Goal: Task Accomplishment & Management: Use online tool/utility

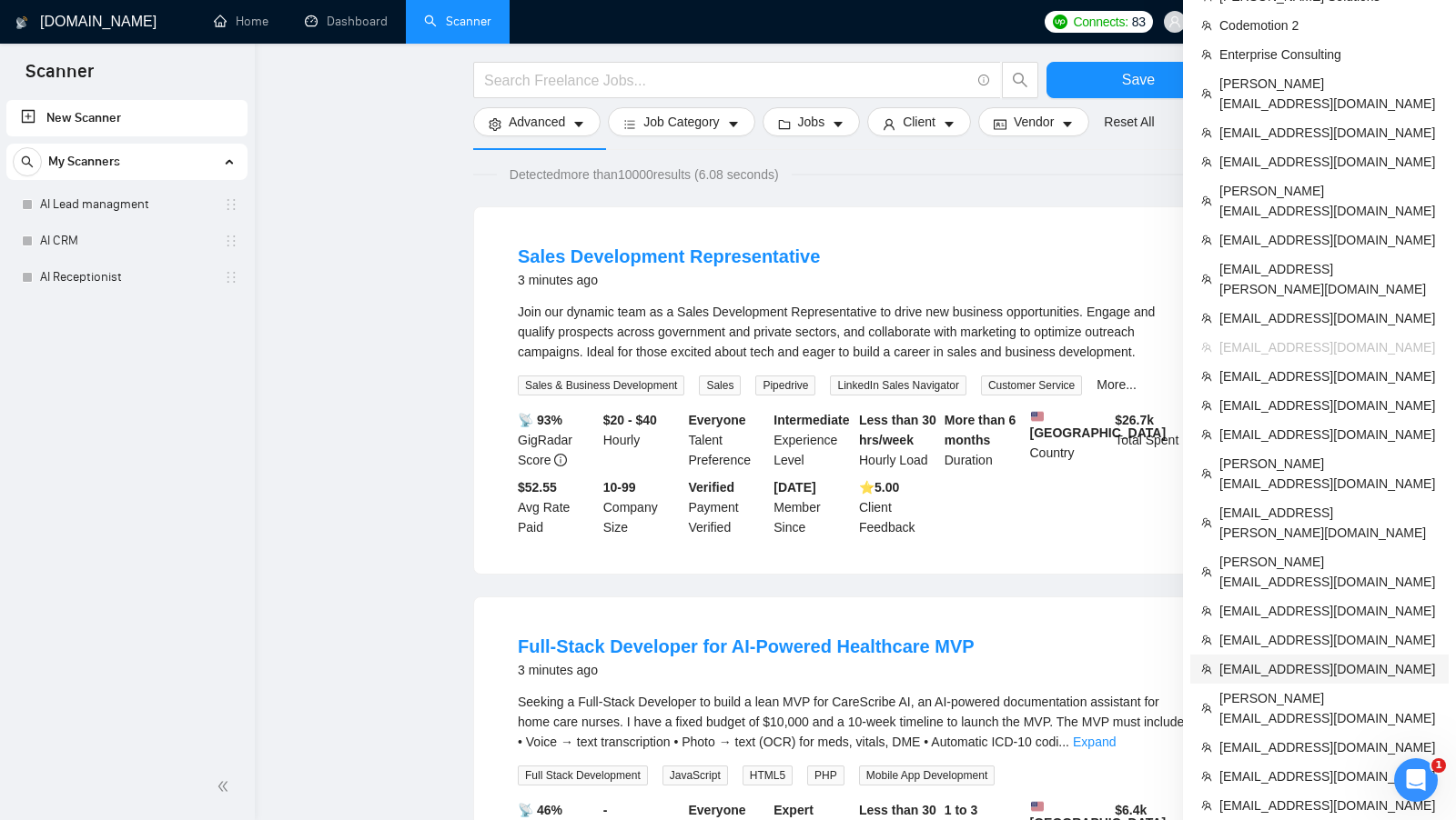
scroll to position [122, 0]
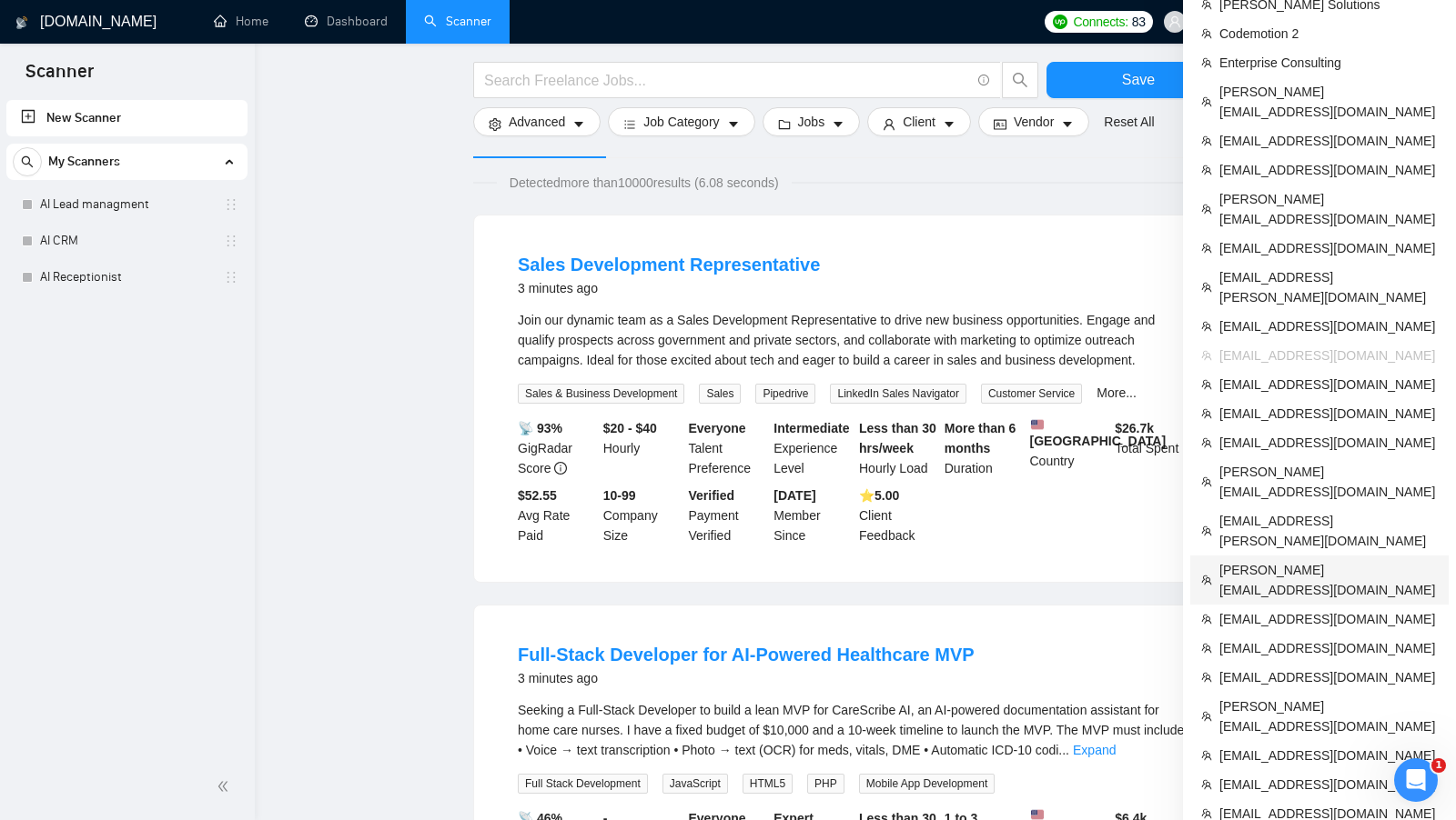
click at [1310, 560] on span "[PERSON_NAME][EMAIL_ADDRESS][DOMAIN_NAME]" at bounding box center [1328, 580] width 219 height 40
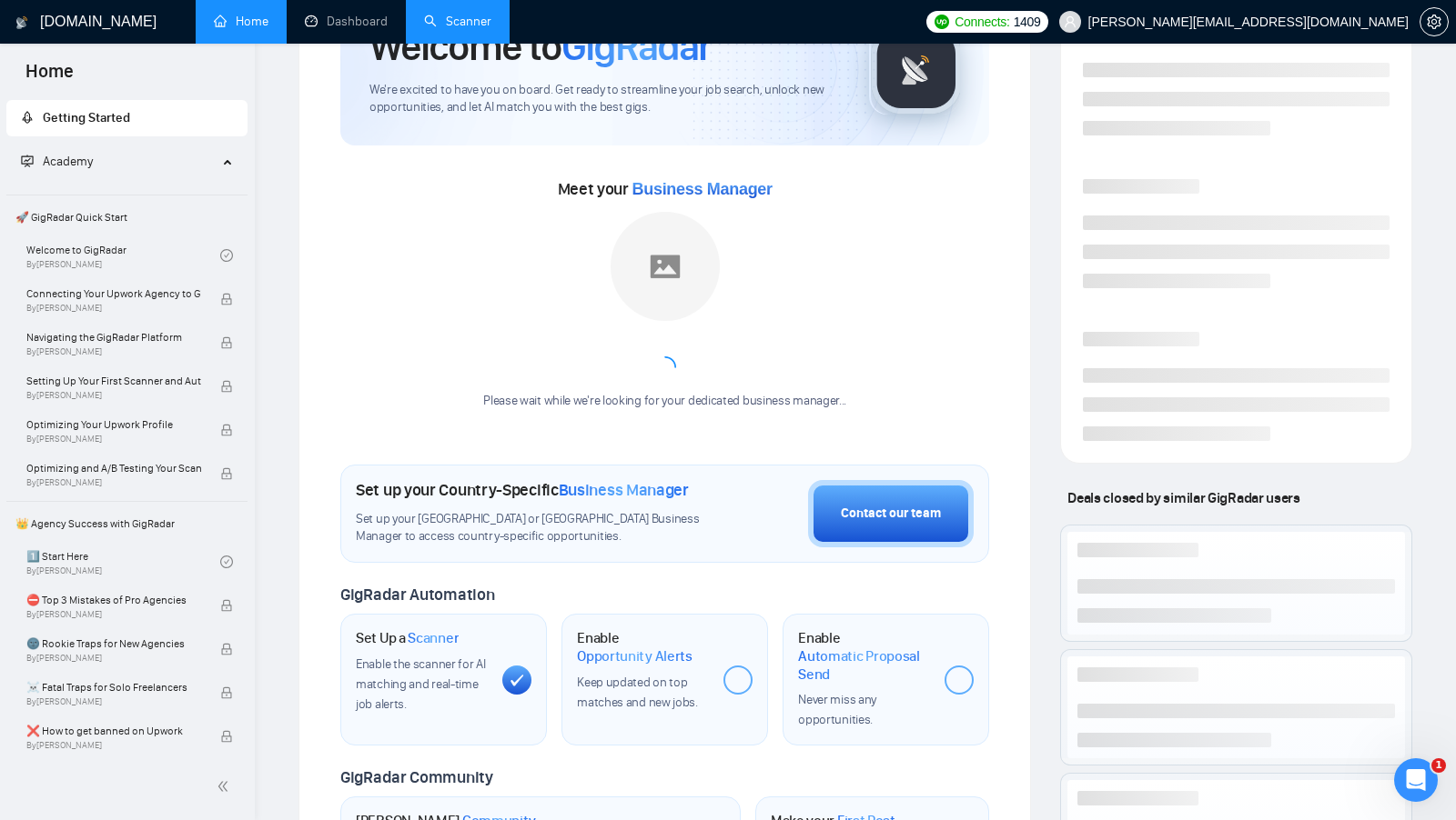
click at [458, 29] on link "Scanner" at bounding box center [457, 21] width 67 height 15
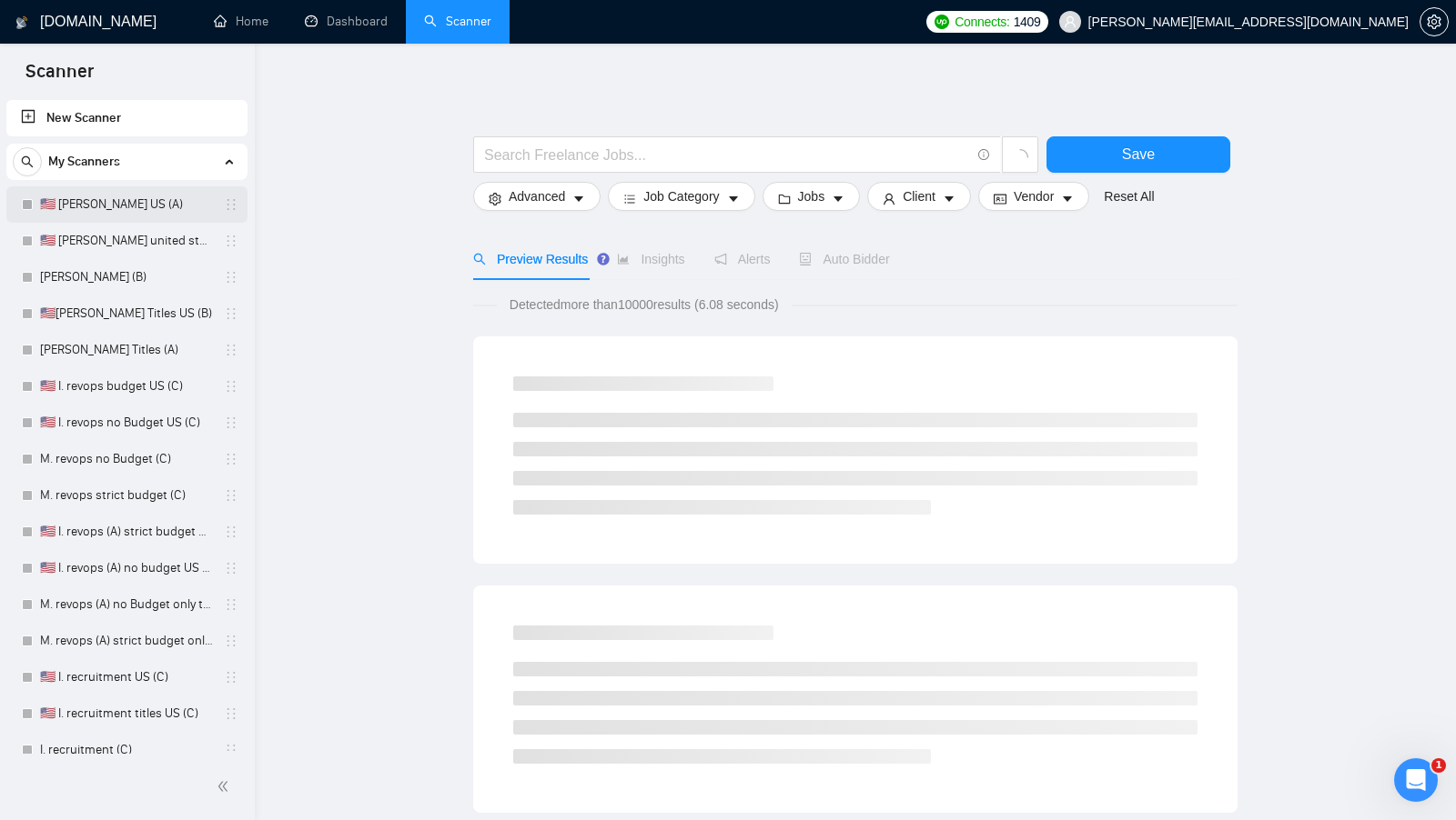
click at [137, 212] on link "🇺🇸 [PERSON_NAME] US (A)" at bounding box center [127, 205] width 173 height 37
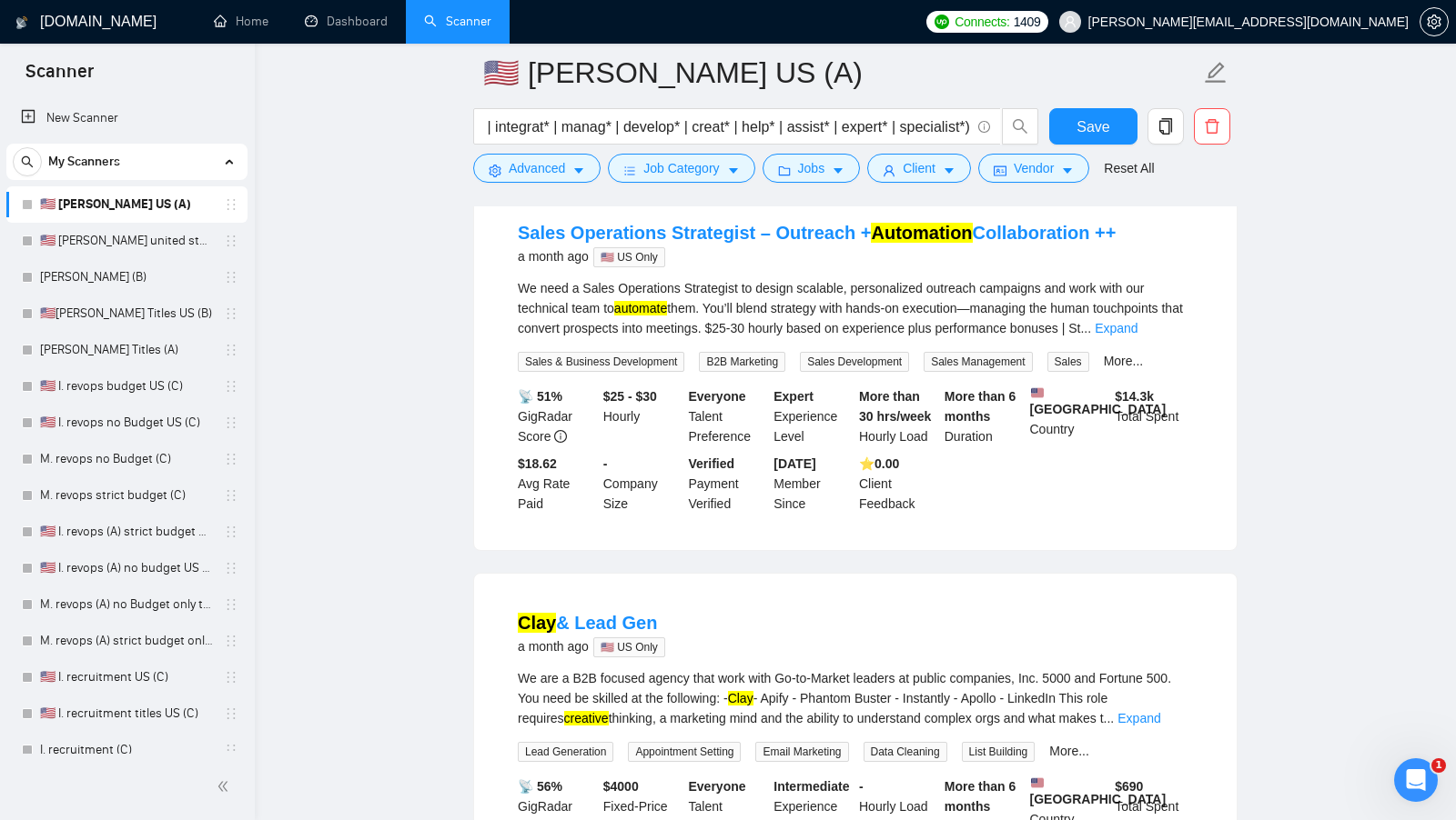
scroll to position [1511, 0]
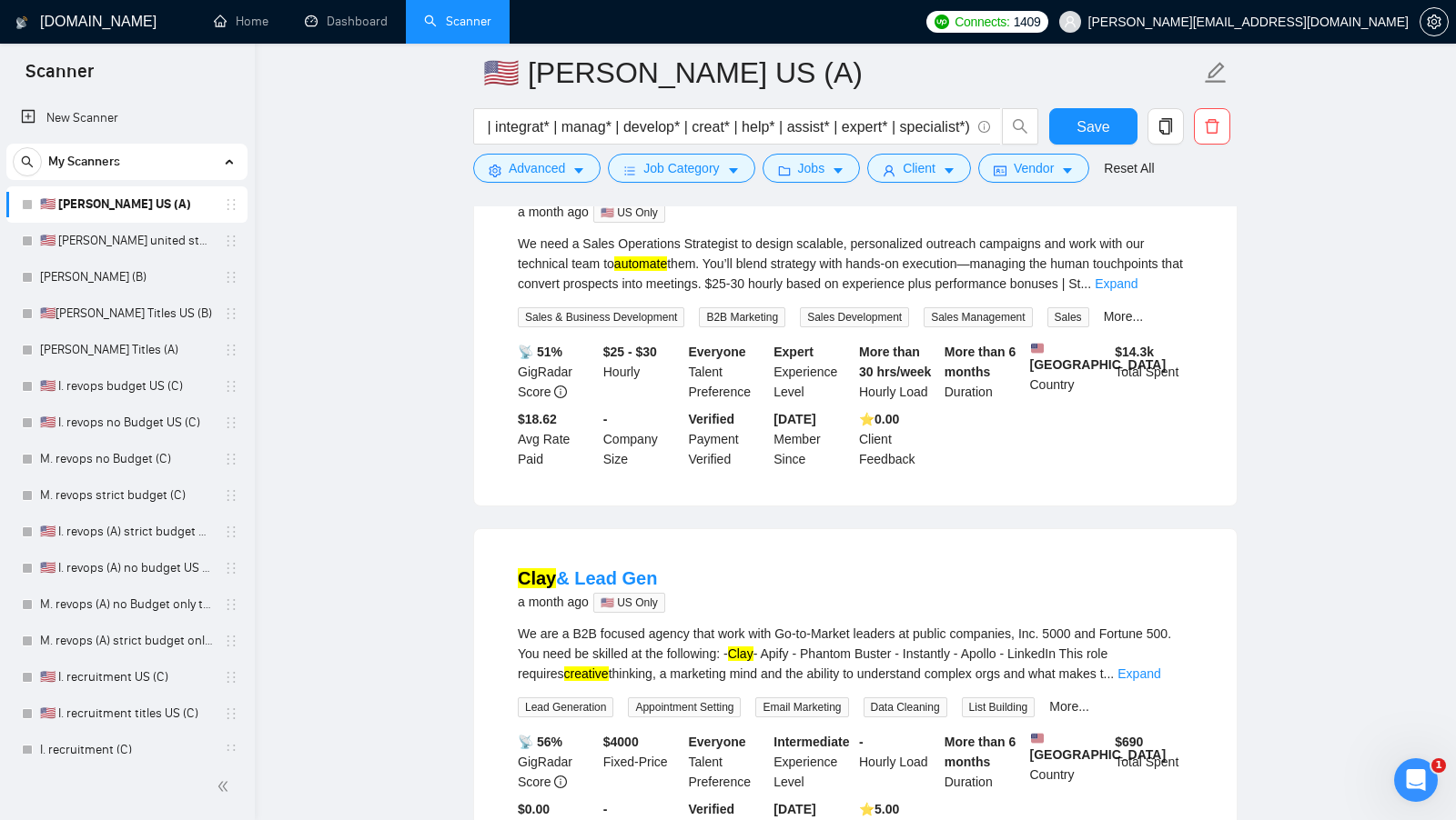
click at [839, 191] on form "🇺🇸 I. Clay US (A) clay* (setup* | build* | configur* | train* | optim* | implem…" at bounding box center [855, 117] width 765 height 148
click at [832, 176] on button "Jobs" at bounding box center [812, 168] width 98 height 29
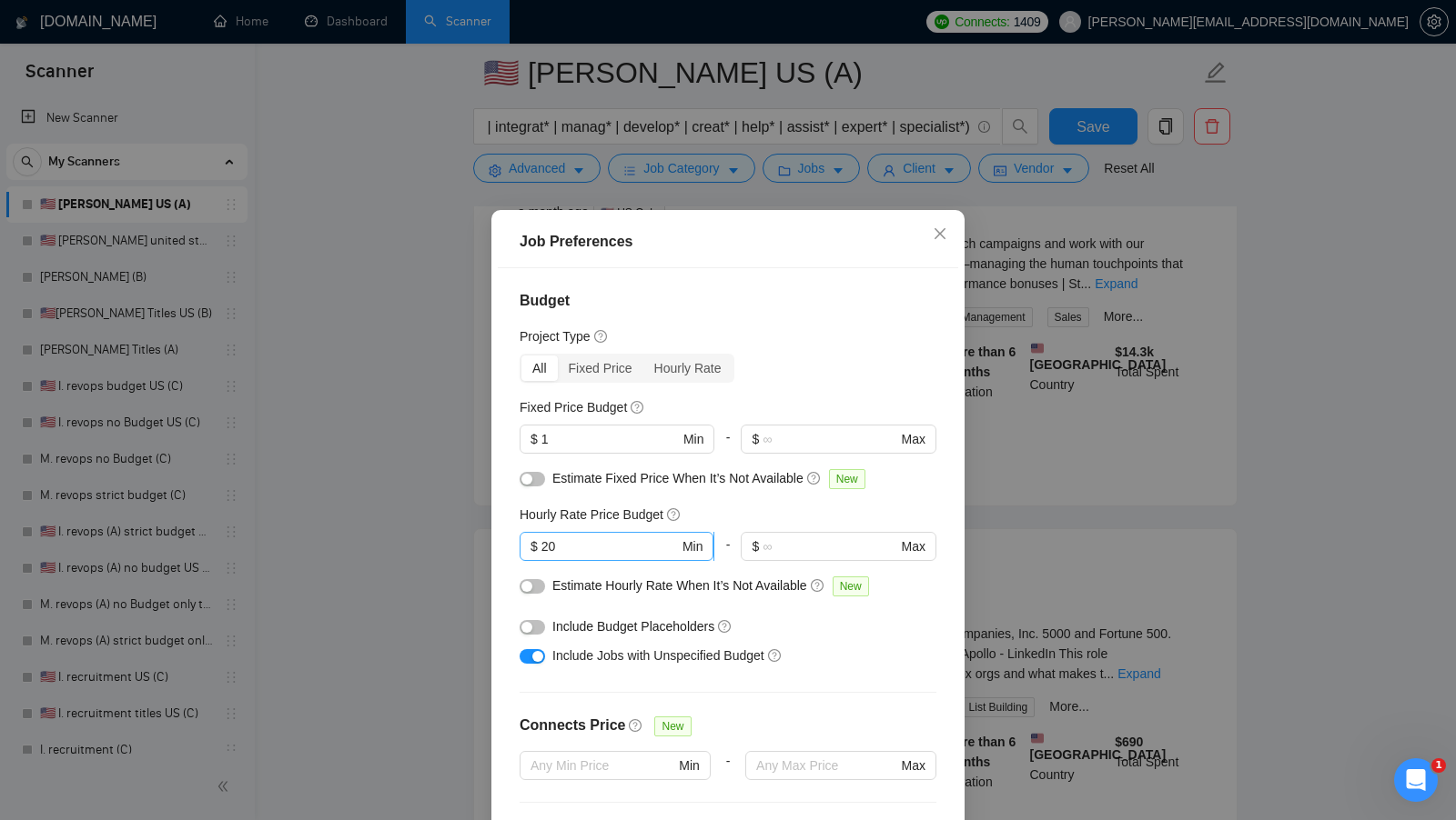
click at [621, 544] on input "20" at bounding box center [610, 546] width 138 height 20
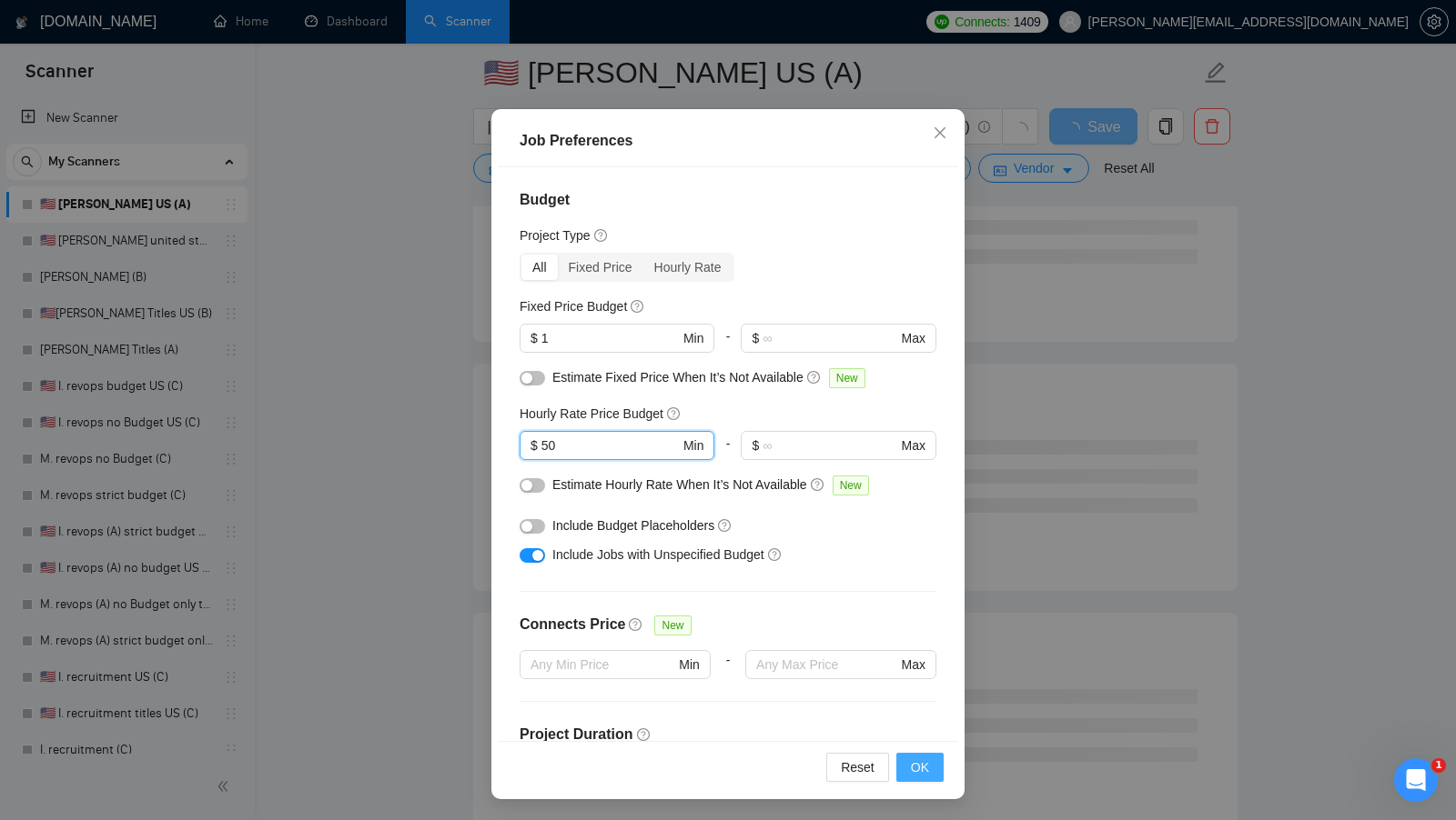
type input "50"
click at [931, 762] on button "OK" at bounding box center [920, 767] width 47 height 29
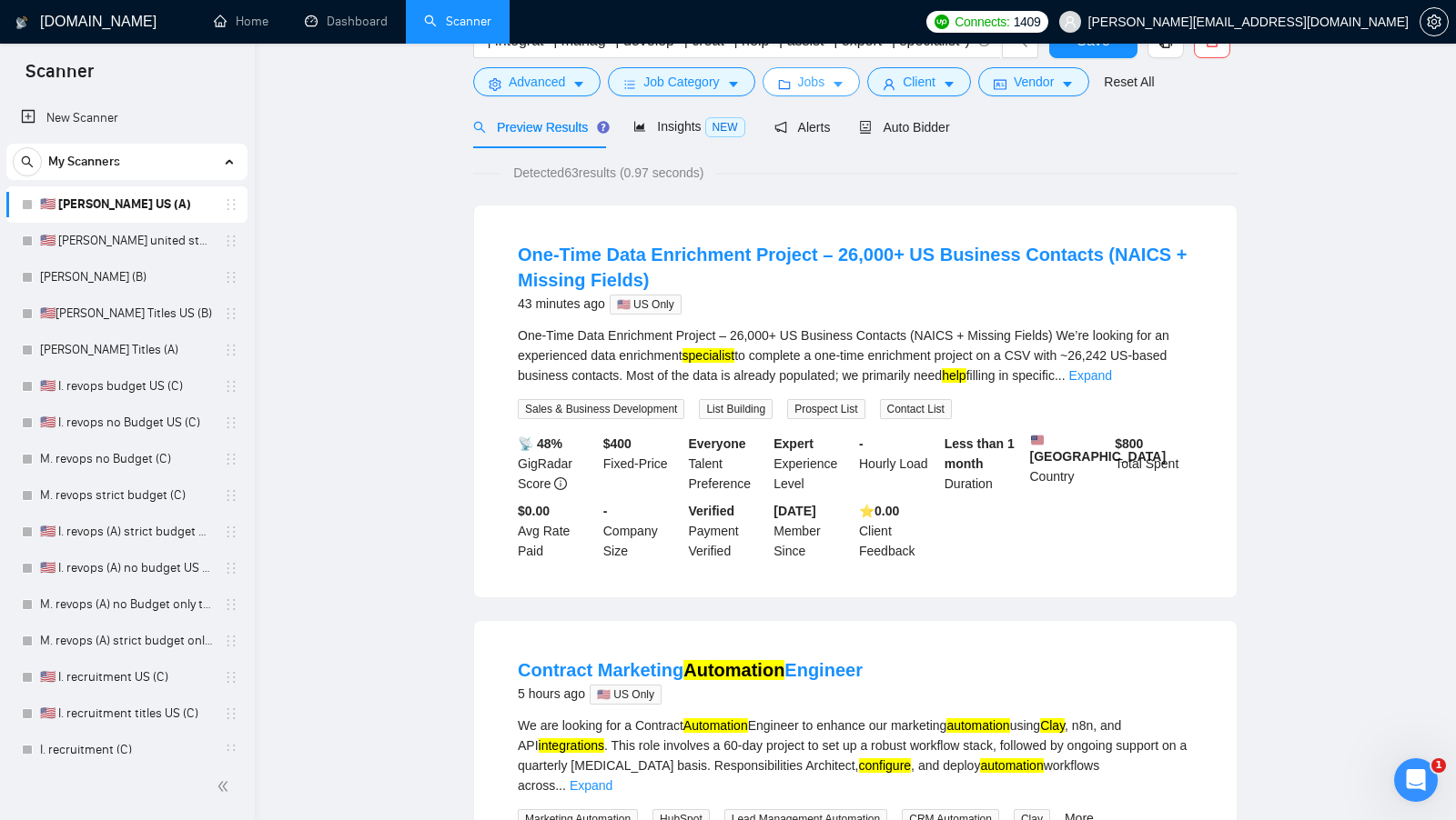
scroll to position [67, 0]
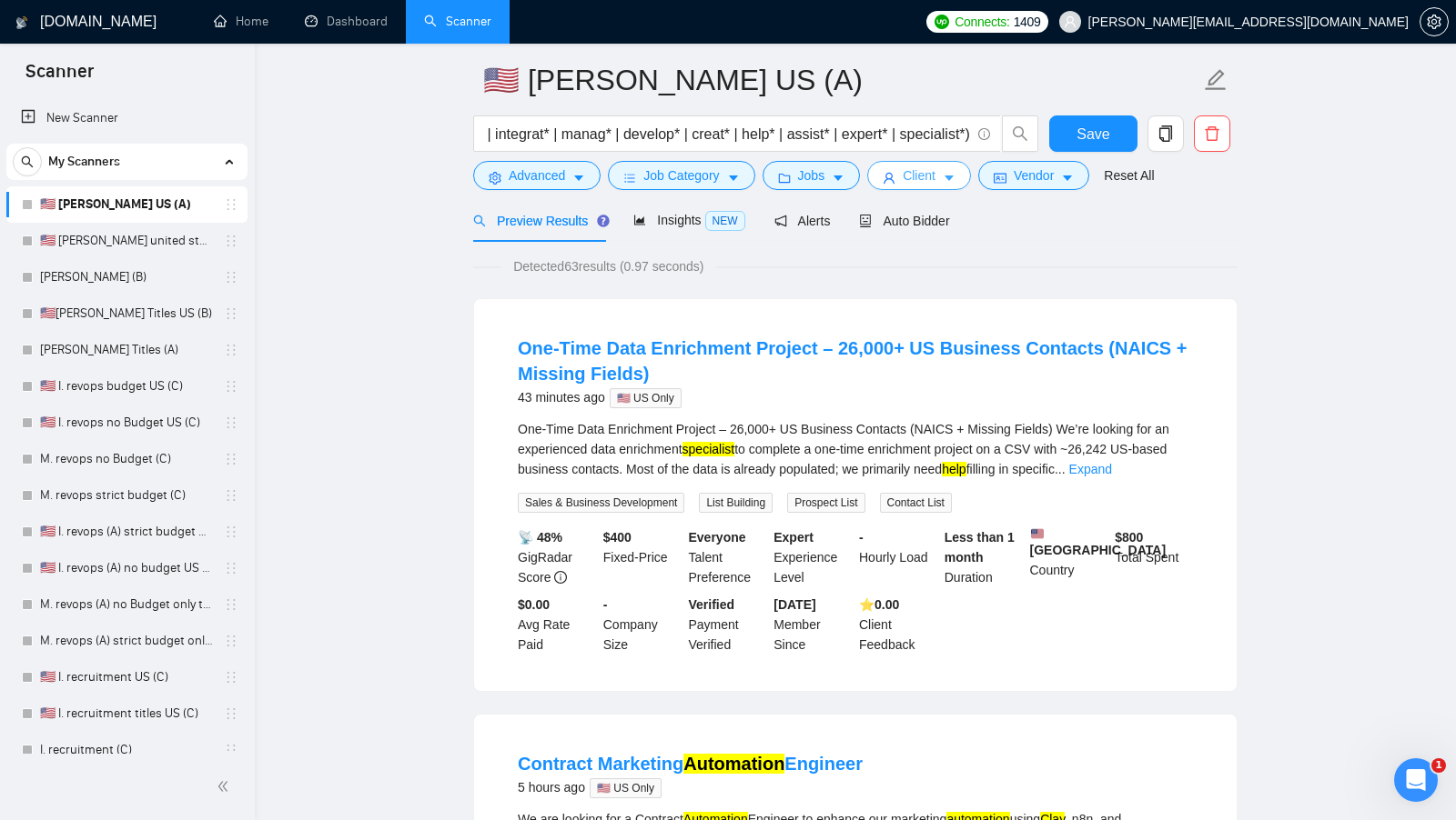
click at [935, 185] on span "Client" at bounding box center [919, 175] width 33 height 20
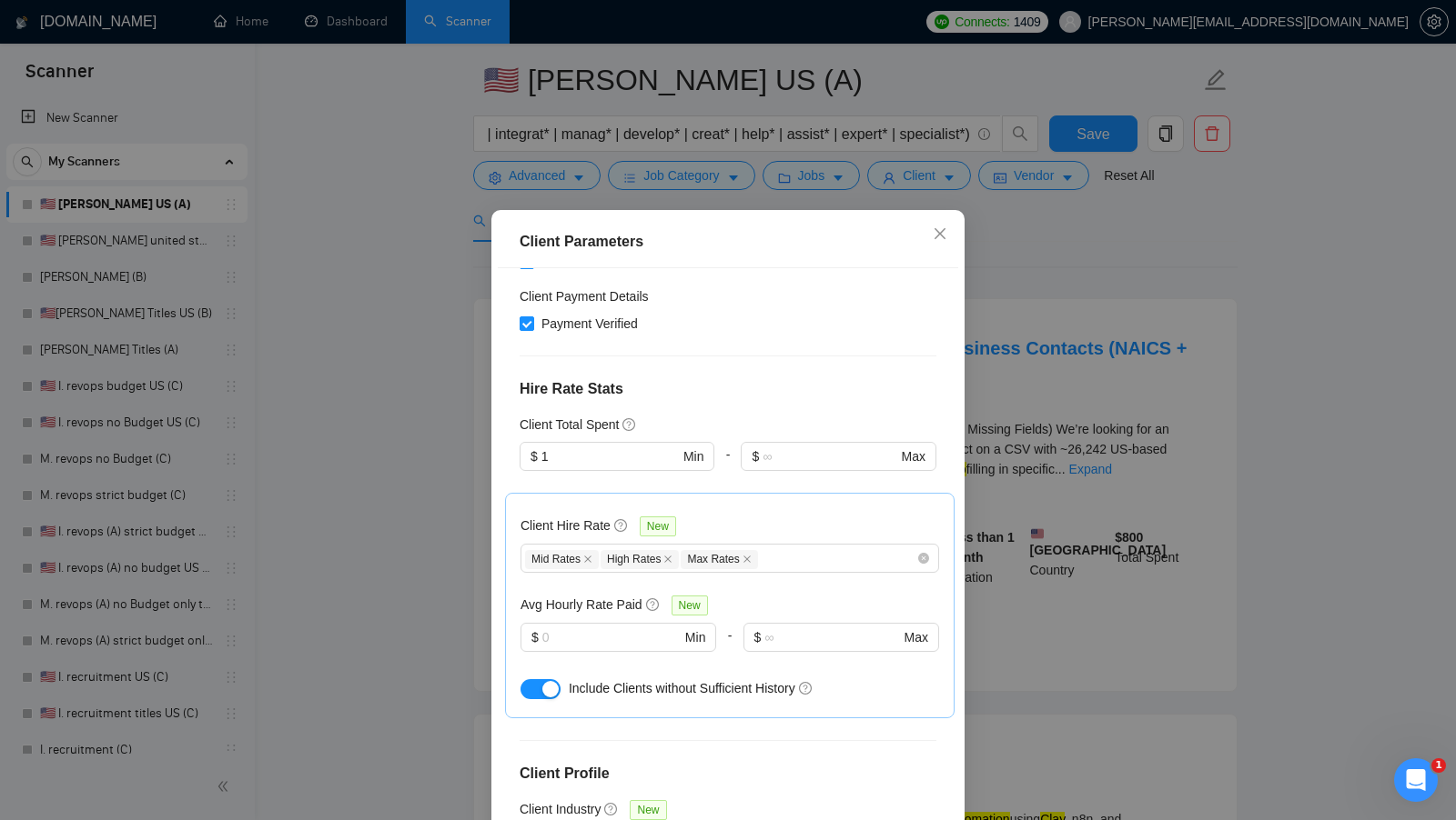
scroll to position [398, 0]
click at [618, 626] on input "text" at bounding box center [611, 635] width 139 height 20
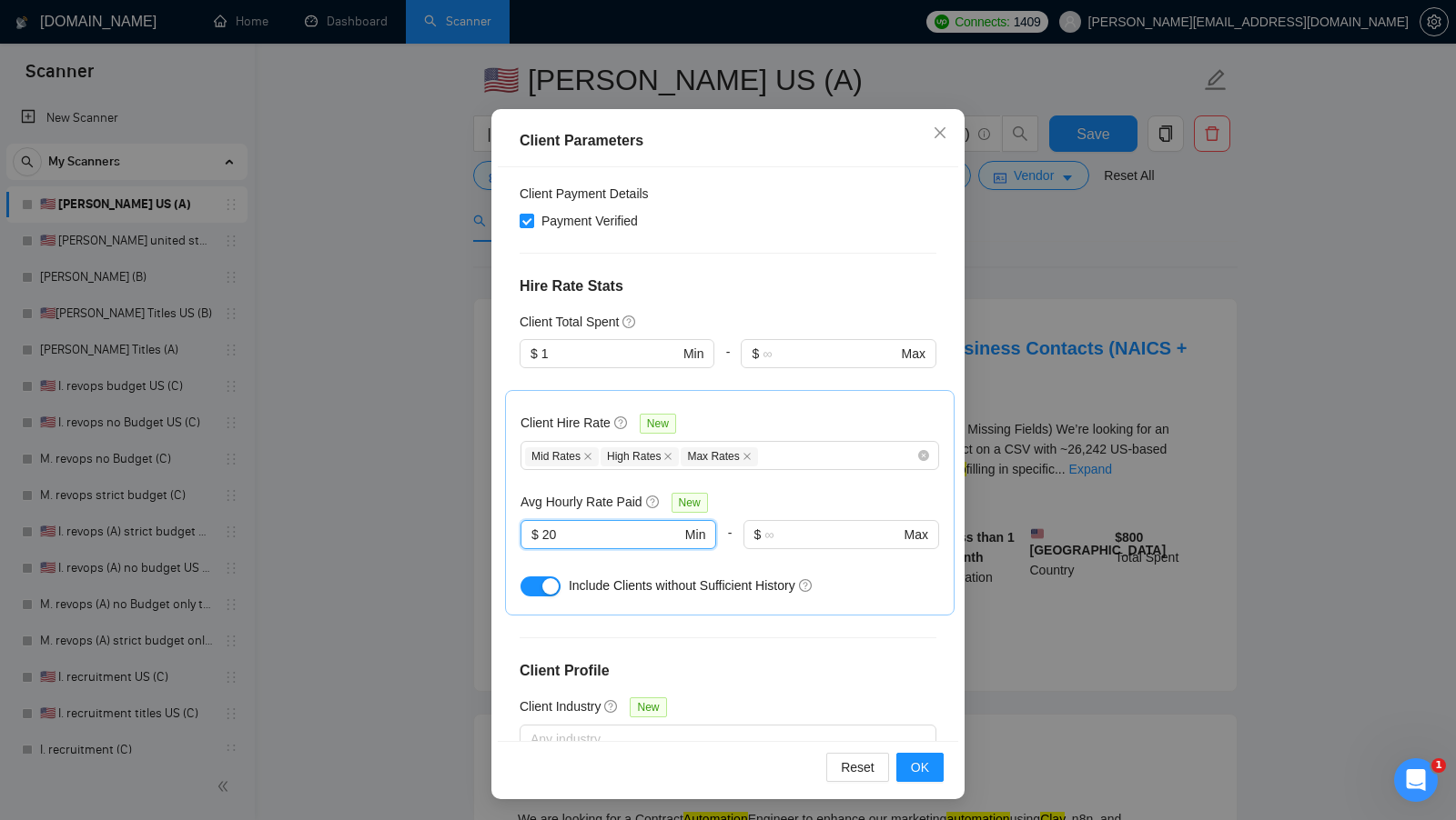
scroll to position [579, 0]
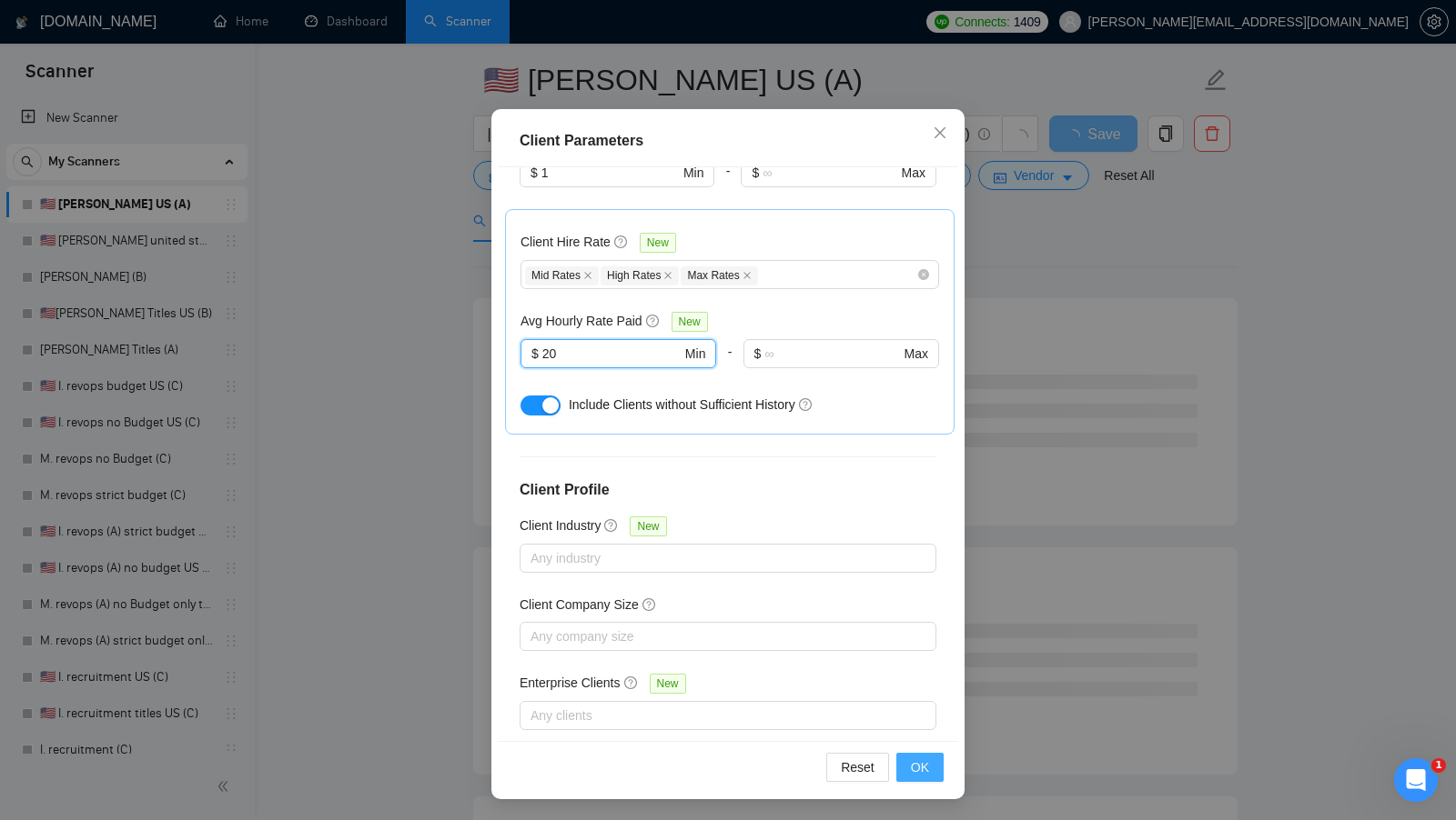
type input "20"
click at [933, 765] on button "OK" at bounding box center [920, 767] width 47 height 29
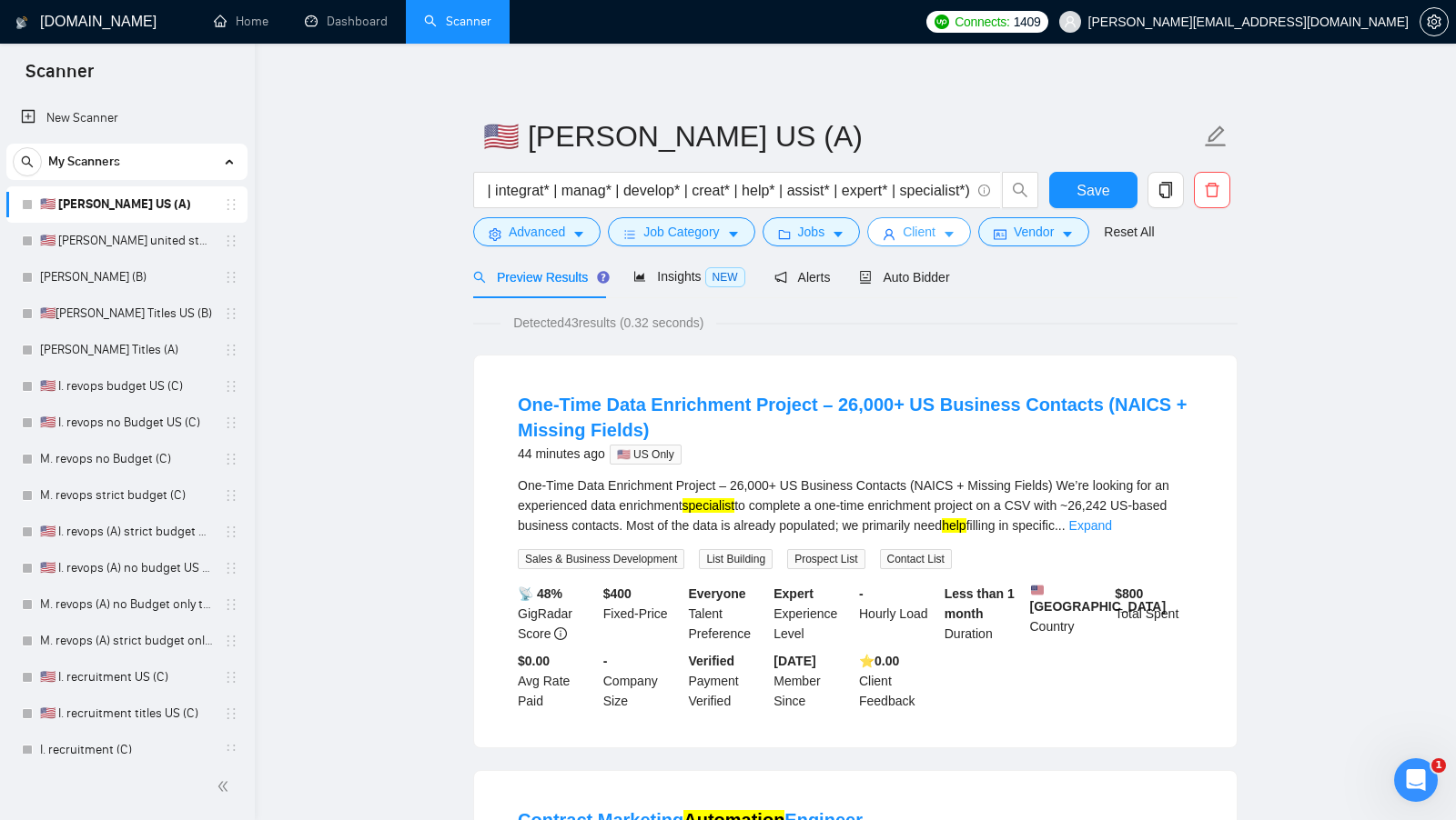
scroll to position [0, 0]
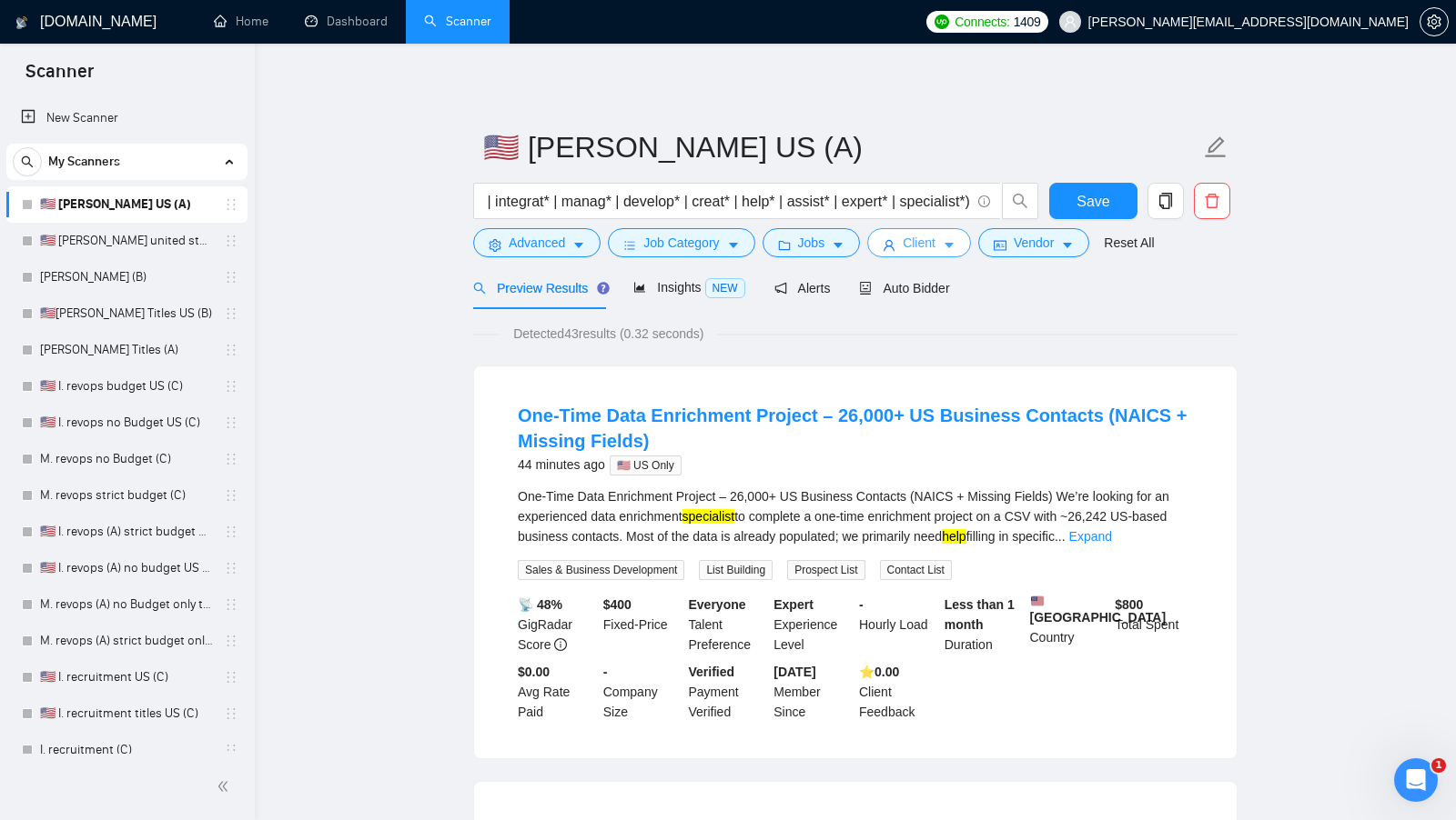
click at [955, 247] on icon "caret-down" at bounding box center [949, 244] width 13 height 13
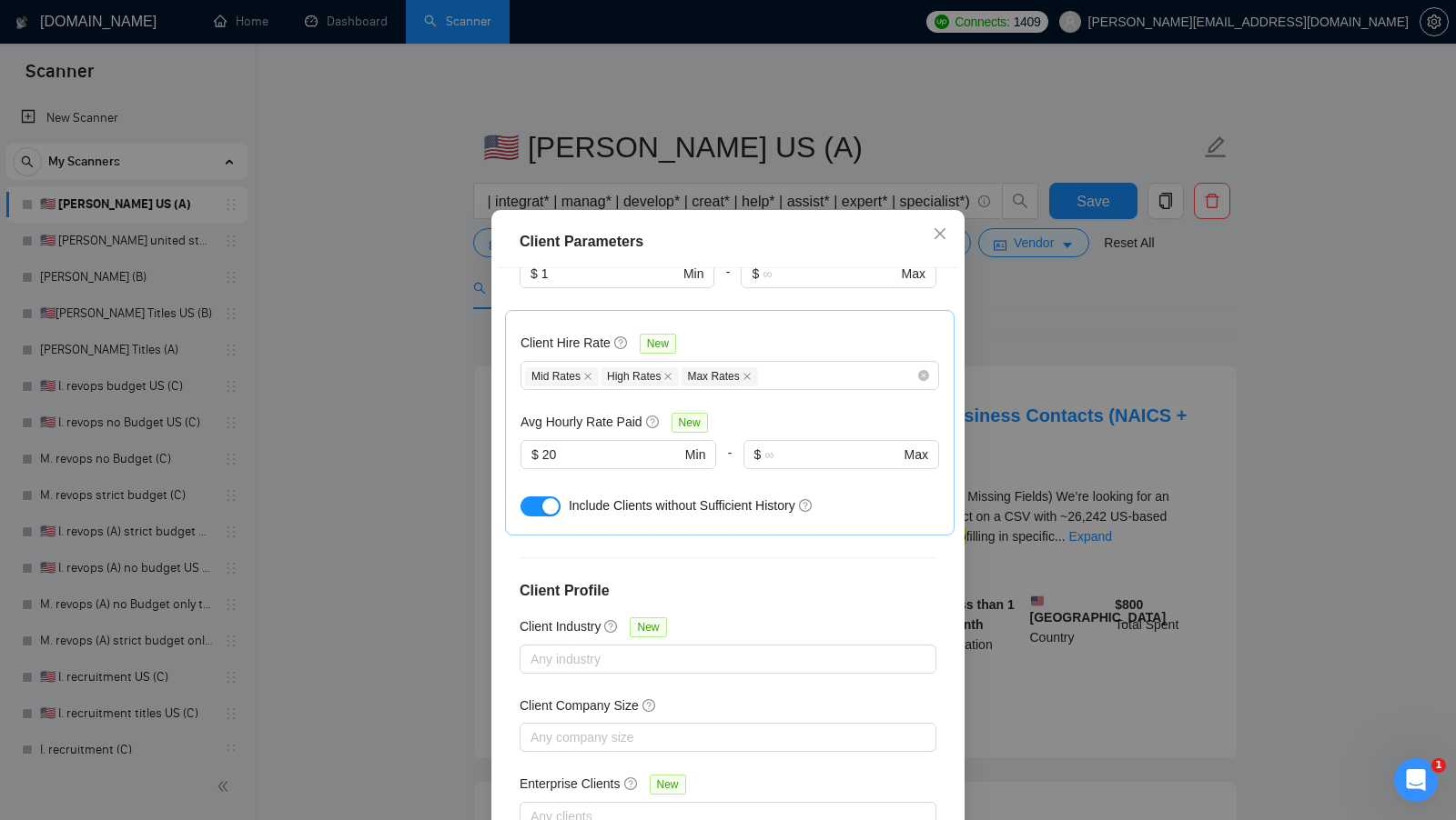
click at [1047, 293] on div "Client Parameters Client Location Include Client Countries Select Exclude Clien…" at bounding box center [728, 410] width 1456 height 820
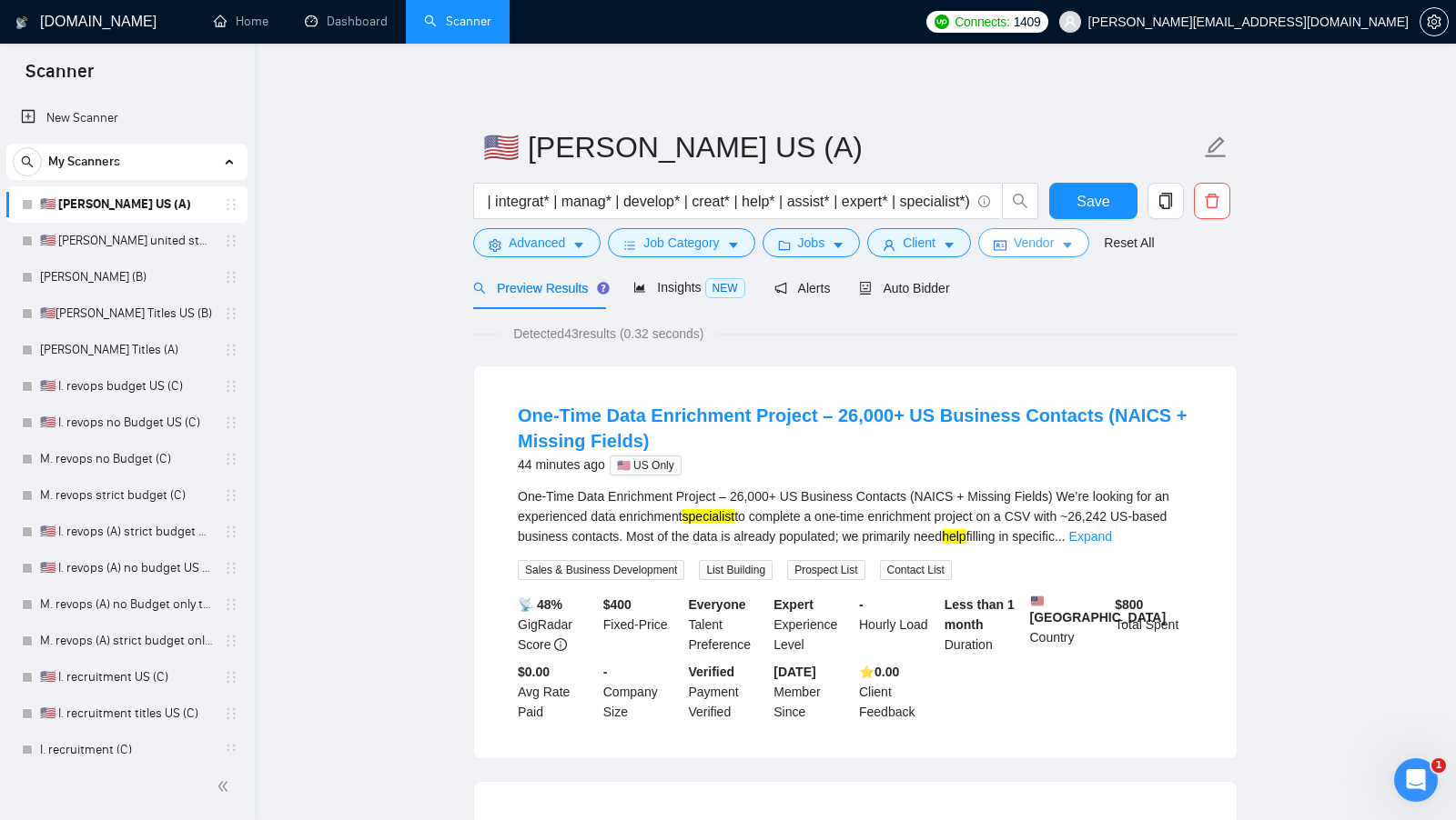
click at [1053, 234] on span "Vendor" at bounding box center [1033, 243] width 40 height 20
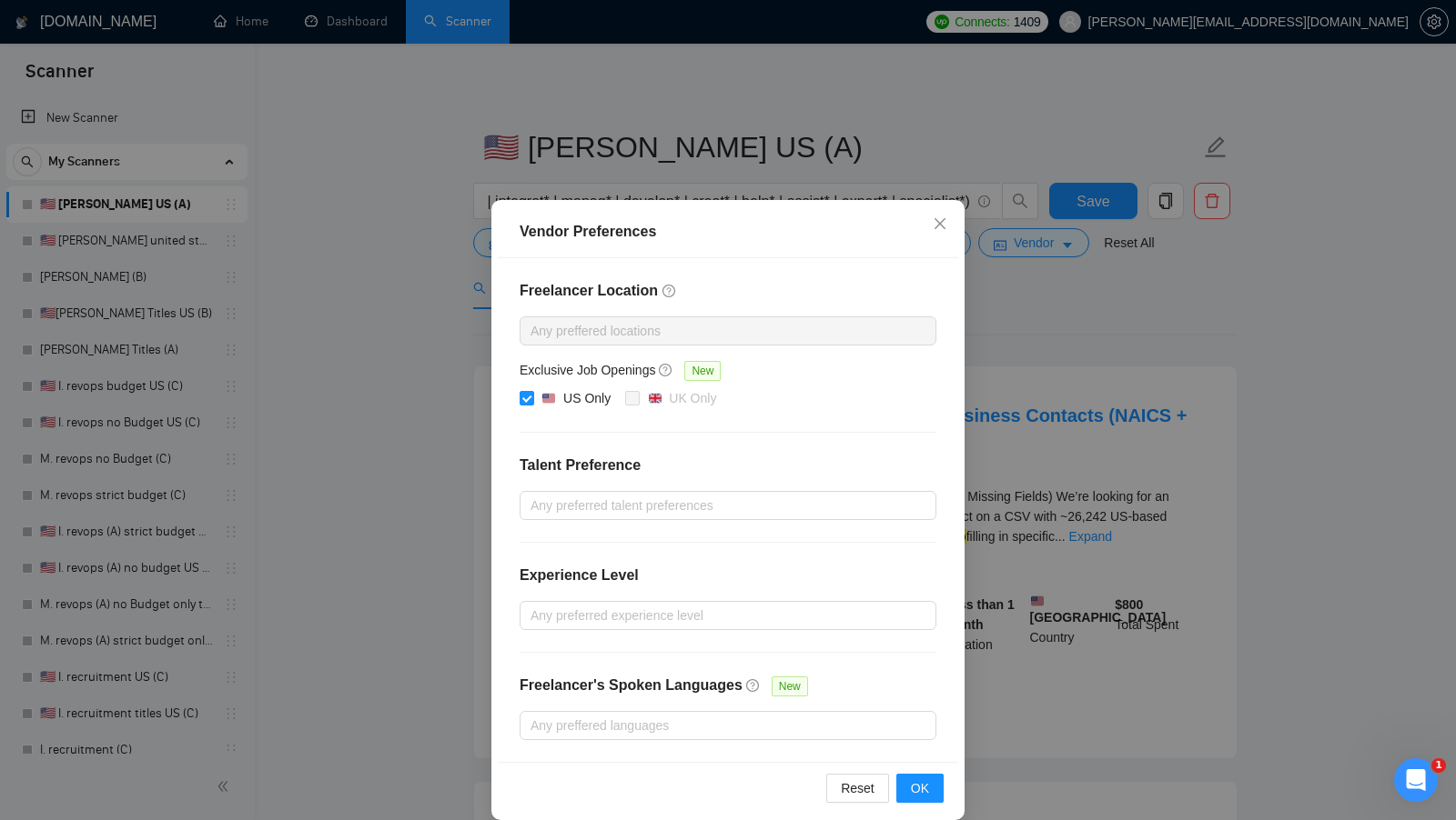
click at [1057, 302] on div "Vendor Preferences Freelancer Location Any preffered locations Exclusive Job Op…" at bounding box center [728, 410] width 1456 height 820
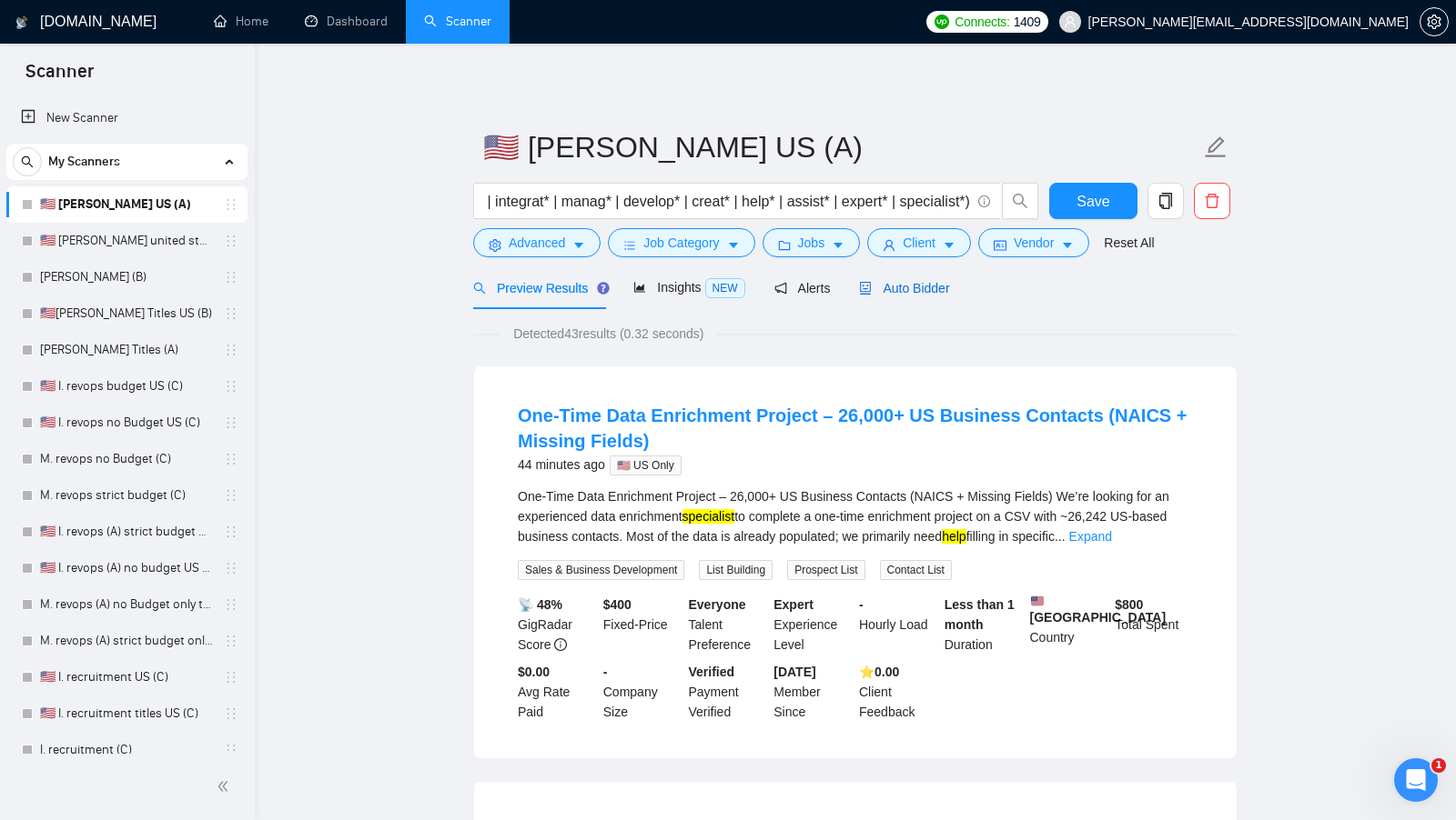
click at [930, 288] on span "Auto Bidder" at bounding box center [904, 288] width 91 height 14
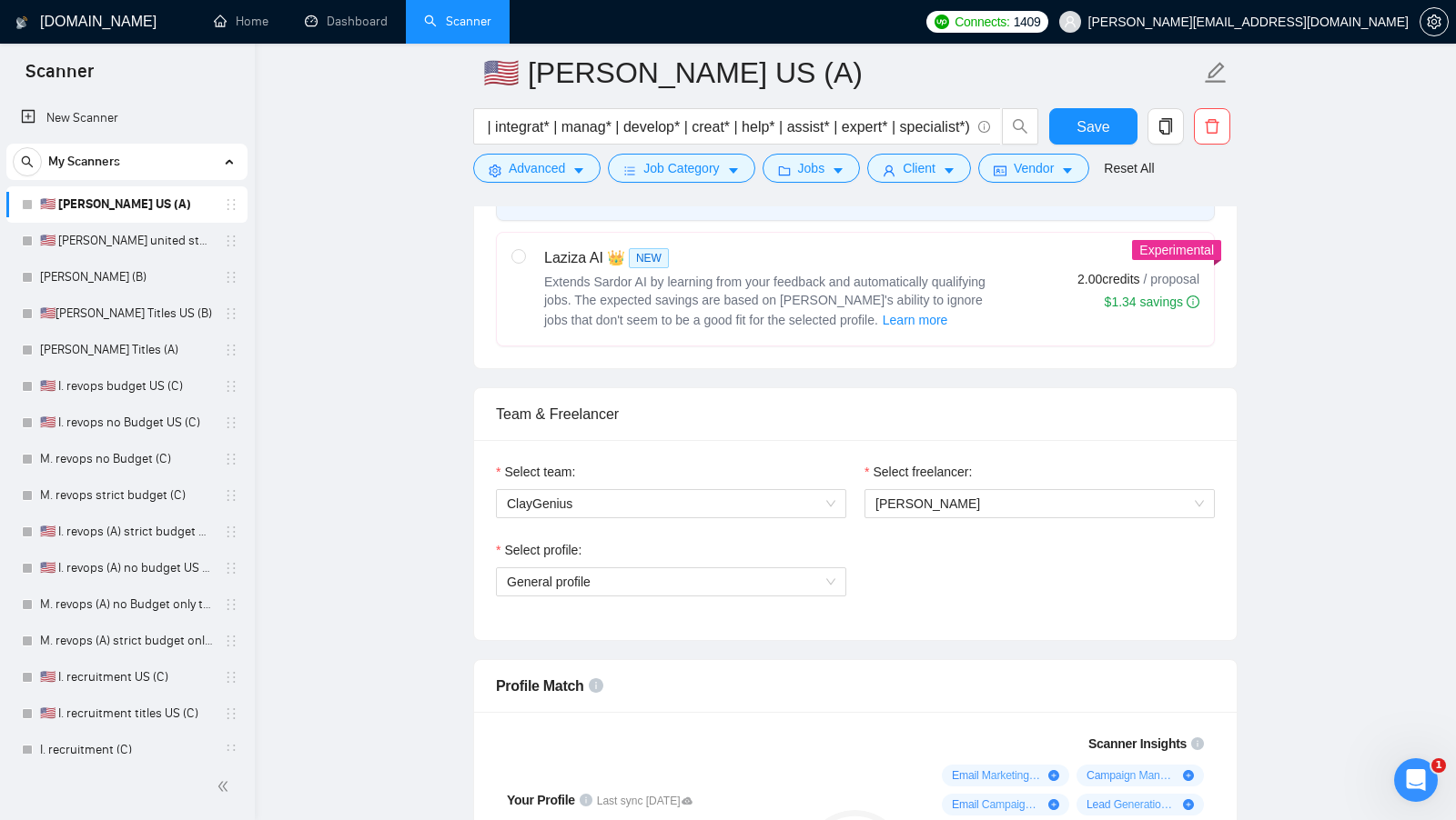
scroll to position [702, 0]
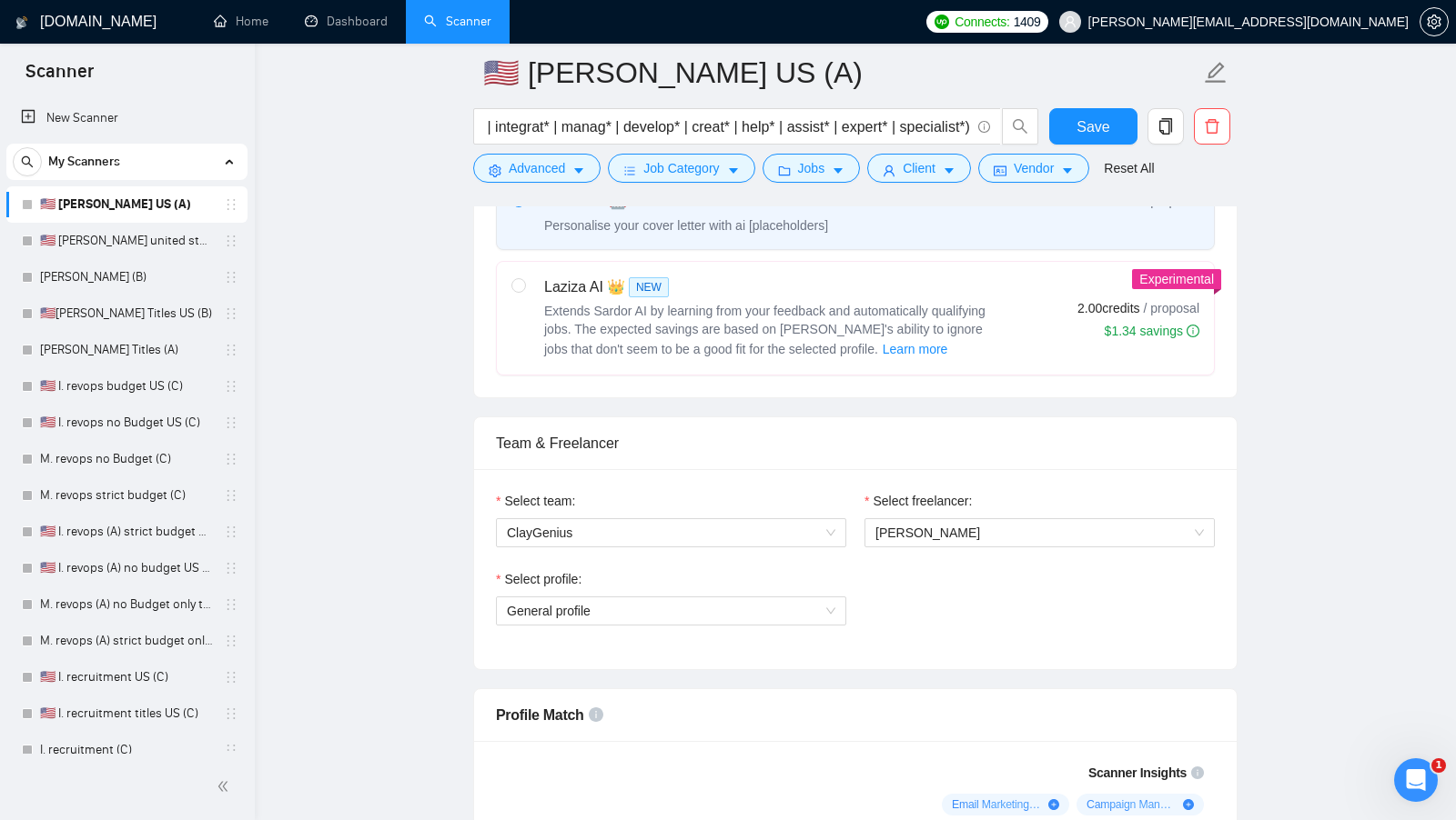
click at [994, 245] on div "Template Bidder Works great for narrow segments and short cover letters that do…" at bounding box center [855, 233] width 718 height 286
click at [991, 262] on label "Laziza AI 👑 NEW Extends Sardor AI by learning from your feedback and automatica…" at bounding box center [855, 318] width 716 height 113
click at [524, 278] on input "radio" at bounding box center [517, 284] width 13 height 13
radio input "true"
radio input "false"
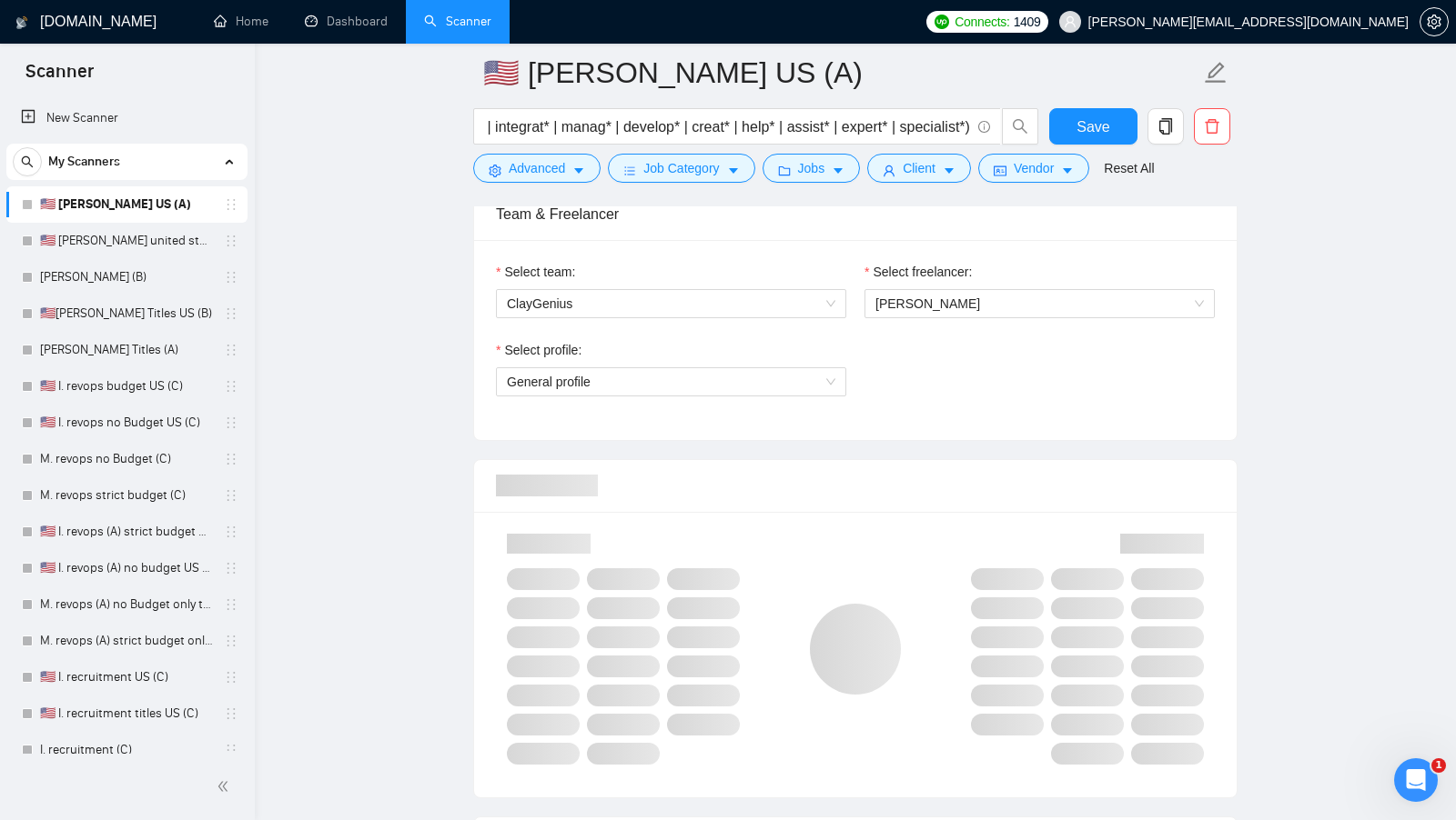
scroll to position [942, 0]
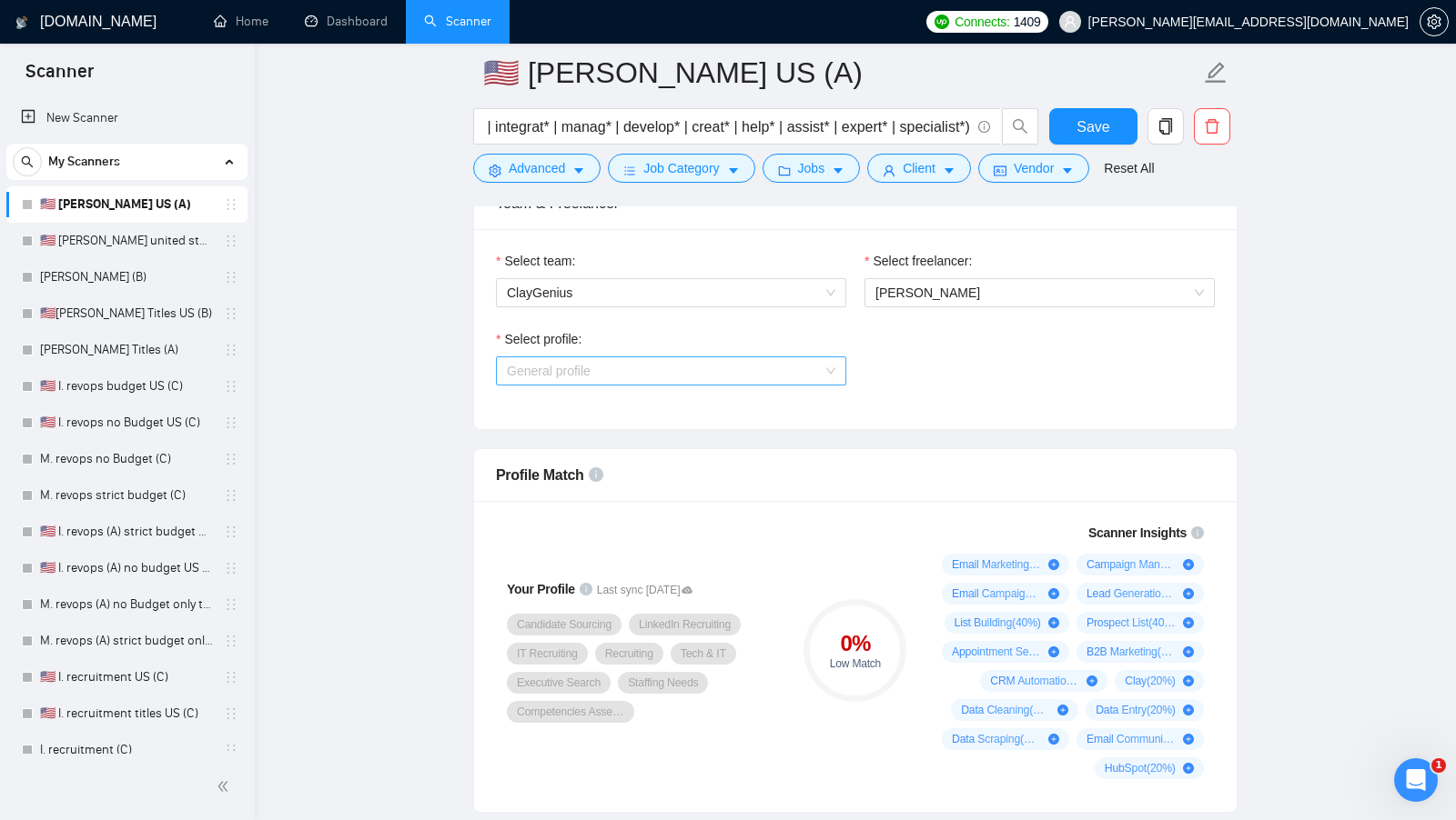
click at [767, 363] on span "General profile" at bounding box center [670, 371] width 328 height 27
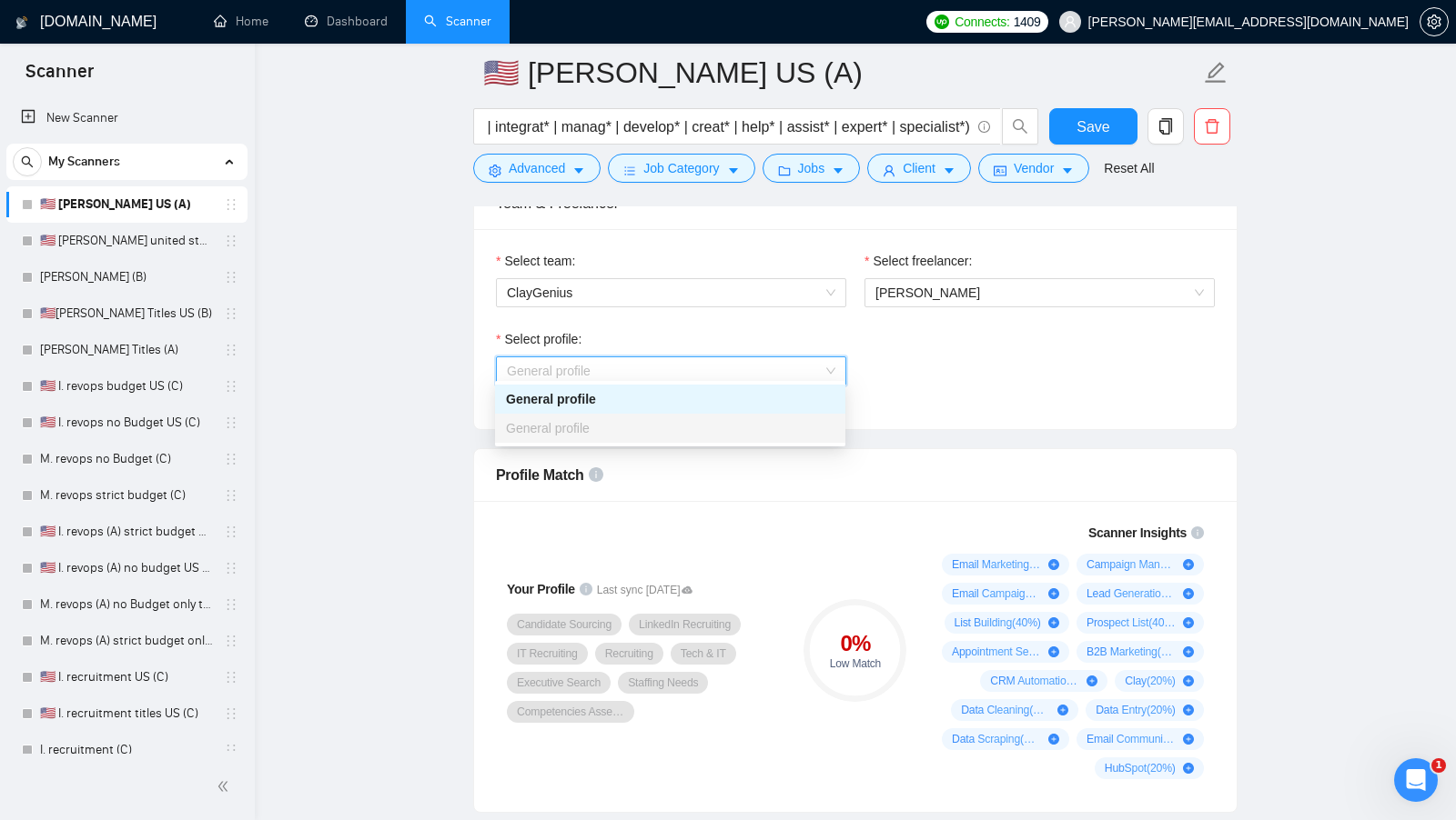
click at [966, 363] on div "Select profile: General profile" at bounding box center [854, 368] width 737 height 78
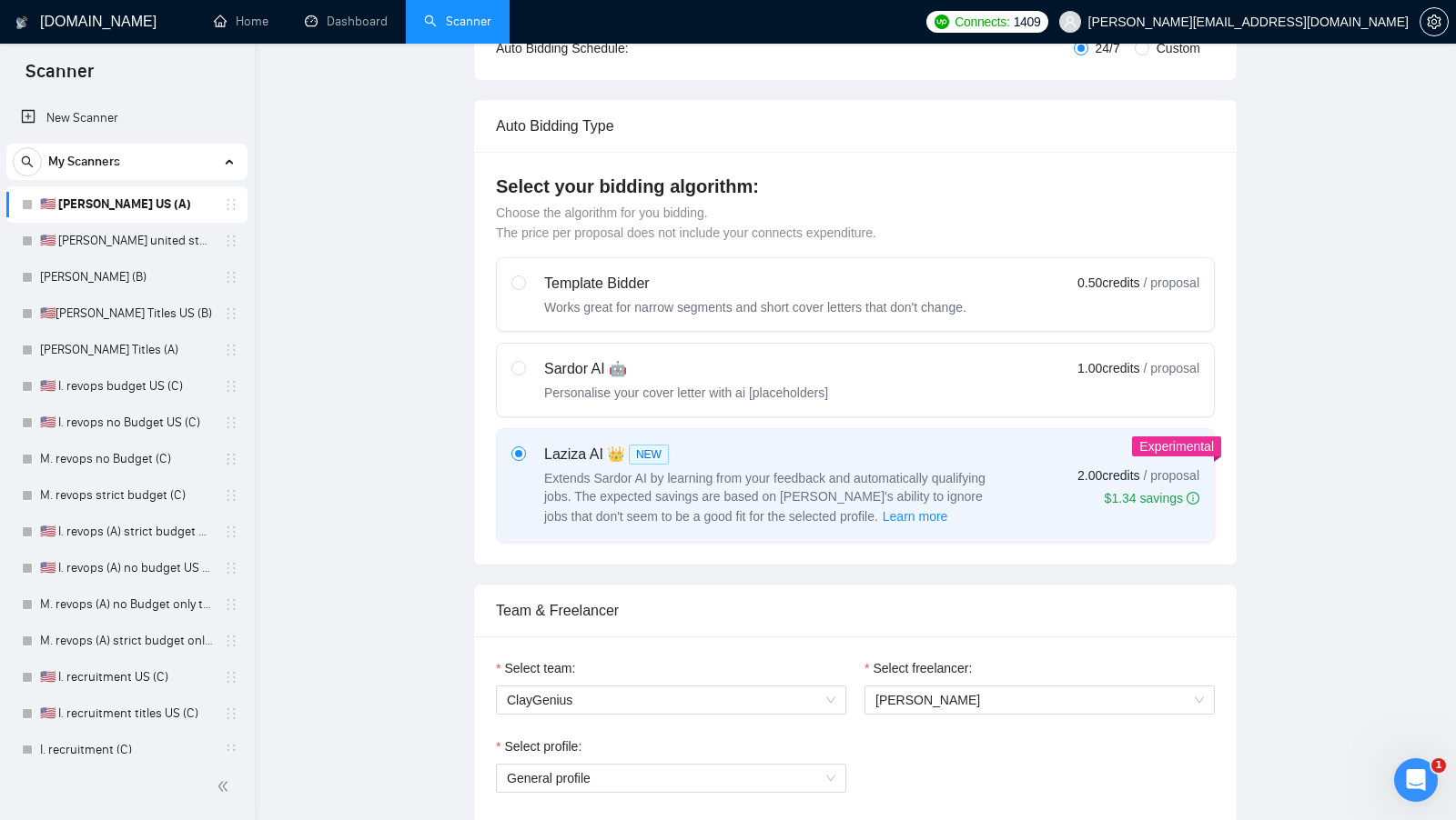
scroll to position [0, 0]
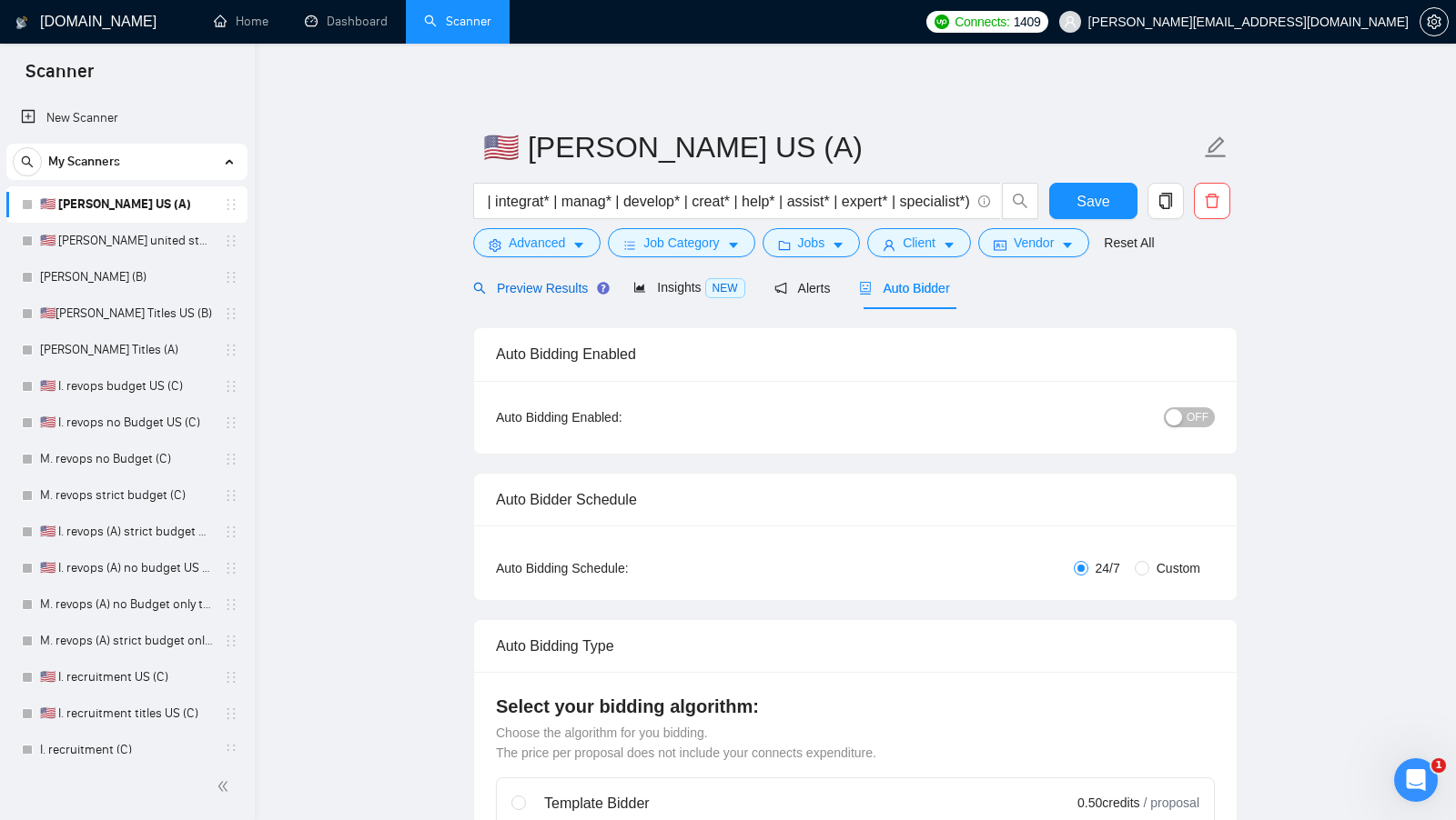
click at [554, 281] on span "Preview Results" at bounding box center [538, 288] width 131 height 14
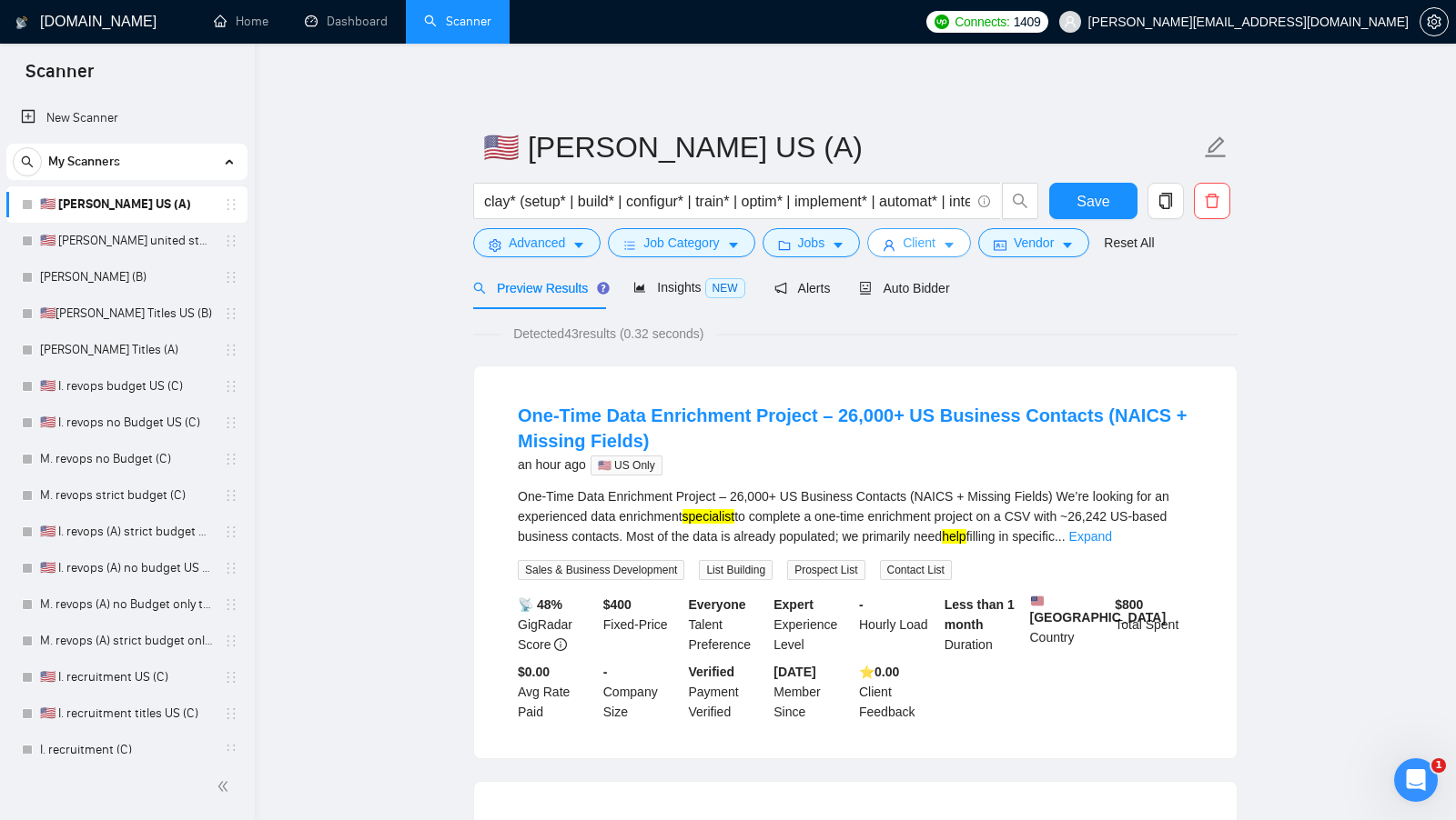
click at [895, 243] on icon "user" at bounding box center [888, 244] width 11 height 11
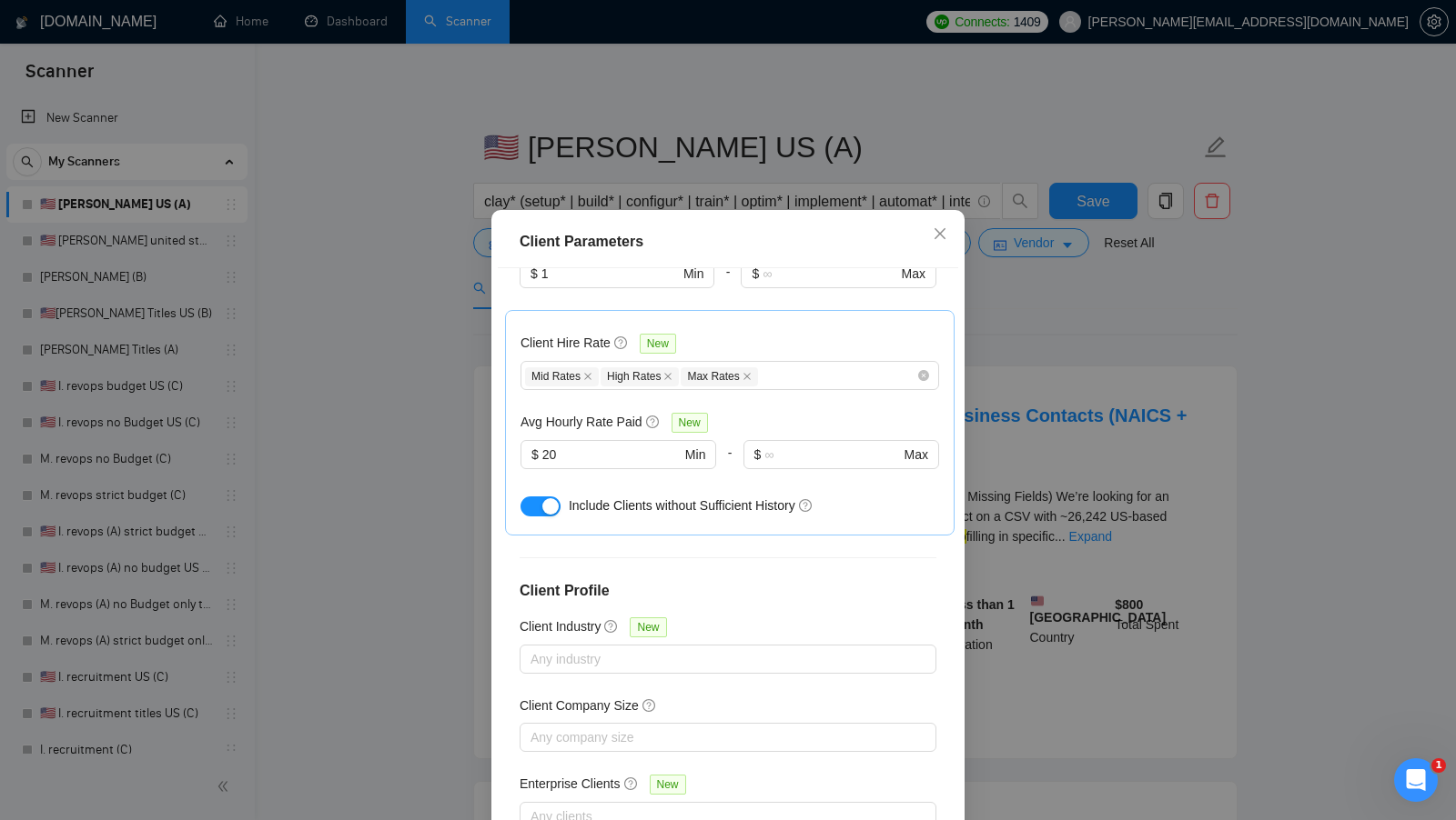
click at [1057, 346] on div "Client Parameters Client Location Include Client Countries Select Exclude Clien…" at bounding box center [728, 410] width 1456 height 820
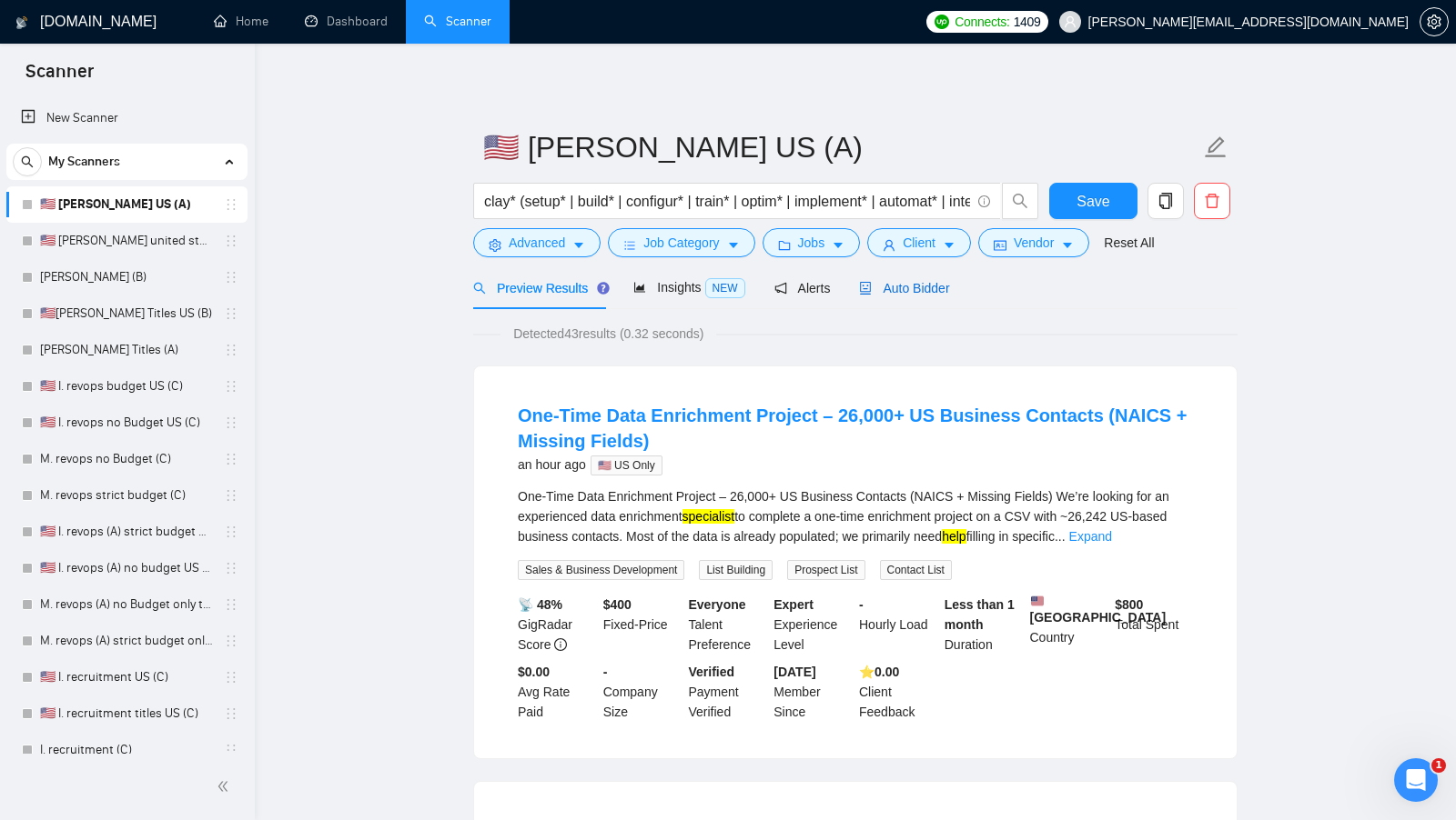
click at [882, 294] on span "Auto Bidder" at bounding box center [904, 288] width 91 height 14
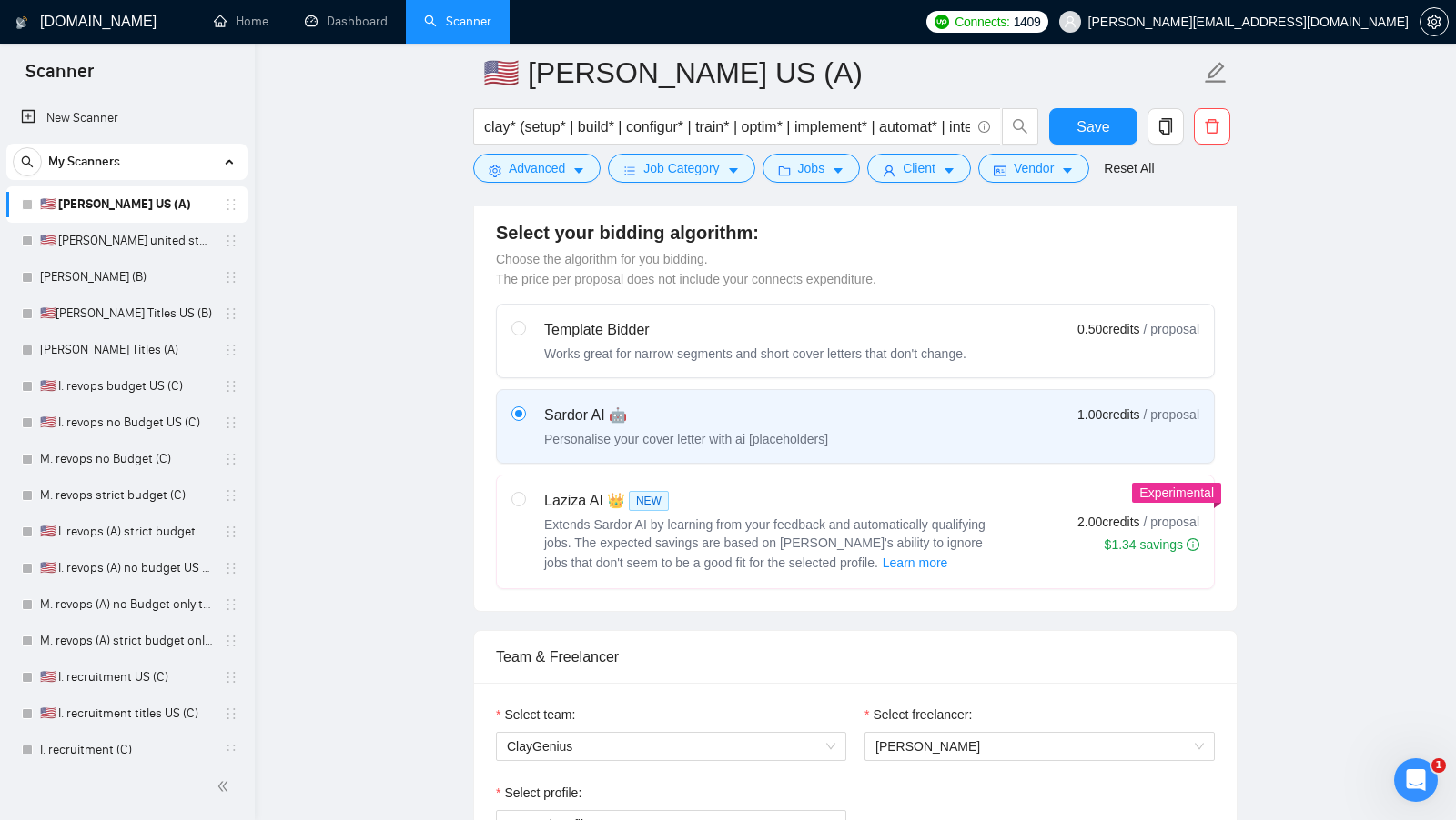
click at [799, 519] on span "Extends Sardor AI by learning from your feedback and automatically qualifying j…" at bounding box center [765, 544] width 441 height 53
click at [524, 504] on input "radio" at bounding box center [517, 498] width 13 height 13
radio input "true"
radio input "false"
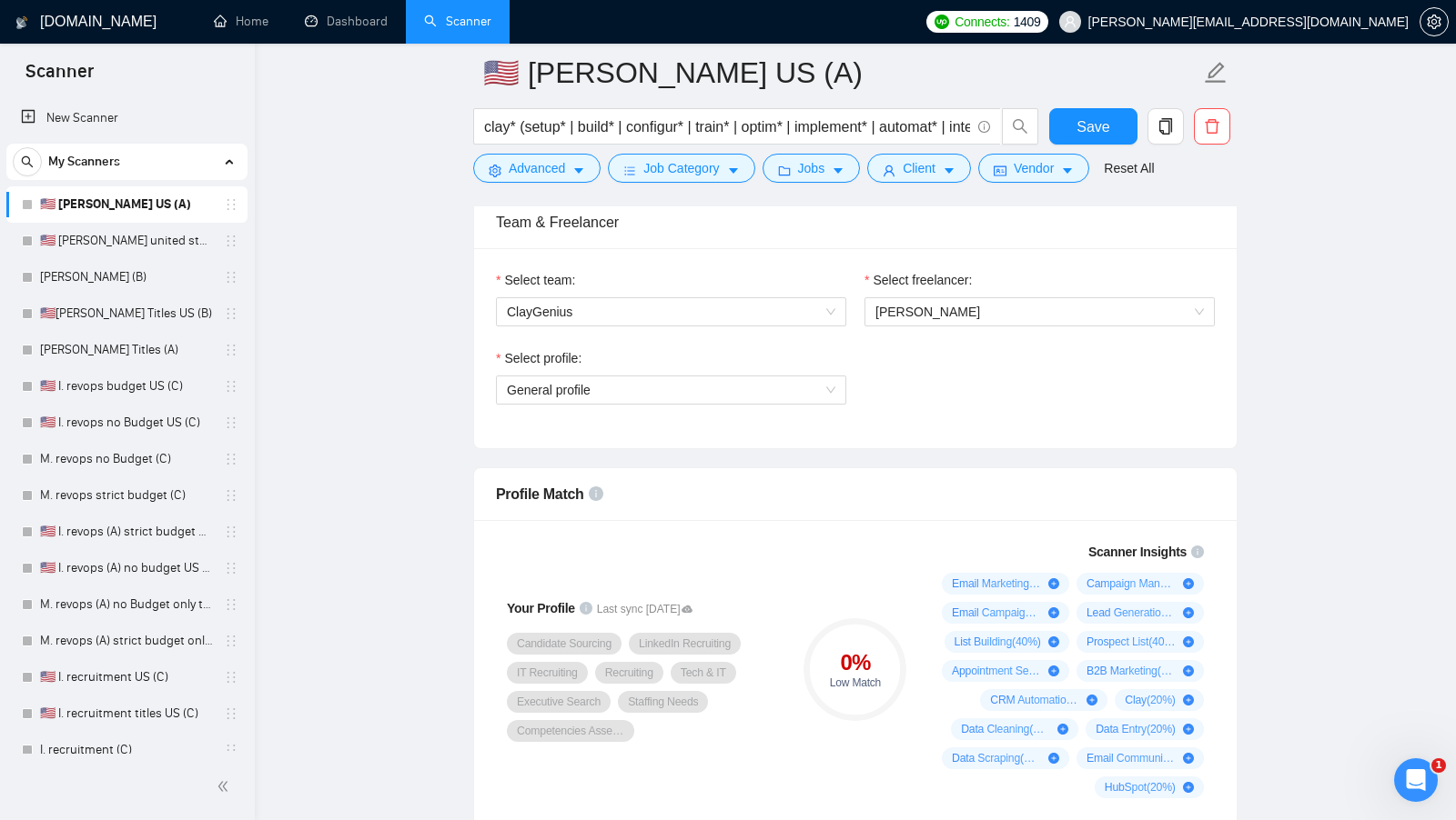
scroll to position [925, 0]
click at [823, 394] on span "General profile" at bounding box center [670, 388] width 328 height 27
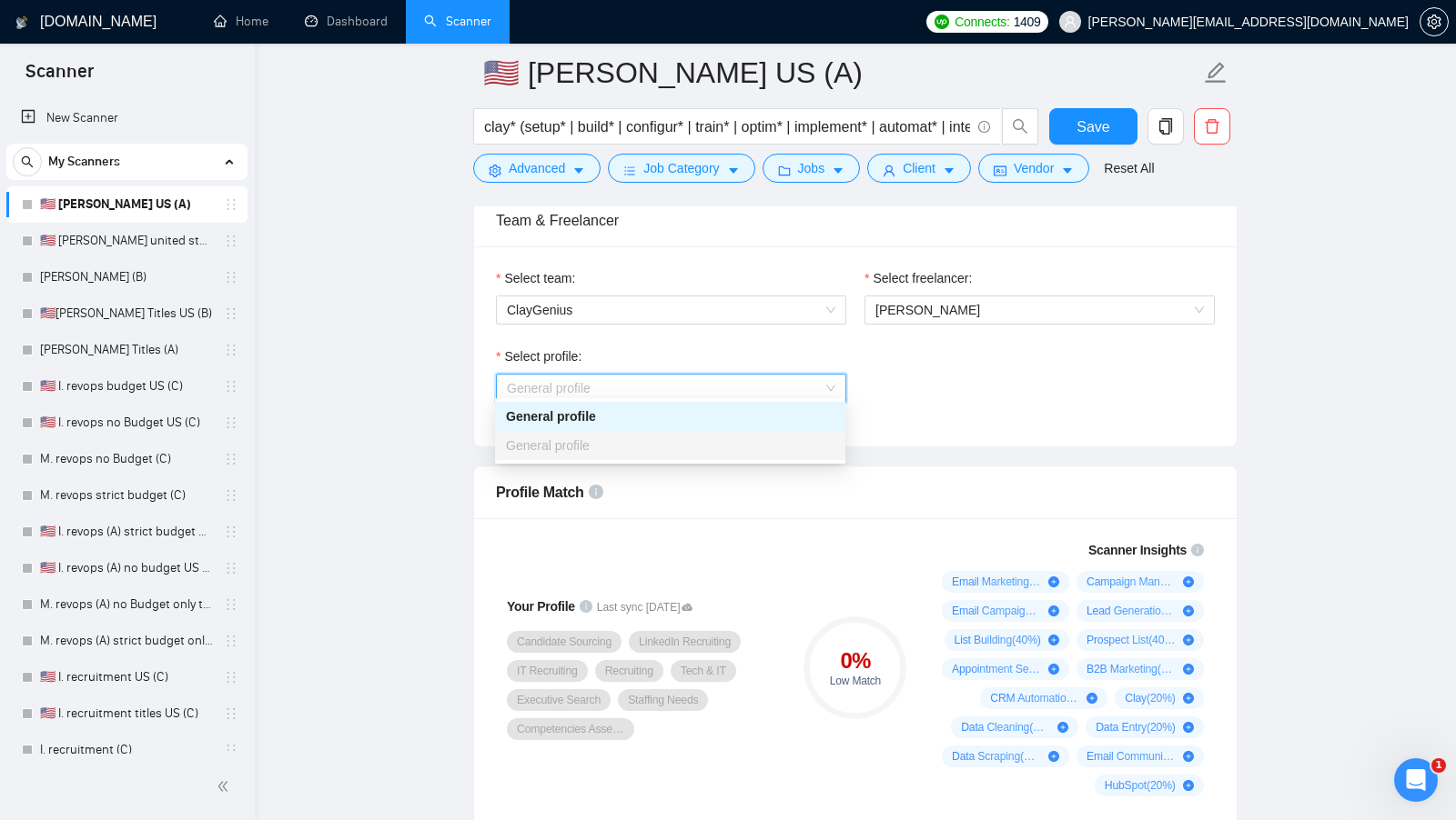
click at [900, 387] on div "Select profile: General profile" at bounding box center [854, 385] width 737 height 78
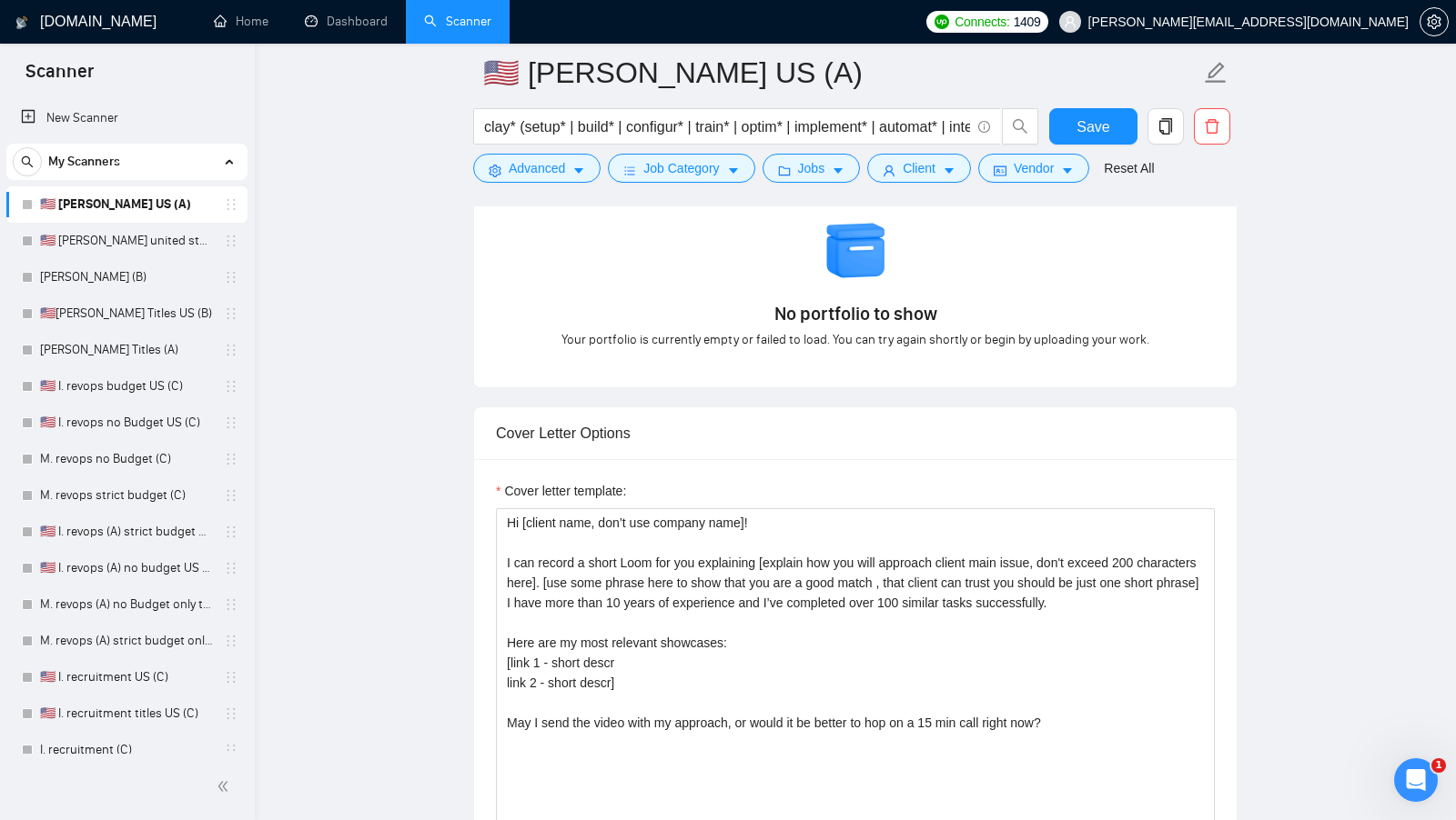
scroll to position [1704, 0]
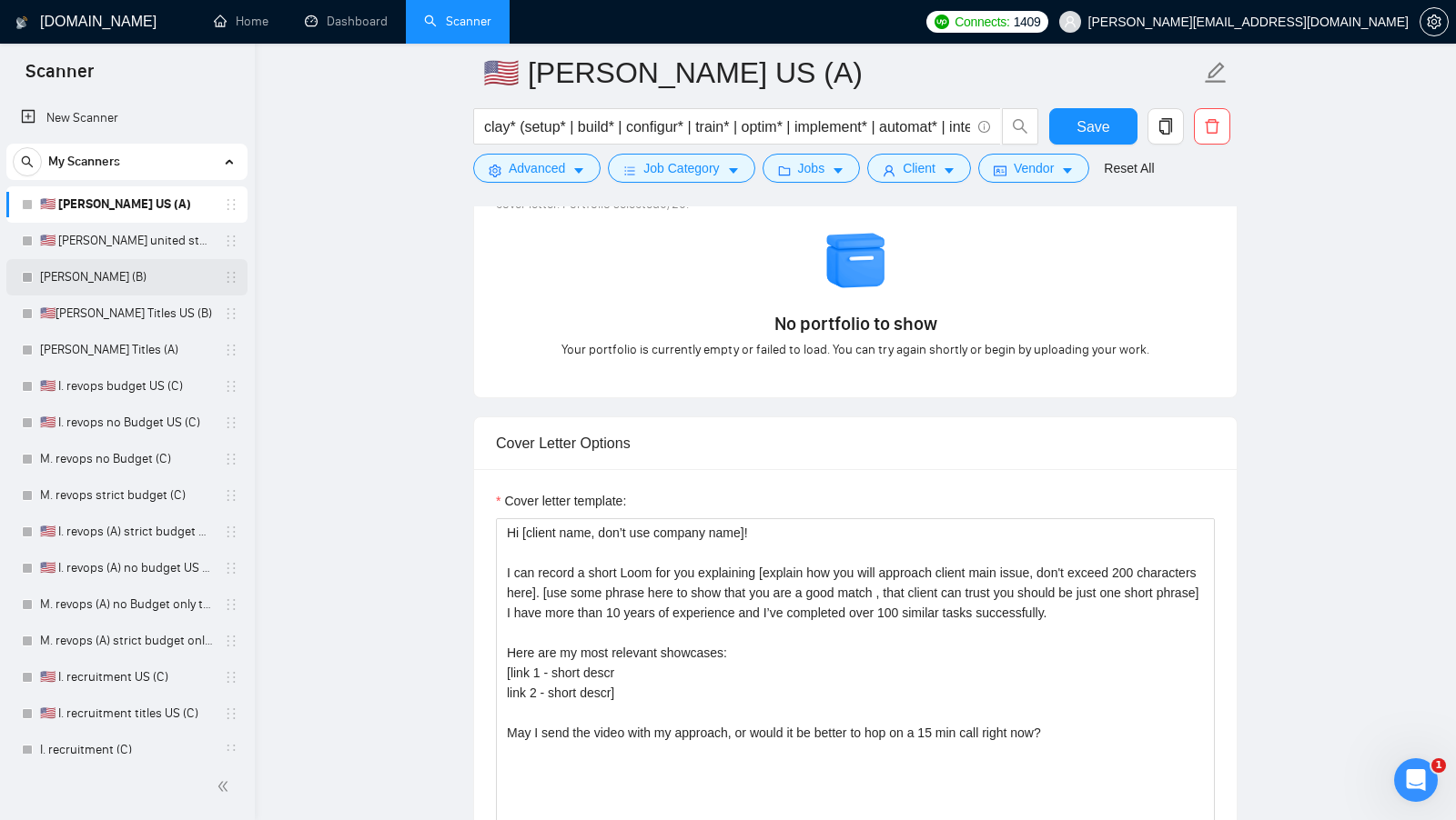
click at [100, 269] on link "[PERSON_NAME] (B)" at bounding box center [127, 277] width 173 height 37
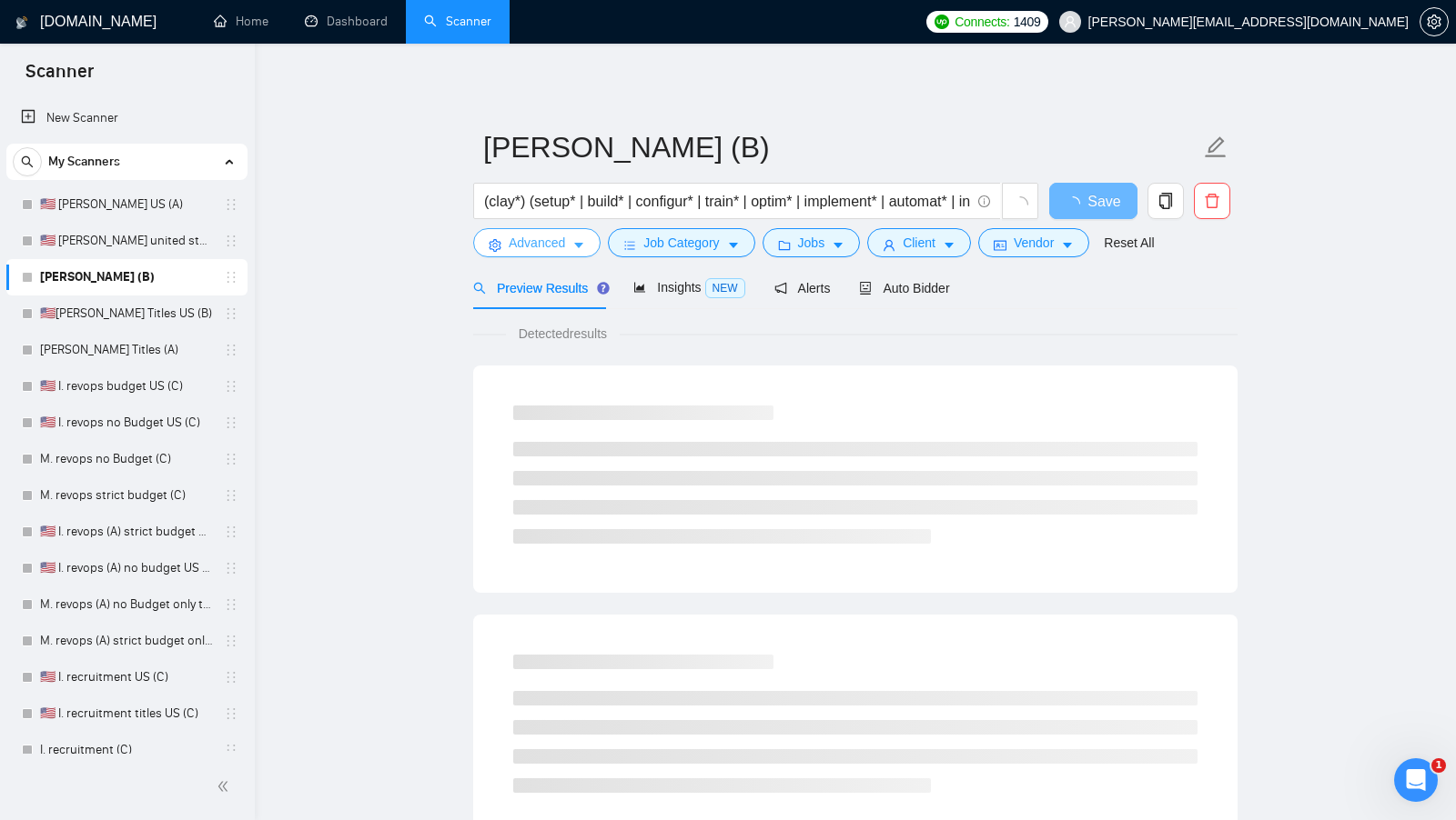
click at [538, 255] on button "Advanced" at bounding box center [536, 243] width 127 height 29
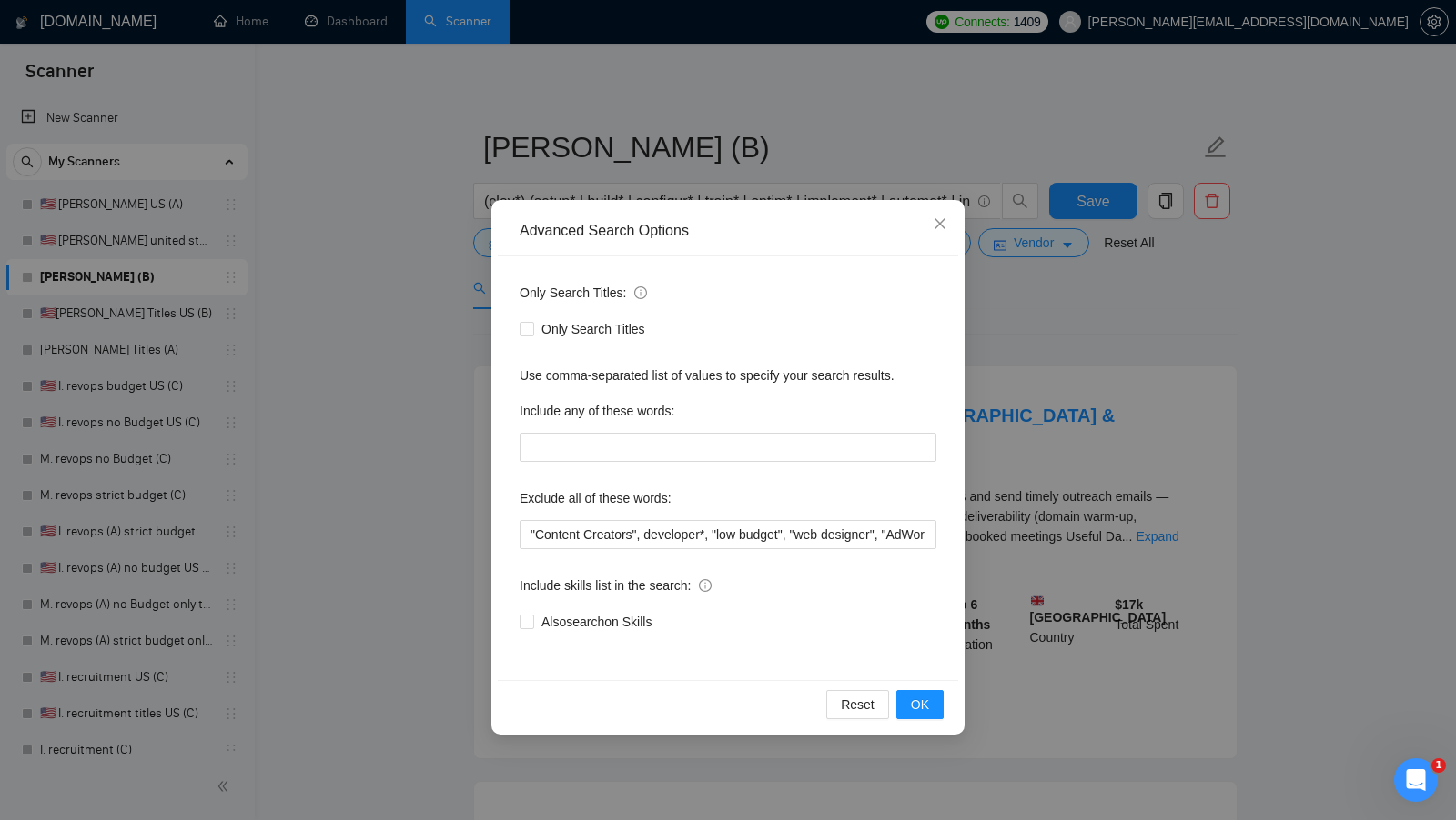
click at [412, 255] on div "Advanced Search Options Only Search Titles: Only Search Titles Use comma-separa…" at bounding box center [728, 410] width 1456 height 820
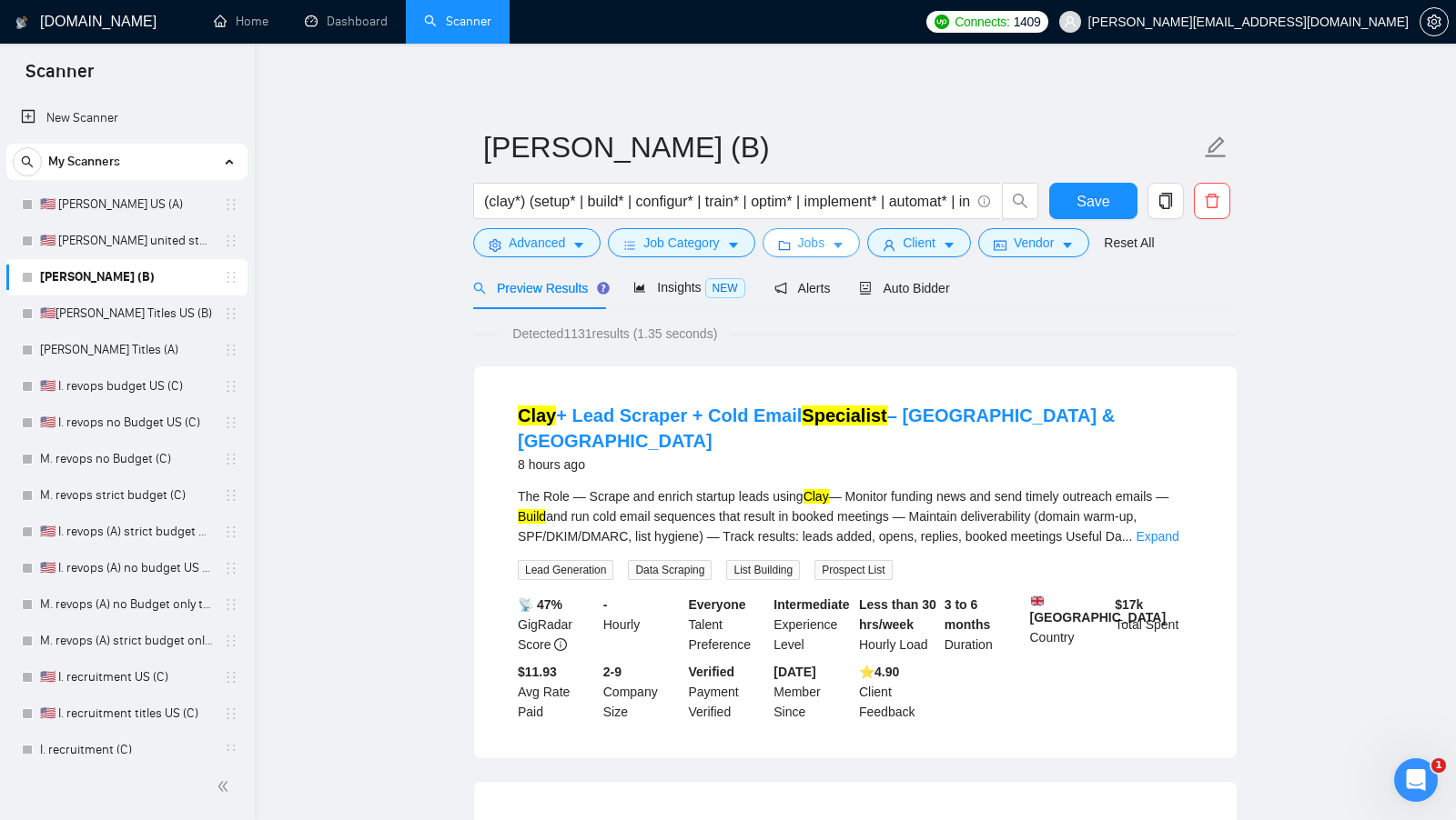
click at [806, 237] on span "Jobs" at bounding box center [812, 243] width 27 height 20
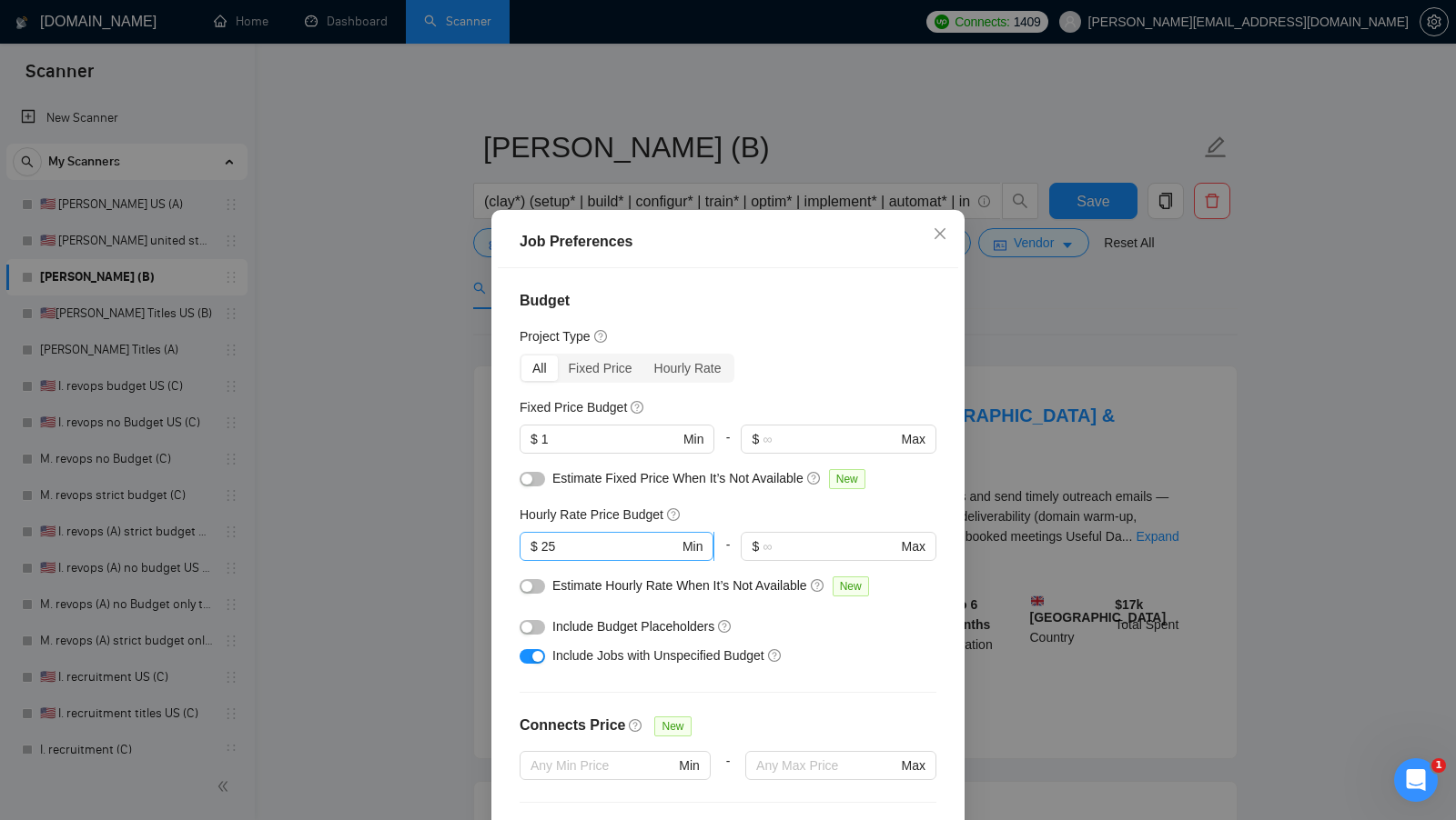
click at [612, 536] on input "25" at bounding box center [610, 546] width 138 height 20
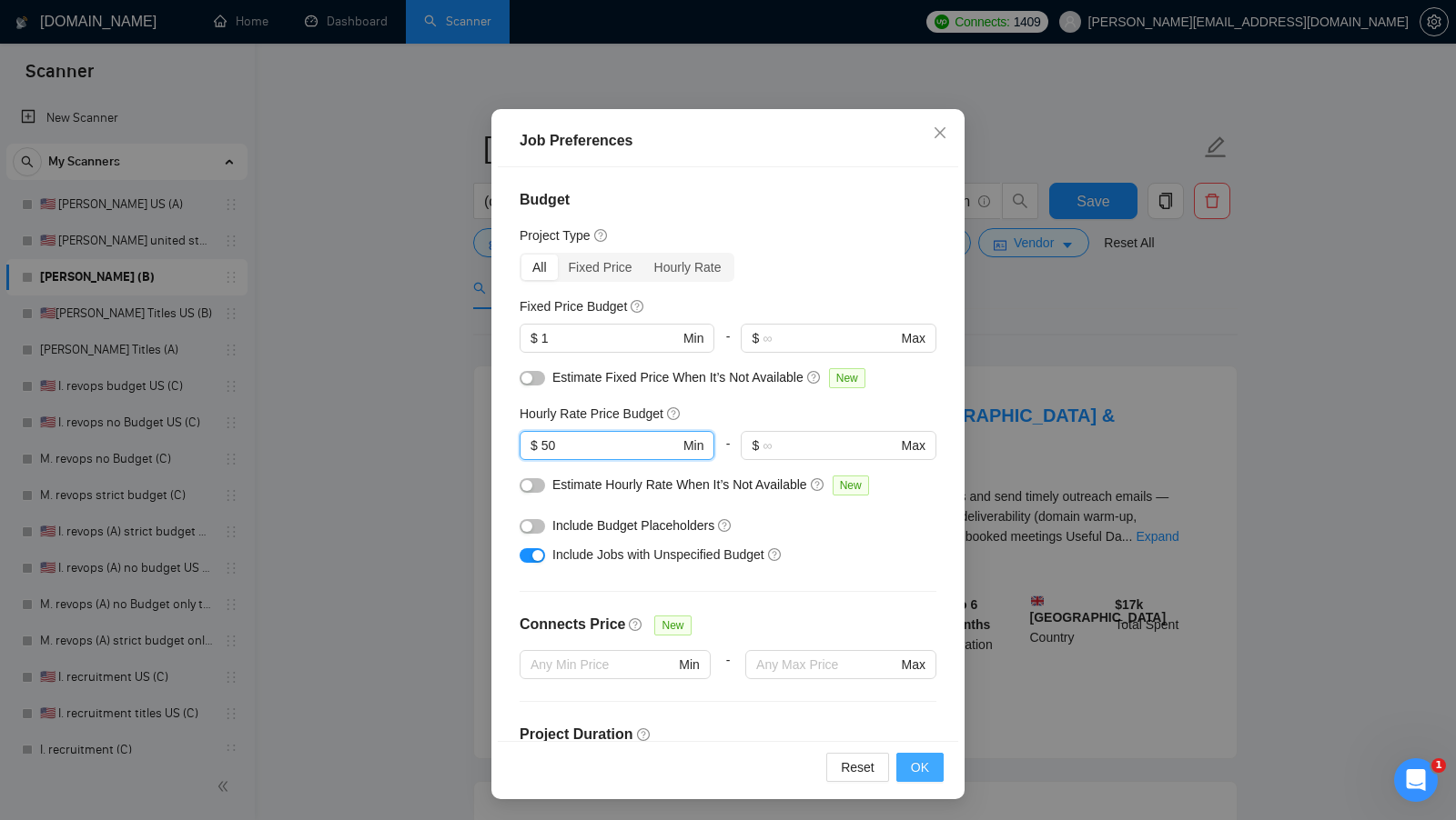
type input "50"
click at [925, 761] on span "OK" at bounding box center [920, 767] width 18 height 20
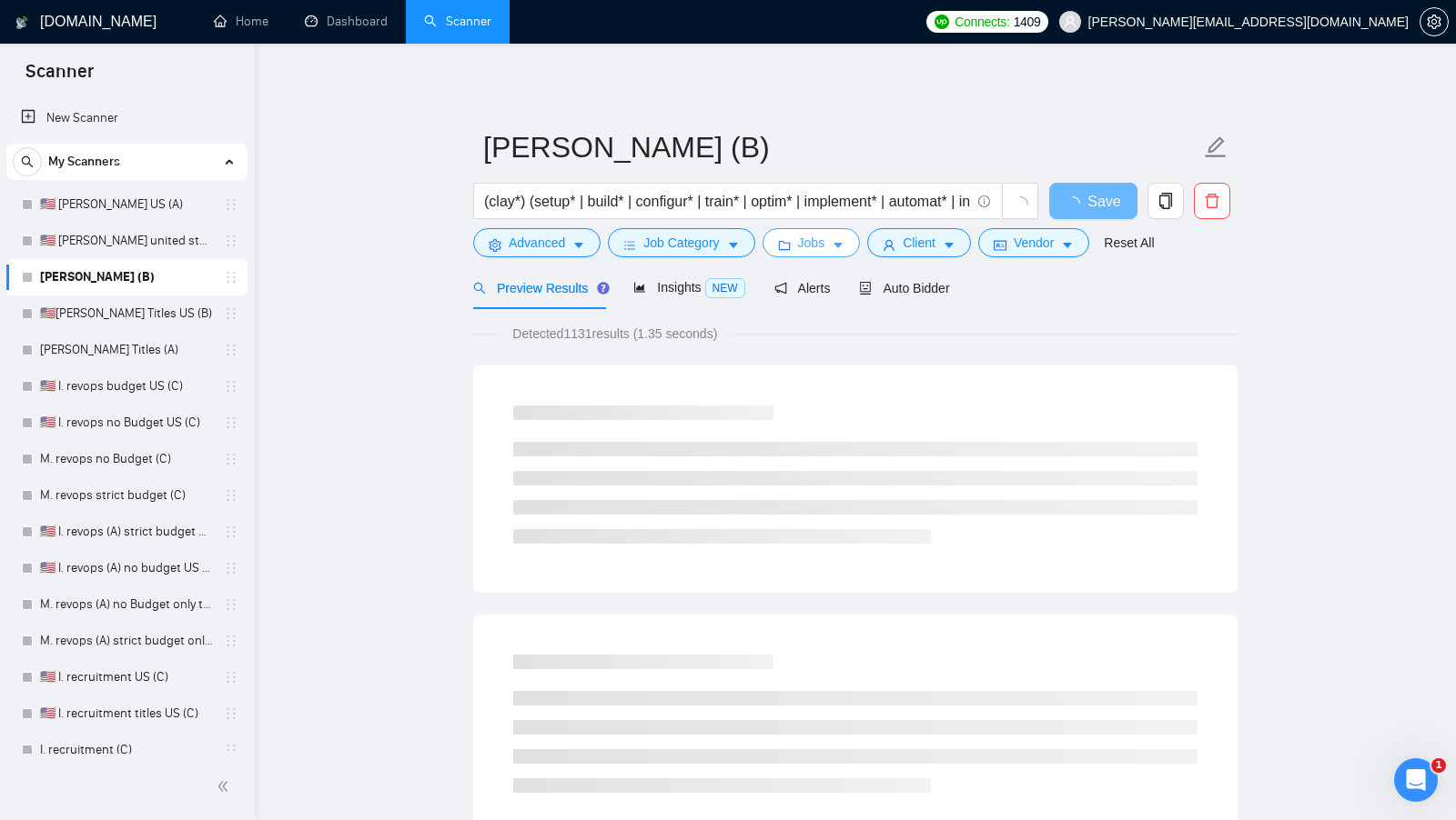
scroll to position [0, 0]
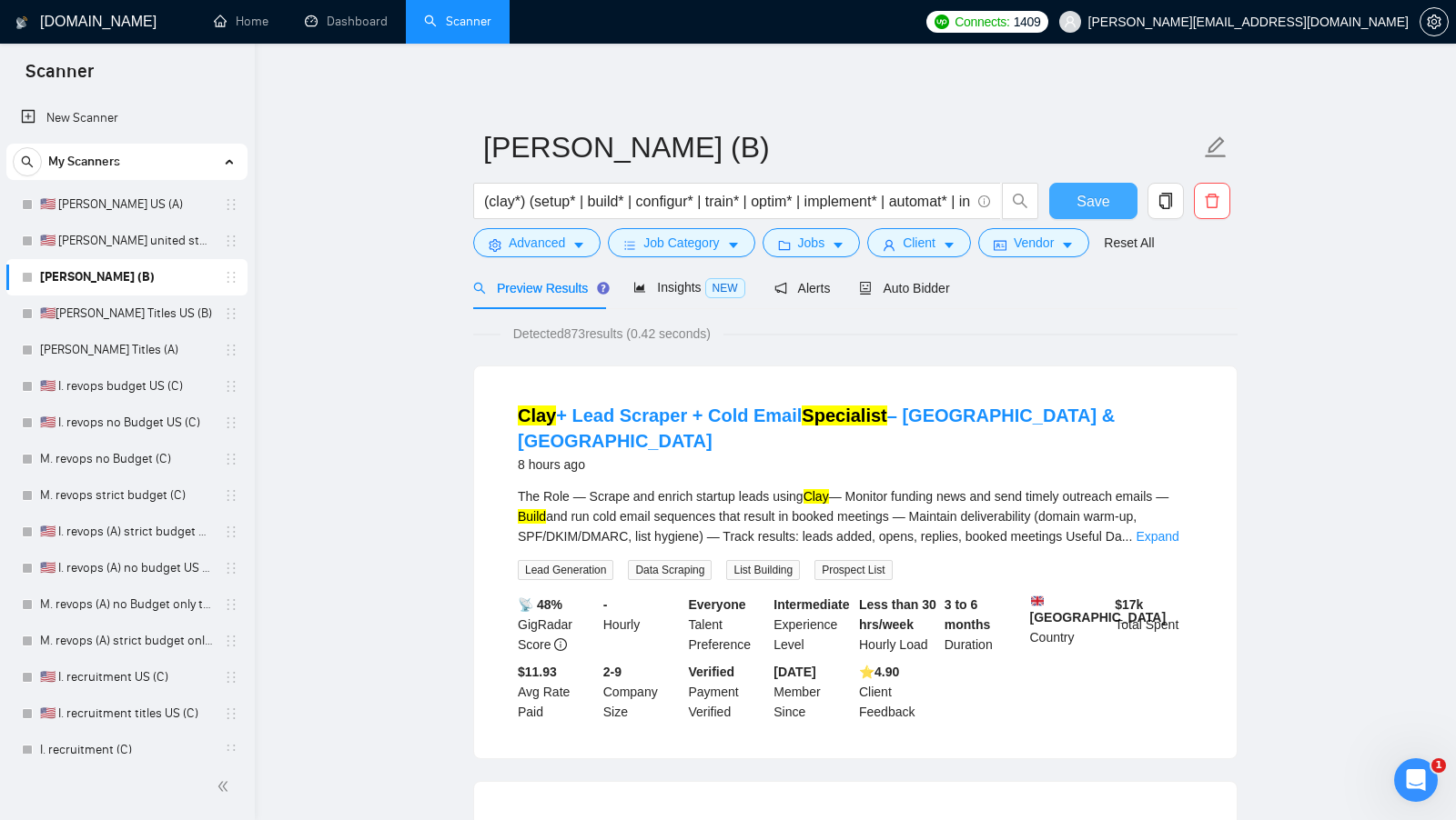
click at [1084, 210] on span "Save" at bounding box center [1093, 201] width 33 height 23
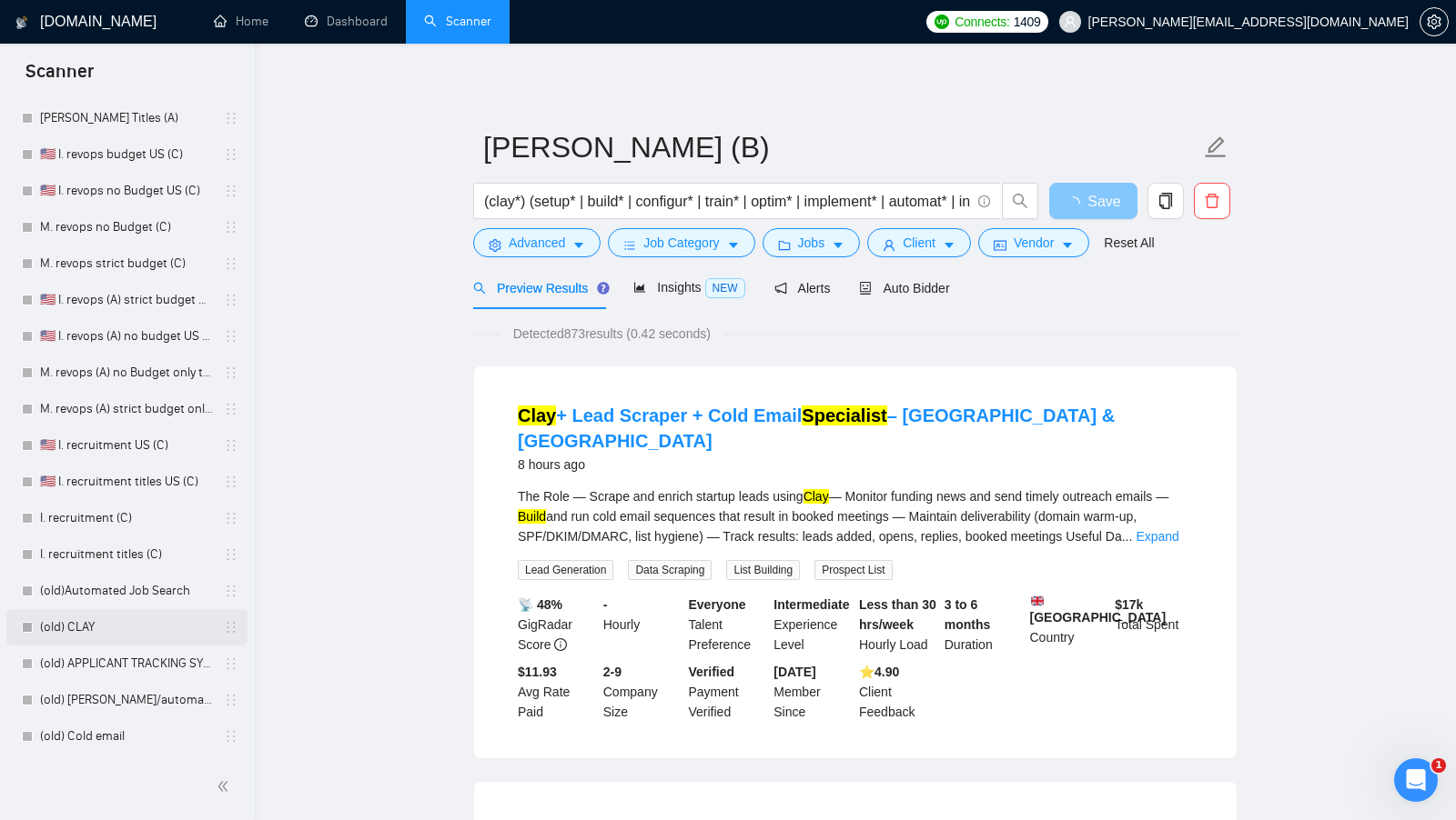
click at [113, 631] on link "(old) CLAY" at bounding box center [127, 628] width 173 height 37
click at [153, 621] on link "(old) CLAY" at bounding box center [127, 628] width 173 height 37
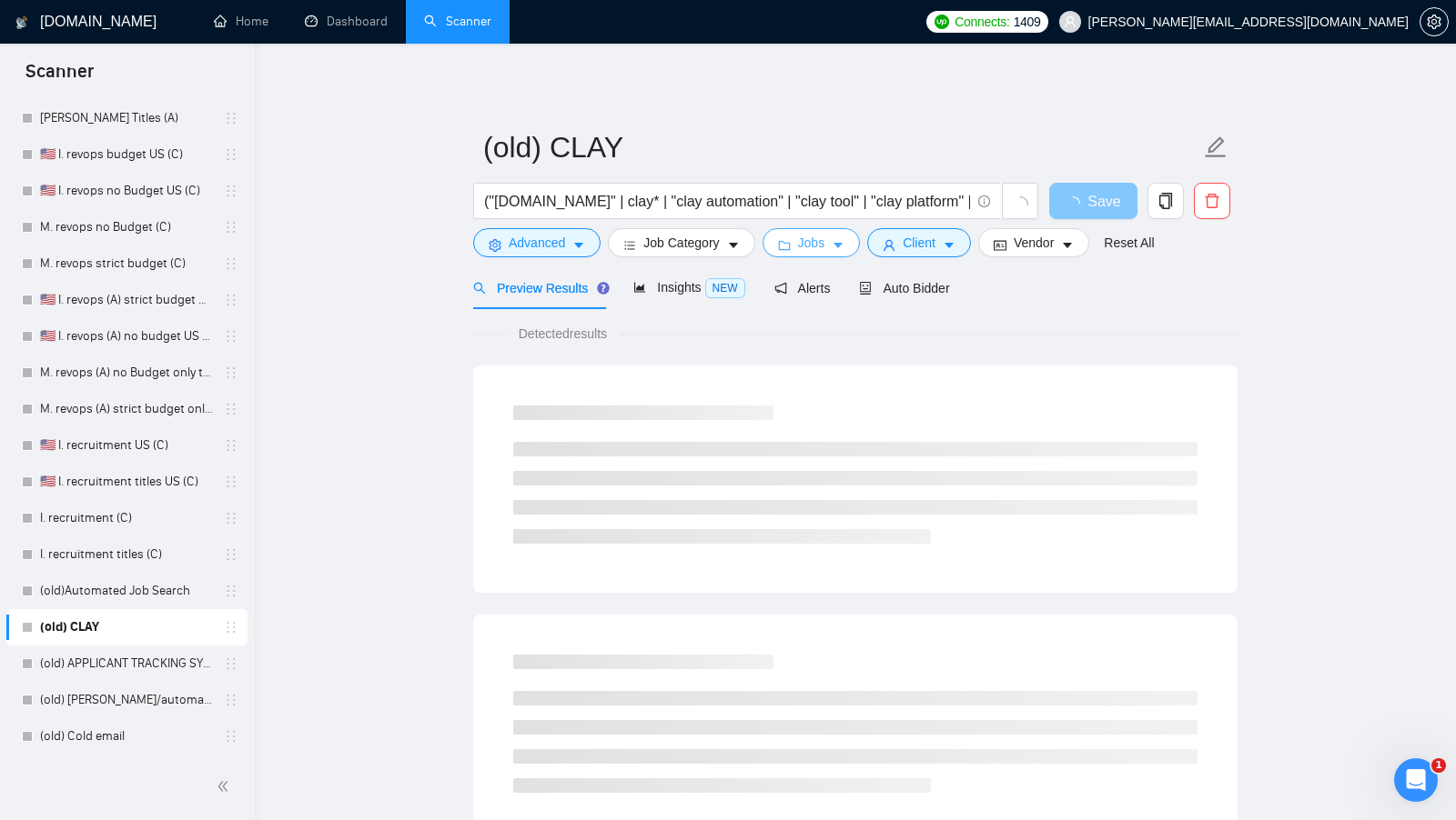
click at [844, 239] on span "caret-down" at bounding box center [838, 245] width 13 height 13
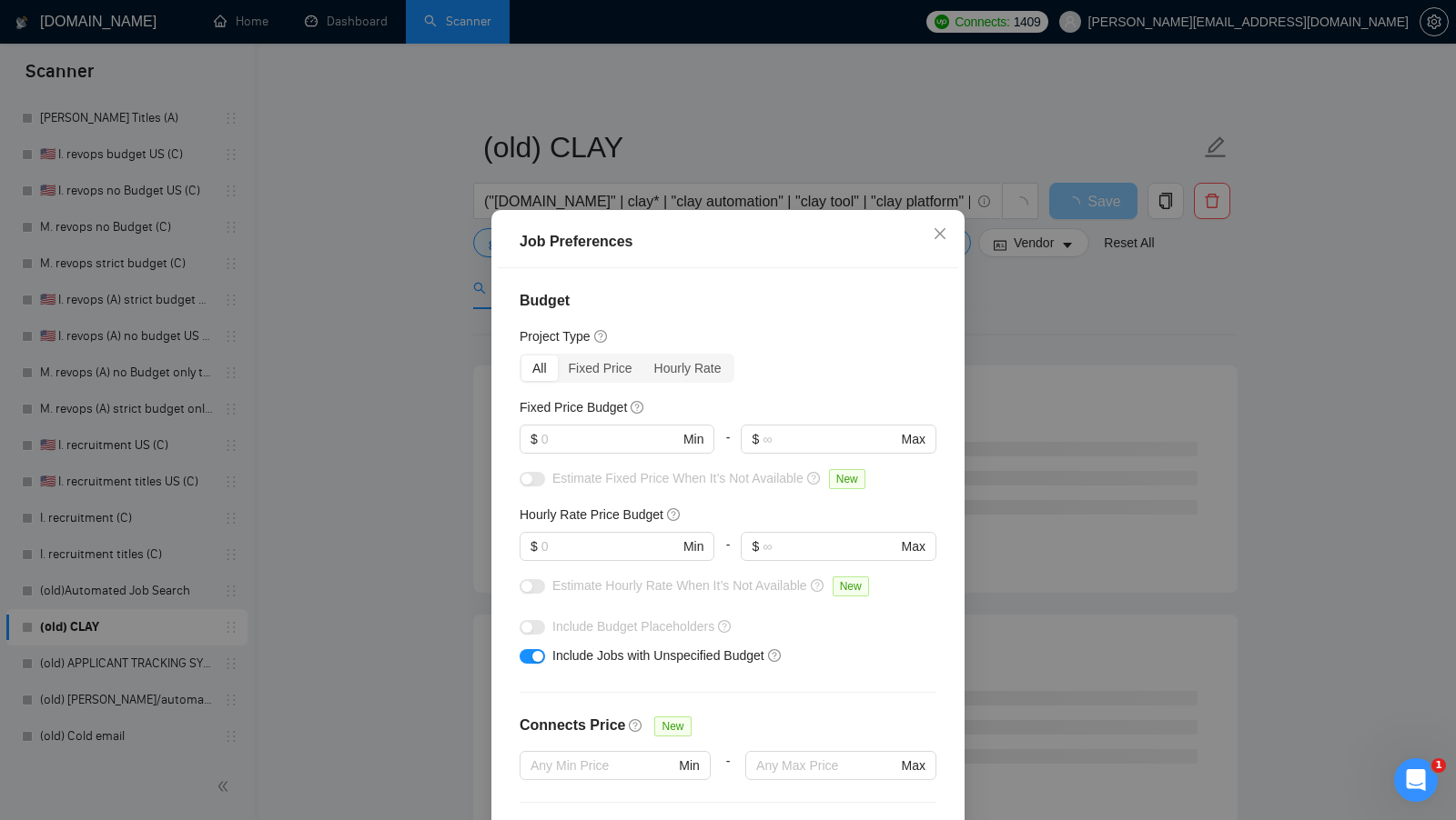
click at [1036, 343] on div "Job Preferences Budget Project Type All Fixed Price Hourly Rate Fixed Price Bud…" at bounding box center [728, 410] width 1456 height 820
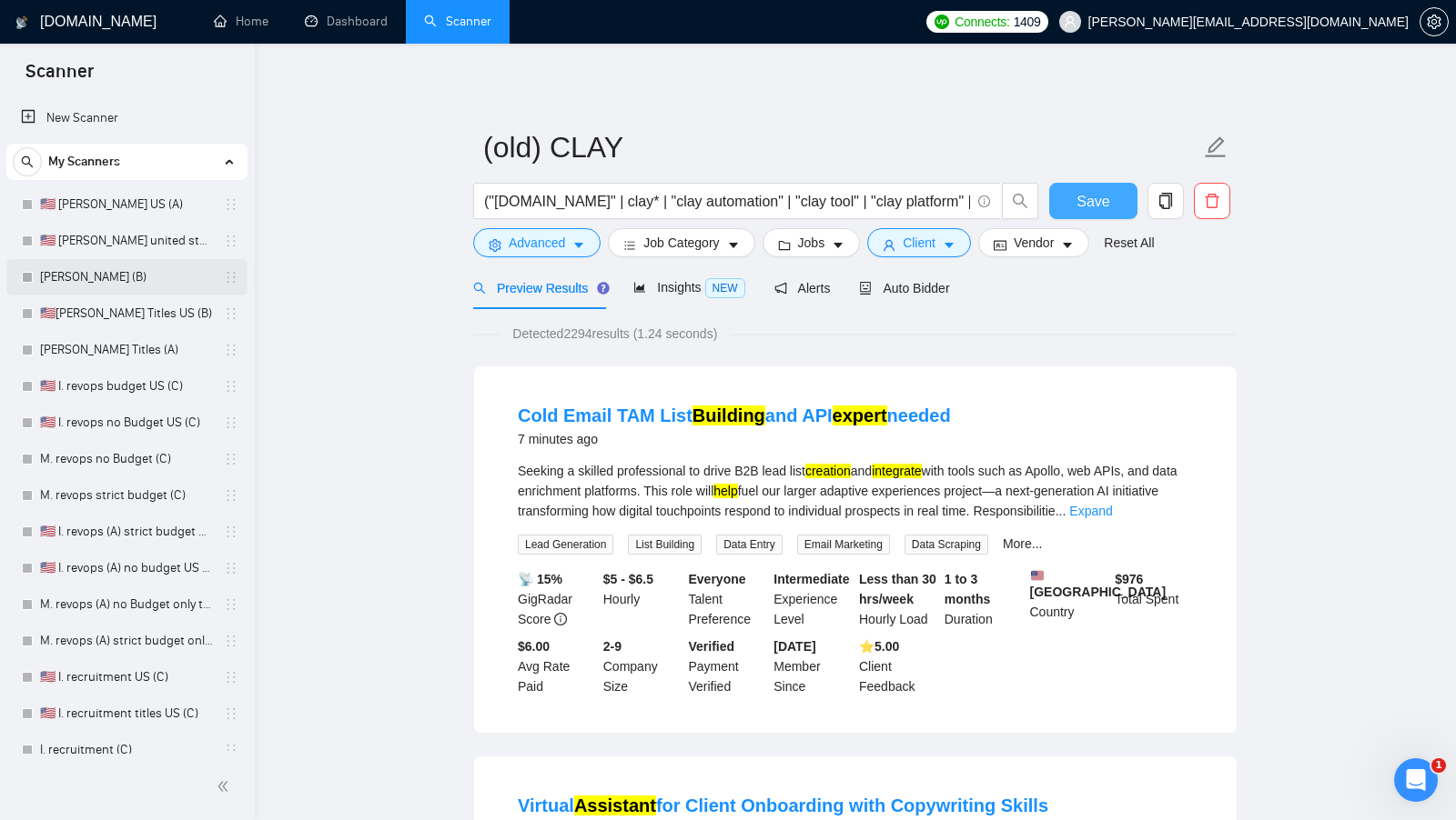
click at [115, 285] on link "[PERSON_NAME] (B)" at bounding box center [127, 277] width 173 height 37
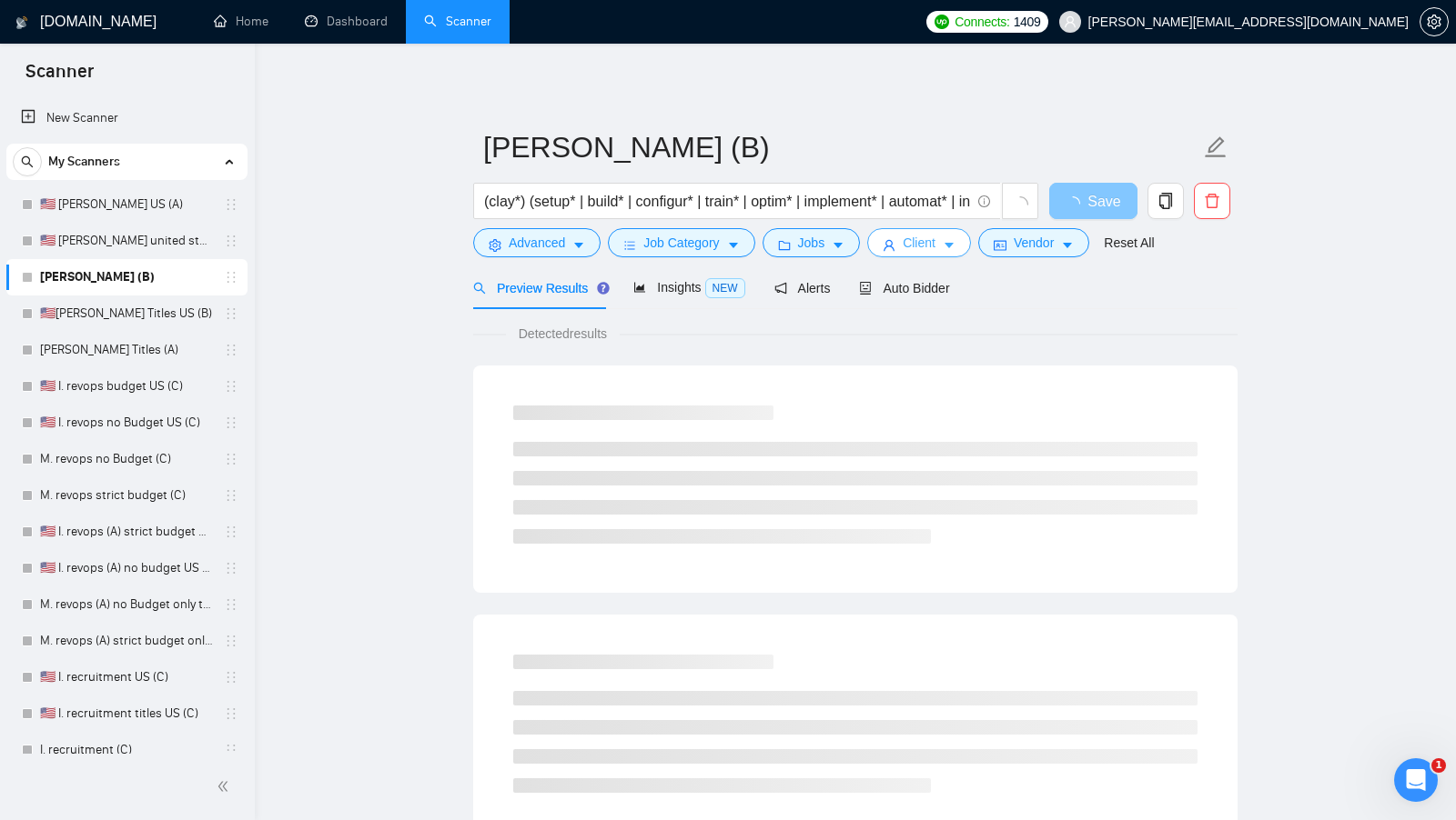
click at [904, 232] on button "Client" at bounding box center [919, 243] width 104 height 29
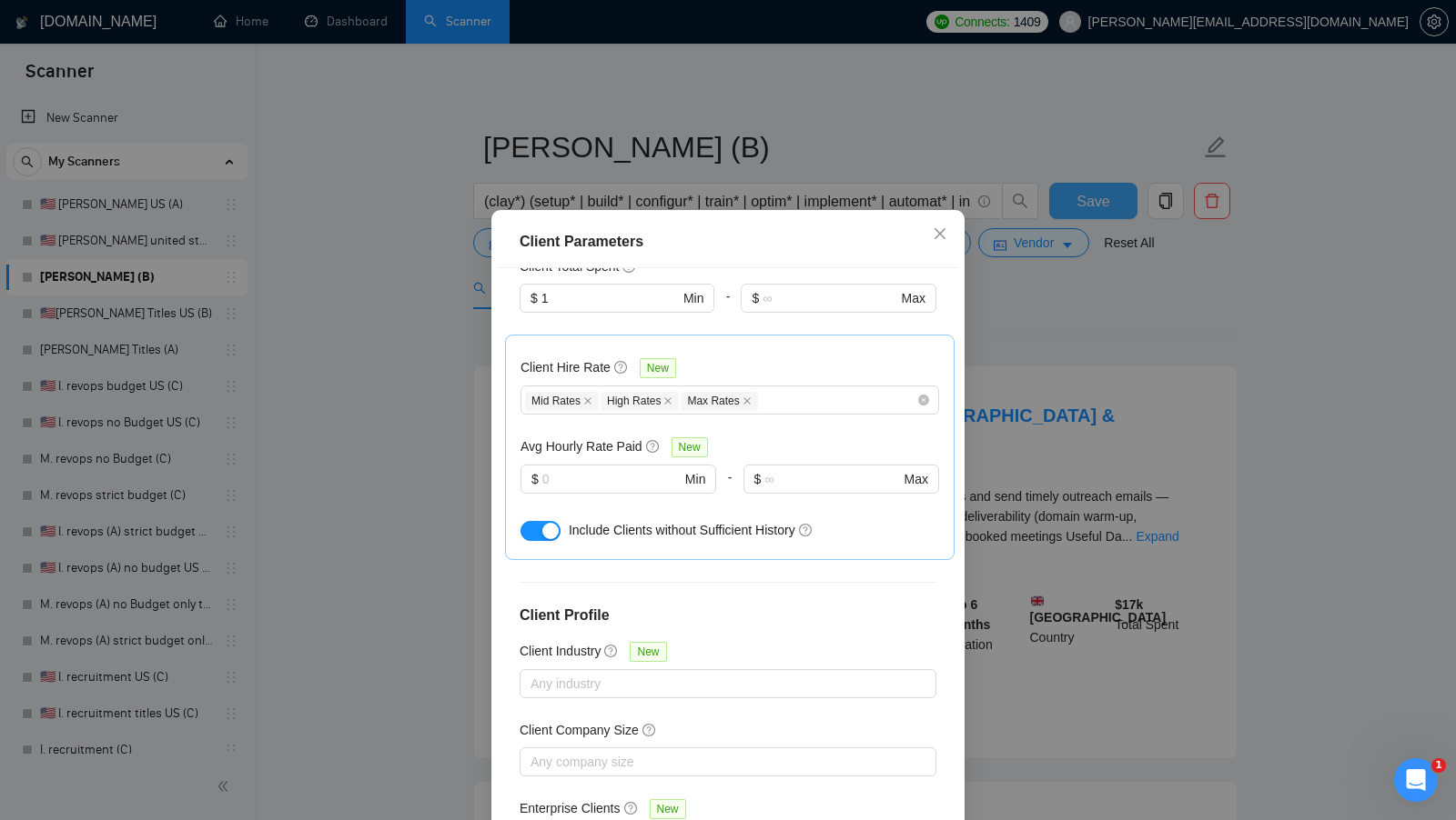
scroll to position [571, 0]
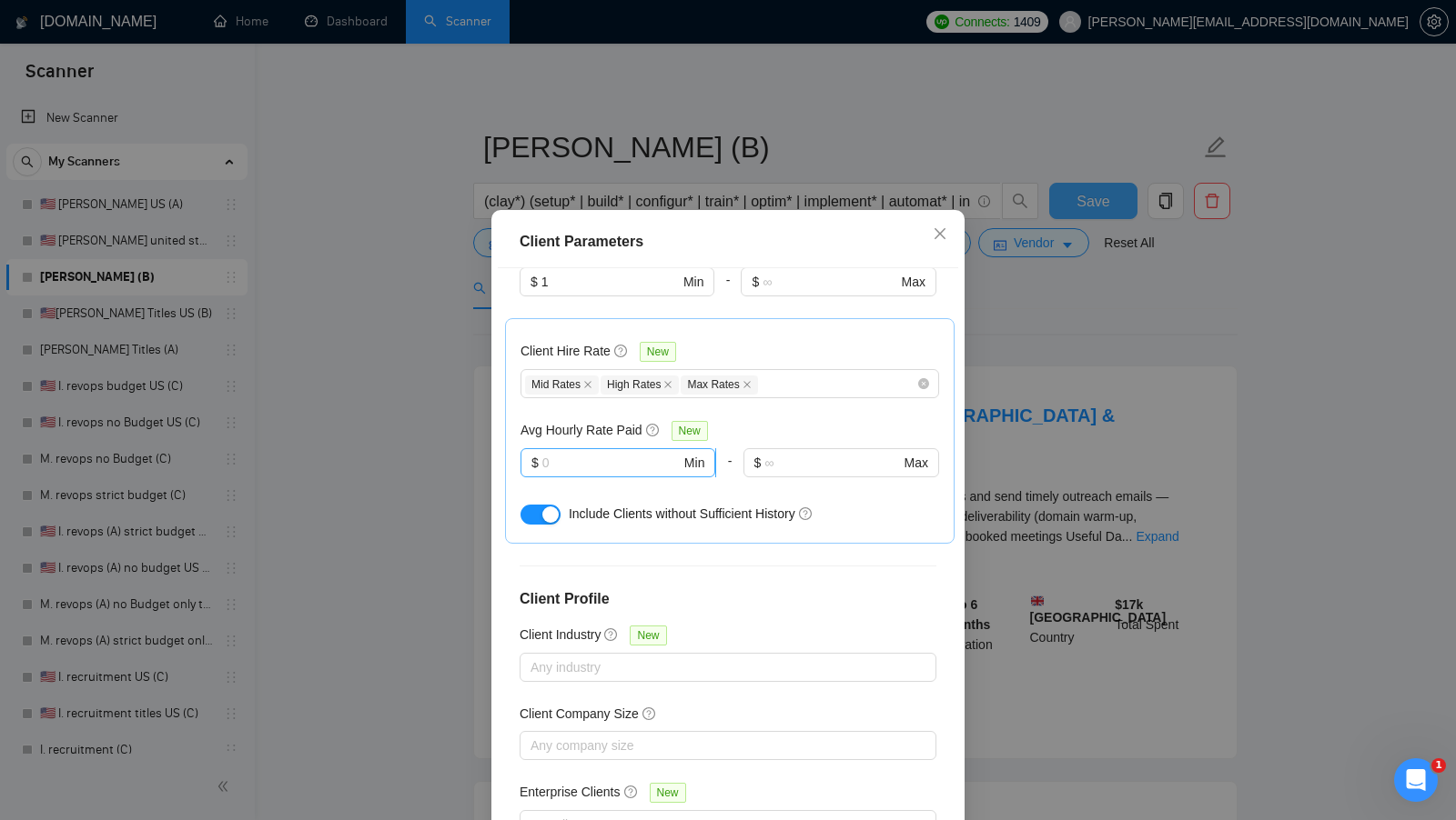
click at [627, 453] on input "text" at bounding box center [611, 463] width 139 height 20
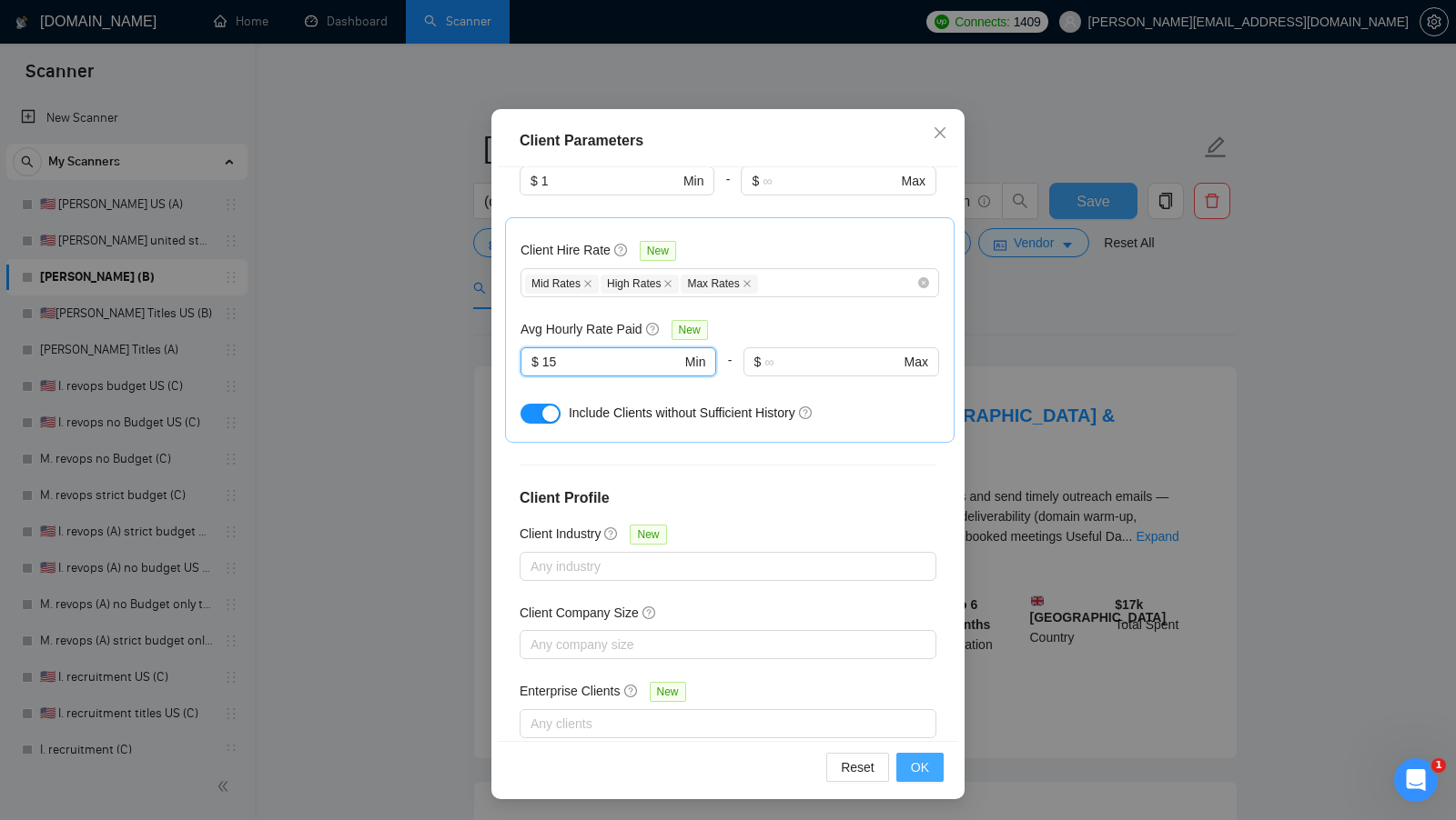
type input "15"
click at [933, 766] on button "OK" at bounding box center [920, 767] width 47 height 29
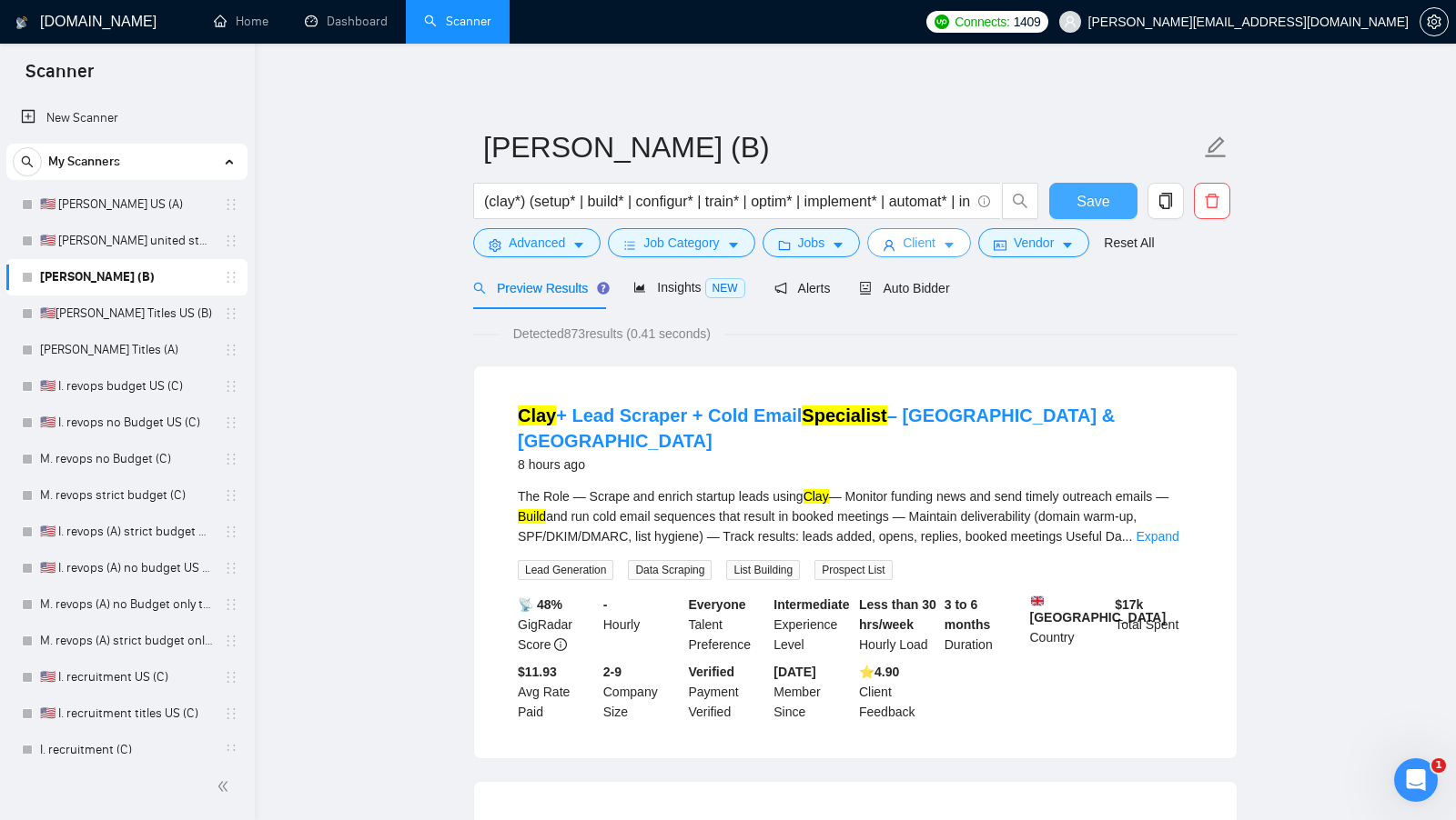
scroll to position [0, 0]
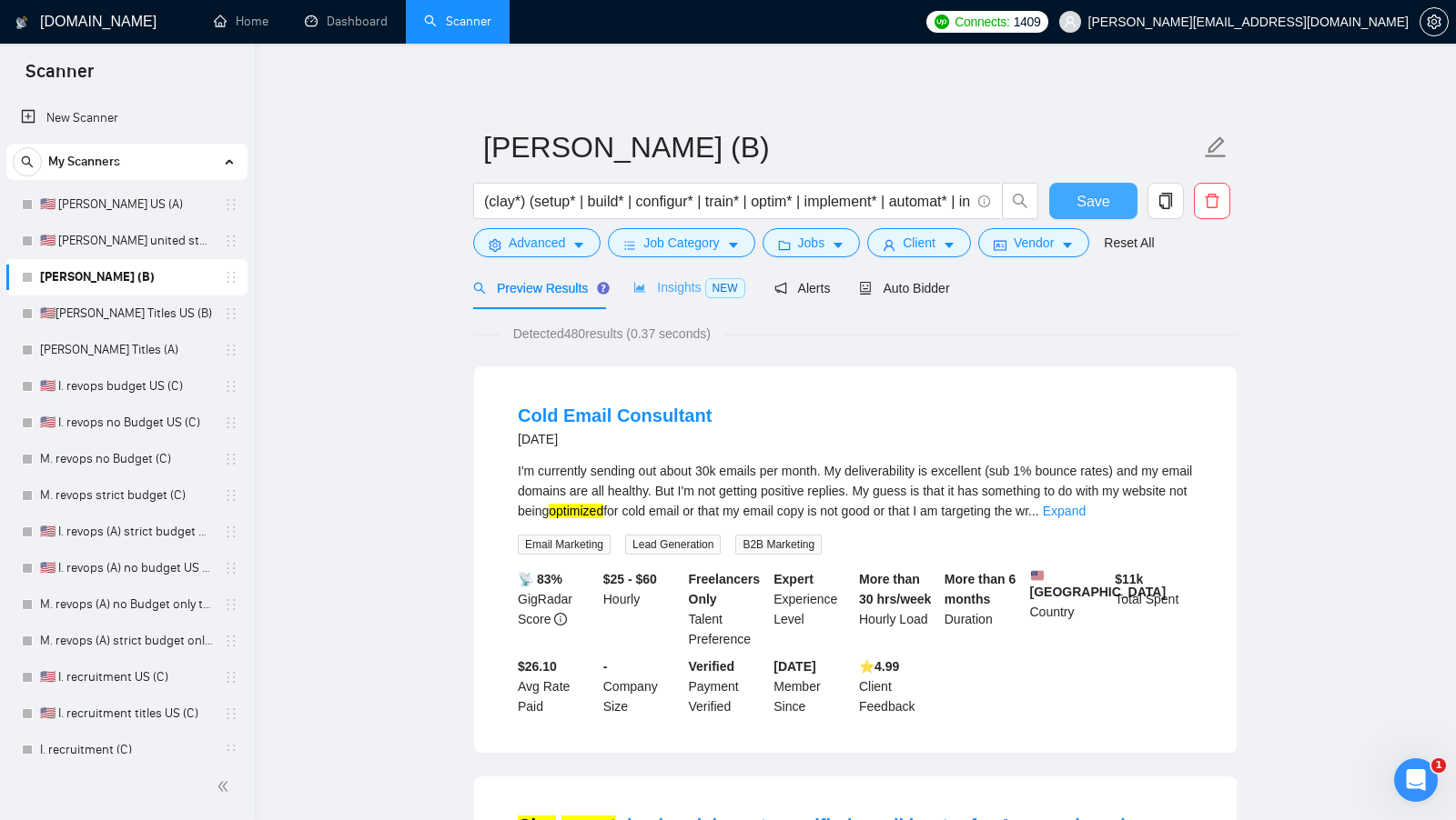
click at [677, 298] on div "Insights NEW" at bounding box center [689, 288] width 111 height 42
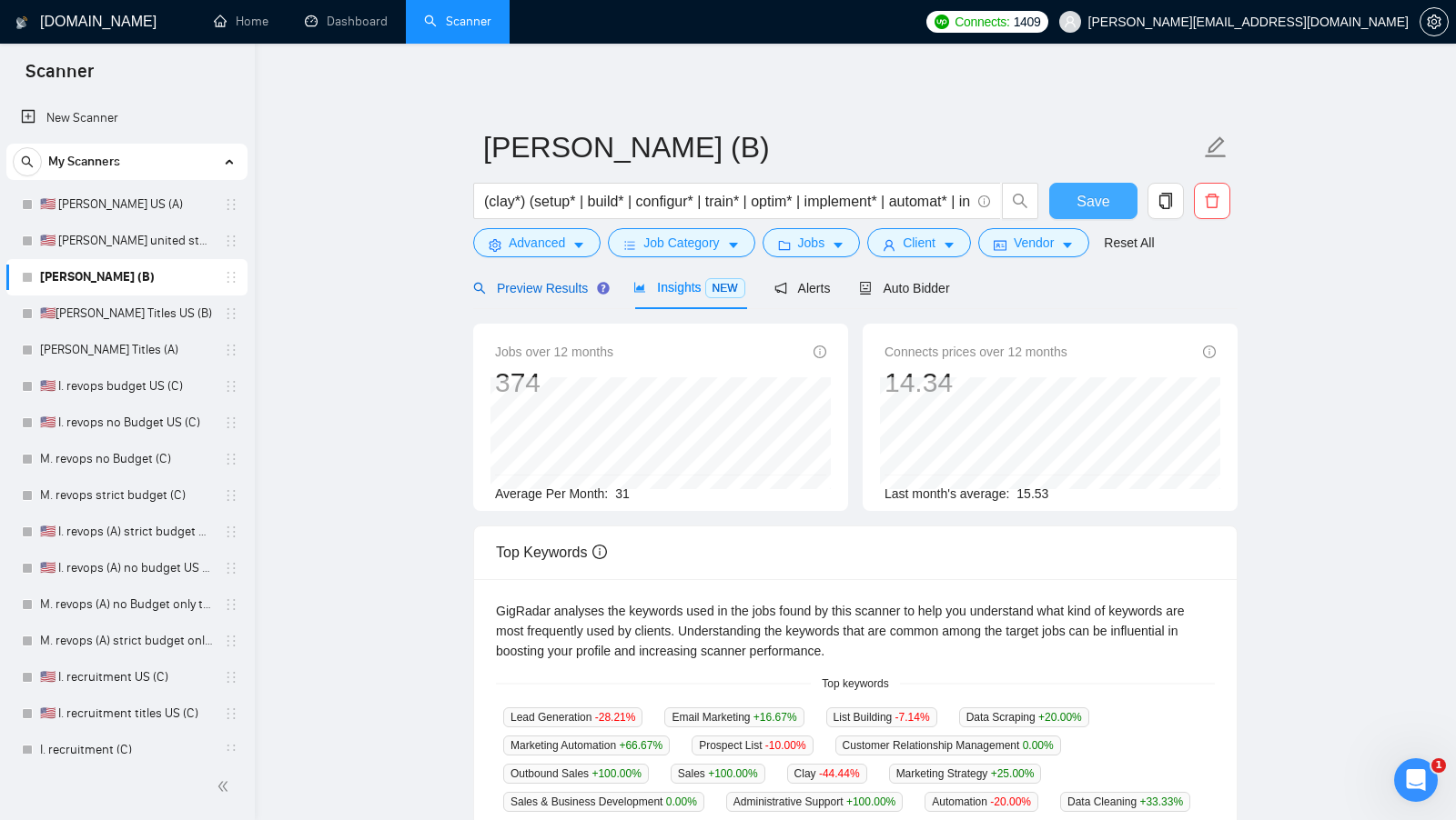
click at [560, 293] on span "Preview Results" at bounding box center [538, 288] width 131 height 14
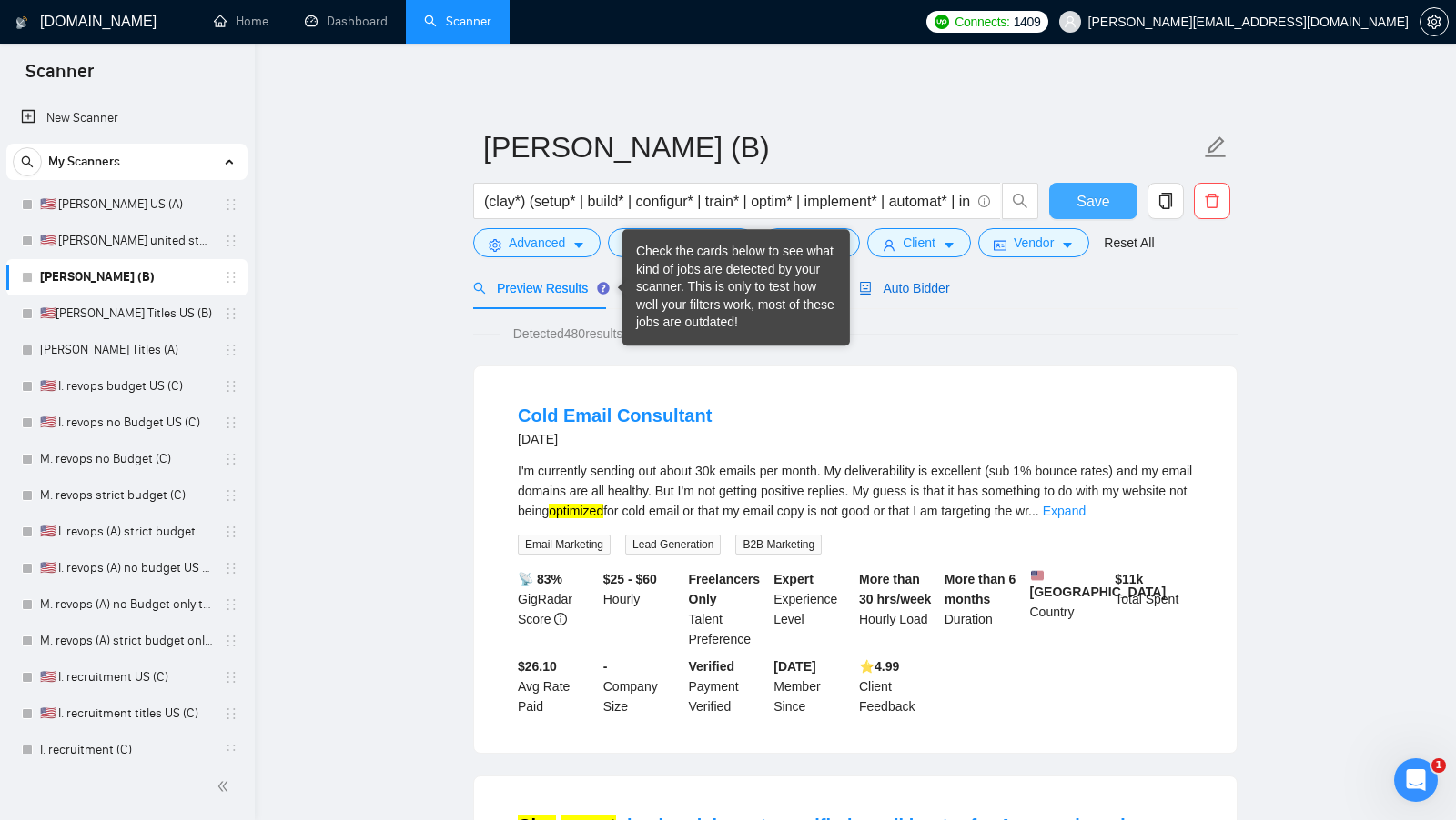
click at [900, 291] on span "Auto Bidder" at bounding box center [904, 288] width 91 height 14
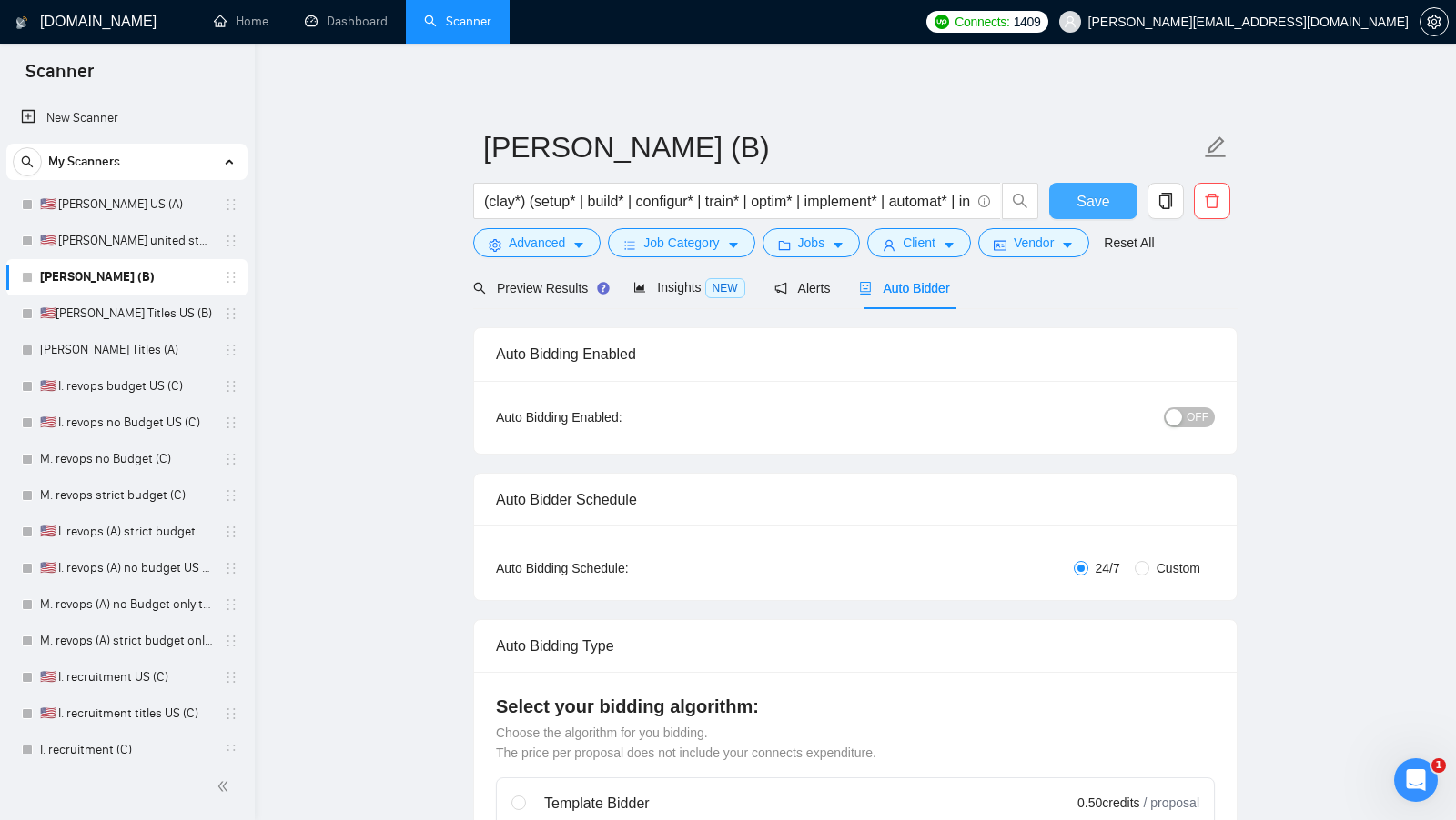
click at [1196, 416] on span "OFF" at bounding box center [1197, 417] width 22 height 20
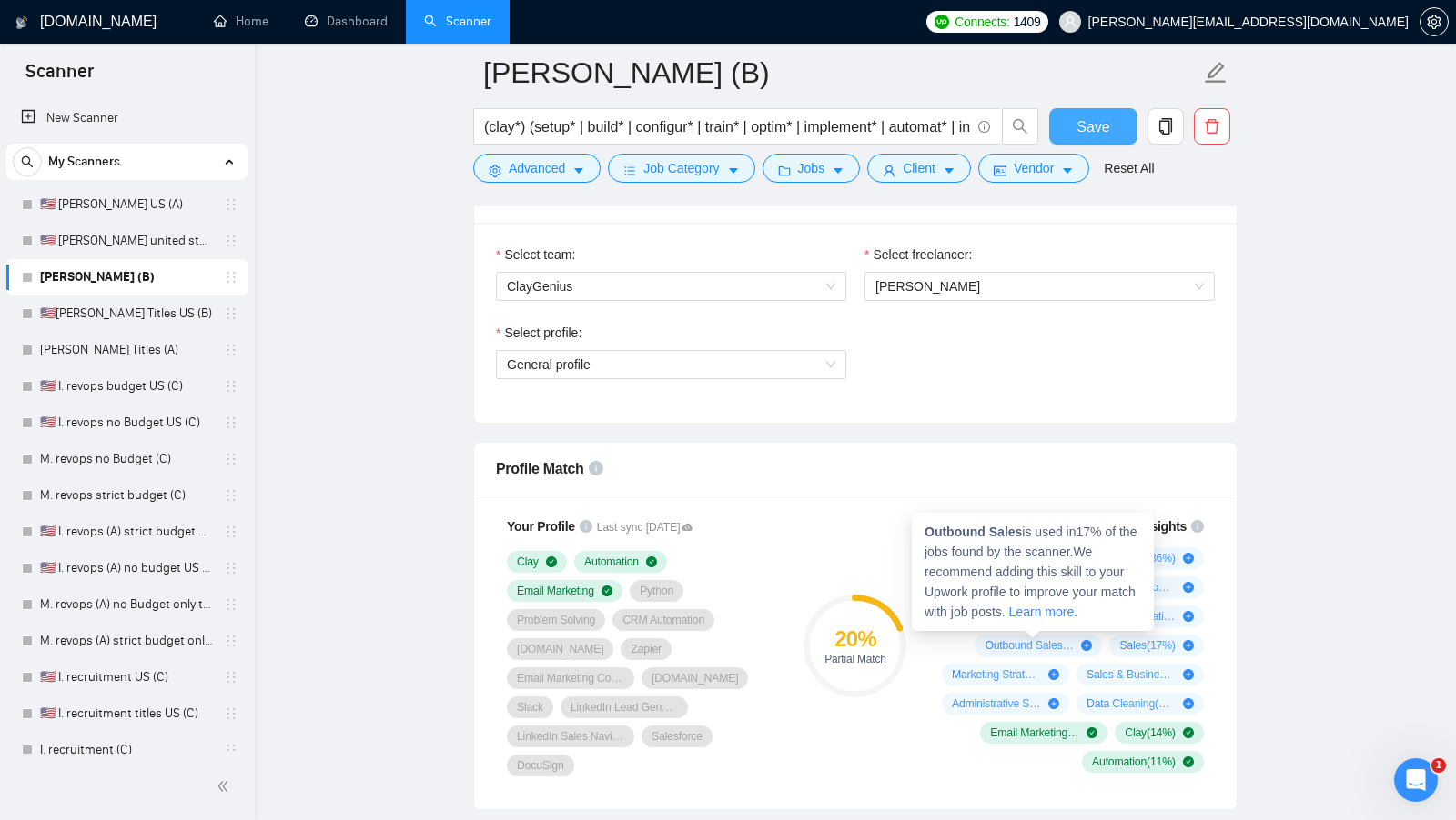
scroll to position [947, 0]
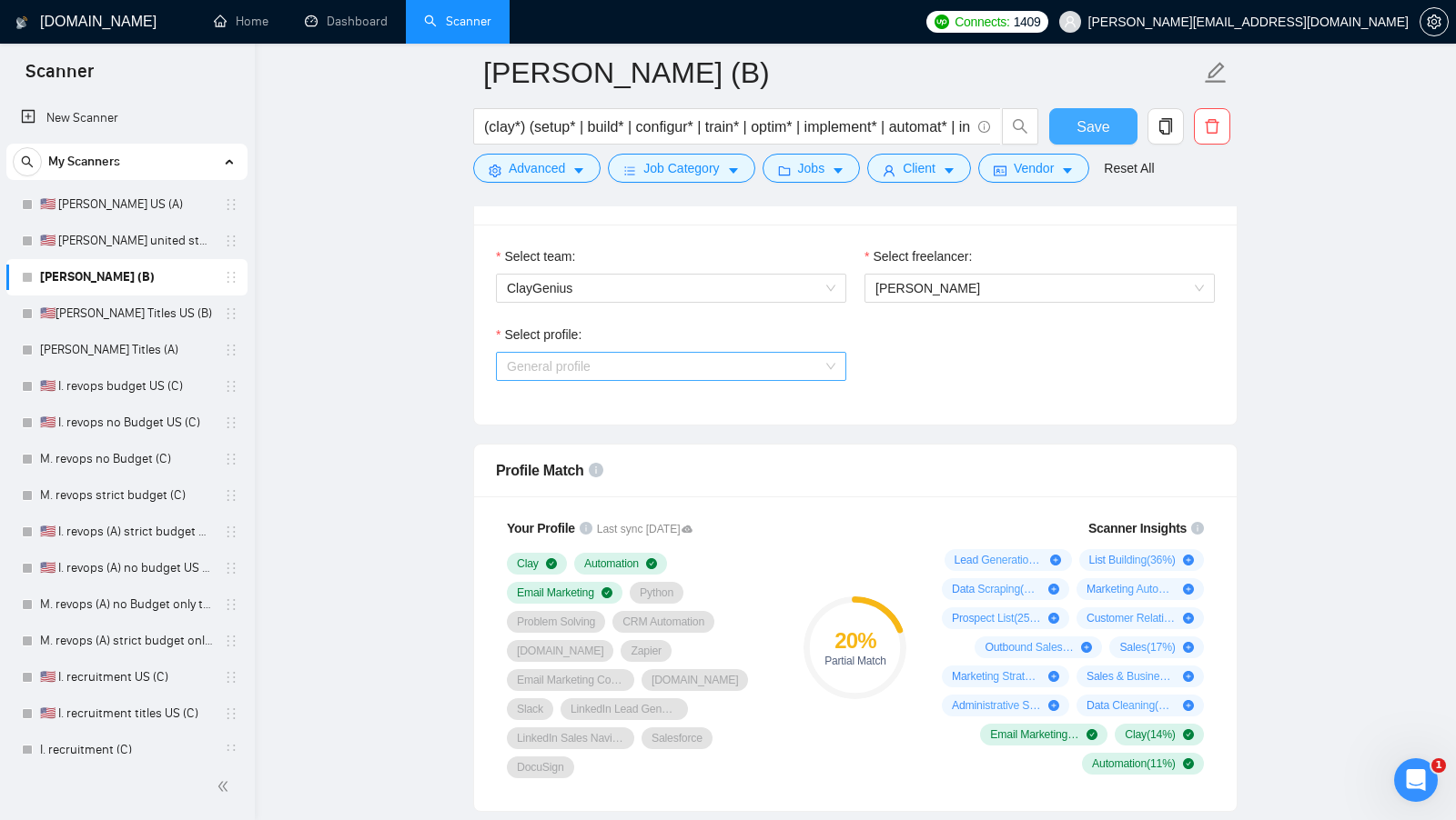
click at [780, 366] on span "General profile" at bounding box center [670, 367] width 328 height 27
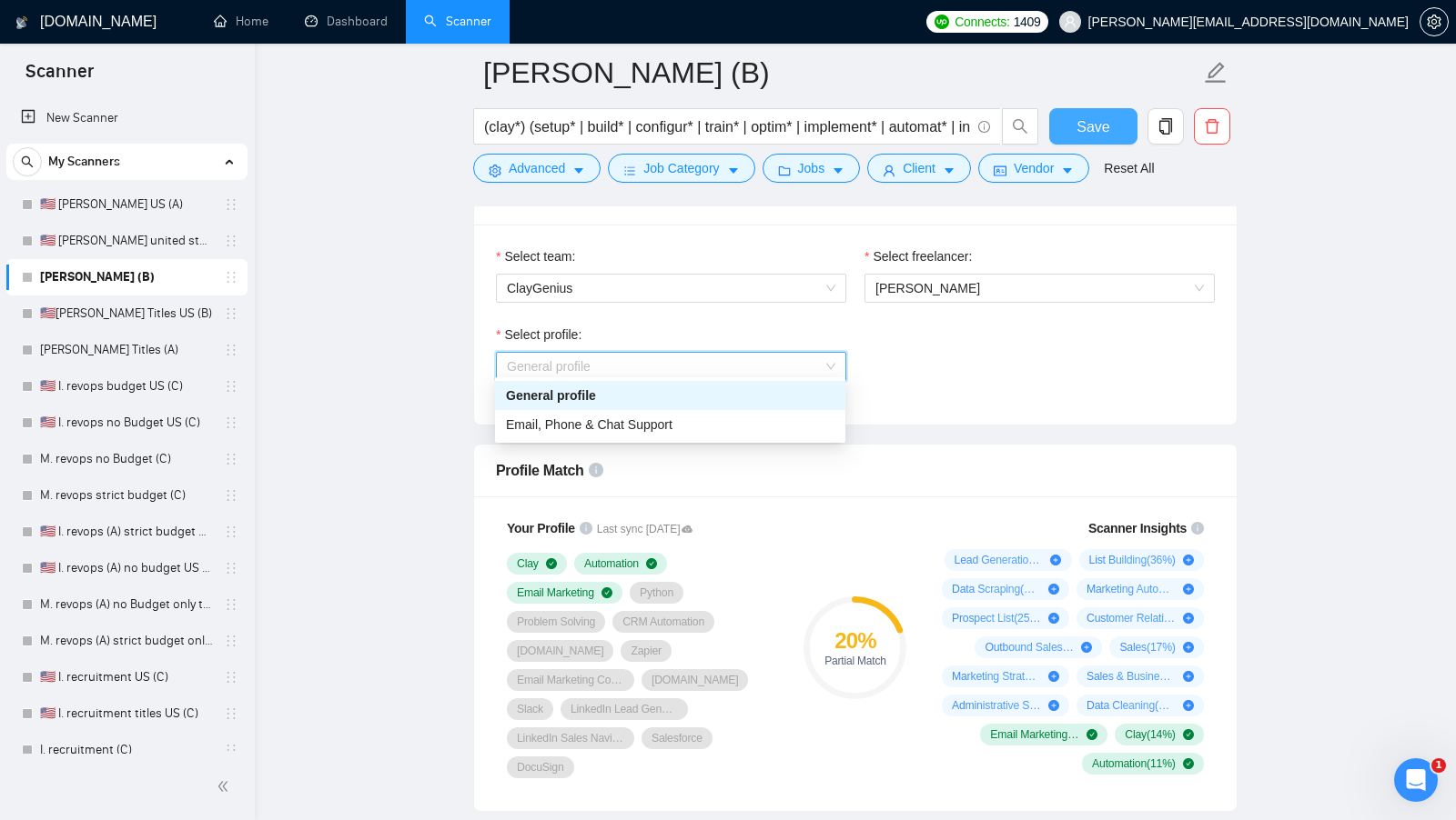
click at [773, 402] on div "General profile" at bounding box center [669, 396] width 328 height 20
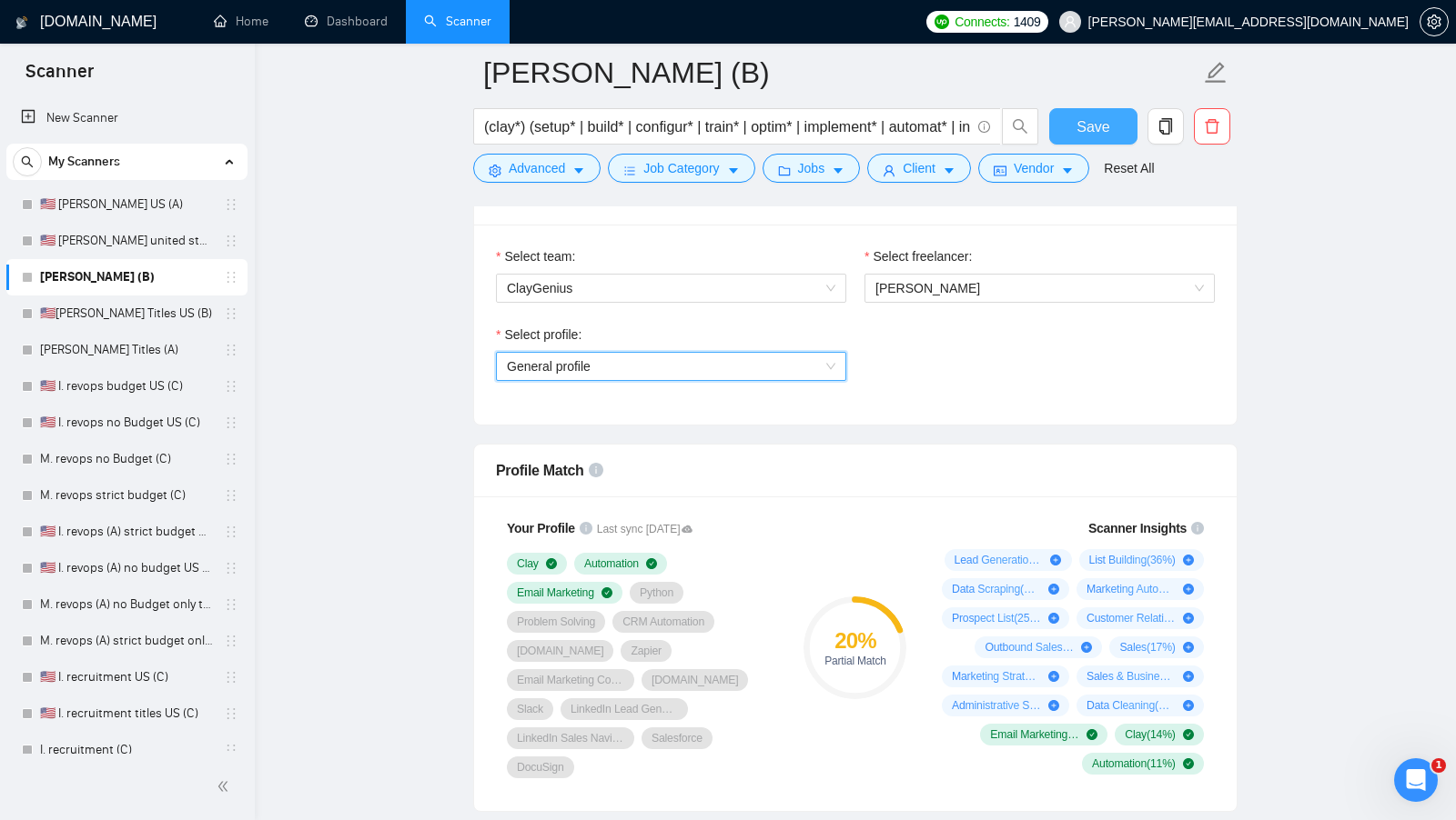
click at [773, 381] on div "Select profile: General profile General profile" at bounding box center [670, 363] width 369 height 78
click at [774, 360] on span "General profile" at bounding box center [670, 367] width 328 height 27
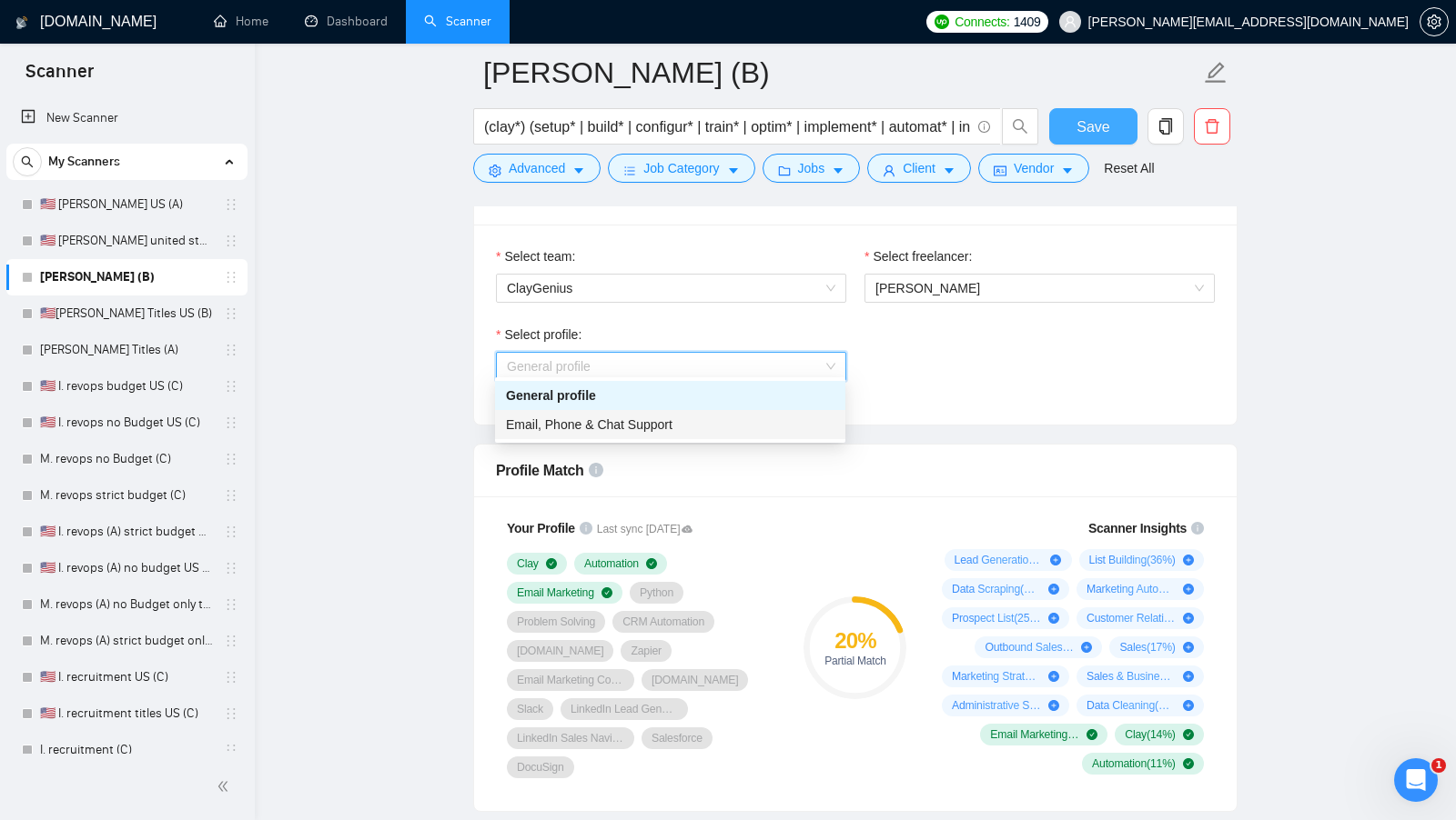
click at [743, 423] on div "Email, Phone & Chat Support" at bounding box center [669, 424] width 328 height 20
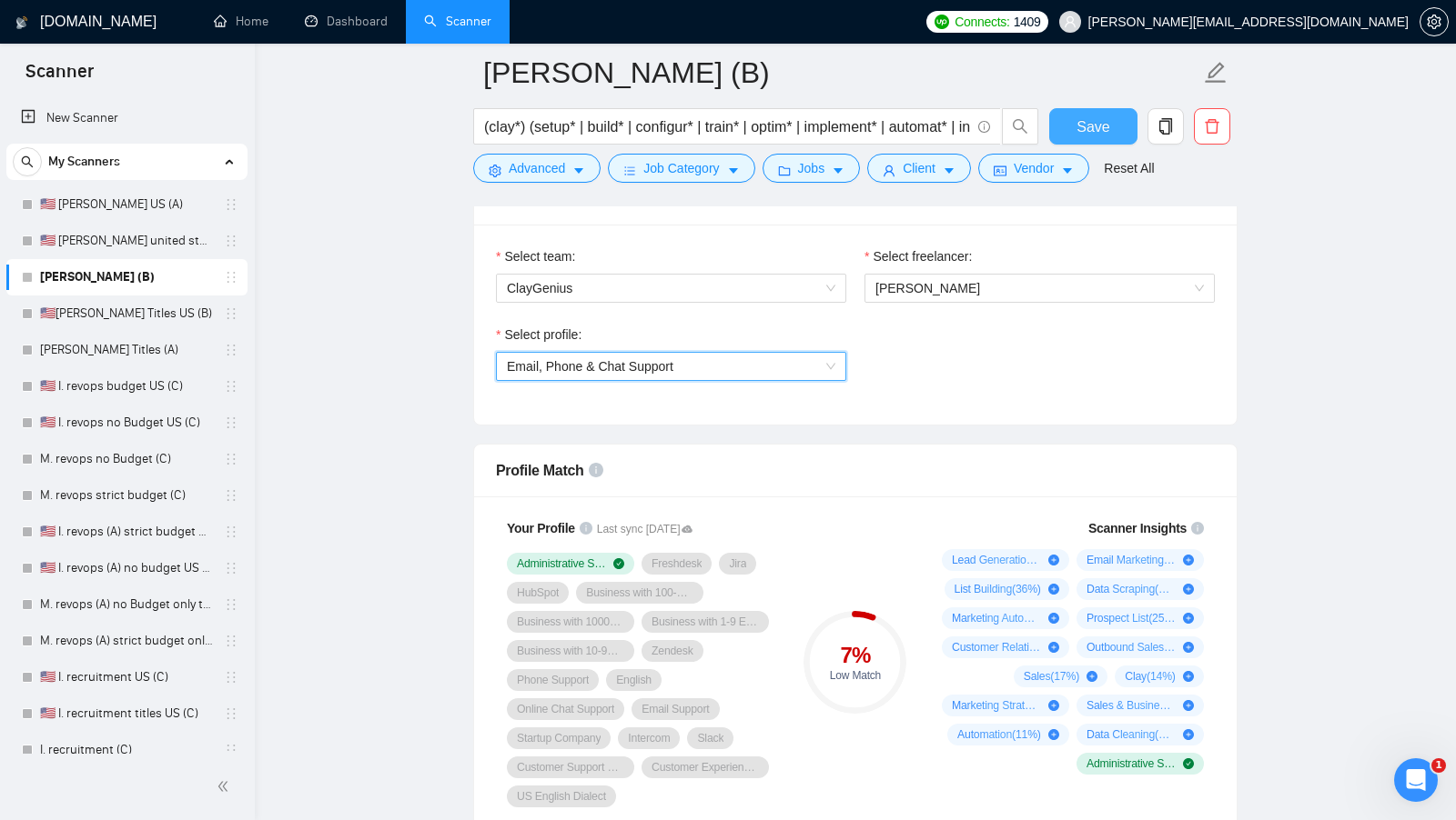
click at [803, 364] on span "Email, Phone & Chat Support" at bounding box center [670, 367] width 328 height 27
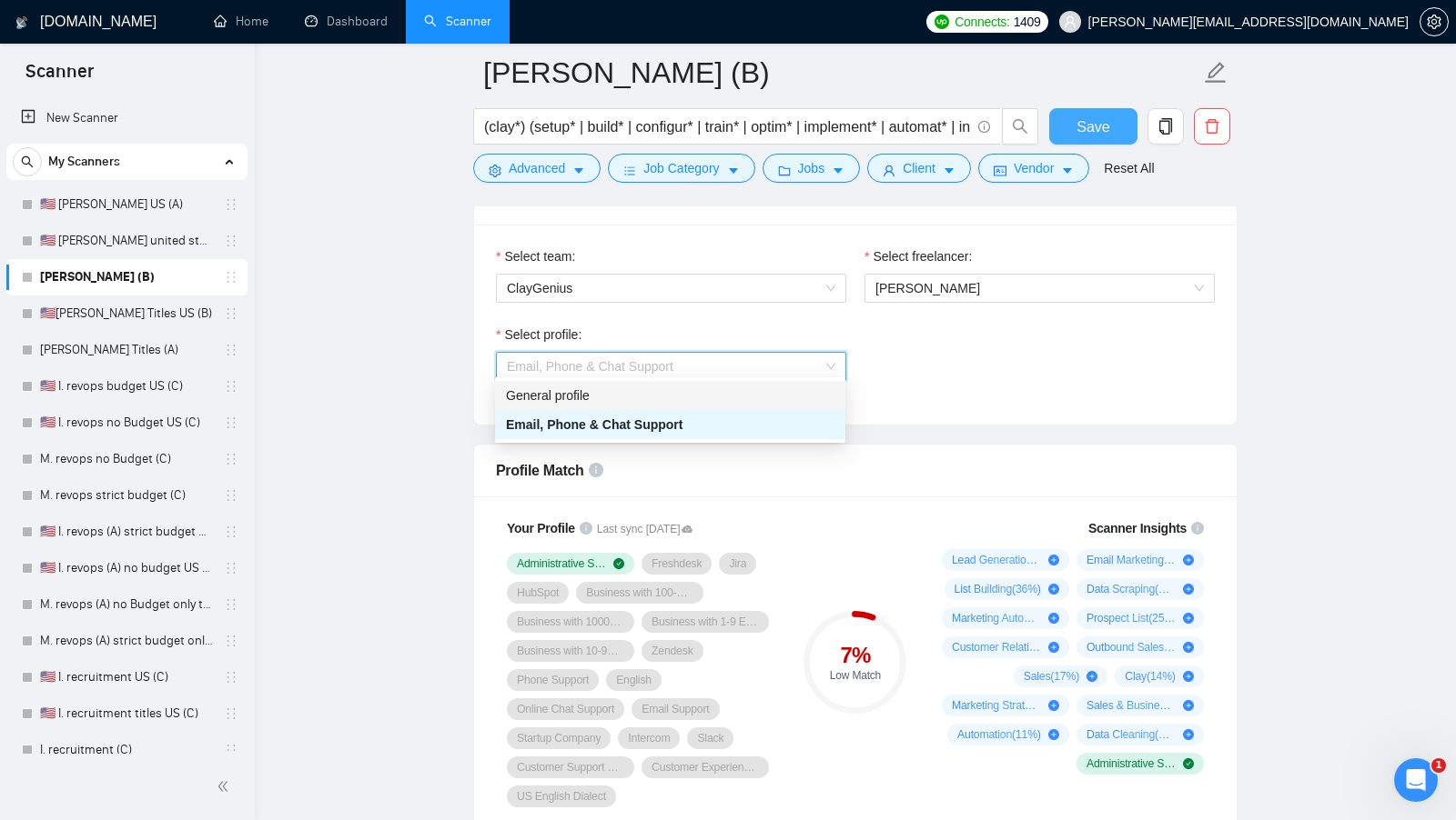
click at [749, 399] on div "General profile" at bounding box center [669, 396] width 328 height 20
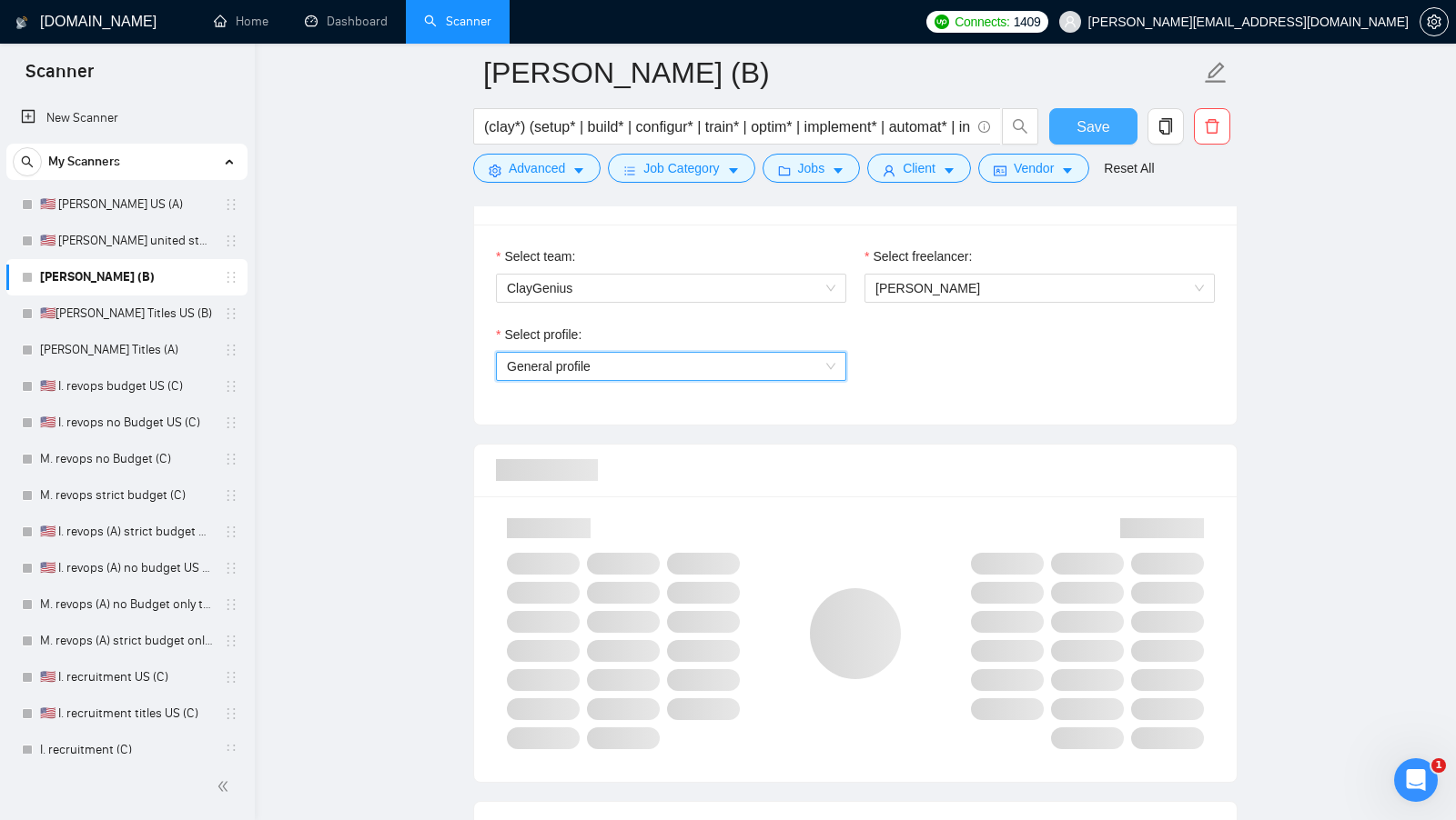
click at [925, 453] on div at bounding box center [855, 471] width 718 height 52
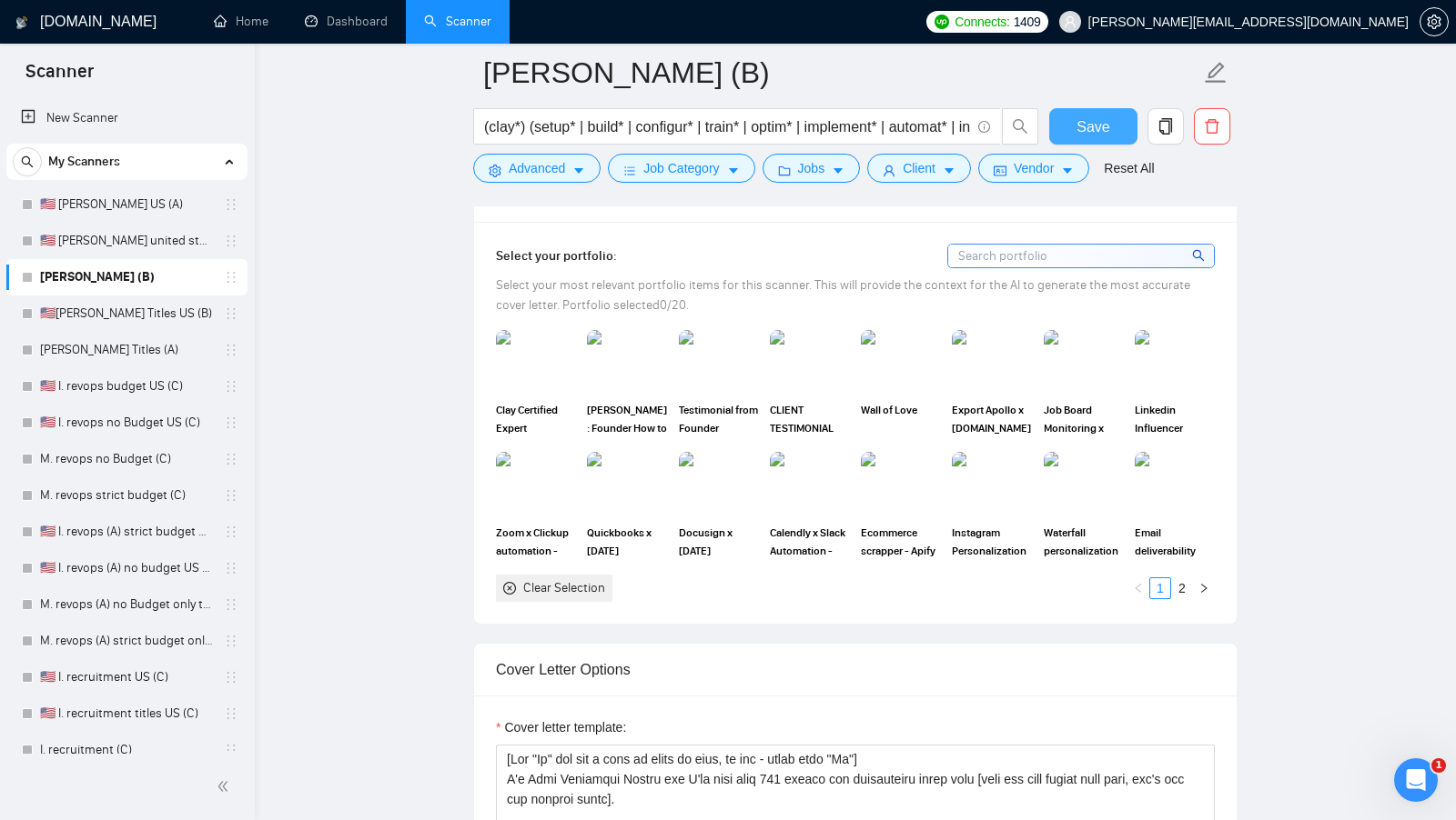
scroll to position [1609, 0]
click at [571, 363] on img at bounding box center [535, 360] width 76 height 60
click at [937, 341] on img at bounding box center [900, 360] width 76 height 60
click at [1004, 332] on img at bounding box center [991, 360] width 80 height 64
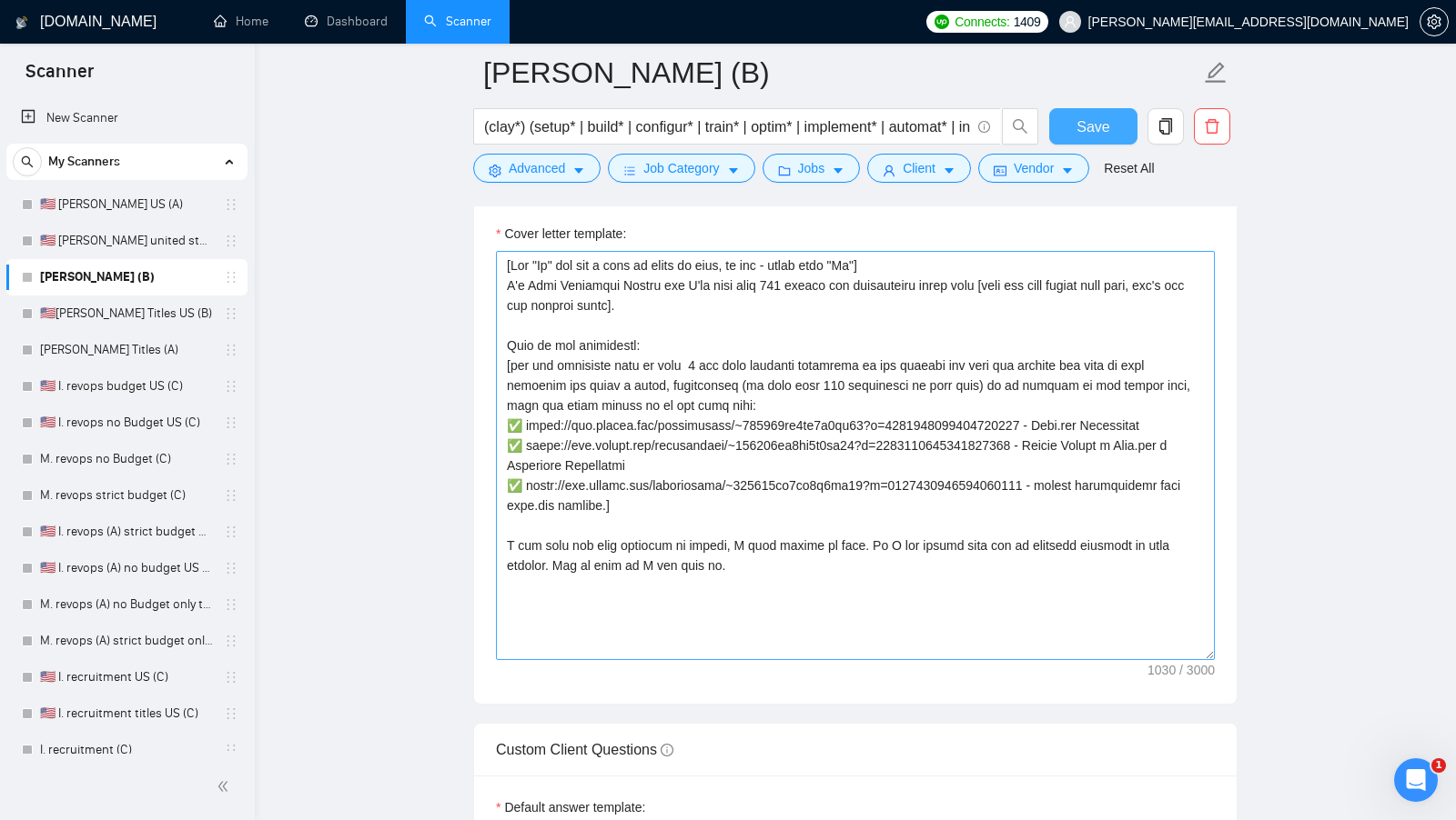
scroll to position [2102, 0]
drag, startPoint x: 900, startPoint y: 528, endPoint x: 499, endPoint y: 530, distance: 401.0
click at [499, 530] on textarea "Cover letter template:" at bounding box center [855, 454] width 718 height 409
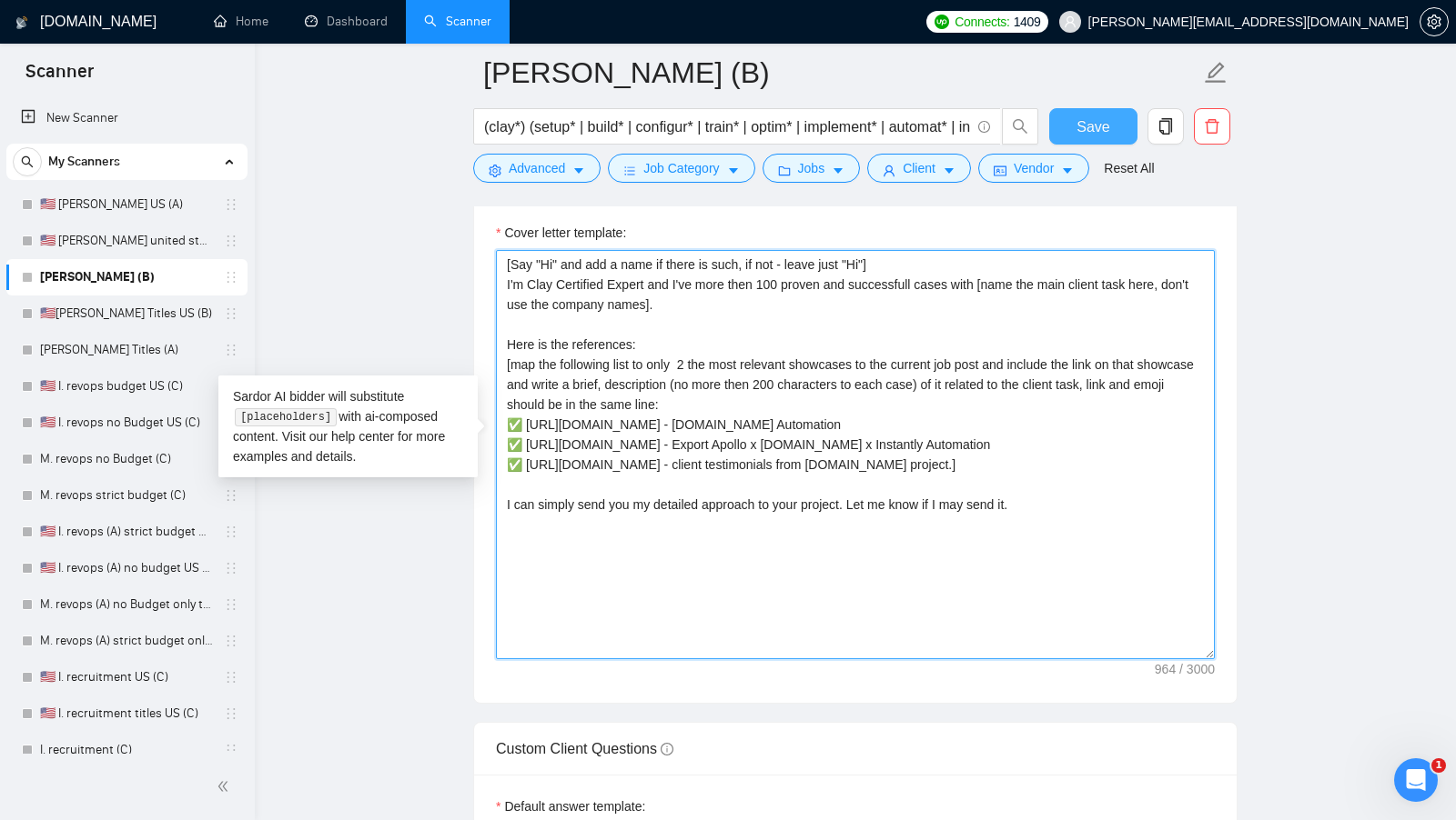
click at [548, 530] on textarea "[Say "Hi" and add a name if there is such, if not - leave just "Hi"] I'm Clay C…" at bounding box center [855, 454] width 718 height 409
click at [549, 530] on textarea "[Say "Hi" and add a name if there is such, if not - leave just "Hi"] I'm Clay C…" at bounding box center [855, 454] width 718 height 409
click at [784, 537] on textarea "[Say "Hi" and add a name if there is such, if not - leave just "Hi"] I'm Clay C…" at bounding box center [855, 454] width 718 height 409
click at [863, 537] on textarea "[Say "Hi" and add a name if there is such, if not - leave just "Hi"] I'm Clay C…" at bounding box center [855, 454] width 718 height 409
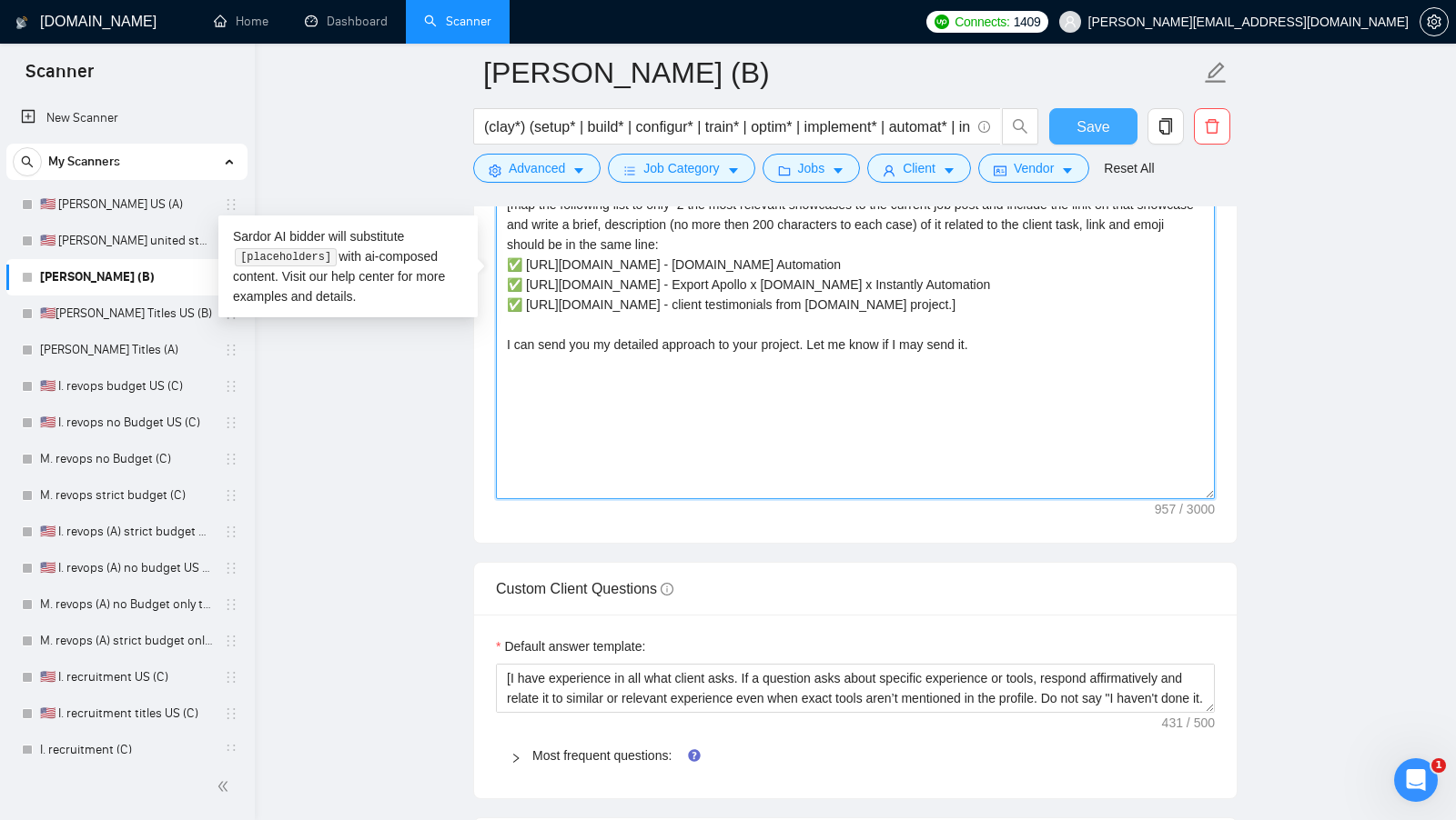
scroll to position [2457, 0]
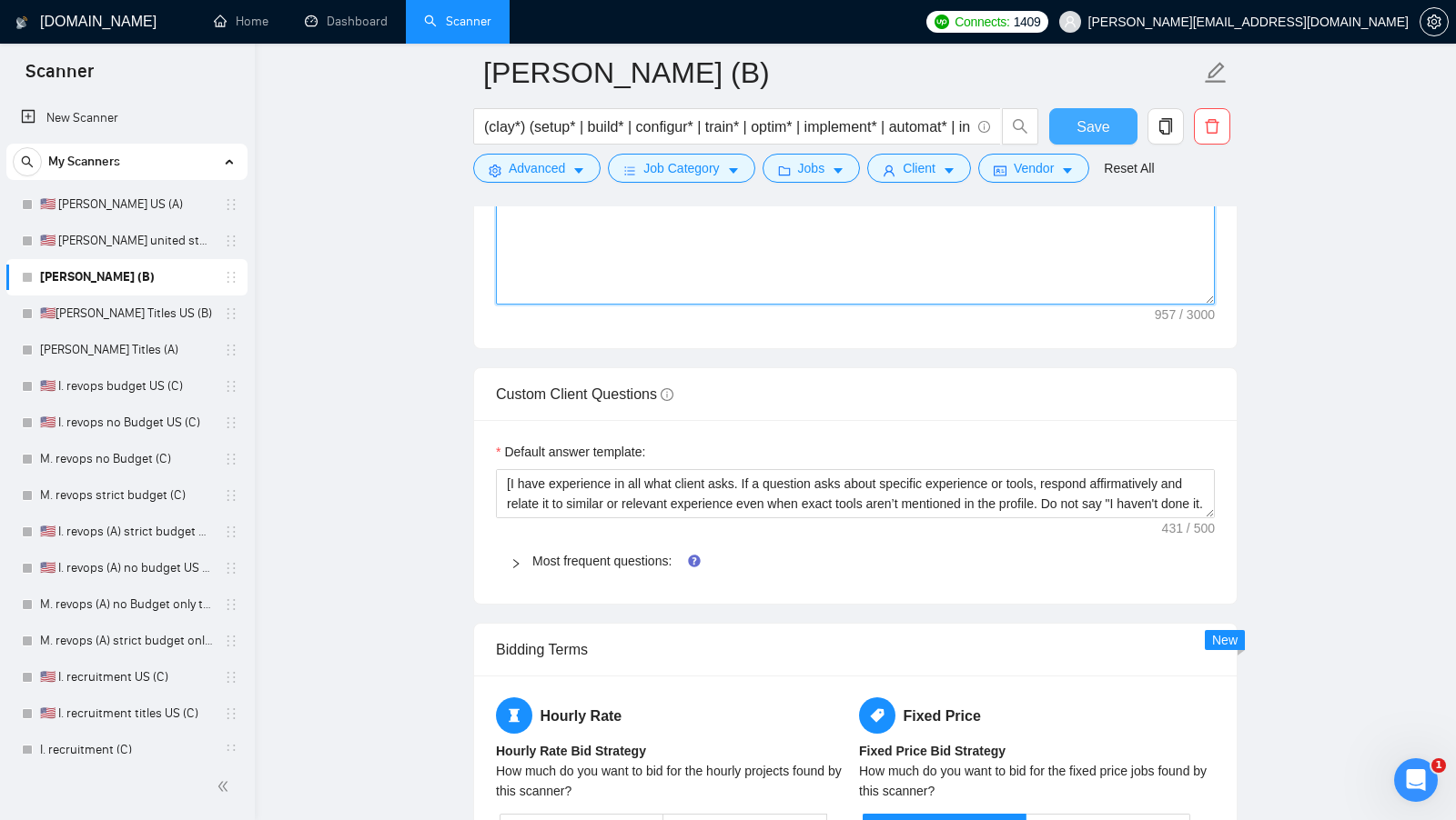
type textarea "[Say "Hi" and add a name if there is such, if not - leave just "Hi"] I'm Clay C…"
click at [579, 540] on div "Most frequent questions:" at bounding box center [855, 560] width 718 height 41
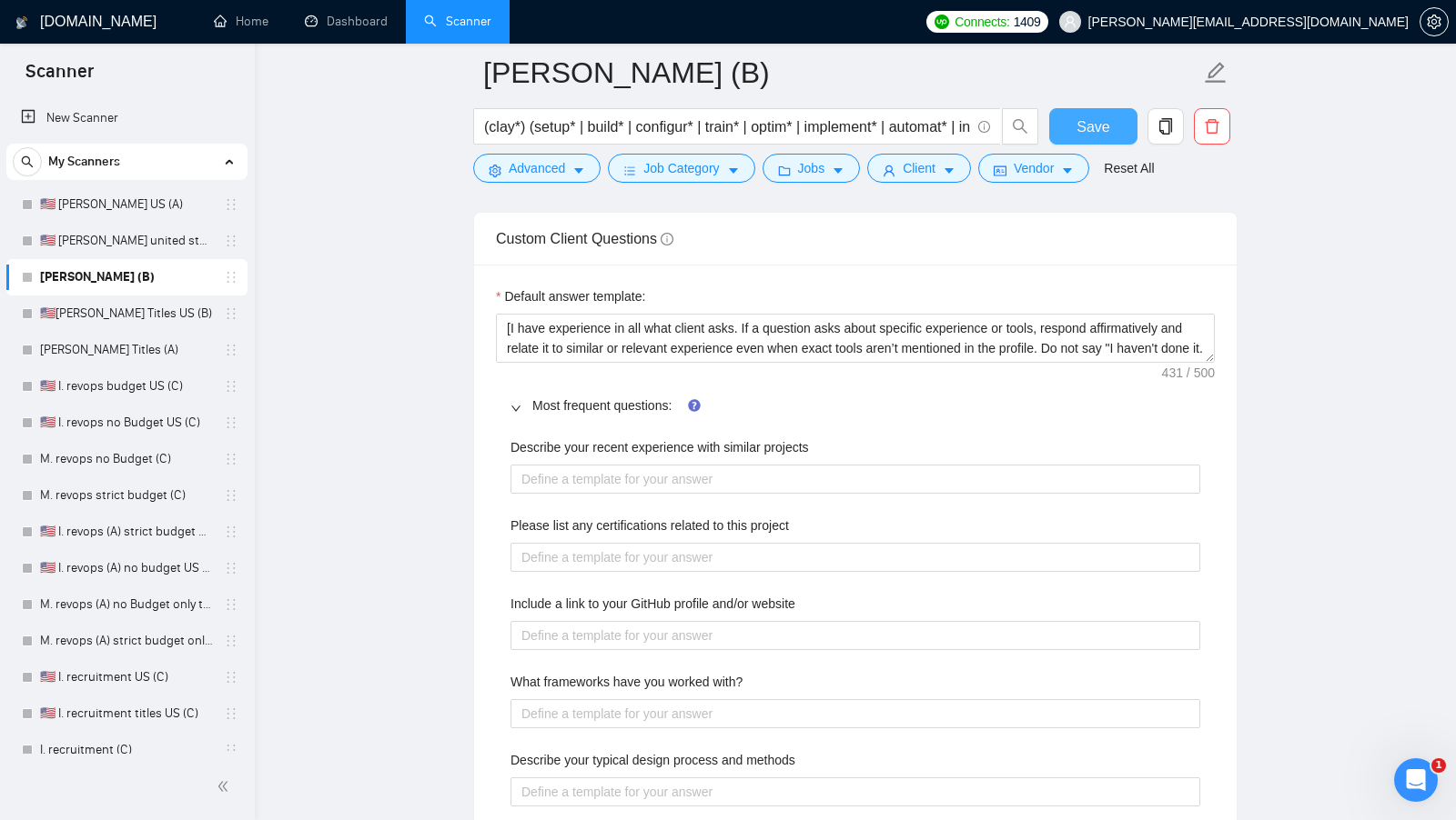
scroll to position [2613, 0]
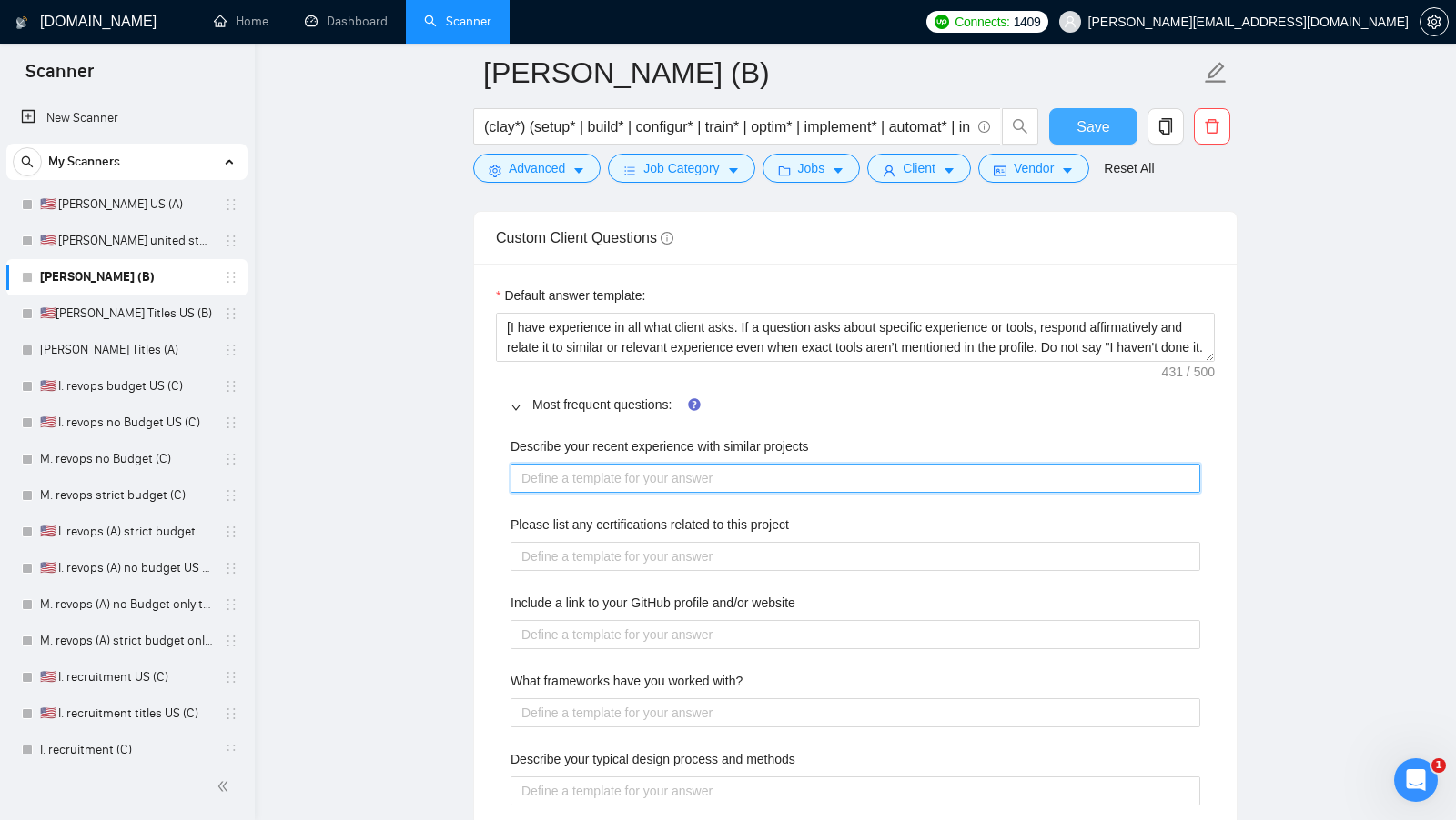
click at [662, 464] on projects "Describe your recent experience with similar projects" at bounding box center [855, 477] width 689 height 28
type projects "["
type projects "[]"
type projects "[ue]"
type projects "[ues ]"
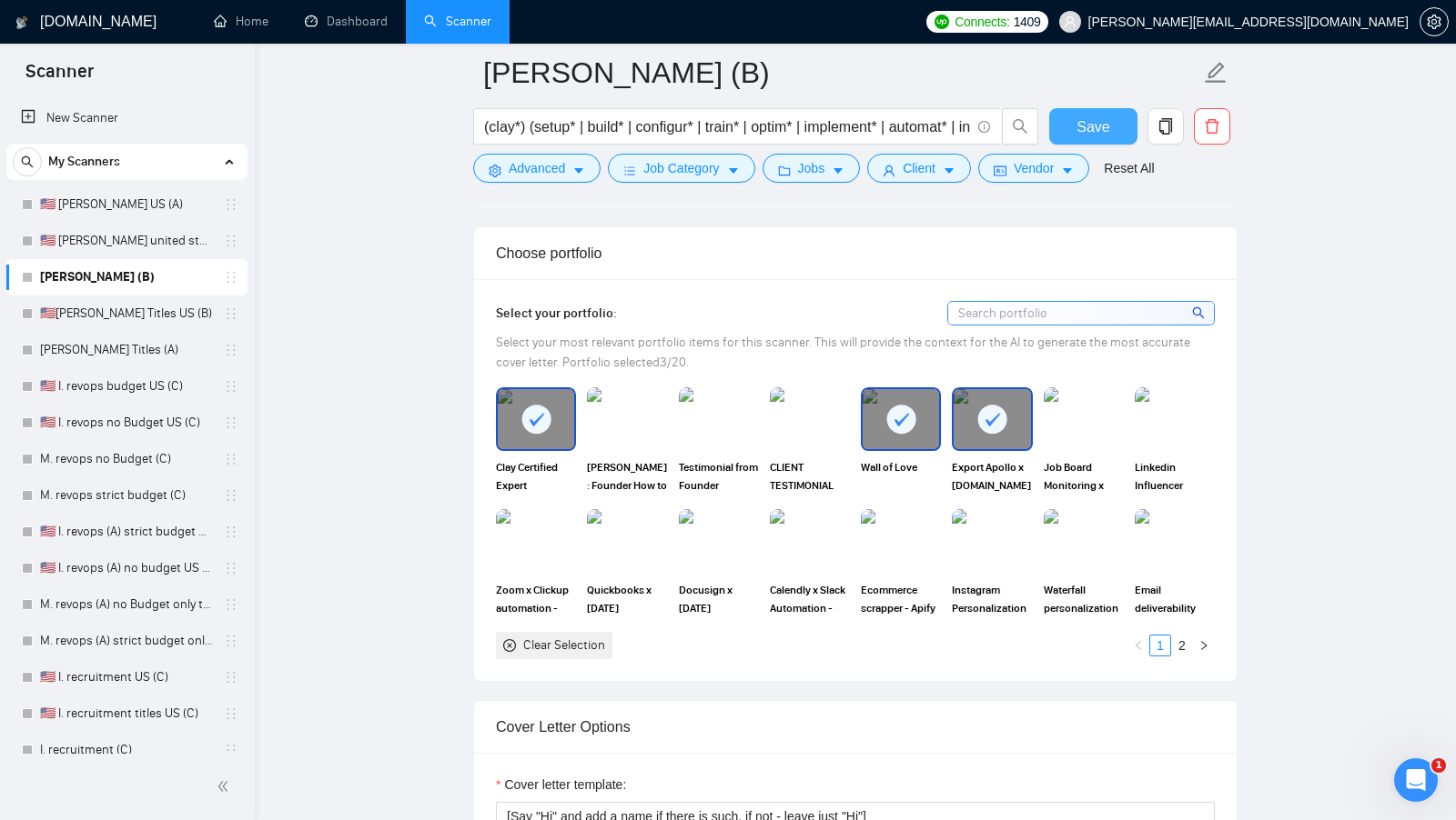
scroll to position [1642, 0]
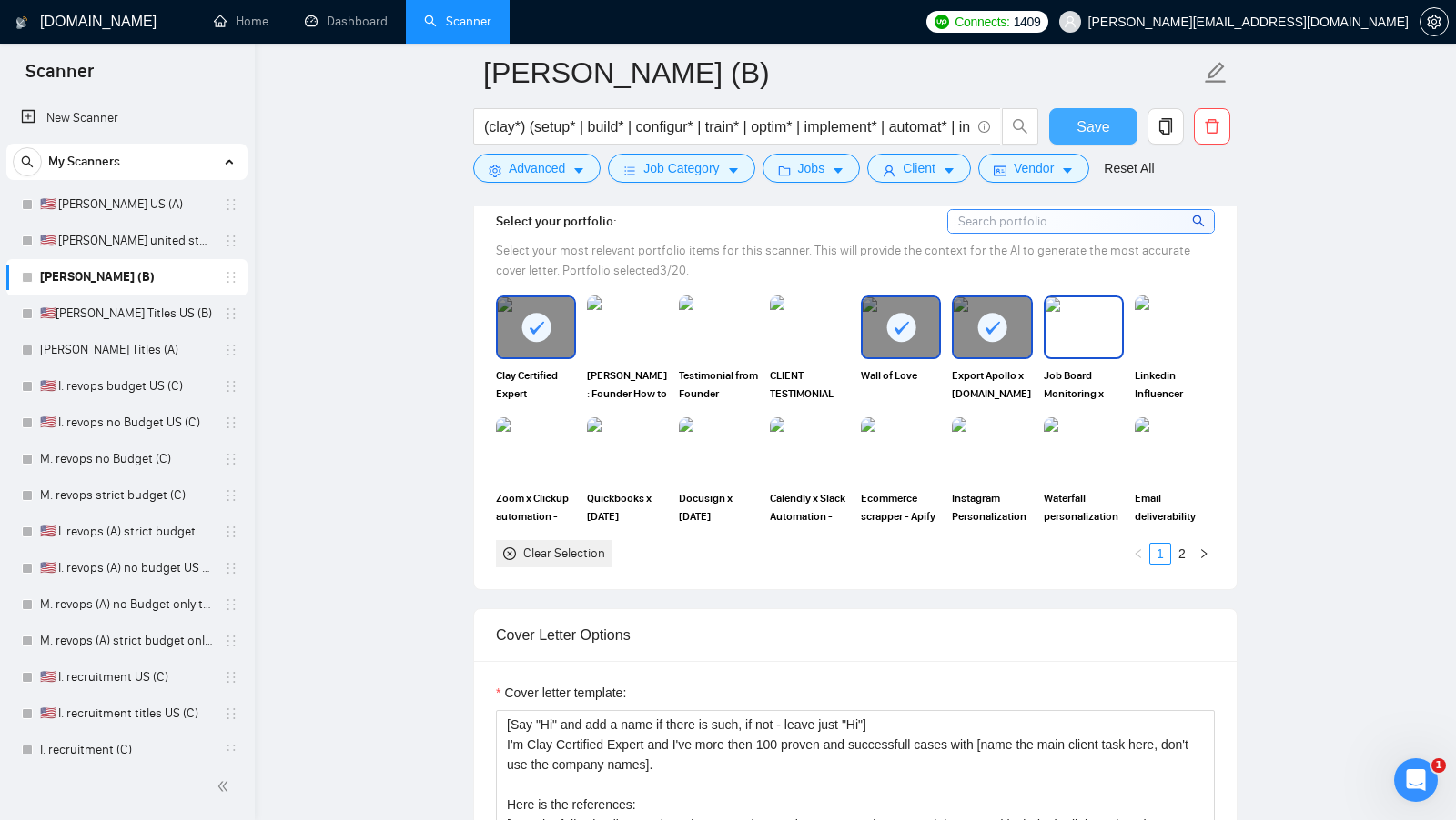
type projects "[ues ]"
click at [1079, 333] on img at bounding box center [1083, 327] width 76 height 60
click at [1147, 422] on img at bounding box center [1174, 449] width 80 height 64
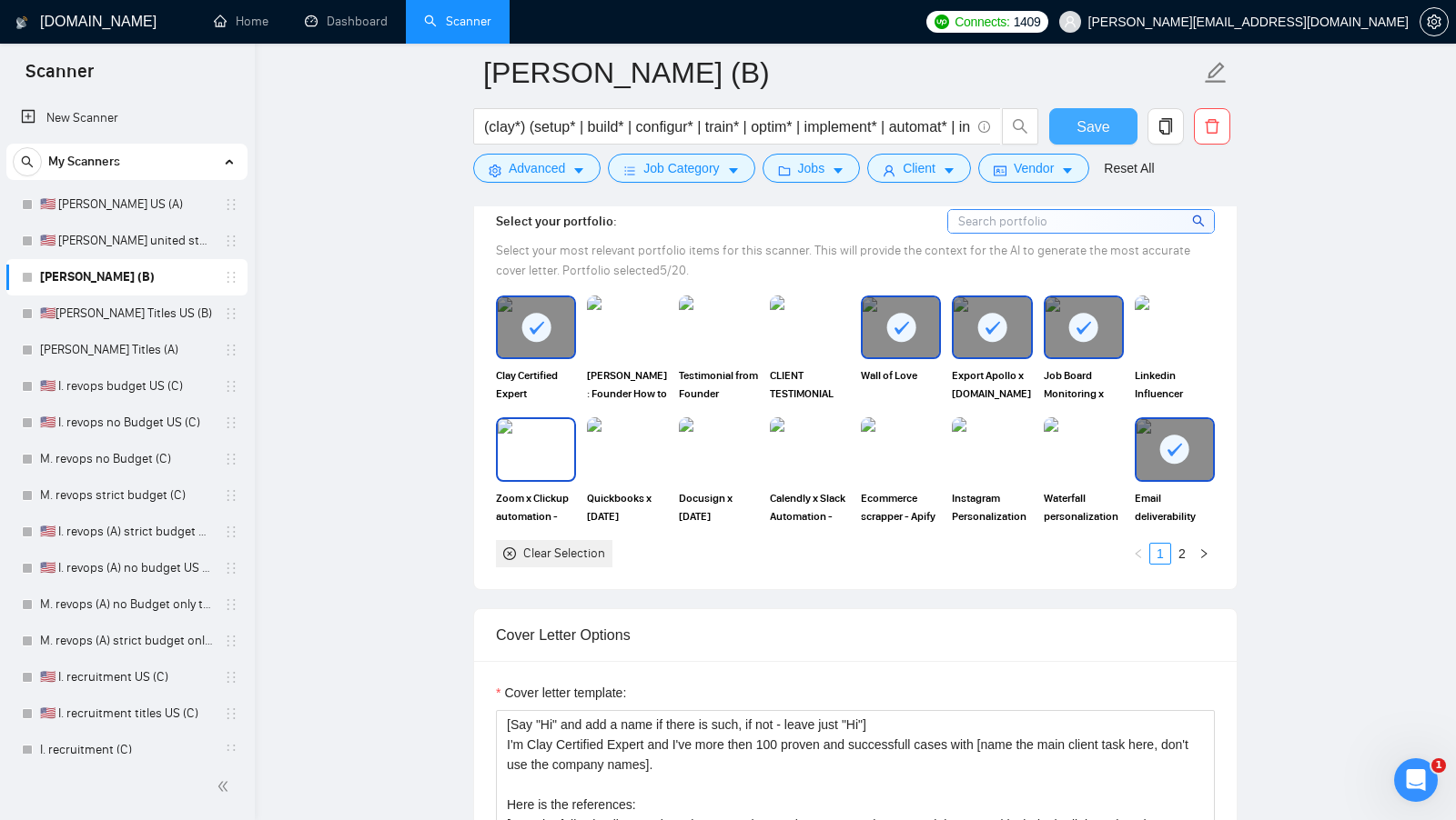
click at [552, 445] on img at bounding box center [535, 449] width 76 height 60
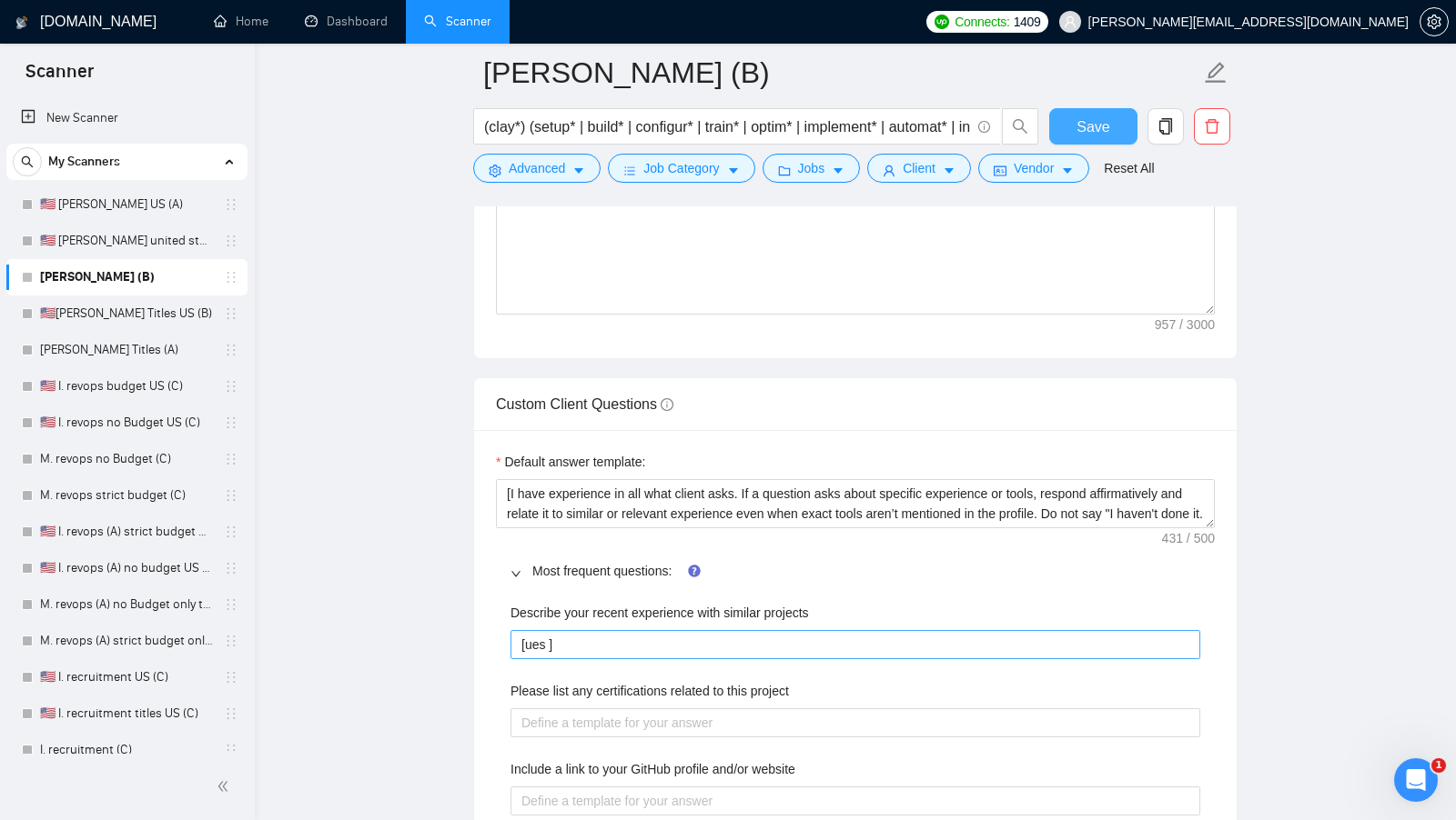
scroll to position [2451, 0]
click at [546, 627] on projects "[ues ]" at bounding box center [855, 639] width 689 height 28
type projects "[ue ]"
type projects "[u ]"
type projects "[us ]"
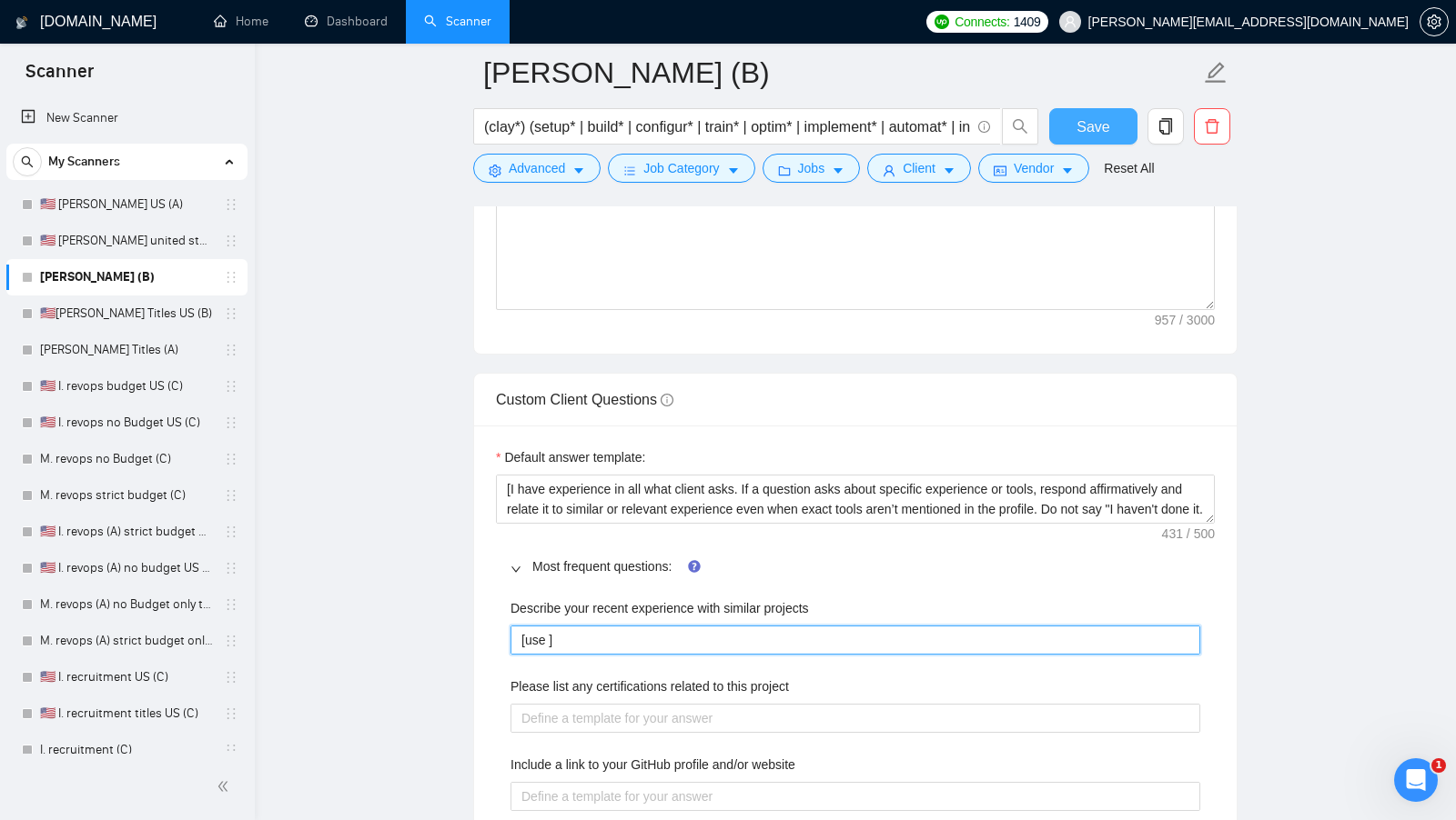
type projects "[use ]"
type projects "[use t ]"
type projects "[use th ]"
type projects "[use the ]"
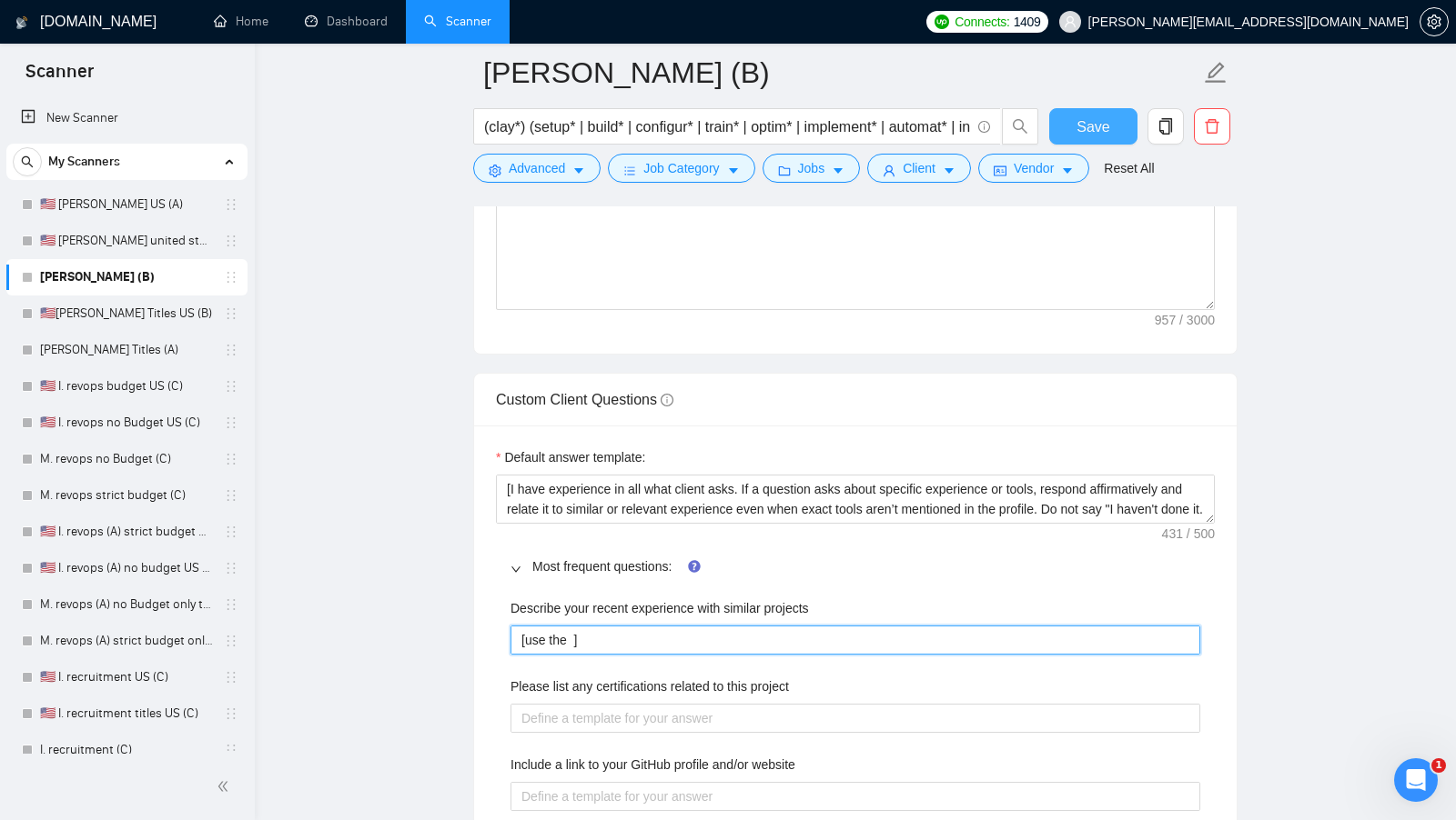
type projects "[use the m ]"
type projects "[use the mo ]"
type projects "[use the most ]"
type projects "[use the most r ]"
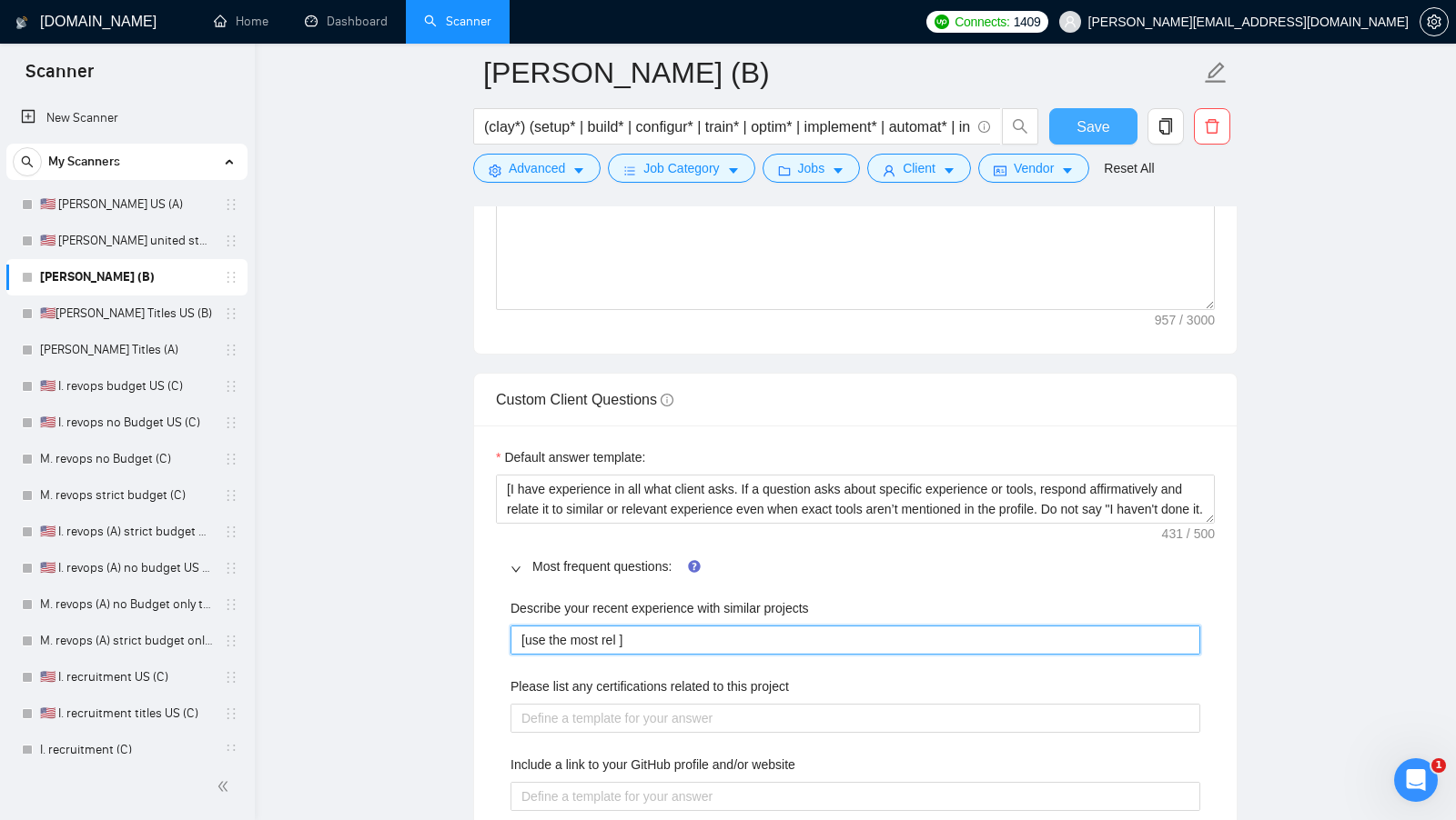
type projects "[use the most rele ]"
type projects "[use the most relev ]"
type projects "[use the most releva ]"
type projects "[use the most relevan ]"
type projects "[use the most relevant ]"
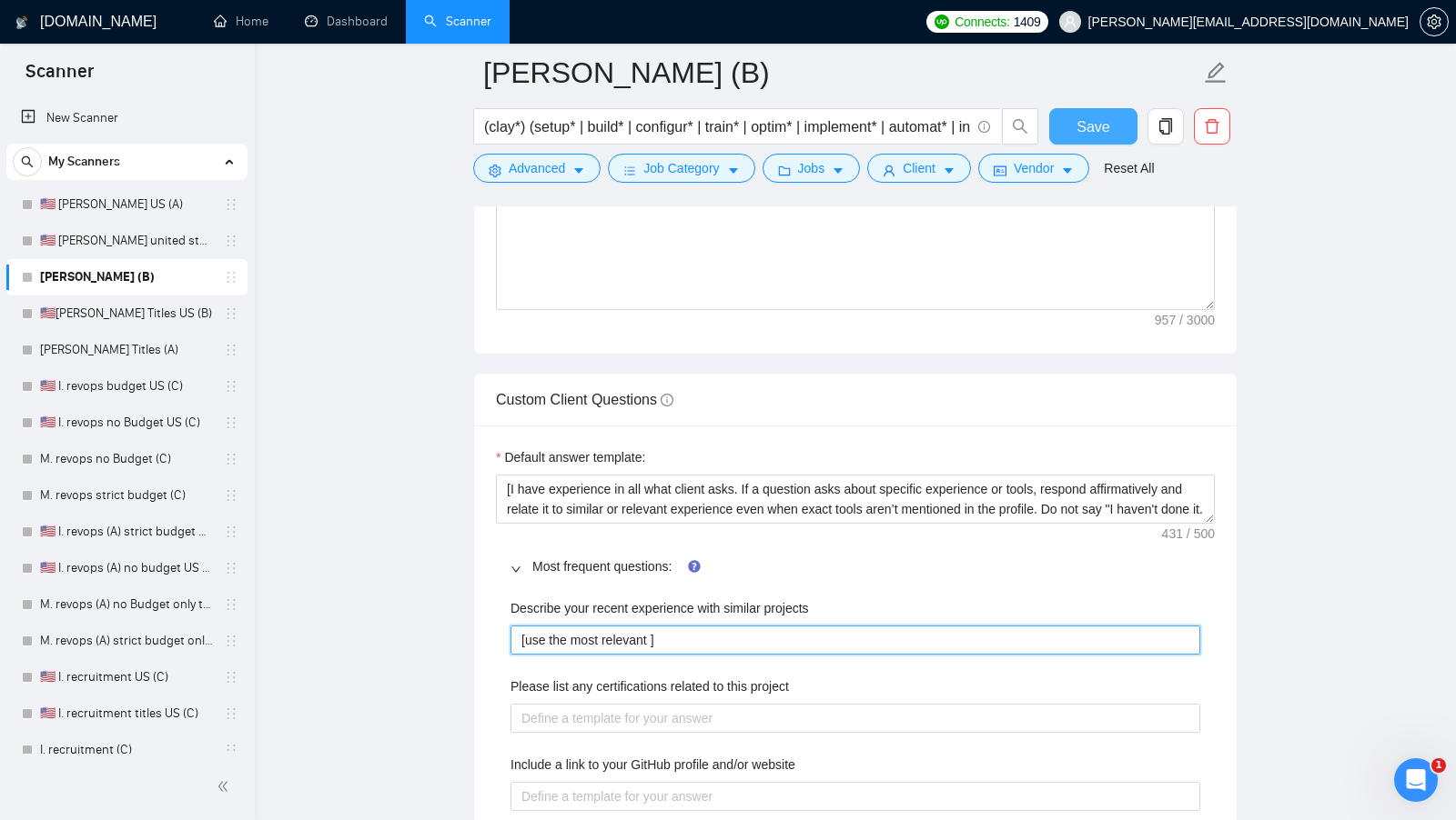
type projects "[use the most relevant ]"
type projects "[use the most relevant s ]"
type projects "[use the most relevant sh ]"
type projects "[use the most relevant show ]"
type projects "[use the most relevant showc ]"
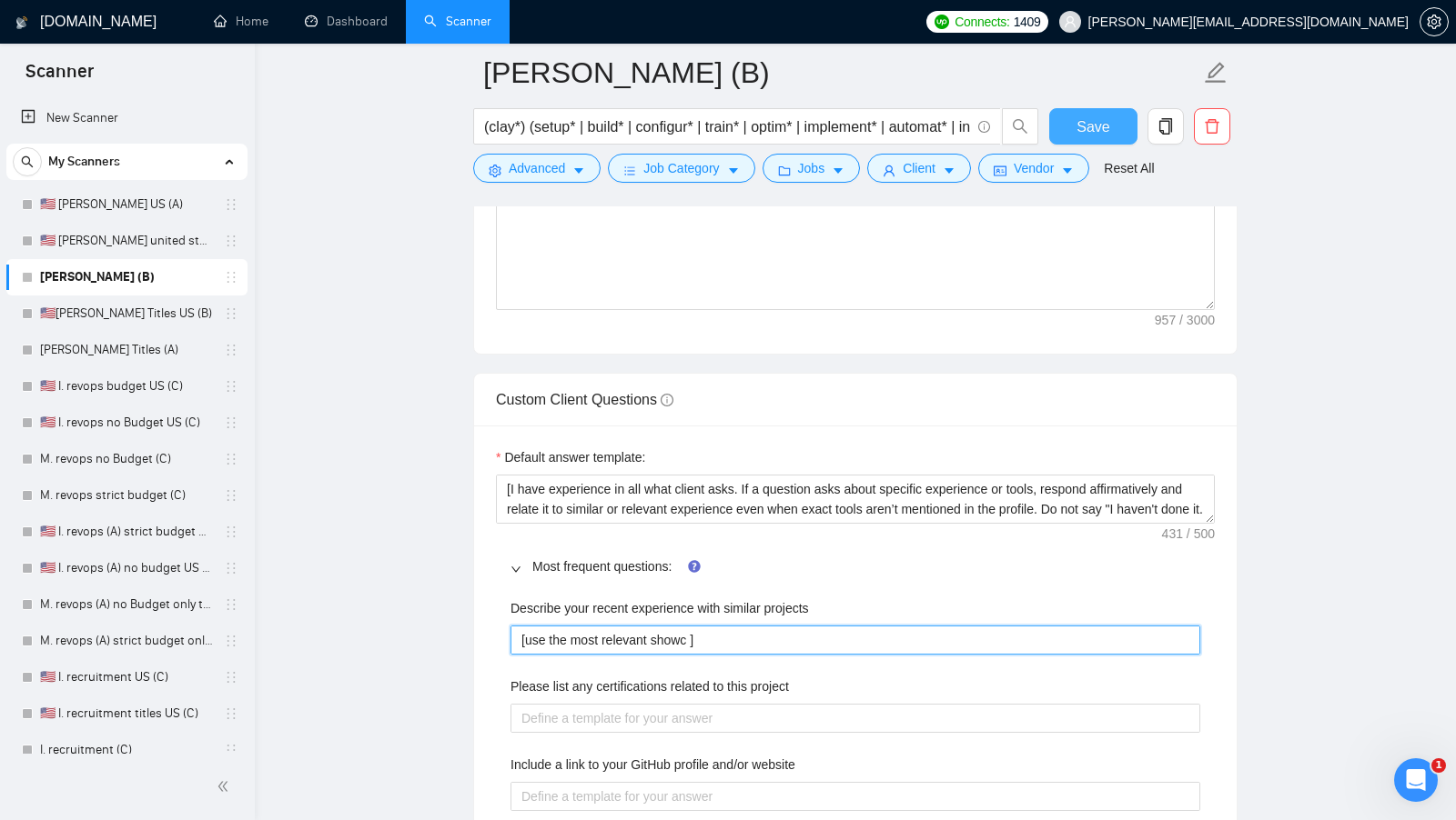
type projects "[use the most relevant showca ]"
type projects "[use the most relevant showcas ]"
type projects "[use the most relevant showcase ]"
type projects "[use the most relevant showcase f ]"
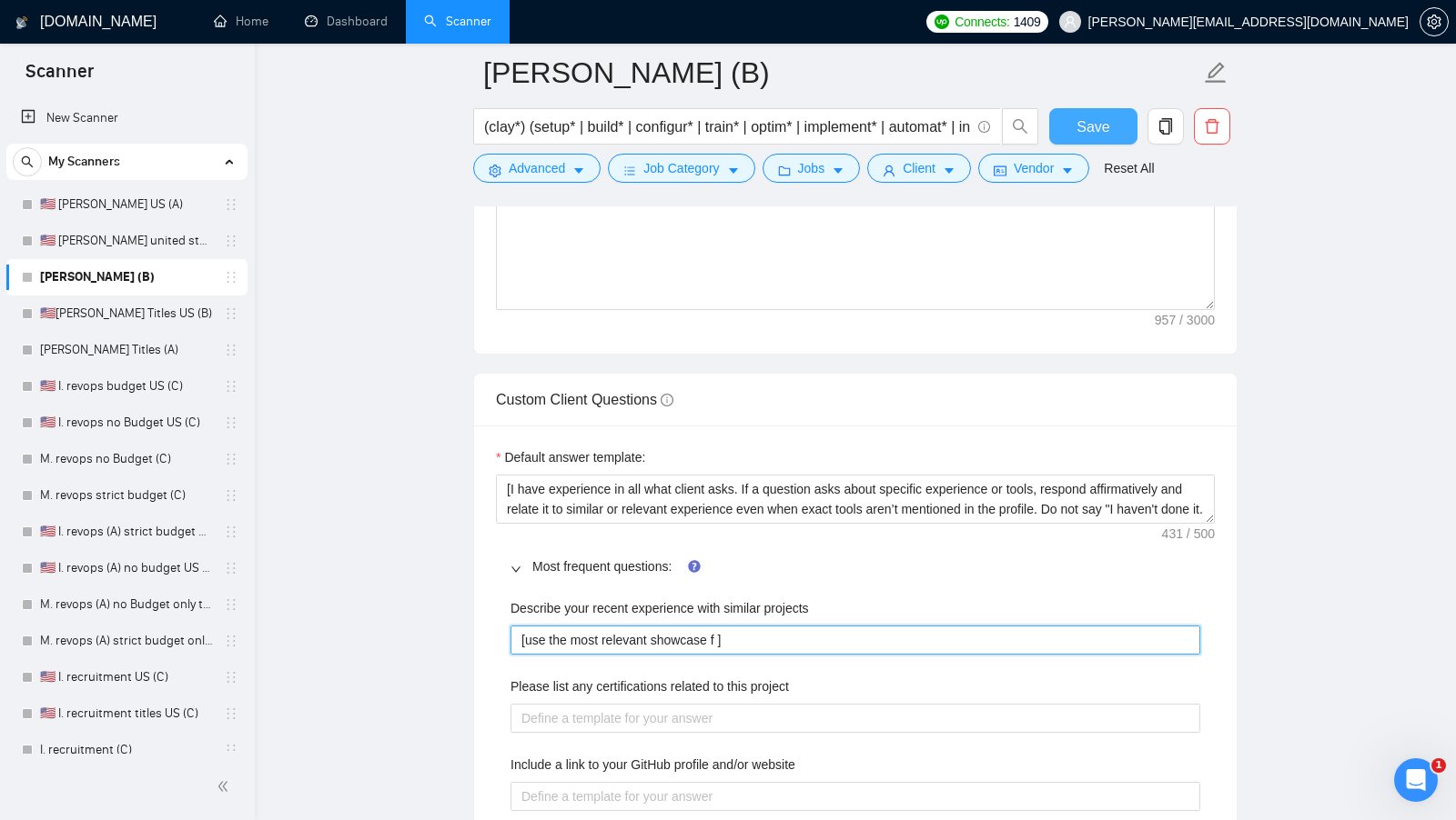
type projects "[use the most relevant showcase fr ]"
type projects "[use the most relevant showcase fro ]"
type projects "[use the most relevant showcase from ]"
type projects "[use the most relevant showcase from m ]"
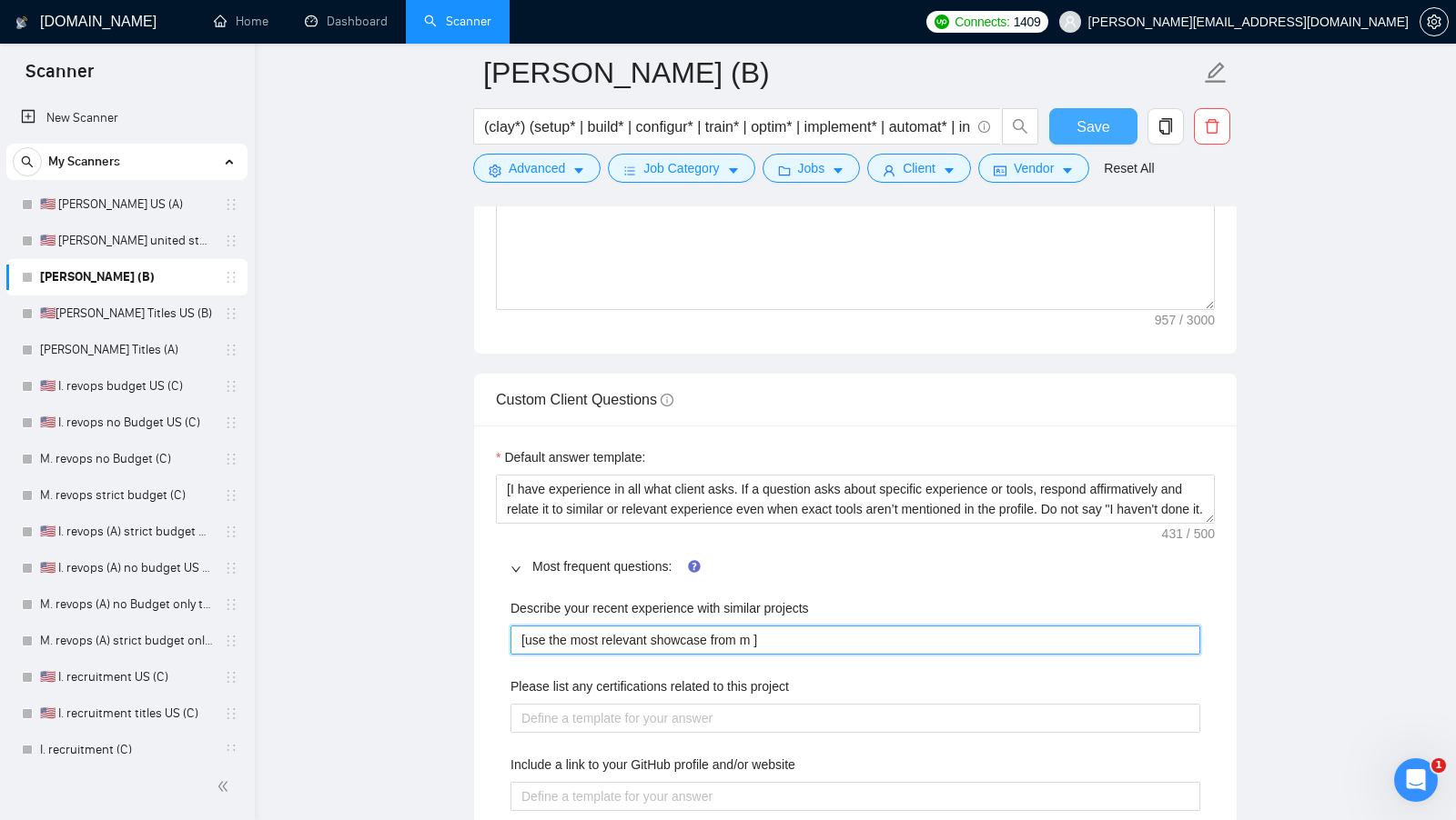
type projects "[use the most relevant showcase from my ]"
type projects "[use the most relevant showcase from my p ]"
type projects "[use the most relevant showcase from my po ]"
type projects "[use the most relevant showcase from my porf ]"
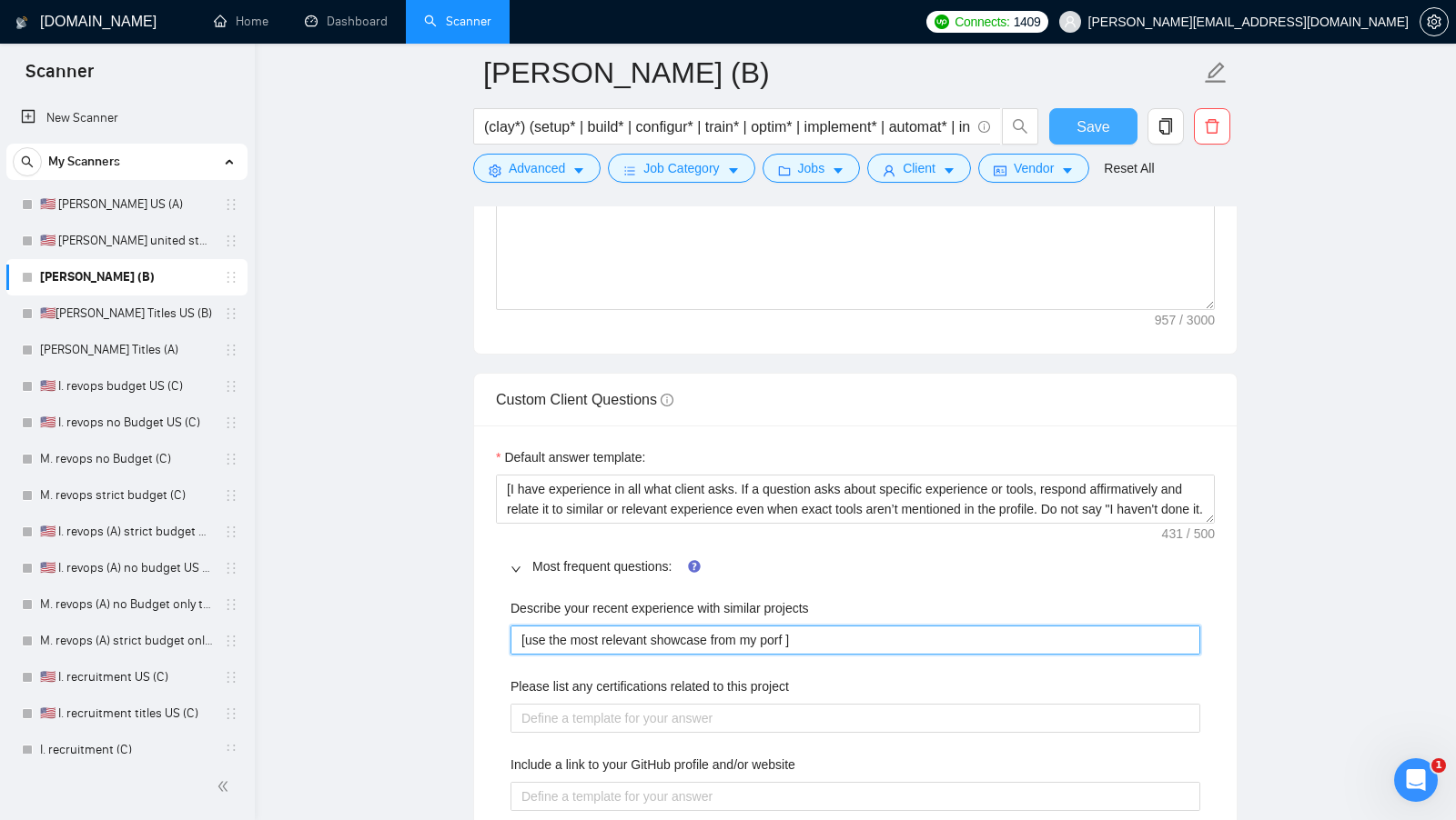
type projects "[use the most relevant showcase from my por ]"
type projects "[use the most relevant showcase from my port ]"
type projects "[use the most relevant showcase from my portf ]"
type projects "[use the most relevant showcase from my portfo ]"
type projects "[use the most relevant showcase from my portfol ]"
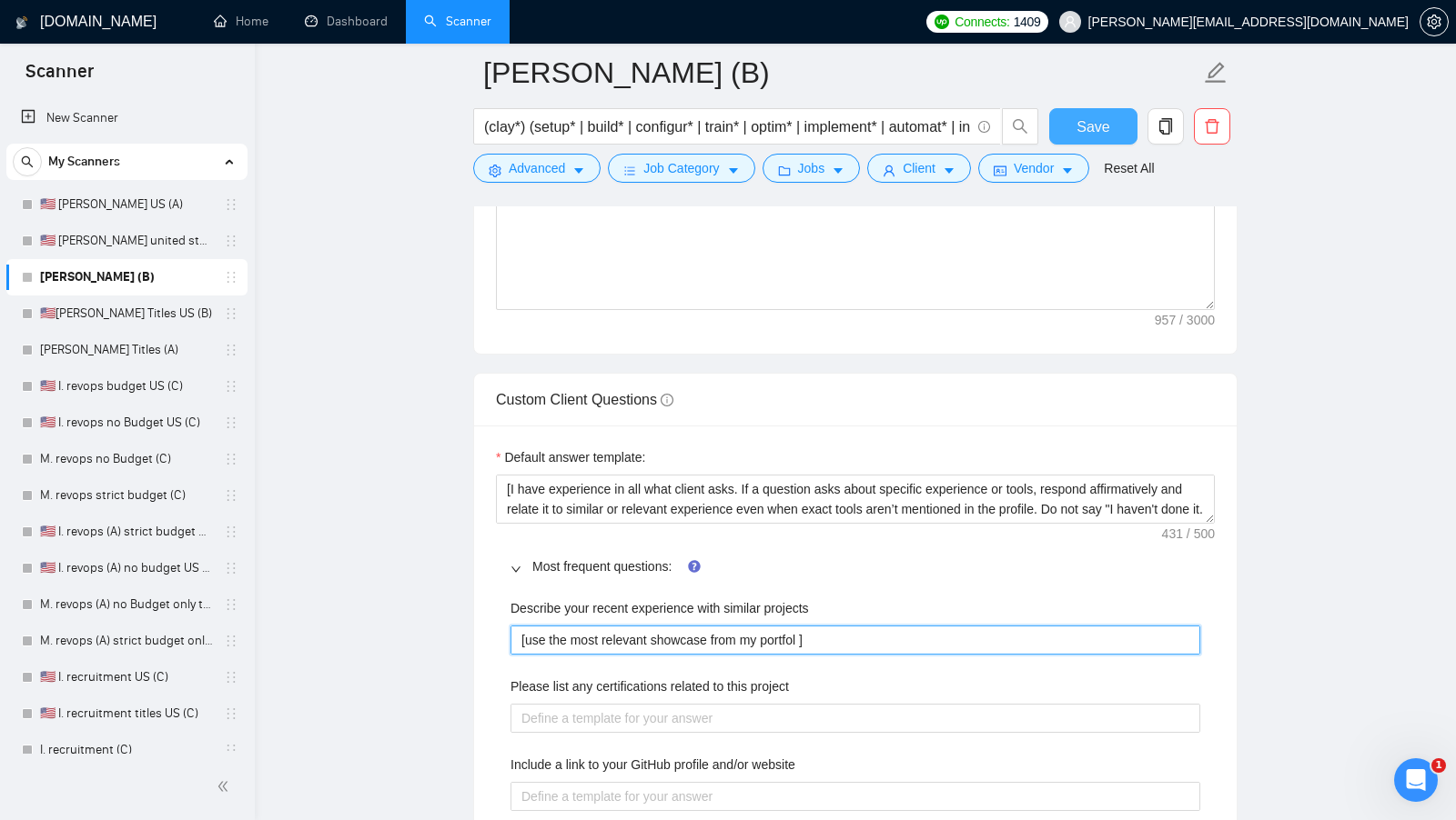
type projects "[use the most relevant showcase from my portfoli ]"
type projects "[use the most relevant showcase from my portfolio ]"
type projects "[use the most relevant showcase from my portfolio t ]"
type projects "[use the most relevant showcase from my portfolio to ]"
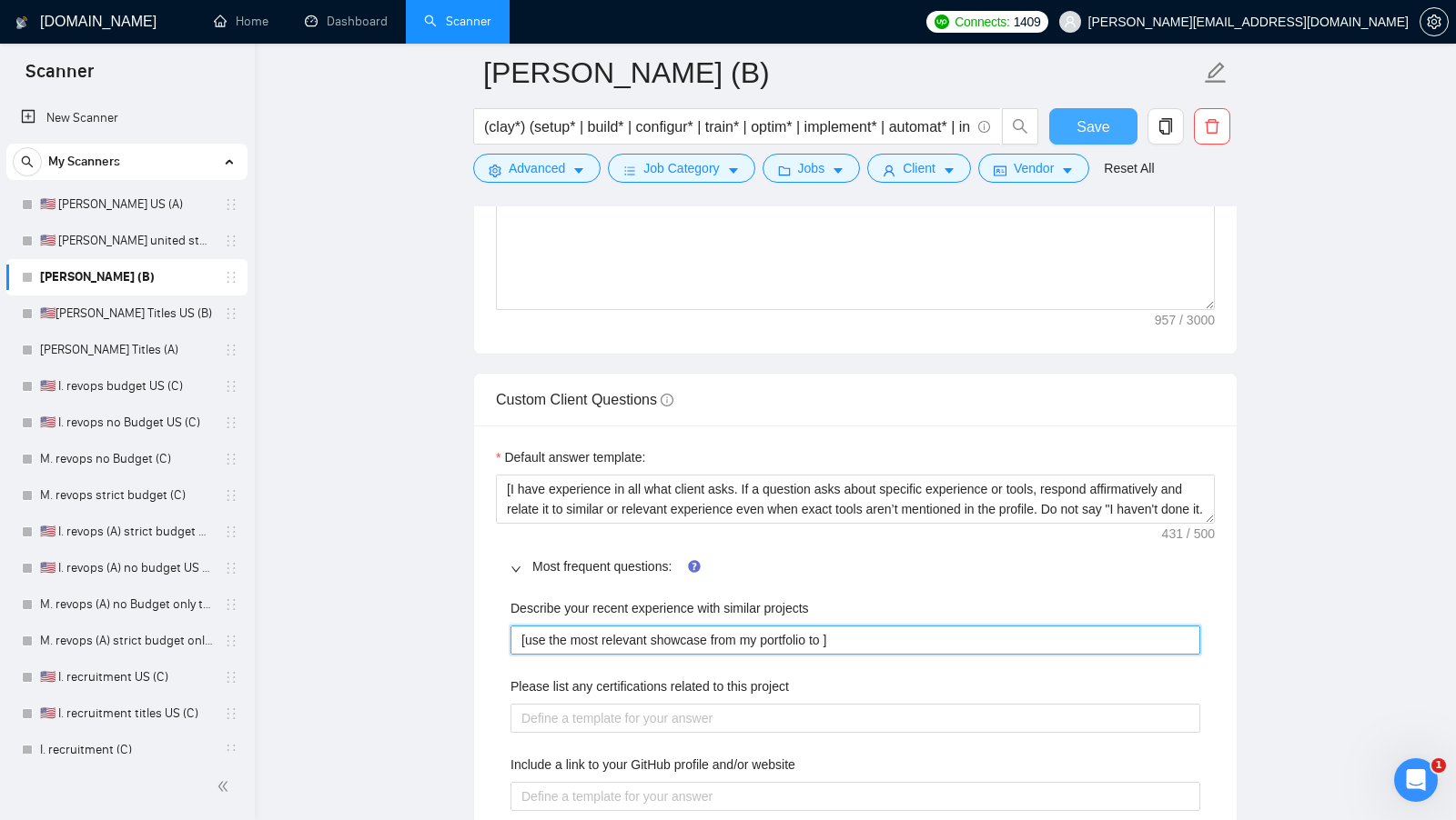
type projects "[use the most relevant showcase from my portfolio to ]"
type projects "[use the most relevant showcase from my portfolio to d ]"
type projects "[use the most relevant showcase from my portfolio to de ]"
type projects "[use the most relevant showcase from my portfolio to des ]"
type projects "[use the most relevant showcase from my portfolio to desc ]"
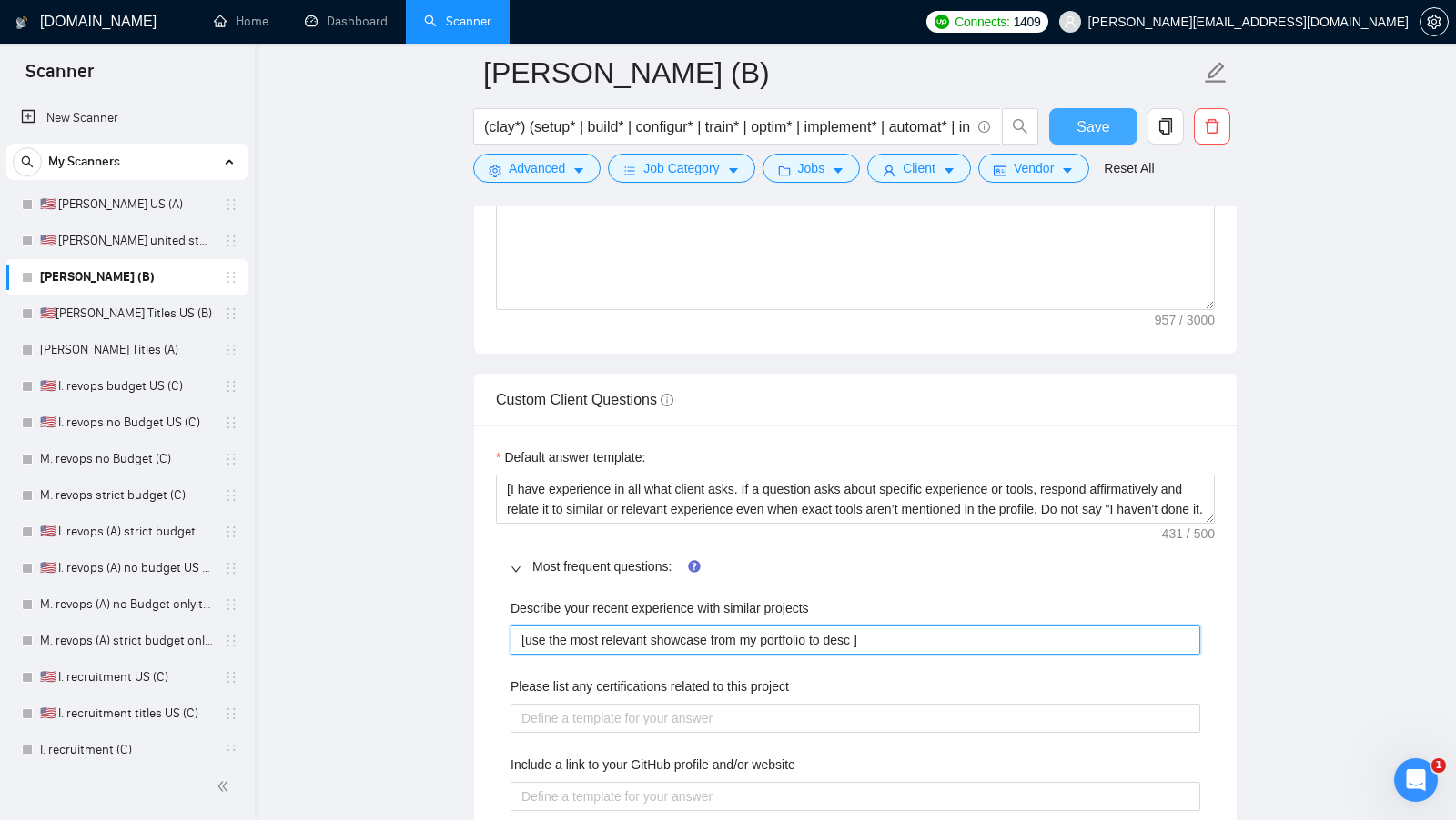
type projects "[use the most relevant showcase from my portfolio to descr ]"
type projects "[use the most relevant showcase from my portfolio to descri ]"
type projects "[use the most relevant showcase from my portfolio to describ ]"
type projects "[use the most relevant showcase from my portfolio to describe ]"
type projects "[use the most relevant showcase from my portfolio to describe m ]"
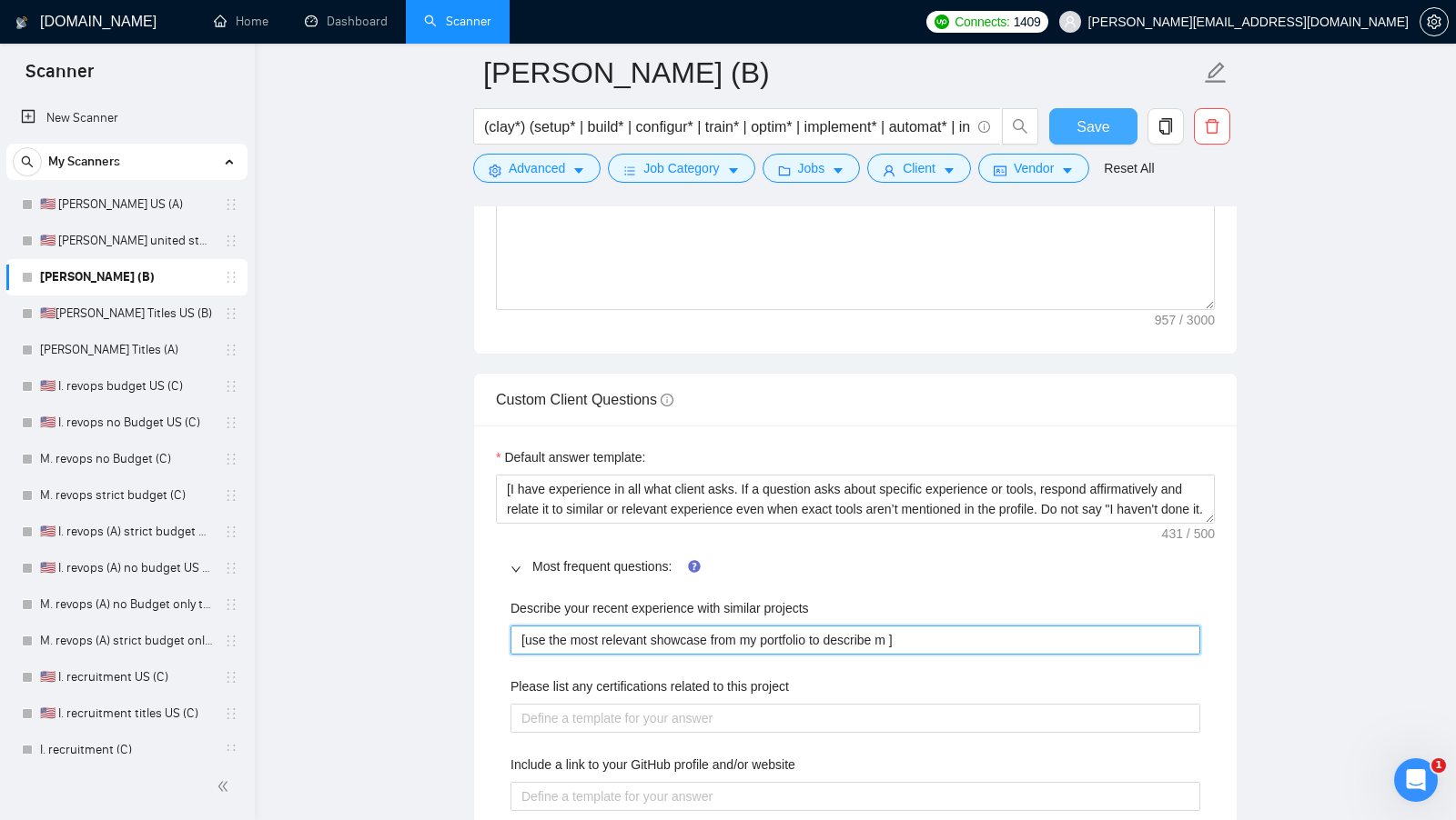
type projects "[use the most relevant showcase from my portfolio to describe my ]"
type projects "[use the most relevant showcase from my portfolio to describe my e ]"
type projects "[use the most relevant showcase from my portfolio to describe my ex ]"
type projects "[use the most relevant showcase from my portfolio to describe my exp ]"
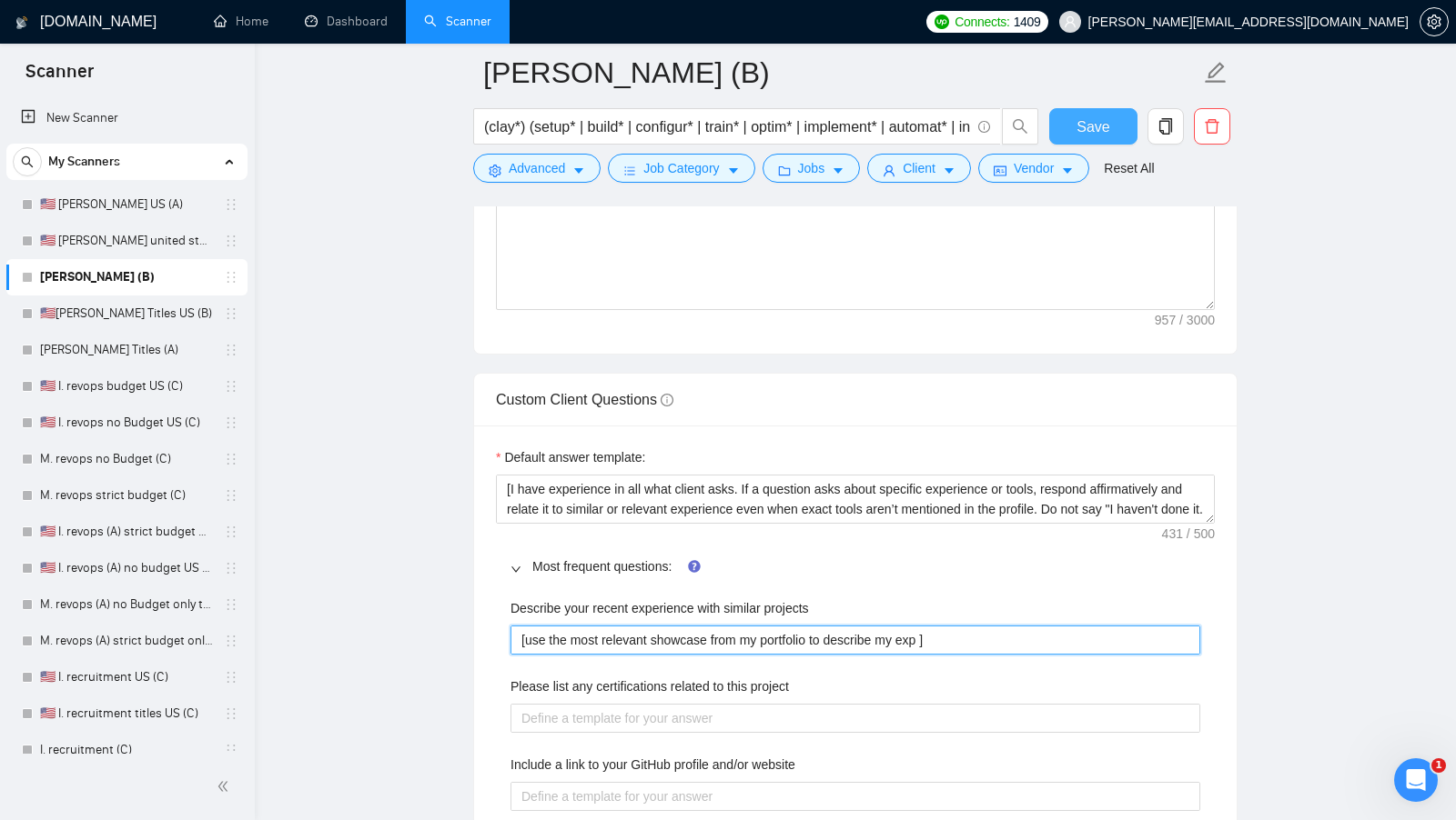
type projects "[use the most relevant showcase from my portfolio to describe my expe ]"
type projects "[use the most relevant showcase from my portfolio to describe my exper ]"
type projects "[use the most relevant showcase from my portfolio to describe my experi ]"
type projects "[use the most relevant showcase from my portfolio to describe my experie ]"
type projects "[use the most relevant showcase from my portfolio to describe my experien ]"
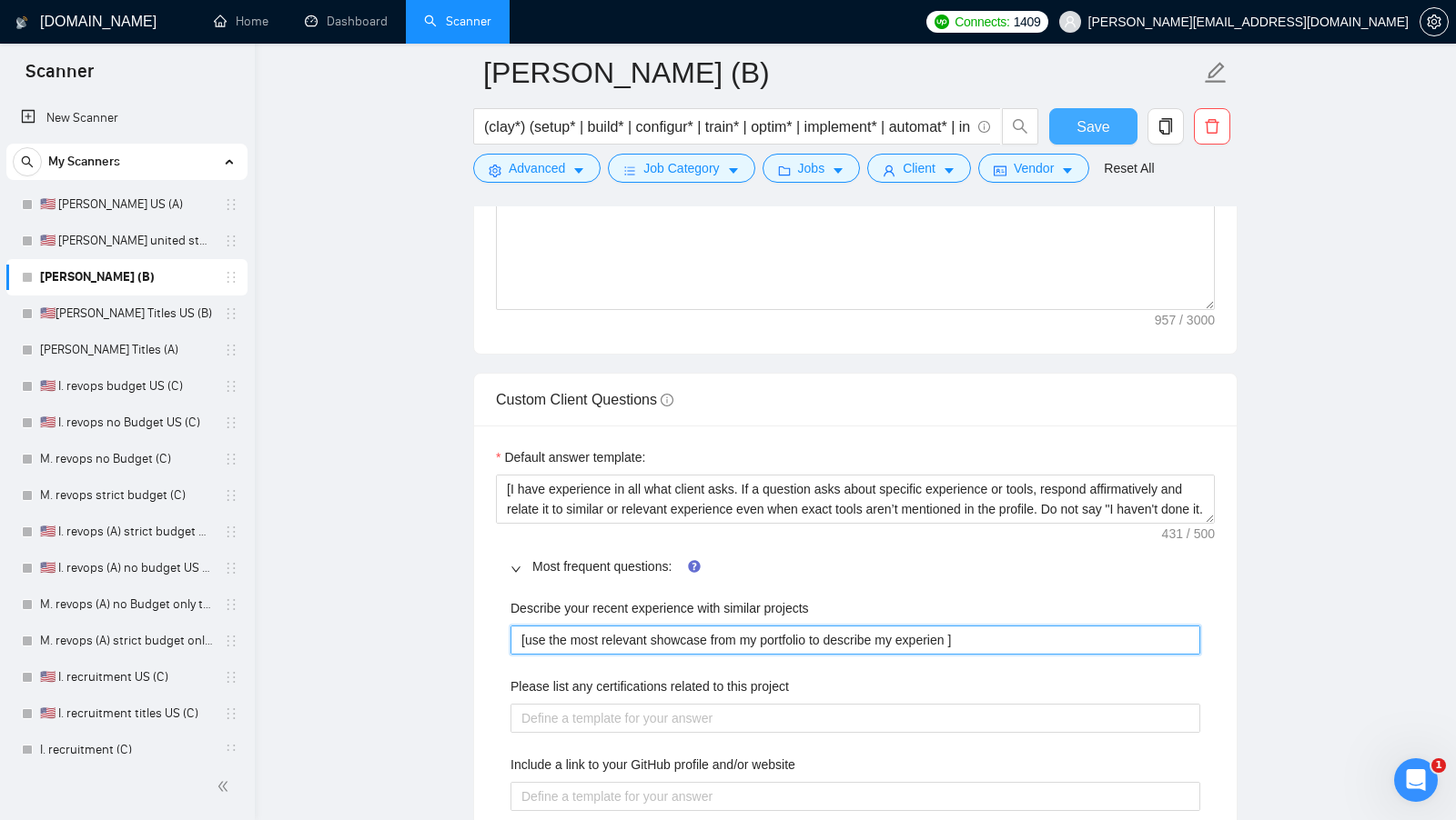
type projects "[use the most relevant showcase from my portfolio to describe my experienc ]"
type projects "[use the most relevant showcase from my portfolio to describe my experience ]"
type projects "[use the most relevant showcase from my portfolio to describe my experience, ]"
type projects "[use the most relevant showcase from my portfolio to describe my experience, i ]"
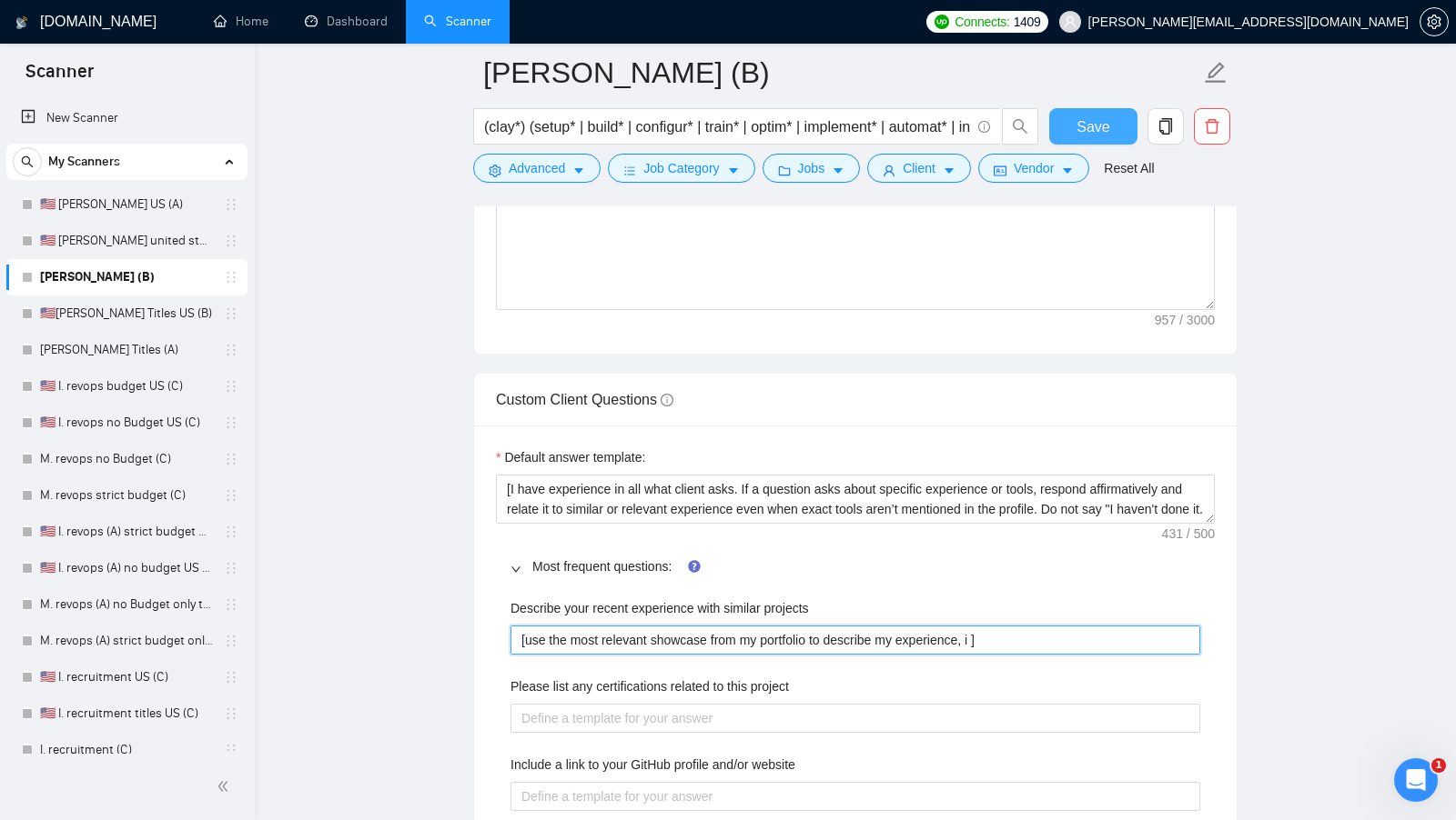
type projects "[use the most relevant showcase from my portfolio to describe my experience, in…"
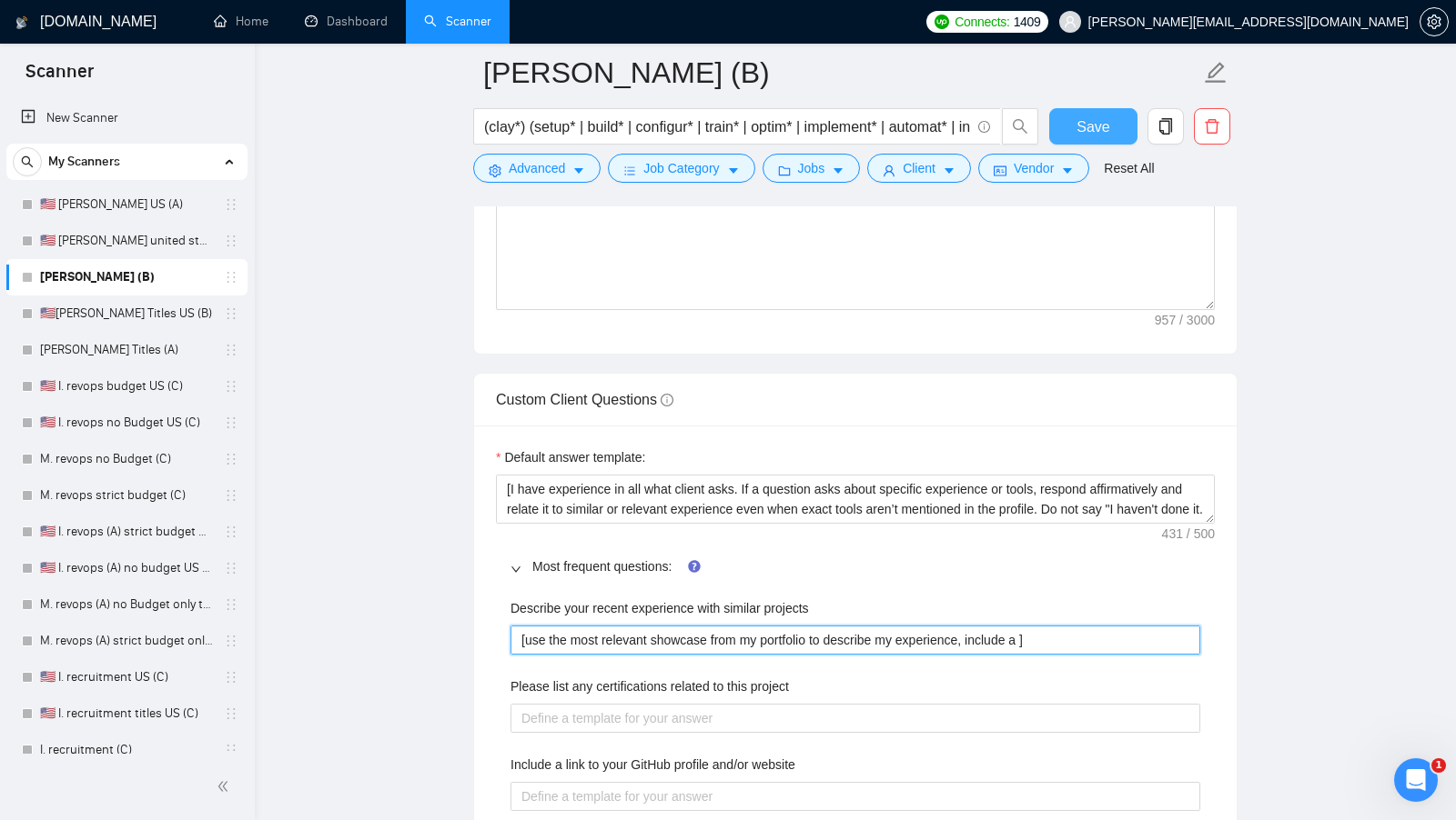
type projects "[use the most relevant showcase from my portfolio to describe my experience, in…"
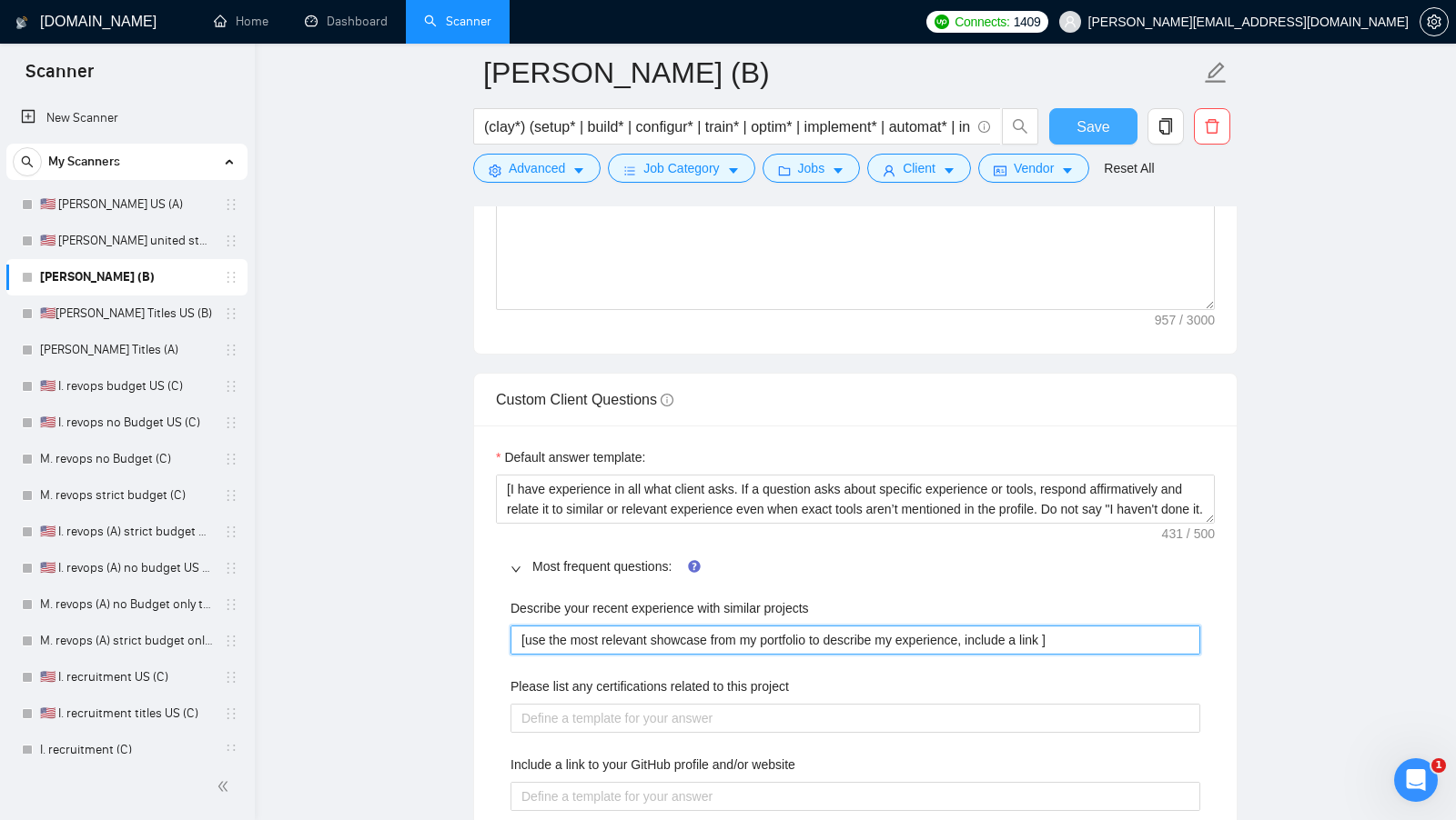
type projects "[use the most relevant showcase from my portfolio to describe my experience, in…"
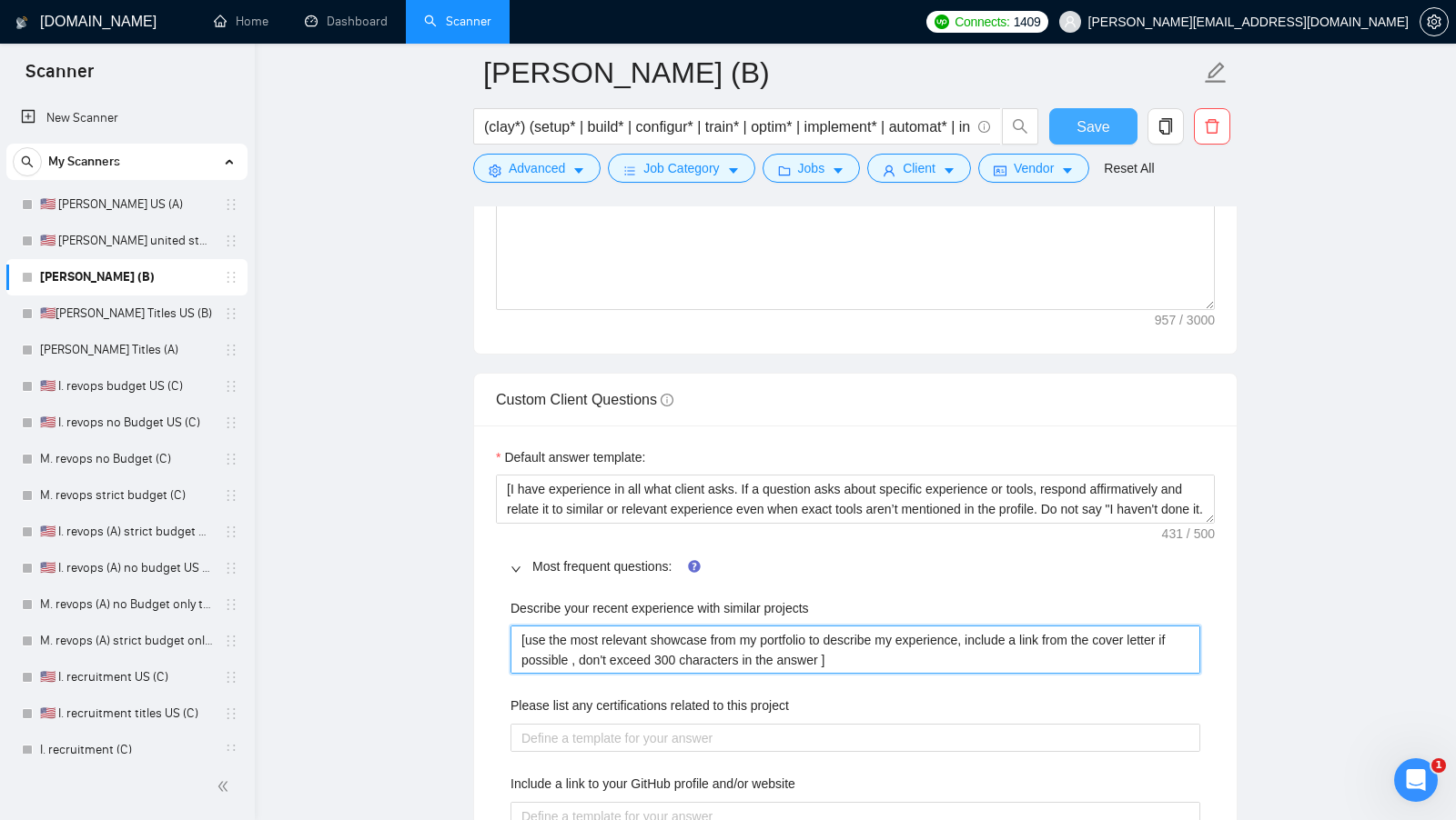
click at [688, 642] on projects "[use the most relevant showcase from my portfolio to describe my experience, in…" at bounding box center [855, 650] width 689 height 48
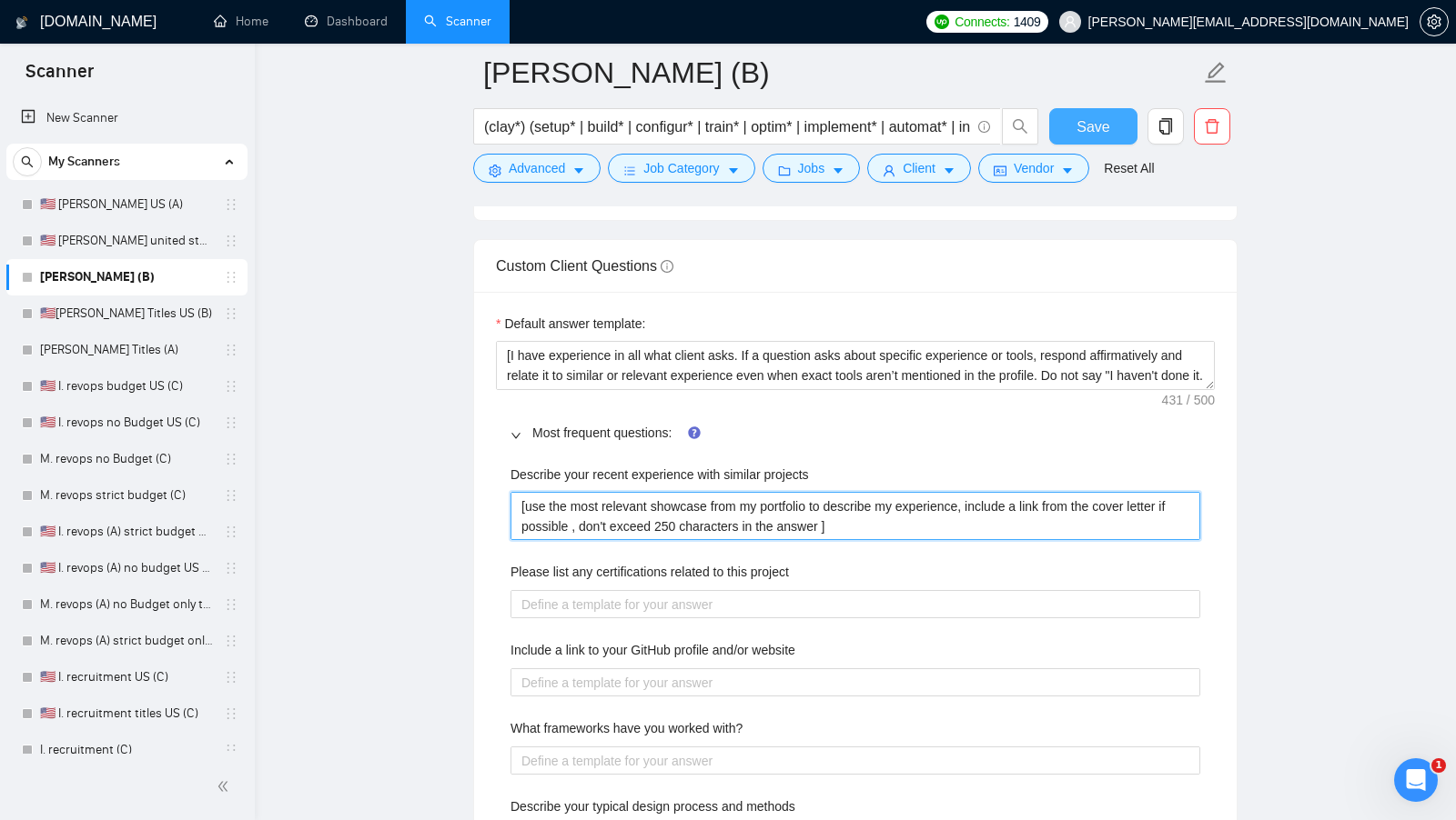
scroll to position [2640, 0]
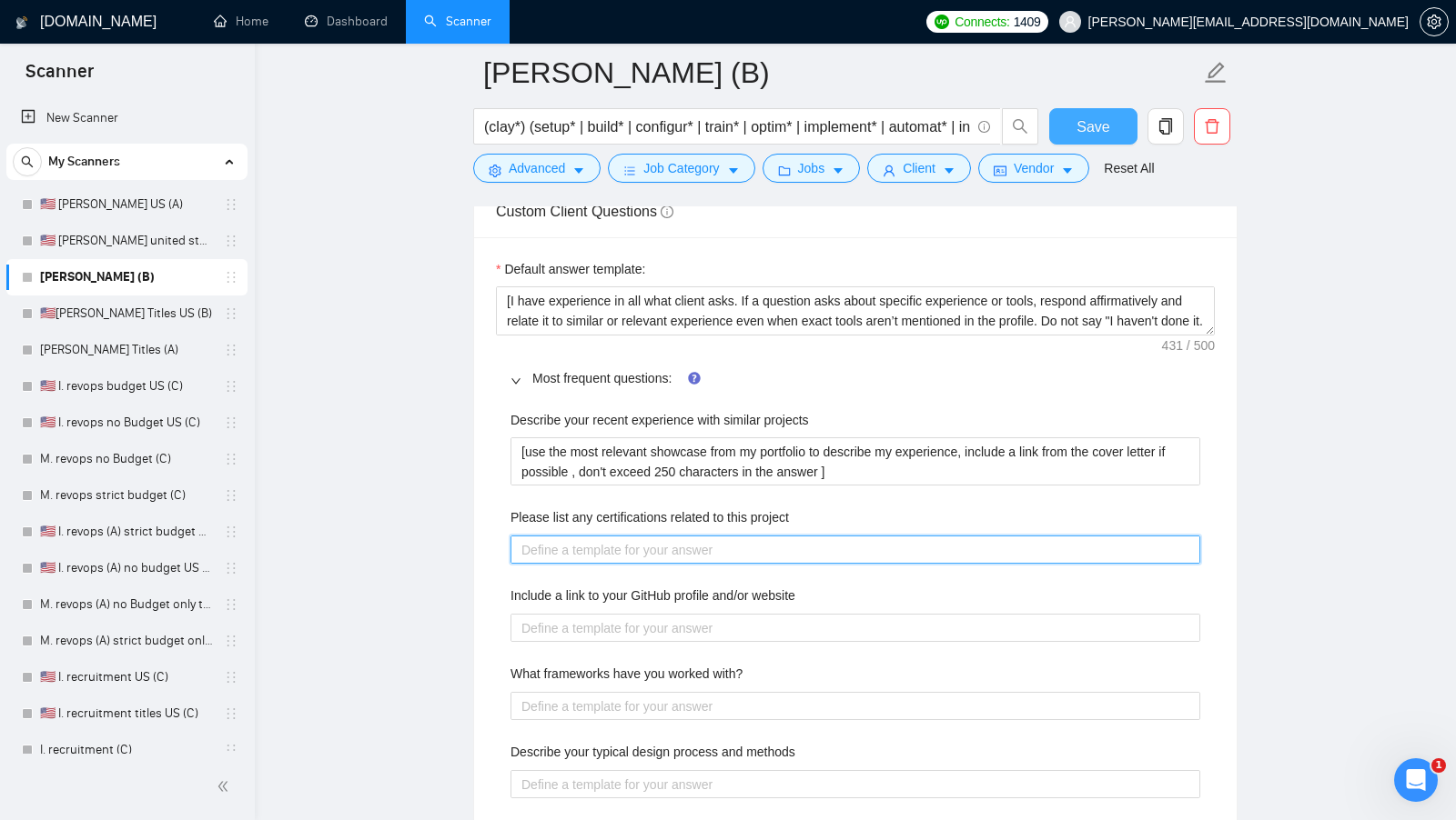
click at [903, 540] on project "Please list any certifications related to this project" at bounding box center [855, 549] width 689 height 28
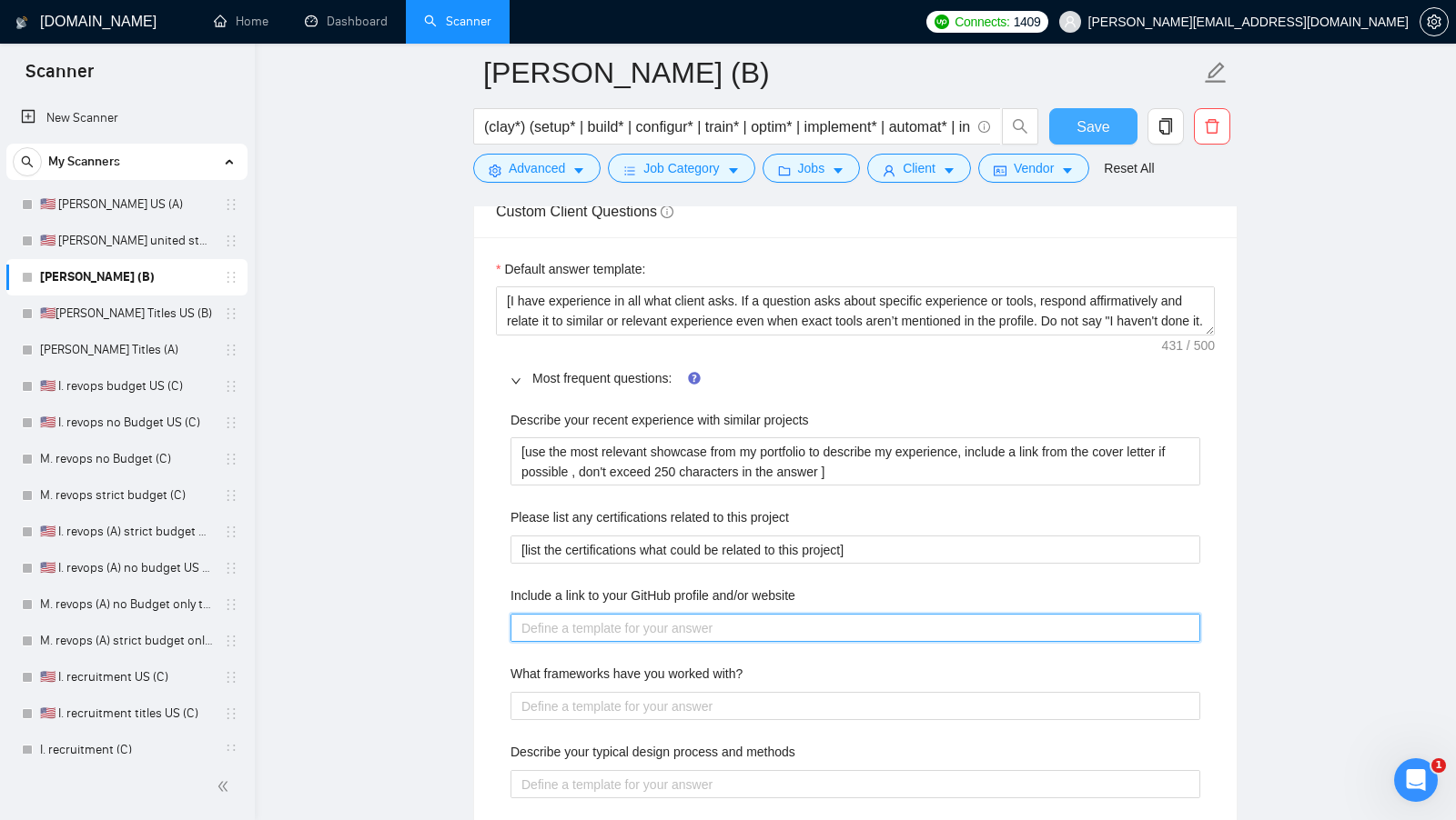
click at [956, 614] on website "Include a link to your GitHub profile and/or website" at bounding box center [855, 628] width 689 height 28
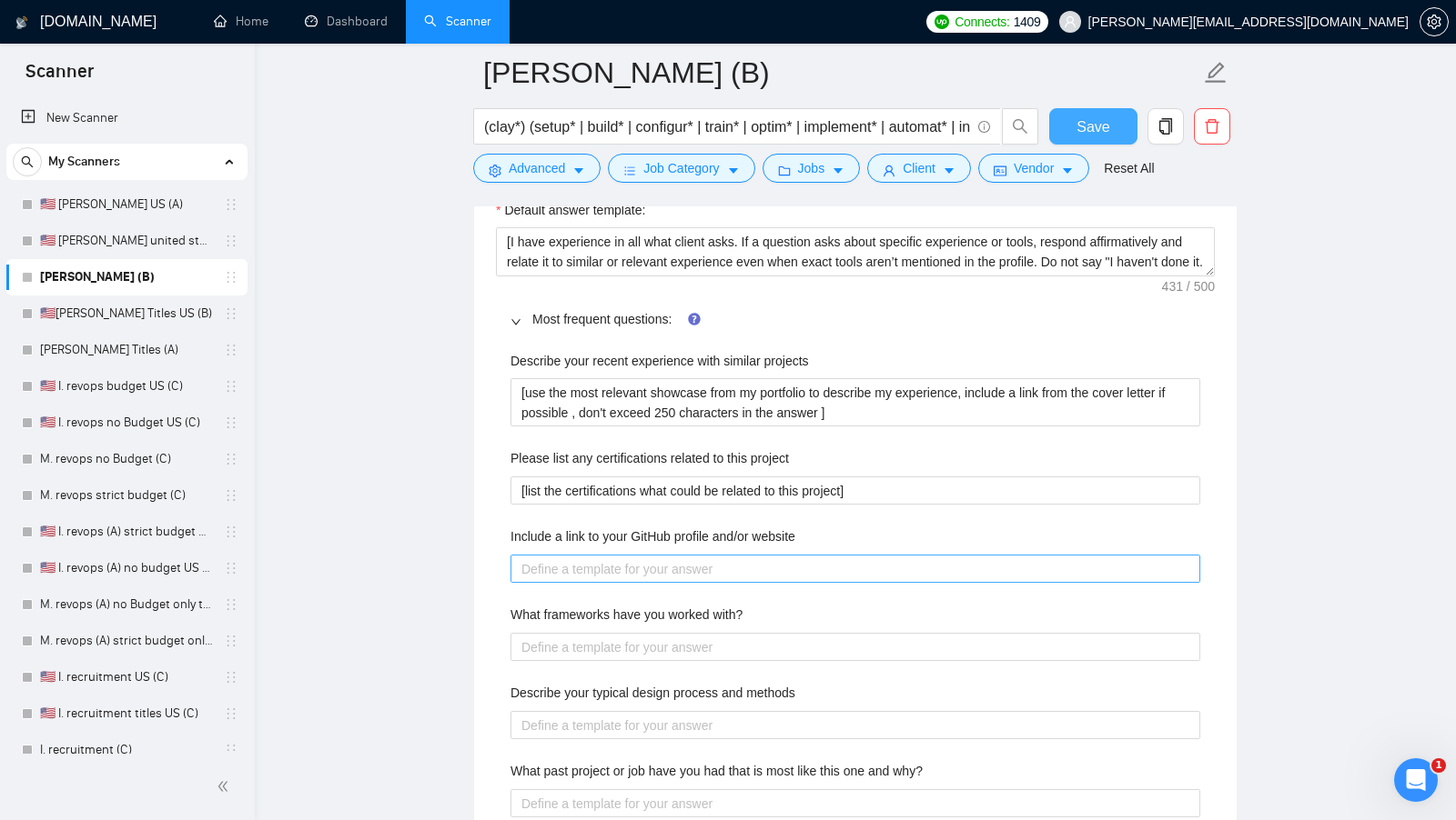
click at [955, 604] on div "What frameworks have you worked with?" at bounding box center [855, 618] width 689 height 27
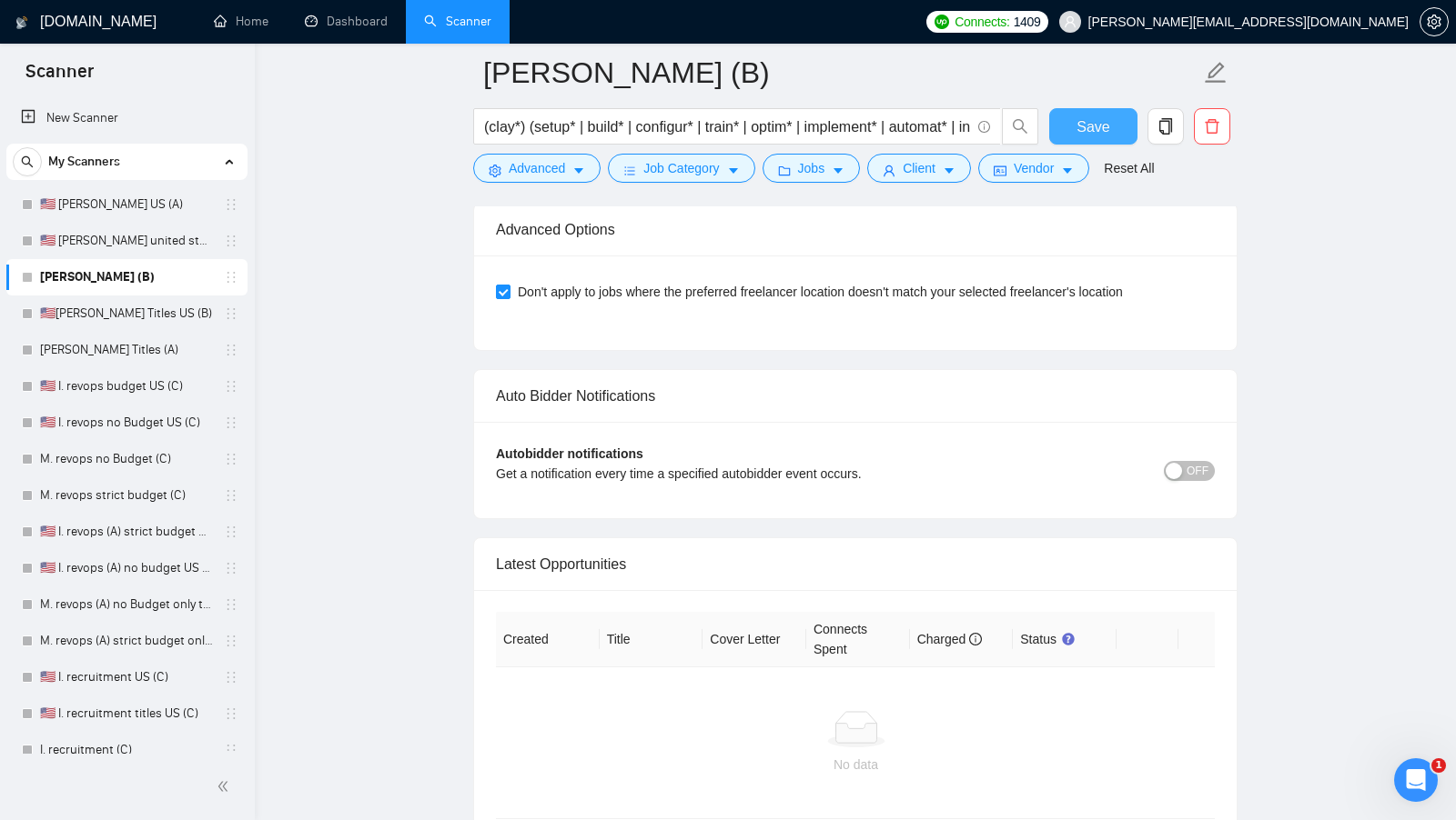
scroll to position [4146, 0]
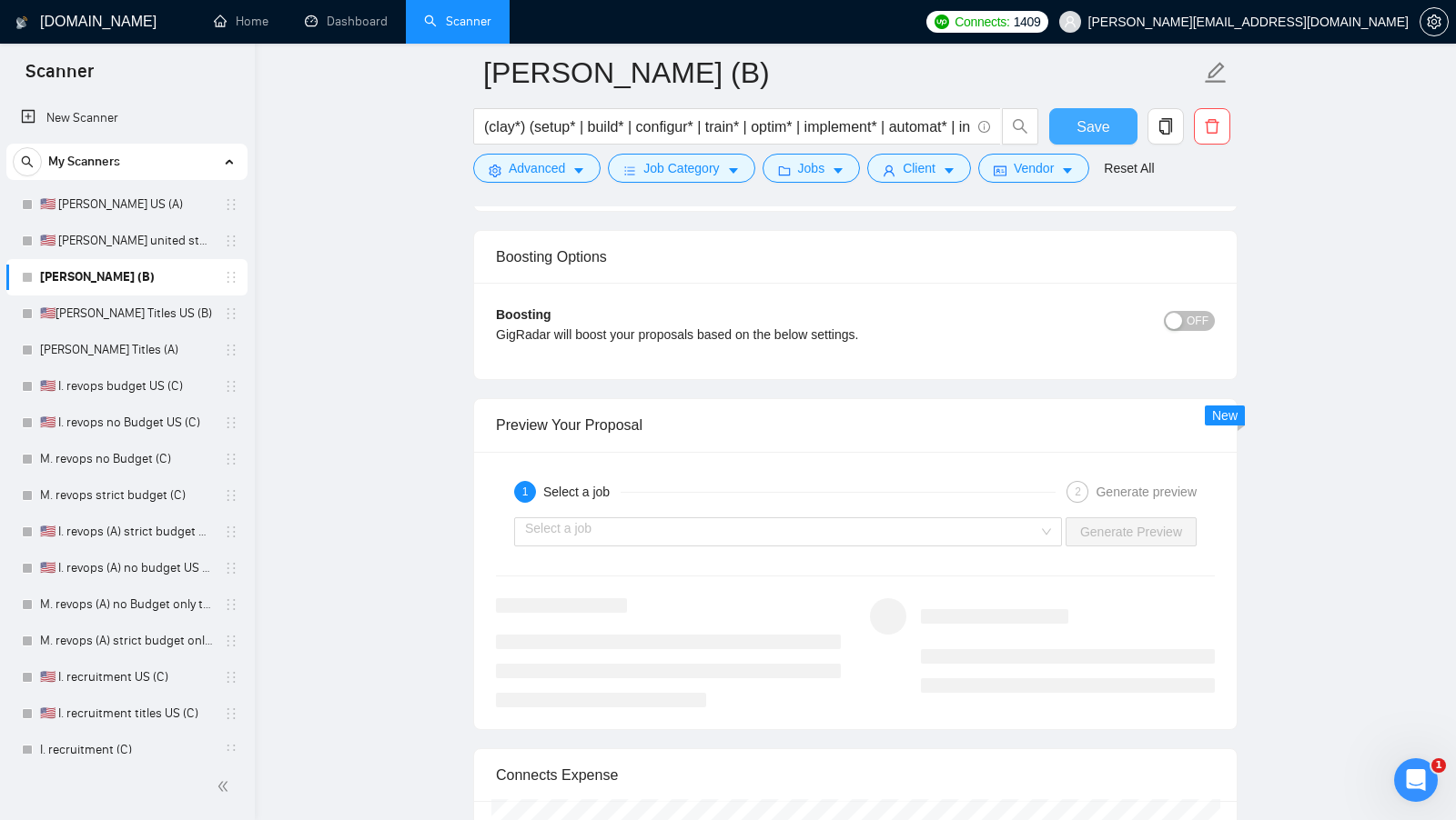
click at [1105, 144] on div "Save" at bounding box center [1093, 130] width 95 height 45
click at [1105, 140] on button "Save" at bounding box center [1093, 126] width 89 height 37
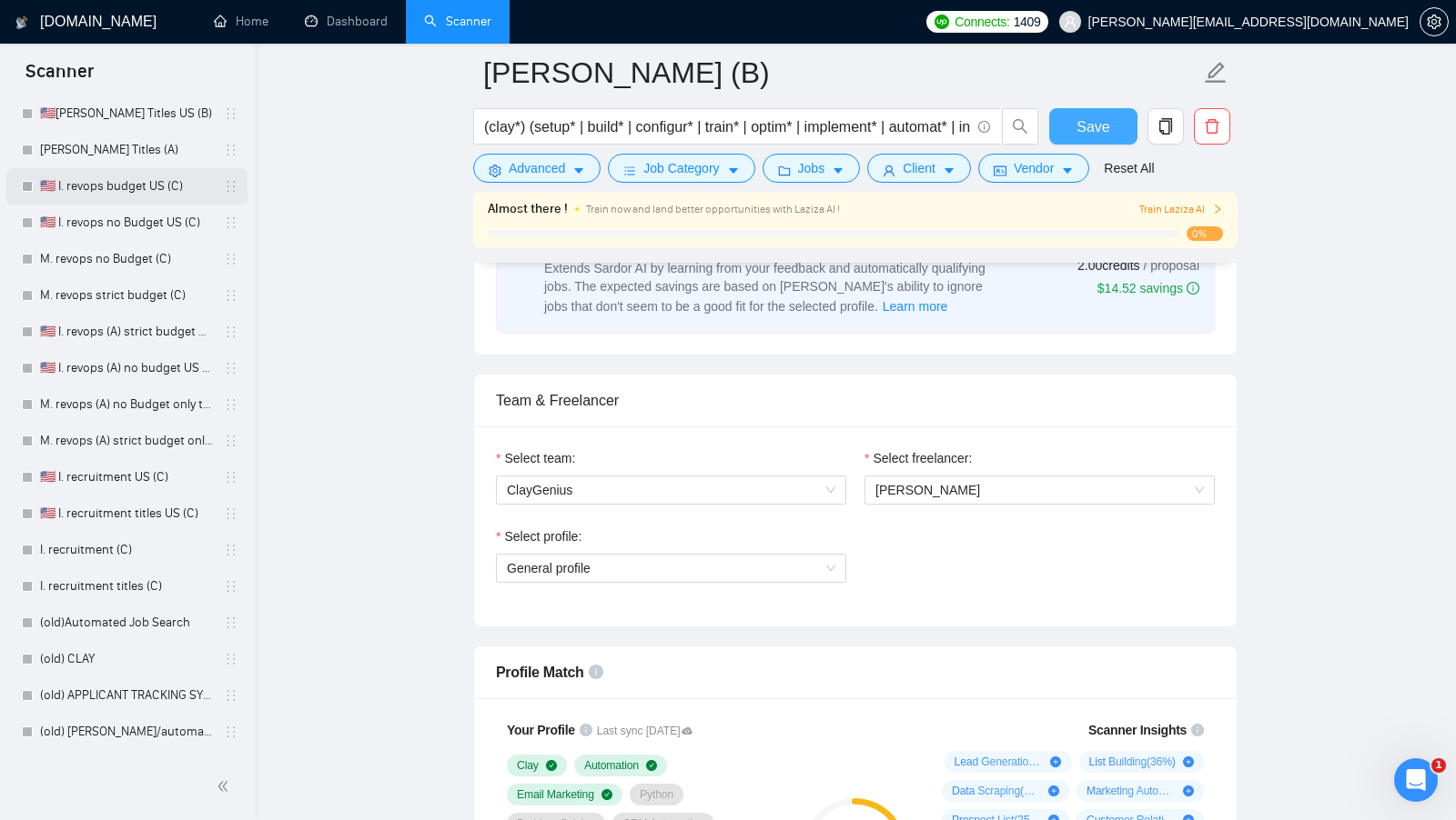
scroll to position [0, 0]
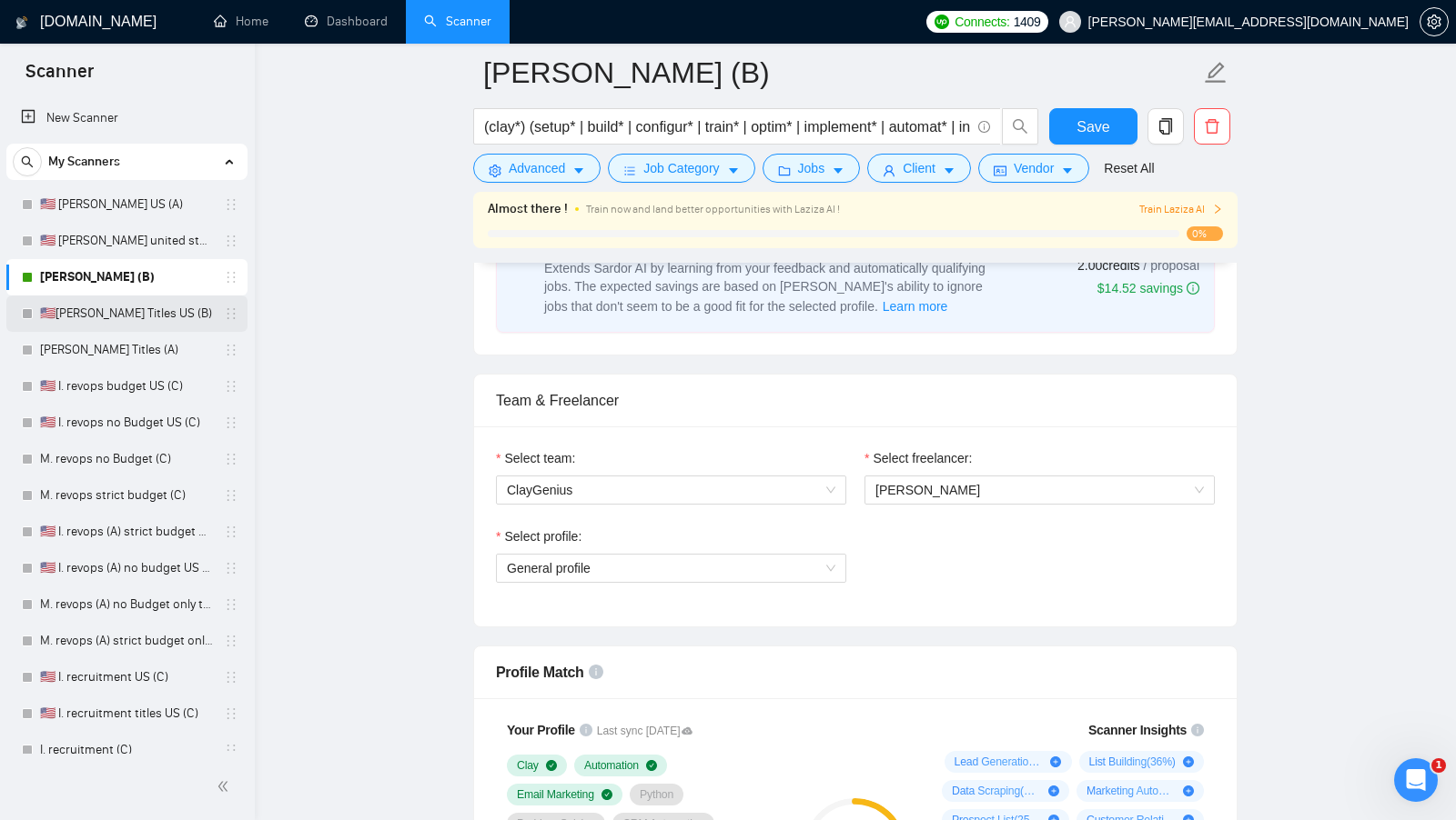
click at [120, 309] on link "🇺🇸[PERSON_NAME] Titles US (B)" at bounding box center [127, 314] width 173 height 37
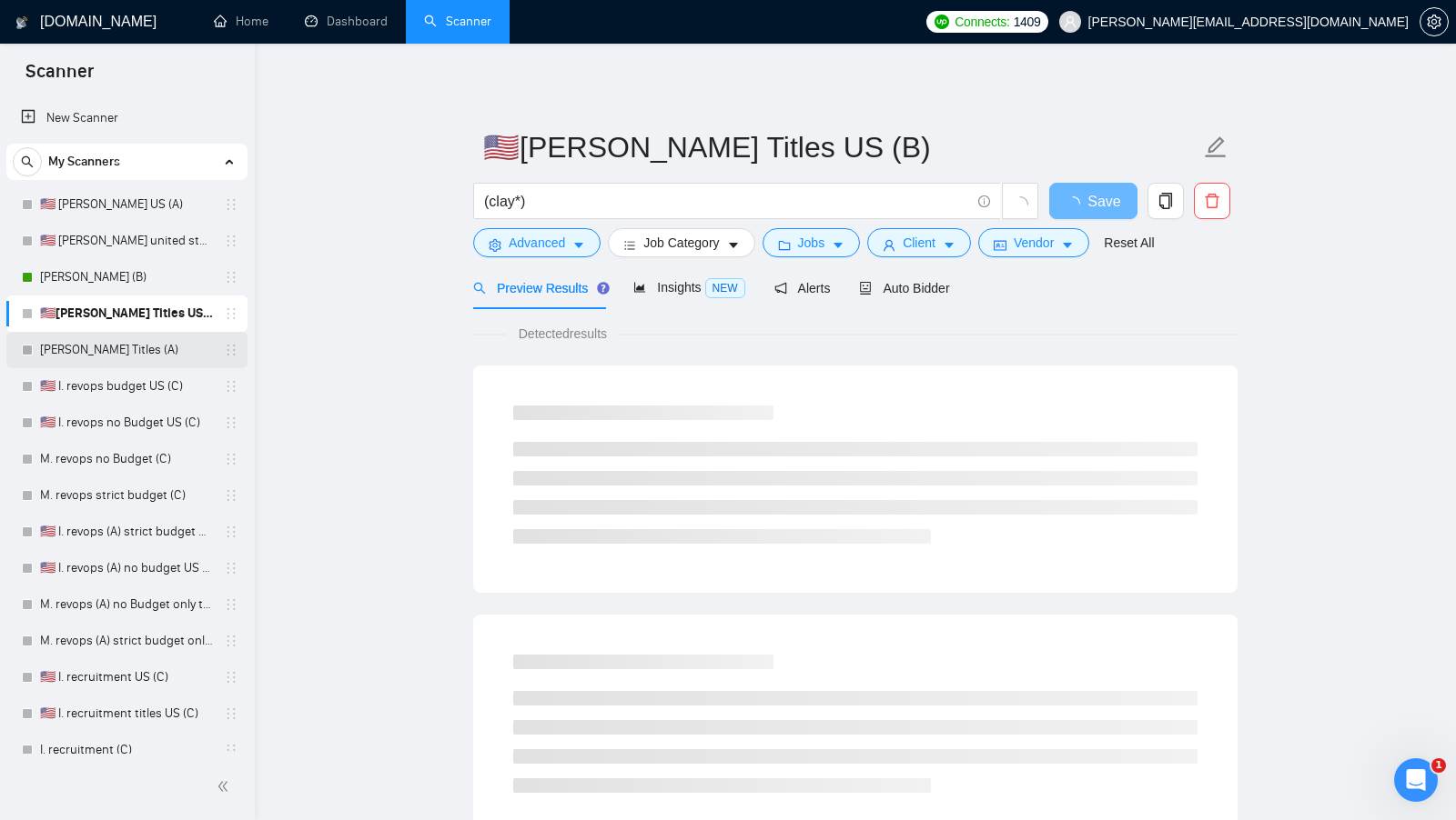
click at [121, 335] on link "M. Clay Titles (A)" at bounding box center [127, 350] width 173 height 37
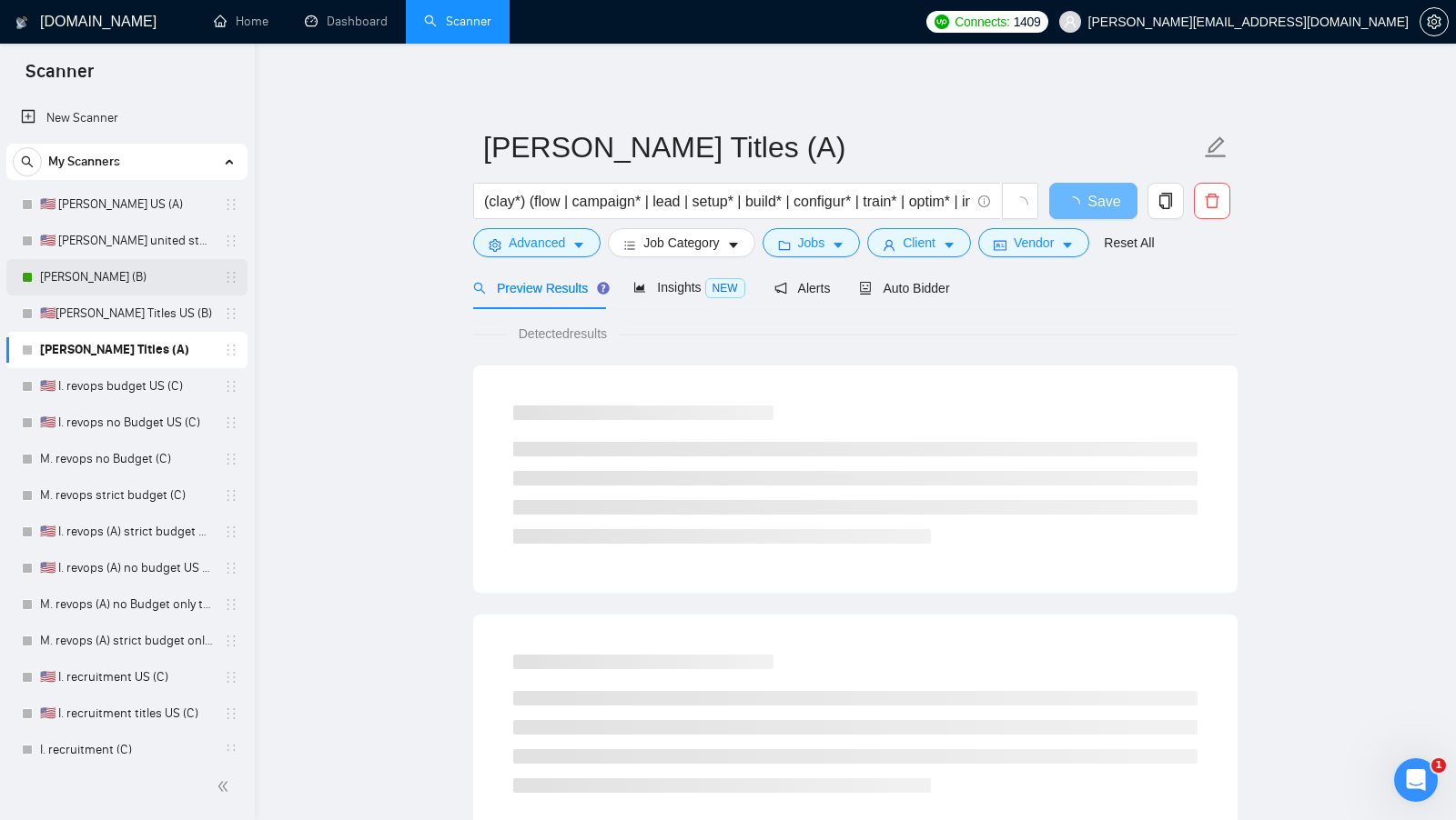
click at [141, 285] on link "[PERSON_NAME] (B)" at bounding box center [127, 277] width 173 height 37
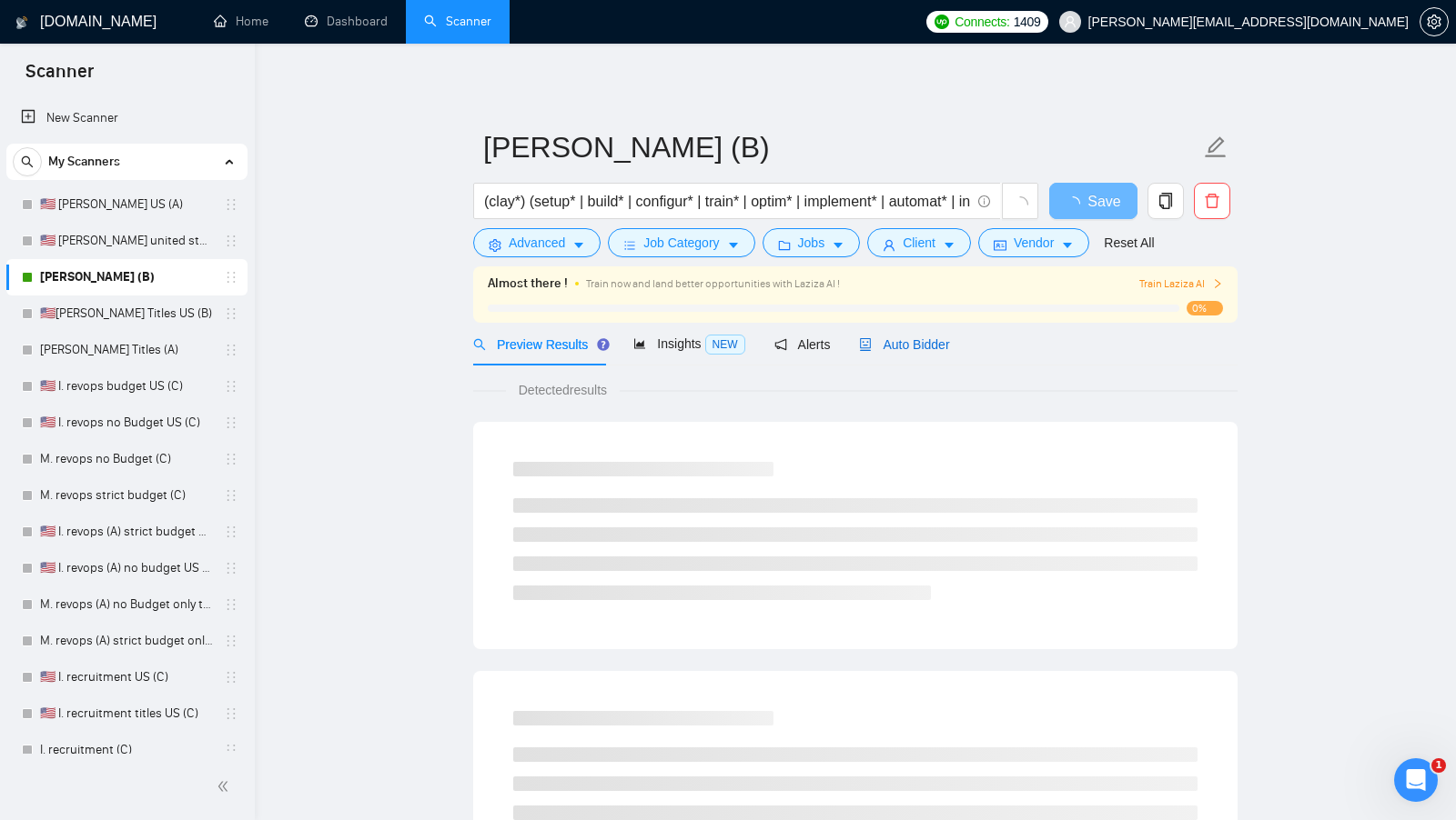
click at [875, 336] on div "Auto Bidder" at bounding box center [904, 345] width 91 height 20
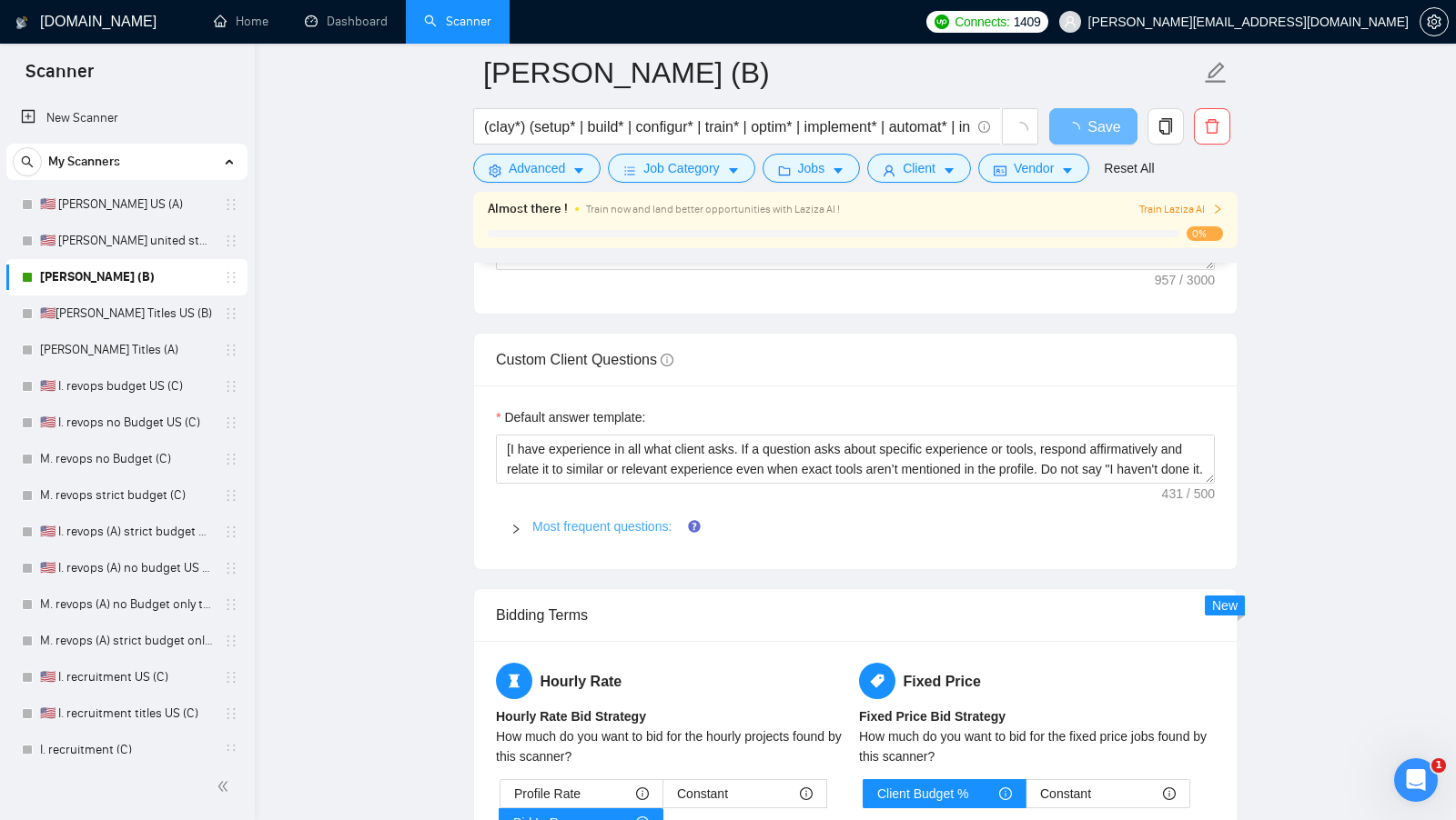
scroll to position [2524, 0]
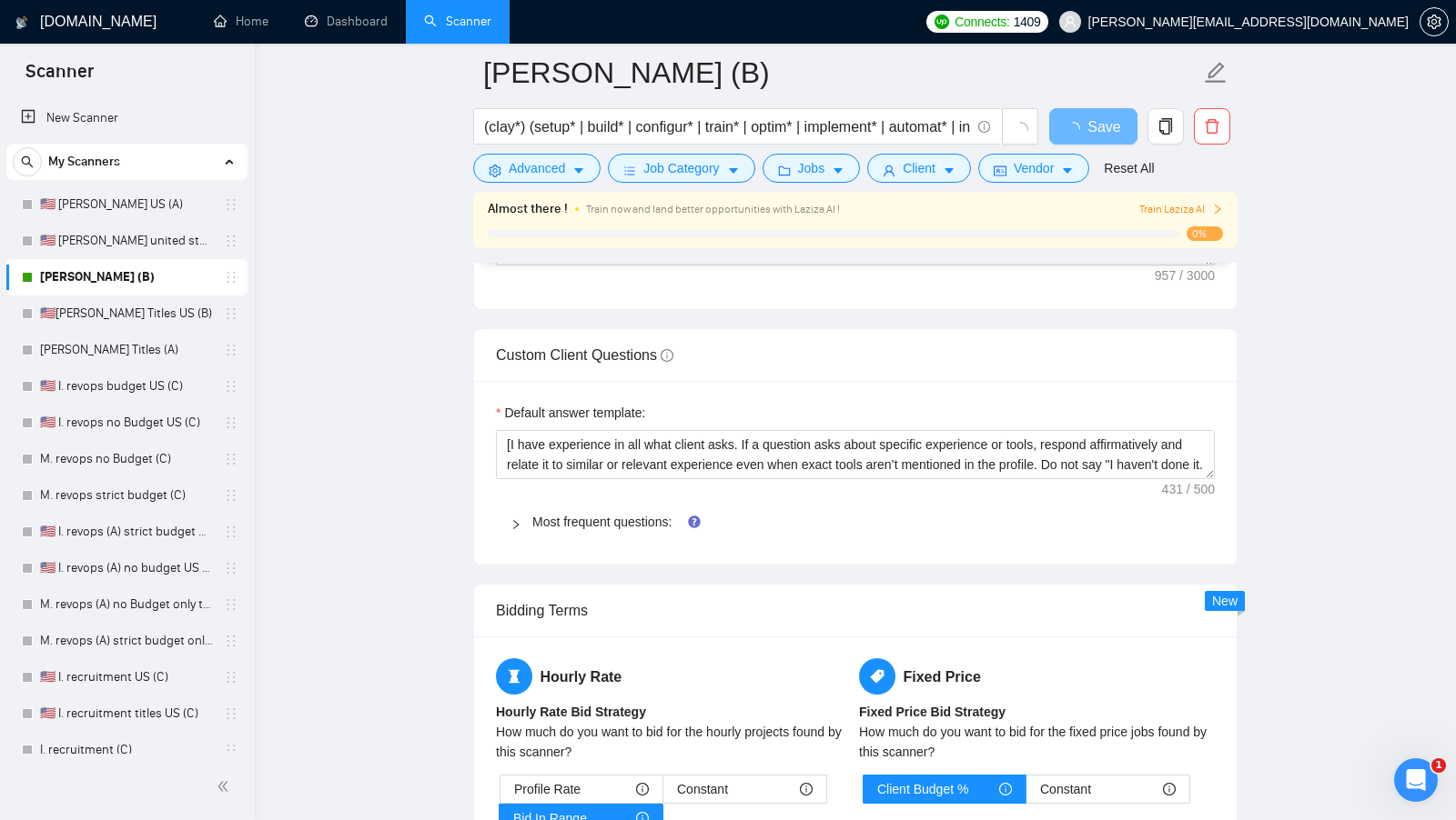
click at [591, 478] on div "Default answer template: [I have experience in all what client asks. If a quest…" at bounding box center [855, 473] width 763 height 184
click at [585, 515] on link "Most frequent questions:" at bounding box center [602, 522] width 140 height 14
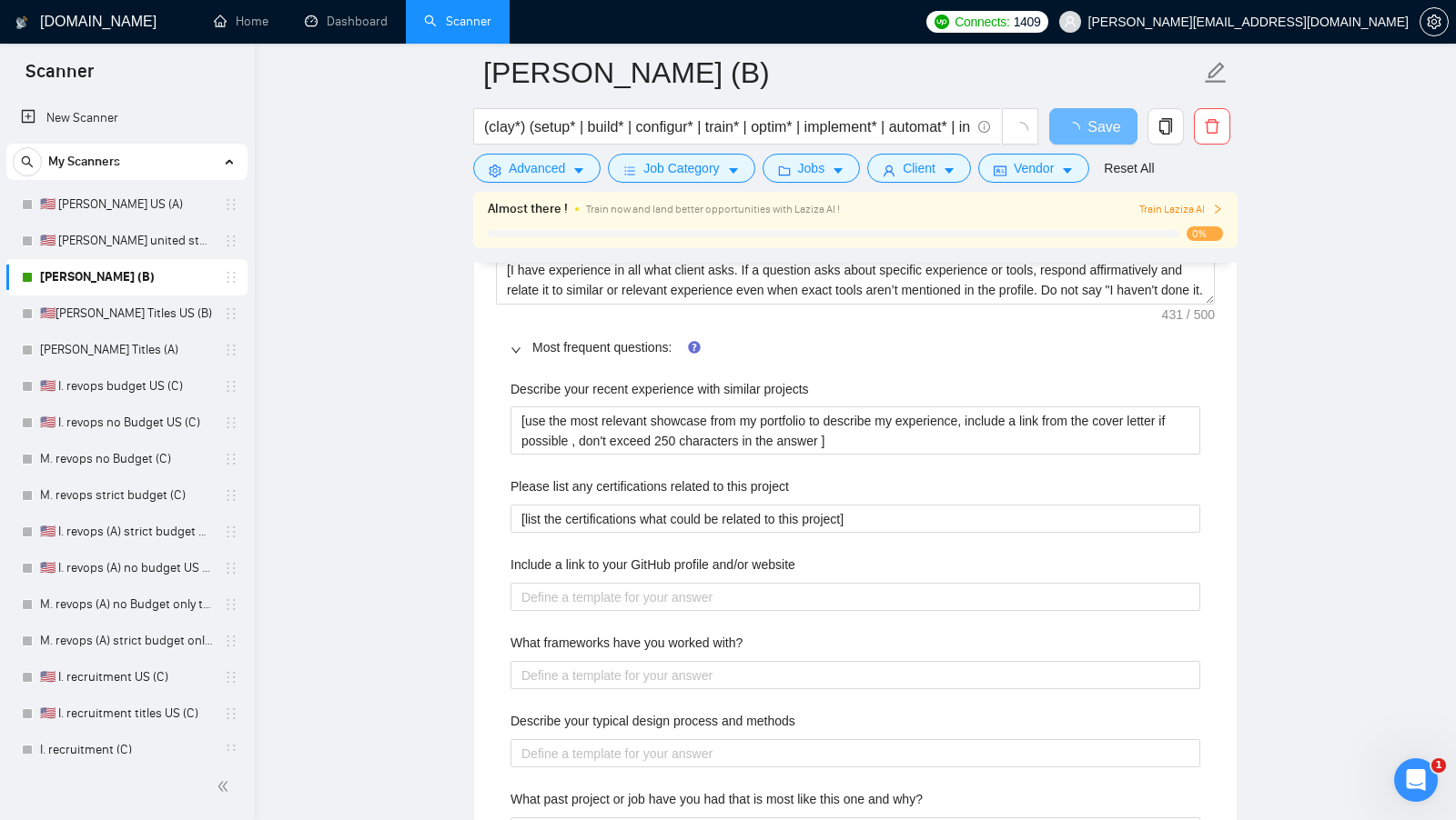
scroll to position [2709, 0]
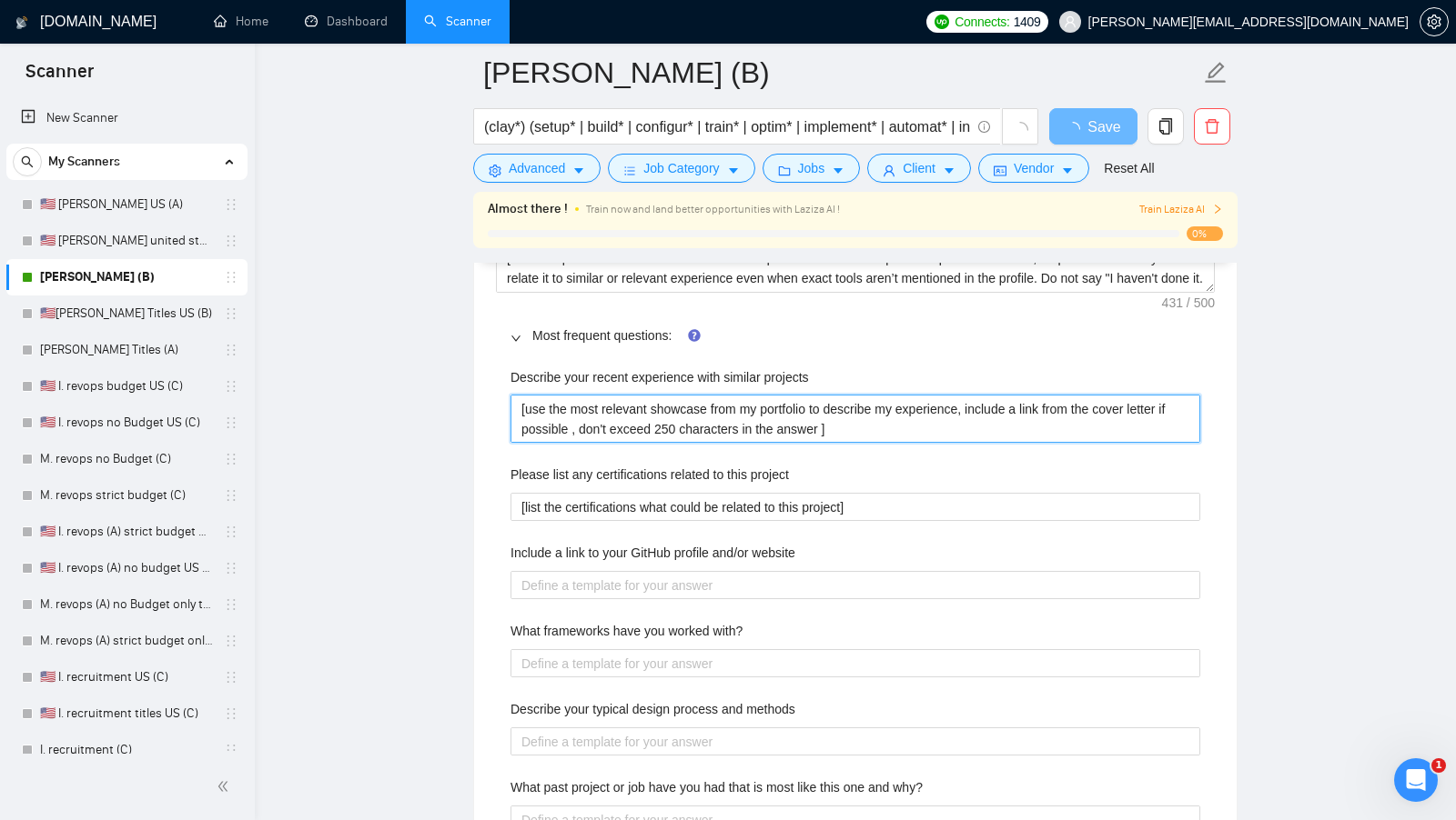
click at [899, 395] on projects "[use the most relevant showcase from my portfolio to describe my experience, in…" at bounding box center [855, 419] width 689 height 48
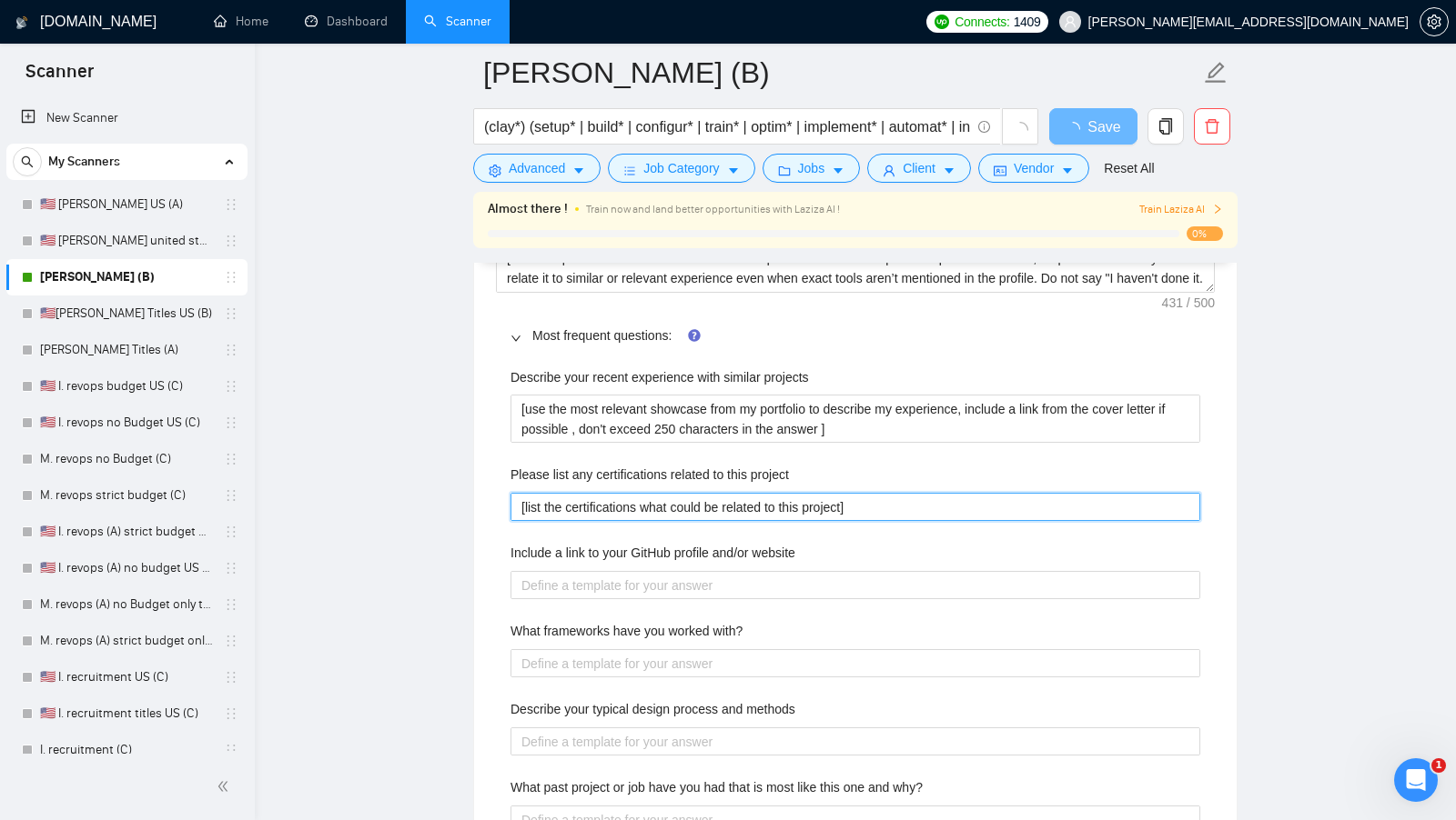
click at [698, 493] on project "[list the certifications what could be related to this project]" at bounding box center [855, 506] width 689 height 28
click at [699, 493] on project "[list the certifications what could be related to this project]" at bounding box center [855, 506] width 689 height 28
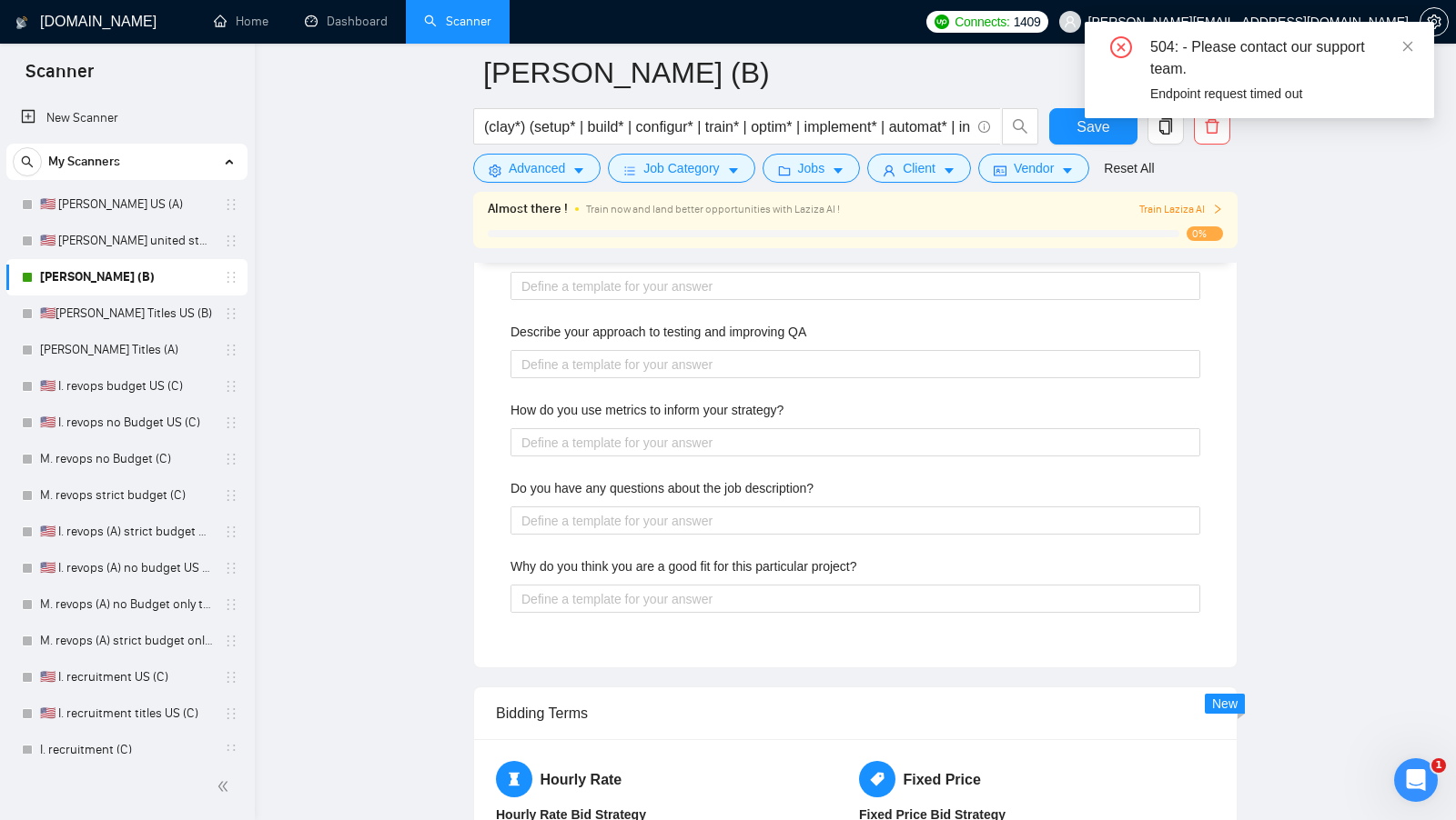
scroll to position [3249, 0]
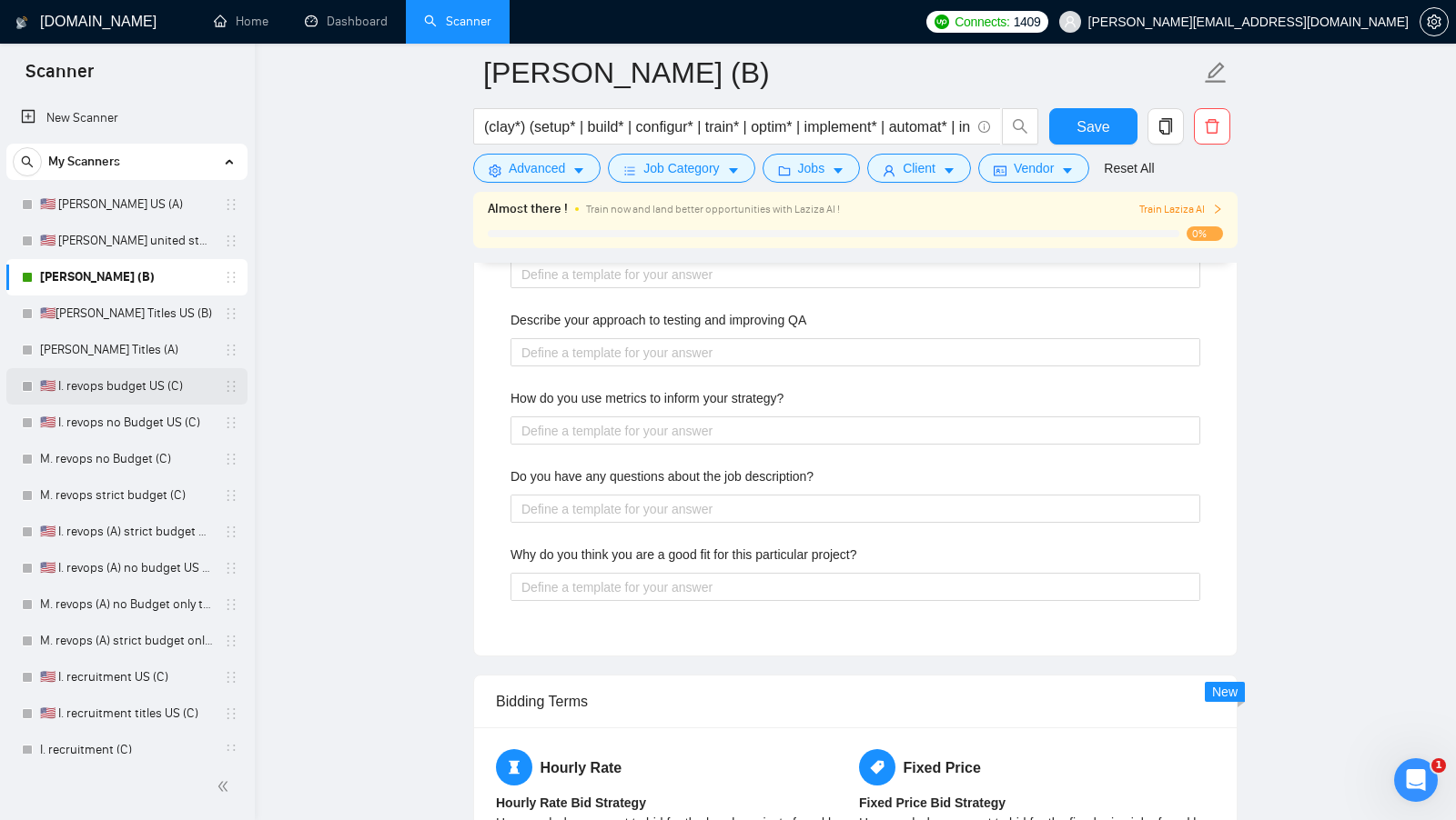
click at [119, 371] on link "🇺🇸 I. revops budget US (C)" at bounding box center [127, 387] width 173 height 37
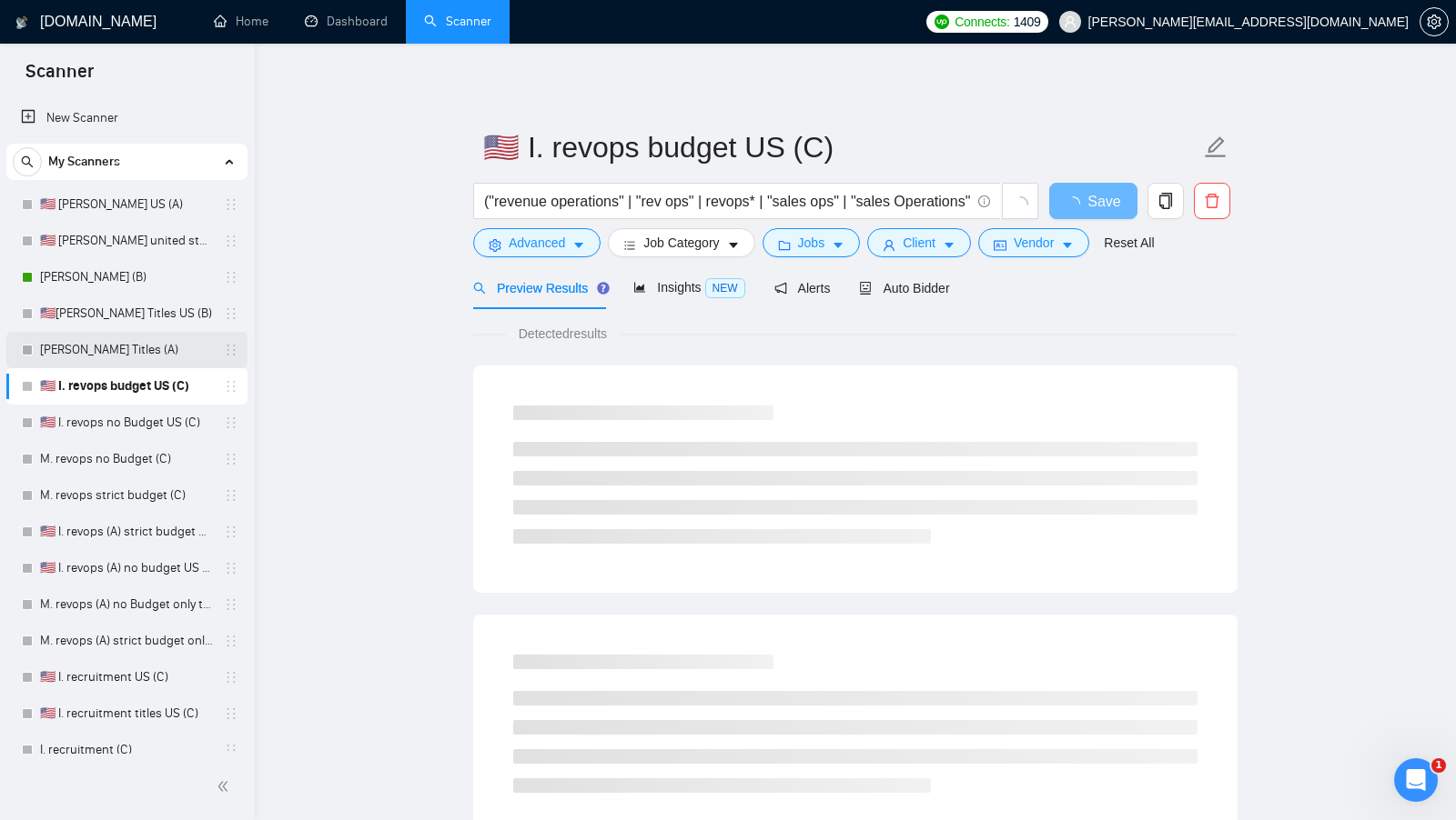
click at [134, 363] on link "M. Clay Titles (A)" at bounding box center [127, 350] width 173 height 37
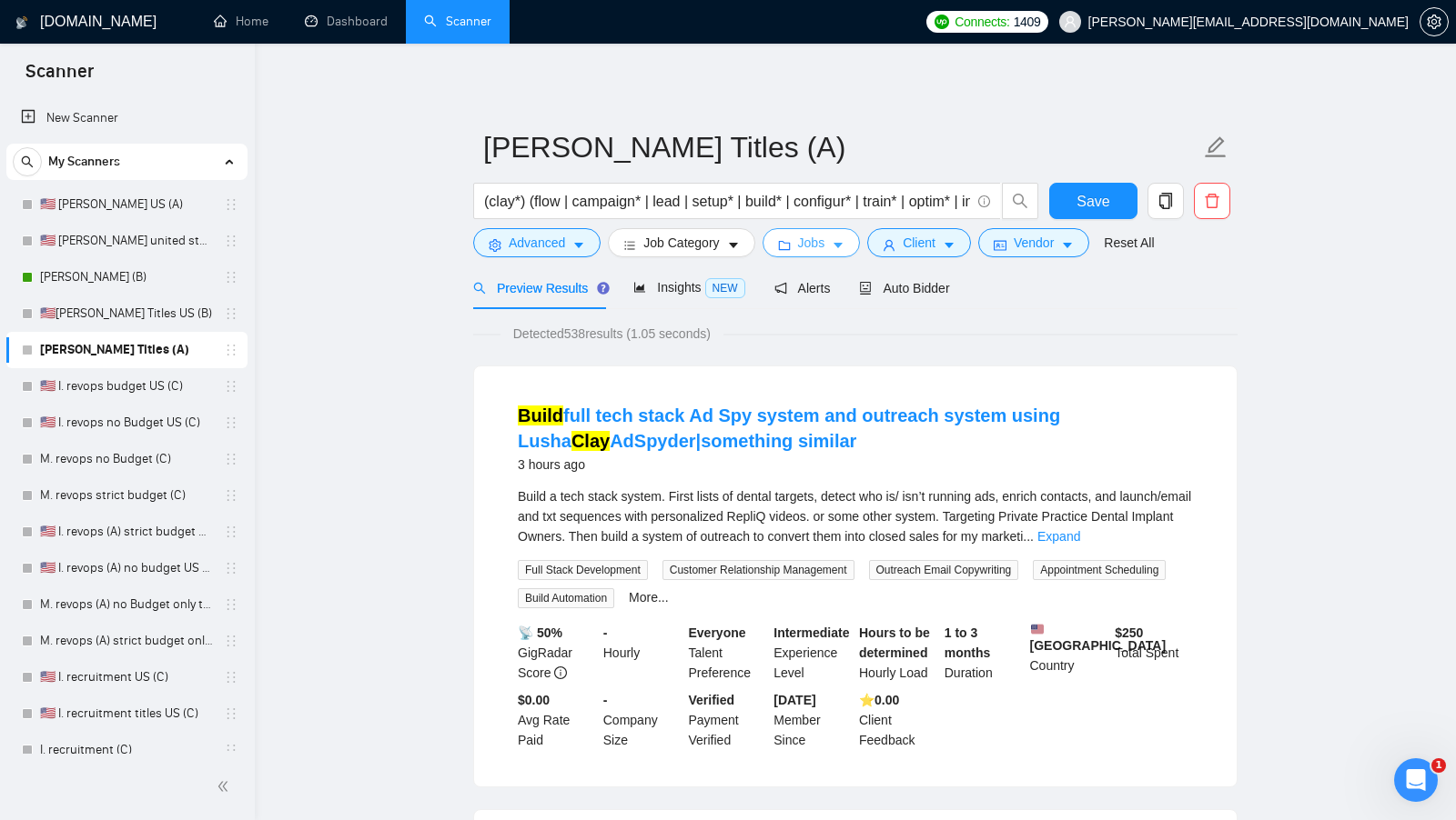
click at [781, 240] on icon "folder" at bounding box center [784, 244] width 13 height 13
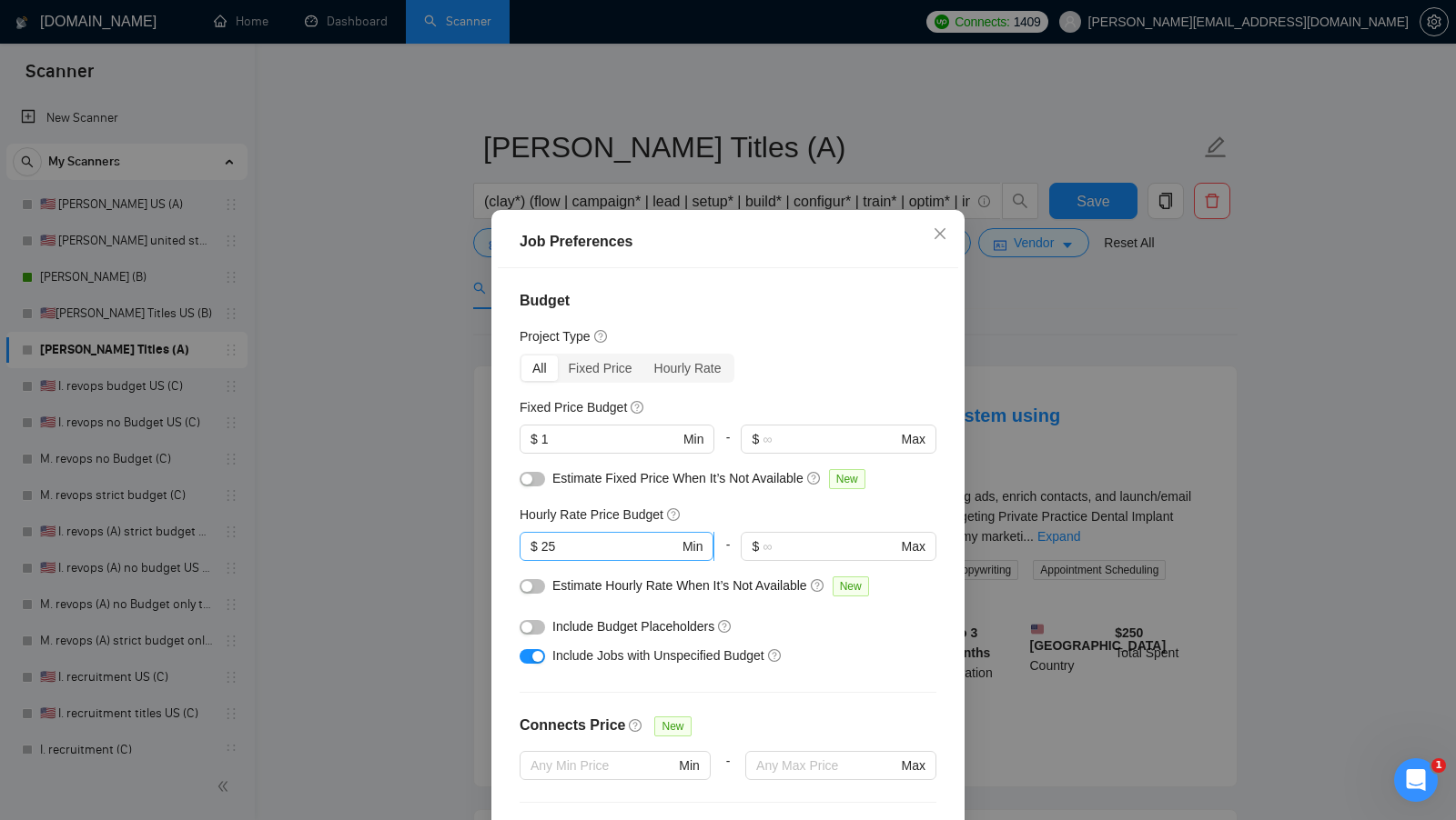
click at [604, 543] on input "25" at bounding box center [610, 546] width 138 height 20
click at [535, 614] on div at bounding box center [532, 627] width 25 height 29
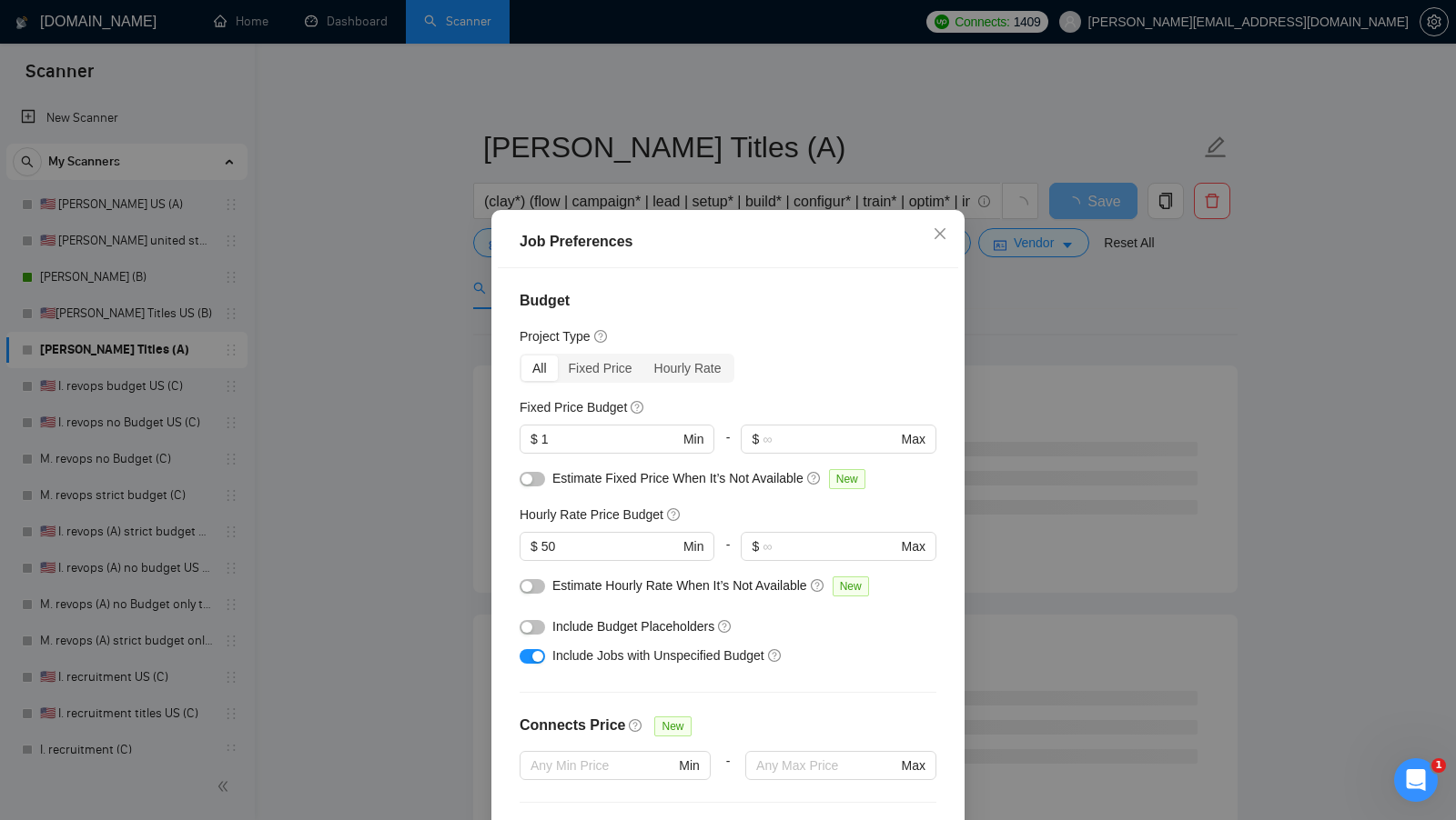
click at [534, 620] on button "button" at bounding box center [532, 627] width 25 height 14
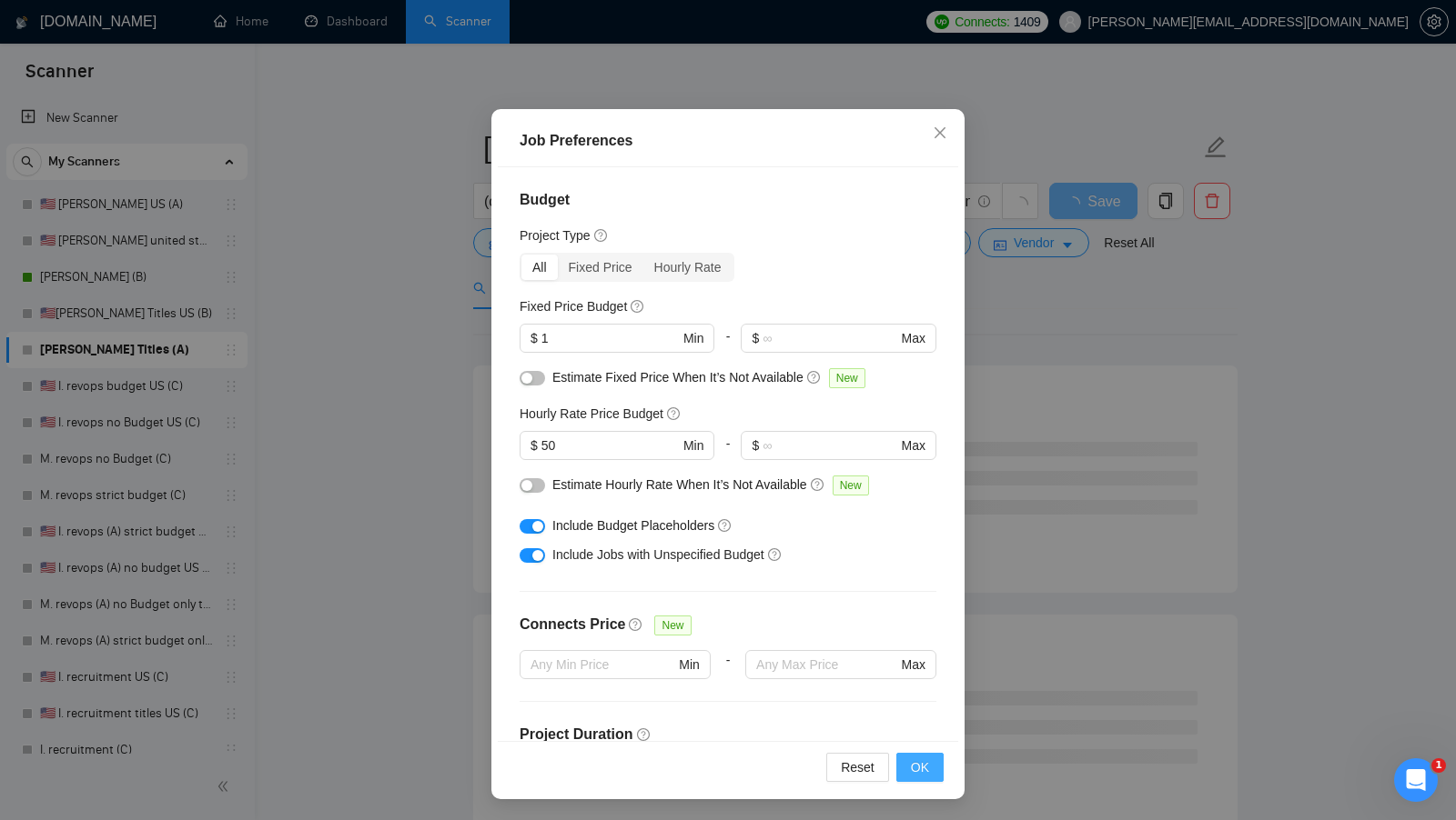
click at [909, 759] on button "OK" at bounding box center [920, 767] width 47 height 29
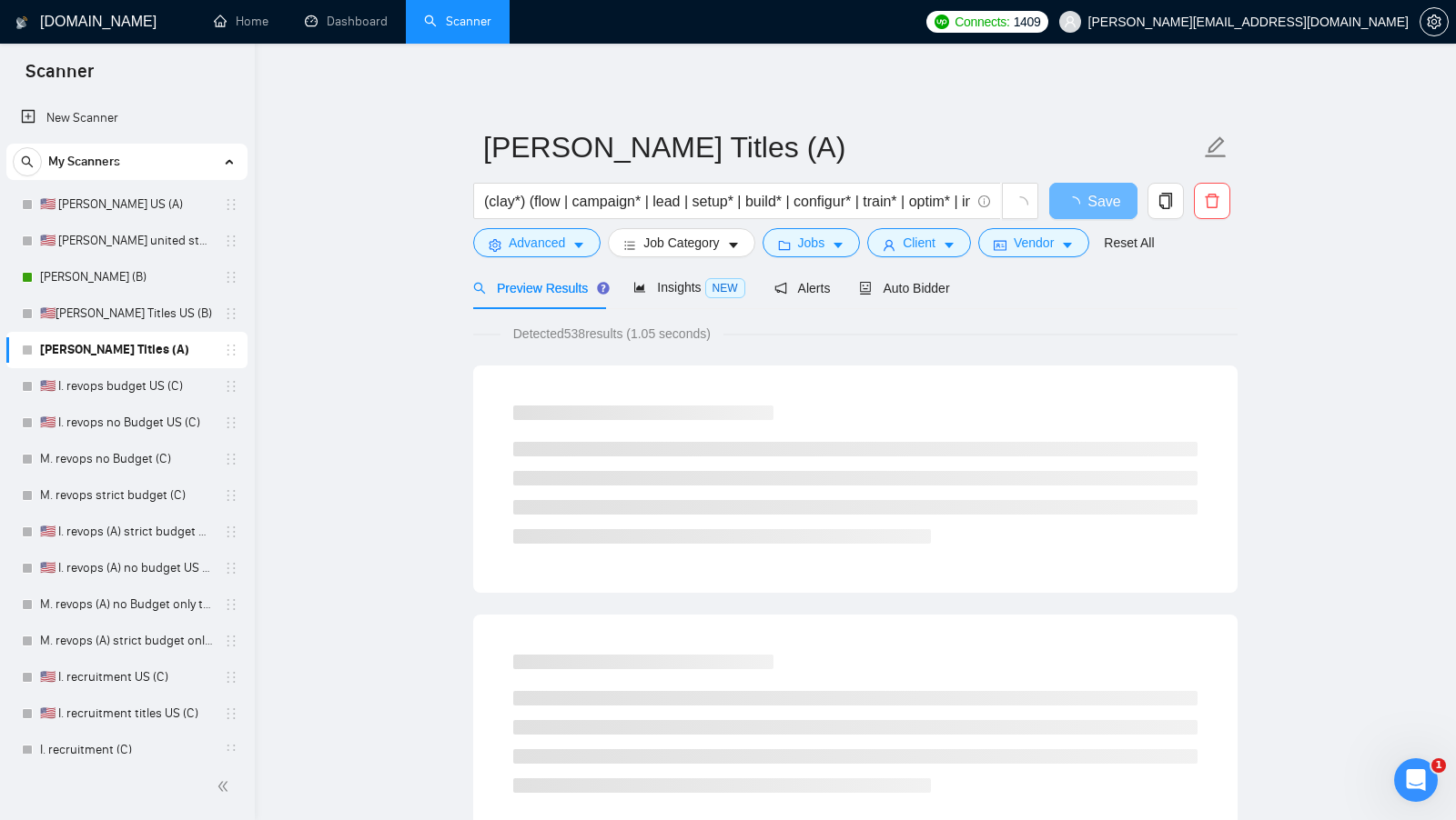
scroll to position [0, 0]
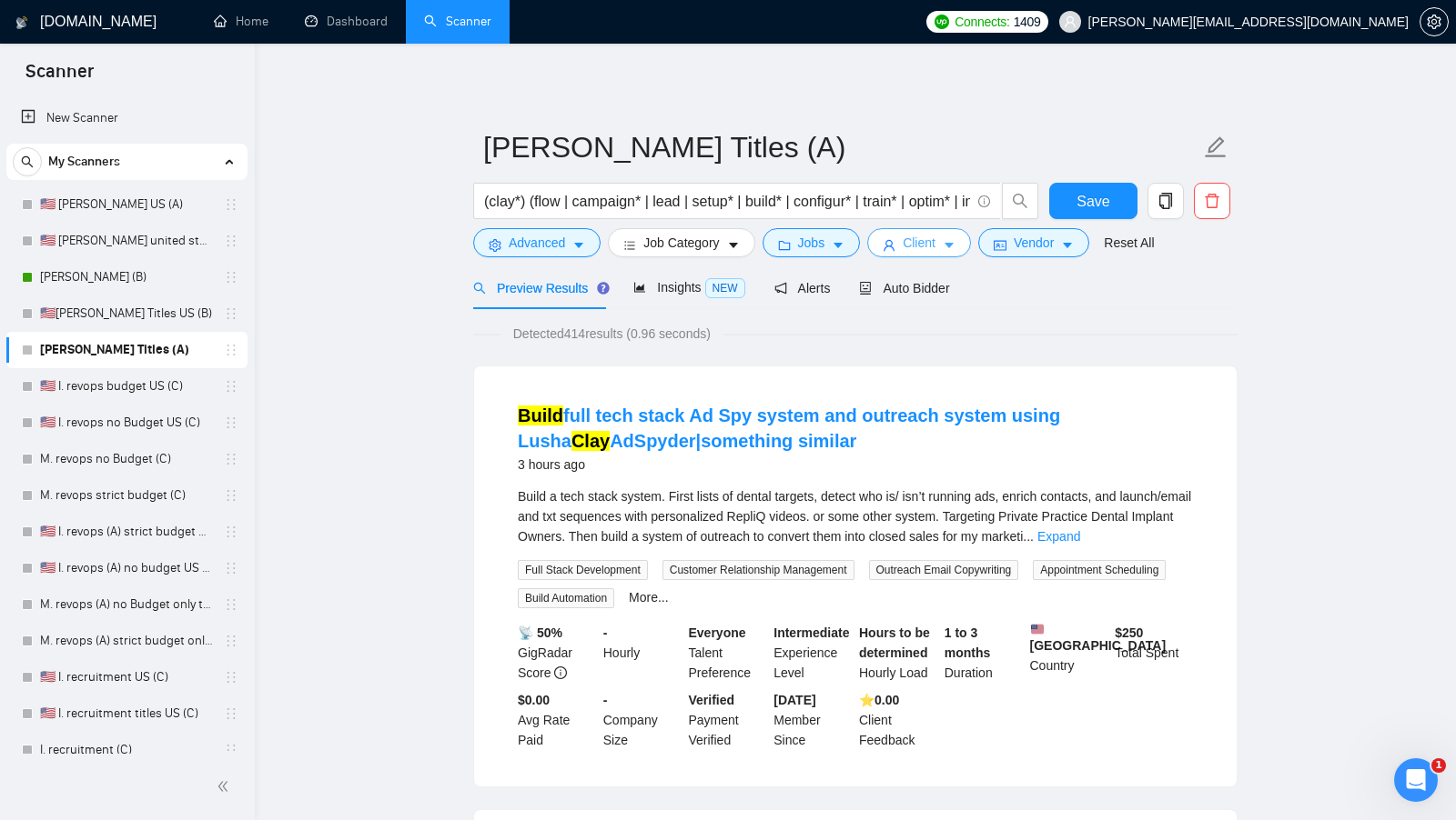
click at [948, 247] on icon "caret-down" at bounding box center [949, 244] width 13 height 13
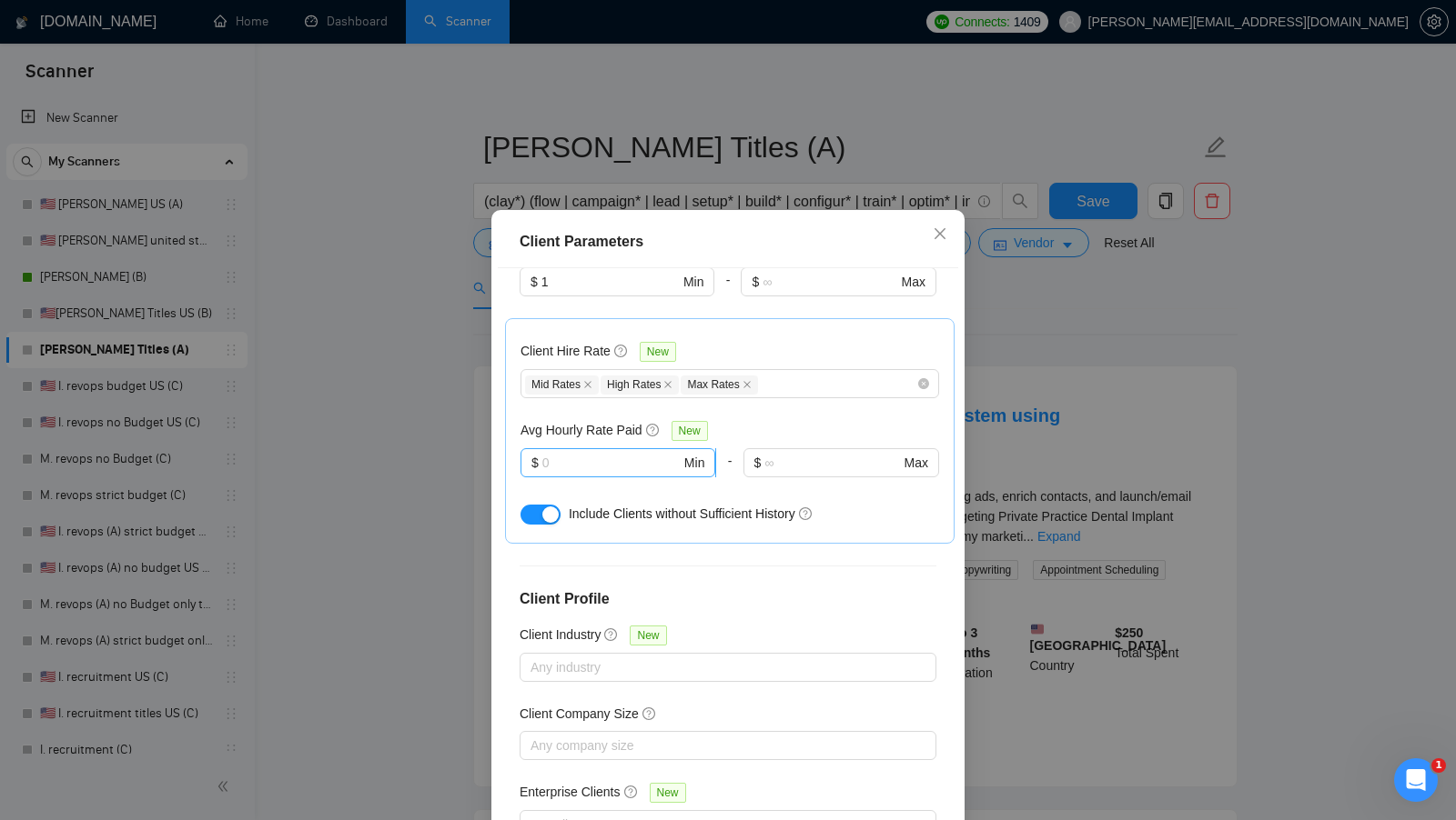
click at [649, 453] on input "text" at bounding box center [611, 463] width 139 height 20
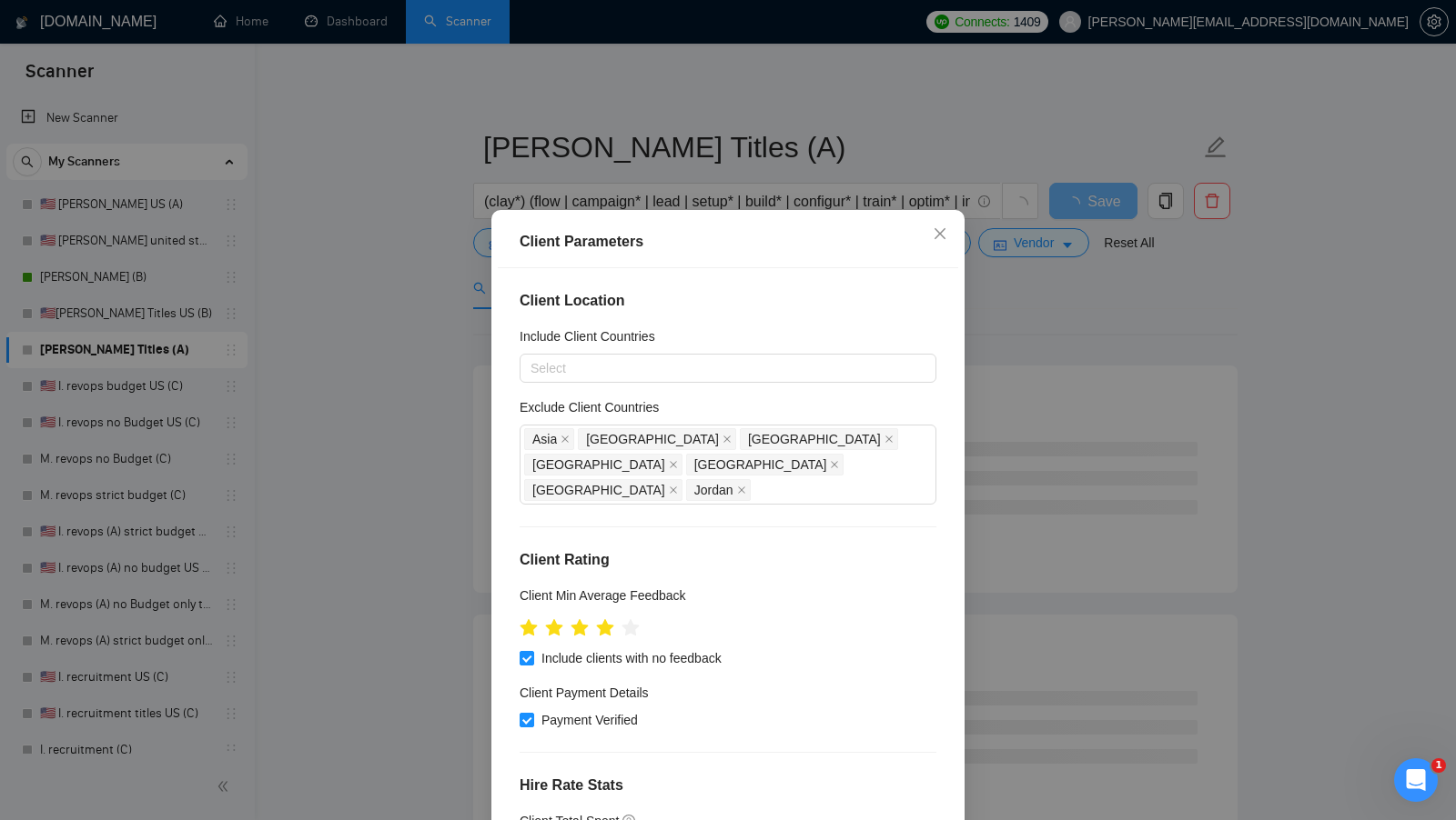
scroll to position [101, 0]
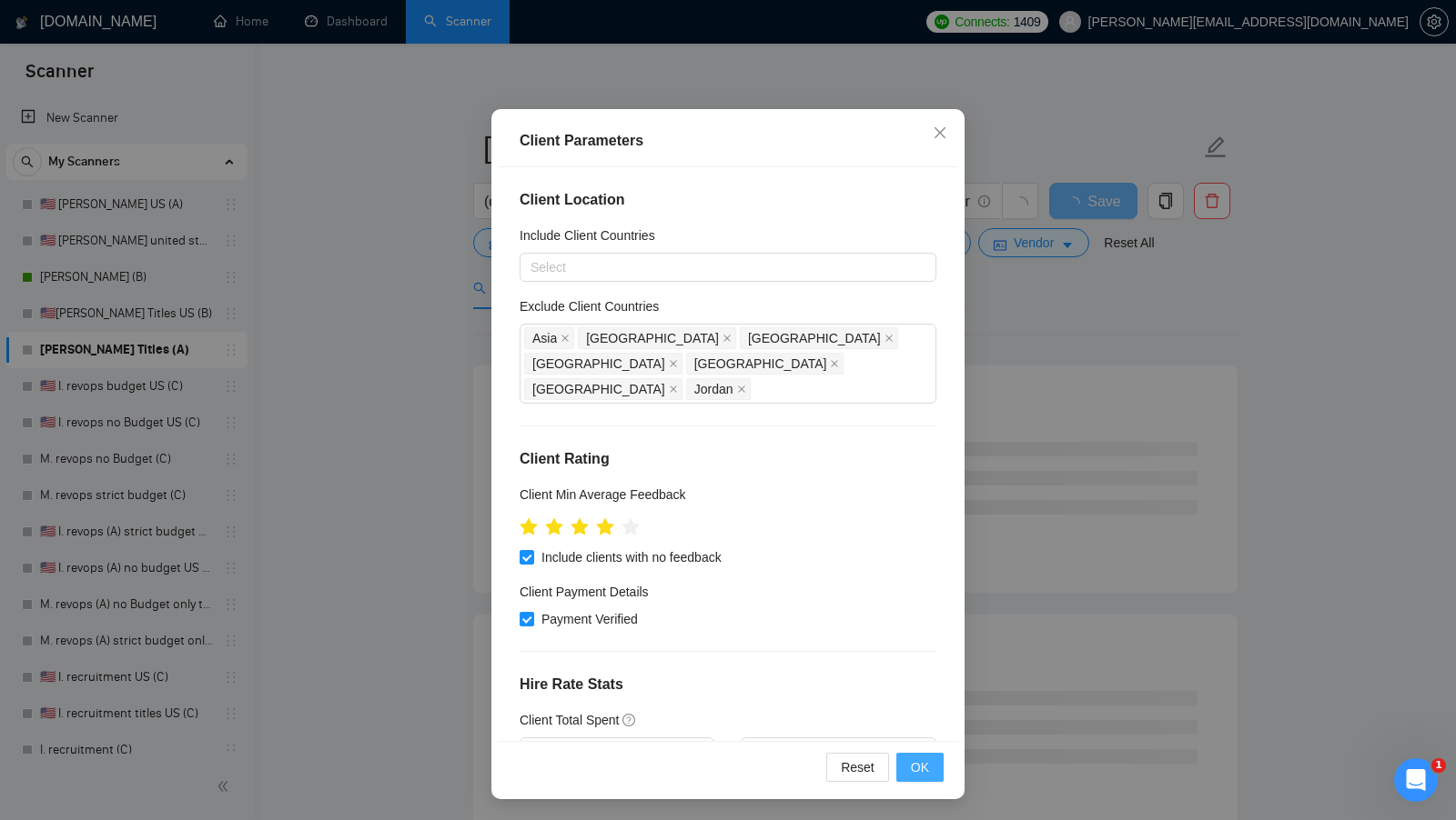
click at [919, 758] on span "OK" at bounding box center [920, 767] width 18 height 20
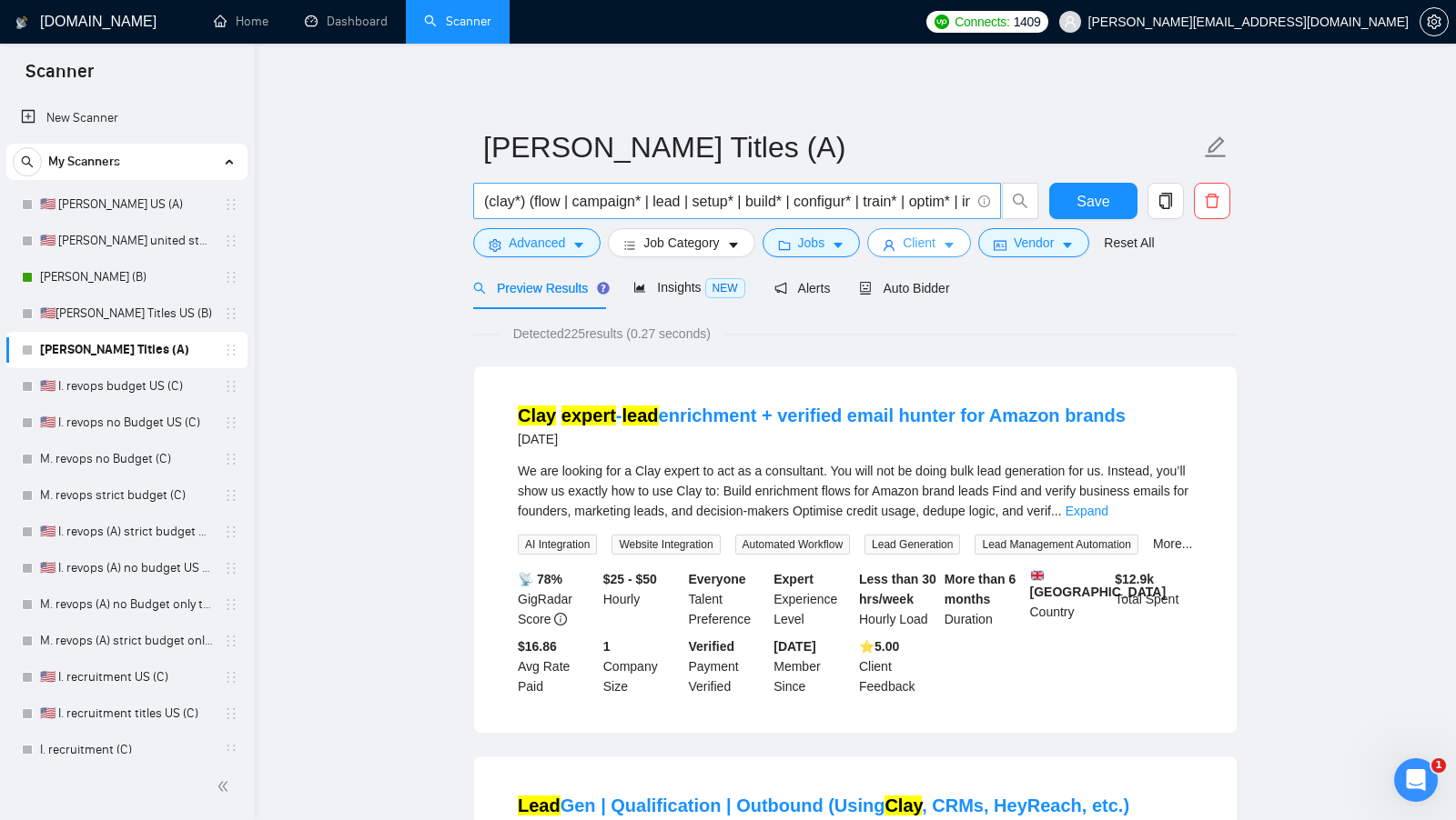
scroll to position [0, 724]
click at [685, 291] on span "Insights NEW" at bounding box center [689, 287] width 111 height 14
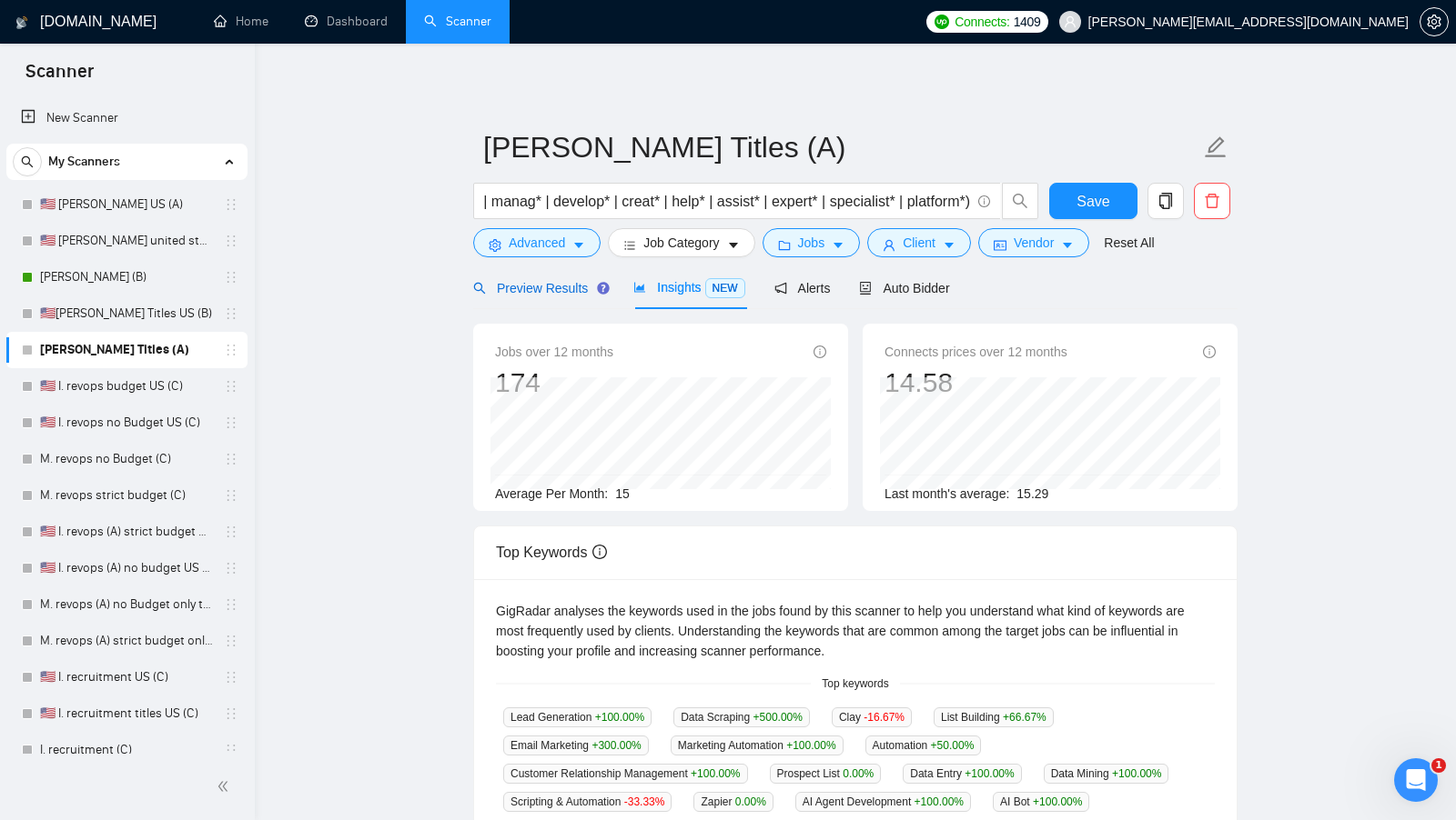
click at [539, 286] on span "Preview Results" at bounding box center [538, 288] width 131 height 14
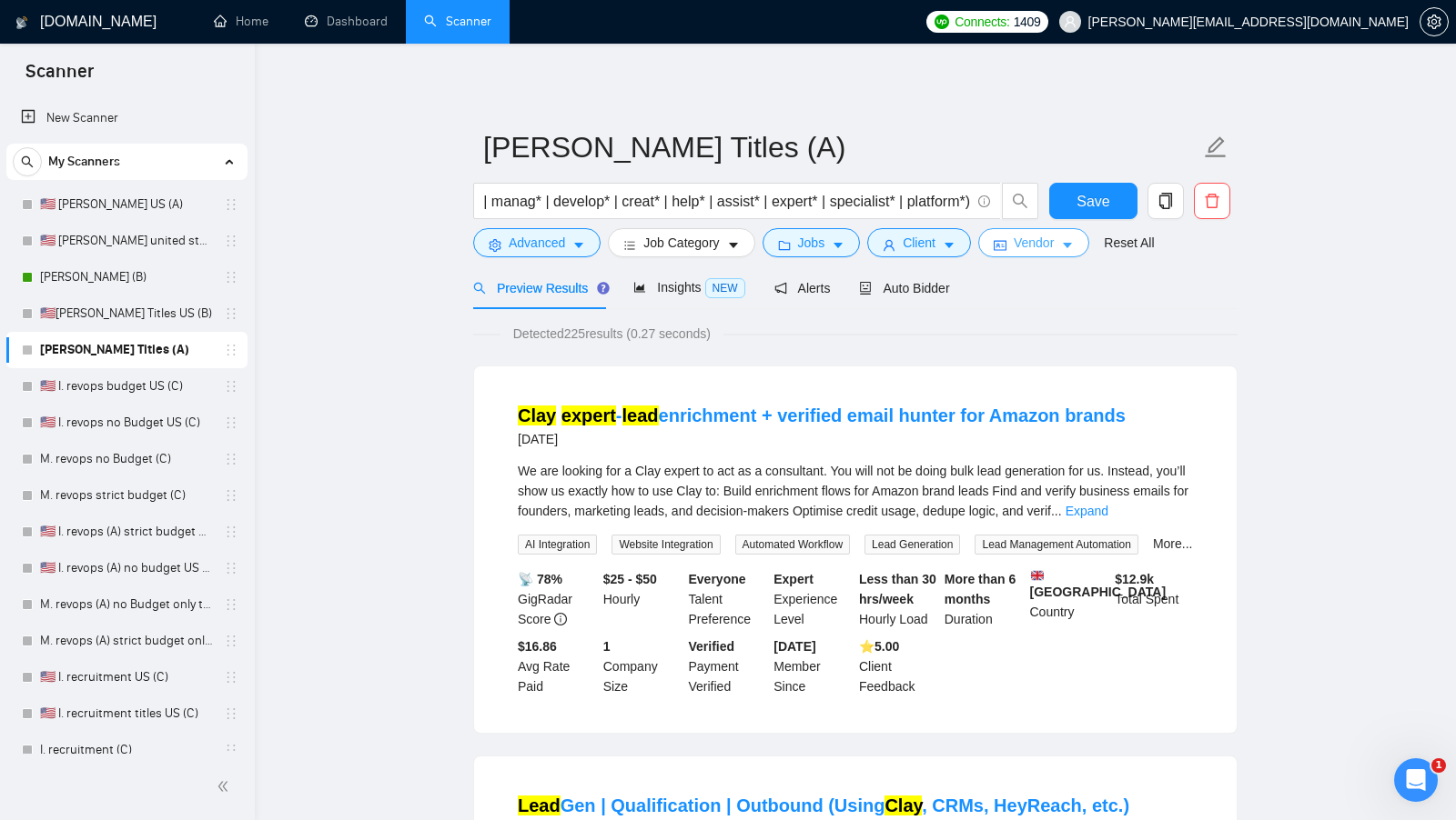
click at [1023, 244] on span "Vendor" at bounding box center [1033, 243] width 40 height 20
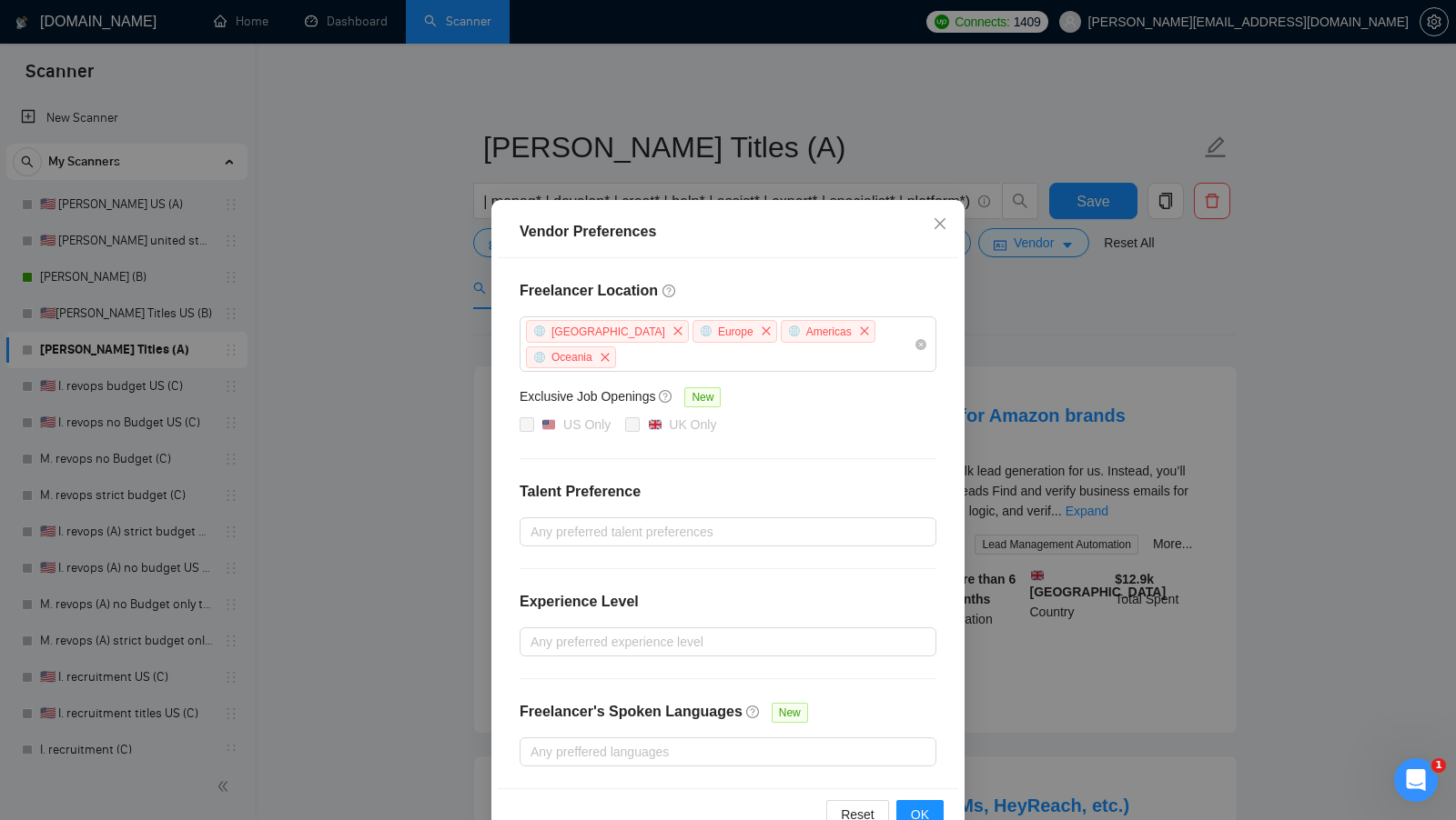
click at [1022, 374] on div "Vendor Preferences Freelancer Location Africa Europe Americas Oceania Exclusive…" at bounding box center [728, 410] width 1456 height 820
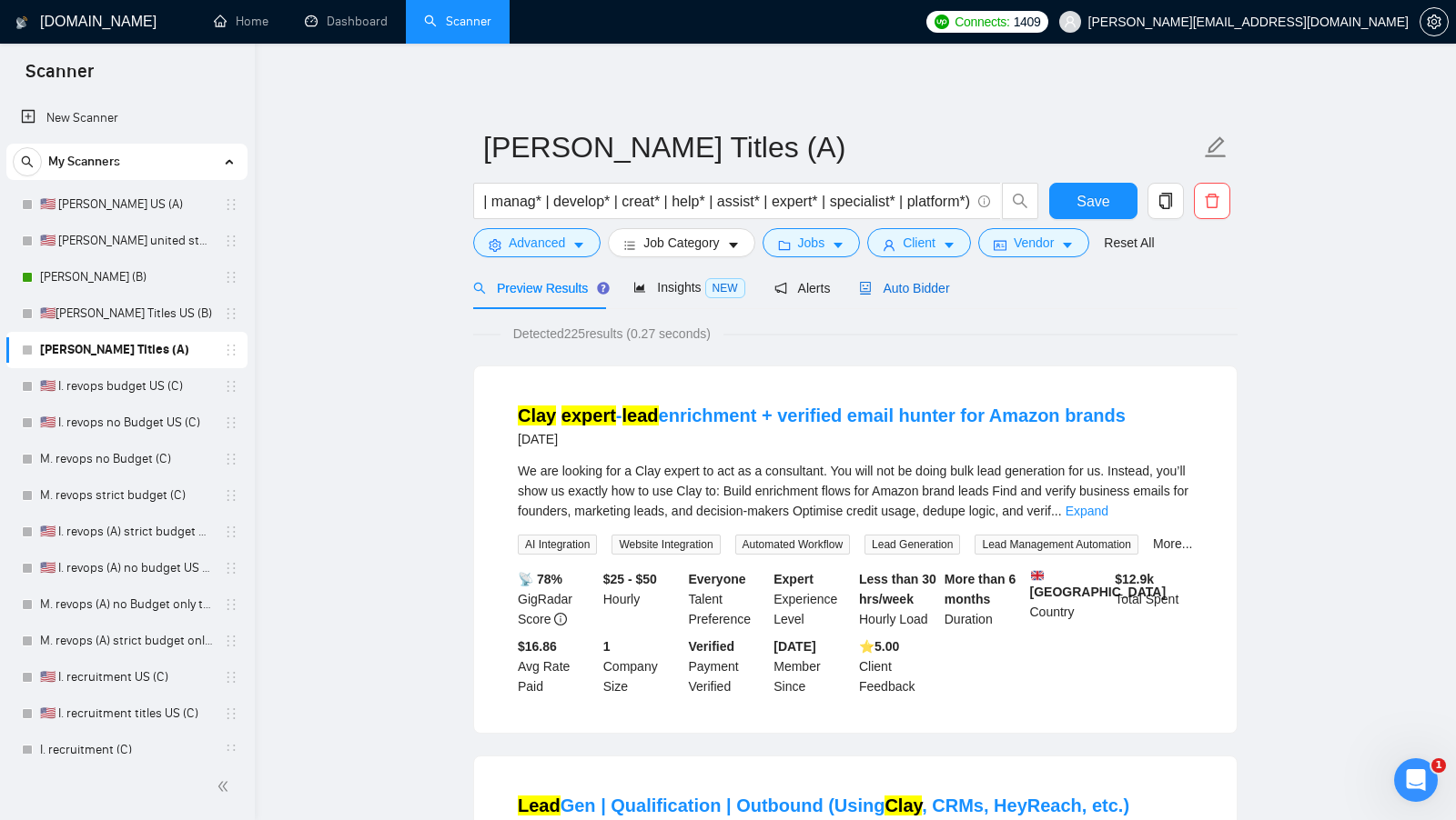
click at [949, 291] on span "Auto Bidder" at bounding box center [904, 288] width 91 height 14
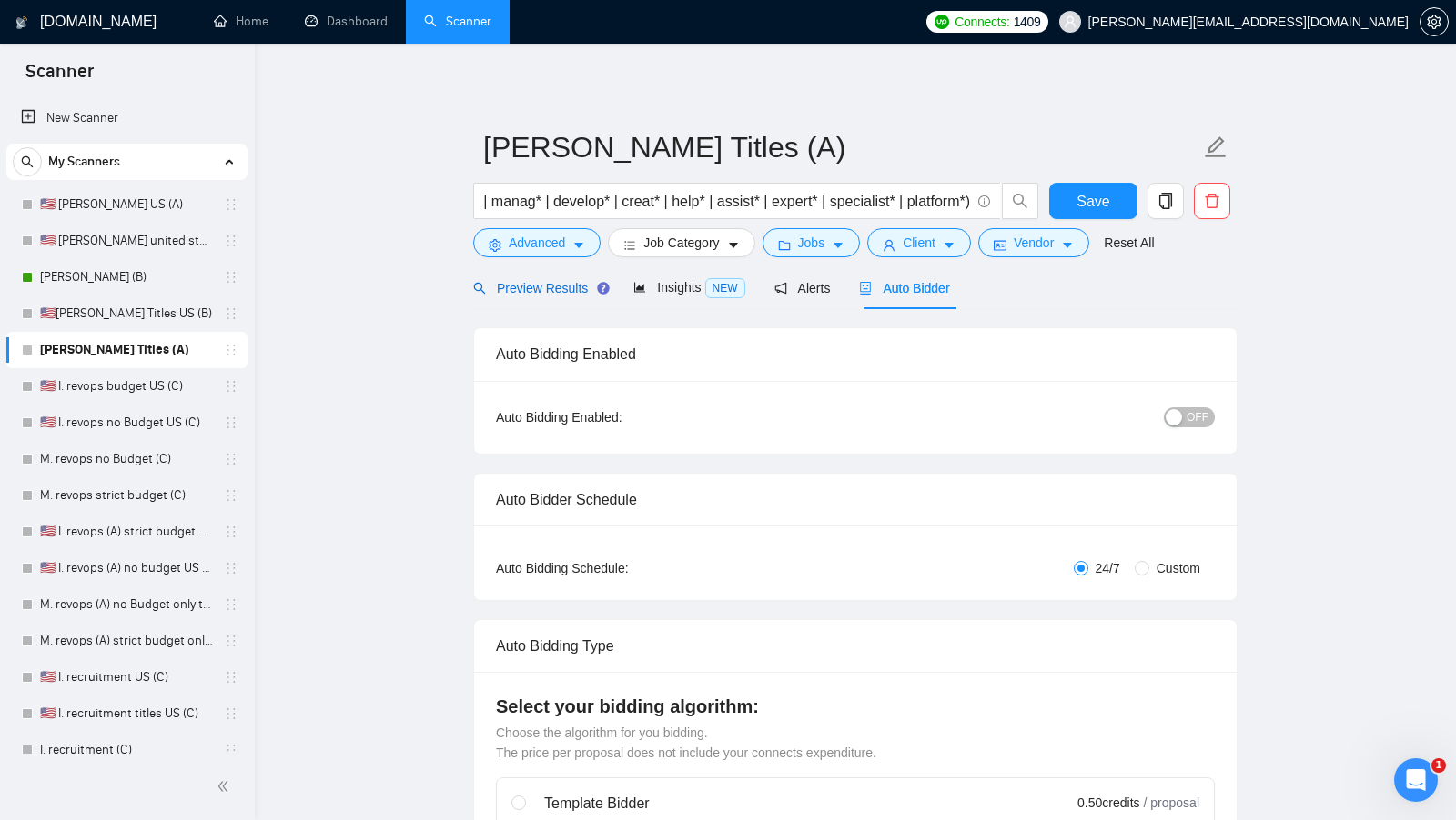
click at [566, 289] on span "Preview Results" at bounding box center [538, 288] width 131 height 14
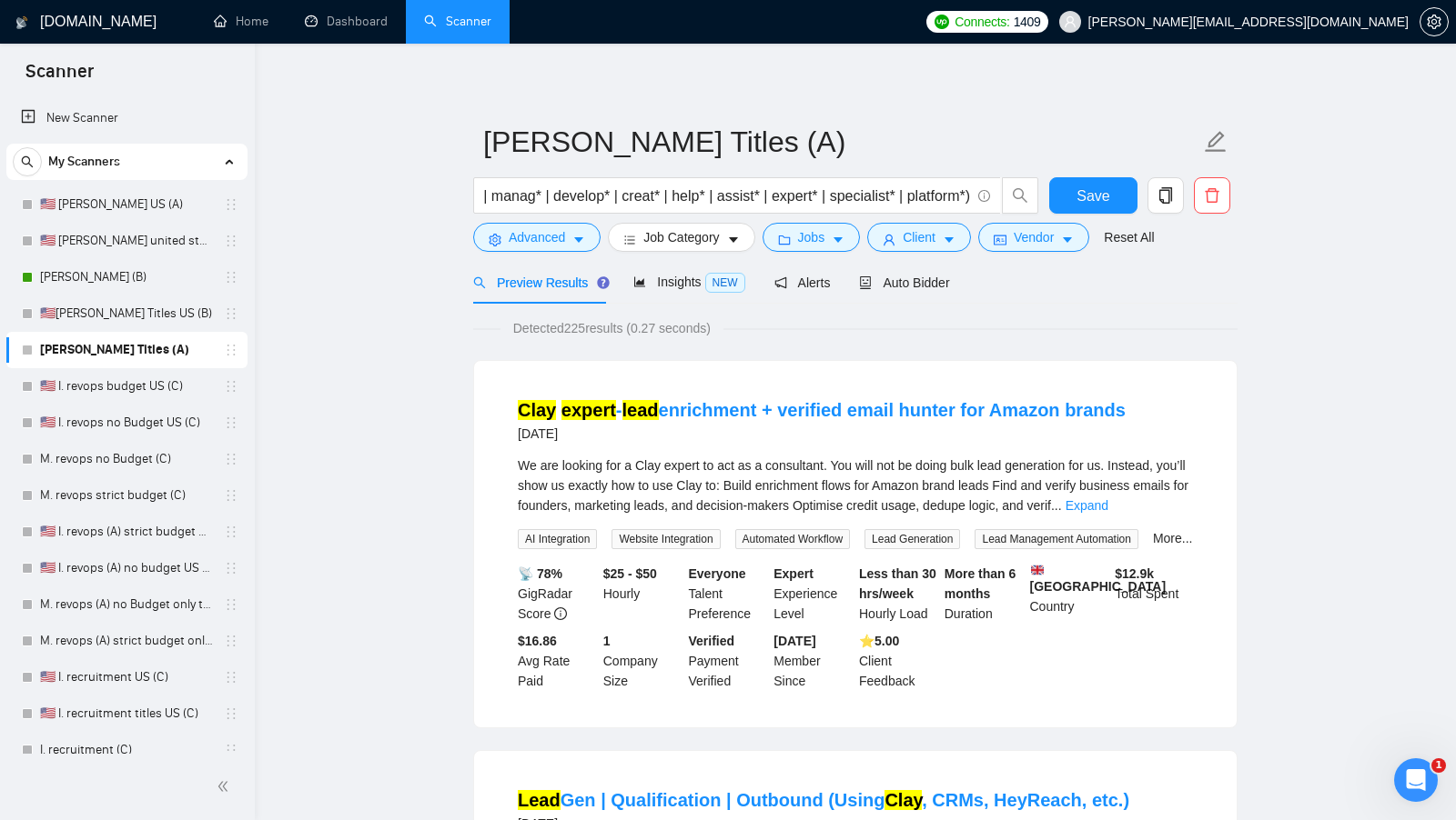
scroll to position [7, 0]
click at [941, 290] on div "Auto Bidder" at bounding box center [904, 281] width 91 height 20
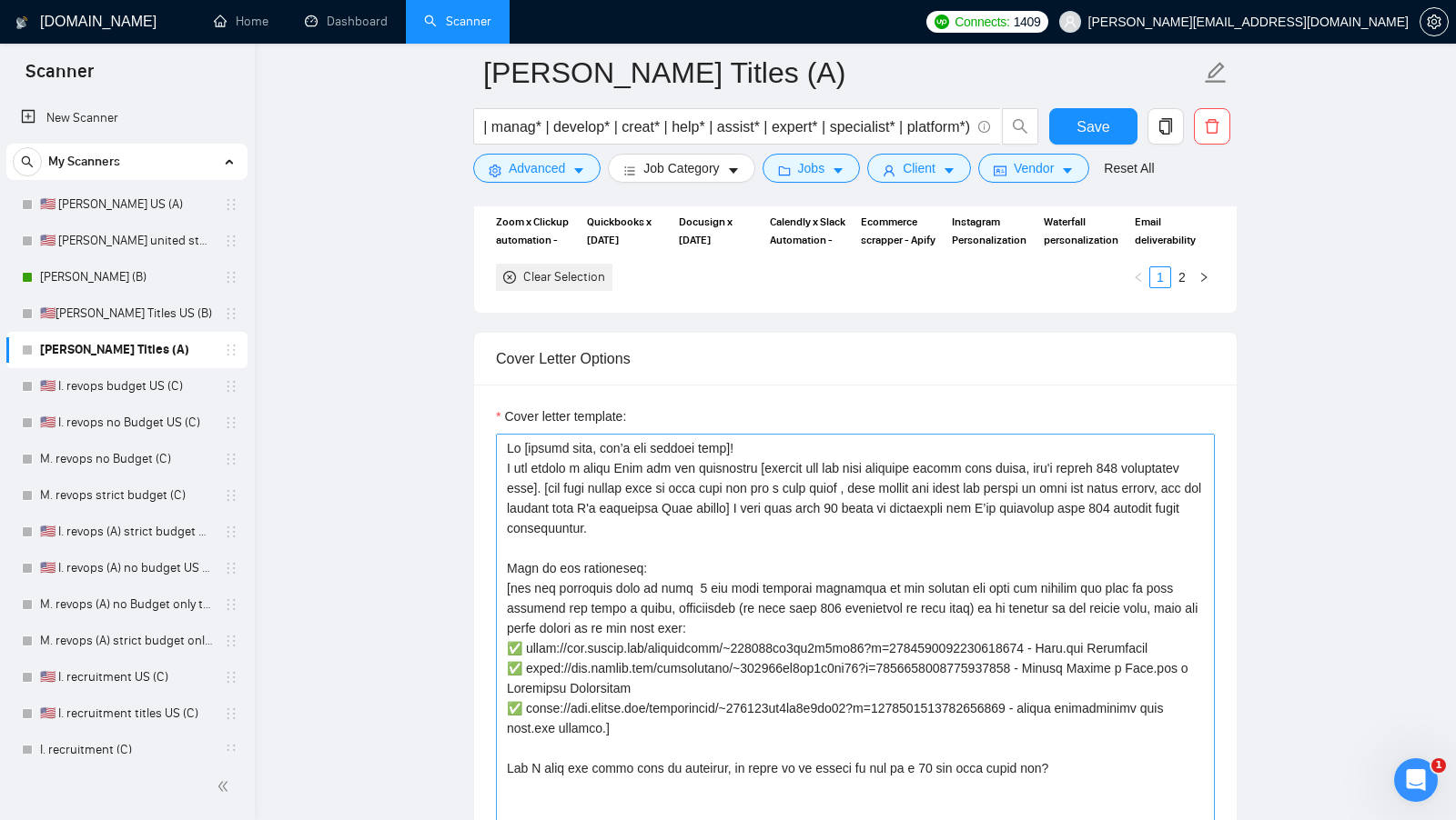
scroll to position [1920, 0]
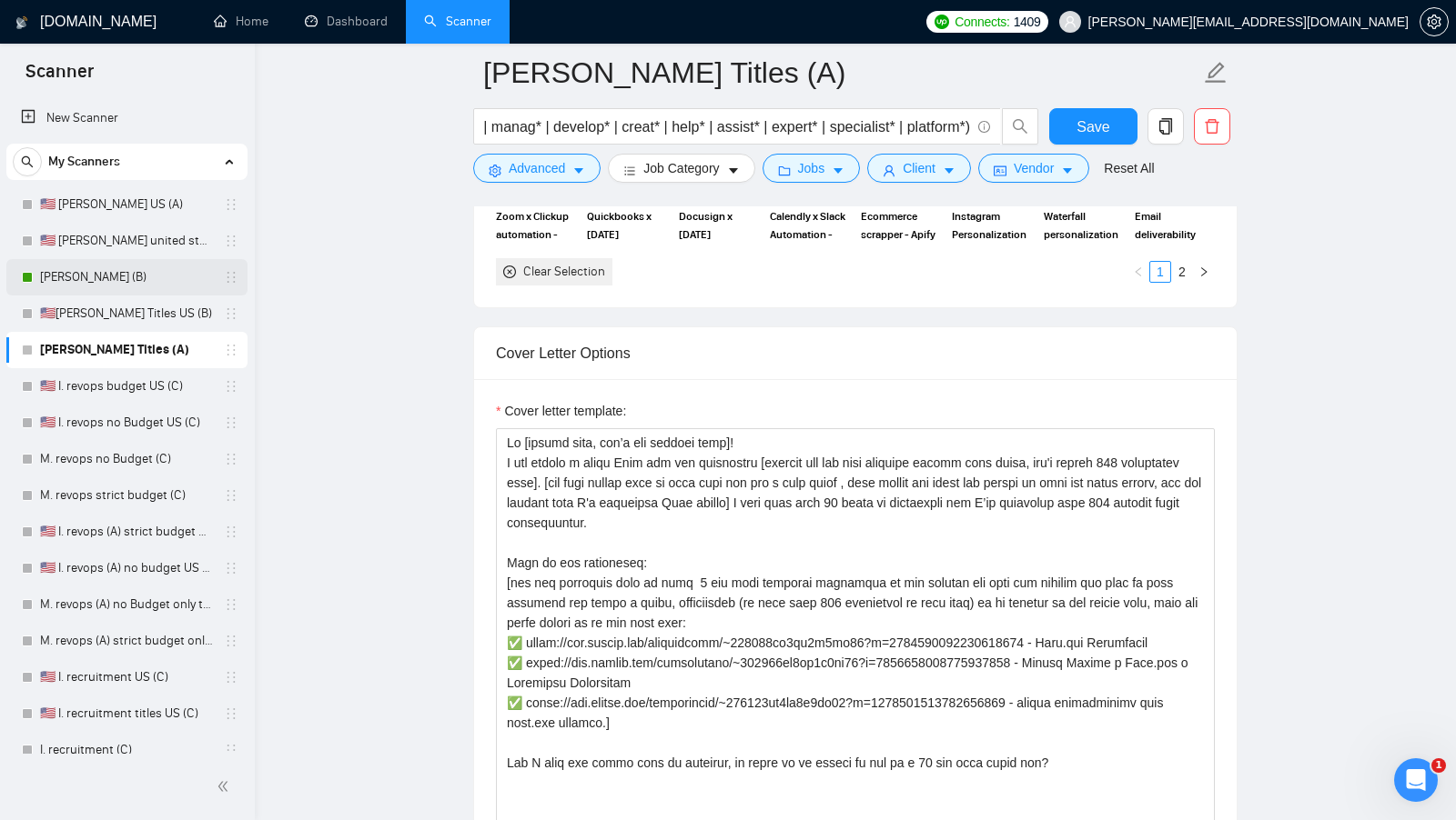
click at [107, 267] on link "[PERSON_NAME] (B)" at bounding box center [127, 277] width 173 height 37
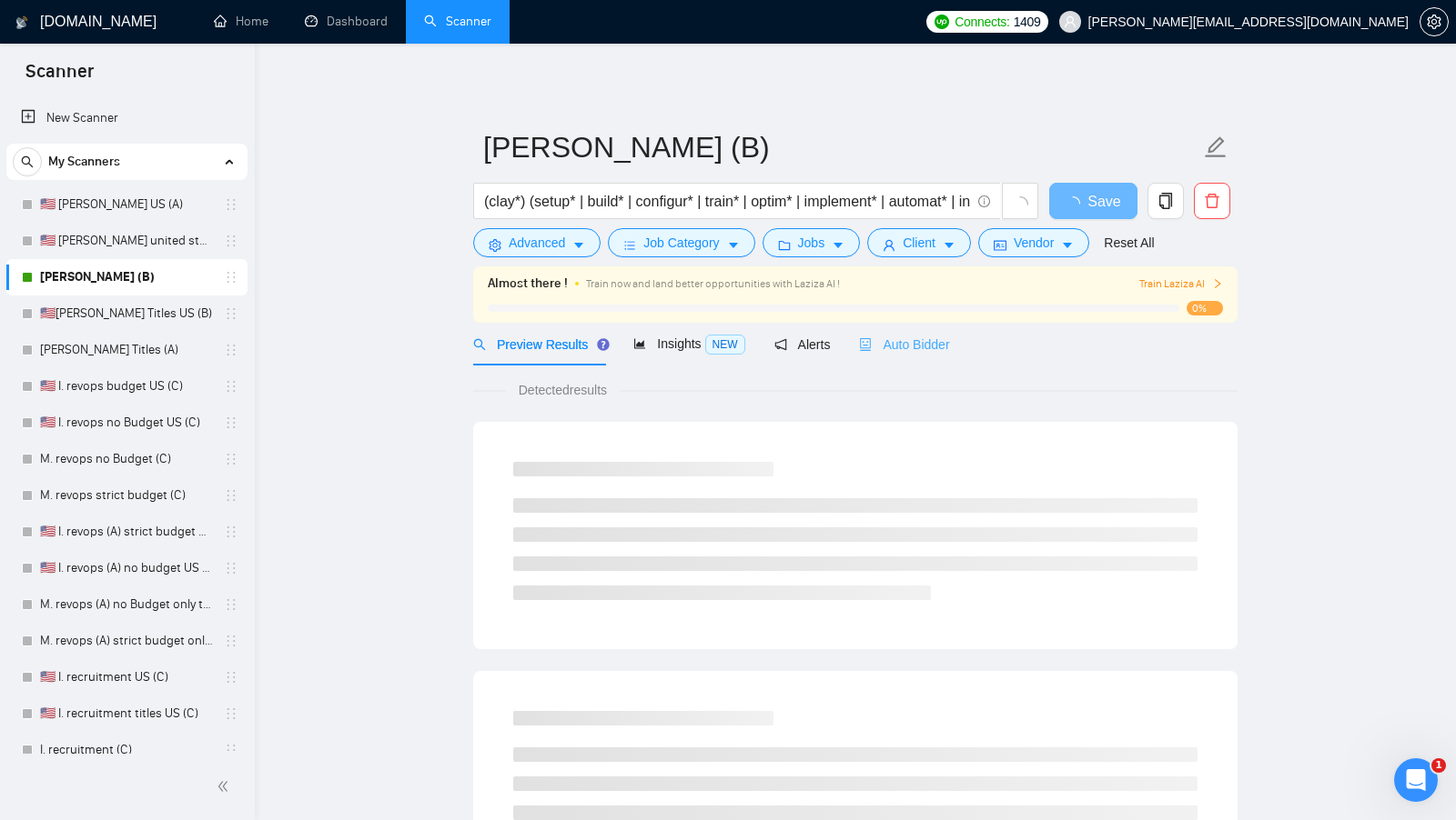
click at [896, 326] on div "Auto Bidder" at bounding box center [904, 344] width 91 height 42
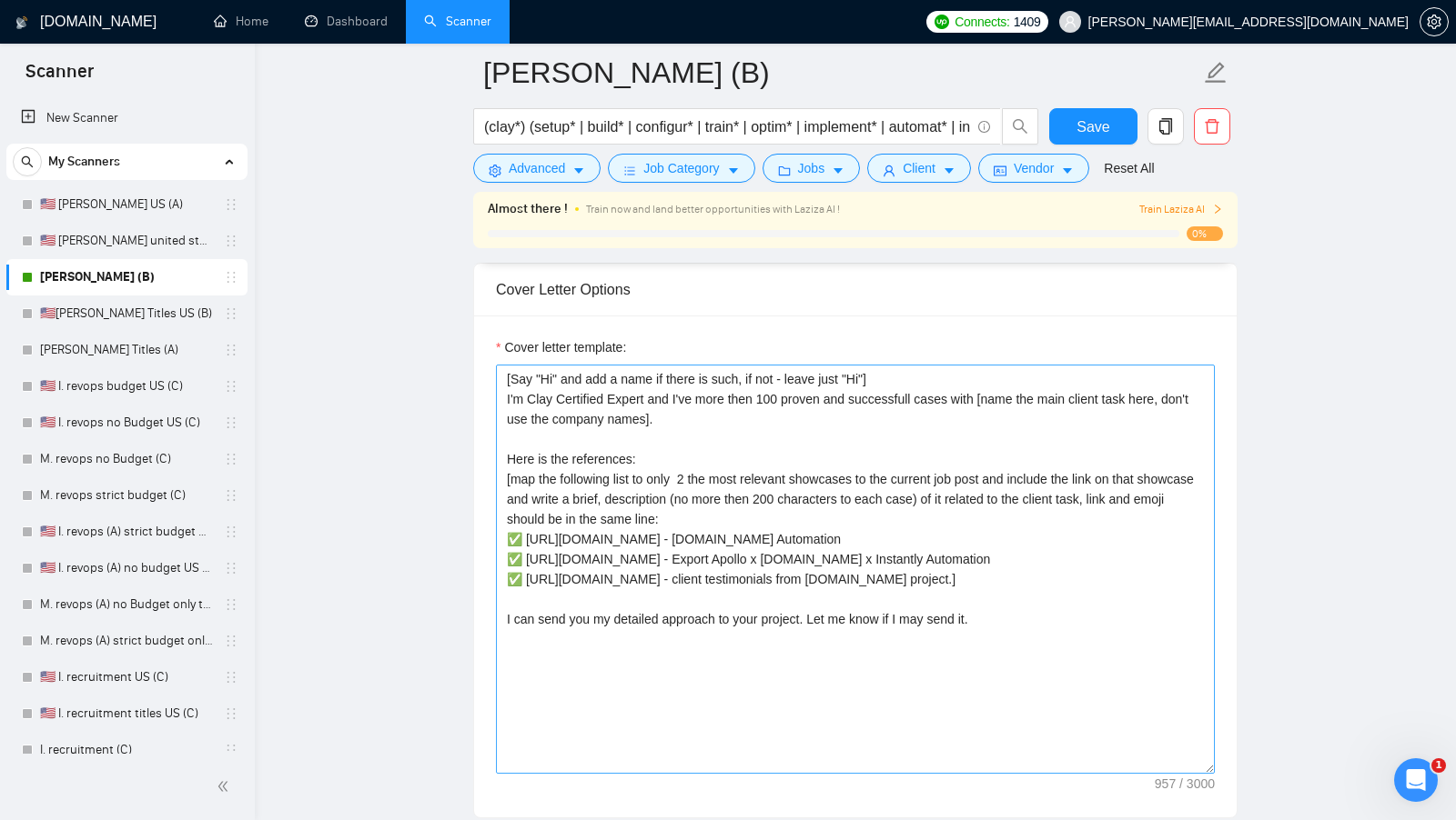
scroll to position [2048, 0]
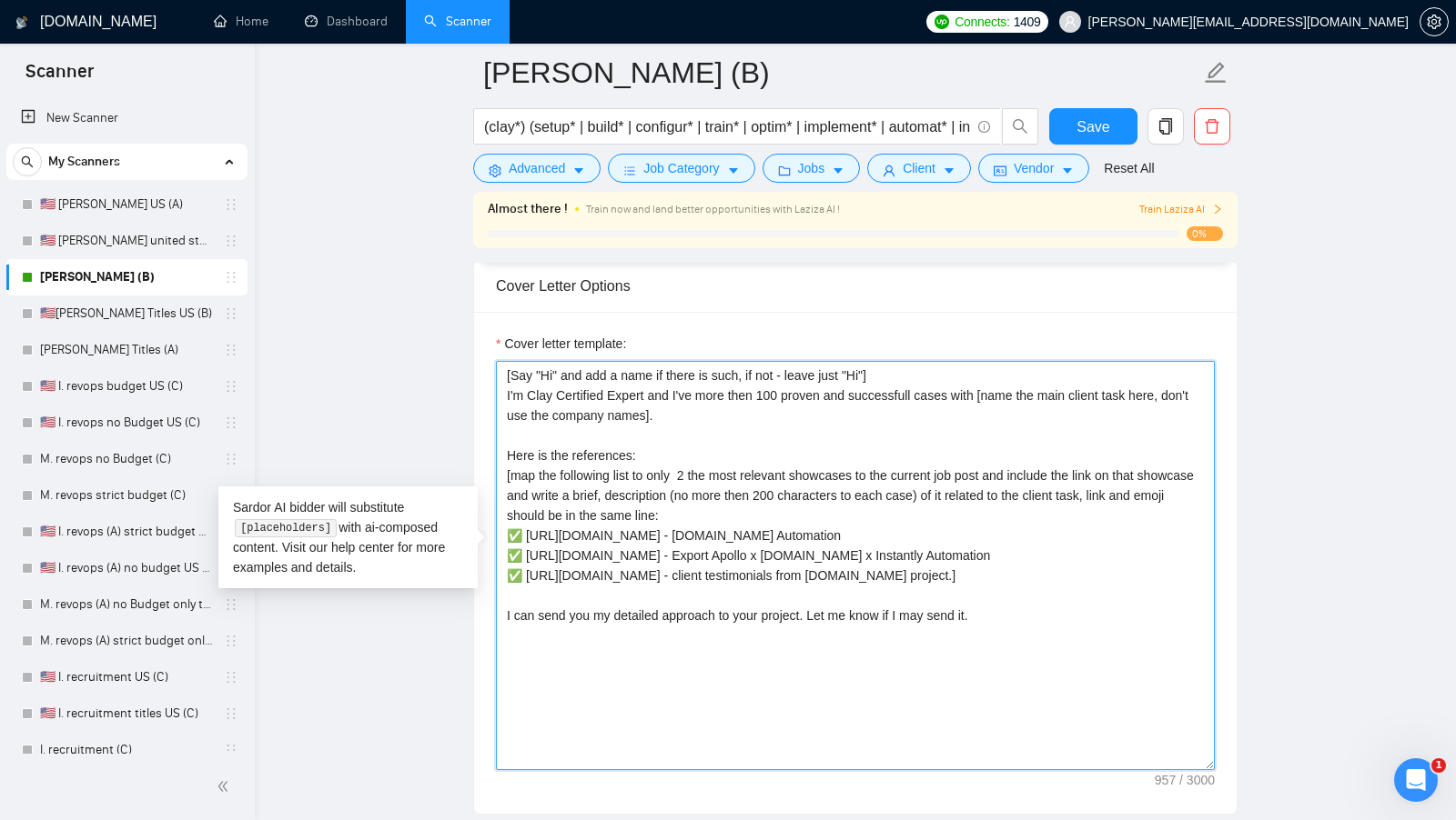
drag, startPoint x: 995, startPoint y: 635, endPoint x: 486, endPoint y: 331, distance: 592.9
click at [486, 331] on div "Cover letter template: [Say "Hi" and add a name if there is such, if not - leav…" at bounding box center [855, 563] width 763 height 502
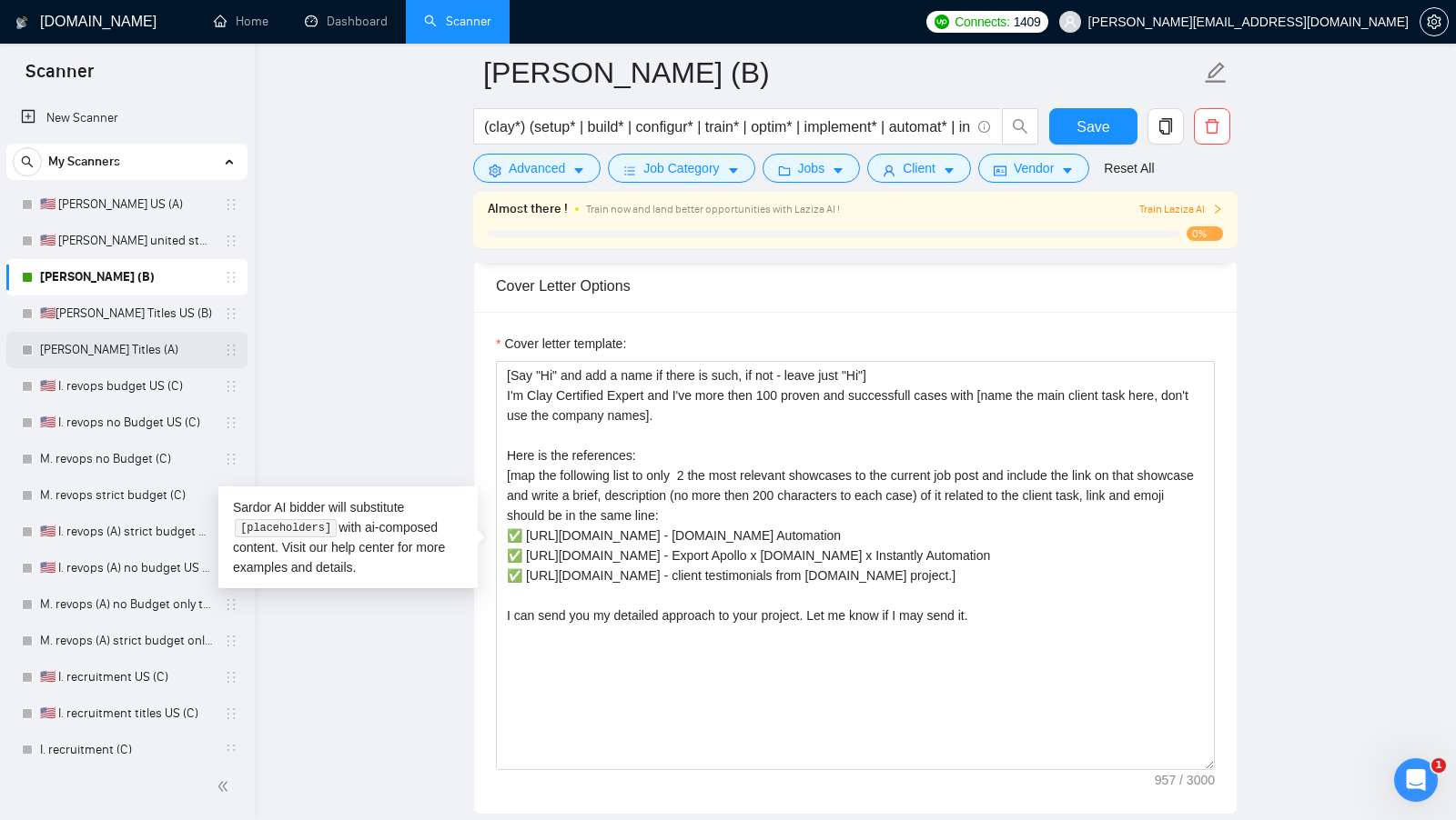
click at [157, 335] on link "M. Clay Titles (A)" at bounding box center [127, 350] width 173 height 37
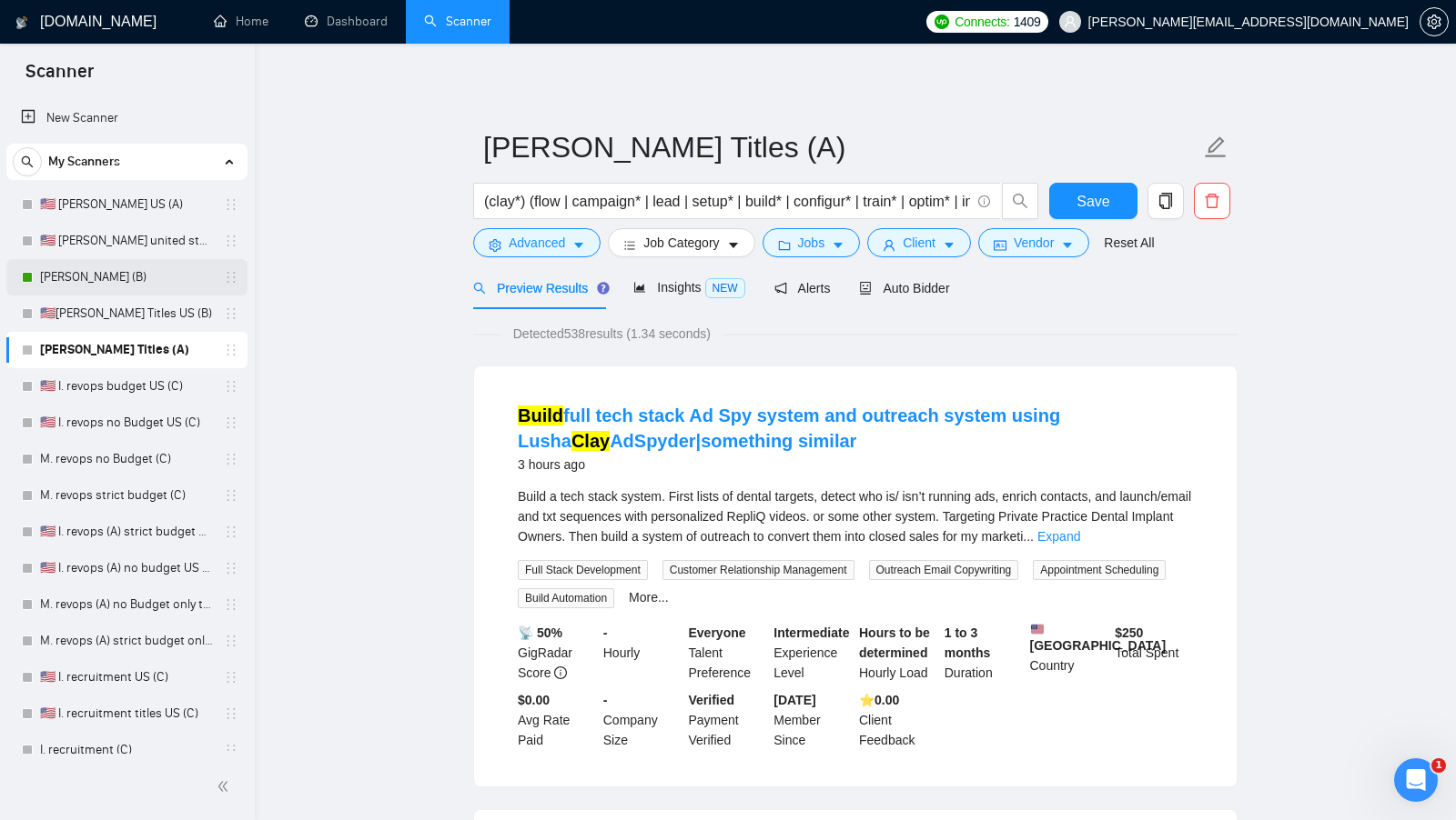
click at [146, 267] on link "[PERSON_NAME] (B)" at bounding box center [127, 277] width 173 height 37
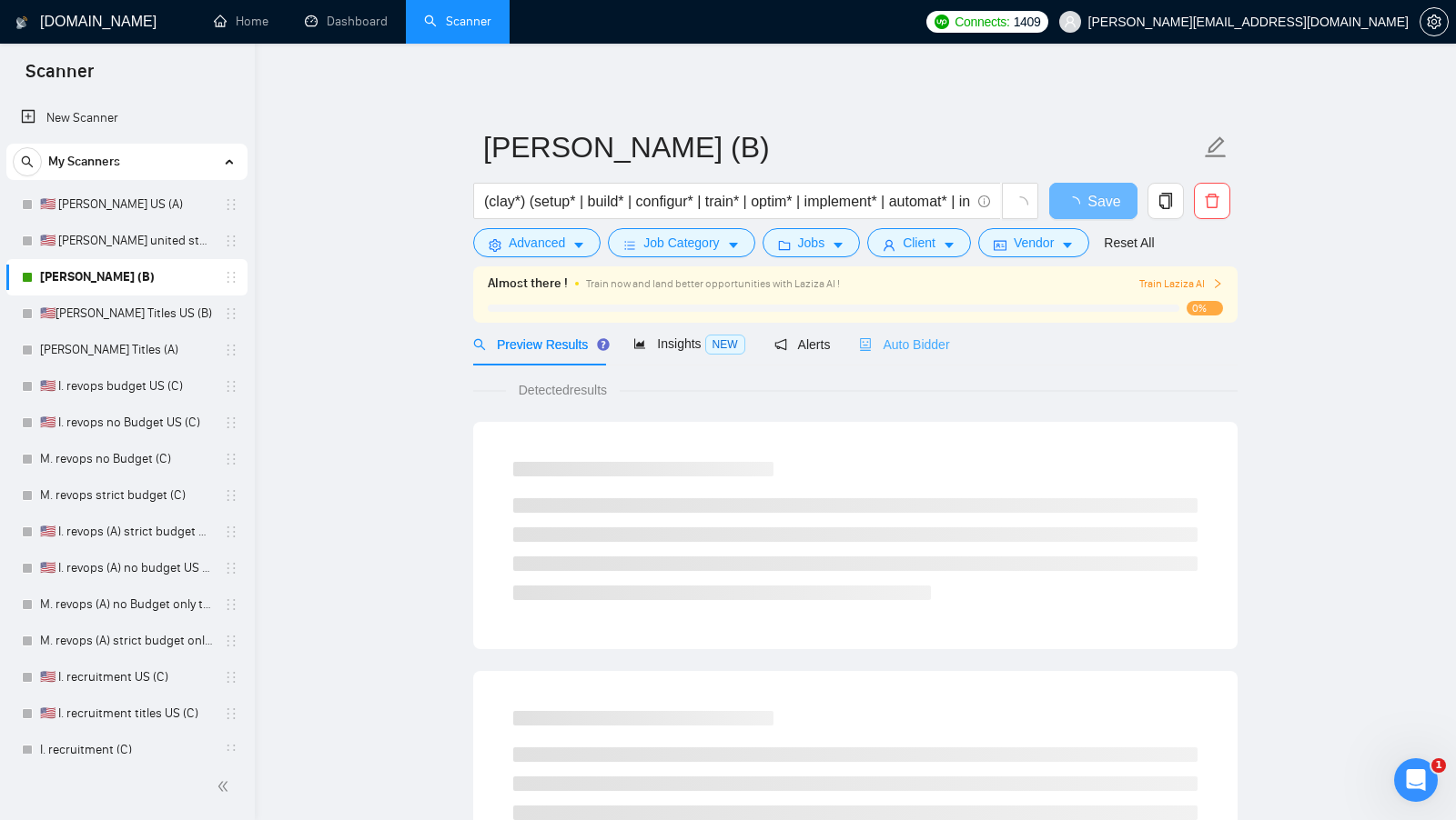
click at [910, 357] on div "Auto Bidder" at bounding box center [904, 344] width 91 height 42
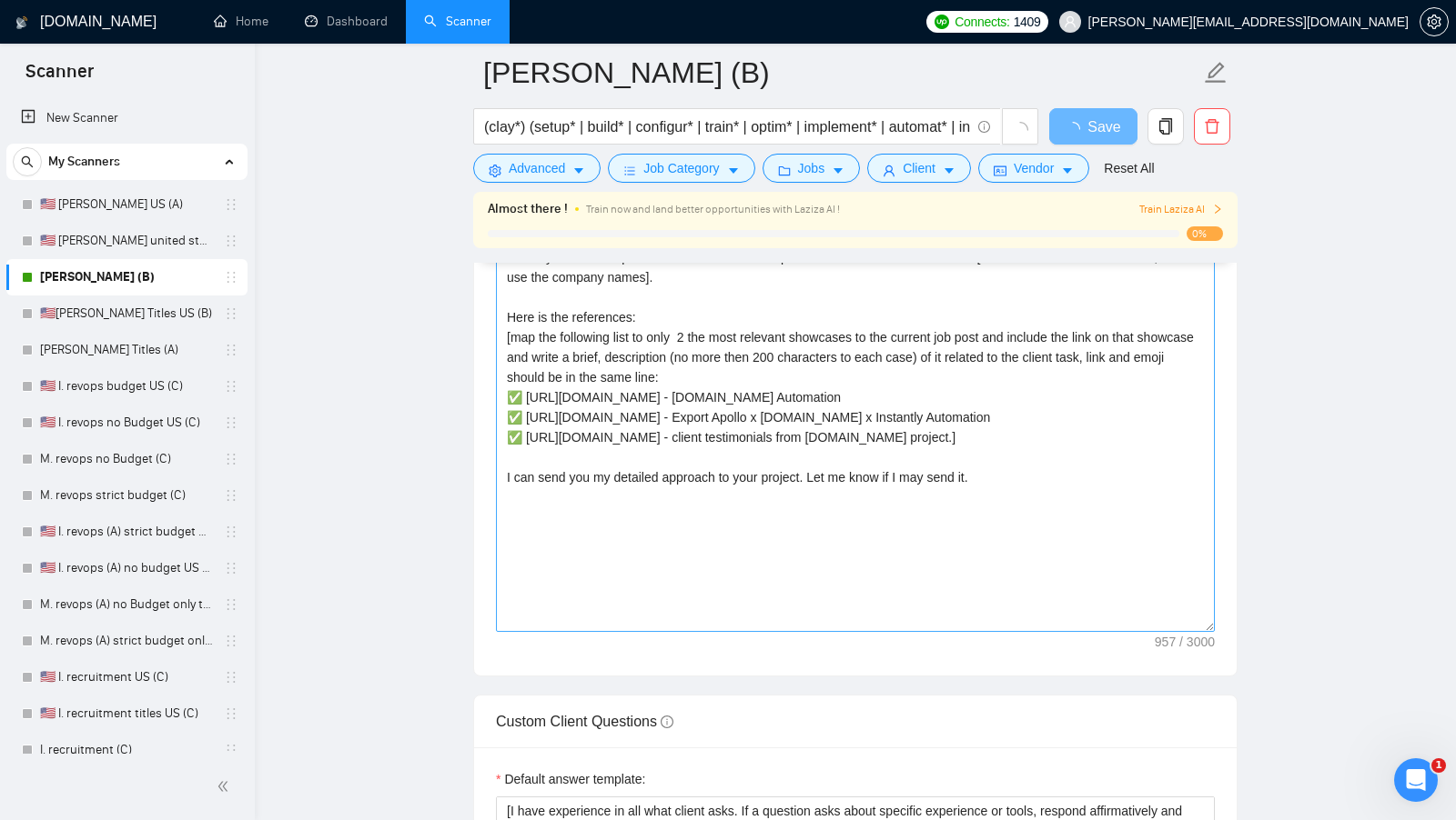
scroll to position [2160, 0]
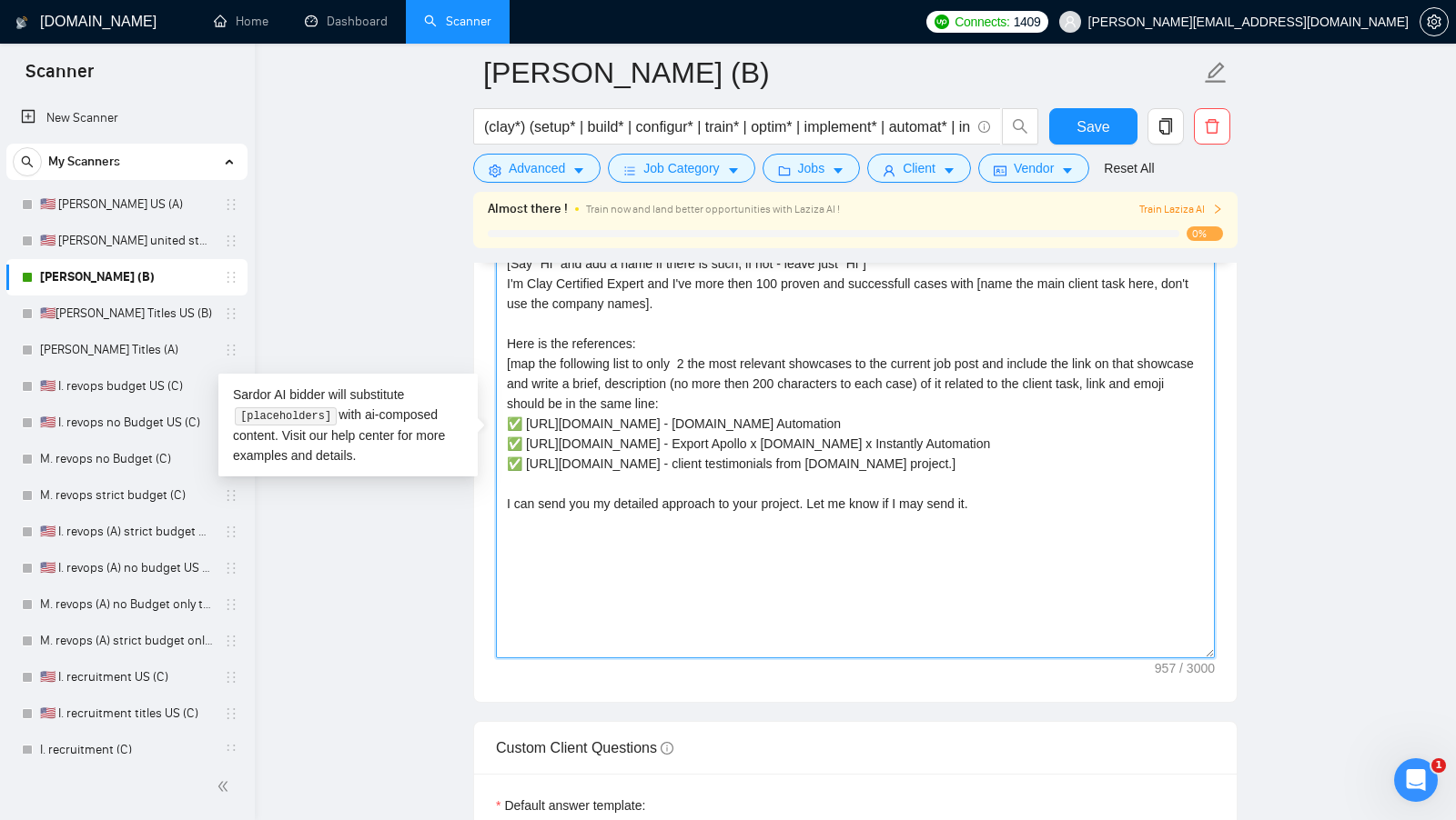
drag, startPoint x: 1031, startPoint y: 543, endPoint x: 486, endPoint y: 248, distance: 619.7
click at [486, 248] on div "M. Clay (B) (clay*) (setup* | build* | configur* | train* | optim* | implement*…" at bounding box center [855, 400] width 765 height 4974
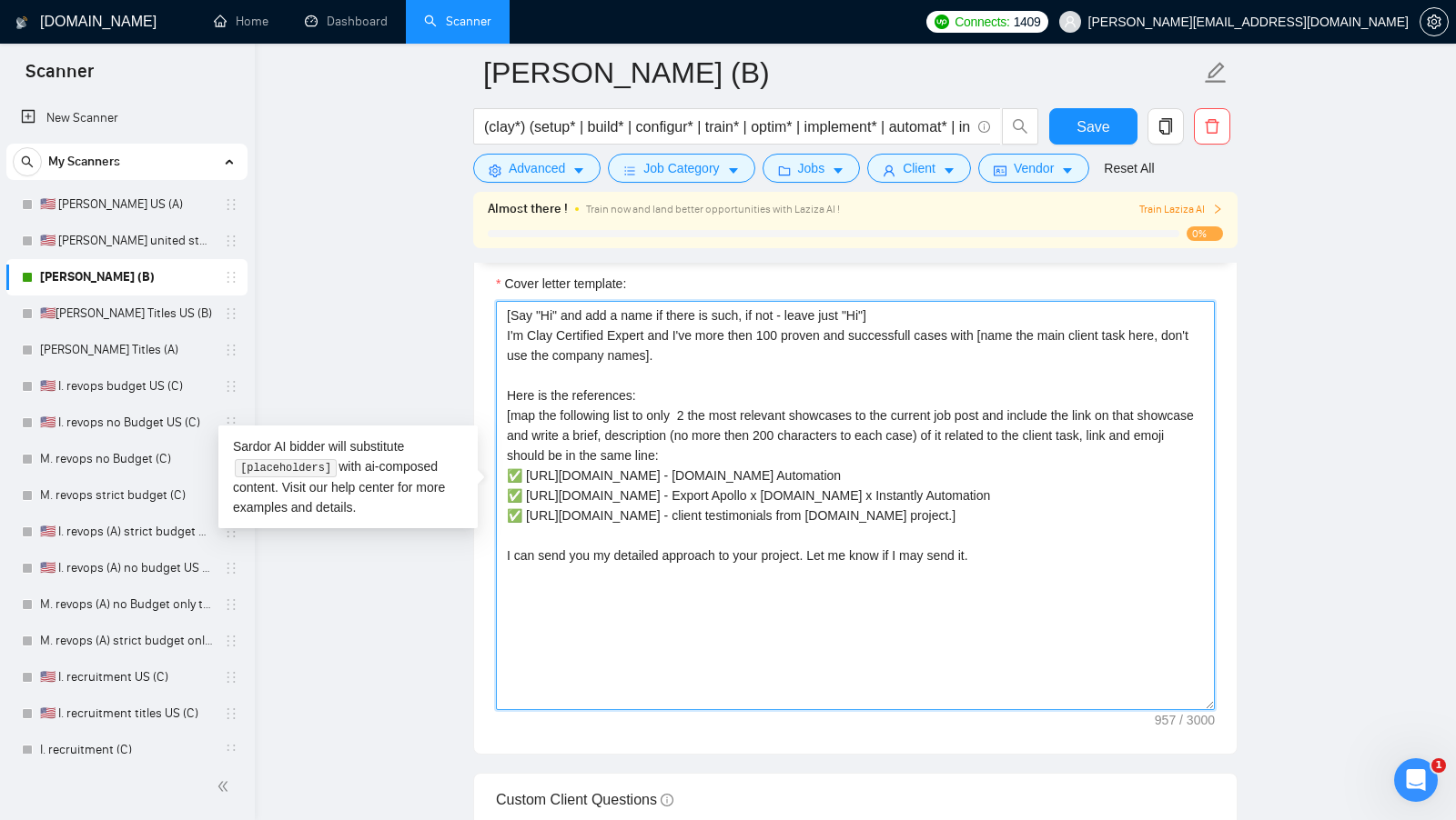
scroll to position [2105, 0]
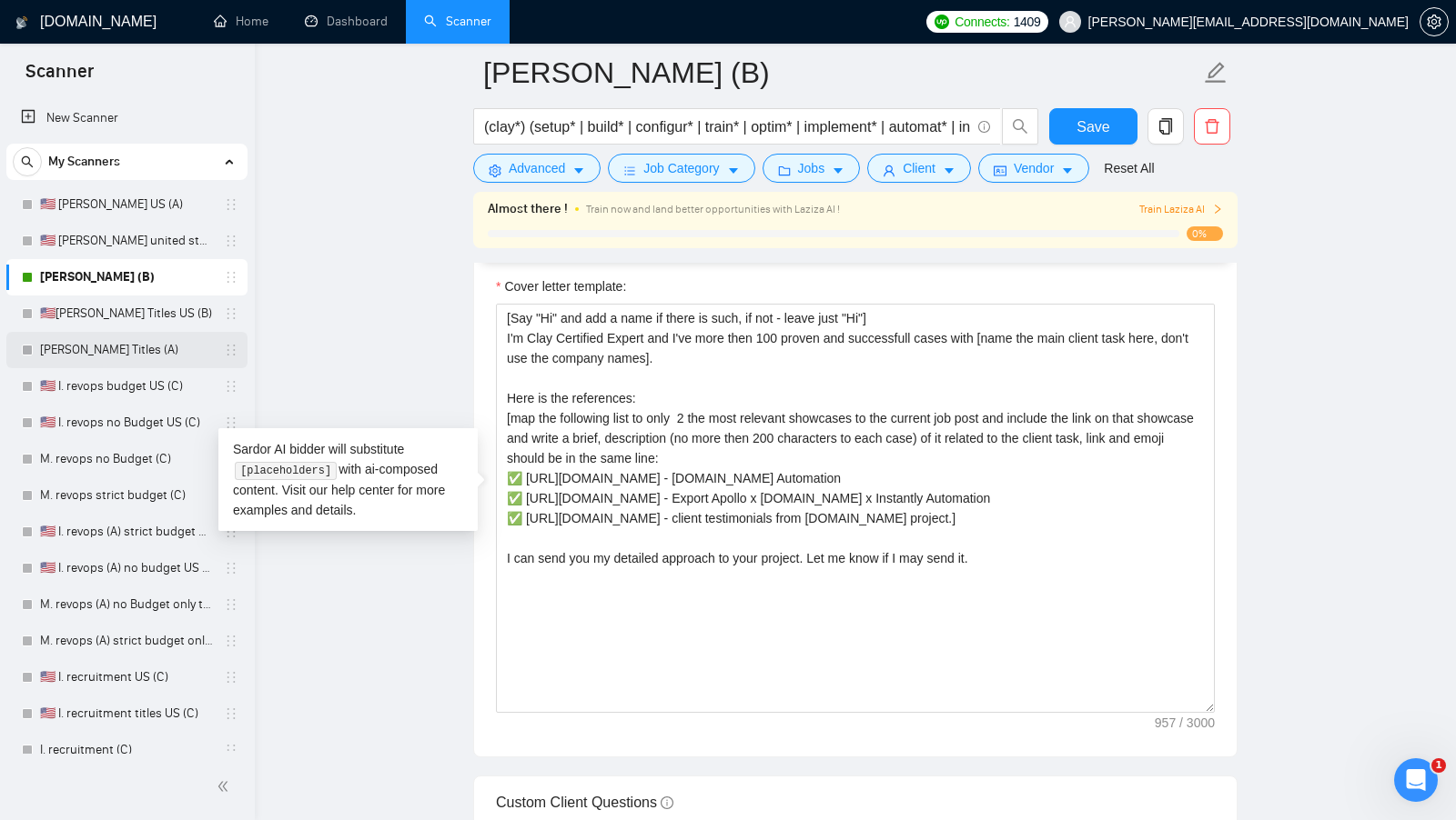
click at [93, 342] on link "M. Clay Titles (A)" at bounding box center [127, 350] width 173 height 37
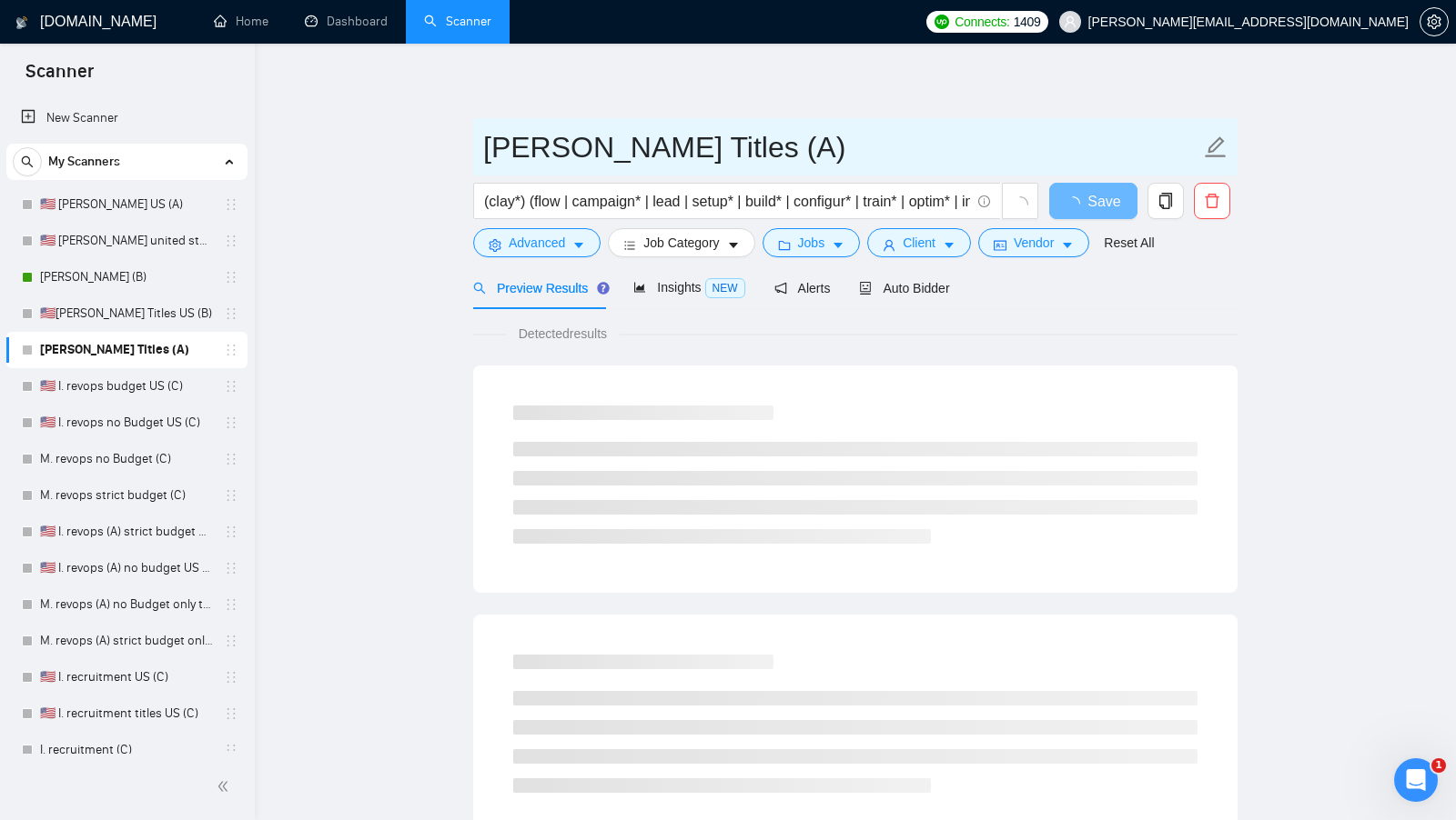
click at [688, 157] on input "M. Clay Titles (A)" at bounding box center [842, 146] width 716 height 45
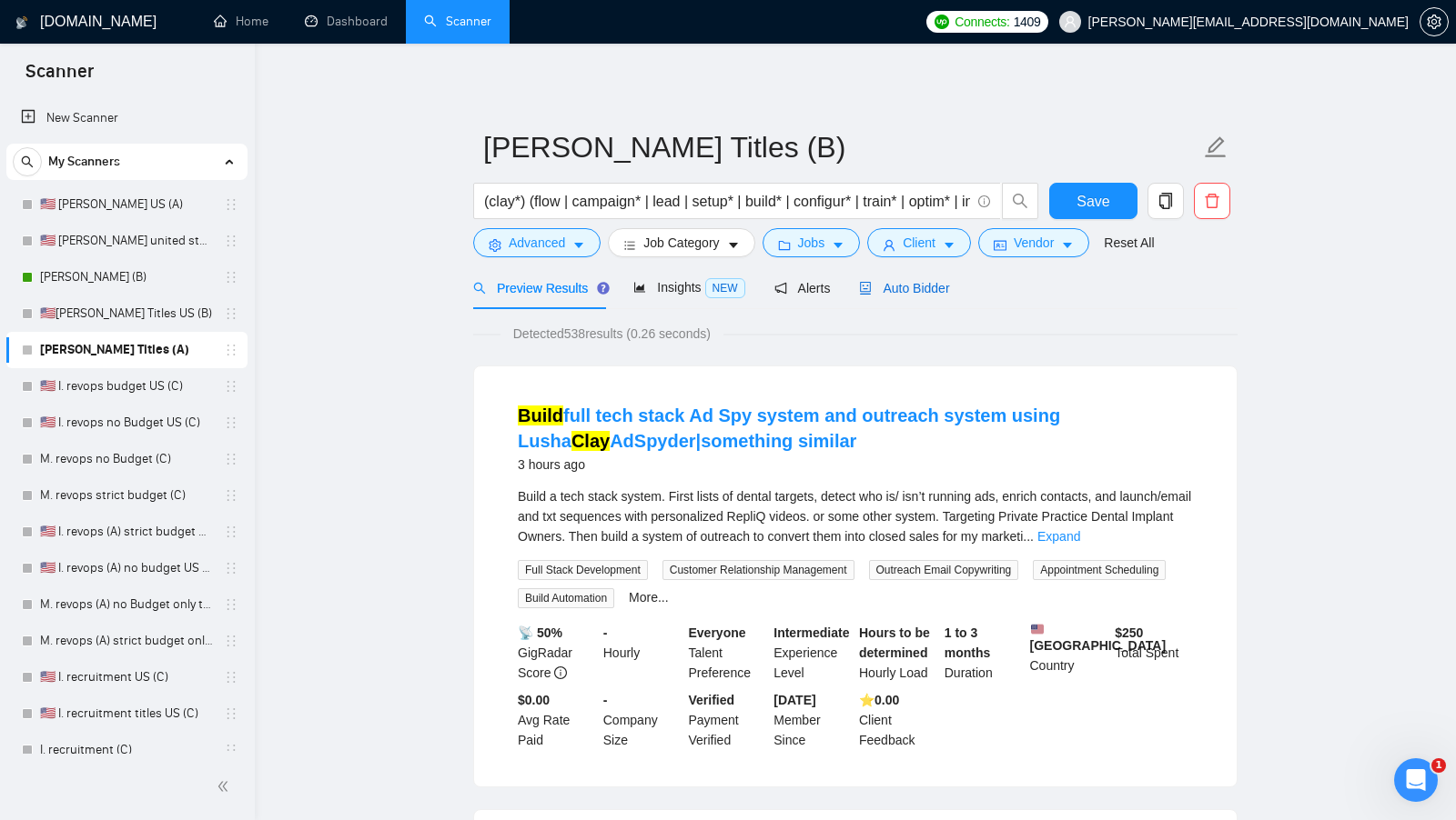
click at [908, 288] on span "Auto Bidder" at bounding box center [904, 288] width 91 height 14
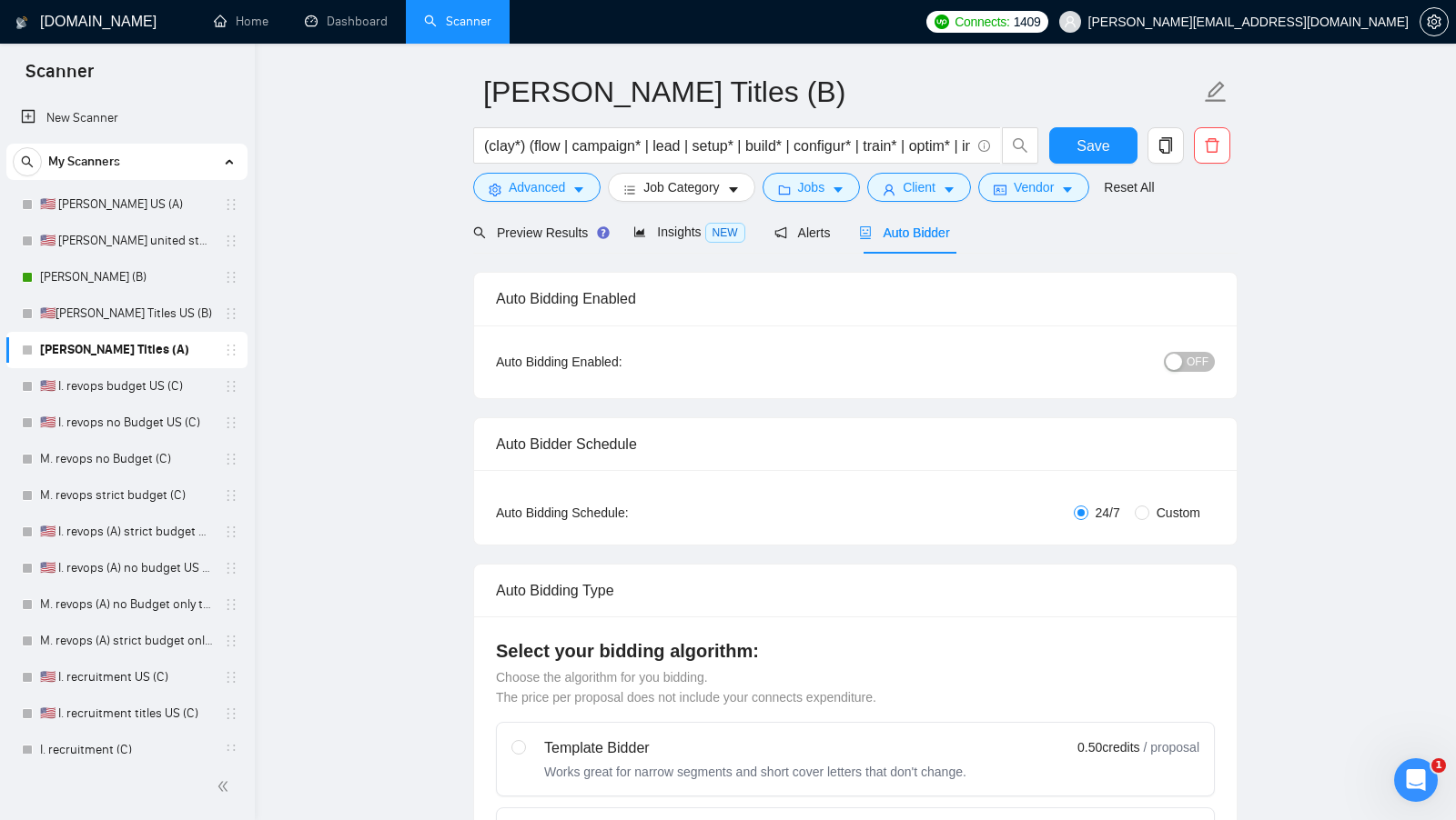
scroll to position [57, 0]
click at [1181, 354] on div "button" at bounding box center [1173, 361] width 16 height 16
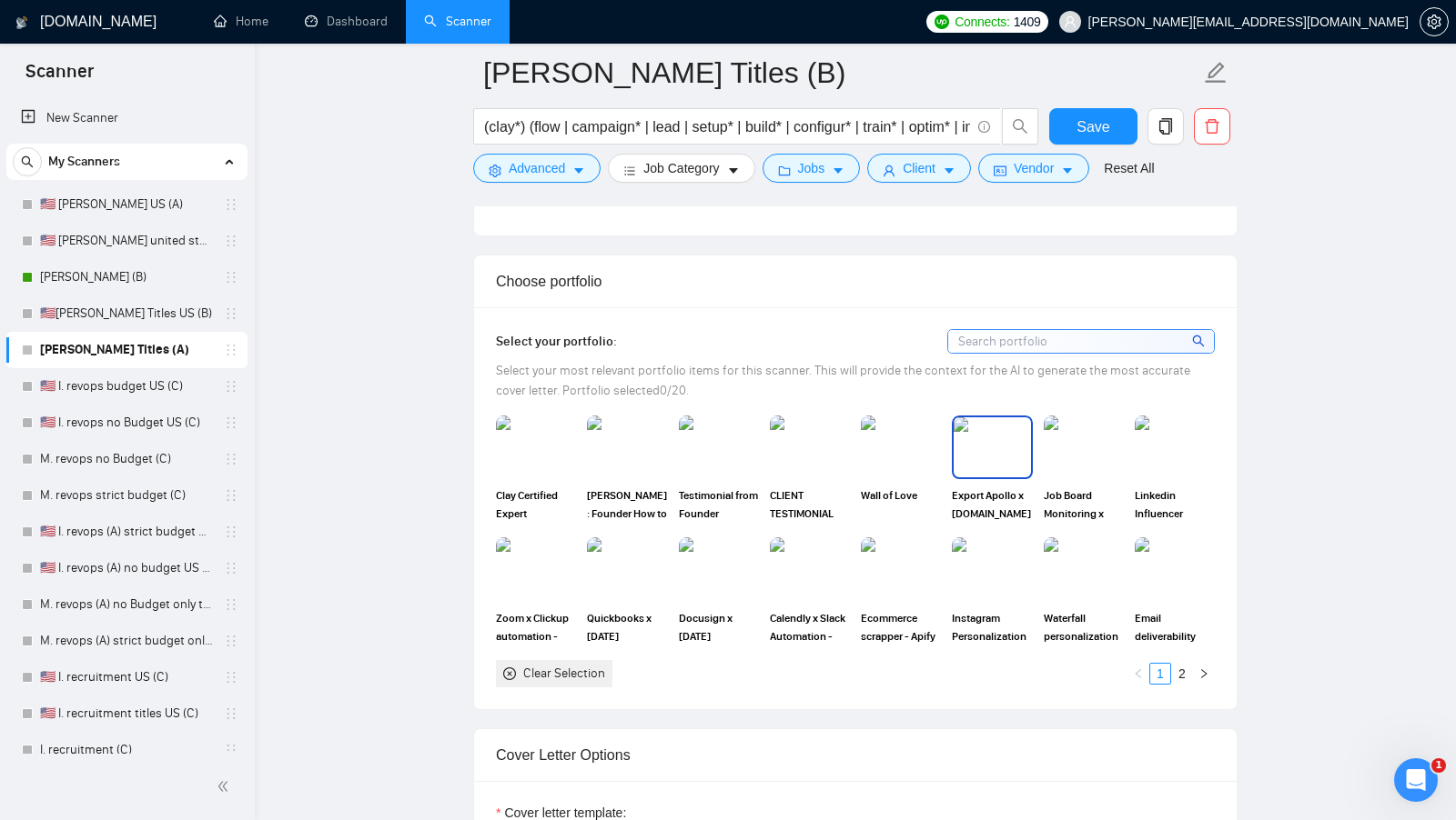
scroll to position [1669, 0]
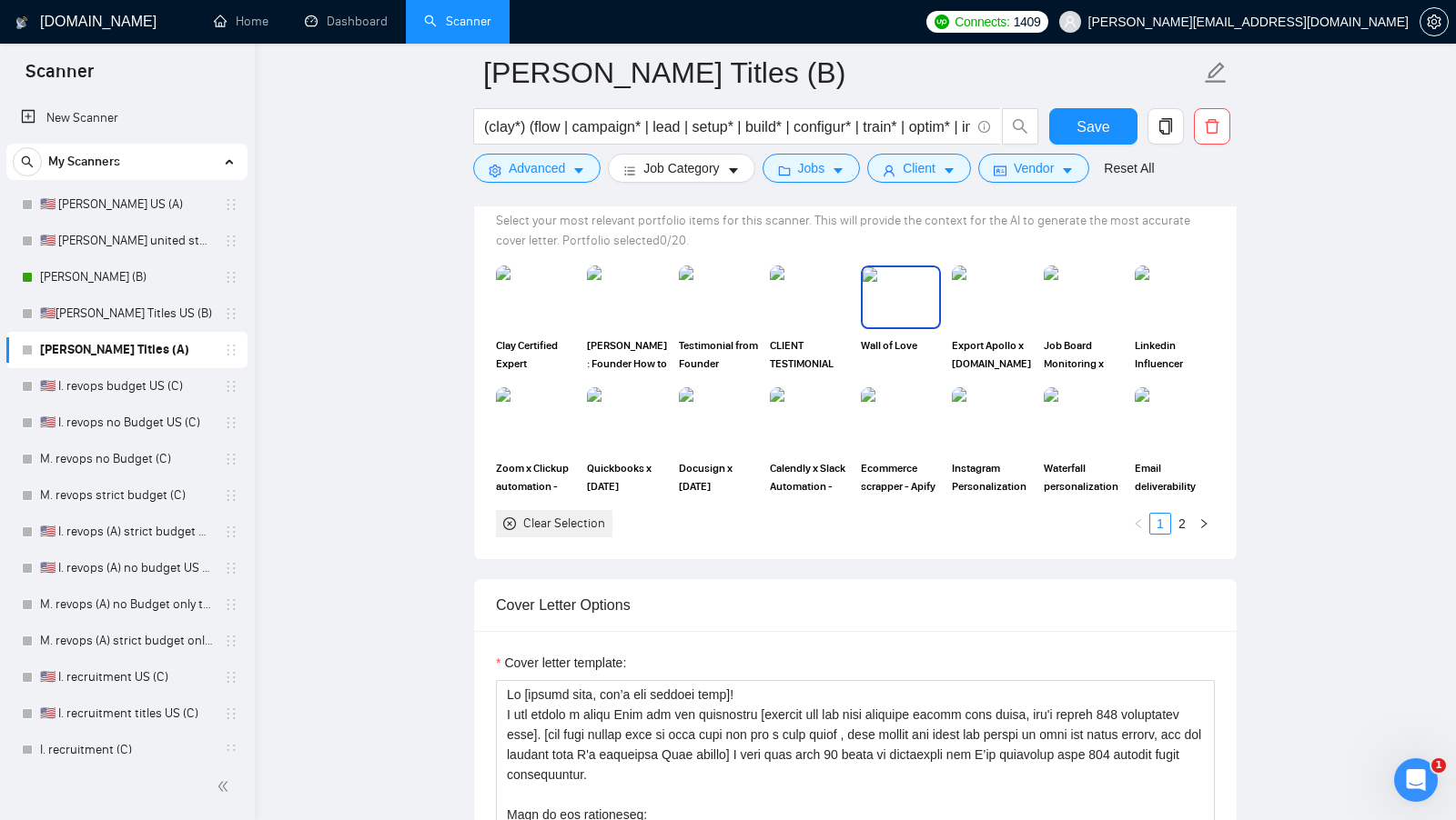
click at [976, 283] on img at bounding box center [991, 297] width 80 height 64
click at [1068, 283] on img at bounding box center [1083, 297] width 76 height 60
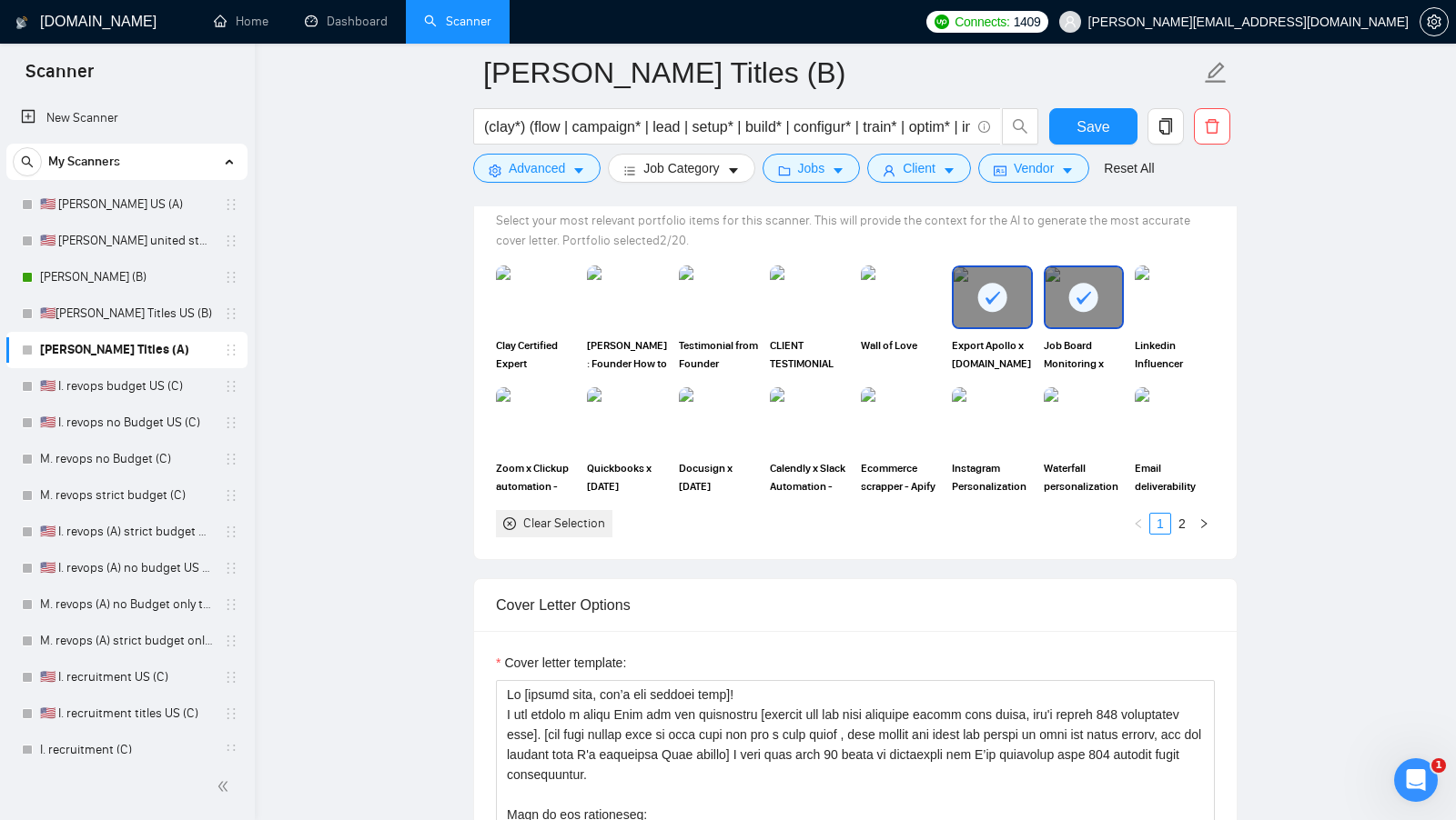
click at [1189, 514] on link "2" at bounding box center [1182, 524] width 20 height 20
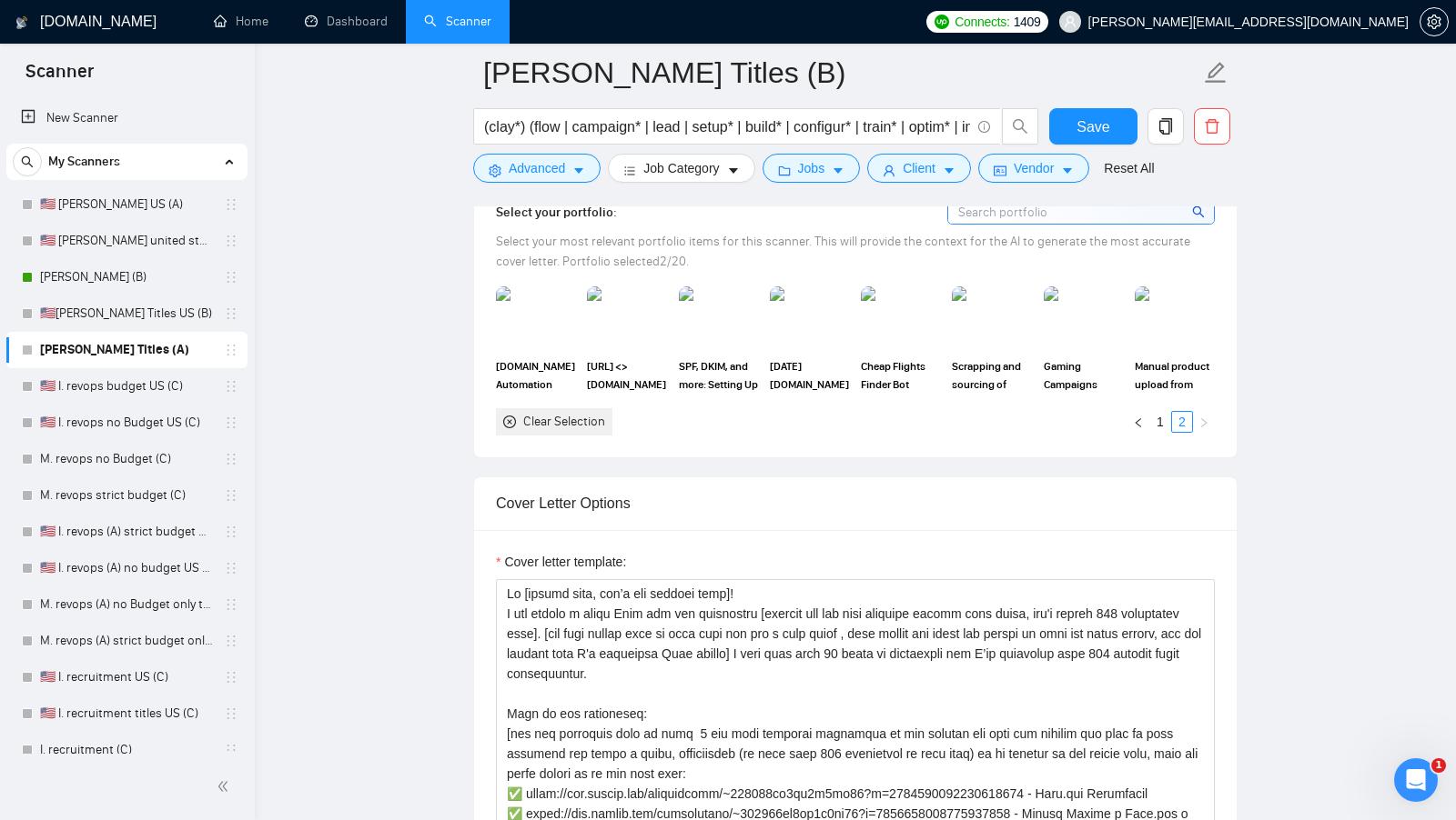
scroll to position [1640, 0]
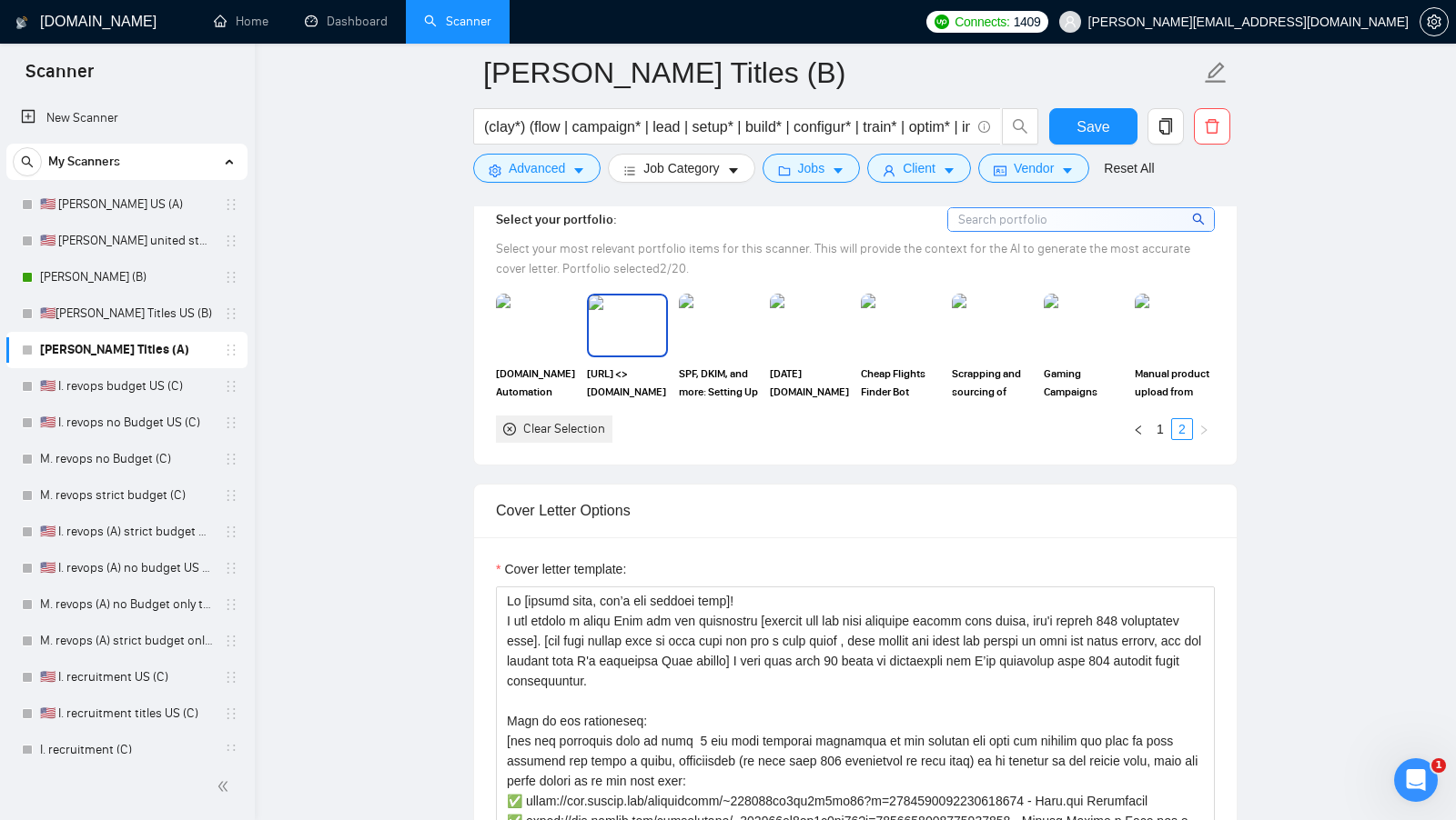
click at [545, 323] on img at bounding box center [535, 325] width 80 height 64
click at [1157, 420] on link "1" at bounding box center [1159, 429] width 20 height 20
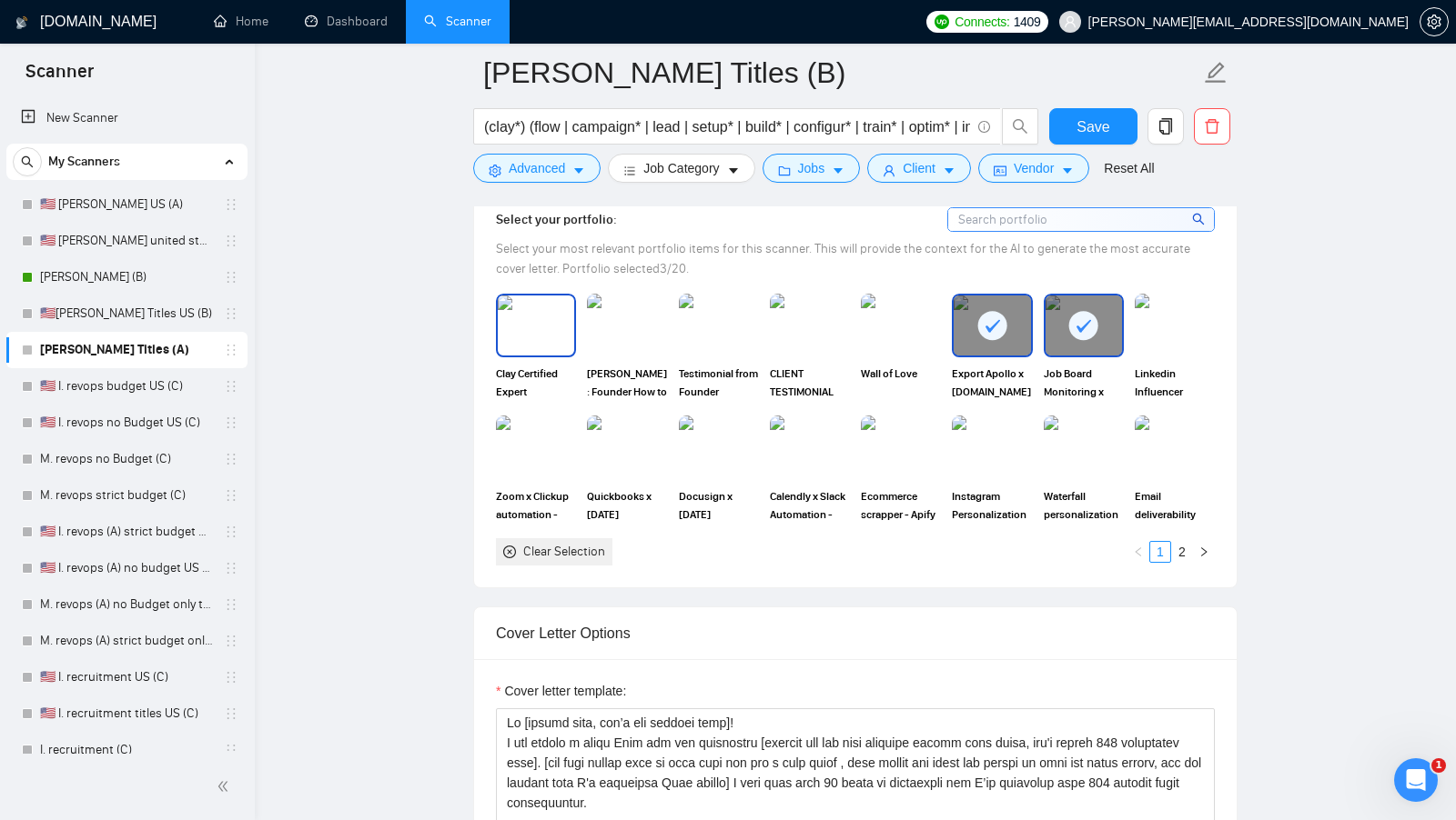
click at [544, 349] on div "Clay Certified Expert" at bounding box center [535, 346] width 80 height 107
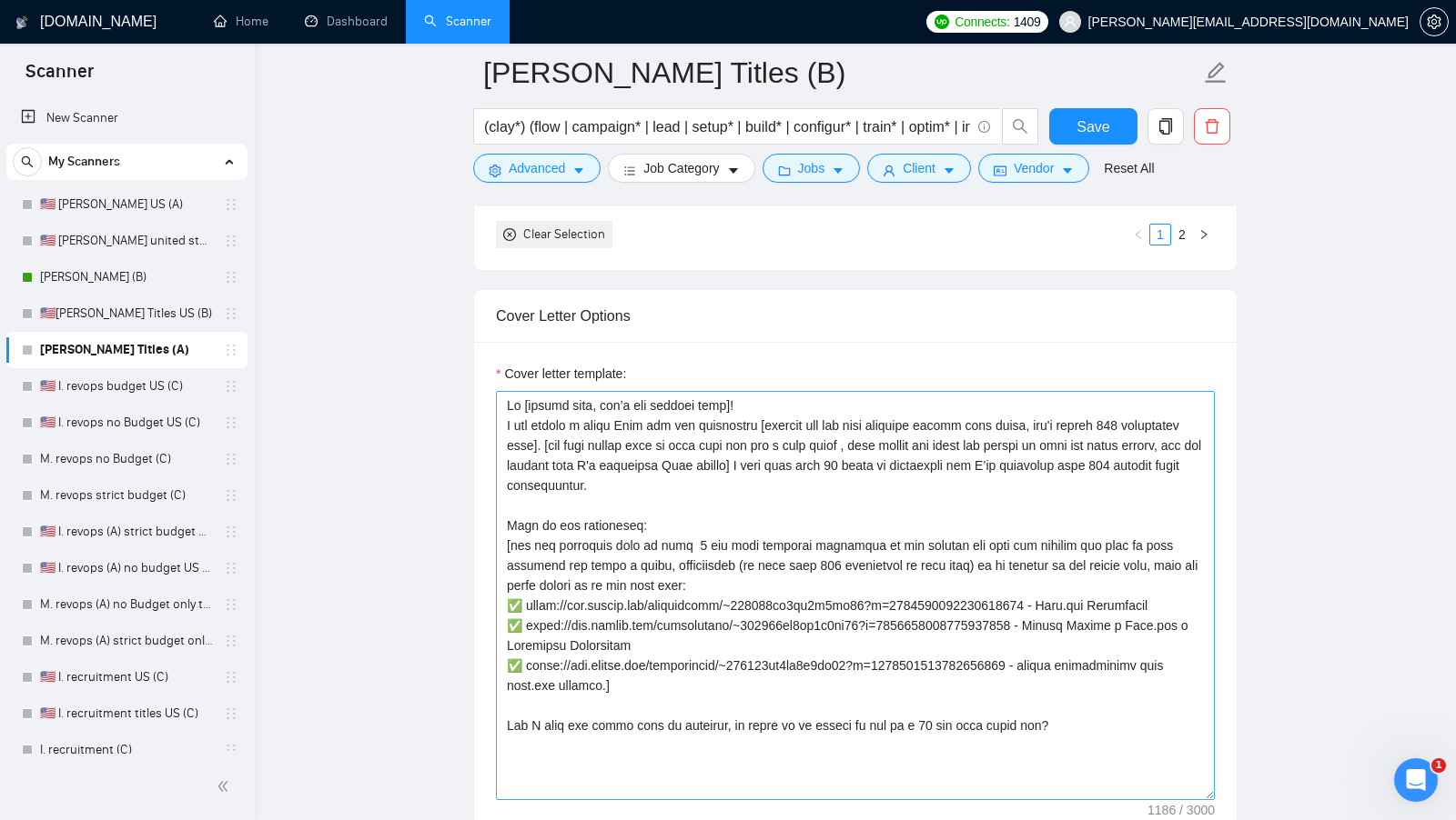
scroll to position [1961, 0]
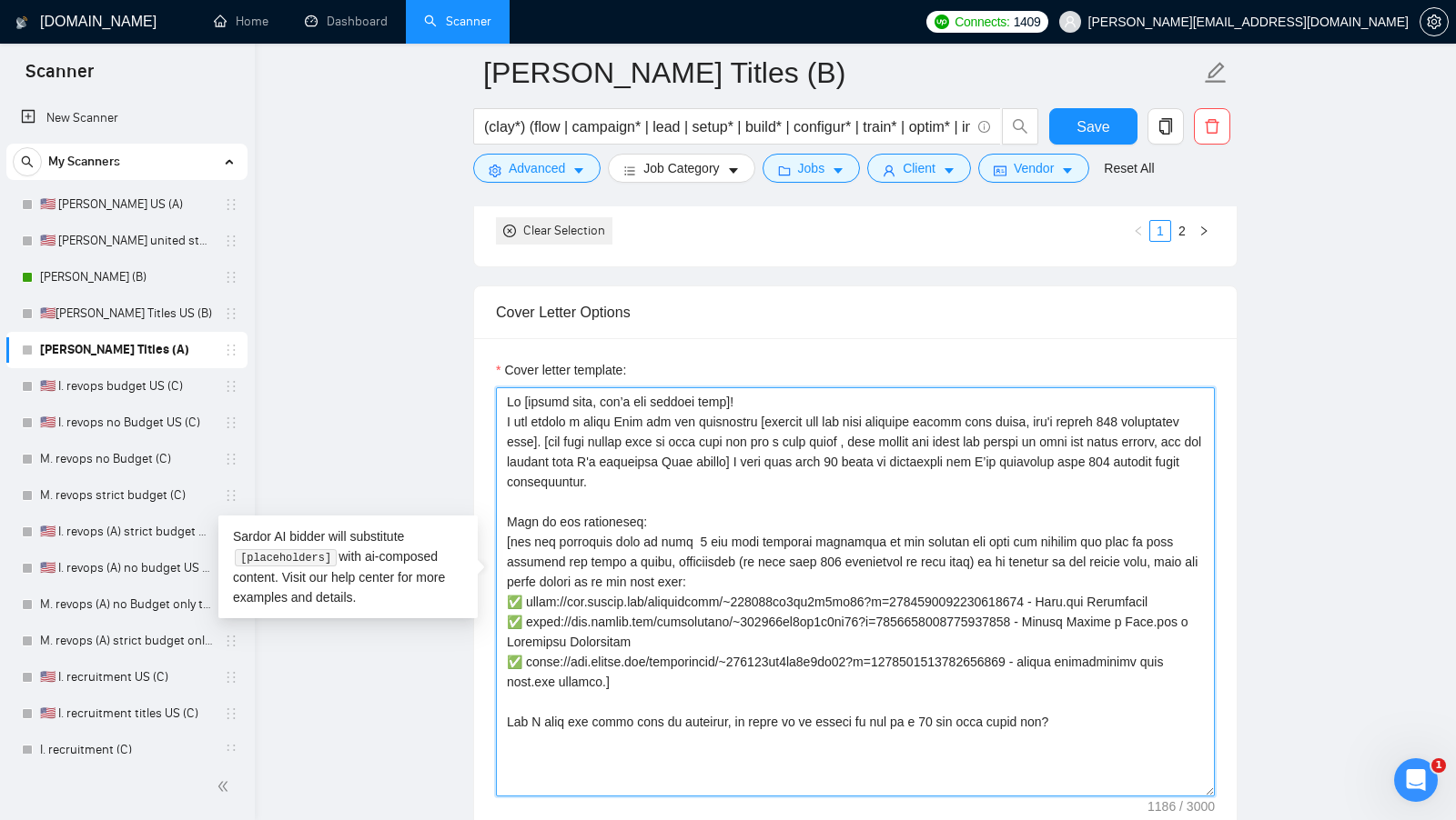
drag, startPoint x: 1079, startPoint y: 713, endPoint x: 436, endPoint y: 308, distance: 759.9
click at [436, 308] on main "M. Clay Titles (B) (clay*) (flow | campaign* | lead | setup* | build* | configu…" at bounding box center [855, 607] width 1143 height 4992
paste textarea "[Say "Hi" and add a name if there is such, if not - leave just "Hi"] I'm Clay C…"
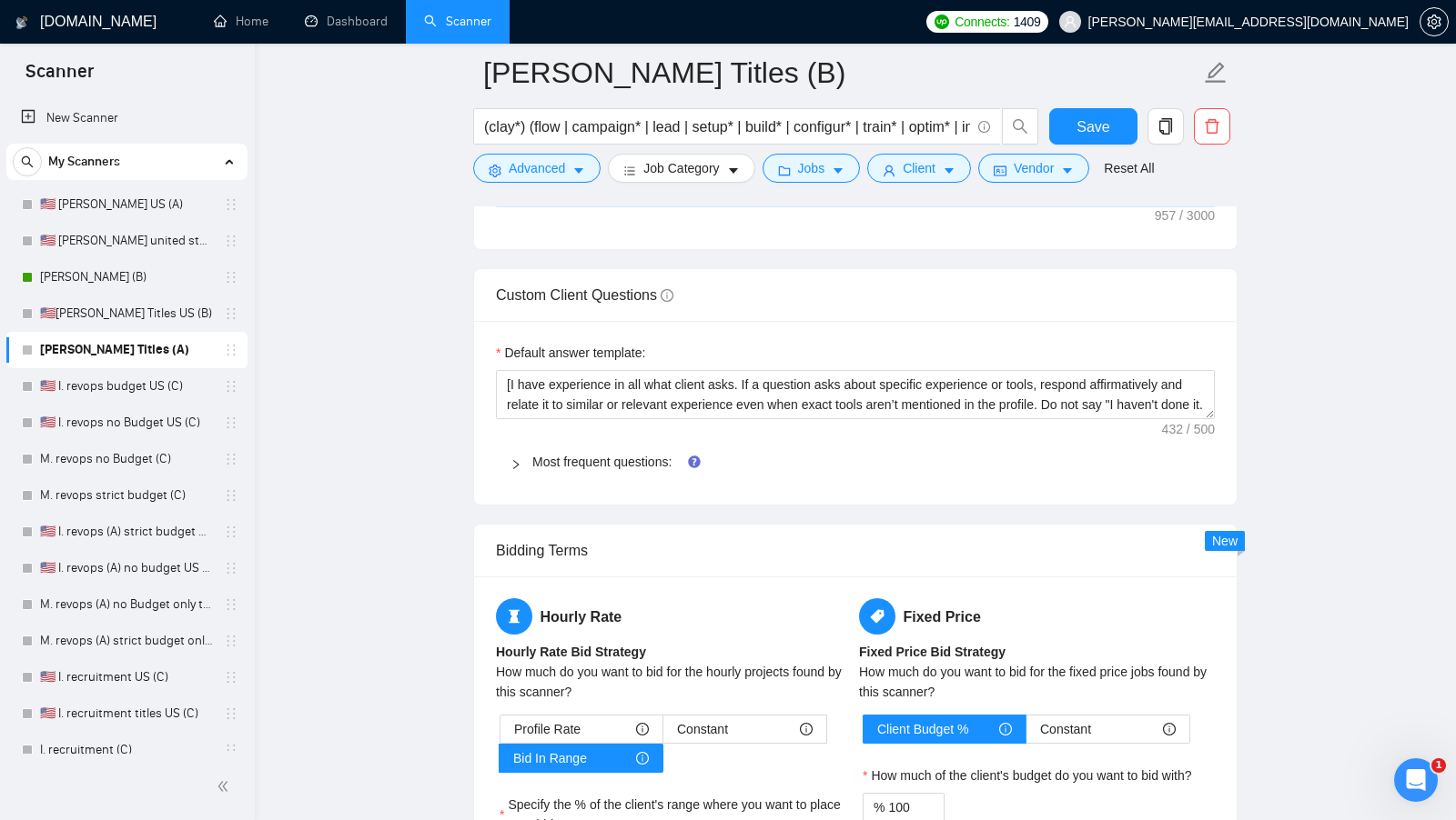
scroll to position [2549, 0]
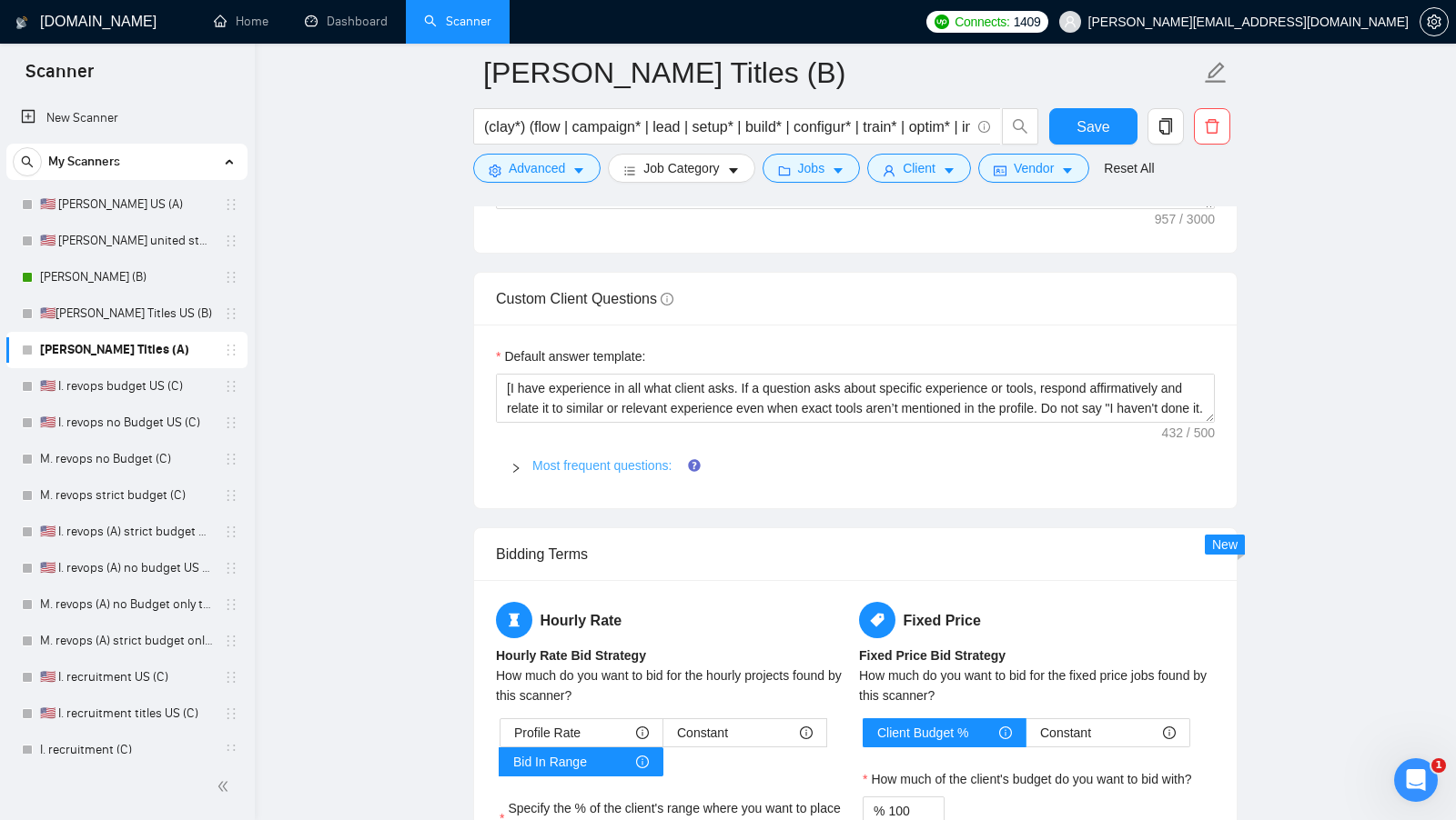
click at [635, 458] on link "Most frequent questions:" at bounding box center [602, 465] width 140 height 14
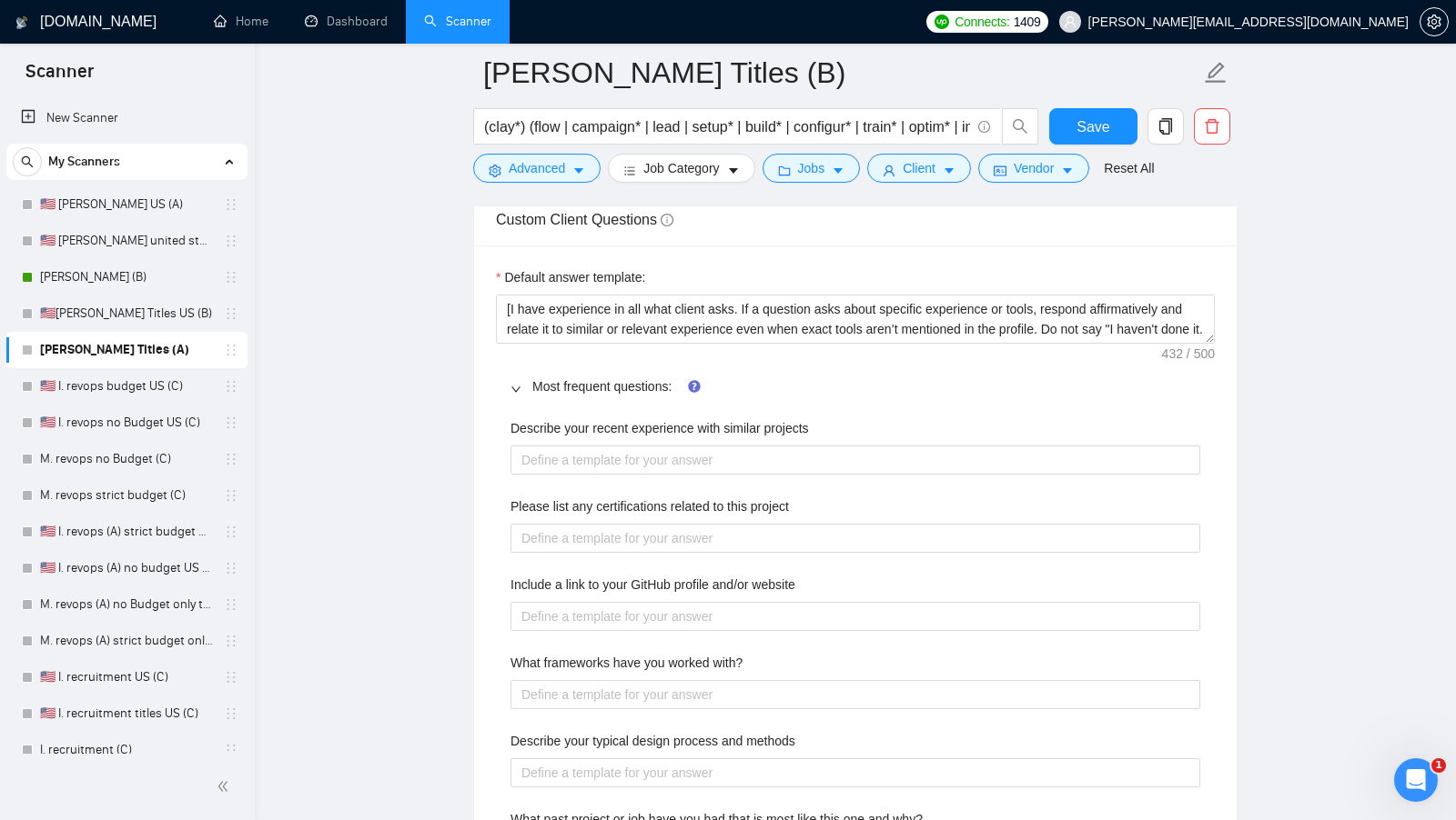
scroll to position [2630, 0]
click at [656, 427] on div "Describe your recent experience with similar projects" at bounding box center [855, 429] width 689 height 27
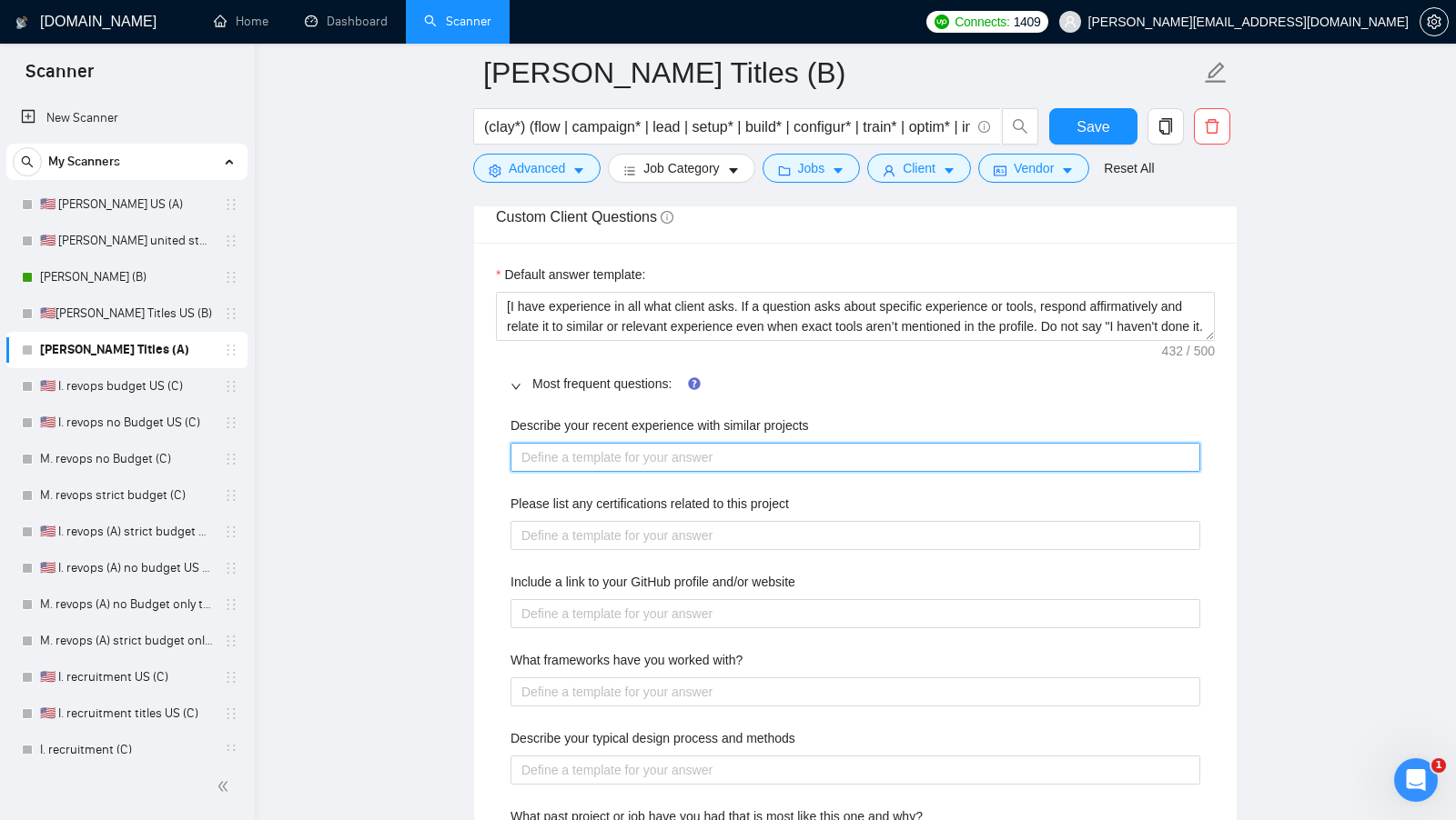
click at [649, 447] on projects "Describe your recent experience with similar projects" at bounding box center [855, 456] width 689 height 28
paste projects "[use the most relevant showcase from my portfolio to describe my experience, in…"
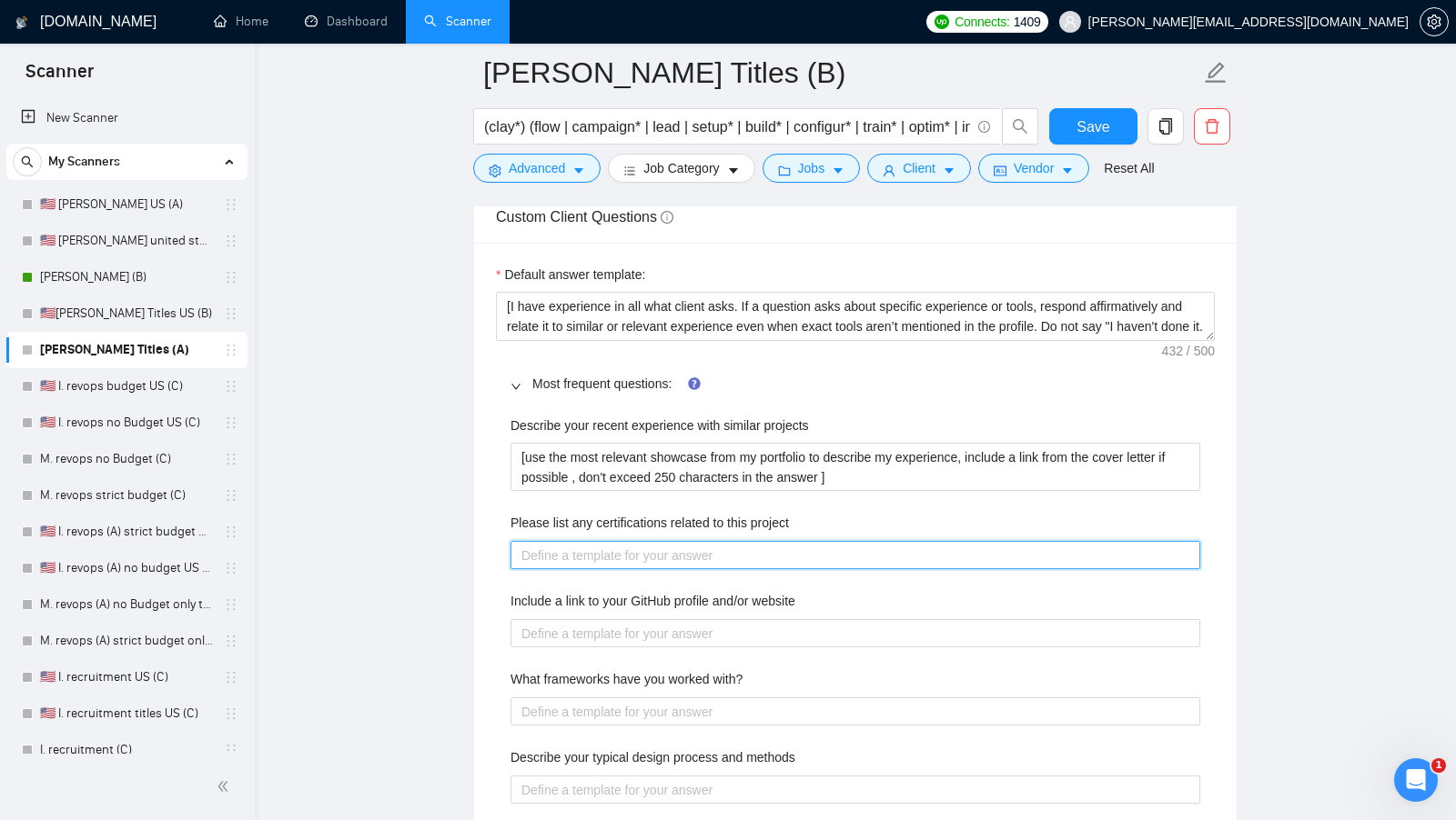
click at [687, 541] on project "Please list any certifications related to this project" at bounding box center [855, 554] width 689 height 28
paste project "[list the certifications what could be related to this project]"
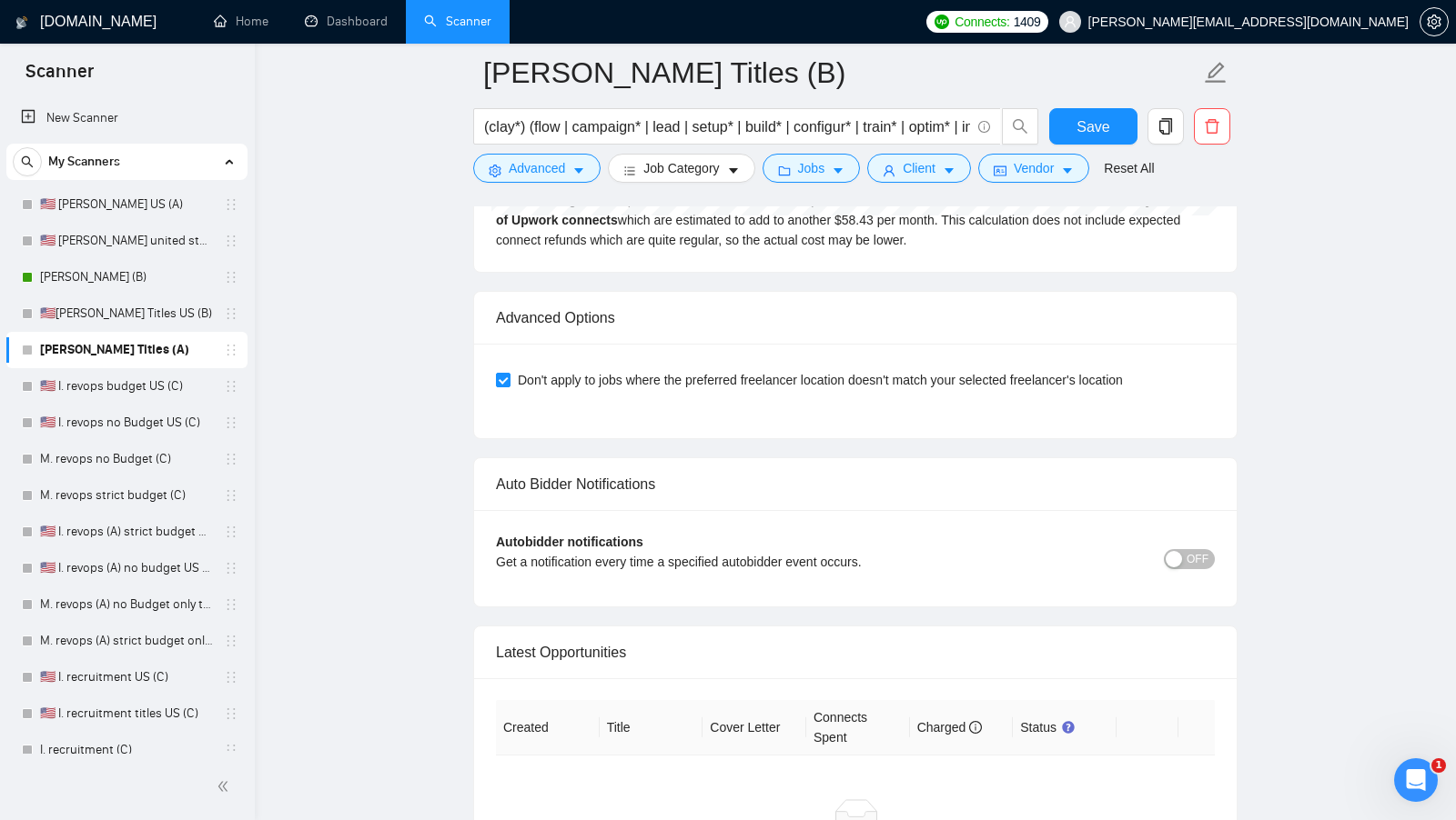
scroll to position [5051, 0]
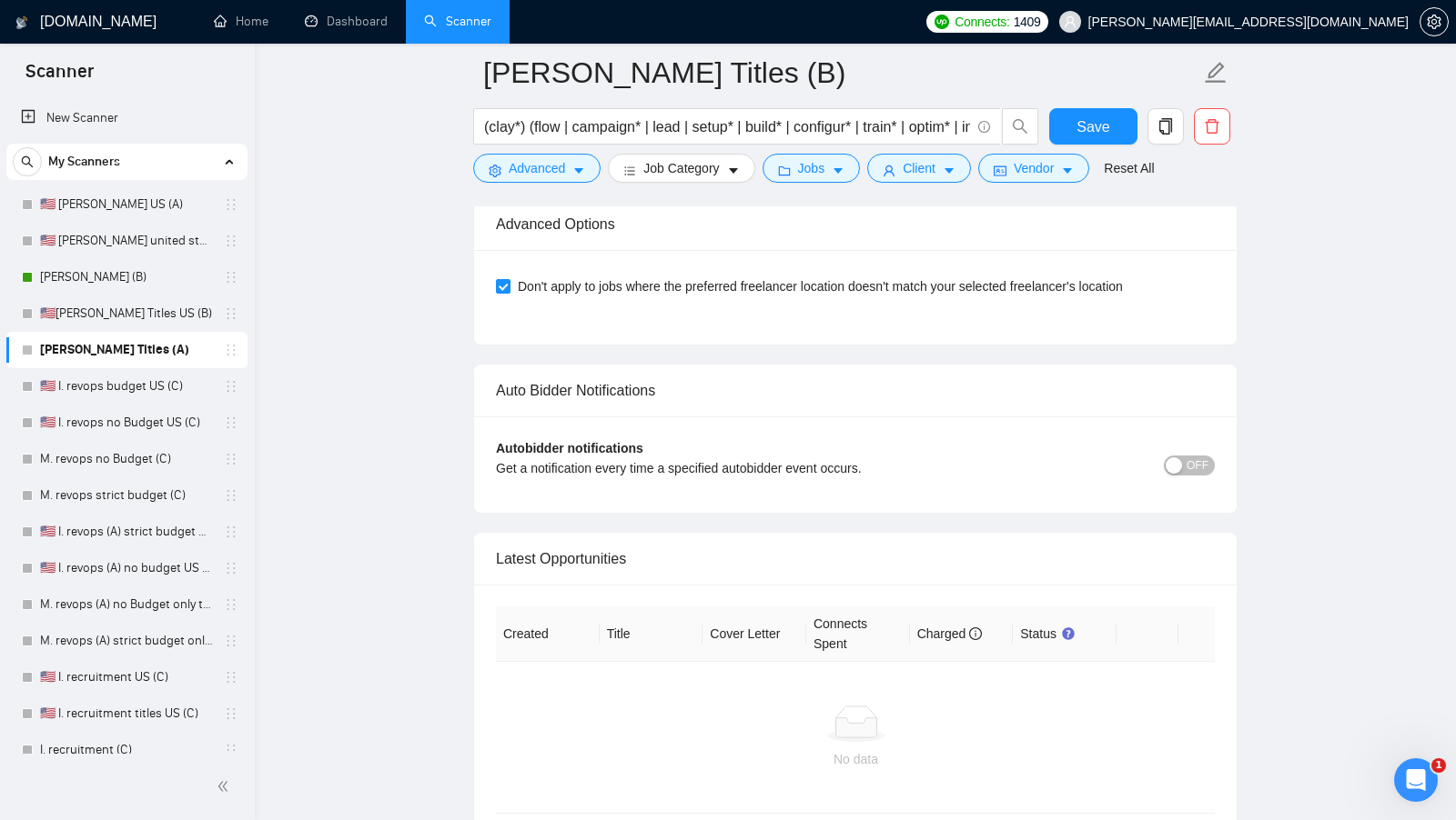
click at [1079, 105] on form "M. Clay Titles (B) (clay*) (flow | campaign* | lead | setup* | build* | configu…" at bounding box center [855, 117] width 765 height 148
click at [1079, 107] on form "M. Clay Titles (B) (clay*) (flow | campaign* | lead | setup* | build* | configu…" at bounding box center [855, 117] width 765 height 148
click at [1075, 113] on button "Save" at bounding box center [1093, 126] width 89 height 37
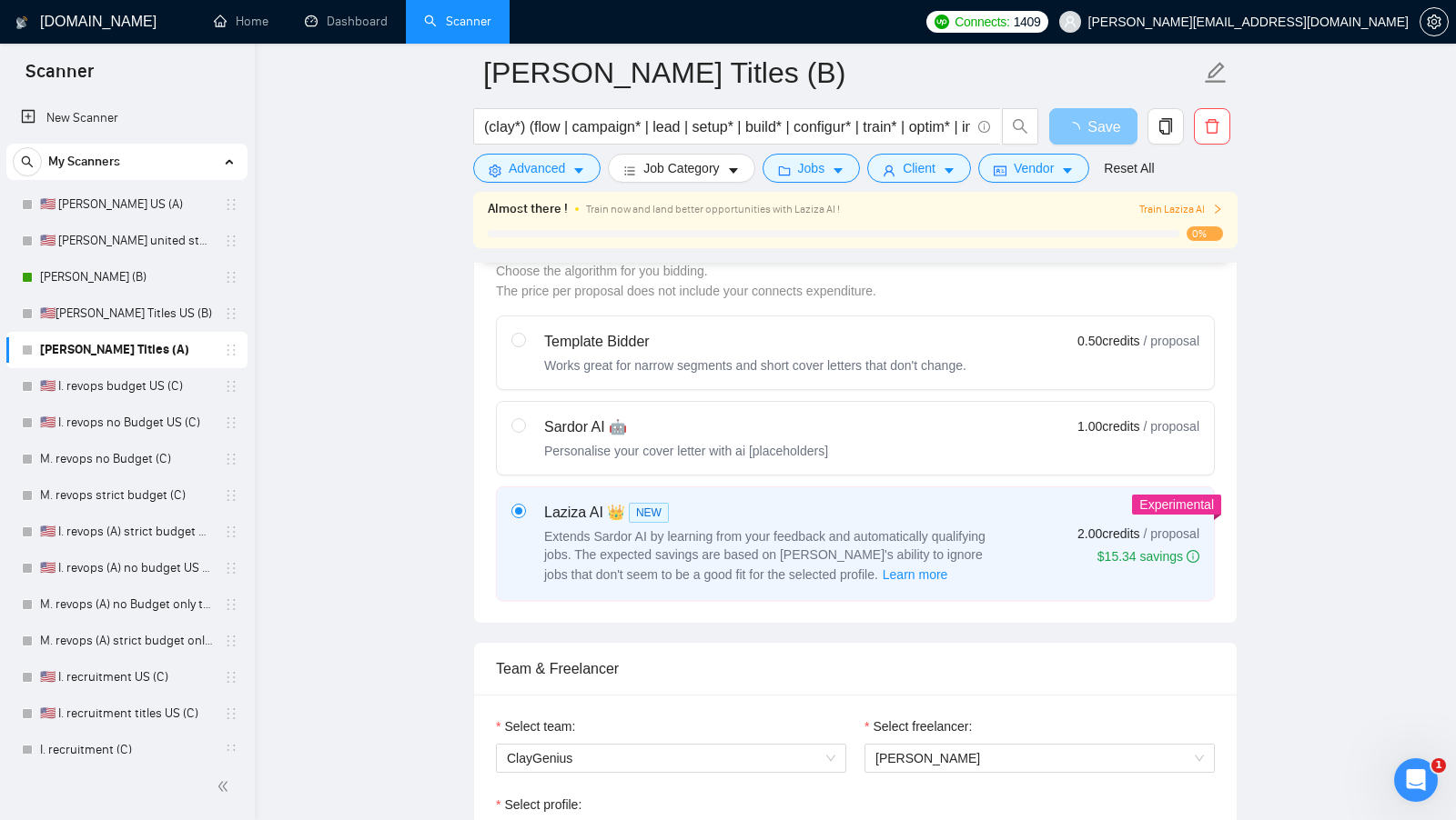
scroll to position [529, 0]
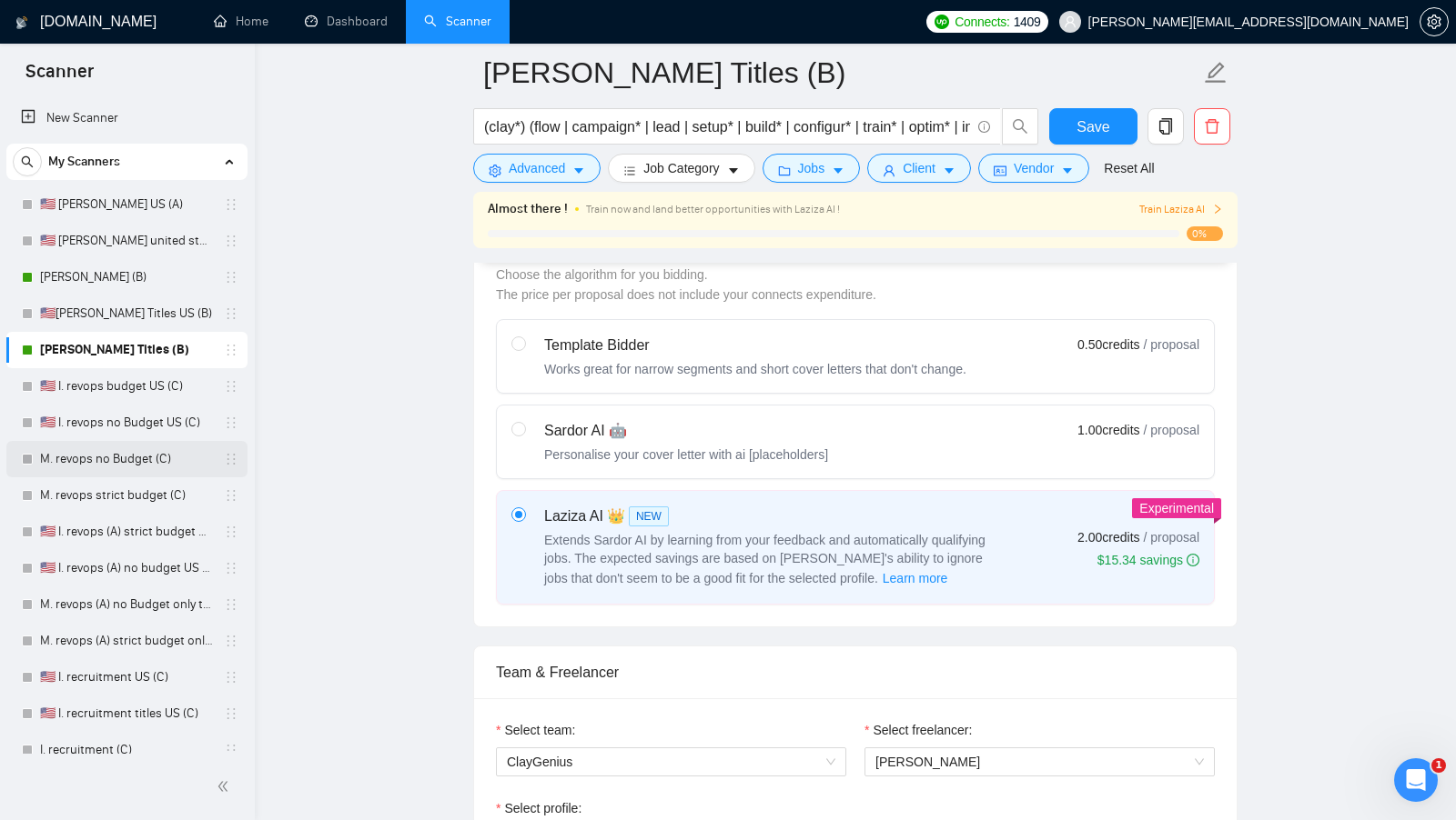
click at [125, 452] on link "M. revops no Budget (C)" at bounding box center [127, 459] width 173 height 37
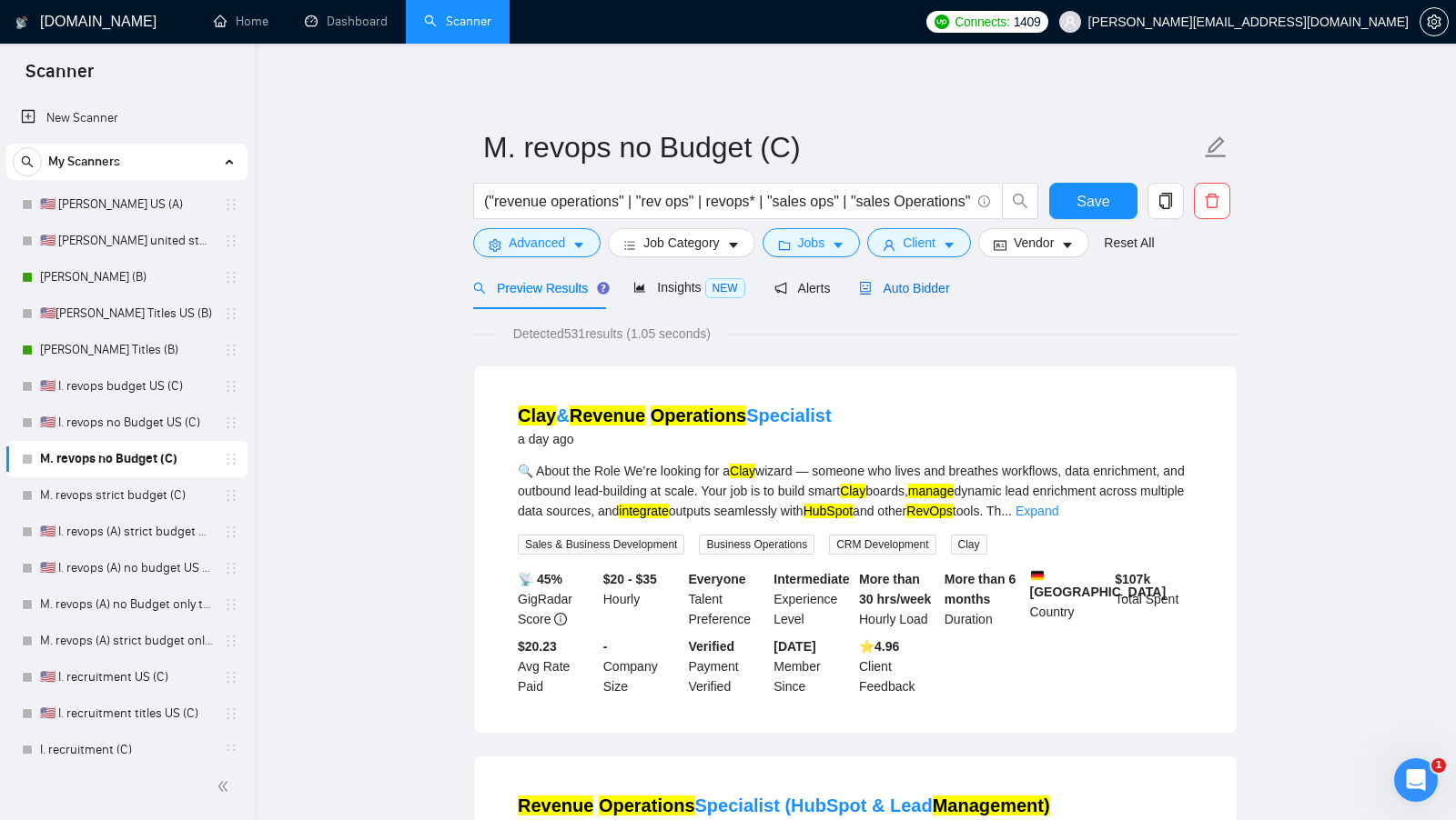
click at [901, 296] on div "Auto Bidder" at bounding box center [904, 288] width 91 height 20
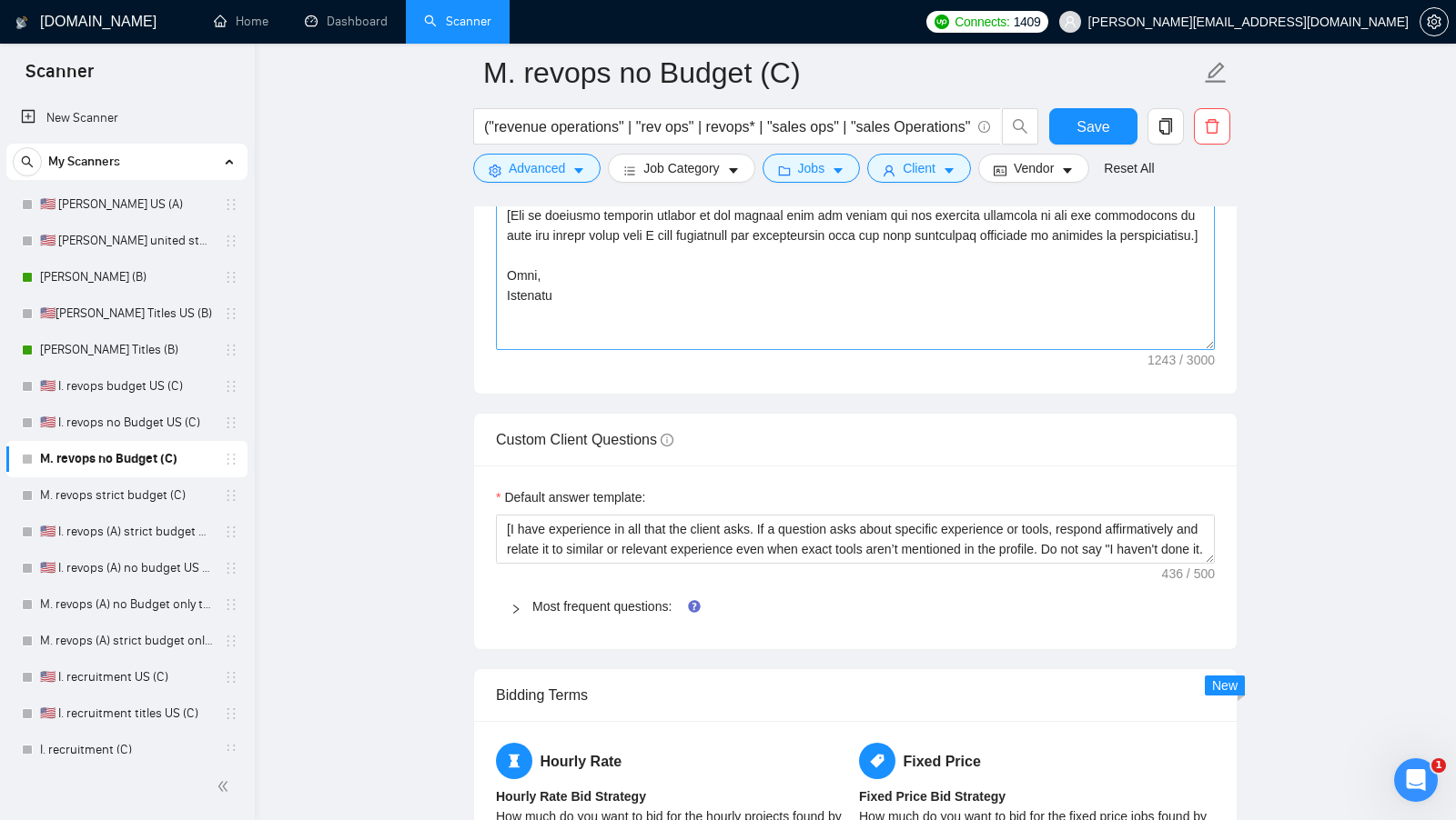
scroll to position [2664, 0]
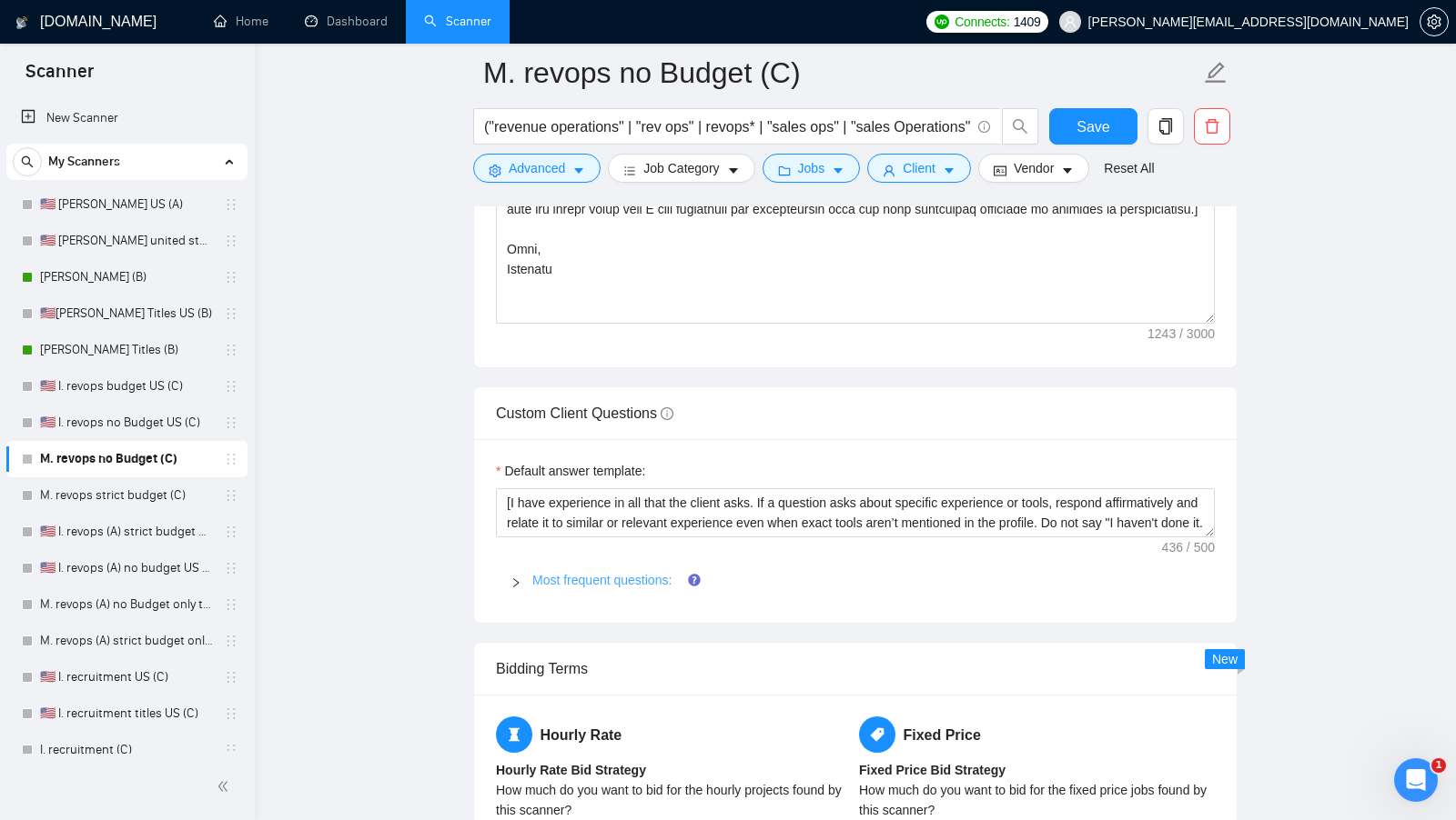
click at [619, 573] on link "Most frequent questions:" at bounding box center [602, 579] width 140 height 14
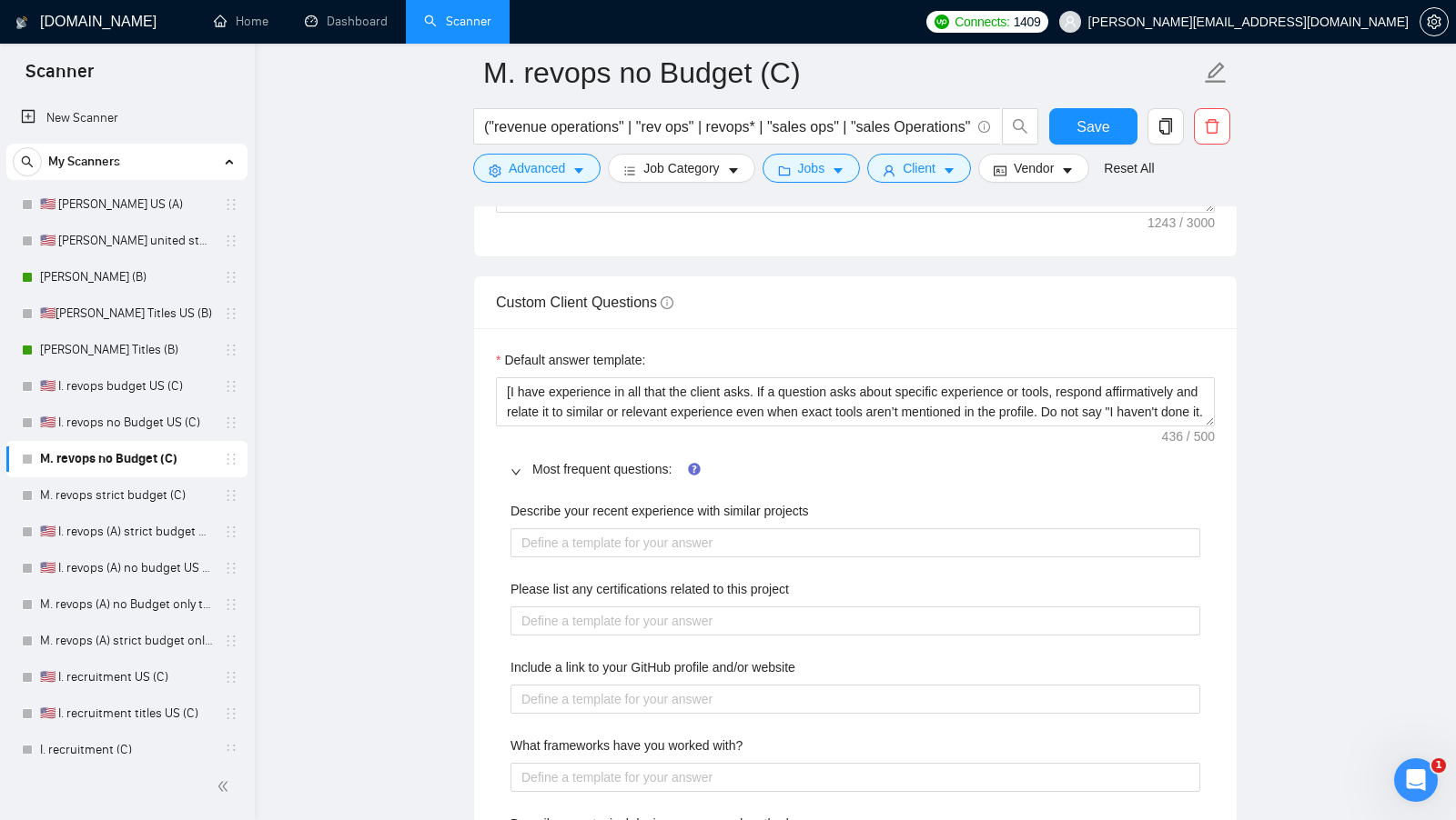
scroll to position [2792, 0]
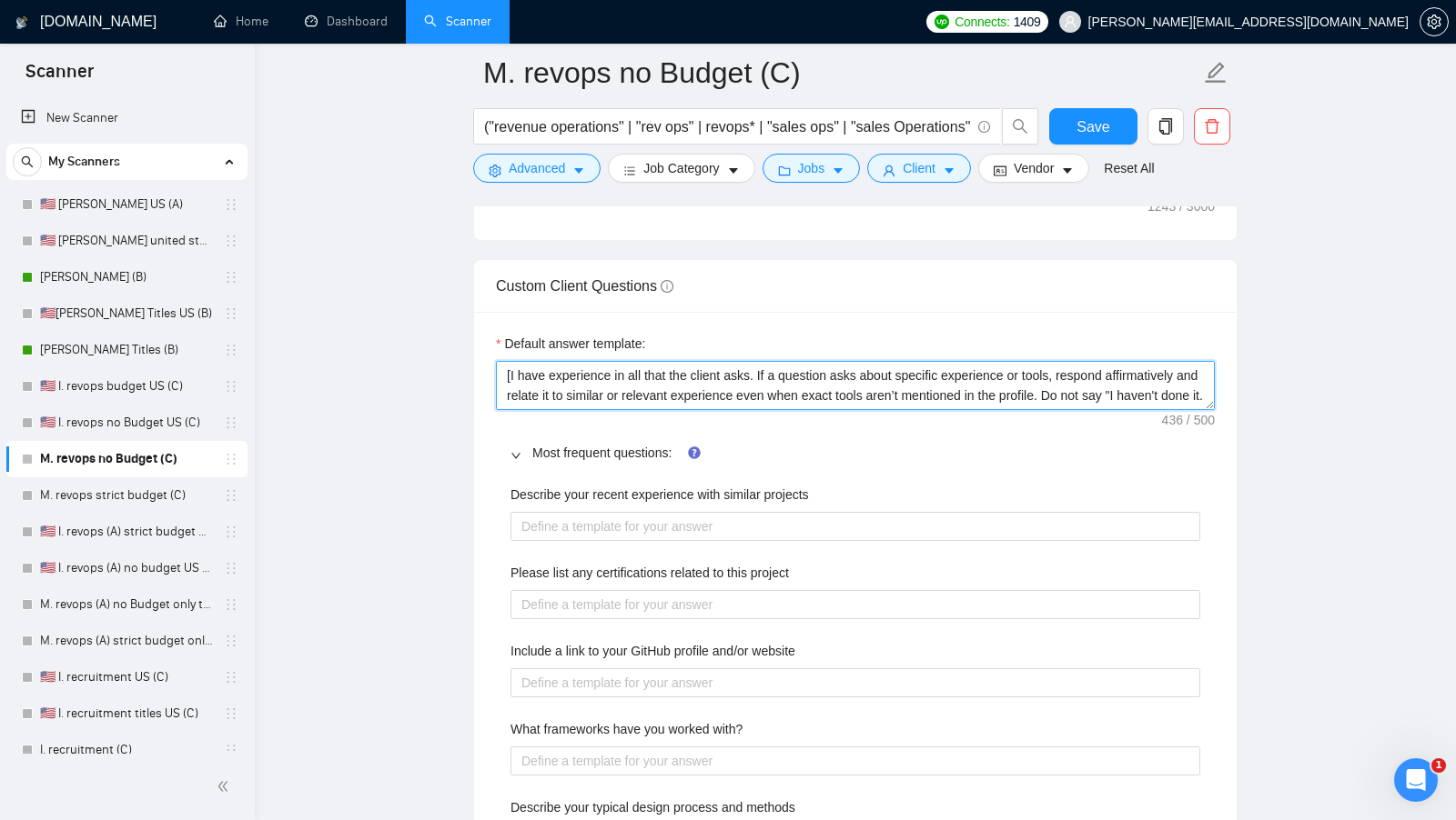
click at [722, 369] on textarea "[I have experience in all that the client asks. If a question asks about specif…" at bounding box center [855, 385] width 718 height 49
paste textarea "use the most relevant showcase from my portfolio to describe my experience, inc…"
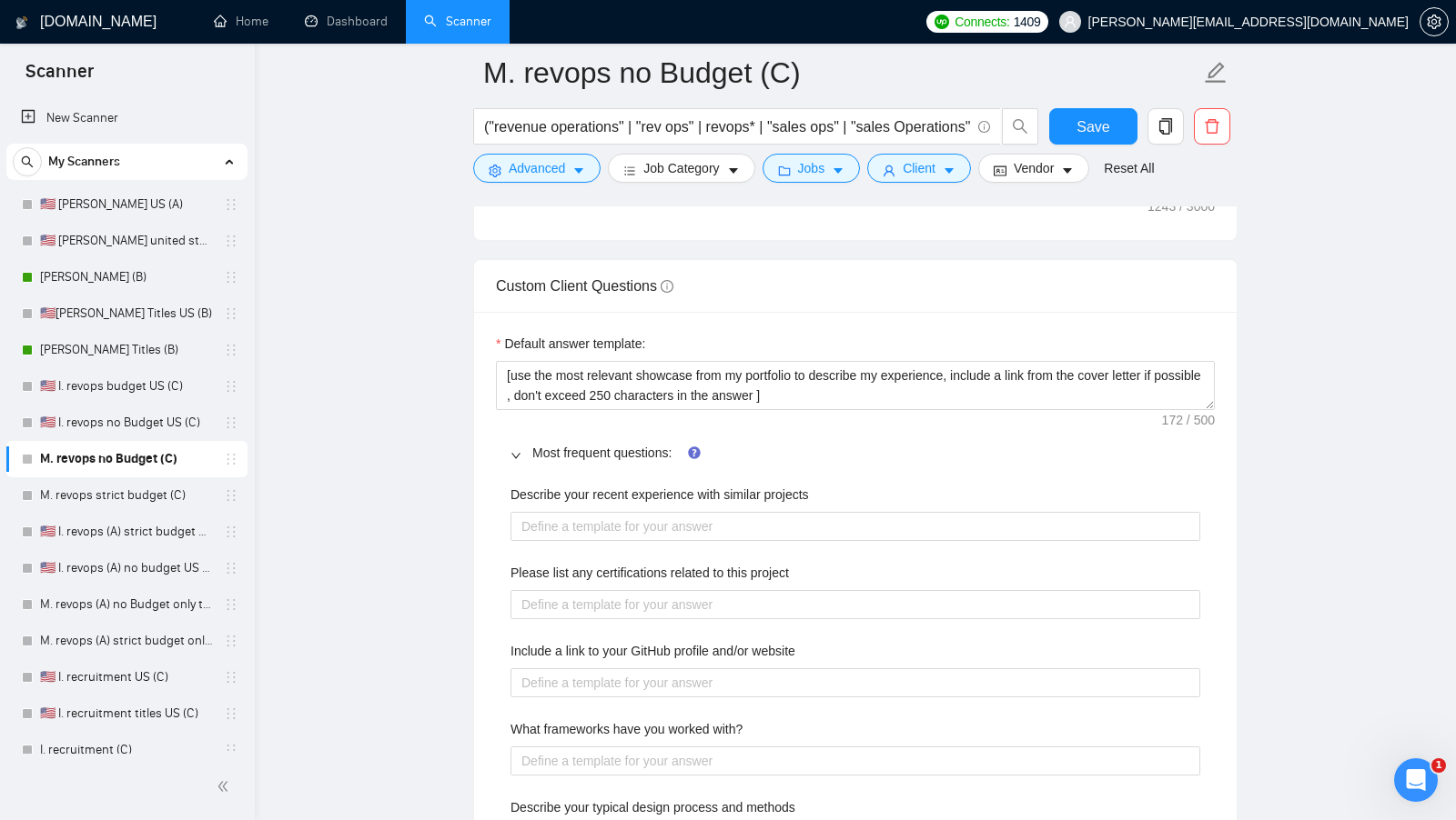
click at [686, 495] on div "Describe your recent experience with similar projects" at bounding box center [855, 499] width 689 height 27
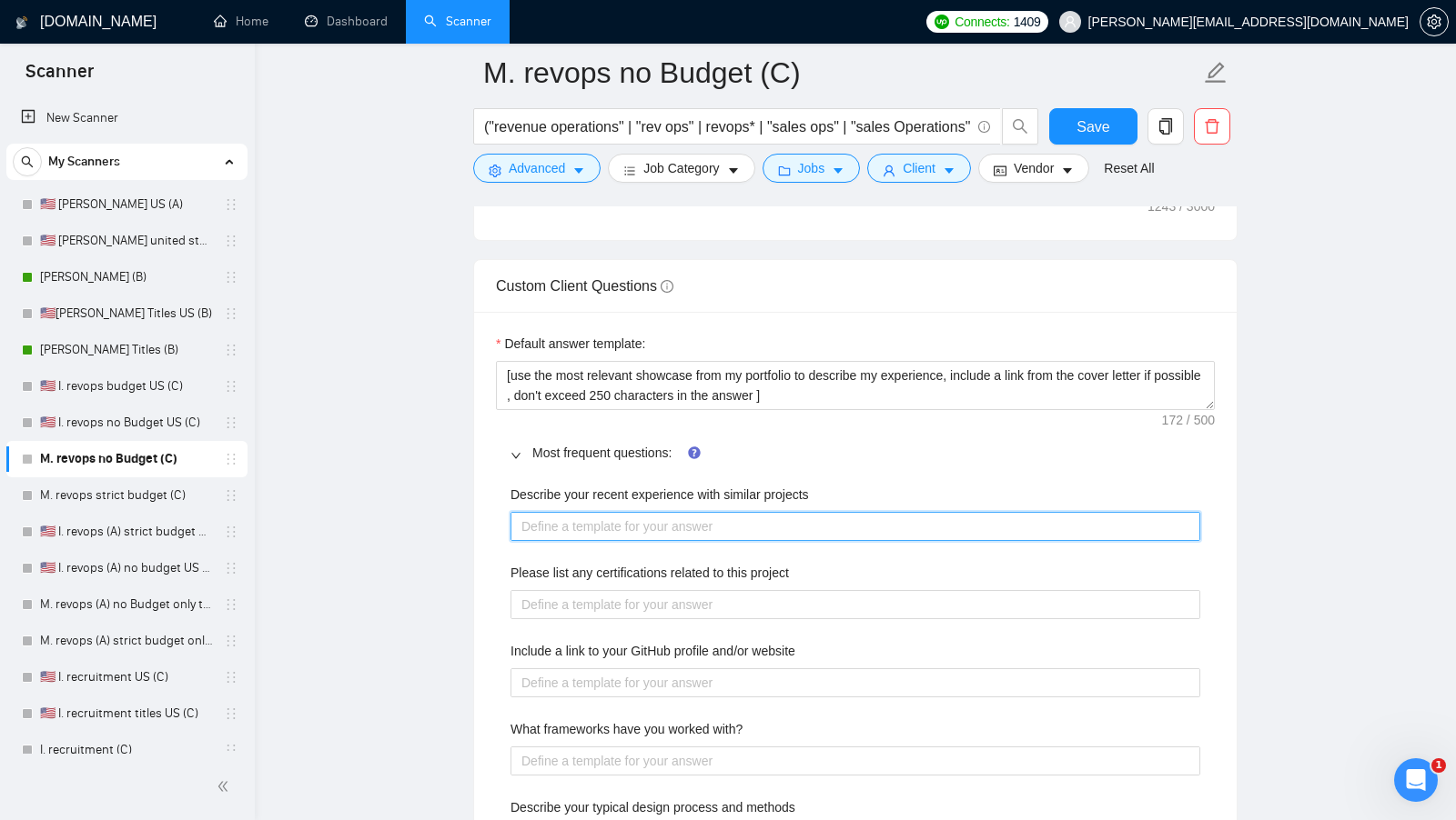
click at [685, 512] on projects "Describe your recent experience with similar projects" at bounding box center [855, 525] width 689 height 28
paste projects "[list the certifications what could be related to this project]"
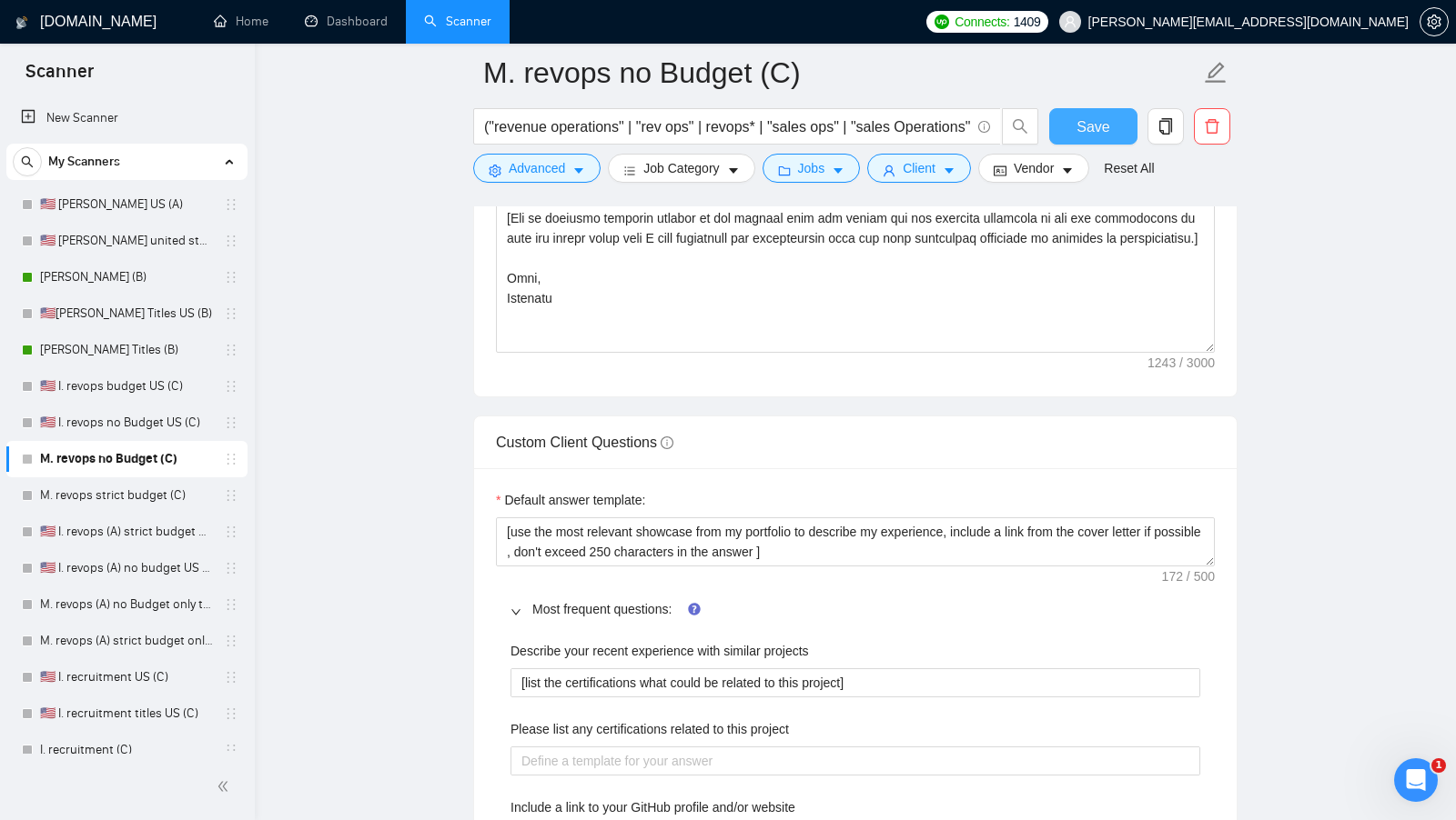
click at [1105, 135] on span "Save" at bounding box center [1093, 127] width 33 height 23
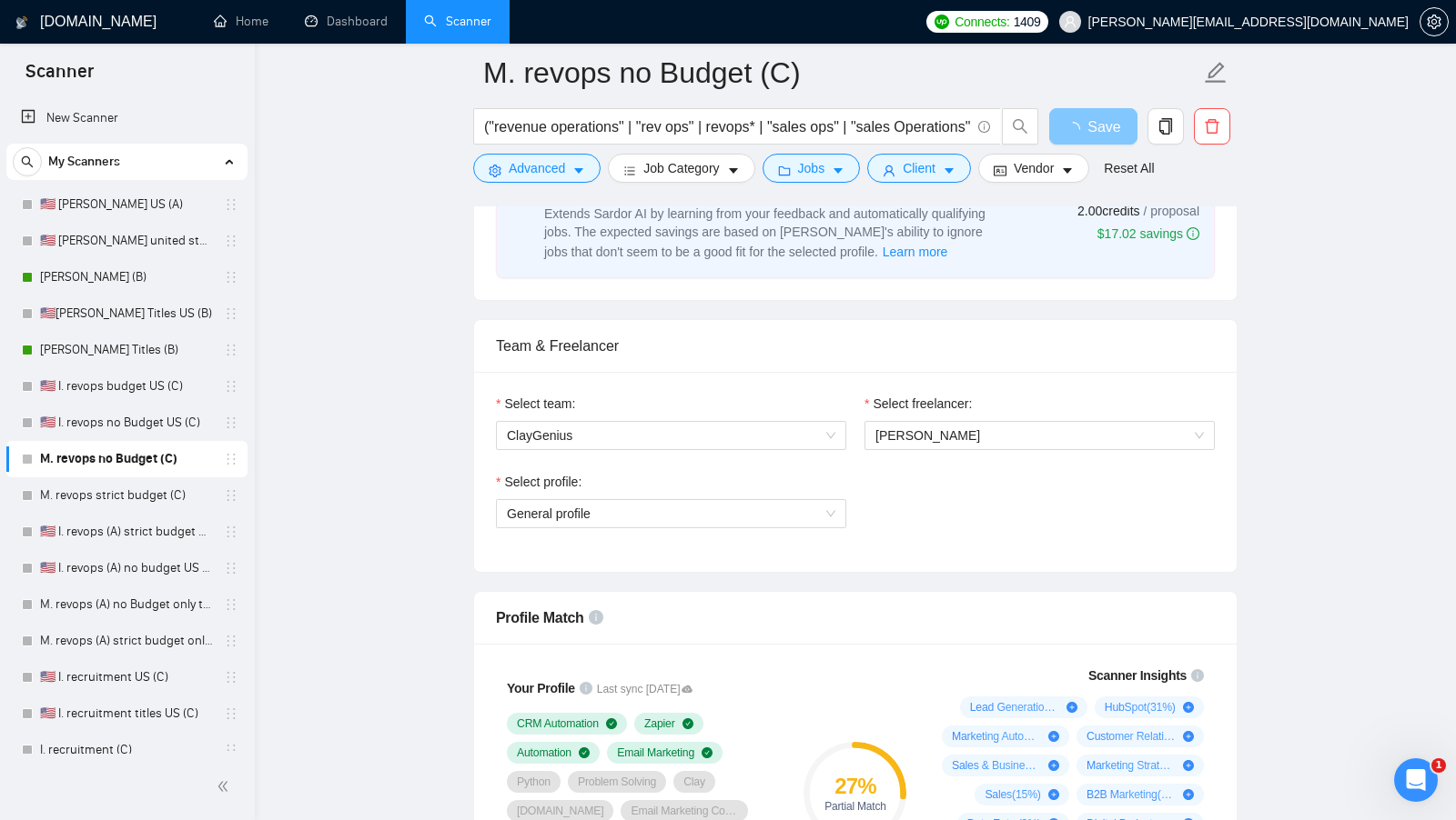
scroll to position [0, 0]
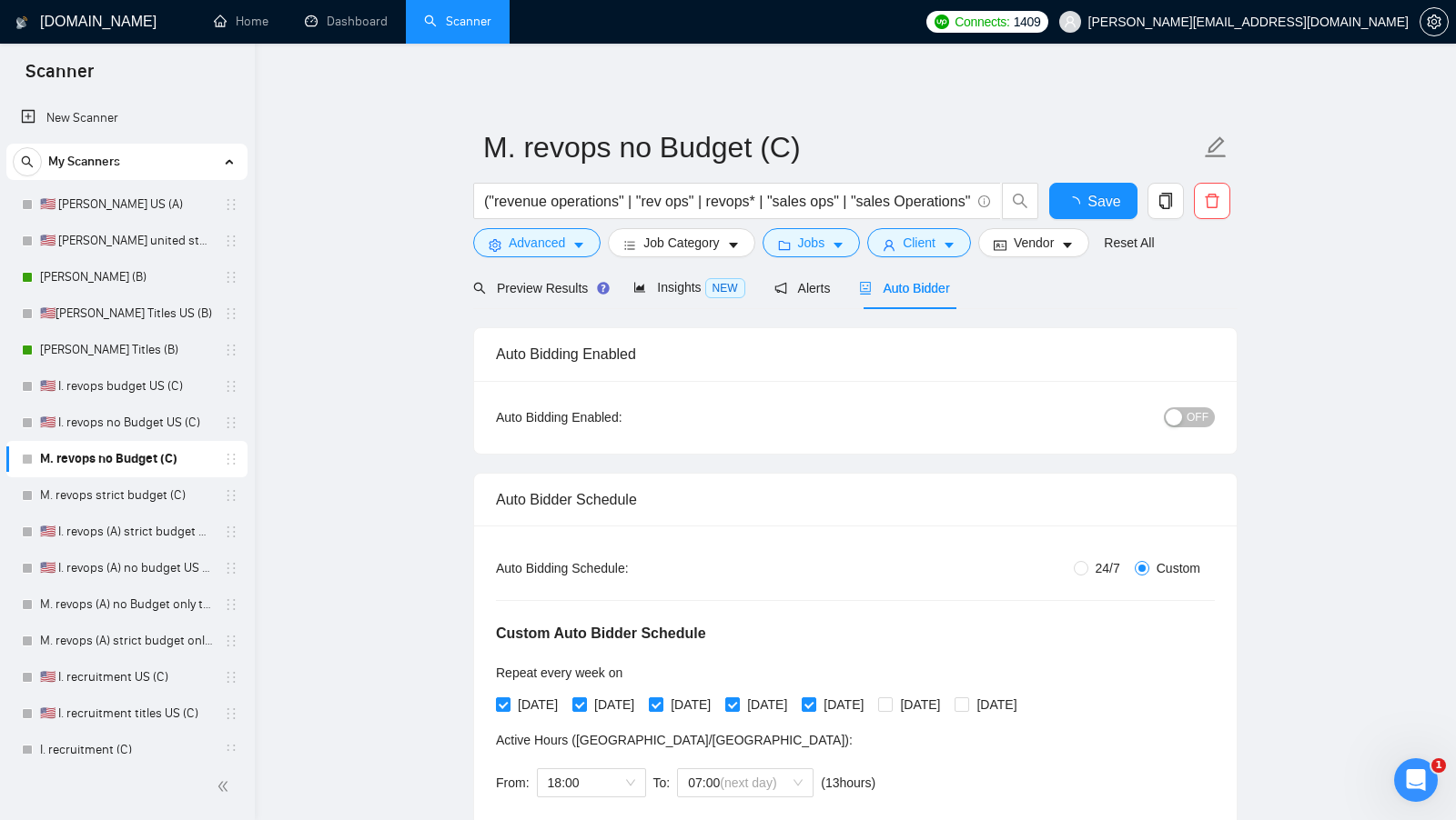
click at [1180, 416] on div "button" at bounding box center [1173, 417] width 16 height 16
click at [1093, 206] on span "Save" at bounding box center [1093, 201] width 33 height 23
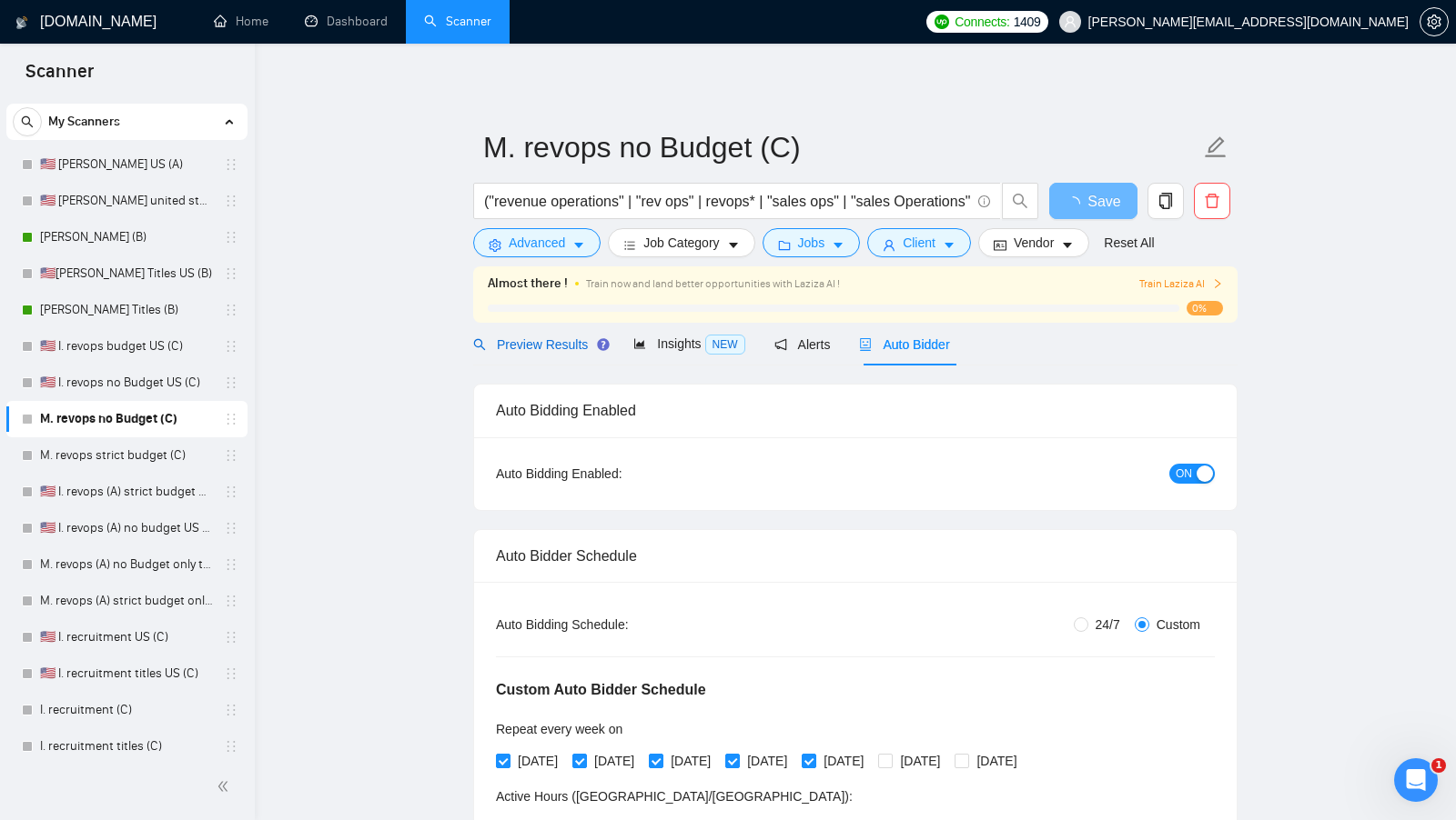
click at [561, 346] on span "Preview Results" at bounding box center [538, 345] width 131 height 14
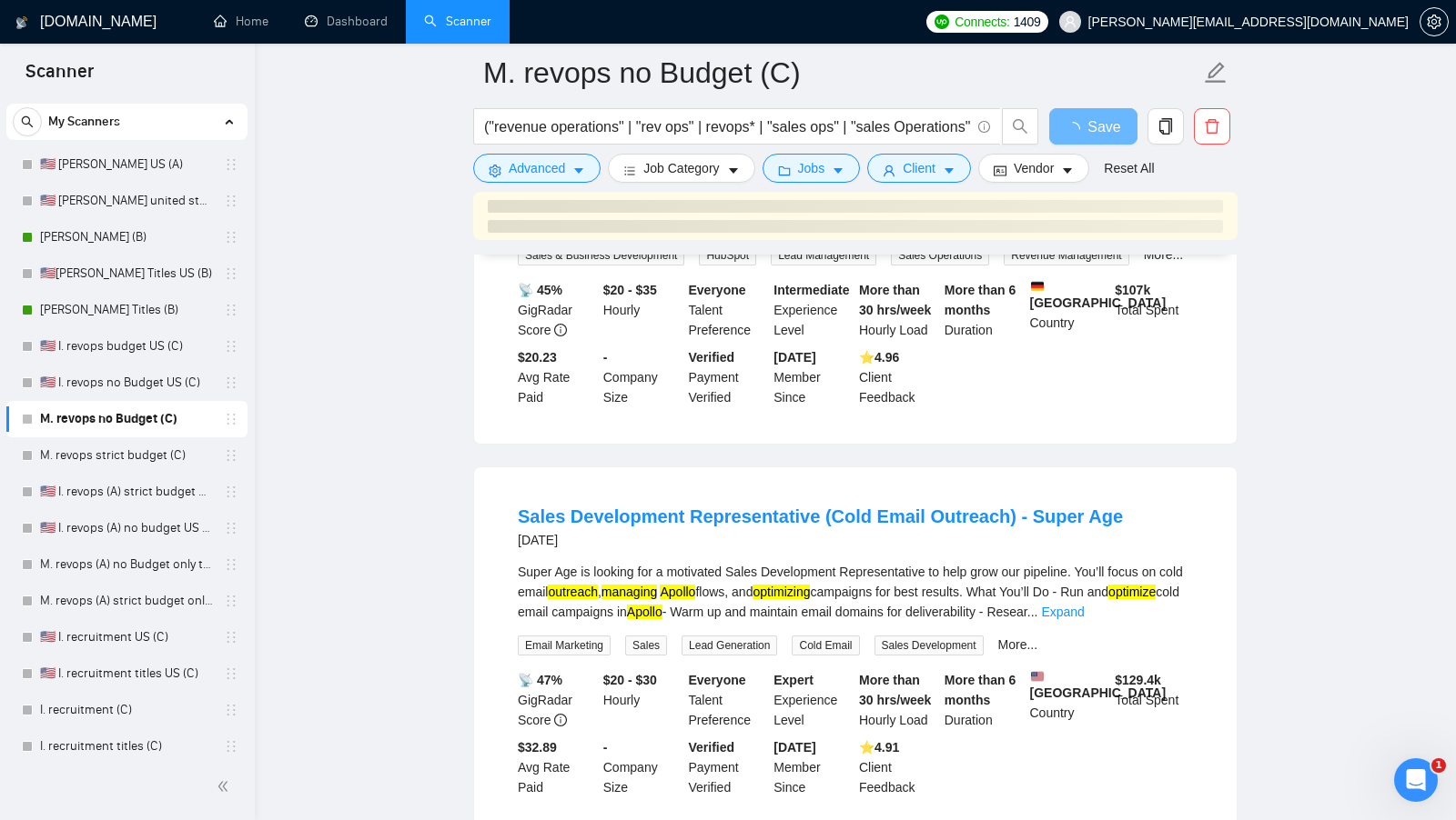
scroll to position [761, 0]
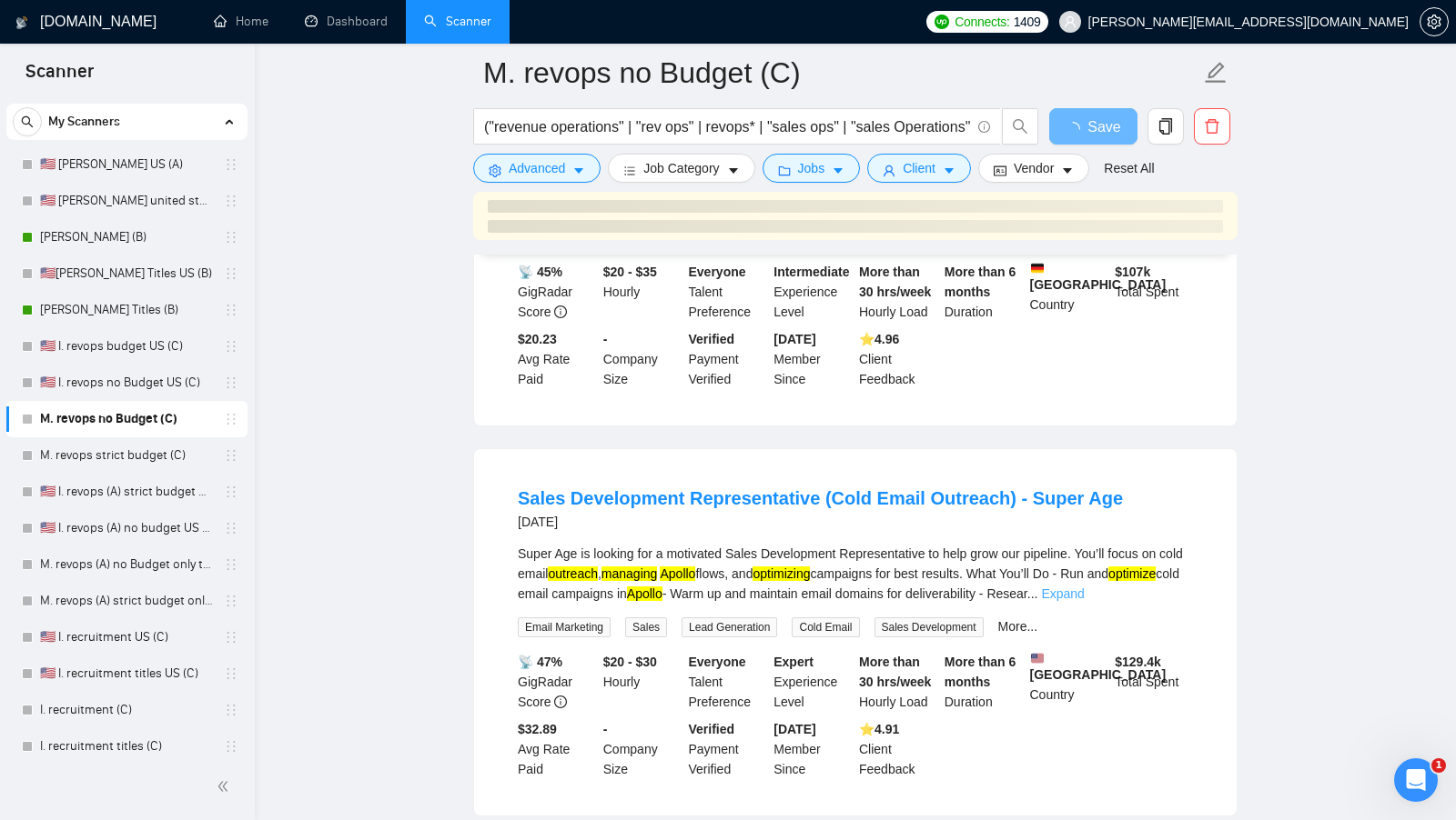
click at [1083, 602] on link "Expand" at bounding box center [1062, 593] width 42 height 14
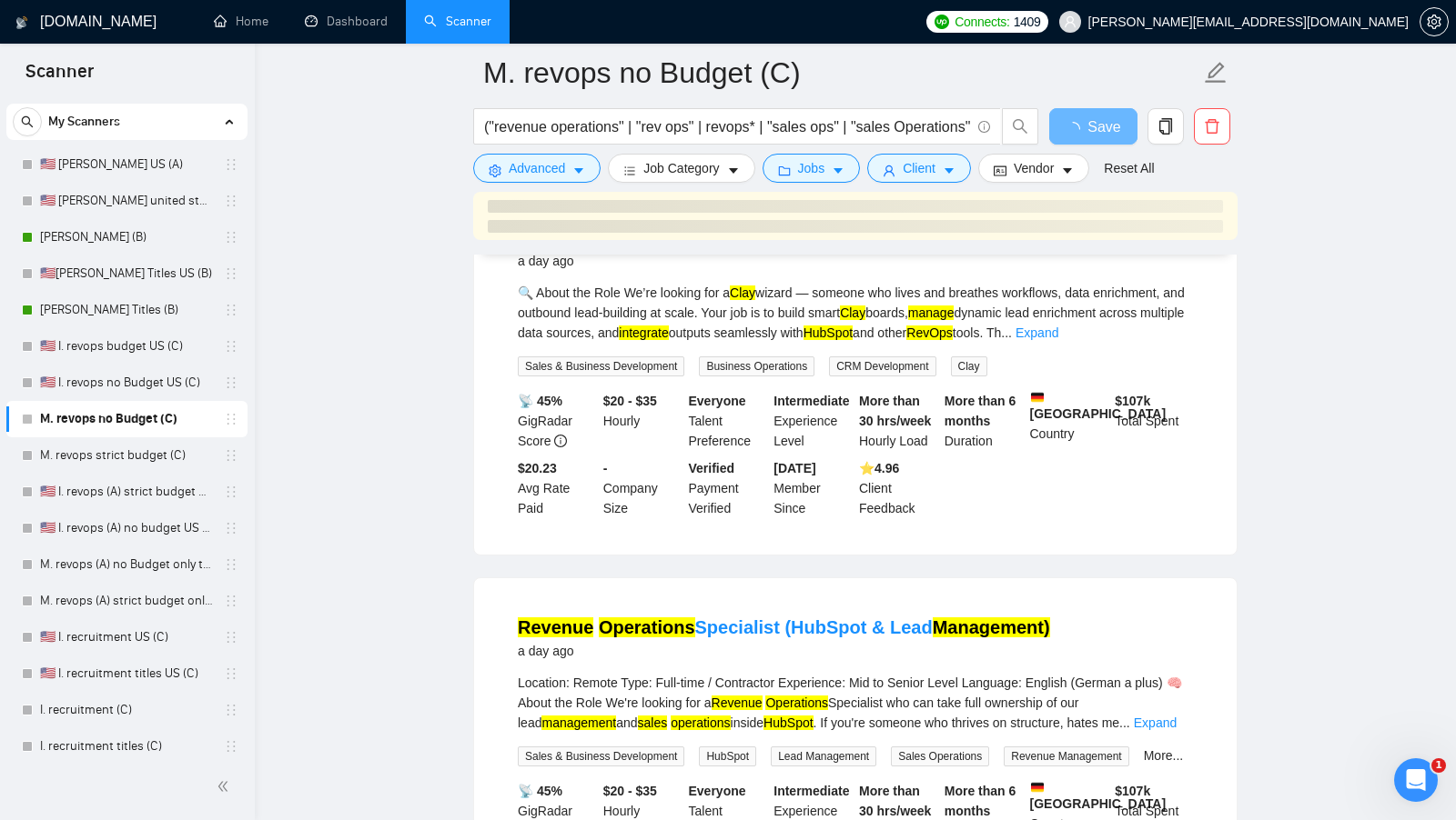
scroll to position [116, 0]
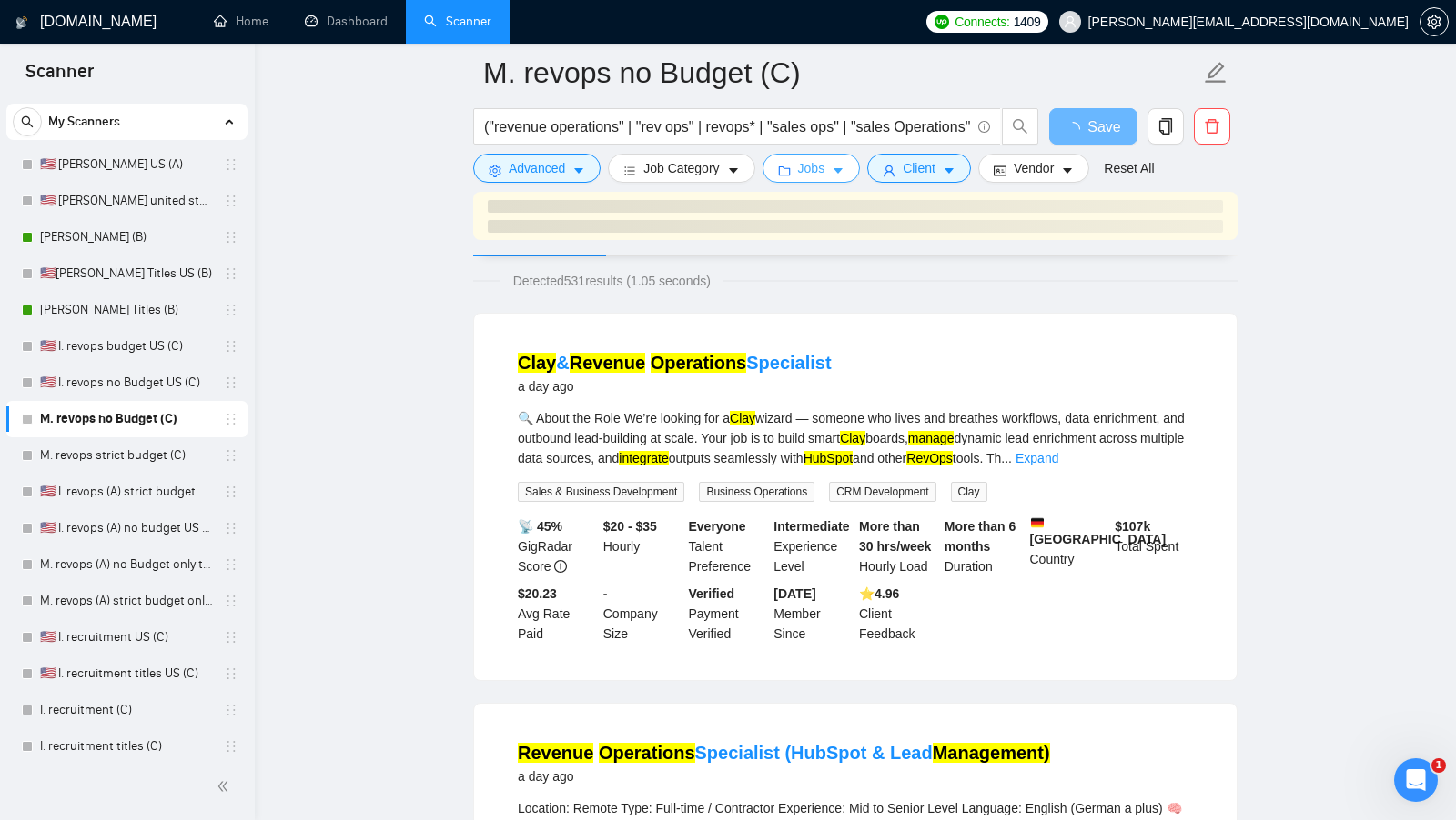
click at [842, 180] on button "Jobs" at bounding box center [812, 168] width 98 height 29
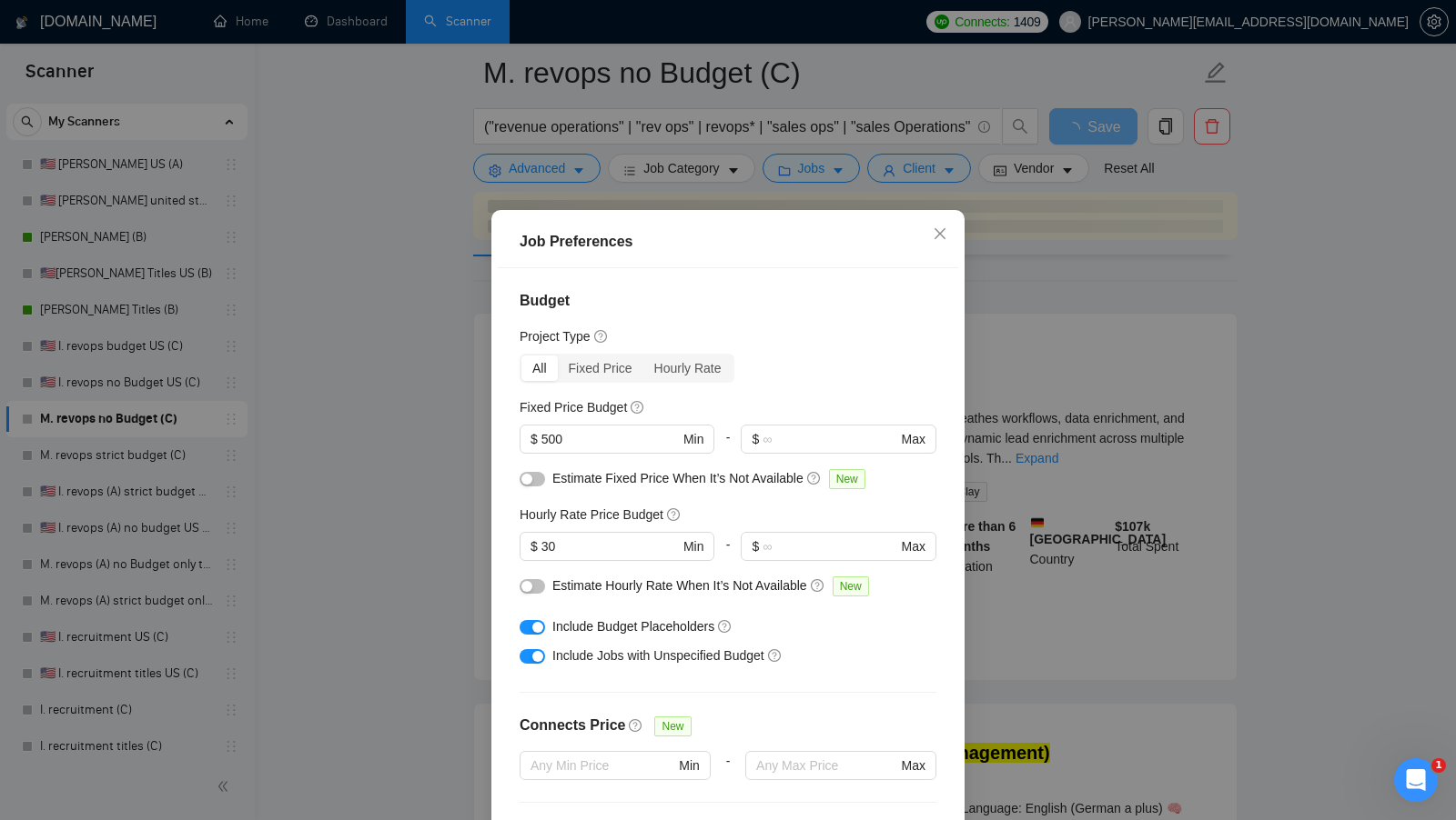
click at [1031, 535] on div "Job Preferences Budget Project Type All Fixed Price Hourly Rate Fixed Price Bud…" at bounding box center [728, 410] width 1456 height 820
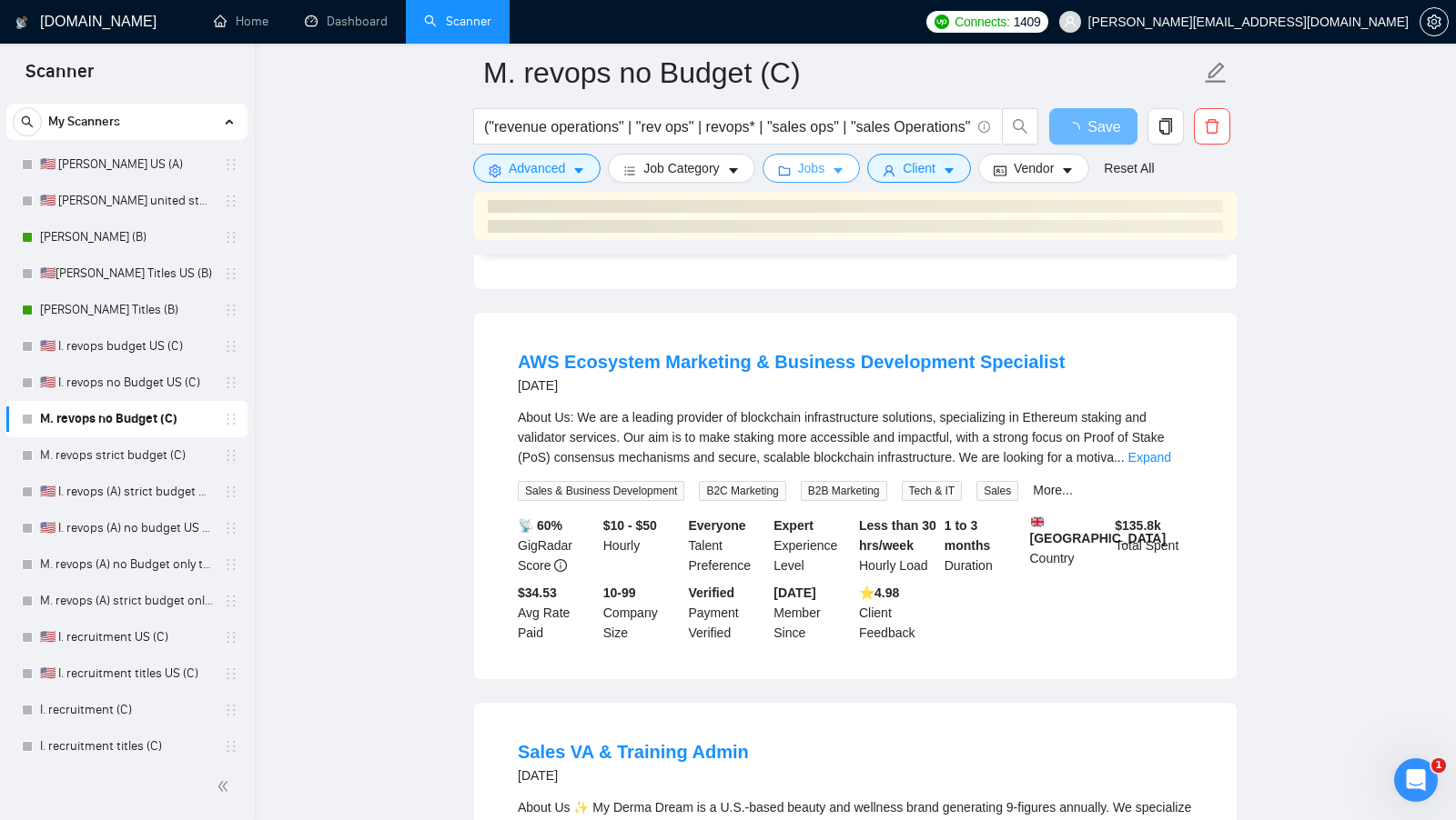
scroll to position [1369, 0]
click at [1170, 464] on link "Expand" at bounding box center [1150, 456] width 42 height 14
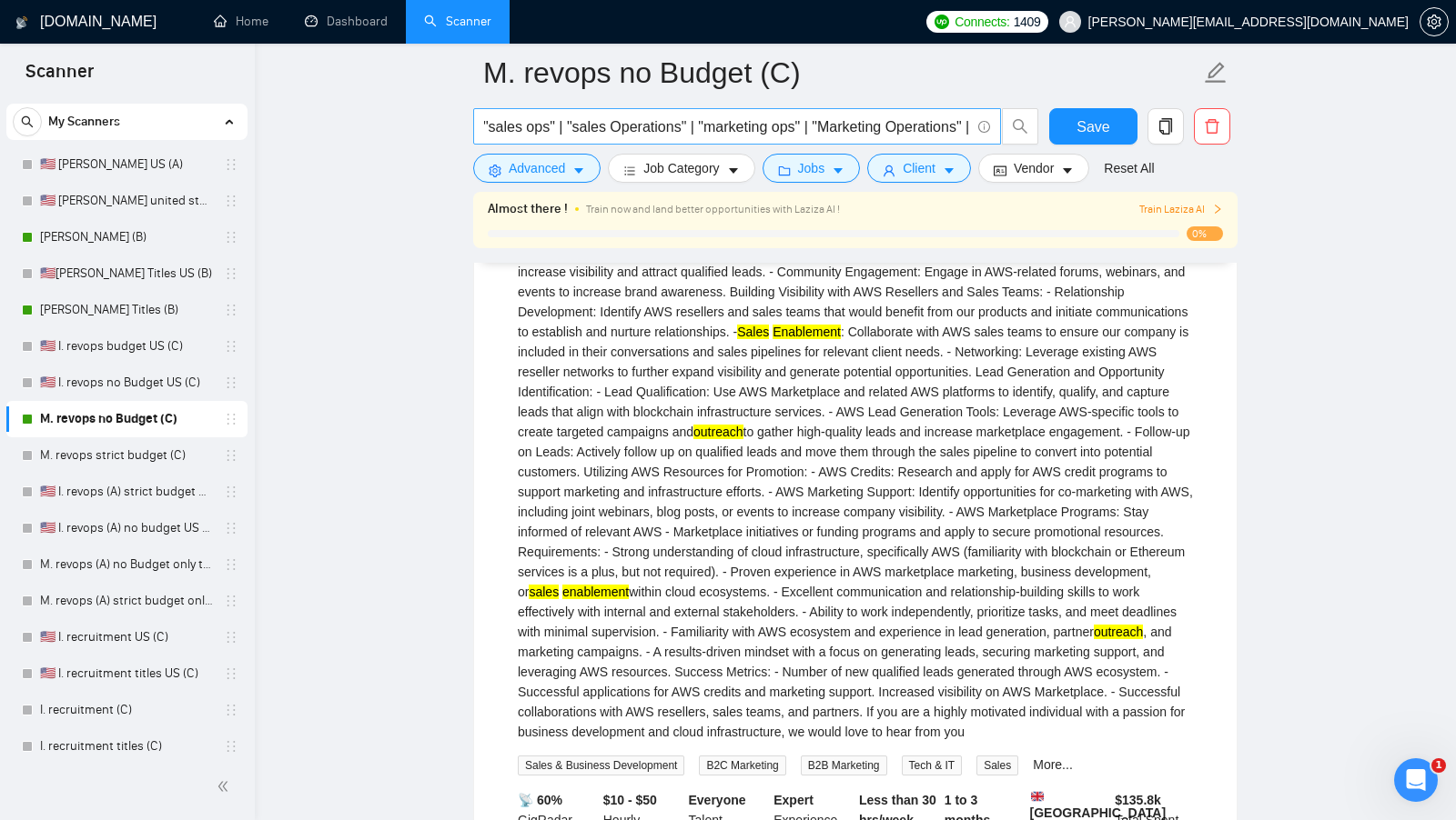
scroll to position [0, 371]
click at [131, 447] on link "M. revops strict budget (C)" at bounding box center [127, 455] width 173 height 37
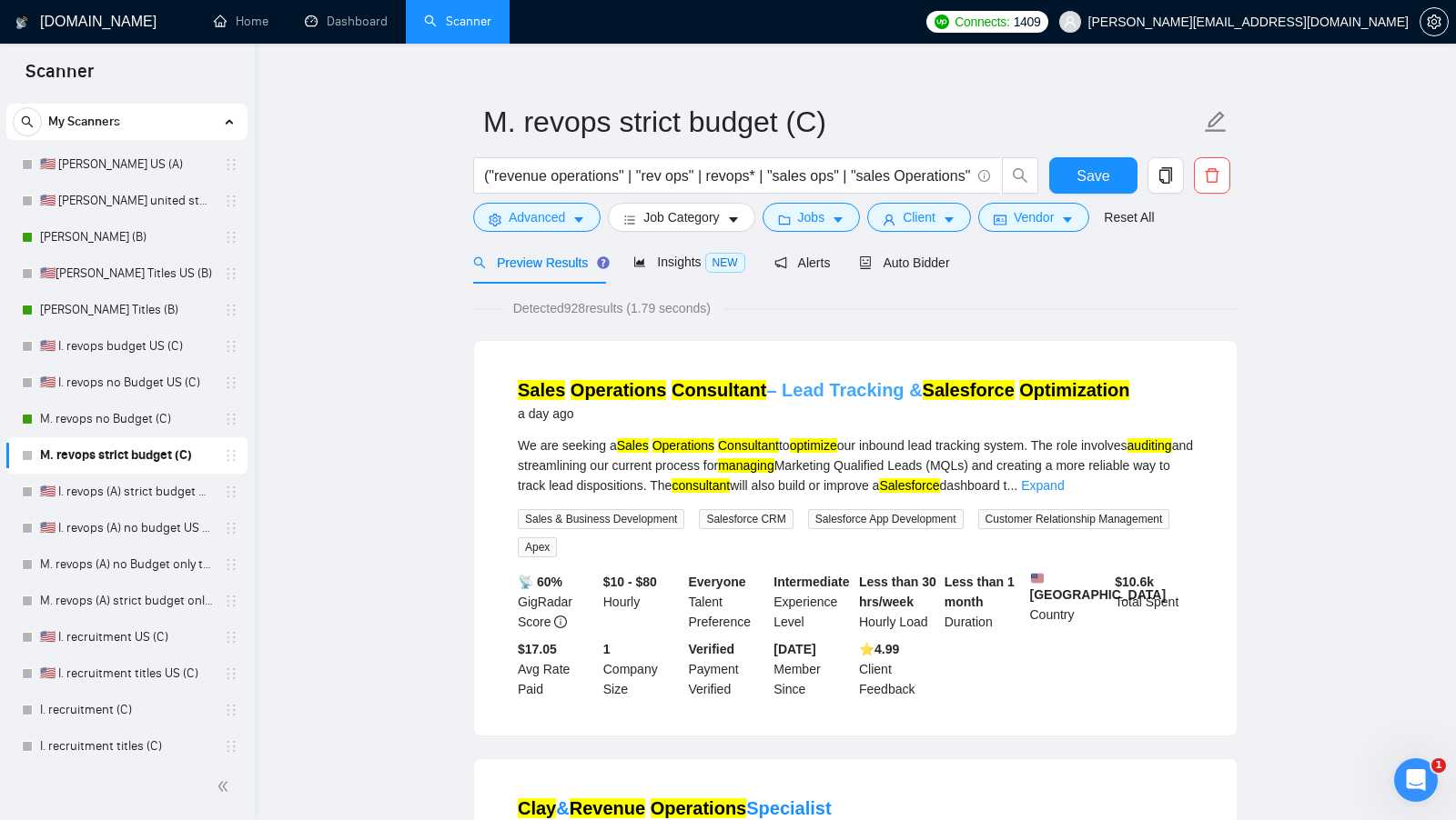
scroll to position [27, 0]
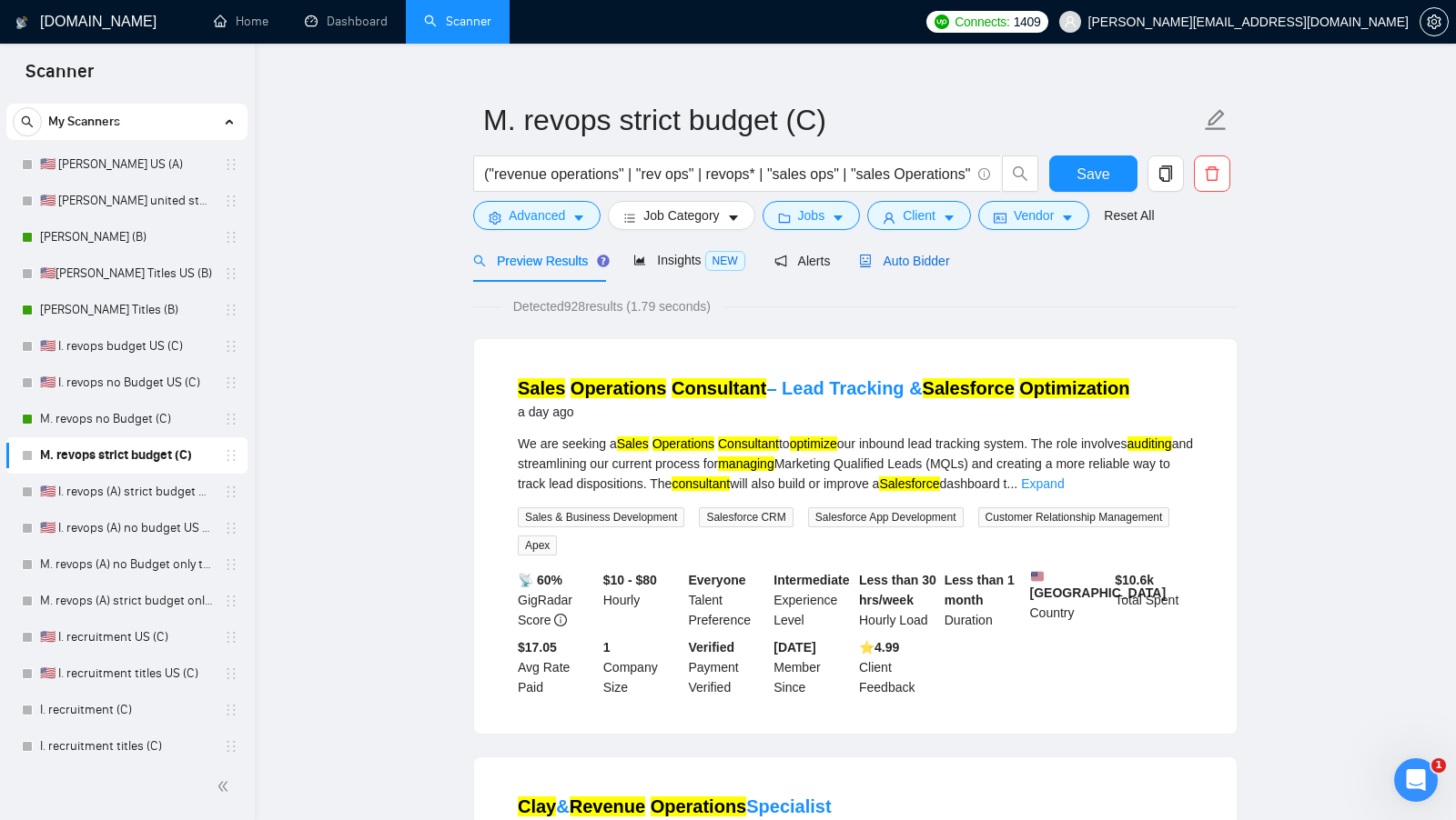
click at [936, 254] on span "Auto Bidder" at bounding box center [904, 261] width 91 height 14
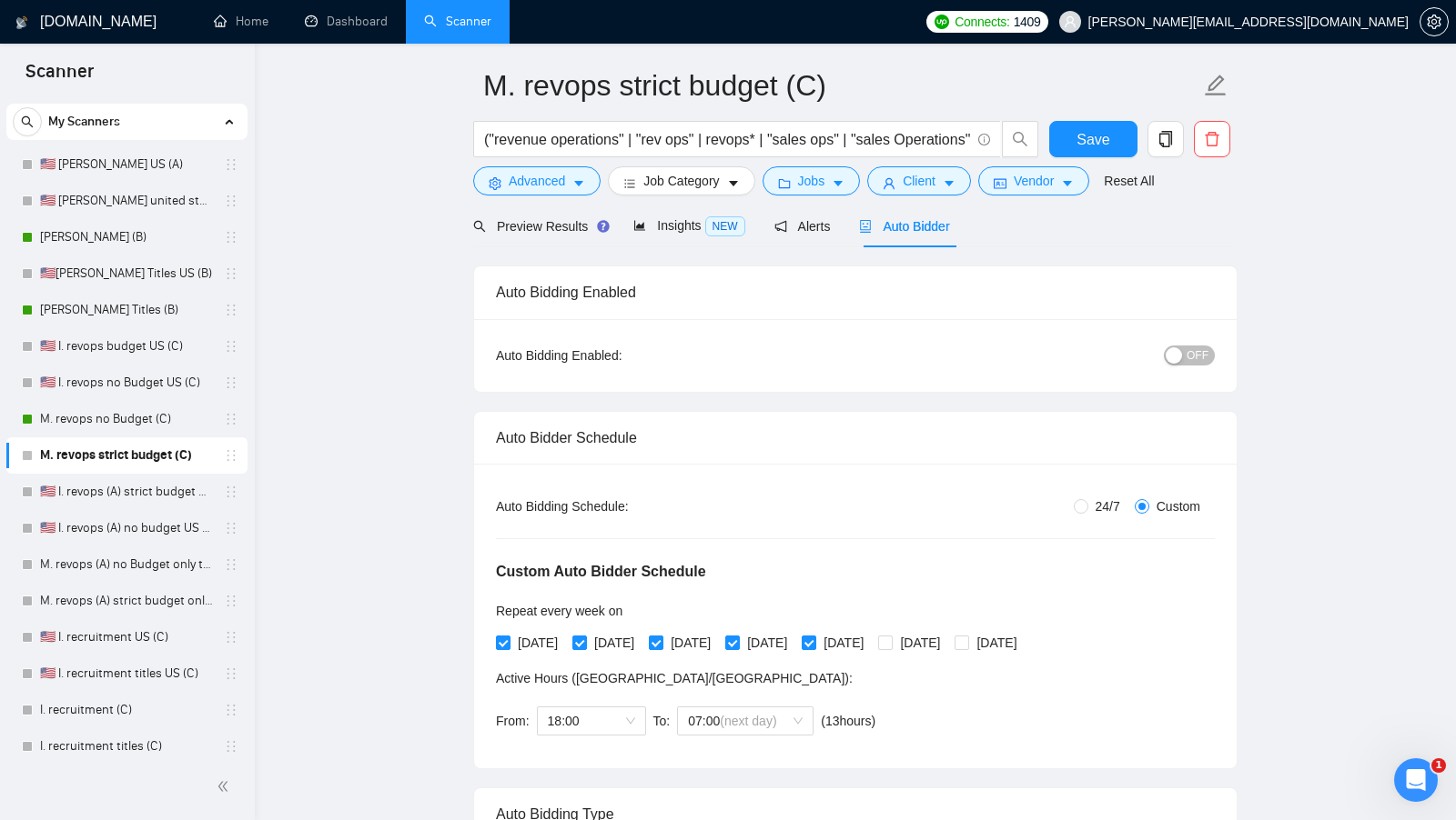
scroll to position [65, 0]
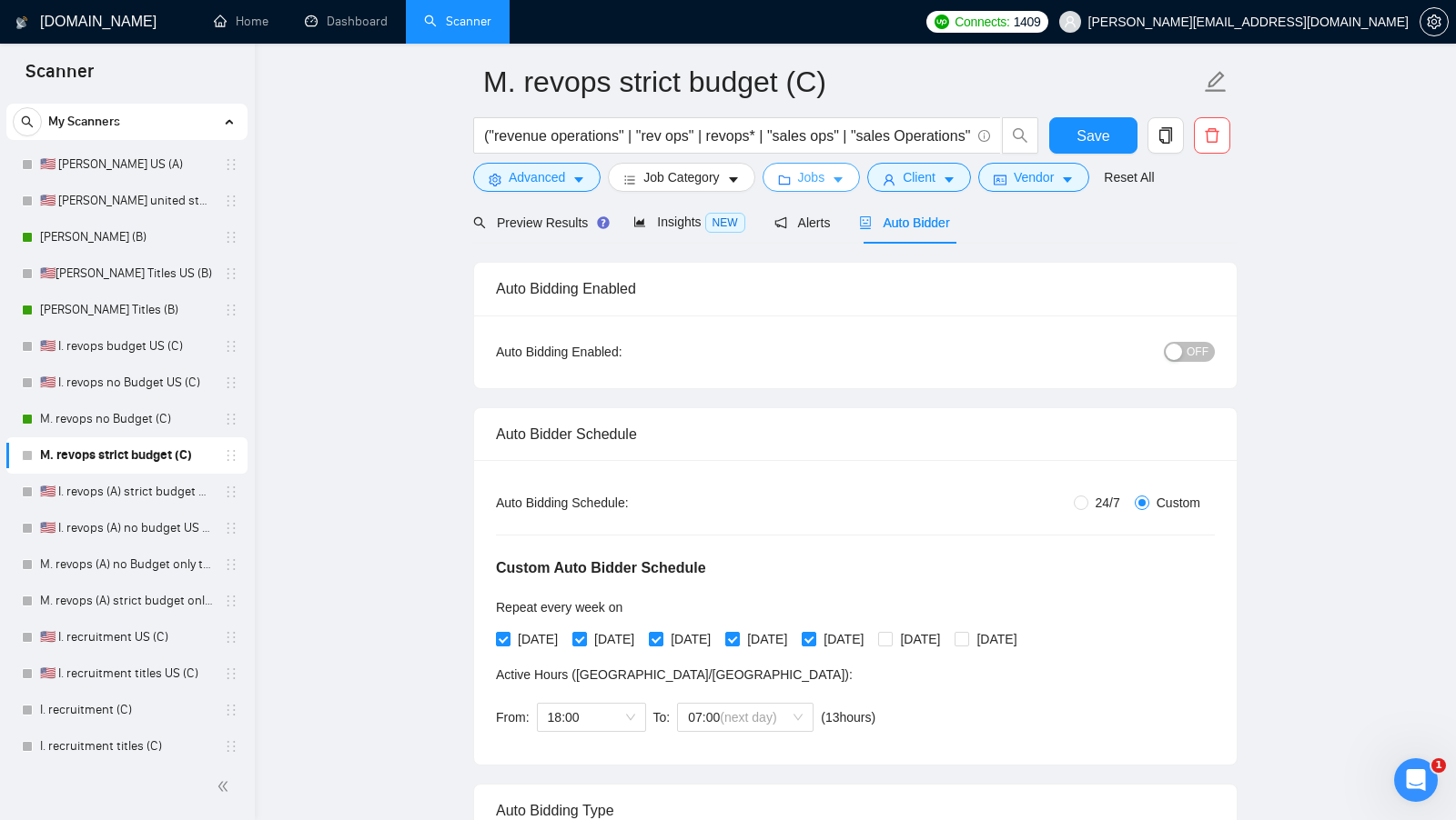
click at [817, 178] on span "Jobs" at bounding box center [812, 177] width 27 height 20
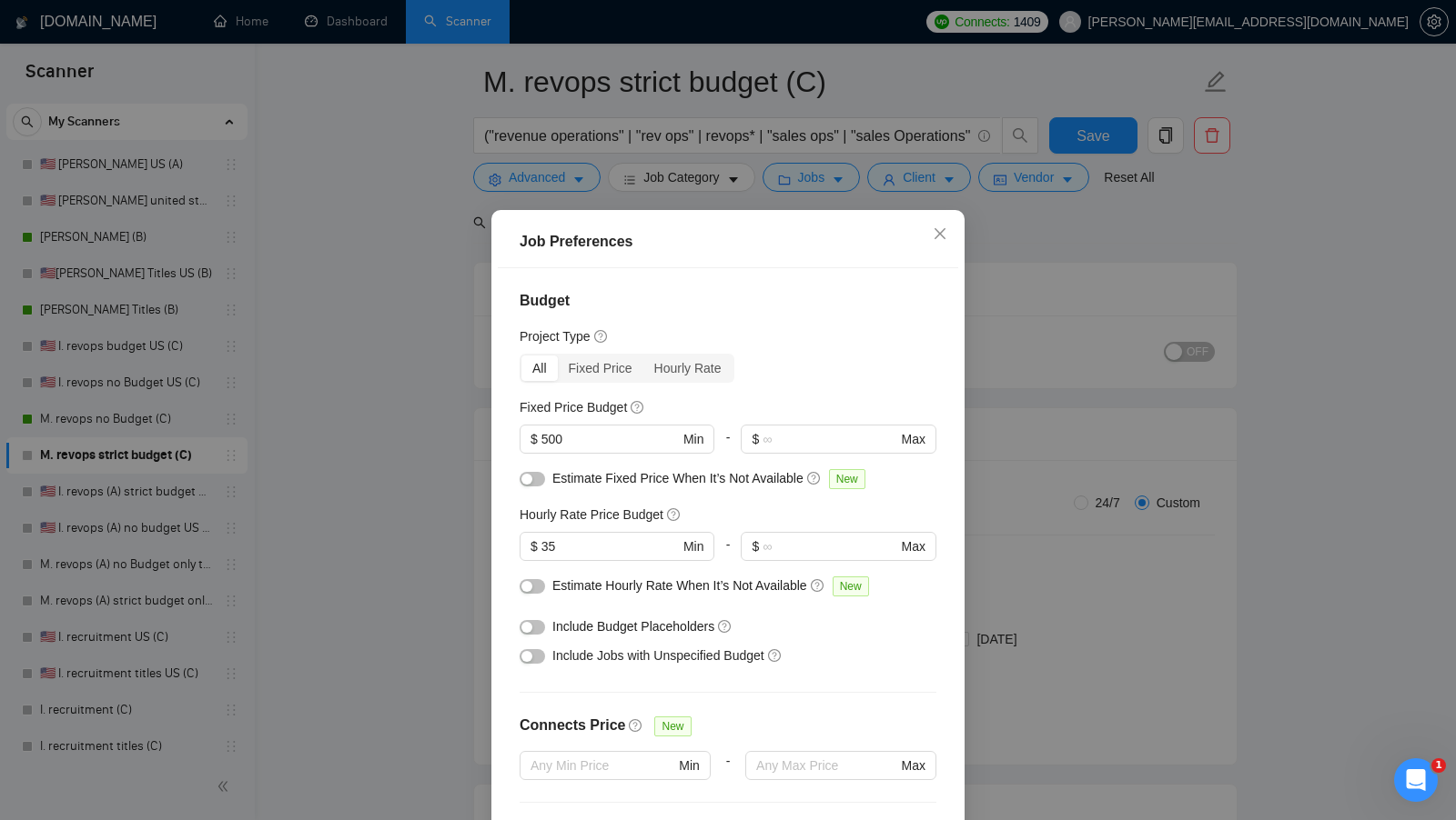
click at [992, 537] on div "Job Preferences Budget Project Type All Fixed Price Hourly Rate Fixed Price Bud…" at bounding box center [728, 410] width 1456 height 820
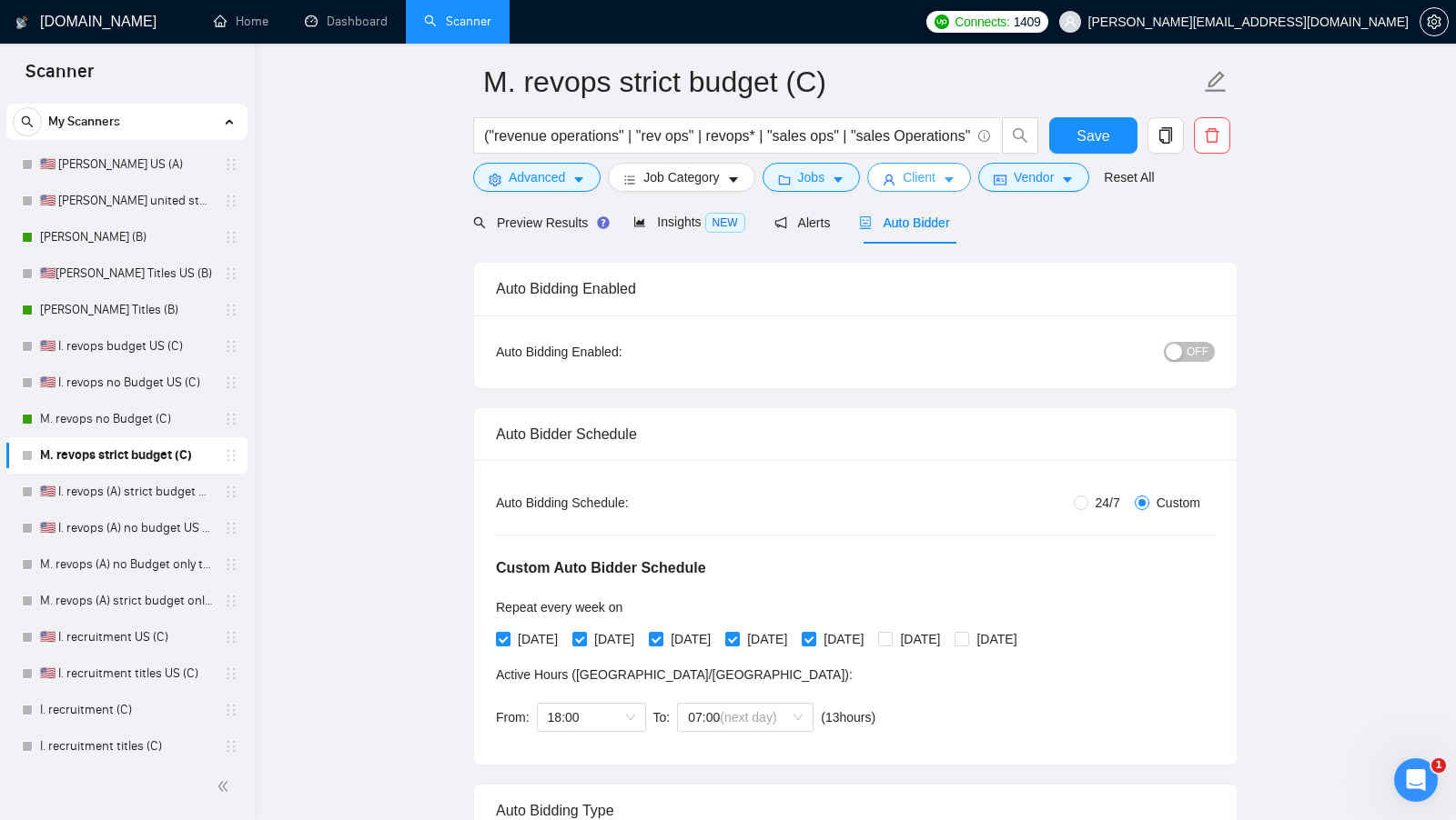
click at [958, 166] on button "Client" at bounding box center [919, 177] width 104 height 29
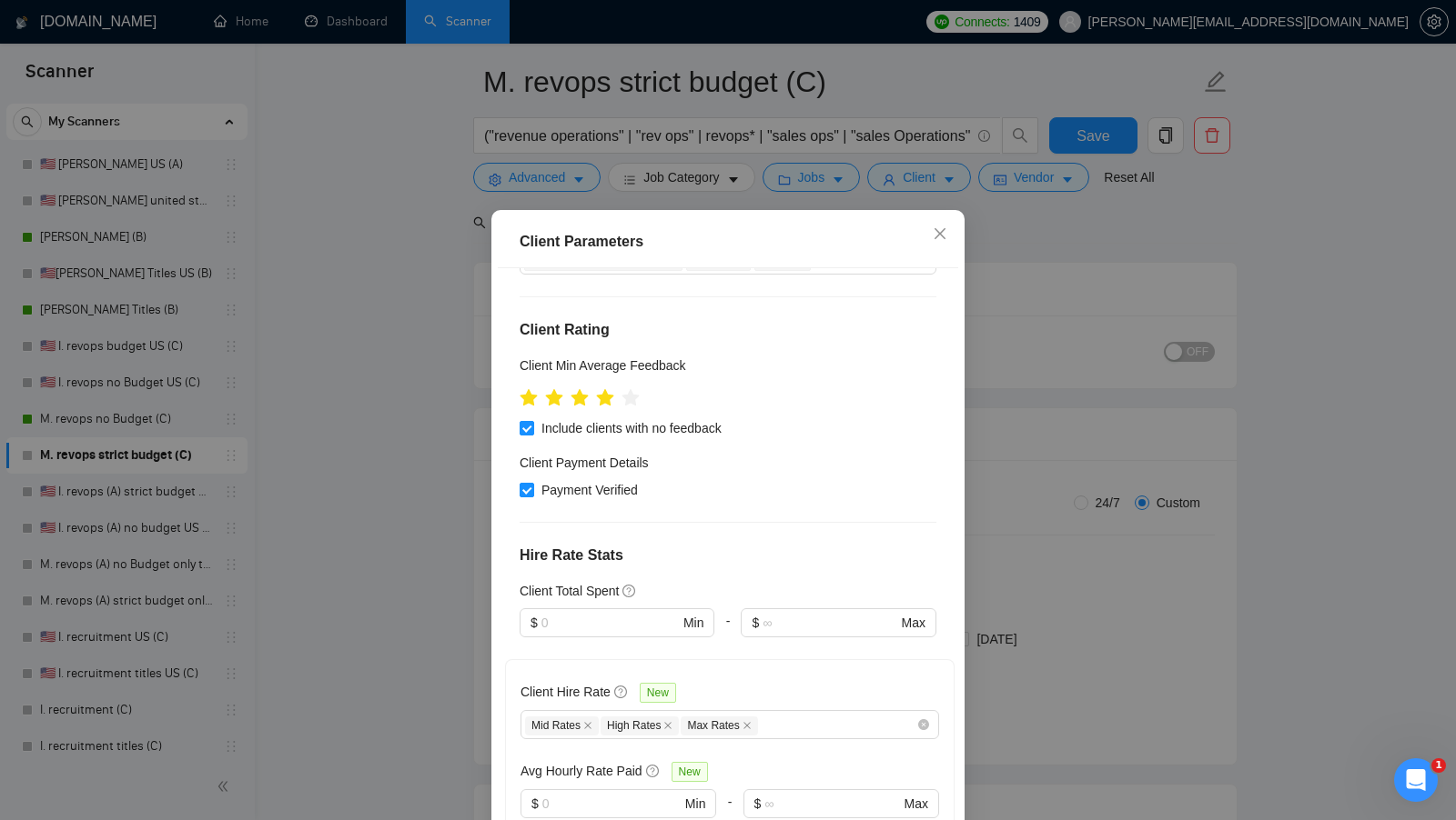
scroll to position [231, 0]
click at [600, 612] on input "text" at bounding box center [610, 622] width 138 height 20
click at [742, 544] on h4 "Hire Rate Stats" at bounding box center [727, 554] width 417 height 22
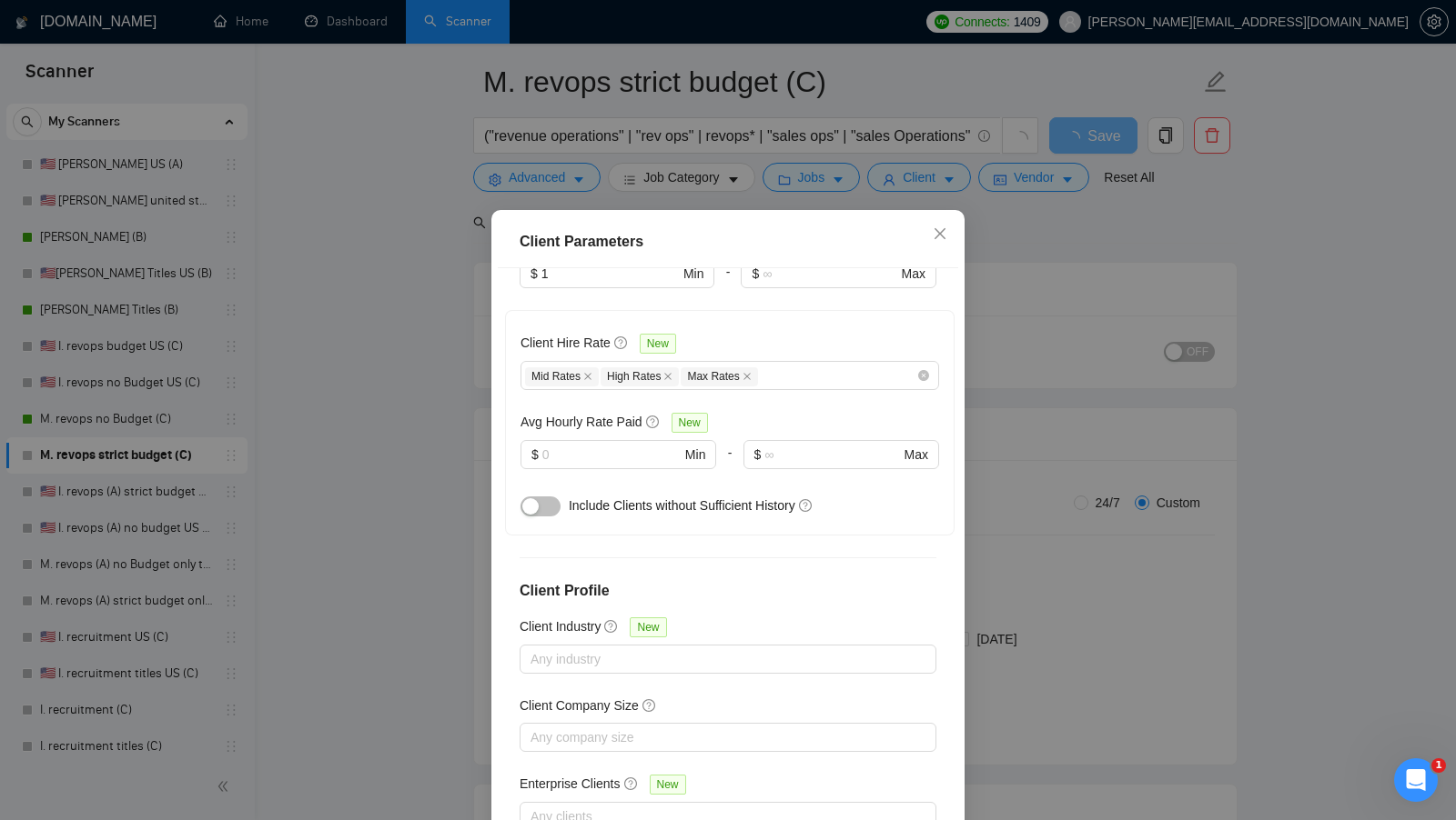
scroll to position [101, 0]
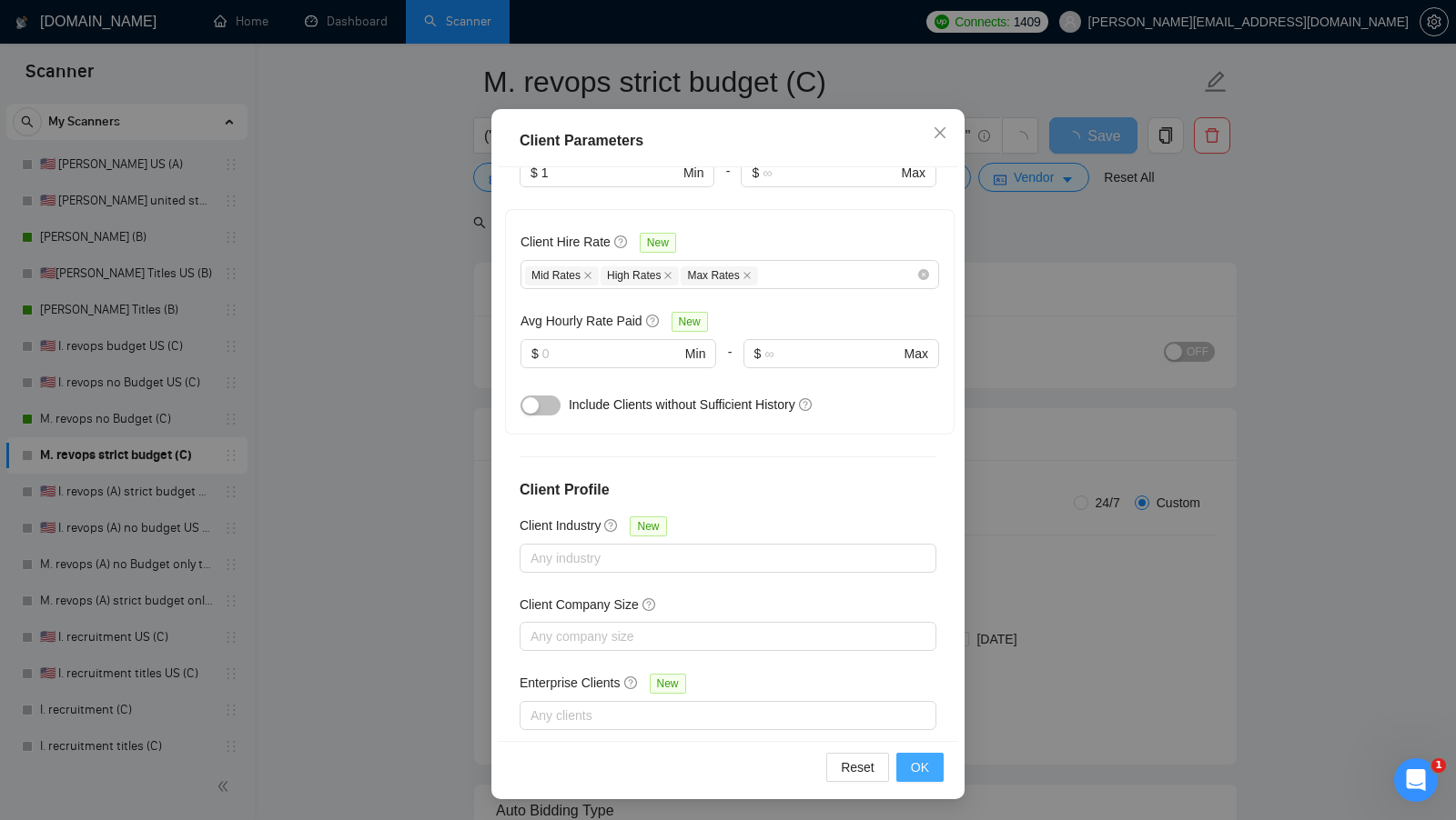
click at [912, 766] on span "OK" at bounding box center [920, 767] width 18 height 20
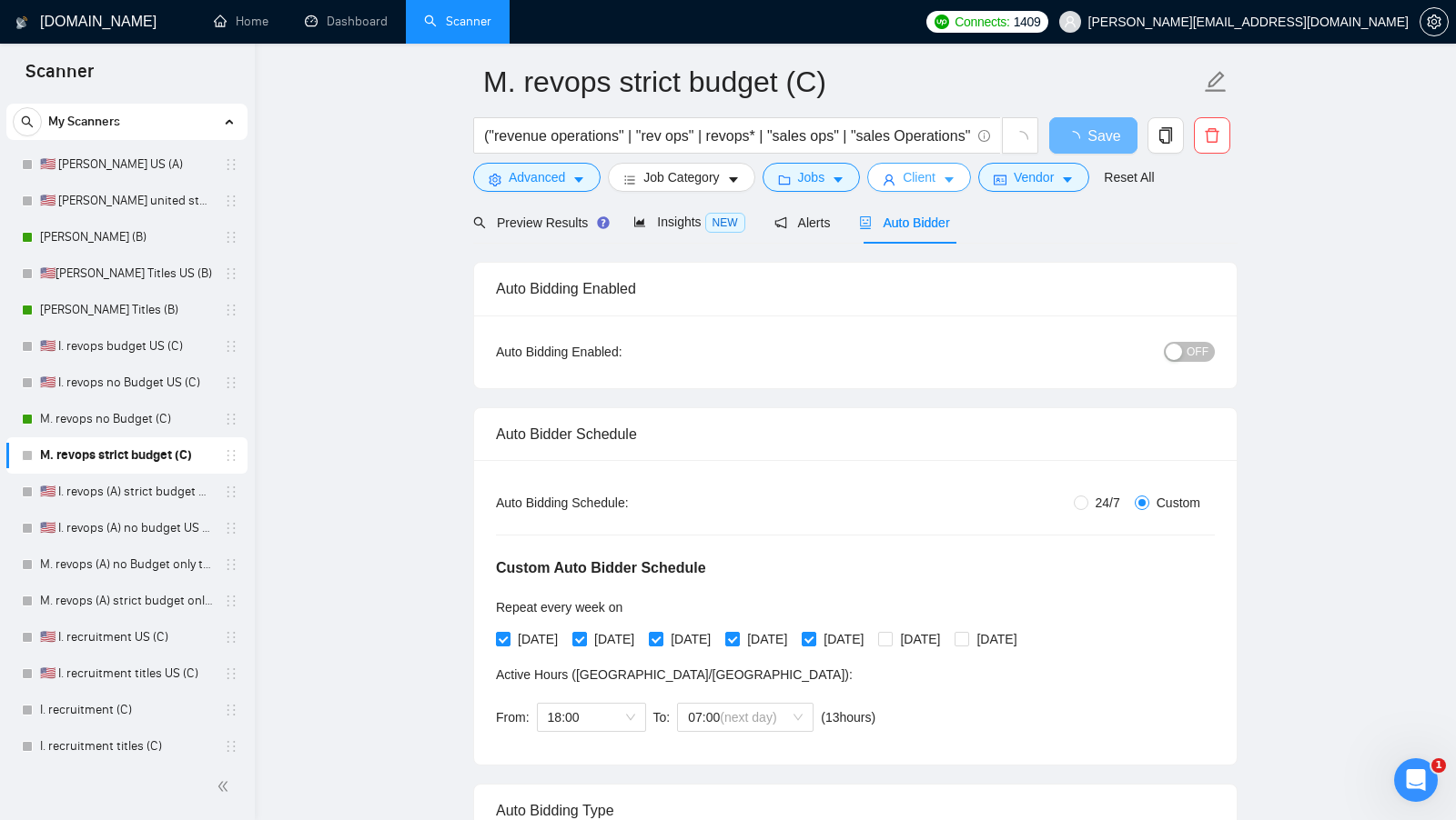
scroll to position [0, 0]
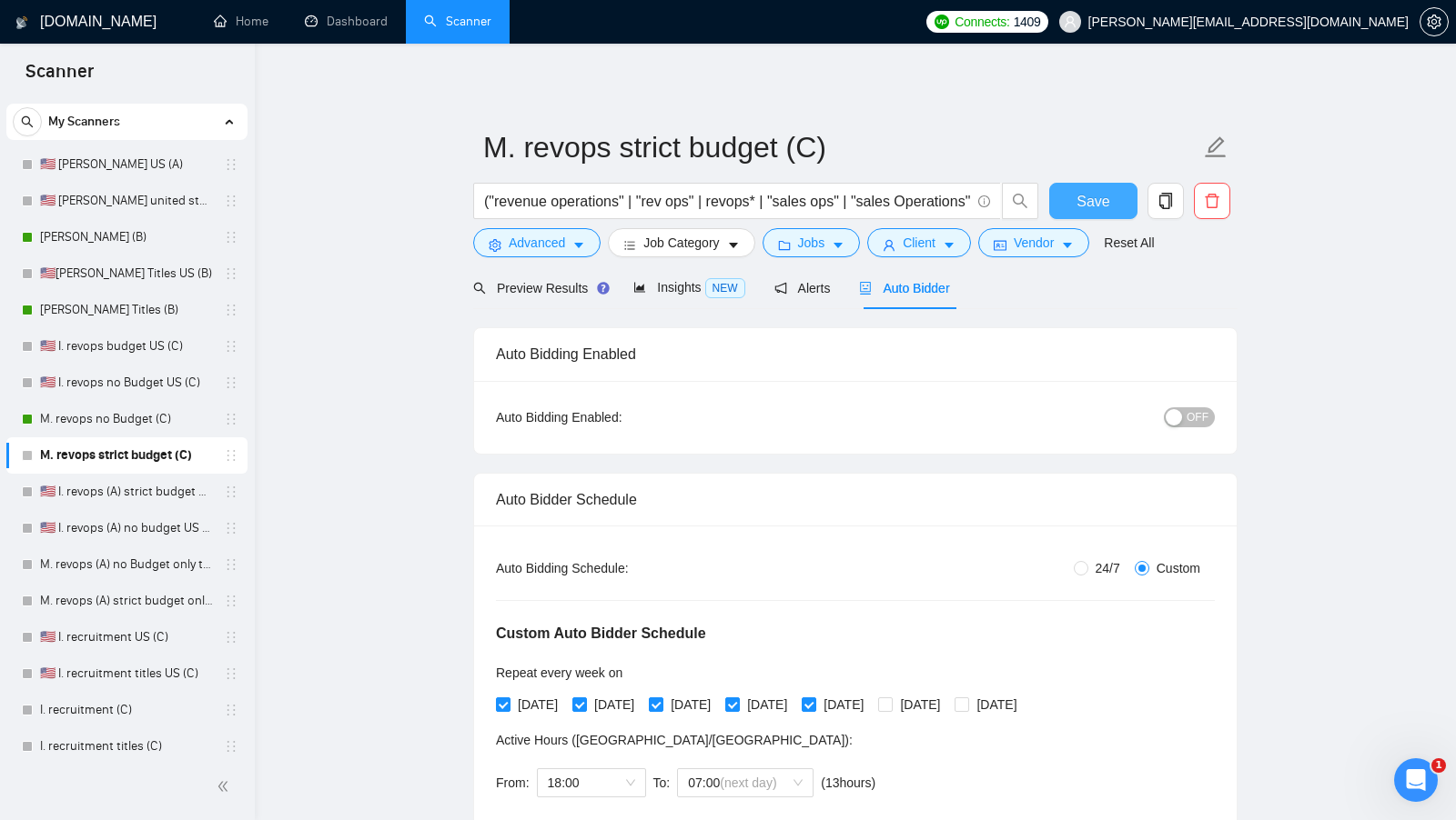
click at [1099, 209] on span "Save" at bounding box center [1093, 201] width 33 height 23
click at [561, 285] on span "Preview Results" at bounding box center [538, 288] width 131 height 14
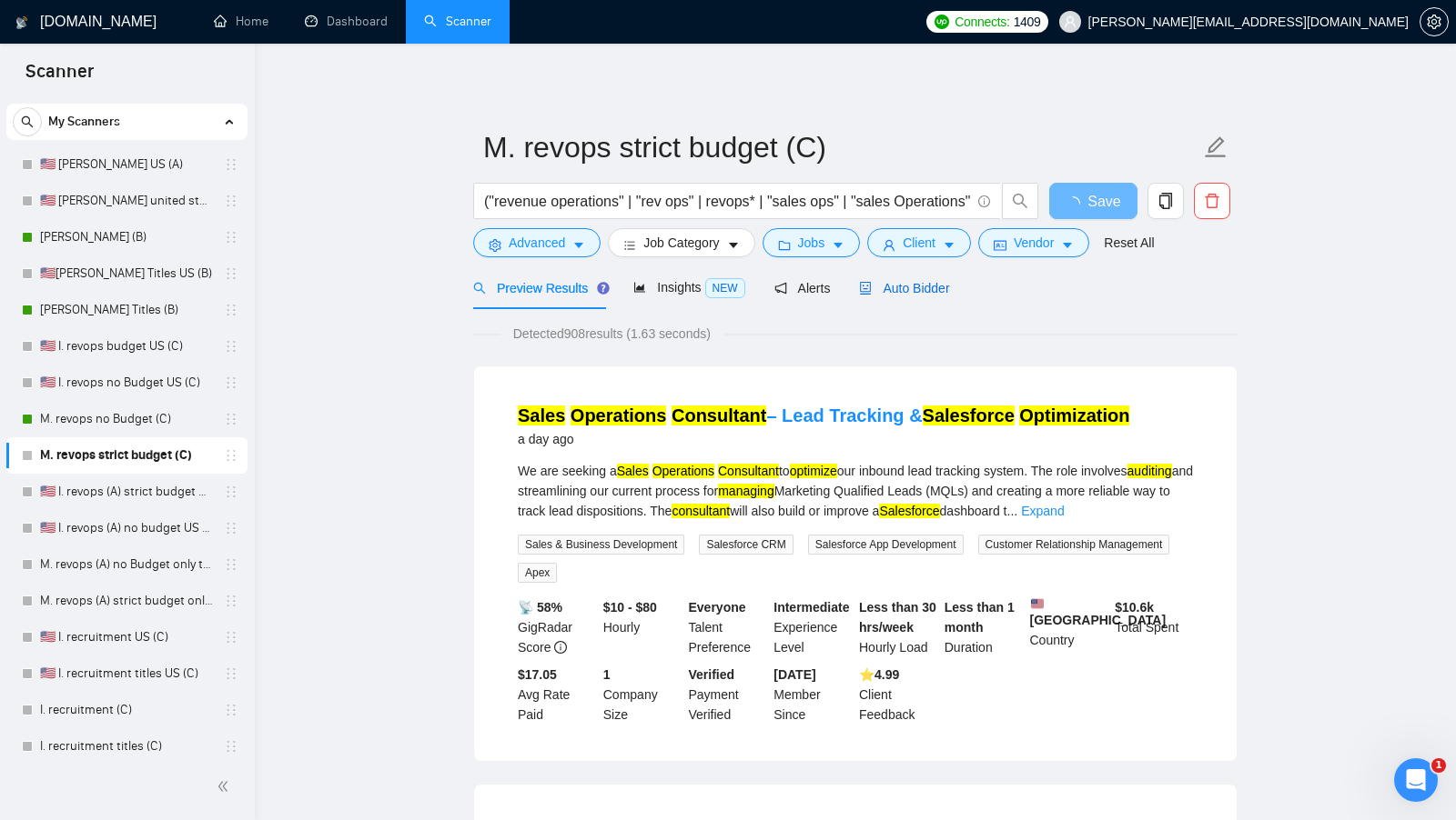
click at [888, 285] on span "Auto Bidder" at bounding box center [904, 288] width 91 height 14
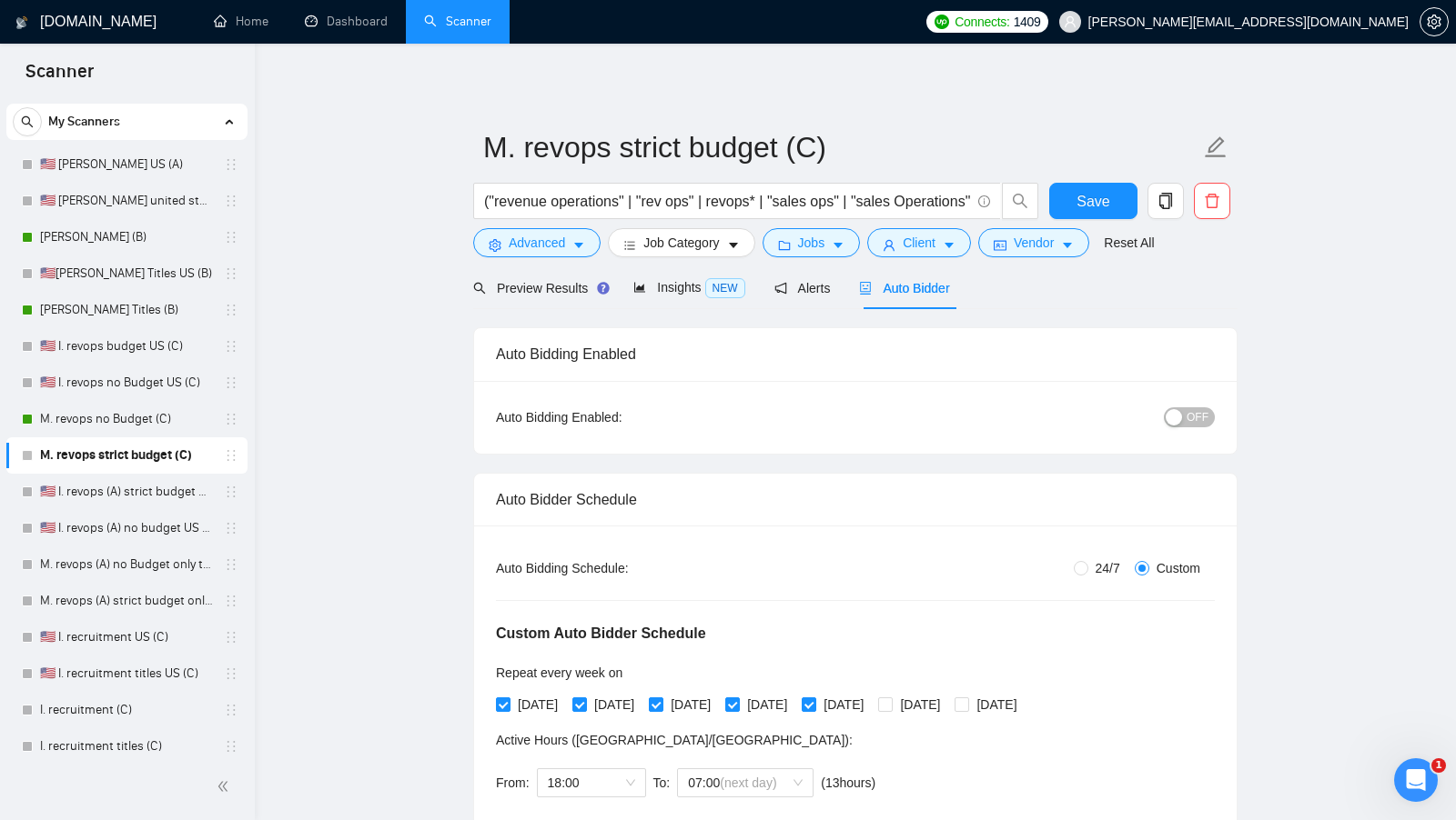
click at [1183, 414] on button "OFF" at bounding box center [1188, 417] width 51 height 20
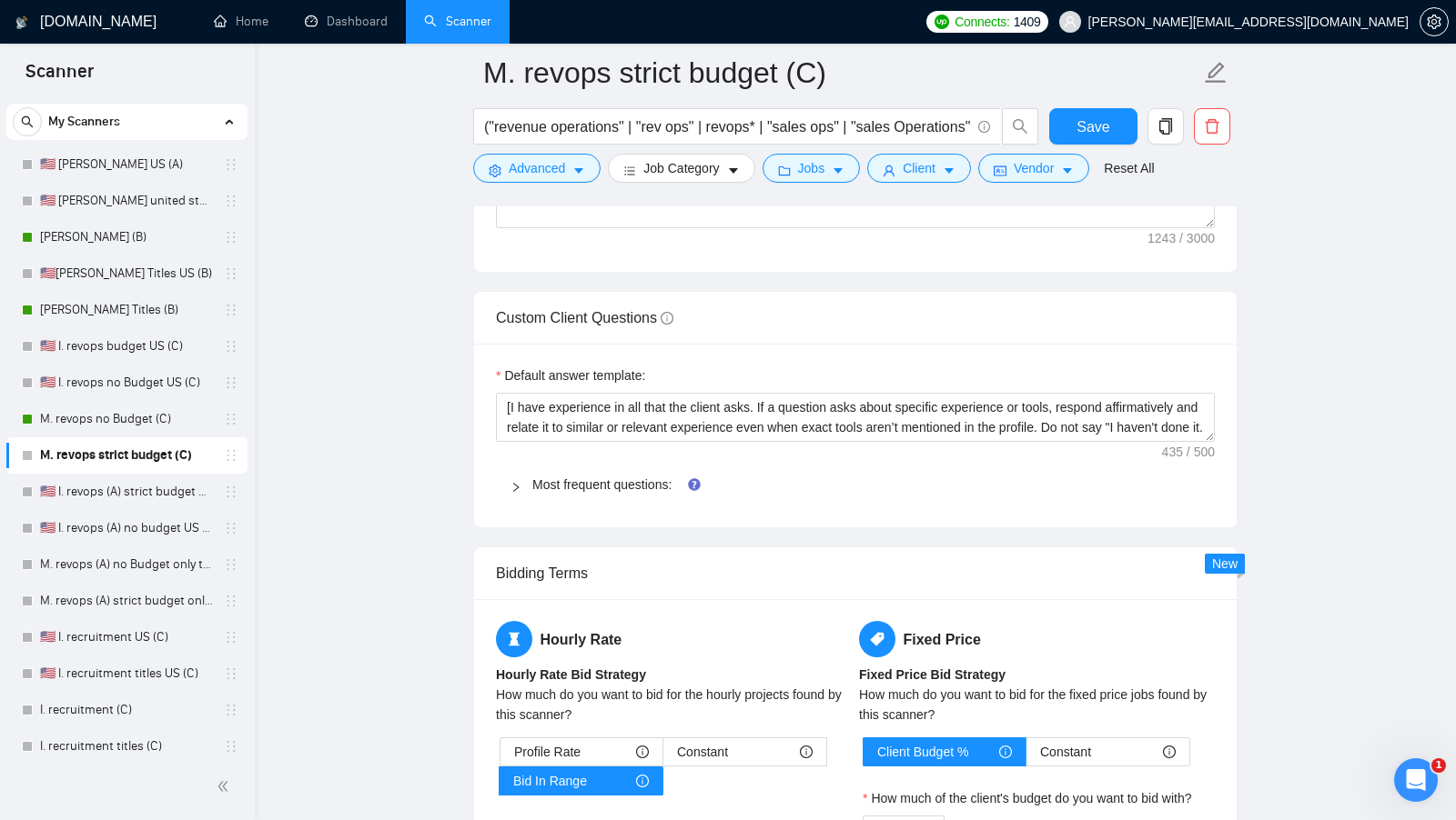
scroll to position [2766, 0]
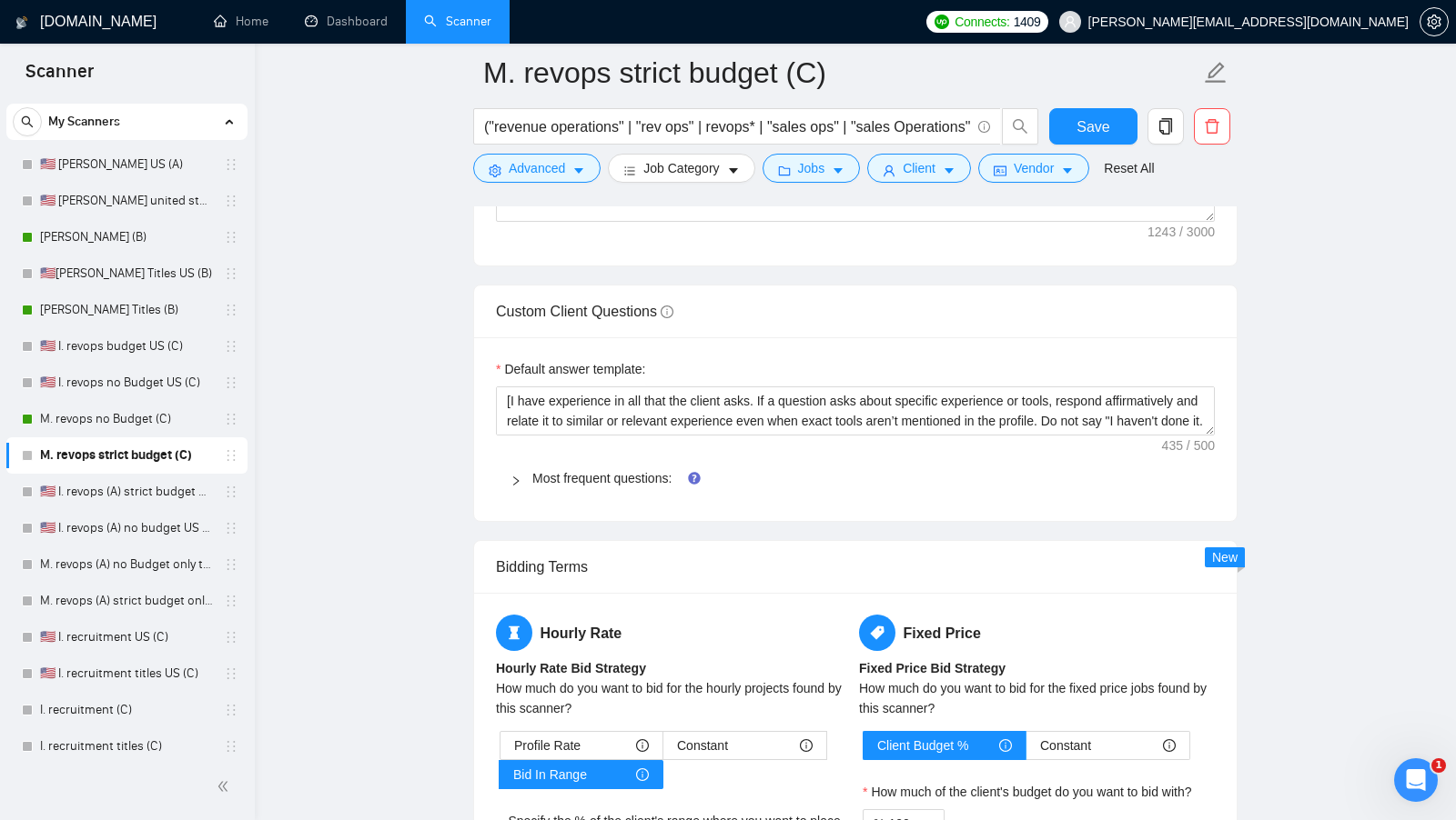
click at [623, 433] on div "Default answer template: [I have experience in all that the client asks. If a q…" at bounding box center [855, 429] width 763 height 184
click at [612, 471] on link "Most frequent questions:" at bounding box center [602, 477] width 140 height 14
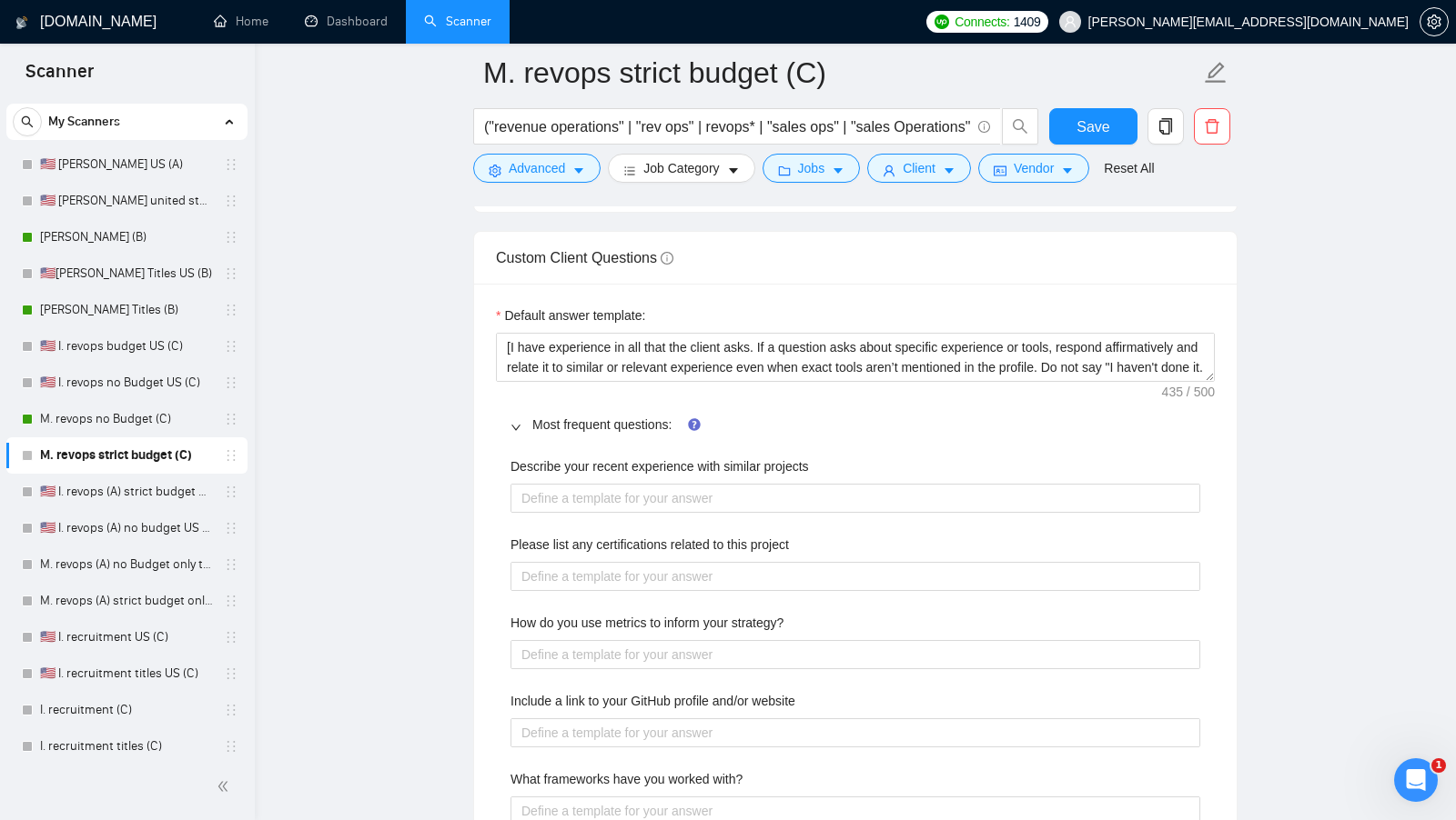
scroll to position [2857, 0]
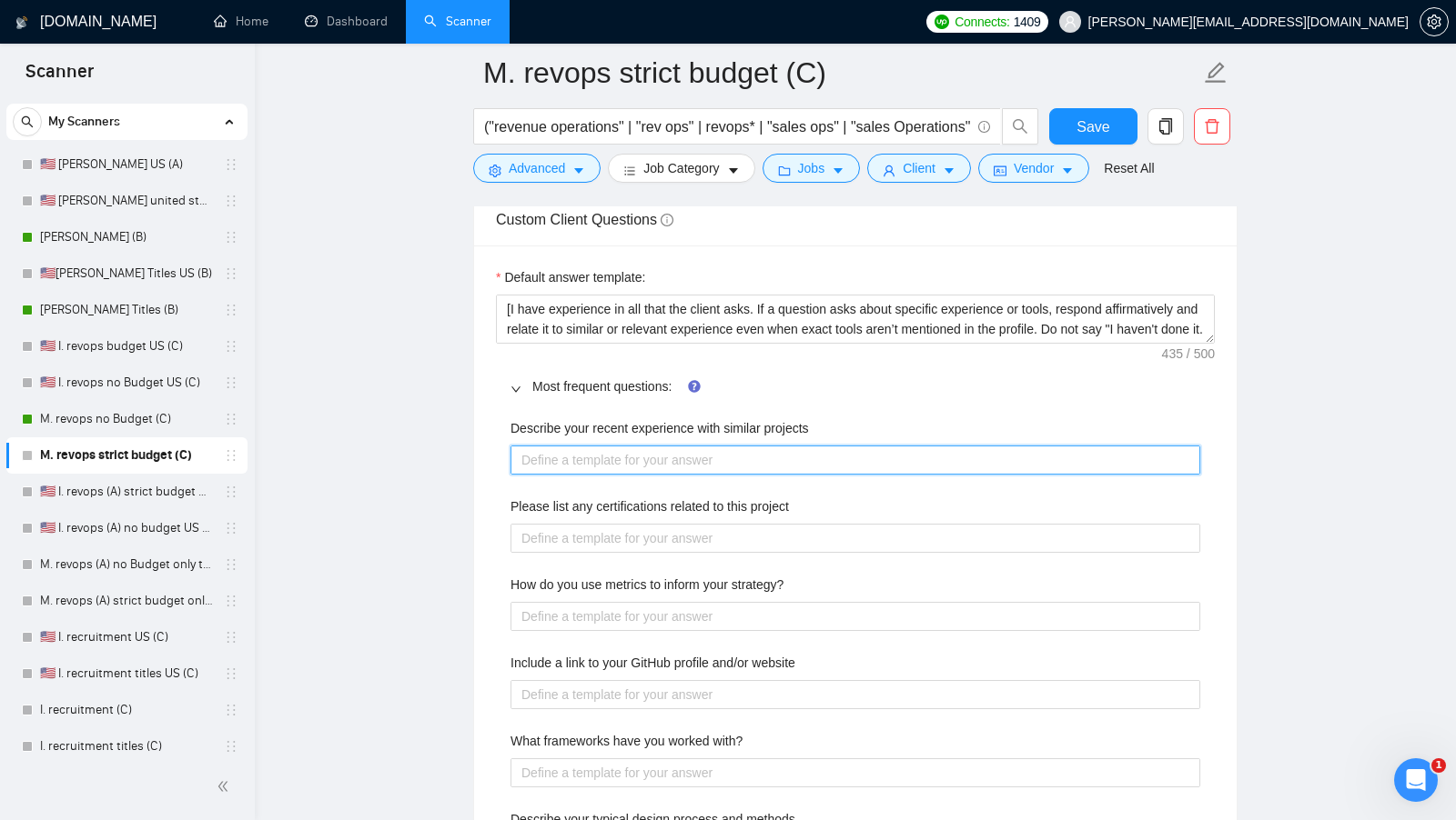
click at [612, 451] on projects "Describe your recent experience with similar projects" at bounding box center [855, 459] width 689 height 28
paste projects "[use the most relevant showcase from my portfolio to describe my experience, in…"
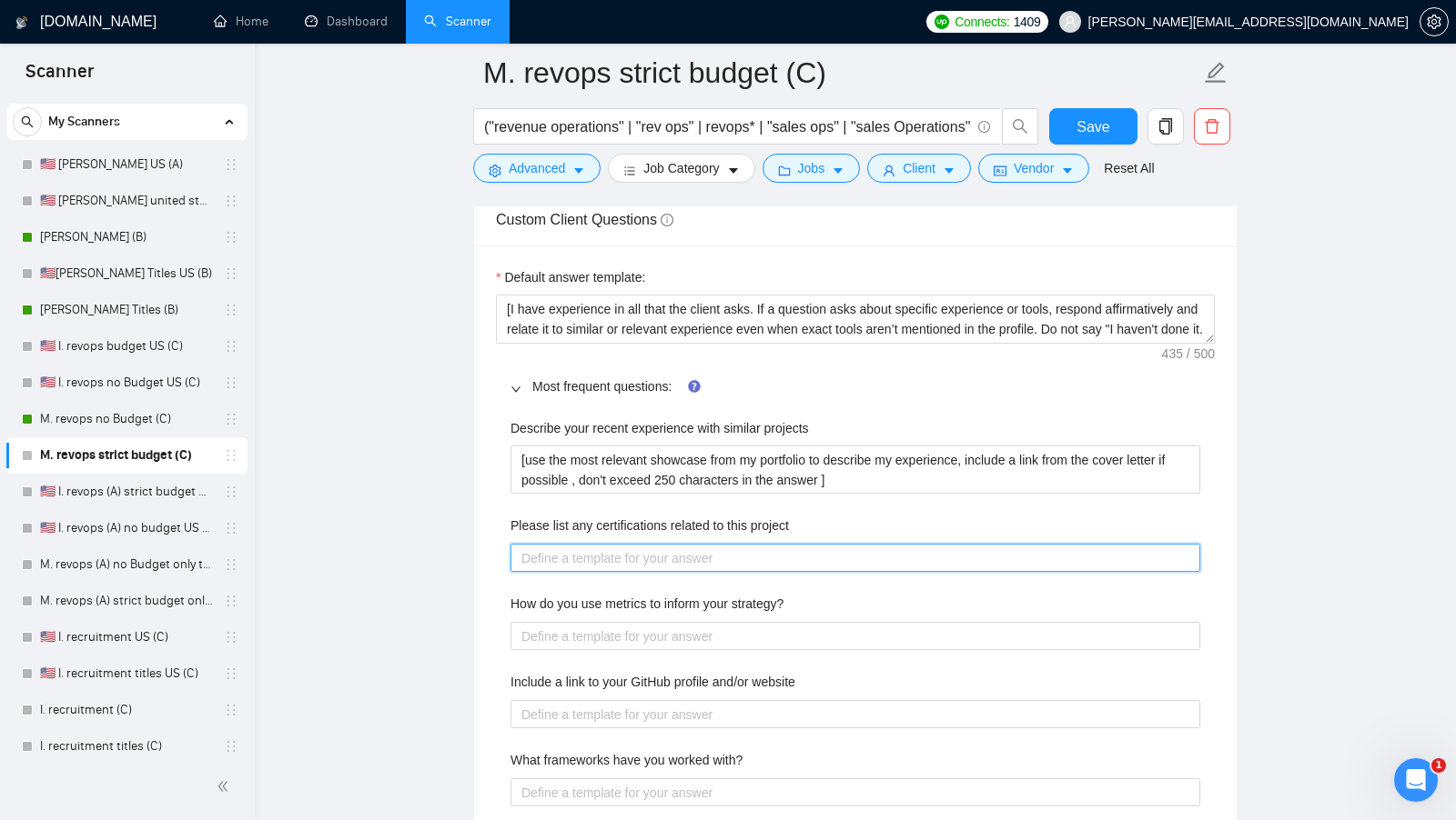
click at [651, 544] on project "Please list any certifications related to this project" at bounding box center [855, 557] width 689 height 28
paste project "[list the certifications what could be related to this project]"
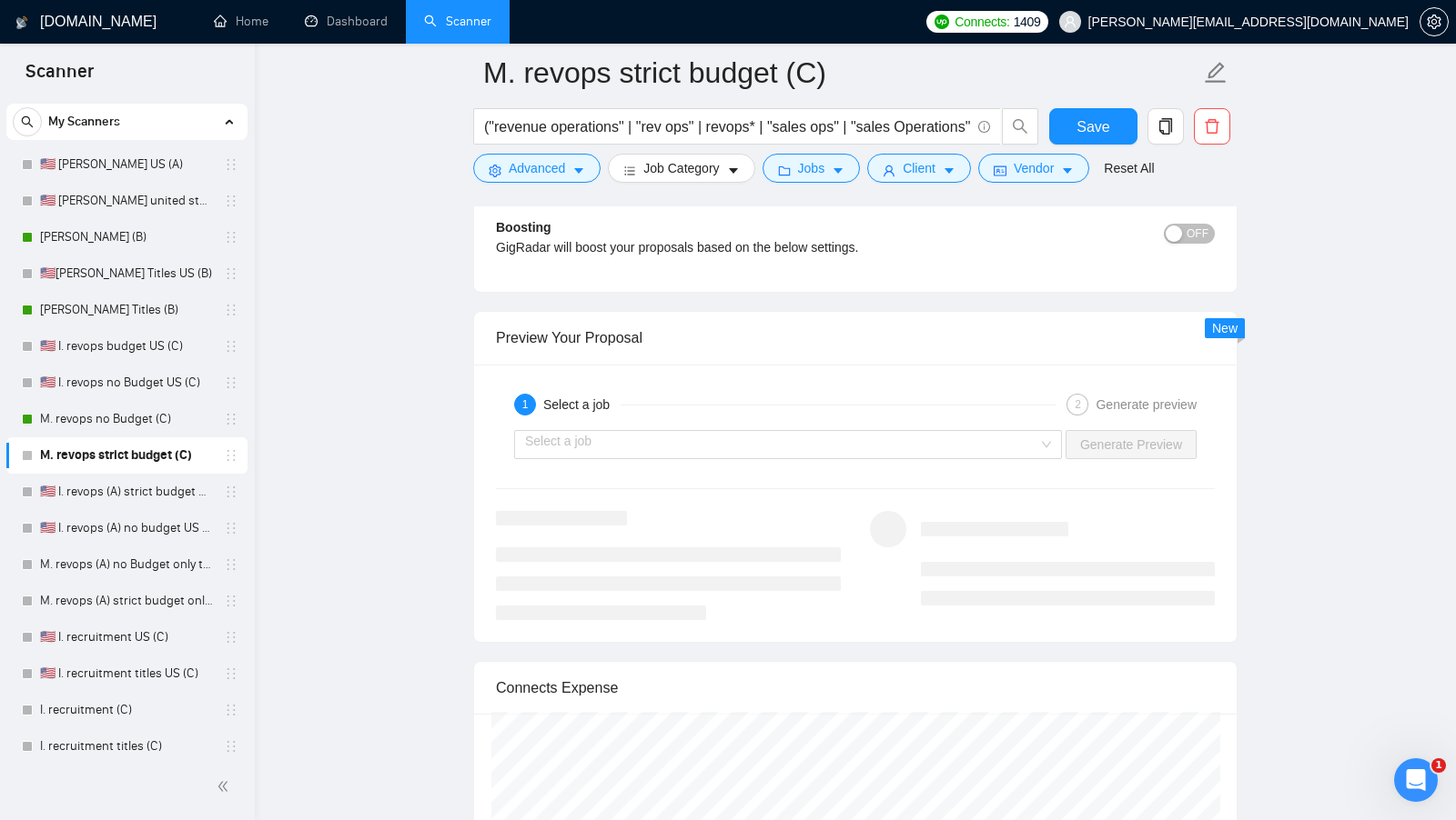
scroll to position [4718, 0]
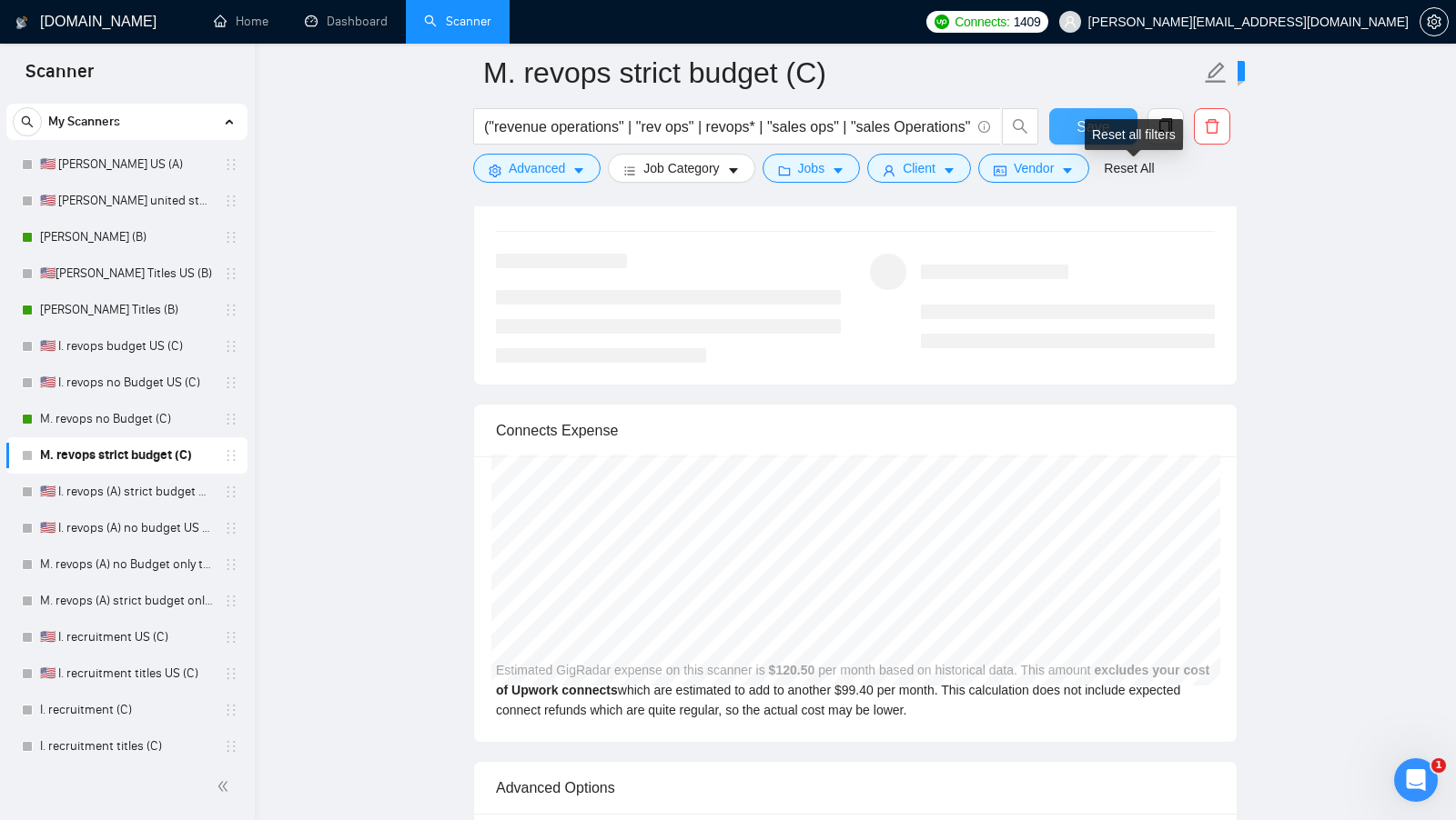
click at [1092, 120] on span "Save" at bounding box center [1093, 127] width 33 height 23
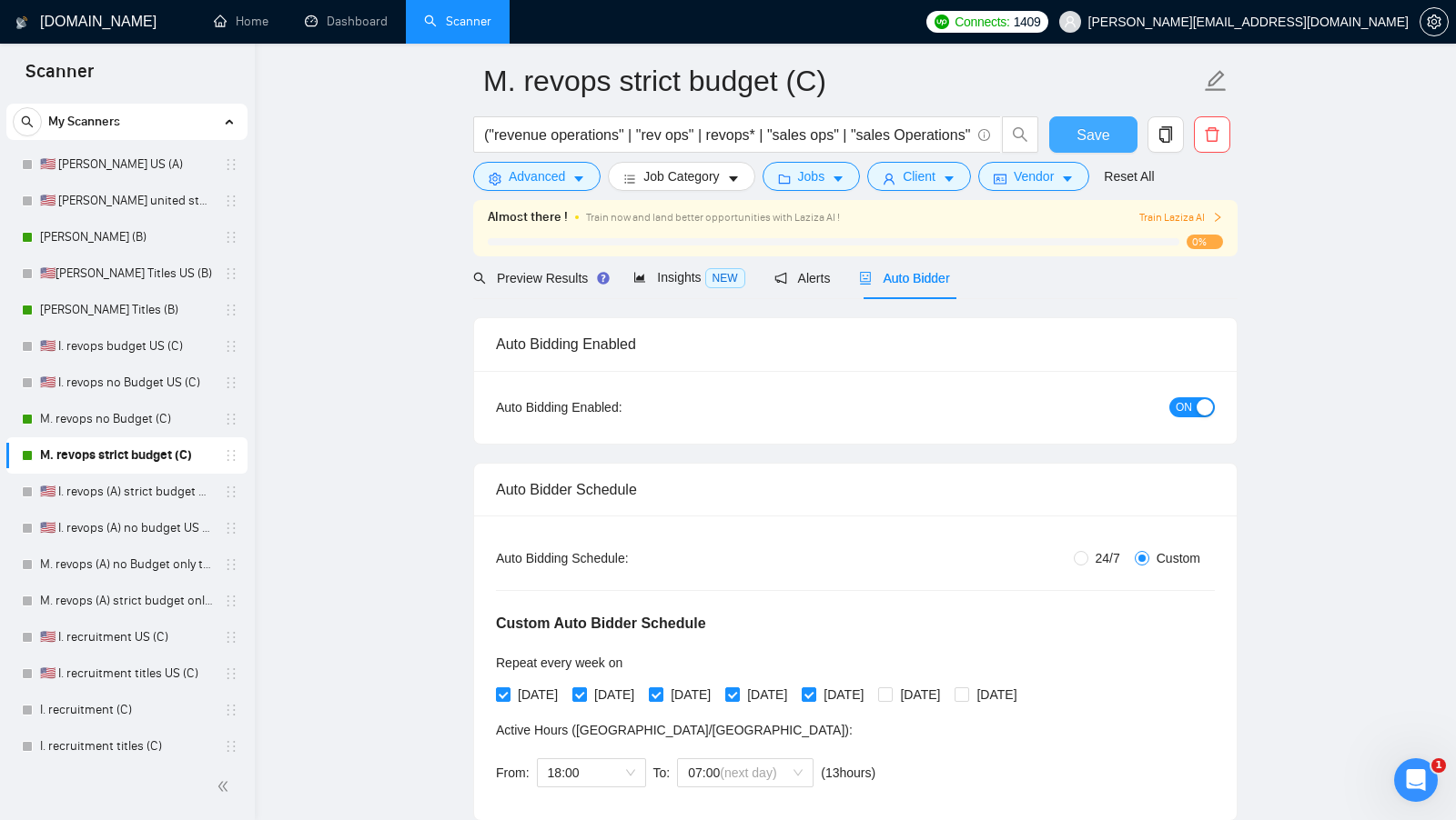
scroll to position [70, 0]
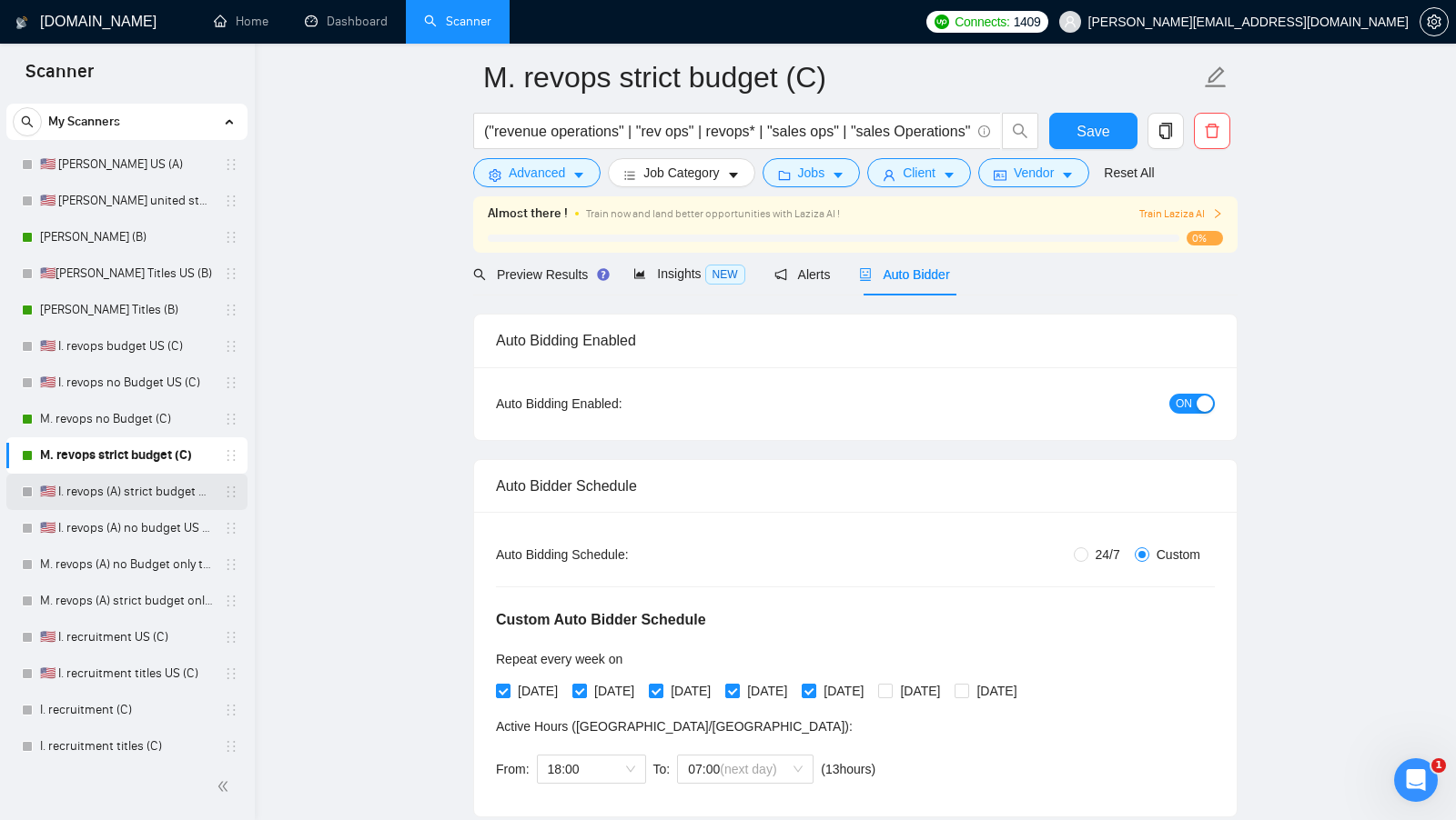
click at [141, 485] on link "🇺🇸 I. revops (A) strict budget US only titles" at bounding box center [127, 492] width 173 height 37
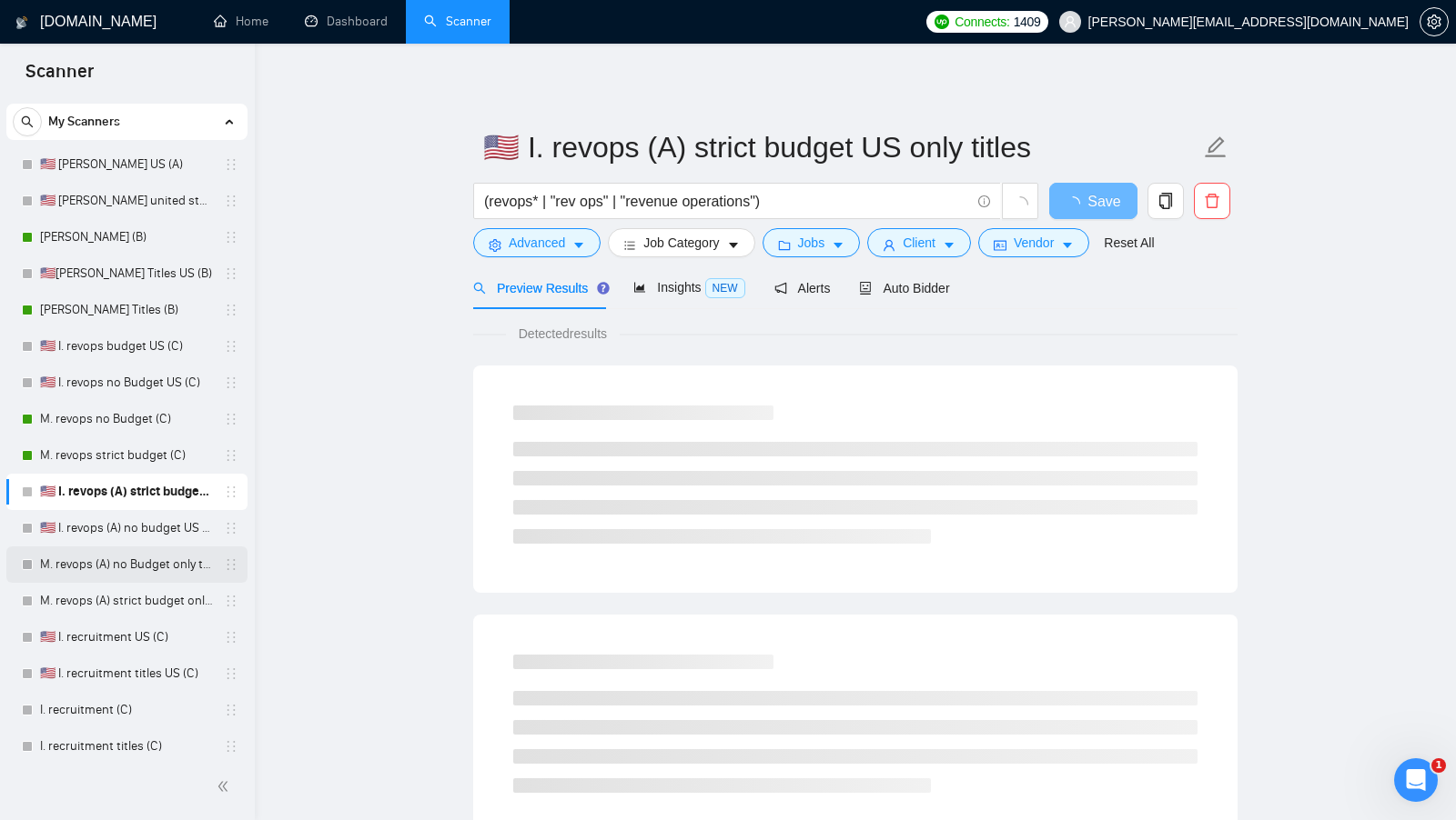
click at [142, 550] on link "M. revops (A) no Budget only titles" at bounding box center [127, 565] width 173 height 37
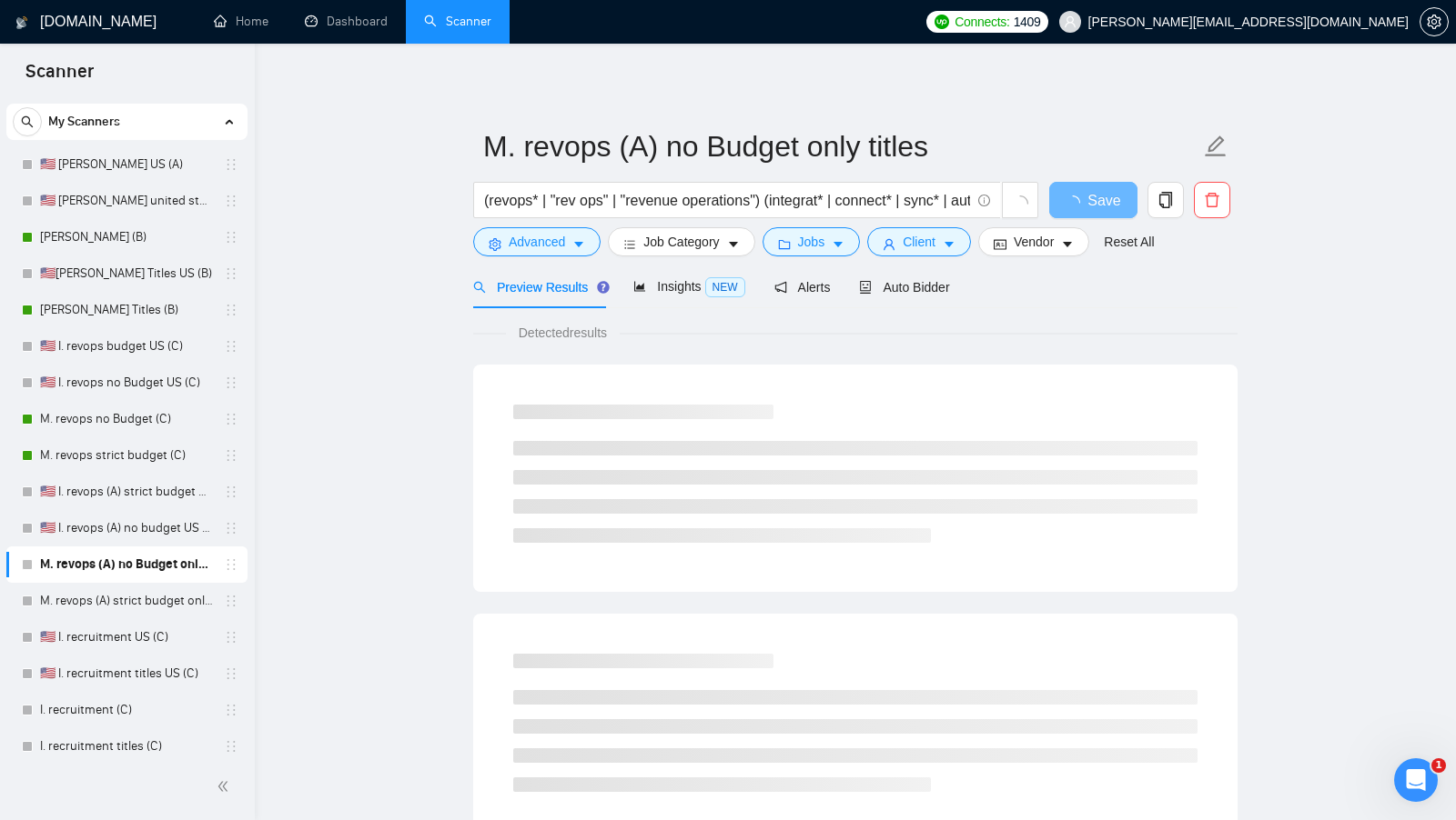
scroll to position [2, 0]
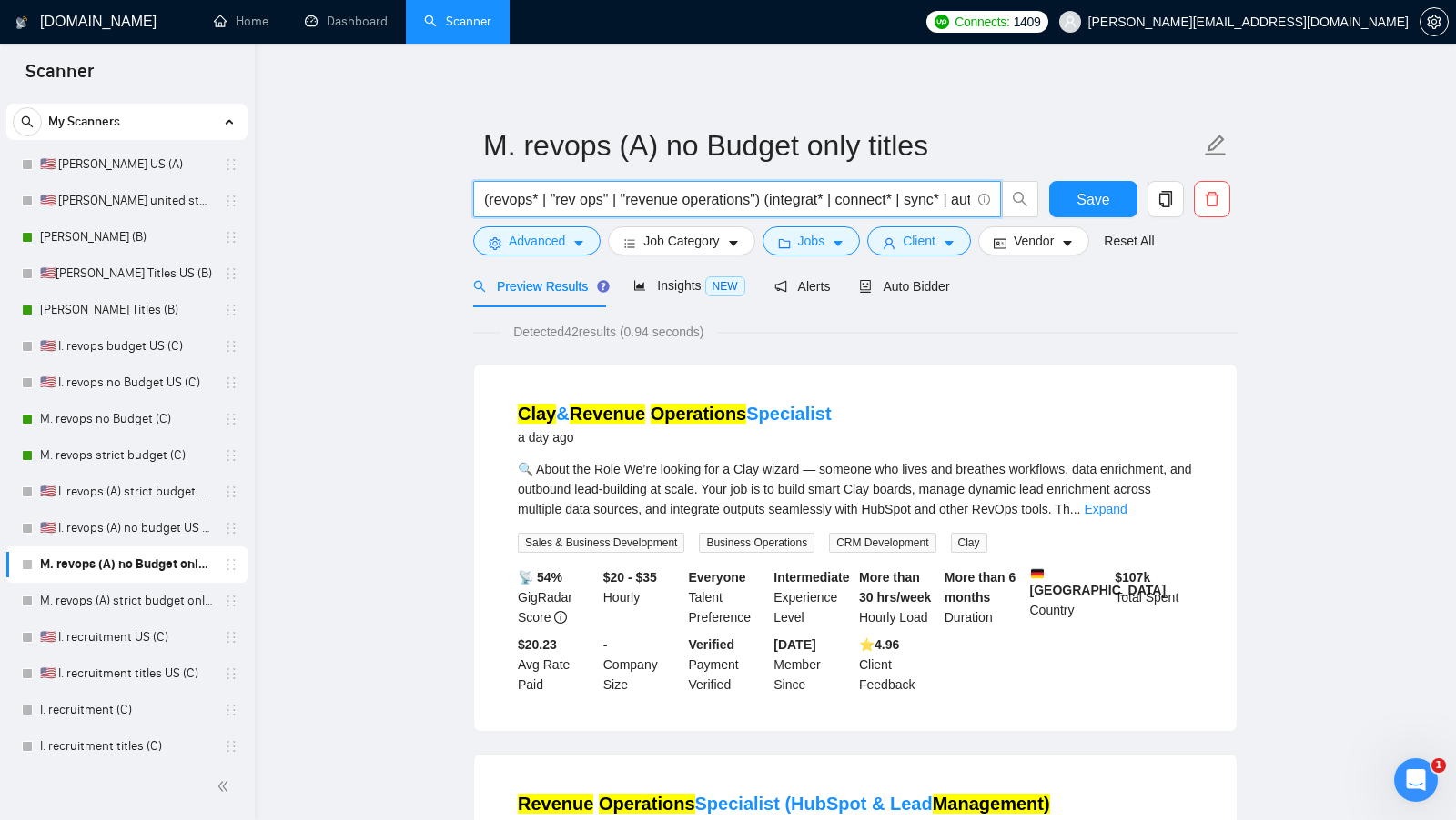
click at [789, 208] on input "(revops* | "rev ops" | "revenue operations") (integrat* | connect* | sync* | au…" at bounding box center [727, 200] width 486 height 23
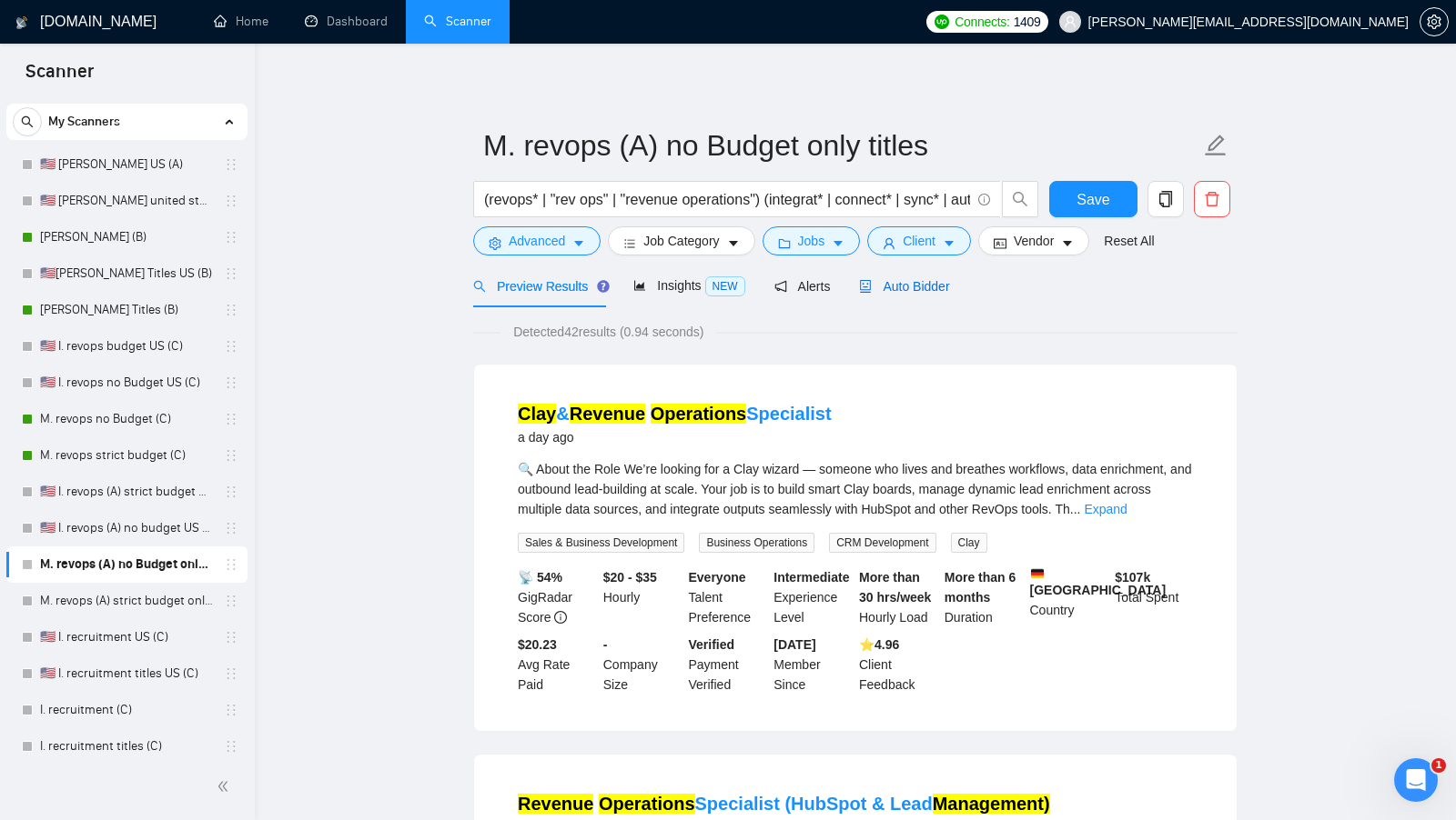
click at [896, 283] on span "Auto Bidder" at bounding box center [904, 286] width 91 height 14
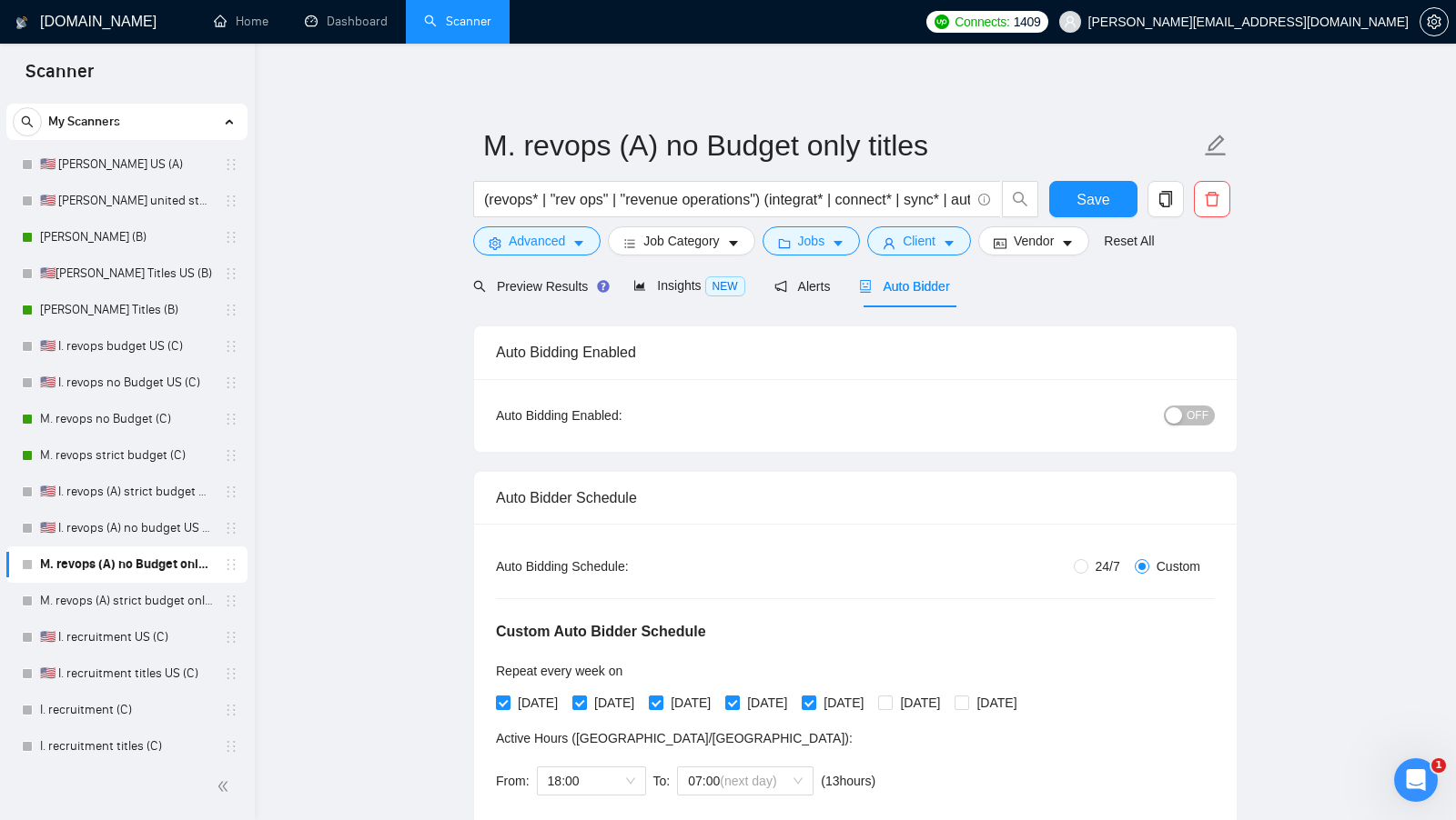
click at [1169, 420] on div "button" at bounding box center [1173, 415] width 16 height 16
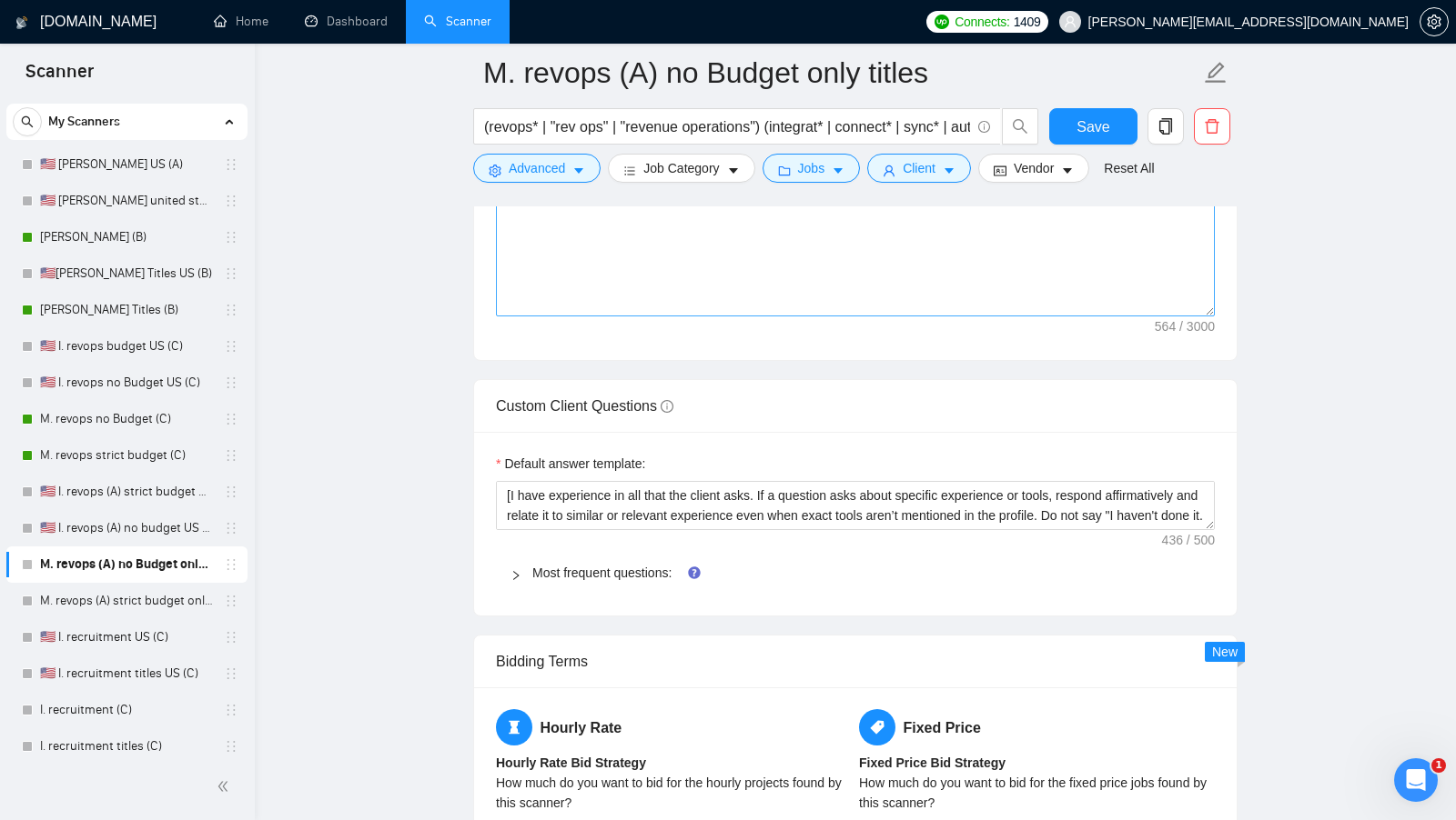
scroll to position [2868, 0]
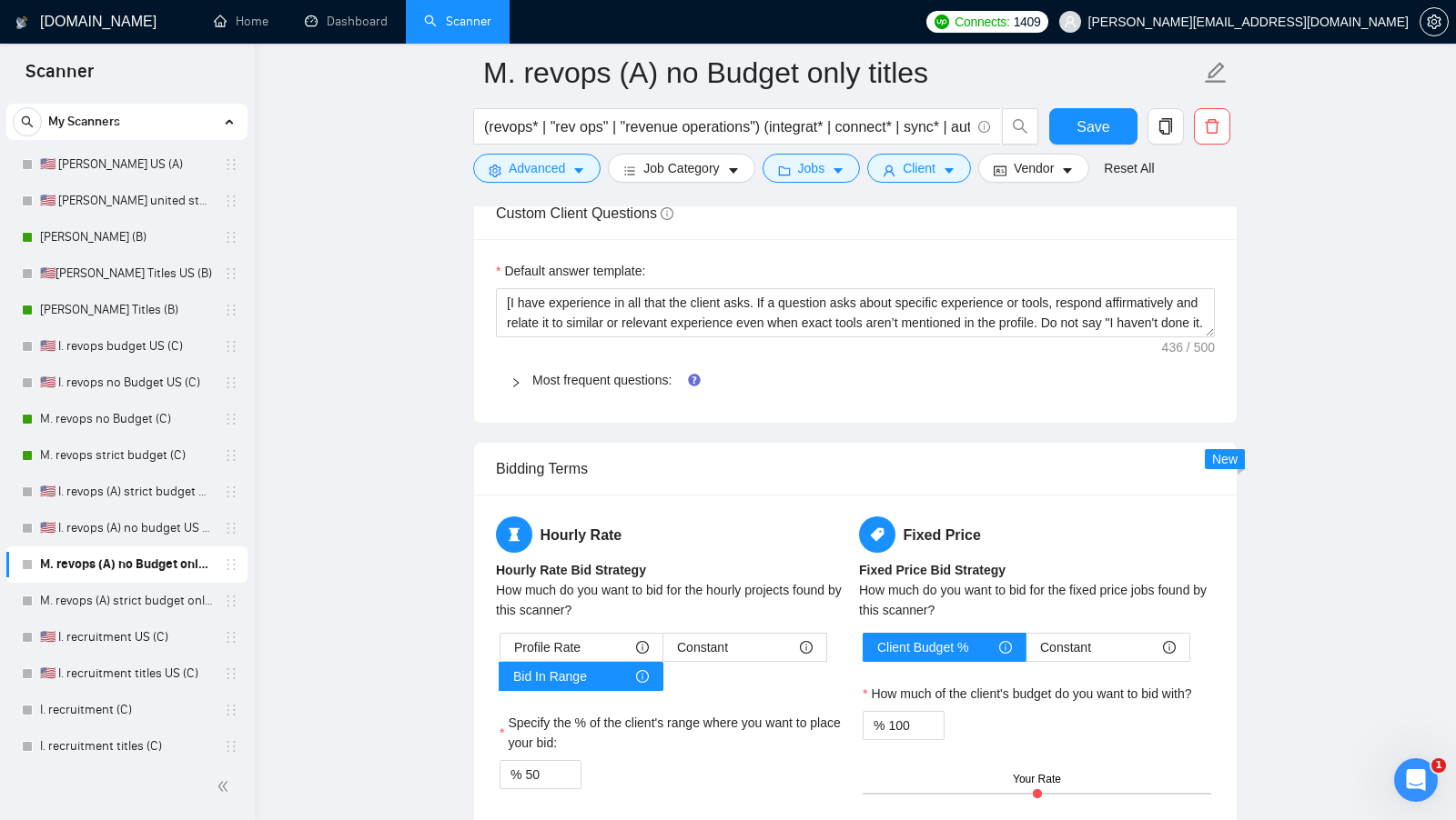
click at [655, 386] on div "Default answer template: [I have experience in all that the client asks. If a q…" at bounding box center [855, 330] width 763 height 184
click at [626, 372] on link "Most frequent questions:" at bounding box center [602, 379] width 140 height 14
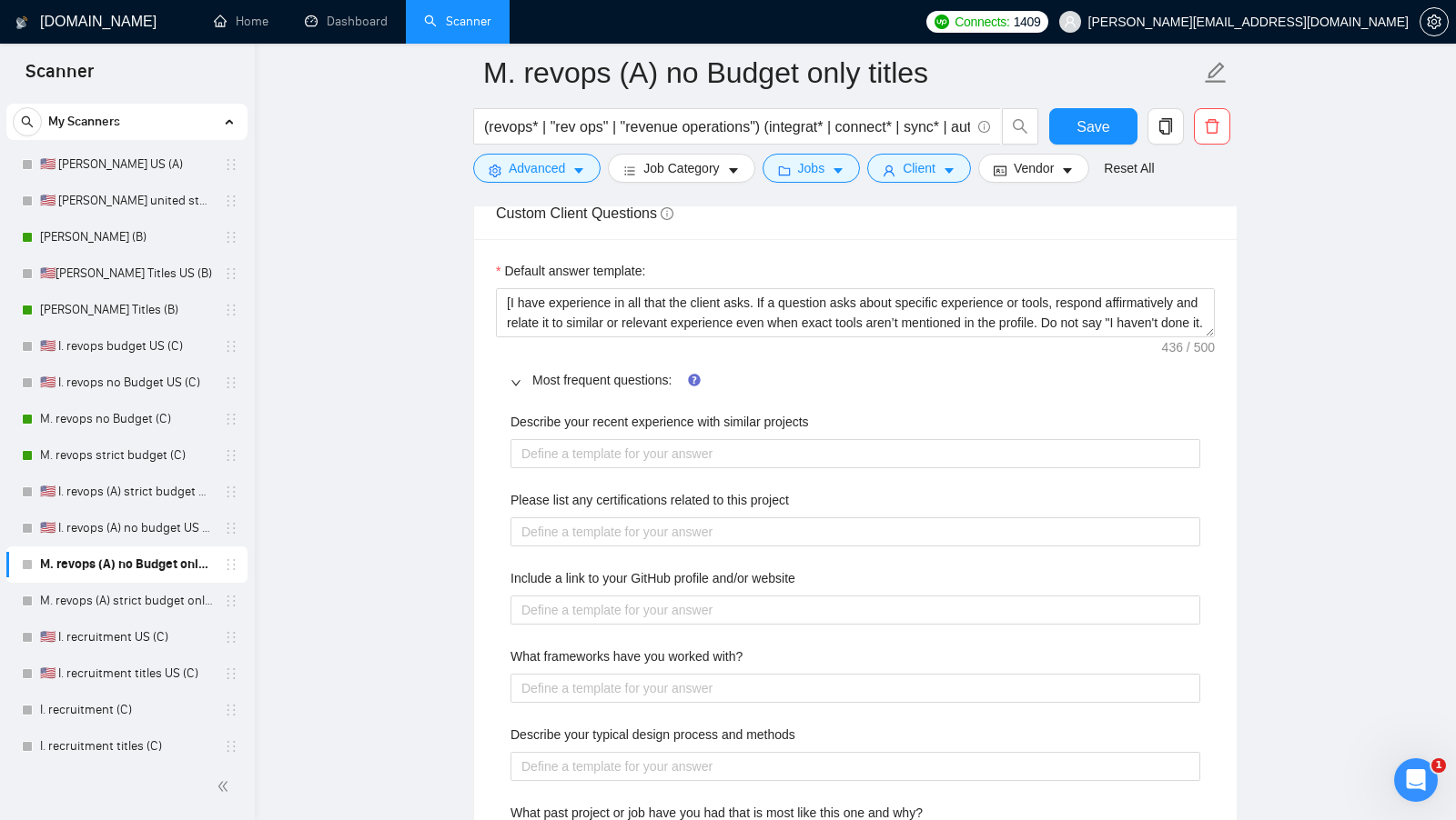
click at [715, 420] on div "Describe your recent experience with similar projects" at bounding box center [855, 425] width 689 height 27
paste projects "[use the most relevant showcase from my portfolio to describe my experience, in…"
click at [692, 439] on projects "Describe your recent experience with similar projects" at bounding box center [855, 452] width 689 height 28
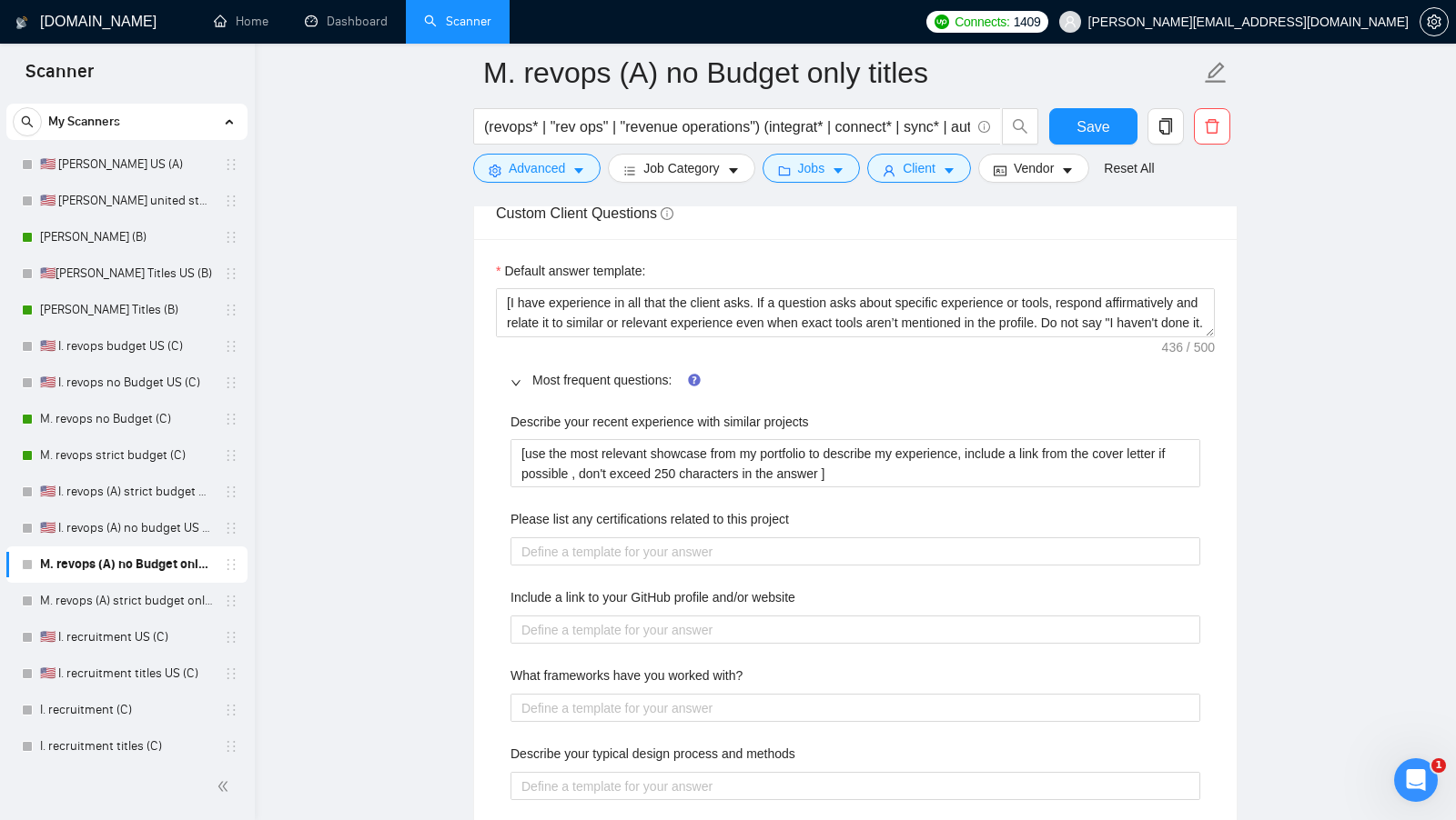
click at [704, 516] on div "Please list any certifications related to this project" at bounding box center [855, 523] width 689 height 27
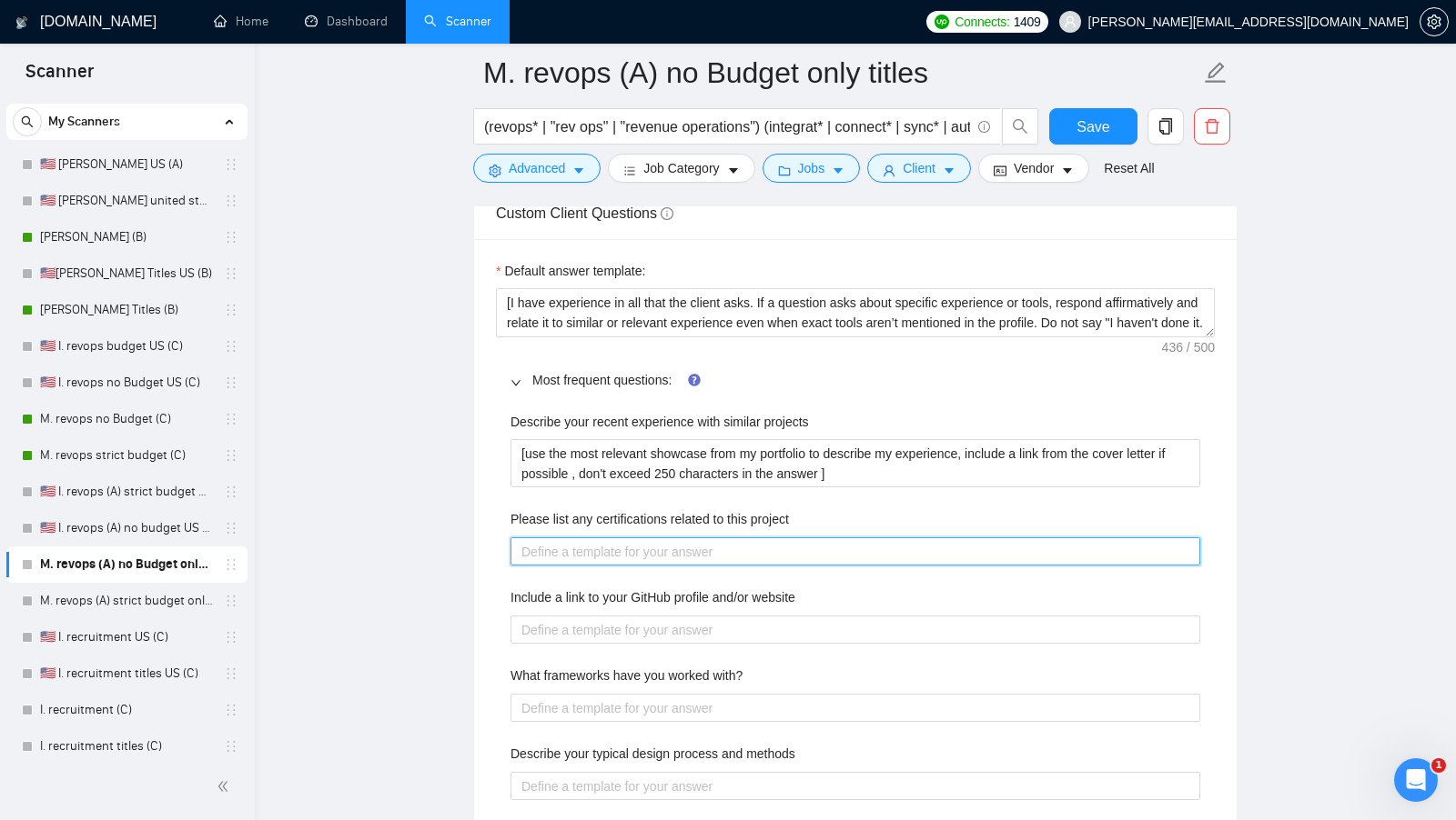
click at [700, 537] on project "Please list any certifications related to this project" at bounding box center [855, 551] width 689 height 28
paste project "[list the certifications what could be related to this project]"
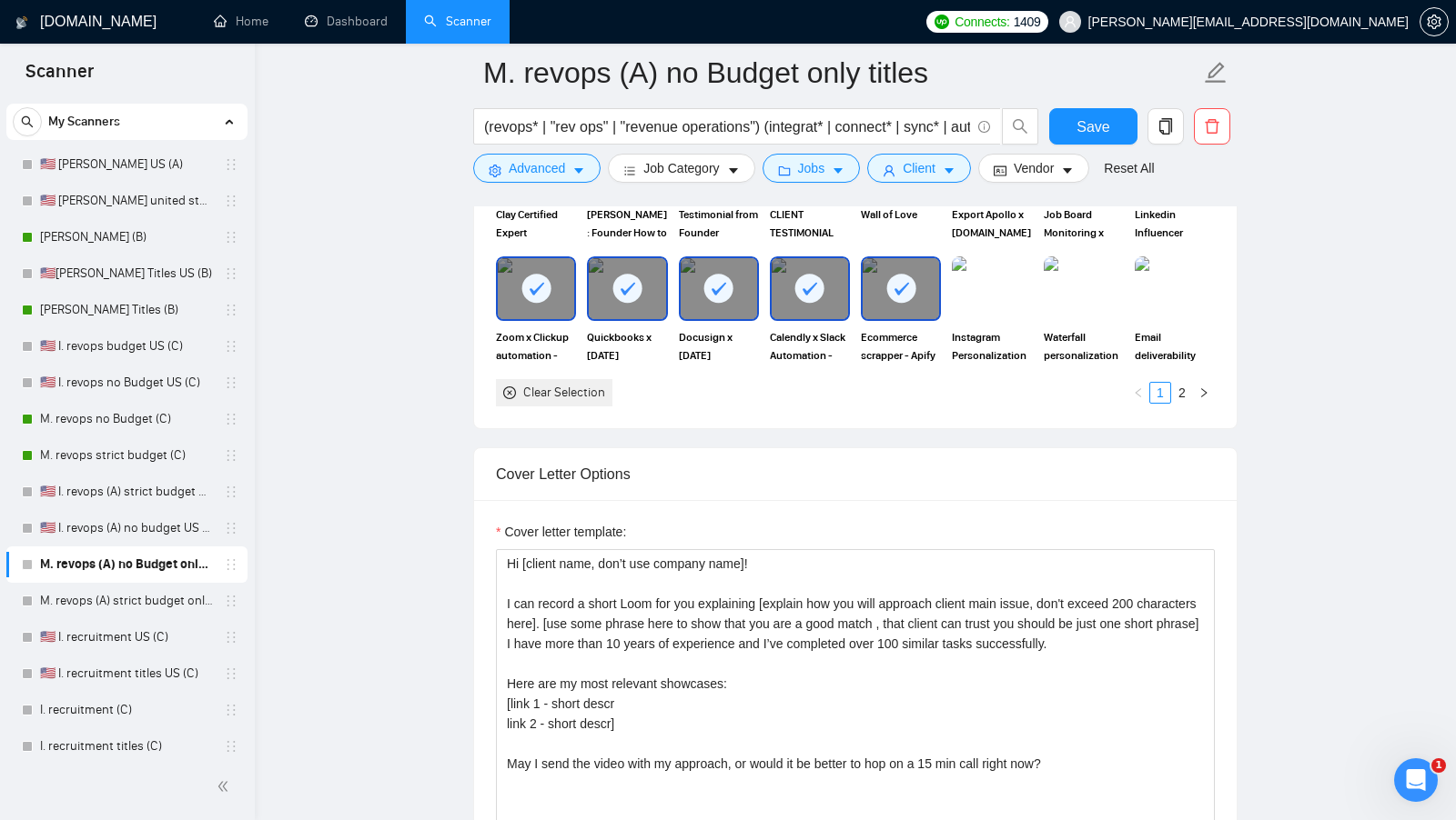
scroll to position [2028, 0]
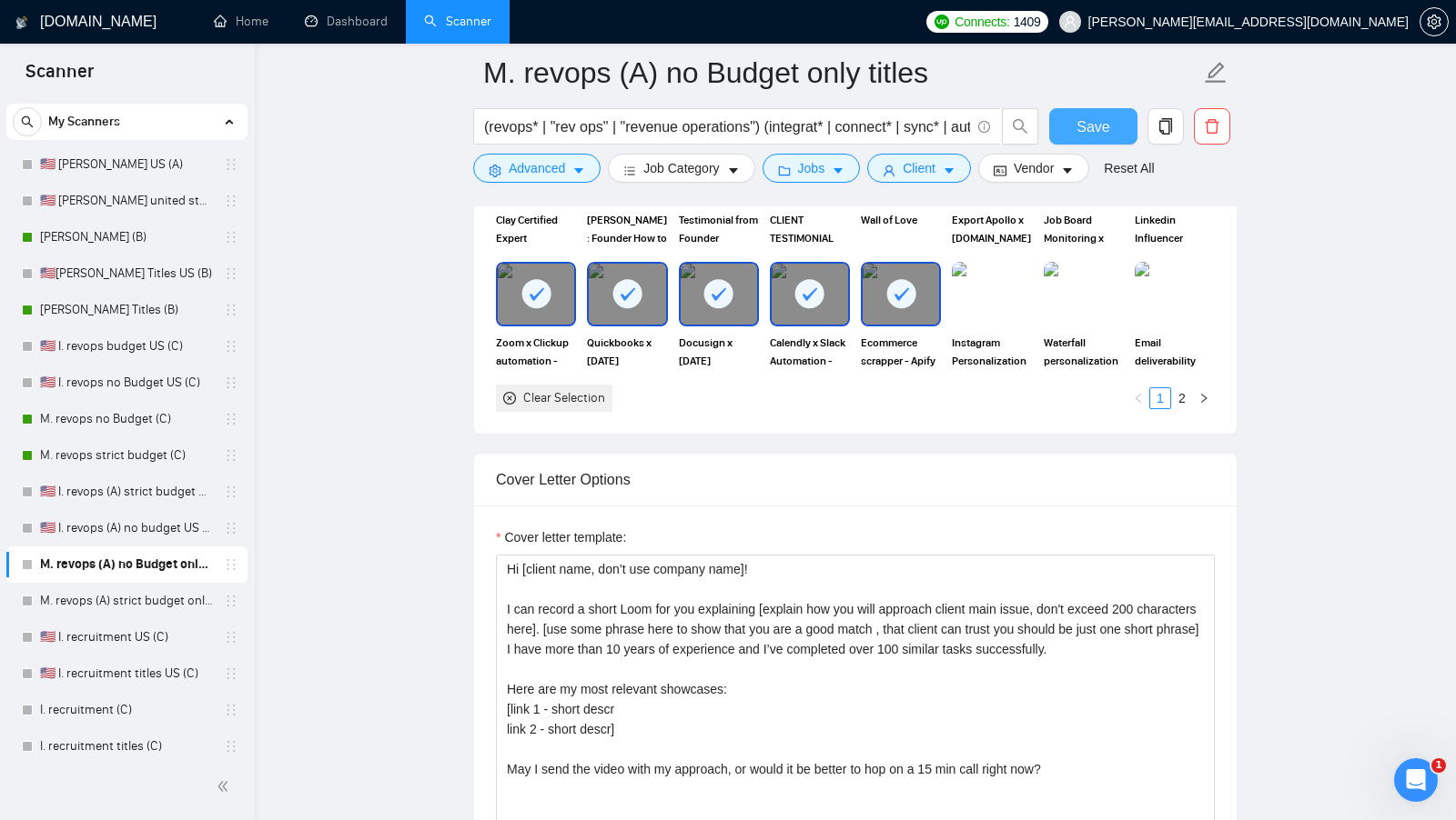
click at [1113, 117] on button "Save" at bounding box center [1093, 126] width 89 height 37
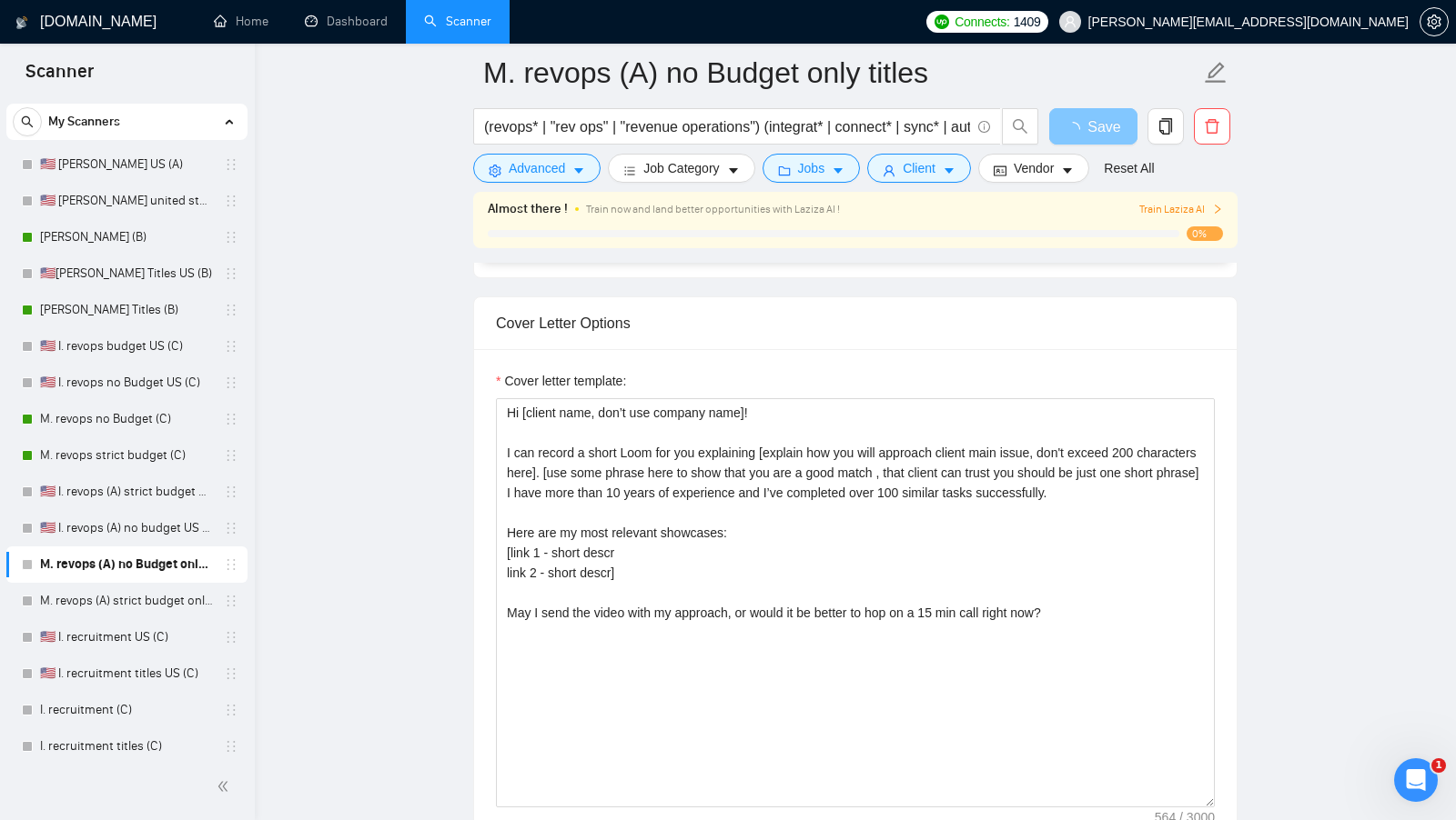
scroll to position [2034, 0]
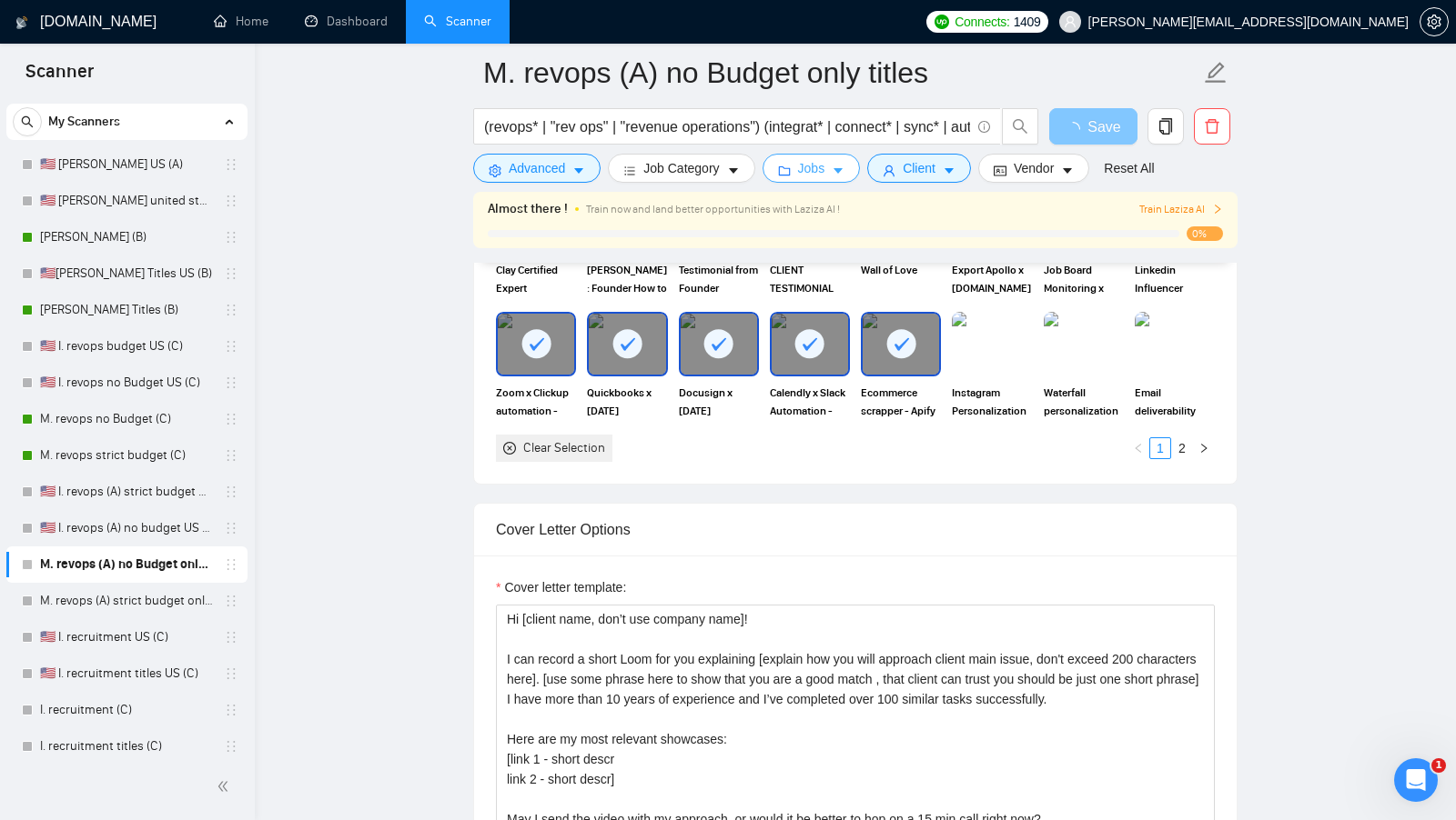
click at [839, 169] on icon "caret-down" at bounding box center [837, 172] width 9 height 6
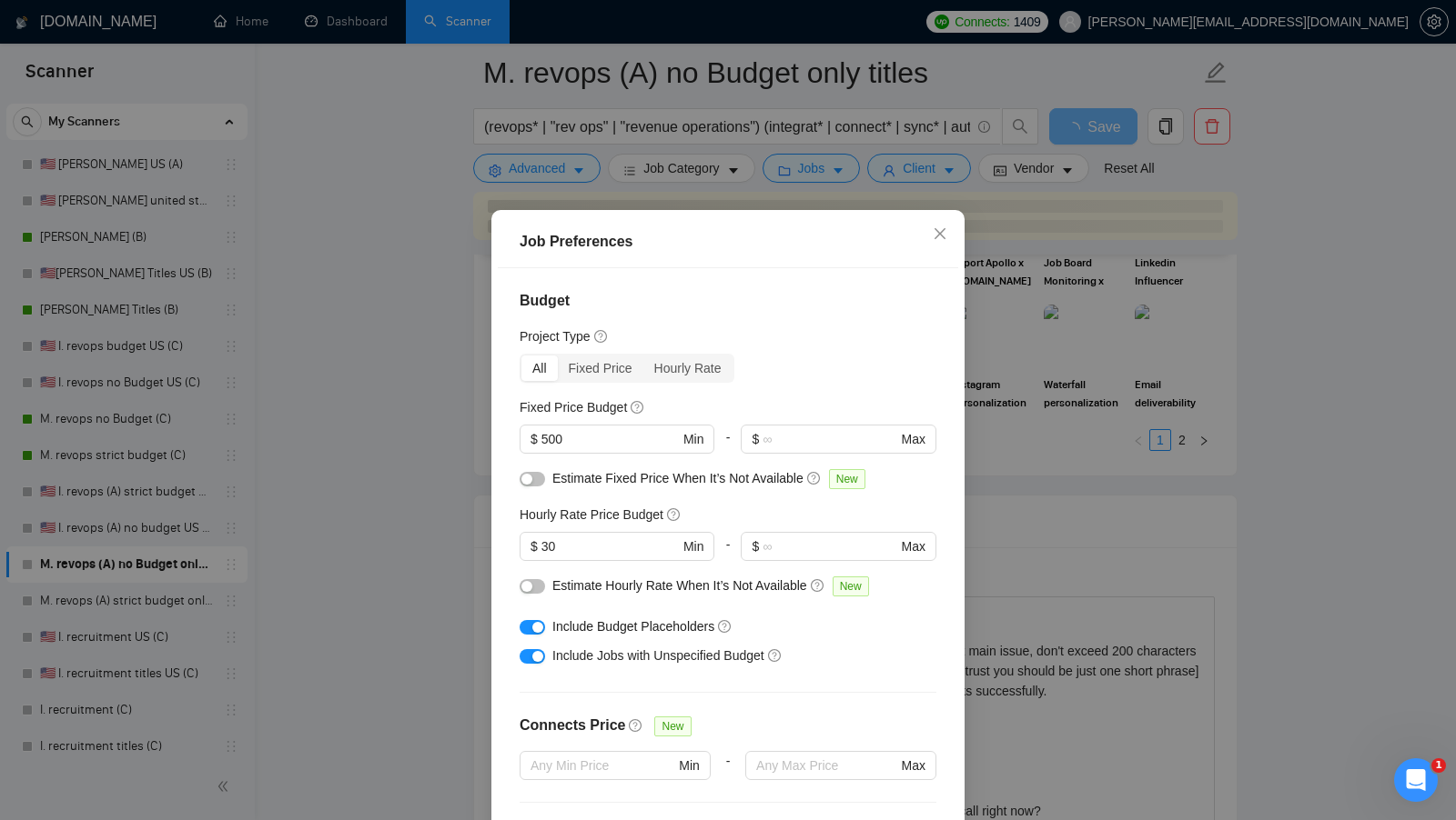
scroll to position [448, 0]
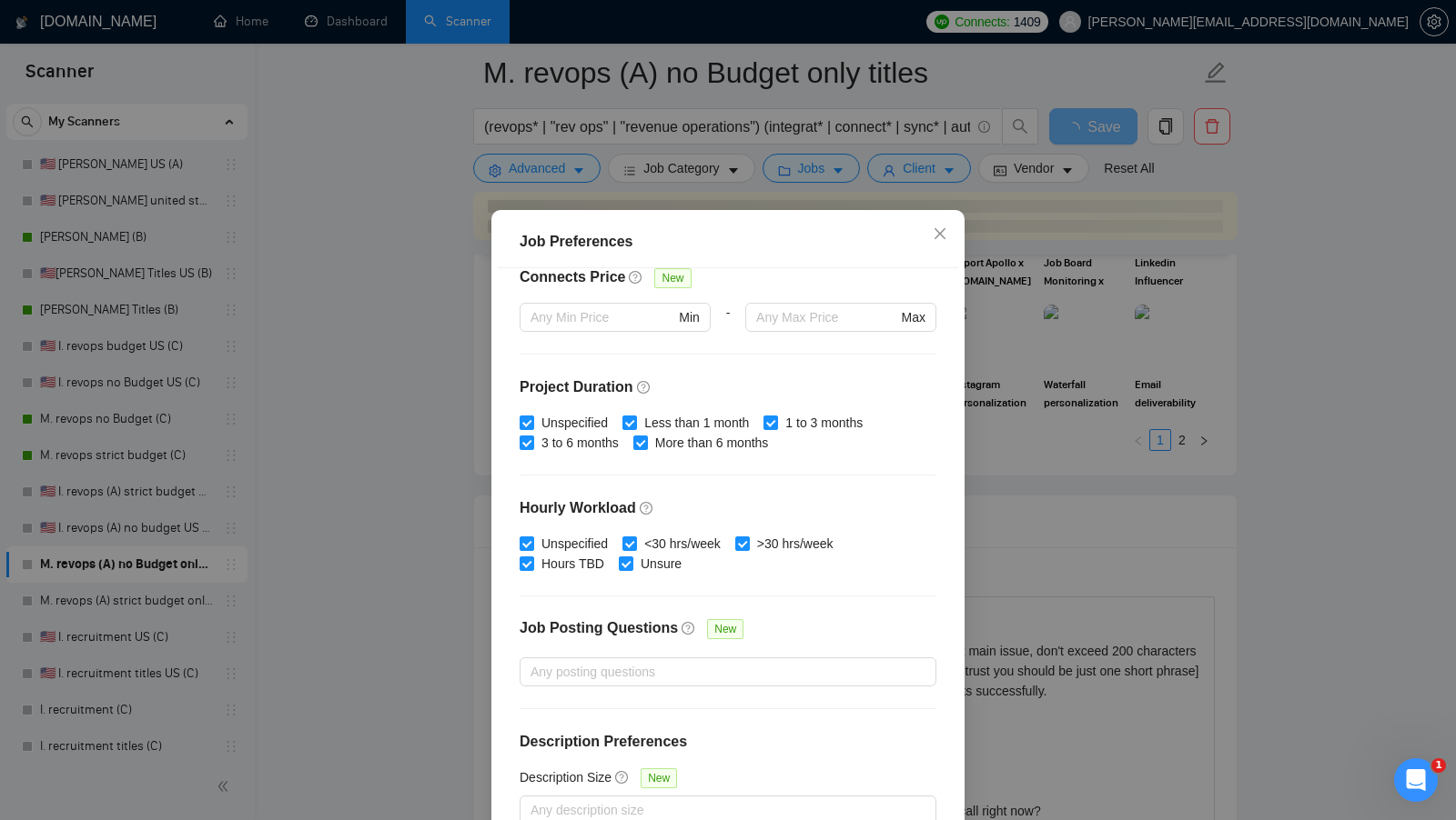
click at [1009, 485] on div "Job Preferences Budget Project Type All Fixed Price Hourly Rate Fixed Price Bud…" at bounding box center [728, 410] width 1456 height 820
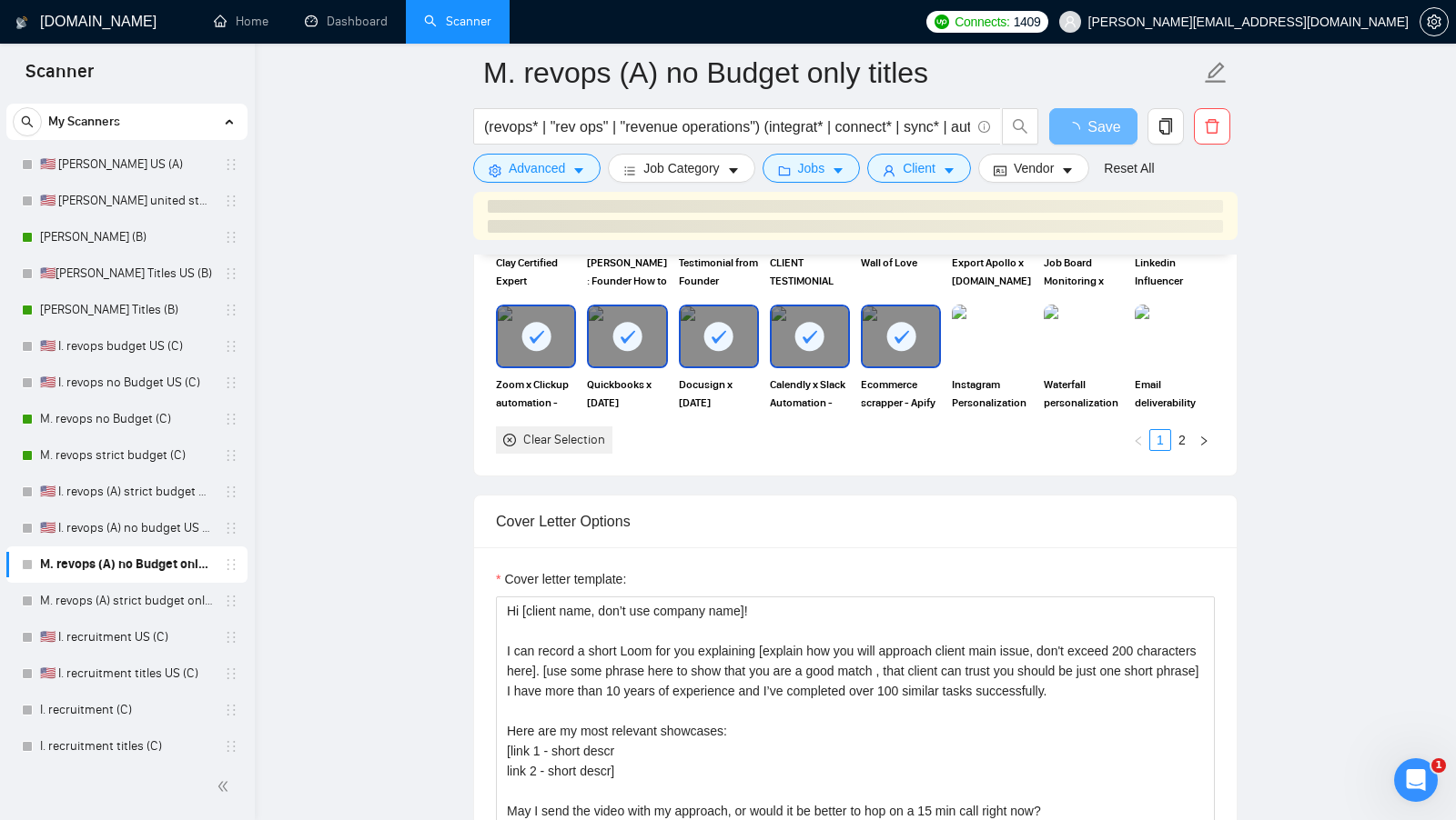
click at [945, 196] on div at bounding box center [855, 216] width 765 height 48
click at [941, 173] on button "Client" at bounding box center [919, 168] width 104 height 29
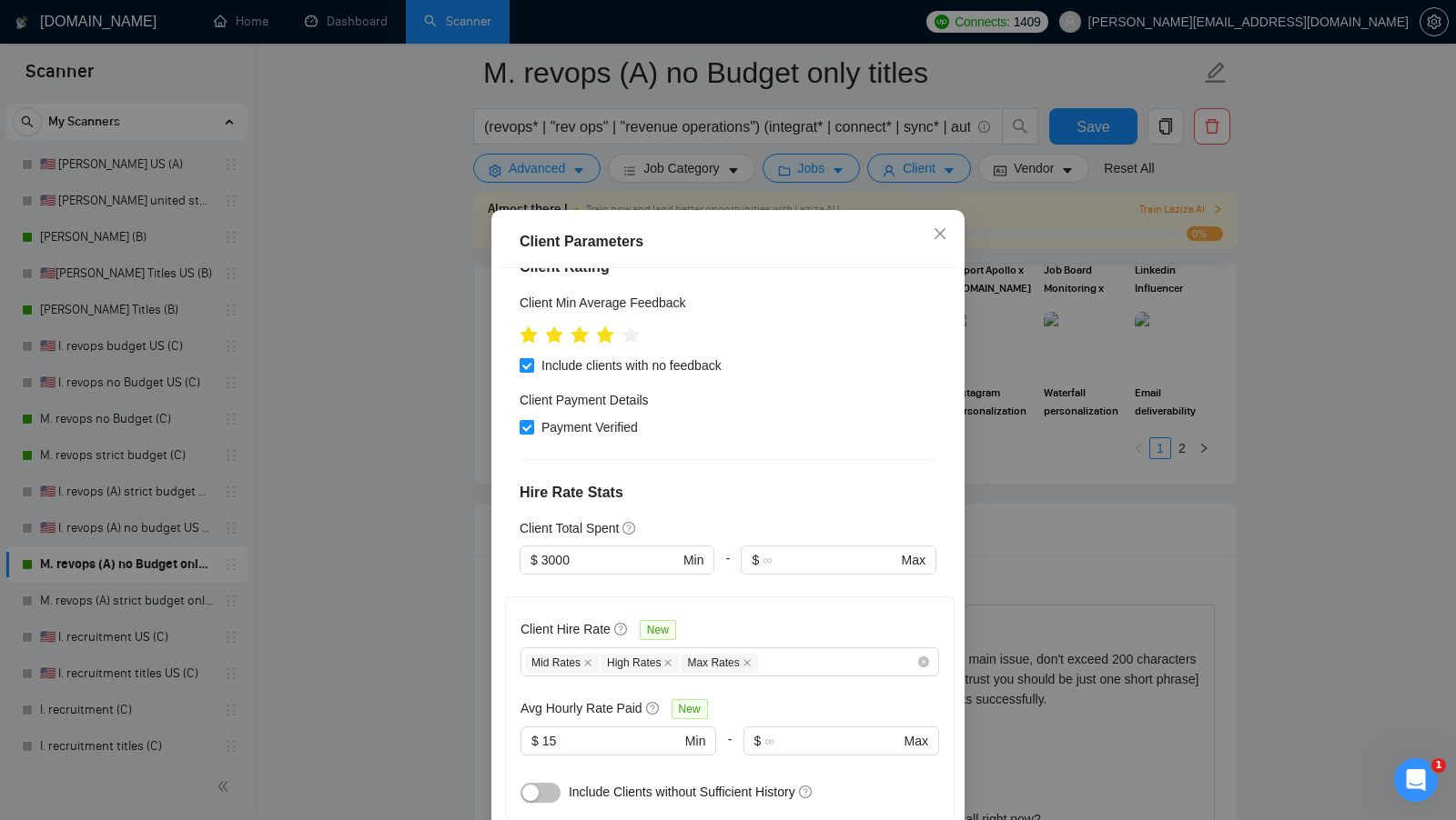
scroll to position [112, 0]
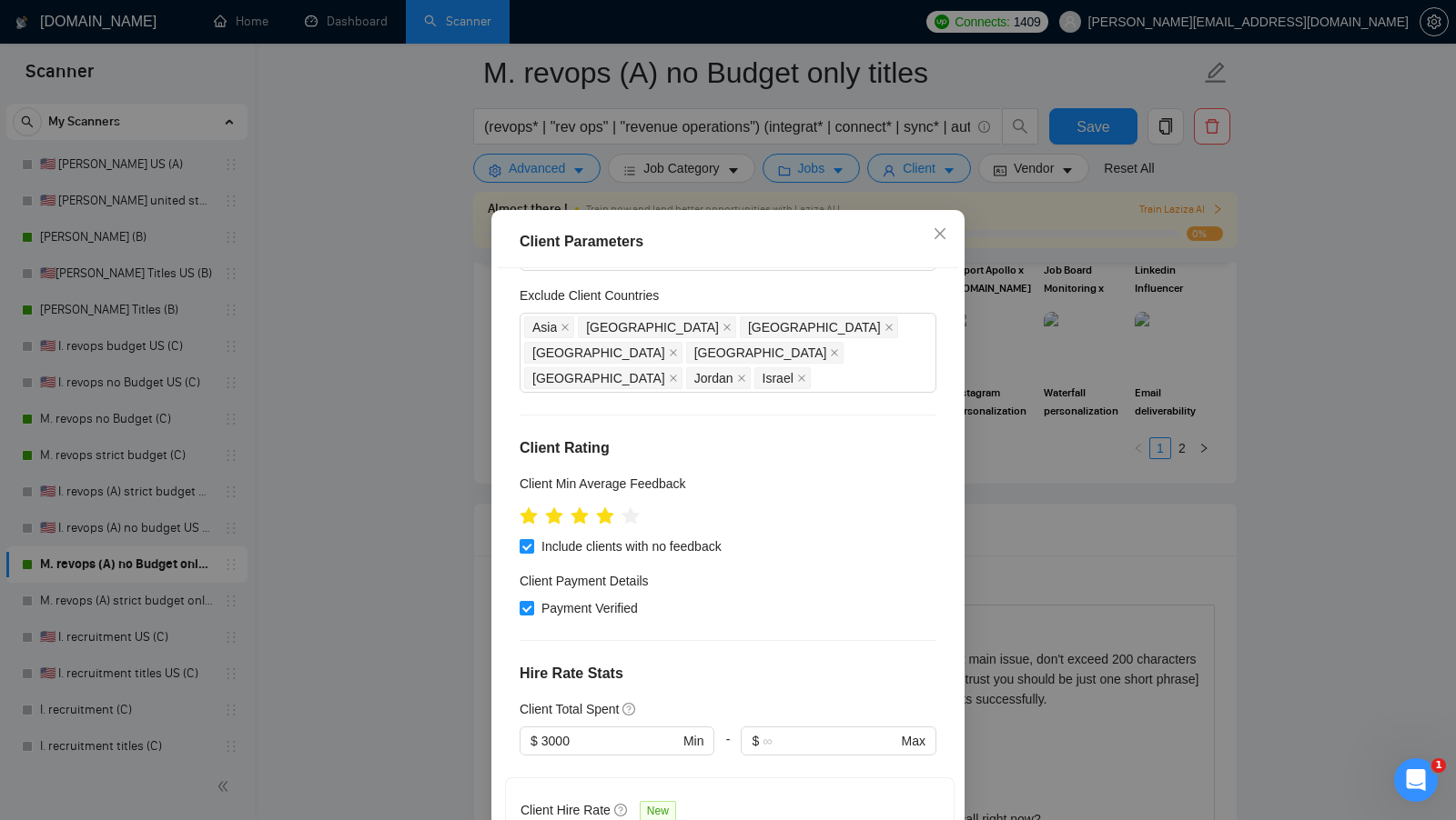
click at [1006, 472] on div "Client Parameters Client Location Include Client Countries Select Exclude Clien…" at bounding box center [728, 410] width 1456 height 820
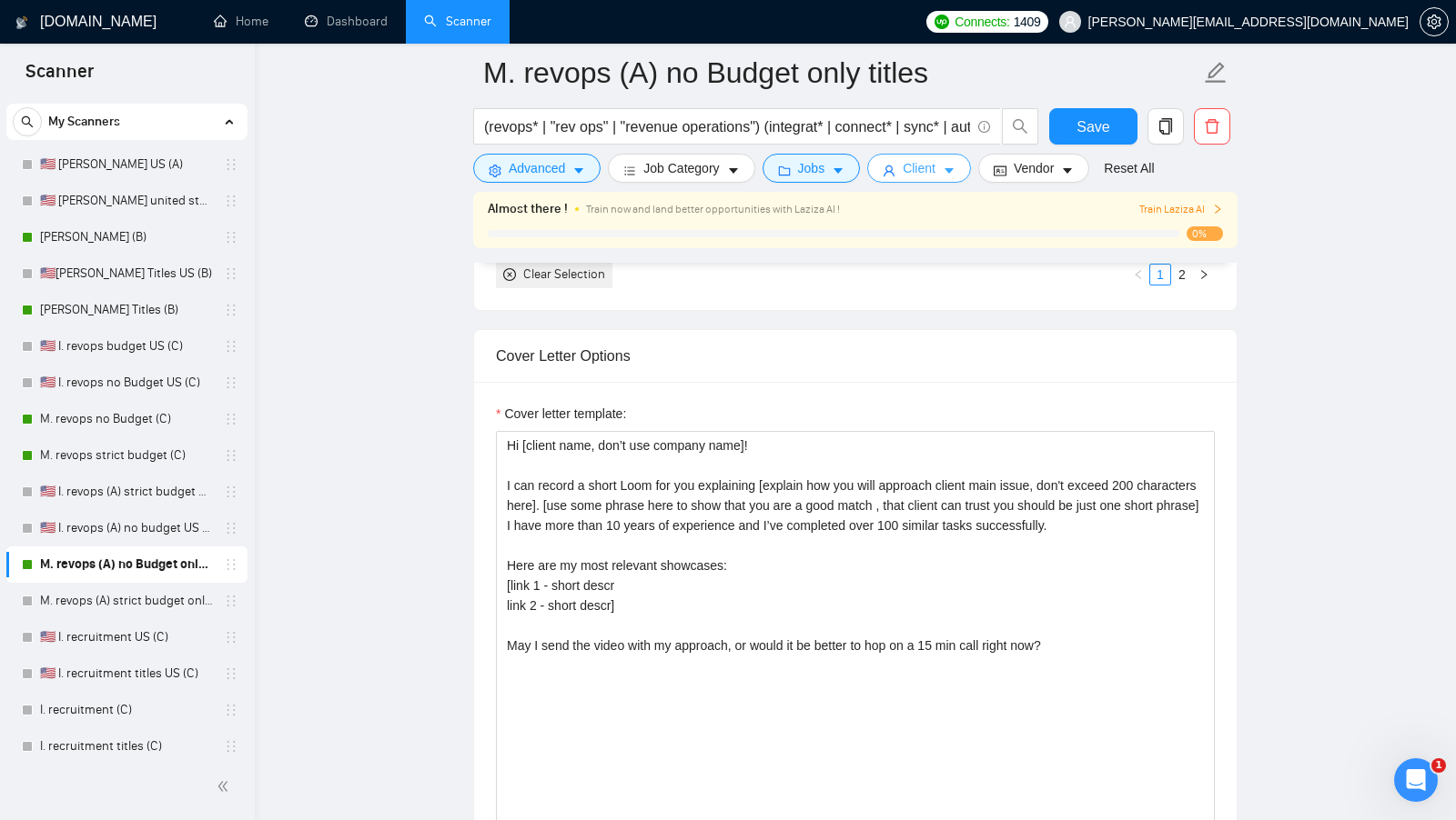
scroll to position [2206, 0]
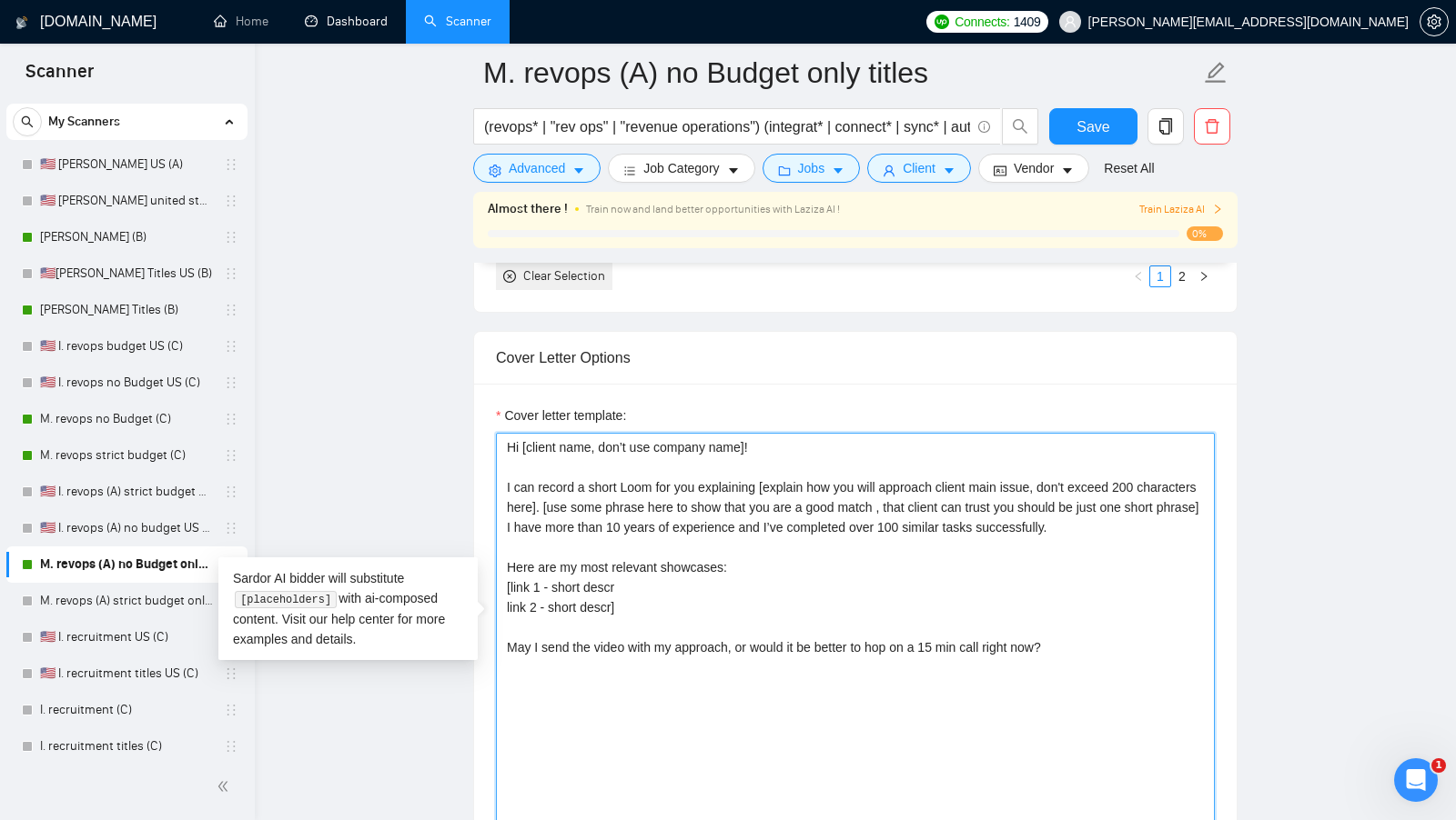
drag, startPoint x: 680, startPoint y: 597, endPoint x: 506, endPoint y: 570, distance: 176.1
click at [506, 570] on textarea "Hi [client name, don’t use company name]! I can record a short Loom for you exp…" at bounding box center [855, 637] width 718 height 409
paste textarea "map the following list to only 2 the most relevant showcases to the current job…"
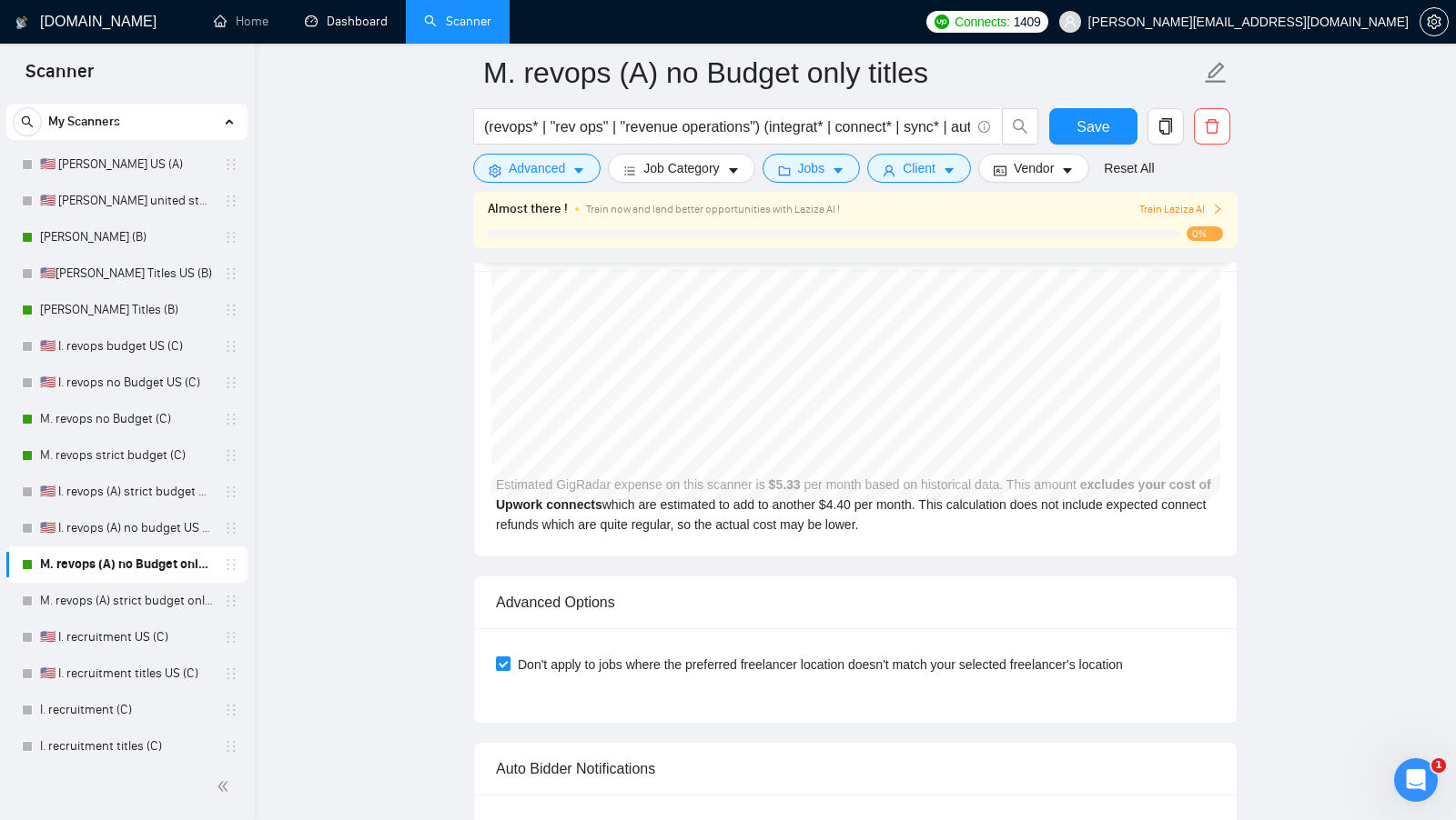
scroll to position [4142, 0]
click at [1089, 131] on span "Save" at bounding box center [1093, 127] width 33 height 23
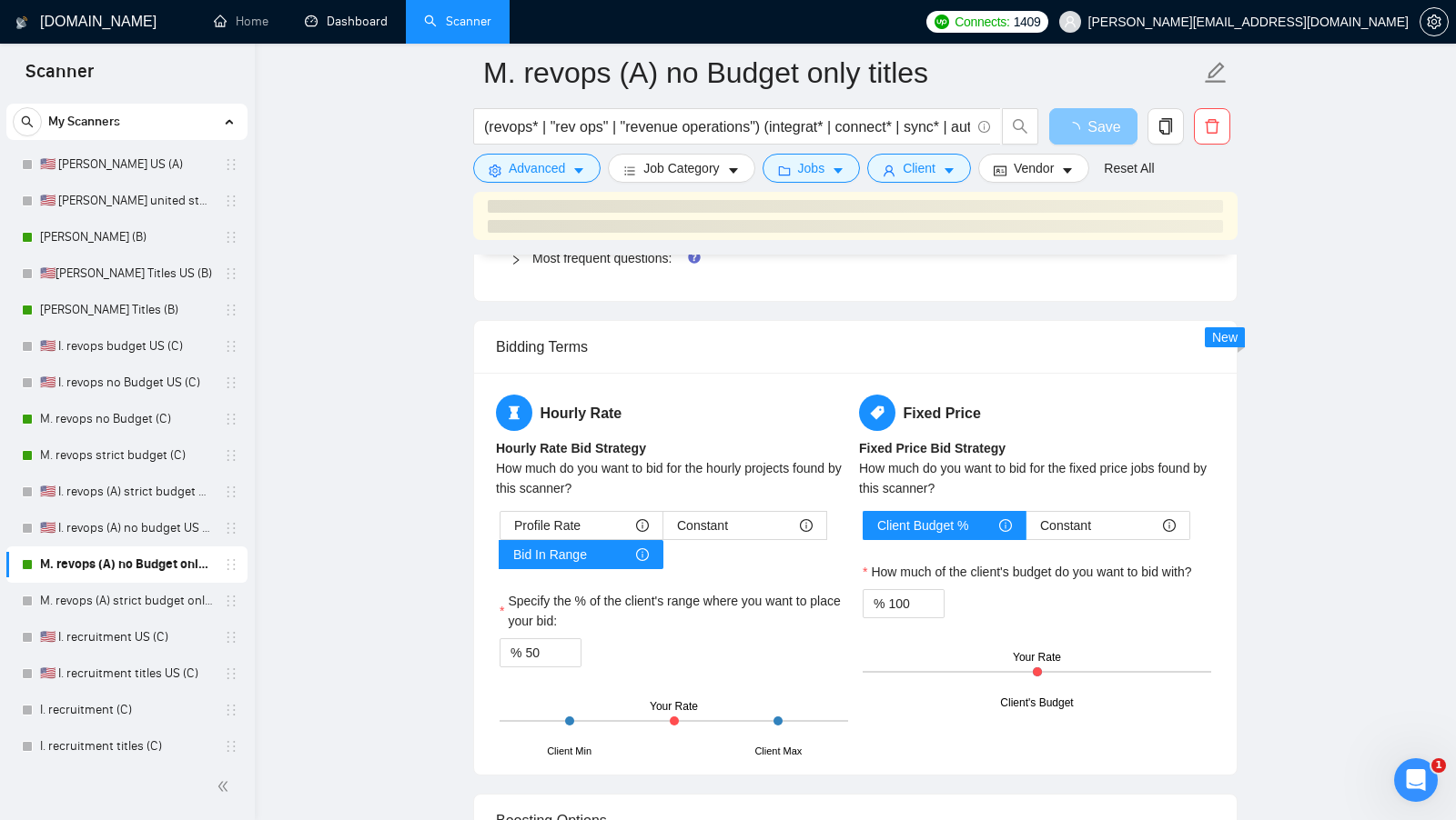
scroll to position [3036, 0]
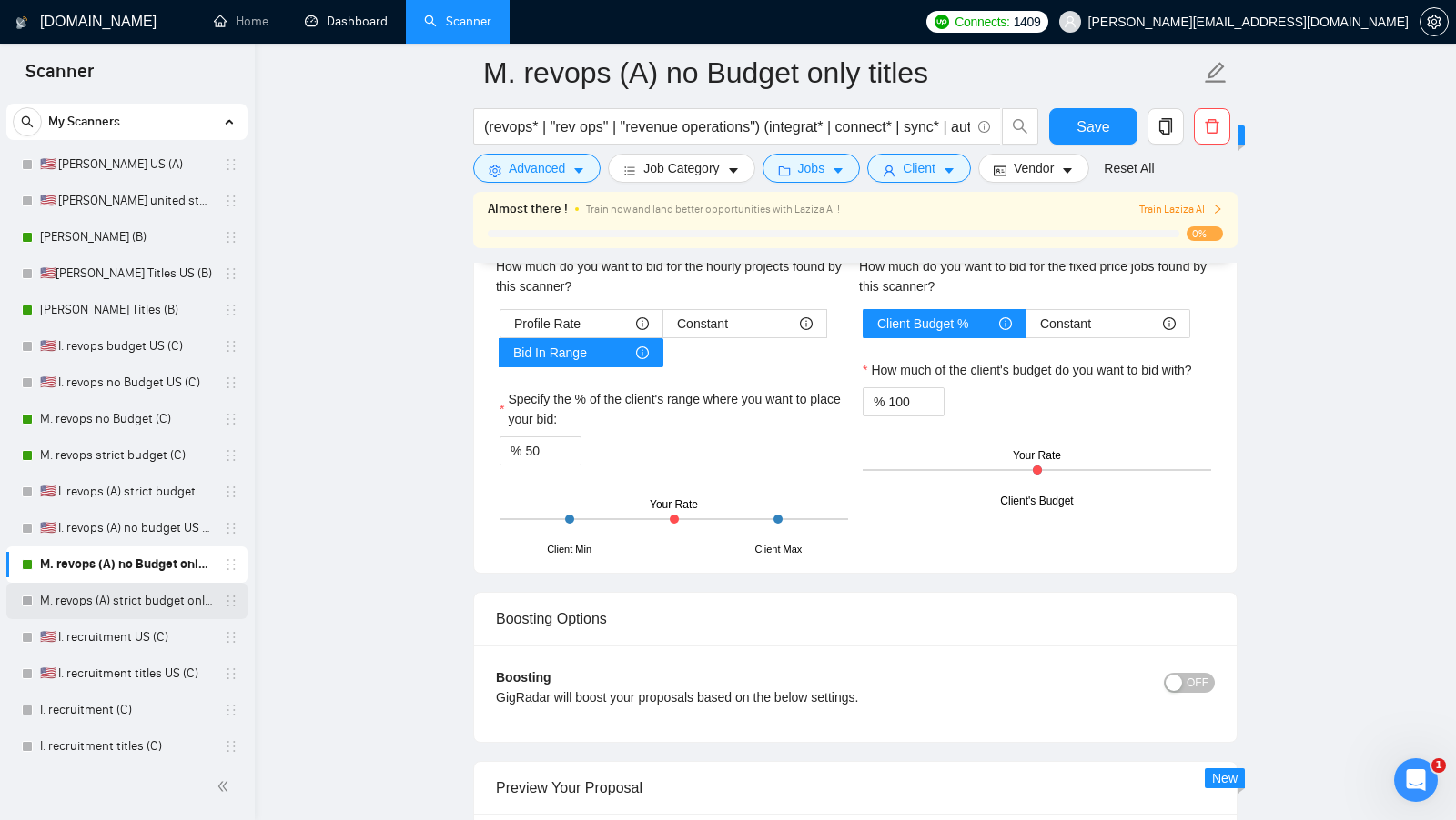
click at [126, 598] on link "M. revops (A) strict budget only titles" at bounding box center [127, 602] width 173 height 37
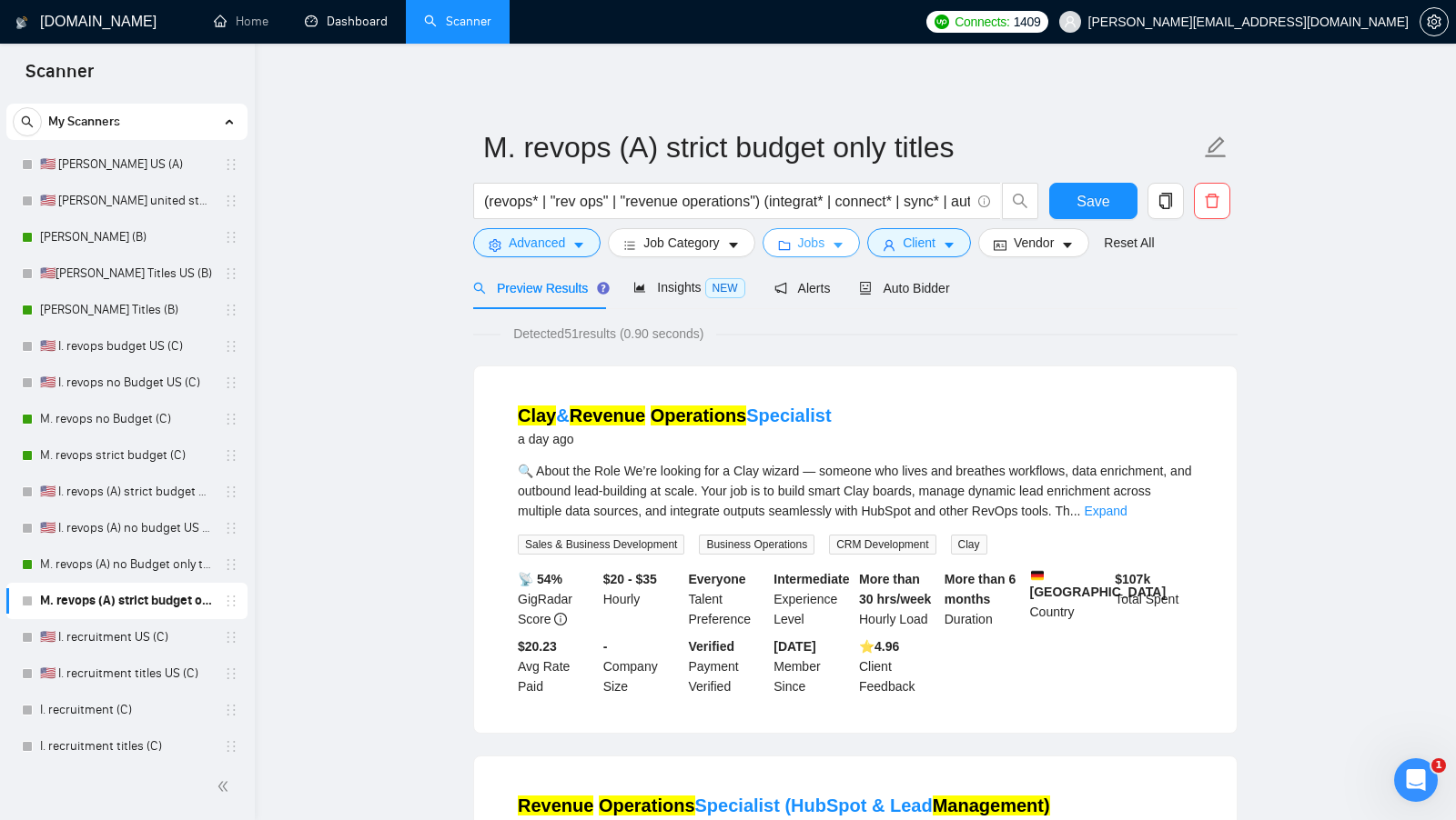
click at [822, 238] on span "Jobs" at bounding box center [812, 243] width 27 height 20
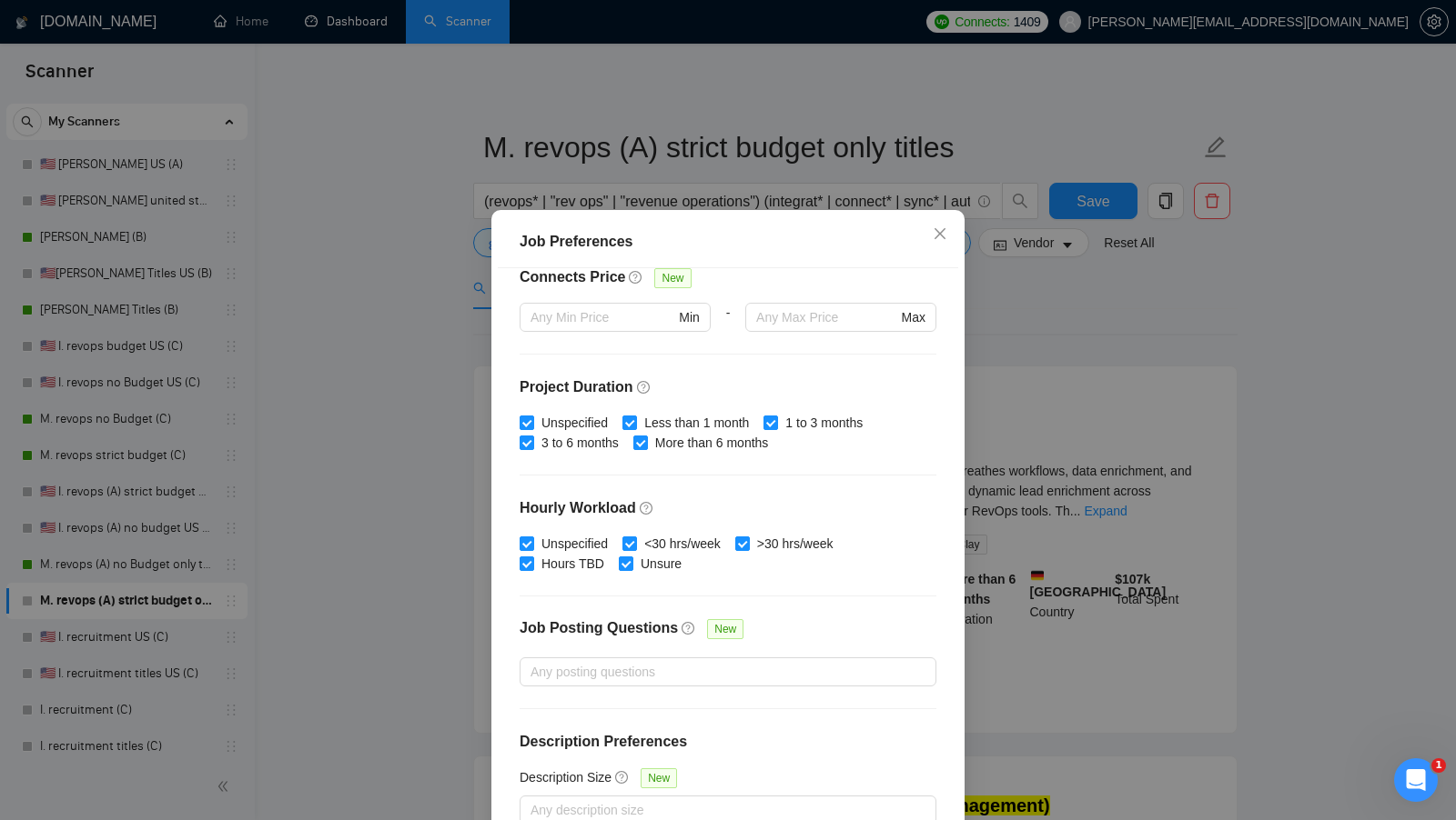
click at [1063, 308] on div "Job Preferences Budget Project Type All Fixed Price Hourly Rate Fixed Price Bud…" at bounding box center [728, 410] width 1456 height 820
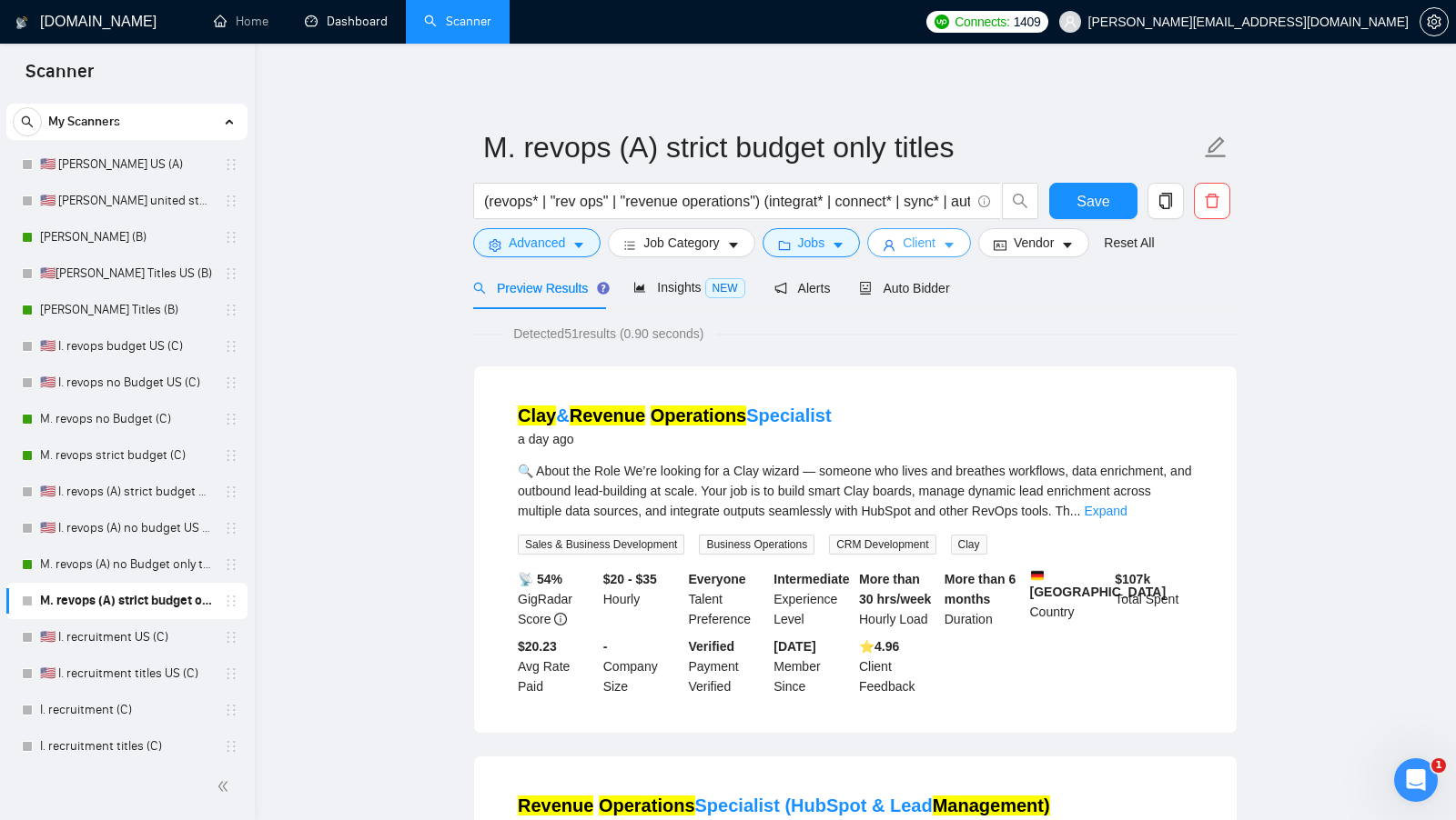
click at [943, 246] on button "Client" at bounding box center [919, 243] width 104 height 29
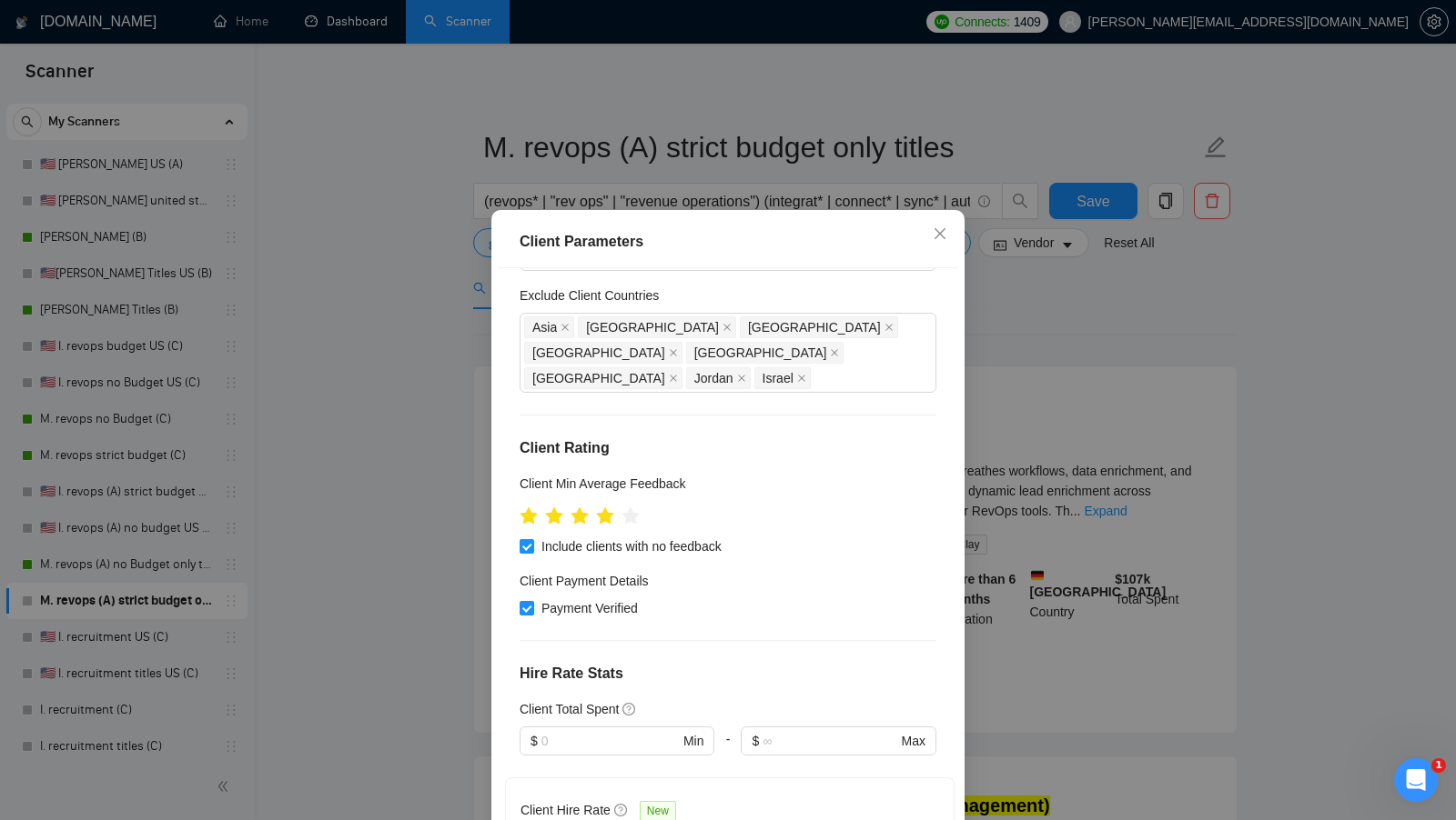
click at [1063, 335] on div "Client Parameters Client Location Include Client Countries Select Exclude Clien…" at bounding box center [728, 410] width 1456 height 820
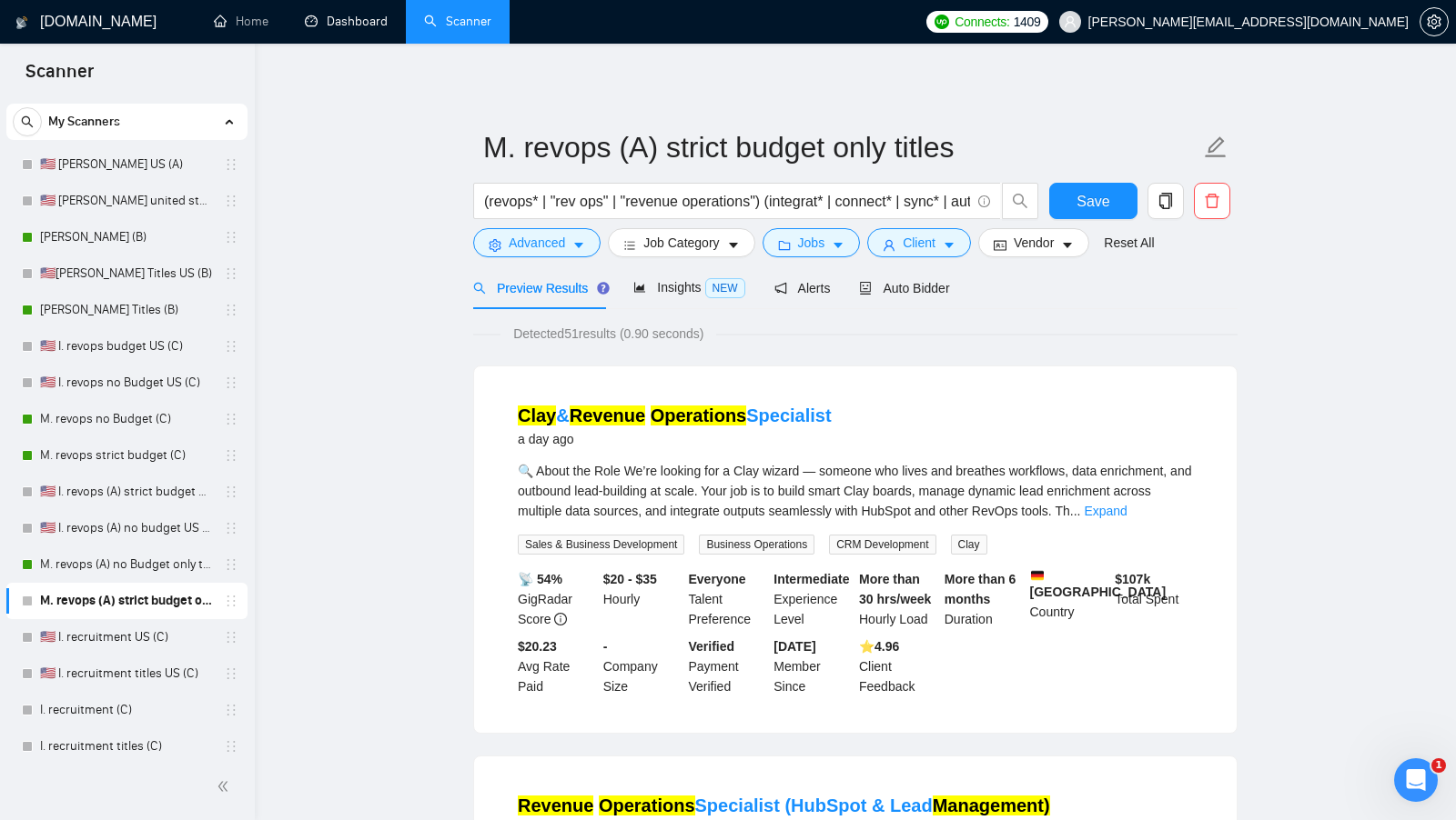
click at [933, 261] on form "M. revops (A) strict budget only titles (revops* | "rev ops" | "revenue operati…" at bounding box center [855, 192] width 765 height 148
click at [933, 246] on span "Client" at bounding box center [919, 243] width 33 height 20
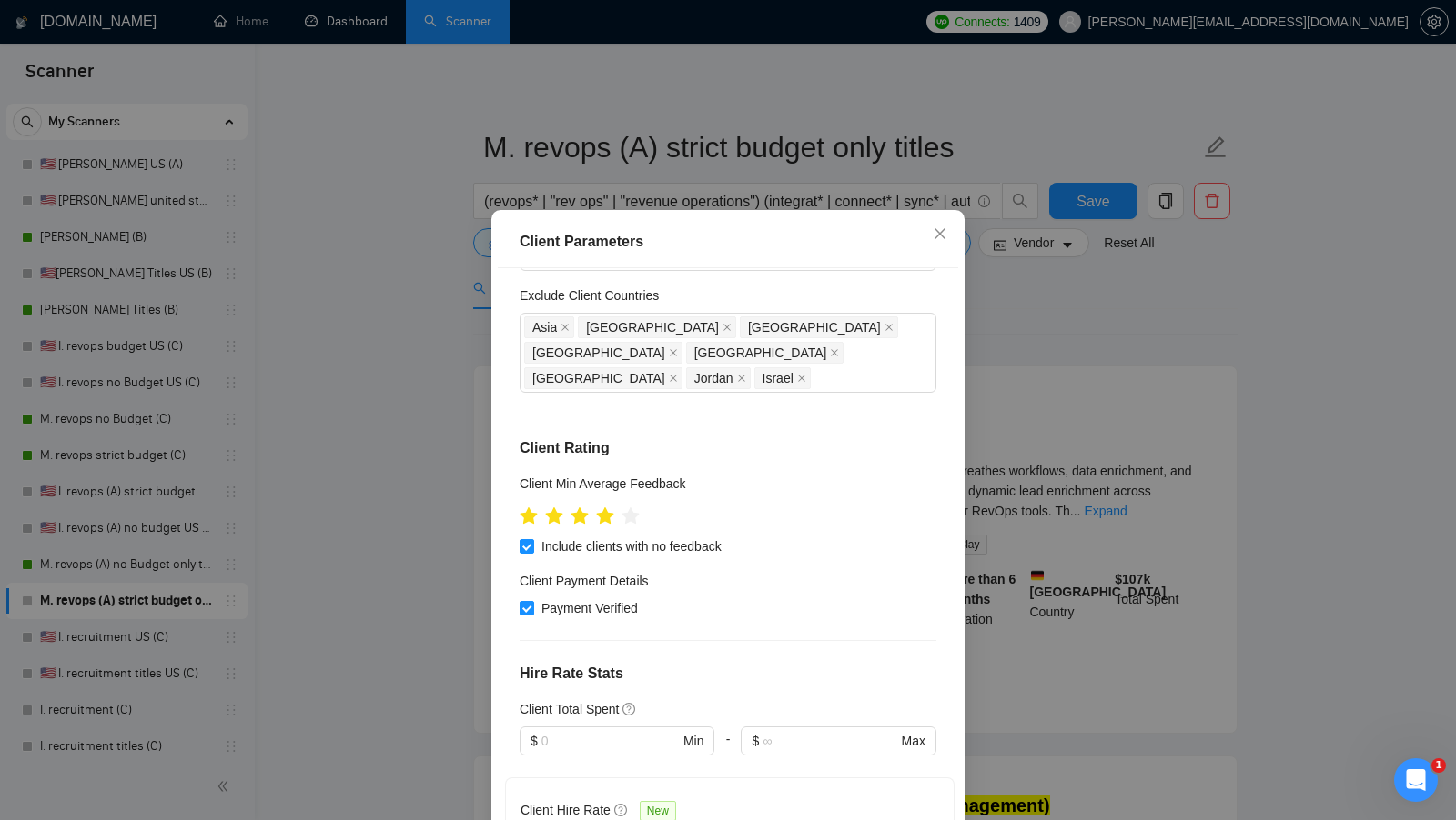
click at [1035, 469] on div "Client Parameters Client Location Include Client Countries Select Exclude Clien…" at bounding box center [728, 410] width 1456 height 820
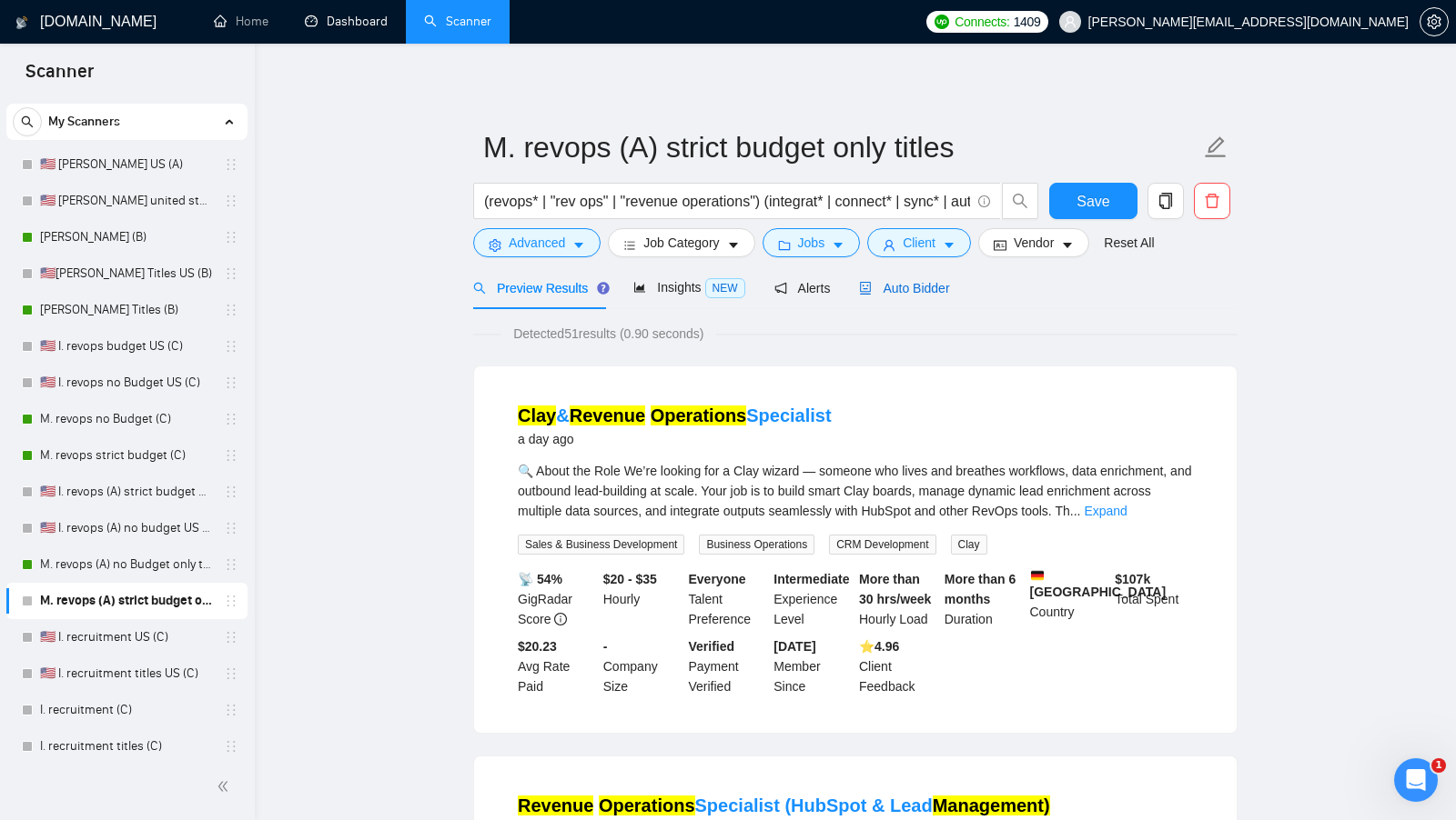
click at [915, 281] on span "Auto Bidder" at bounding box center [904, 288] width 91 height 14
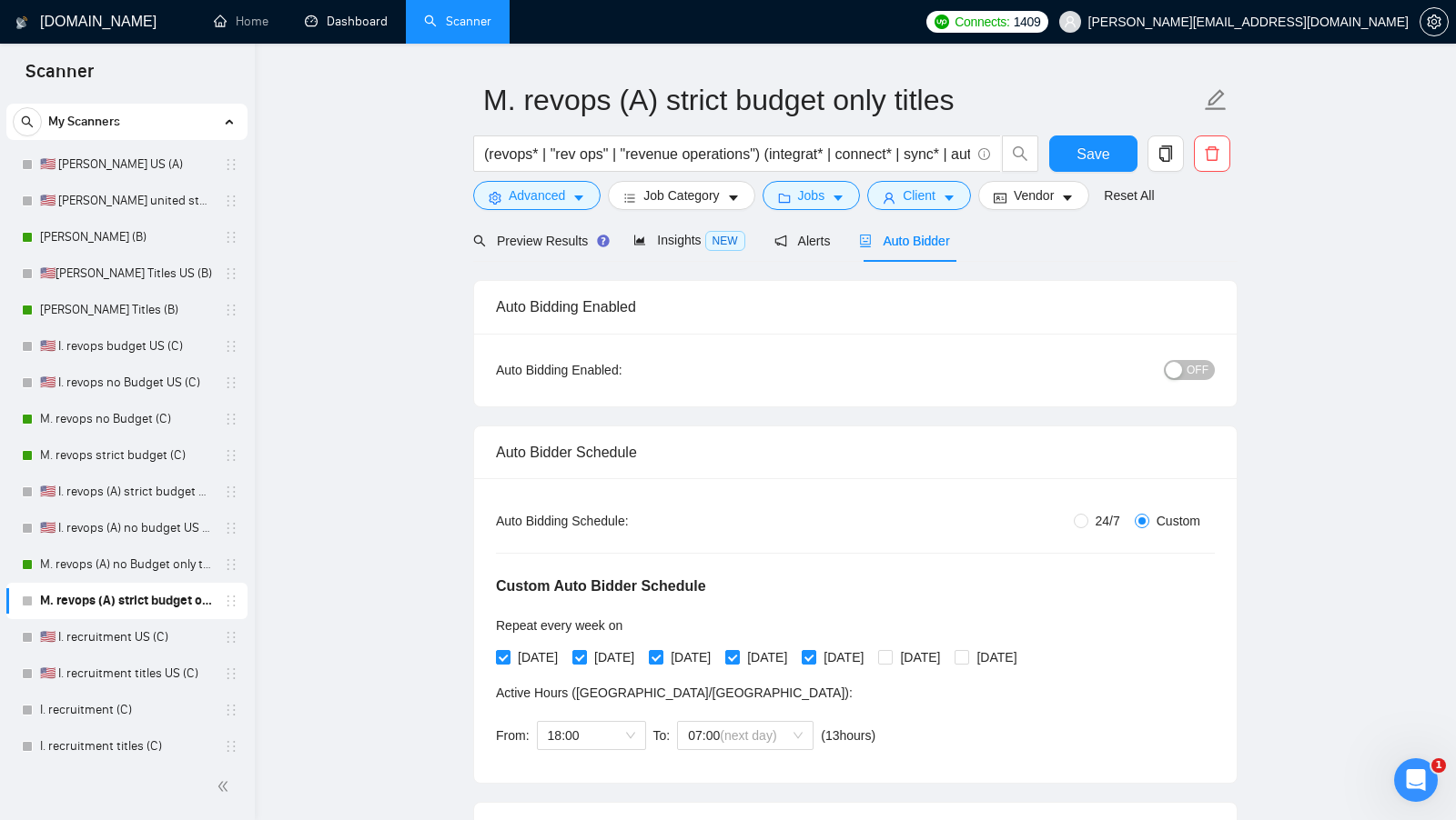
scroll to position [53, 0]
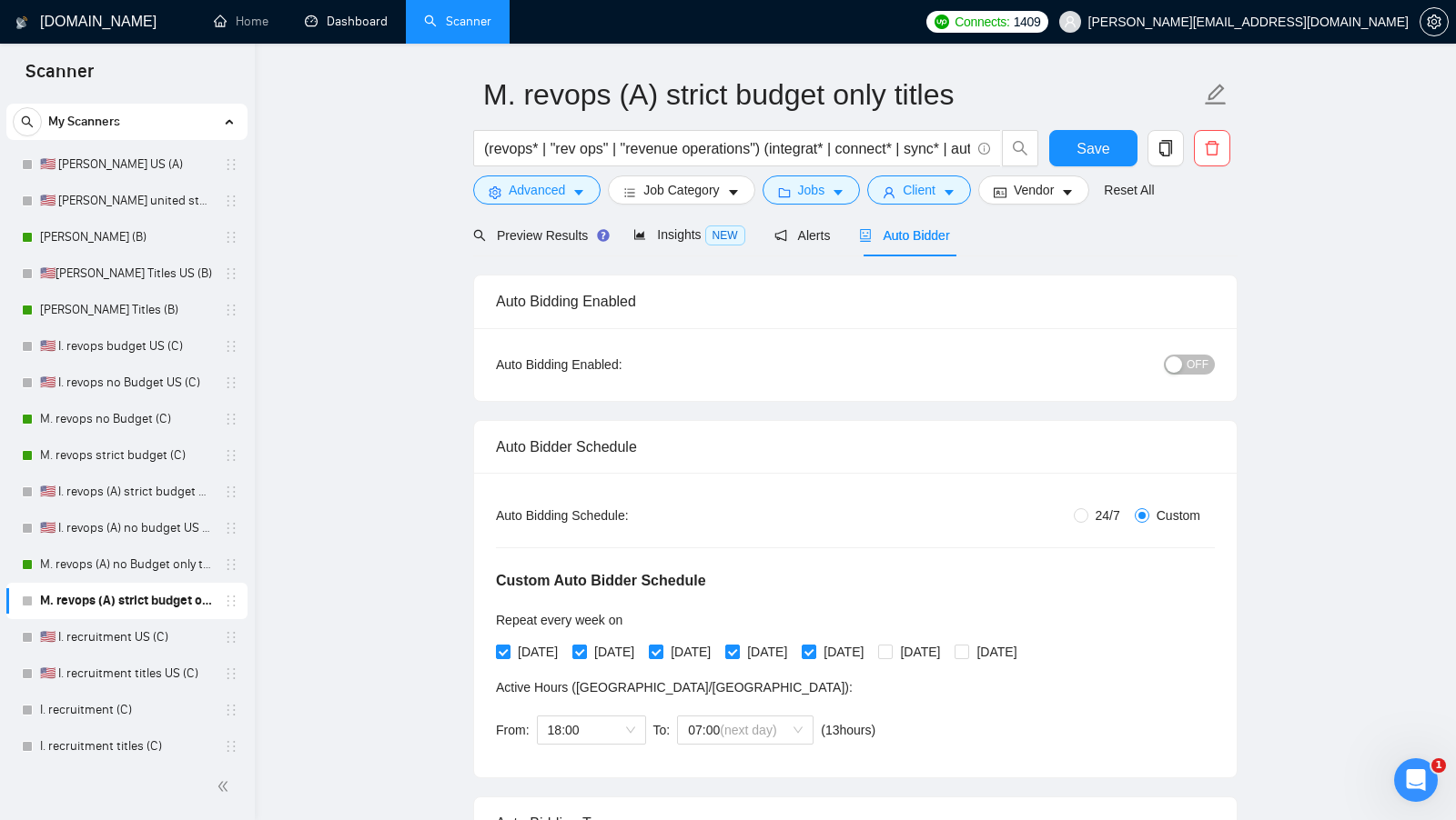
click at [1183, 368] on button "OFF" at bounding box center [1188, 364] width 51 height 20
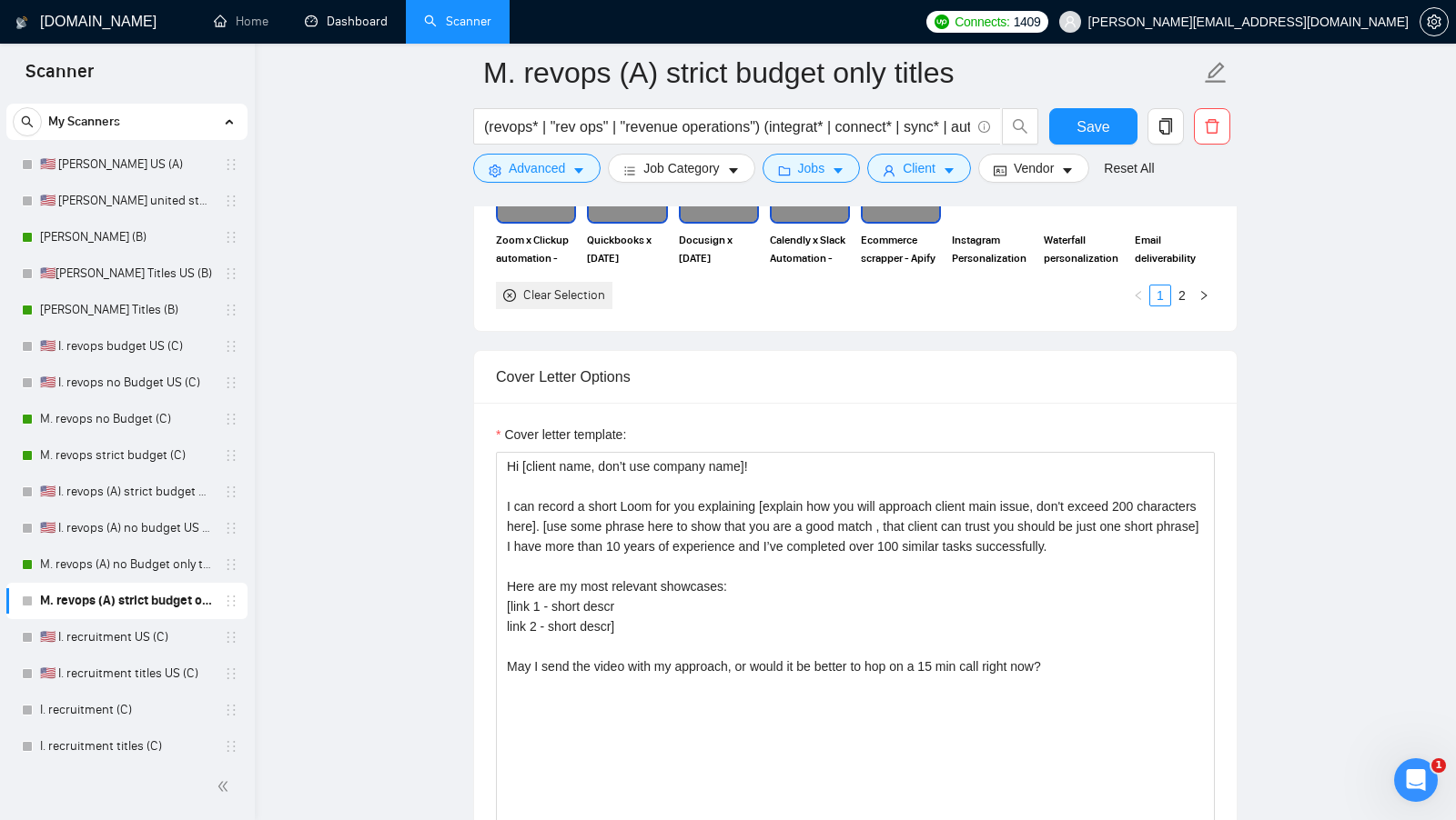
scroll to position [2163, 0]
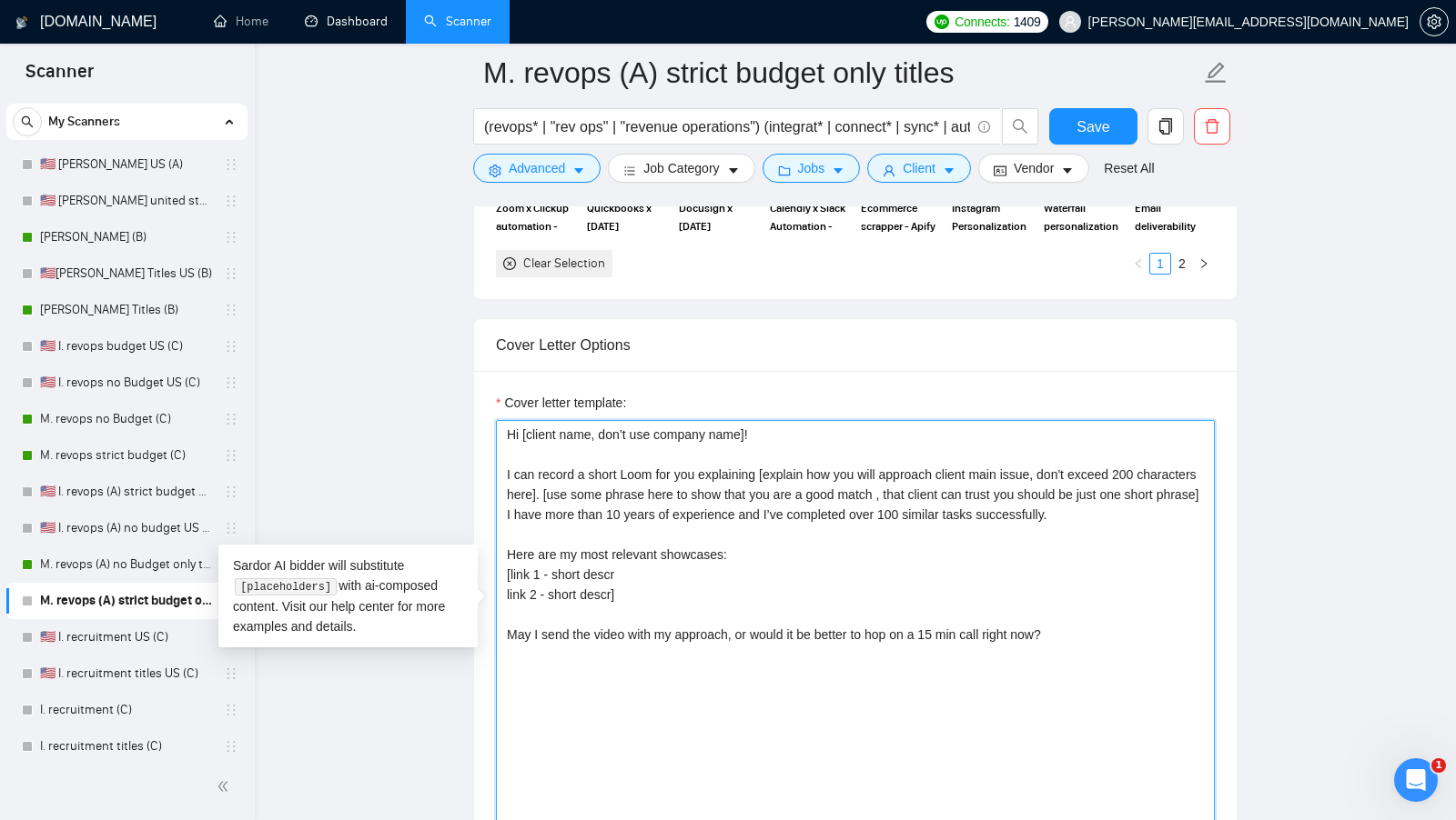
drag, startPoint x: 670, startPoint y: 589, endPoint x: 494, endPoint y: 563, distance: 177.9
click at [496, 563] on textarea "Hi [client name, don’t use company name]! I can record a short Loom for you exp…" at bounding box center [855, 624] width 718 height 409
paste textarea "map the following list to only 2 the most relevant showcases to the current job…"
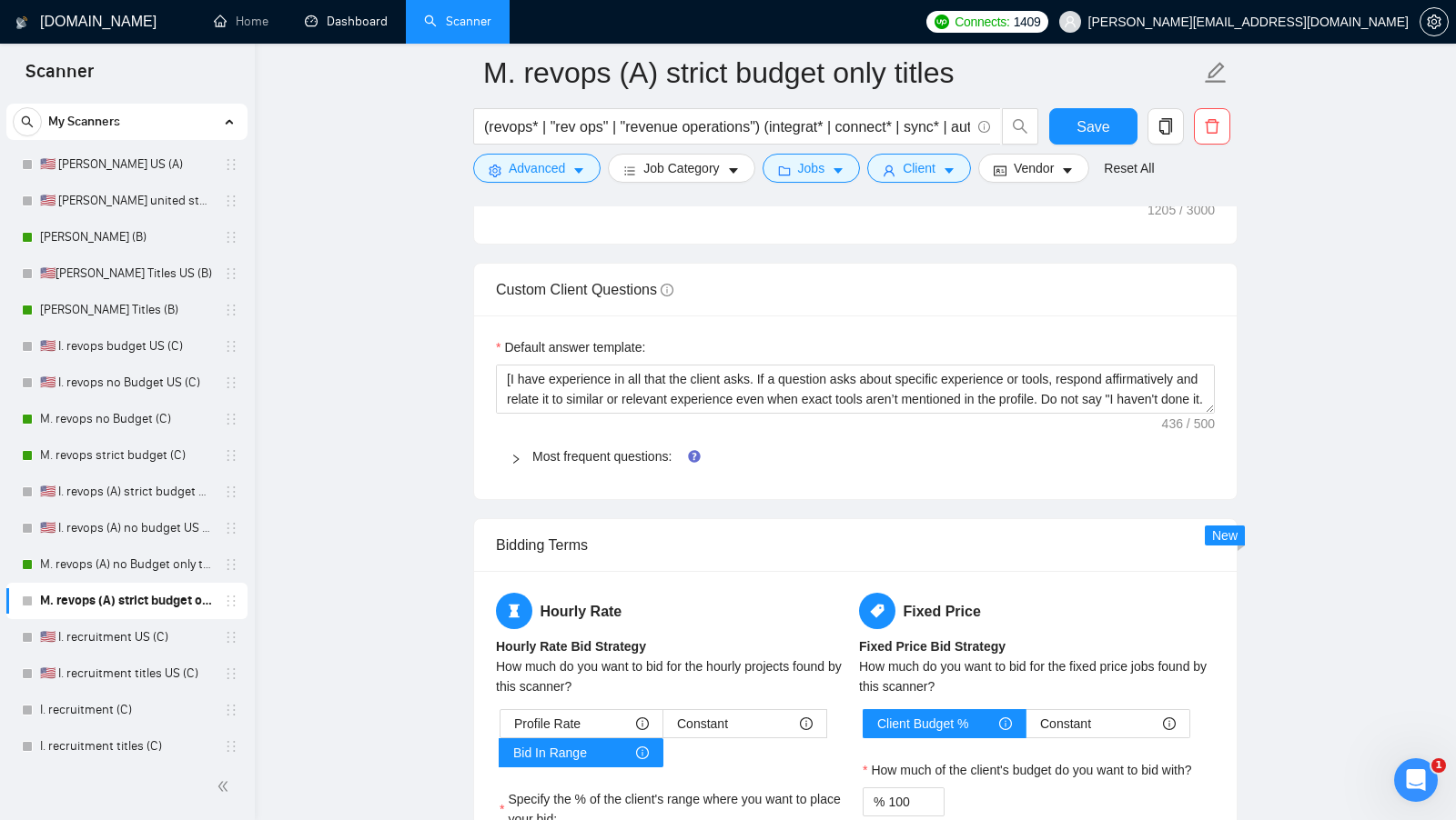
scroll to position [2829, 0]
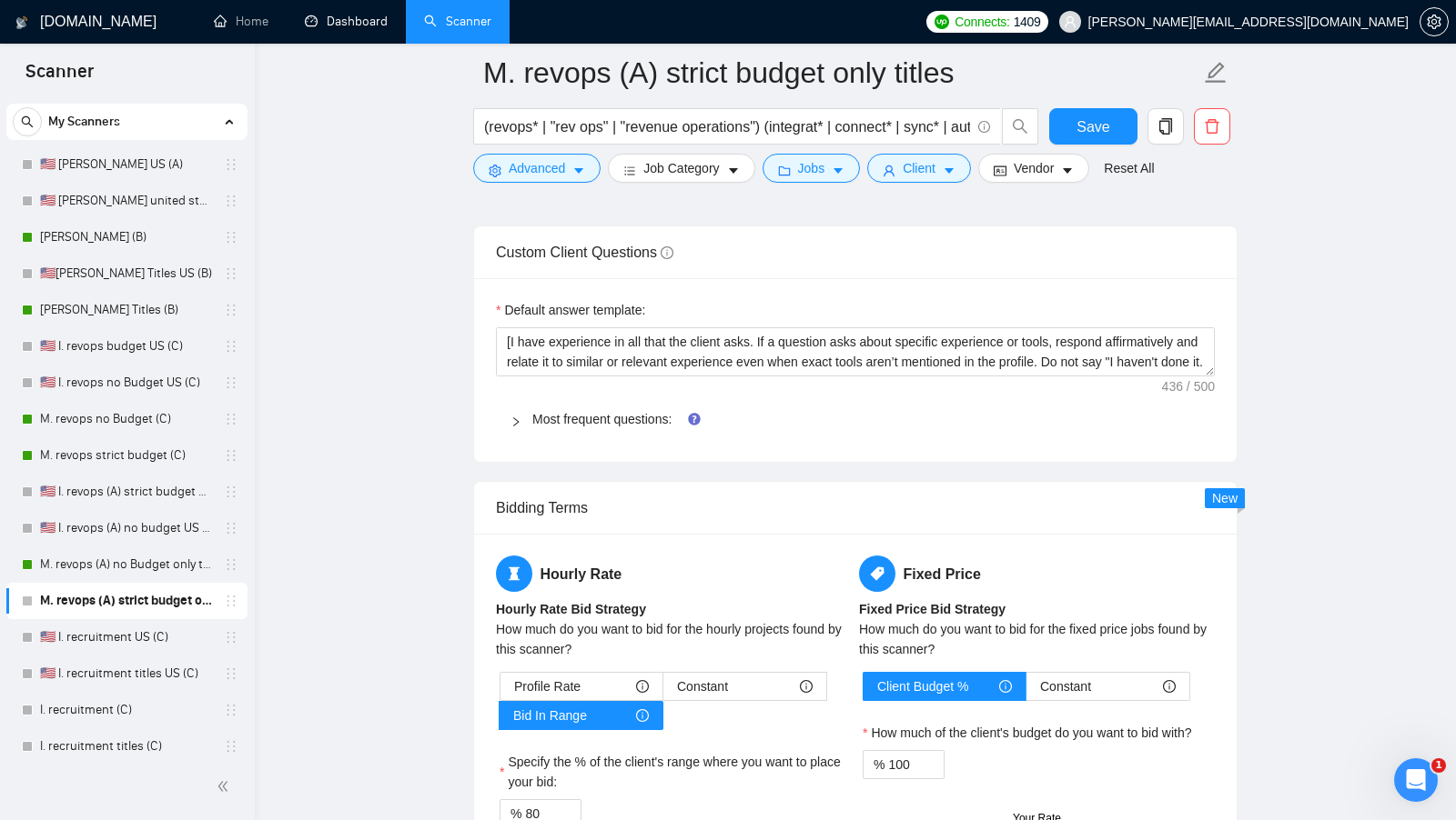
click at [608, 398] on div "Most frequent questions:" at bounding box center [855, 419] width 718 height 41
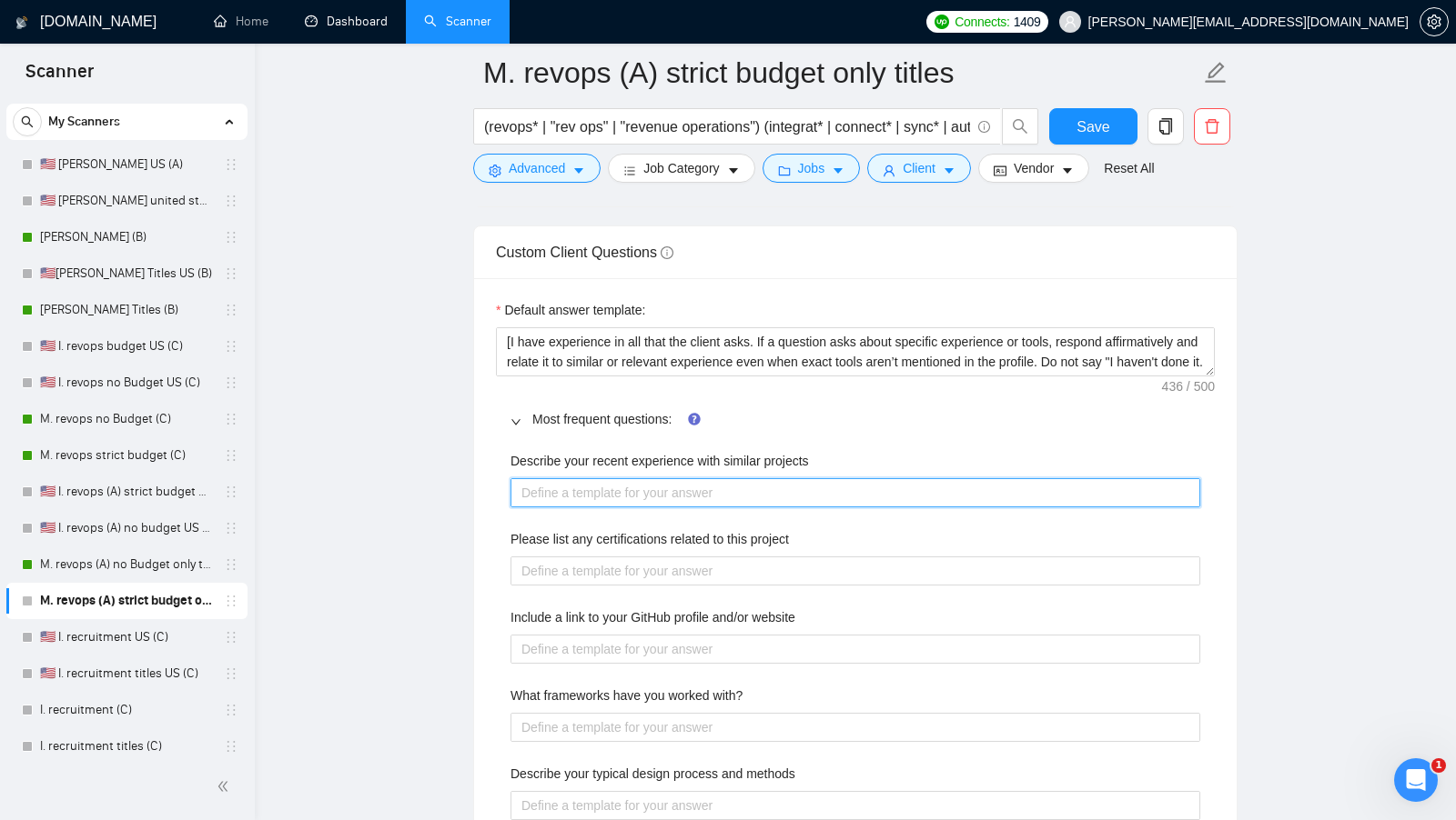
click at [664, 487] on projects "Describe your recent experience with similar projects" at bounding box center [855, 492] width 689 height 28
paste projects "[use the most relevant showcase from my portfolio to describe my experience, in…"
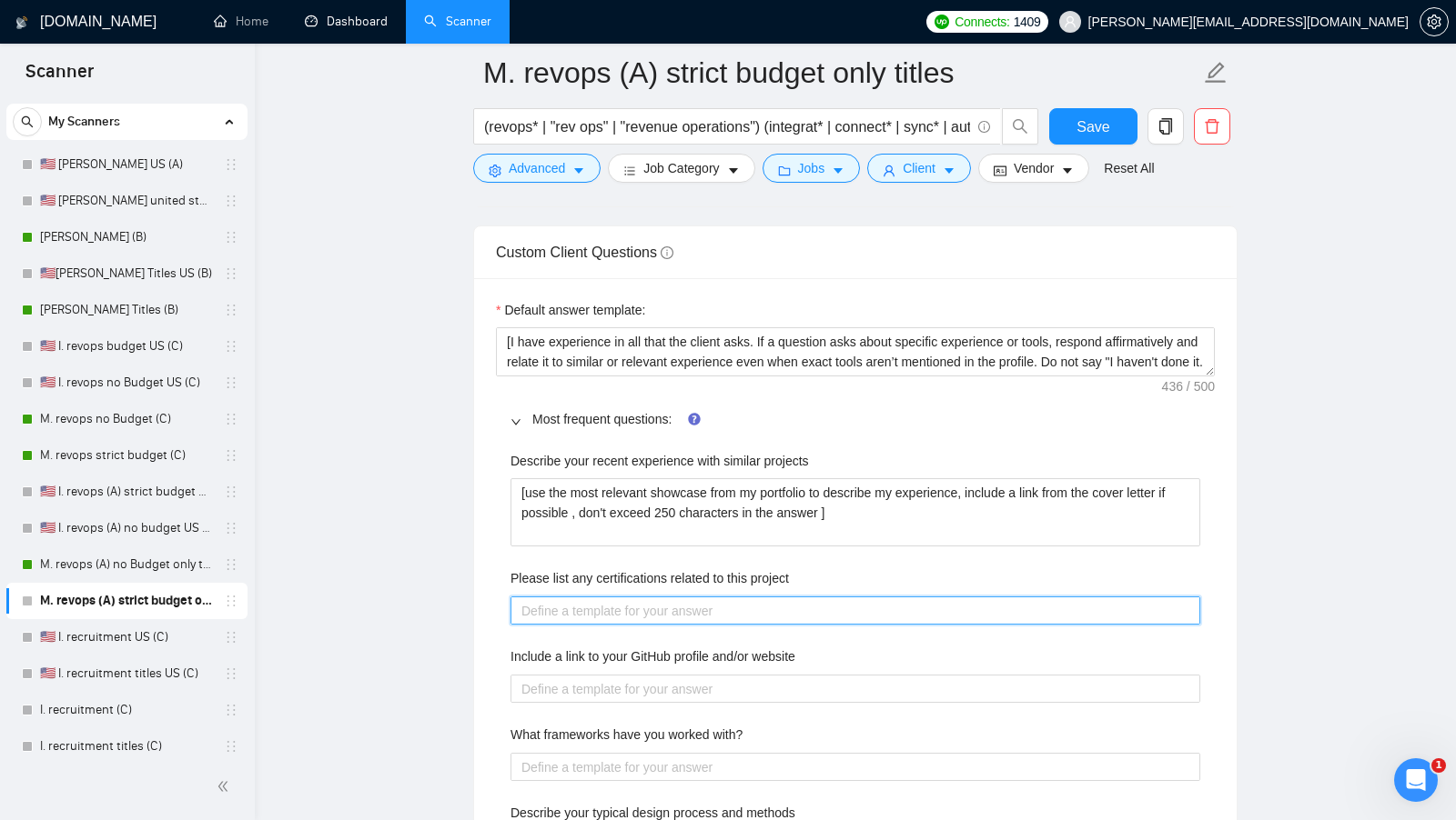
click at [679, 597] on project "Please list any certifications related to this project" at bounding box center [855, 610] width 689 height 28
paste project "[list the certifications what could be related to this project]"
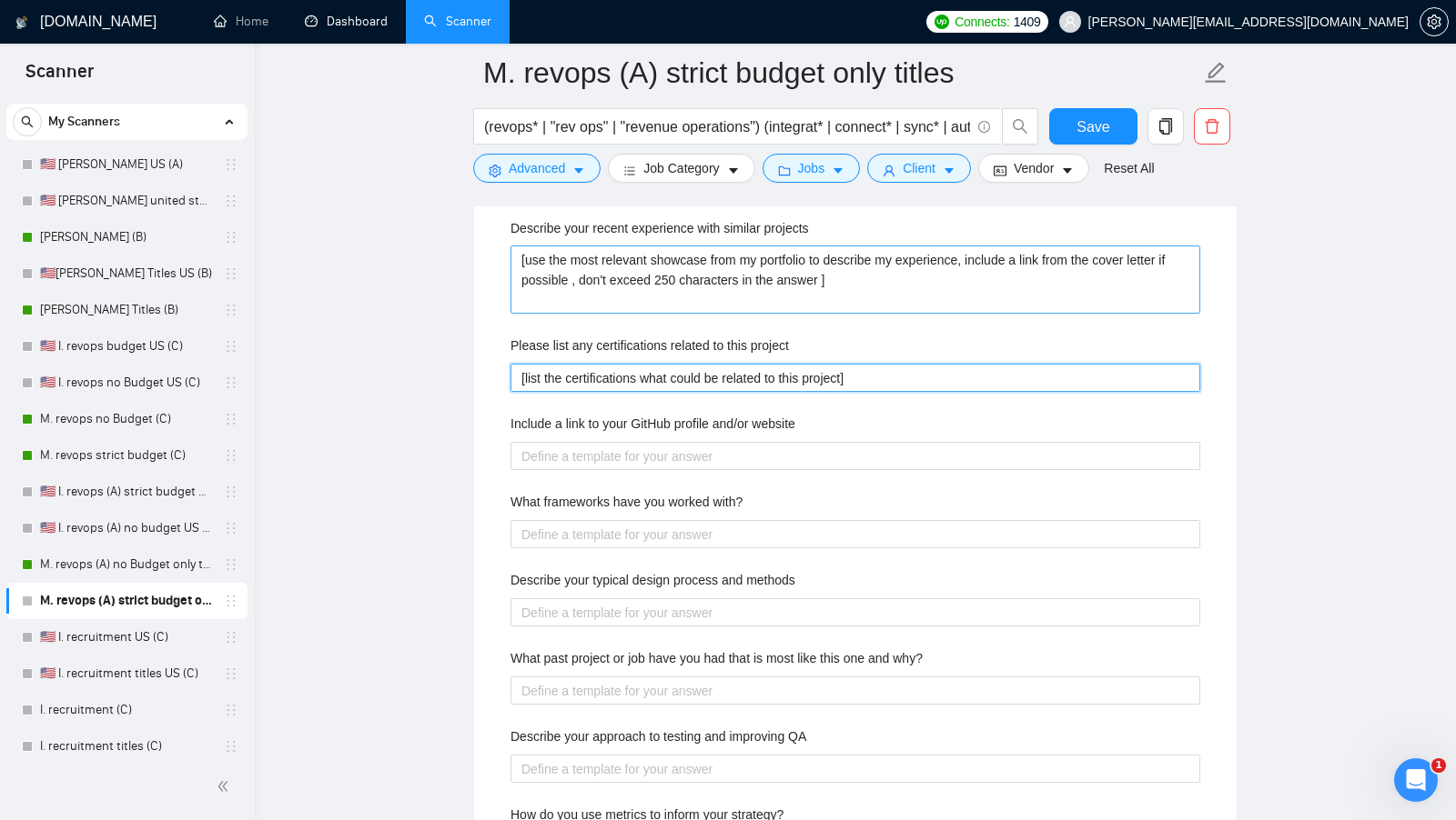
scroll to position [3065, 0]
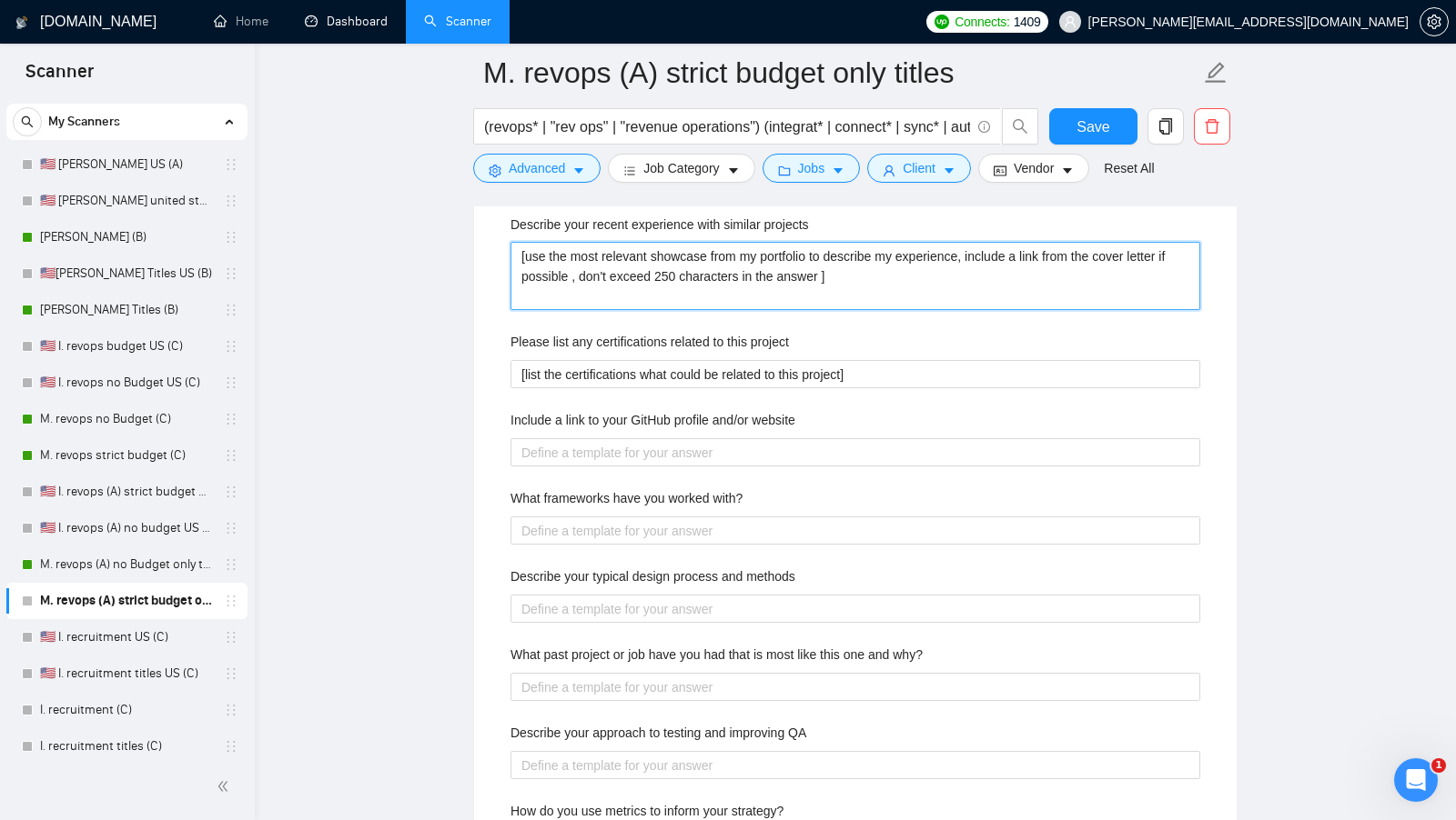
click at [711, 281] on projects "[use the most relevant showcase from my portfolio to describe my experience, in…" at bounding box center [855, 275] width 689 height 68
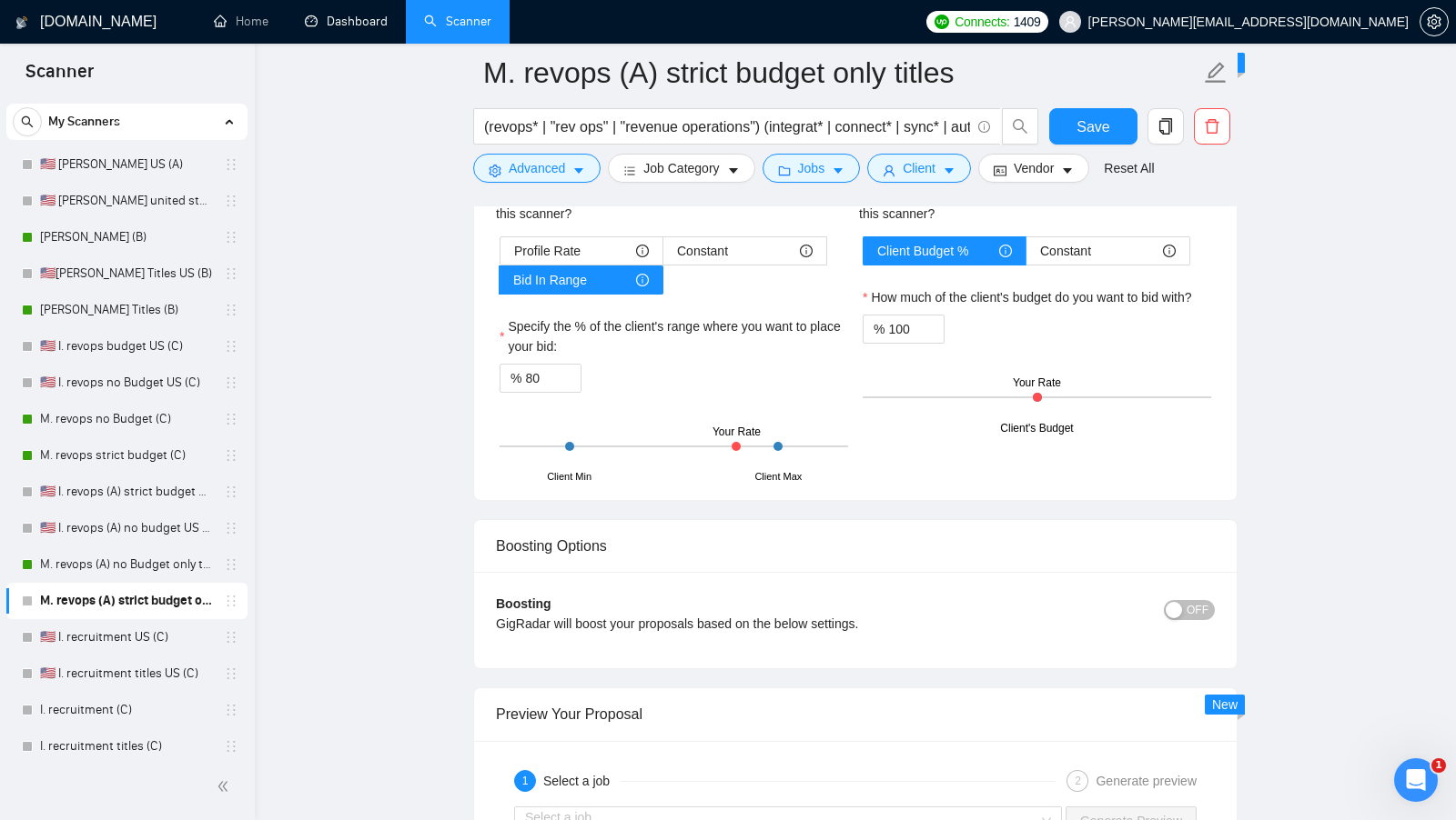
scroll to position [4102, 0]
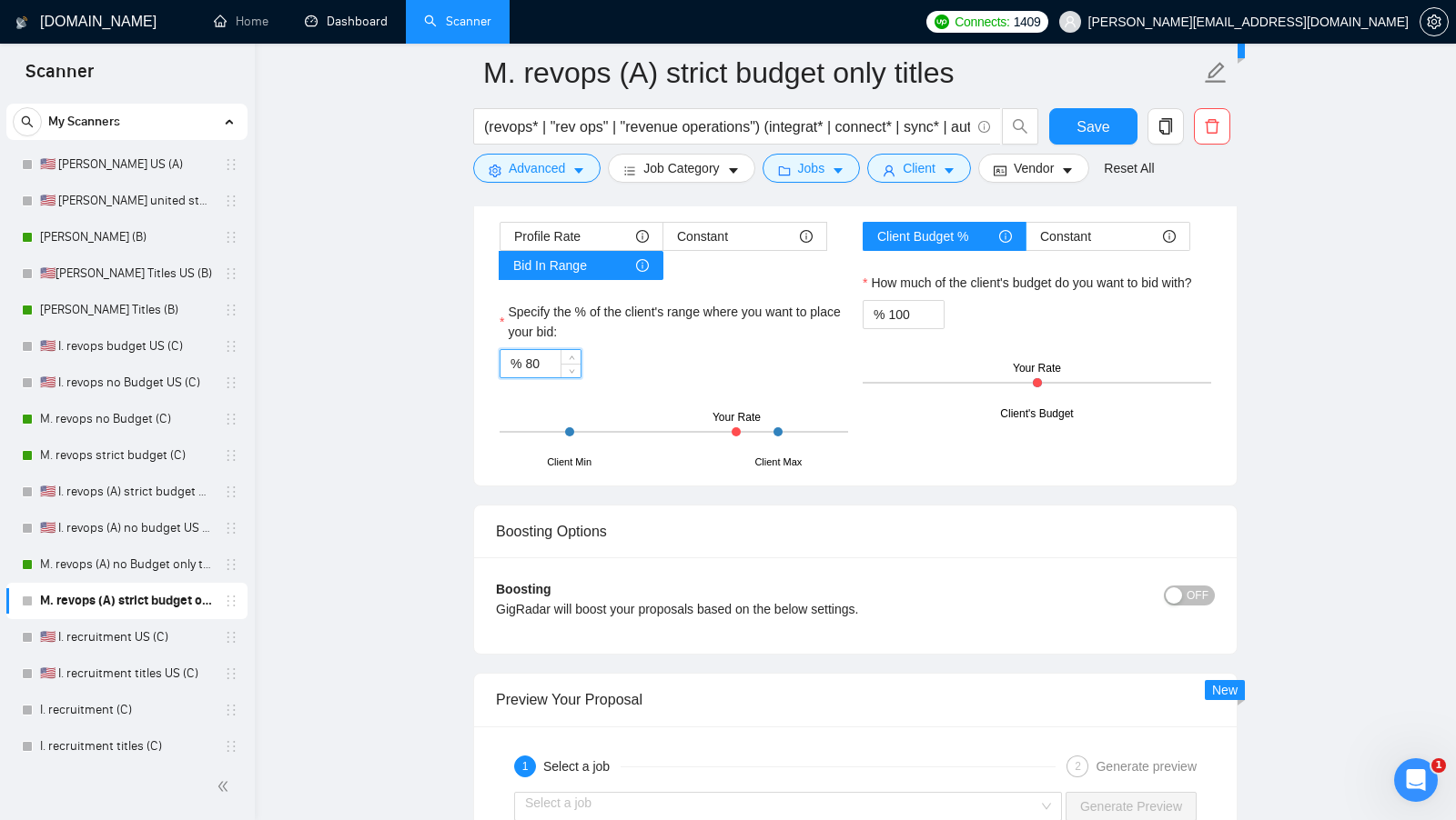
click at [541, 350] on input "80" at bounding box center [553, 364] width 56 height 27
click at [540, 350] on input "80" at bounding box center [553, 364] width 56 height 27
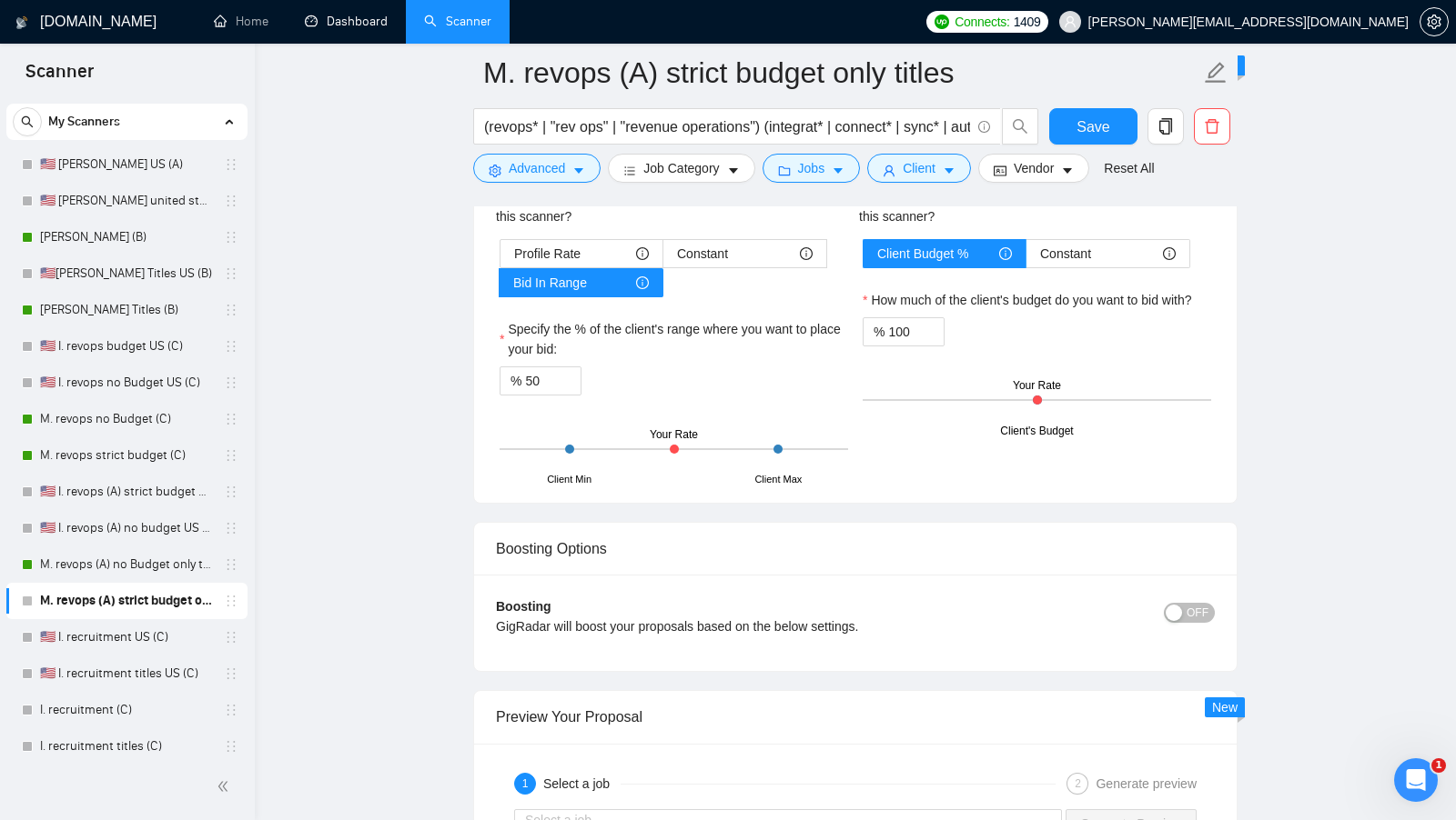
scroll to position [4076, 0]
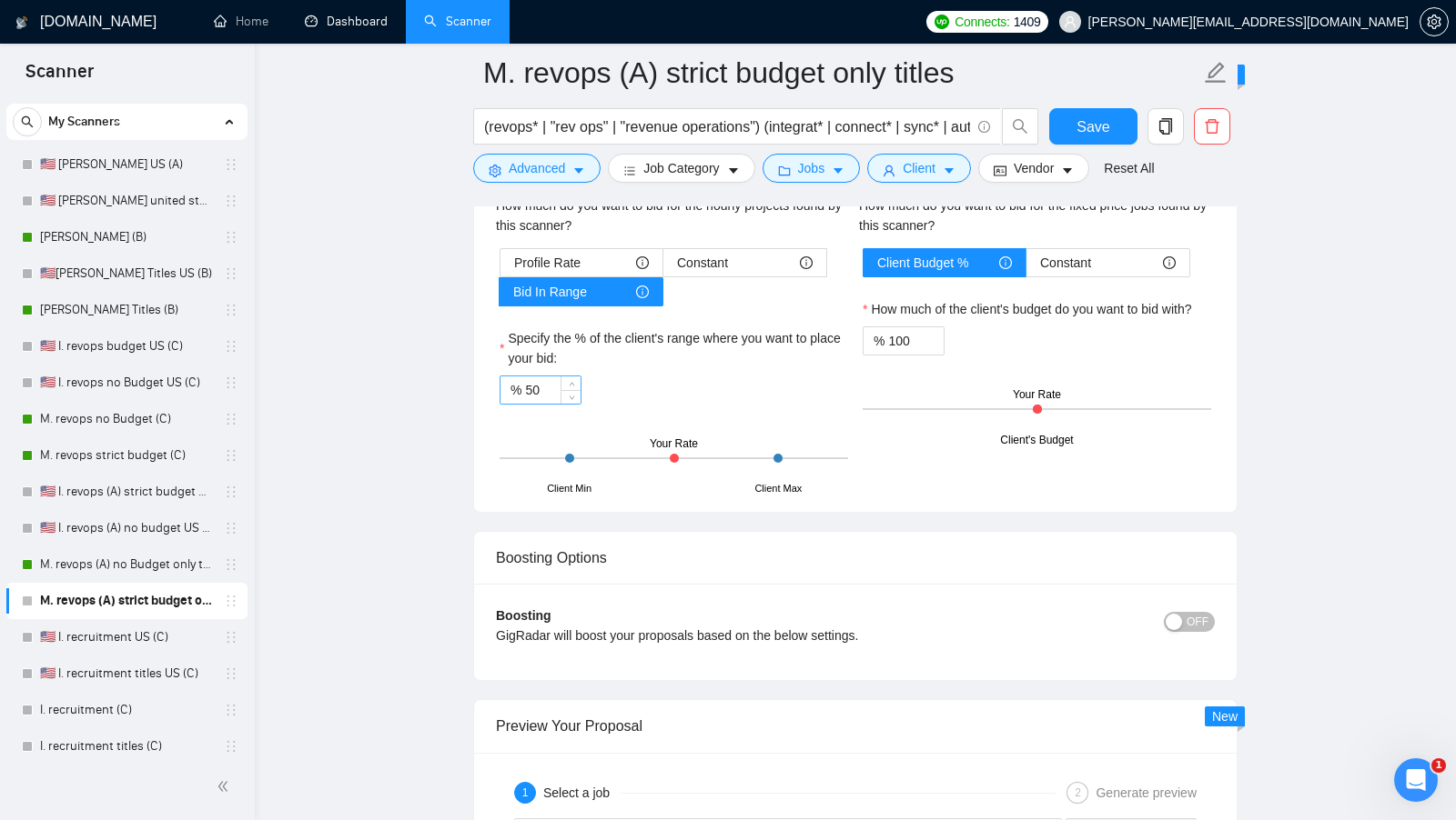
click at [556, 376] on input "50" at bounding box center [553, 390] width 56 height 27
click at [1096, 114] on button "Save" at bounding box center [1093, 126] width 89 height 37
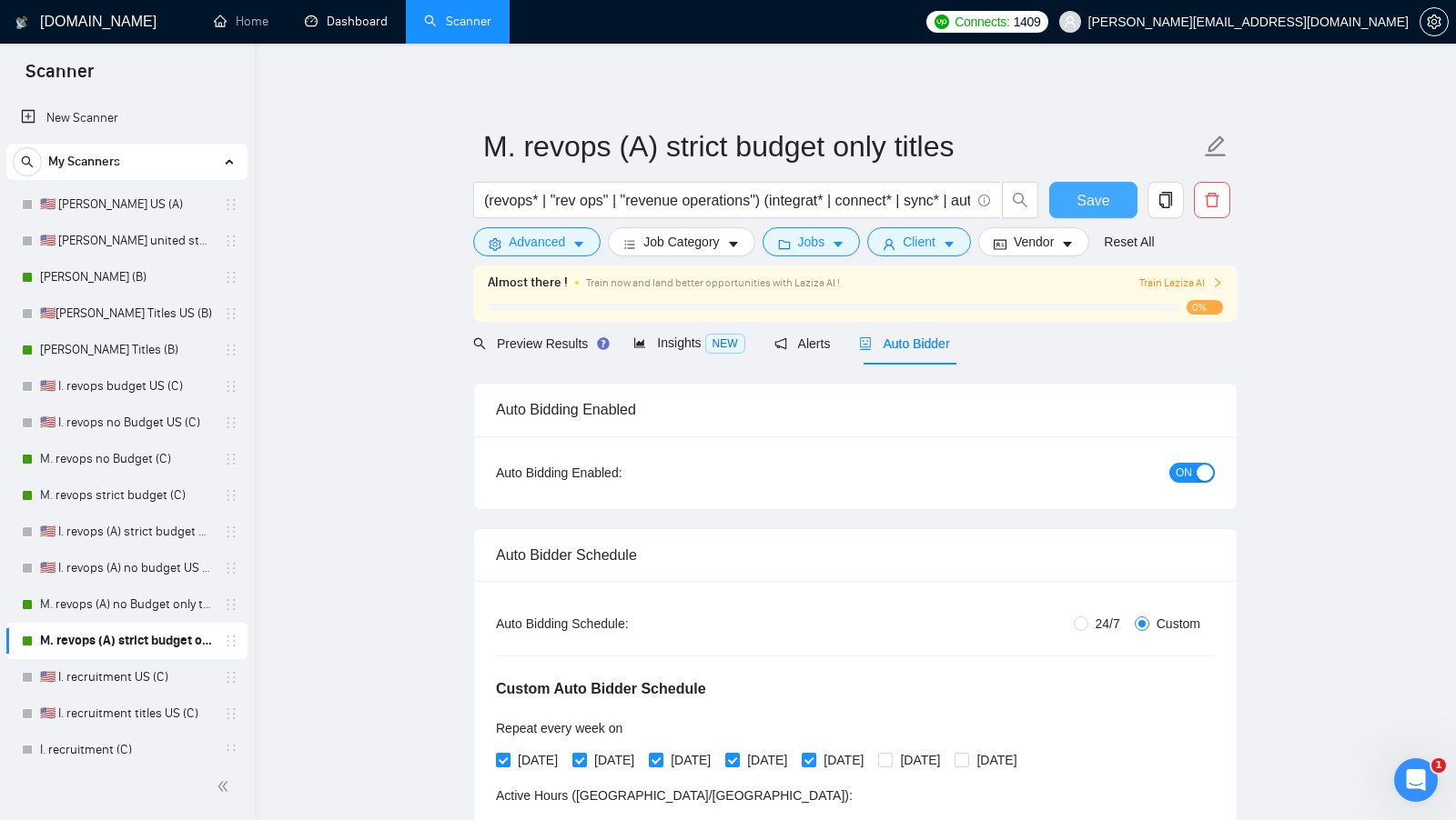
scroll to position [0, 0]
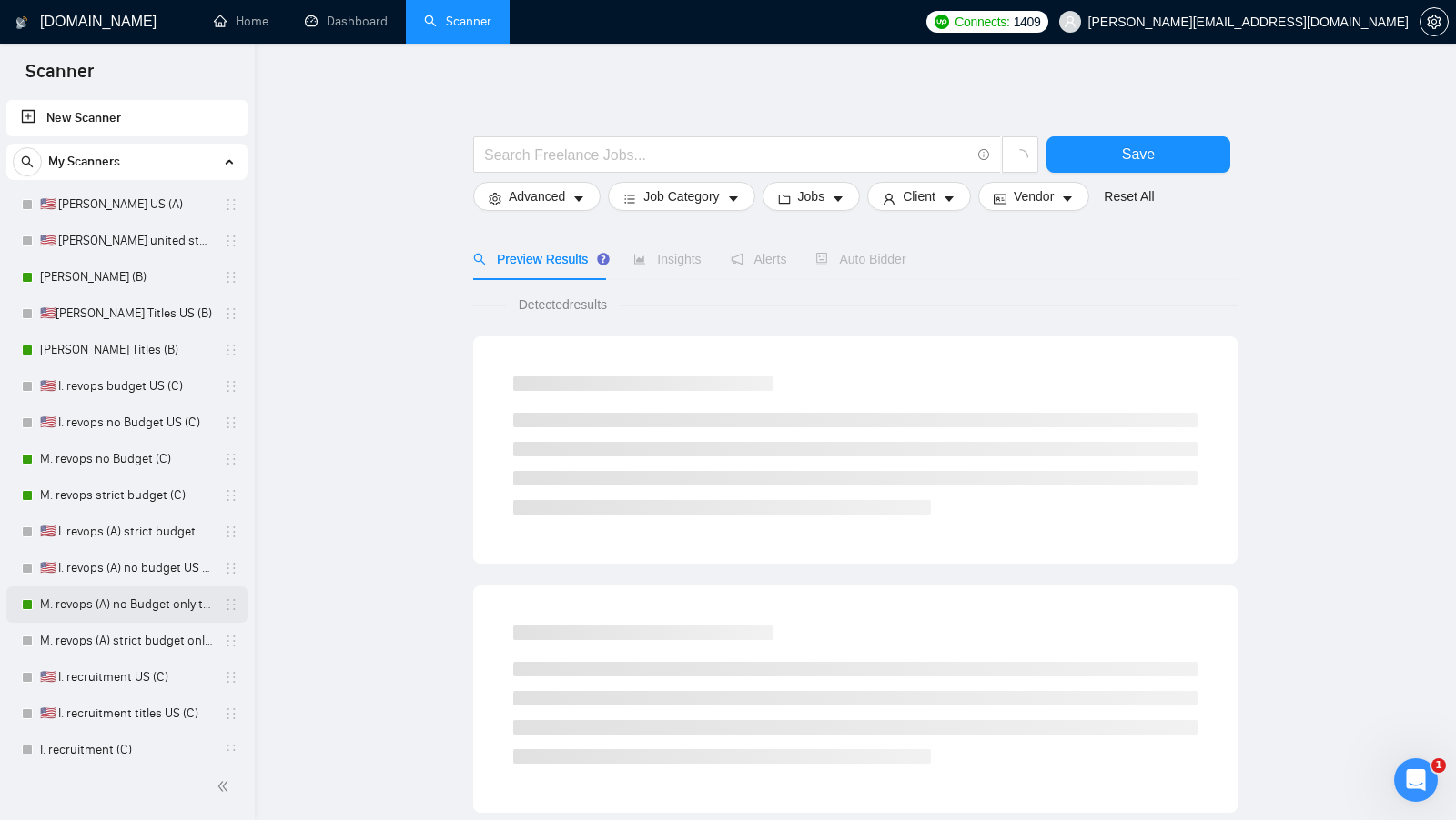
click at [137, 603] on link "M. revops (A) no Budget only titles" at bounding box center [127, 604] width 173 height 37
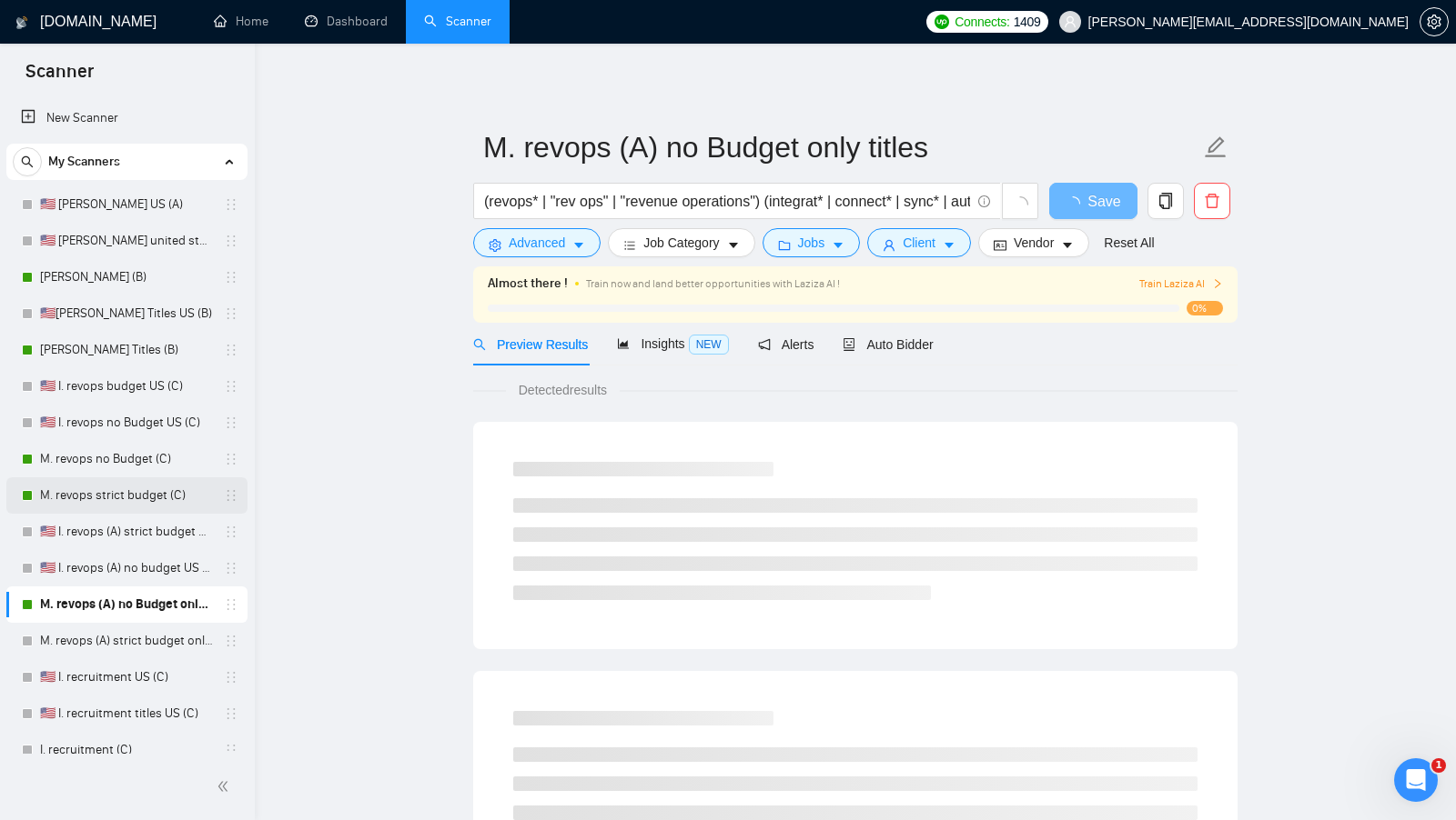
click at [109, 497] on link "M. revops strict budget (C)" at bounding box center [127, 496] width 173 height 37
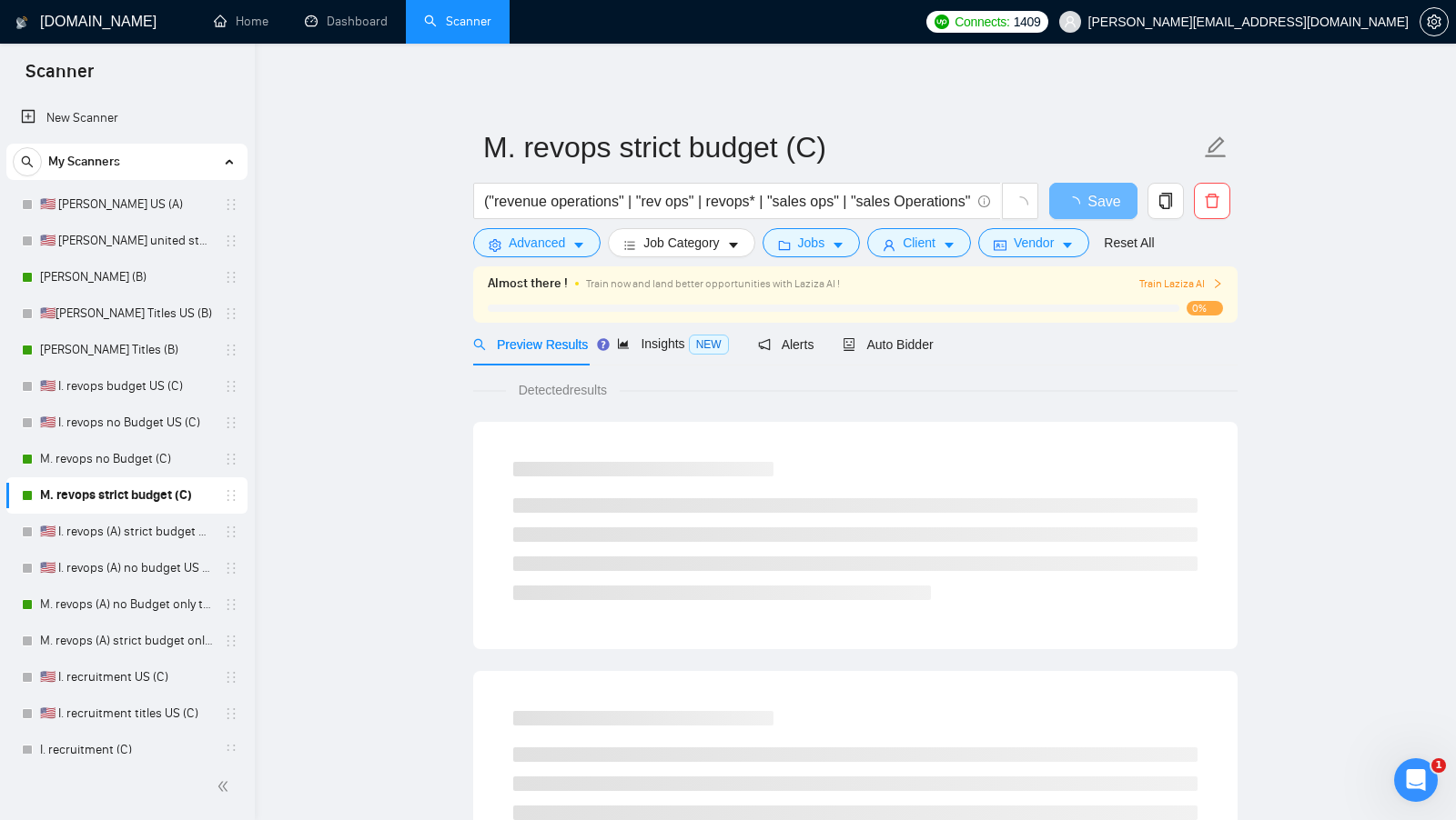
click at [905, 354] on div "Auto Bidder" at bounding box center [888, 344] width 91 height 42
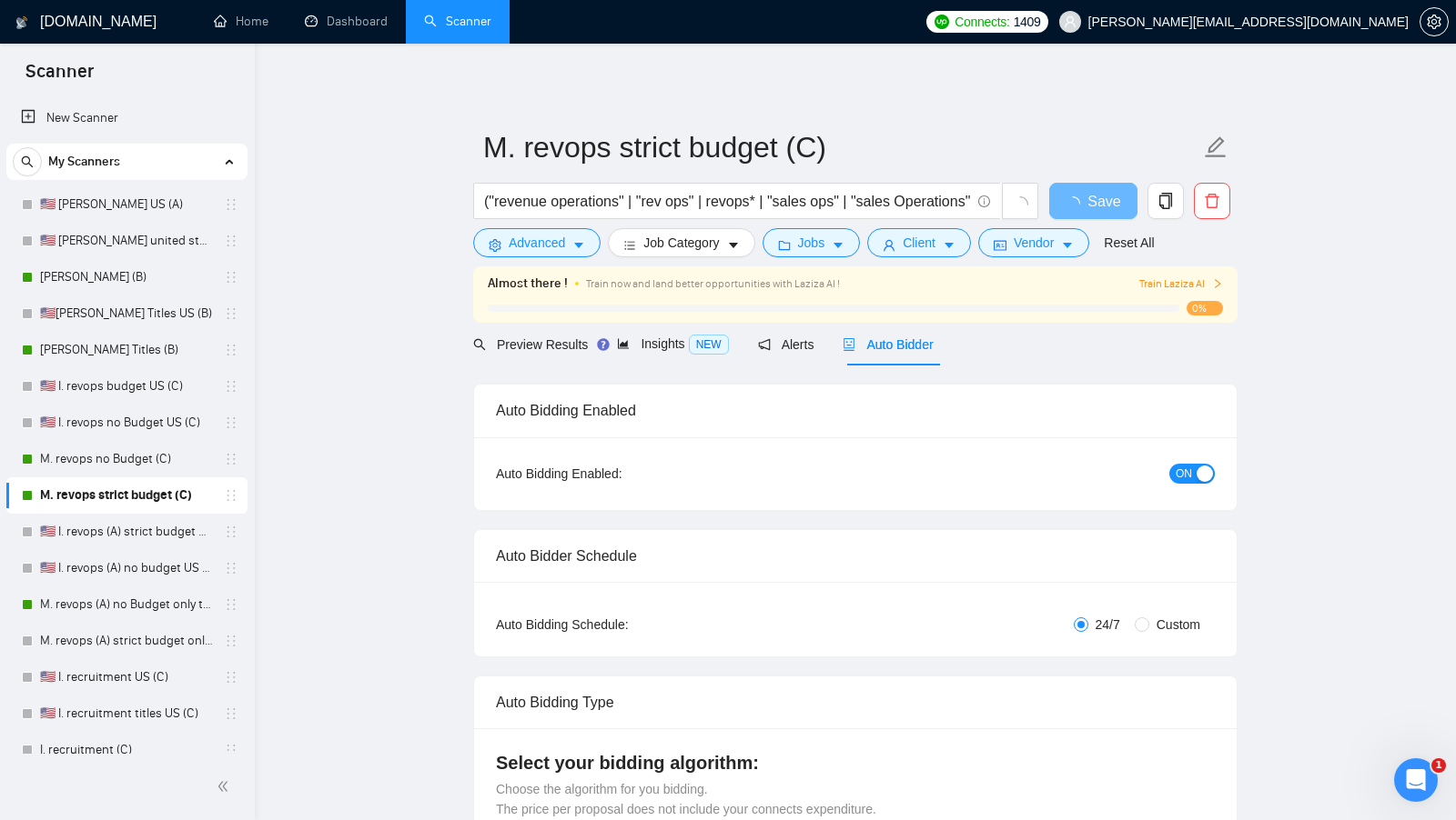
radio input "false"
radio input "true"
checkbox input "true"
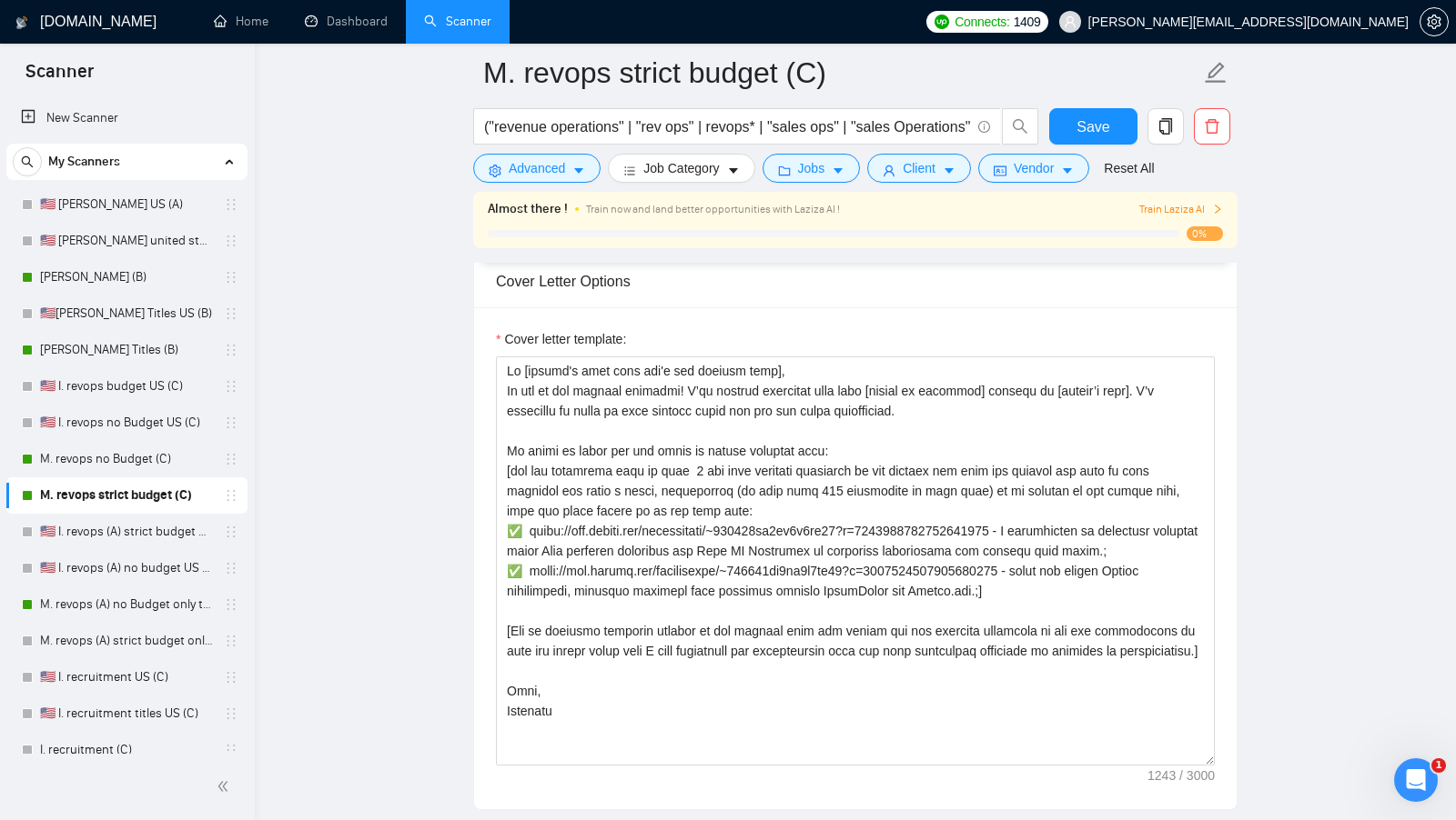
scroll to position [2284, 0]
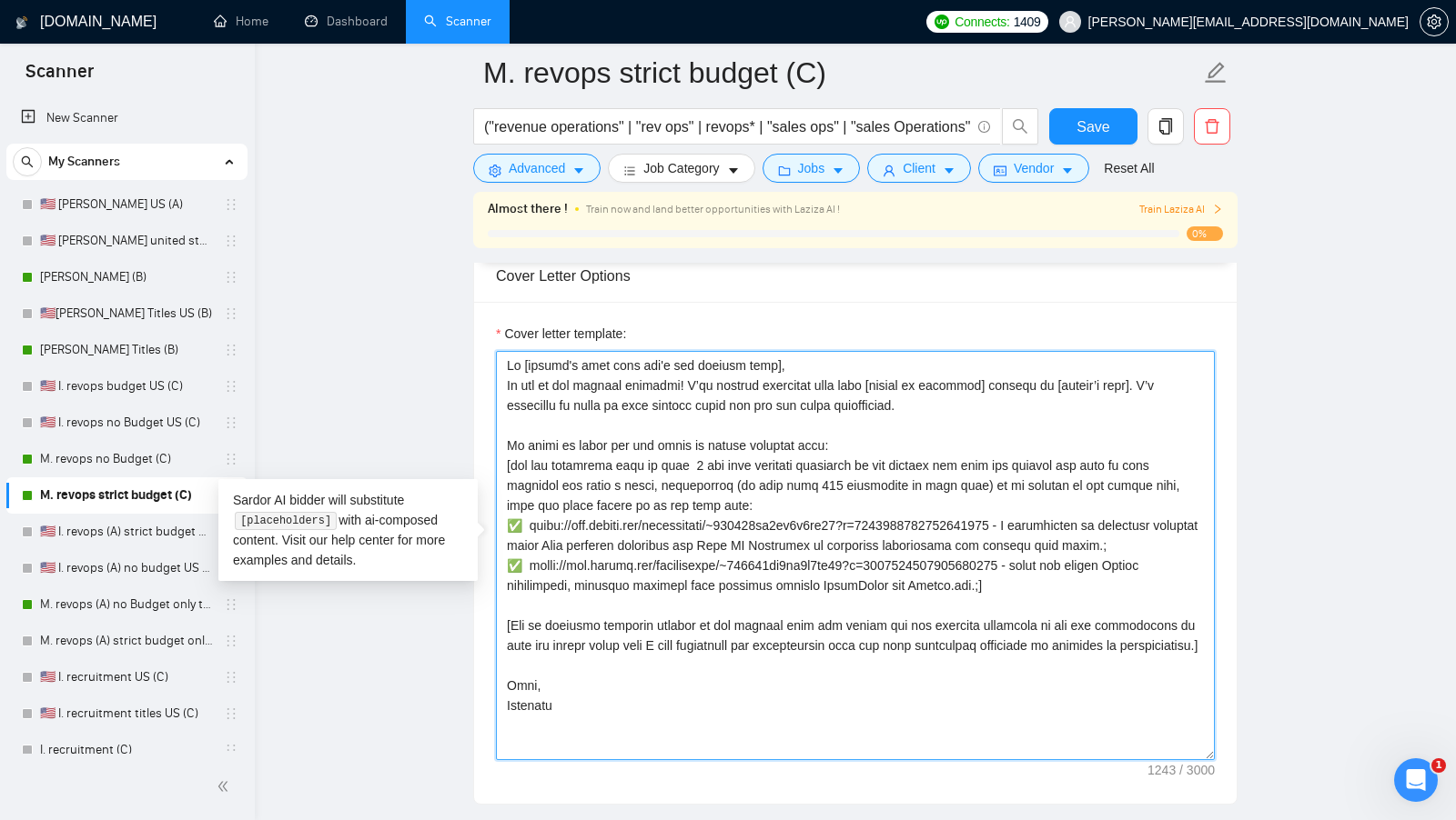
drag, startPoint x: 1064, startPoint y: 602, endPoint x: 501, endPoint y: 455, distance: 581.9
click at [501, 455] on textarea "Cover letter template:" at bounding box center [855, 555] width 718 height 409
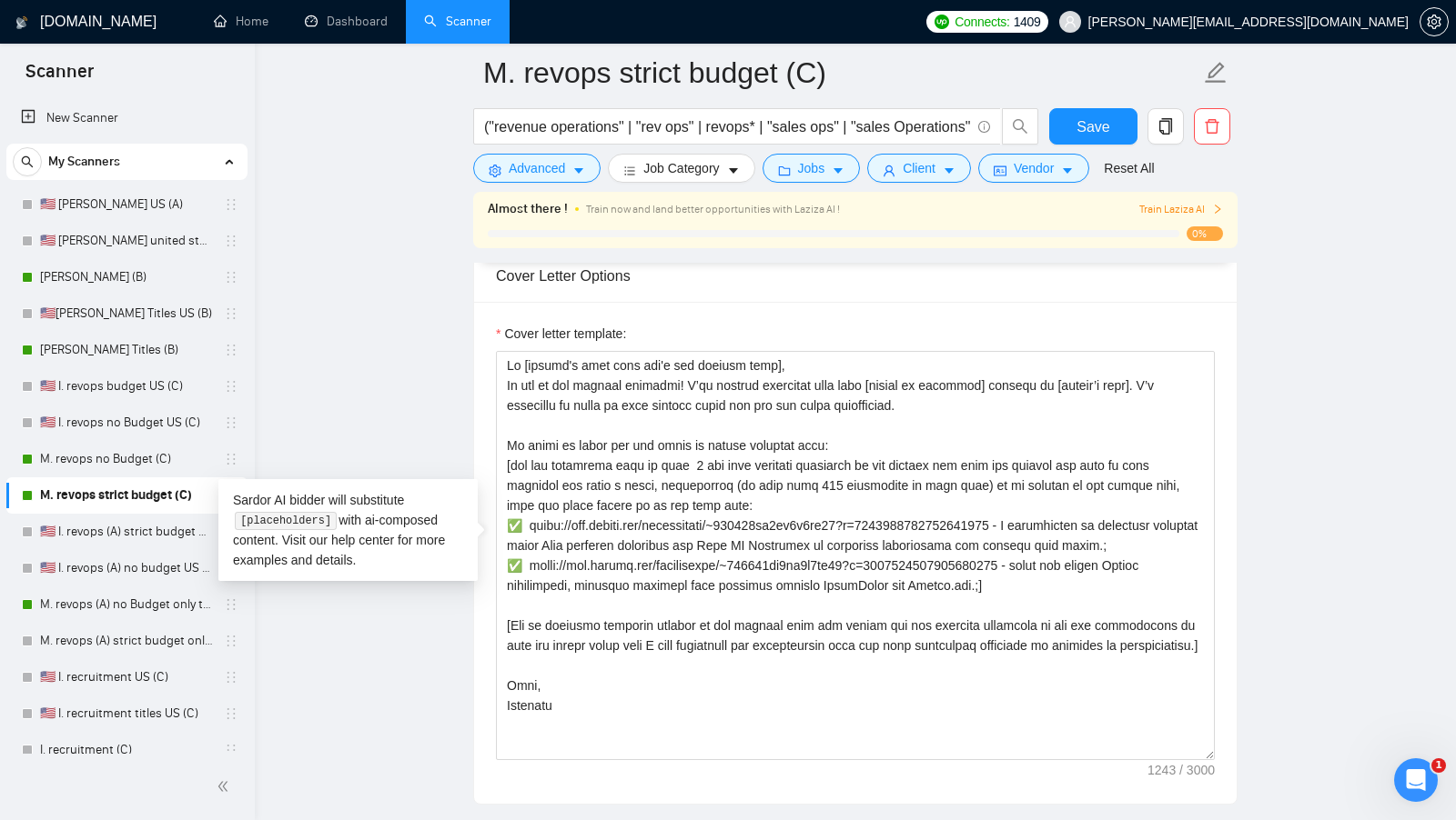
click at [774, 309] on div "Cover letter template:" at bounding box center [855, 553] width 763 height 502
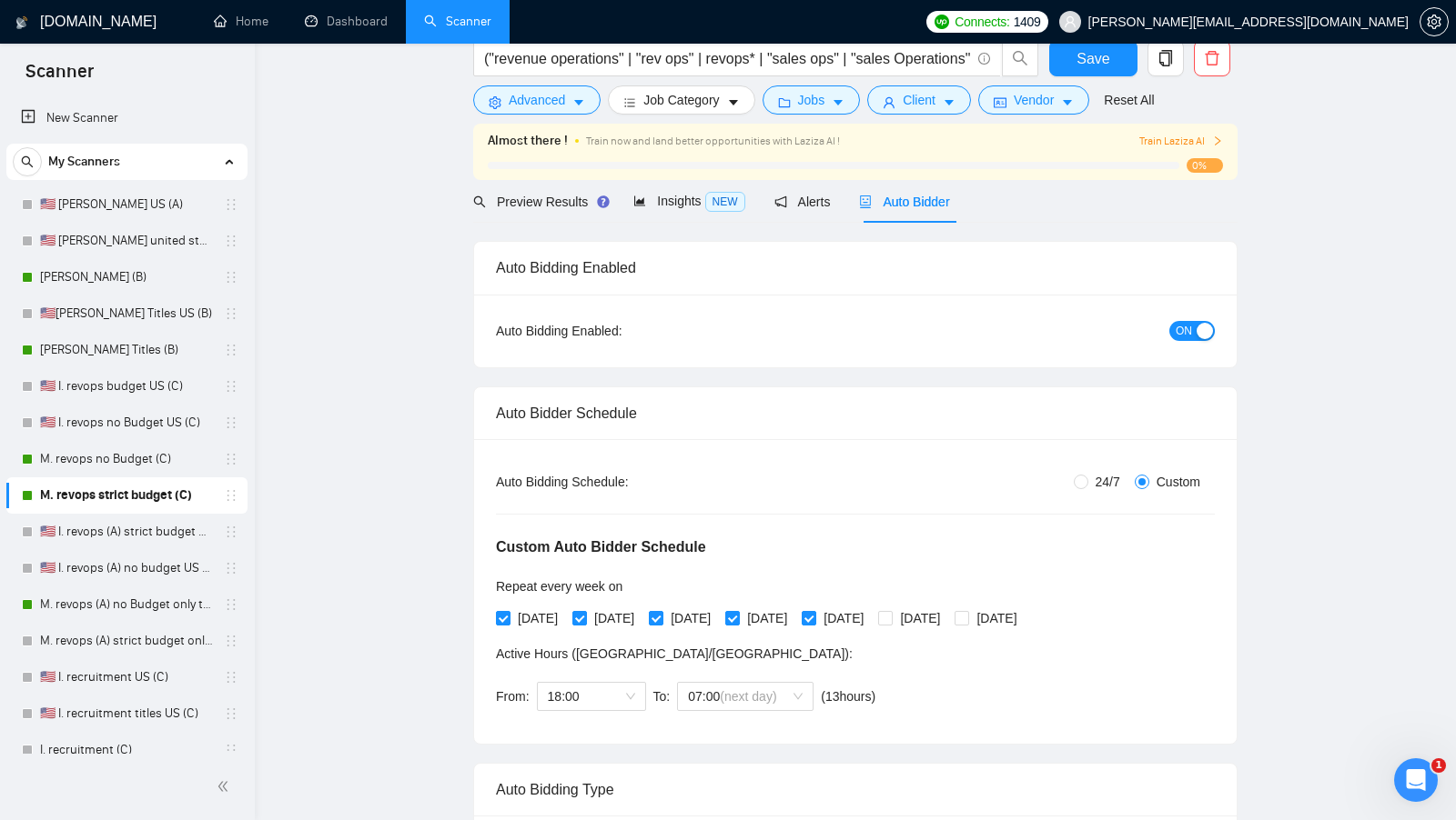
scroll to position [0, 0]
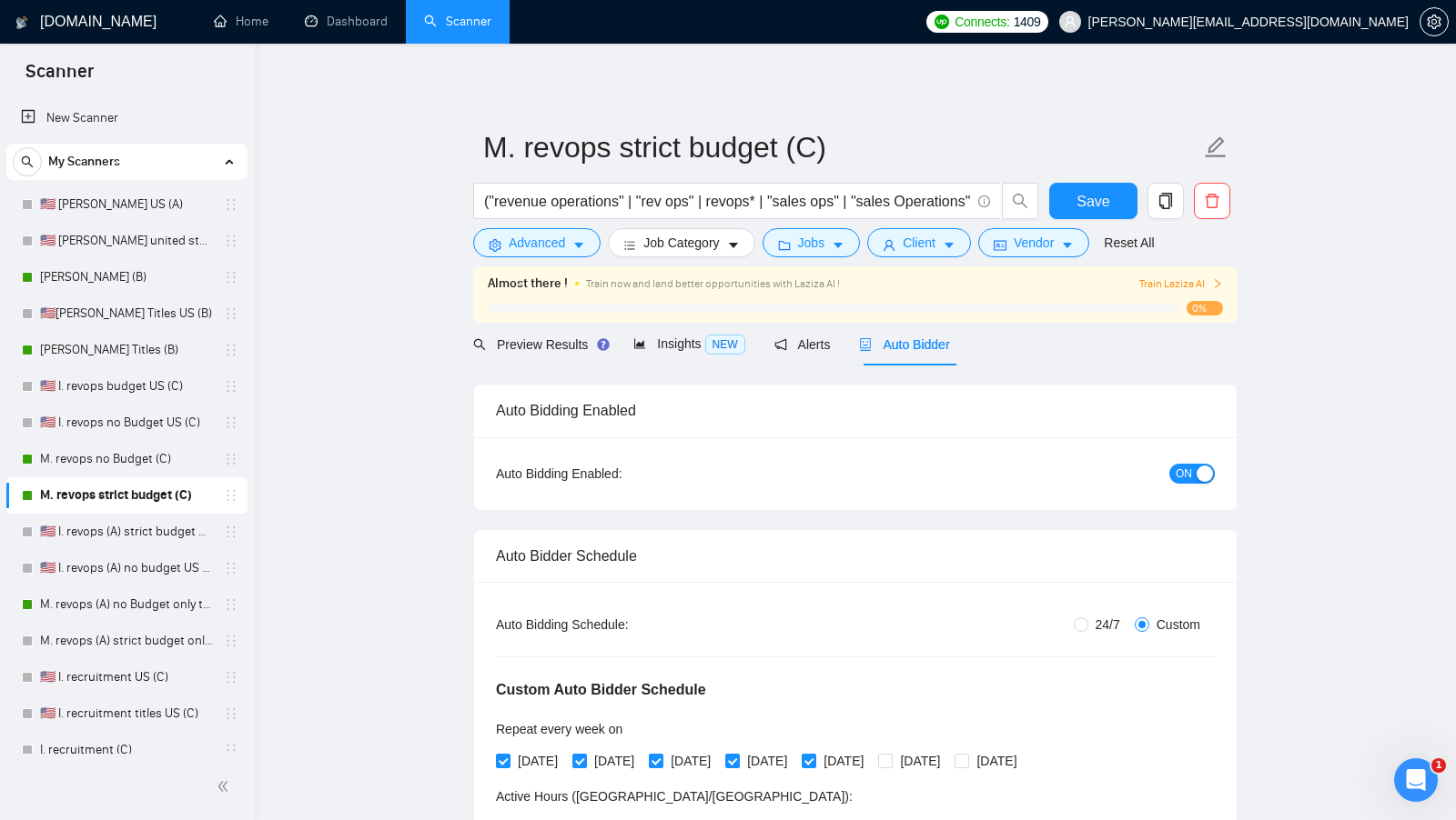
click at [464, 29] on link "Scanner" at bounding box center [457, 21] width 67 height 15
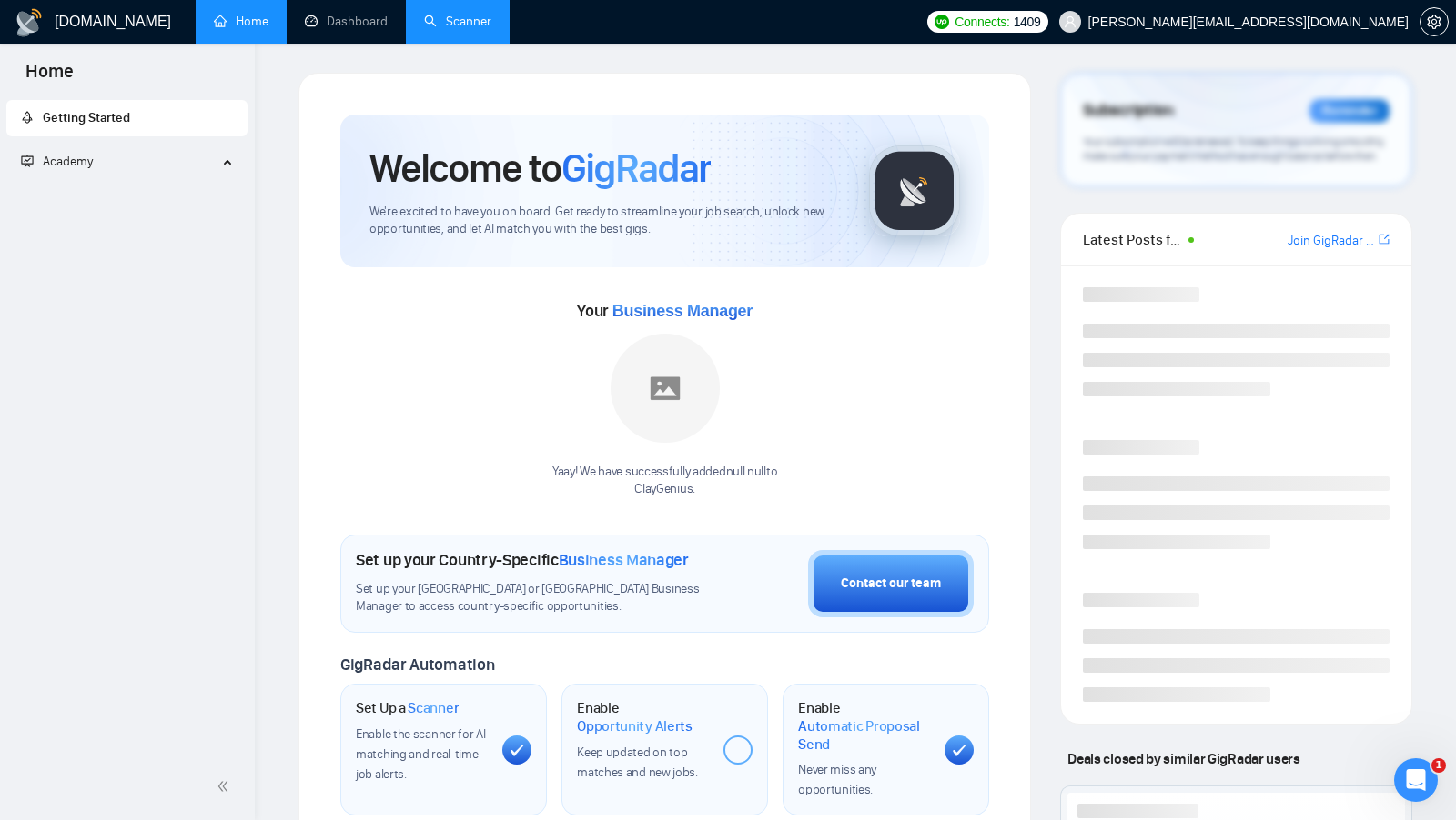
click at [480, 21] on link "Scanner" at bounding box center [457, 21] width 67 height 15
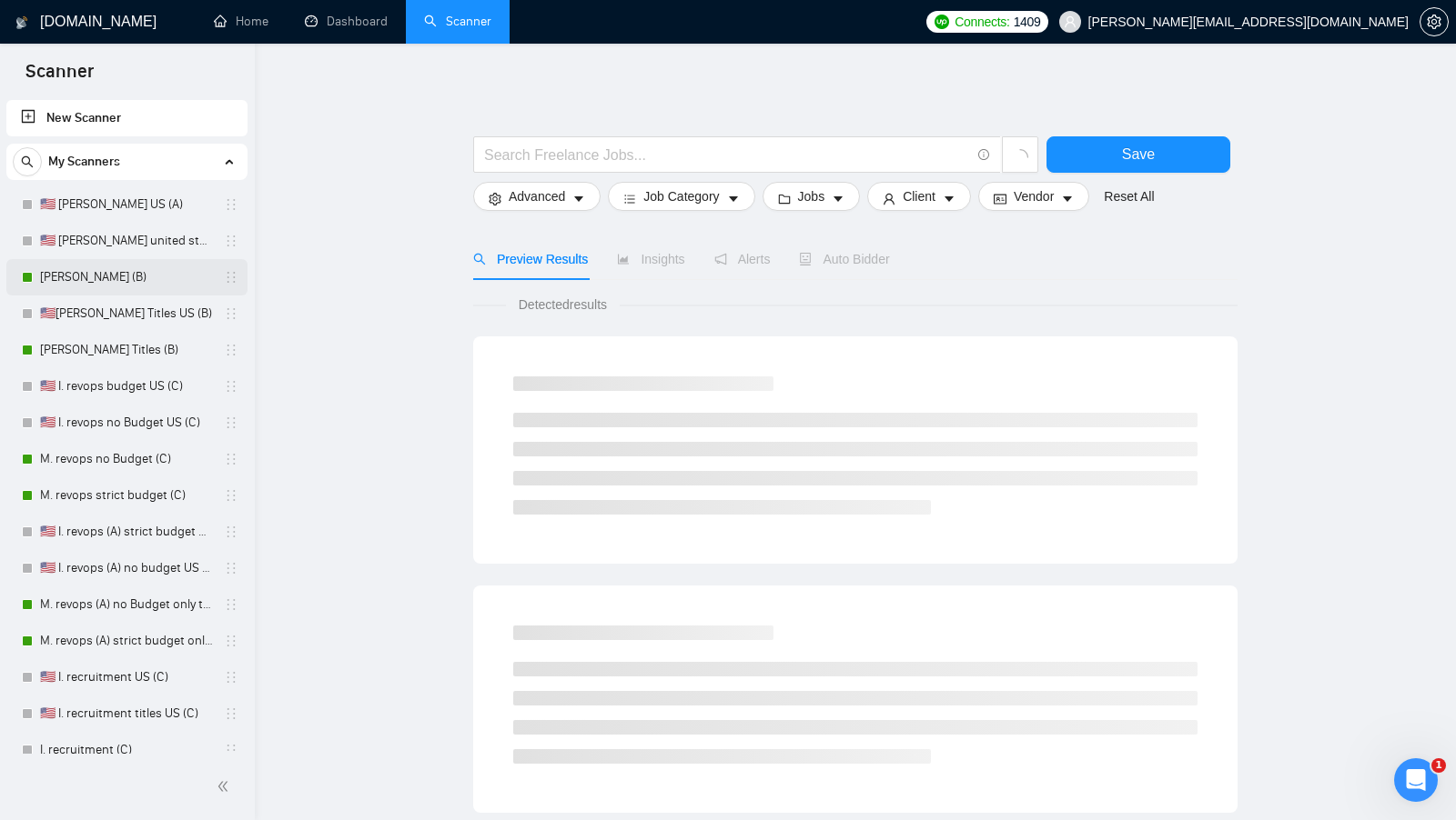
click at [112, 266] on link "[PERSON_NAME] (B)" at bounding box center [127, 277] width 173 height 37
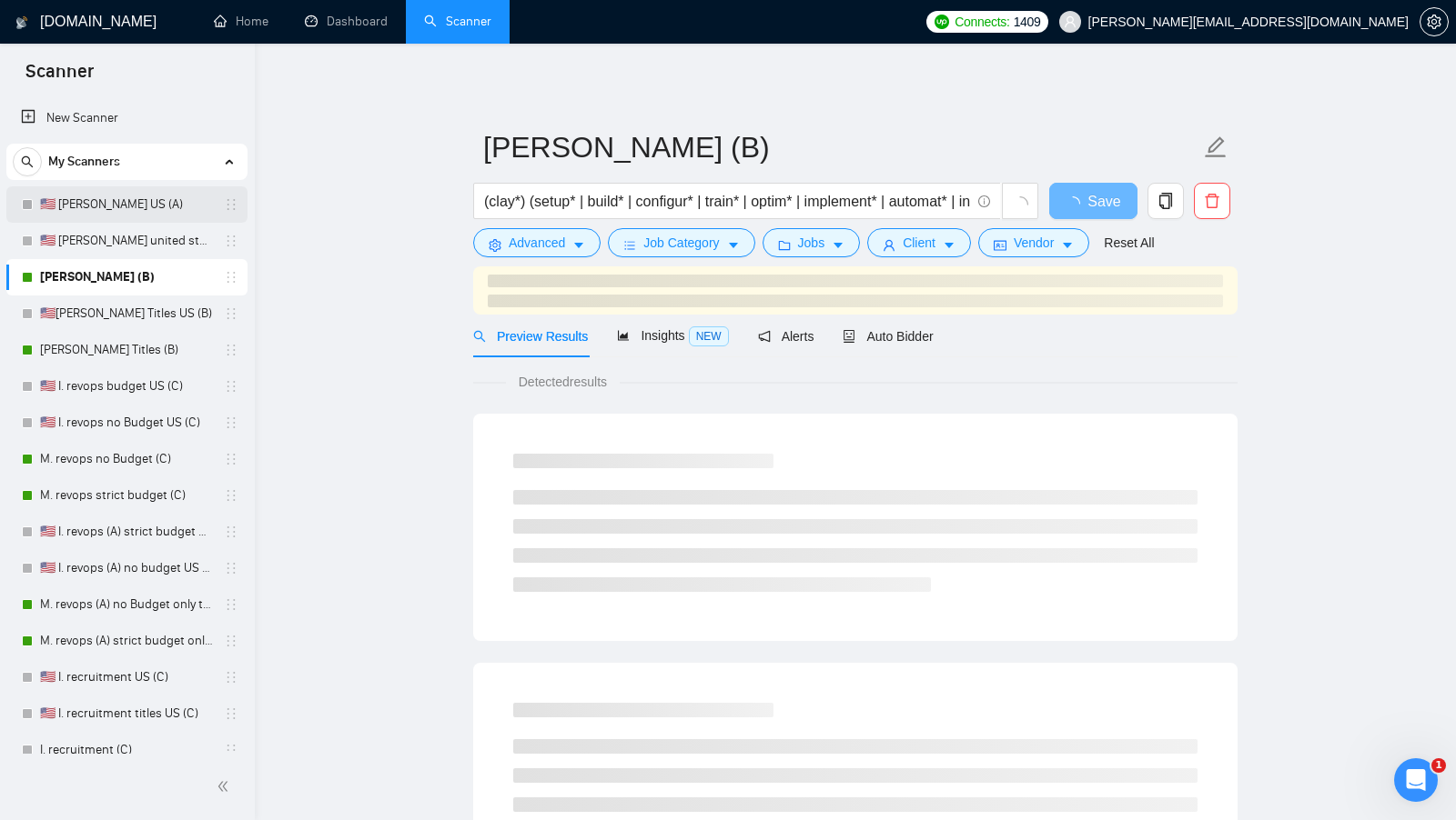
click at [187, 200] on link "🇺🇸 [PERSON_NAME] US (A)" at bounding box center [127, 205] width 173 height 37
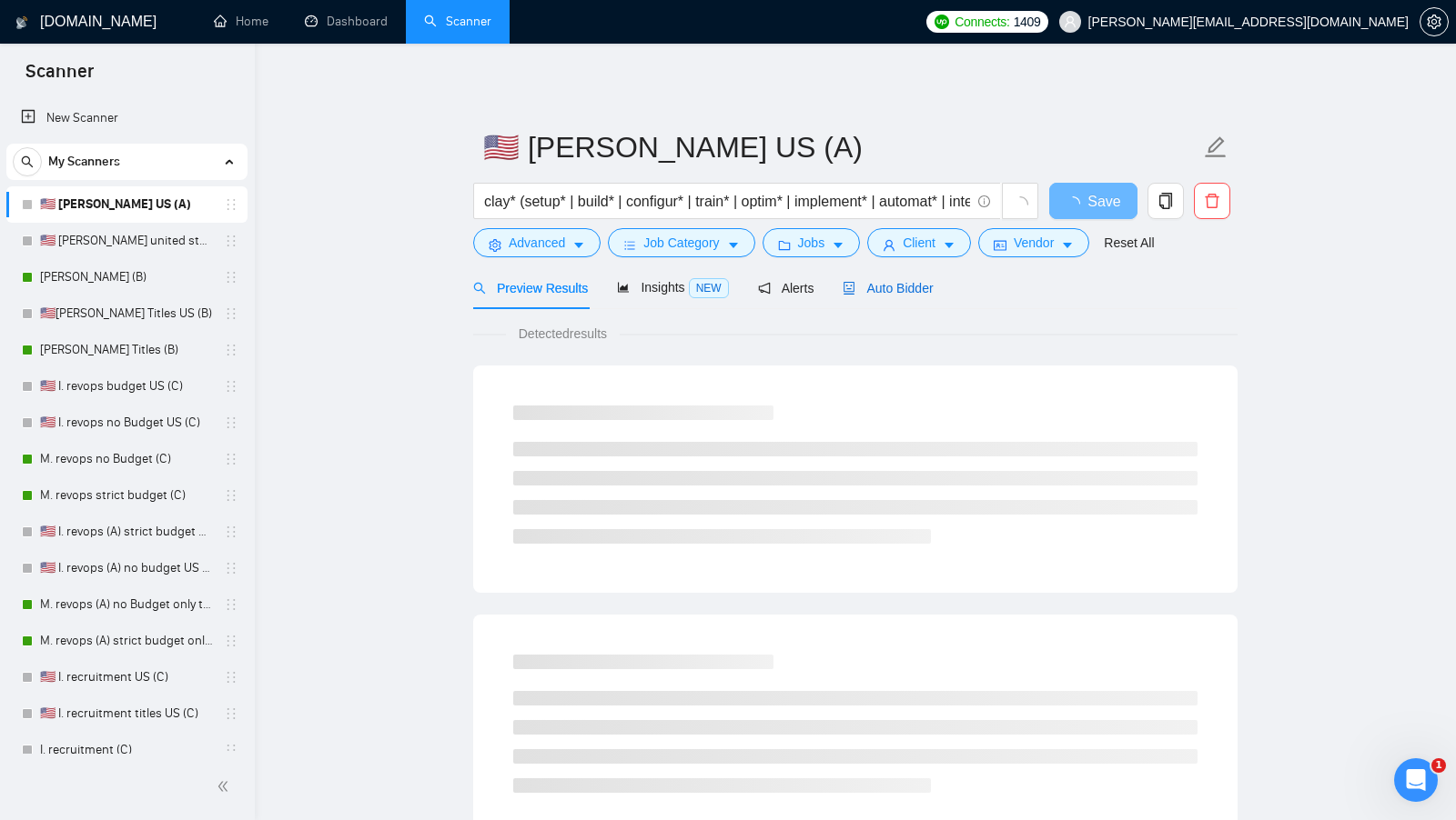
click at [912, 295] on div "Auto Bidder" at bounding box center [888, 288] width 91 height 20
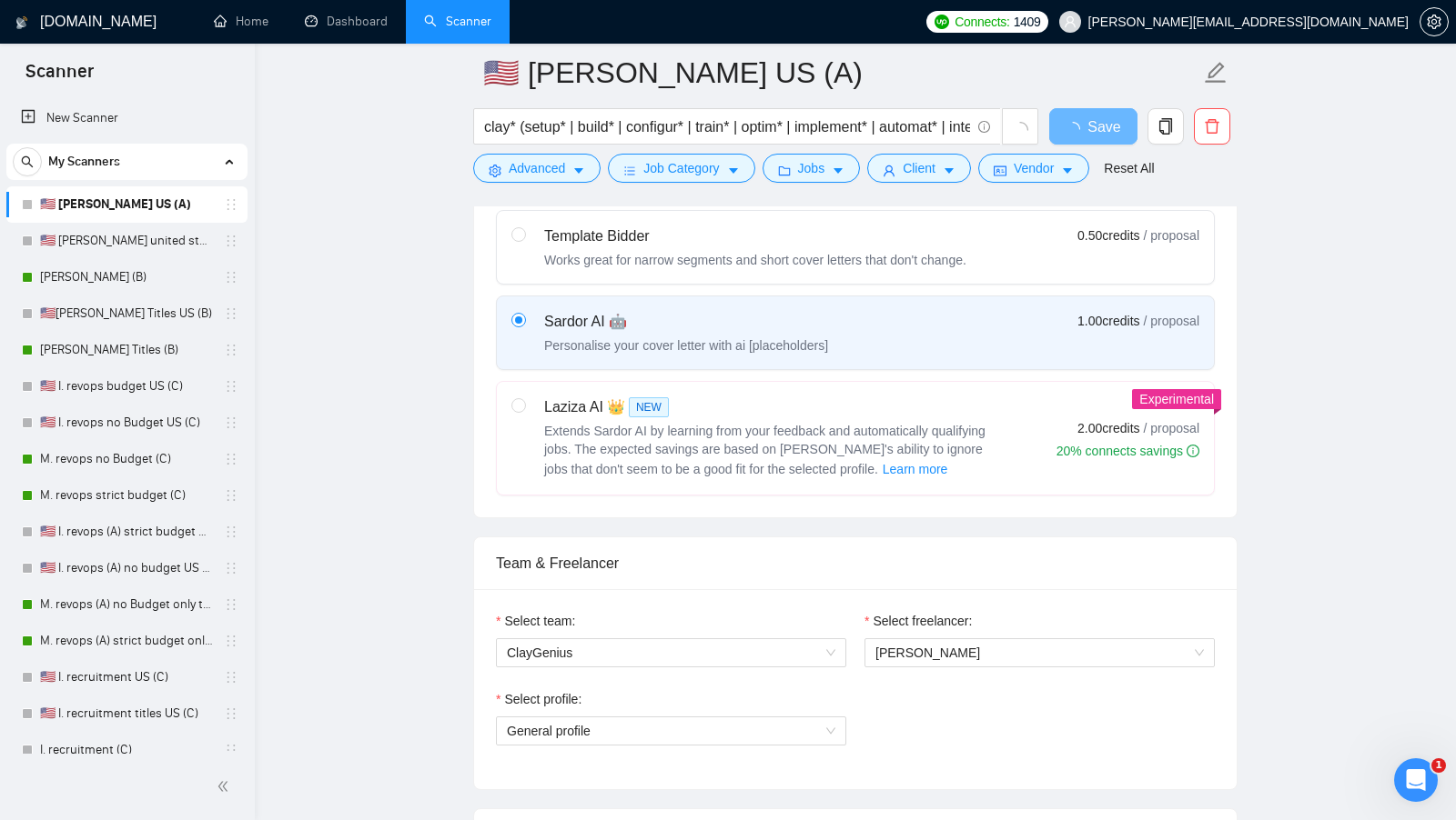
scroll to position [584, 0]
click at [693, 716] on span "General profile" at bounding box center [670, 730] width 328 height 27
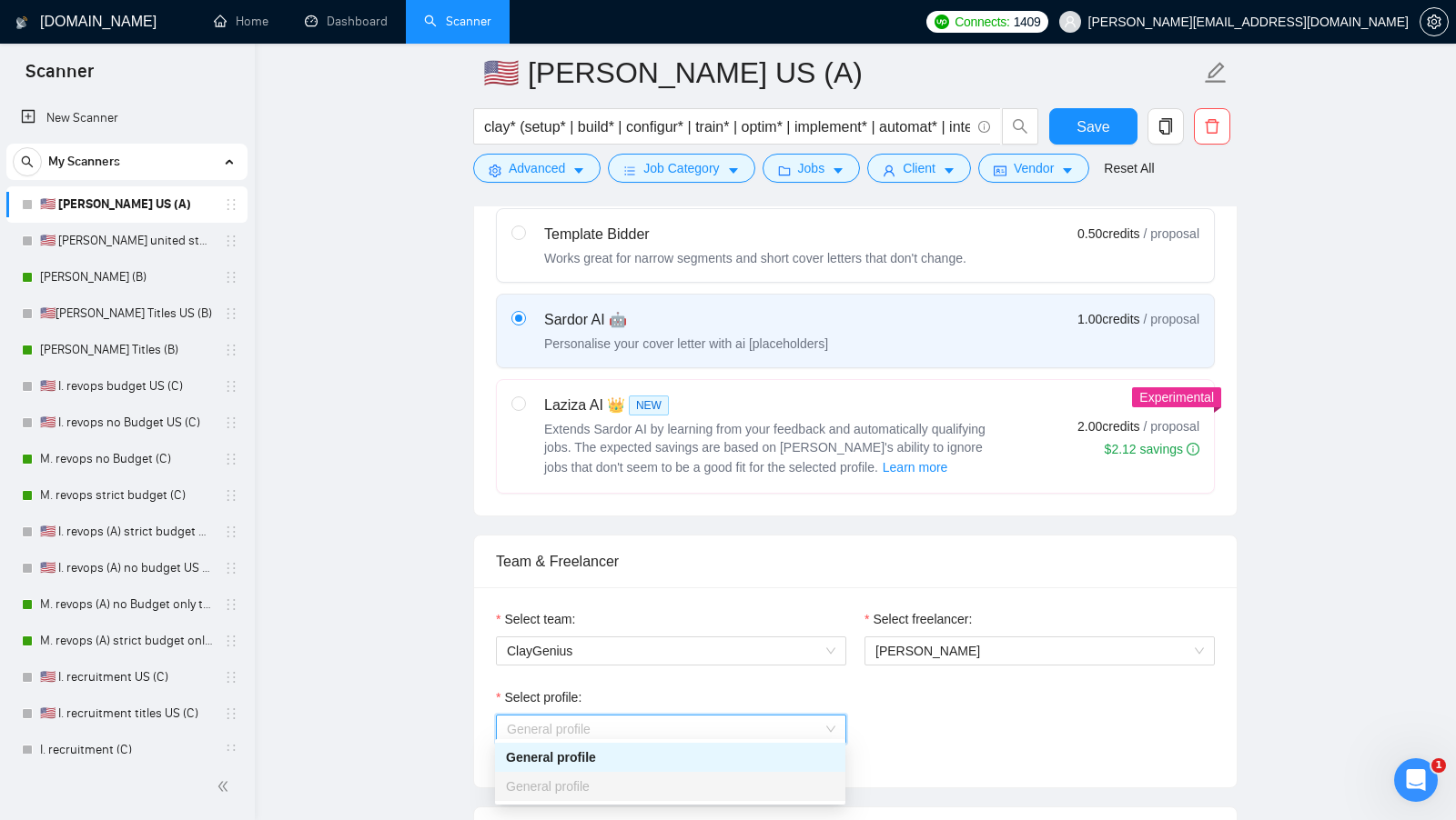
click at [692, 716] on span "General profile" at bounding box center [670, 730] width 328 height 27
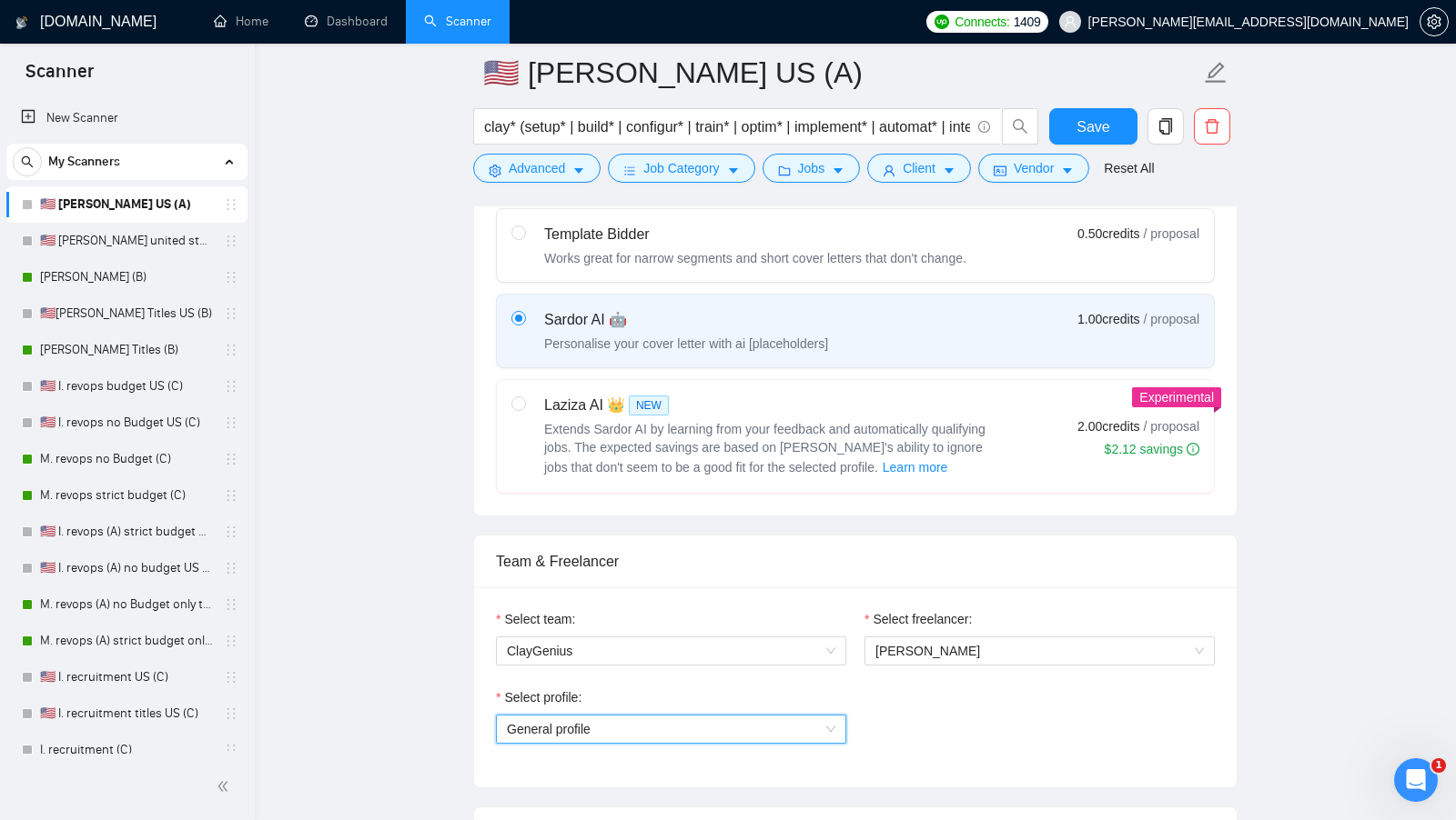
click at [692, 716] on span "General profile" at bounding box center [670, 730] width 328 height 27
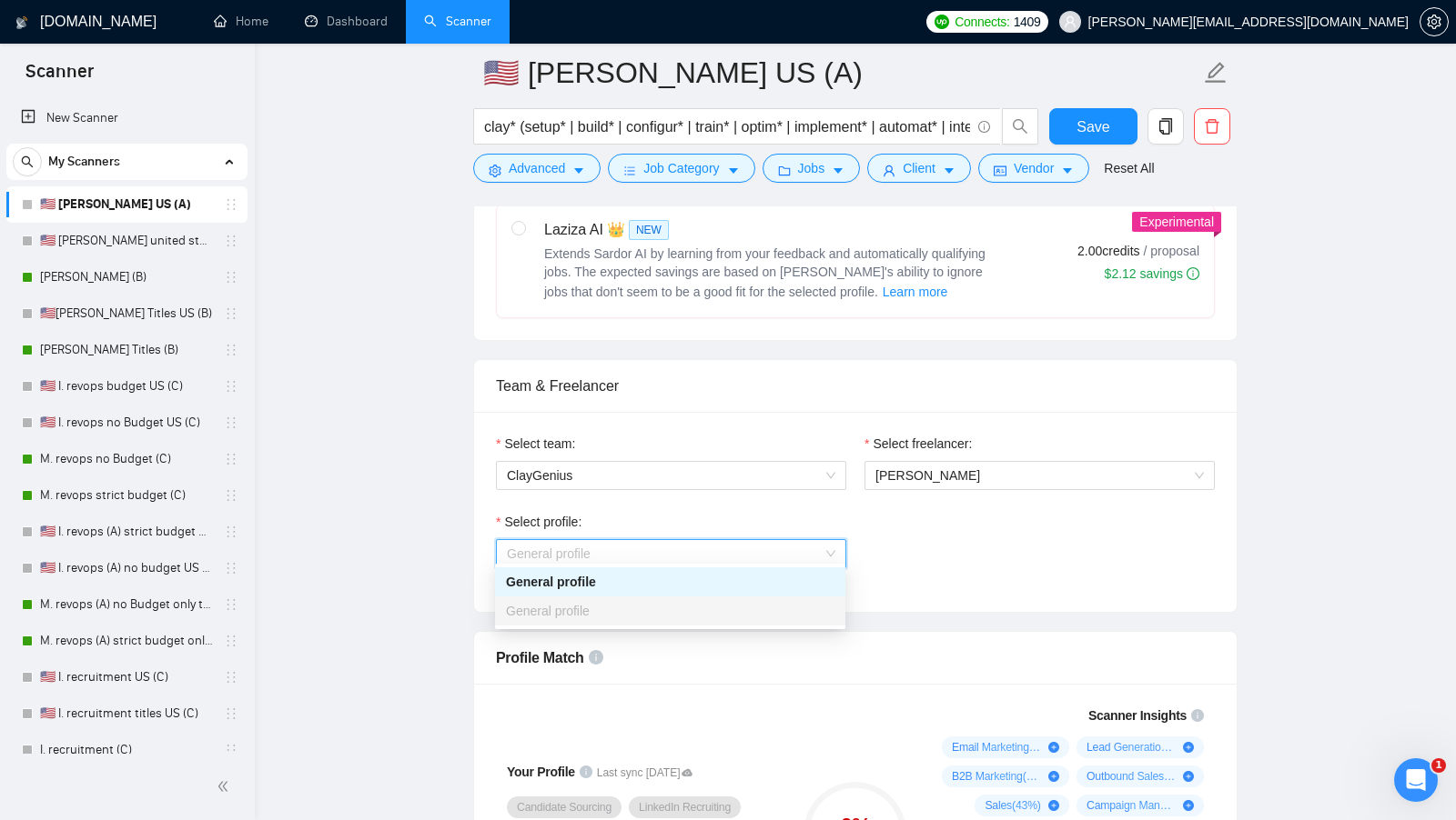
scroll to position [777, 0]
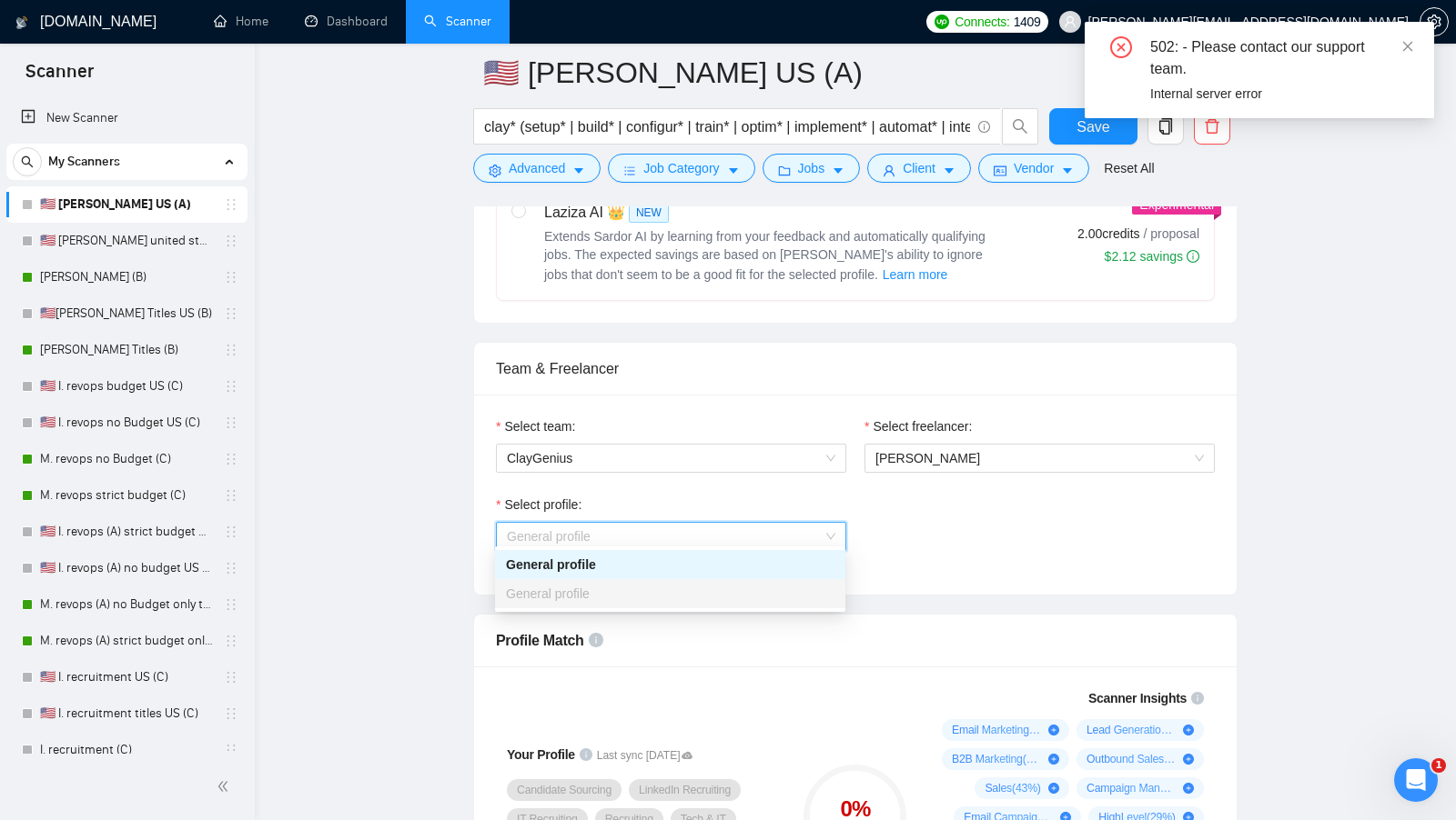
click at [802, 523] on span "General profile" at bounding box center [670, 536] width 328 height 27
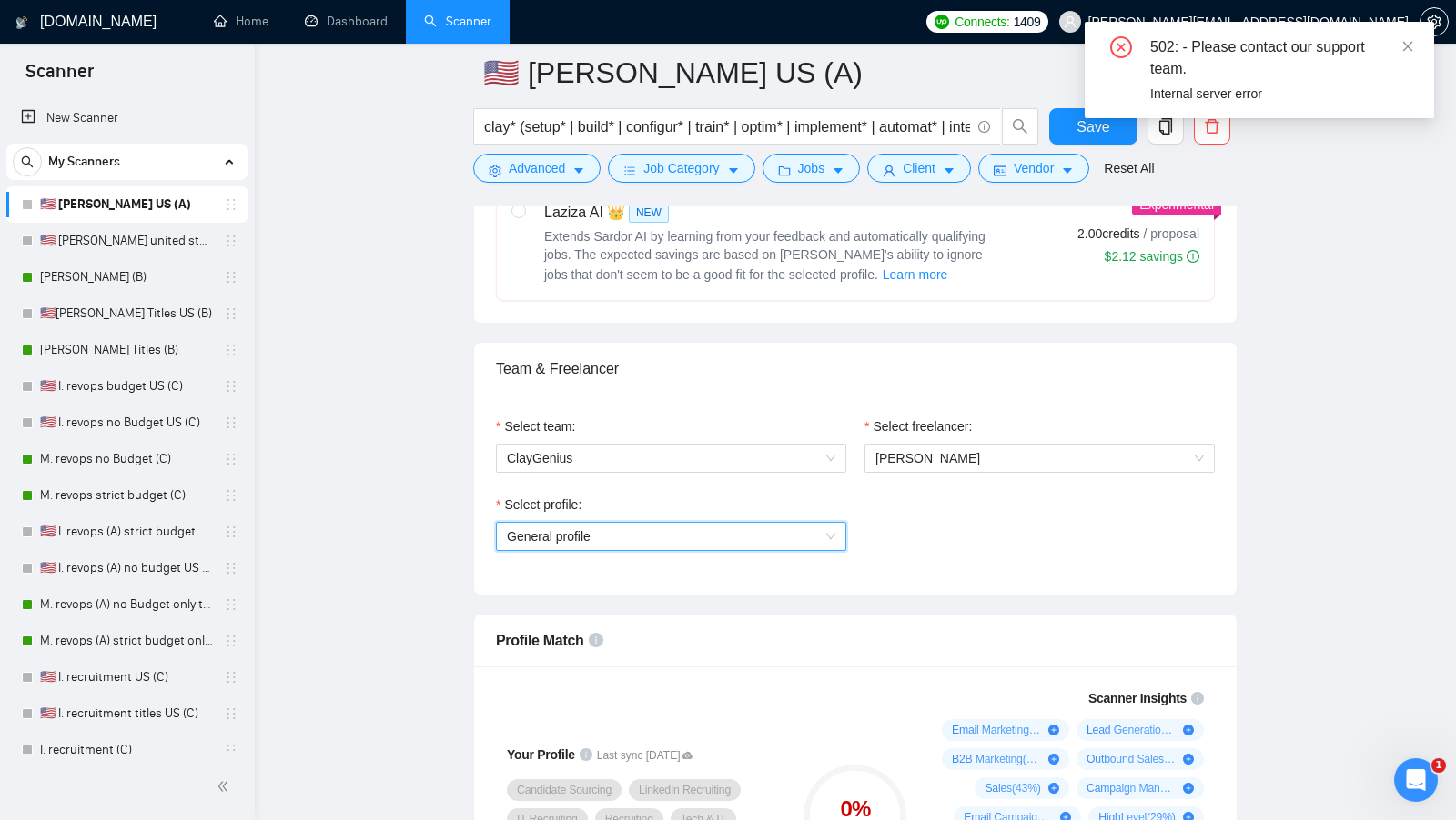
click at [802, 523] on span "General profile" at bounding box center [670, 536] width 328 height 27
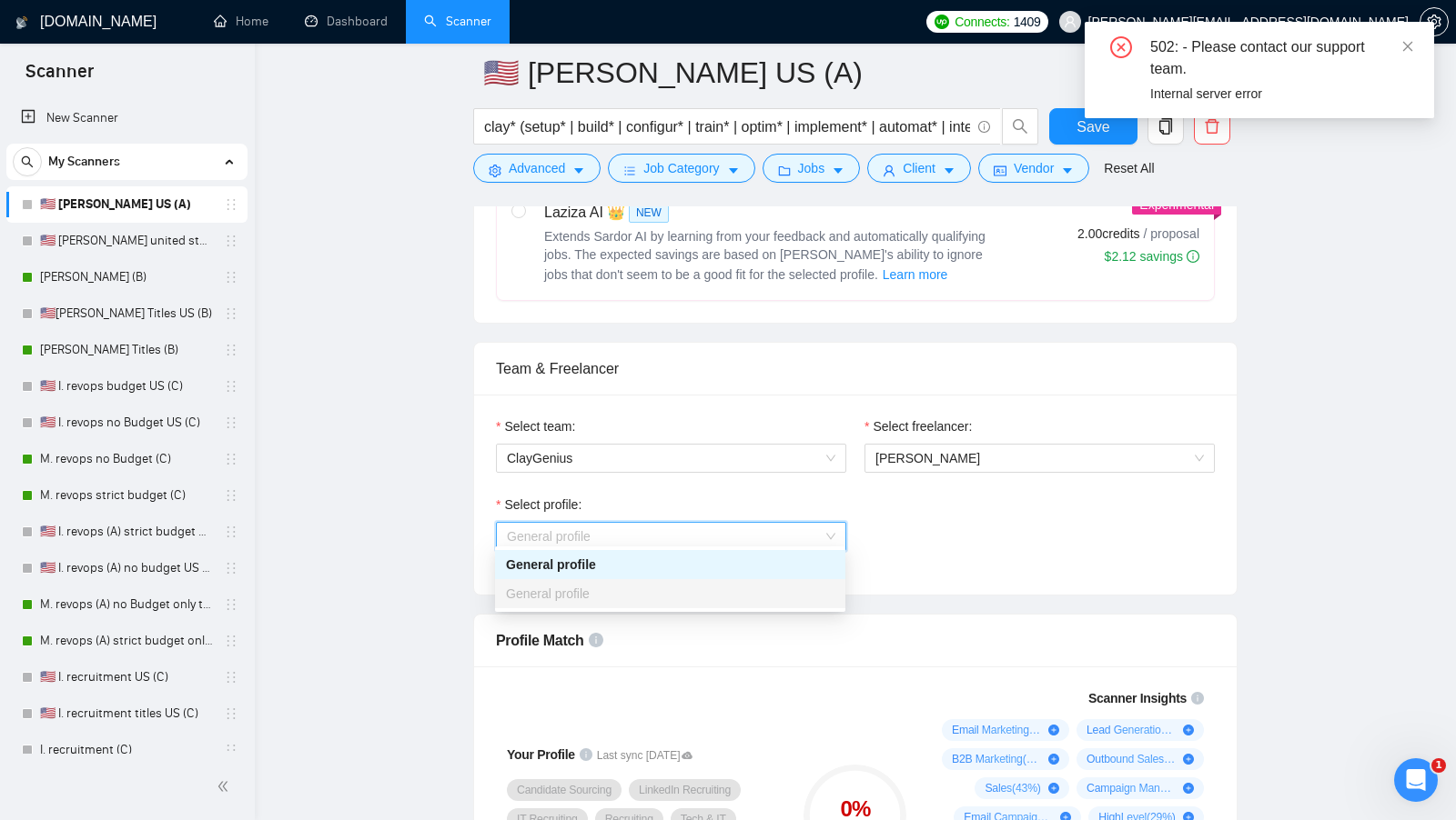
click at [802, 523] on span "General profile" at bounding box center [670, 536] width 328 height 27
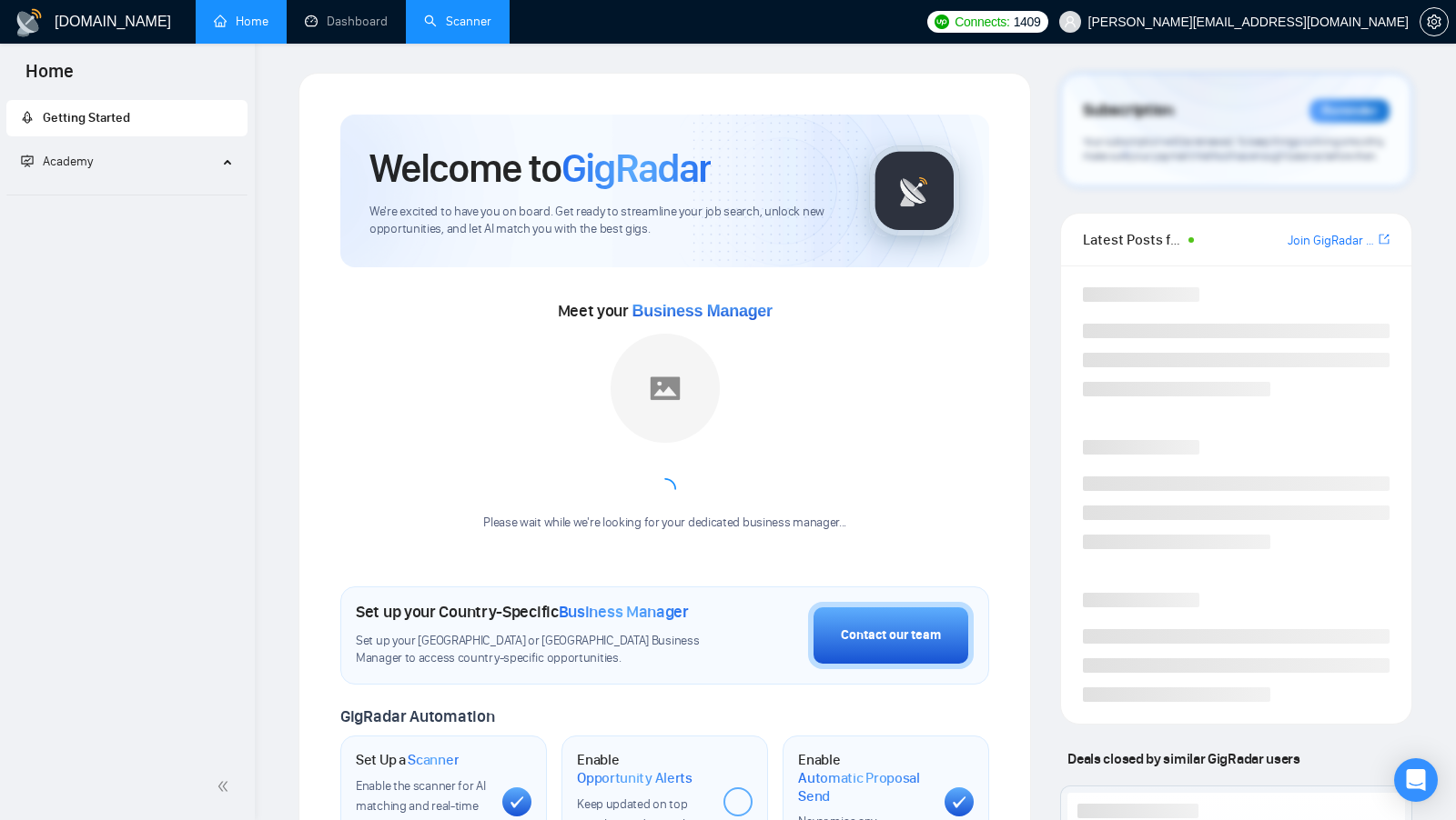
click at [488, 29] on link "Scanner" at bounding box center [457, 21] width 67 height 15
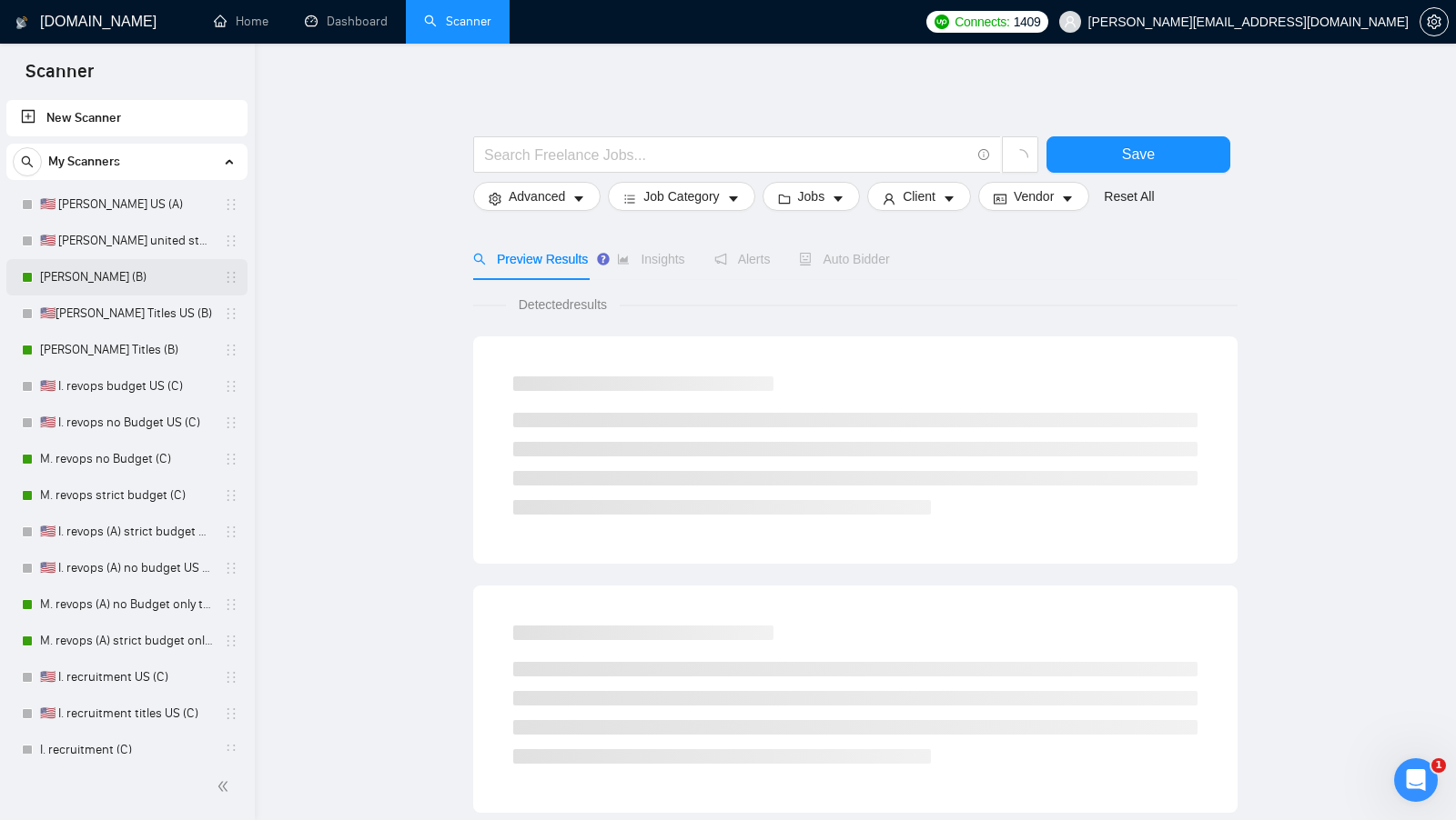
click at [156, 285] on link "[PERSON_NAME] (B)" at bounding box center [127, 277] width 173 height 37
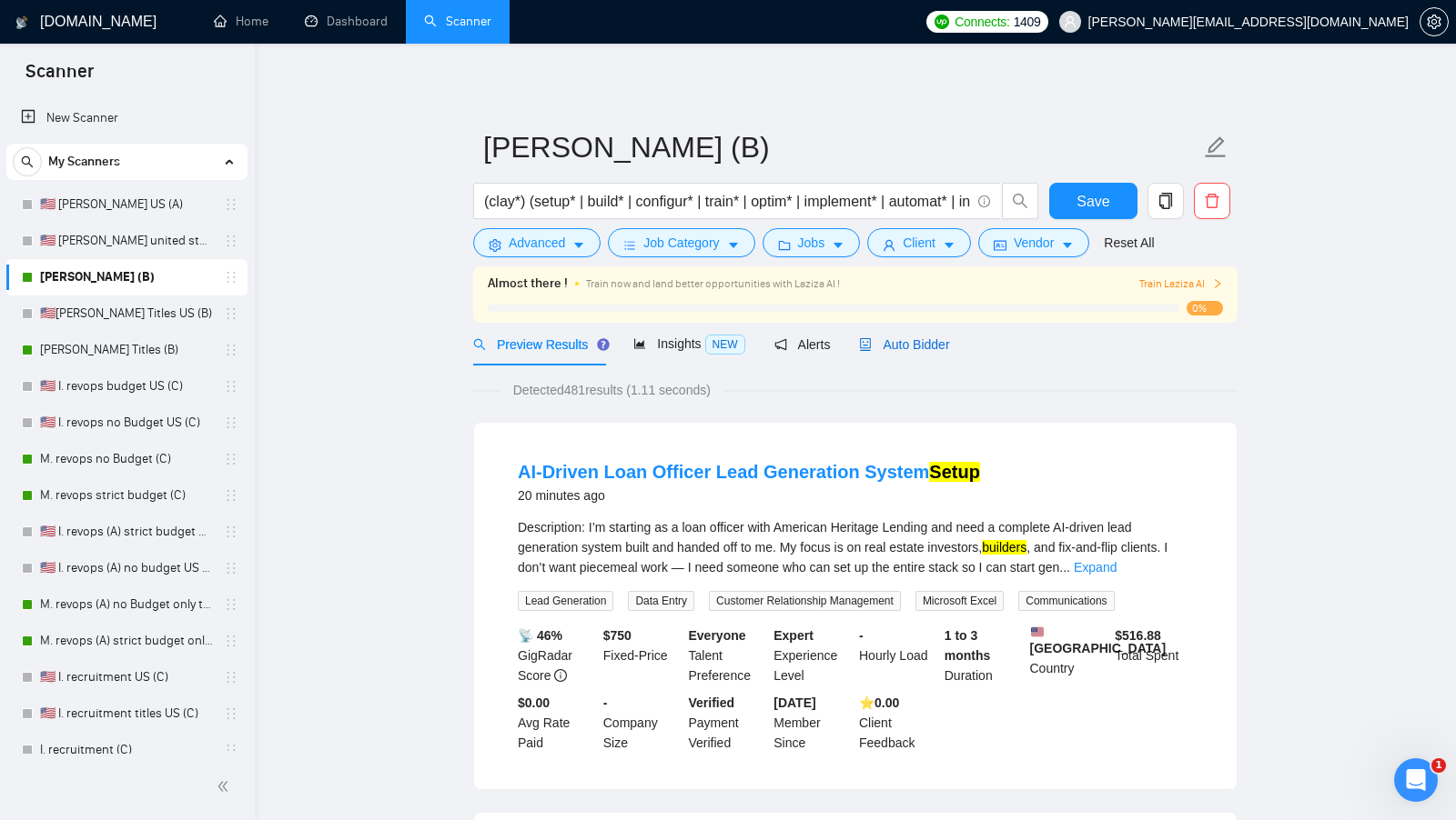
click at [898, 335] on div "Auto Bidder" at bounding box center [904, 345] width 91 height 20
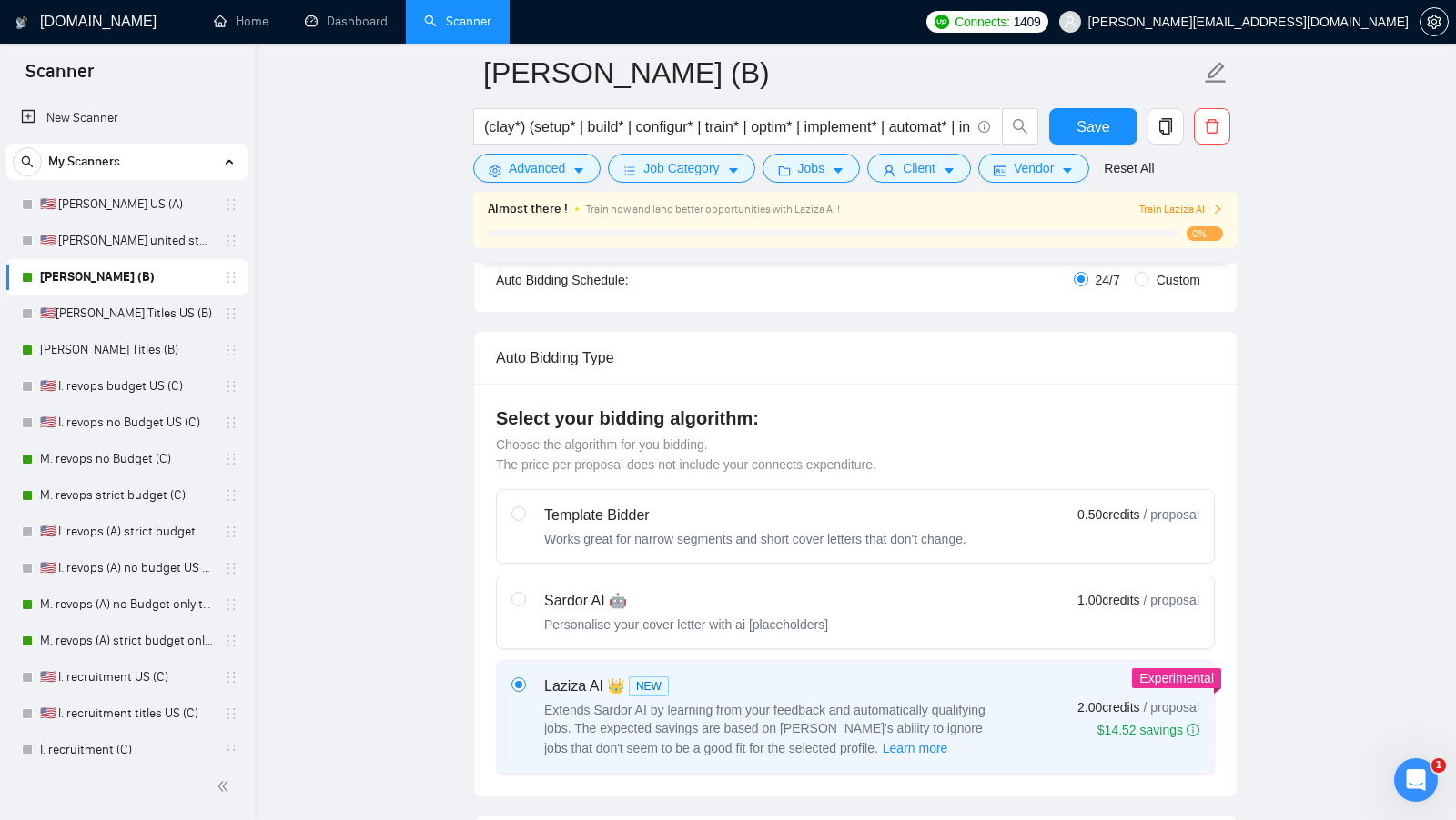
scroll to position [1028, 0]
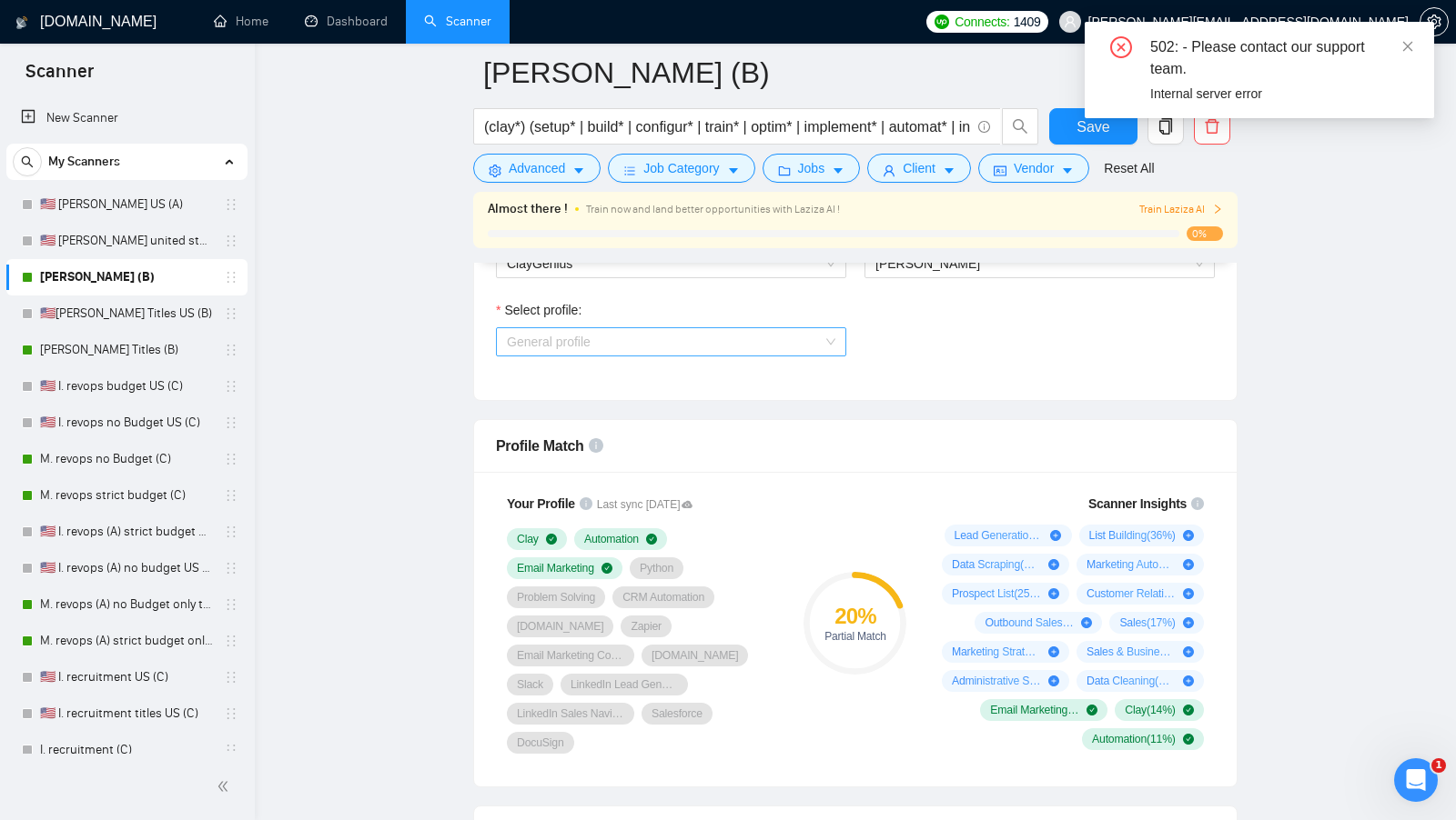
click at [774, 343] on span "General profile" at bounding box center [670, 342] width 328 height 27
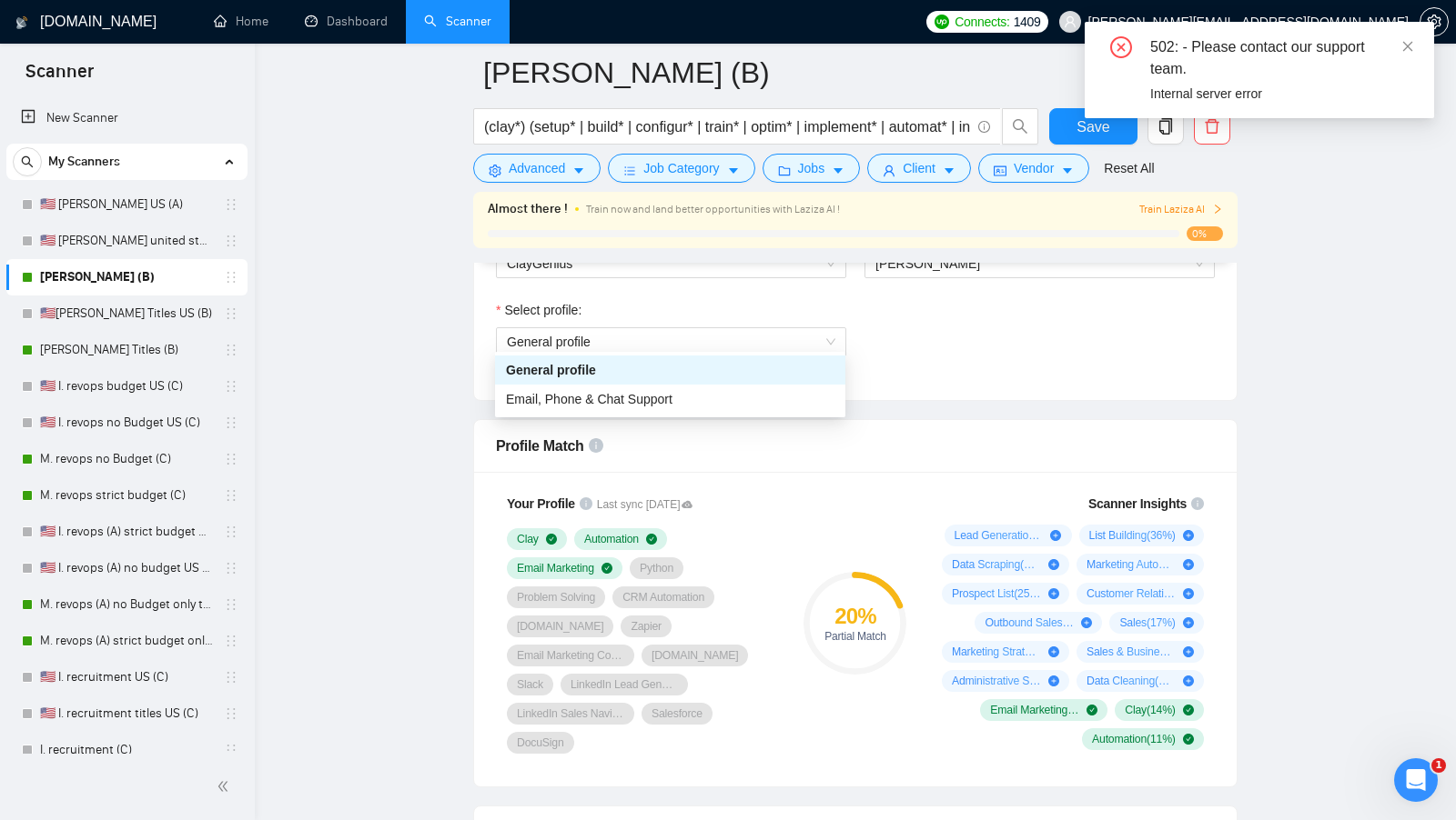
click at [888, 345] on div "Select profile: General profile" at bounding box center [854, 339] width 737 height 78
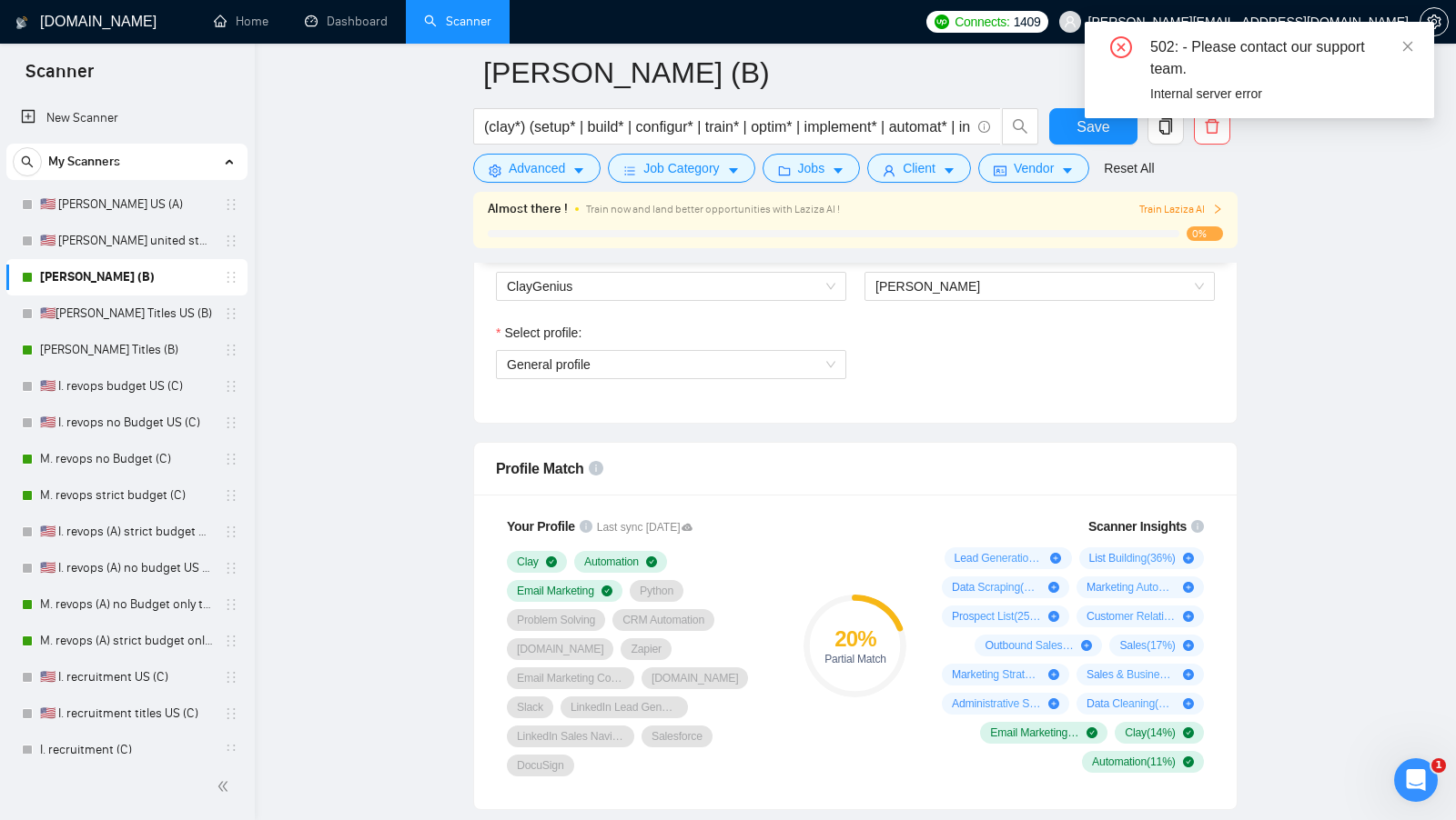
scroll to position [996, 0]
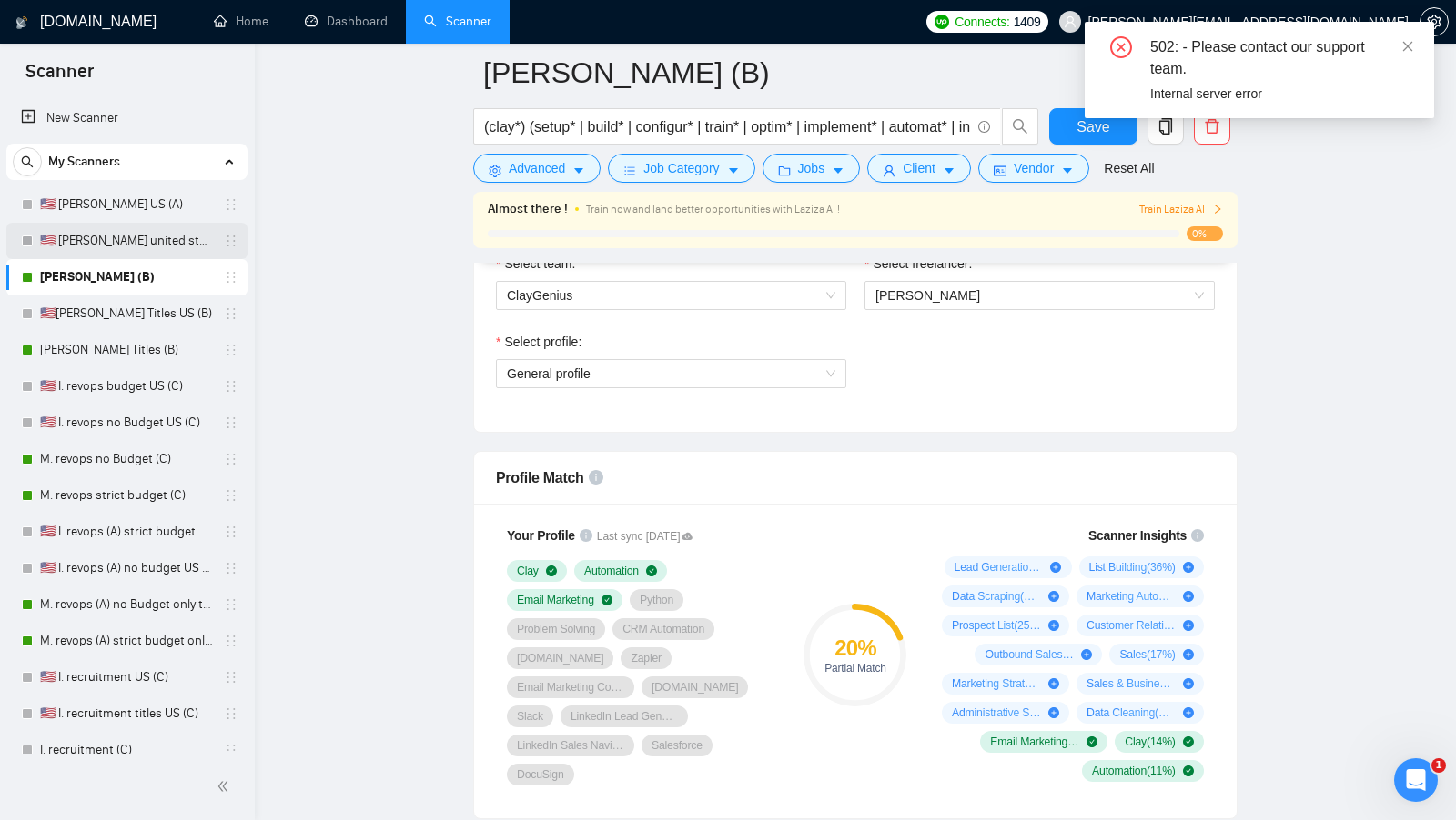
click at [162, 226] on link "🇺🇸 [PERSON_NAME] united states (A)" at bounding box center [127, 241] width 173 height 37
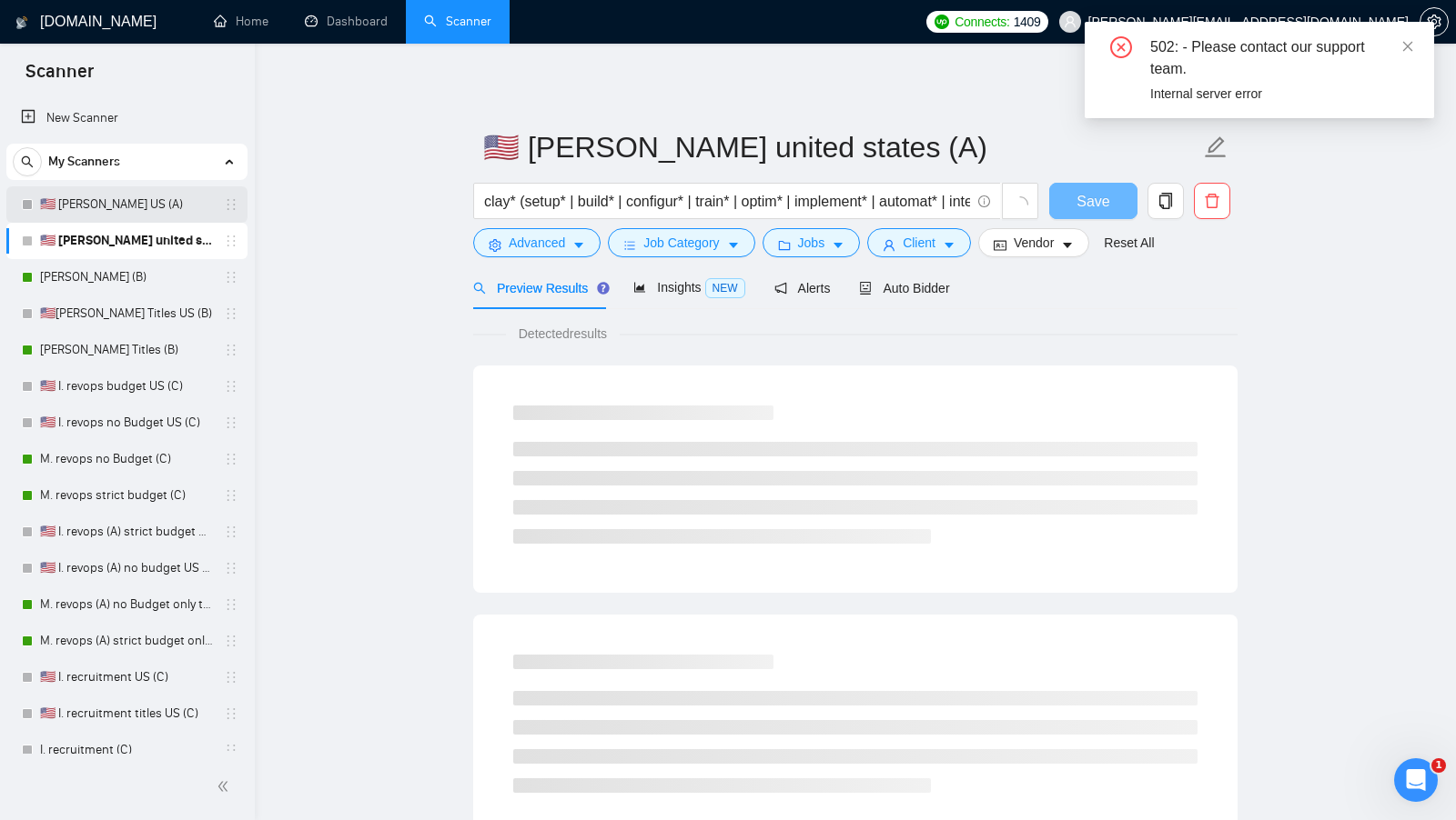
click at [154, 211] on link "🇺🇸 [PERSON_NAME] US (A)" at bounding box center [127, 205] width 173 height 37
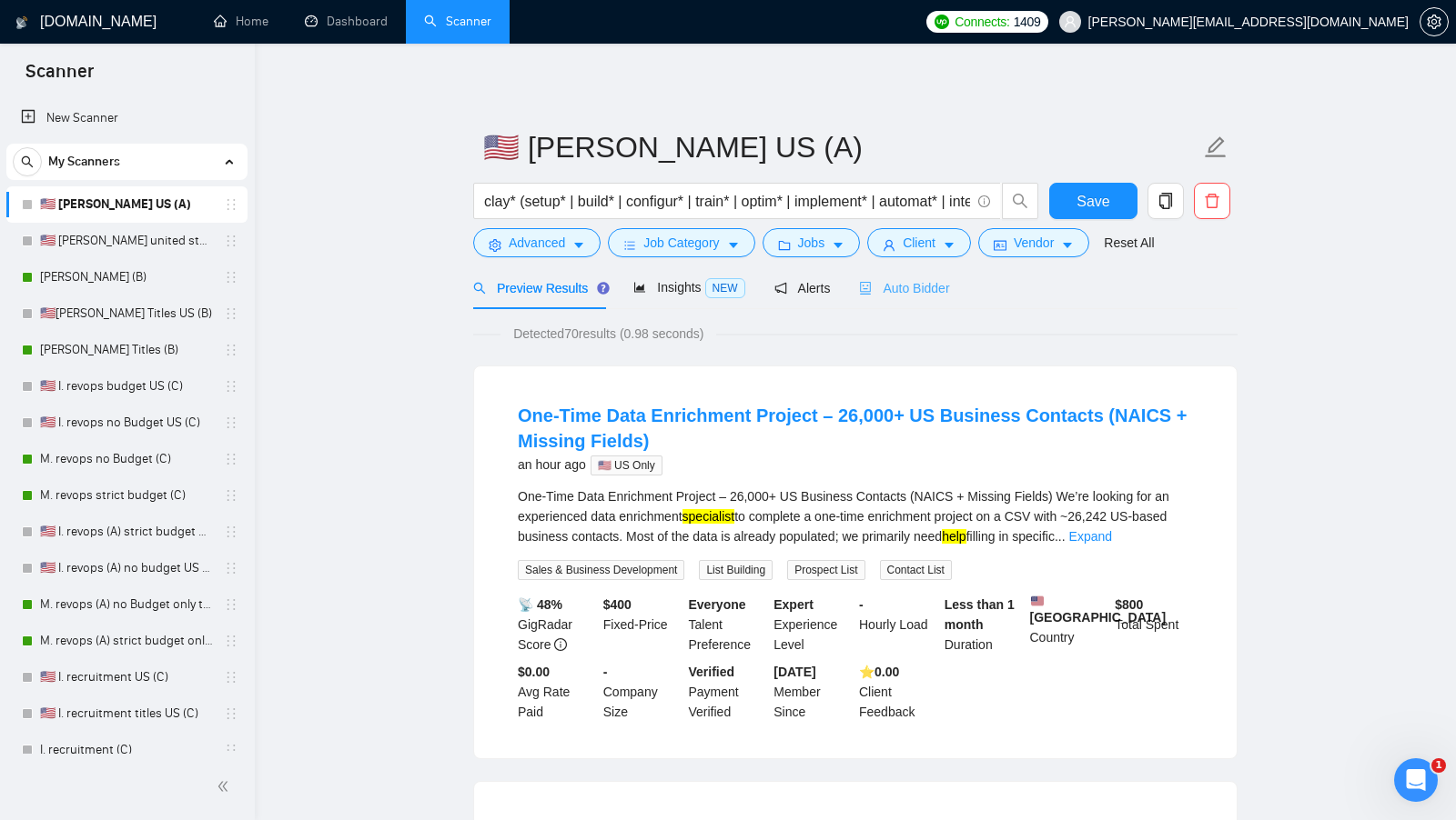
click at [902, 298] on div "Auto Bidder" at bounding box center [904, 288] width 91 height 42
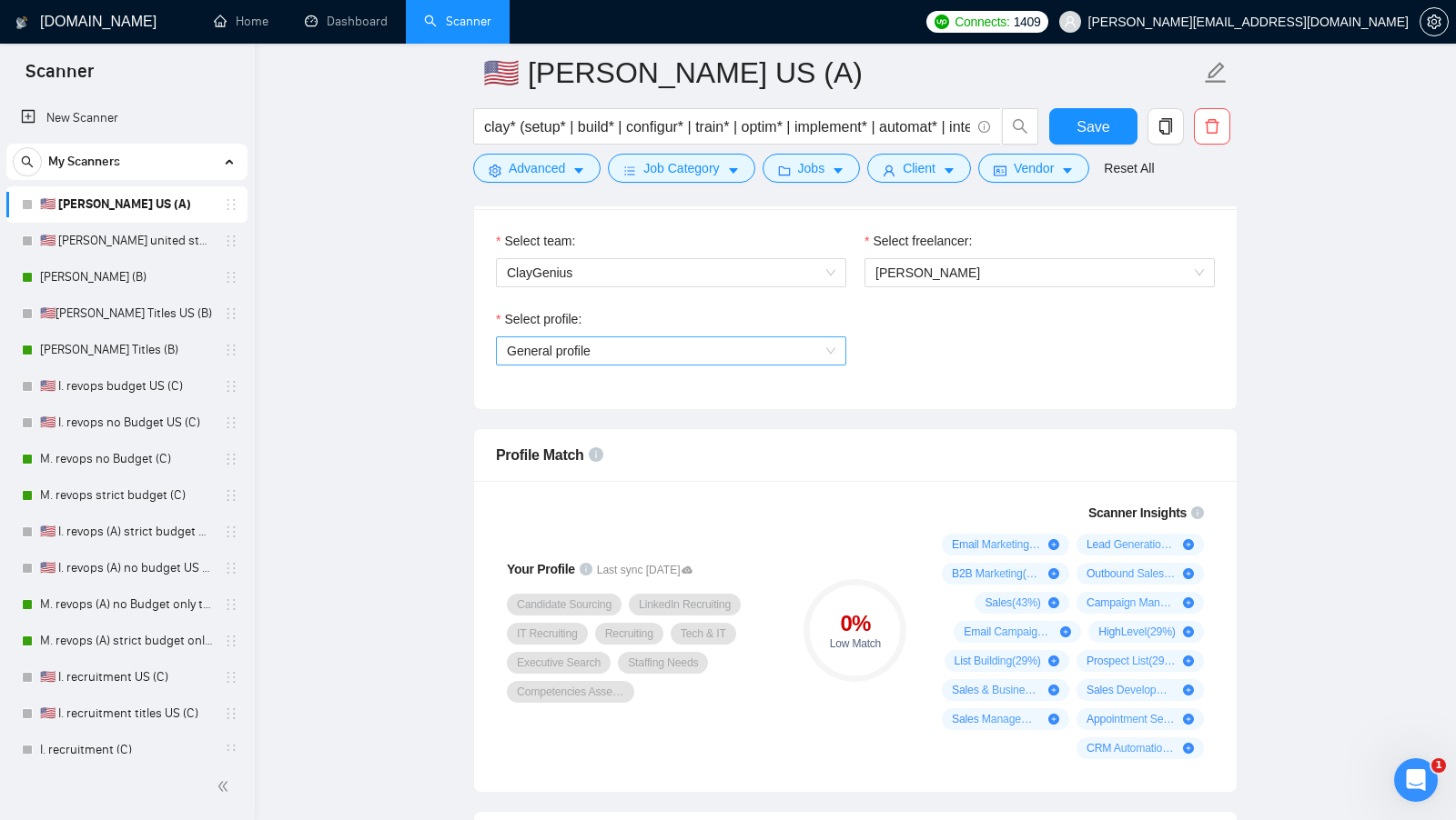
scroll to position [944, 0]
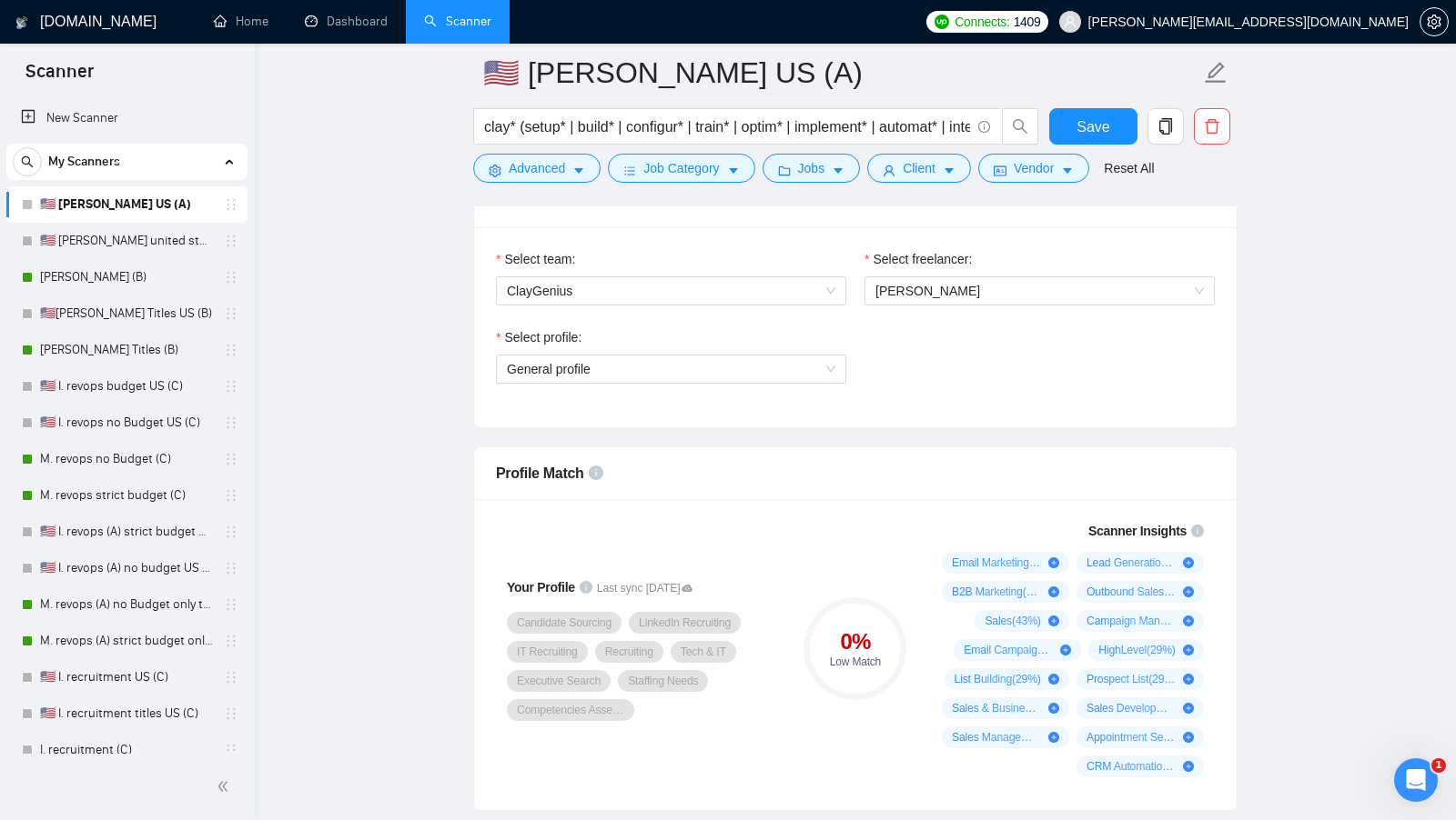
click at [815, 345] on div "Select profile:" at bounding box center [671, 341] width 351 height 27
click at [800, 356] on span "General profile" at bounding box center [670, 369] width 328 height 27
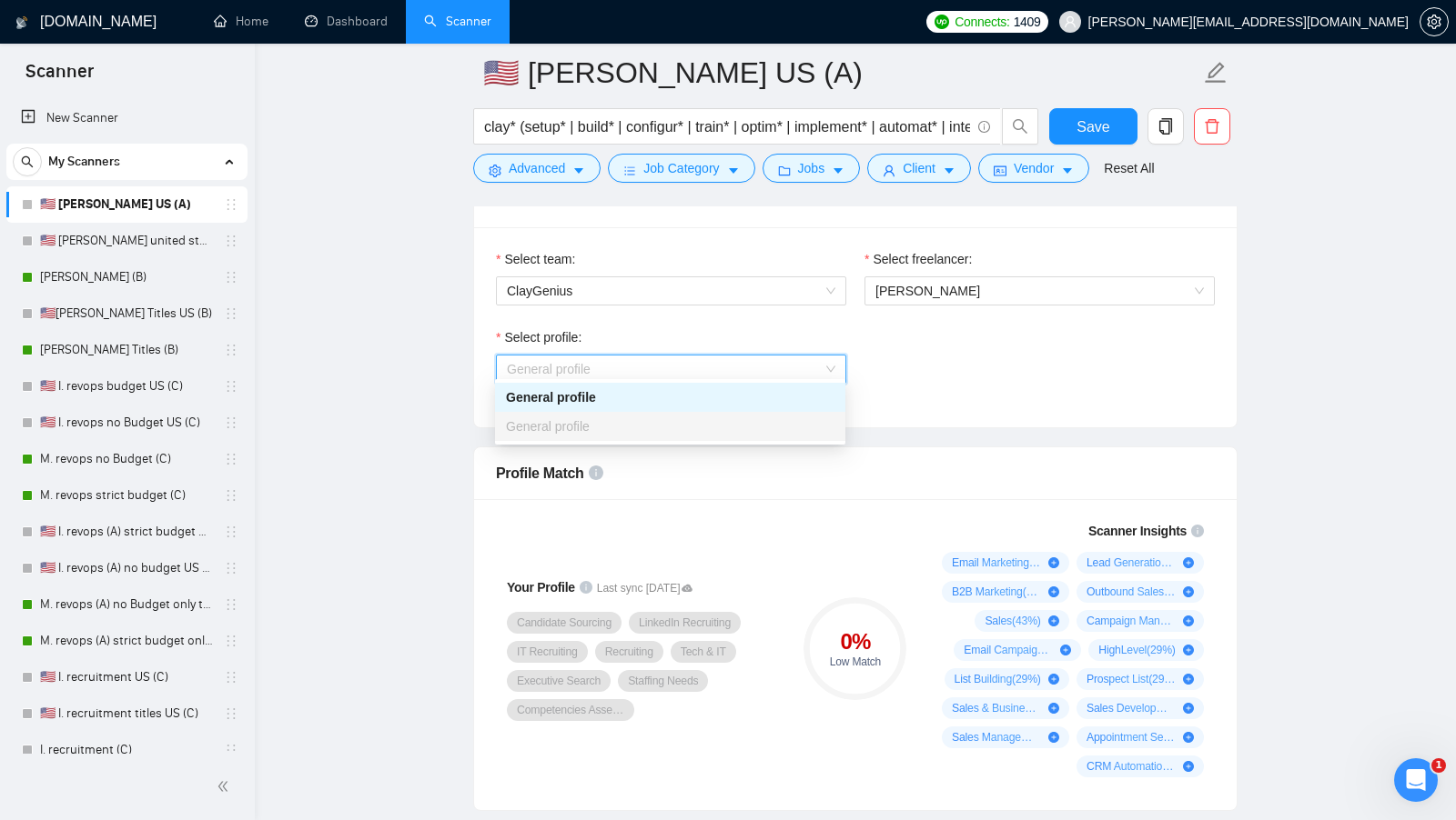
click at [799, 356] on span "General profile" at bounding box center [670, 369] width 328 height 27
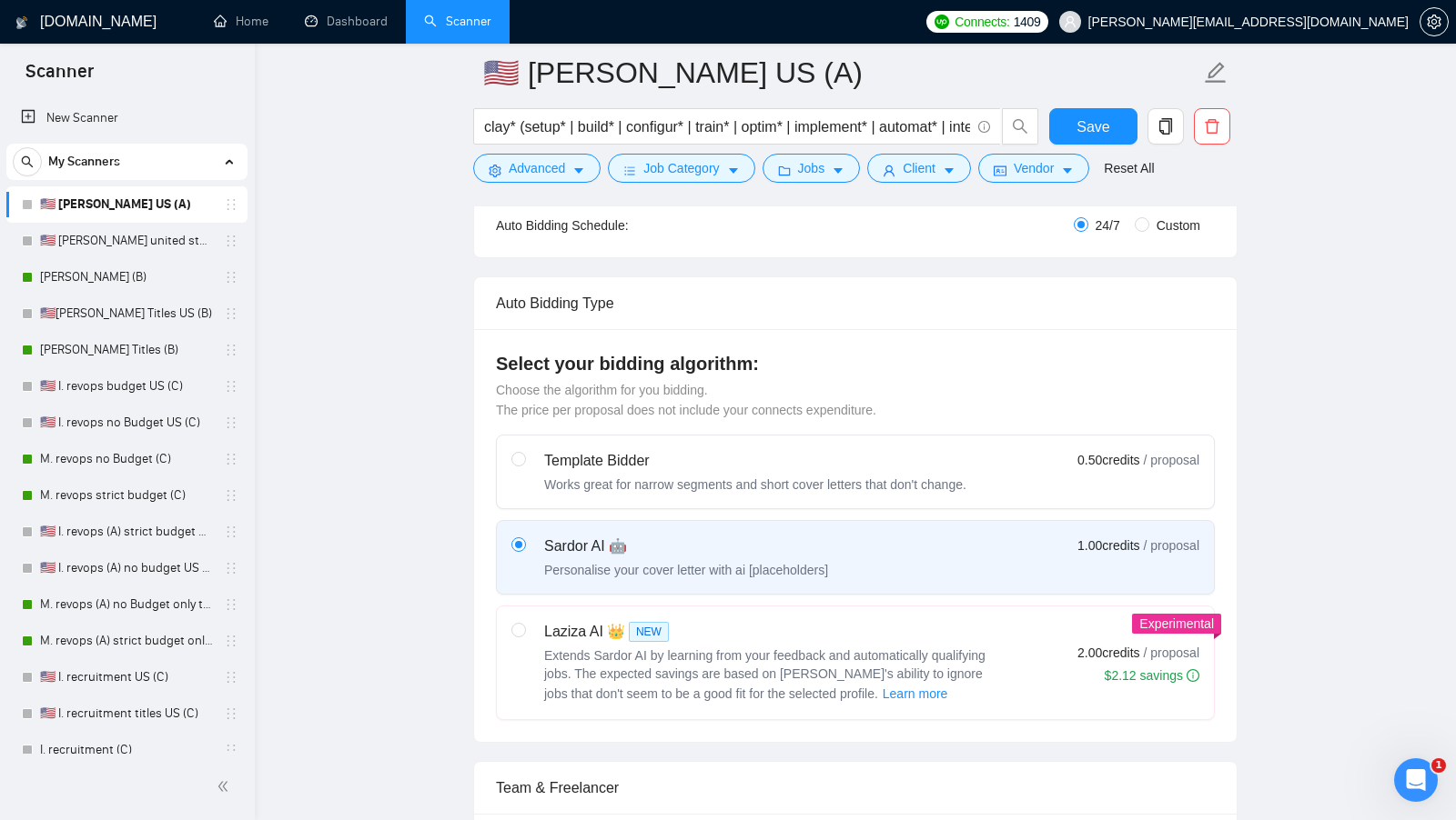
scroll to position [211, 0]
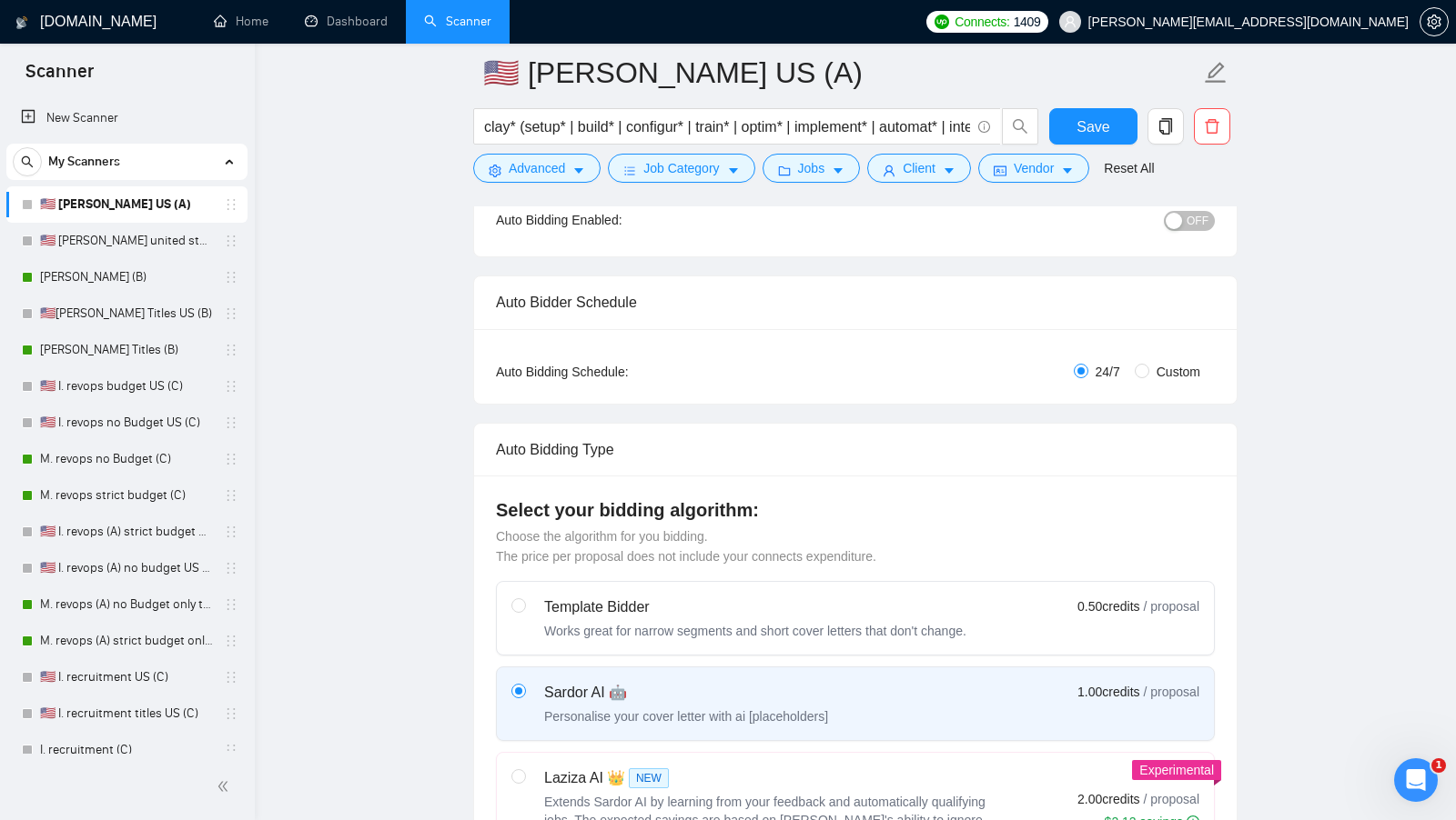
click at [1041, 27] on span "1409" at bounding box center [1027, 21] width 27 height 20
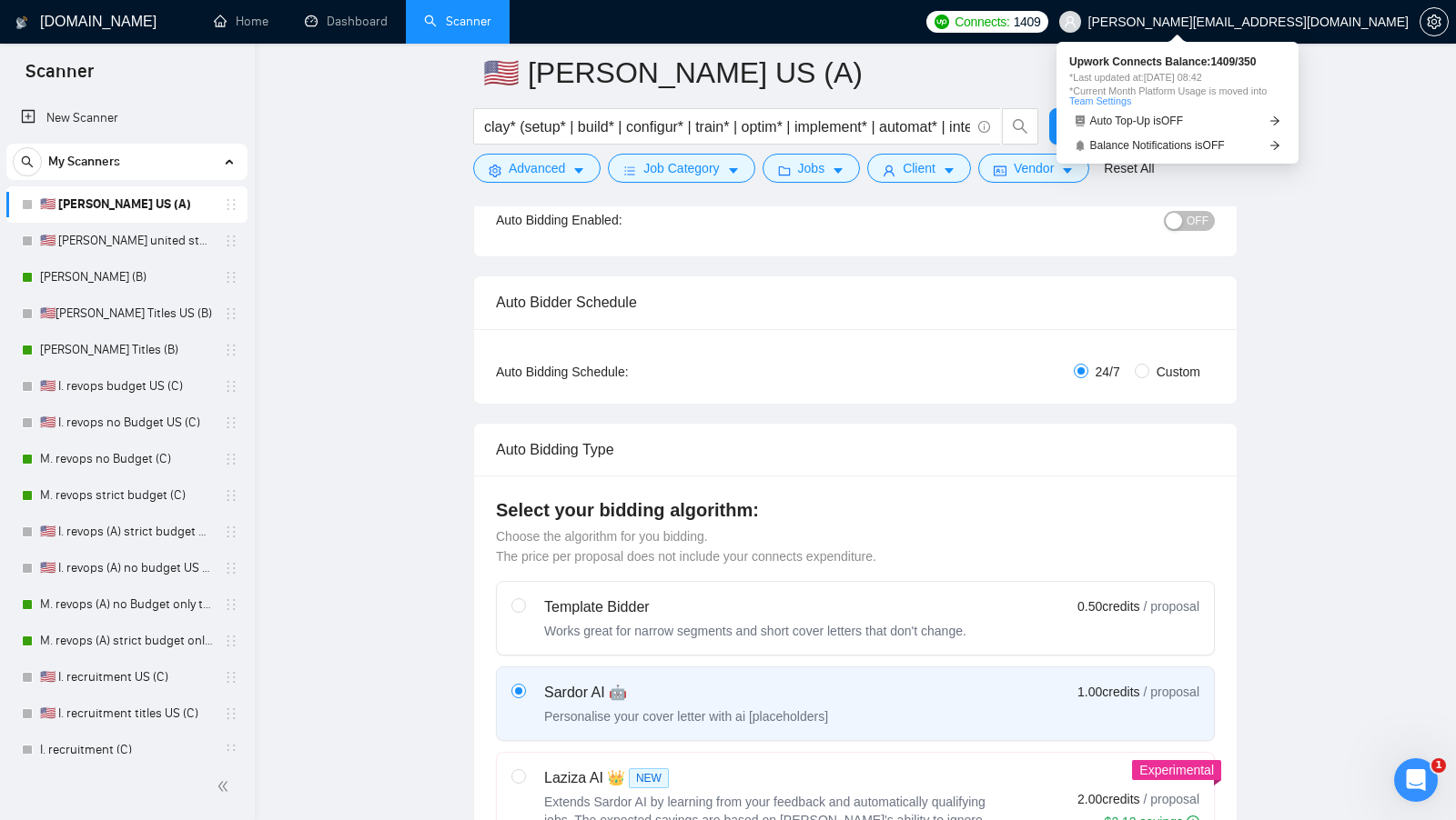
click at [1041, 27] on span "1409" at bounding box center [1027, 21] width 27 height 20
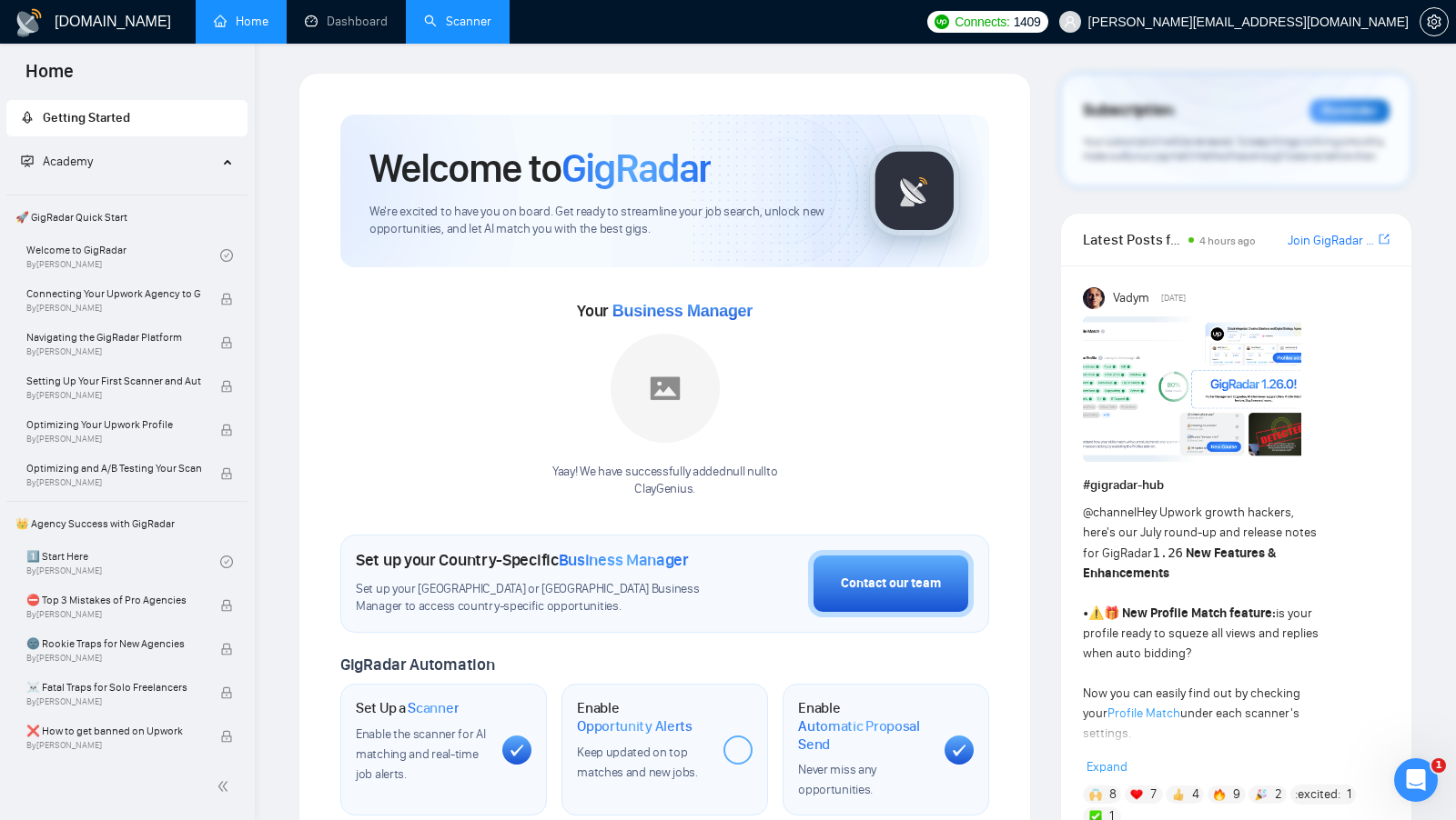
click at [471, 25] on link "Scanner" at bounding box center [457, 21] width 67 height 15
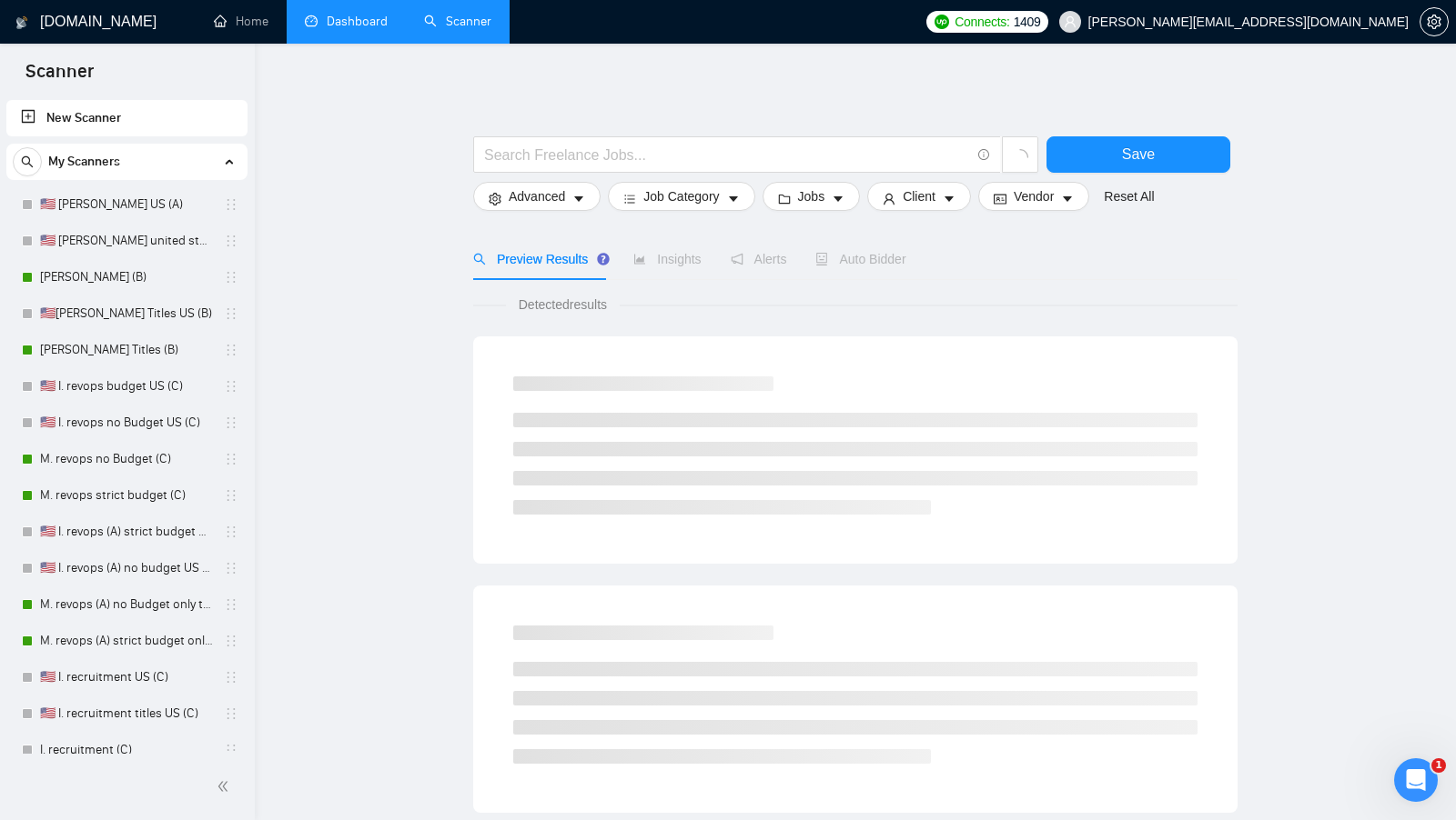
click at [330, 29] on link "Dashboard" at bounding box center [347, 21] width 83 height 15
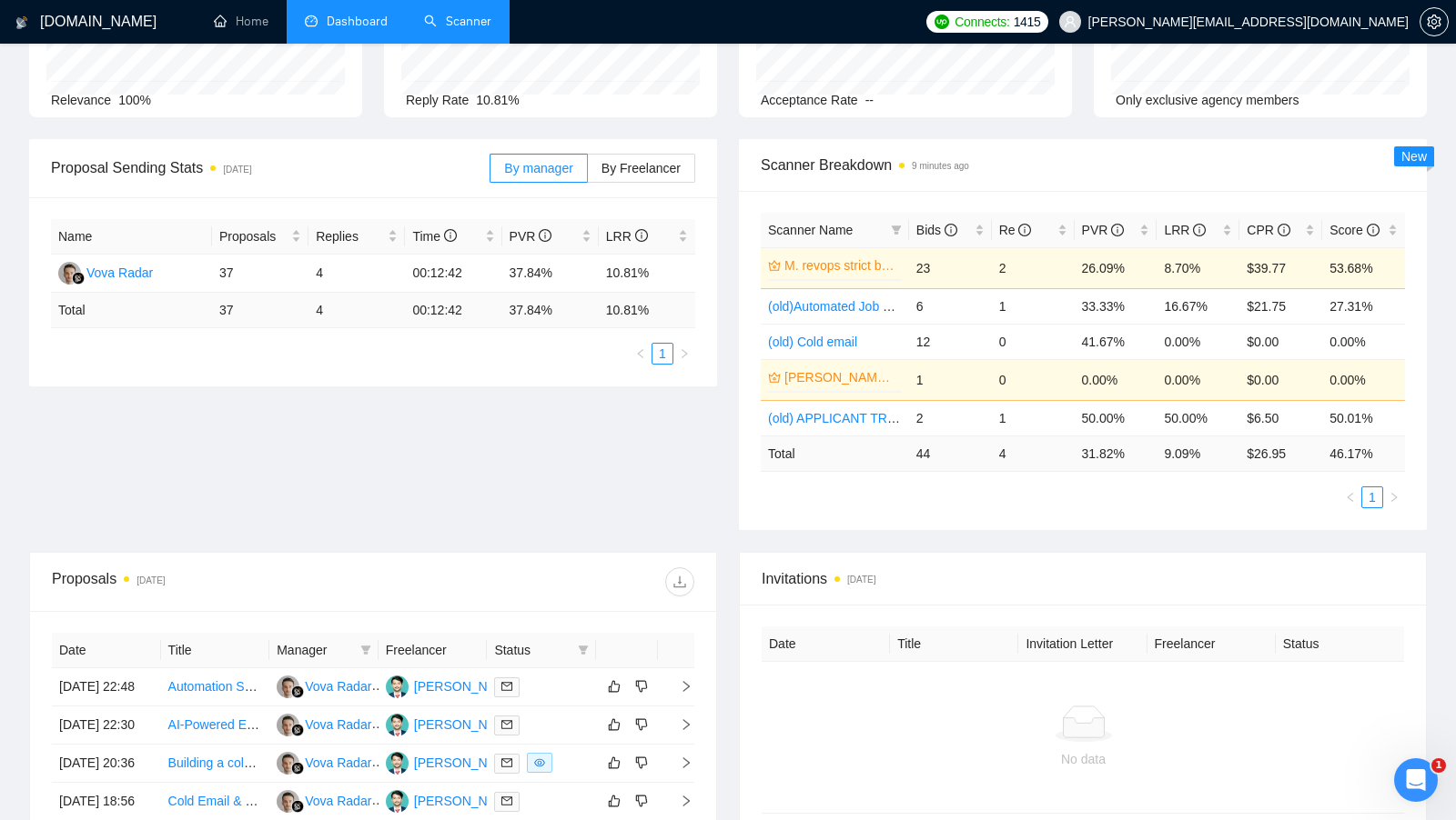
scroll to position [309, 0]
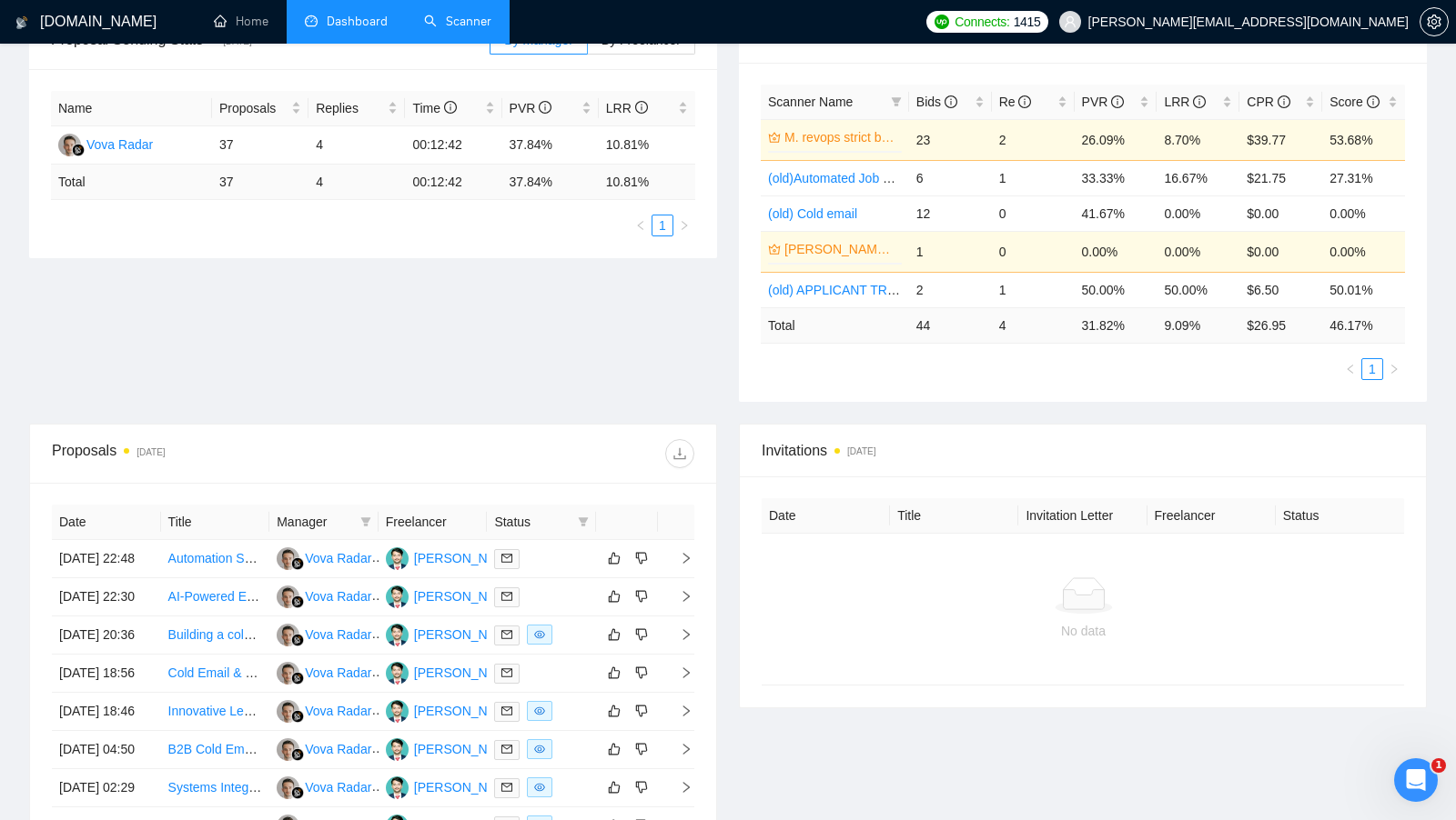
click at [445, 18] on link "Scanner" at bounding box center [457, 21] width 67 height 15
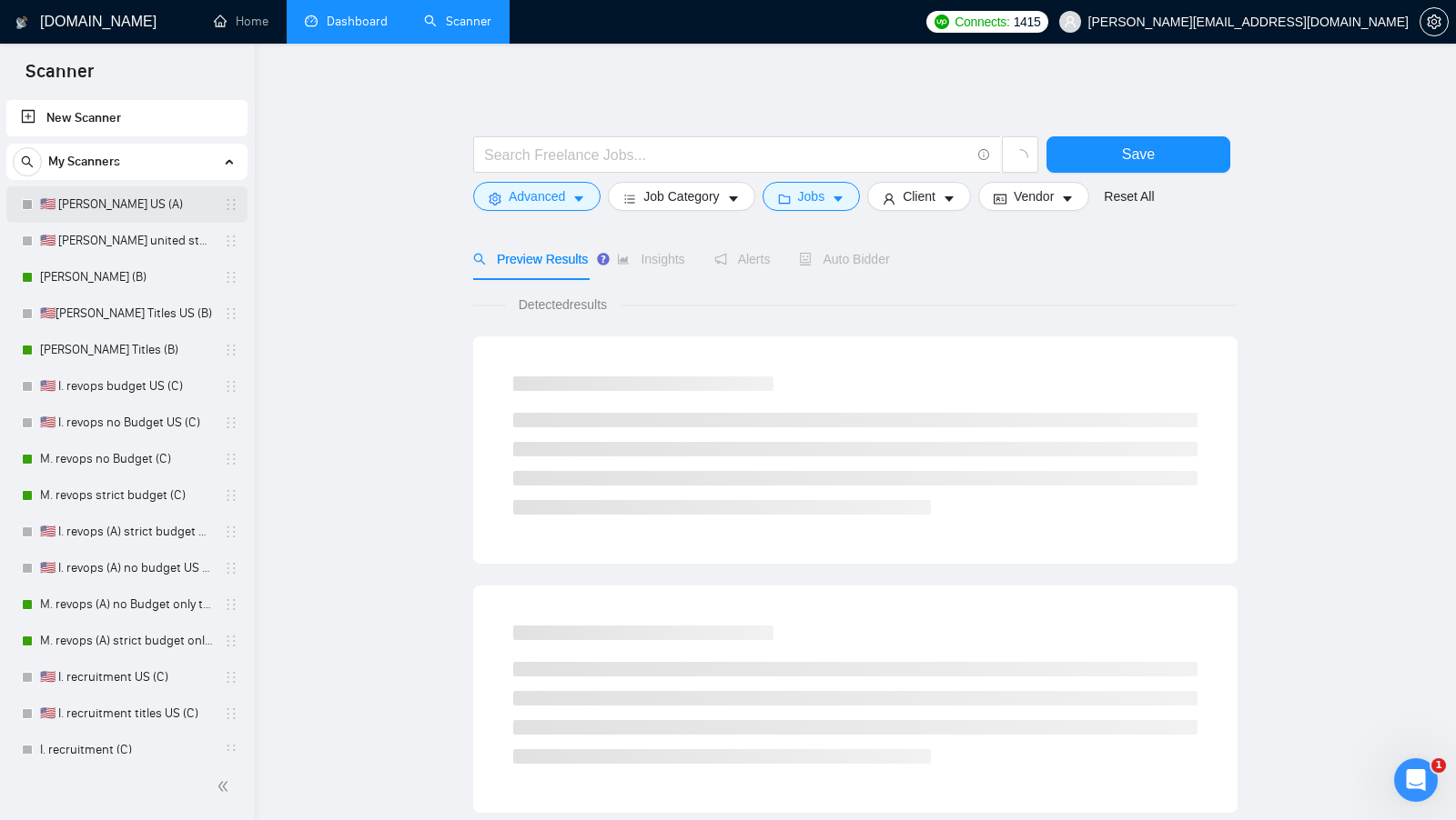
click at [114, 206] on link "🇺🇸 [PERSON_NAME] US (A)" at bounding box center [127, 205] width 173 height 37
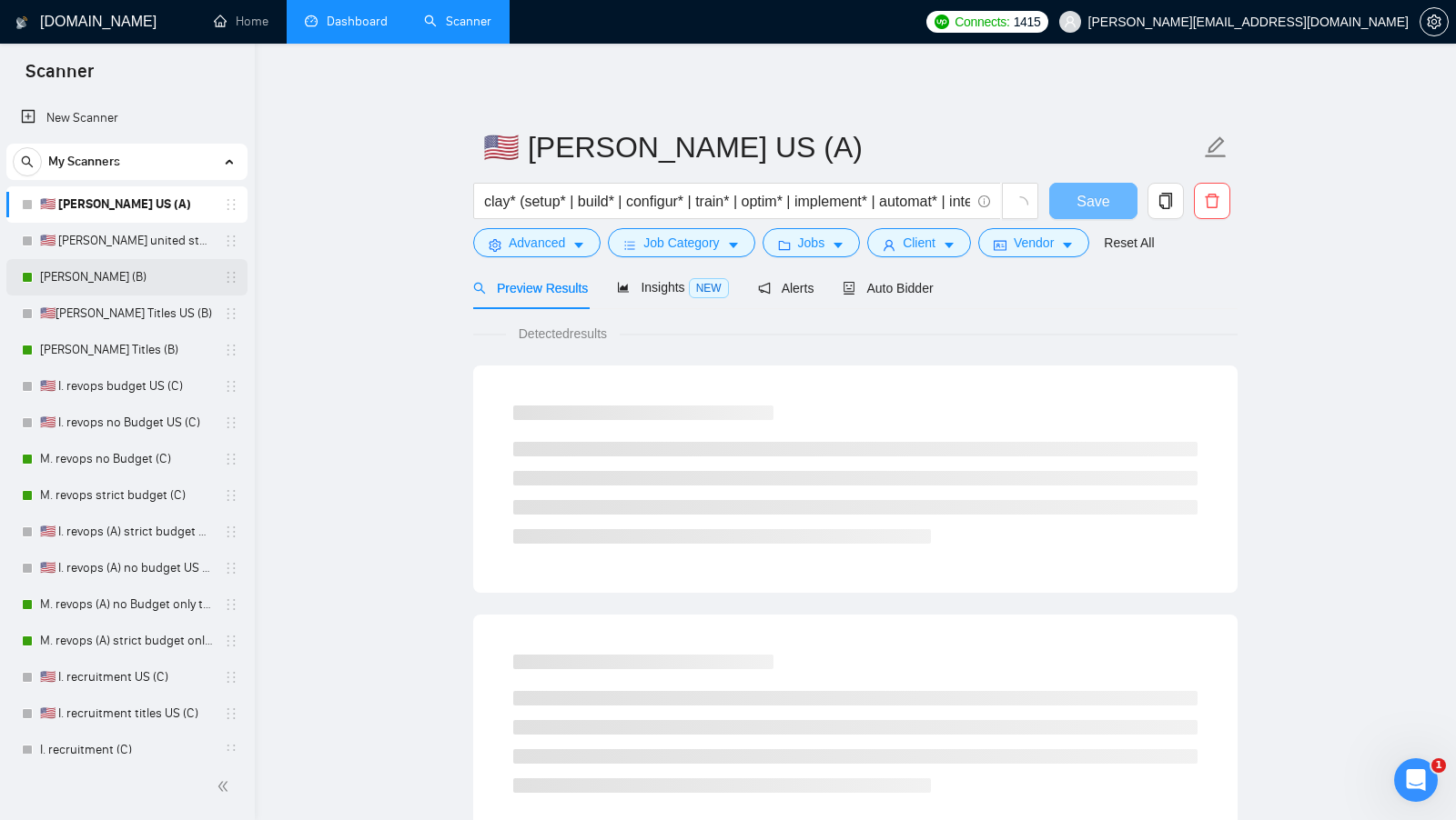
click at [111, 288] on link "[PERSON_NAME] (B)" at bounding box center [127, 277] width 173 height 37
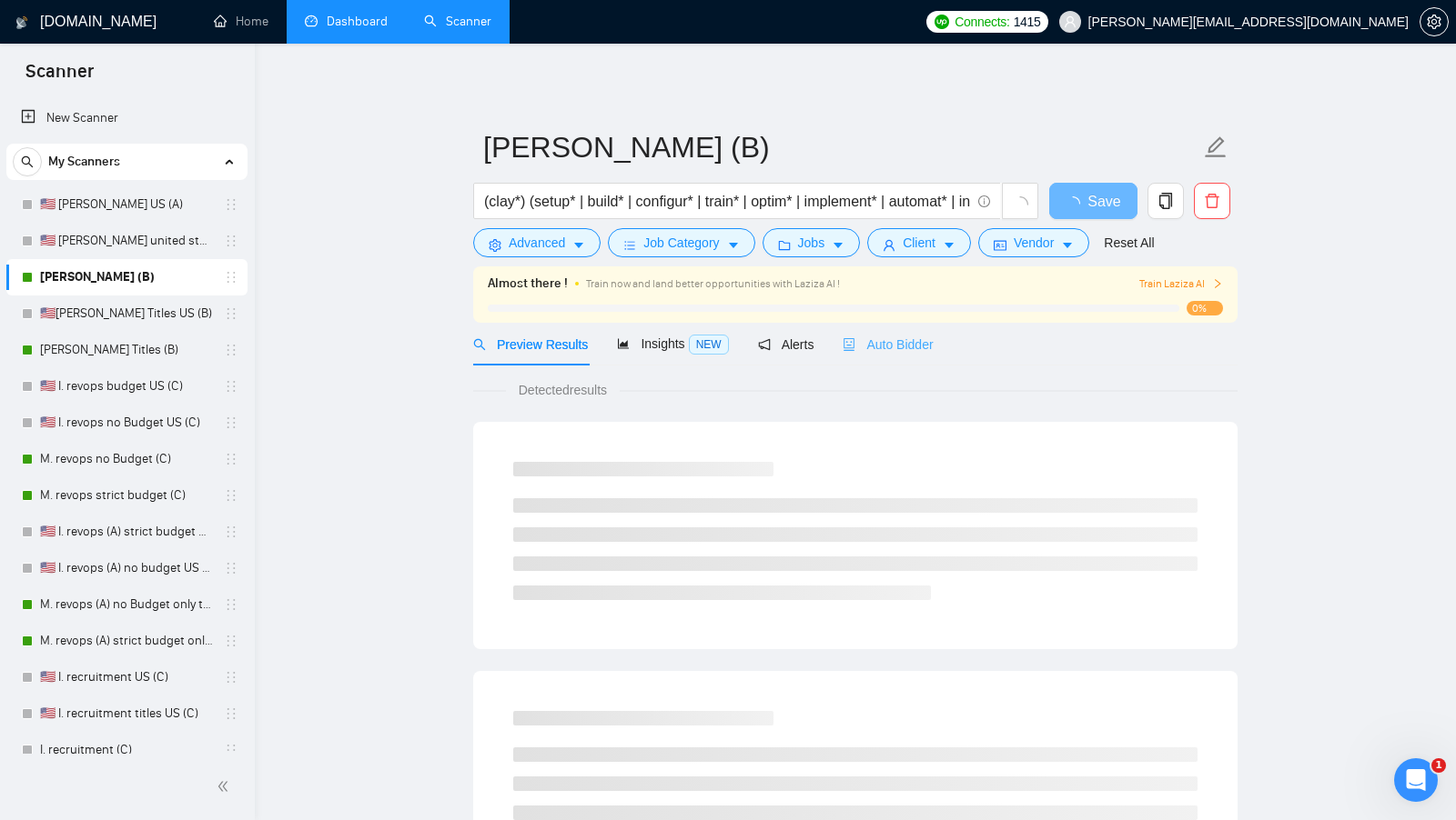
click at [923, 327] on div "Auto Bidder" at bounding box center [888, 344] width 91 height 42
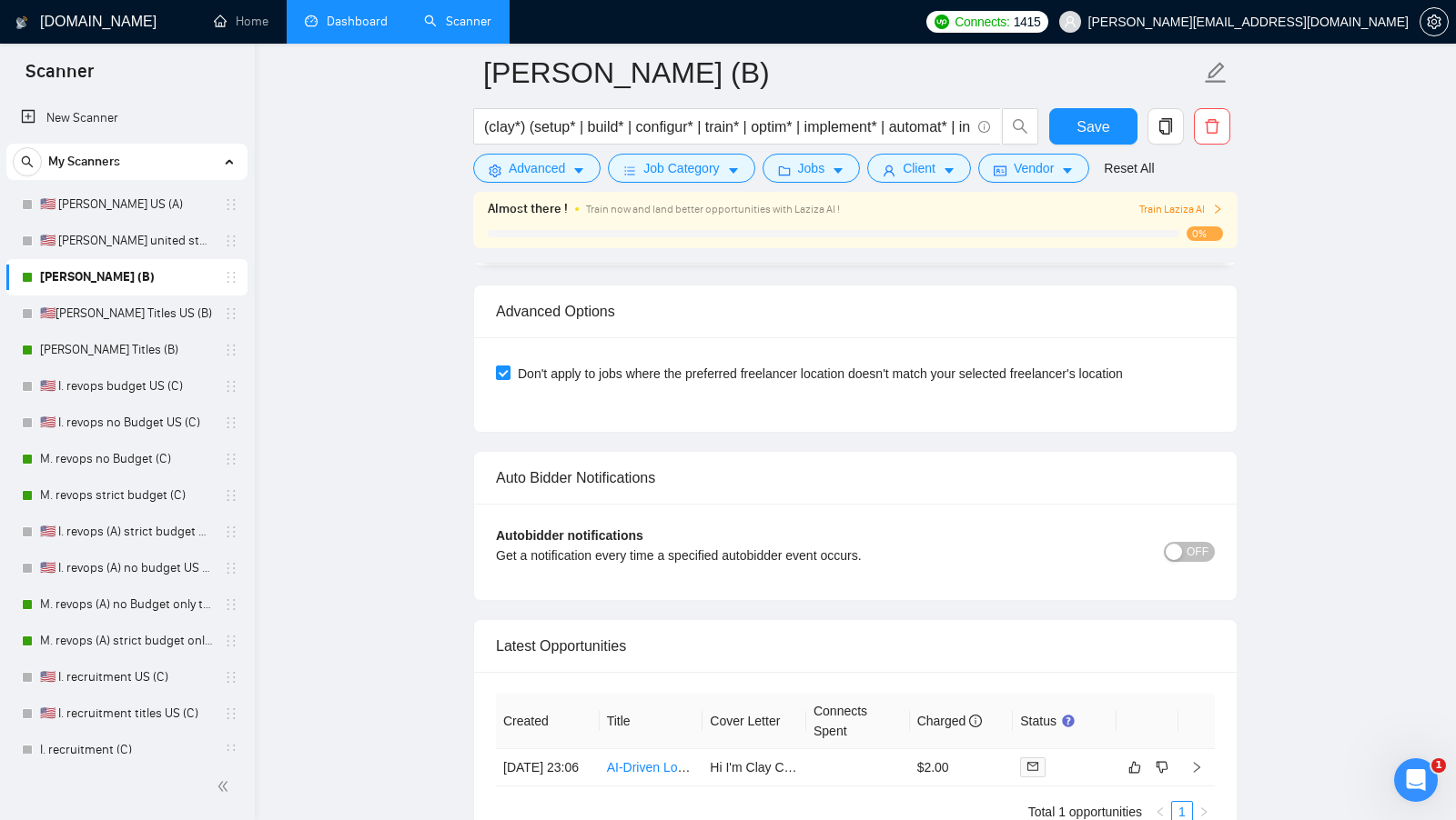
scroll to position [4202, 0]
click at [1063, 756] on div at bounding box center [1064, 766] width 90 height 20
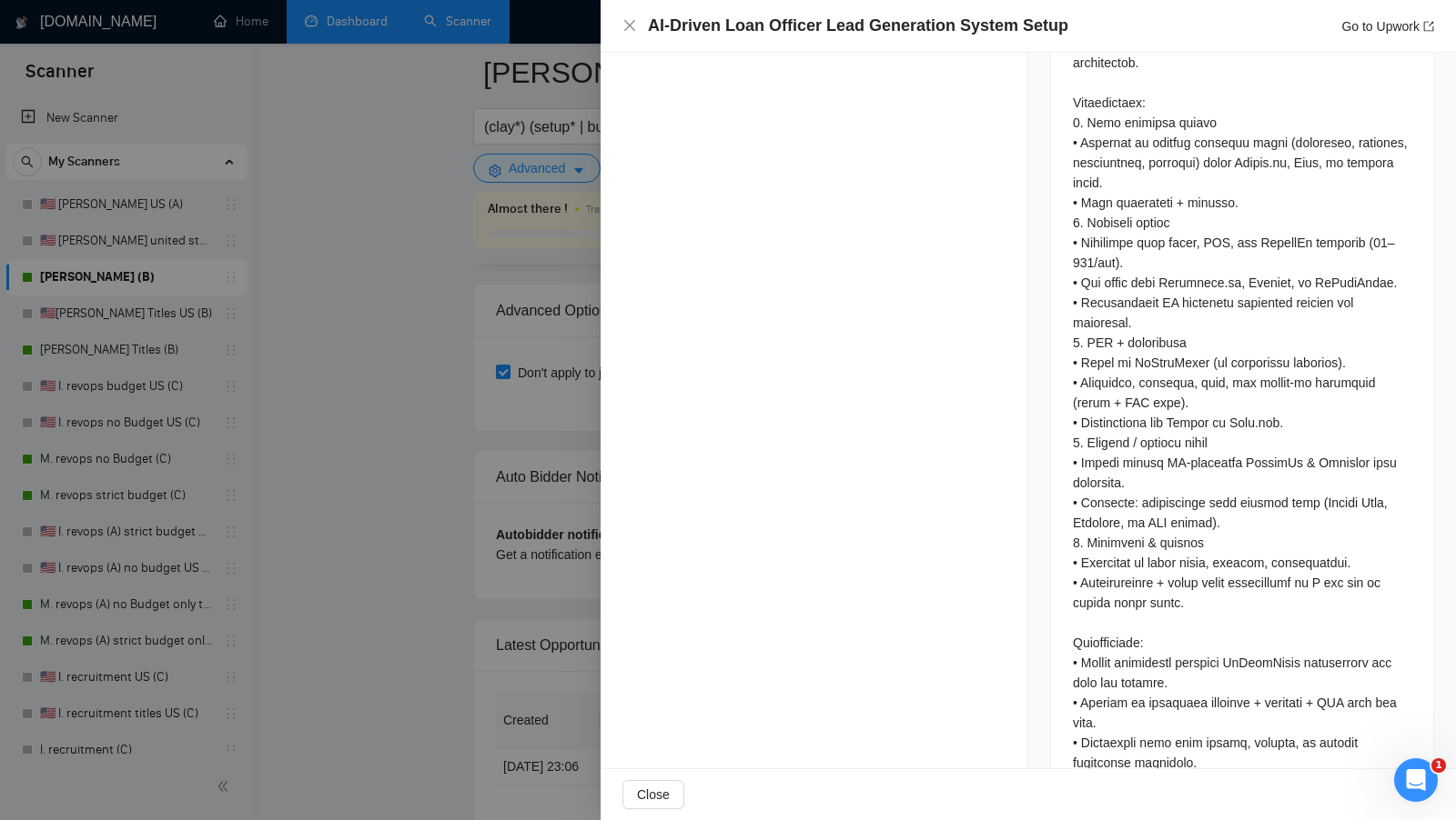
scroll to position [1046, 0]
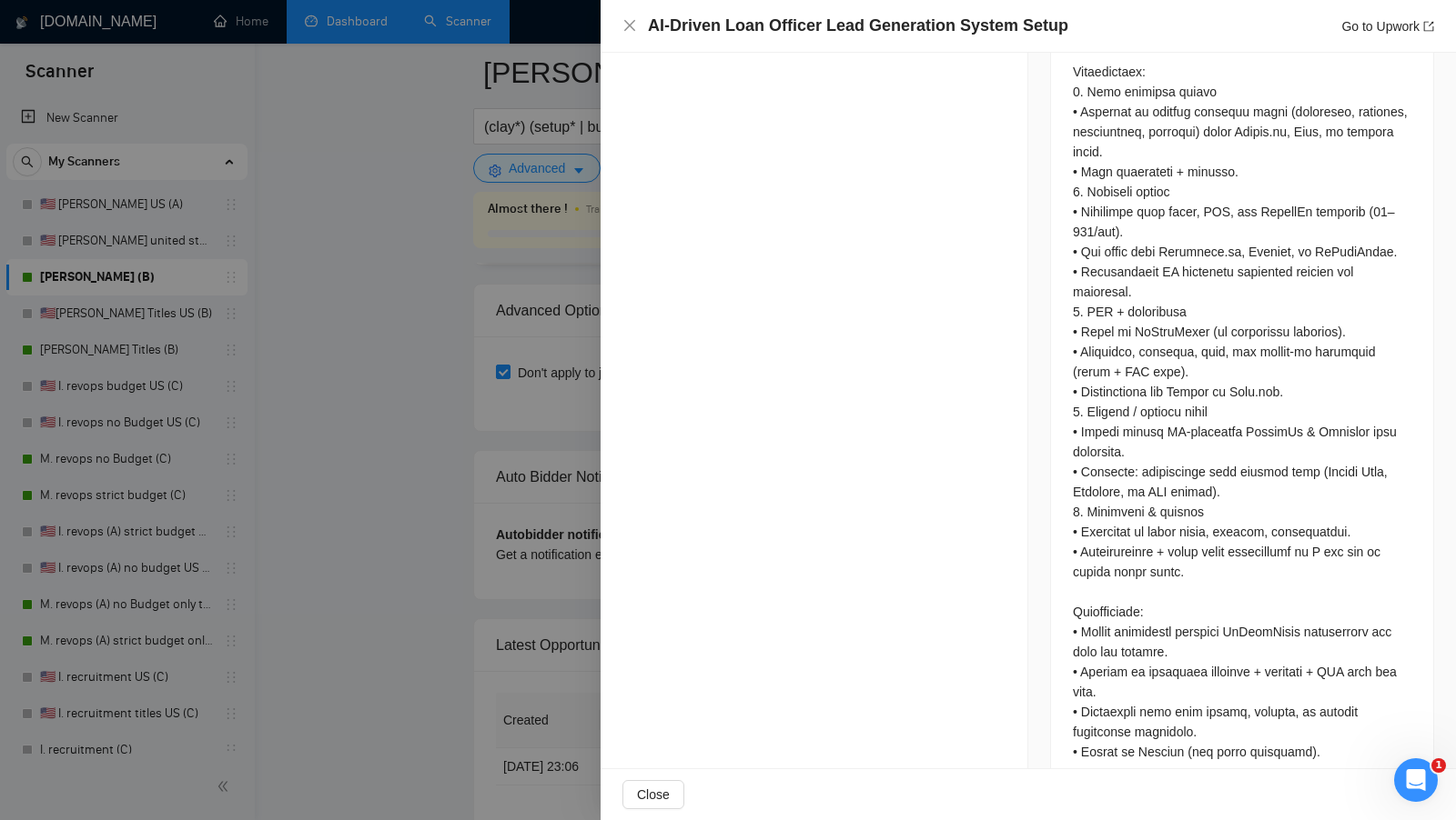
click at [508, 496] on div at bounding box center [728, 410] width 1456 height 820
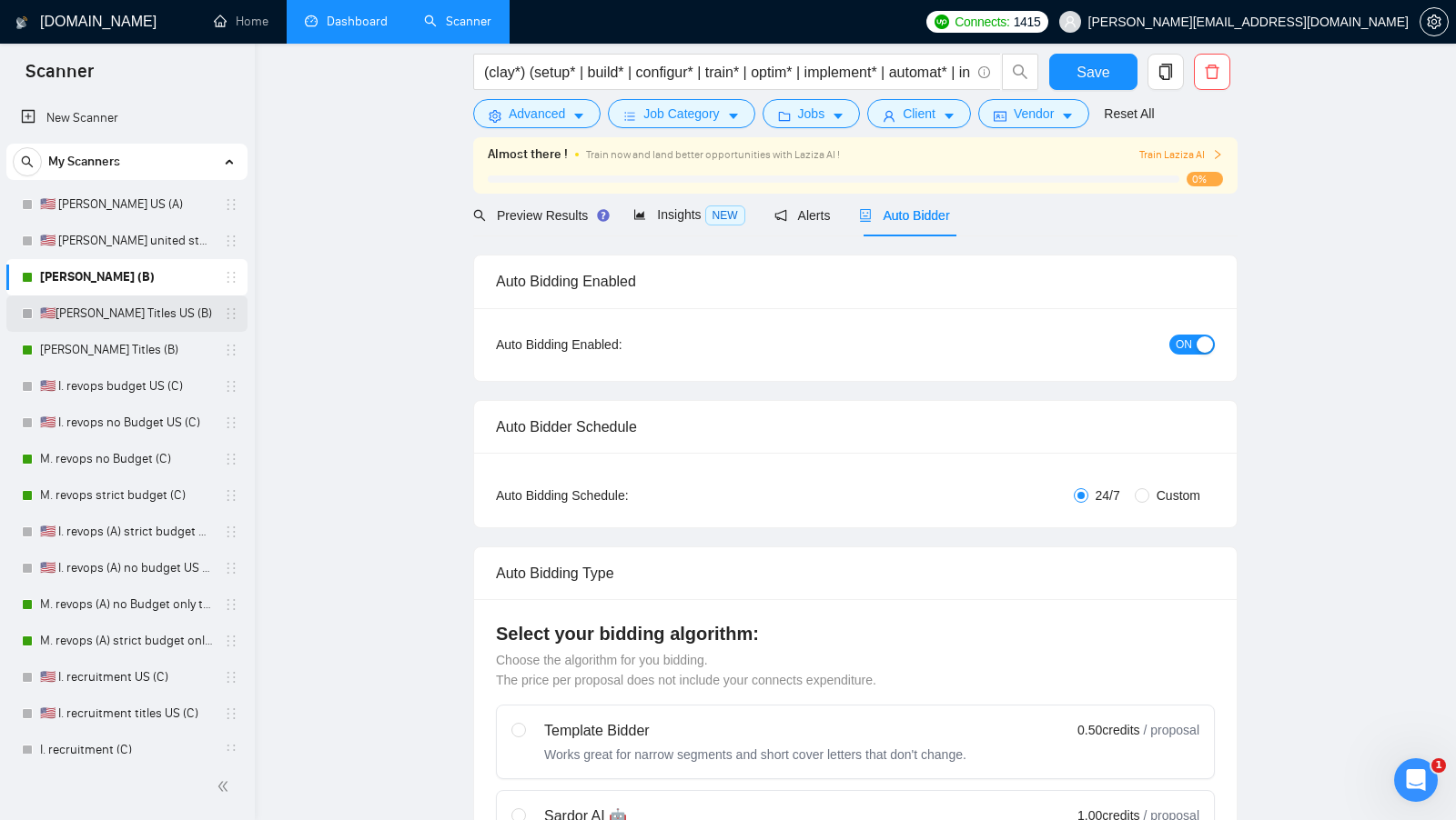
scroll to position [38, 0]
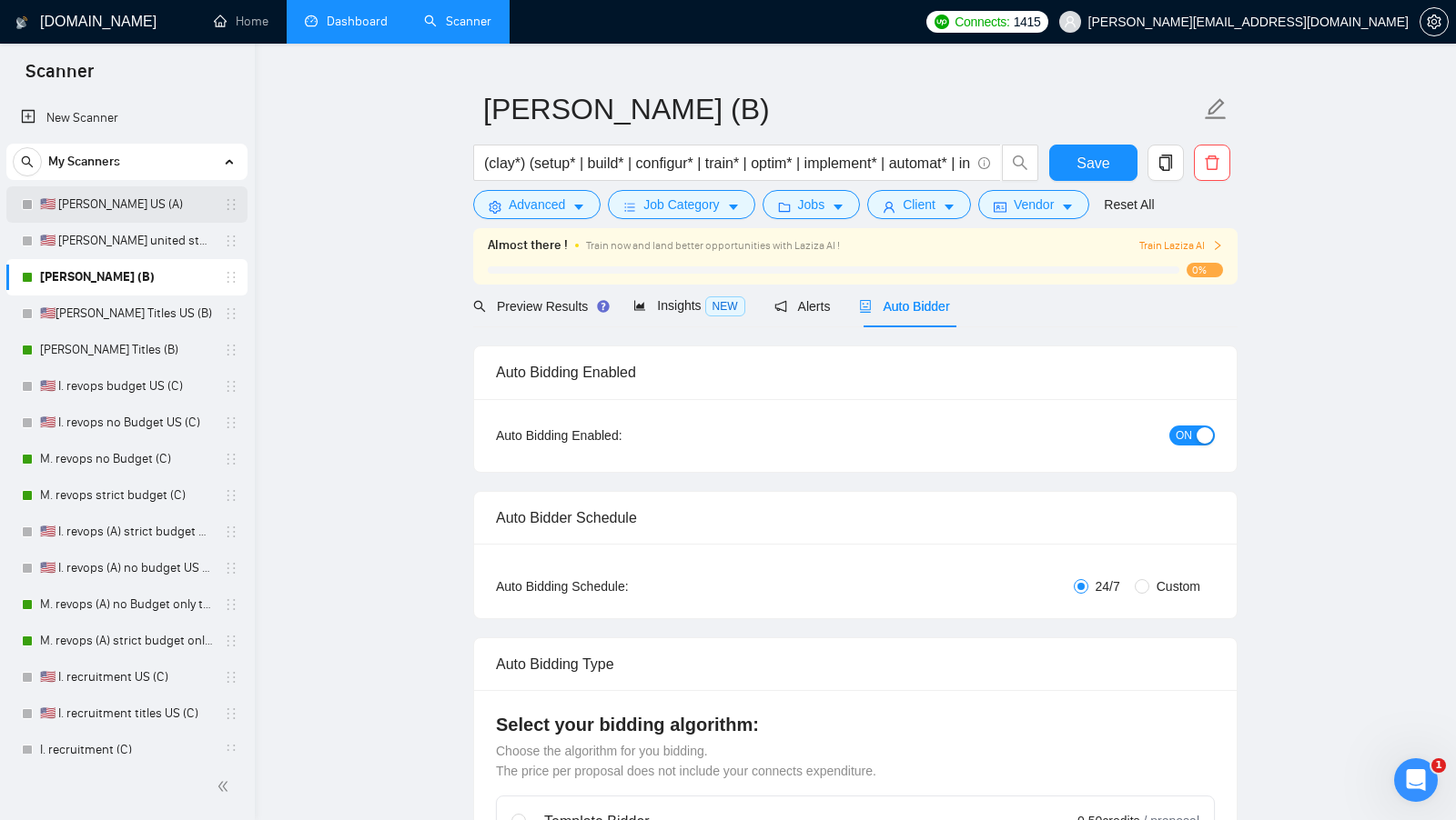
click at [68, 208] on link "🇺🇸 [PERSON_NAME] US (A)" at bounding box center [127, 205] width 173 height 37
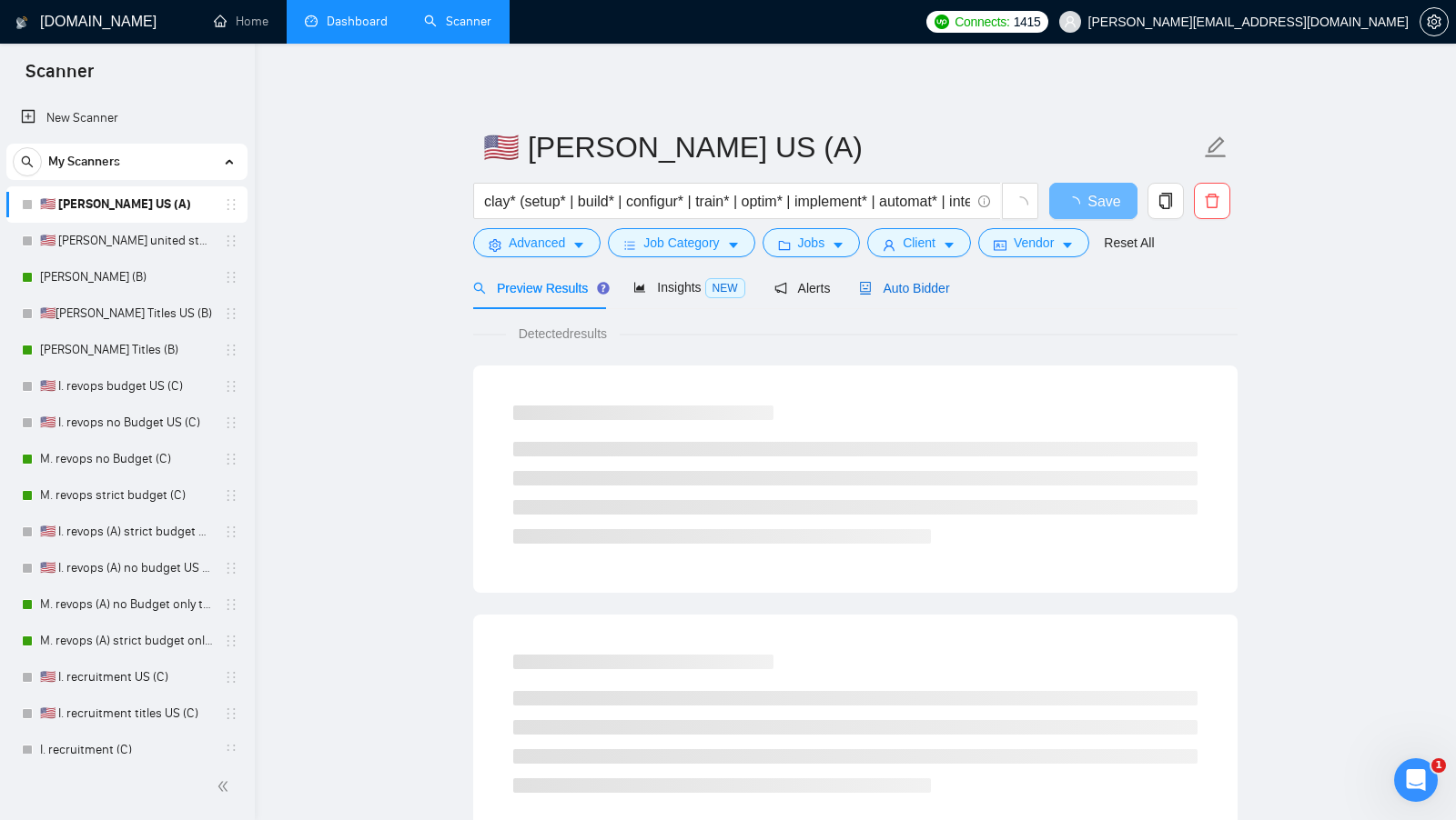
click at [891, 290] on span "Auto Bidder" at bounding box center [904, 288] width 91 height 14
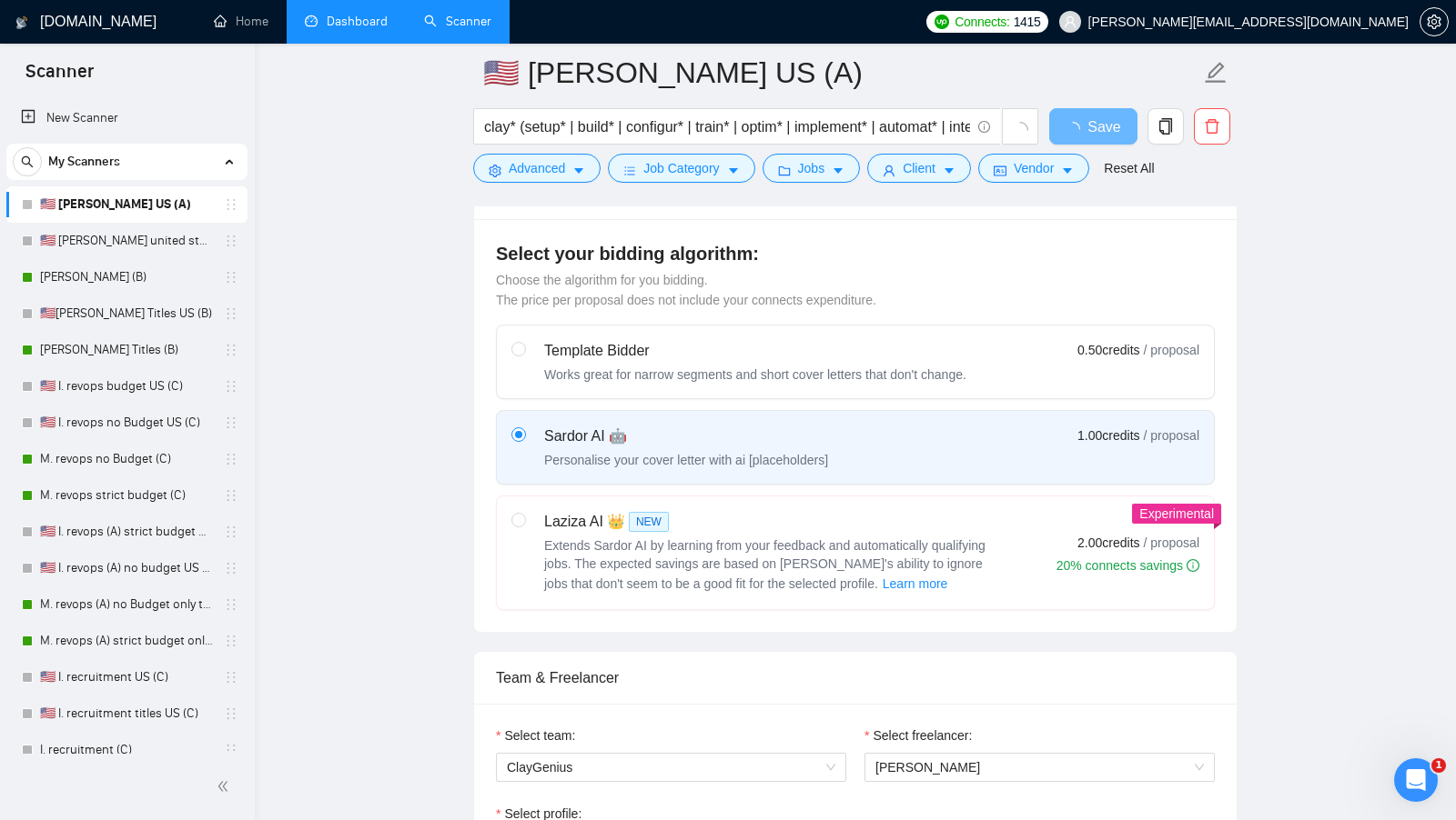
scroll to position [607, 0]
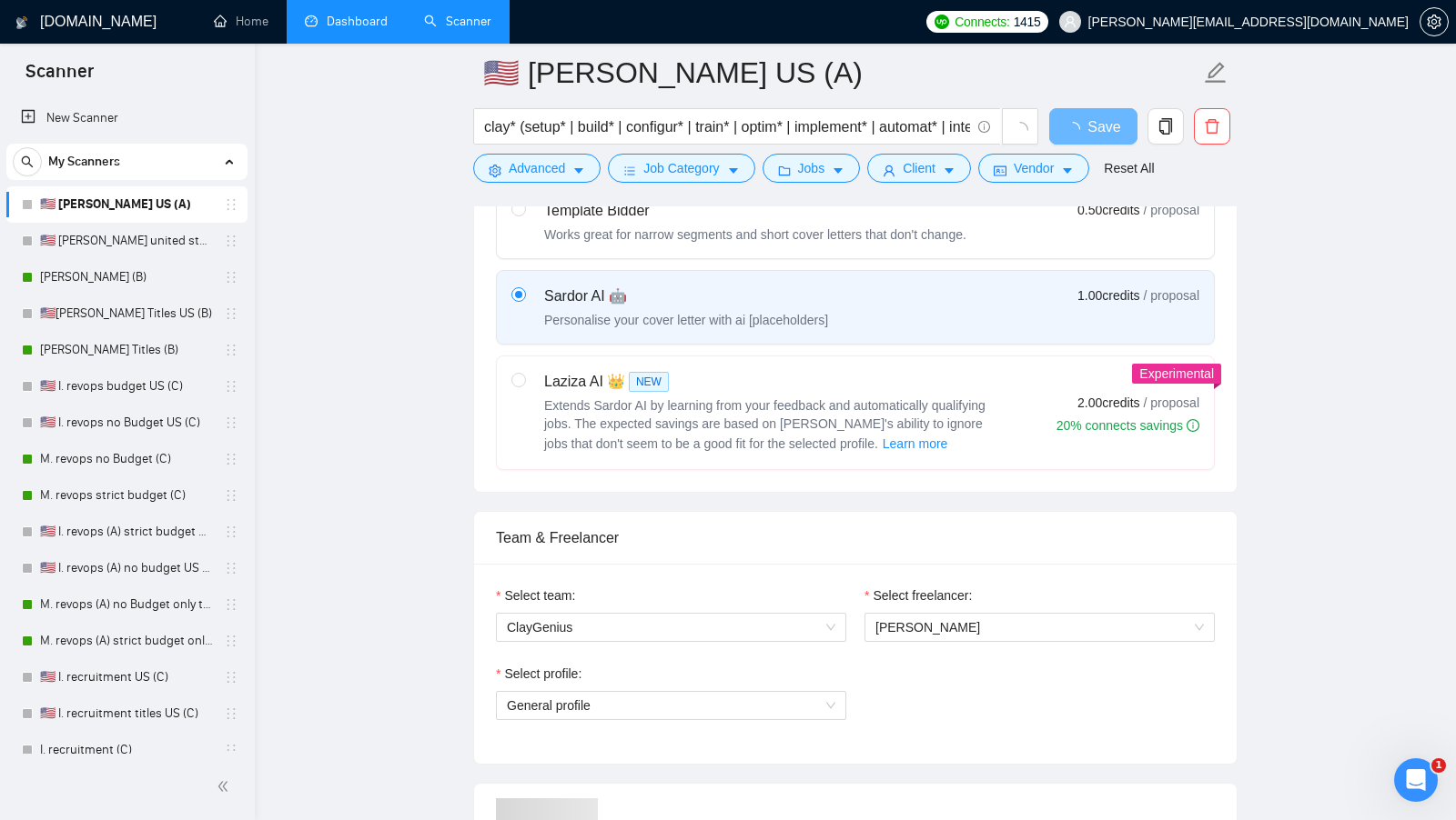
click at [912, 426] on div "Extends Sardor AI by learning from your feedback and automatically qualifying j…" at bounding box center [771, 425] width 455 height 58
click at [524, 386] on input "radio" at bounding box center [517, 378] width 13 height 13
radio input "true"
radio input "false"
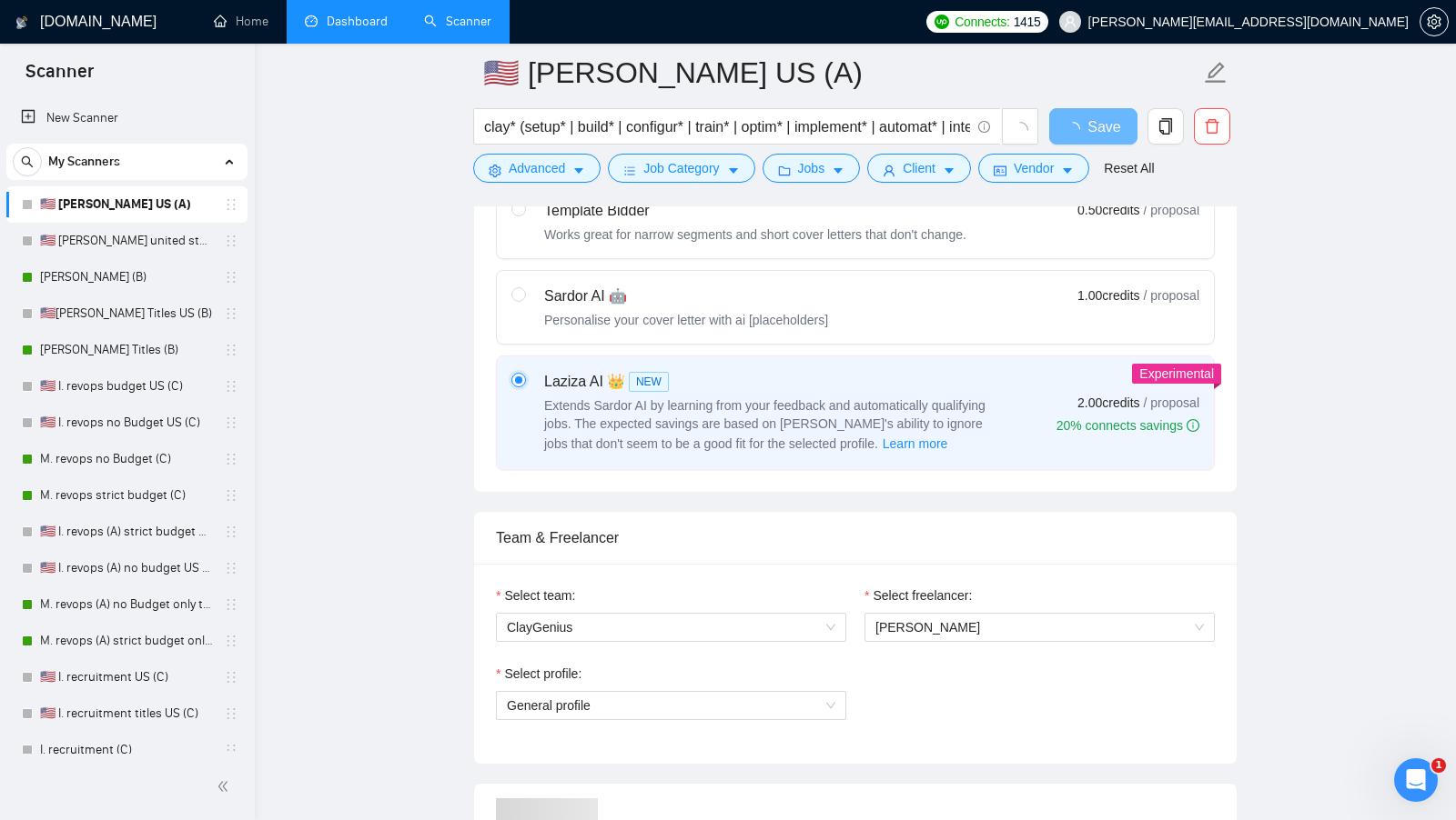
scroll to position [669, 0]
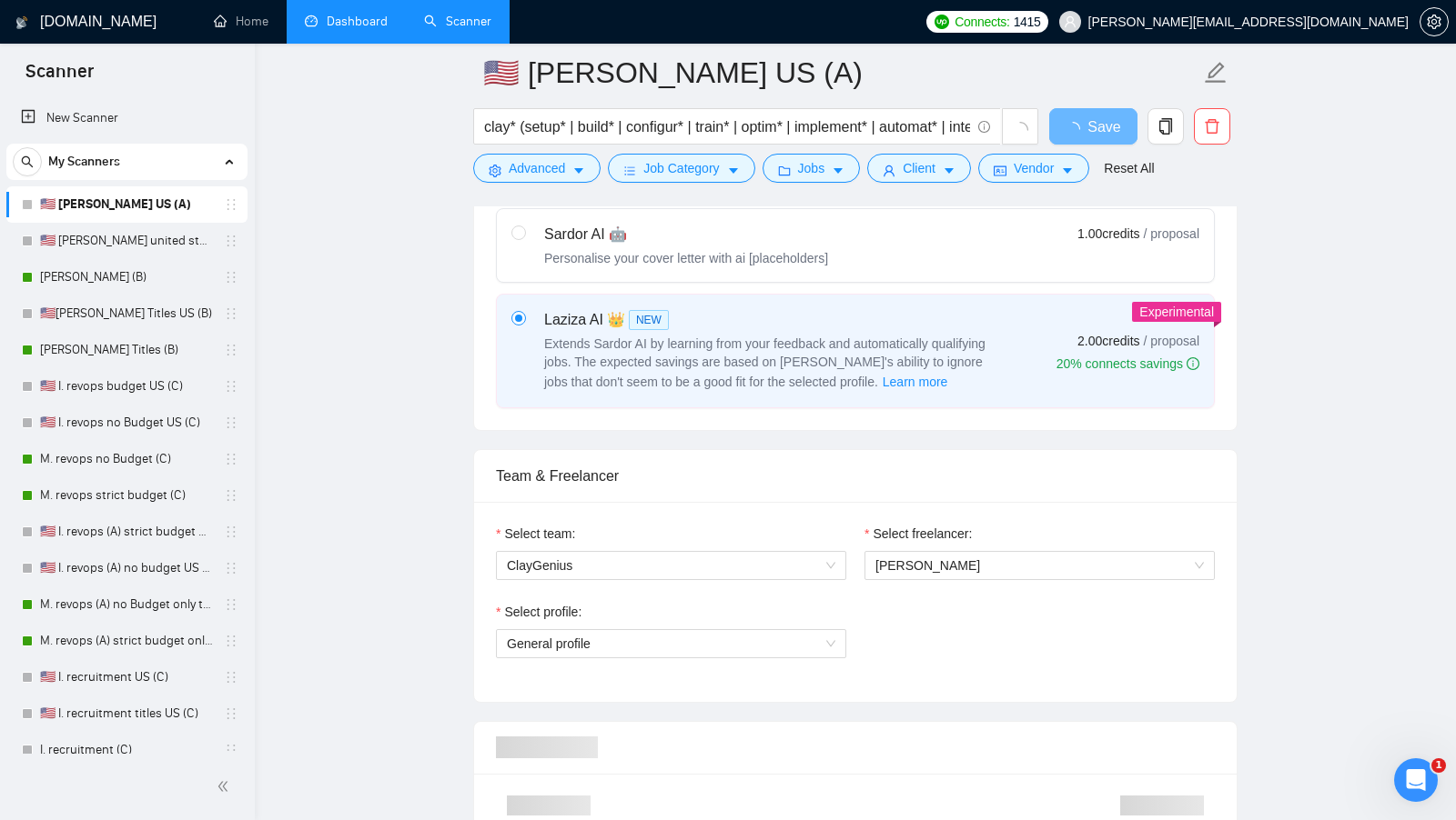
click at [718, 619] on div "Select profile:" at bounding box center [671, 615] width 351 height 27
click at [716, 630] on span "General profile" at bounding box center [670, 644] width 328 height 27
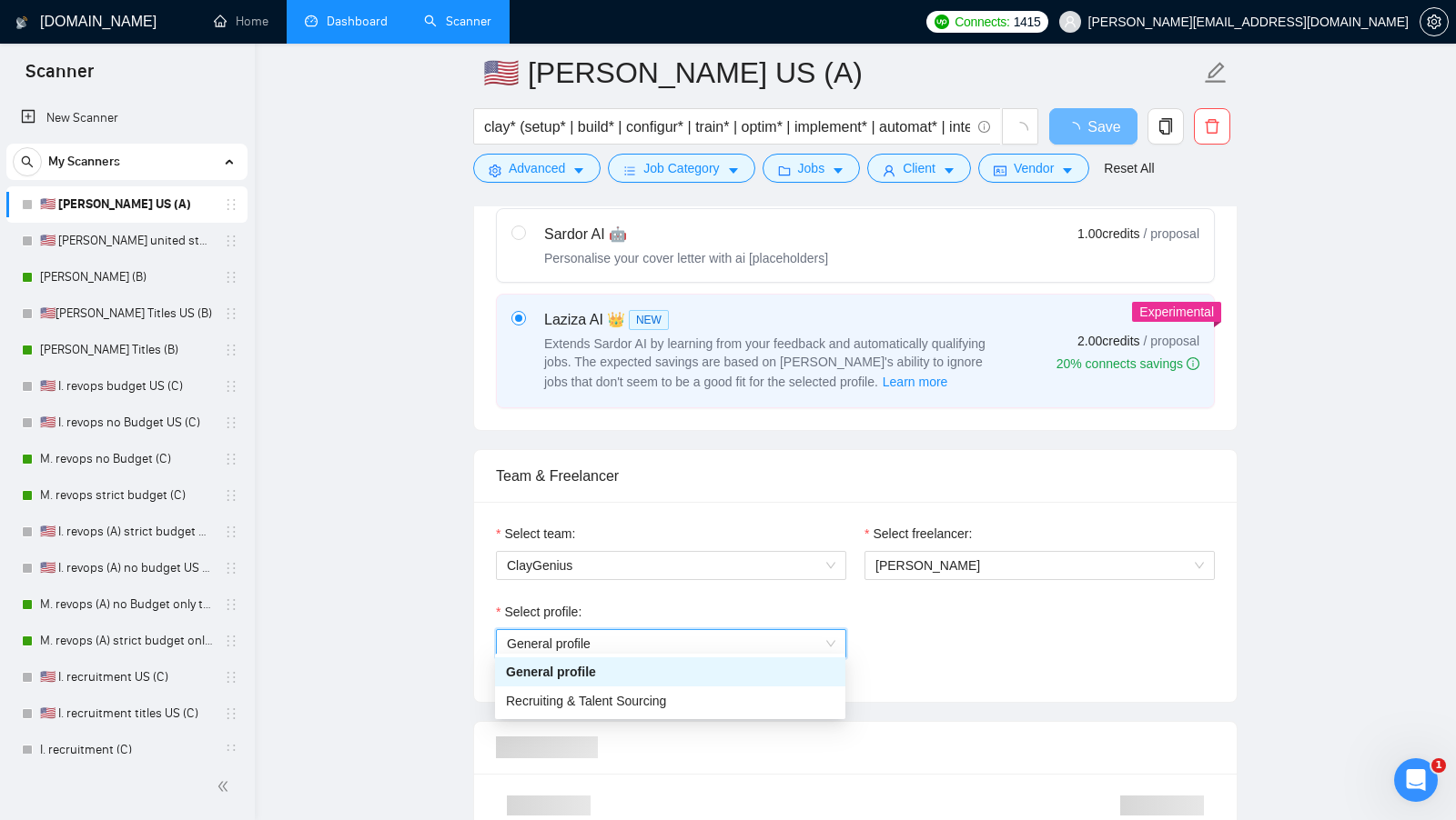
click at [716, 630] on span "General profile" at bounding box center [670, 644] width 328 height 27
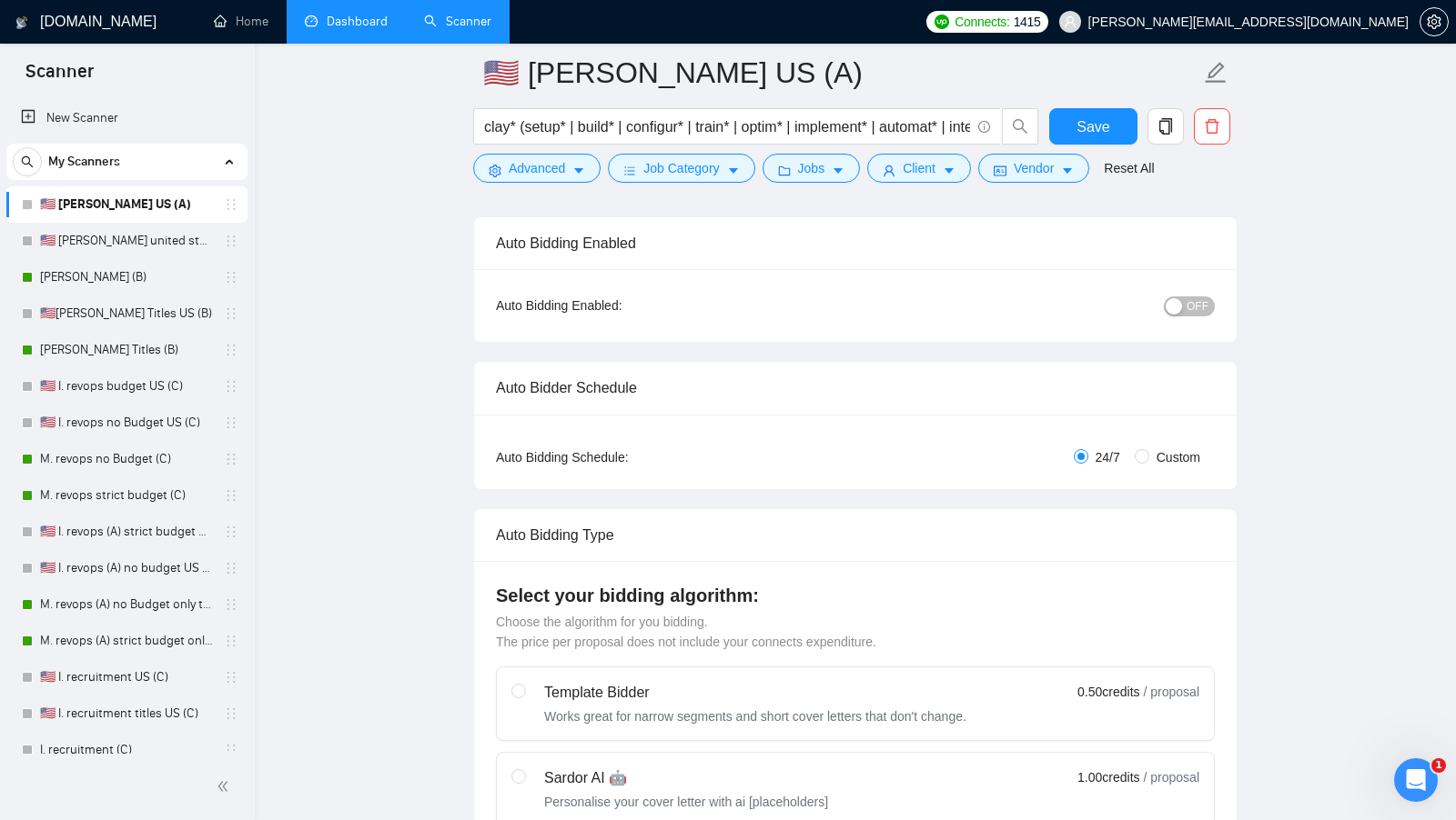
scroll to position [0, 0]
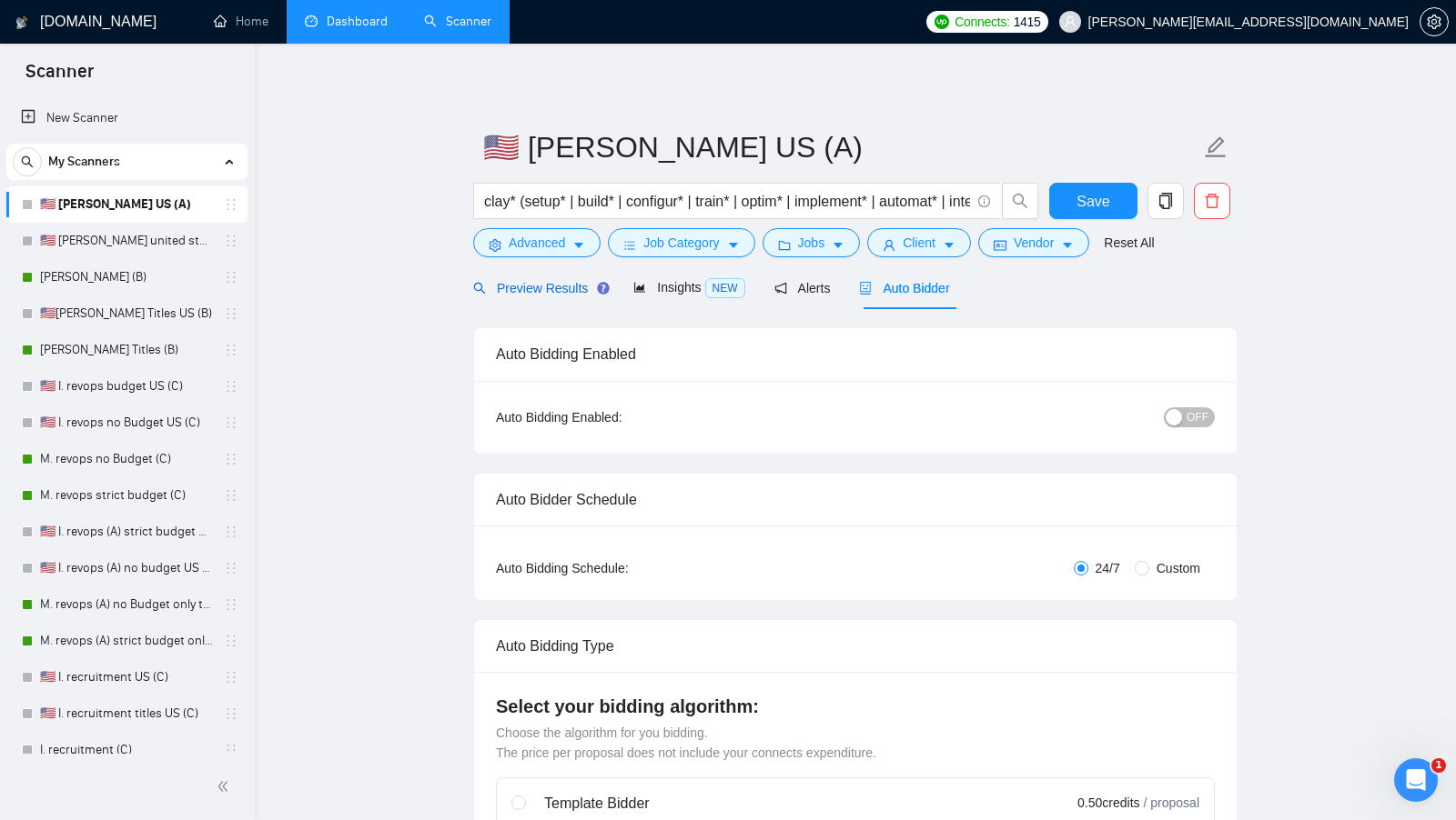
click at [528, 281] on span "Preview Results" at bounding box center [538, 288] width 131 height 14
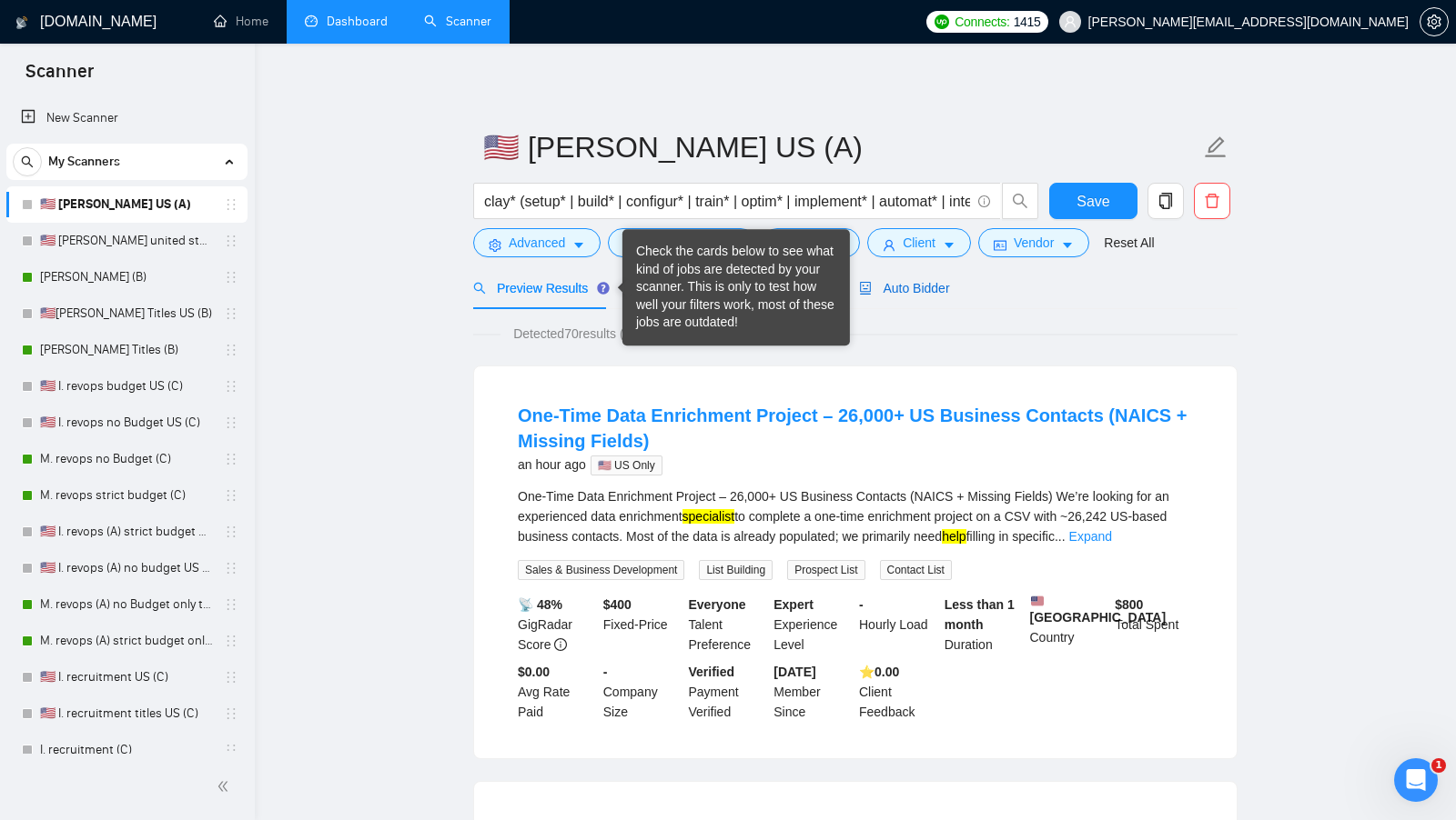
click at [925, 286] on span "Auto Bidder" at bounding box center [904, 288] width 91 height 14
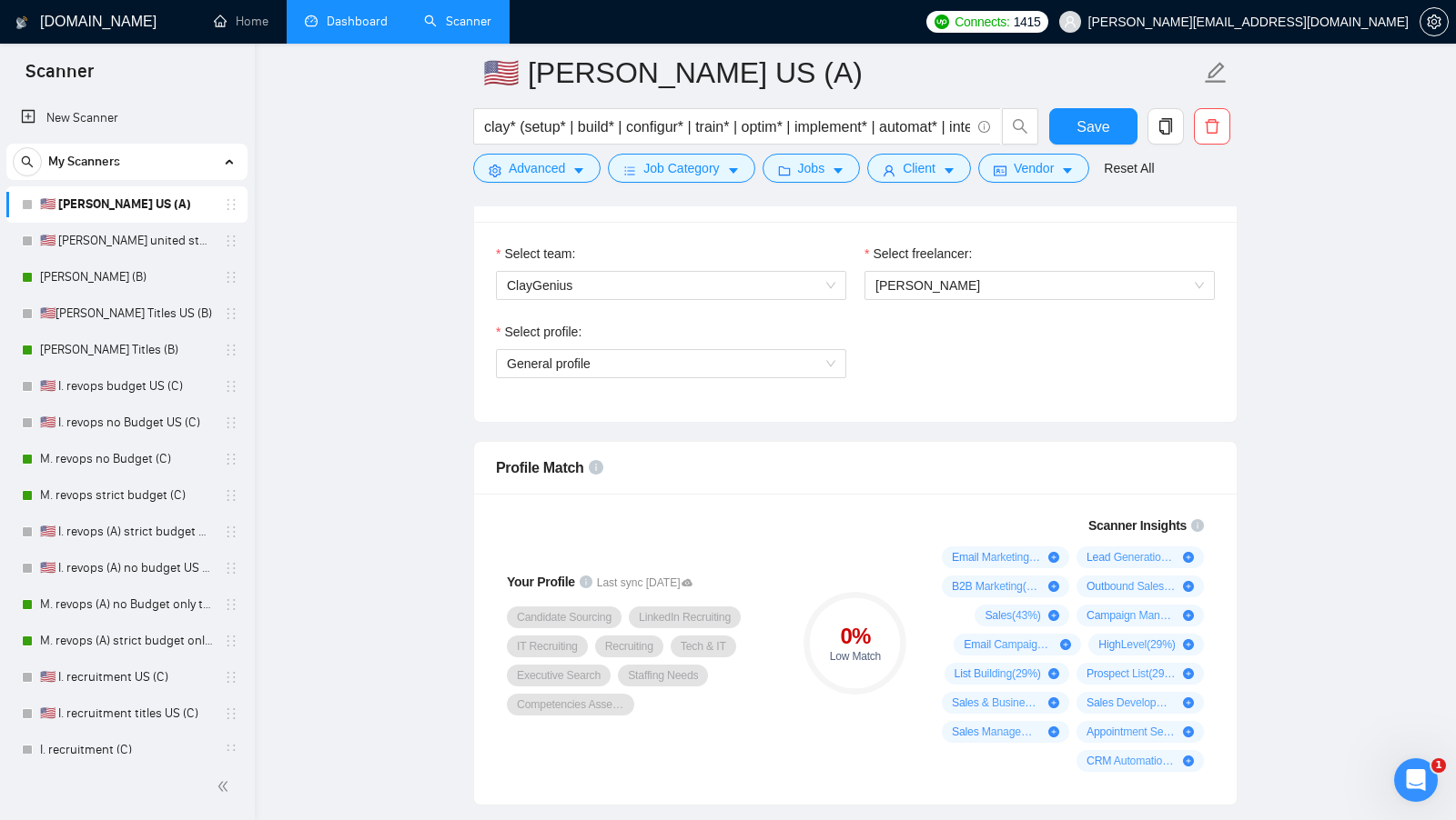
scroll to position [867, 0]
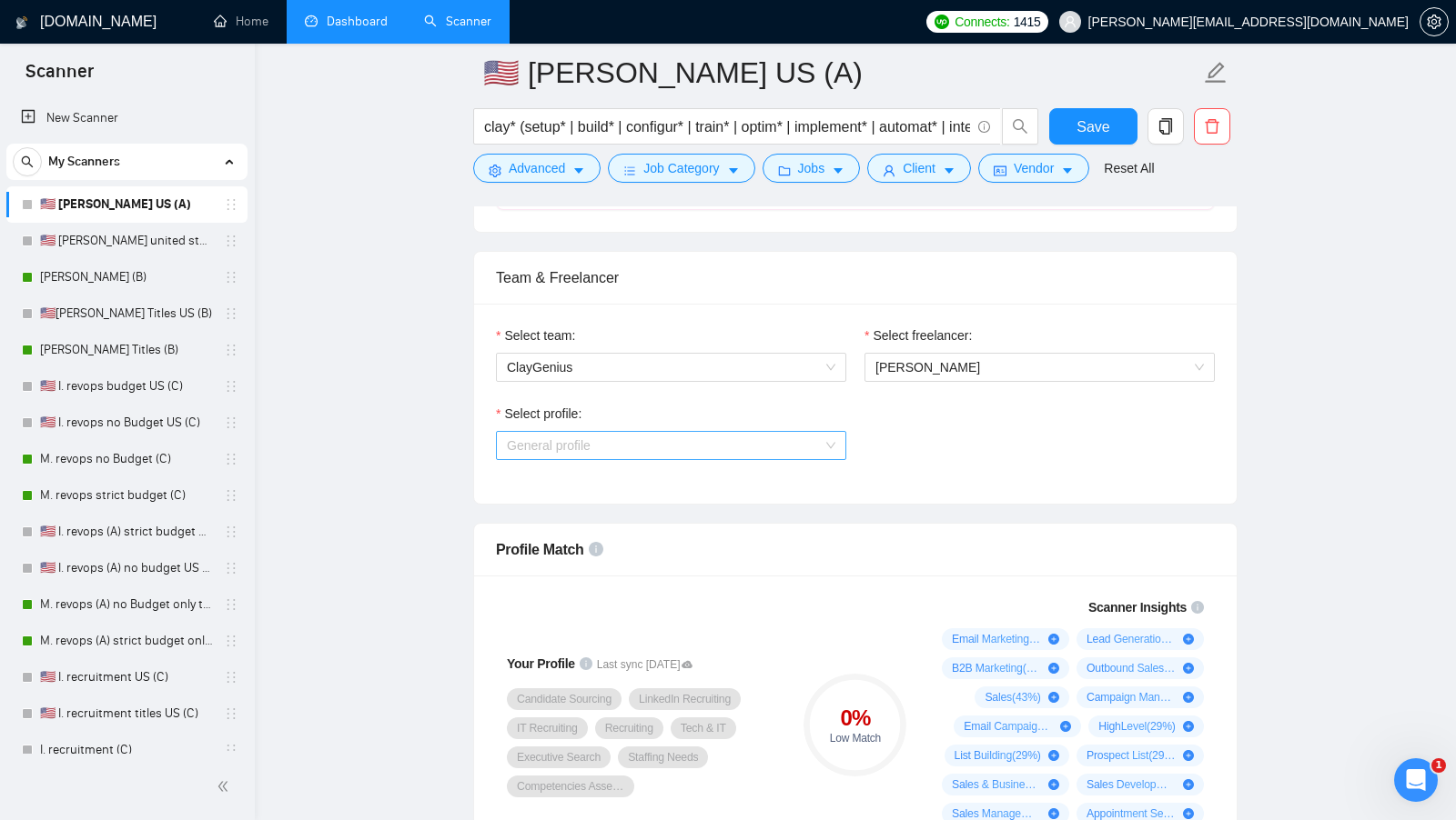
click at [793, 440] on span "General profile" at bounding box center [670, 446] width 328 height 27
click at [700, 490] on div "Recruiting & Talent Sourcing" at bounding box center [670, 502] width 351 height 29
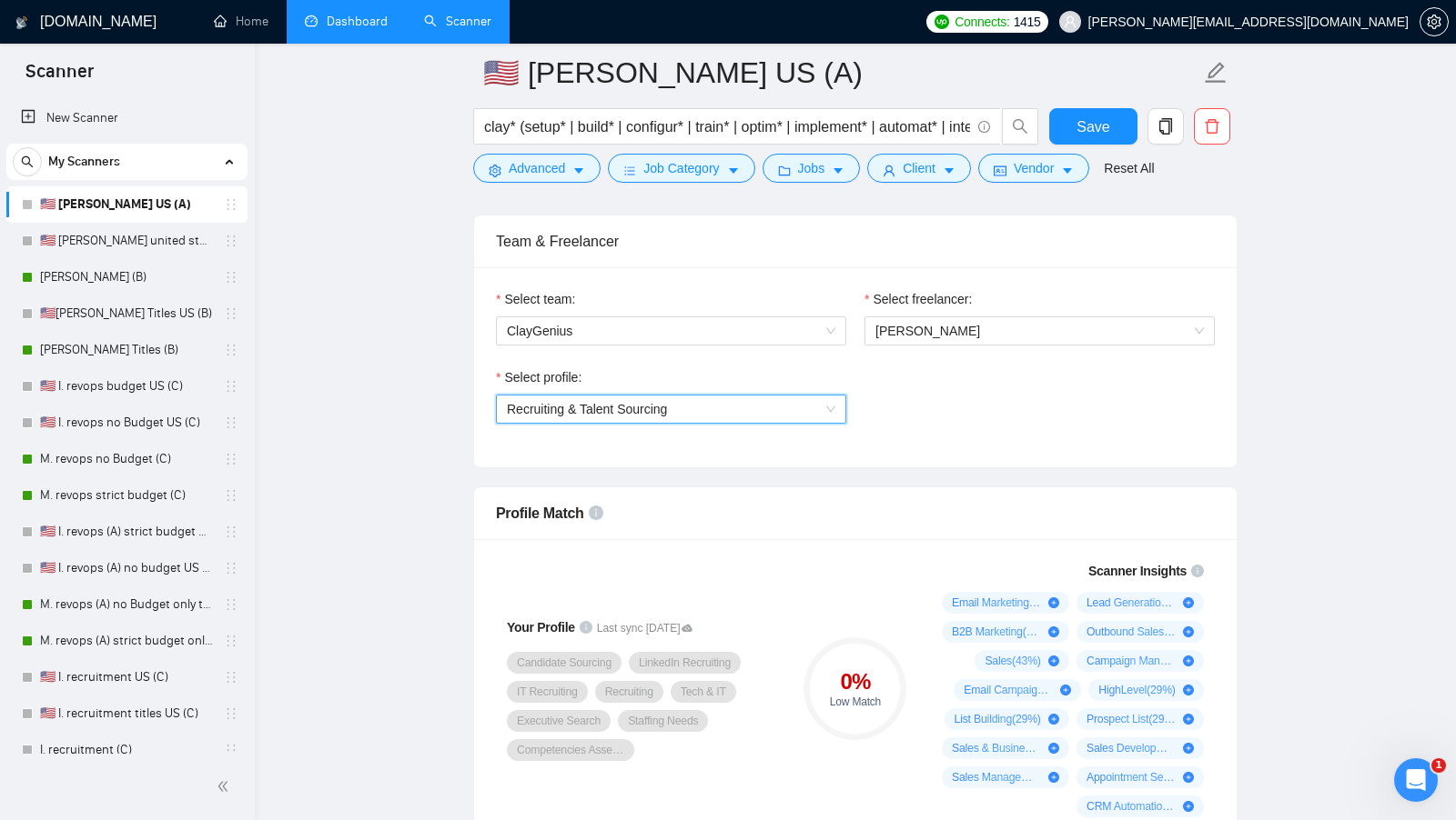
scroll to position [905, 0]
click at [805, 414] on span "Recruiting & Talent Sourcing" at bounding box center [670, 408] width 328 height 27
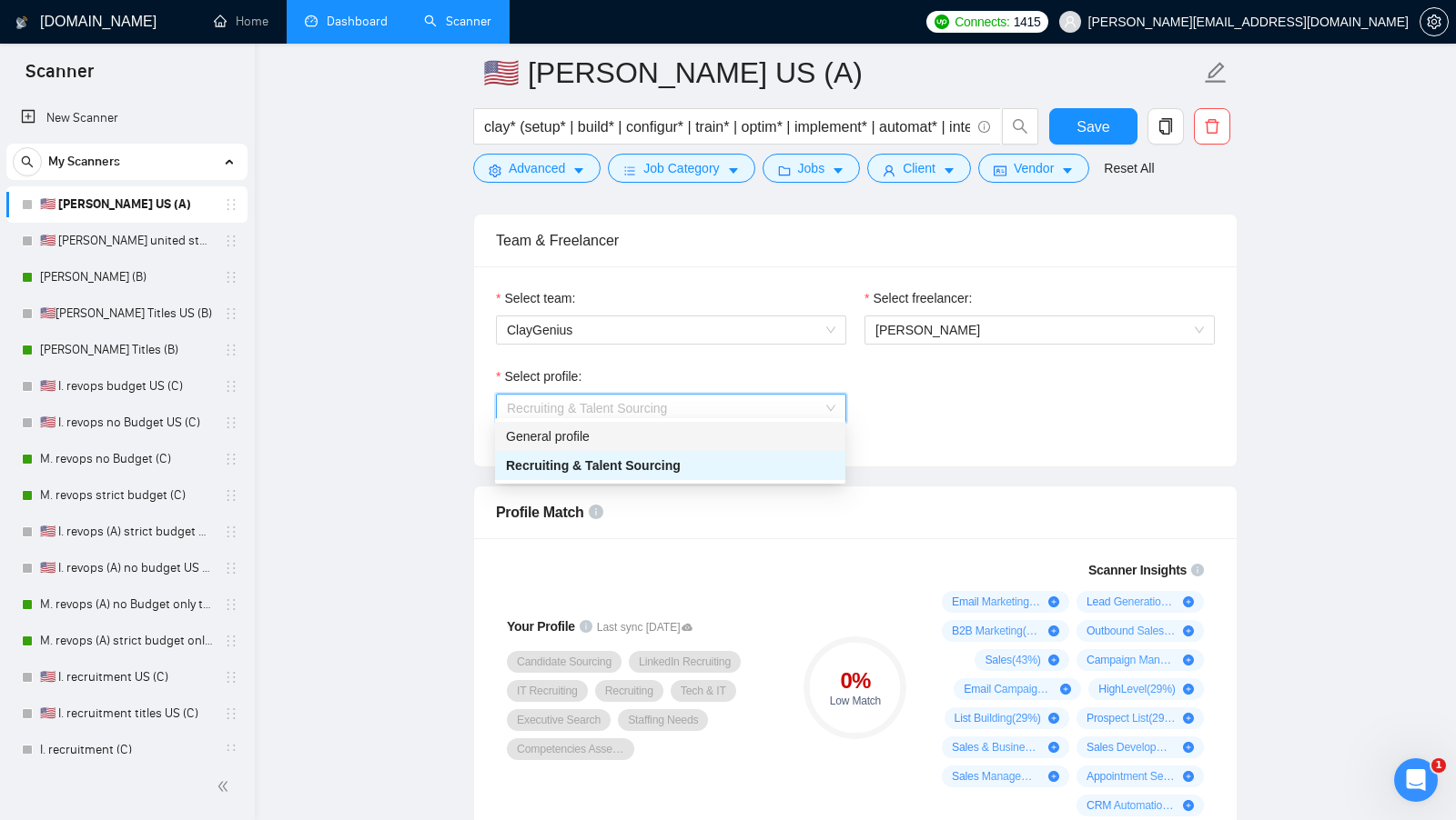
click at [723, 439] on div "General profile" at bounding box center [669, 436] width 328 height 20
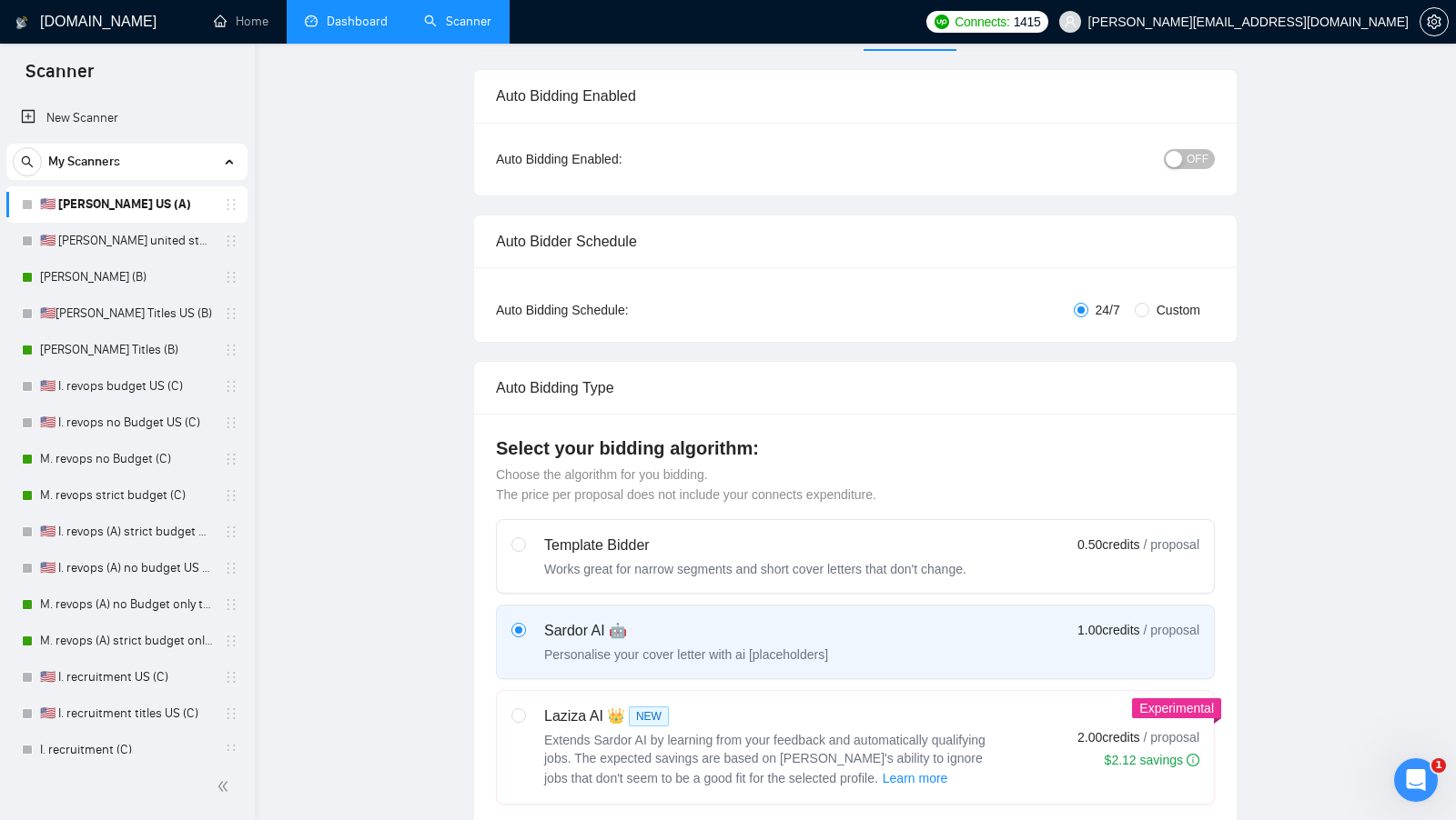
scroll to position [0, 0]
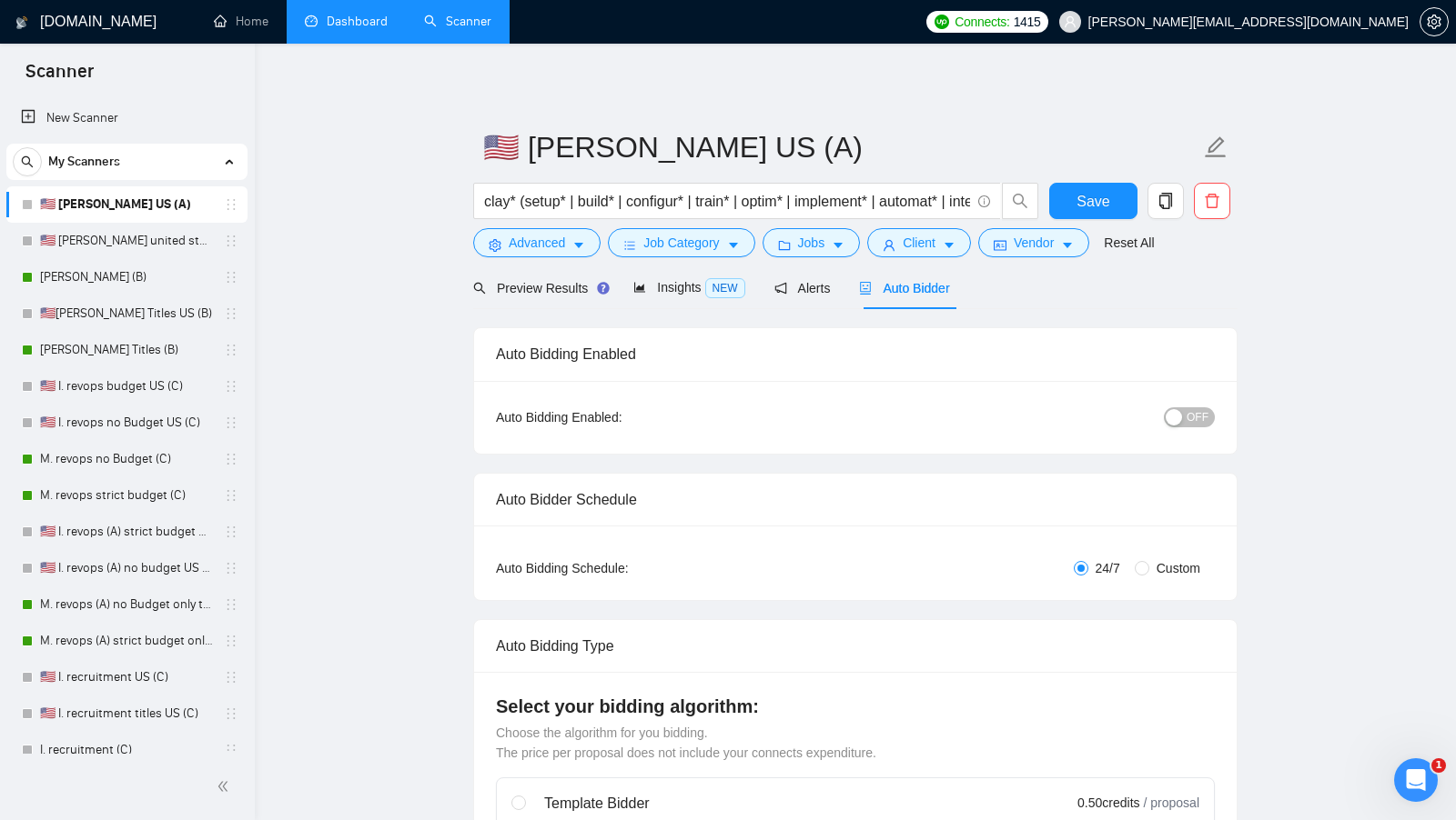
click at [1179, 417] on div "button" at bounding box center [1173, 417] width 16 height 16
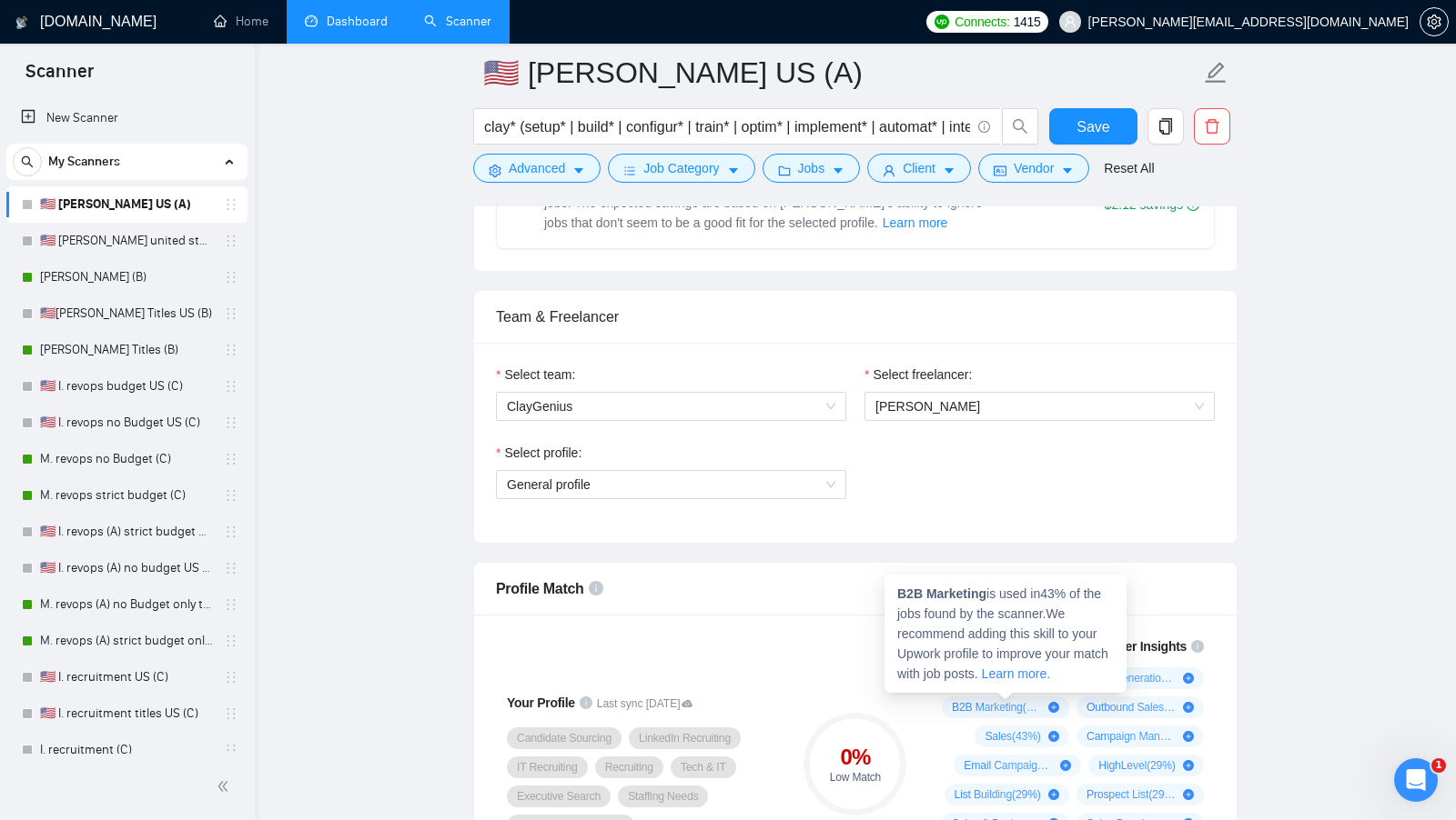
scroll to position [750, 0]
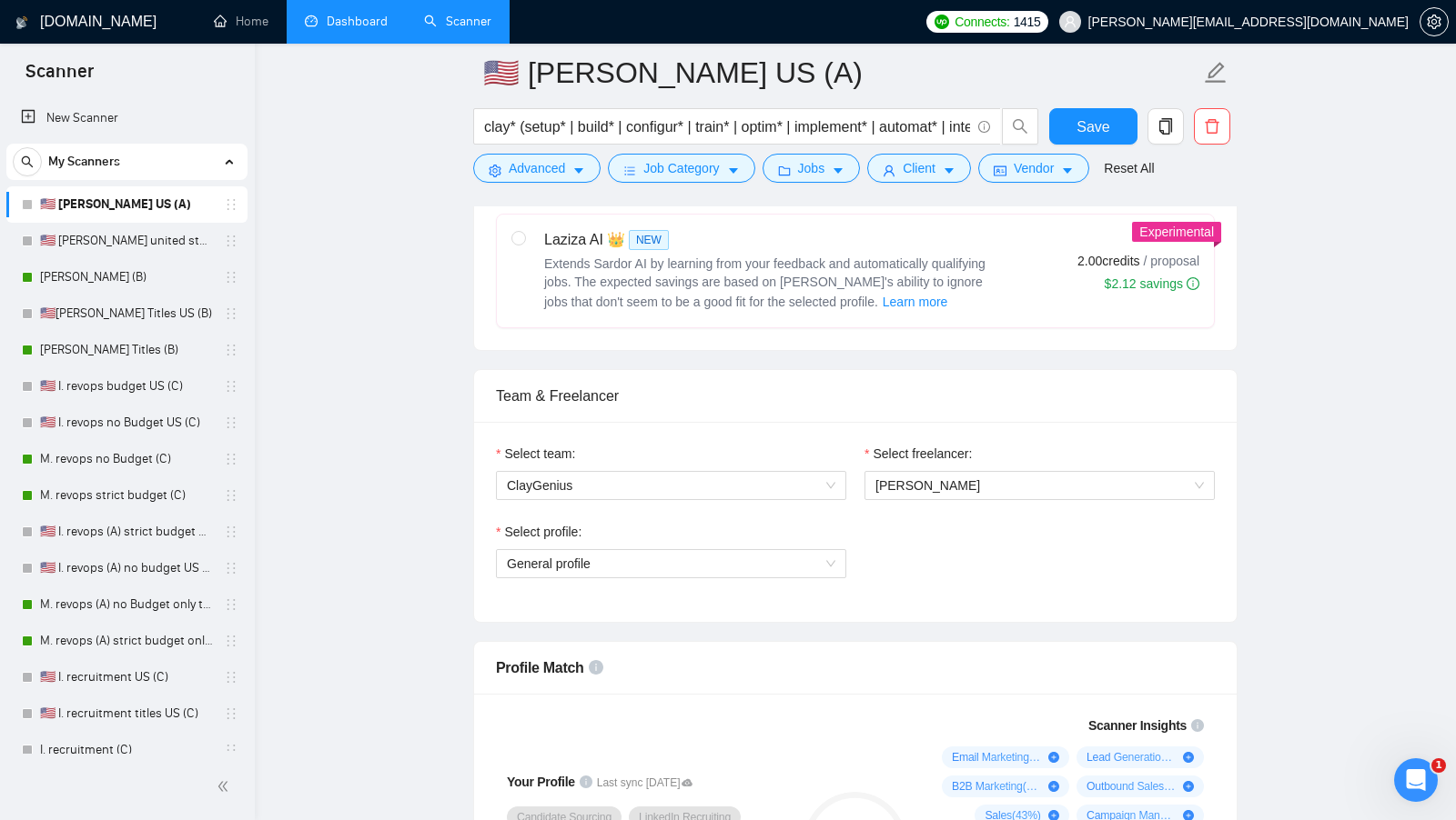
click at [987, 305] on label "Laziza AI 👑 NEW Extends Sardor AI by learning from your feedback and automatica…" at bounding box center [855, 270] width 716 height 113
click at [524, 243] on input "radio" at bounding box center [517, 237] width 13 height 13
radio input "true"
radio input "false"
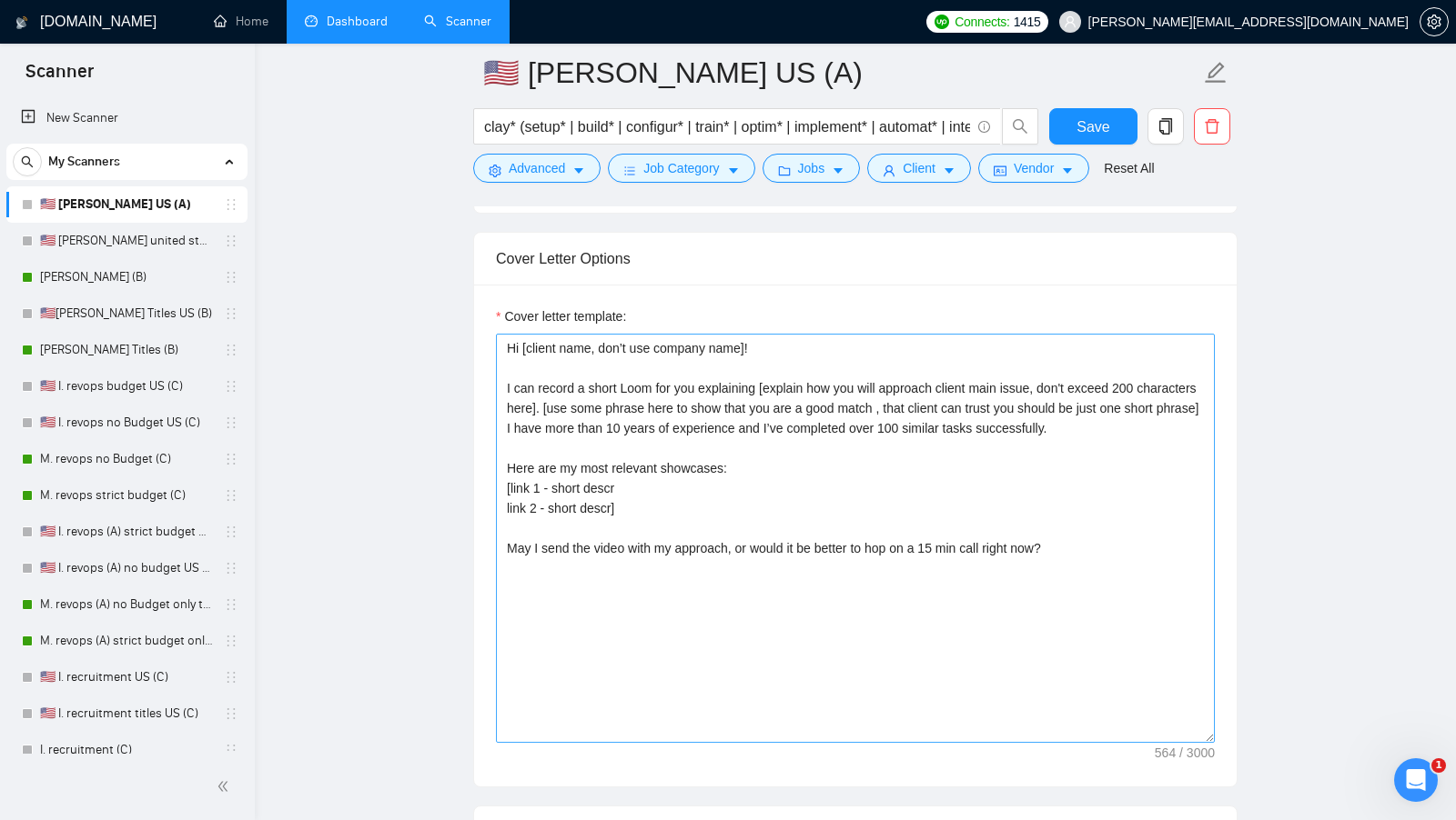
scroll to position [1887, 0]
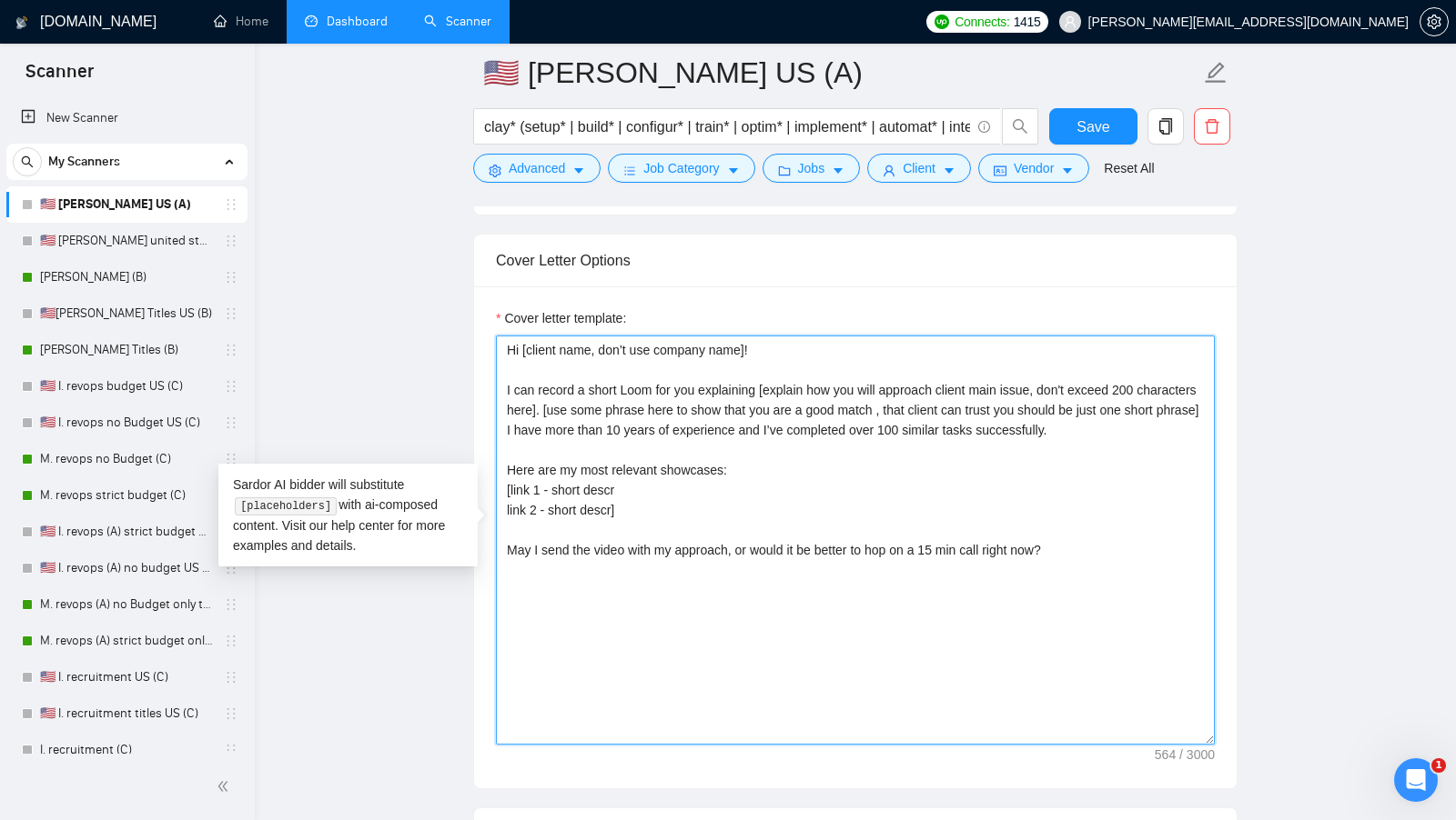
drag, startPoint x: 543, startPoint y: 480, endPoint x: 509, endPoint y: 479, distance: 34.0
click at [509, 479] on textarea "Hi [client name, don’t use company name]! I can record a short Loom for you exp…" at bounding box center [855, 540] width 718 height 409
paste textarea "https://www.upwork.com/freelancers/~0178abb57599999d51?p=1970930149441069056"
drag, startPoint x: 1063, startPoint y: 485, endPoint x: 1143, endPoint y: 484, distance: 80.0
click at [1143, 484] on textarea "Hi [client name, don’t use company name]! I can record a short Loom for you exp…" at bounding box center [855, 540] width 718 height 409
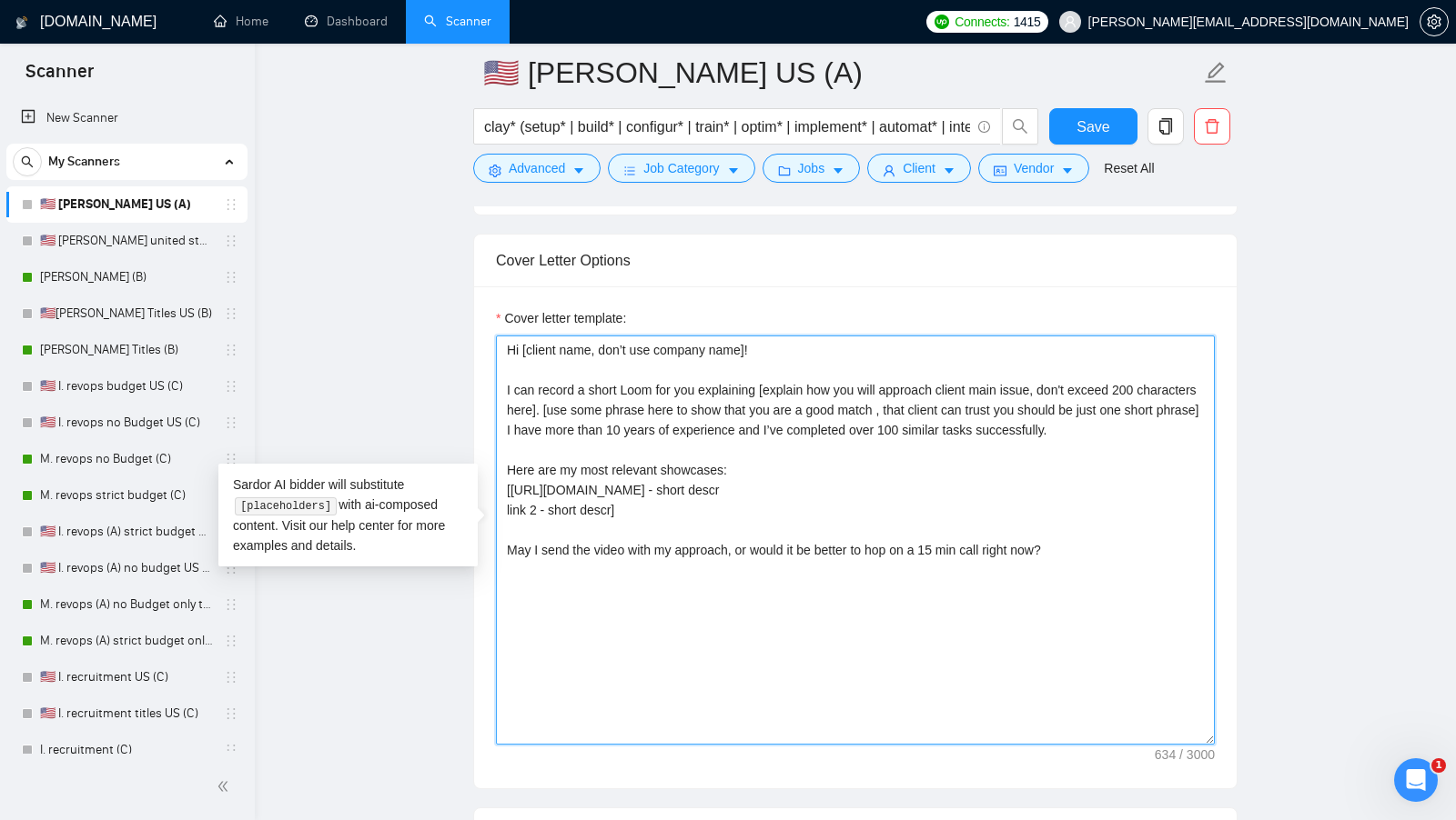
paste textarea "Clay.com Automation | LinkedIn Data Enrichment"
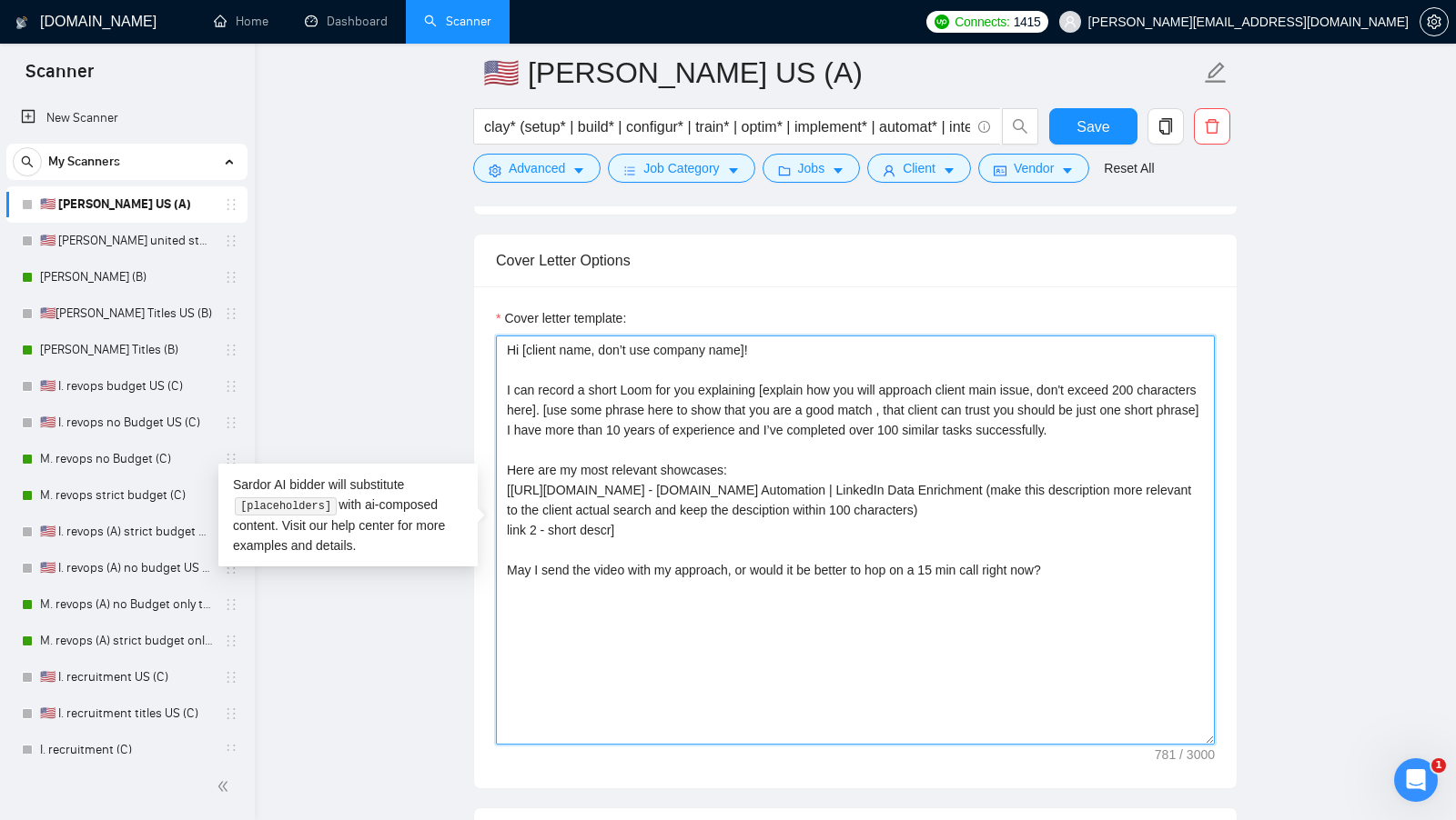
drag, startPoint x: 535, startPoint y: 537, endPoint x: 490, endPoint y: 537, distance: 45.0
paste textarea "Automation | Make.com Workflow Automation & Task Management"
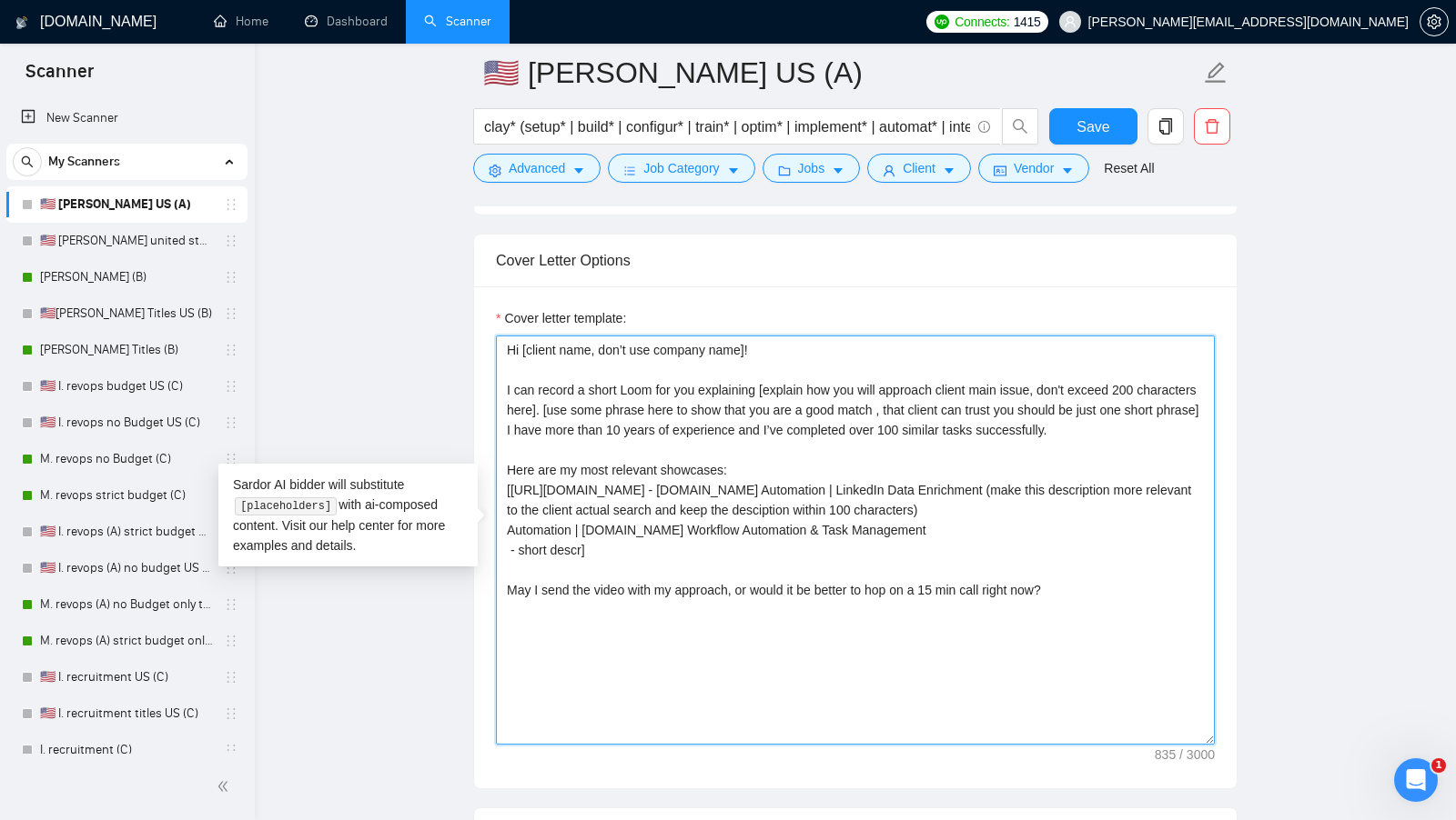
drag, startPoint x: 585, startPoint y: 557, endPoint x: 519, endPoint y: 559, distance: 66.0
click at [519, 559] on textarea "Hi [client name, don’t use company name]! I can record a short Loom for you exp…" at bounding box center [855, 540] width 718 height 409
paste textarea "ExportApollo x Clay.com| End-to-End Lead Generation Automation"
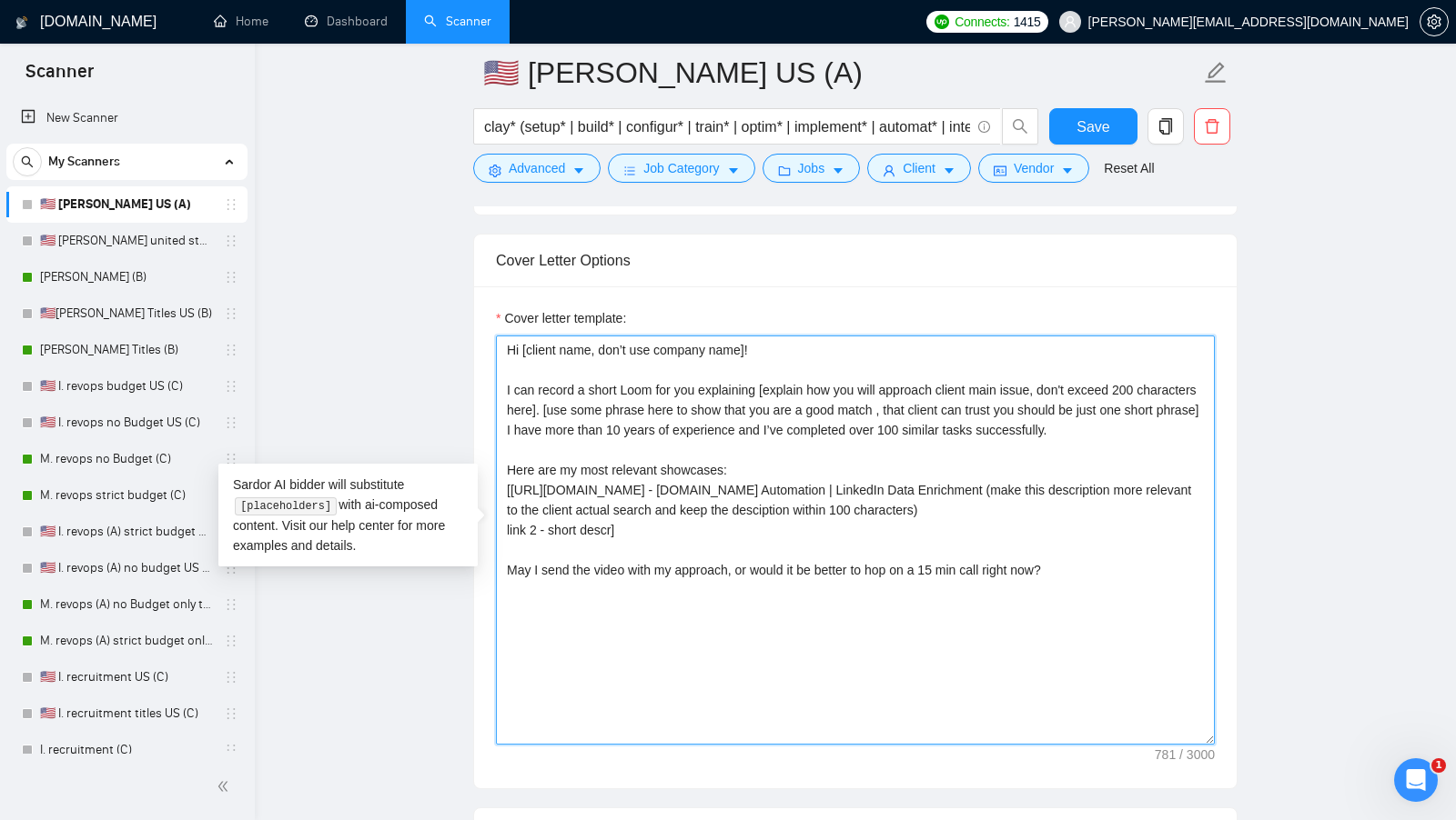
paste textarea "https://www.upwork.com/freelancers/~0178abb57599999d51?p=1970926024211152896"
drag, startPoint x: 1058, startPoint y: 544, endPoint x: 1125, endPoint y: 539, distance: 67.2
click at [1125, 539] on textarea "Hi [client name, don’t use company name]! I can record a short Loom for you exp…" at bounding box center [855, 540] width 718 height 409
paste textarea "ExportApollo x Clay.com| End-to-End Lead Generation Automation"
drag, startPoint x: 661, startPoint y: 497, endPoint x: 640, endPoint y: 519, distance: 30.4
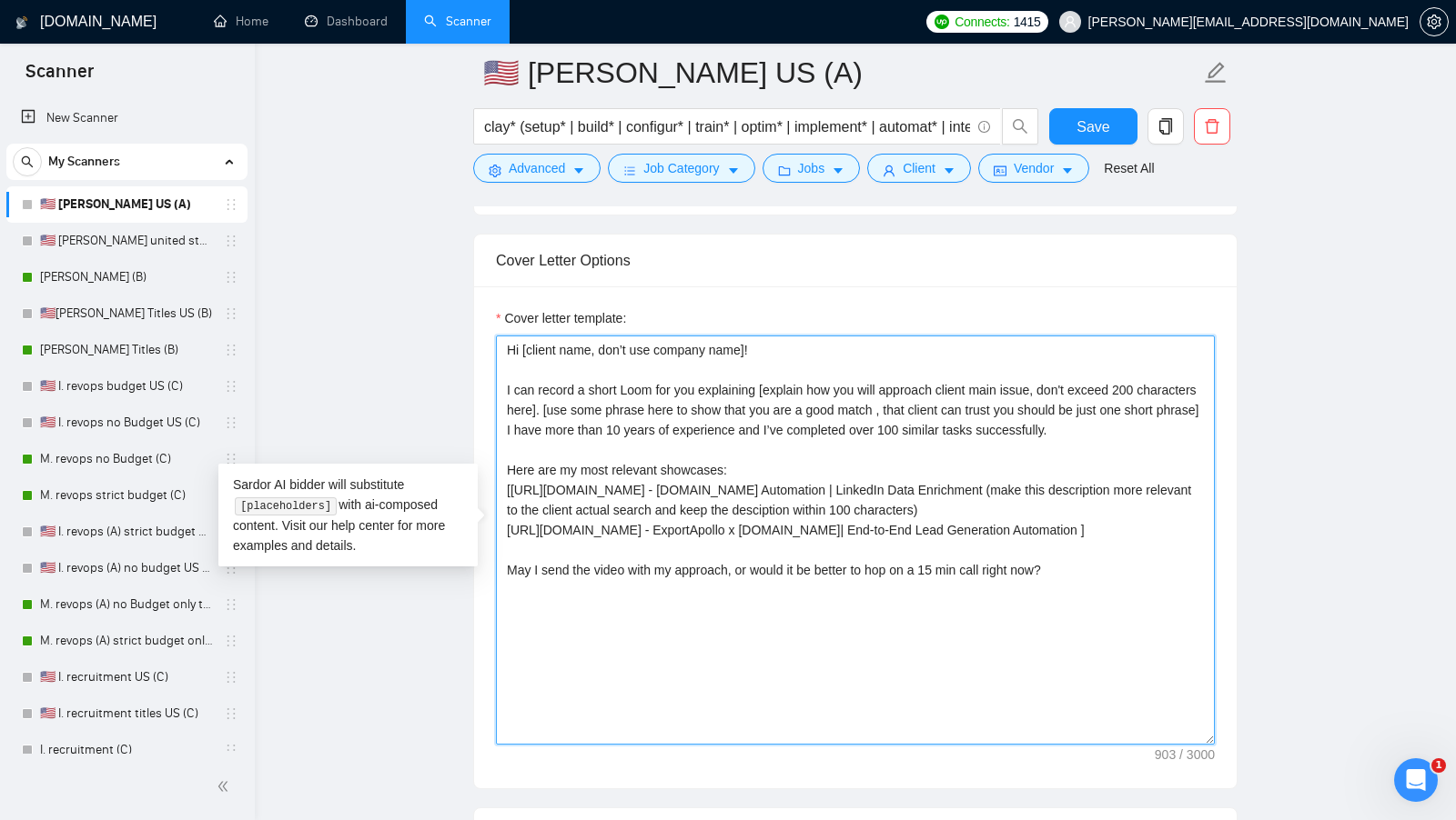
click at [640, 519] on textarea "Hi [client name, don’t use company name]! I can record a short Loom for you exp…" at bounding box center [855, 540] width 718 height 409
click at [750, 568] on textarea "Hi [client name, don’t use company name]! I can record a short Loom for you exp…" at bounding box center [855, 540] width 718 height 409
click at [748, 565] on textarea "Hi [client name, don’t use company name]! I can record a short Loom for you exp…" at bounding box center [855, 540] width 718 height 409
paste textarea "(make this description more relevant to the client actual search and keep the d…"
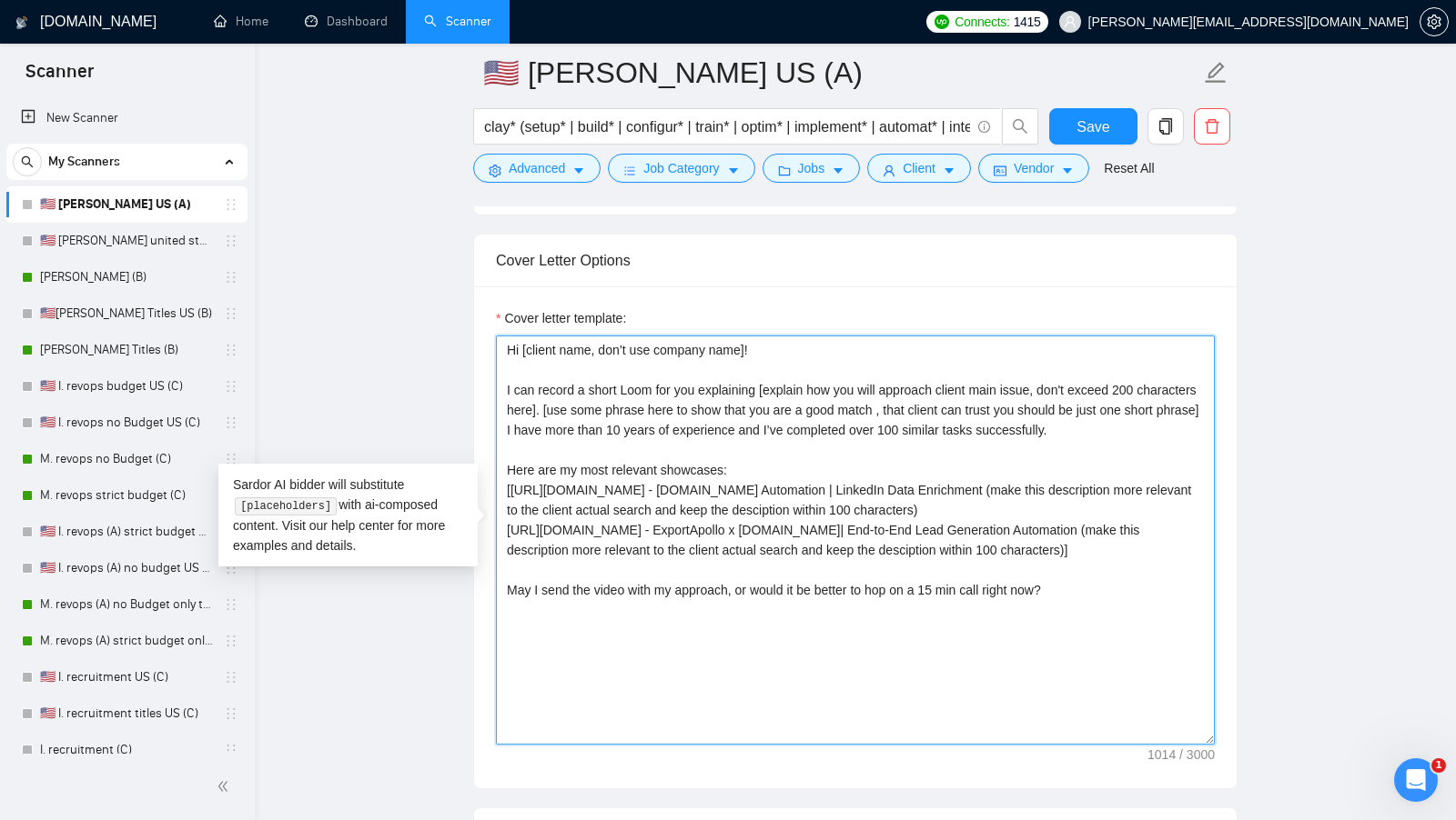
scroll to position [1908, 0]
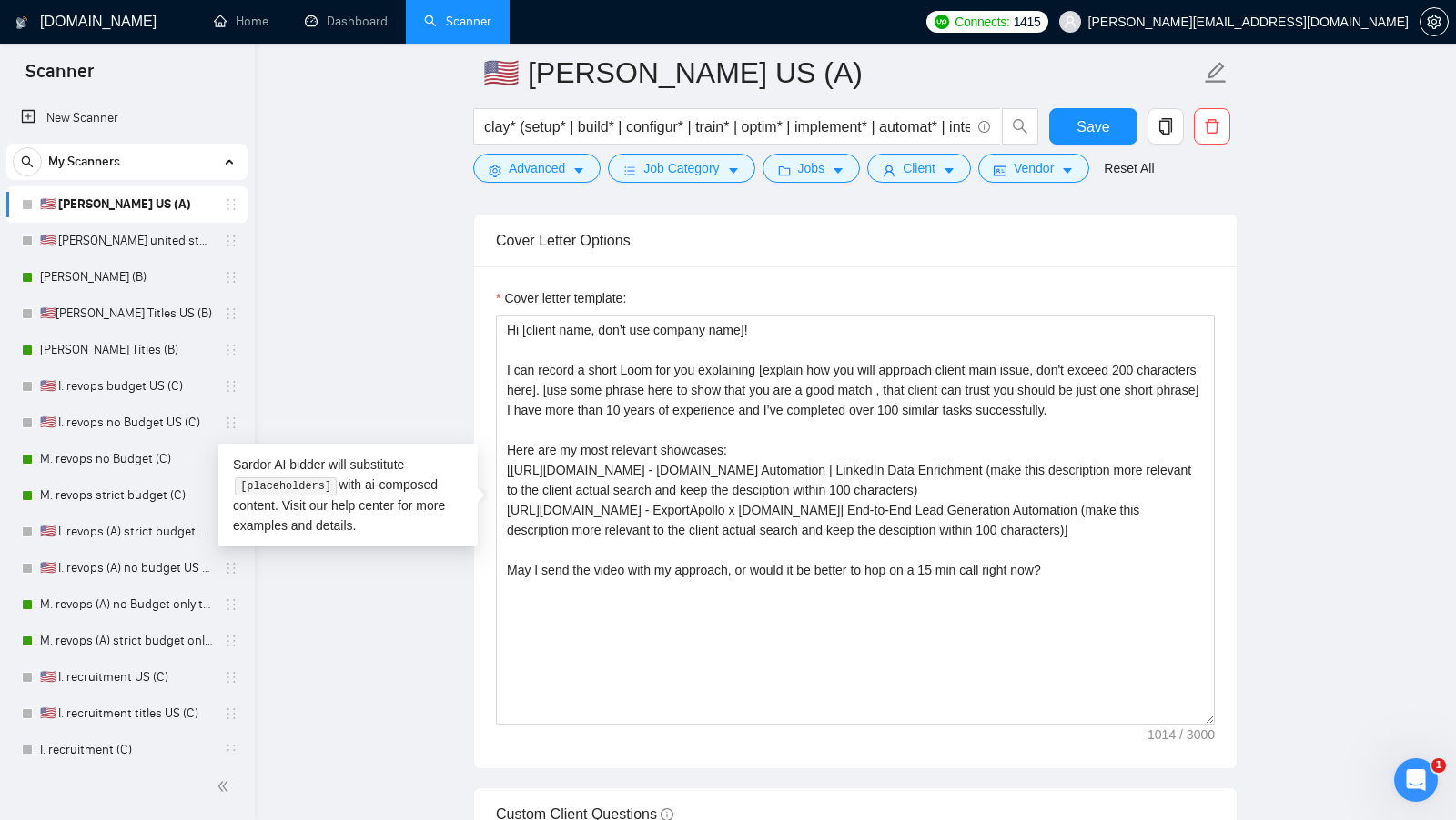
click at [1274, 611] on main "🇺🇸 I. Clay US (A) clay* (setup* | build* | configur* | train* | optim* | implem…" at bounding box center [855, 598] width 1143 height 4867
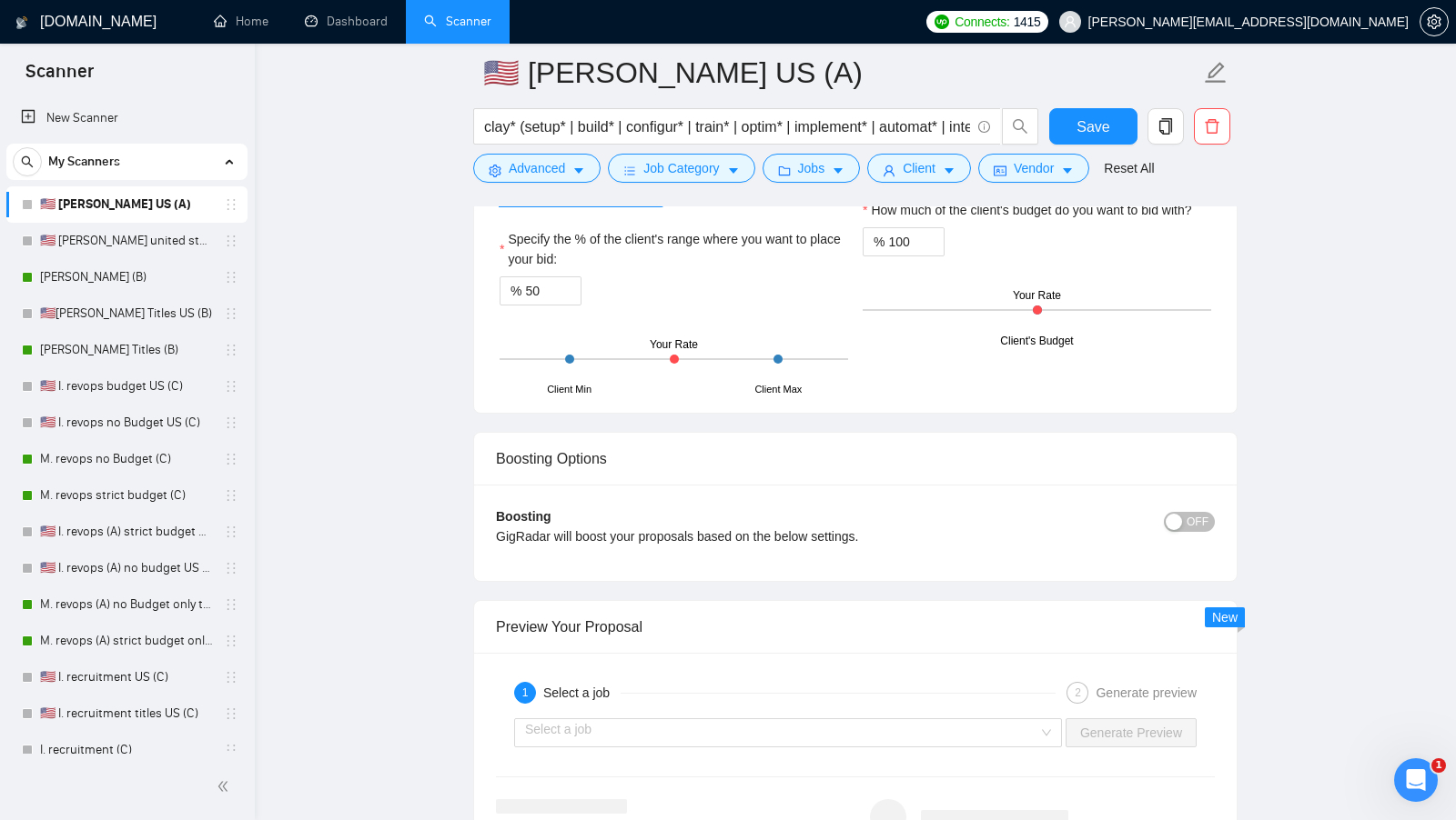
scroll to position [3121, 0]
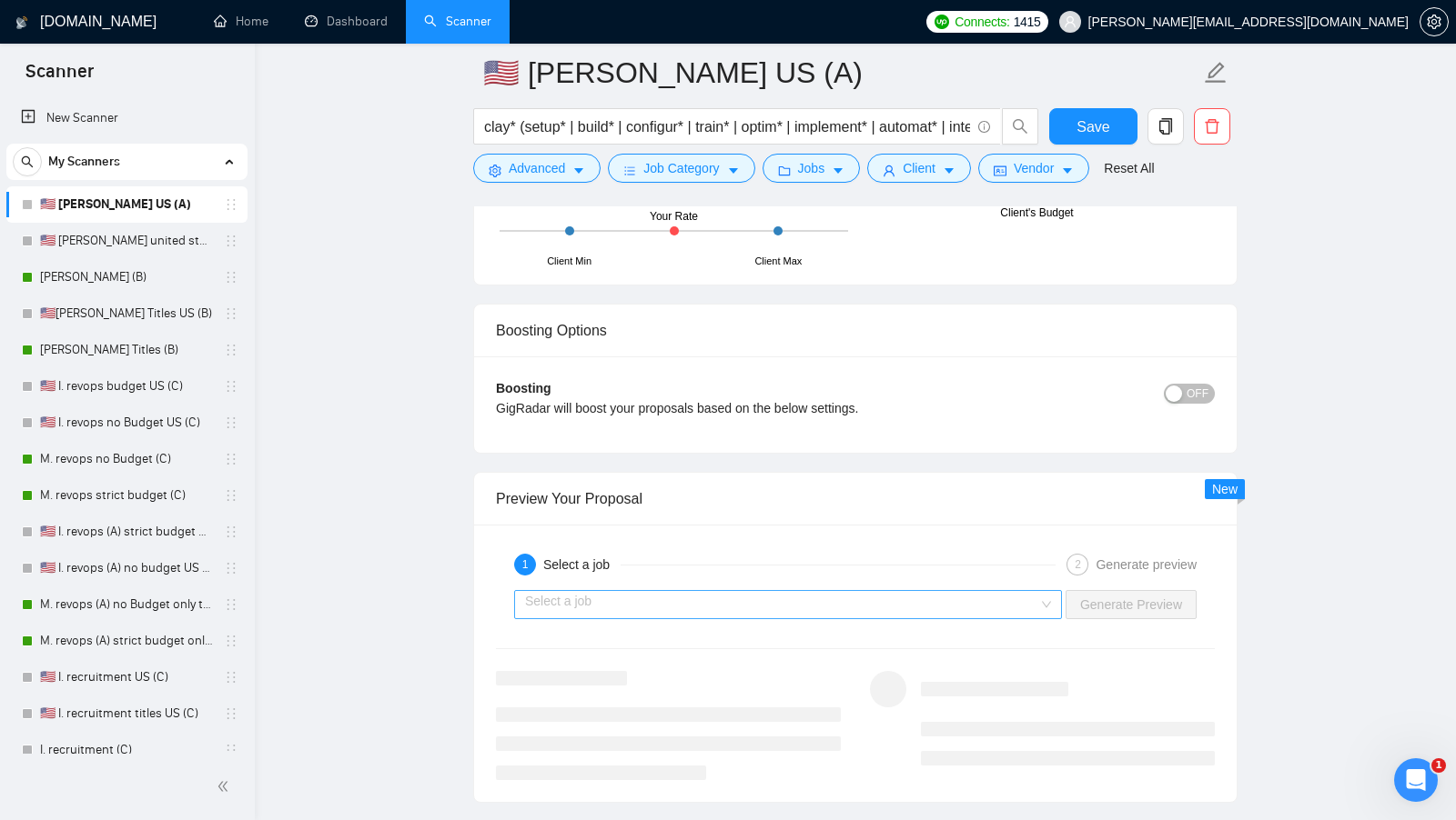
click at [938, 591] on input "search" at bounding box center [781, 604] width 513 height 27
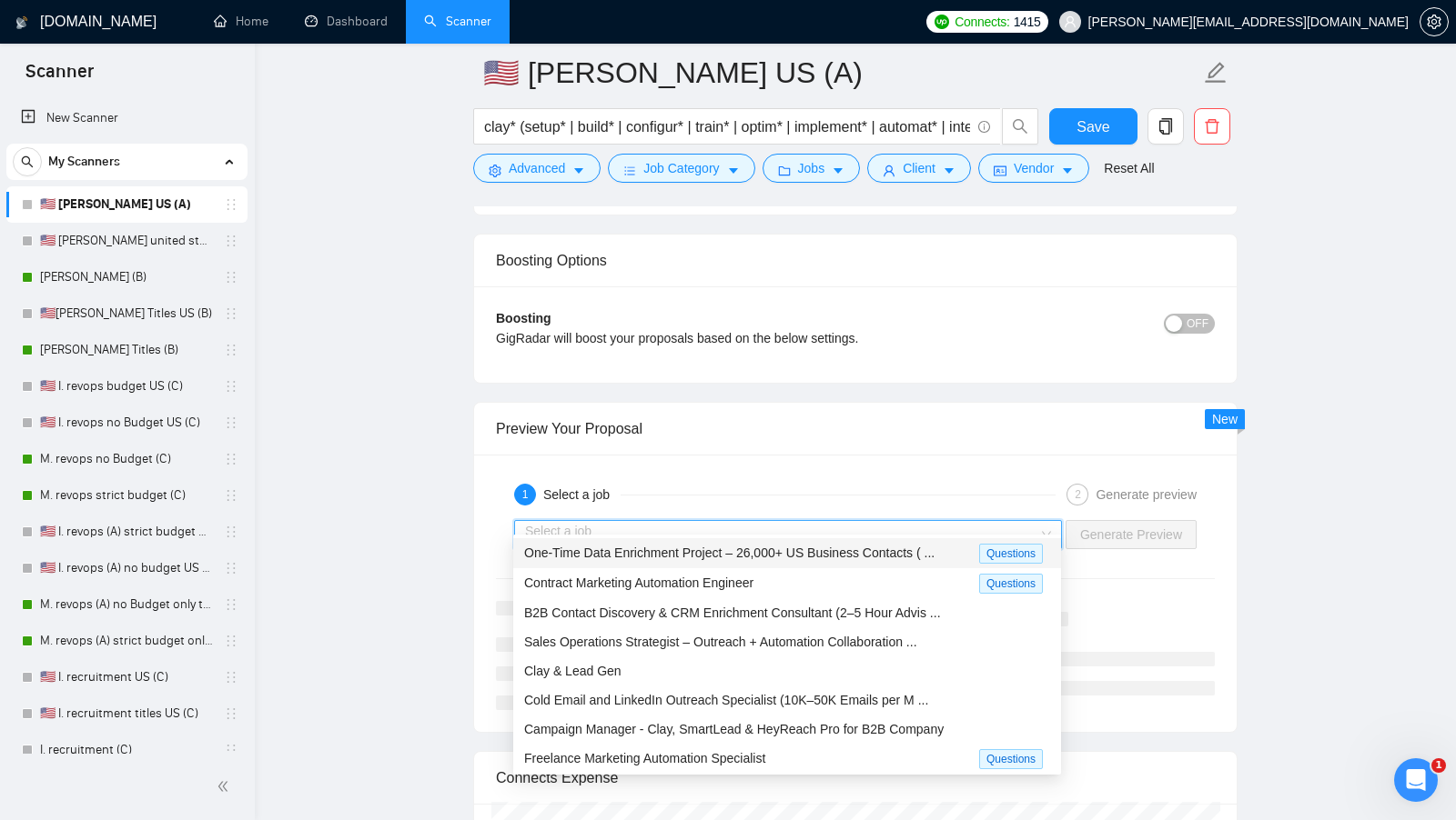
scroll to position [3192, 0]
click at [855, 655] on div "Clay & Lead Gen" at bounding box center [787, 670] width 548 height 29
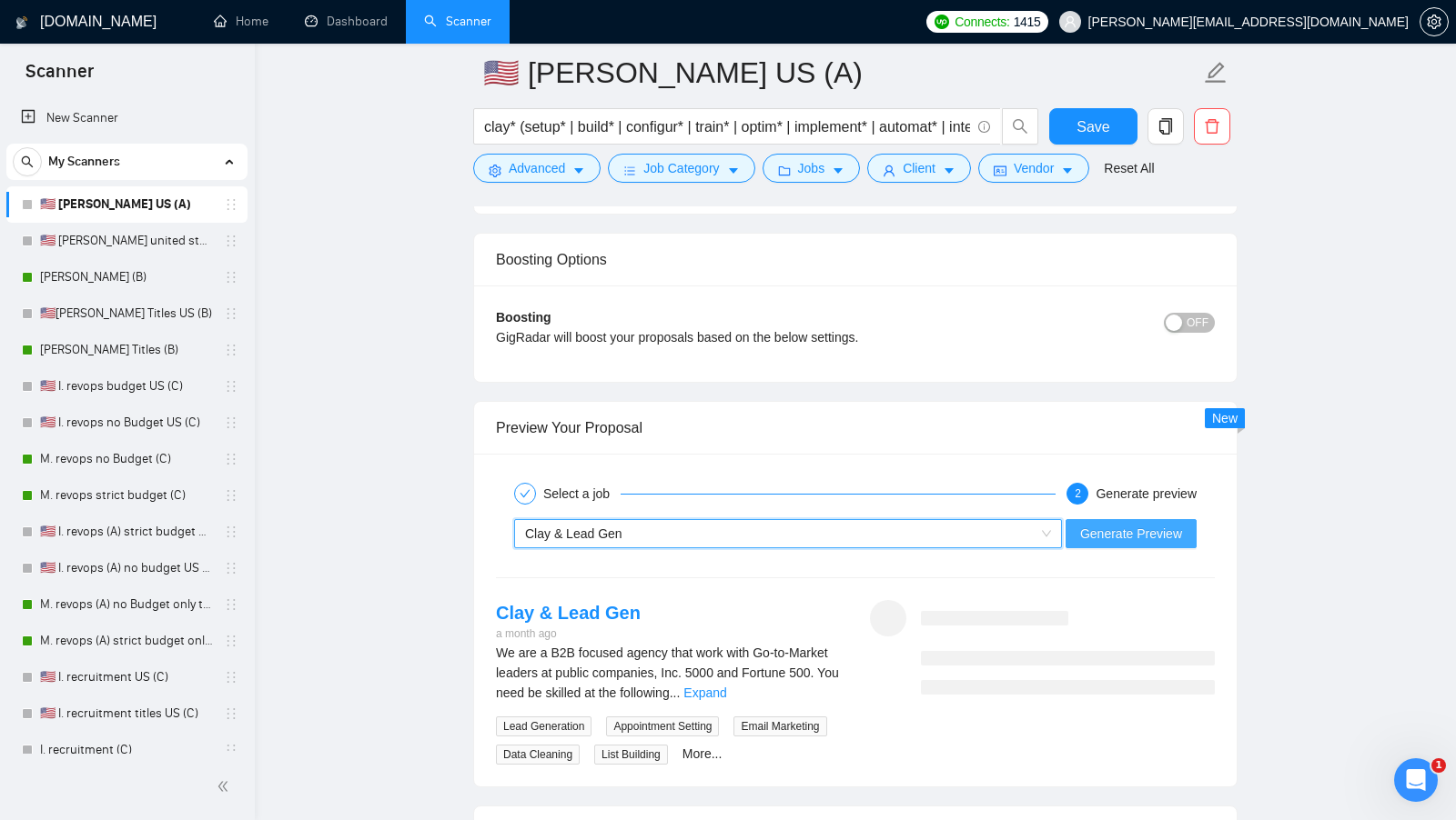
click at [1087, 519] on button "Generate Preview" at bounding box center [1131, 533] width 131 height 29
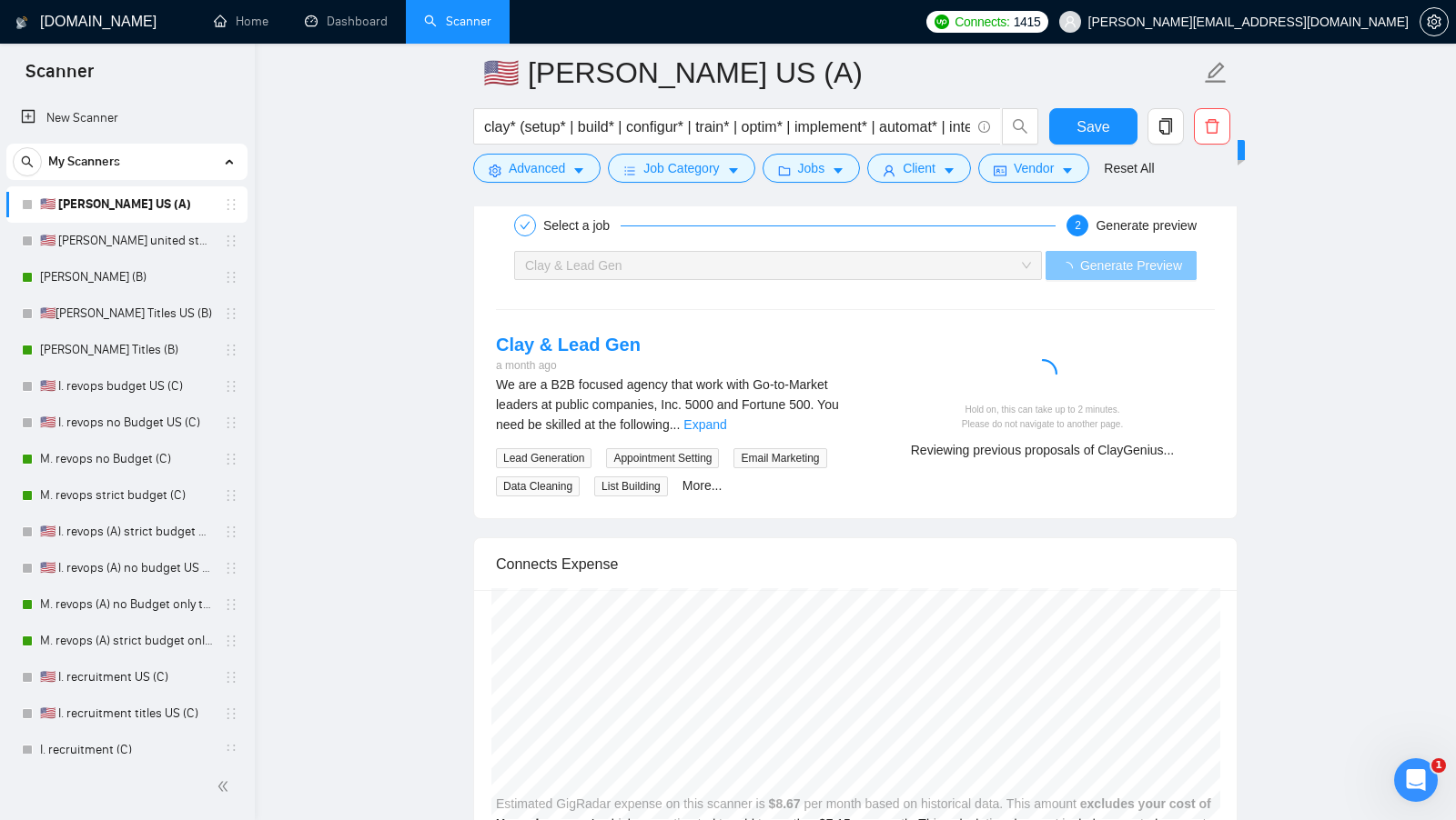
scroll to position [3440, 0]
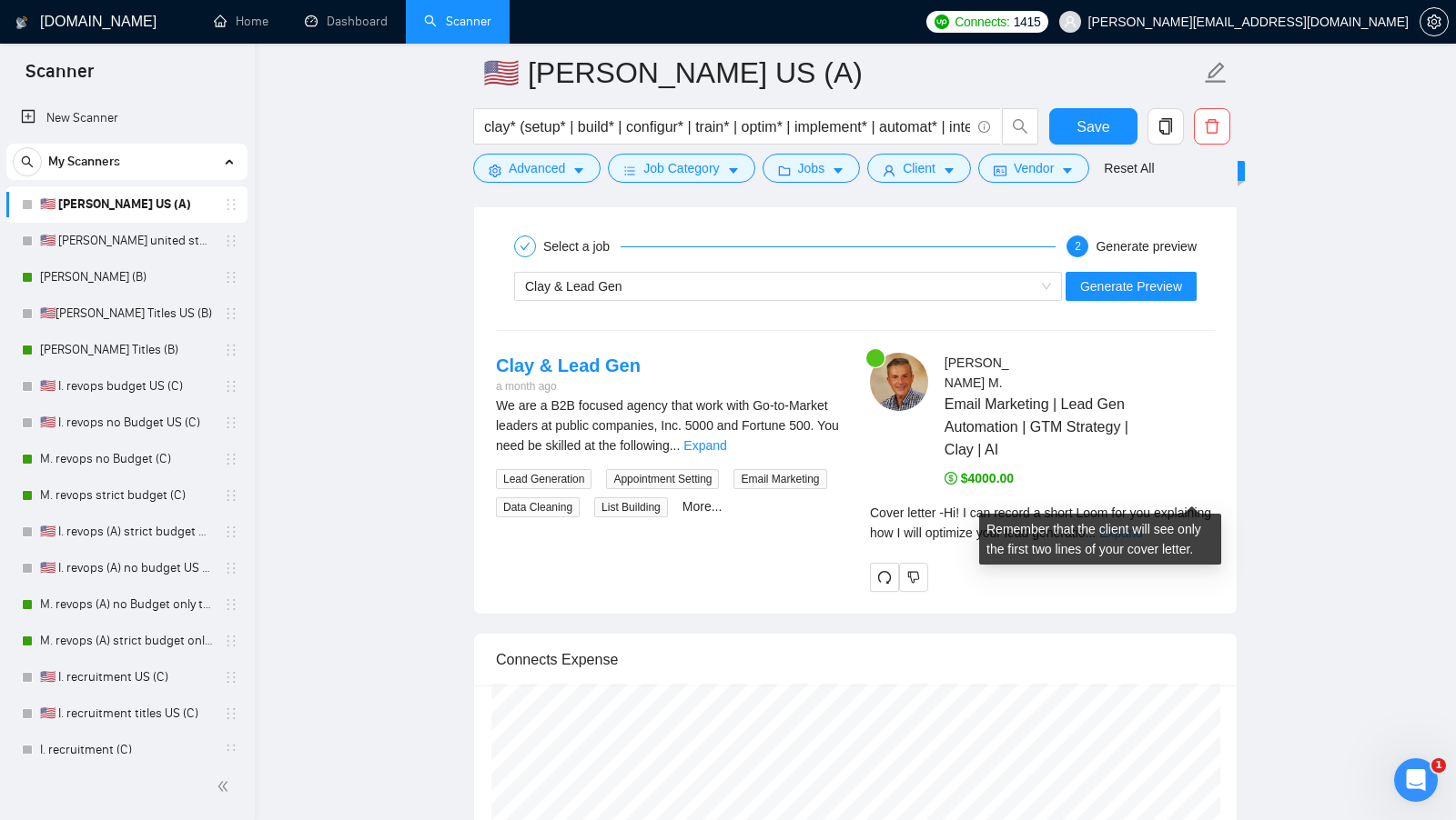
click at [1142, 525] on link "Expand" at bounding box center [1120, 532] width 42 height 14
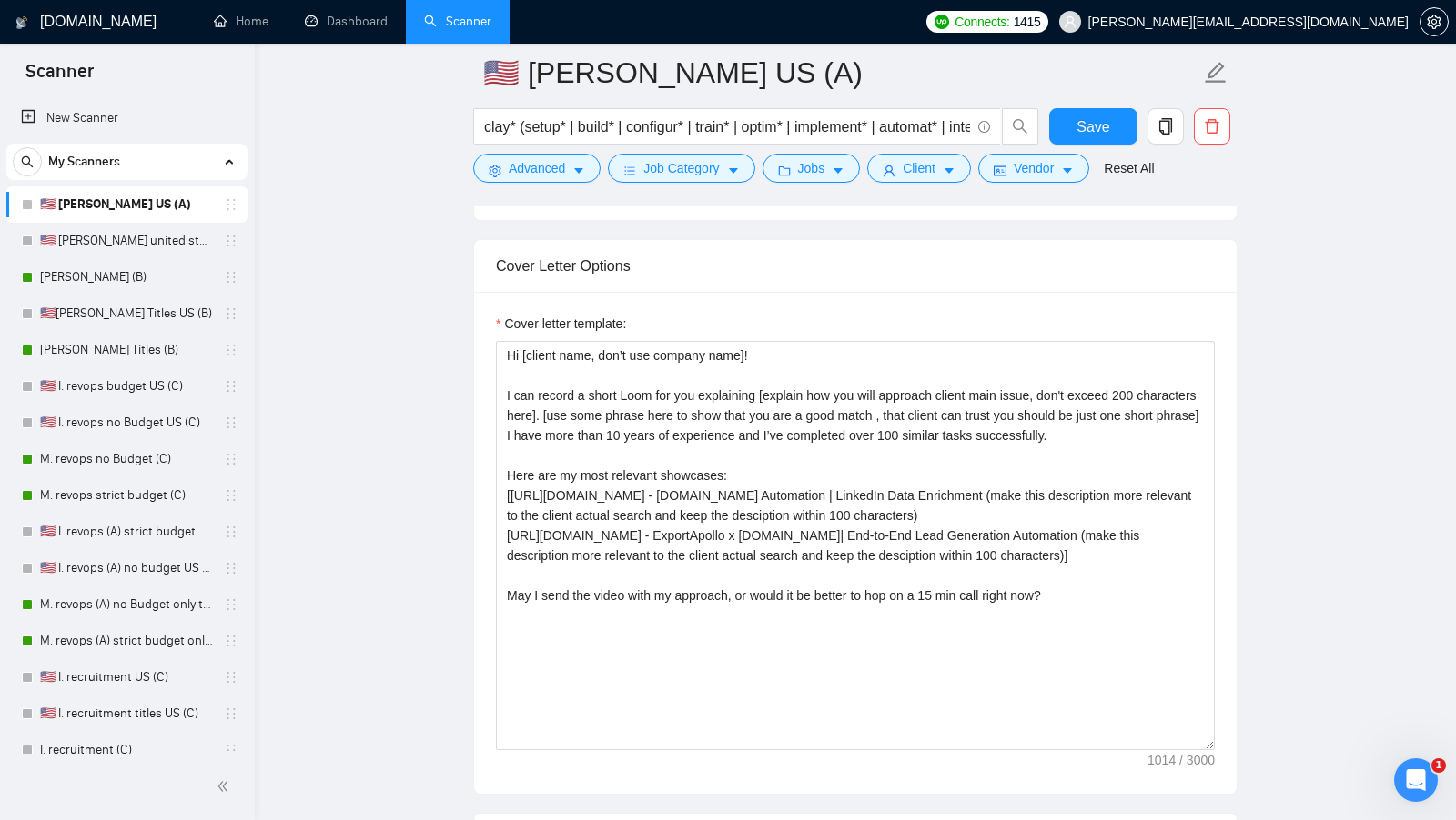
scroll to position [1885, 0]
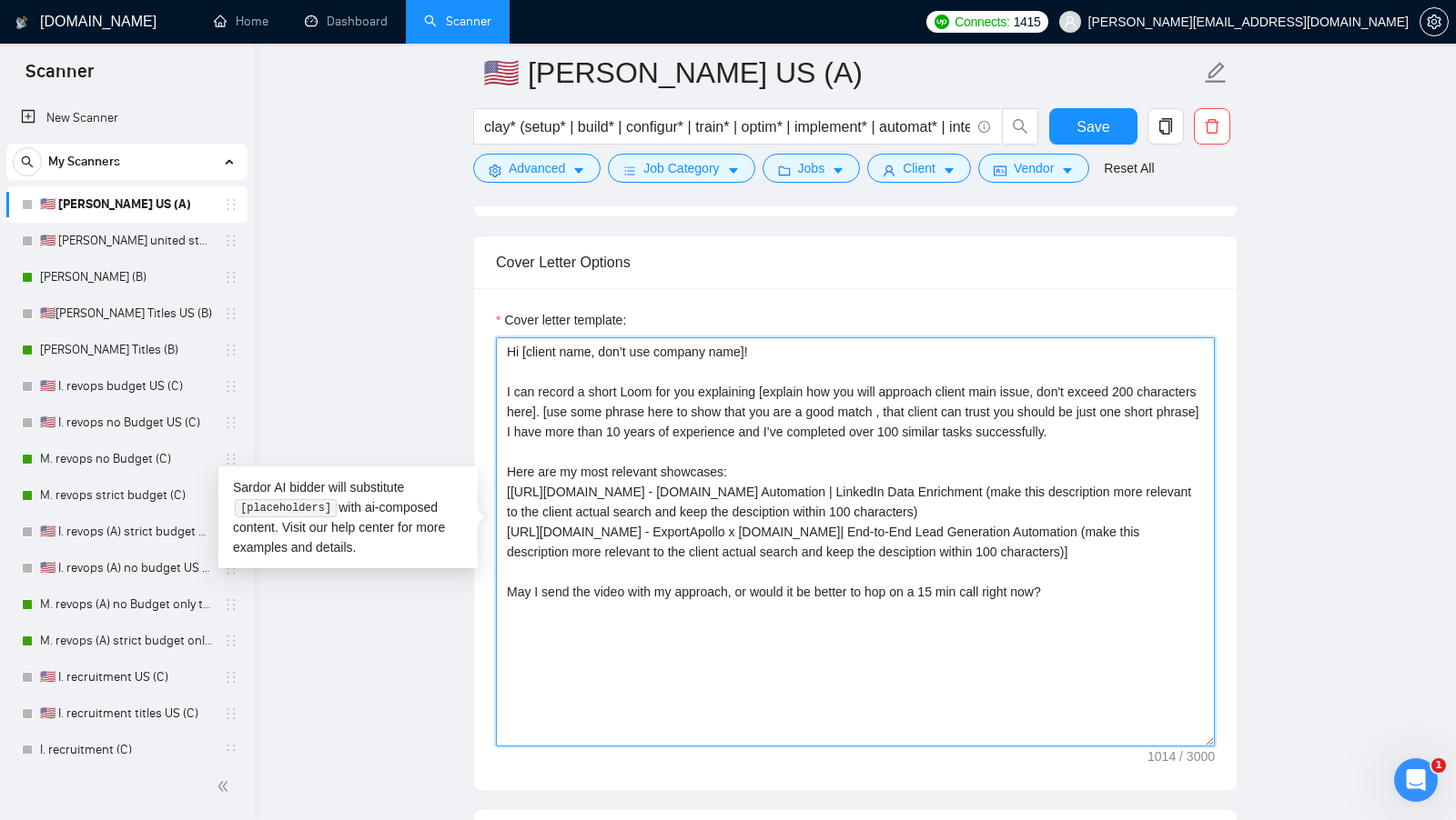
drag, startPoint x: 606, startPoint y: 424, endPoint x: 615, endPoint y: 410, distance: 16.6
click at [615, 410] on textarea "Hi [client name, don’t use company name]! I can record a short Loom for you exp…" at bounding box center [855, 542] width 718 height 409
click at [618, 422] on textarea "Hi [client name, don’t use company name]! I can record a short Loom for you exp…" at bounding box center [855, 542] width 718 height 409
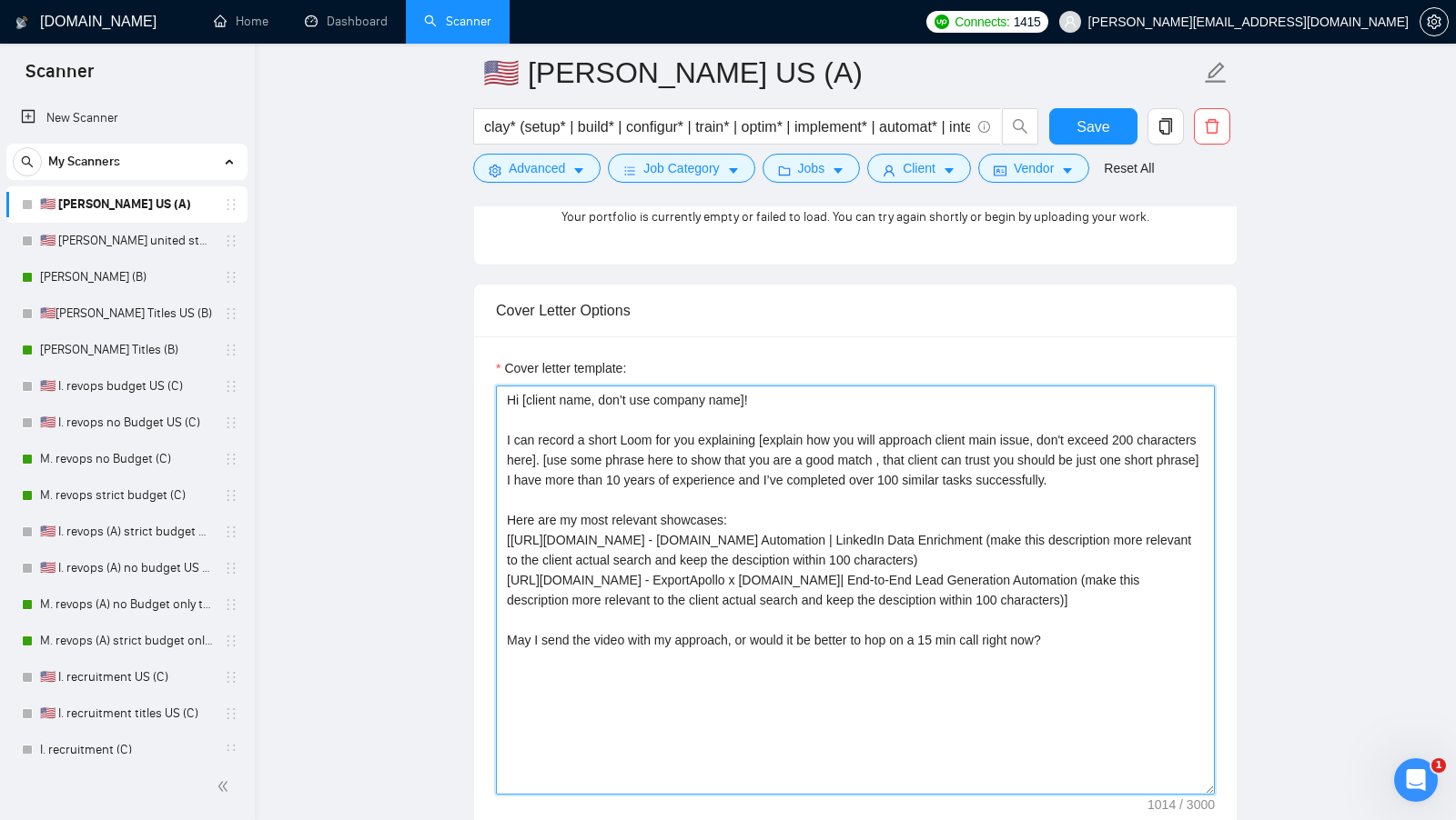
scroll to position [1834, 0]
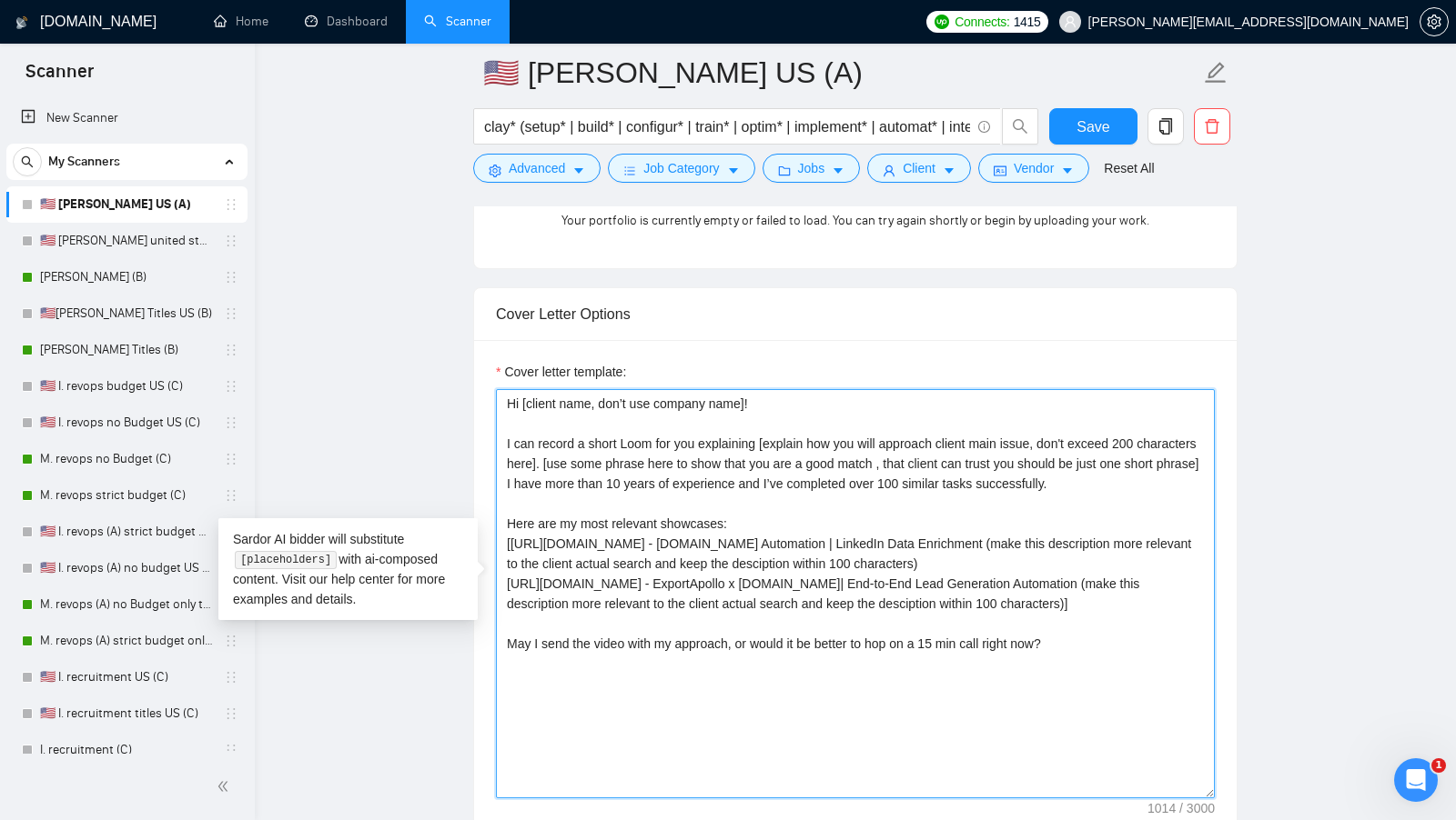
click at [505, 524] on textarea "Hi [client name, don’t use company name]! I can record a short Loom for you exp…" at bounding box center [855, 593] width 718 height 409
paste textarea "✅"
click at [505, 590] on textarea "Hi [client name, don’t use company name]! I can record a short Loom for you exp…" at bounding box center [855, 593] width 718 height 409
paste textarea "✅"
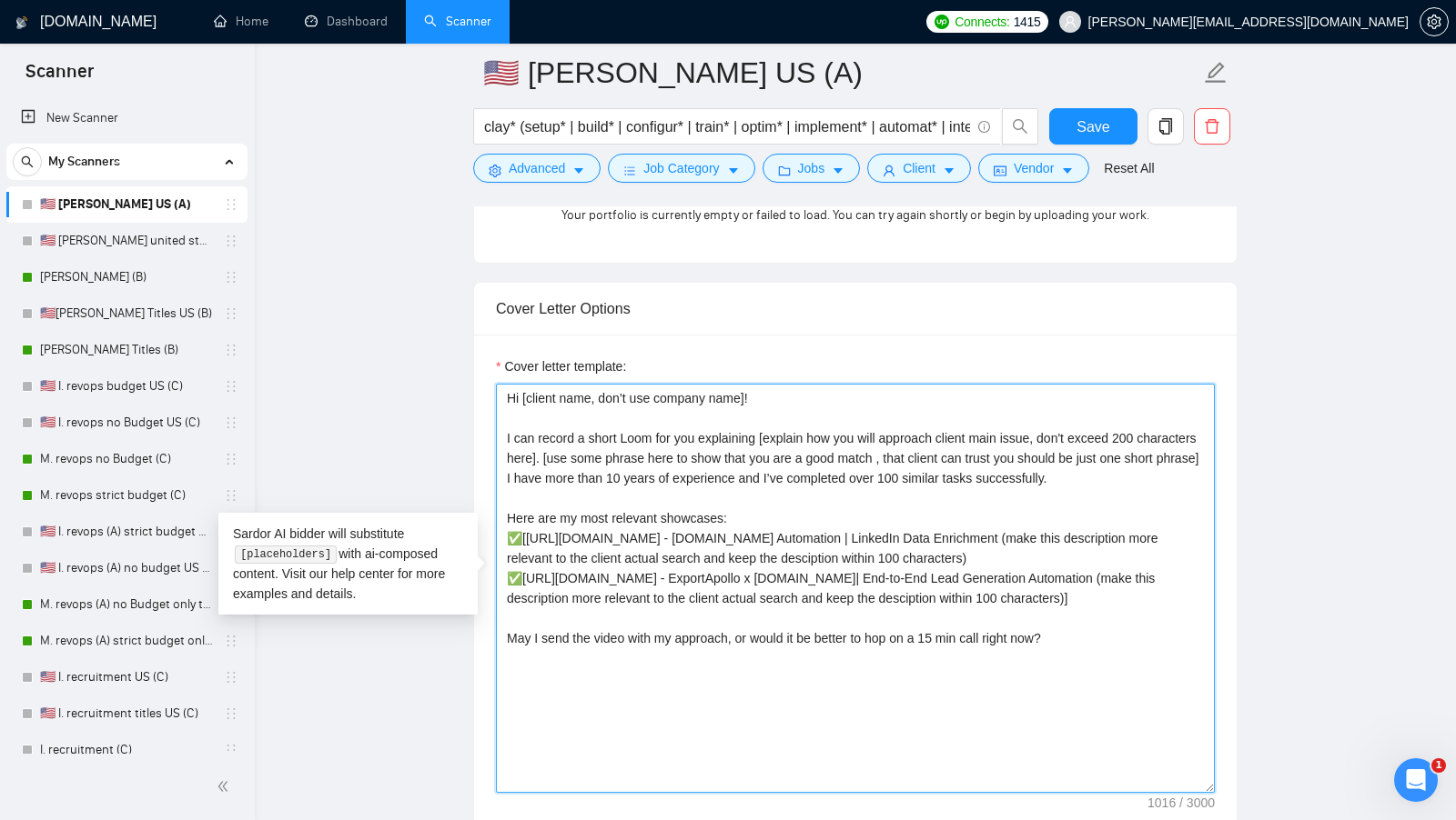
click at [521, 532] on textarea "Cover letter template:" at bounding box center [855, 588] width 718 height 409
paste textarea "✅"
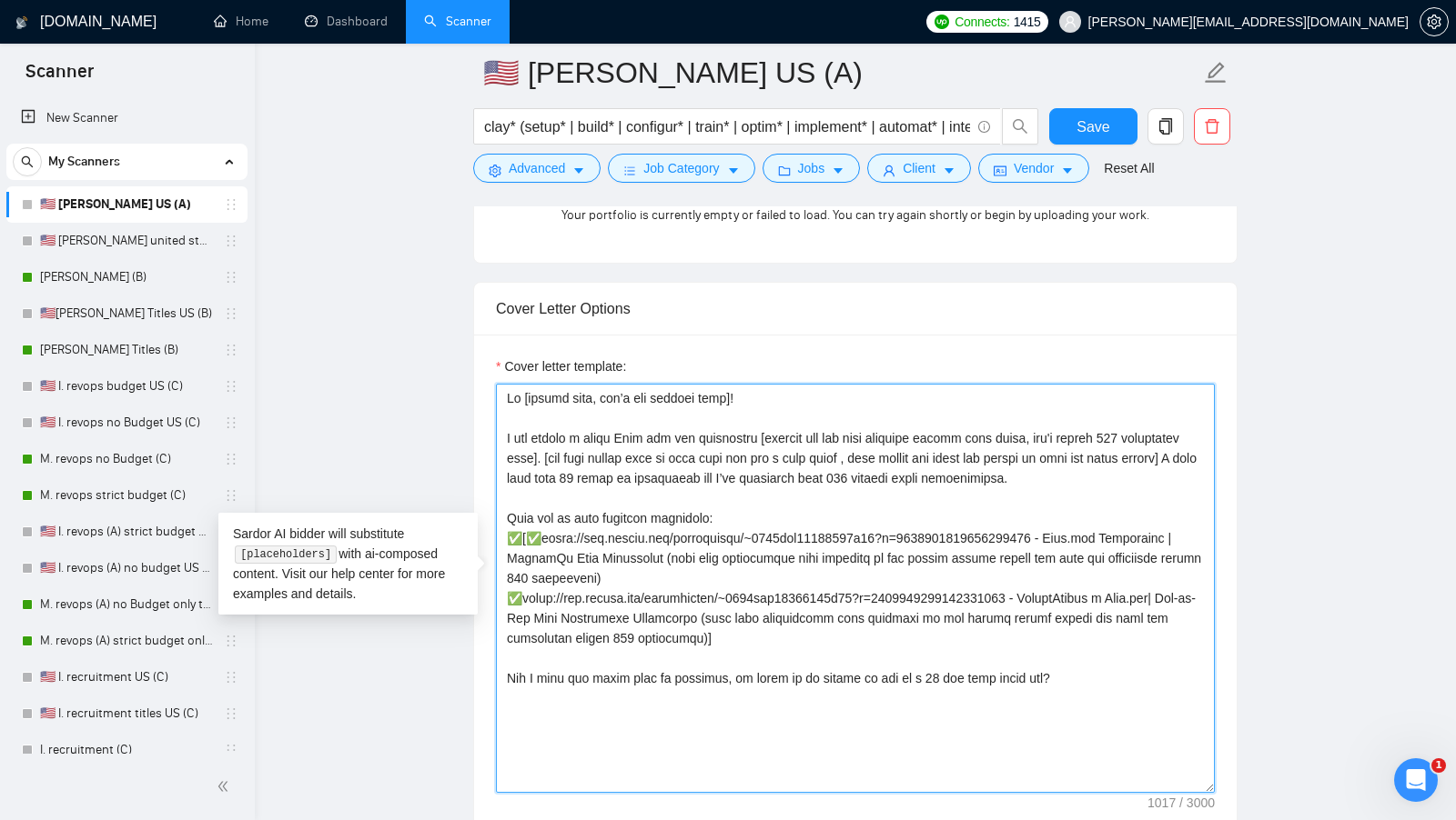
click at [514, 528] on textarea "Cover letter template:" at bounding box center [855, 588] width 718 height 409
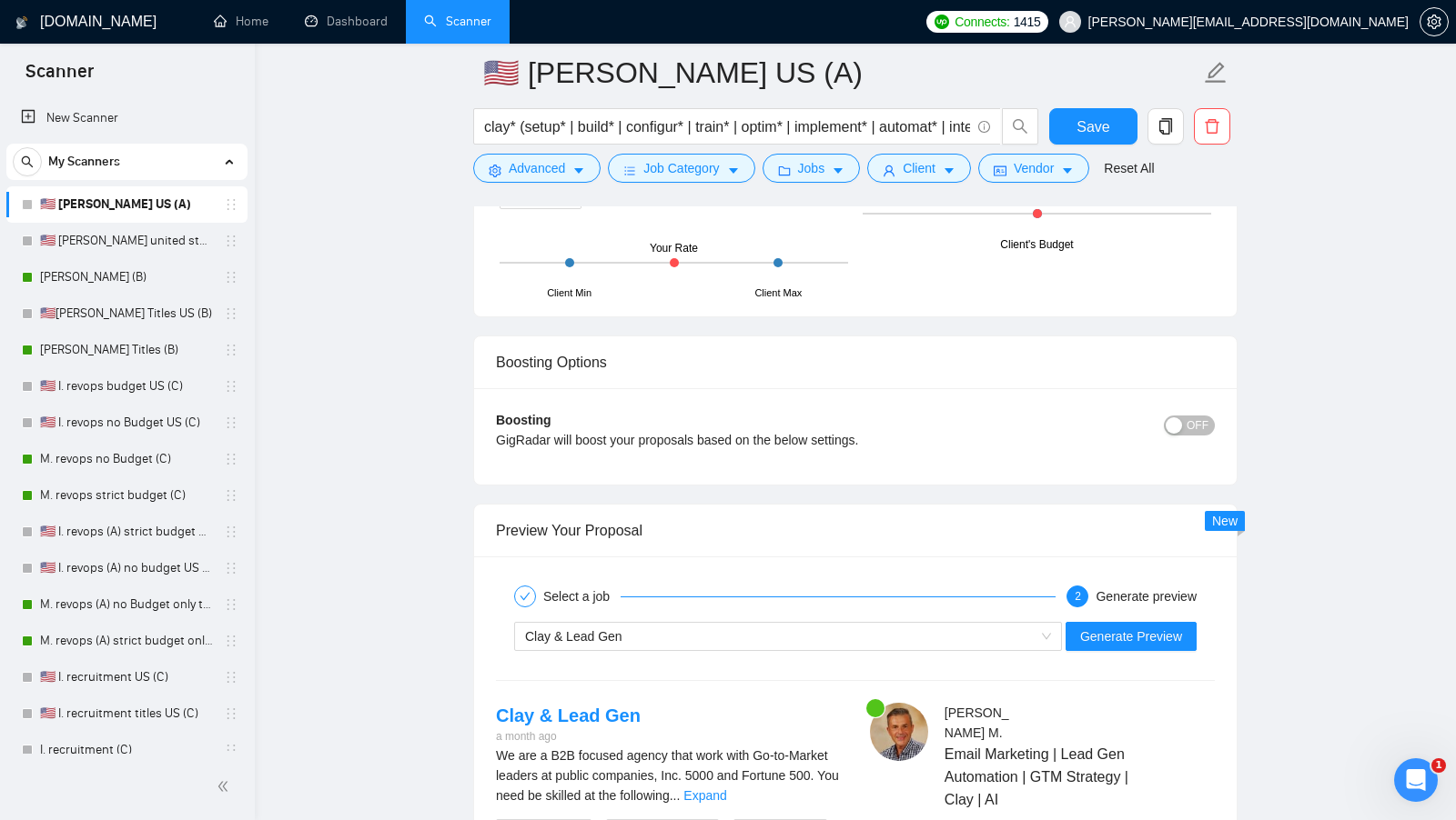
scroll to position [3241, 0]
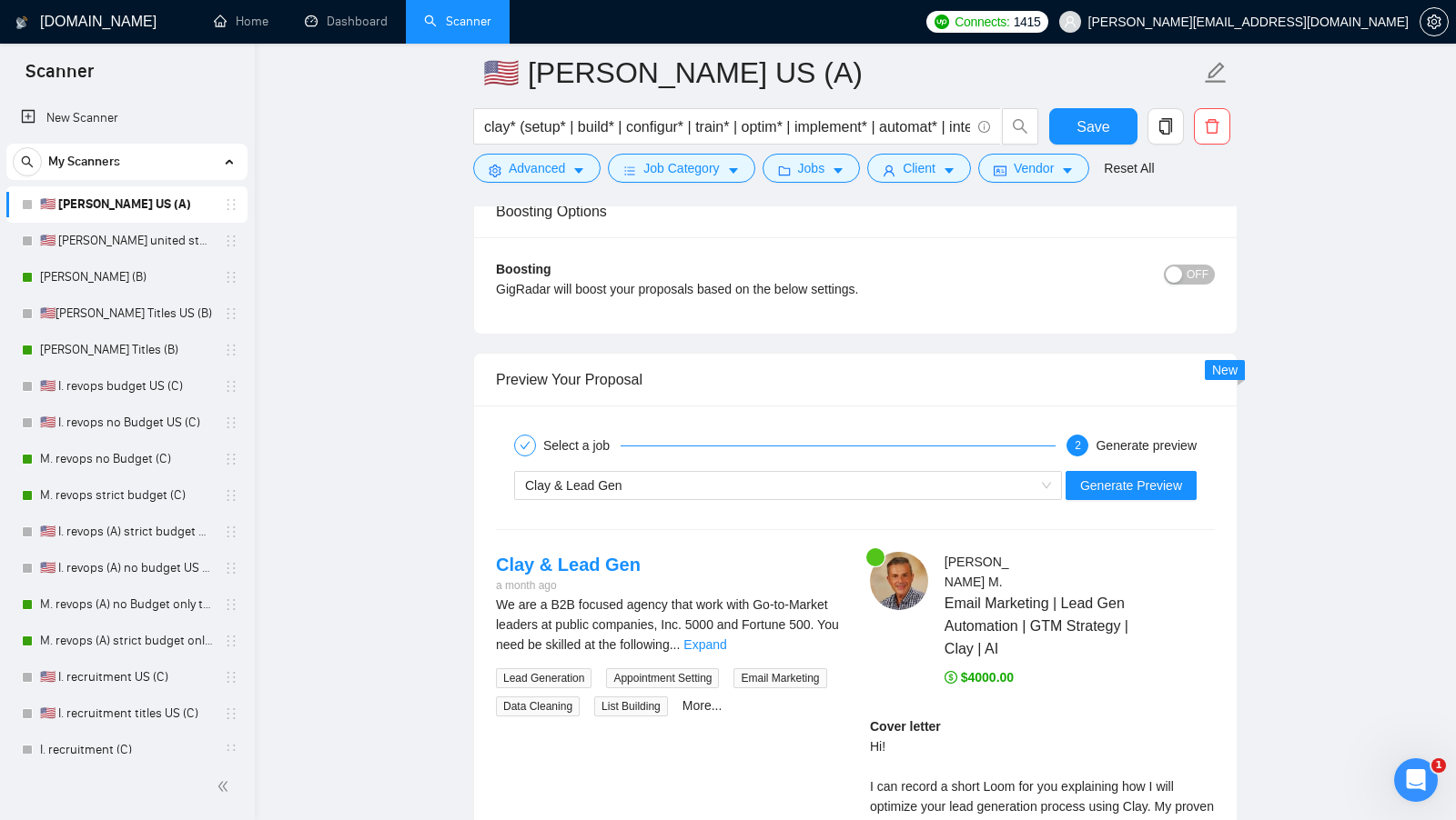
type textarea "Hi [client name, don’t use company name]! I can record a short Loom for you exp…"
click at [1079, 444] on div "Select a job 2 Generate preview" at bounding box center [855, 446] width 718 height 37
click at [1079, 471] on button "Generate Preview" at bounding box center [1131, 485] width 131 height 29
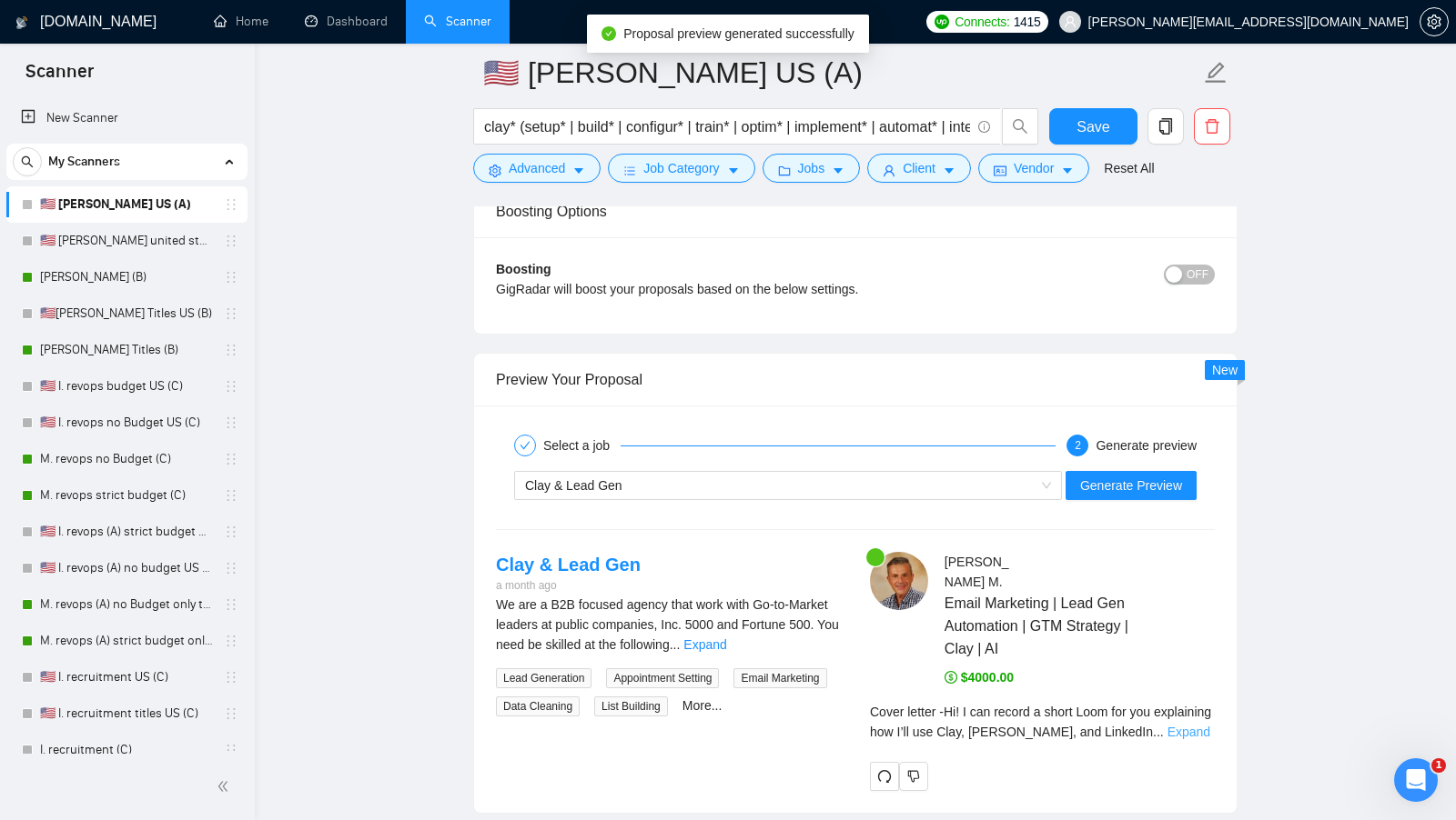
click at [1179, 725] on link "Expand" at bounding box center [1188, 731] width 42 height 14
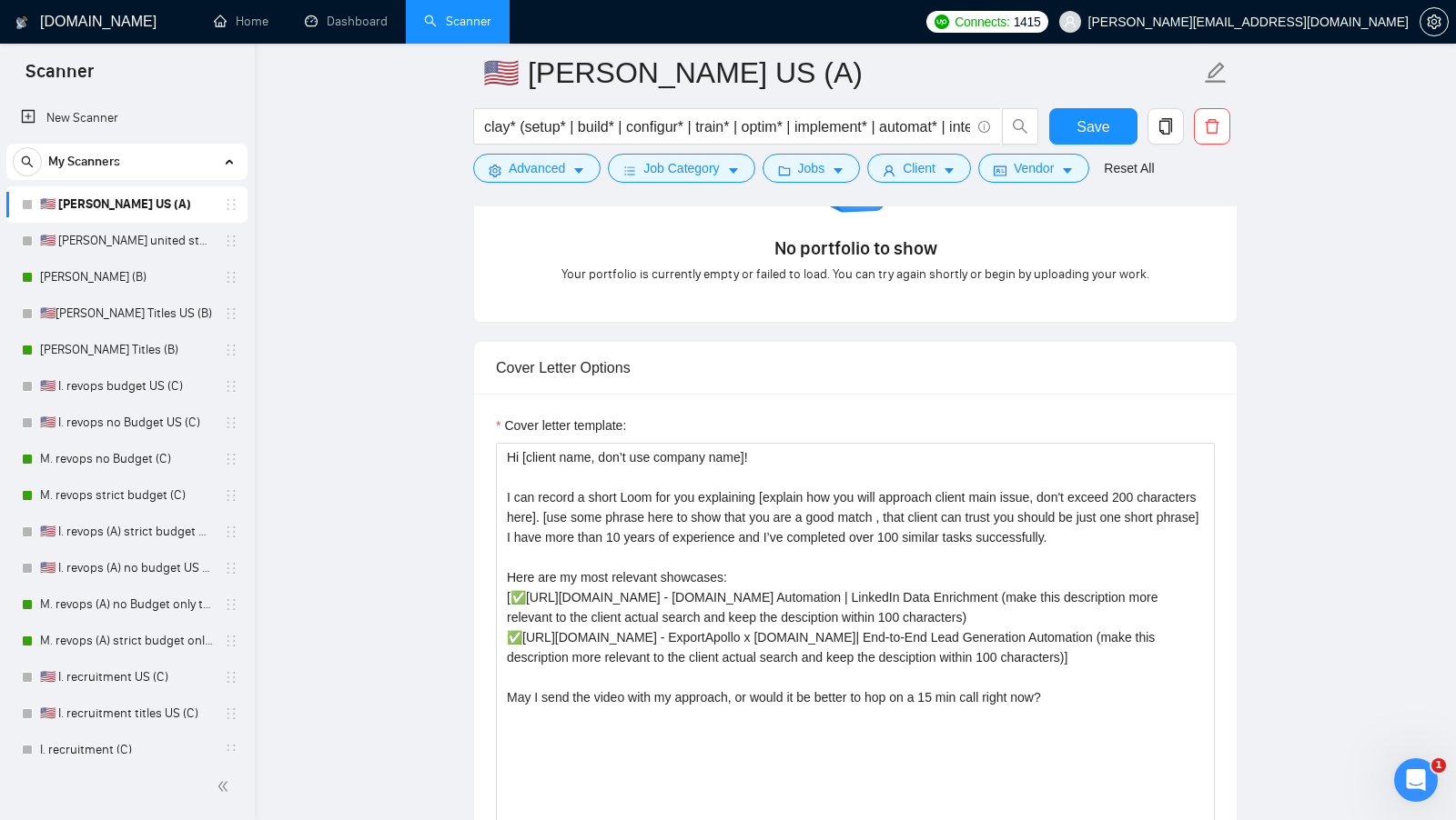
scroll to position [1785, 0]
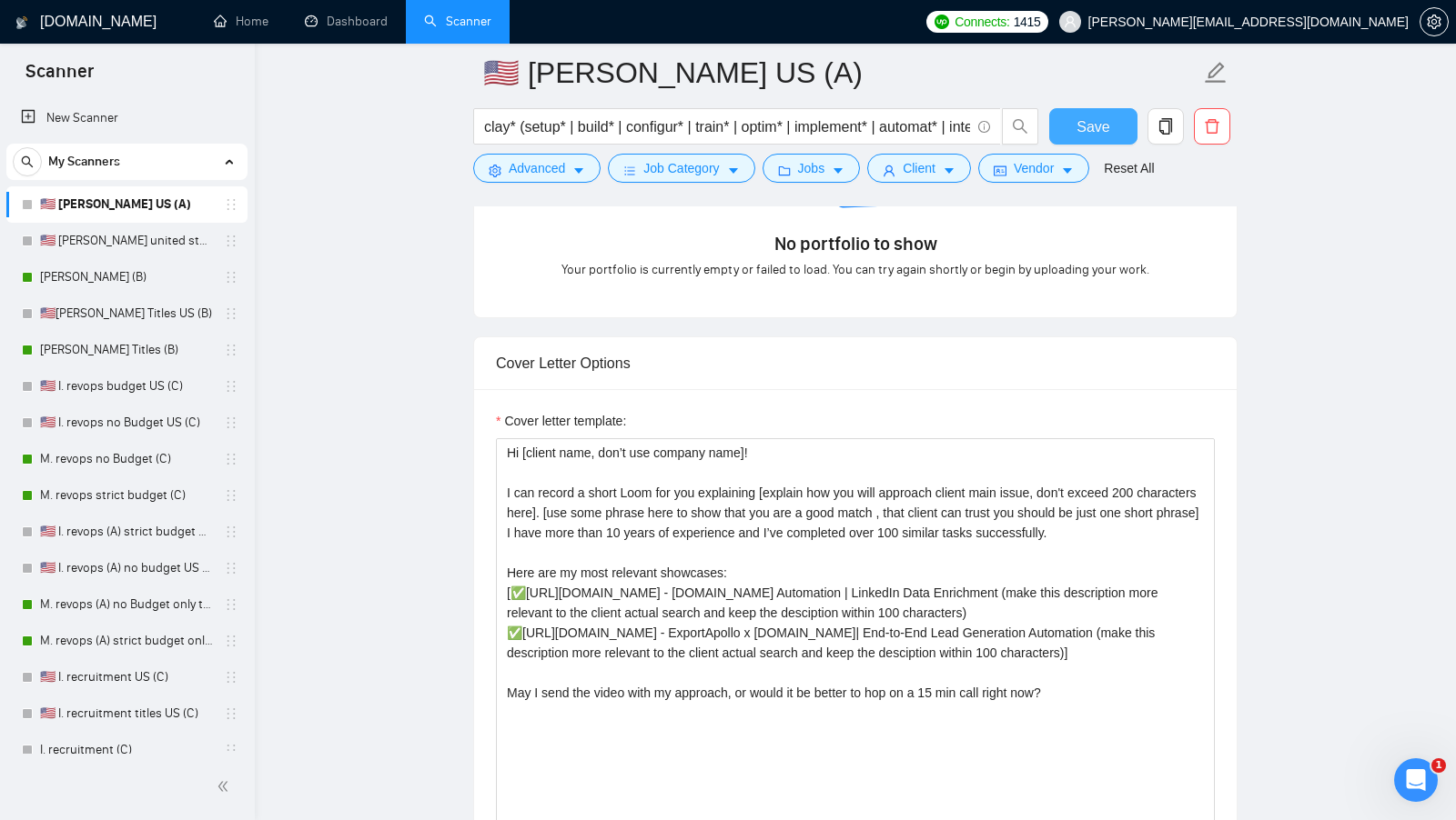
click at [1097, 137] on span "Save" at bounding box center [1093, 127] width 33 height 23
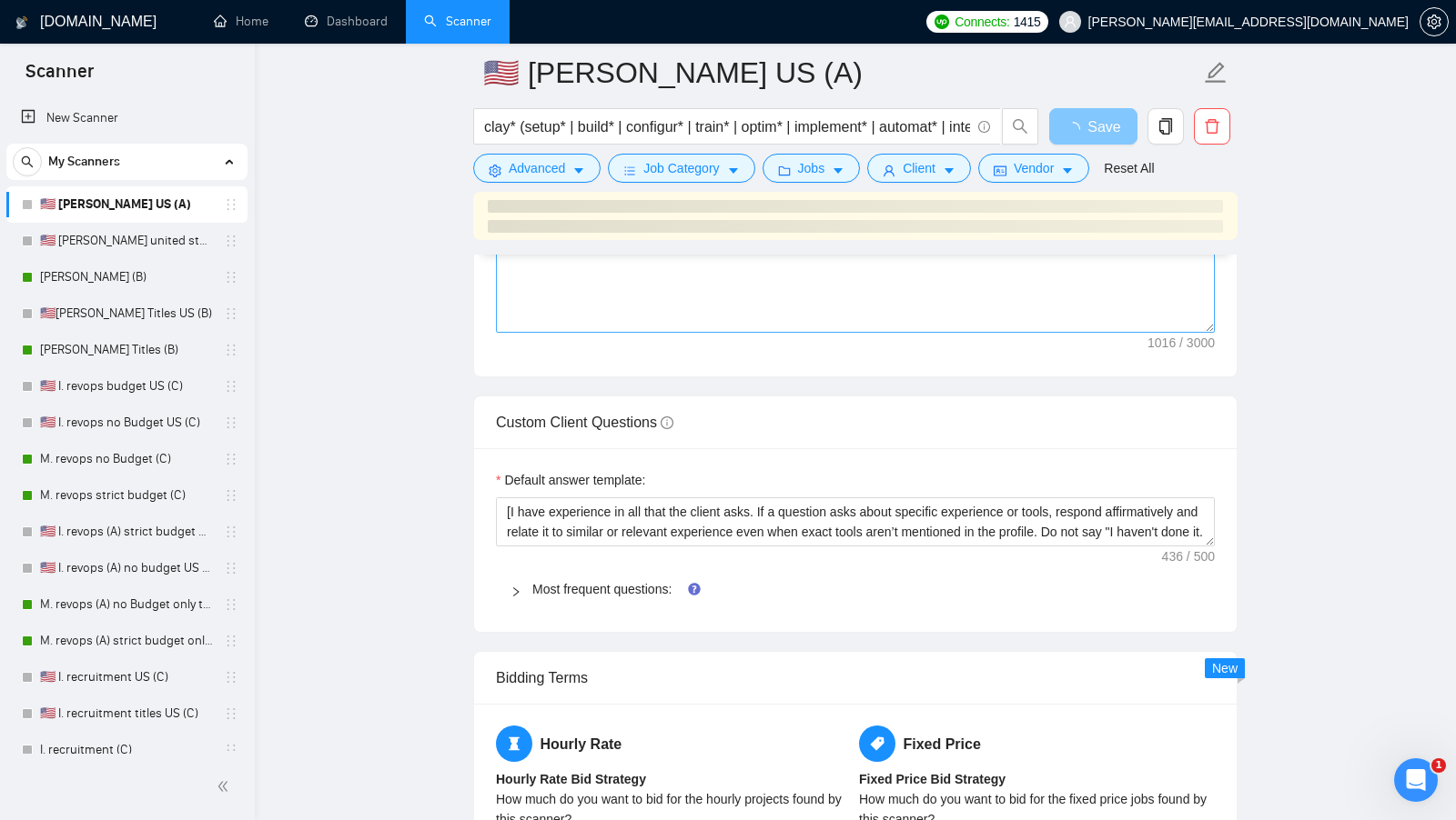
scroll to position [2344, 0]
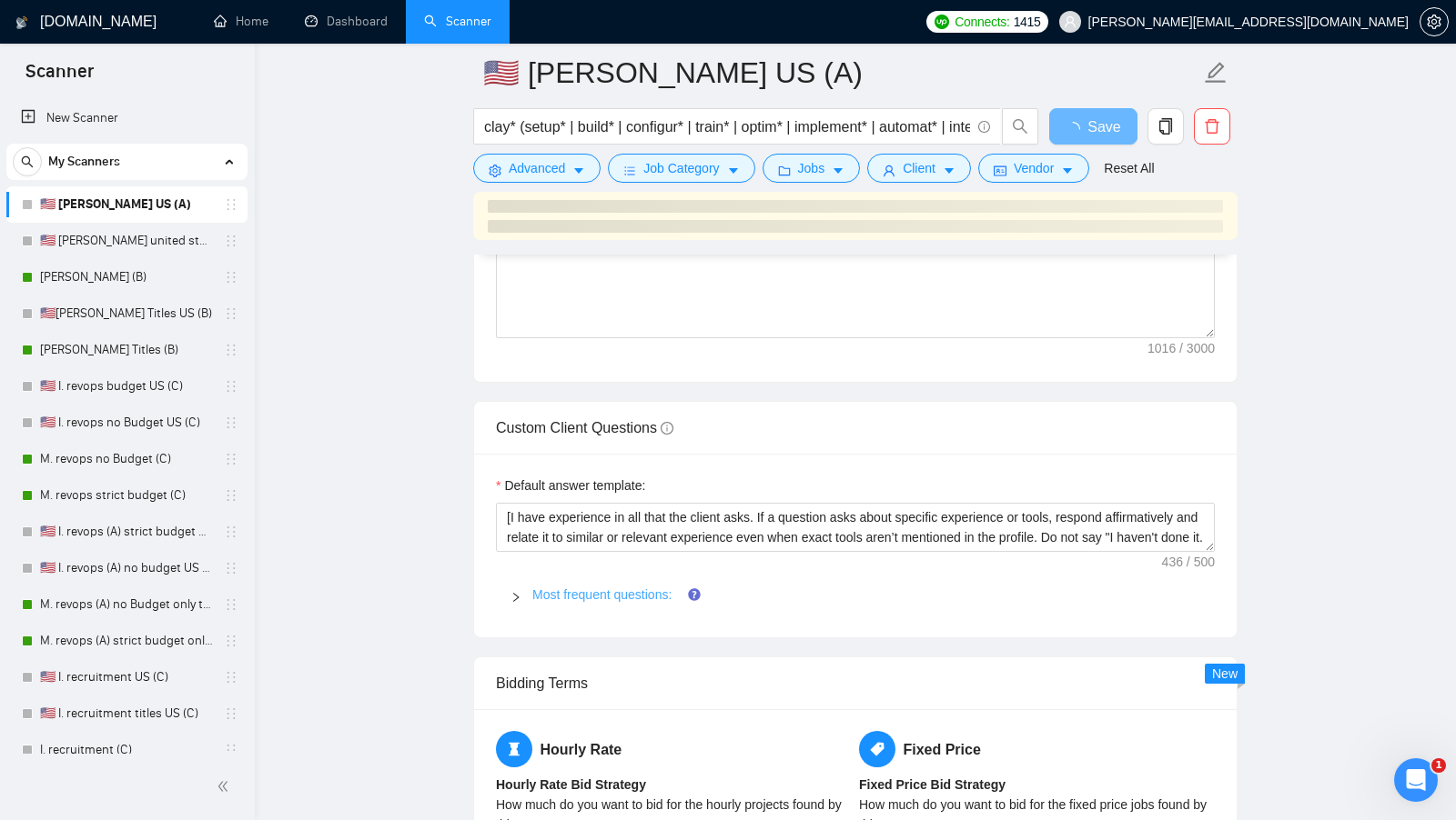
click at [610, 587] on link "Most frequent questions:" at bounding box center [602, 594] width 140 height 14
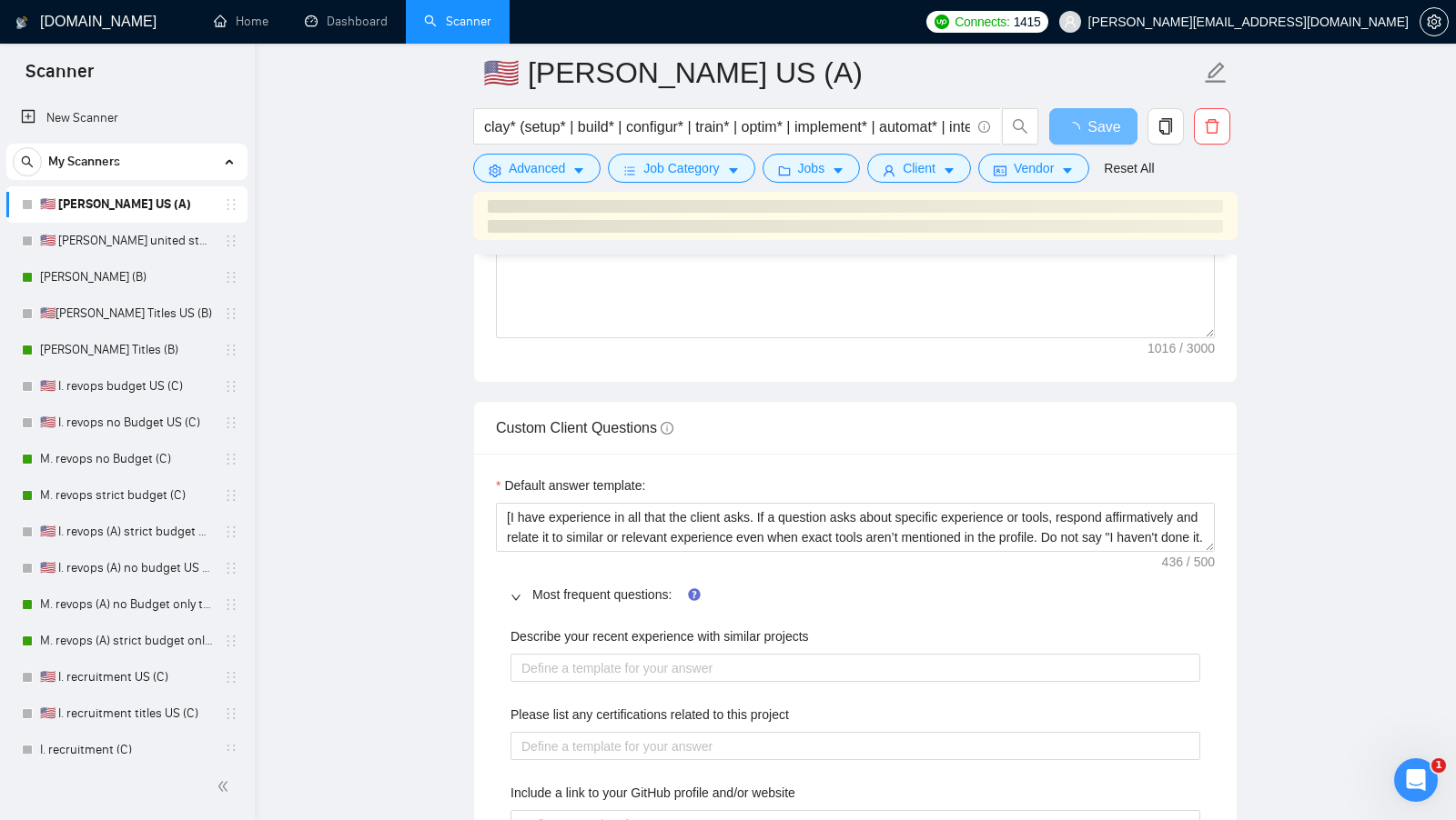
scroll to position [2433, 0]
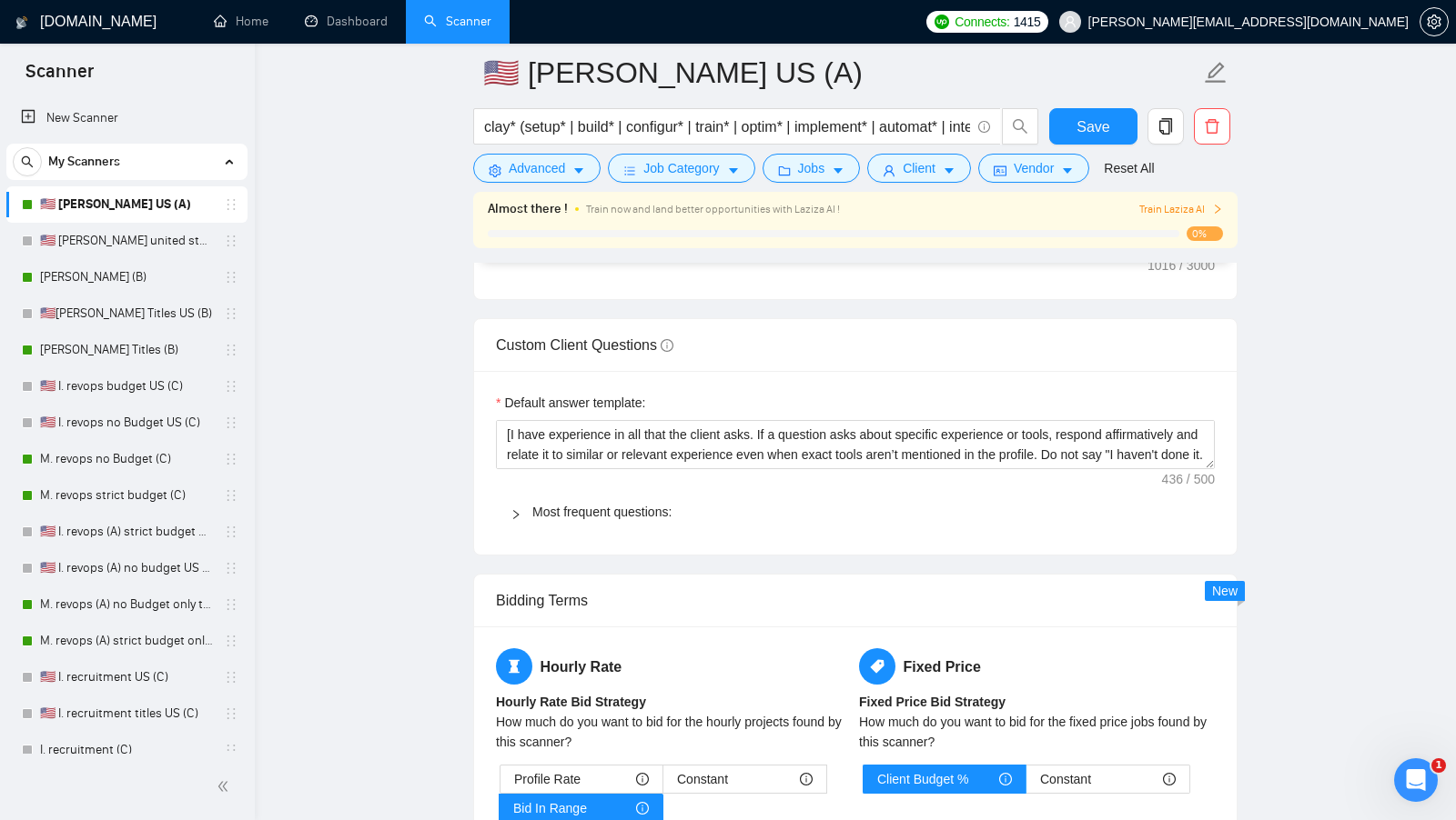
click at [598, 491] on div "Most frequent questions:" at bounding box center [855, 511] width 718 height 41
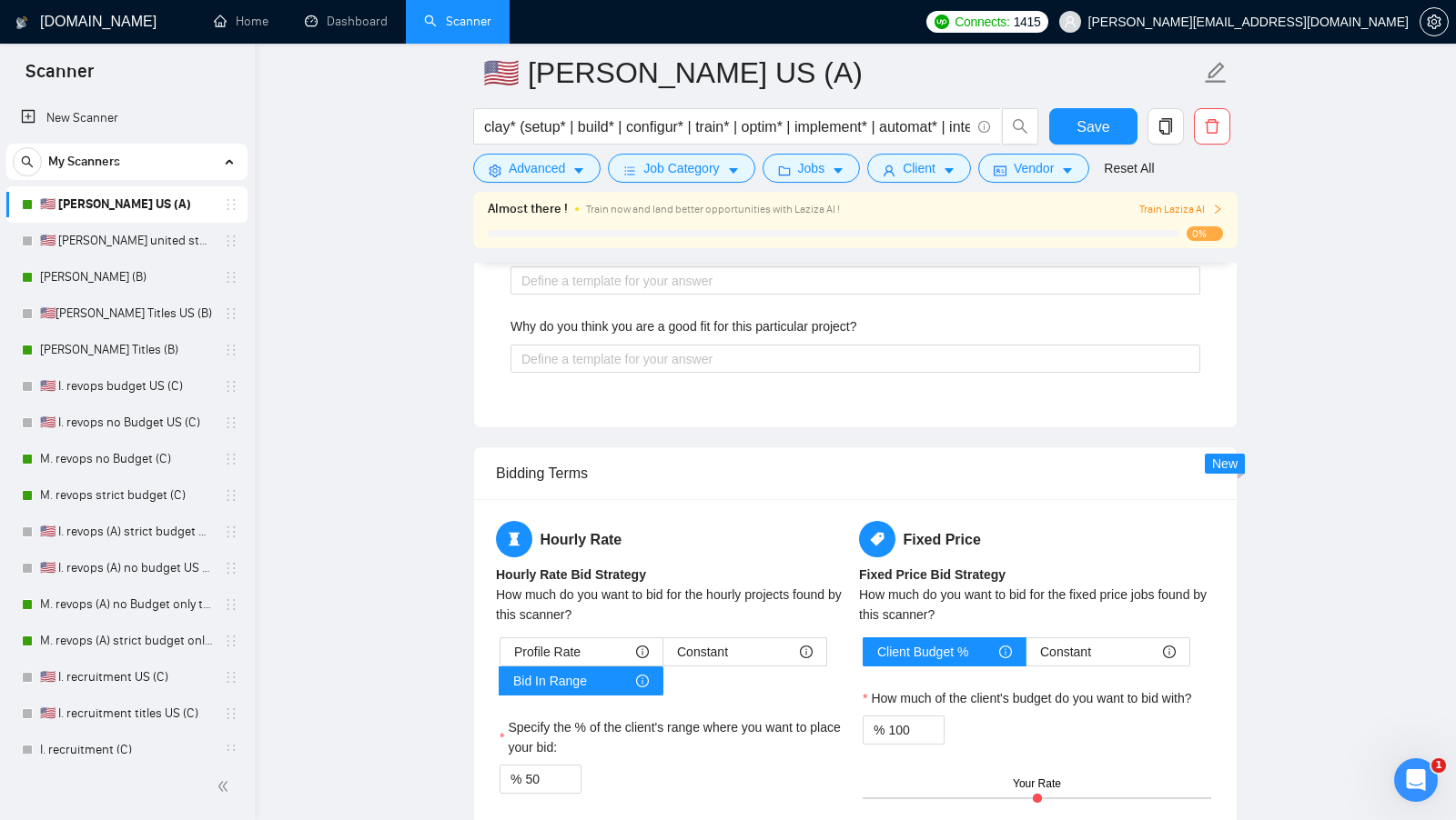
scroll to position [3288, 0]
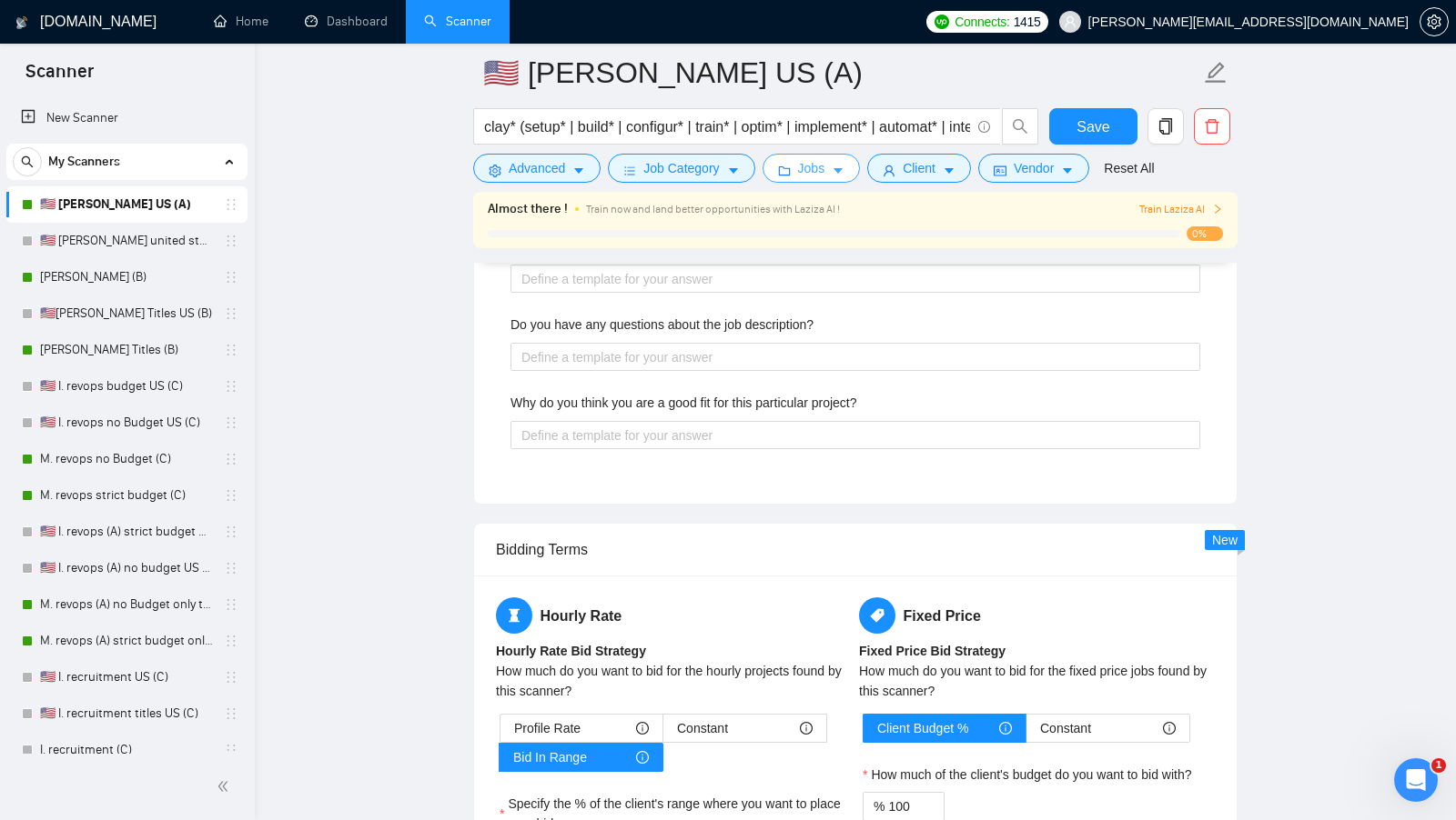
click at [843, 164] on span "caret-down" at bounding box center [838, 170] width 13 height 13
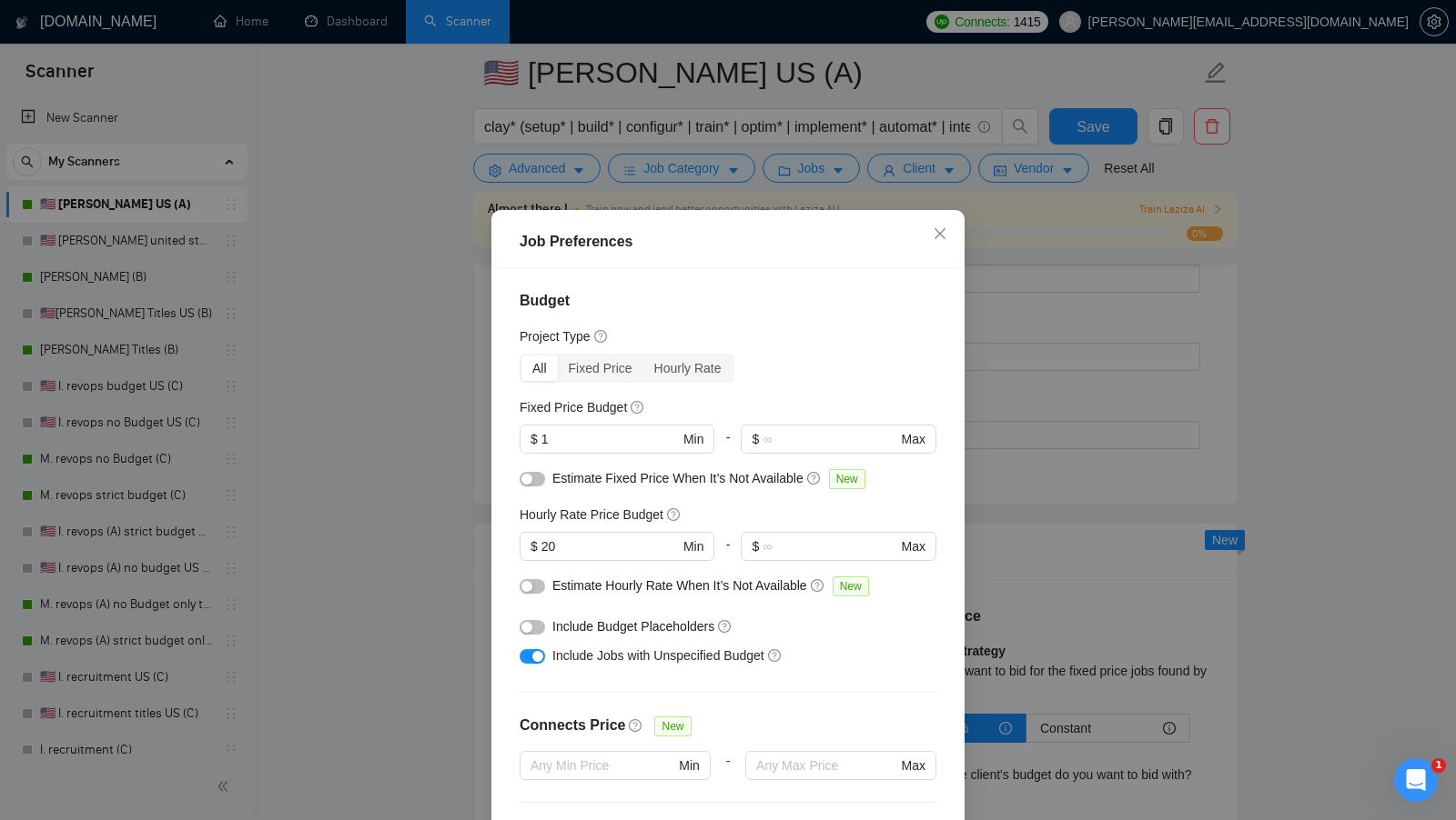
click at [843, 164] on div "Job Preferences Budget Project Type All Fixed Price Hourly Rate Fixed Price Bud…" at bounding box center [728, 410] width 1456 height 820
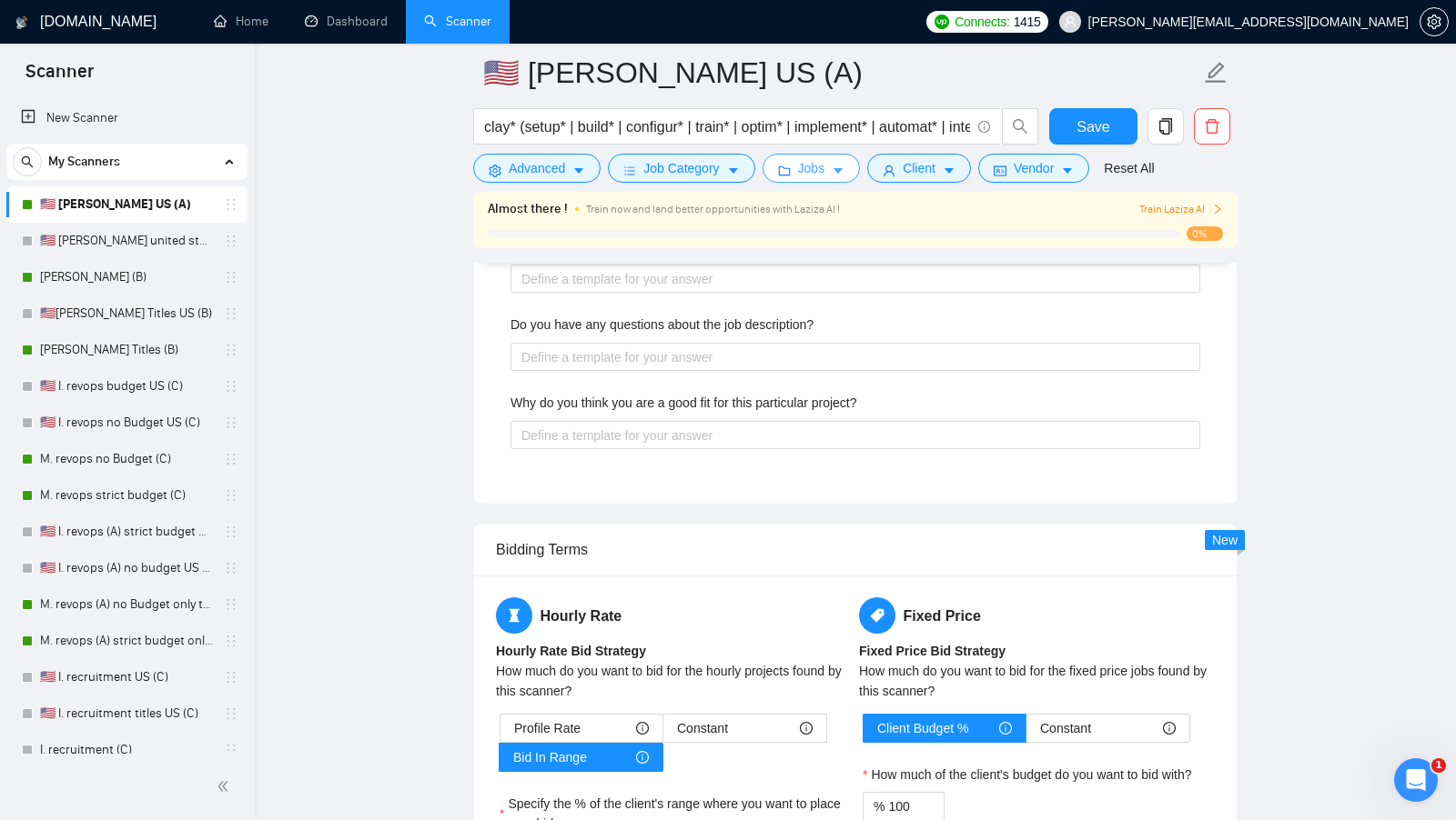
click at [843, 164] on span "caret-down" at bounding box center [838, 170] width 13 height 13
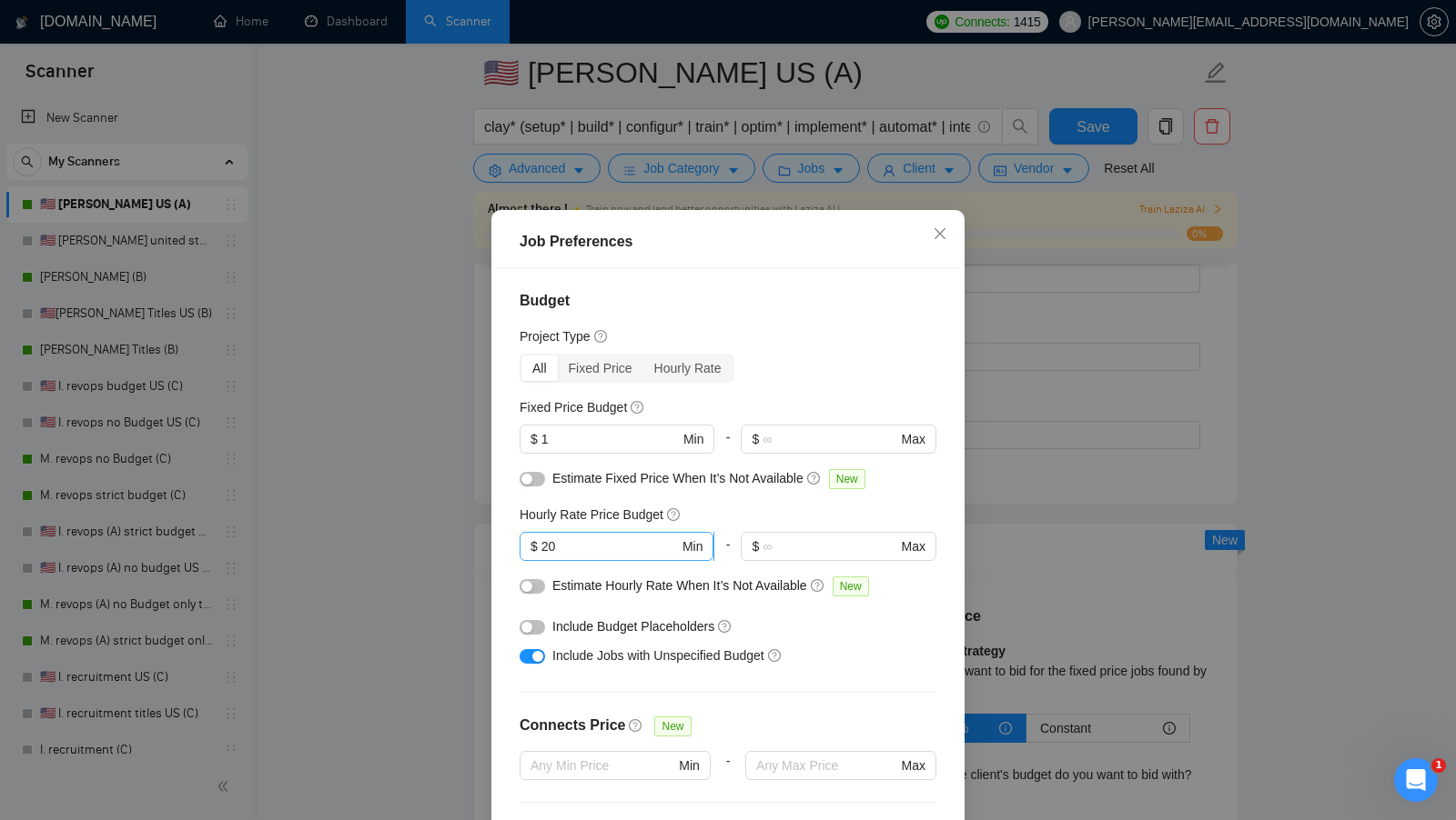
click at [587, 535] on span "$ 20 Min" at bounding box center [615, 547] width 194 height 29
click at [572, 542] on input "20" at bounding box center [610, 546] width 138 height 20
click at [571, 542] on input "20" at bounding box center [610, 546] width 138 height 20
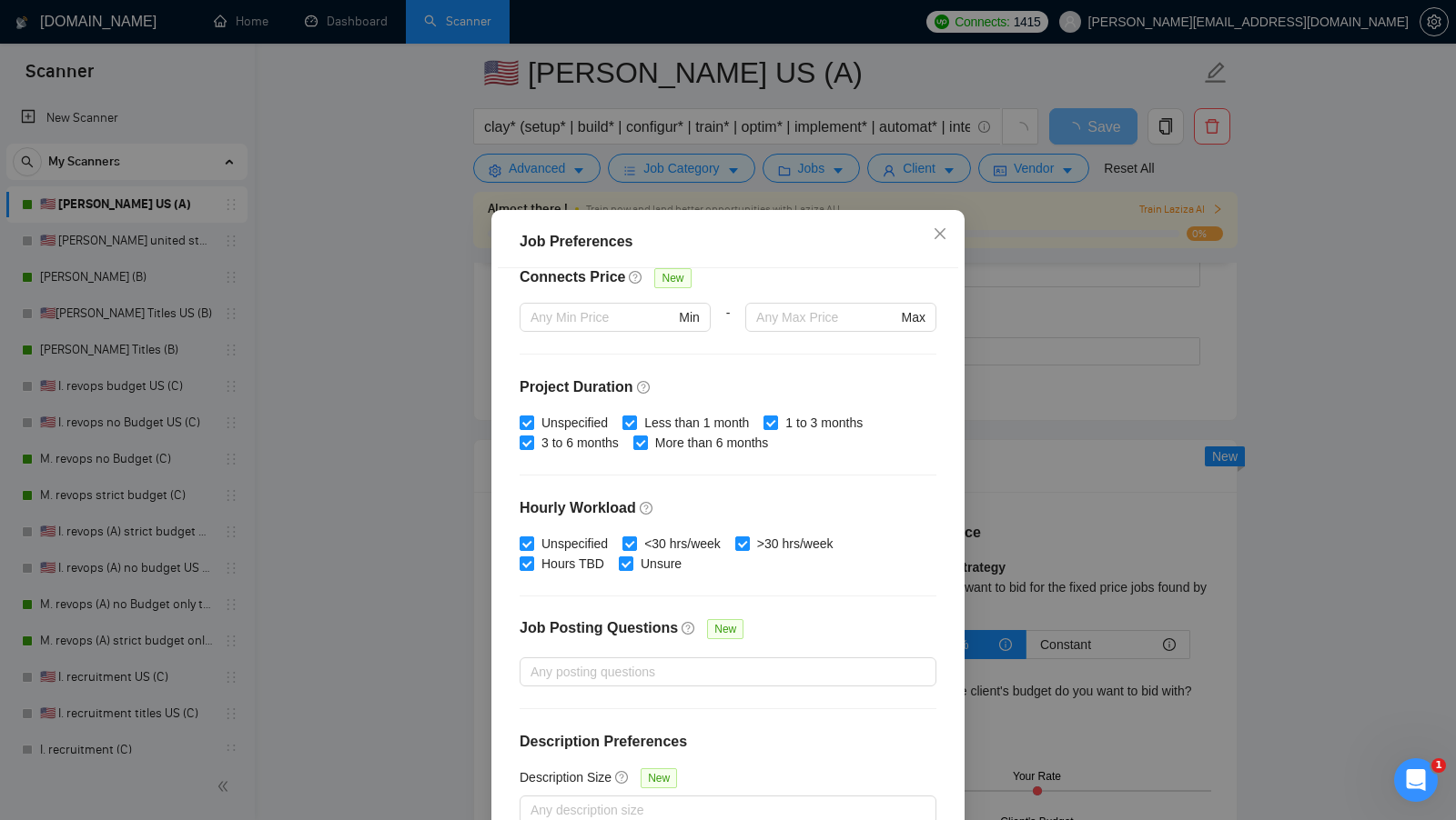
scroll to position [0, 0]
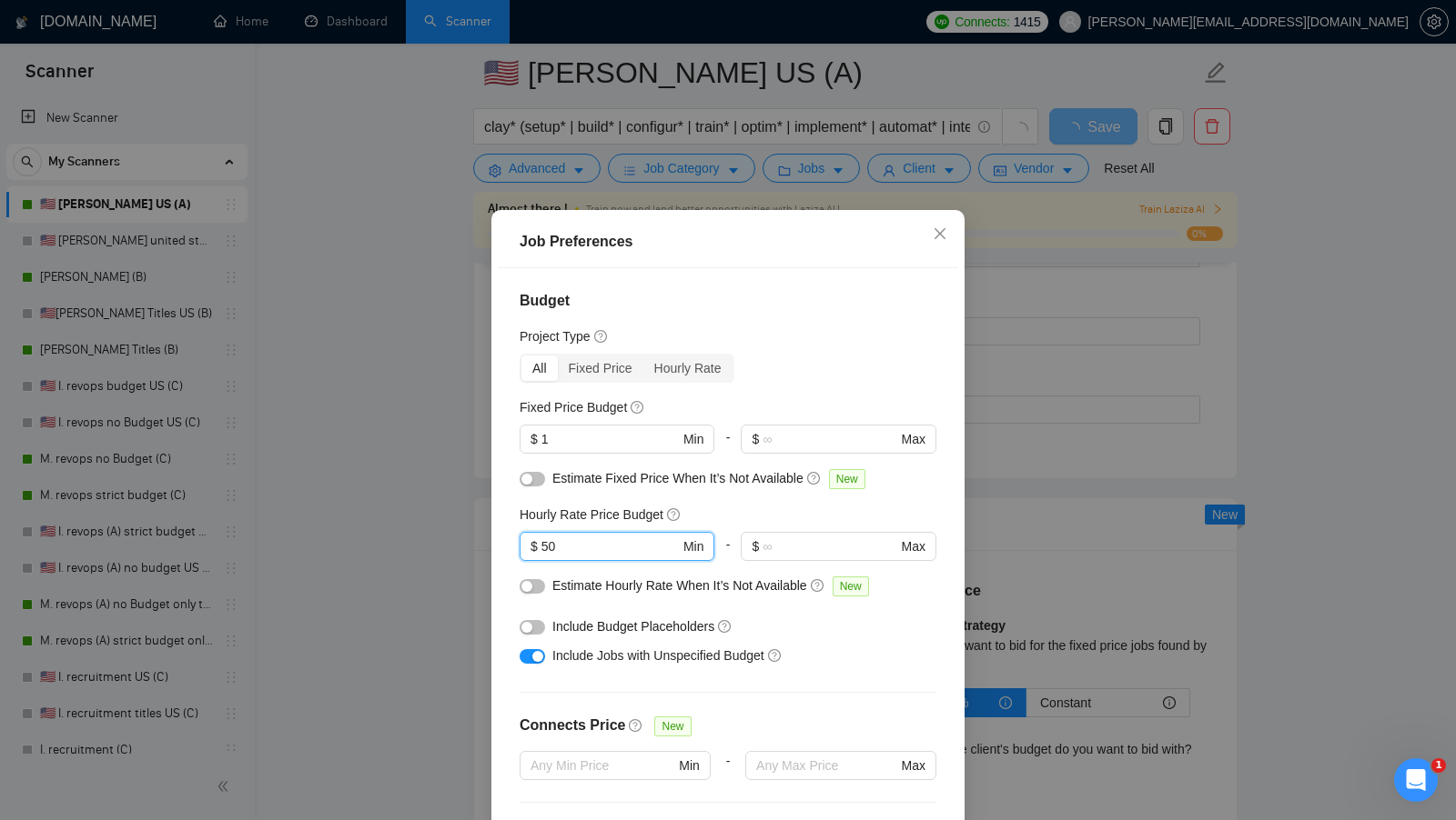
type input "50"
click at [540, 628] on button "button" at bounding box center [532, 627] width 25 height 14
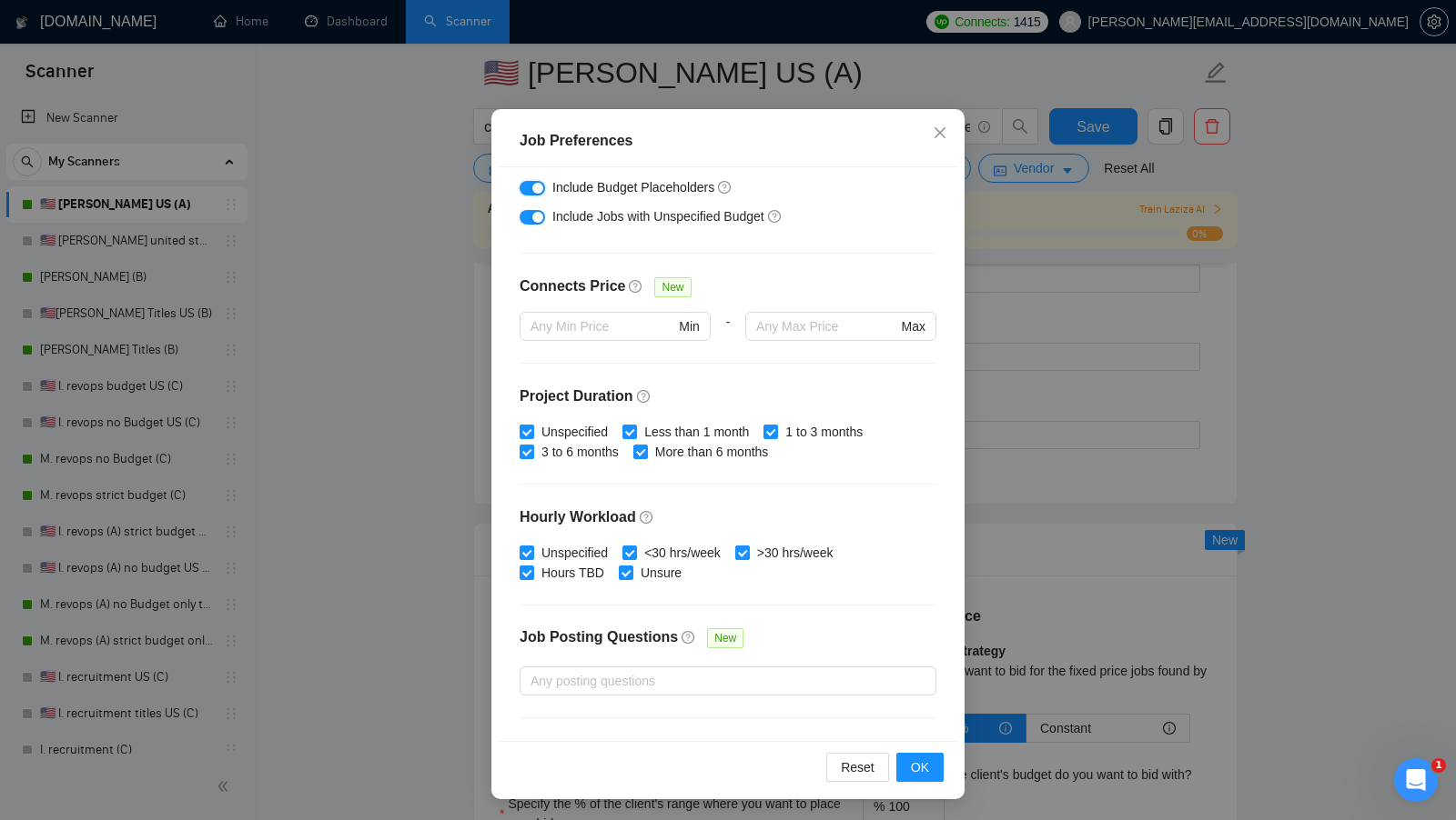
scroll to position [448, 0]
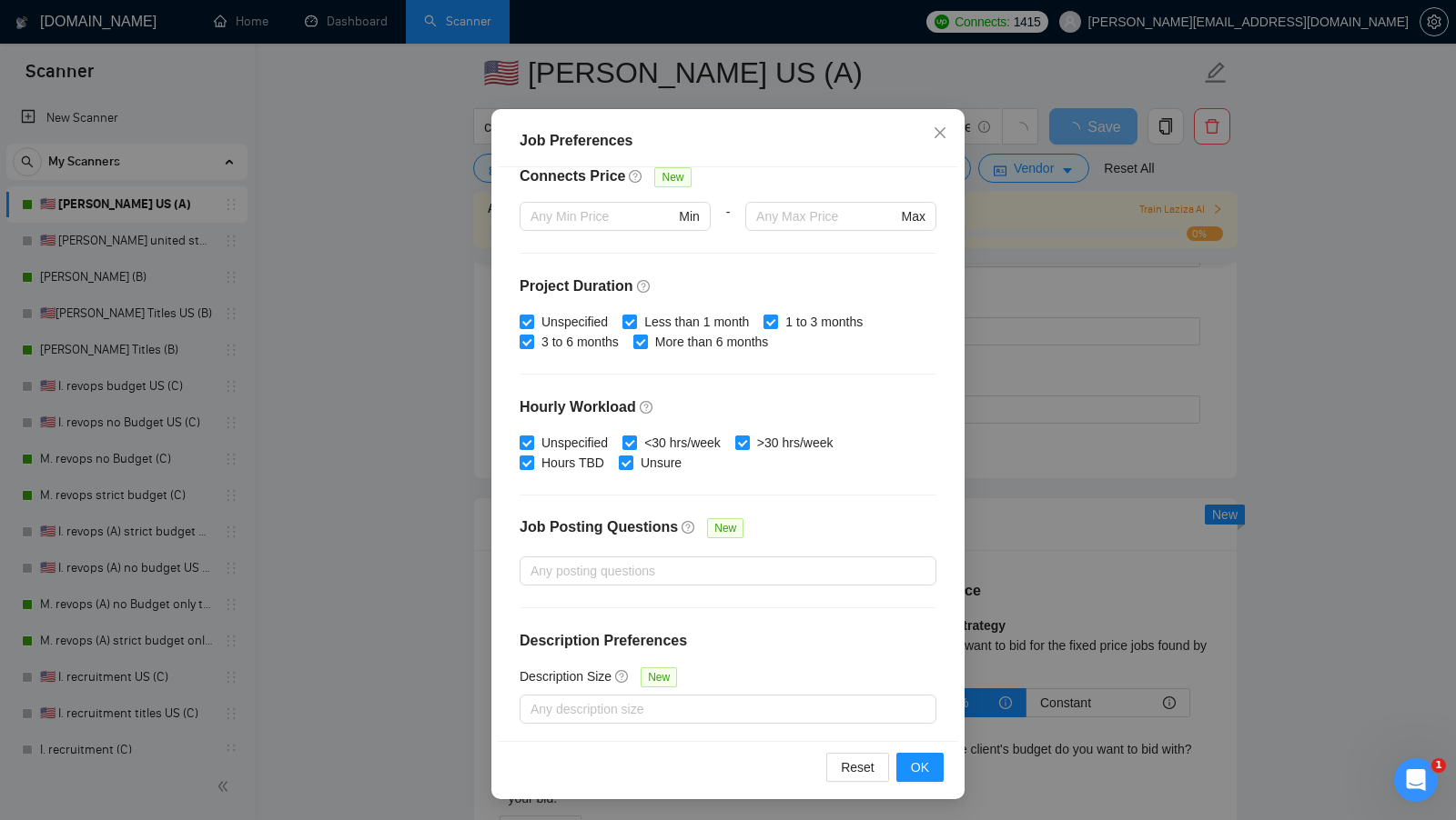
click at [1094, 545] on div "Job Preferences Budget Project Type All Fixed Price Hourly Rate Fixed Price Bud…" at bounding box center [728, 410] width 1456 height 820
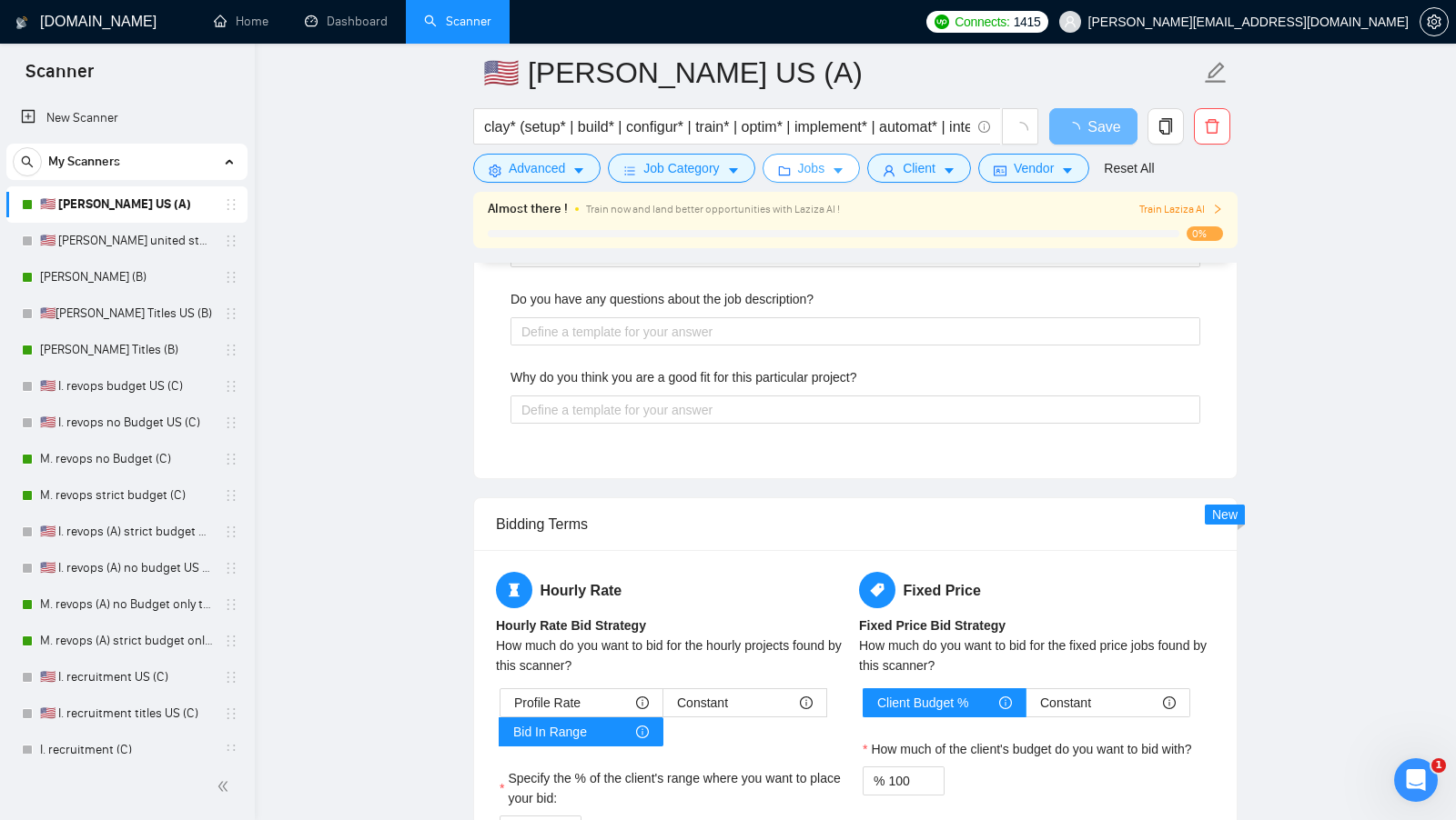
scroll to position [0, 0]
click at [930, 164] on span "Client" at bounding box center [919, 167] width 33 height 20
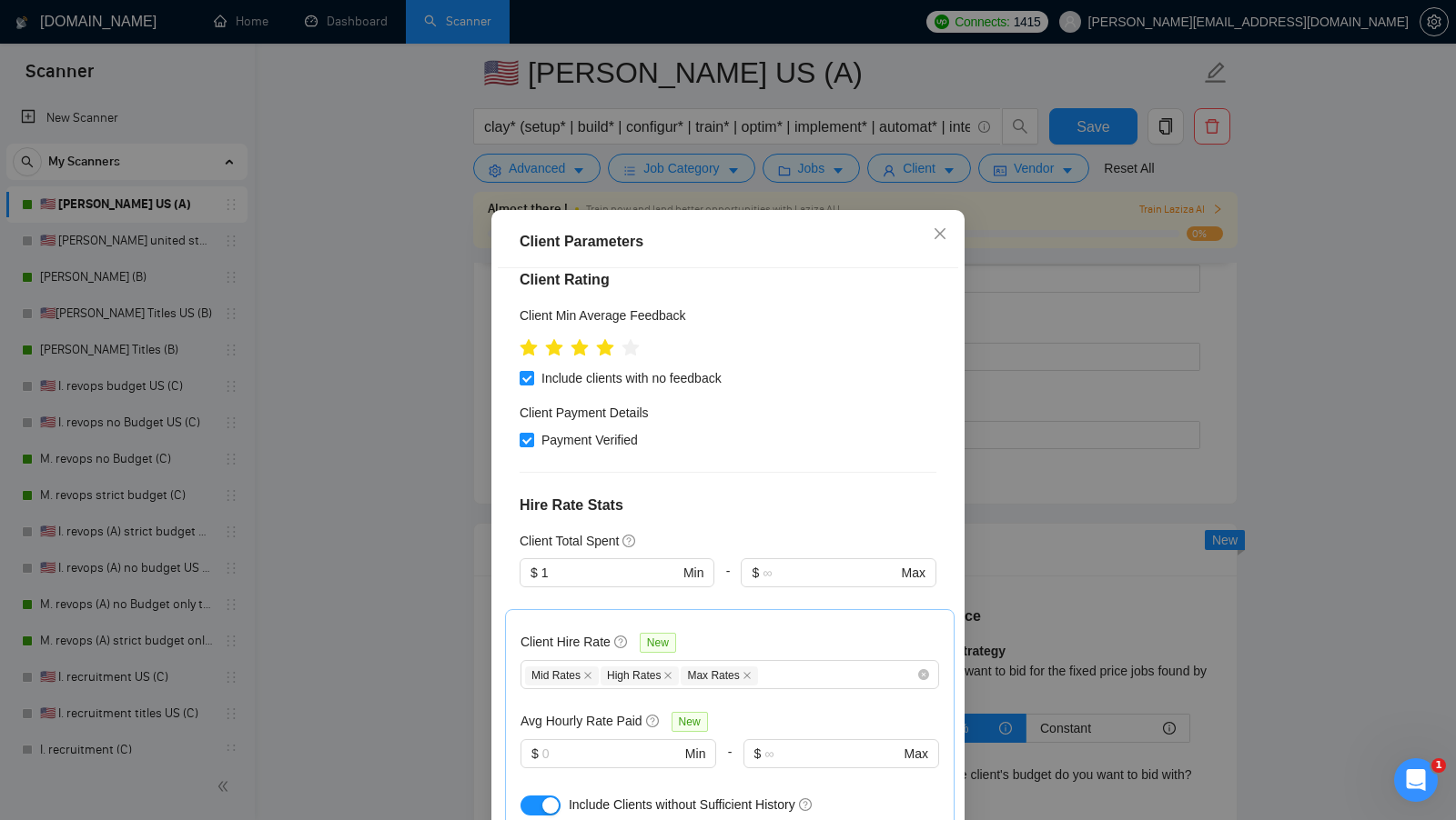
scroll to position [293, 0]
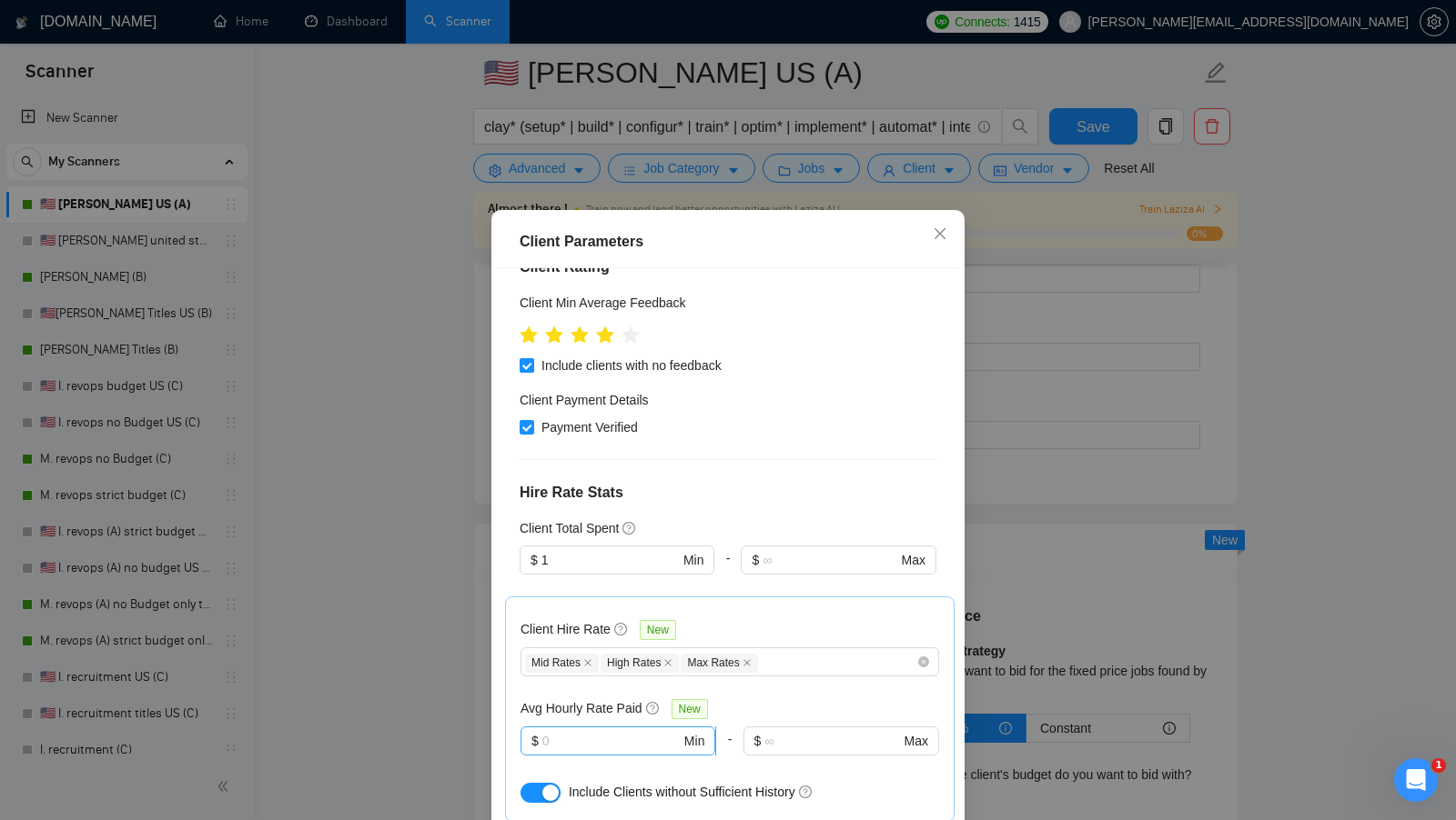
click at [629, 731] on input "text" at bounding box center [611, 741] width 139 height 20
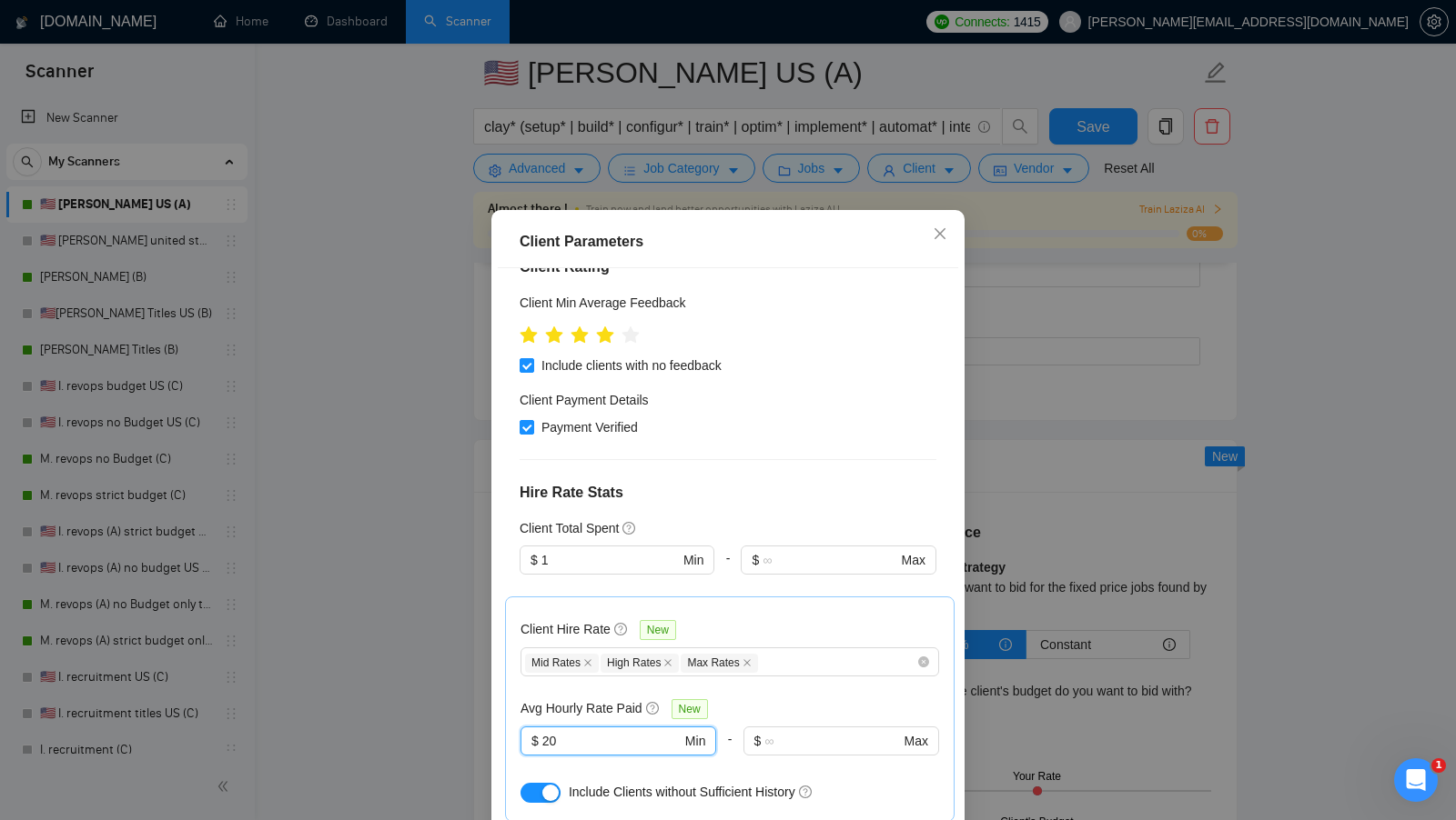
scroll to position [101, 0]
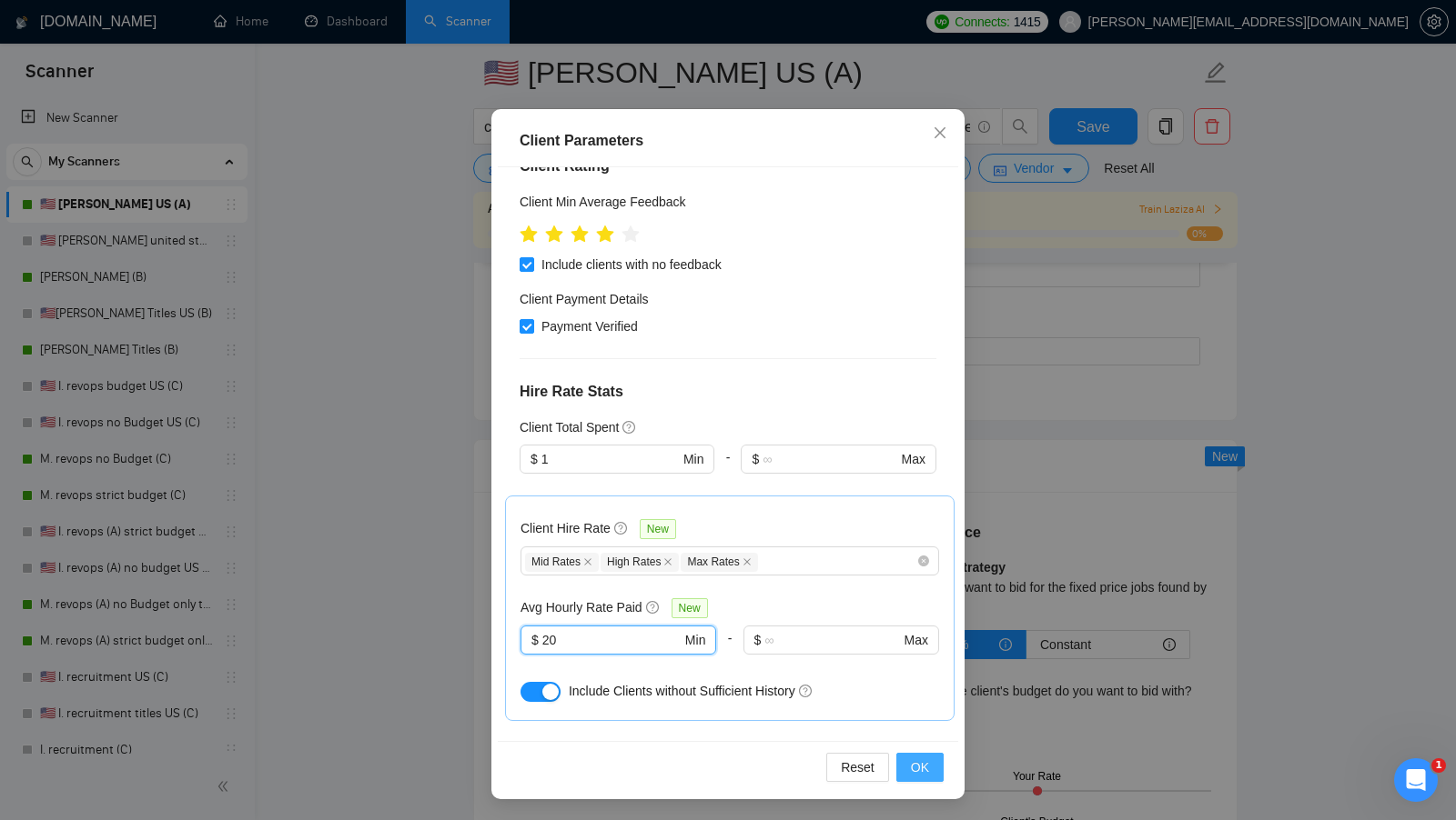
type input "20"
click at [923, 757] on span "OK" at bounding box center [920, 767] width 18 height 20
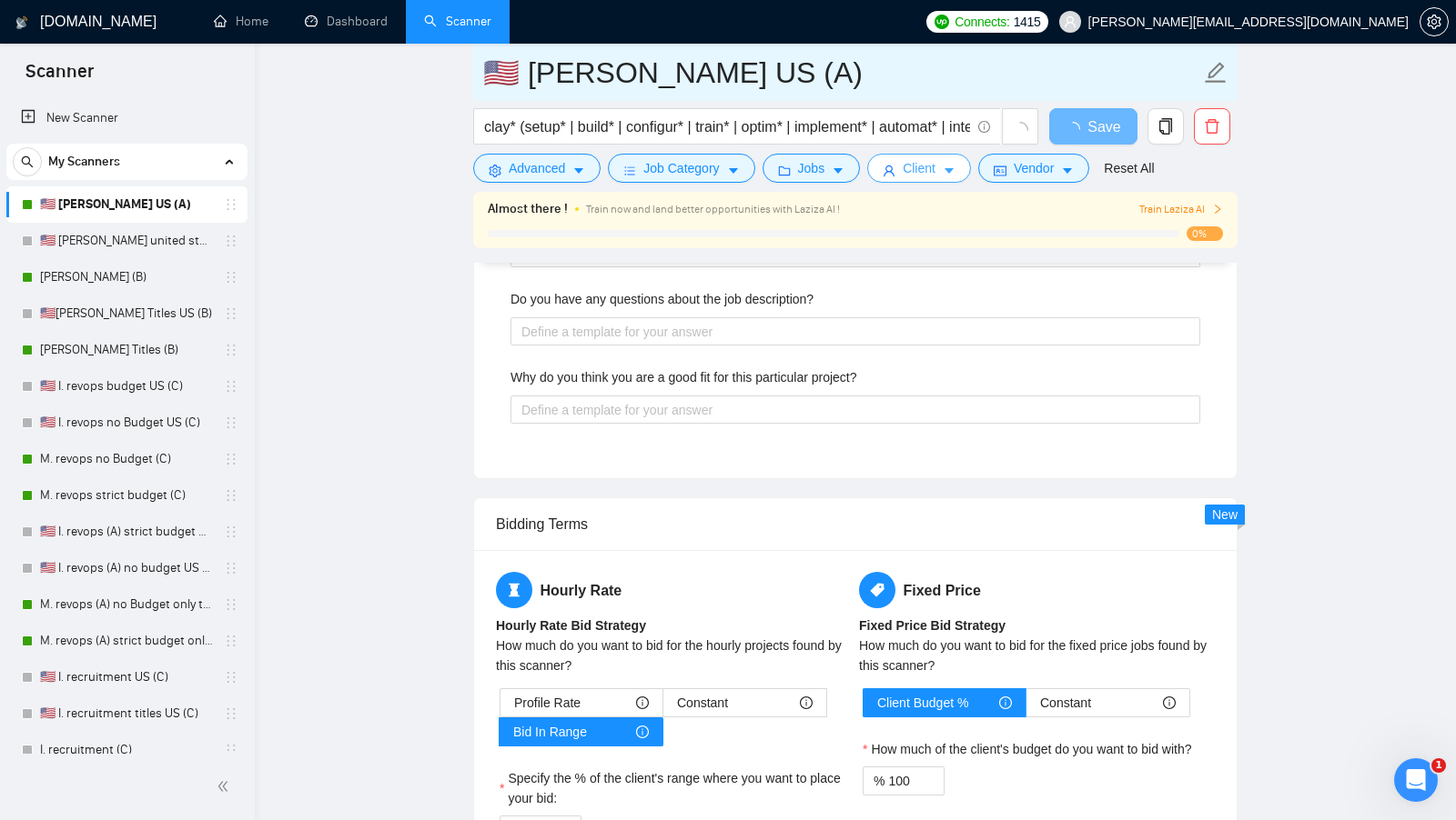
scroll to position [0, 0]
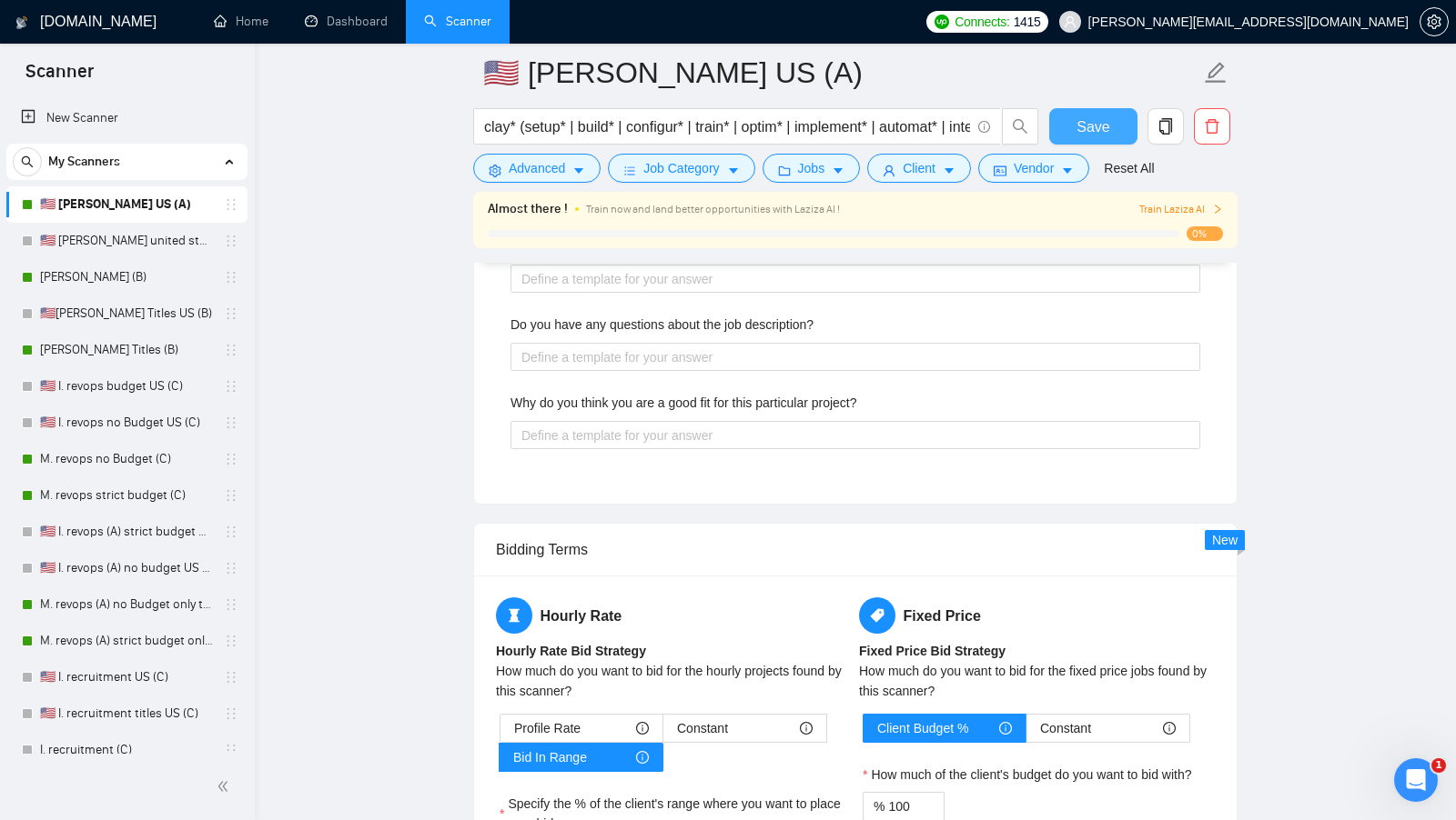
click at [1078, 116] on span "Save" at bounding box center [1093, 127] width 33 height 23
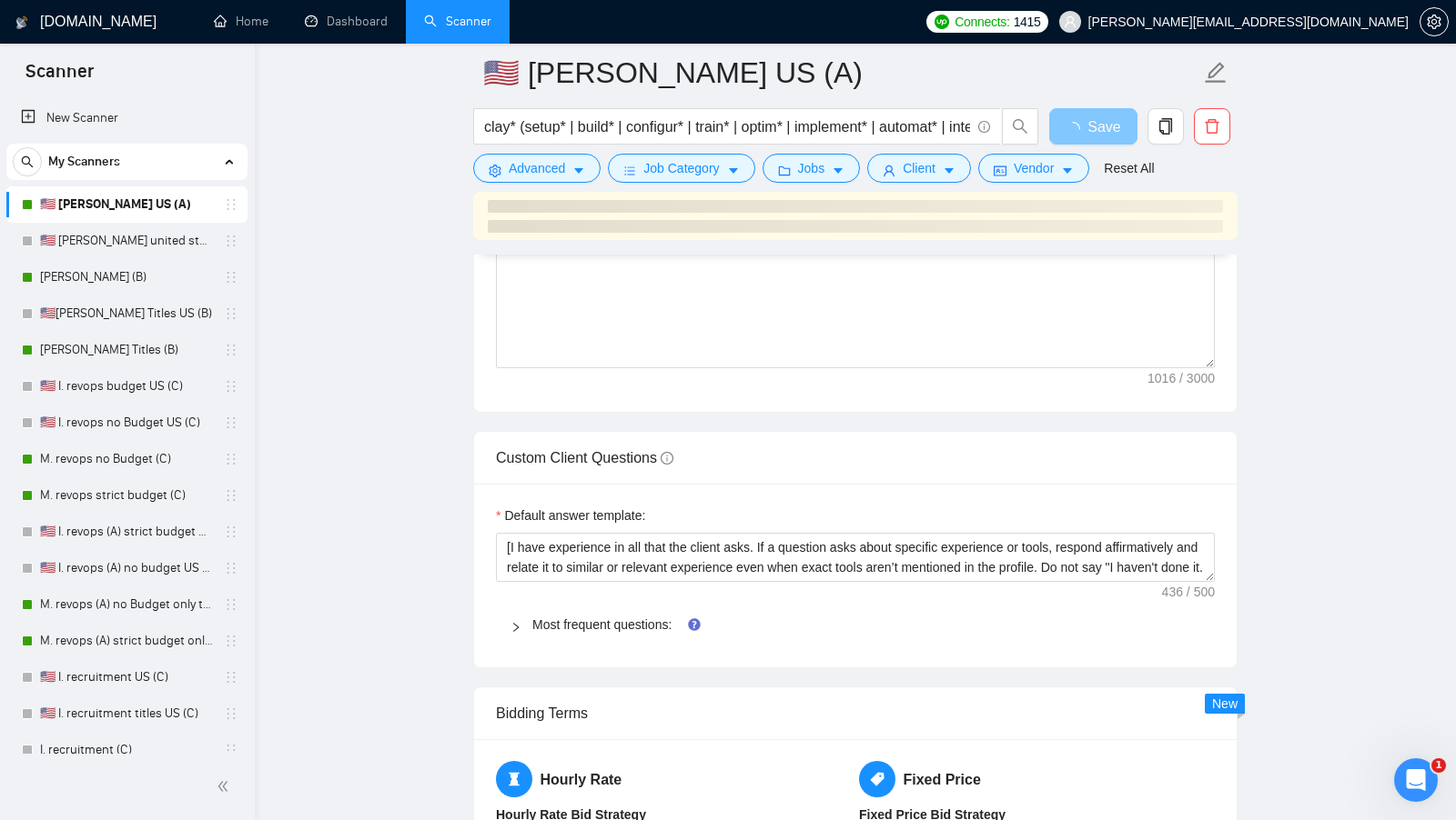
scroll to position [2313, 0]
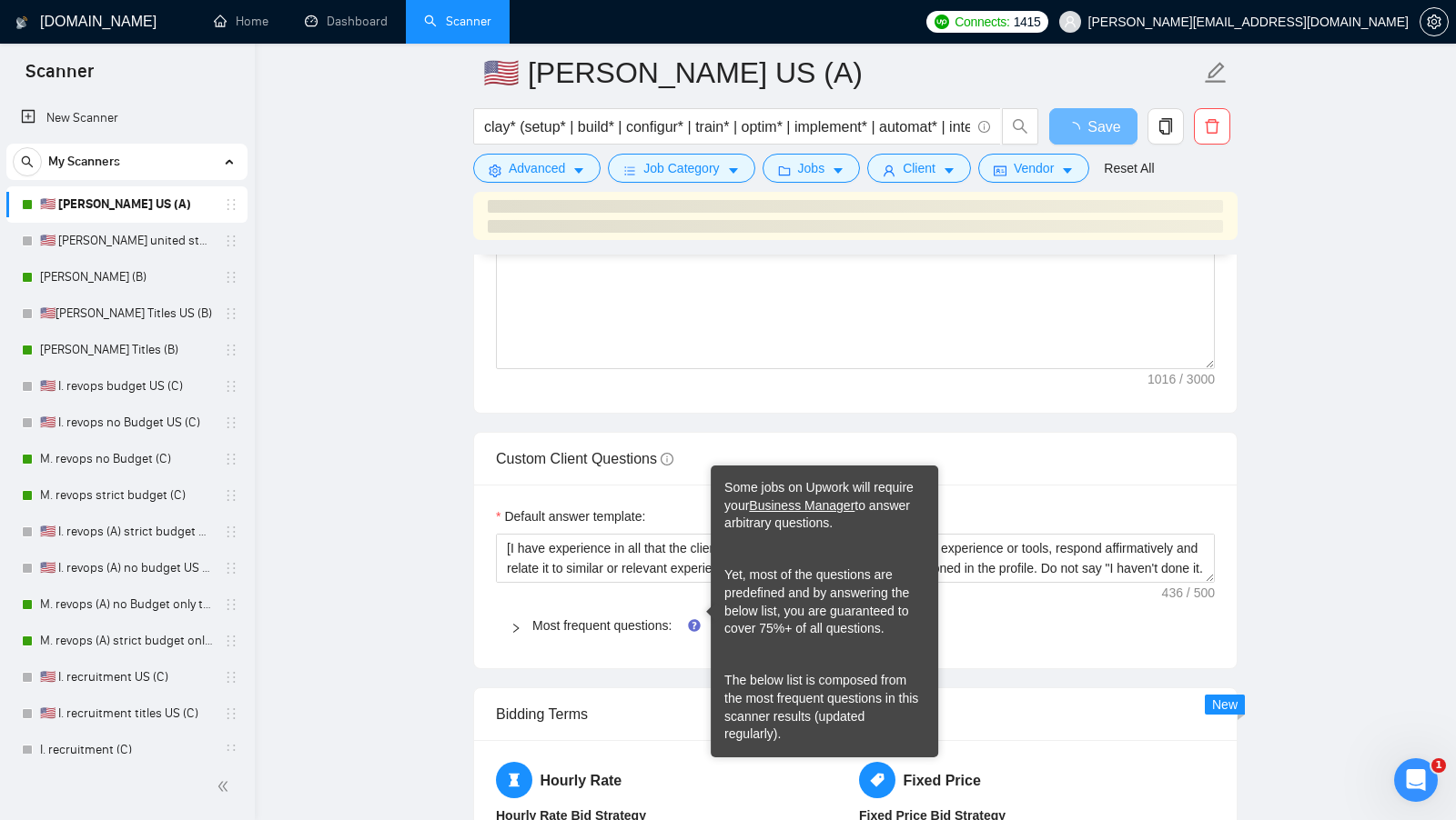
click at [626, 628] on div "Most frequent questions:" at bounding box center [855, 625] width 718 height 41
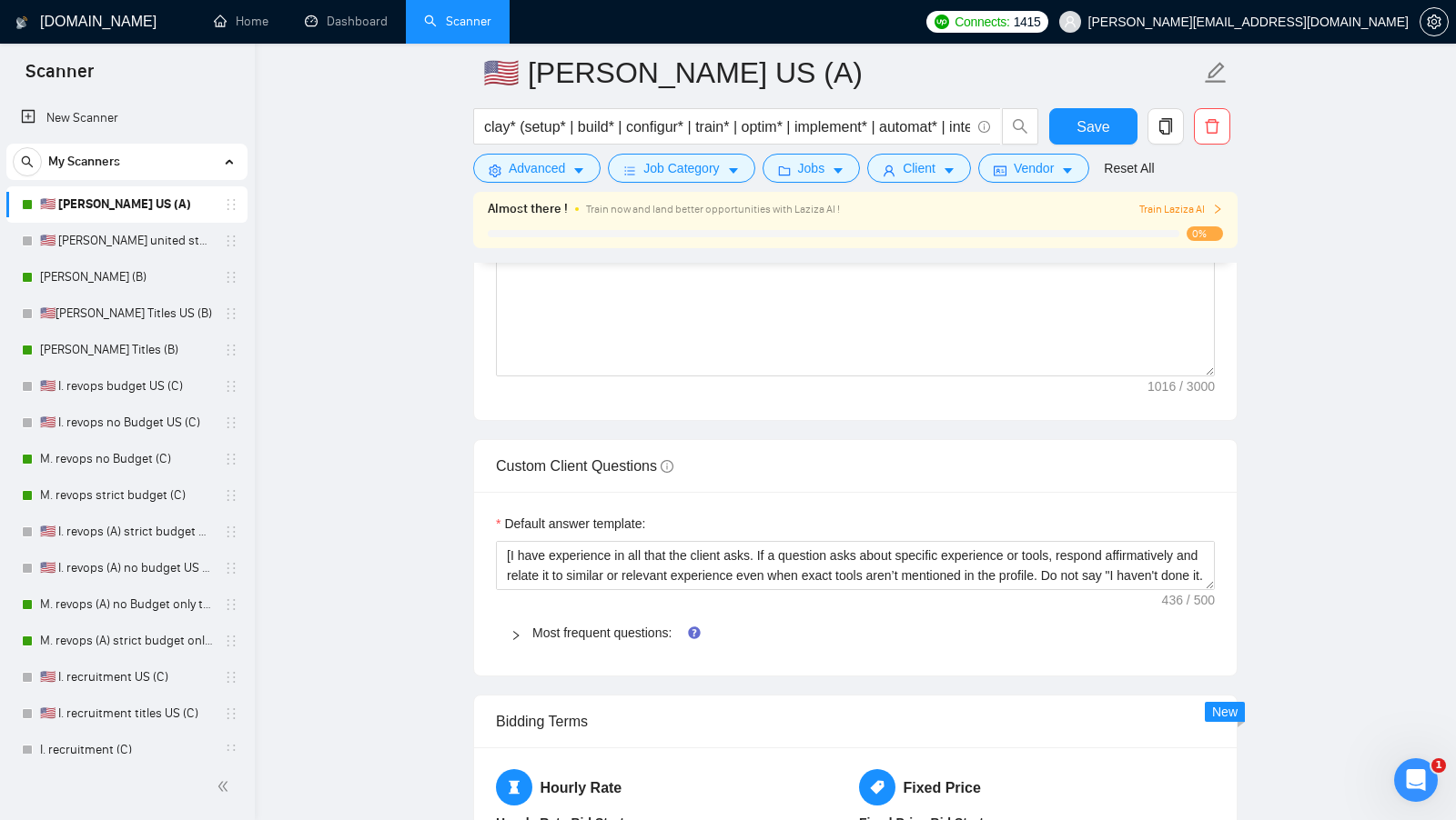
click at [660, 612] on div "Most frequent questions:" at bounding box center [855, 632] width 718 height 41
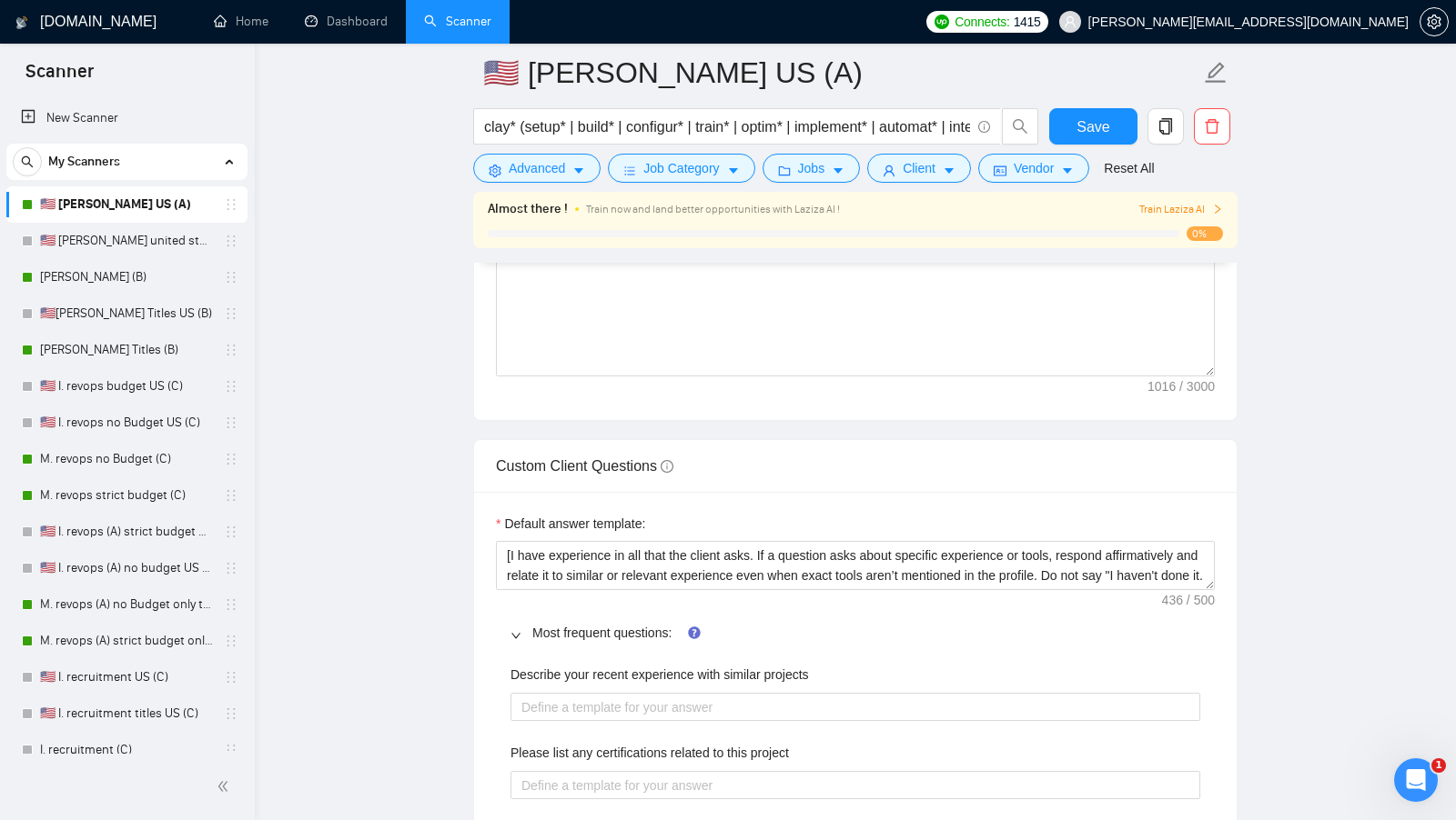
click at [635, 672] on div "Describe your recent experience with similar projects" at bounding box center [855, 679] width 689 height 27
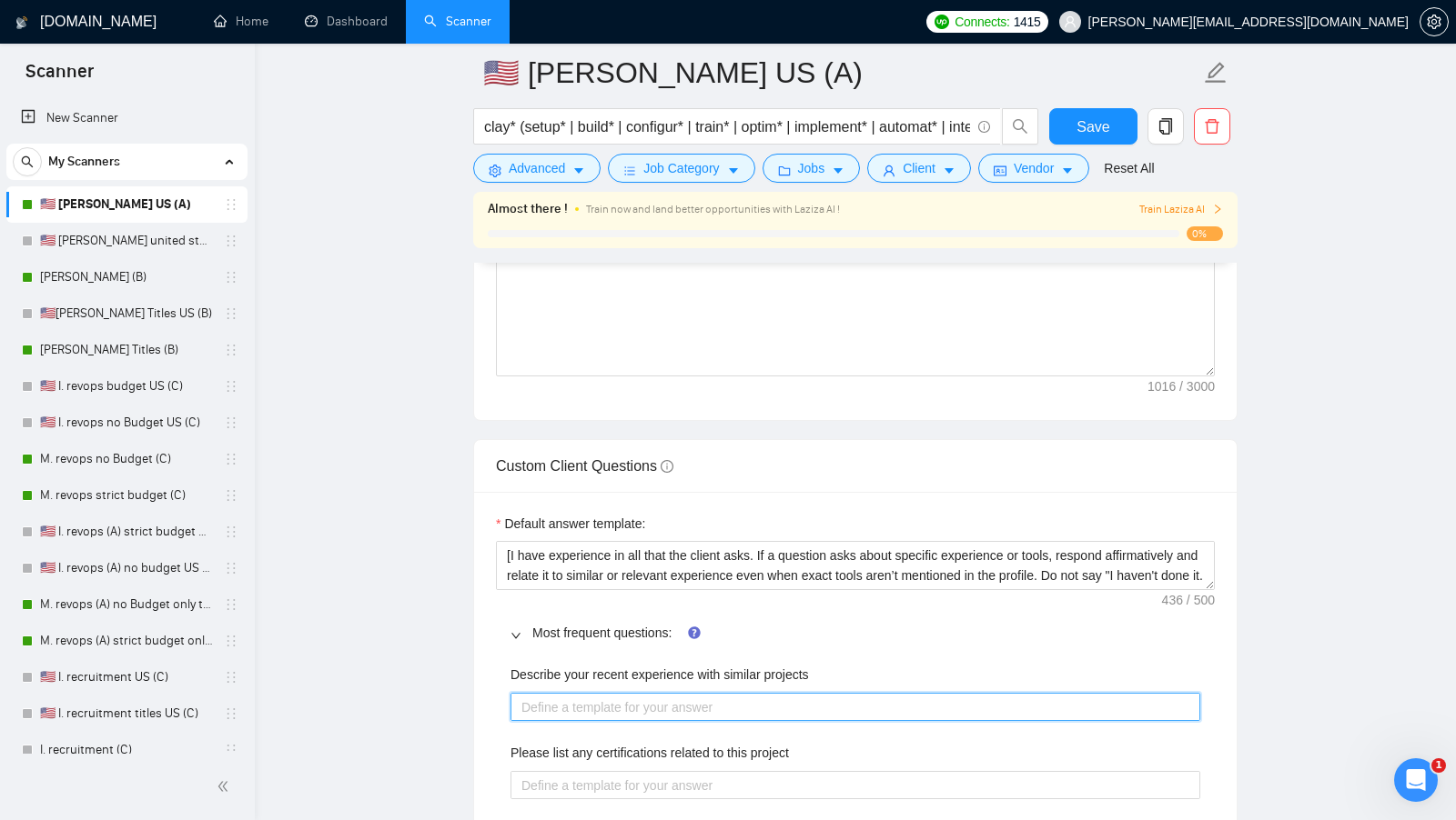
click at [635, 693] on projects "Describe your recent experience with similar projects" at bounding box center [855, 706] width 689 height 28
paste projects "[use the most relevant showcase from my portfolio to describe my experience, in…"
type projects "[use the most relevant showcase from my portfolio to describe my experience, in…"
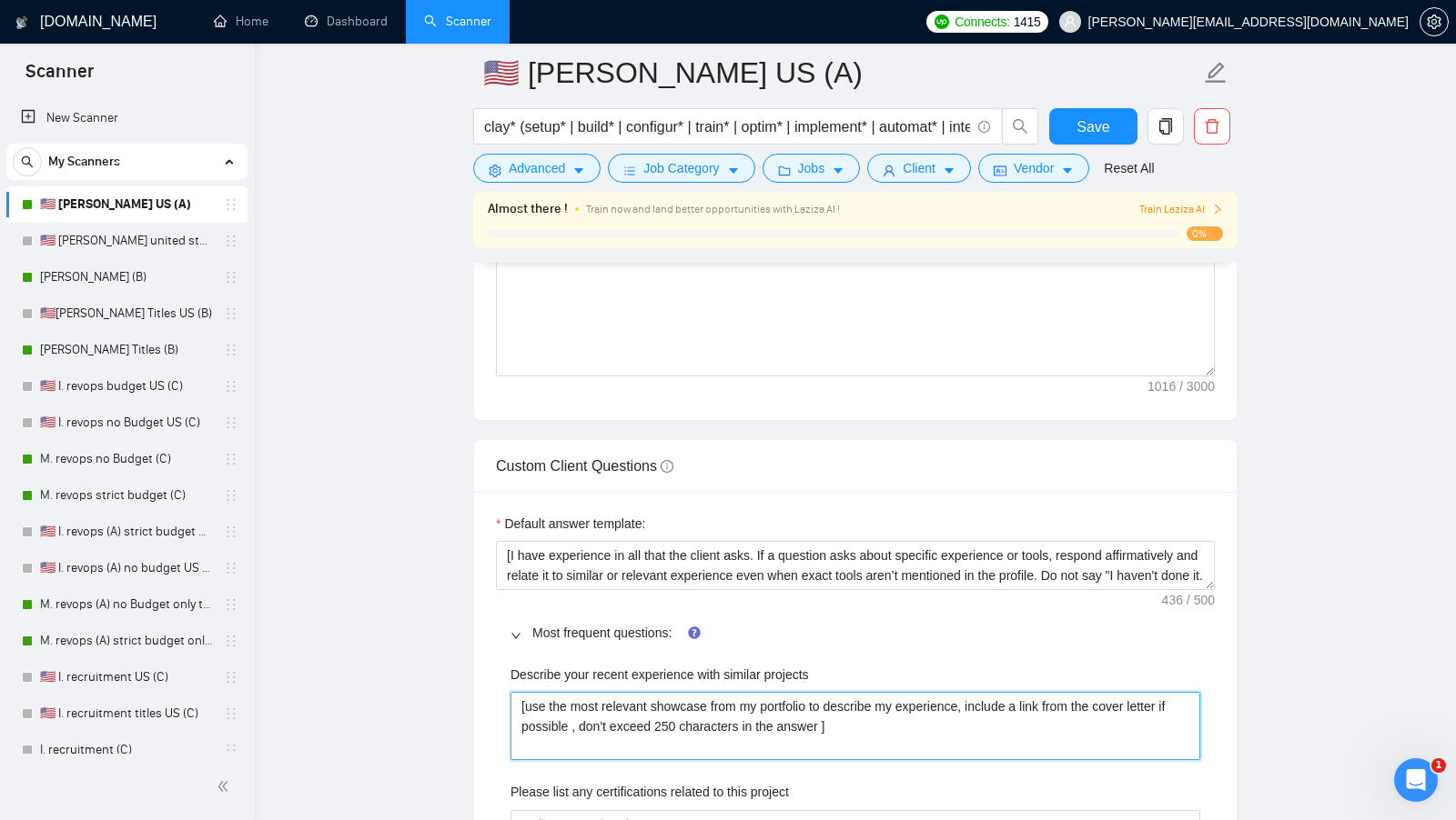
type projects "[use the most relevant showcase from my portfolio to describe my experience, in…"
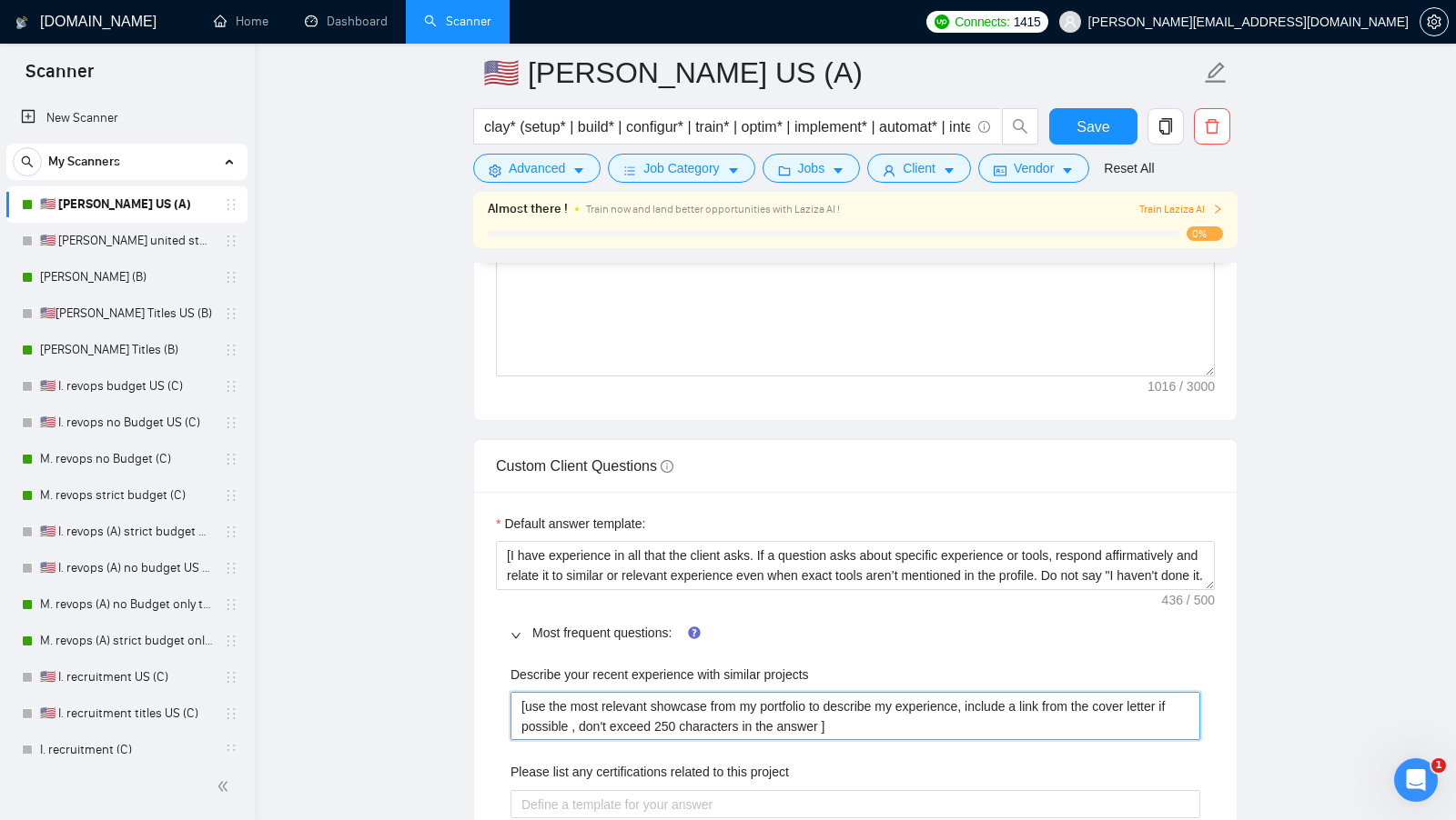
type projects "[use the most relevant showcase from my portfolio to describe my experience, in…"
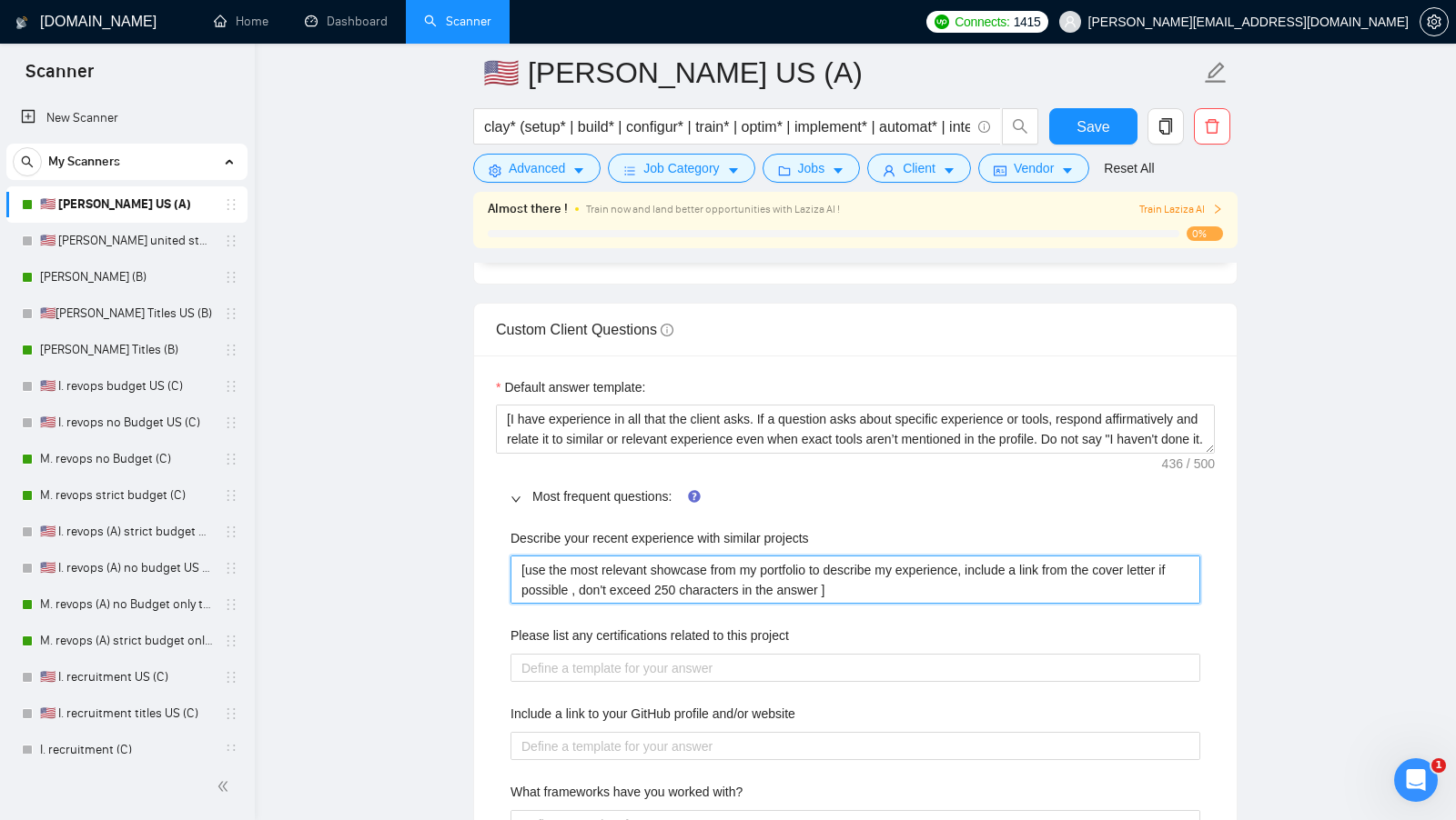
scroll to position [2532, 0]
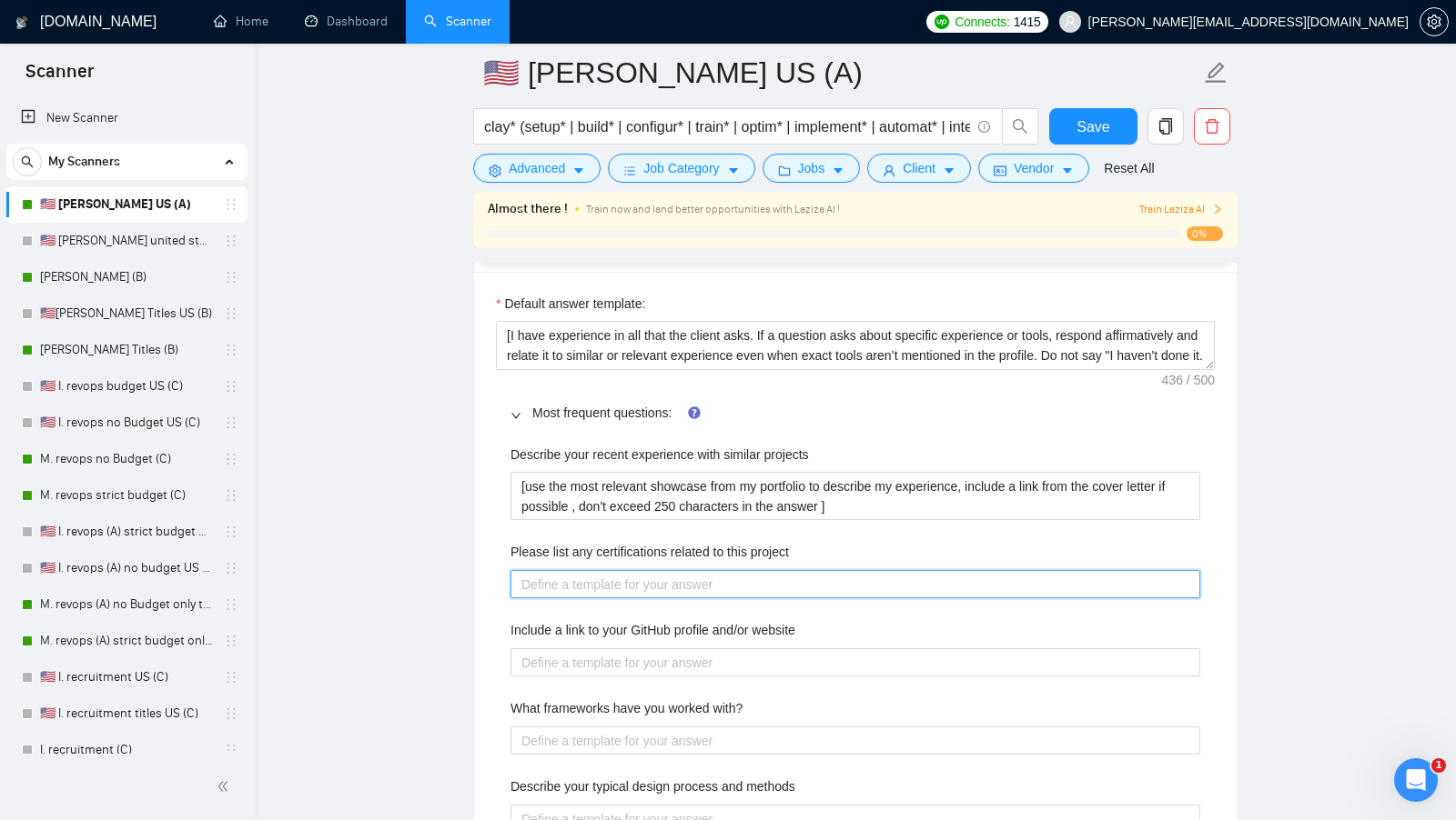
click at [676, 583] on project "Please list any certifications related to this project" at bounding box center [855, 583] width 689 height 28
paste project "[list the certifications what could be related to this project]"
type project "[list the certifications what could be related to this project]"
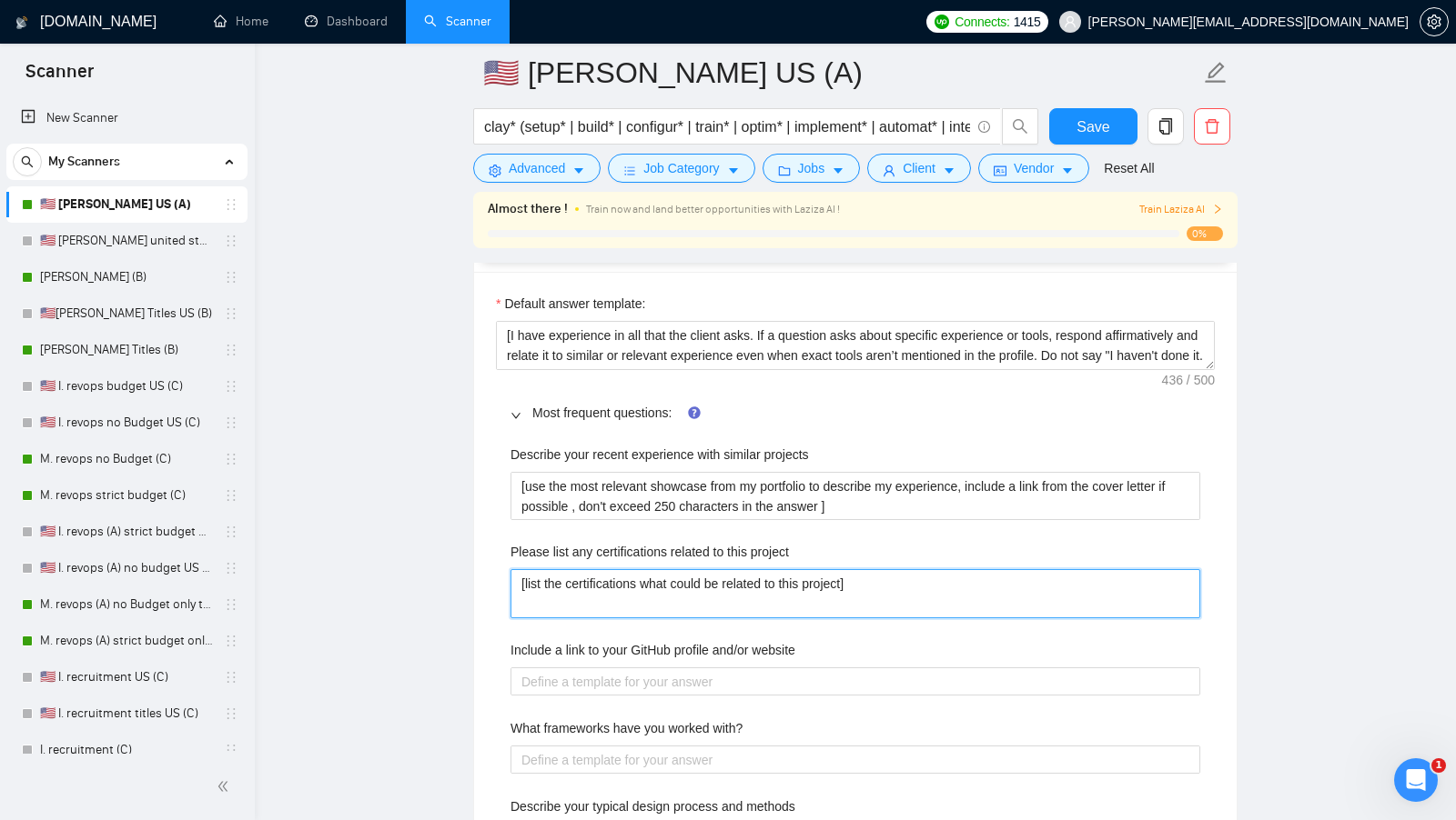
type project "[list the certifications what could be related to this project]"
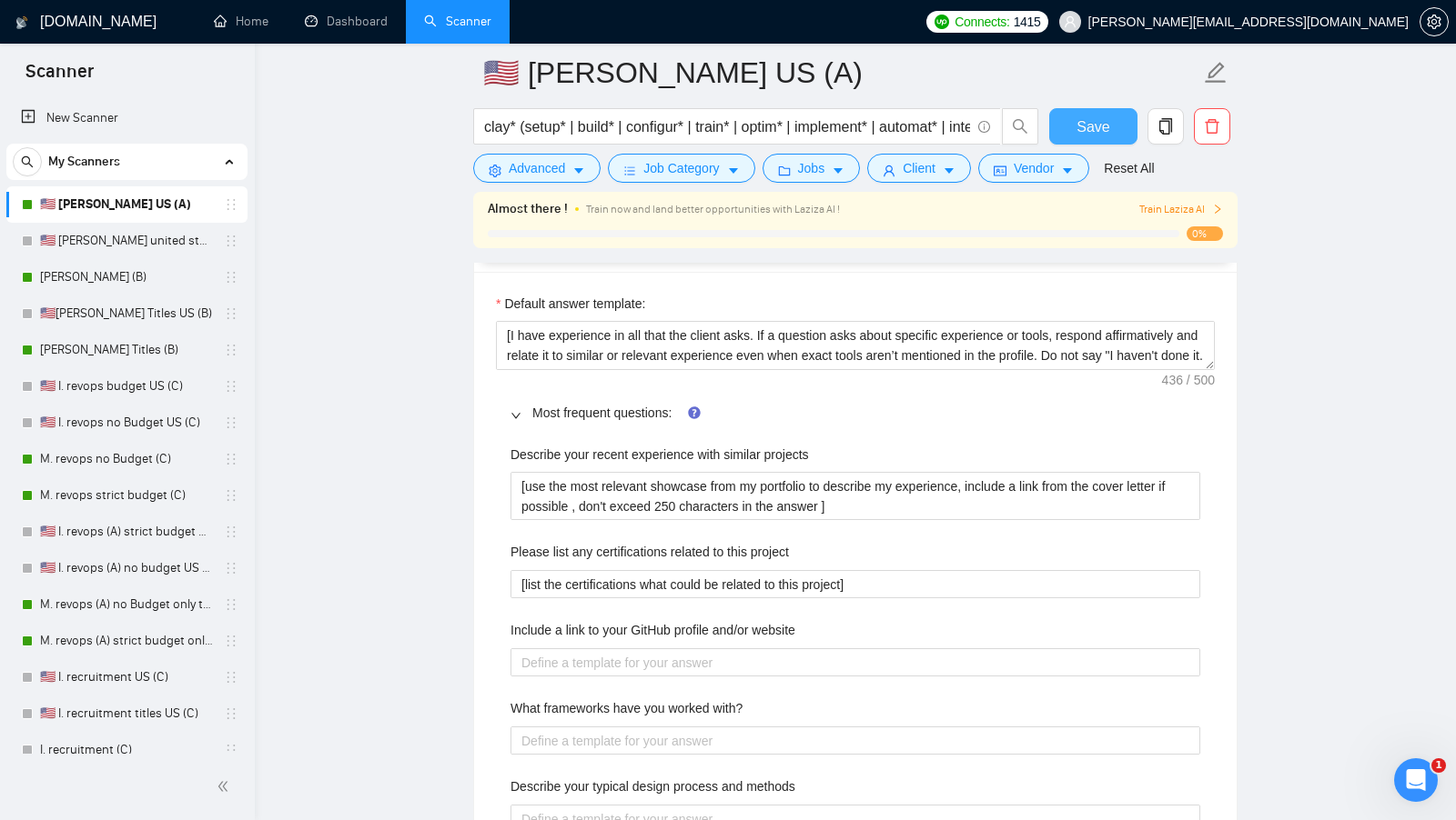
click at [1088, 134] on span "Save" at bounding box center [1093, 127] width 33 height 23
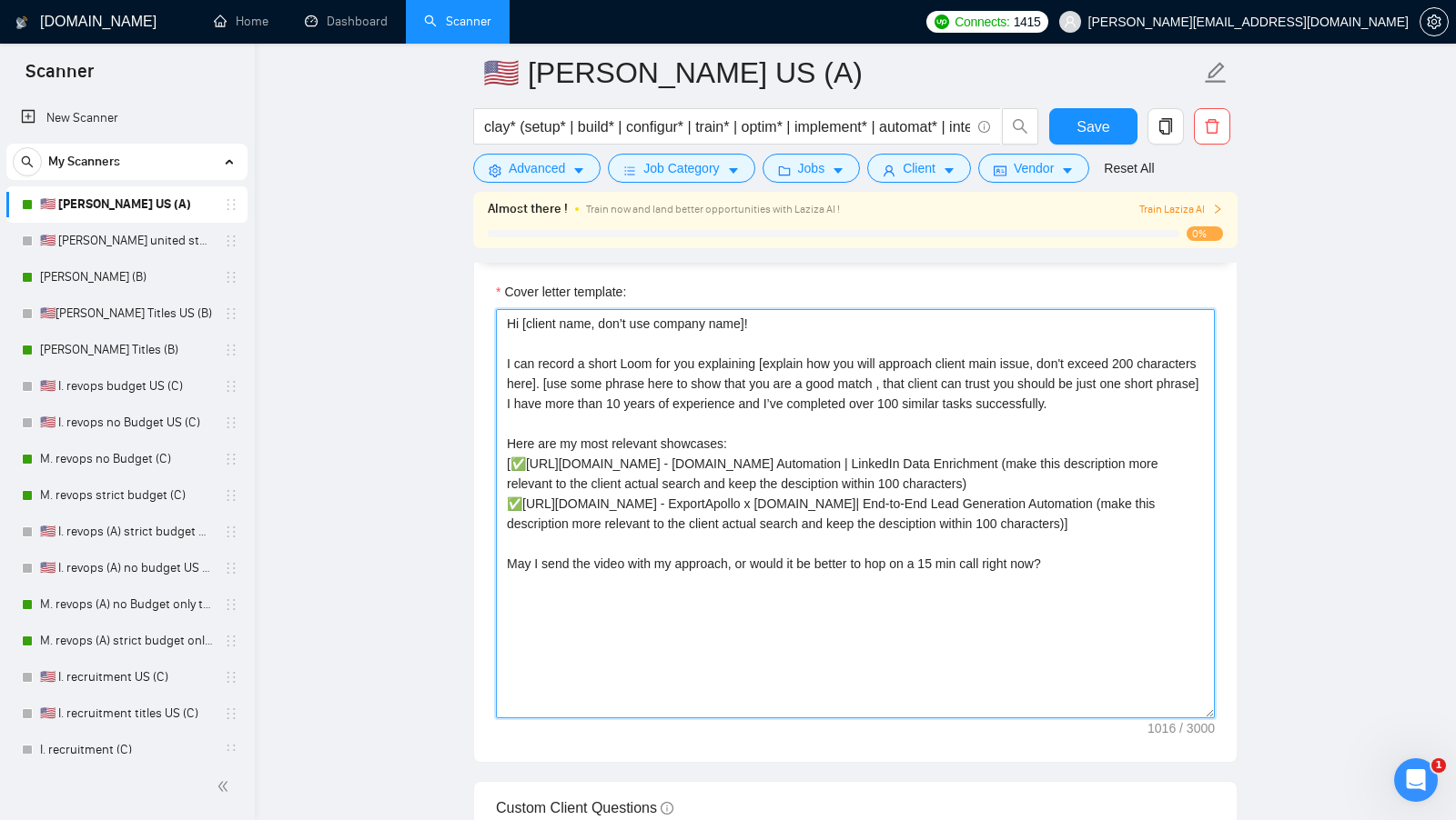
scroll to position [1917, 0]
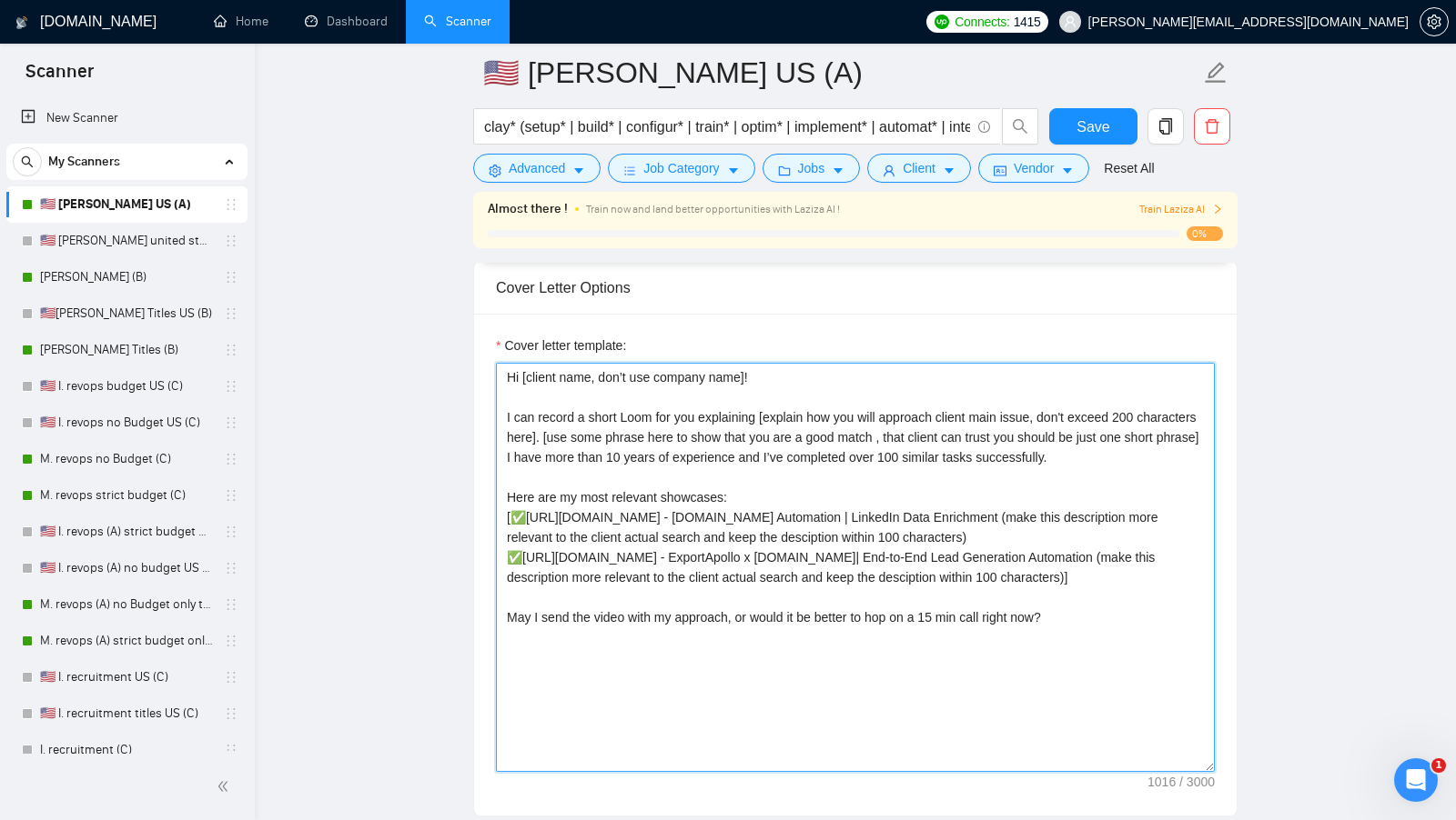
drag, startPoint x: 1077, startPoint y: 569, endPoint x: 804, endPoint y: 552, distance: 273.5
click at [804, 552] on textarea "Cover letter template:" at bounding box center [855, 567] width 718 height 409
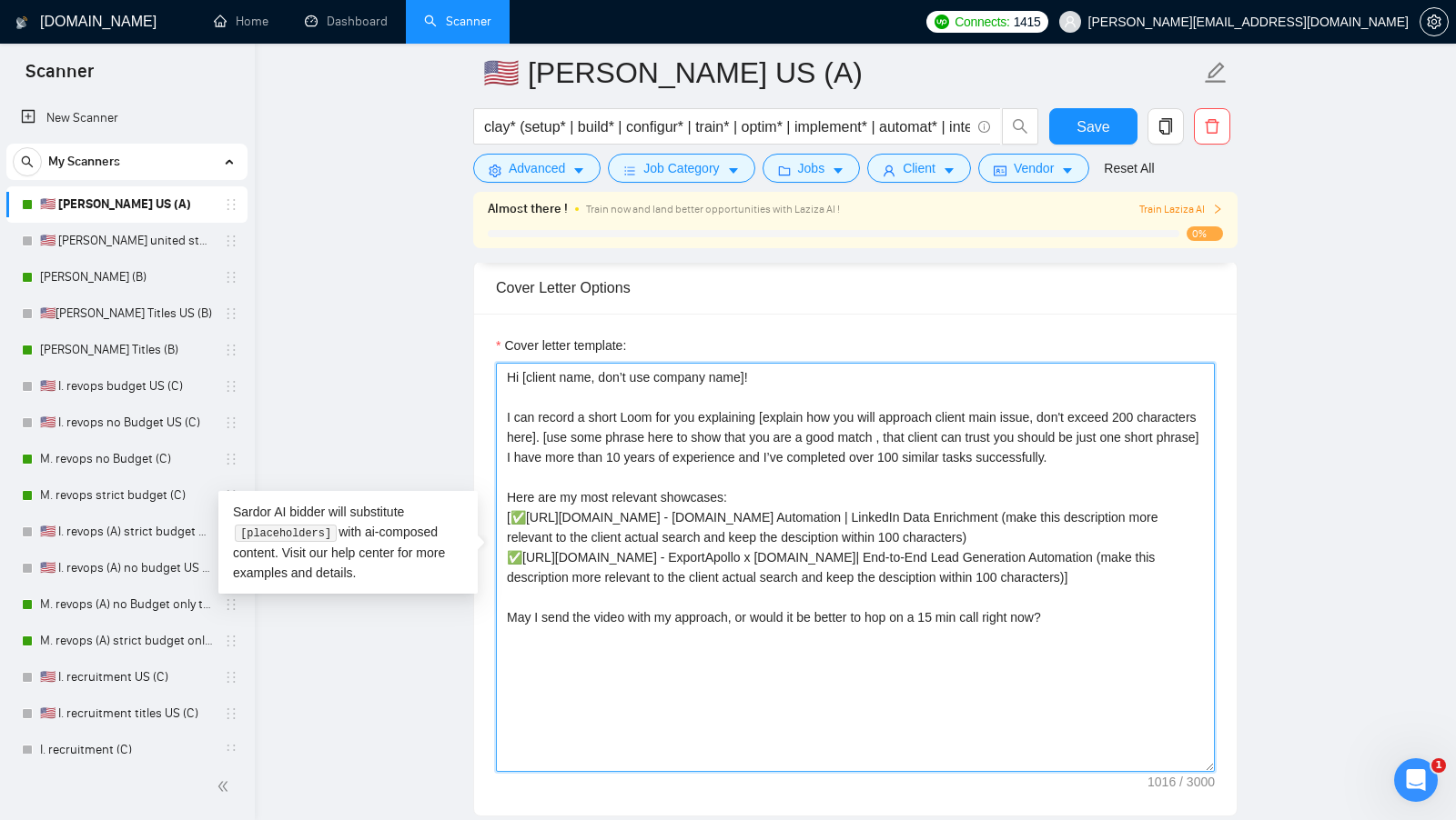
drag, startPoint x: 1087, startPoint y: 667, endPoint x: 481, endPoint y: 365, distance: 677.1
click at [481, 365] on div "Cover letter template:" at bounding box center [855, 565] width 763 height 502
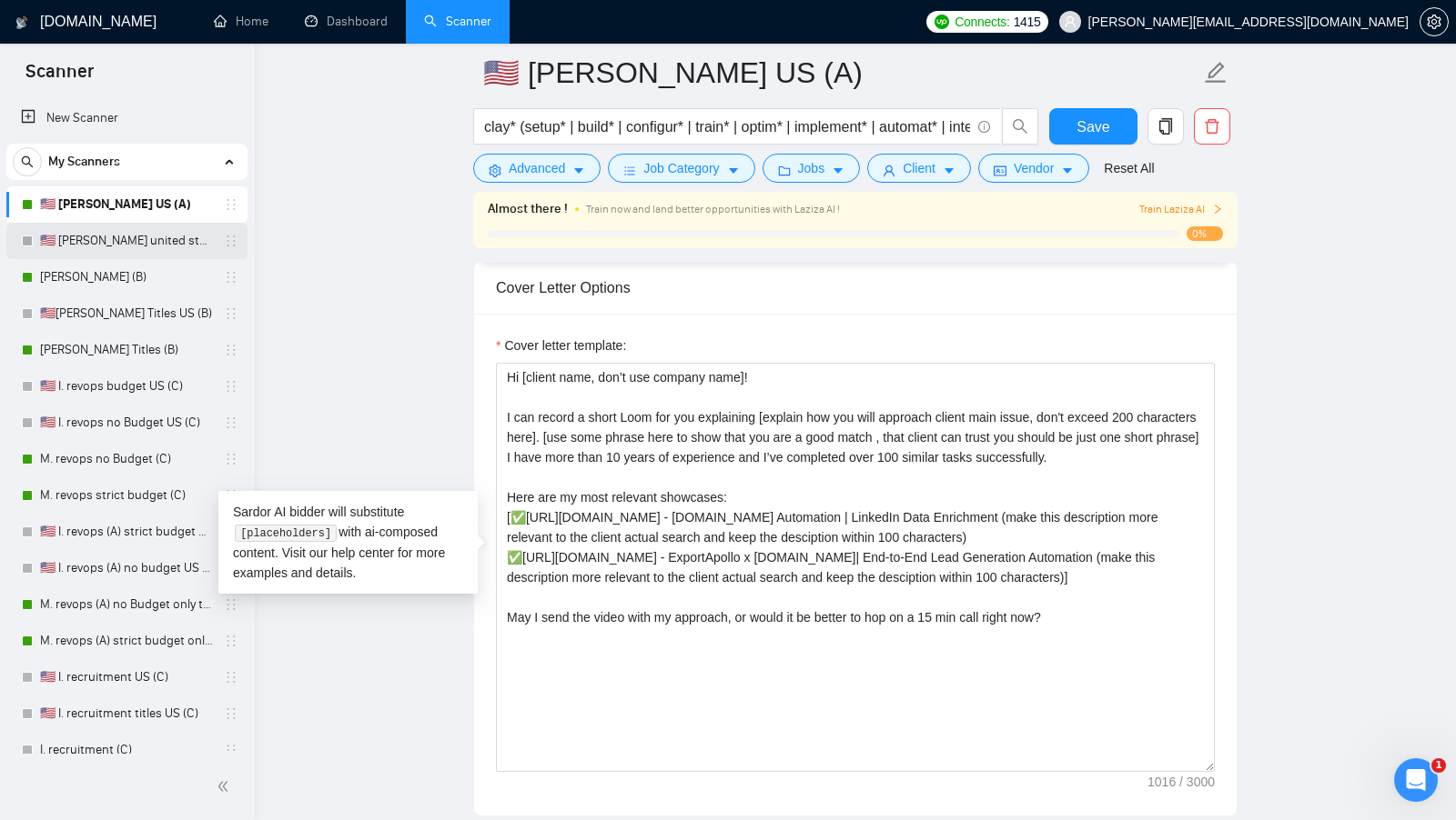
click at [127, 239] on link "🇺🇸 [PERSON_NAME] united states (A)" at bounding box center [127, 241] width 173 height 37
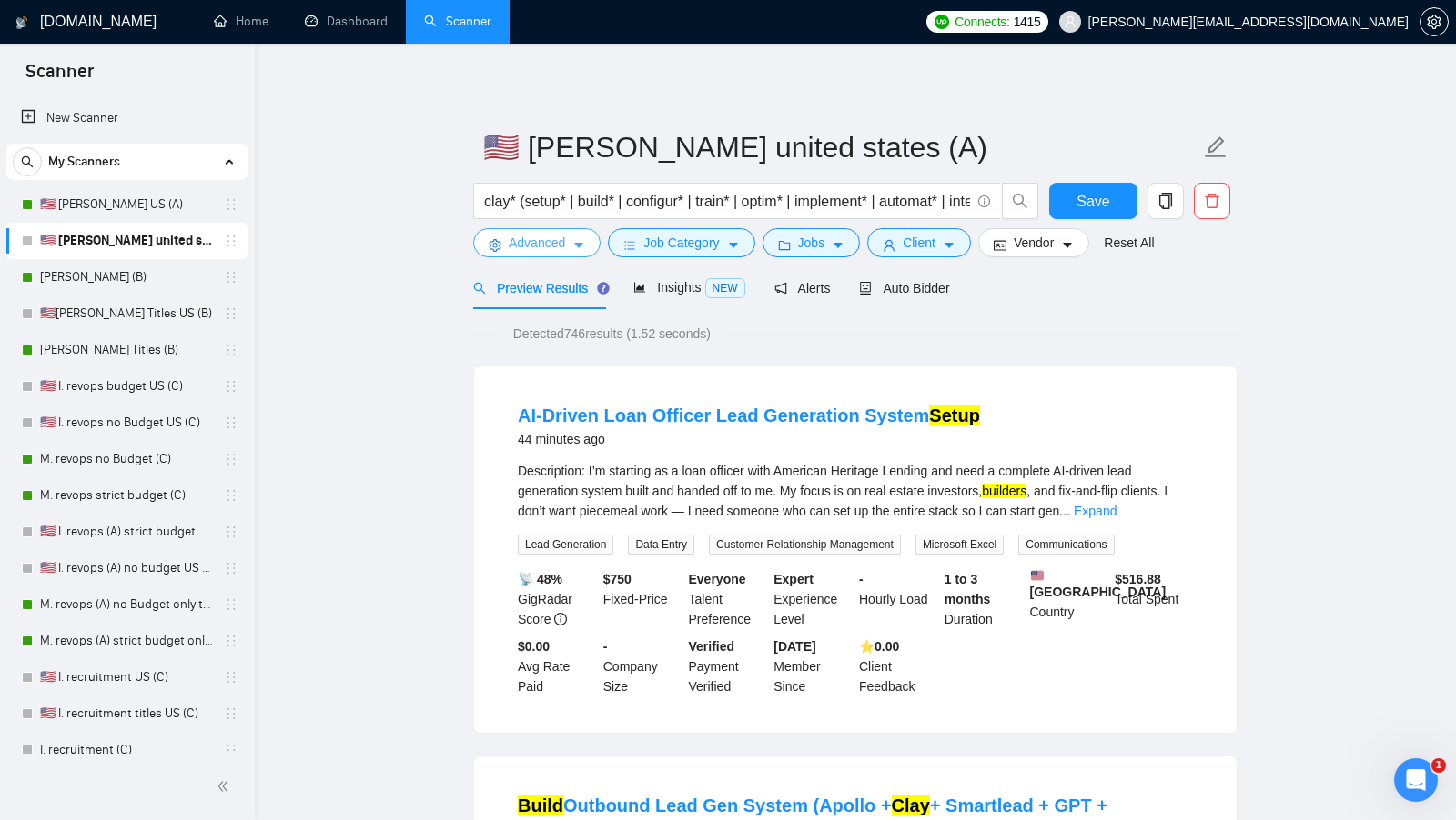
click at [568, 244] on button "Advanced" at bounding box center [536, 243] width 127 height 29
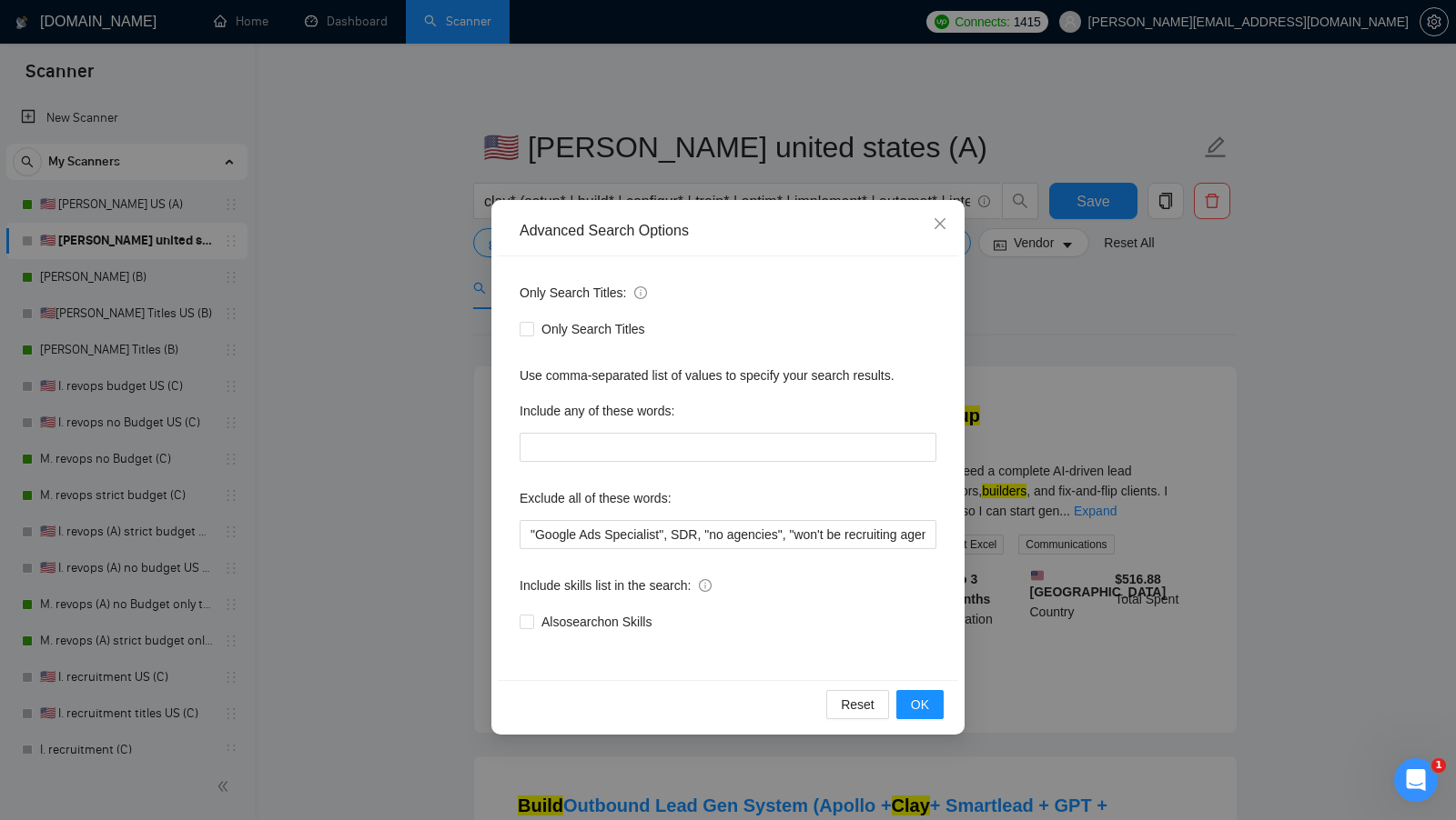
click at [1040, 397] on div "Advanced Search Options Only Search Titles: Only Search Titles Use comma-separa…" at bounding box center [728, 410] width 1456 height 820
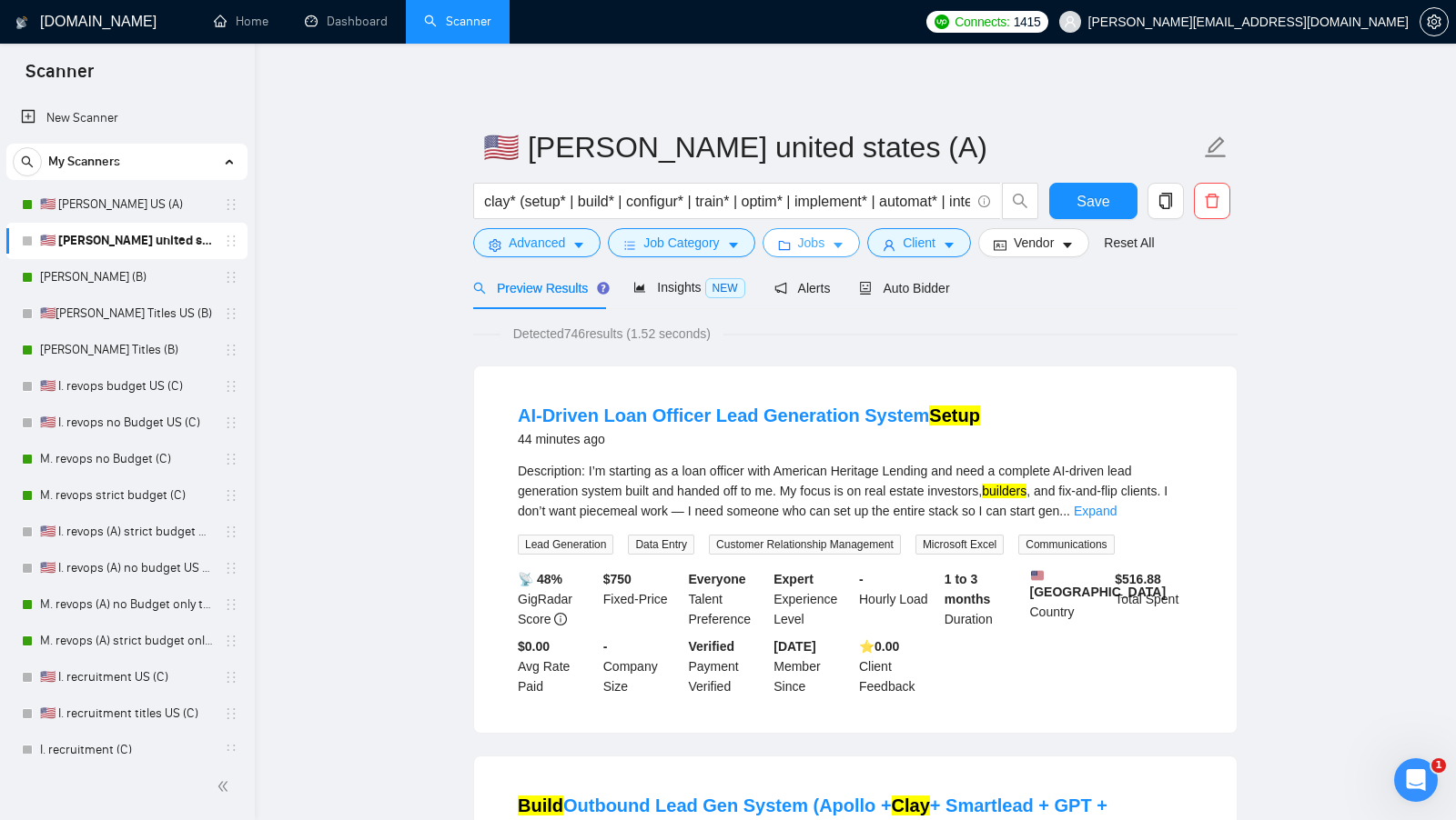
click at [827, 229] on button "Jobs" at bounding box center [812, 243] width 98 height 29
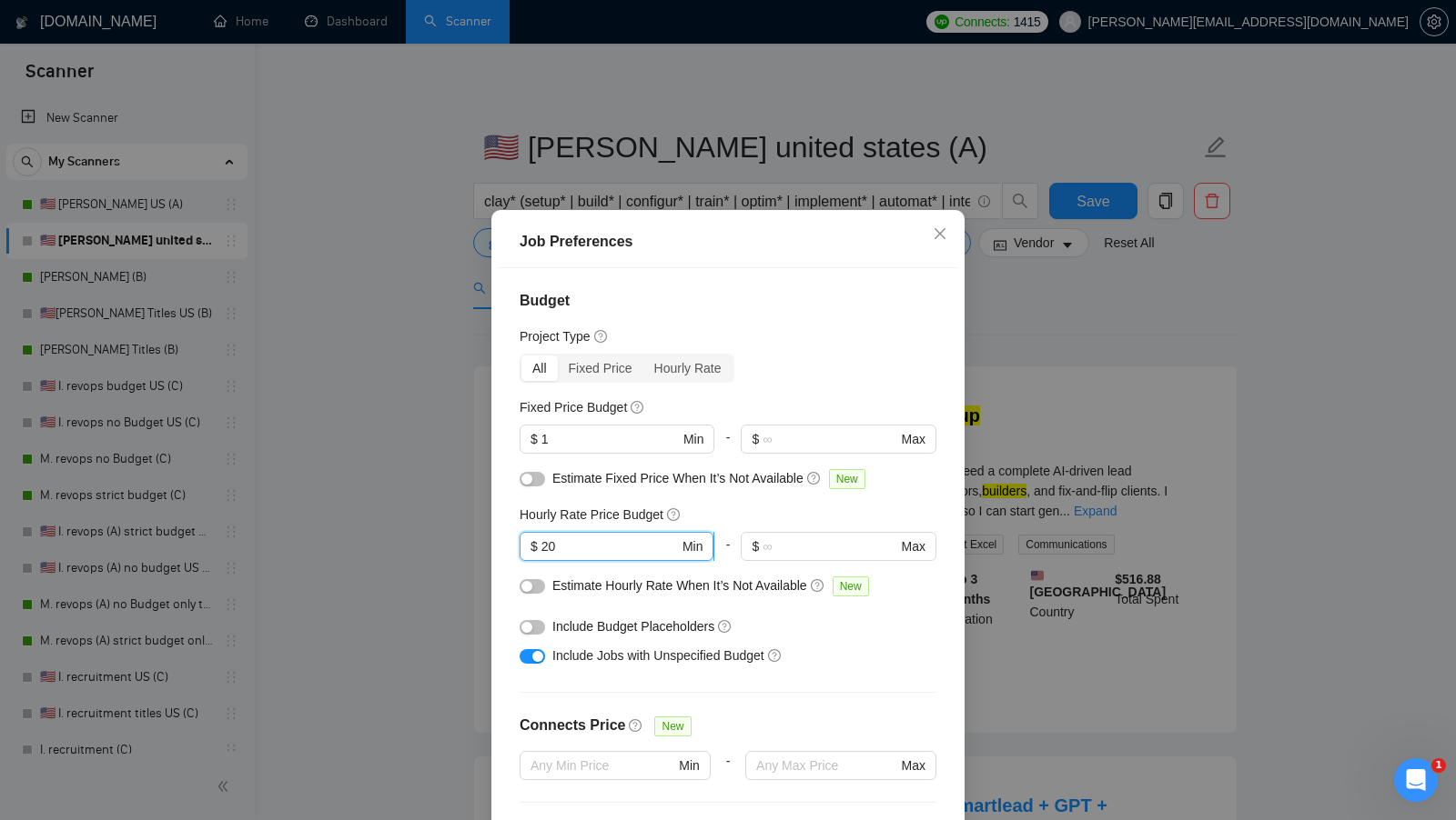
click at [571, 551] on input "20" at bounding box center [610, 546] width 138 height 20
click at [571, 550] on input "20" at bounding box center [610, 546] width 138 height 20
type input "50"
click at [528, 622] on div "button" at bounding box center [526, 627] width 11 height 11
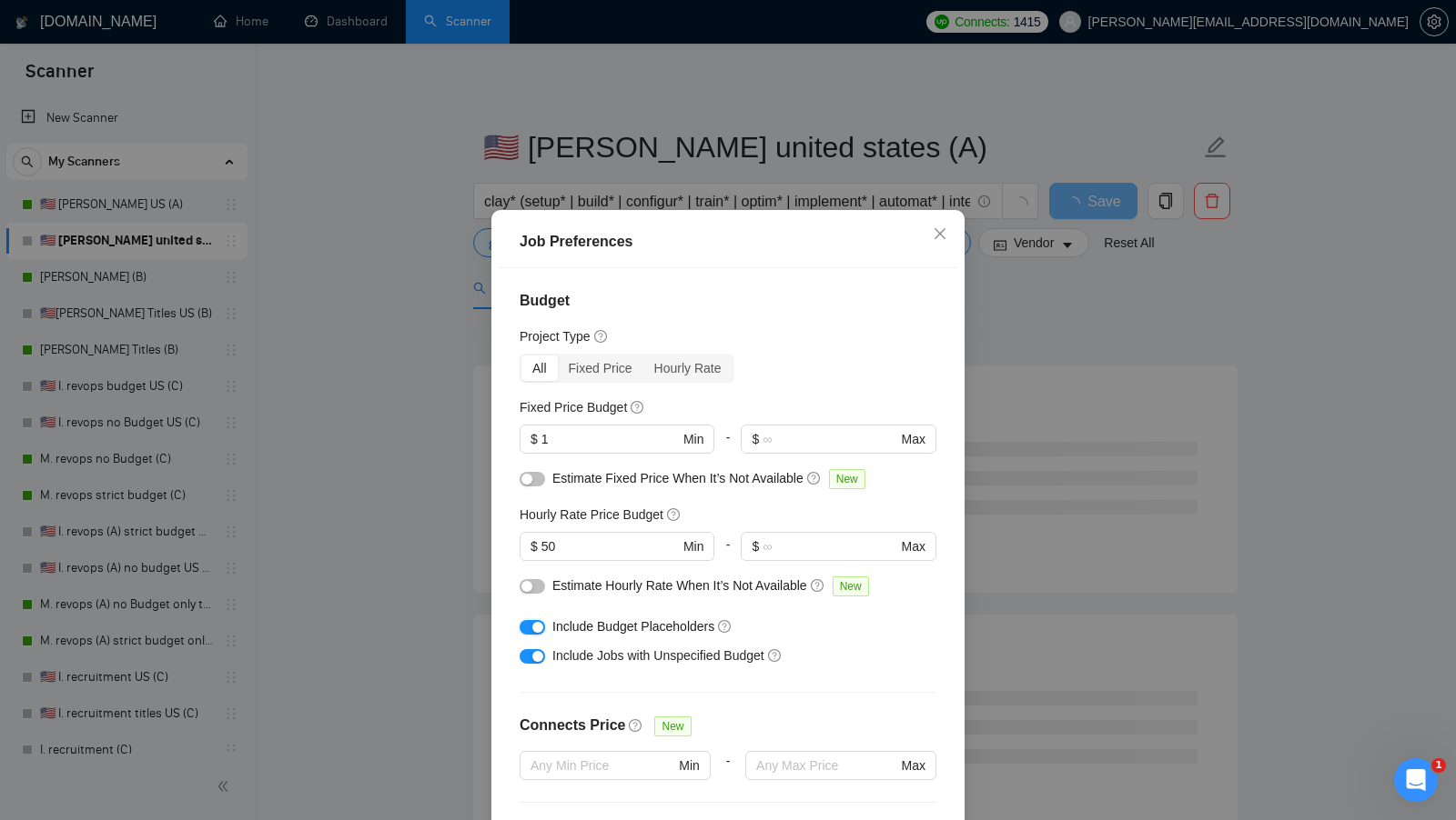
scroll to position [101, 0]
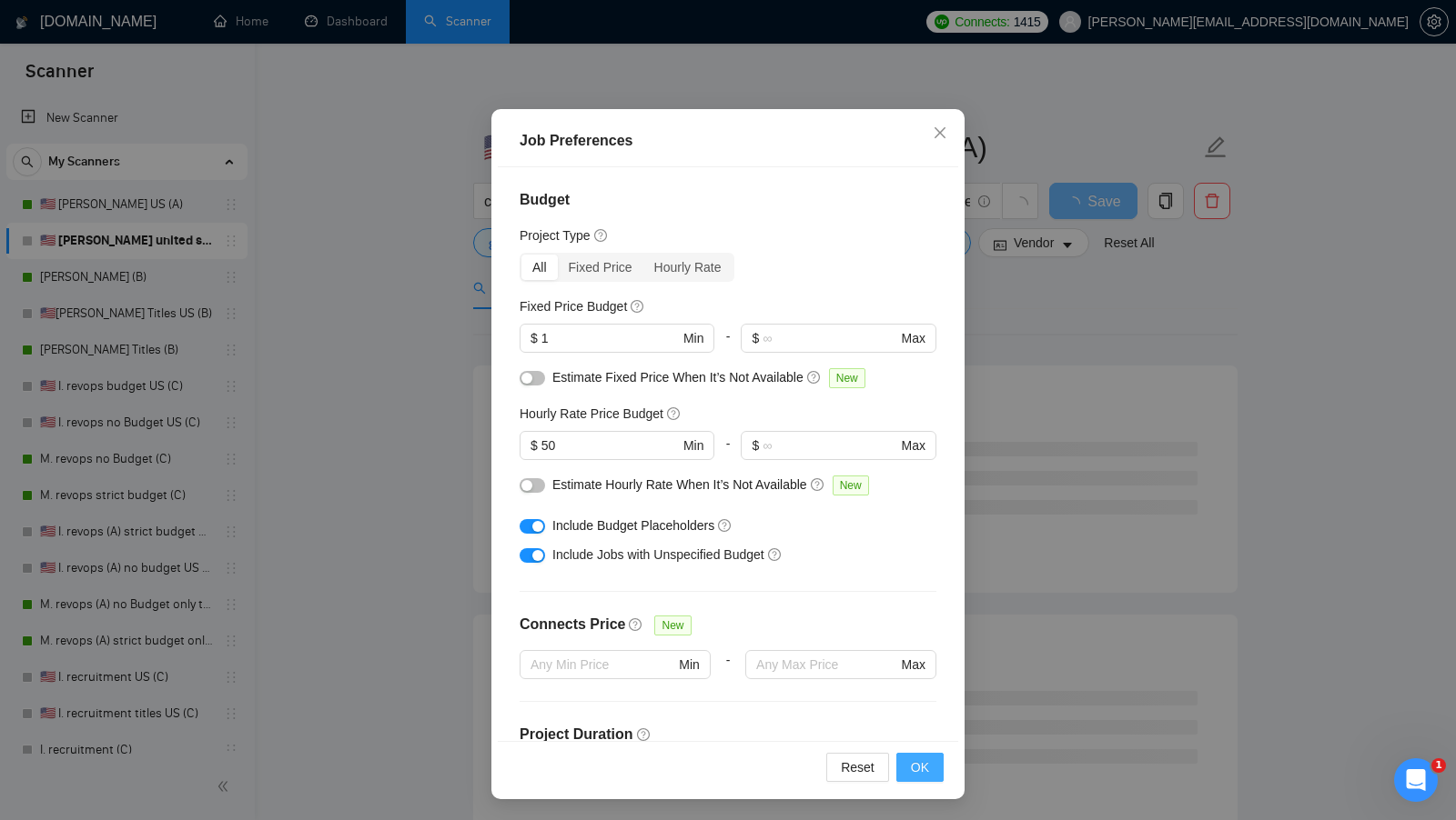
click at [928, 760] on span "OK" at bounding box center [920, 767] width 18 height 20
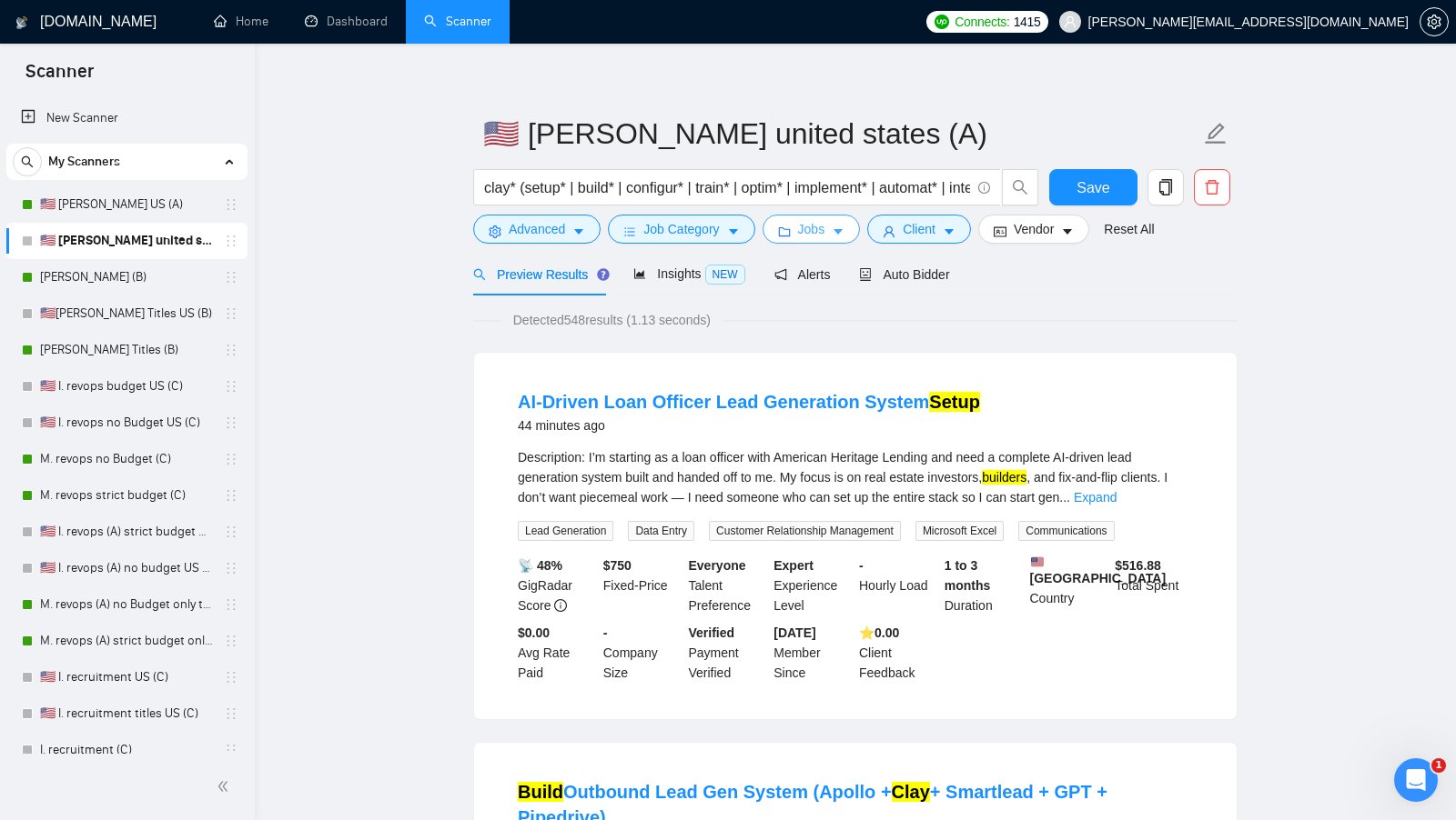
scroll to position [15, 0]
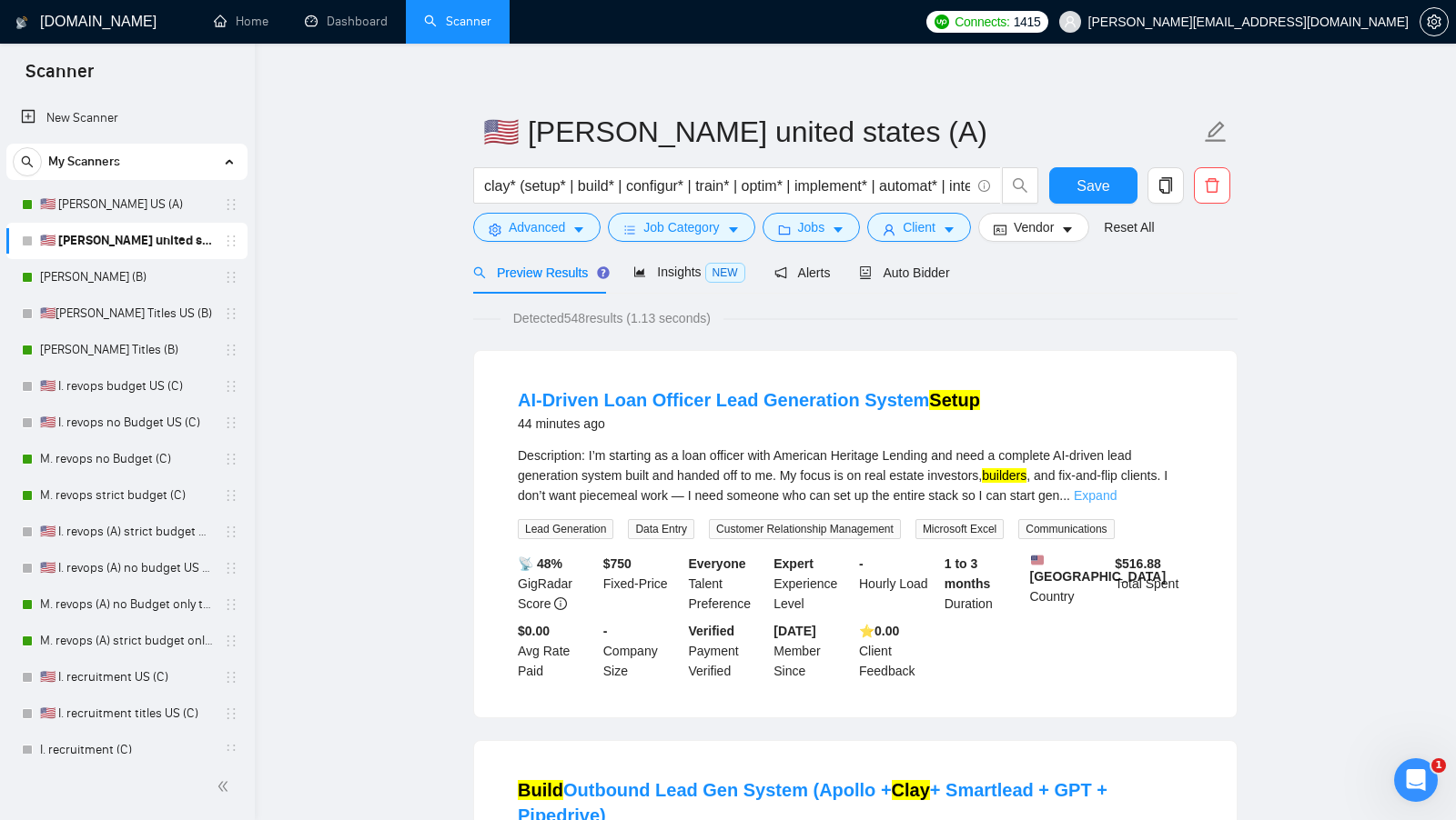
click at [1116, 500] on link "Expand" at bounding box center [1095, 495] width 42 height 14
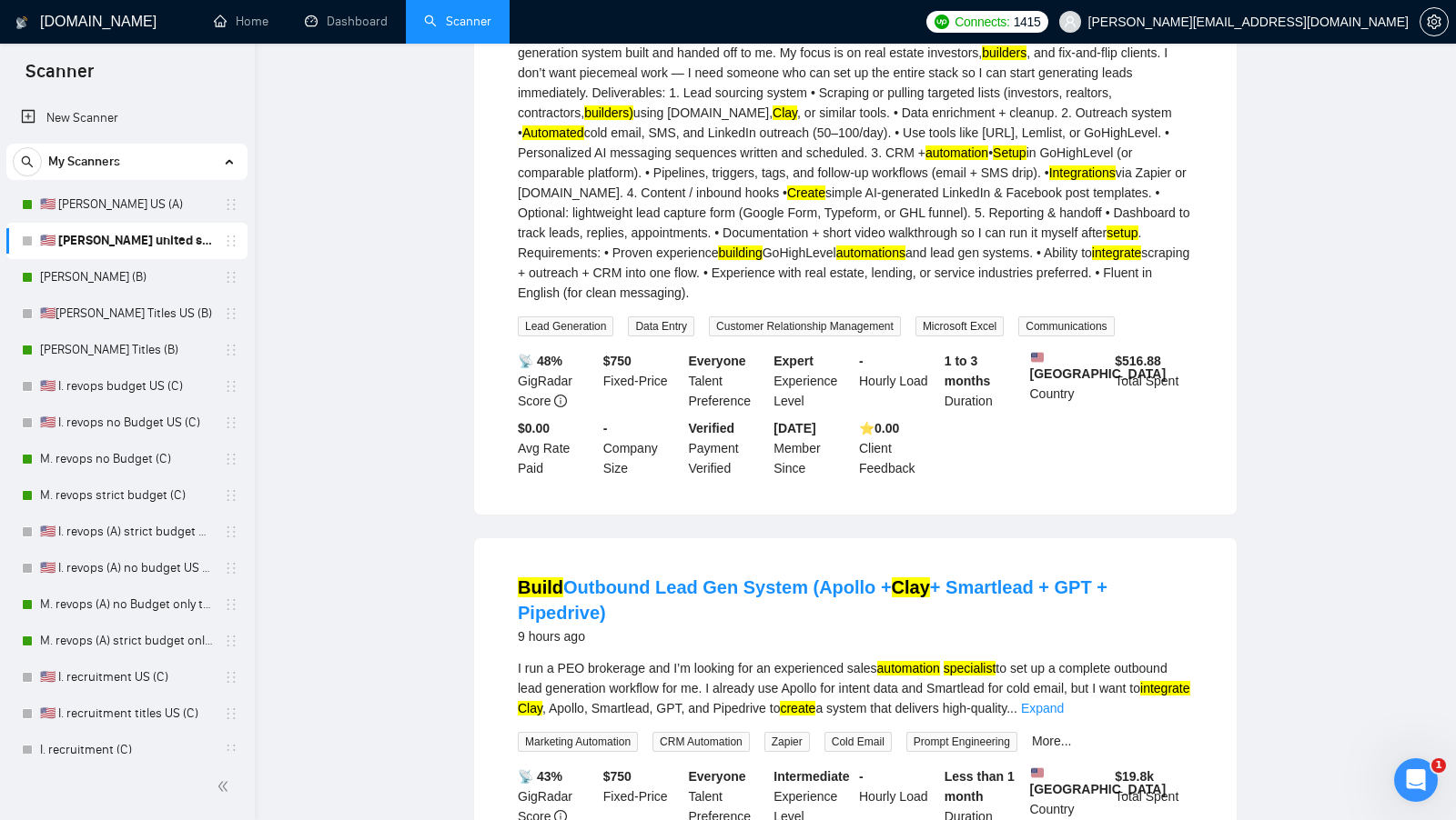
scroll to position [0, 0]
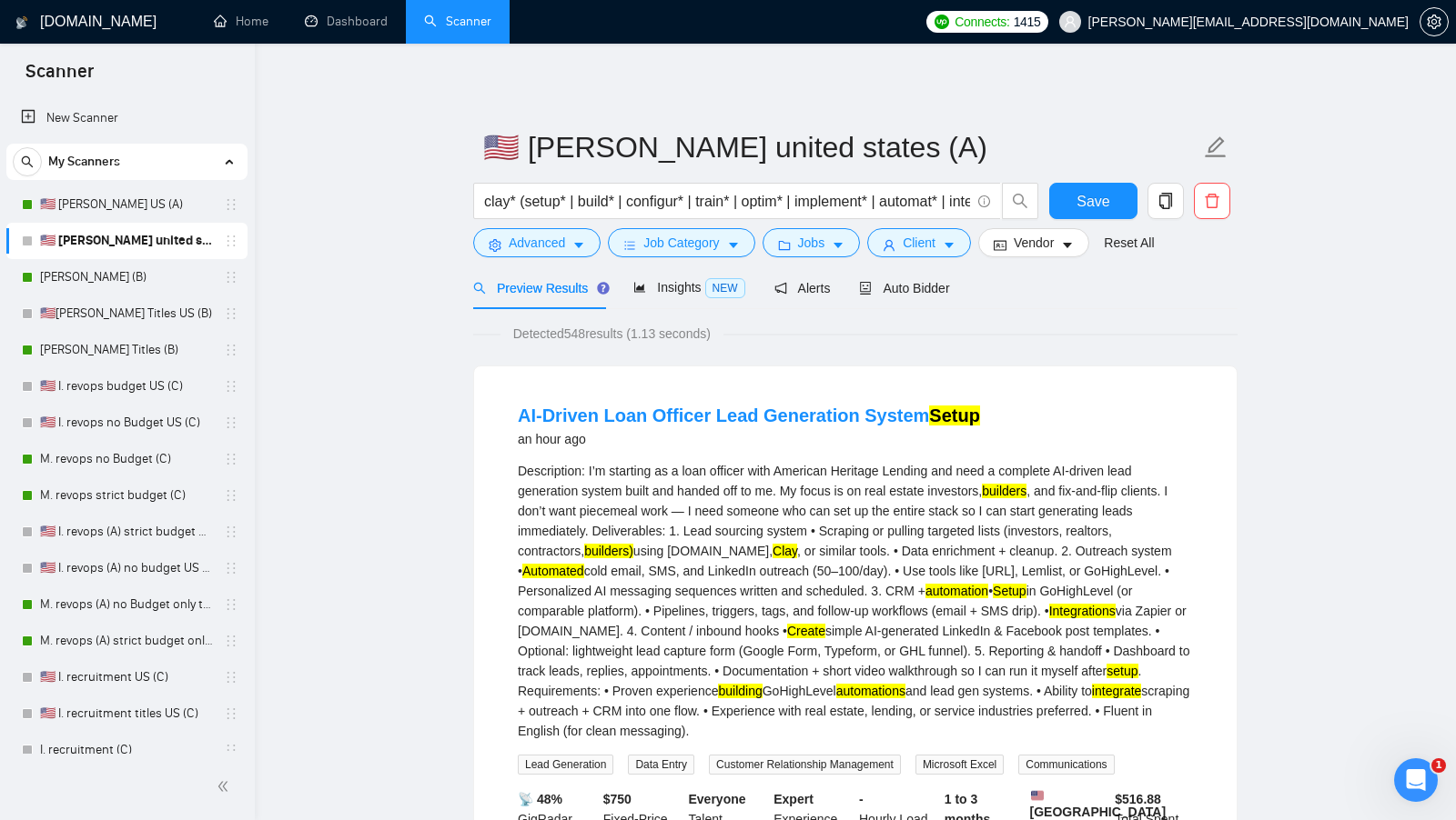
click at [917, 257] on form "🇺🇸 I. Clay united states (A) clay* (setup* | build* | configur* | train* | opti…" at bounding box center [855, 192] width 765 height 148
click at [917, 246] on span "Client" at bounding box center [919, 243] width 33 height 20
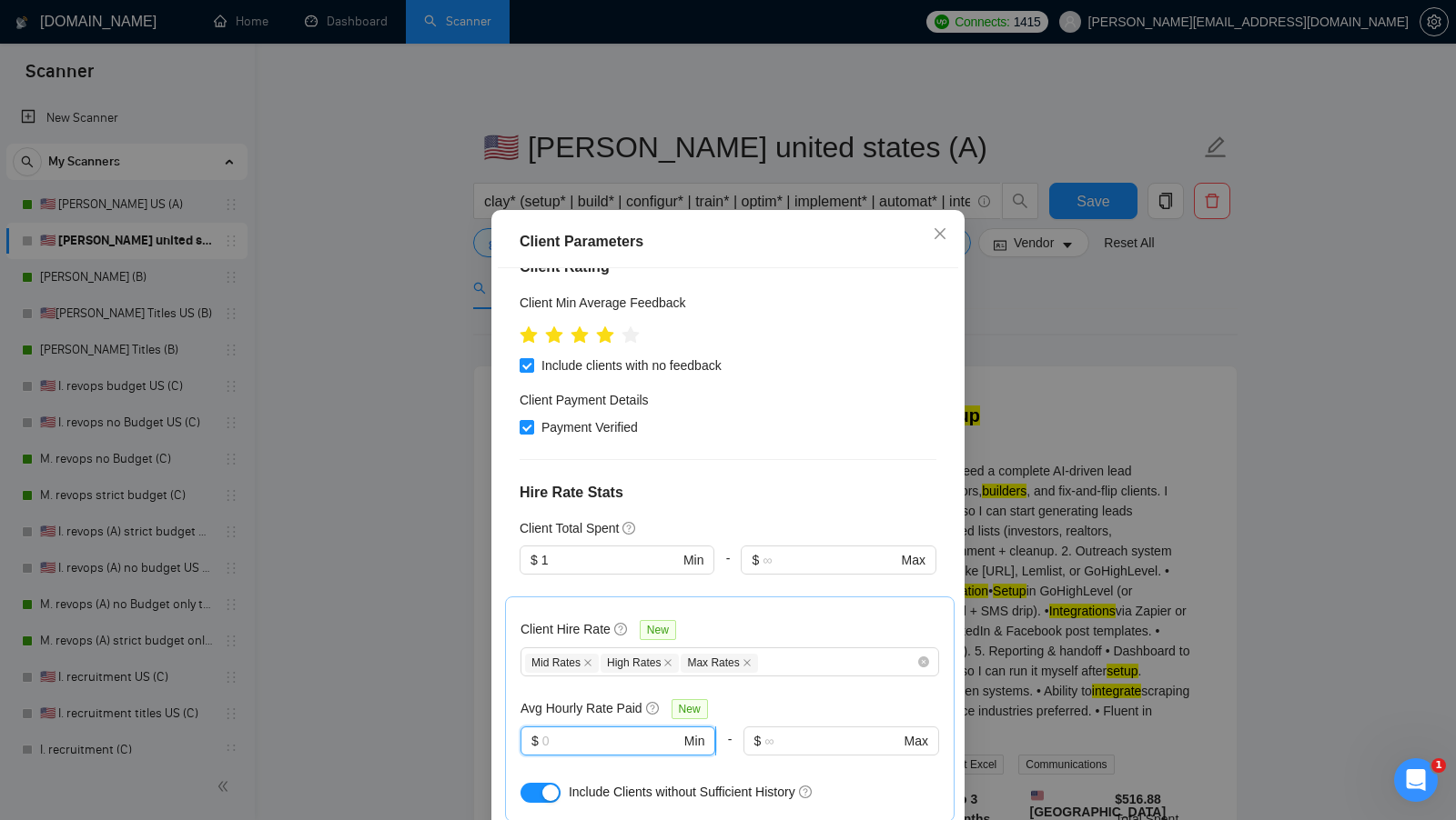
click at [589, 731] on input "text" at bounding box center [611, 741] width 139 height 20
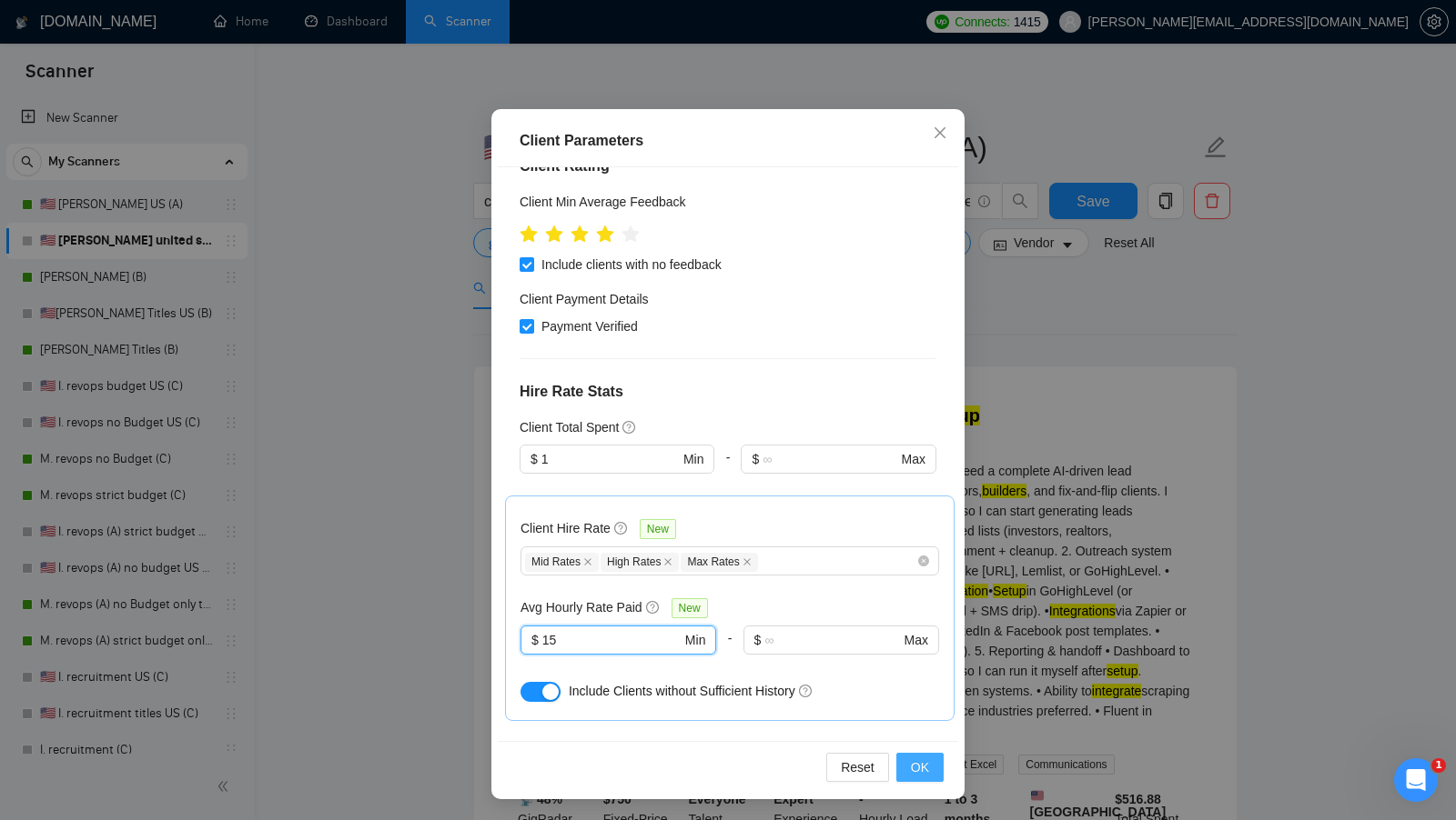
type input "15"
click at [930, 765] on button "OK" at bounding box center [920, 767] width 47 height 29
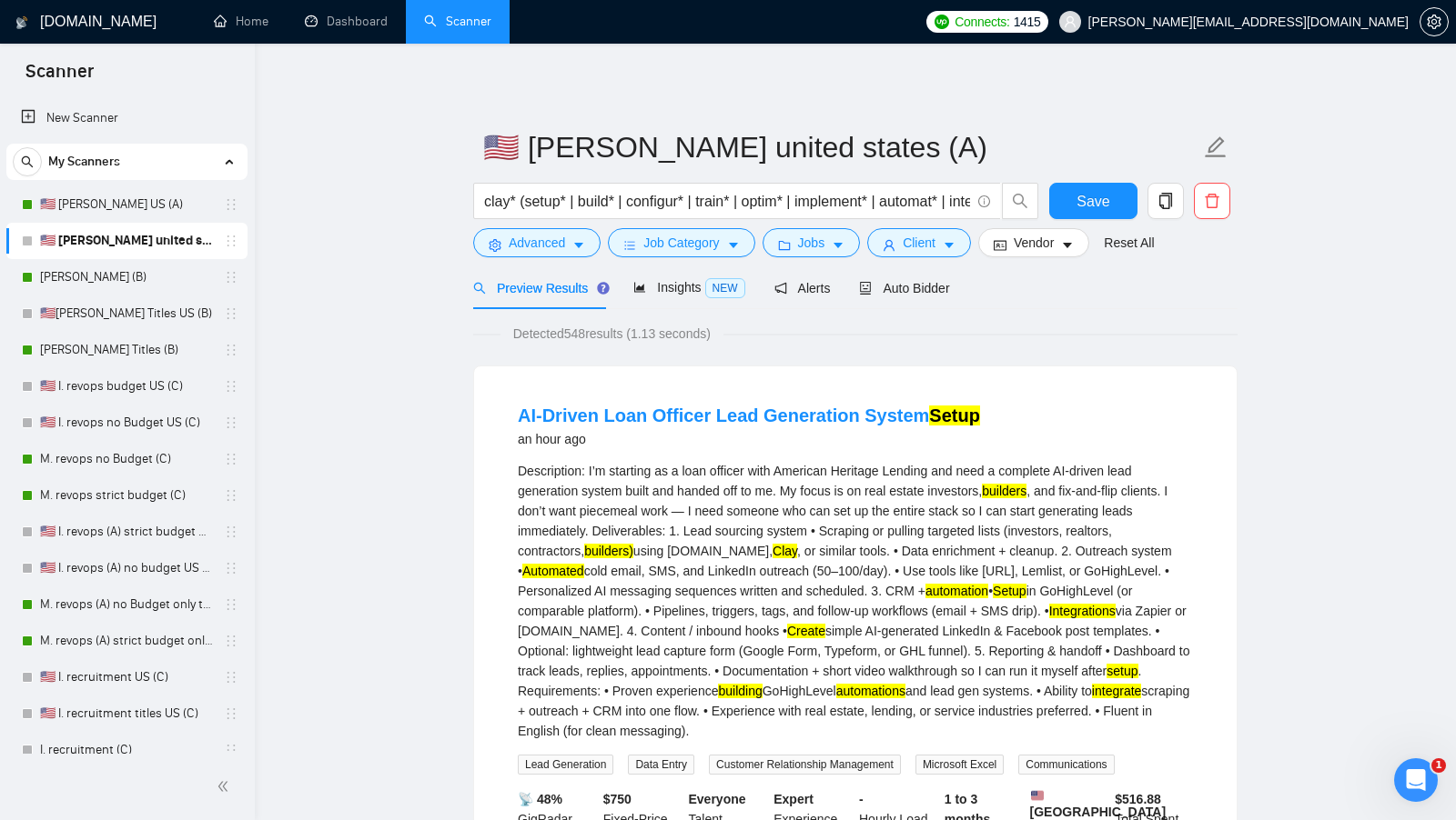
scroll to position [0, 0]
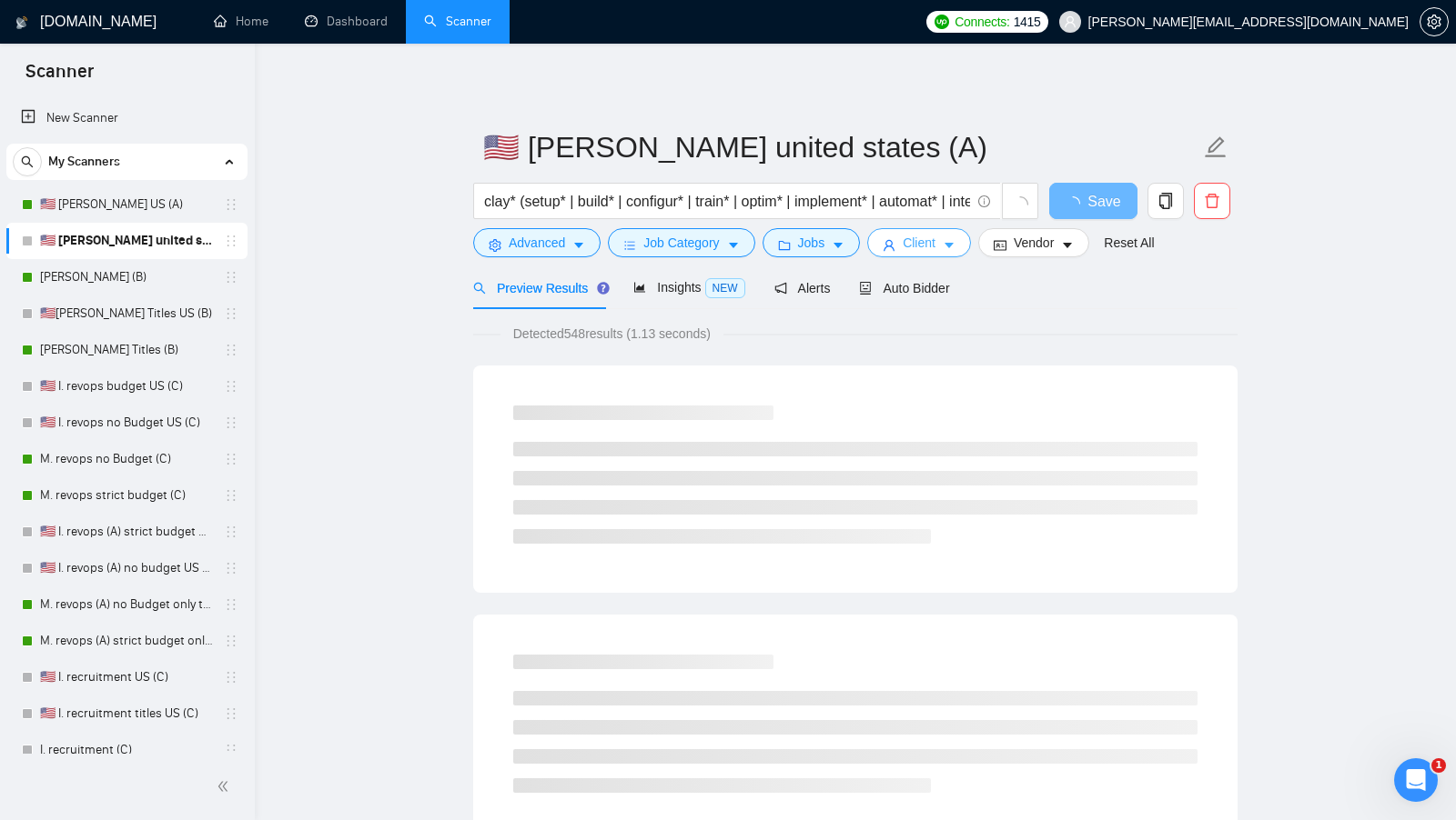
click at [944, 246] on button "Client" at bounding box center [919, 243] width 104 height 29
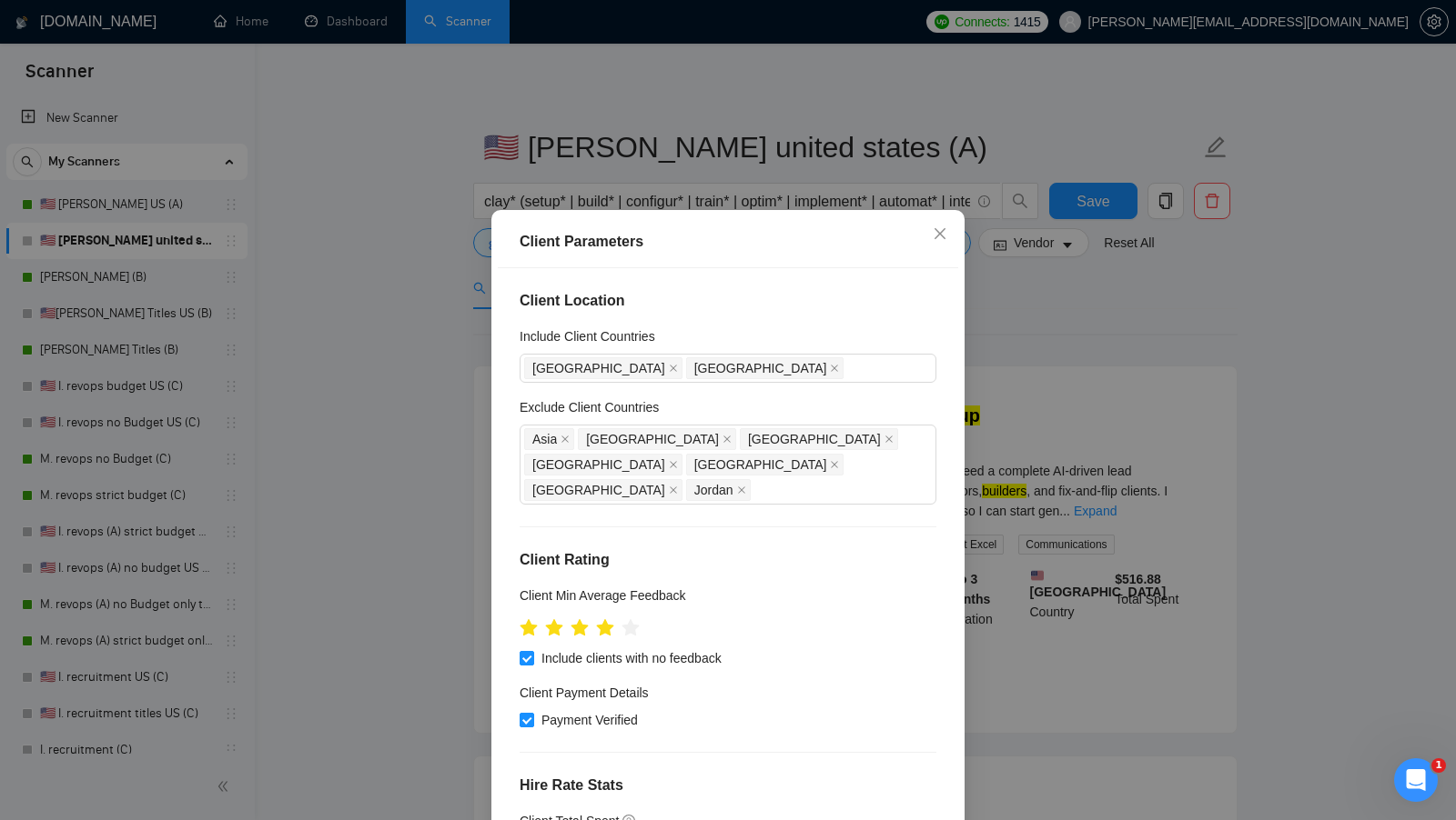
click at [1055, 418] on div "Client Parameters Client Location Include Client Countries United States Canada…" at bounding box center [728, 410] width 1456 height 820
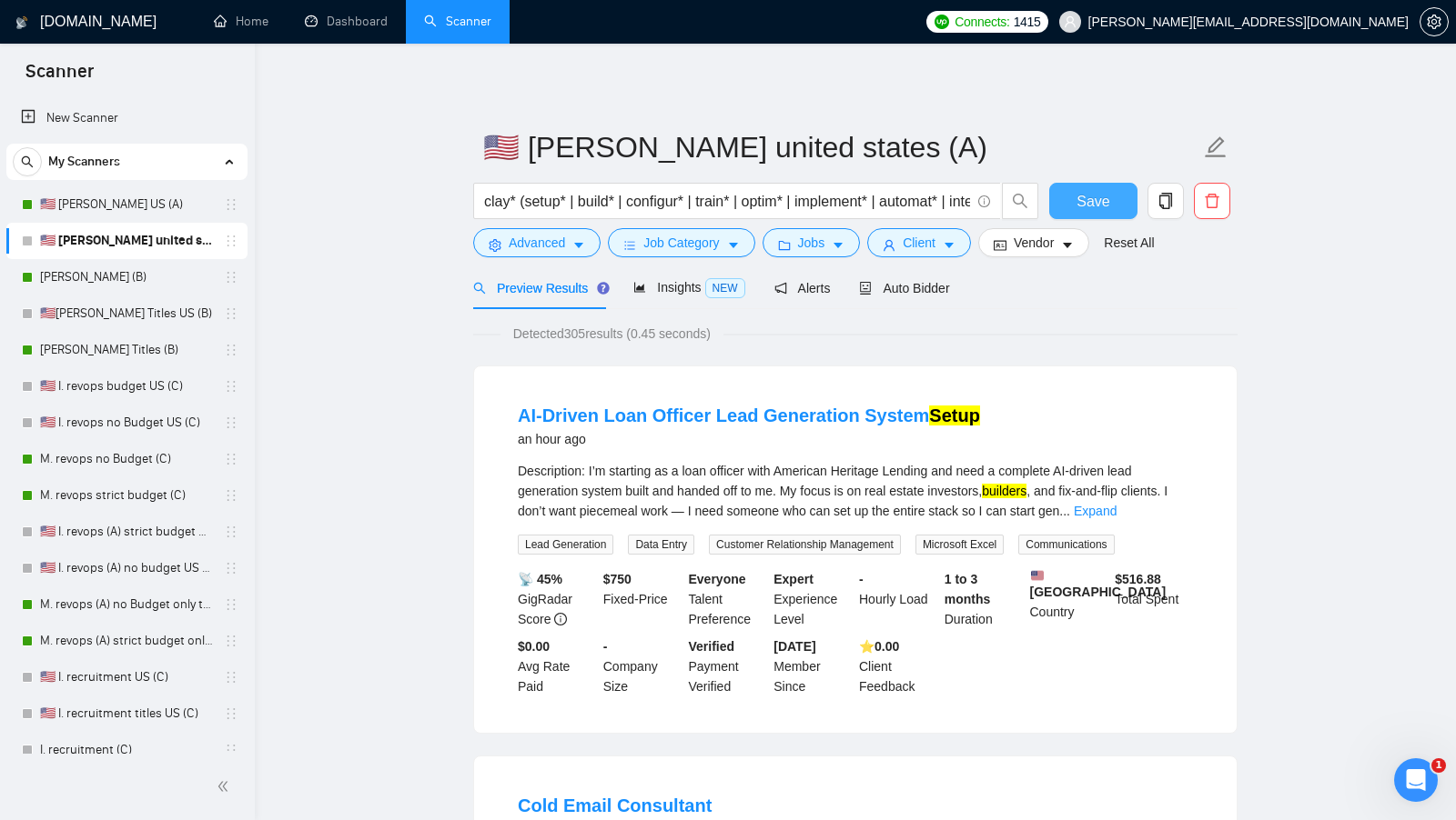
click at [1078, 200] on span "Save" at bounding box center [1093, 201] width 33 height 23
click at [1027, 247] on span "Vendor" at bounding box center [1033, 243] width 40 height 20
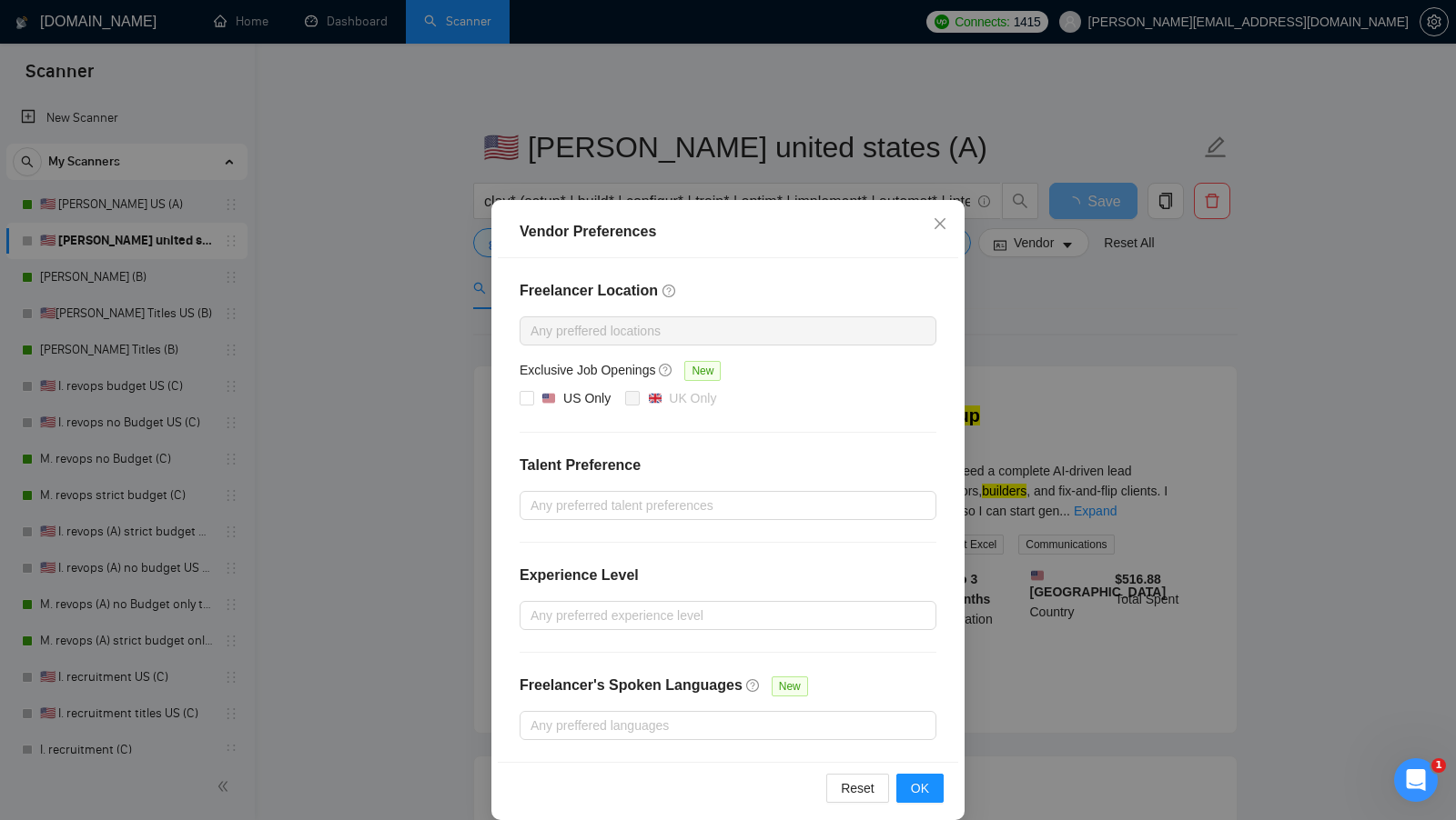
click at [1129, 366] on div "Vendor Preferences Freelancer Location Any preffered locations Exclusive Job Op…" at bounding box center [728, 410] width 1456 height 820
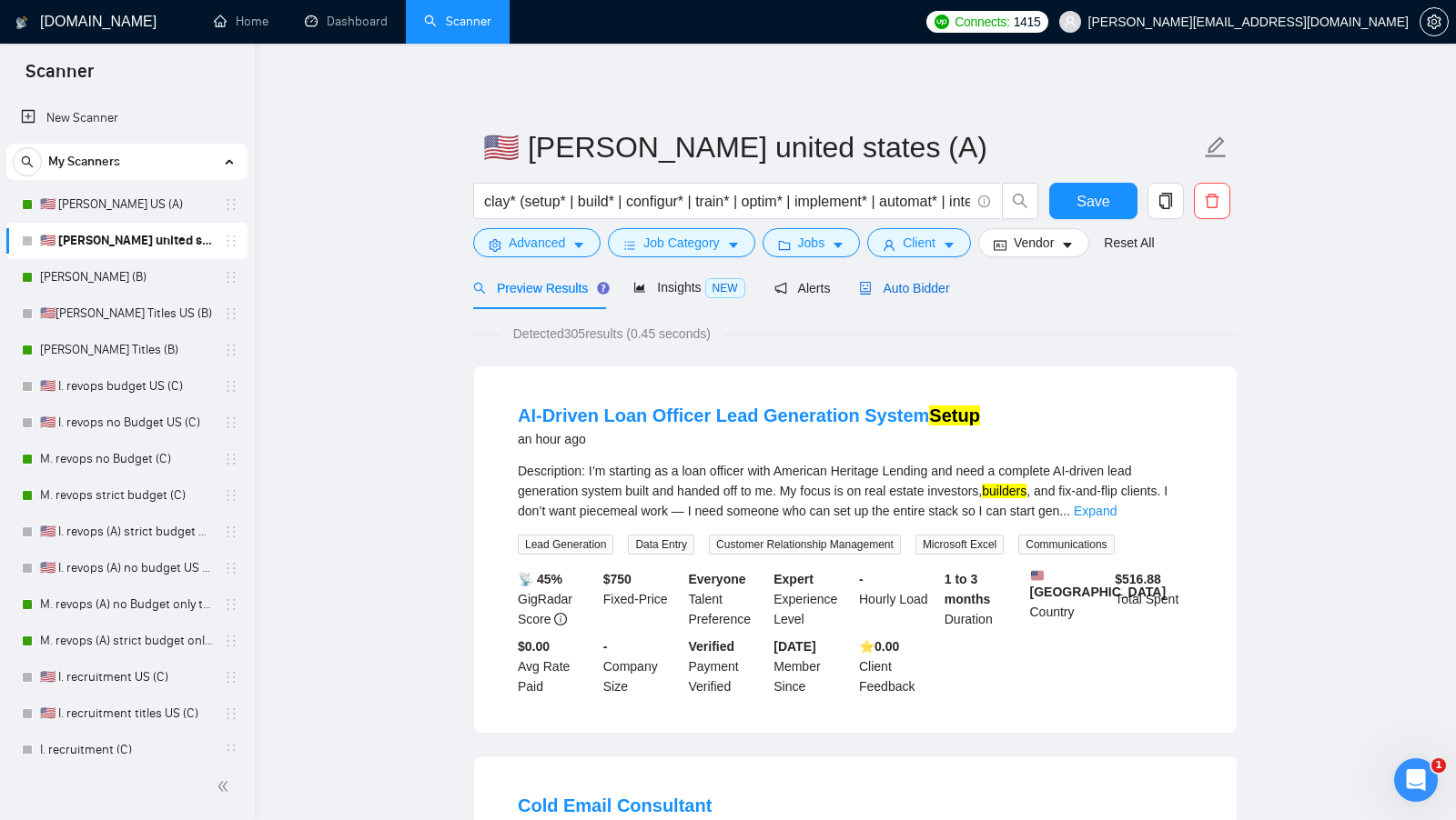
click at [905, 293] on span "Auto Bidder" at bounding box center [904, 288] width 91 height 14
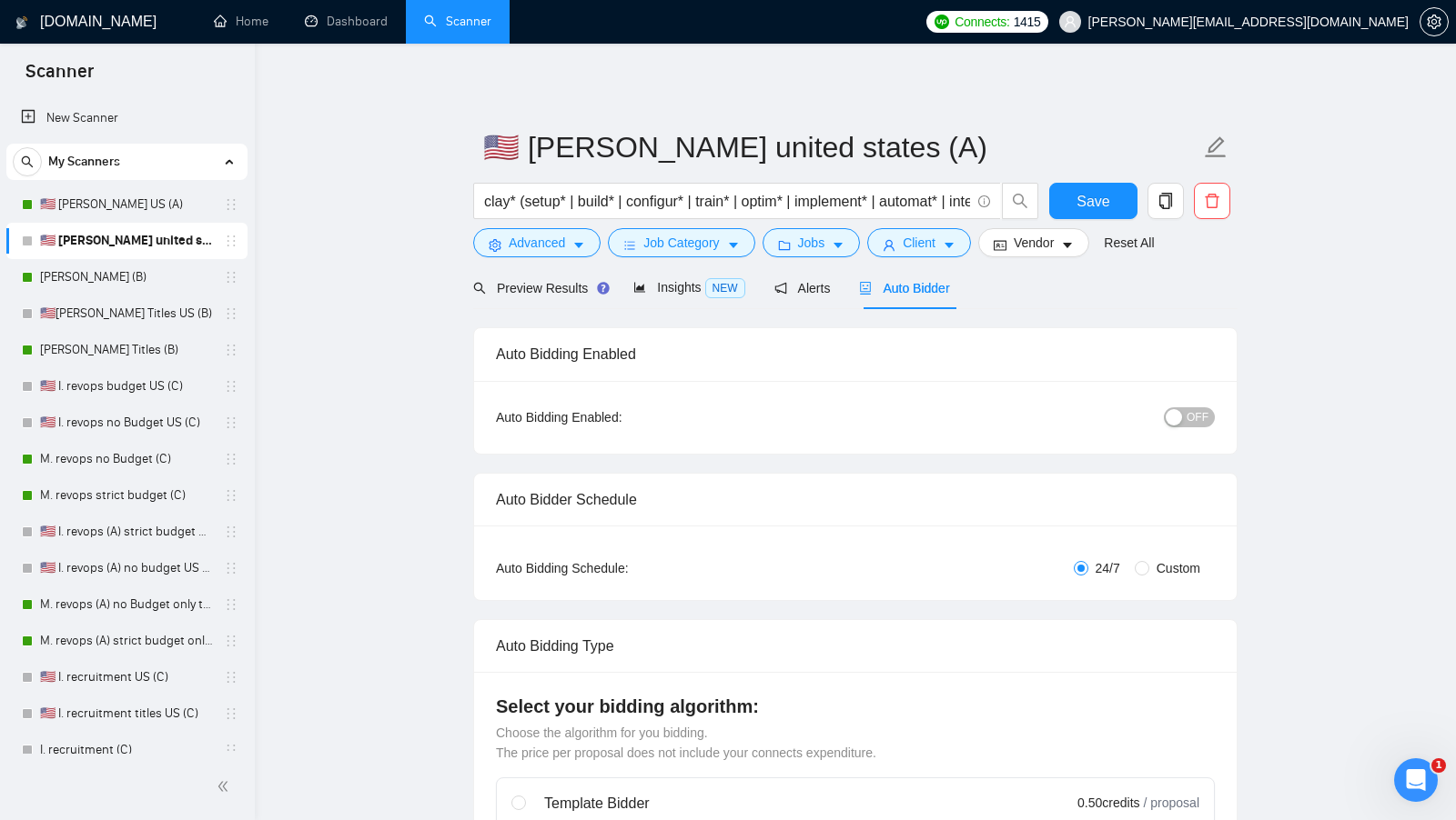
click at [1174, 436] on div "Auto Bidding Enabled: OFF" at bounding box center [855, 418] width 763 height 73
click at [1177, 427] on div "OFF" at bounding box center [1095, 418] width 239 height 29
click at [1181, 419] on div "button" at bounding box center [1173, 417] width 16 height 16
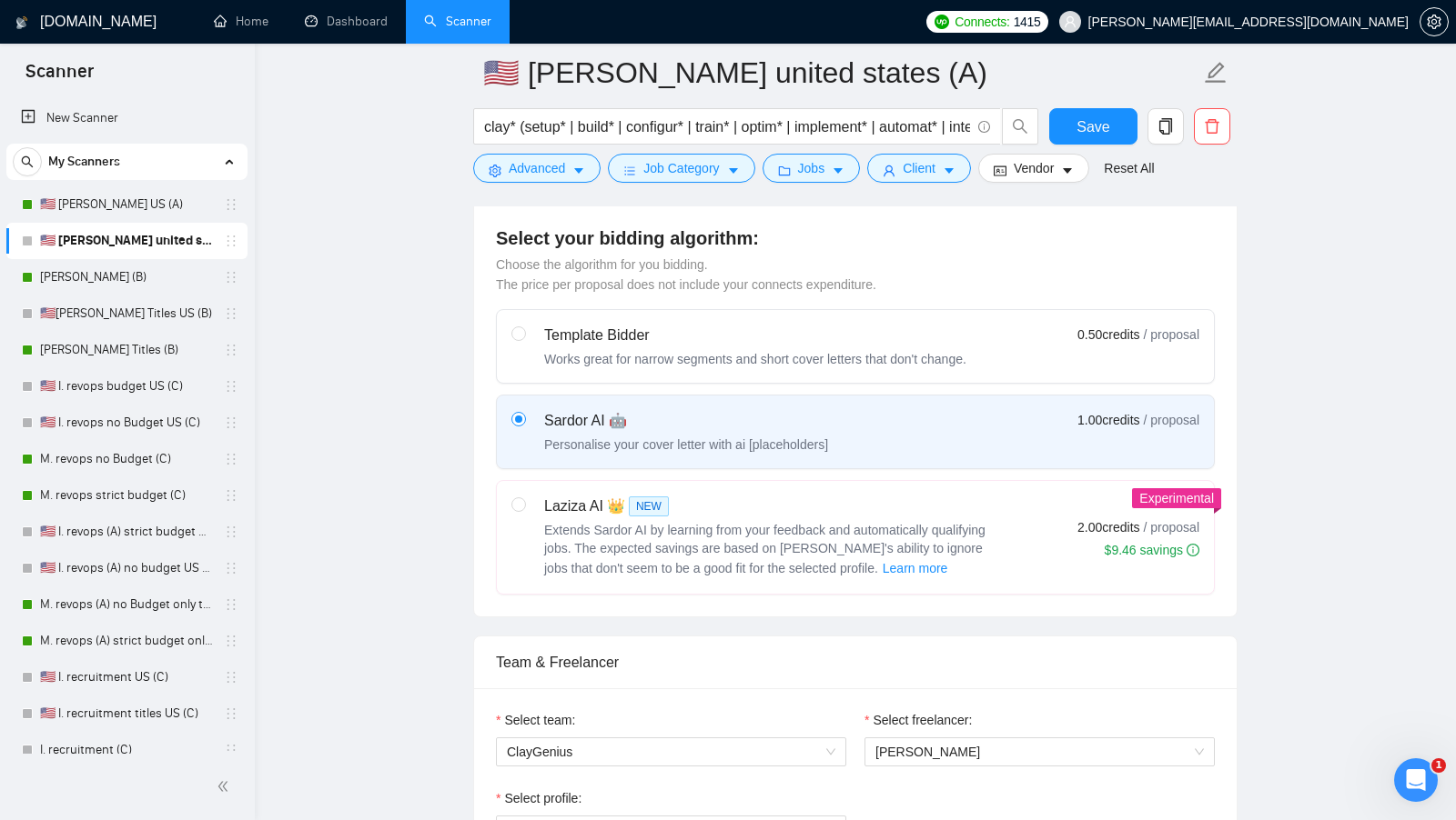
click at [832, 500] on div "Laziza AI 👑 NEW" at bounding box center [771, 506] width 455 height 22
click at [524, 500] on input "radio" at bounding box center [517, 503] width 13 height 13
radio input "true"
radio input "false"
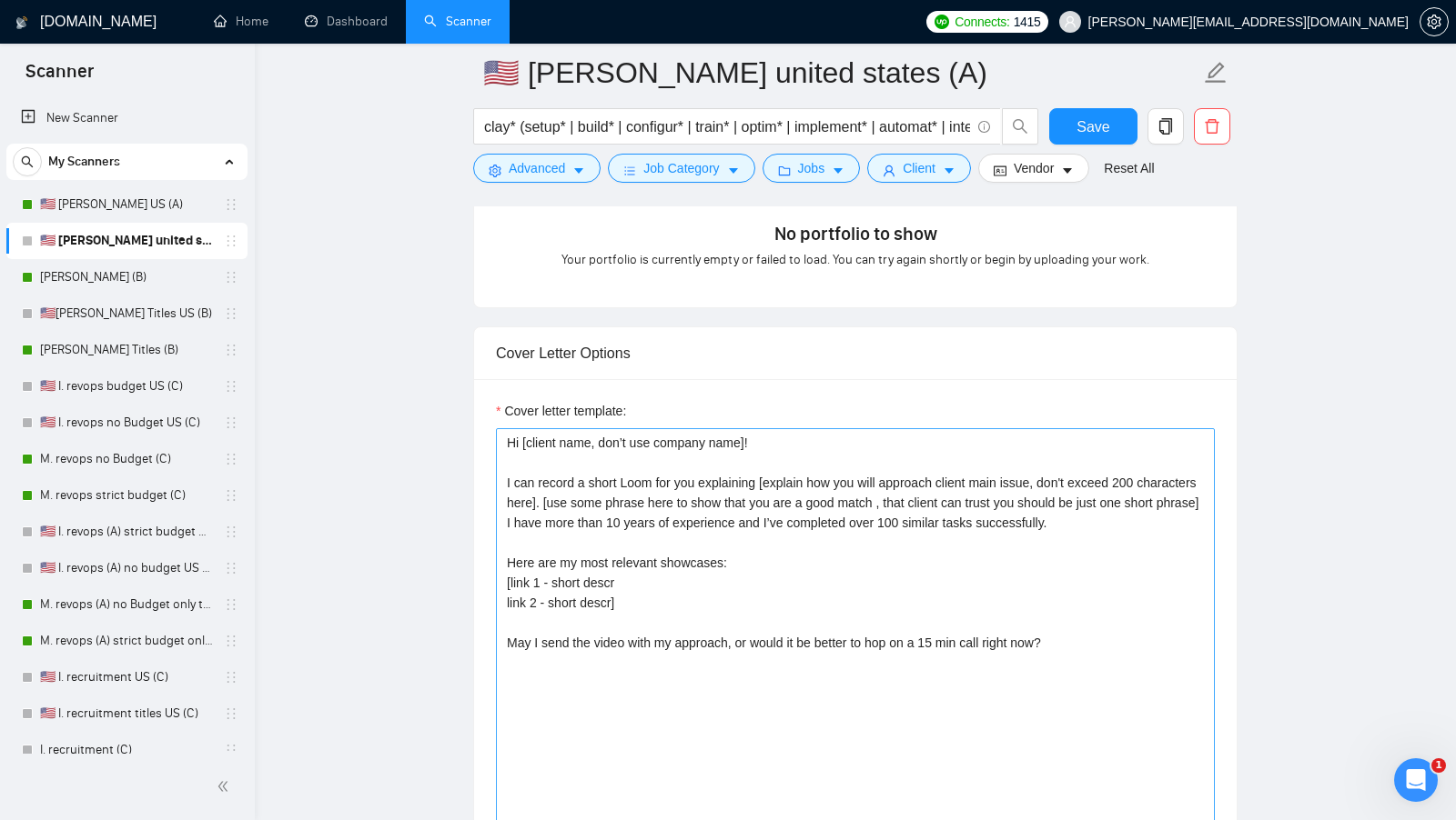
scroll to position [1798, 0]
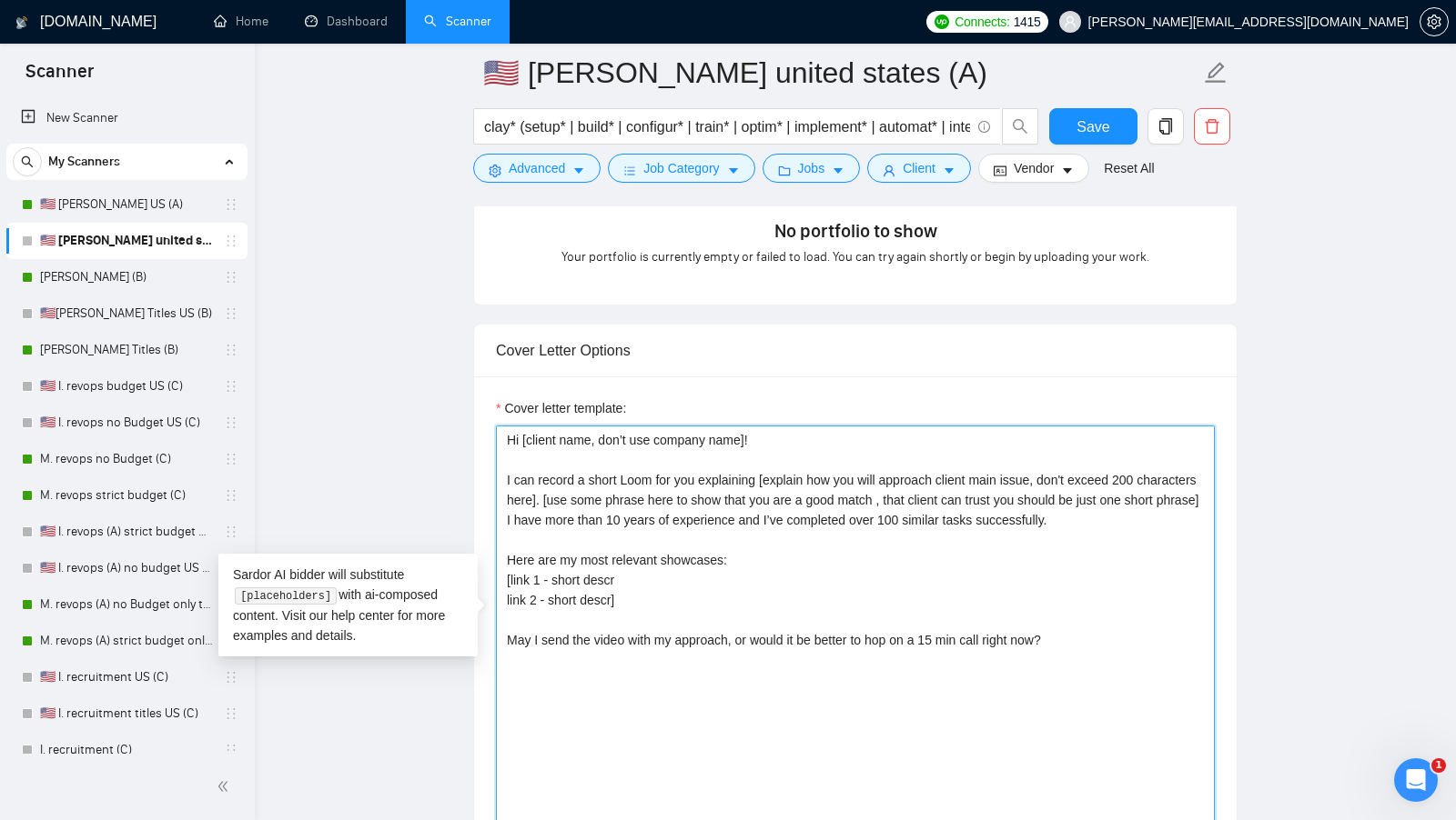
paste textarea "✅https://www.upwork.com/freelancers/~0178abb57599999d51?p=1970930149441069056 -…"
drag, startPoint x: 1091, startPoint y: 643, endPoint x: 366, endPoint y: 403, distance: 763.7
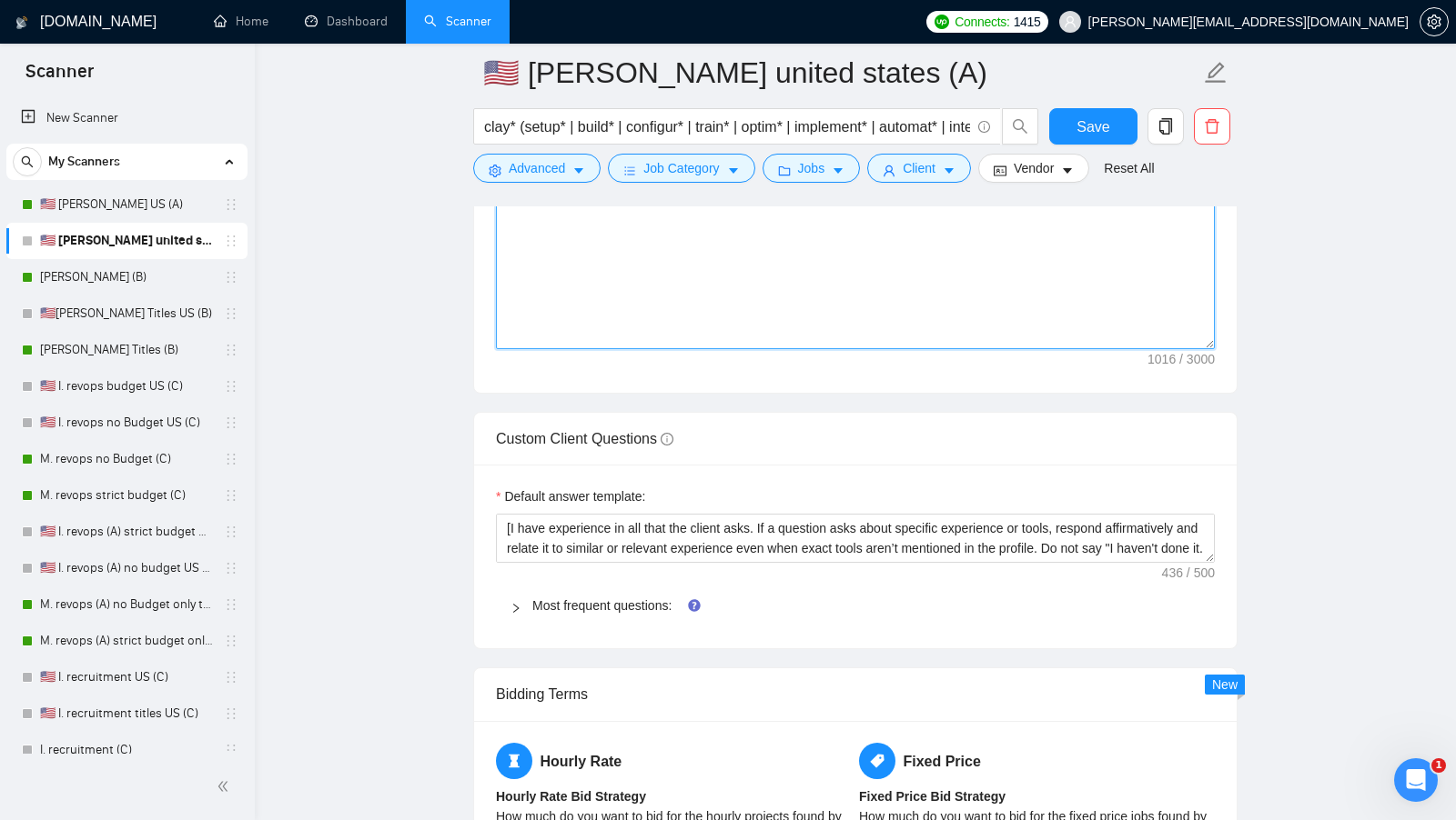
scroll to position [2305, 0]
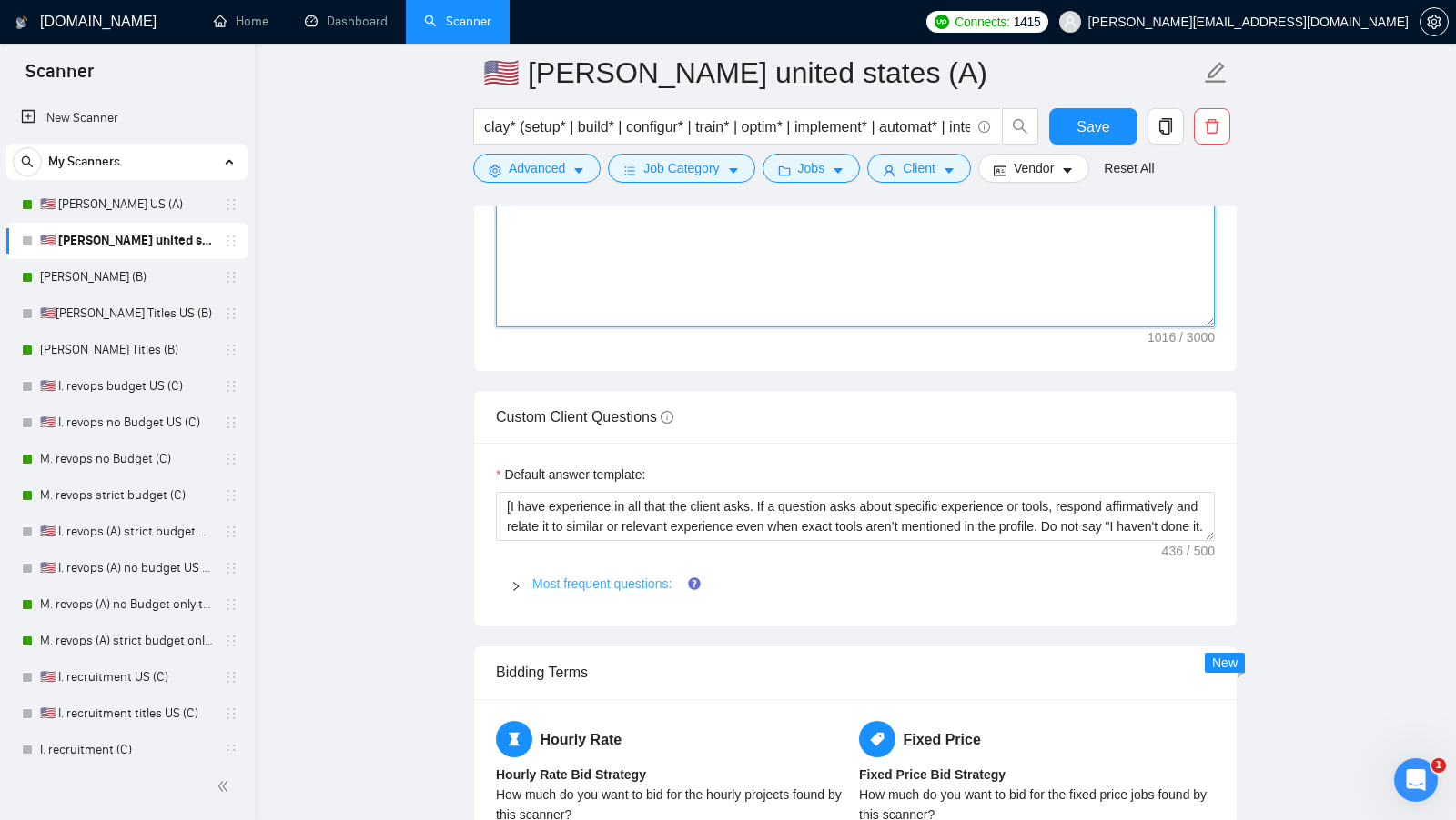
type textarea "Hi [client name, don’t use company name]! I can record a short Loom for you exp…"
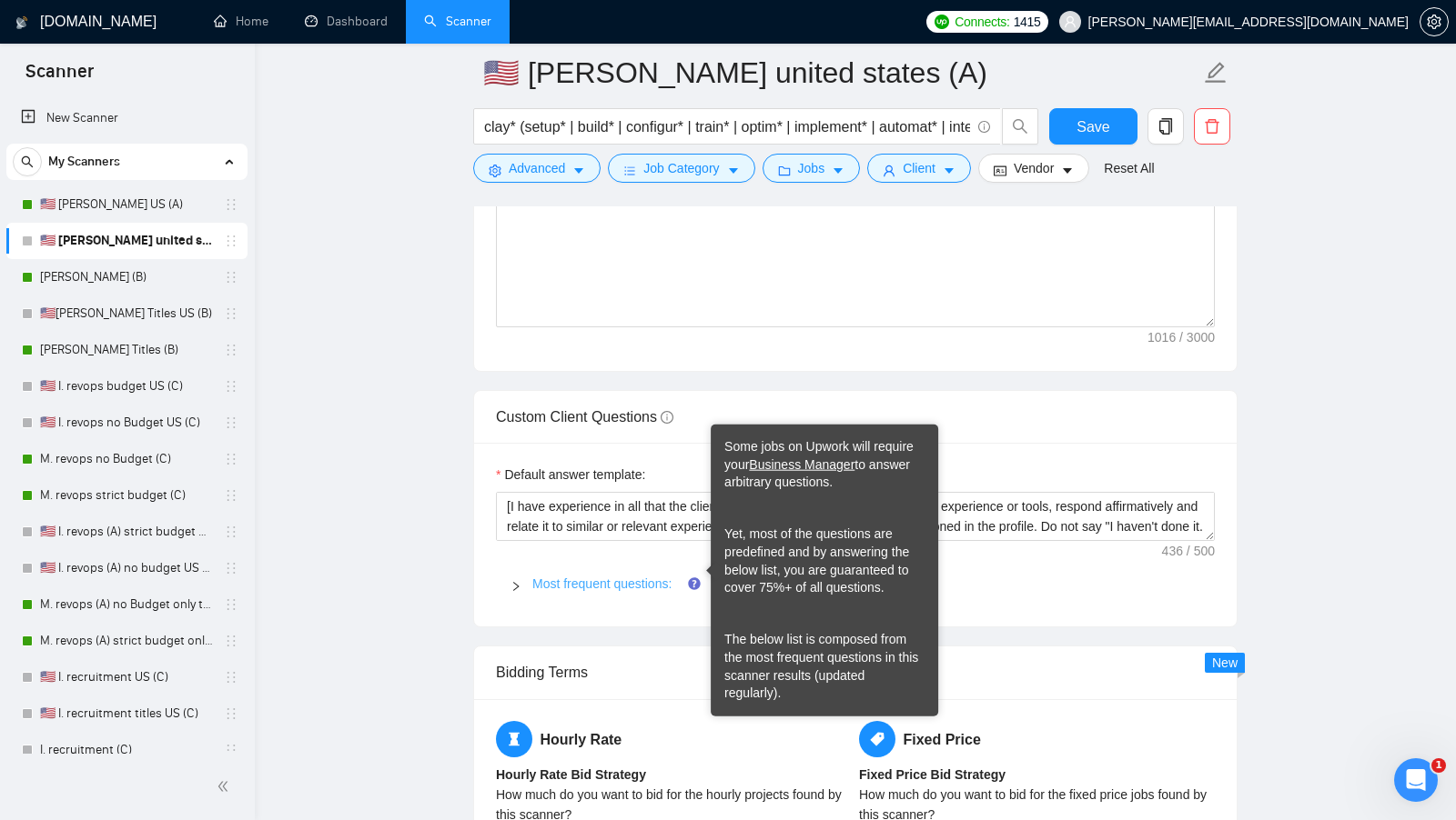
click at [645, 577] on link "Most frequent questions:" at bounding box center [602, 583] width 140 height 14
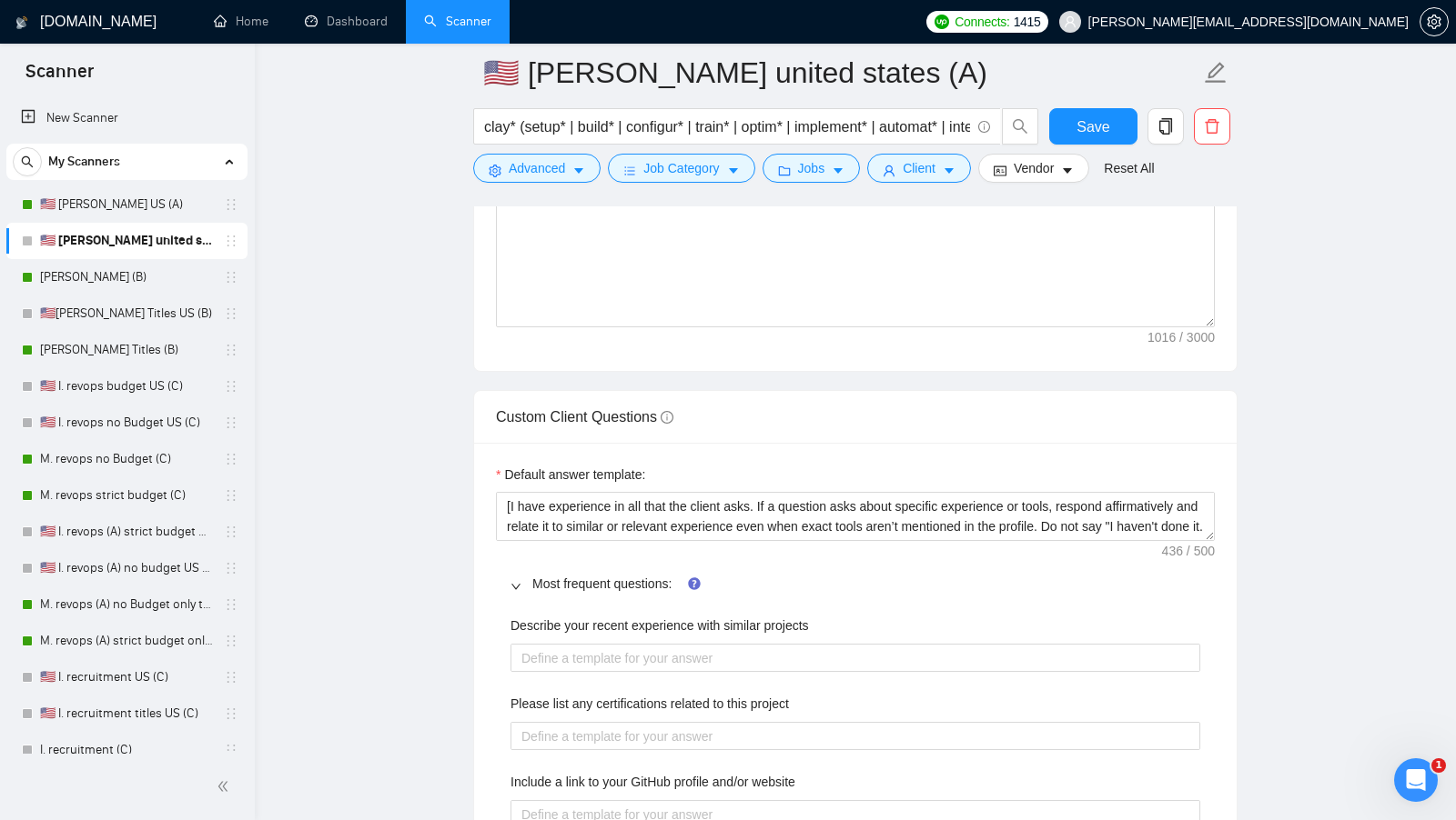
click at [589, 622] on div "Describe your recent experience with similar projects" at bounding box center [855, 629] width 689 height 27
click at [588, 626] on div "Describe your recent experience with similar projects" at bounding box center [855, 629] width 689 height 27
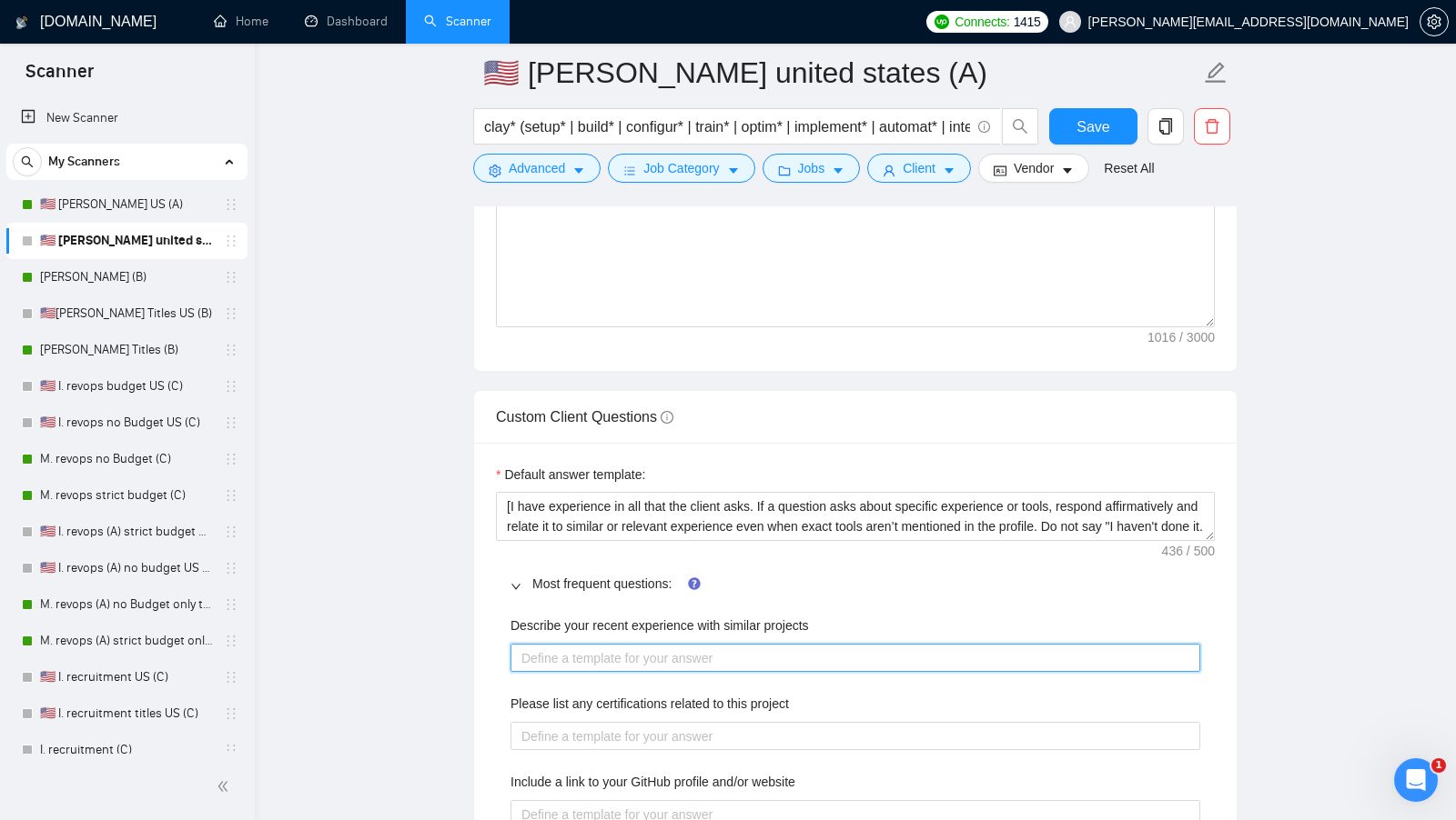
click at [584, 644] on projects "Describe your recent experience with similar projects" at bounding box center [855, 657] width 689 height 28
paste projects "[use the most relevant showcase from my portfolio to describe my experience, in…"
type projects "[use the most relevant showcase from my portfolio to describe my experience, in…"
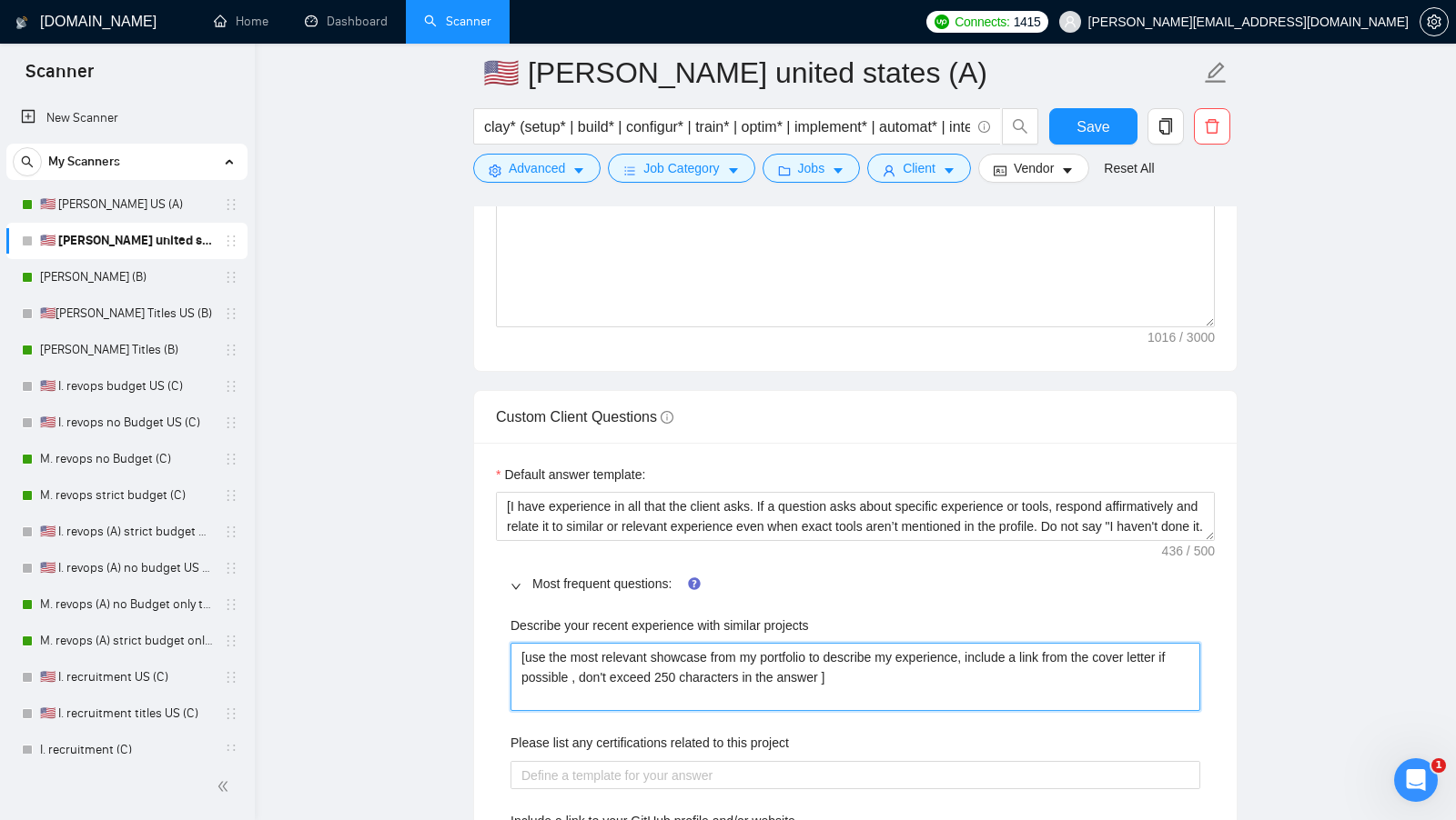
type projects "[use the most relevant showcase from my portfolio to describe my experience, in…"
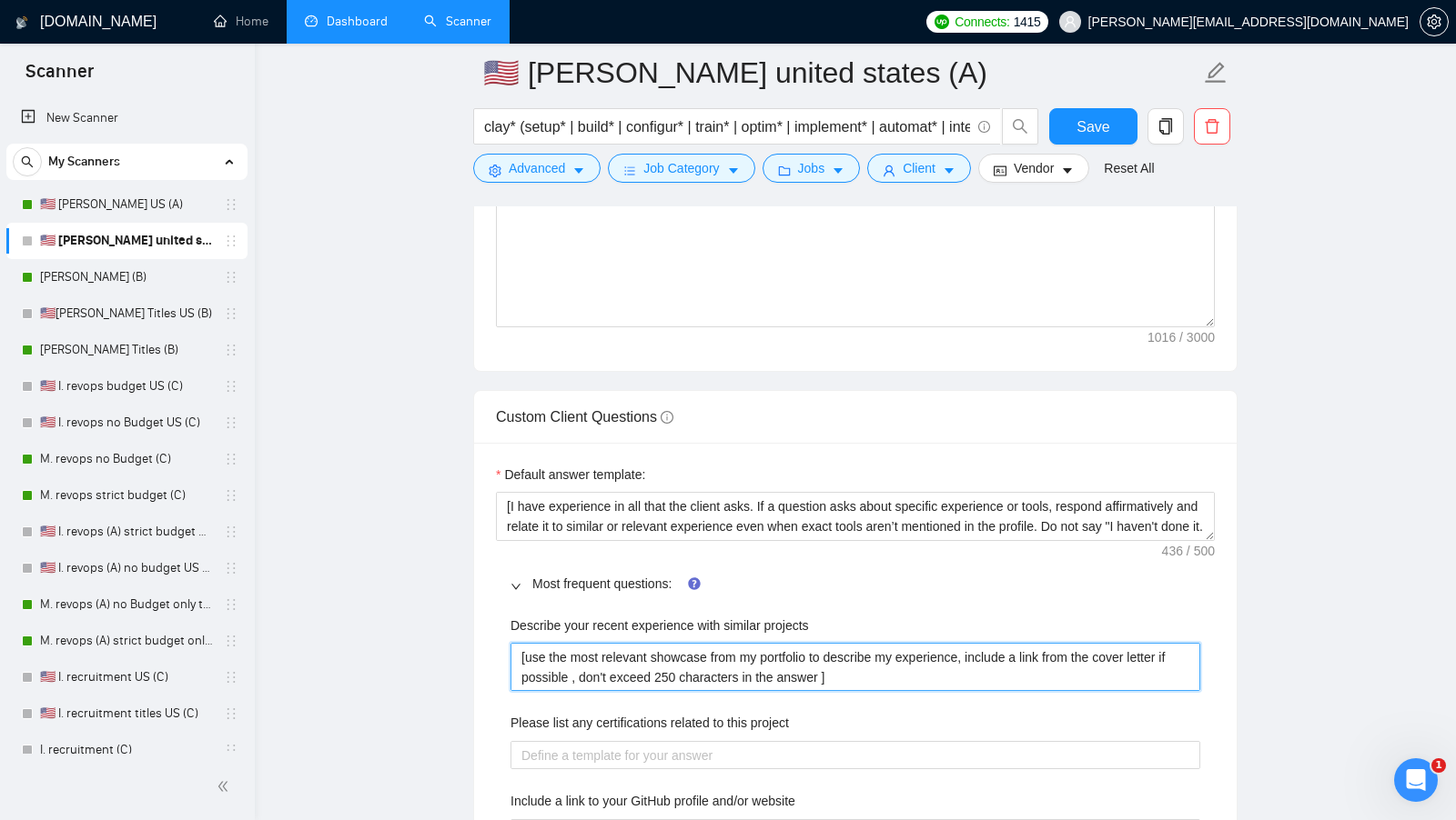
type projects "[use the most relevant showcase from my portfolio to describe my experience, in…"
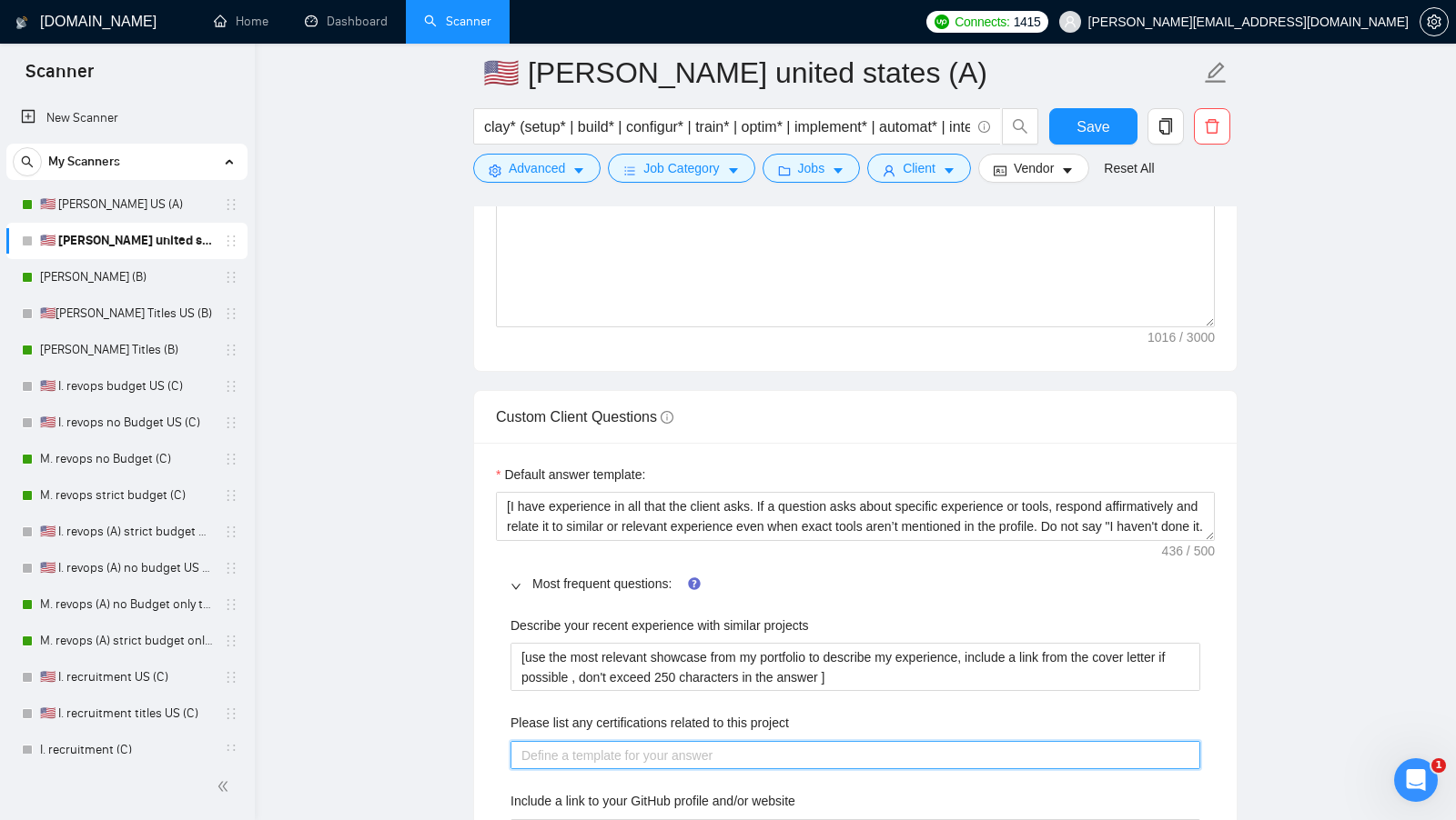
click at [580, 741] on project "Please list any certifications related to this project" at bounding box center [855, 755] width 689 height 28
paste project "[list the certifications what could be related to this project]"
type project "[list the certifications what could be related to this project]"
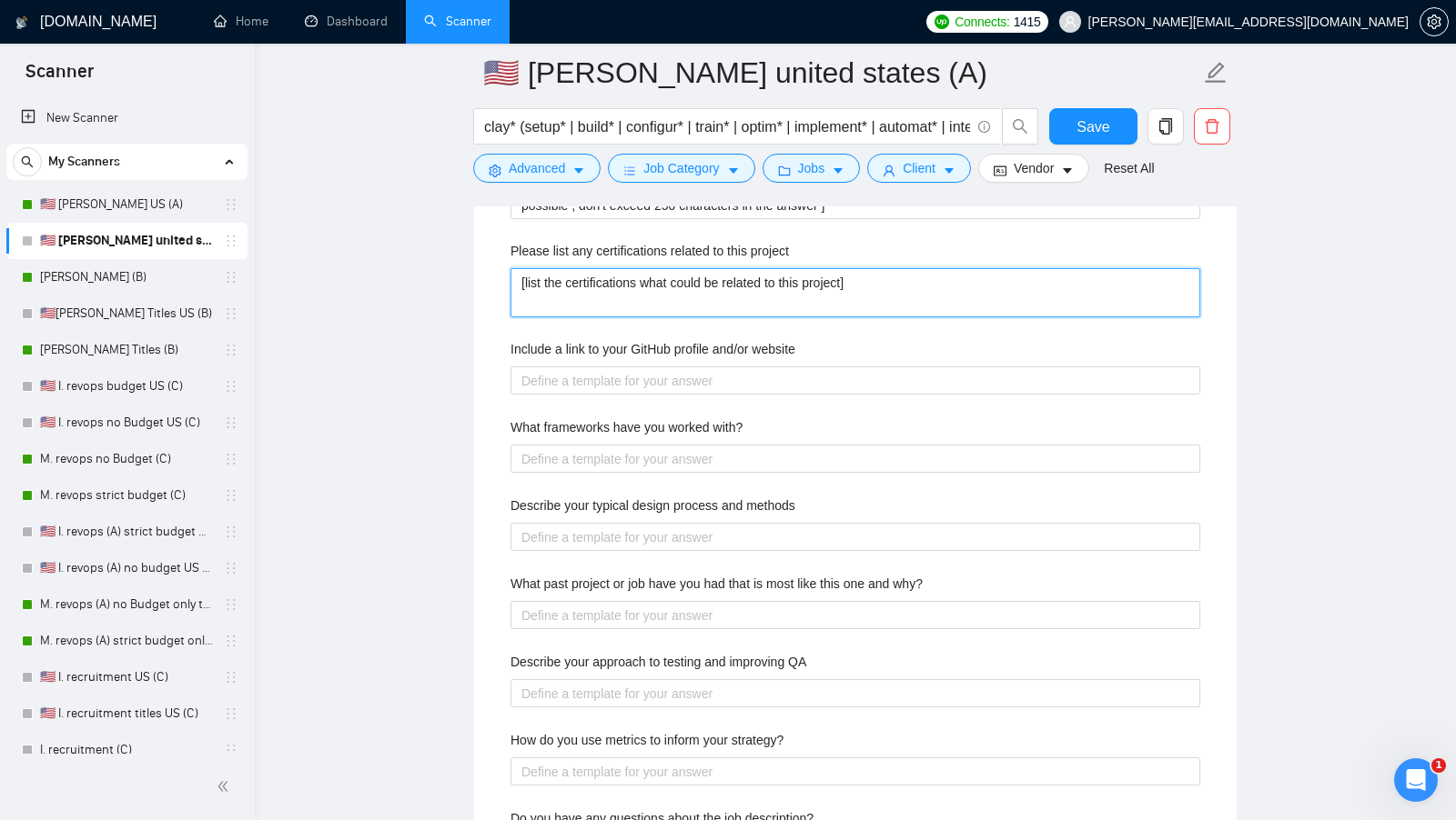
type project "[list the certifications what could be related to this project]"
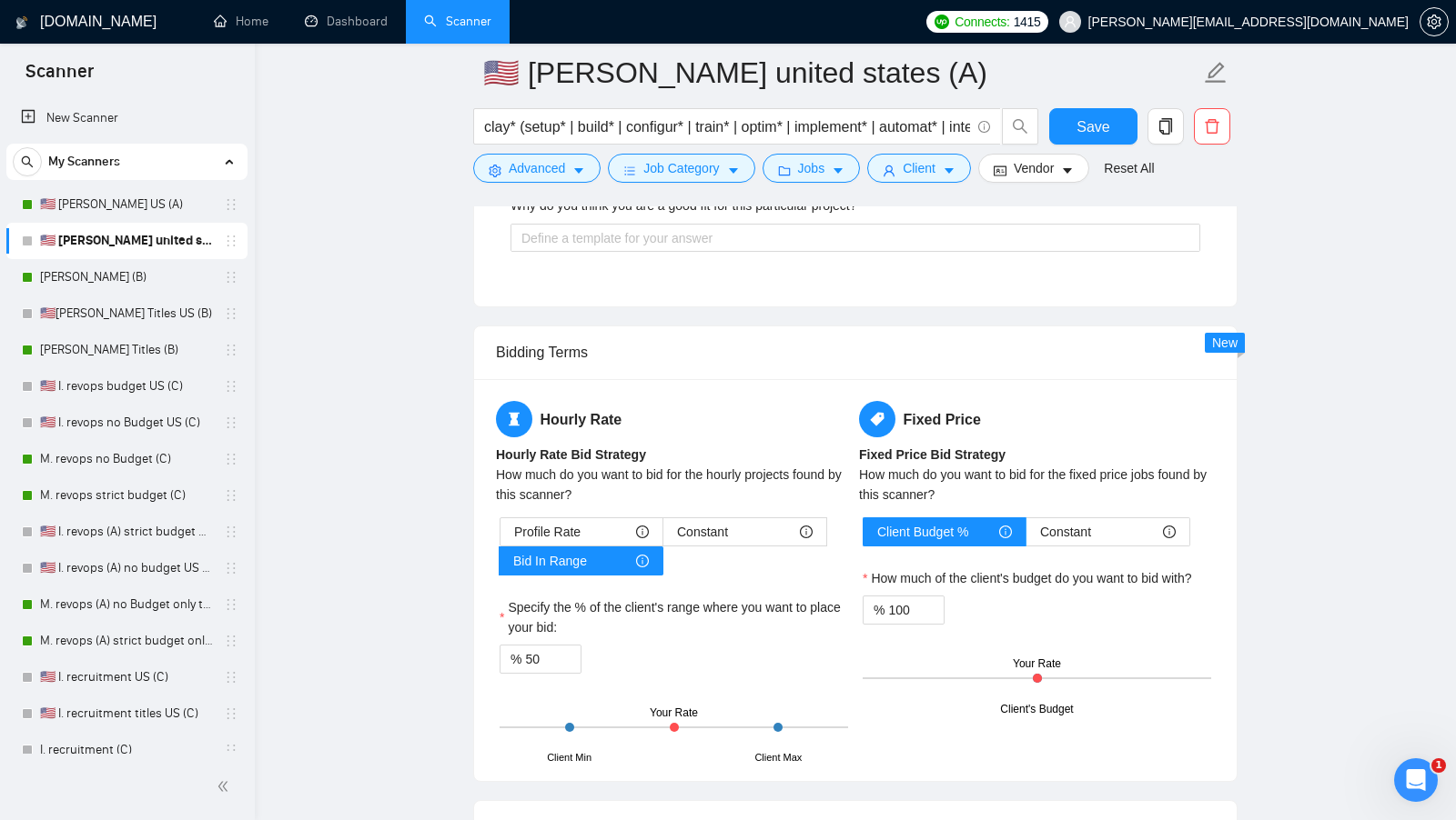
scroll to position [3449, 0]
type project "[list the certifications what could be related to this project]"
click at [536, 658] on div "Profile Rate Constant Bid In Range Specify the % of the client's range where yo…" at bounding box center [673, 637] width 355 height 242
click at [539, 647] on input "50" at bounding box center [553, 658] width 56 height 27
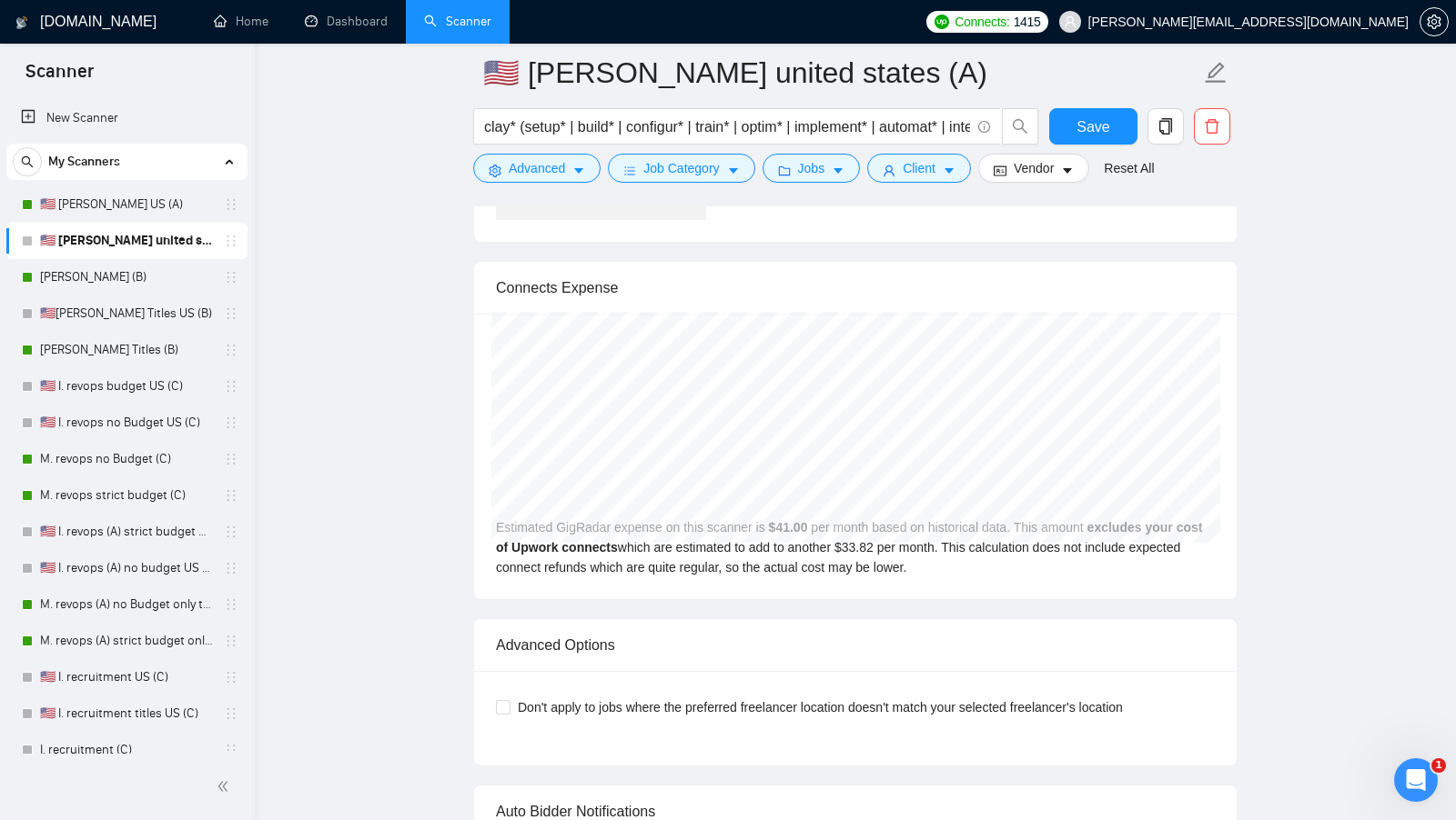
scroll to position [4544, 0]
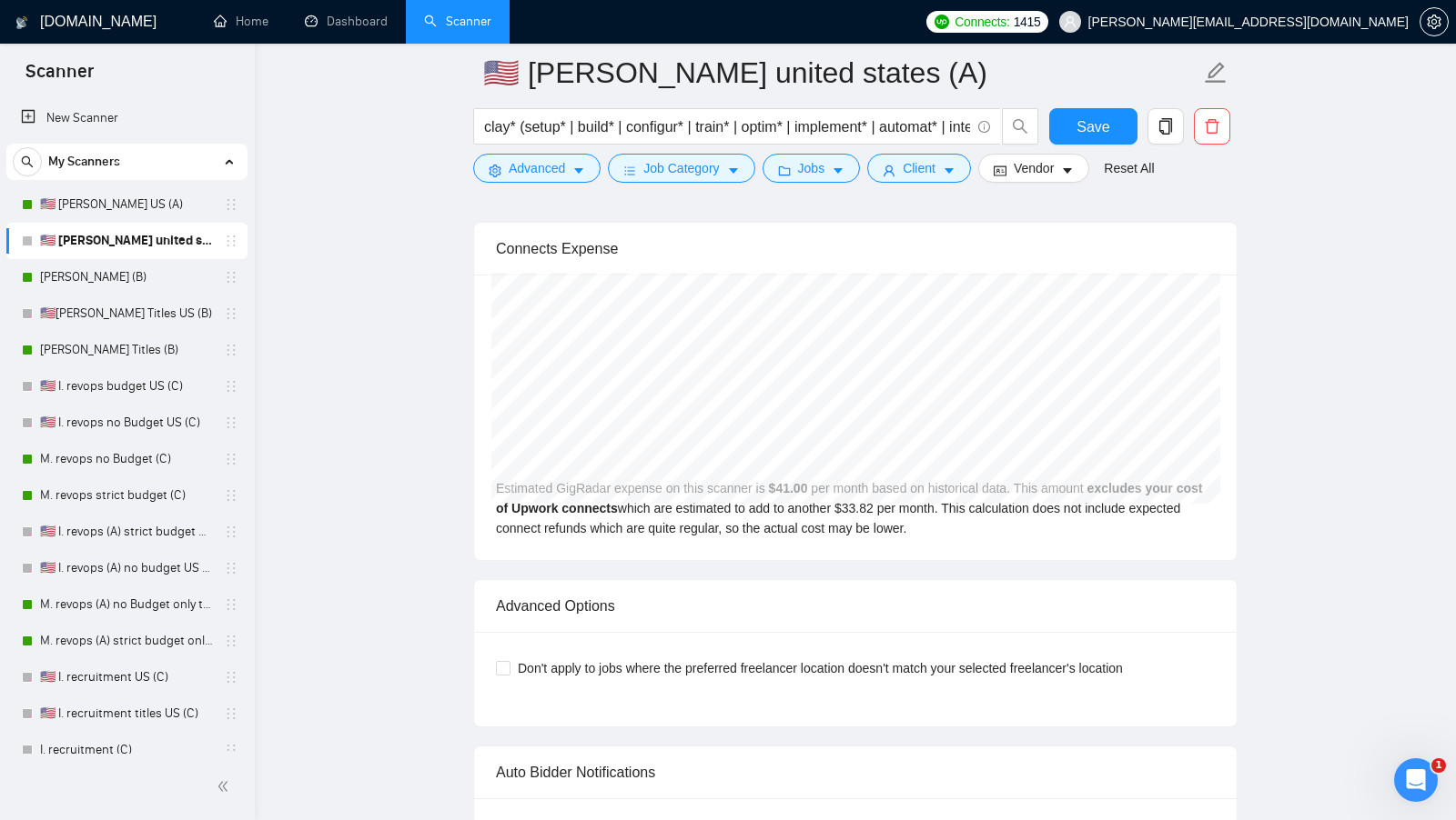
type input "70"
click at [591, 653] on div "Don't apply to jobs where the preferred freelancer location doesn't match your …" at bounding box center [855, 668] width 718 height 29
click at [585, 658] on span "Don't apply to jobs where the preferred freelancer location doesn't match your …" at bounding box center [819, 668] width 619 height 20
click at [508, 661] on input "Don't apply to jobs where the preferred freelancer location doesn't match your …" at bounding box center [502, 667] width 13 height 13
checkbox input "true"
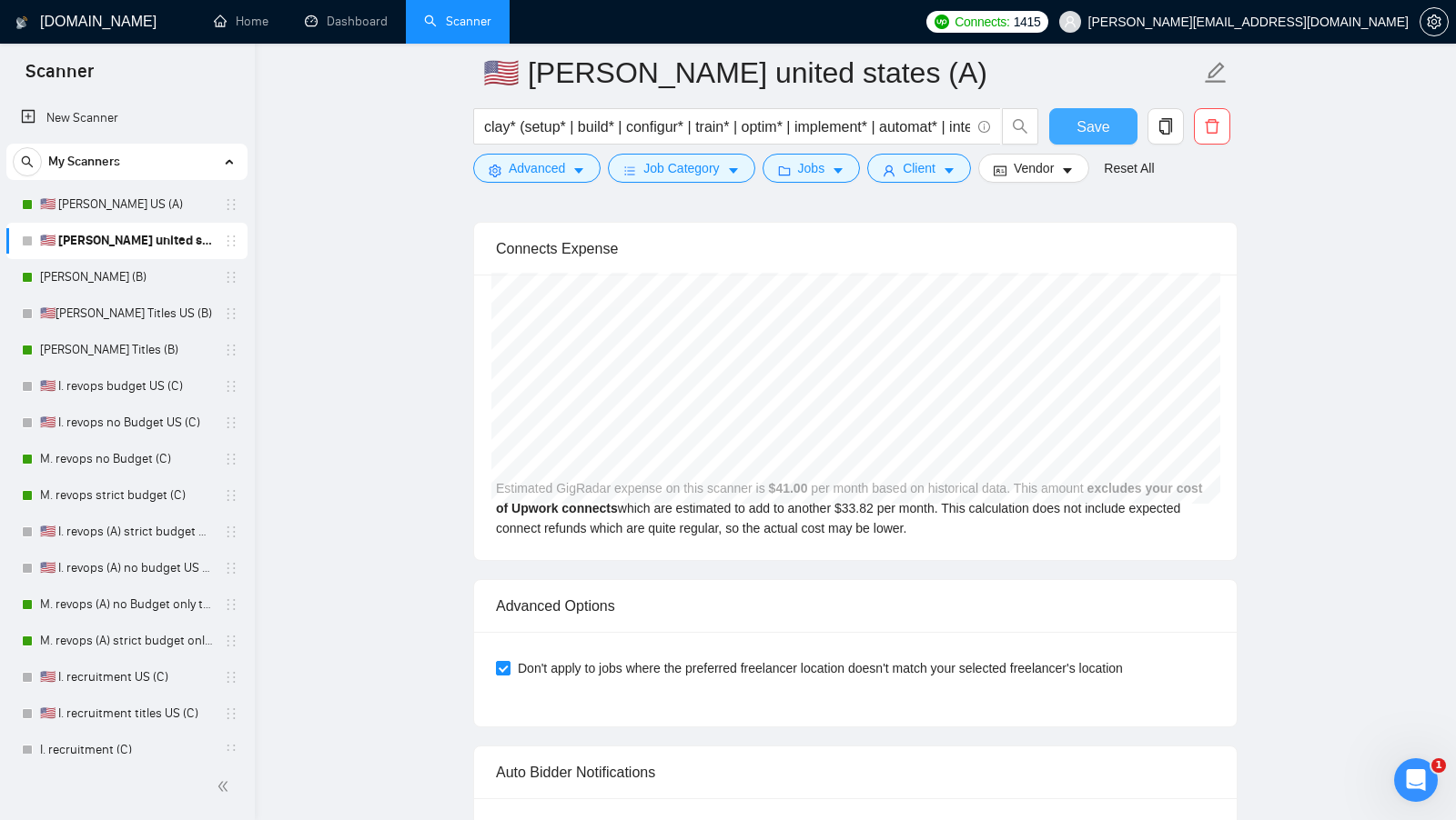
click at [1065, 124] on button "Save" at bounding box center [1093, 126] width 89 height 37
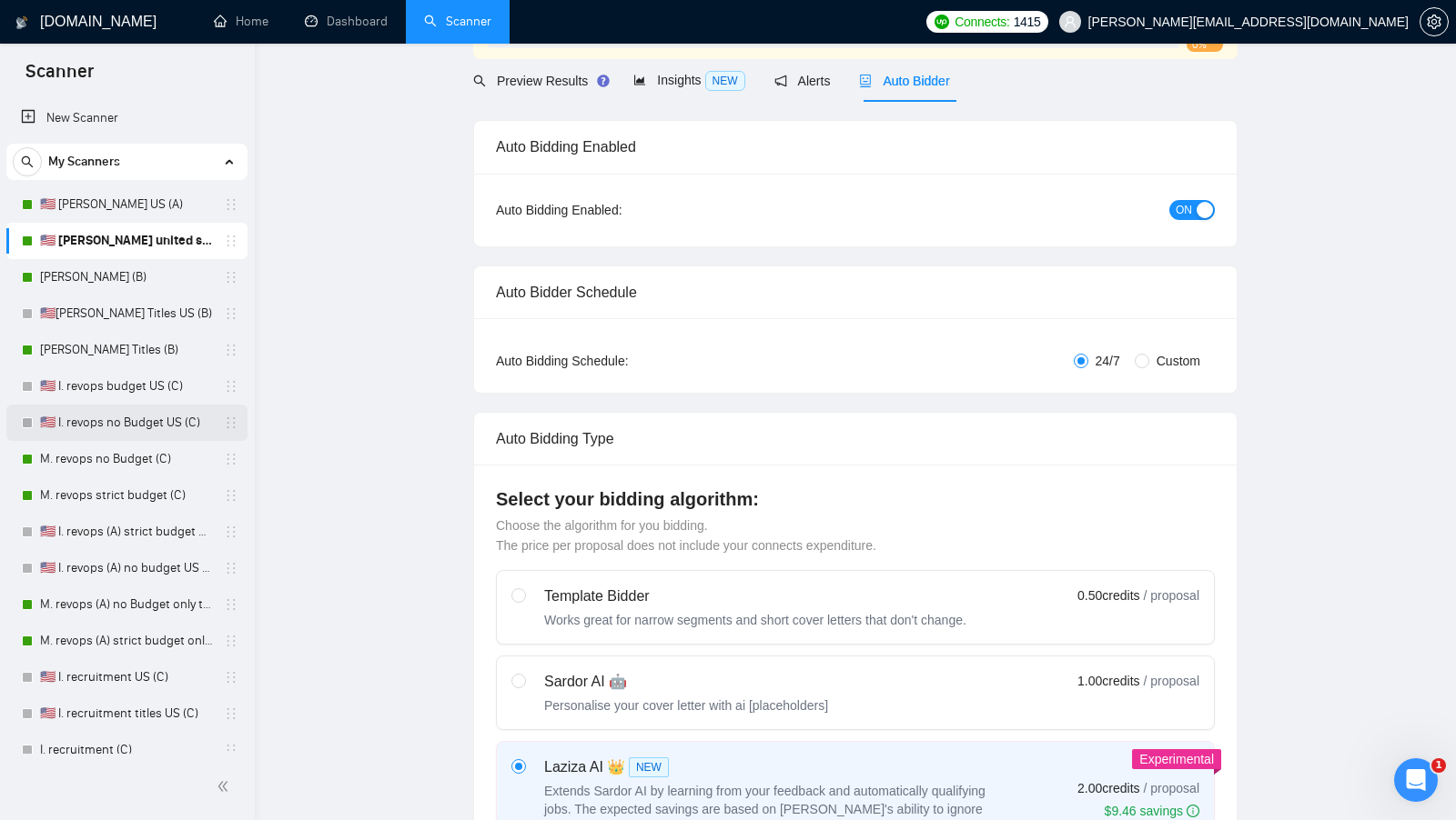
scroll to position [0, 0]
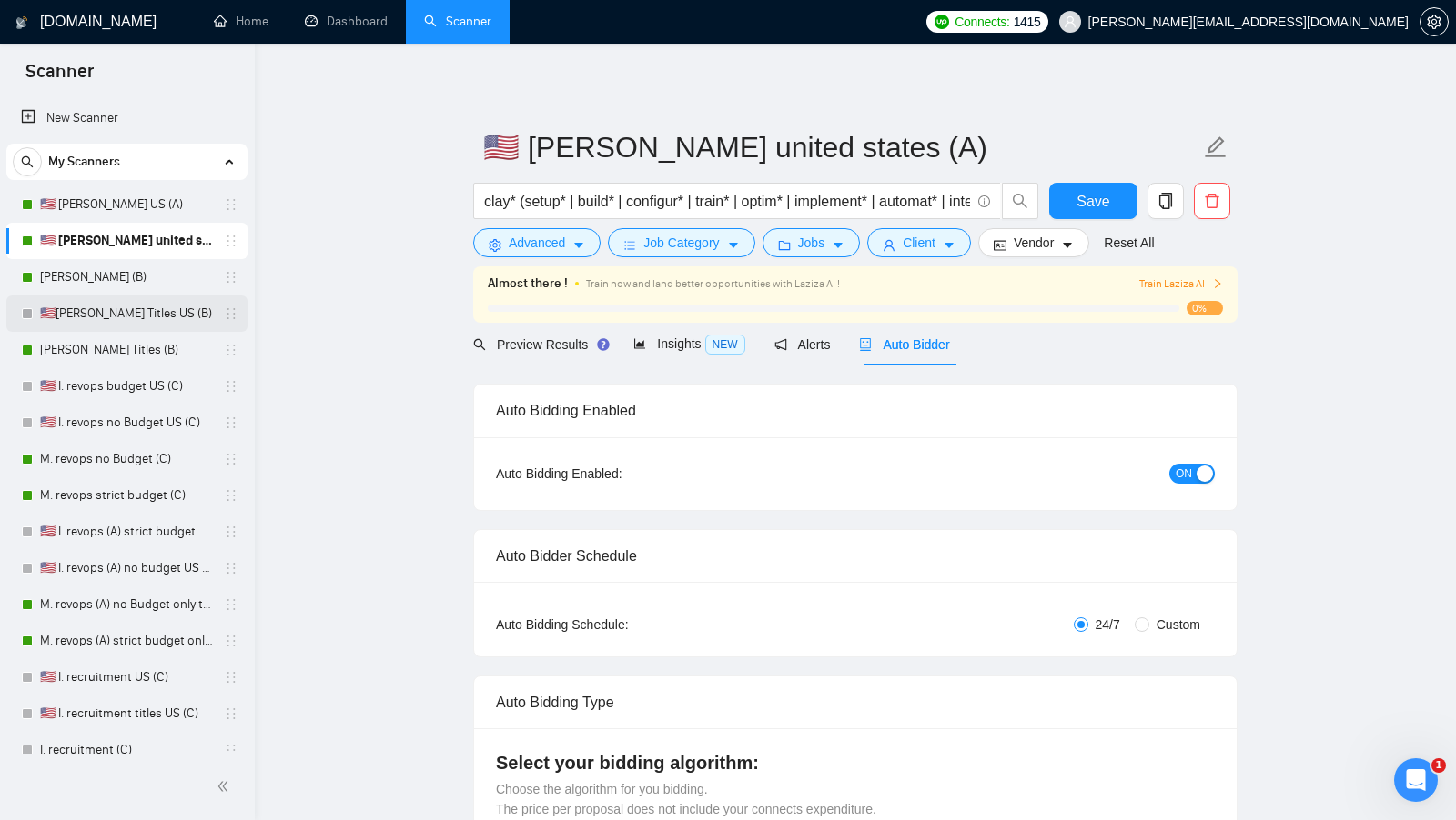
click at [118, 305] on link "🇺🇸[PERSON_NAME] Titles US (B)" at bounding box center [127, 314] width 173 height 37
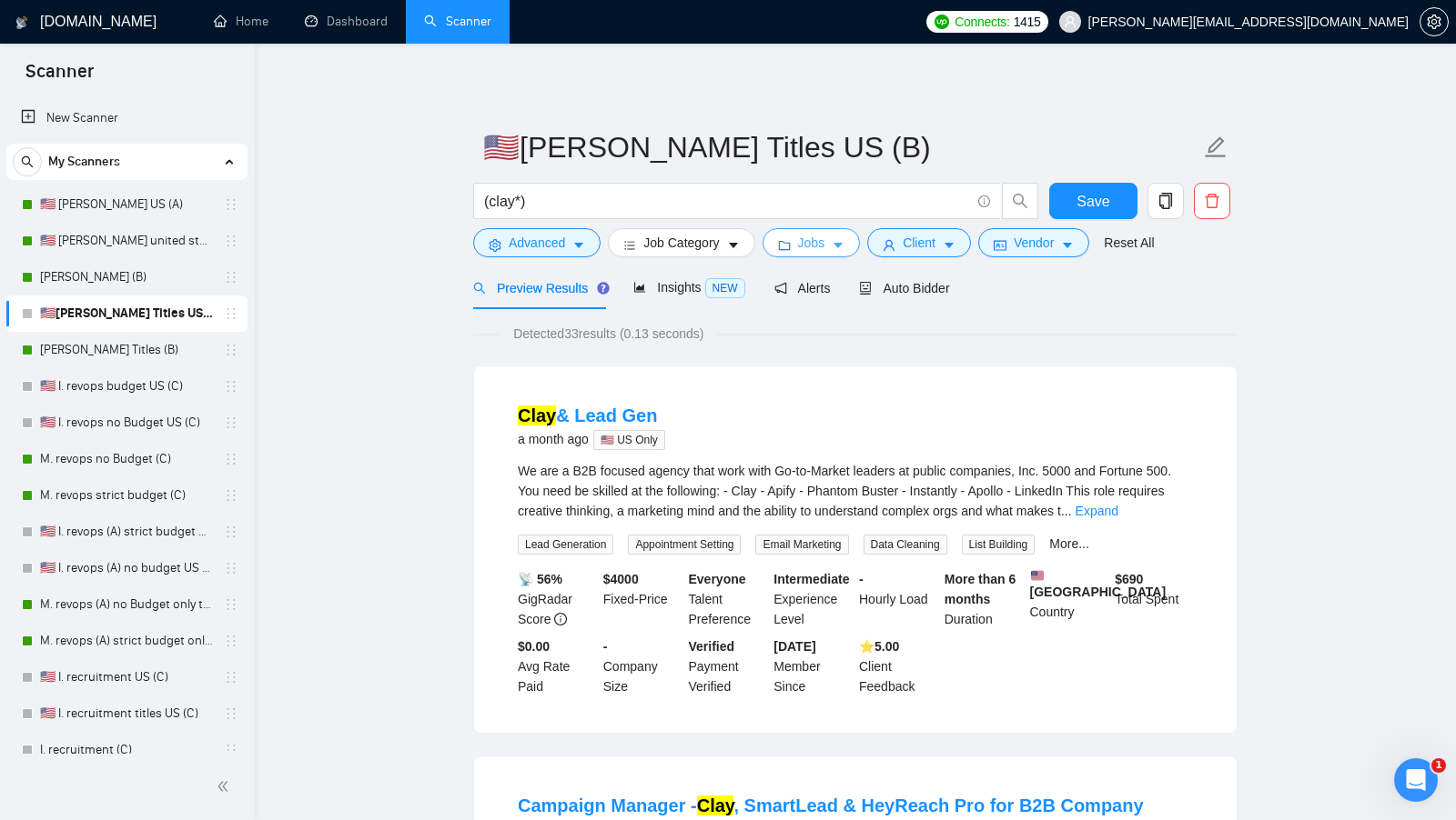
click at [813, 252] on span "Jobs" at bounding box center [812, 243] width 27 height 20
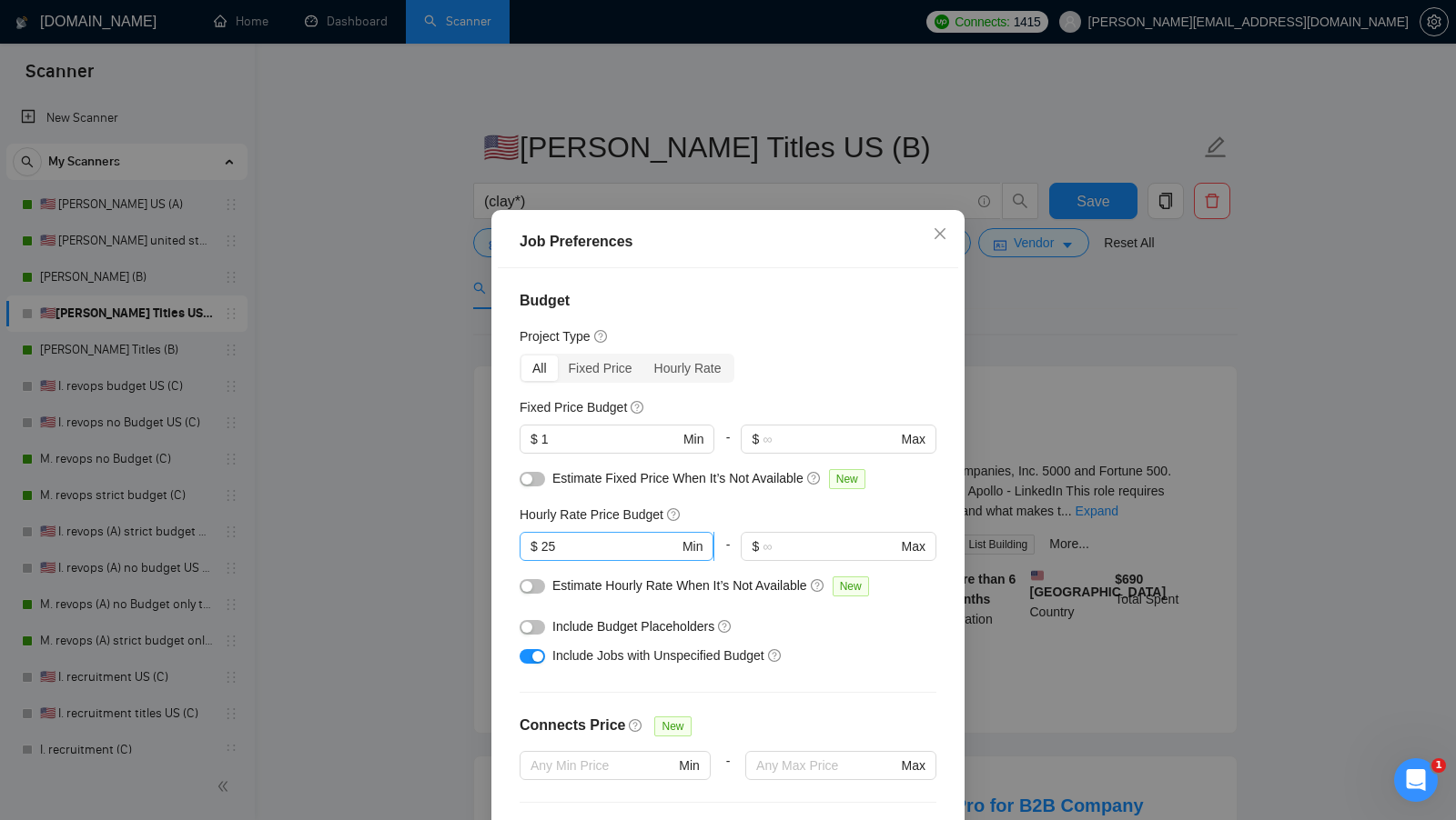
click at [614, 551] on input "25" at bounding box center [610, 546] width 138 height 20
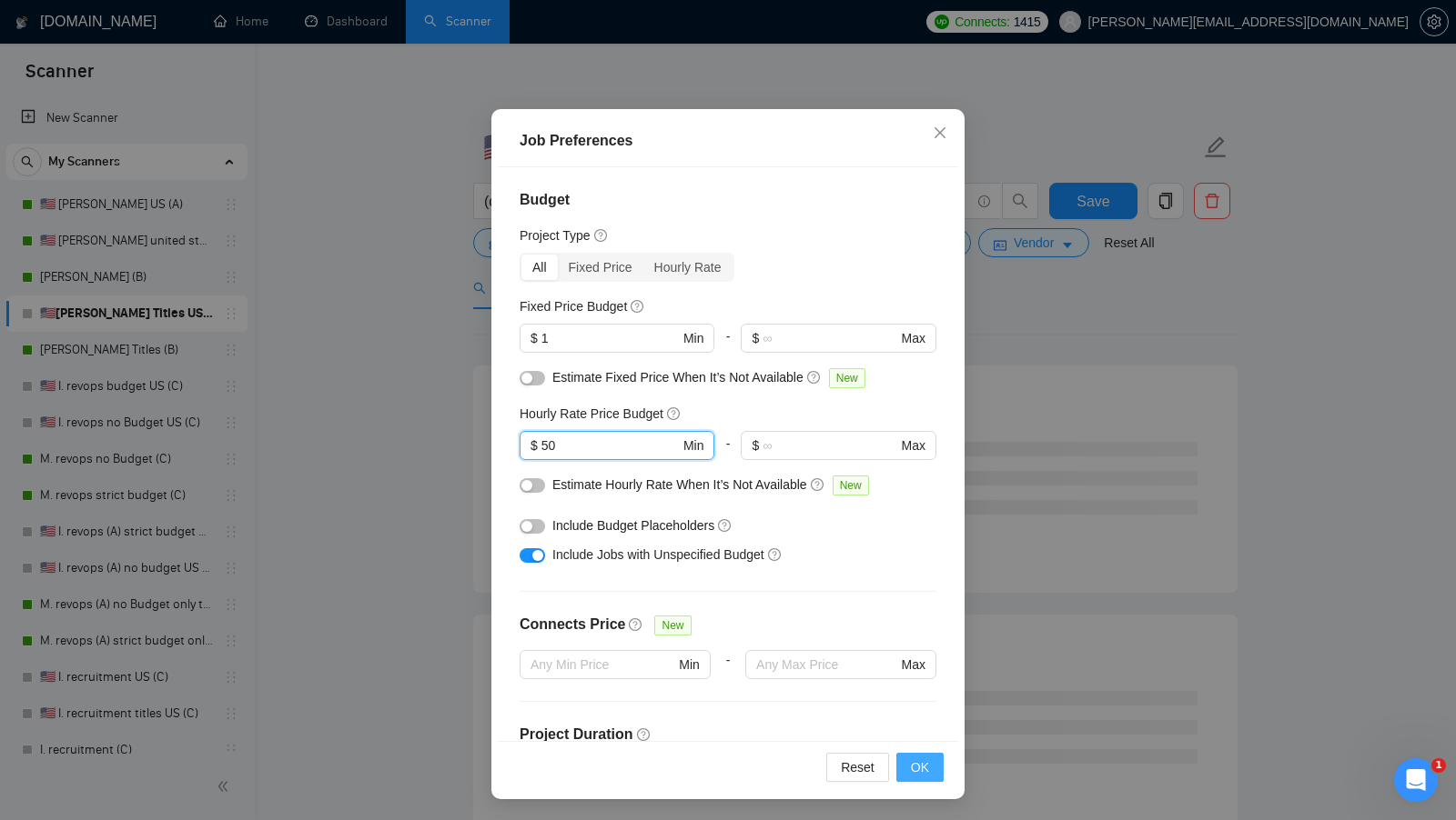
type input "50"
click at [935, 761] on button "OK" at bounding box center [920, 767] width 47 height 29
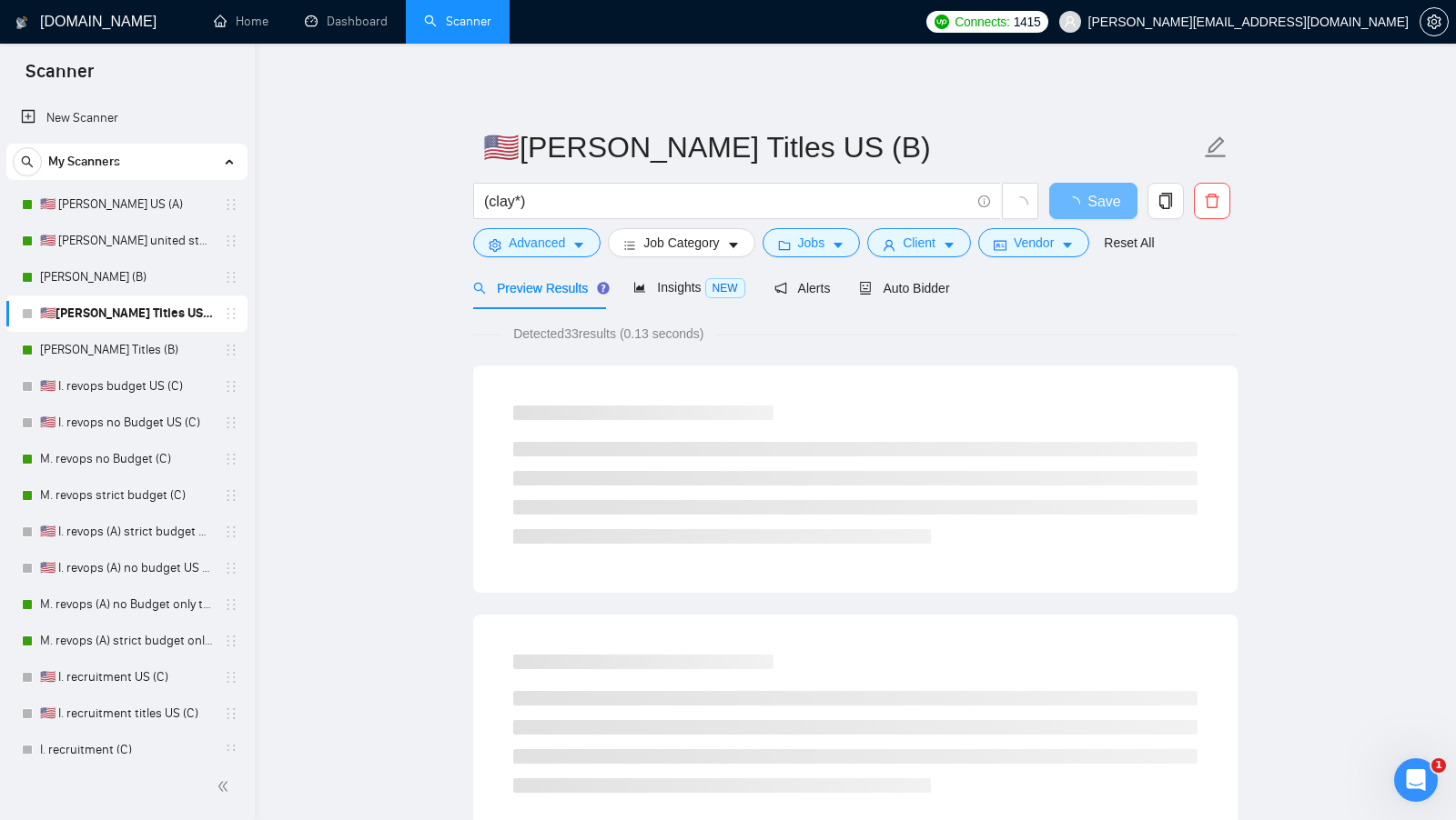
scroll to position [0, 0]
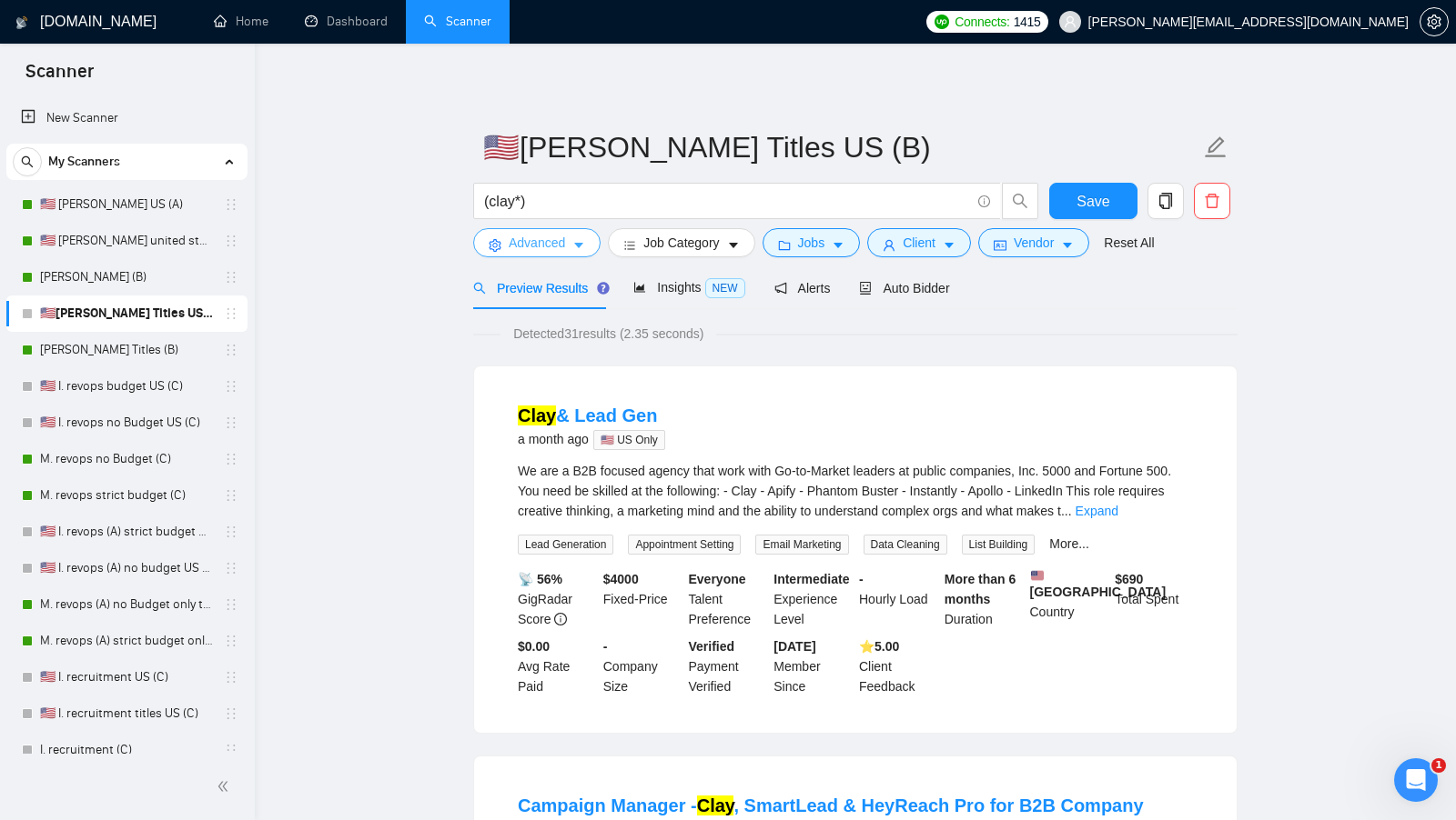
click at [579, 230] on button "Advanced" at bounding box center [536, 243] width 127 height 29
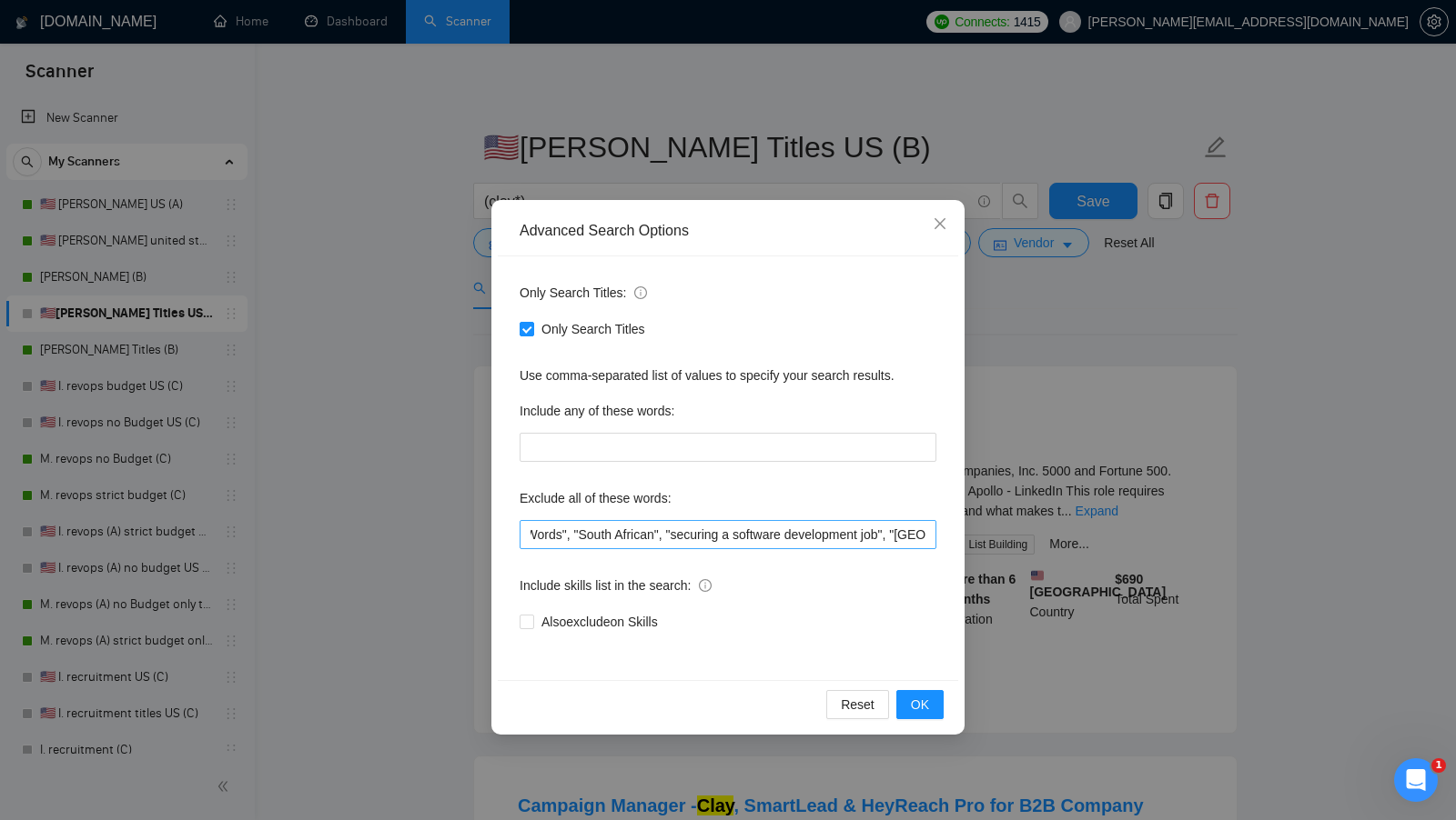
scroll to position [0, 583]
click at [1064, 532] on div "Advanced Search Options Only Search Titles: Only Search Titles Use comma-separa…" at bounding box center [728, 410] width 1456 height 820
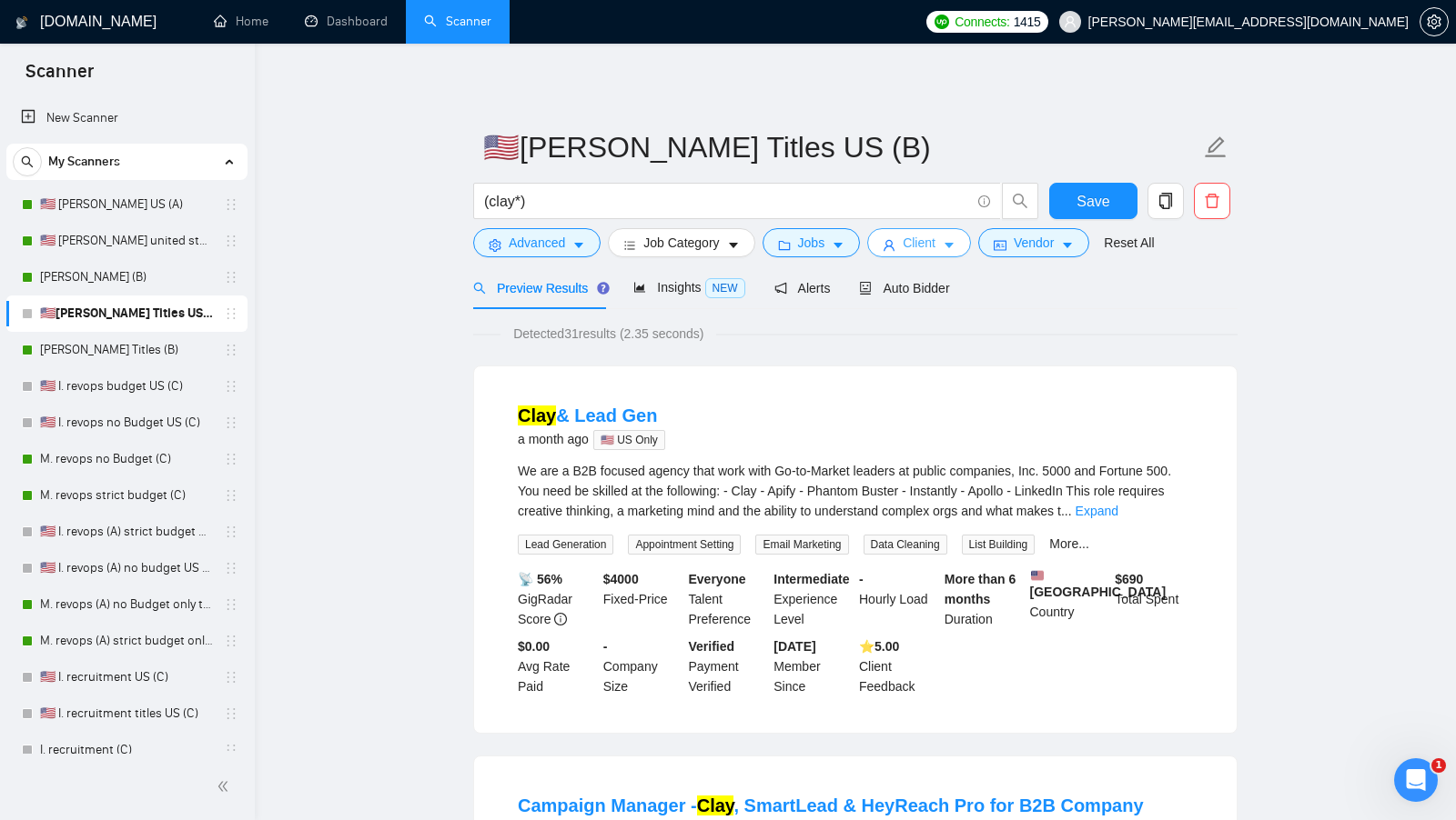
click at [944, 240] on button "Client" at bounding box center [919, 243] width 104 height 29
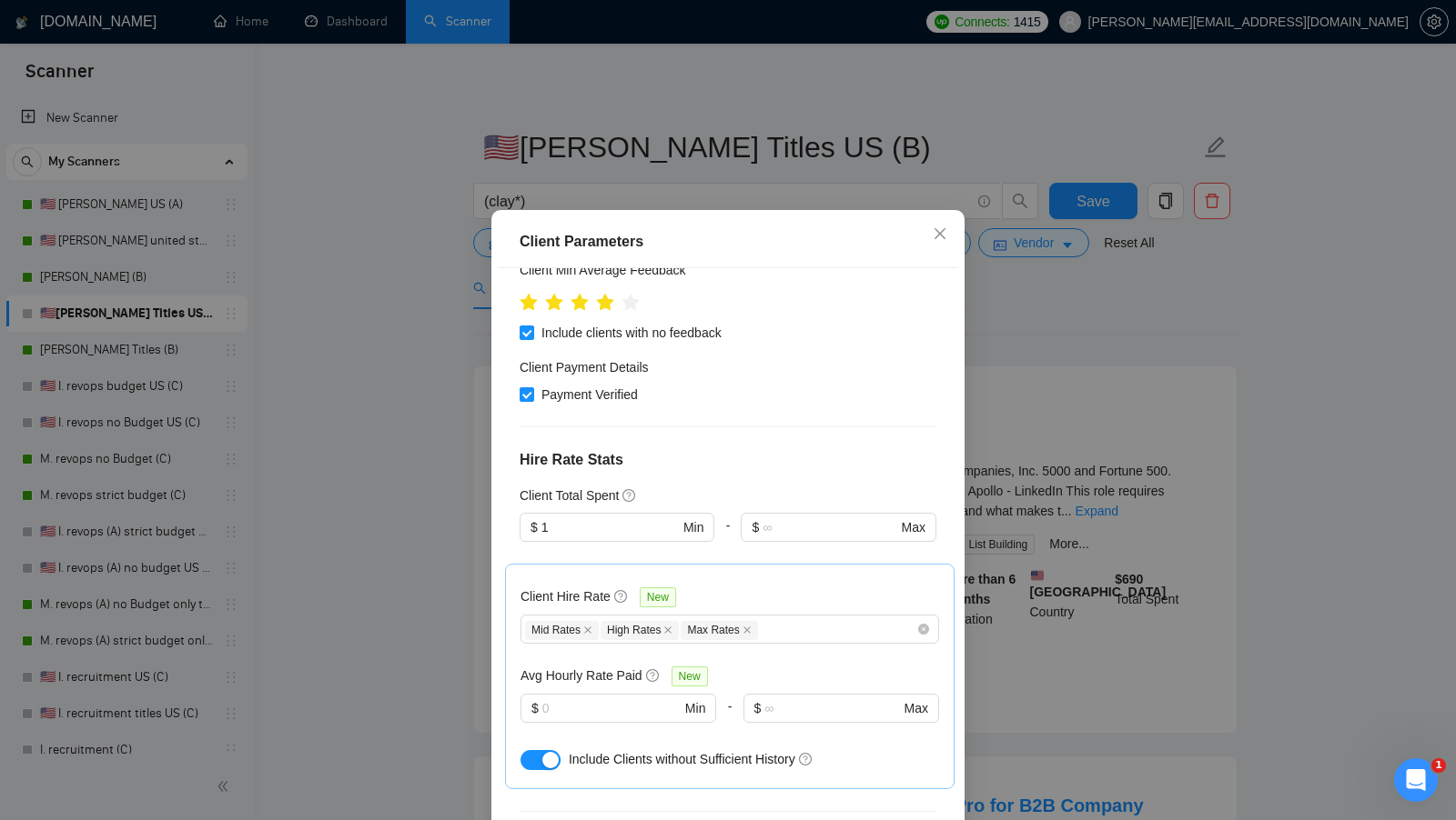
scroll to position [367, 0]
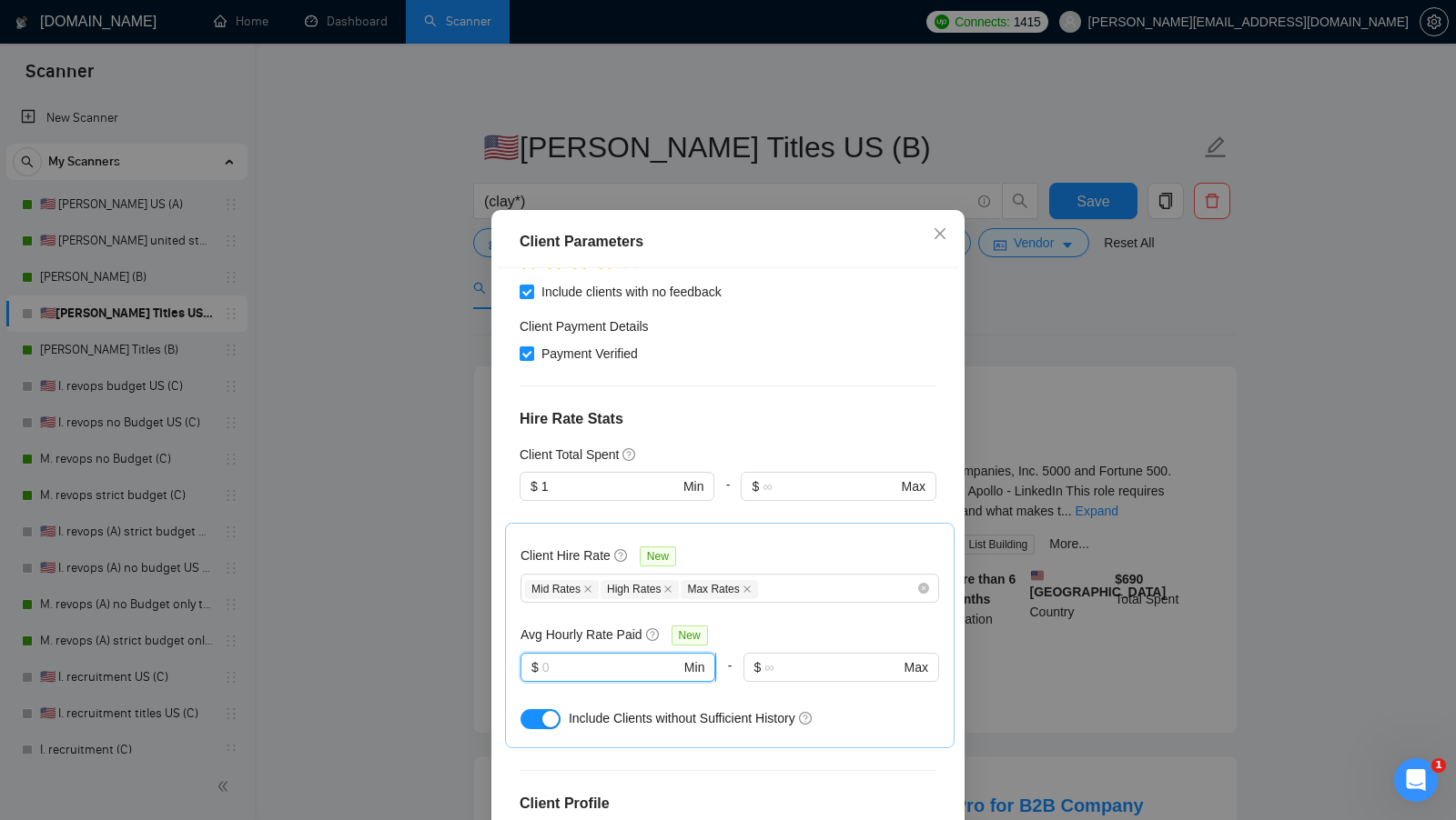
click at [609, 657] on input "text" at bounding box center [611, 667] width 139 height 20
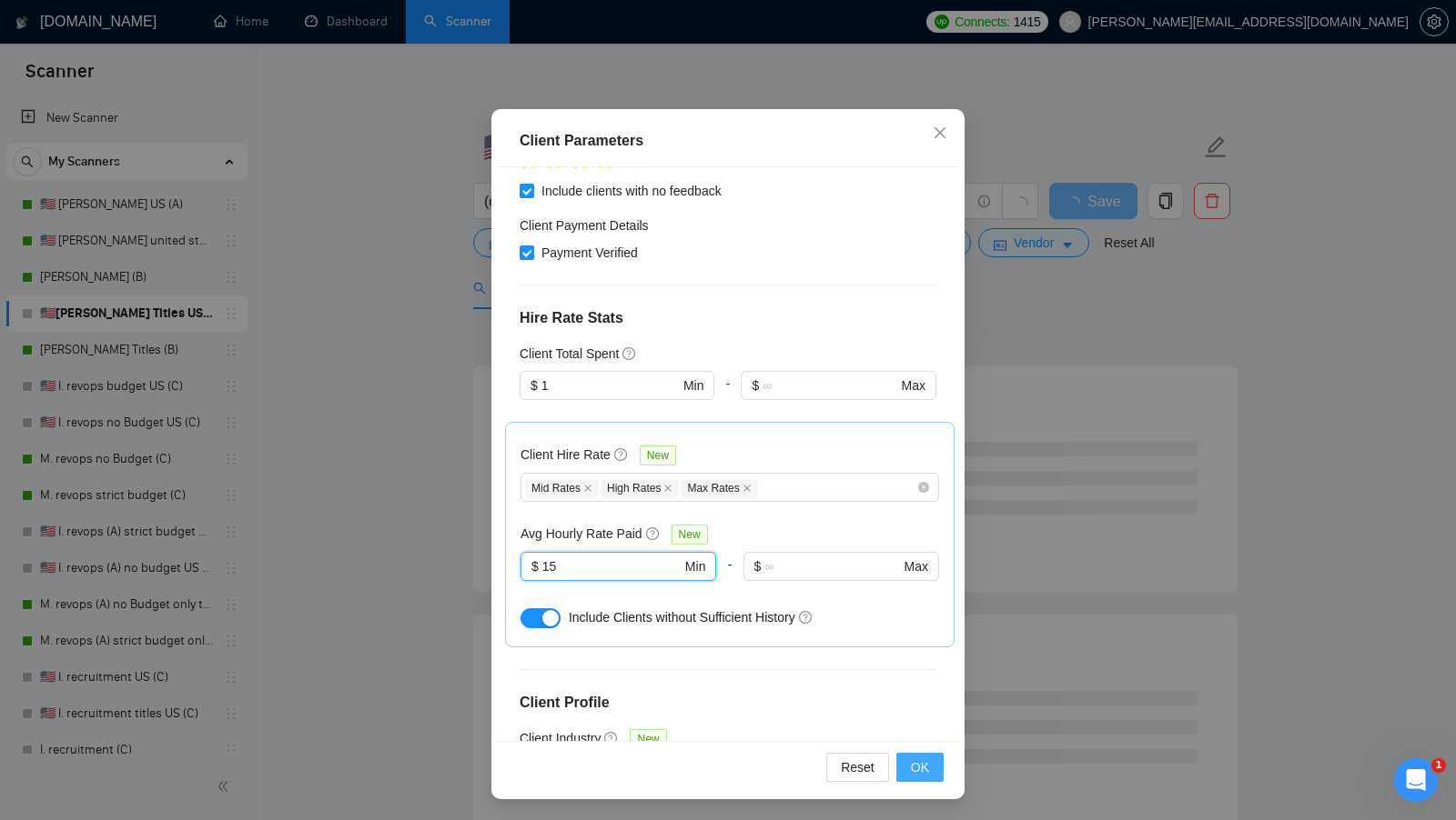
type input "15"
click at [901, 755] on button "OK" at bounding box center [920, 767] width 47 height 29
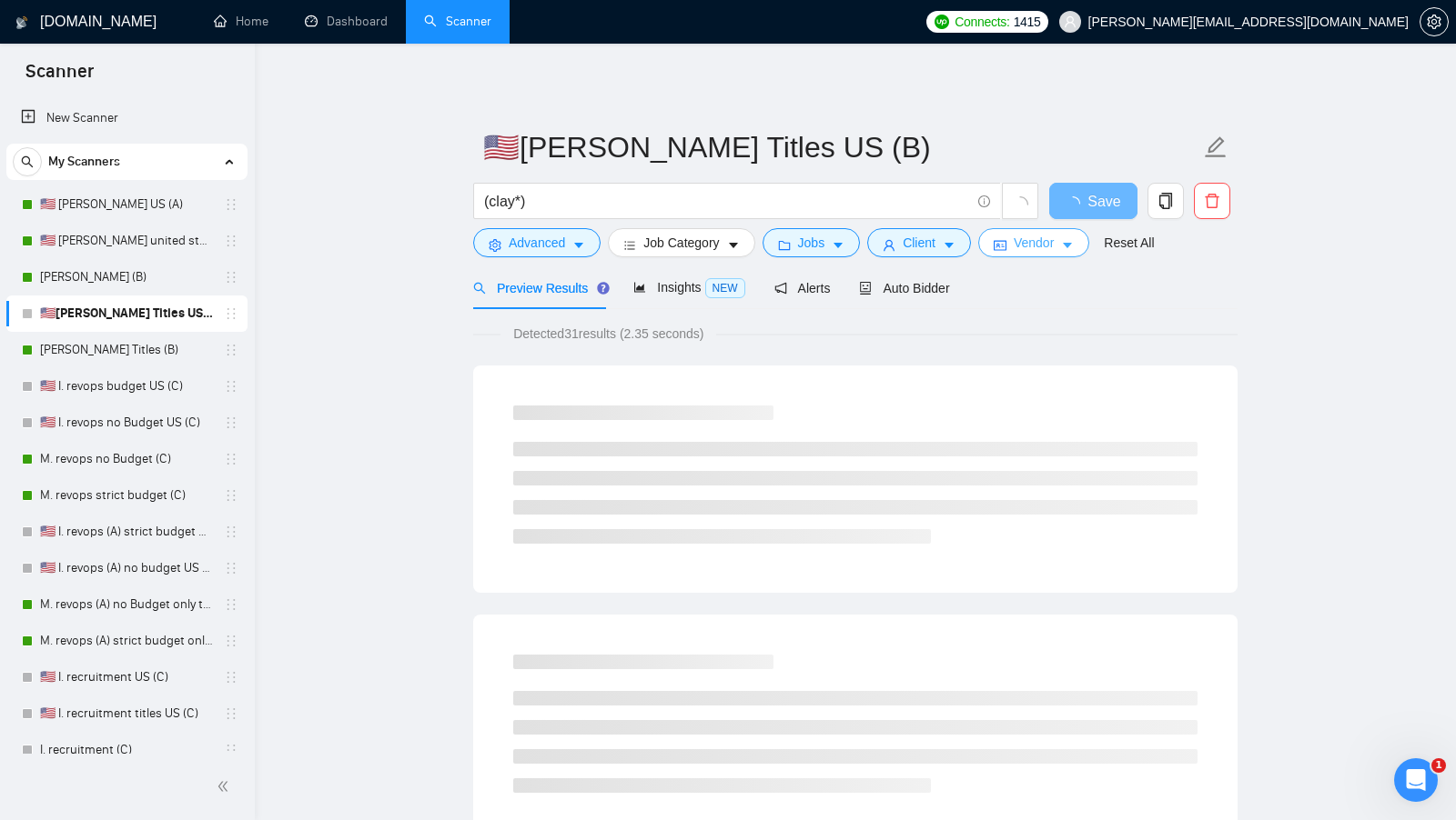
click at [1030, 257] on form "🇺🇸I. Clay Titles US (B) (clay*) Save Advanced Job Category Jobs Client Vendor R…" at bounding box center [855, 192] width 765 height 148
click at [1042, 252] on span "Vendor" at bounding box center [1033, 243] width 40 height 20
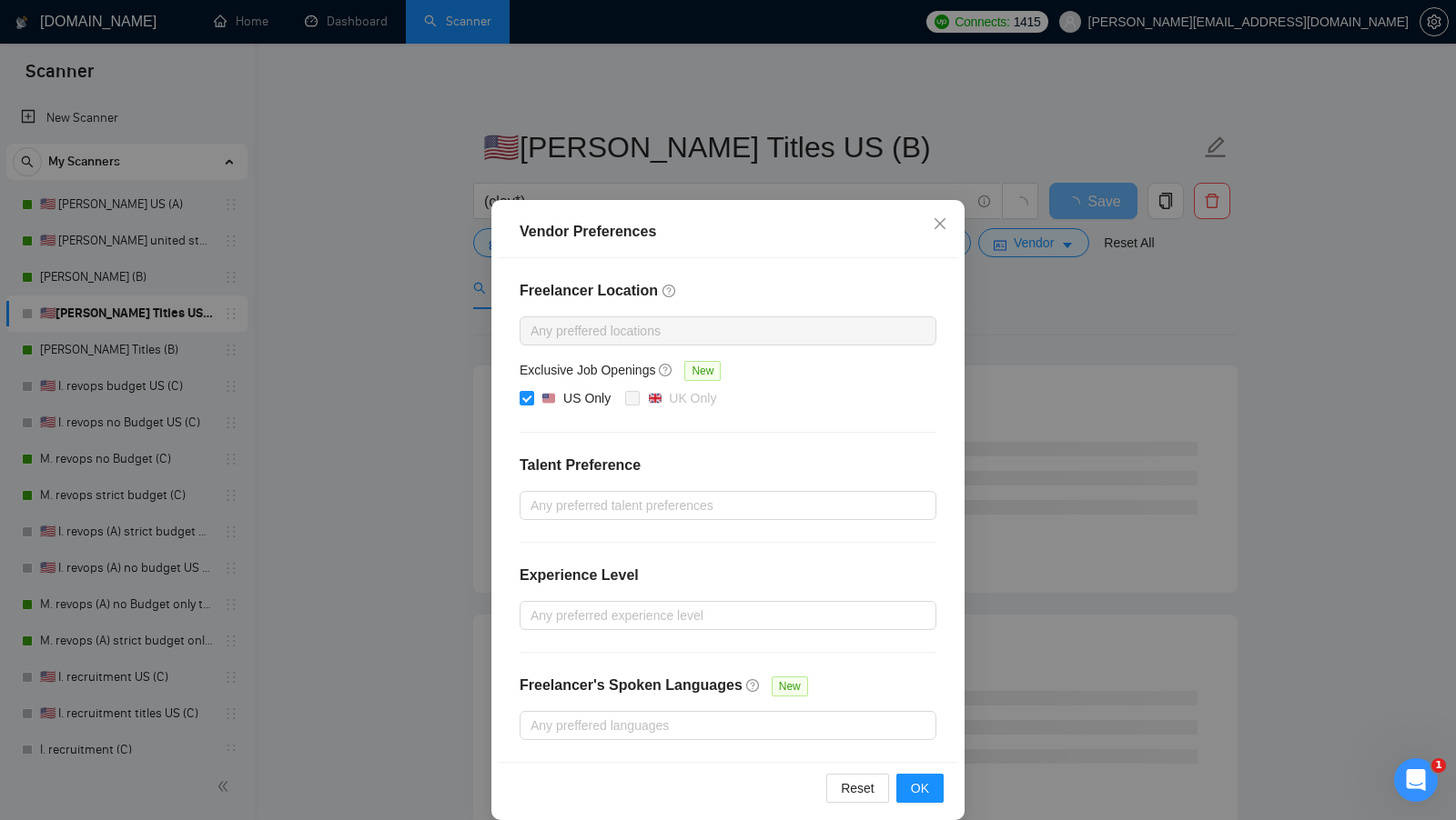
click at [1066, 337] on div "Vendor Preferences Freelancer Location Any preffered locations Exclusive Job Op…" at bounding box center [728, 410] width 1456 height 820
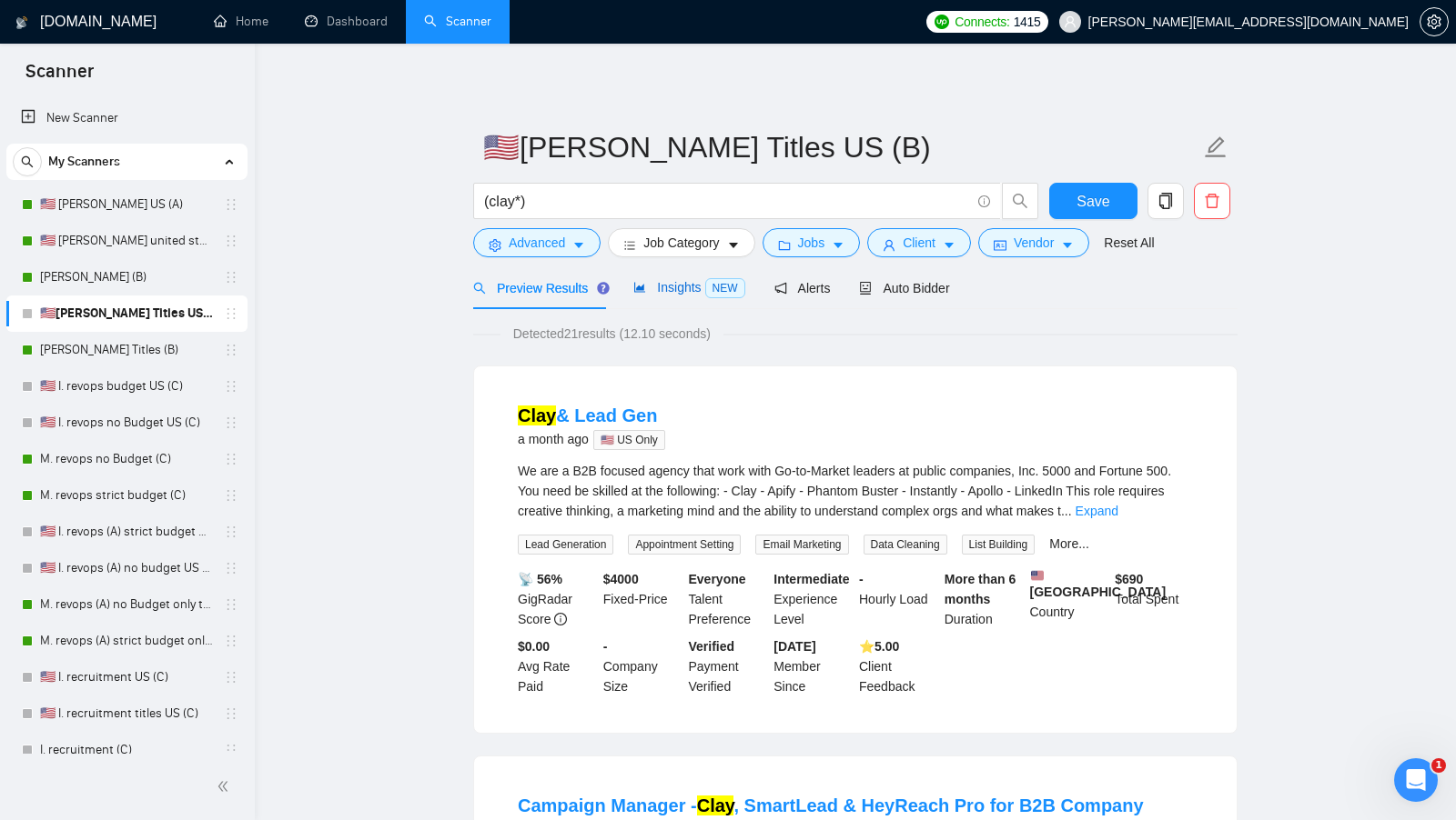
click at [669, 284] on span "Insights NEW" at bounding box center [689, 287] width 111 height 14
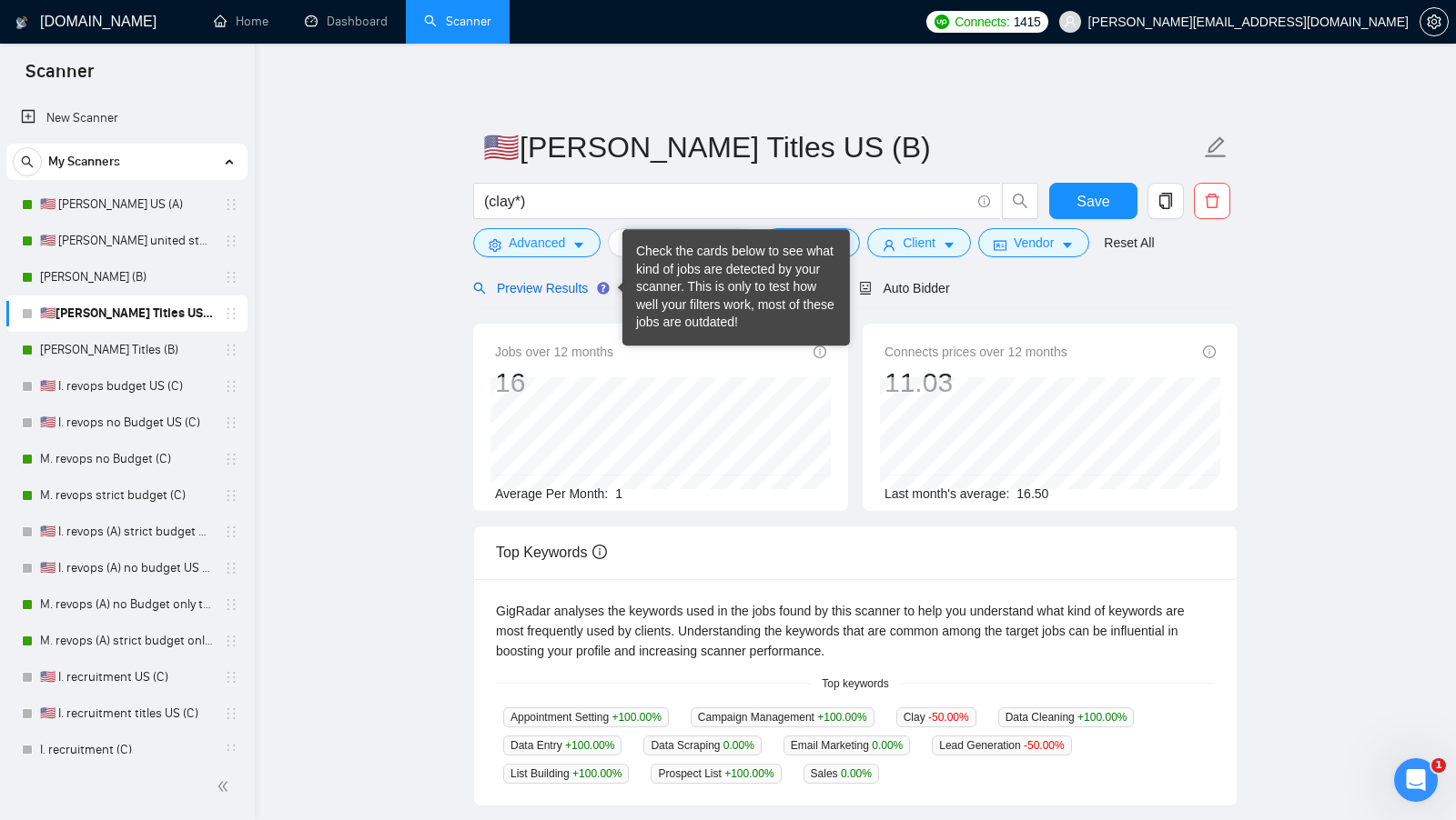
click at [570, 283] on span "Preview Results" at bounding box center [538, 288] width 131 height 14
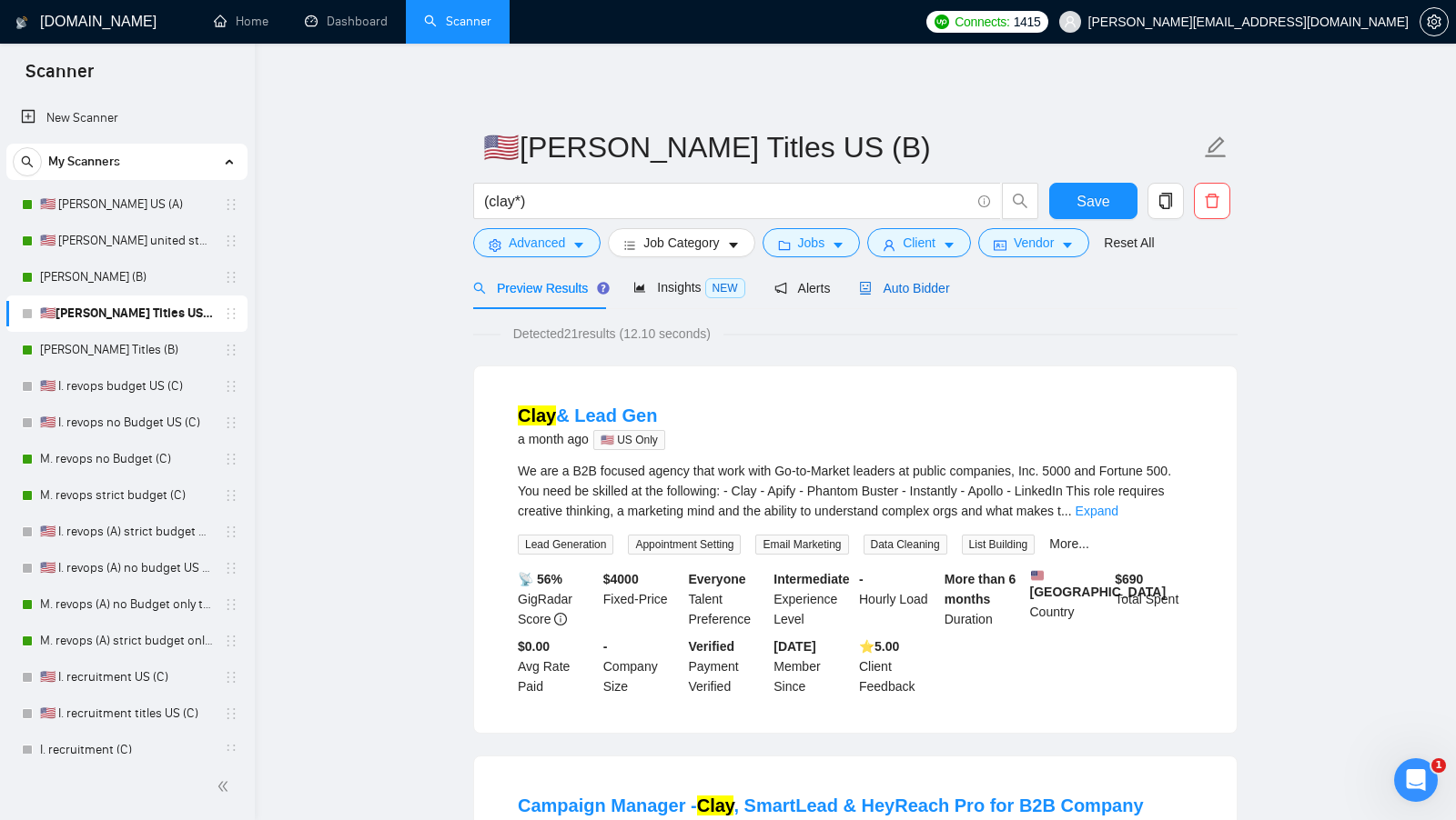
click at [931, 289] on span "Auto Bidder" at bounding box center [904, 288] width 91 height 14
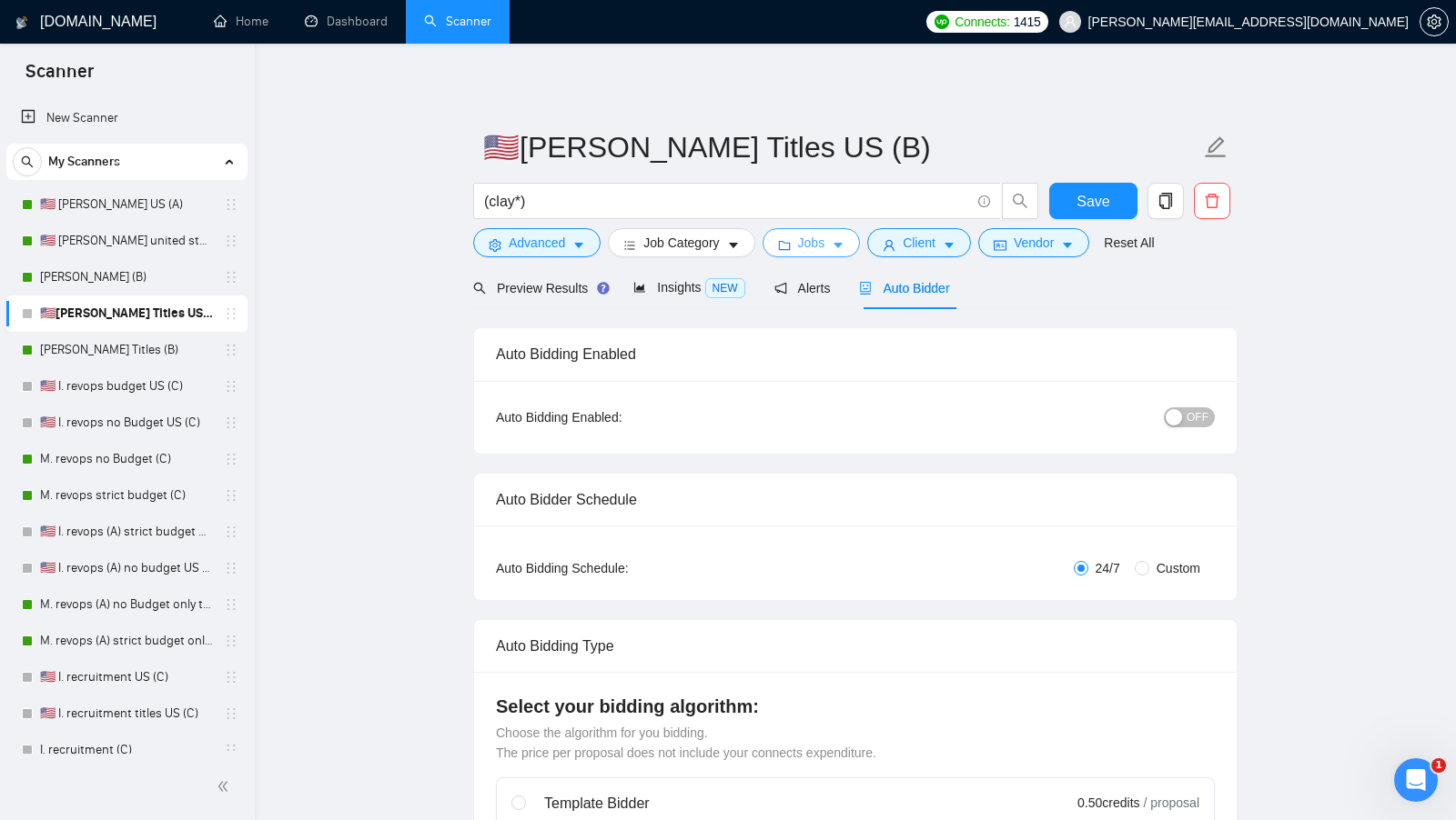
click at [818, 256] on button "Jobs" at bounding box center [812, 243] width 98 height 29
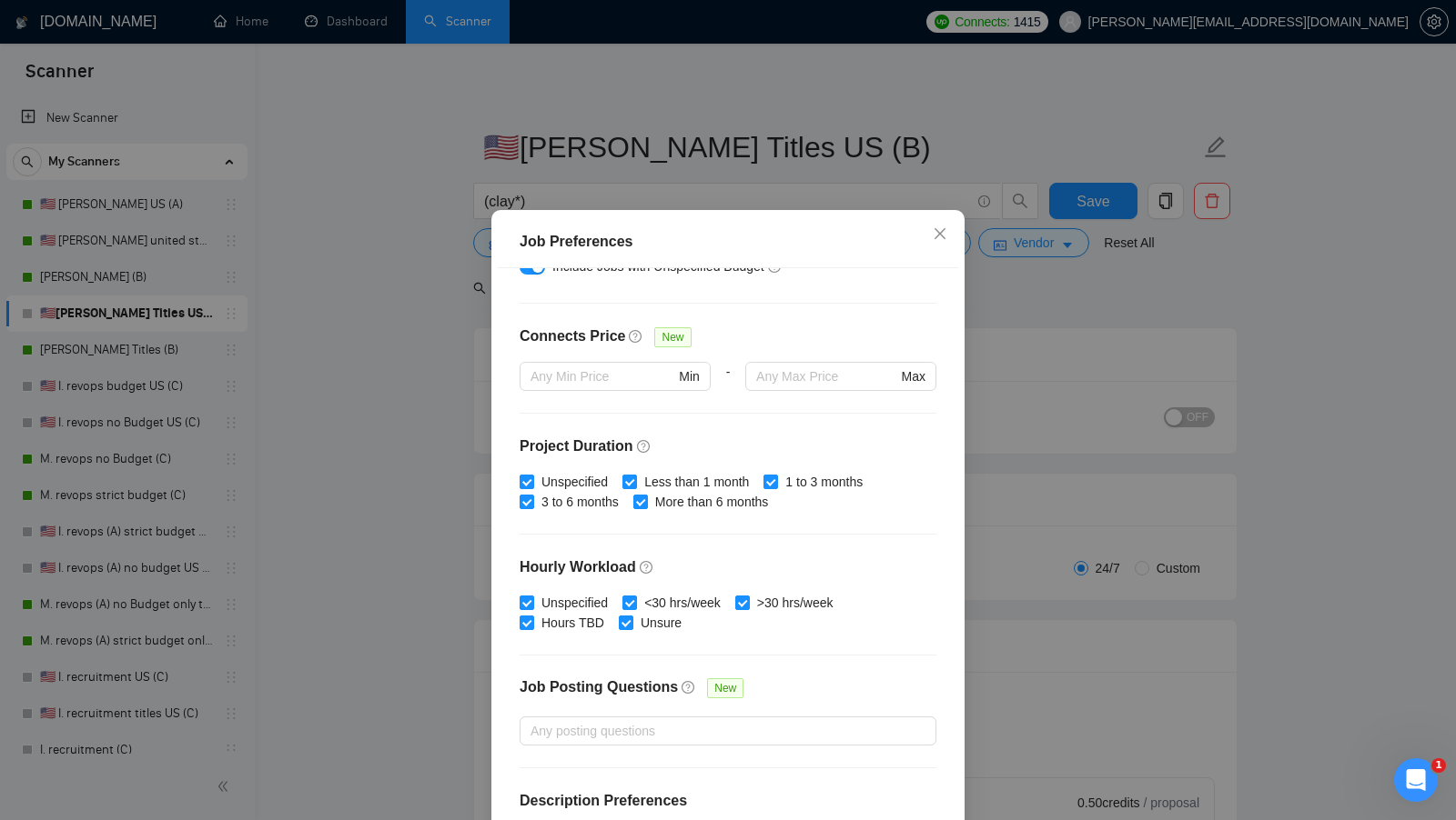
scroll to position [448, 0]
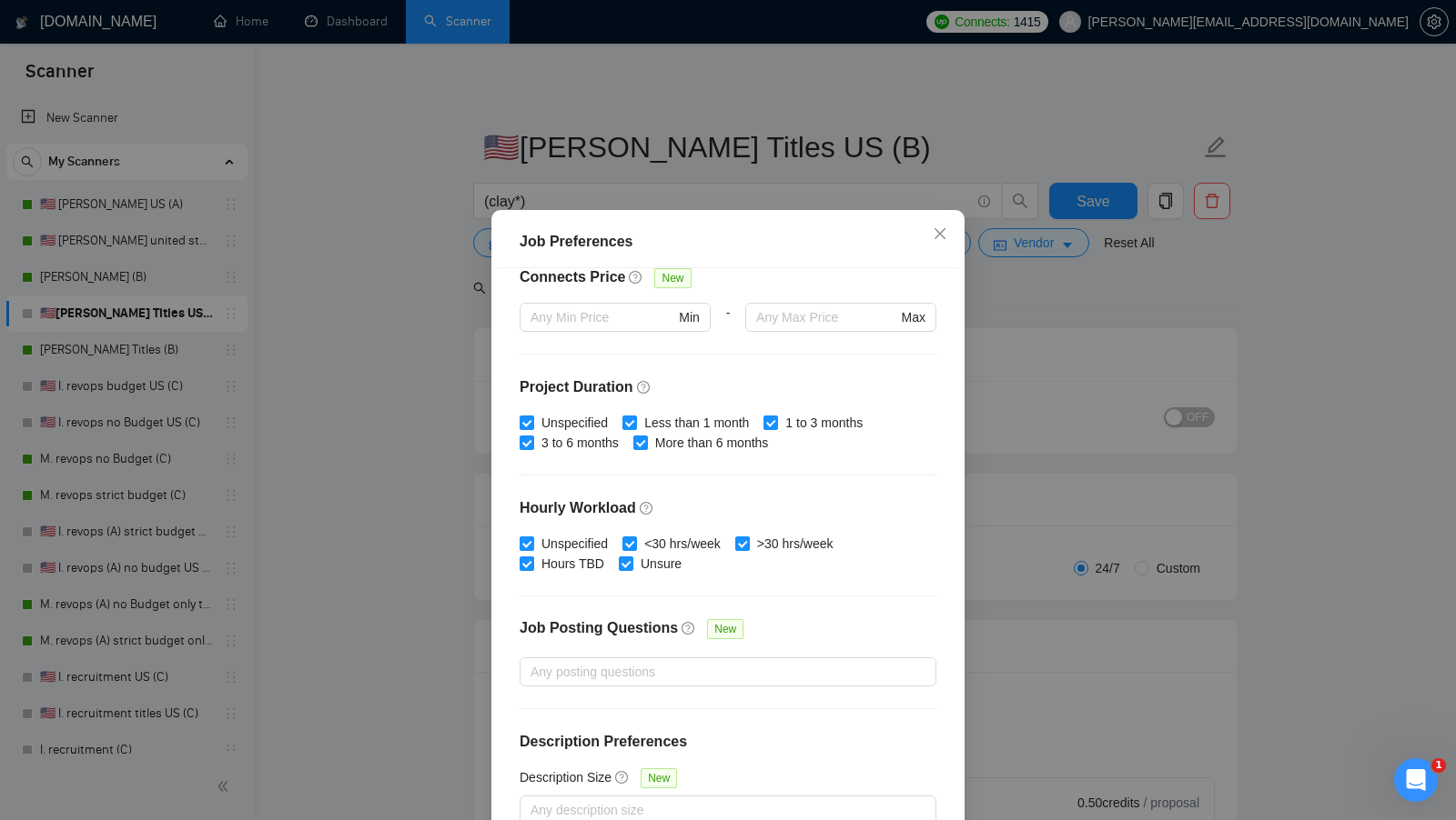
click at [1072, 403] on div "Job Preferences Budget Project Type All Fixed Price Hourly Rate Fixed Price Bud…" at bounding box center [728, 410] width 1456 height 820
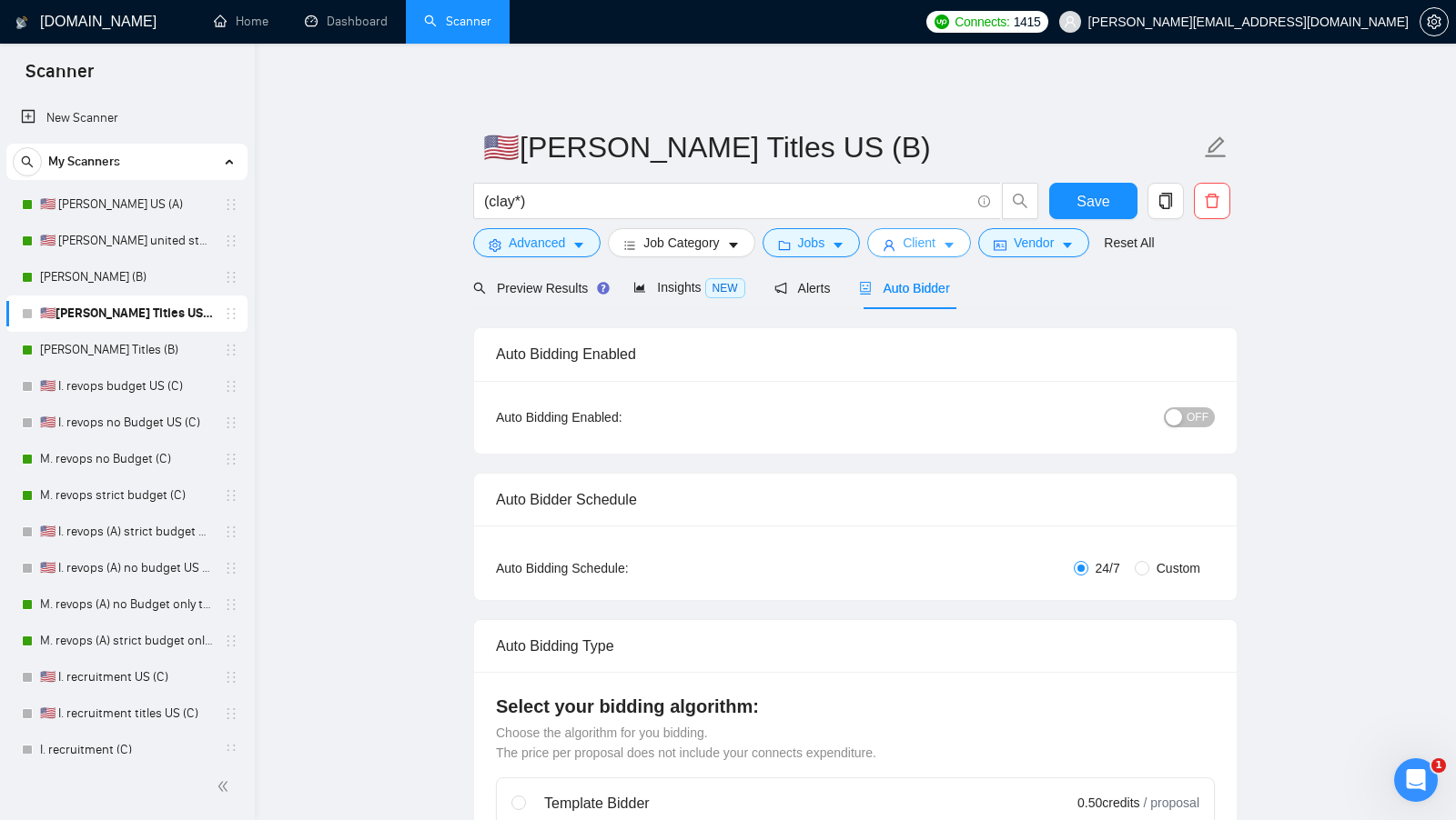
click at [954, 254] on button "Client" at bounding box center [919, 243] width 104 height 29
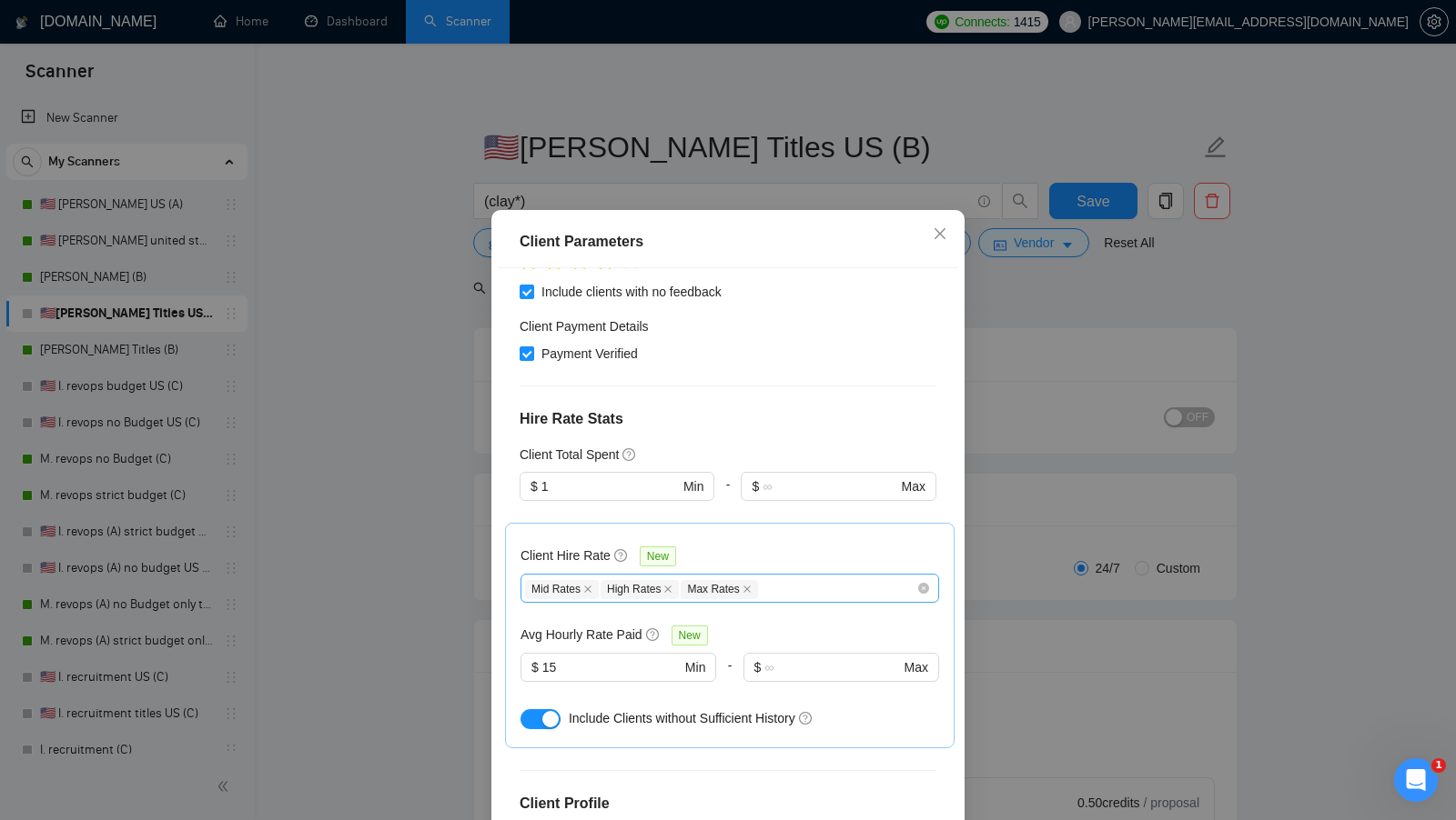
scroll to position [579, 0]
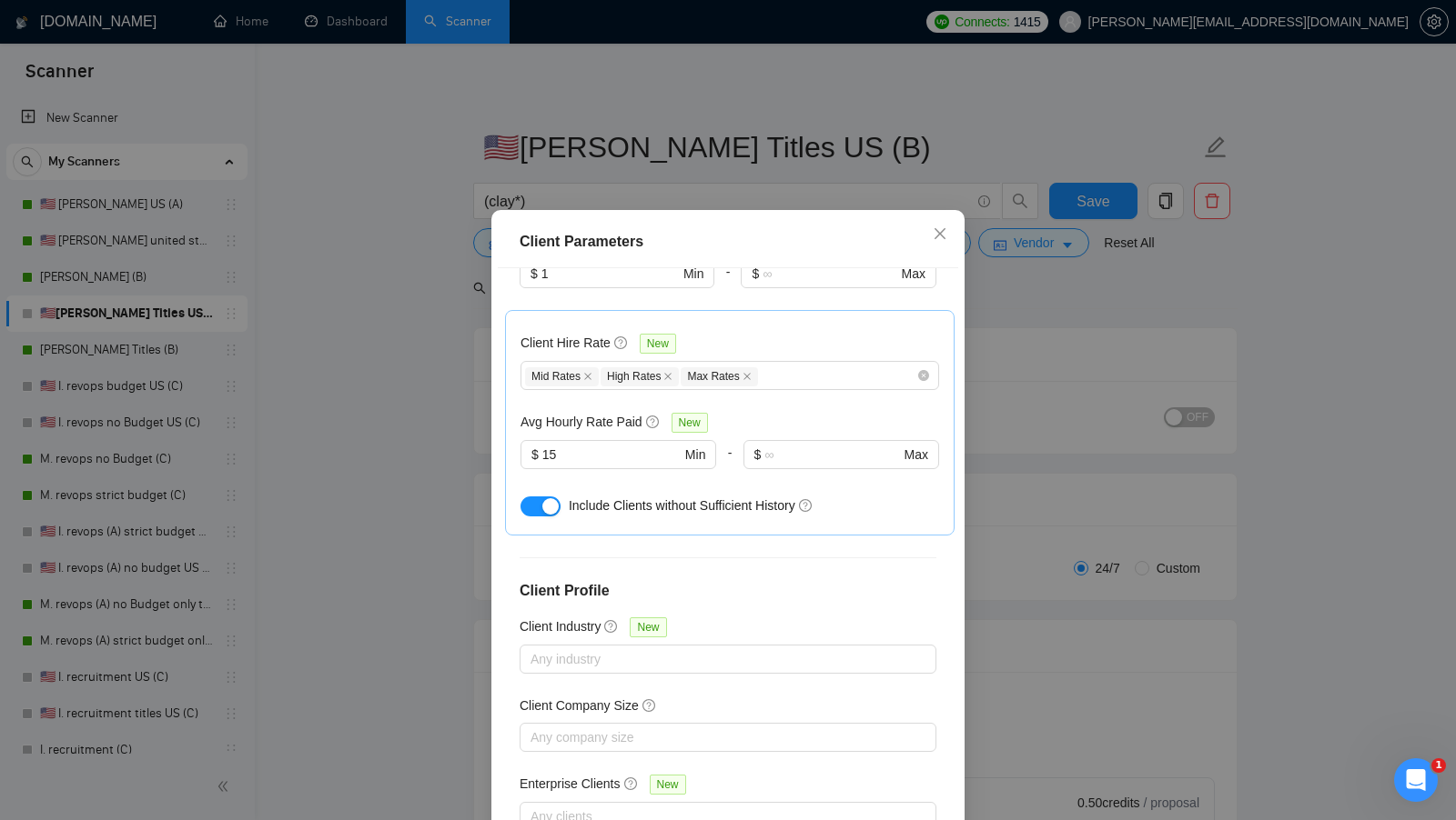
click at [1051, 454] on div "Client Parameters Client Location Include Client Countries Select Exclude Clien…" at bounding box center [728, 410] width 1456 height 820
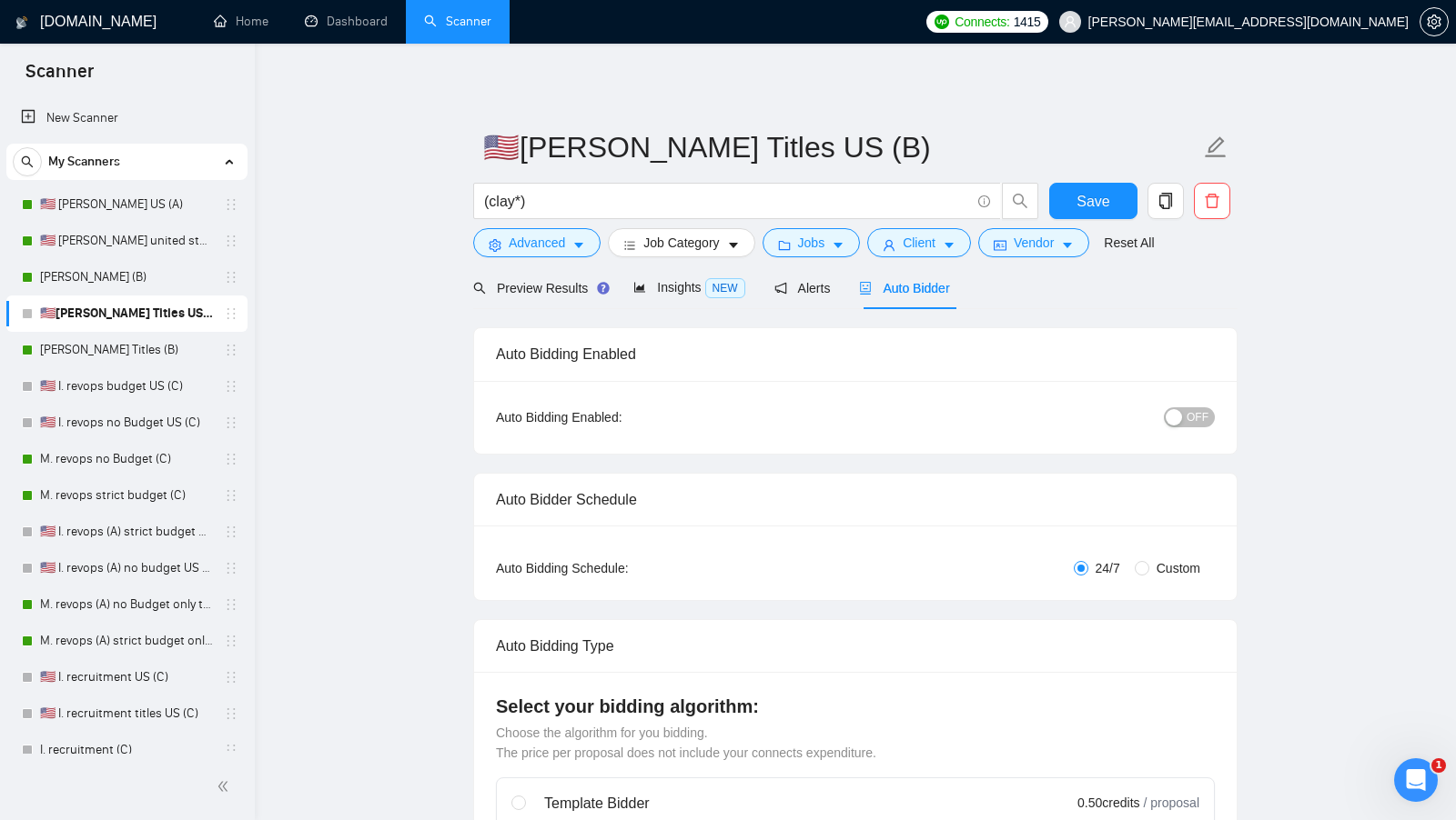
click at [1212, 407] on div "OFF" at bounding box center [1095, 417] width 239 height 21
click at [1207, 411] on span "OFF" at bounding box center [1197, 417] width 22 height 20
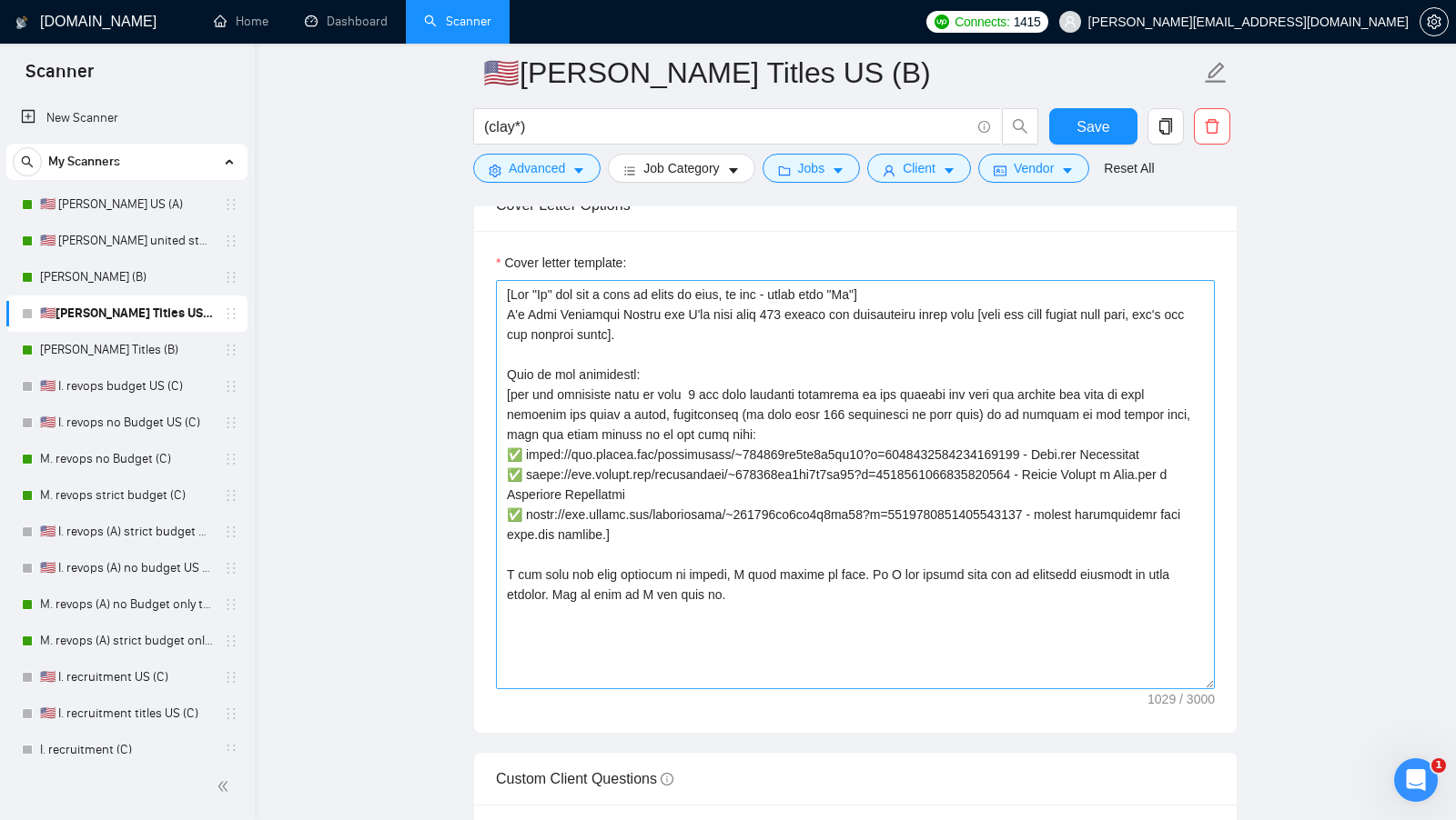
scroll to position [1881, 0]
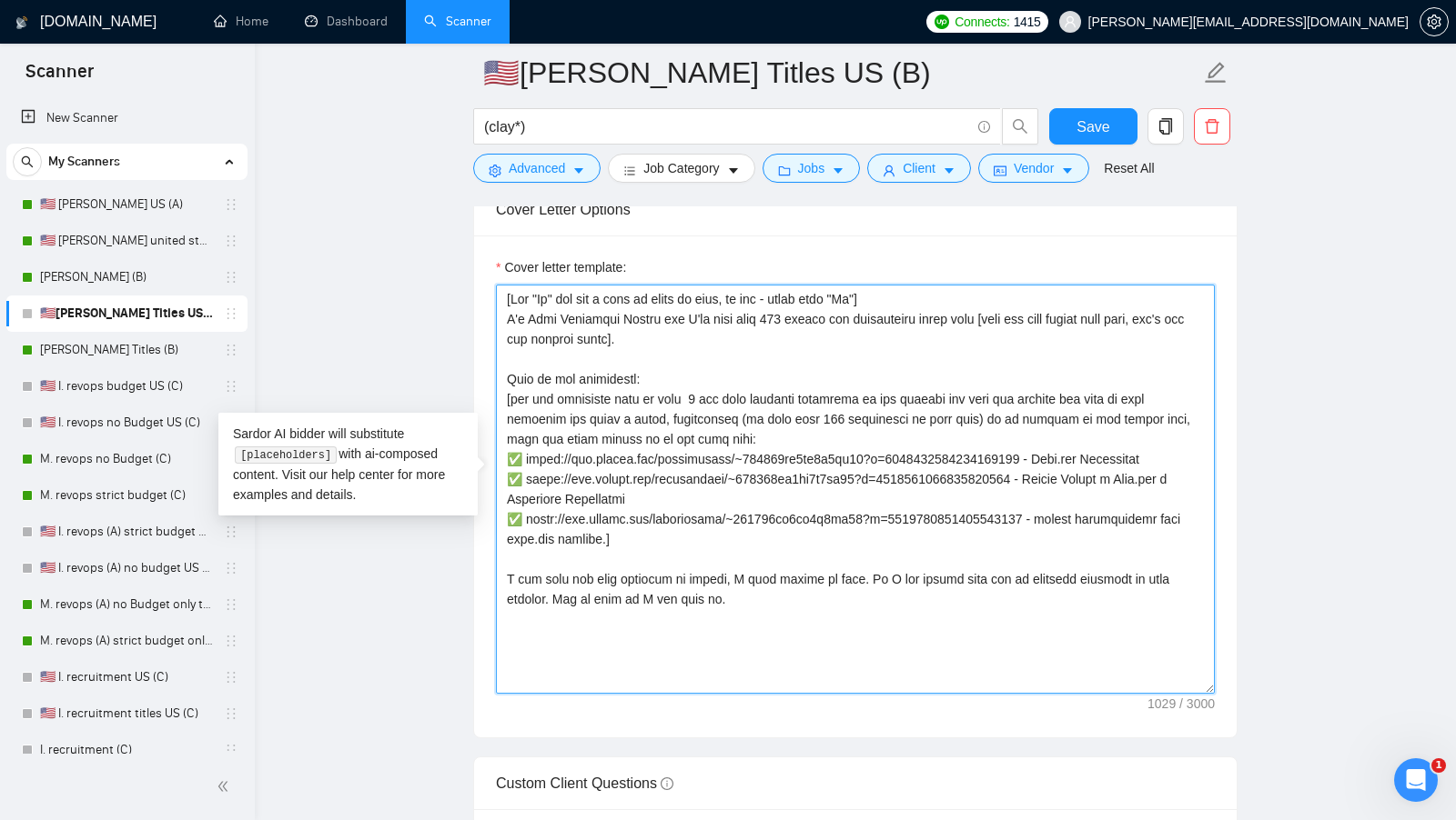
drag, startPoint x: 687, startPoint y: 526, endPoint x: 500, endPoint y: 395, distance: 228.3
click at [500, 395] on textarea "Cover letter template:" at bounding box center [855, 489] width 718 height 409
paste textarea "✅https://www.upwork.com/freelancers/~0178abb57599999d51?p=1970930149441069056 -…"
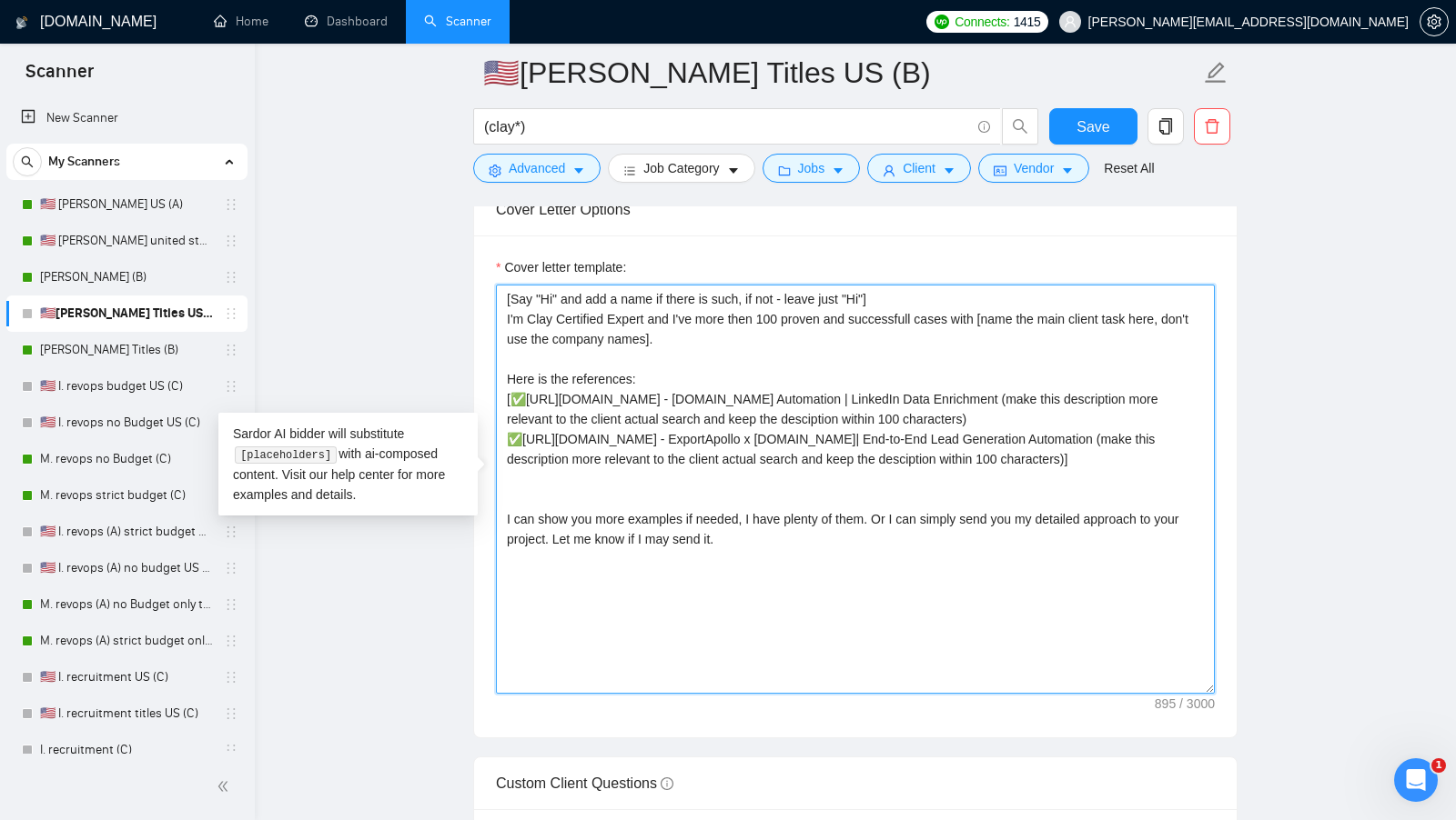
click at [756, 485] on textarea "[Say "Hi" and add a name if there is such, if not - leave just "Hi"] I'm Clay C…" at bounding box center [855, 489] width 718 height 409
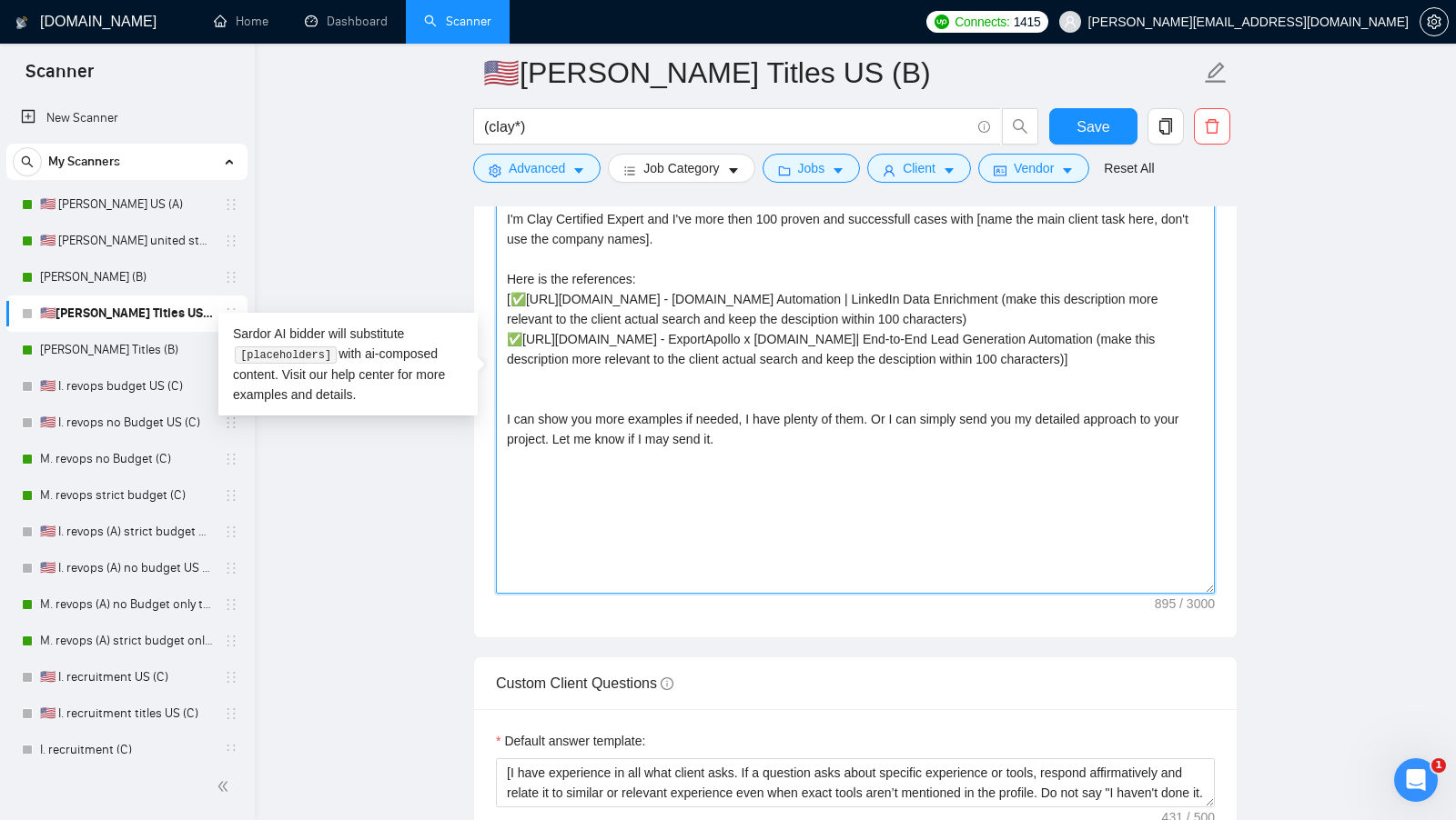
scroll to position [1989, 0]
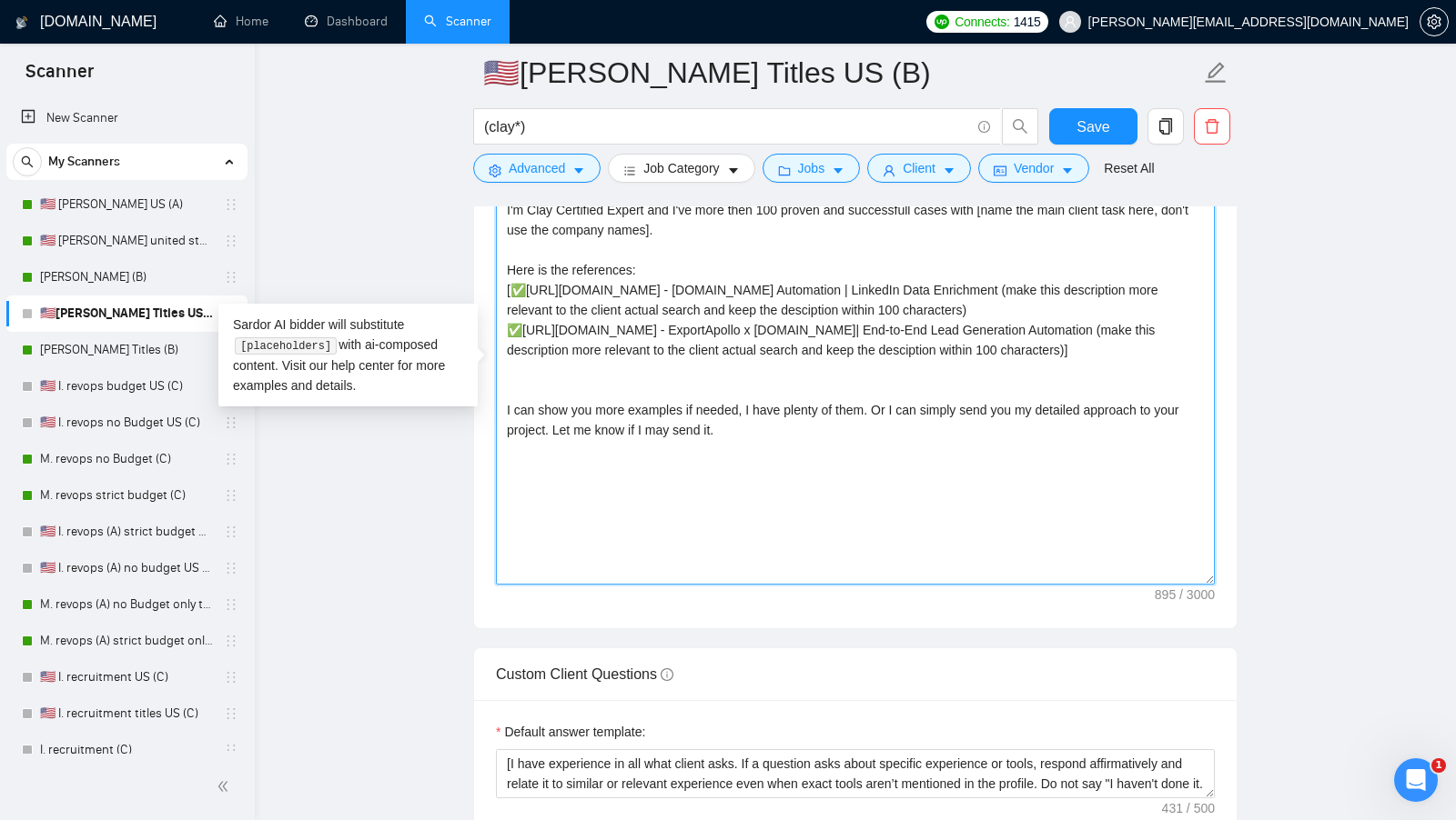
click at [699, 420] on textarea "[Say "Hi" and add a name if there is such, if not - leave just "Hi"] I'm Clay C…" at bounding box center [855, 379] width 718 height 409
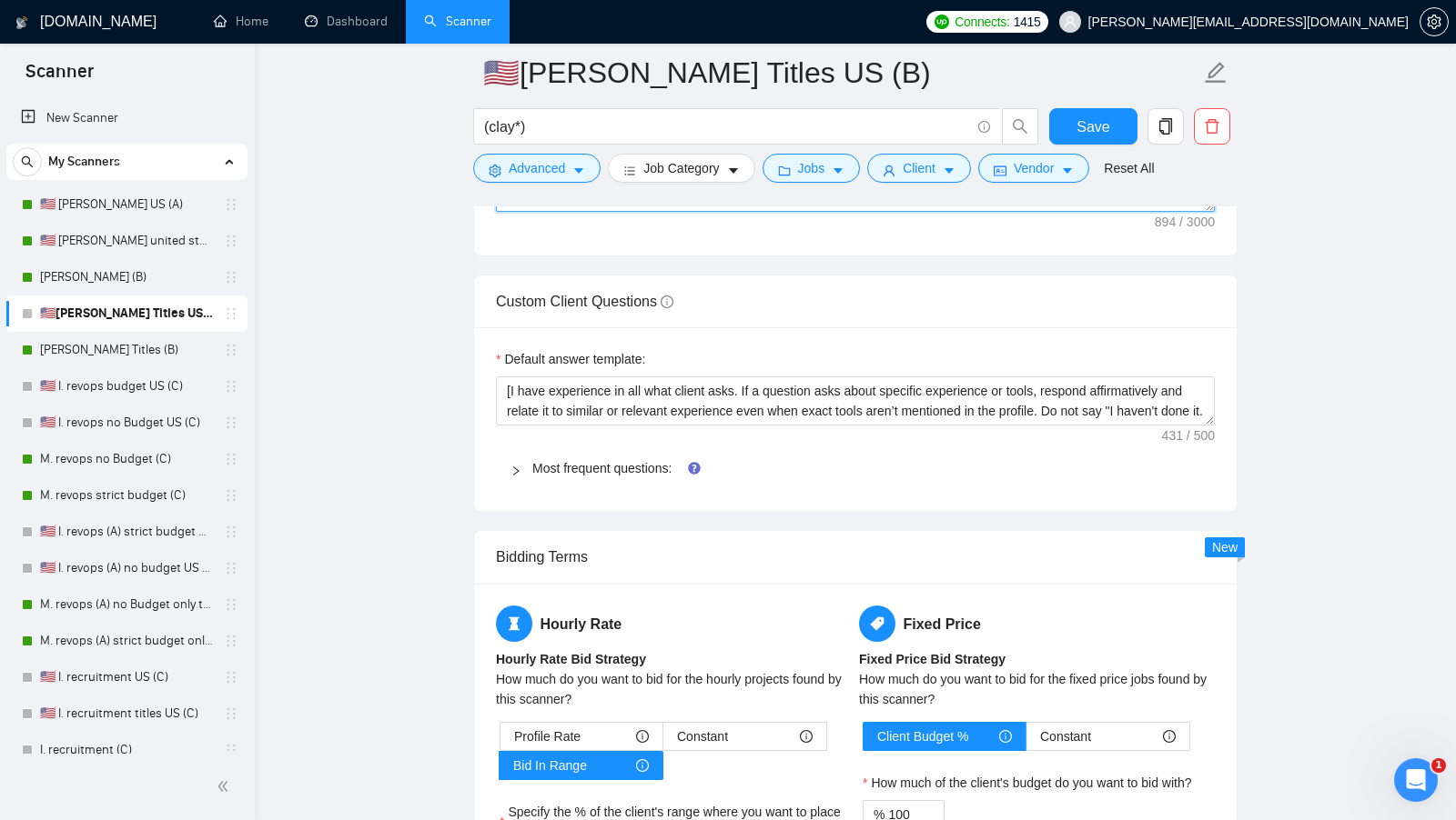
scroll to position [2367, 0]
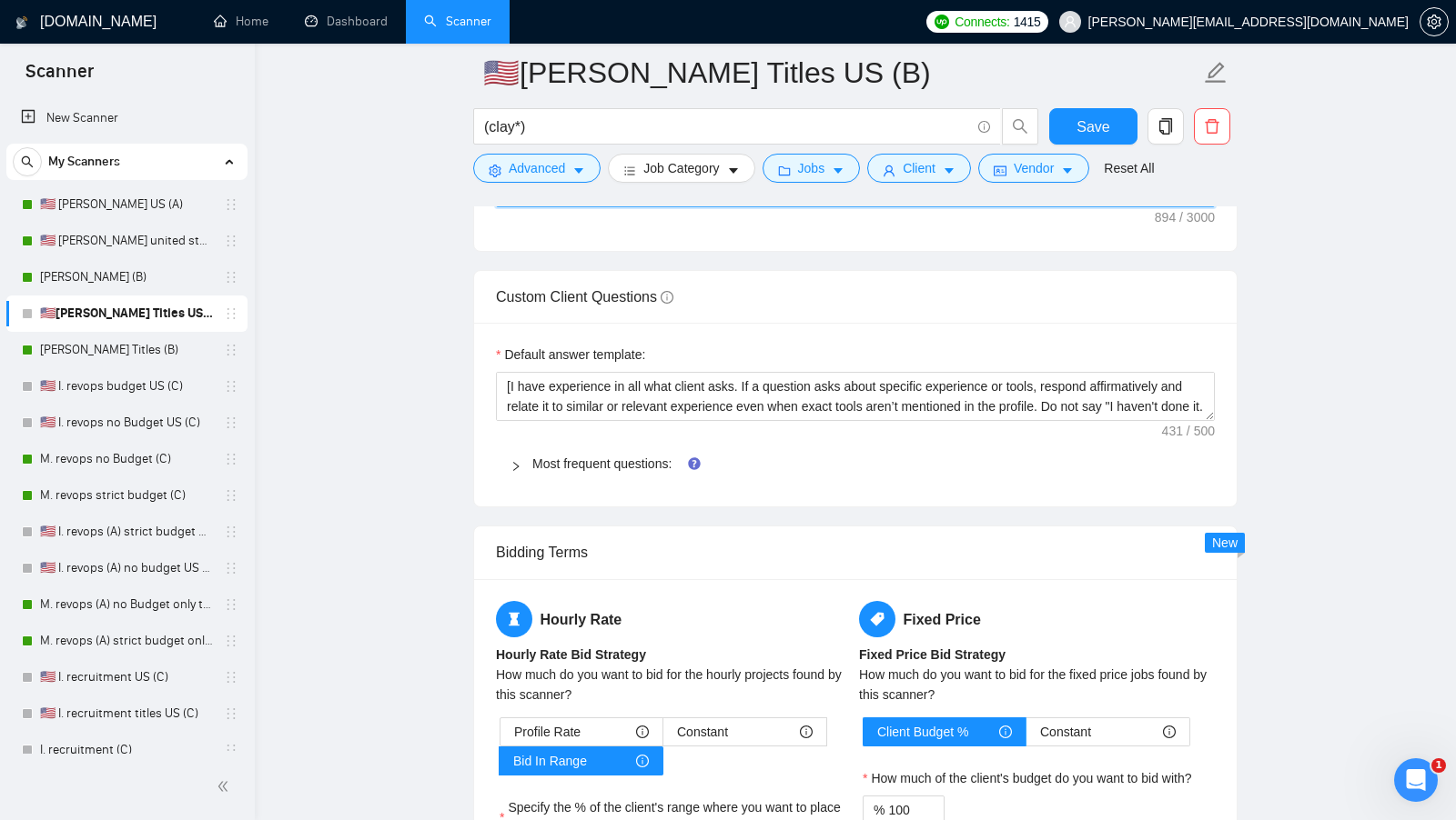
type textarea "[Say "Hi" and add a name if there is such, if not - leave just "Hi"] I'm Clay C…"
click at [611, 422] on div "Default answer template: [I have experience in all what client asks. If a quest…" at bounding box center [855, 414] width 763 height 184
click at [603, 456] on link "Most frequent questions:" at bounding box center [602, 463] width 140 height 14
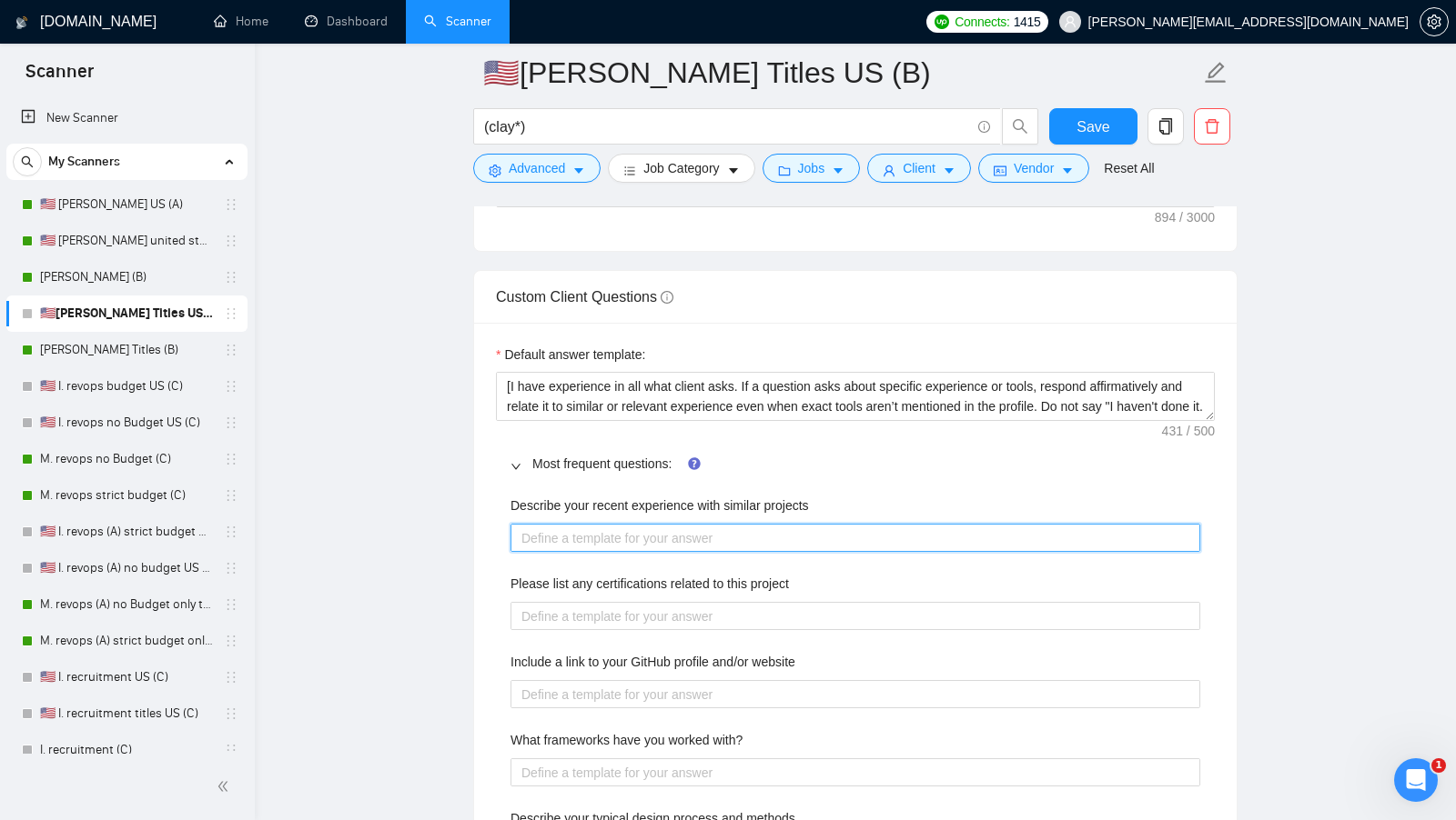
click at [689, 525] on projects "Describe your recent experience with similar projects" at bounding box center [855, 537] width 689 height 28
paste projects "[use the most relevant showcase from my portfolio to describe my experience, in…"
type projects "[use the most relevant showcase from my portfolio to describe my experience, in…"
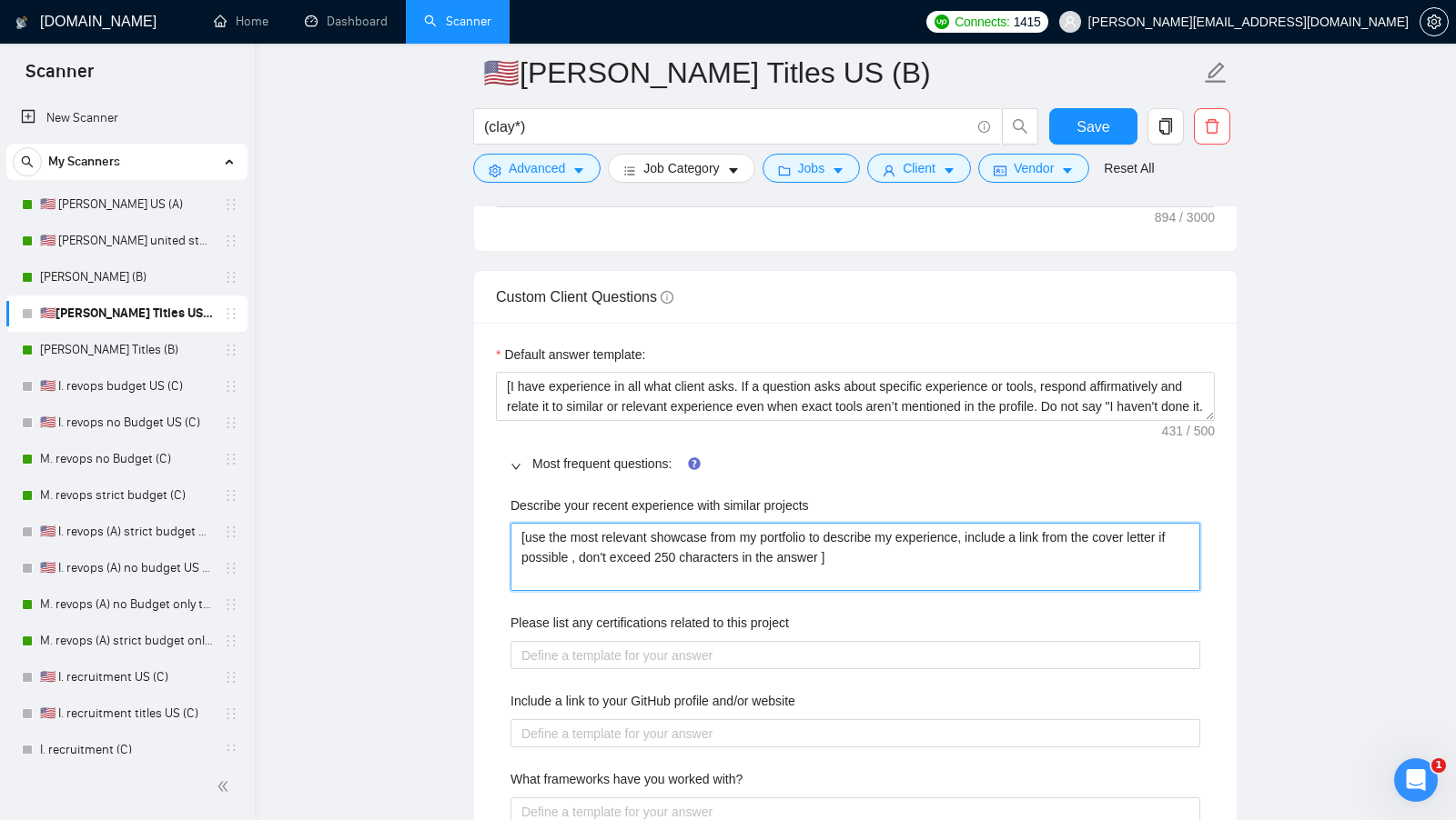
type projects "[use the most relevant showcase from my portfolio to describe my experience, in…"
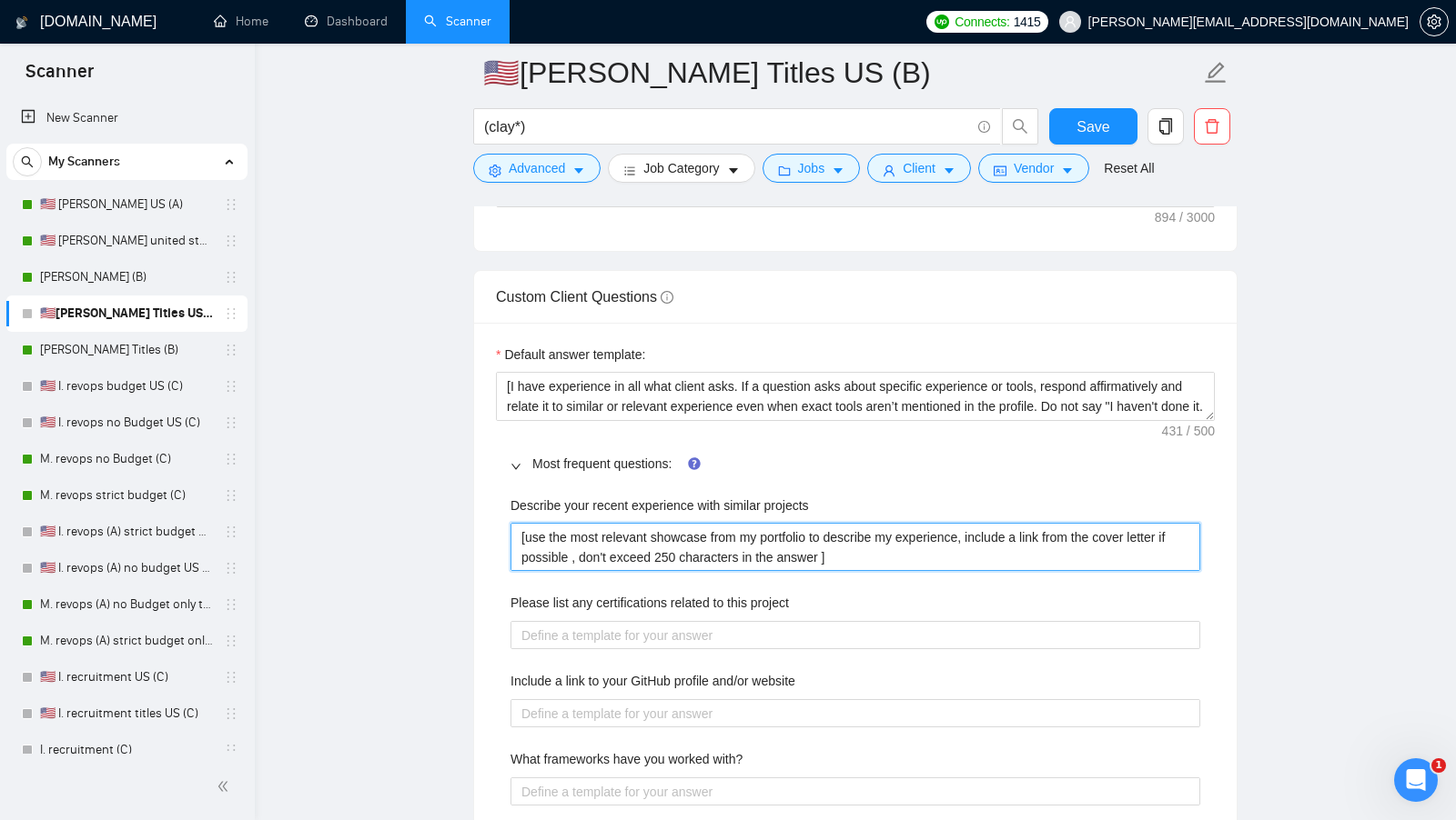
type projects "[use the most relevant showcase from my portfolio to describe my experience, in…"
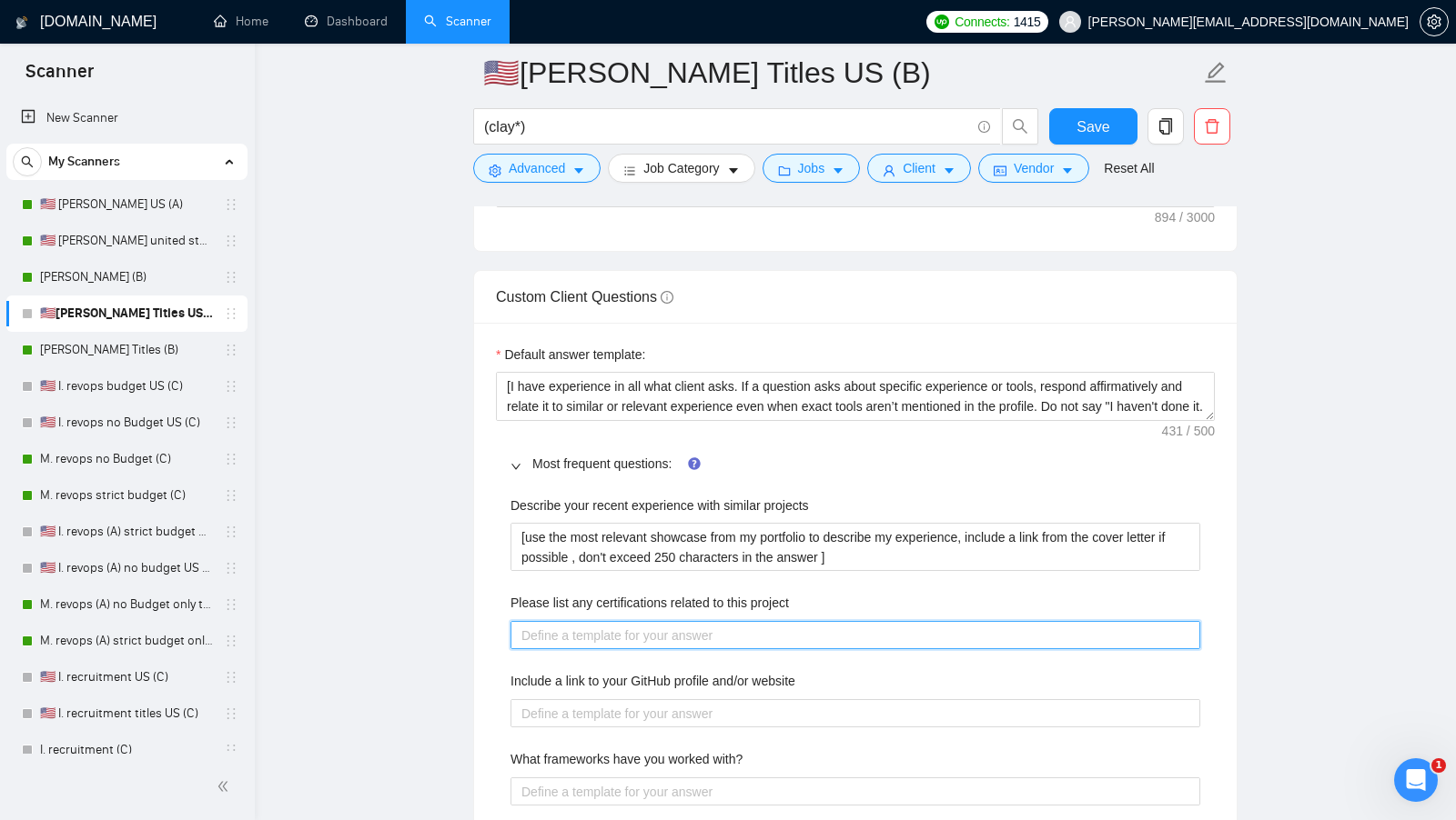
click at [573, 621] on project "Please list any certifications related to this project" at bounding box center [855, 634] width 689 height 28
paste project "[list the certifications what could be related to this project]"
type project "[list the certifications what could be related to this project]"
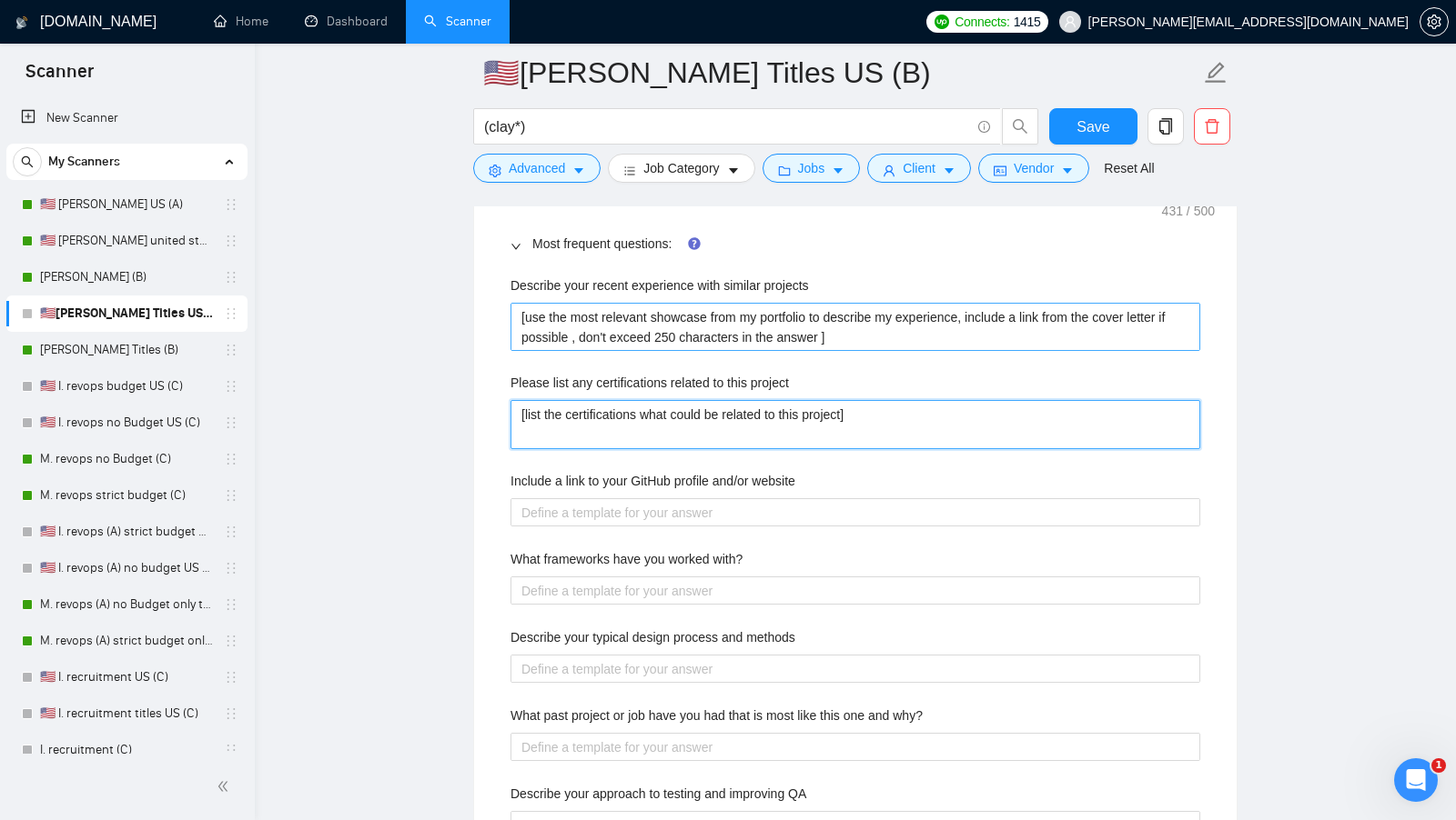
type project "[list the certifications what could be related to this project]"
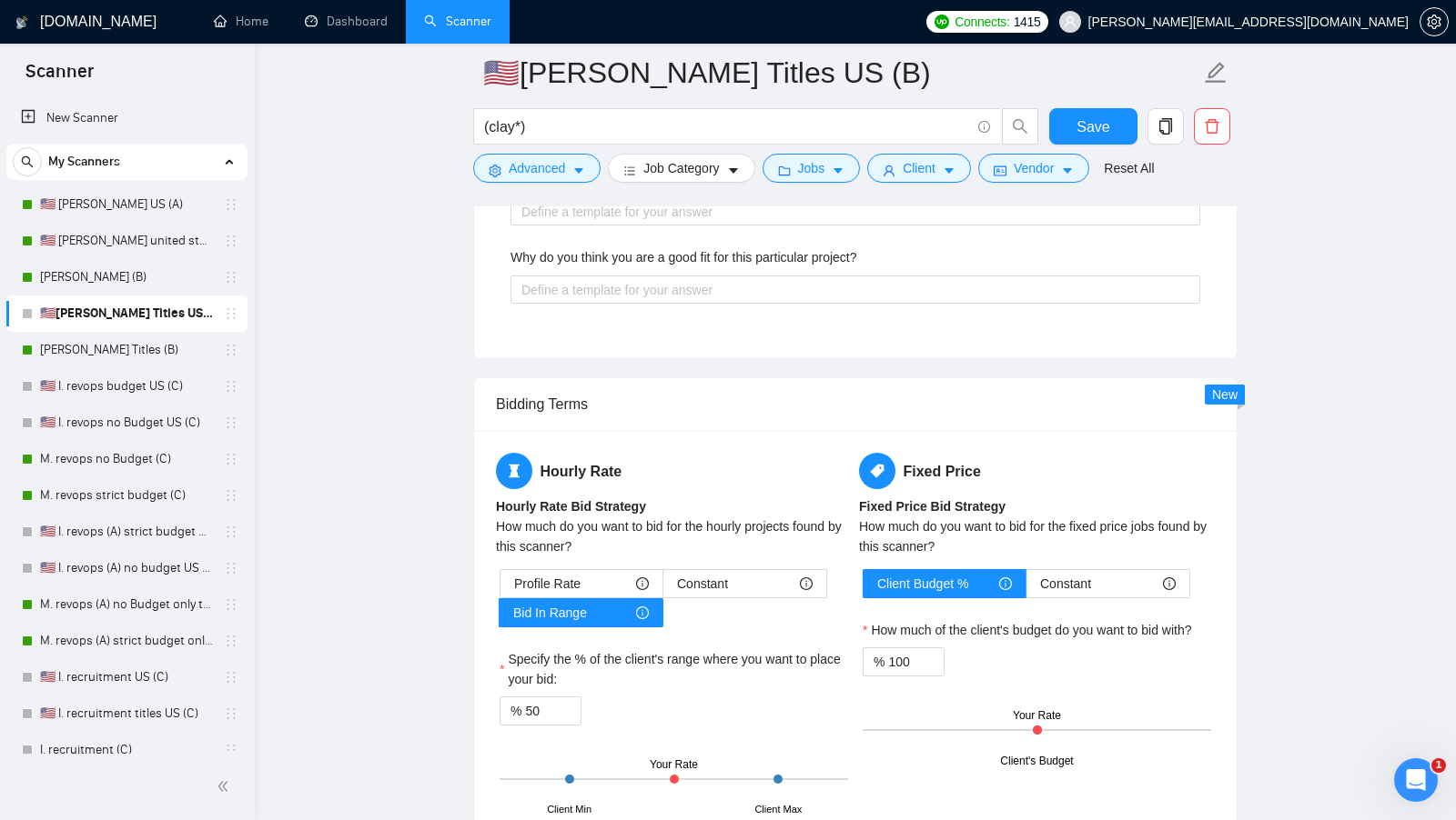
scroll to position [3368, 0]
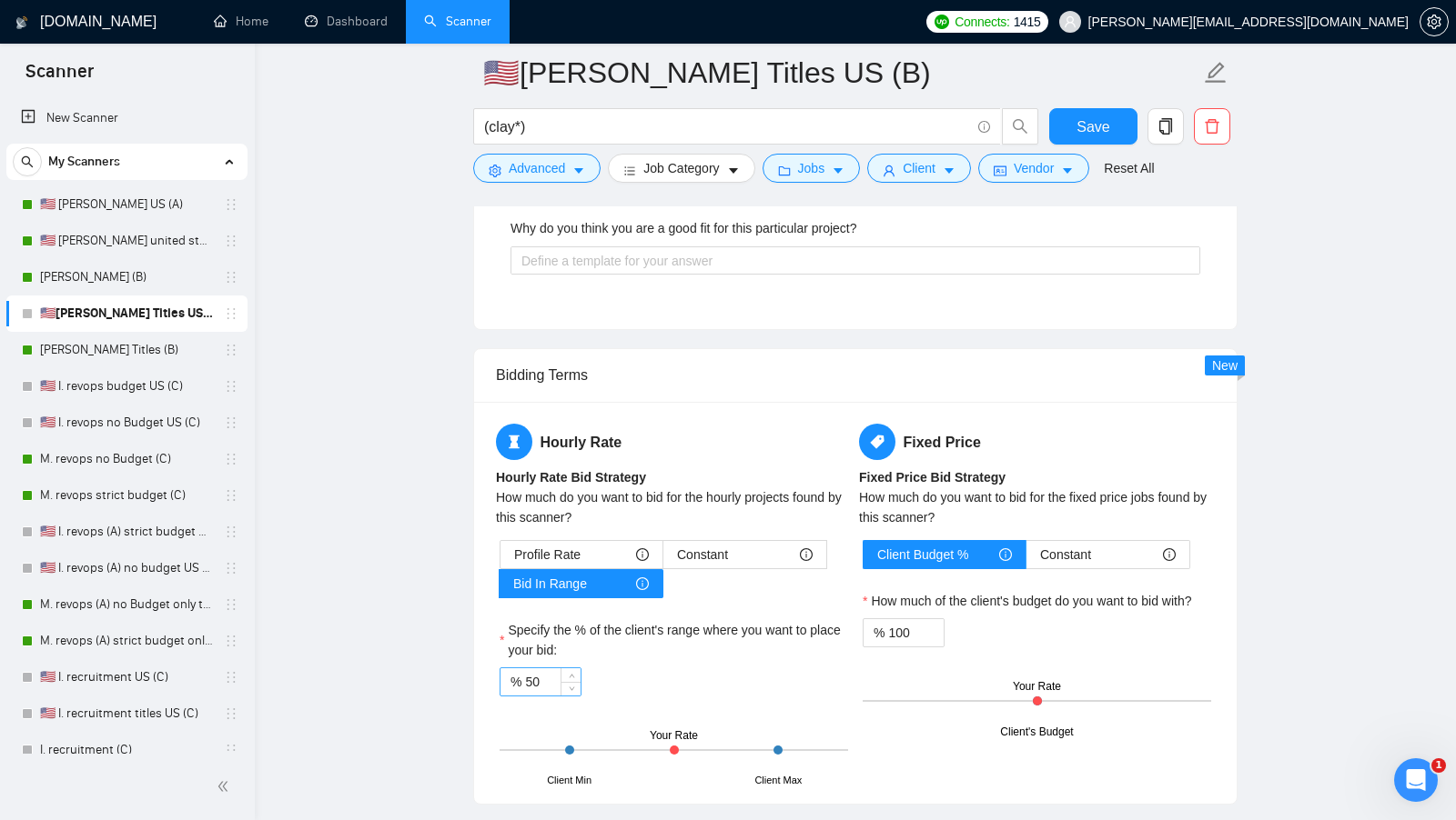
type project "[list the certifications what could be related to this project]"
click at [537, 668] on input "50" at bounding box center [553, 681] width 56 height 27
click at [536, 668] on input "50" at bounding box center [553, 681] width 56 height 27
type input "70"
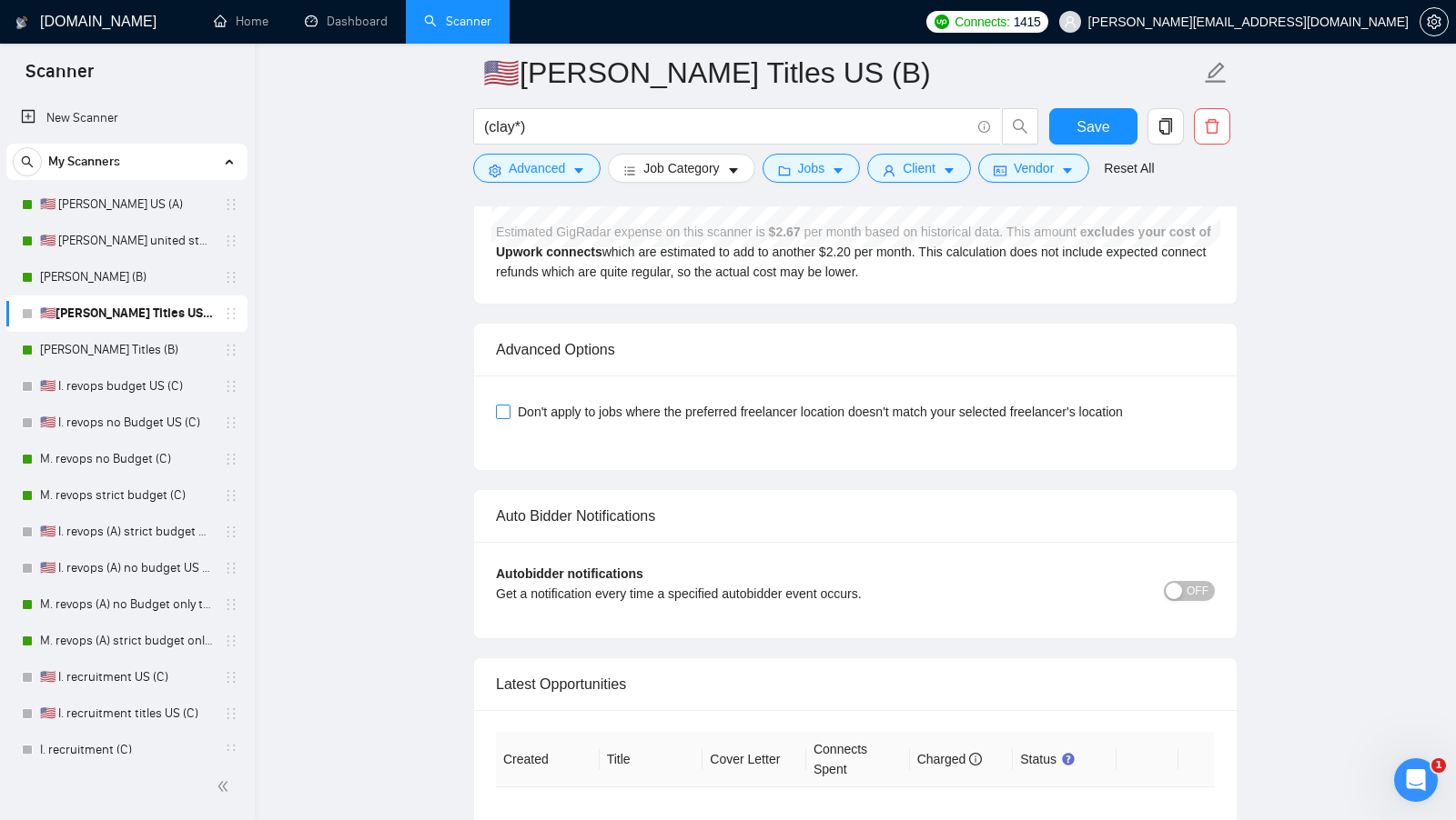
scroll to position [4999, 0]
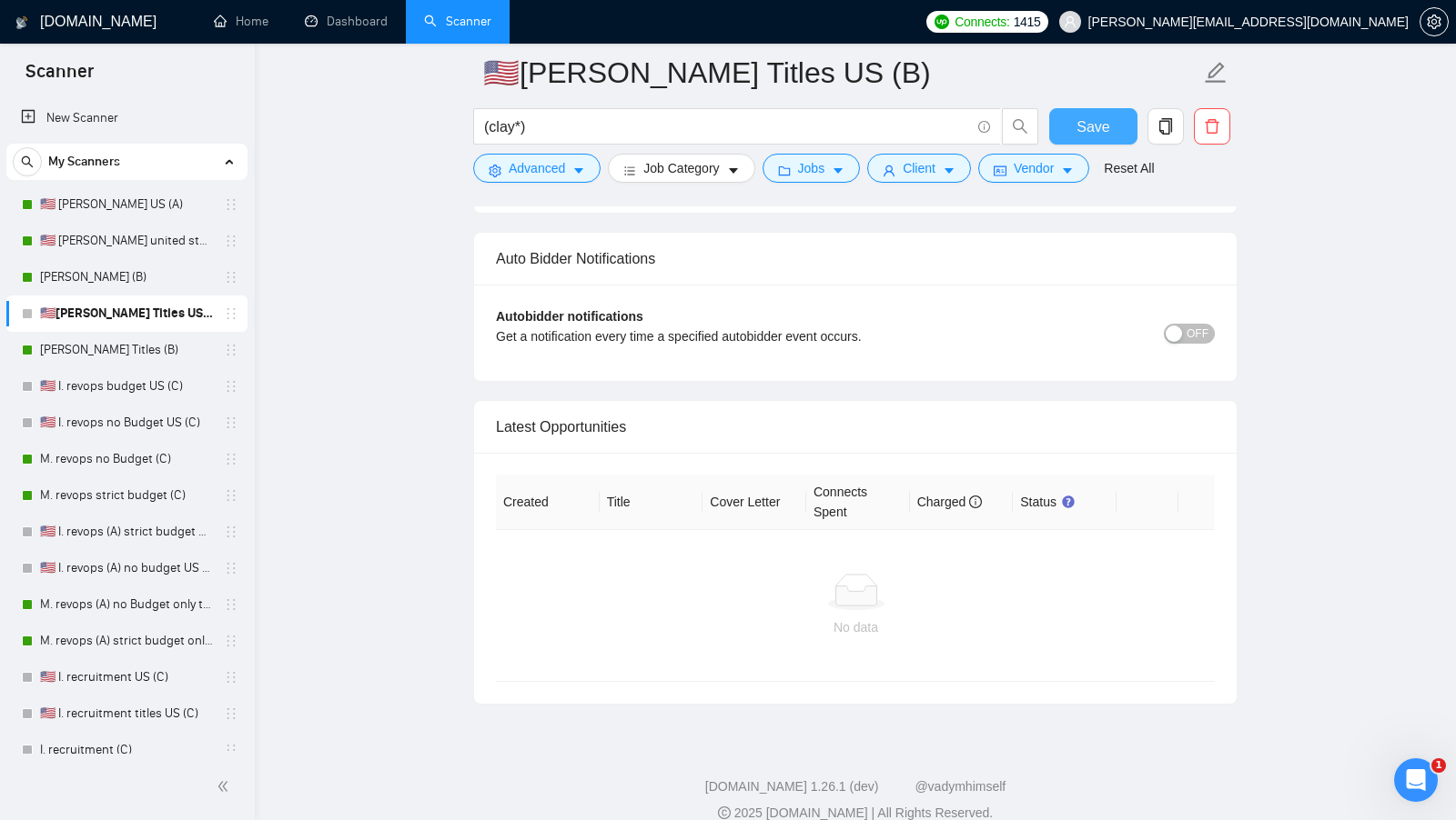
click at [1069, 139] on button "Save" at bounding box center [1093, 126] width 89 height 37
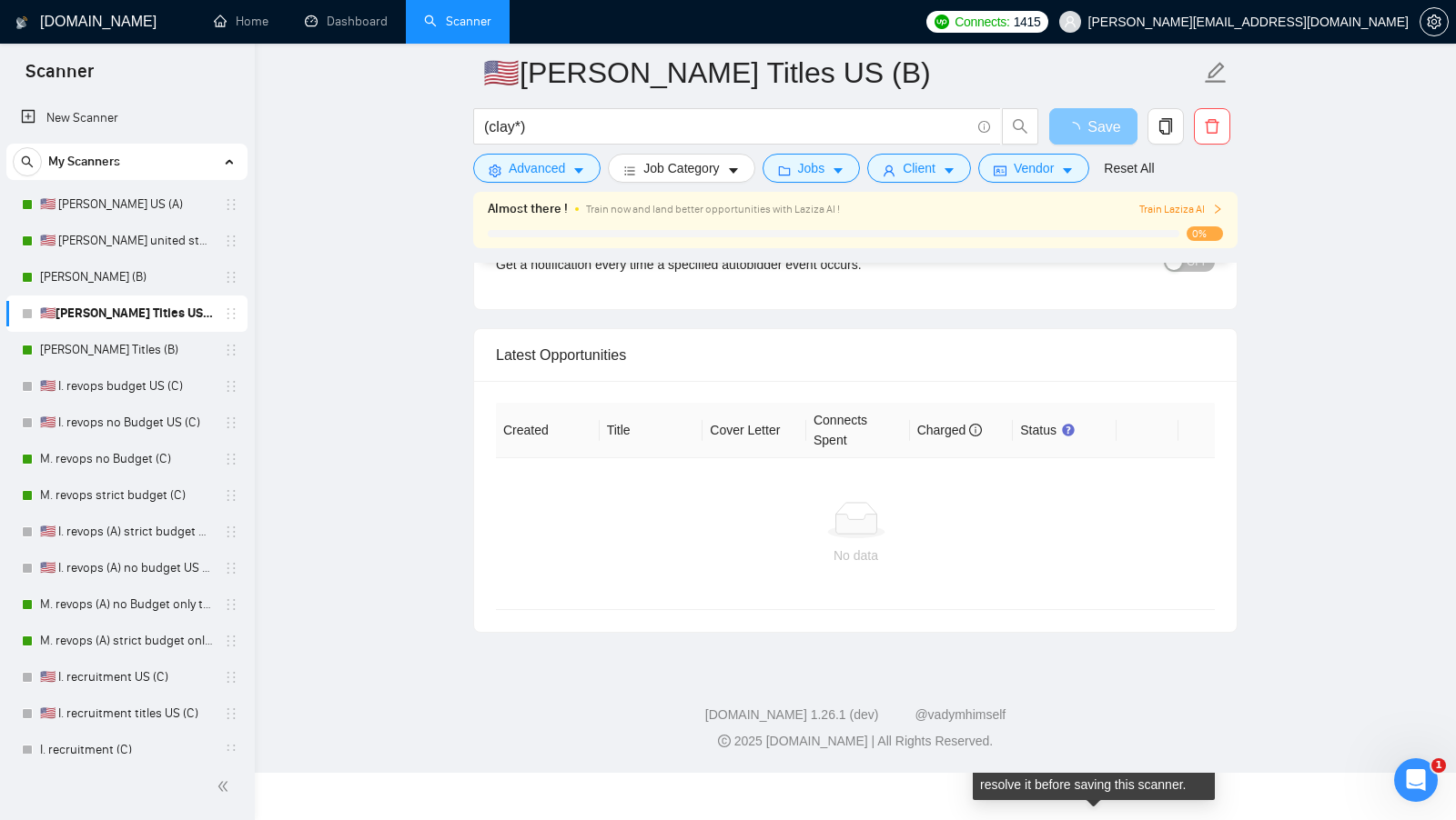
scroll to position [4161, 0]
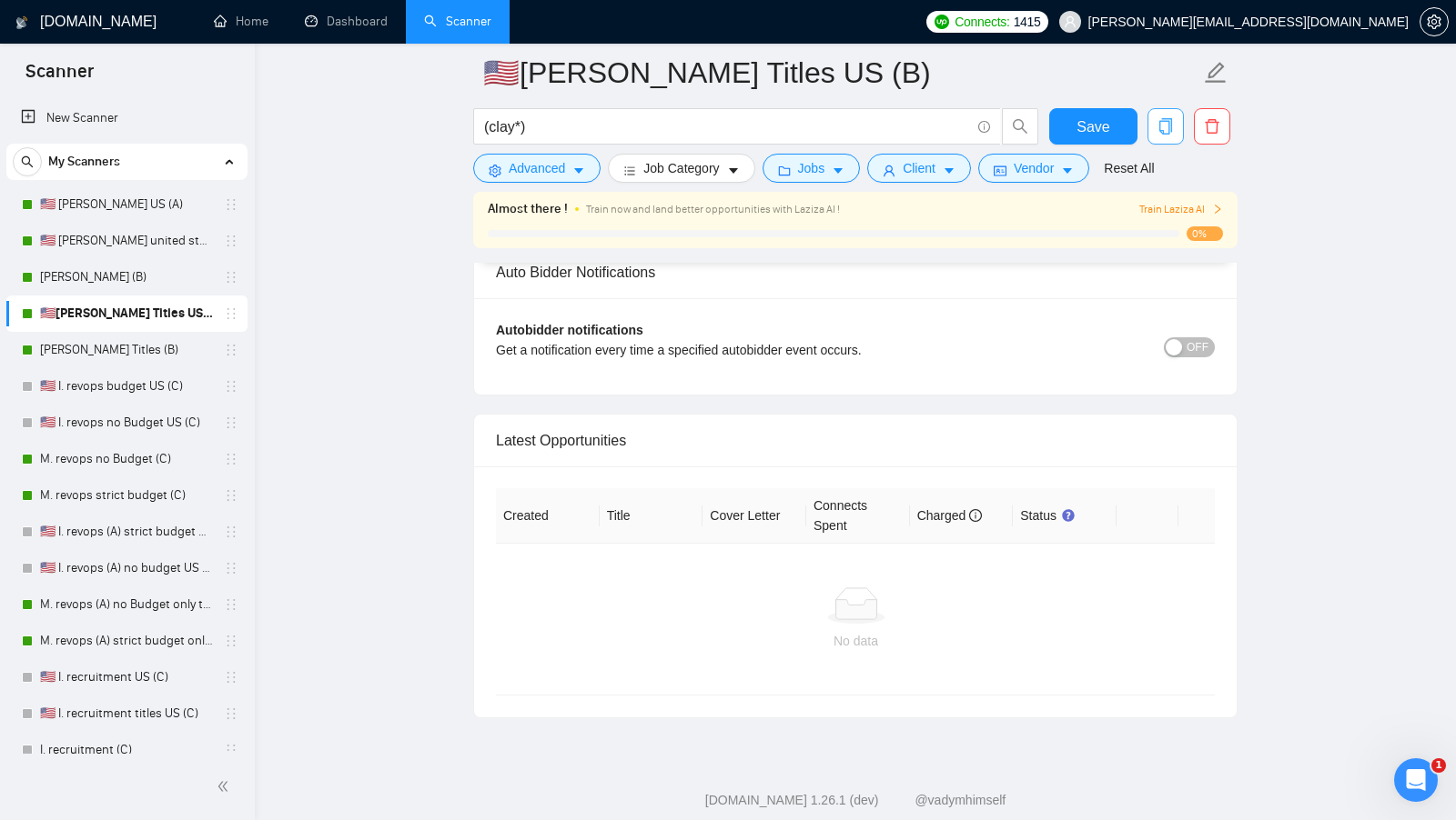
click at [1155, 140] on button "button" at bounding box center [1165, 126] width 37 height 37
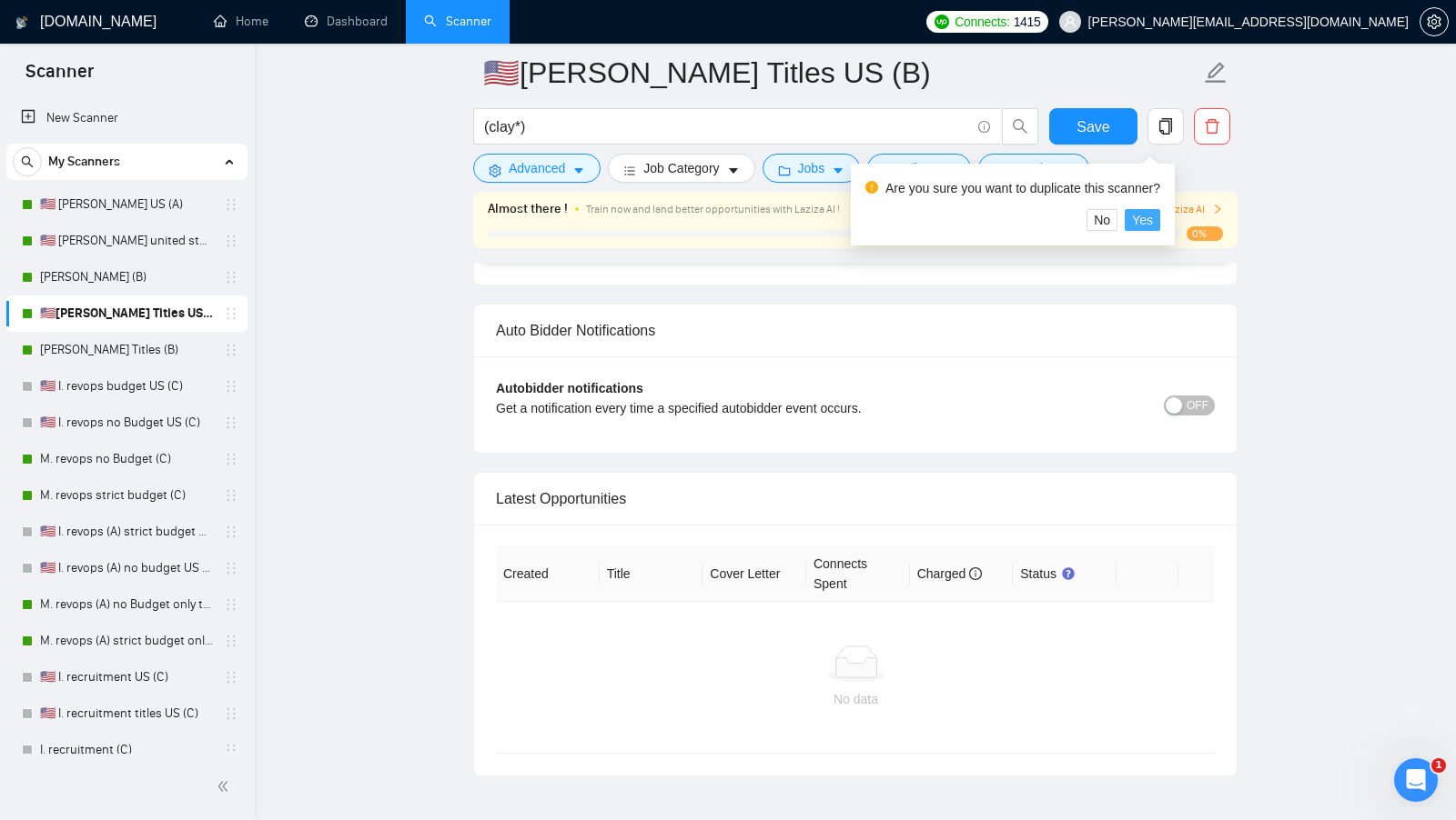
click at [1152, 222] on span "Yes" at bounding box center [1142, 219] width 21 height 20
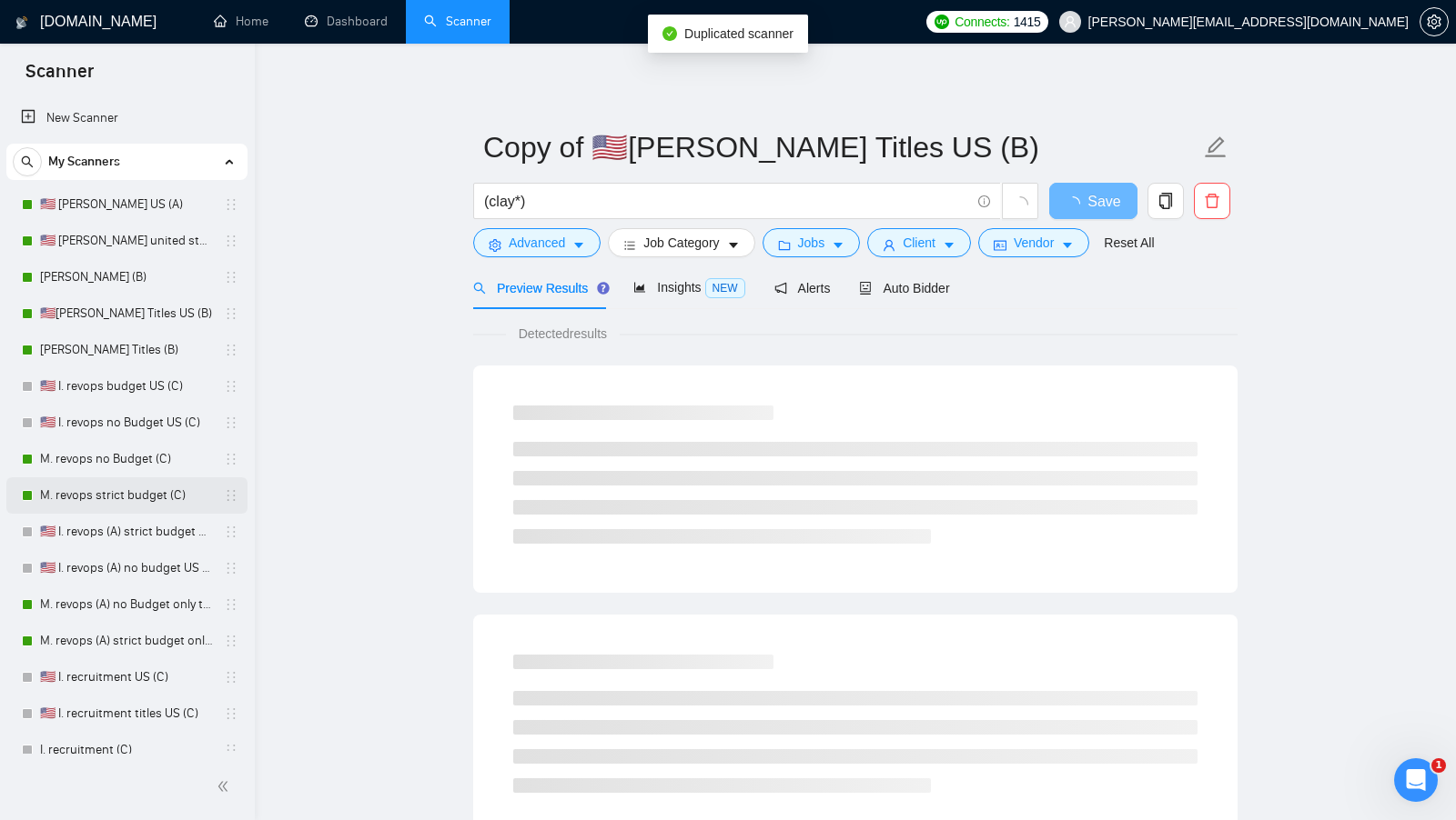
scroll to position [269, 0]
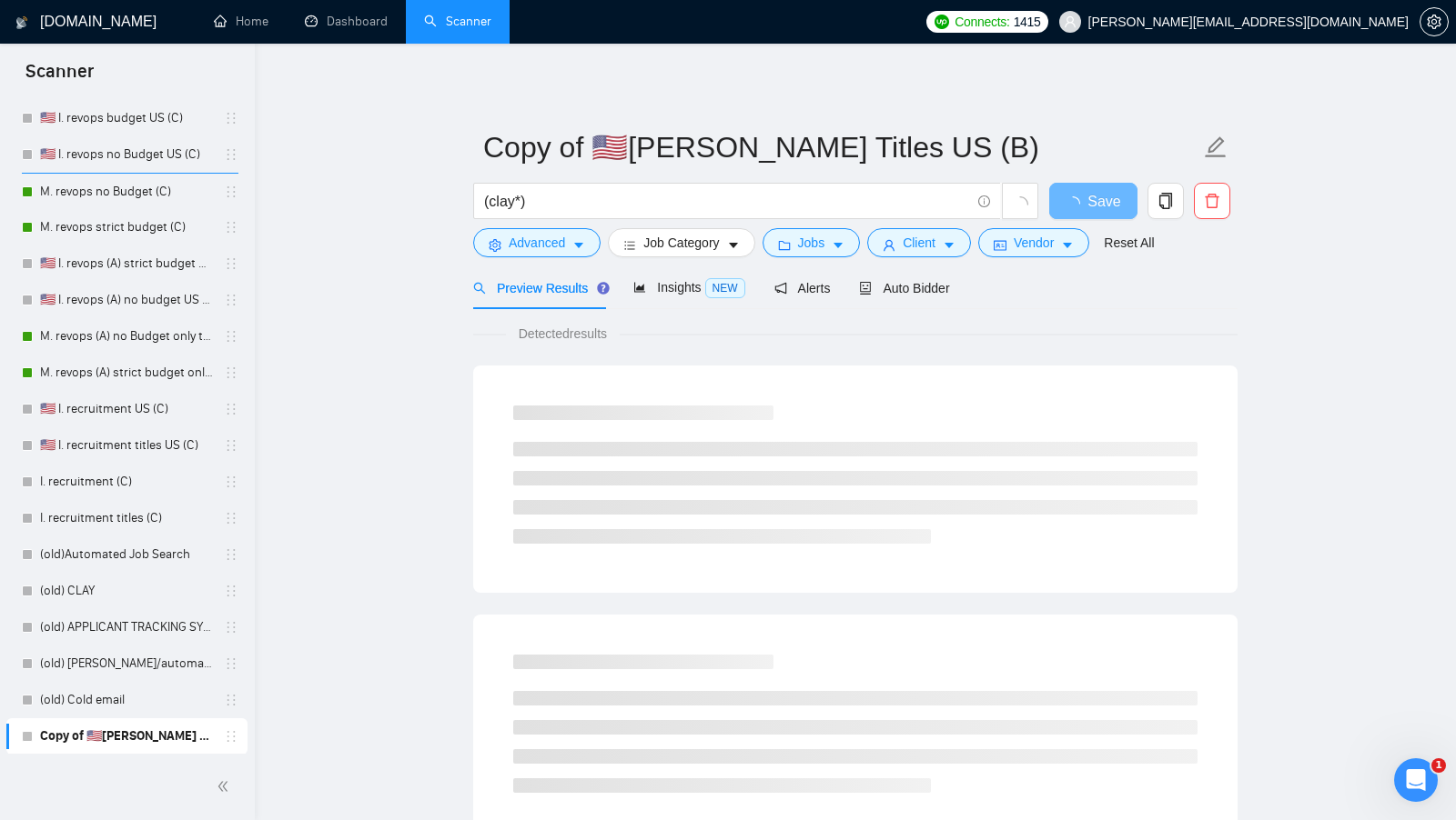
drag, startPoint x: 230, startPoint y: 741, endPoint x: 230, endPoint y: 724, distance: 17.0
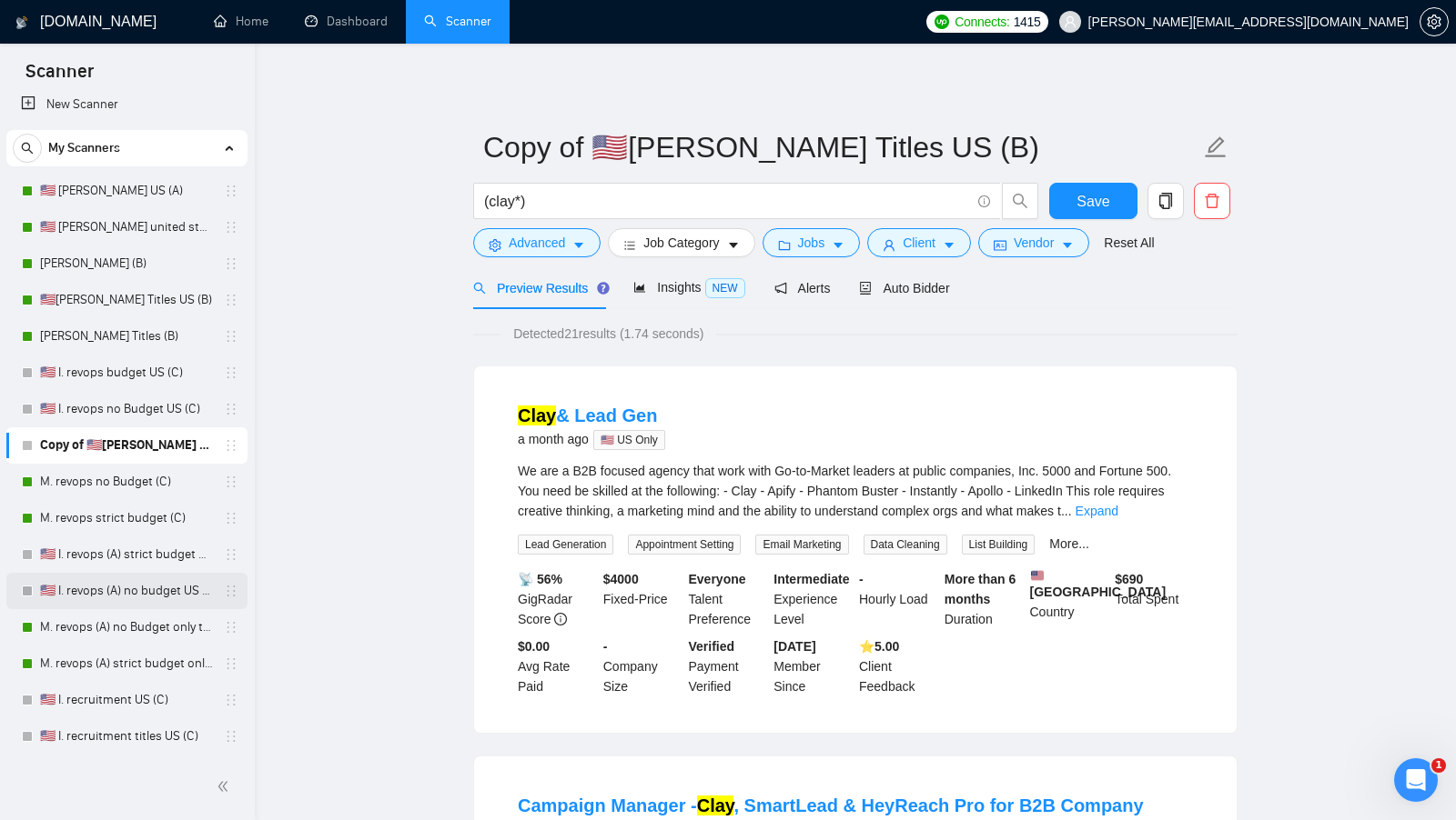
scroll to position [0, 0]
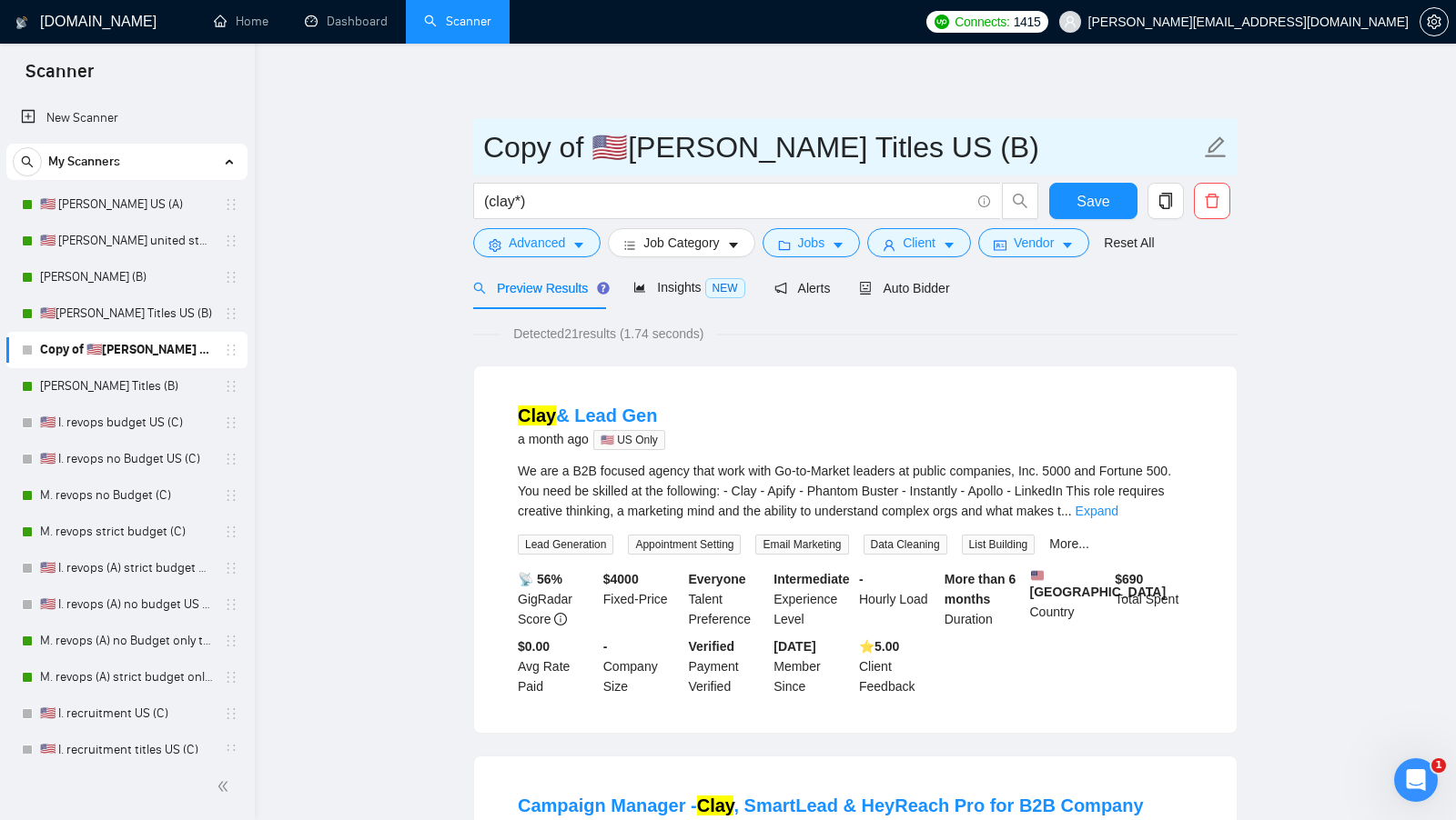
drag, startPoint x: 590, startPoint y: 156, endPoint x: 476, endPoint y: 146, distance: 114.4
click at [477, 146] on span "Copy of 🇺🇸I. Clay Titles US (B)" at bounding box center [855, 147] width 765 height 58
drag, startPoint x: 677, startPoint y: 152, endPoint x: 700, endPoint y: 154, distance: 23.1
click at [701, 154] on input "🇺🇸[PERSON_NAME] Titles US (B)" at bounding box center [842, 146] width 716 height 45
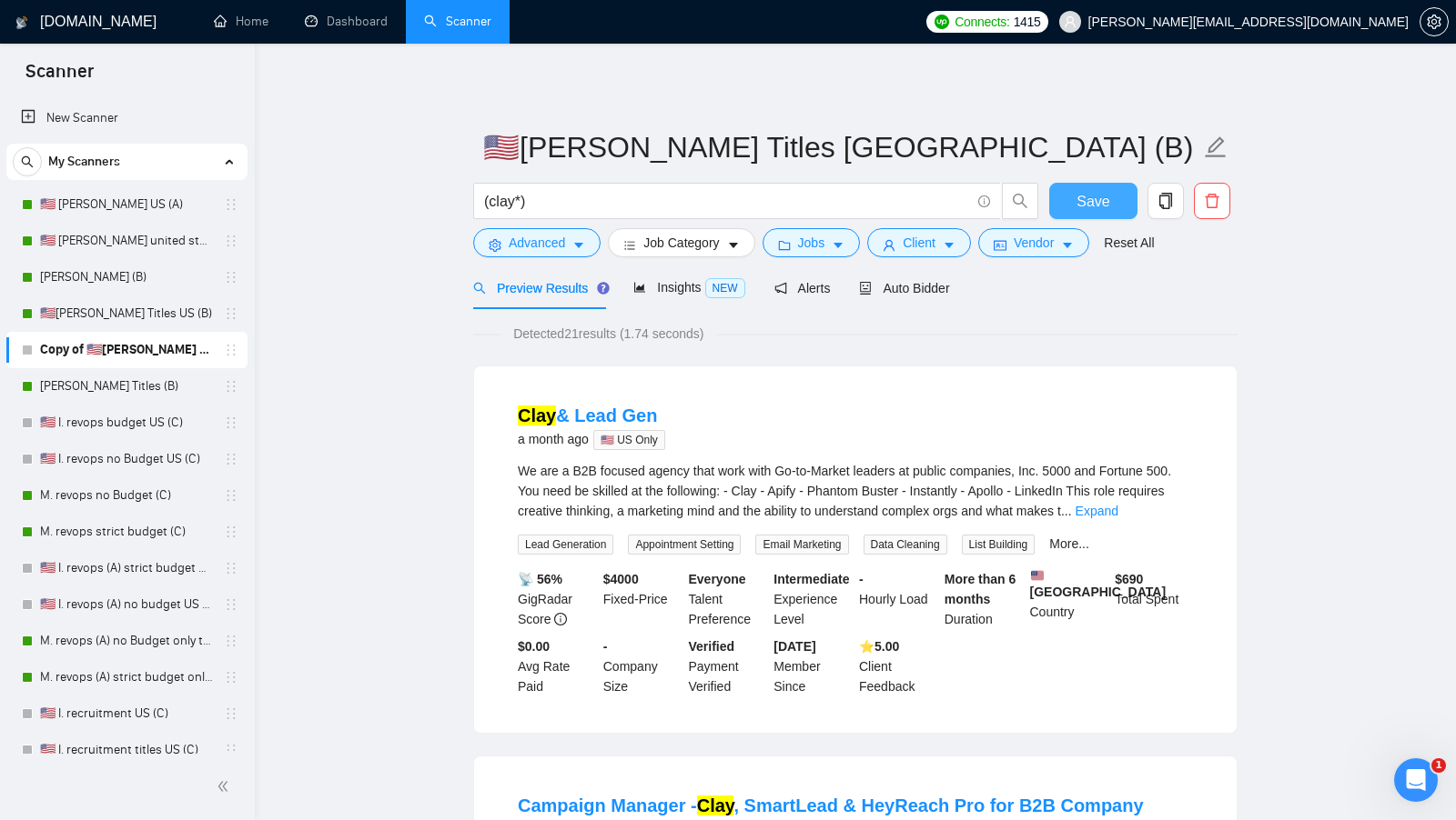
click at [1073, 194] on button "Save" at bounding box center [1093, 201] width 89 height 37
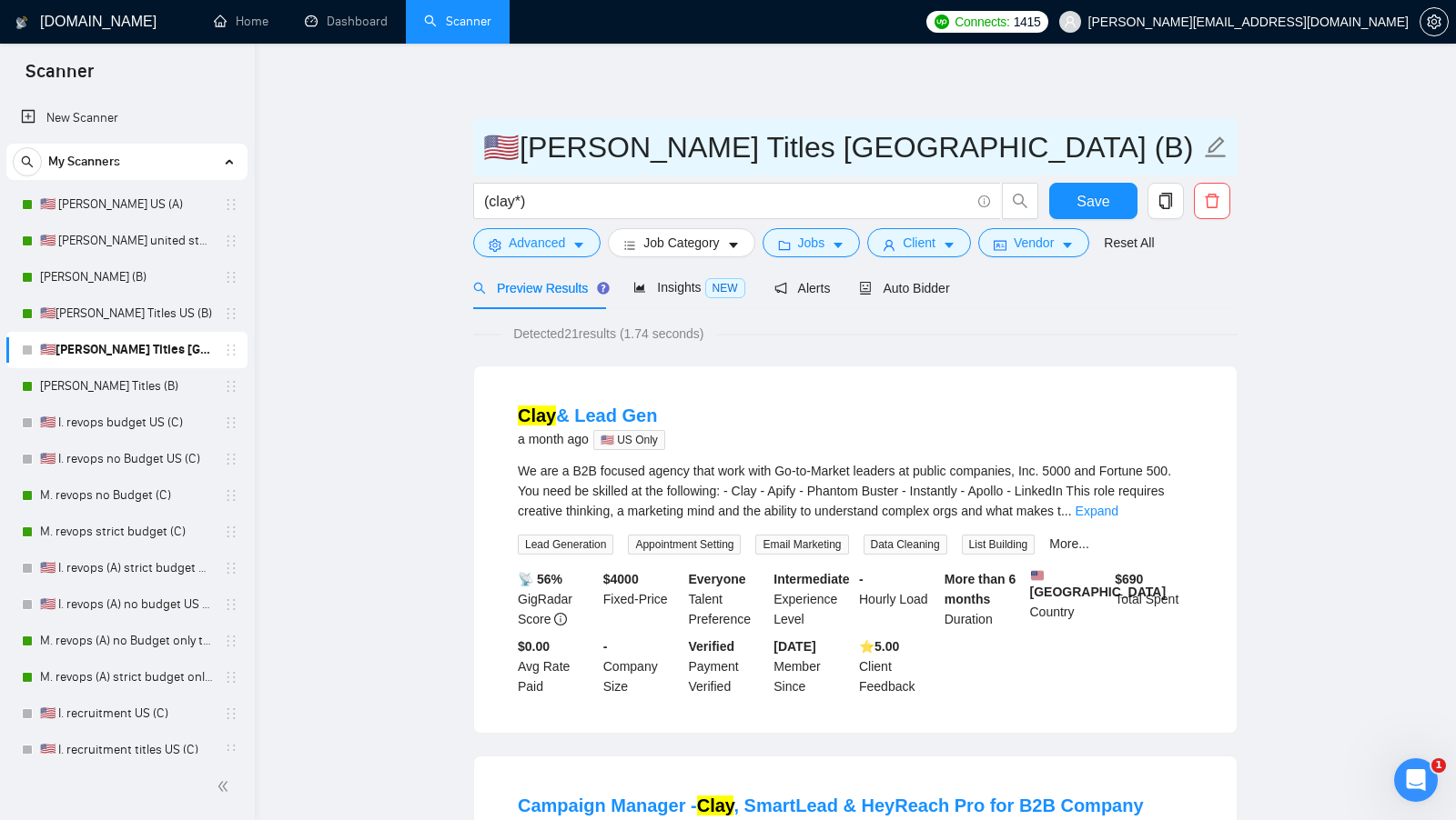
drag, startPoint x: 917, startPoint y: 164, endPoint x: 841, endPoint y: 166, distance: 76.0
click at [842, 166] on input "🇺🇸I. Clay Titles united states (B)" at bounding box center [842, 146] width 716 height 45
click at [585, 145] on input "🇺🇸I. Clay Titles united states" at bounding box center [842, 146] width 716 height 45
paste input "(B)"
type input "🇺🇸[PERSON_NAME] (B) Titles [GEOGRAPHIC_DATA]"
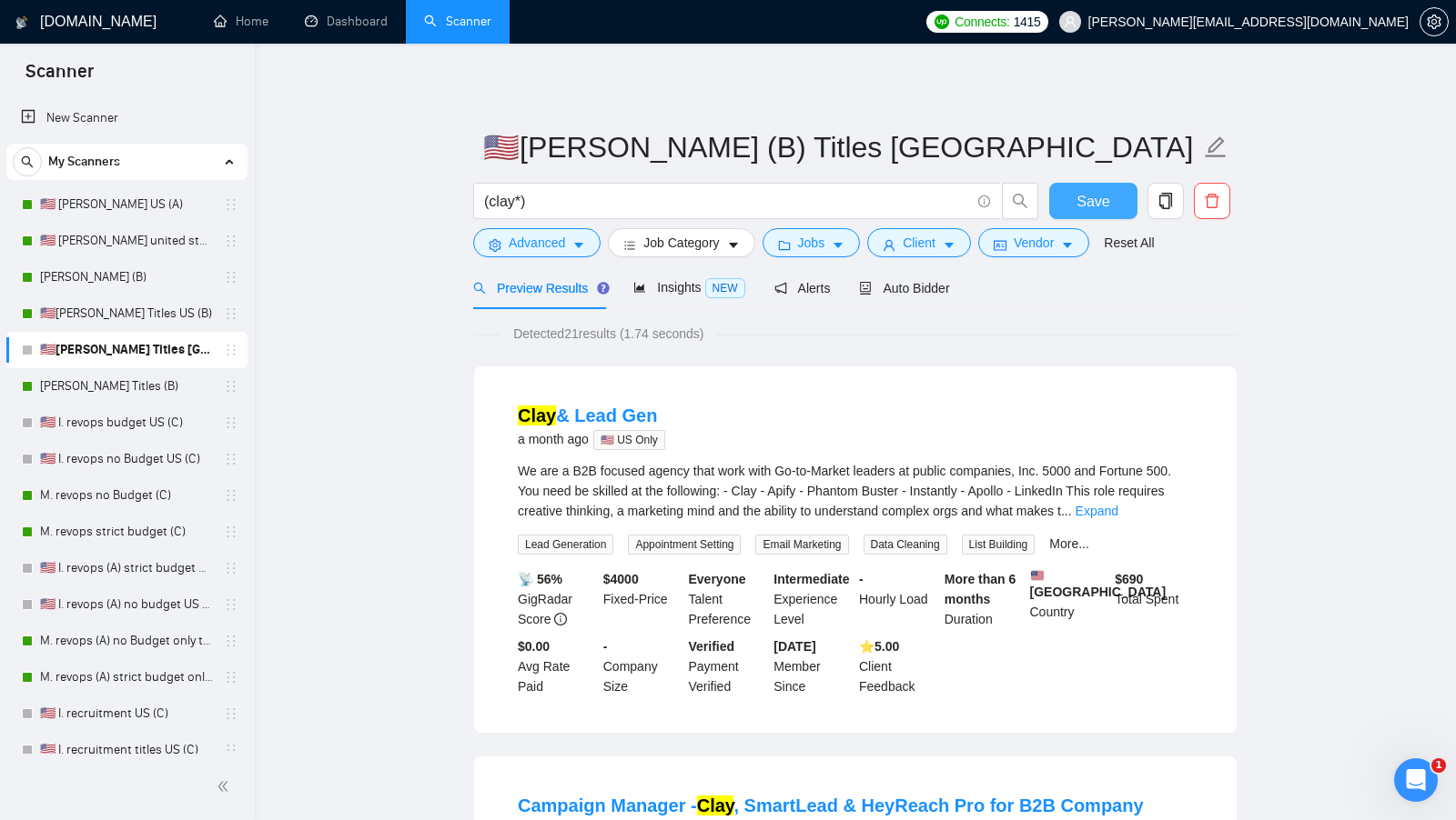
click at [1076, 199] on button "Save" at bounding box center [1093, 201] width 89 height 37
click at [1042, 235] on span "Vendor" at bounding box center [1033, 243] width 40 height 20
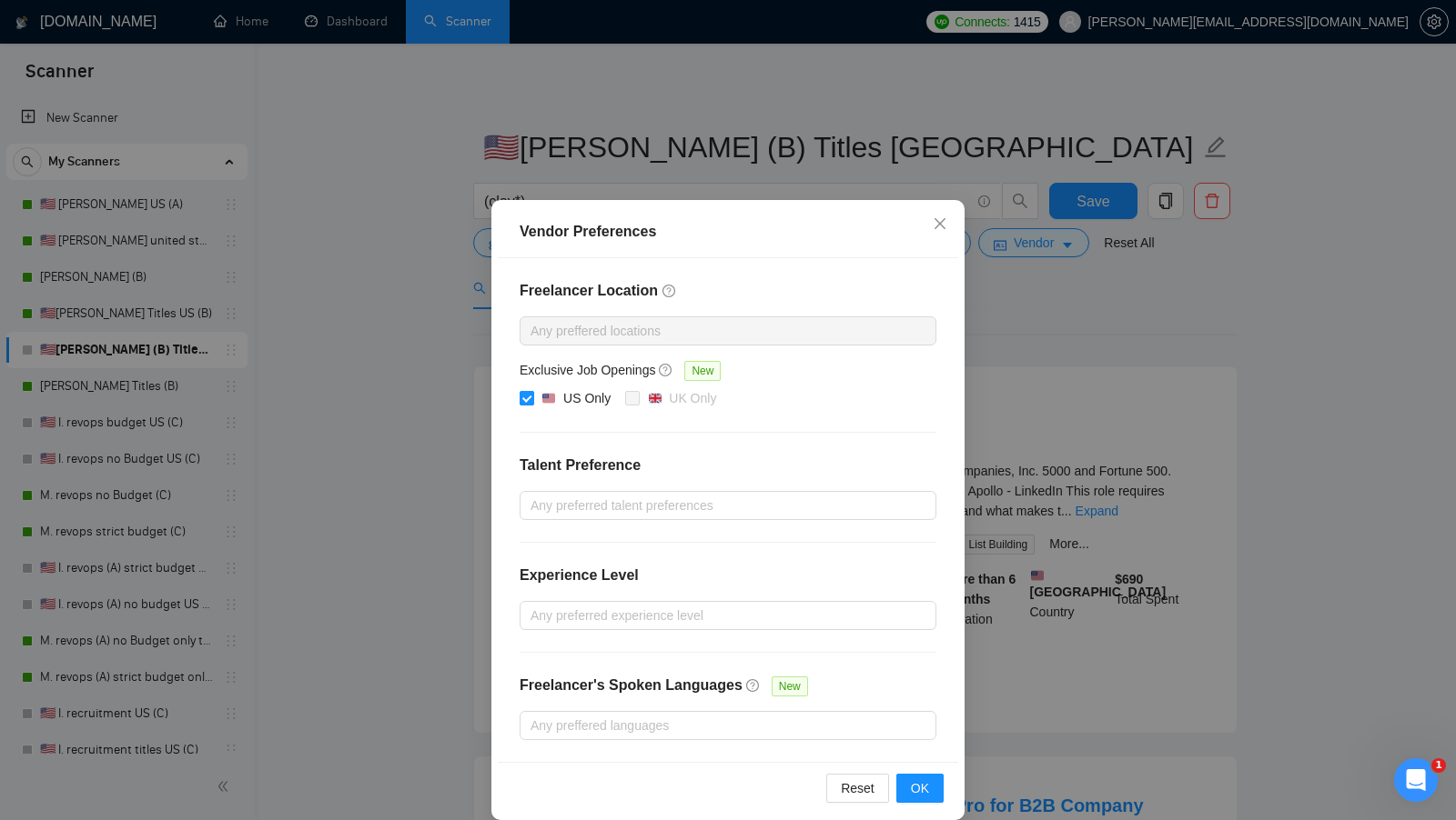
click at [545, 395] on img at bounding box center [548, 397] width 13 height 13
click at [533, 395] on input "US Only" at bounding box center [525, 397] width 13 height 13
checkbox input "false"
click at [925, 782] on span "OK" at bounding box center [920, 788] width 18 height 20
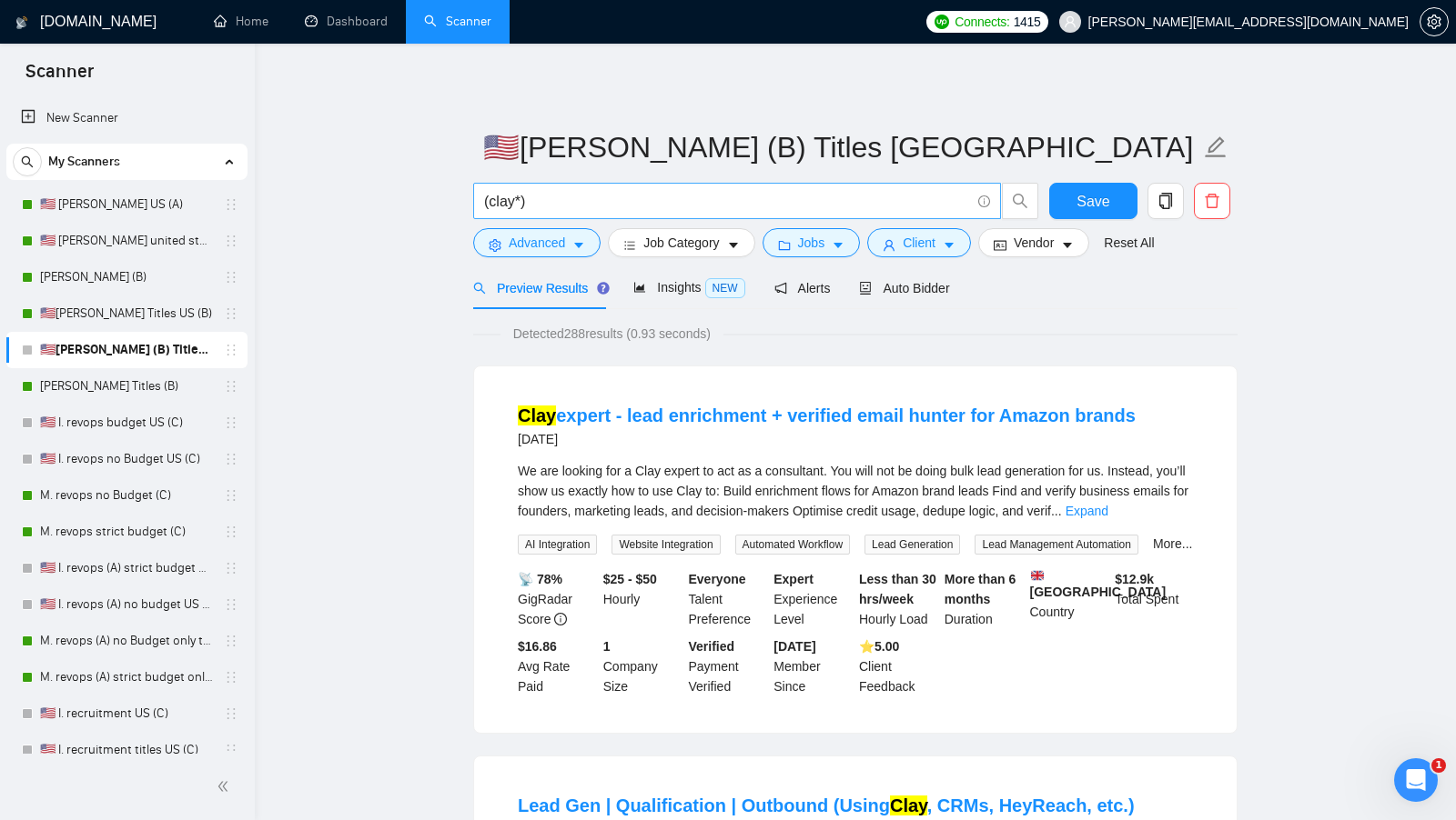
click at [612, 199] on input "(clay*)" at bounding box center [727, 201] width 486 height 23
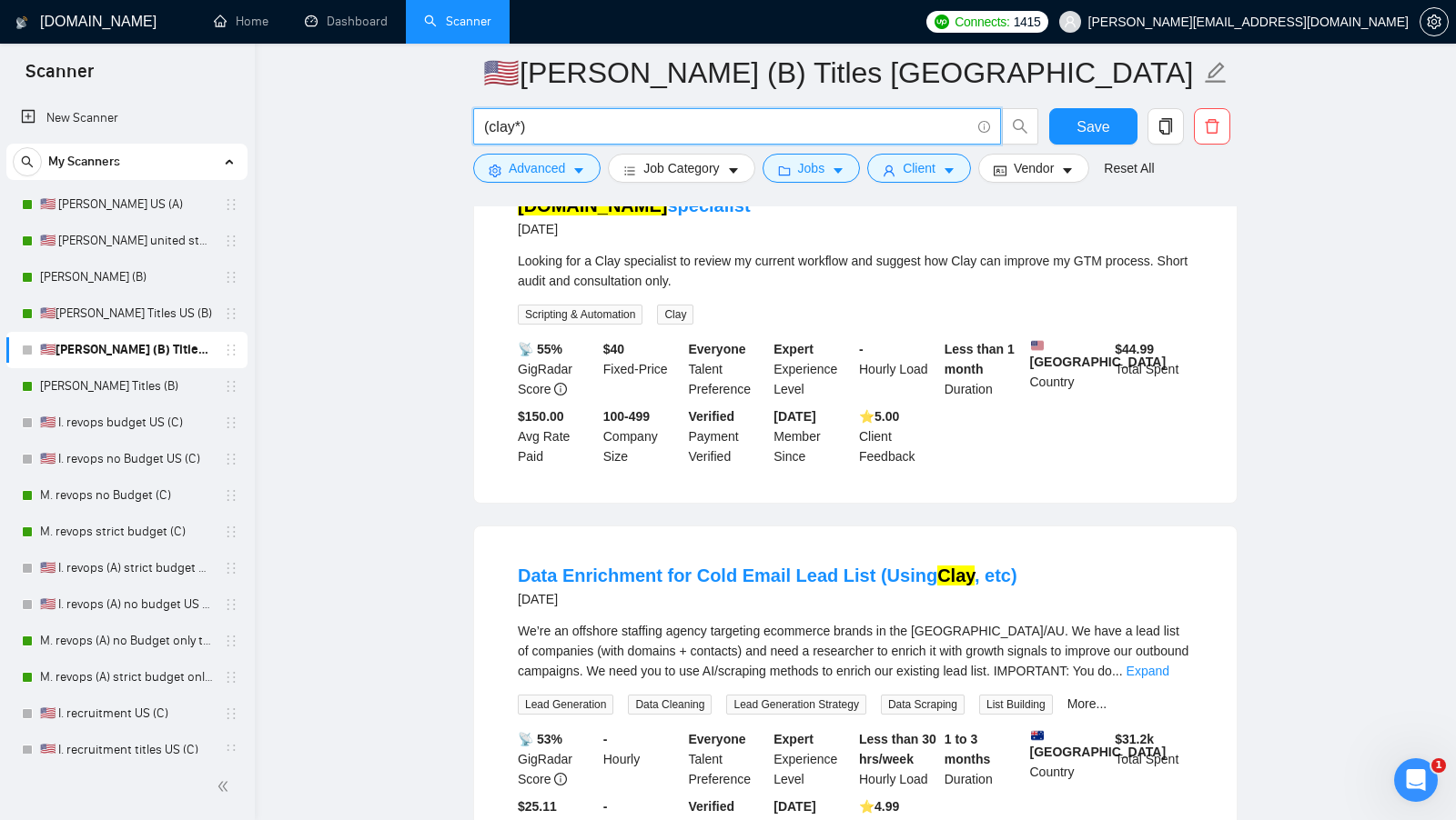
scroll to position [1008, 0]
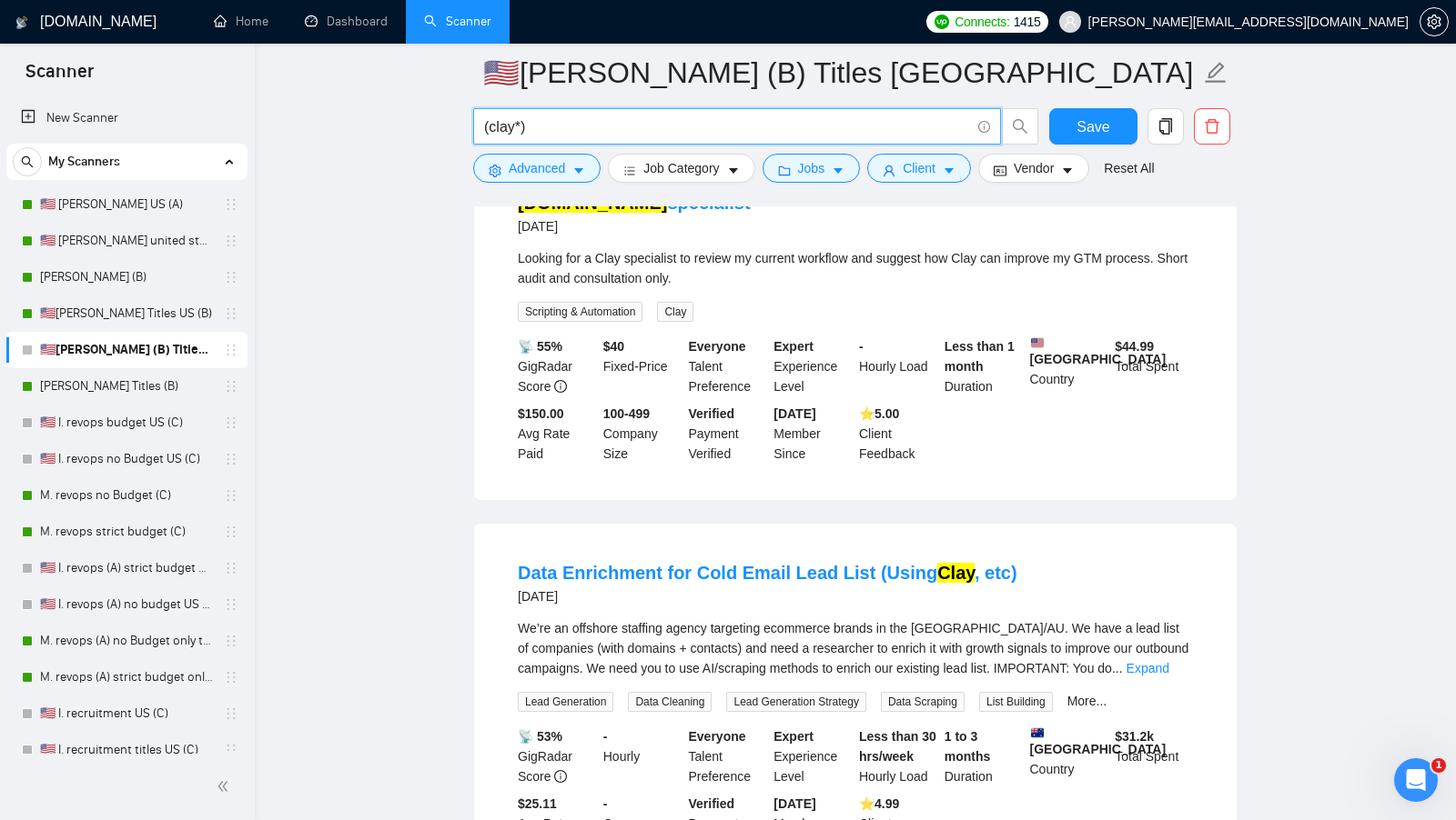
paste input "(flow | campaign* | lead | setup* | build* | configur* | train* | optim* | impl…"
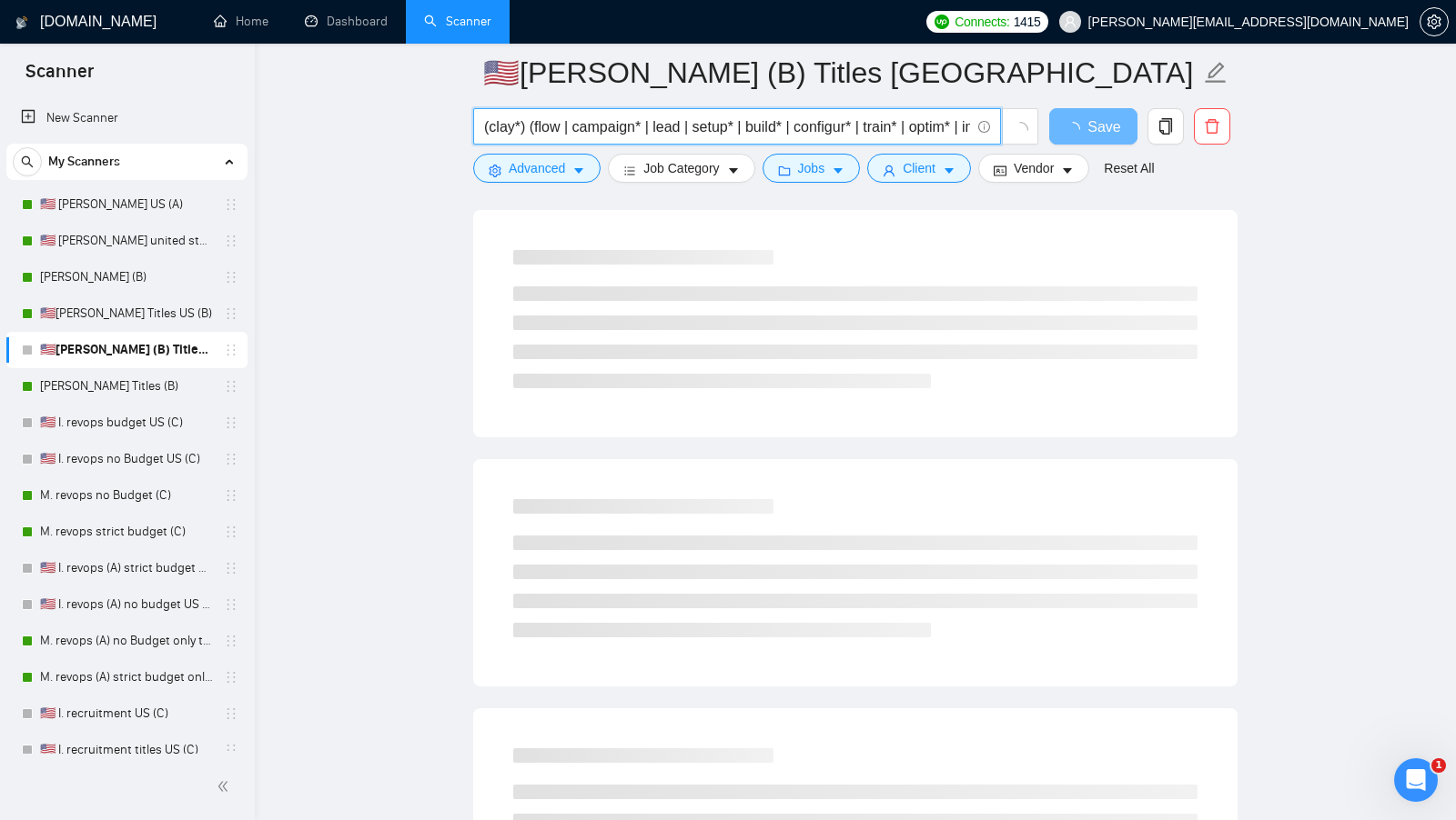
scroll to position [0, 0]
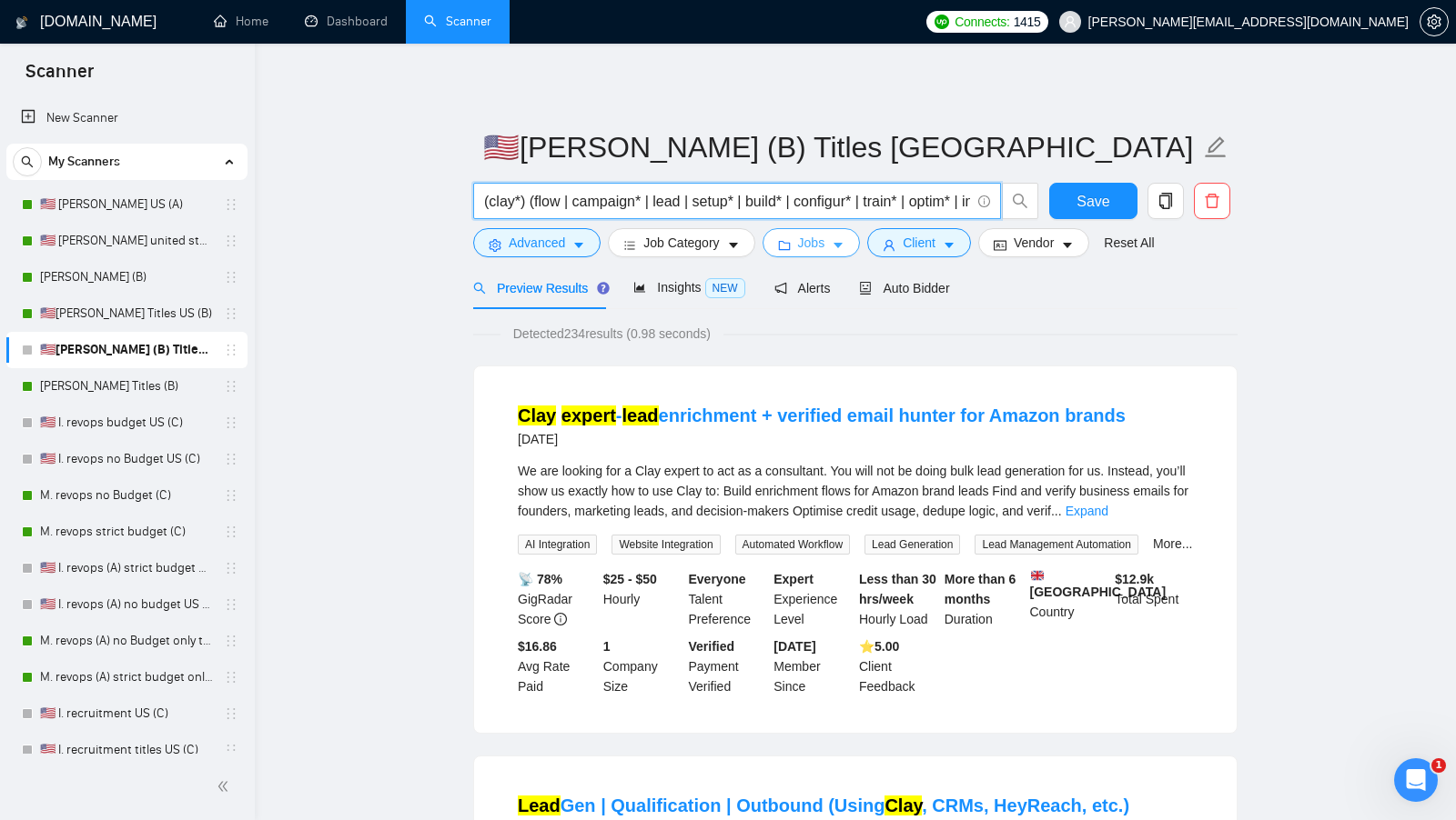
type input "(clay*) (flow | campaign* | lead | setup* | build* | configur* | train* | optim…"
click at [819, 252] on span "Jobs" at bounding box center [812, 243] width 27 height 20
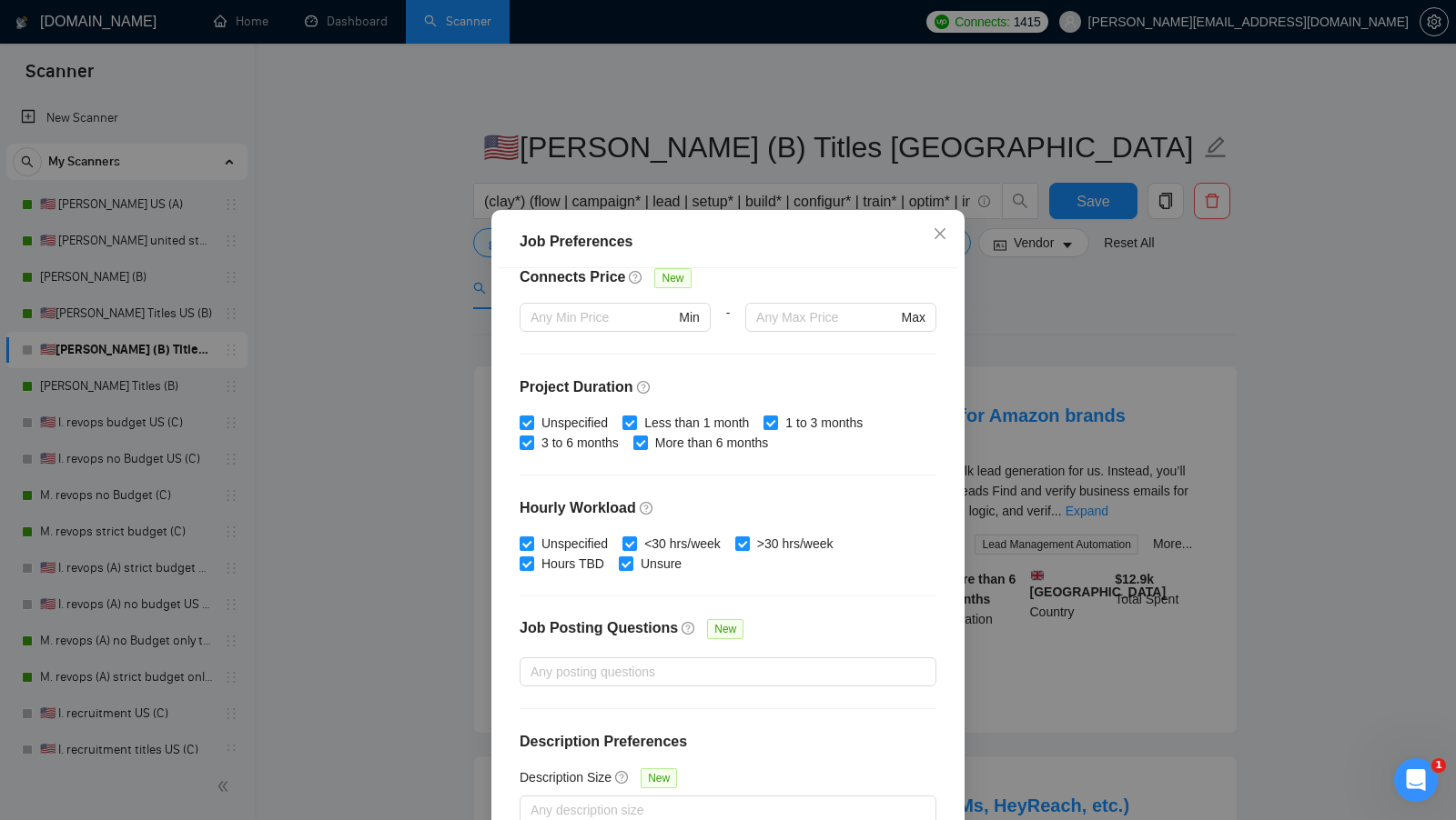
click at [1026, 421] on div "Job Preferences Budget Project Type All Fixed Price Hourly Rate Fixed Price Bud…" at bounding box center [728, 410] width 1456 height 820
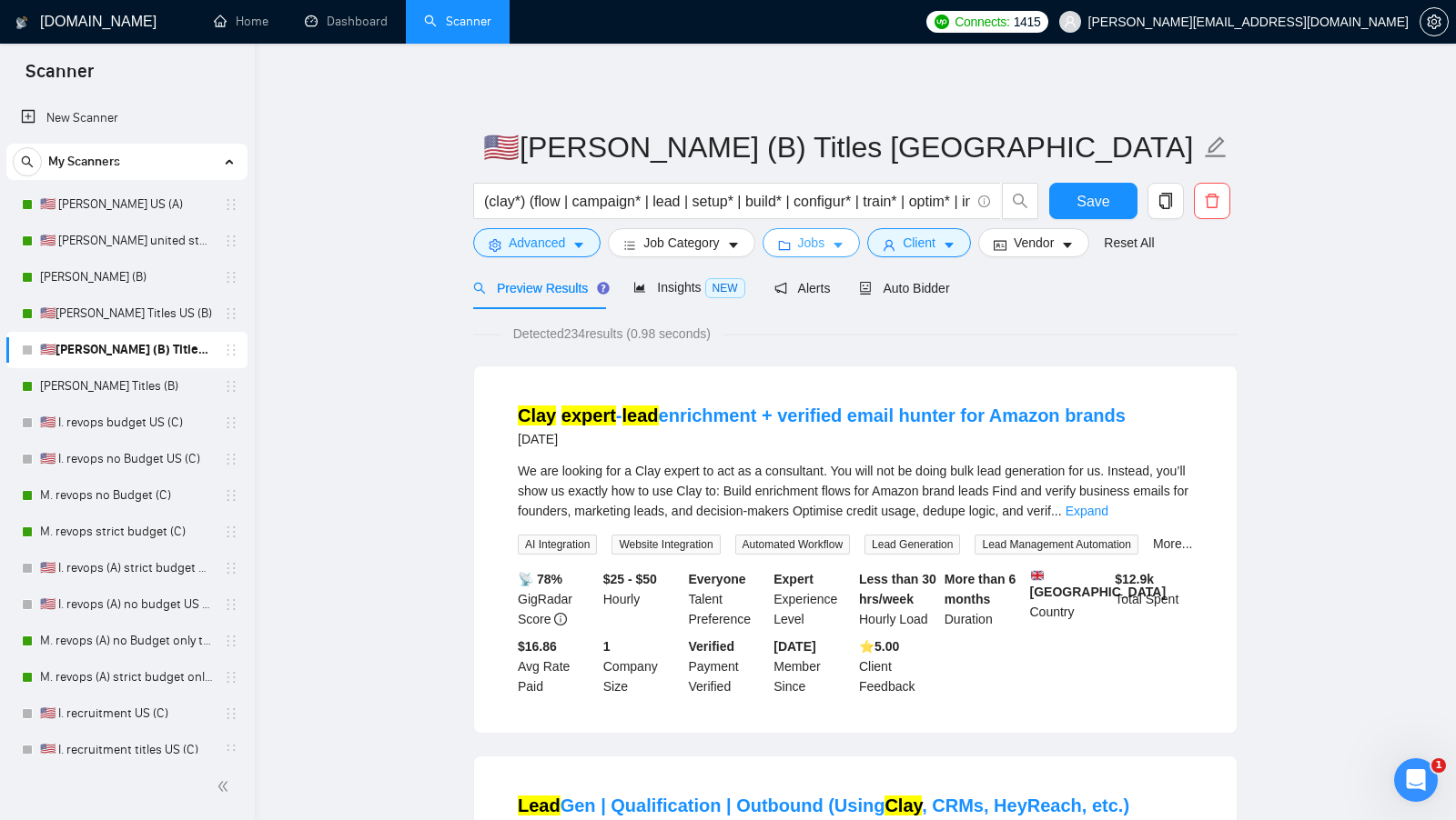
click at [853, 241] on button "Jobs" at bounding box center [812, 243] width 98 height 29
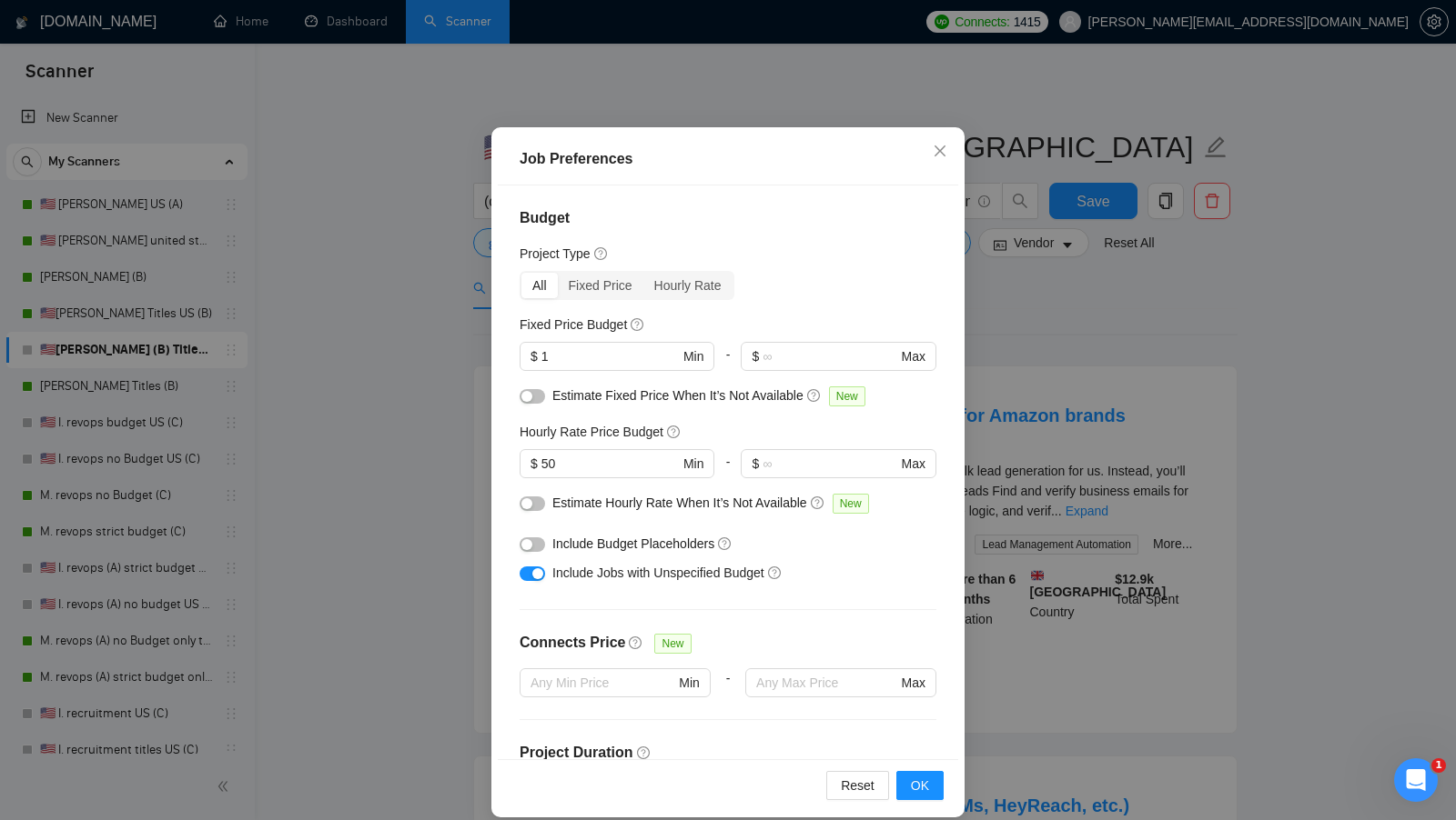
scroll to position [66, 0]
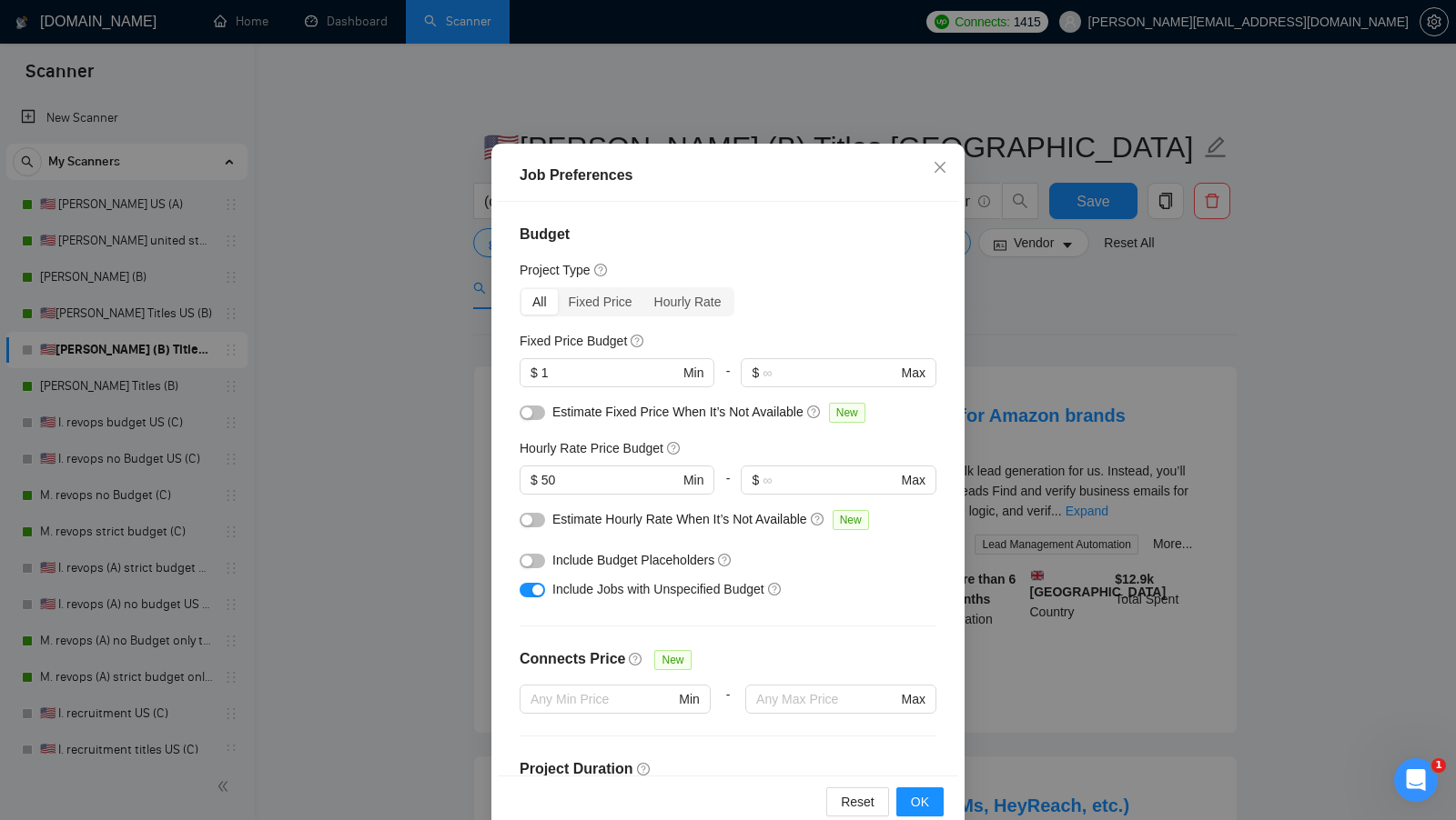
click at [1037, 393] on div "Job Preferences Budget Project Type All Fixed Price Hourly Rate Fixed Price Bud…" at bounding box center [728, 410] width 1456 height 820
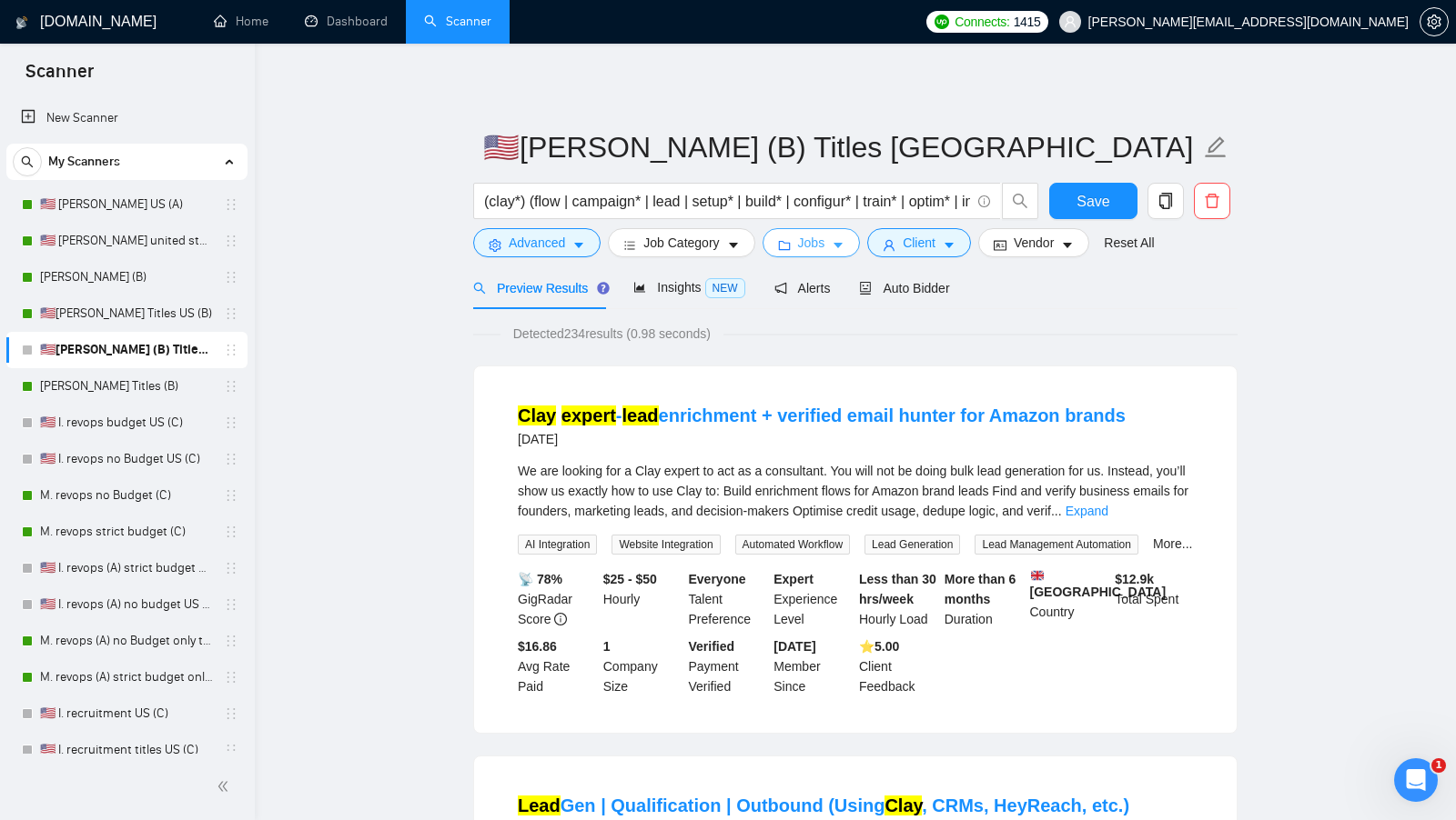
scroll to position [0, 0]
click at [950, 251] on icon "caret-down" at bounding box center [949, 244] width 13 height 13
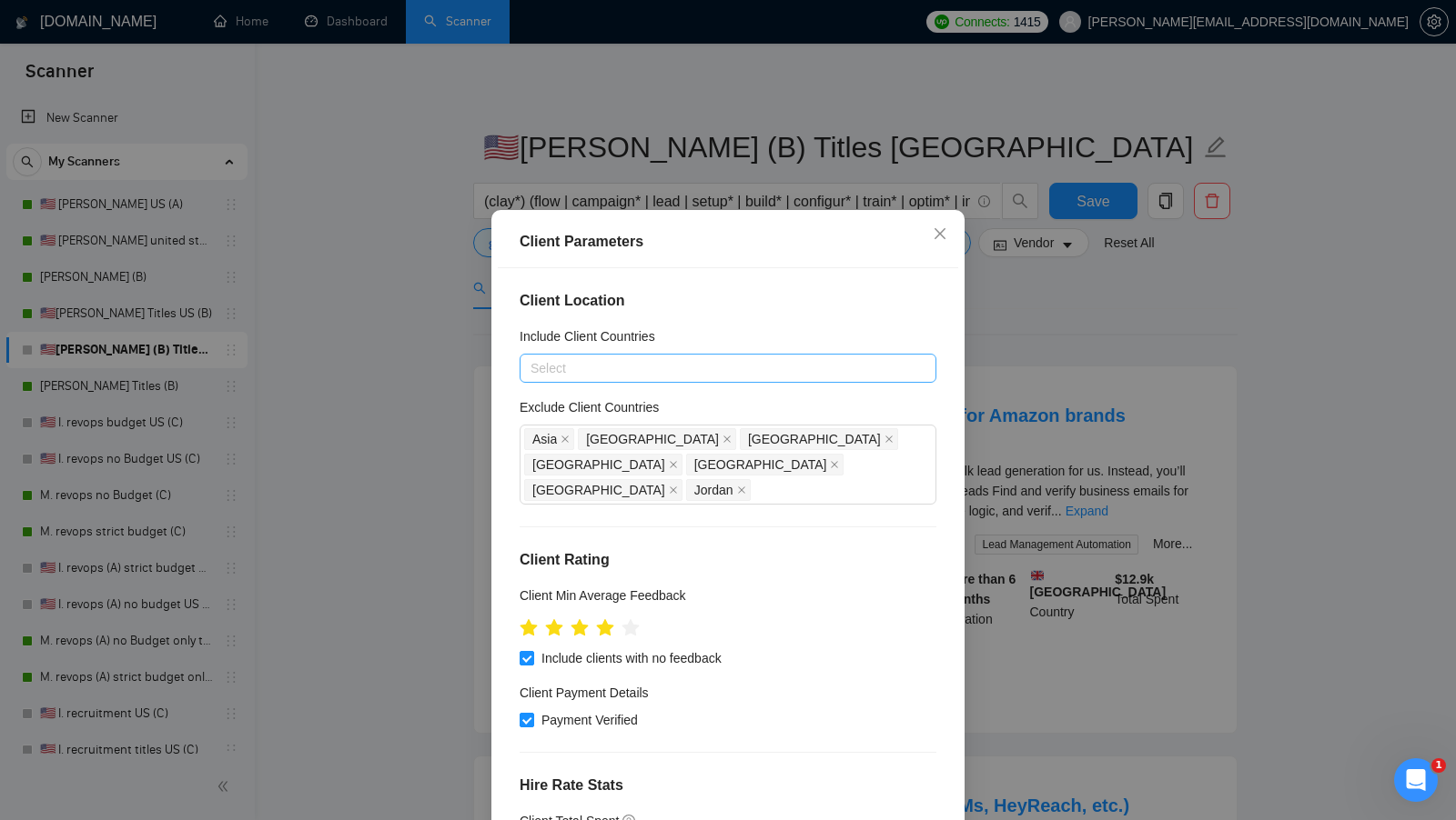
click at [820, 358] on div at bounding box center [718, 368] width 389 height 22
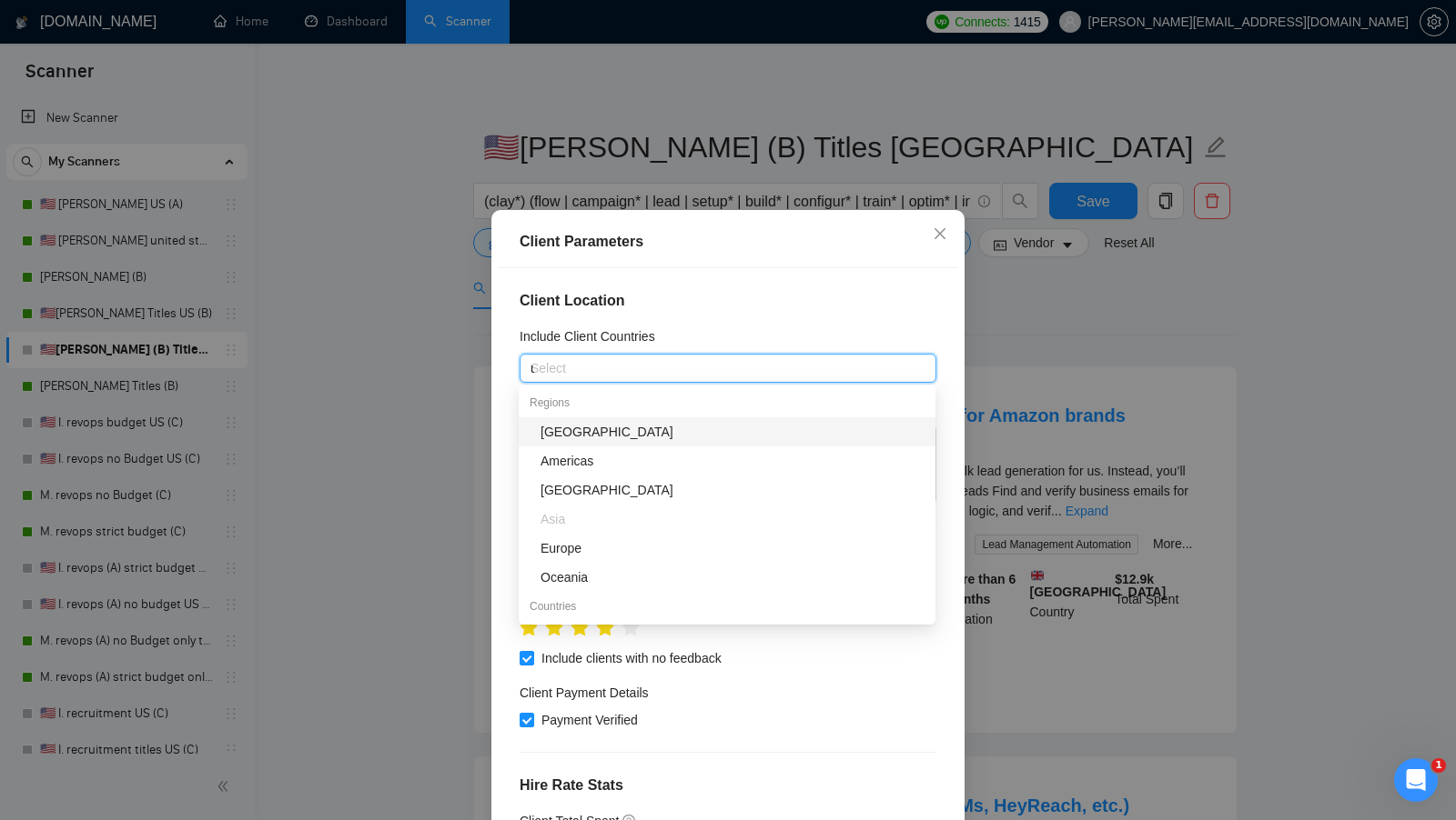
type input "un"
type input "cana"
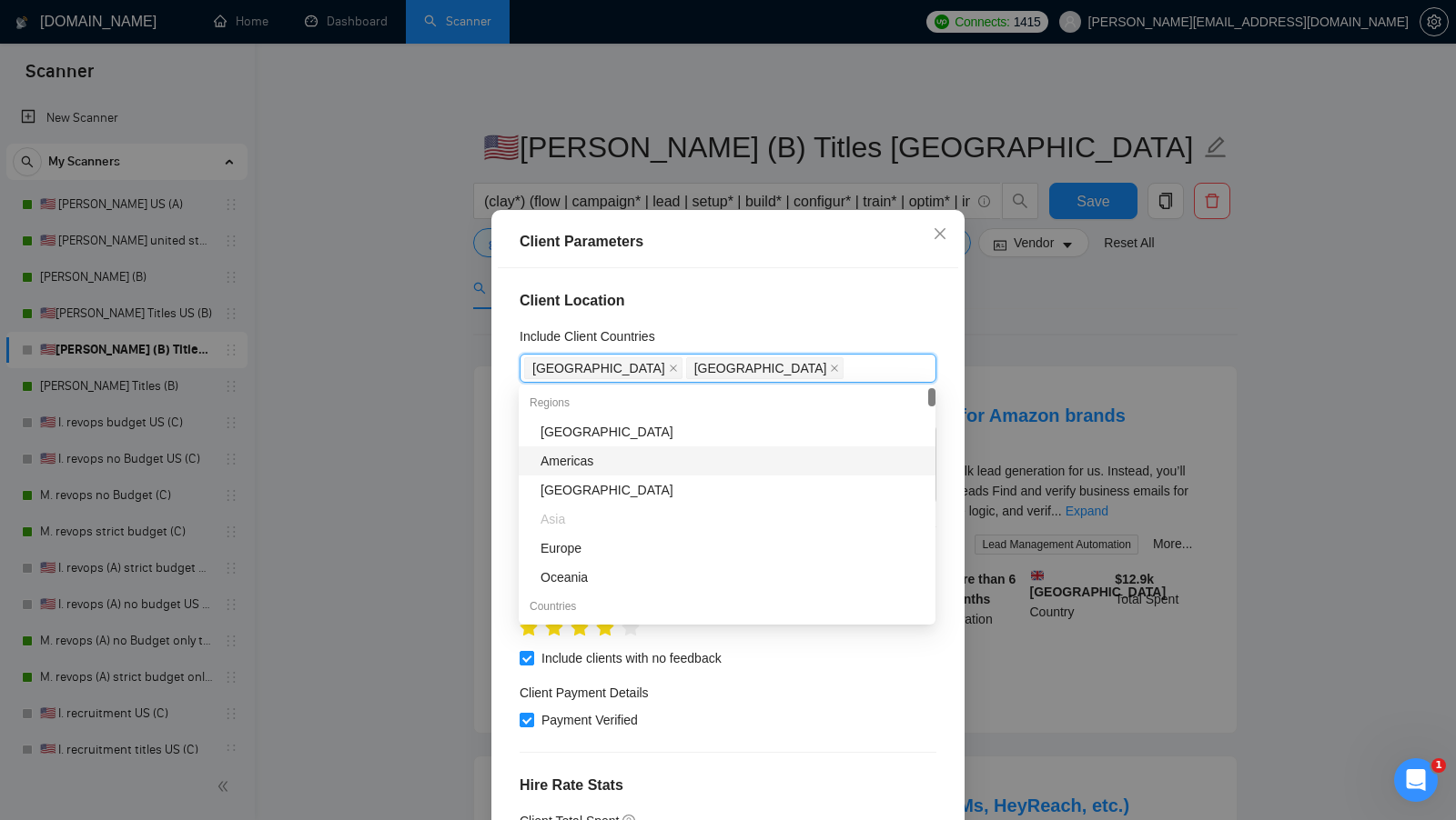
click at [945, 572] on div "Client Location Include Client Countries United States Canada Exclude Client Co…" at bounding box center [728, 555] width 460 height 574
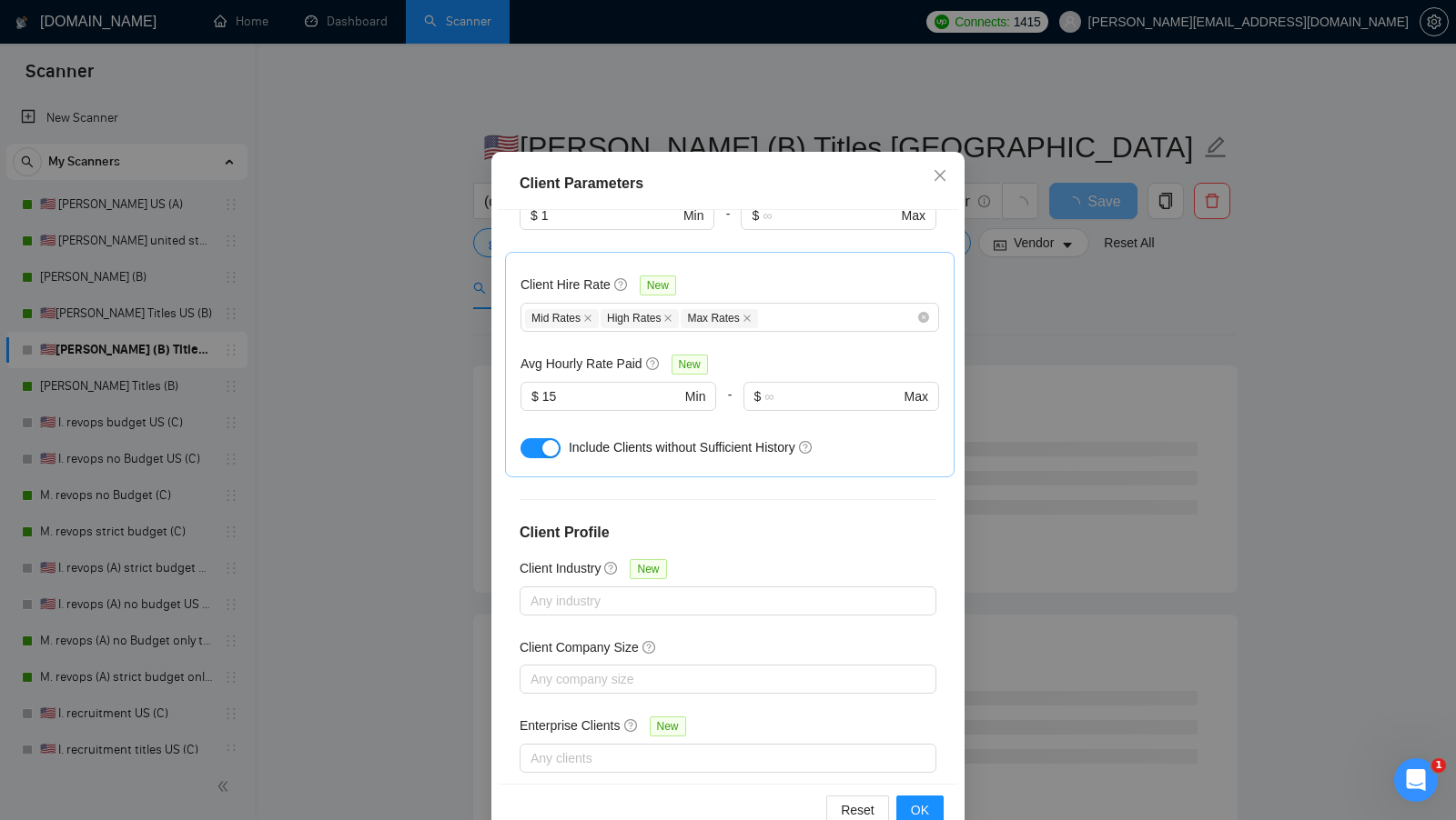
scroll to position [101, 0]
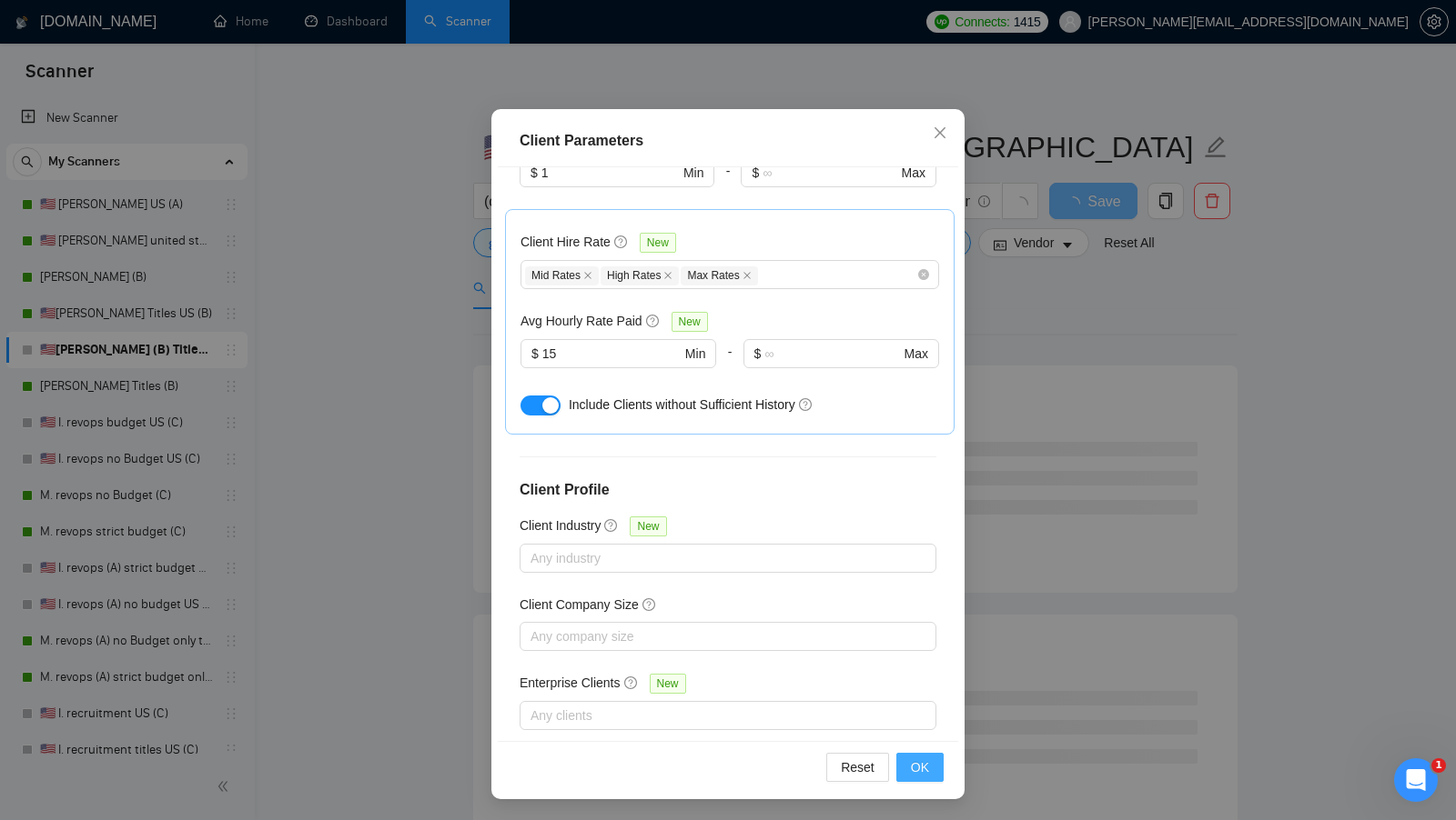
click at [913, 759] on span "OK" at bounding box center [920, 767] width 18 height 20
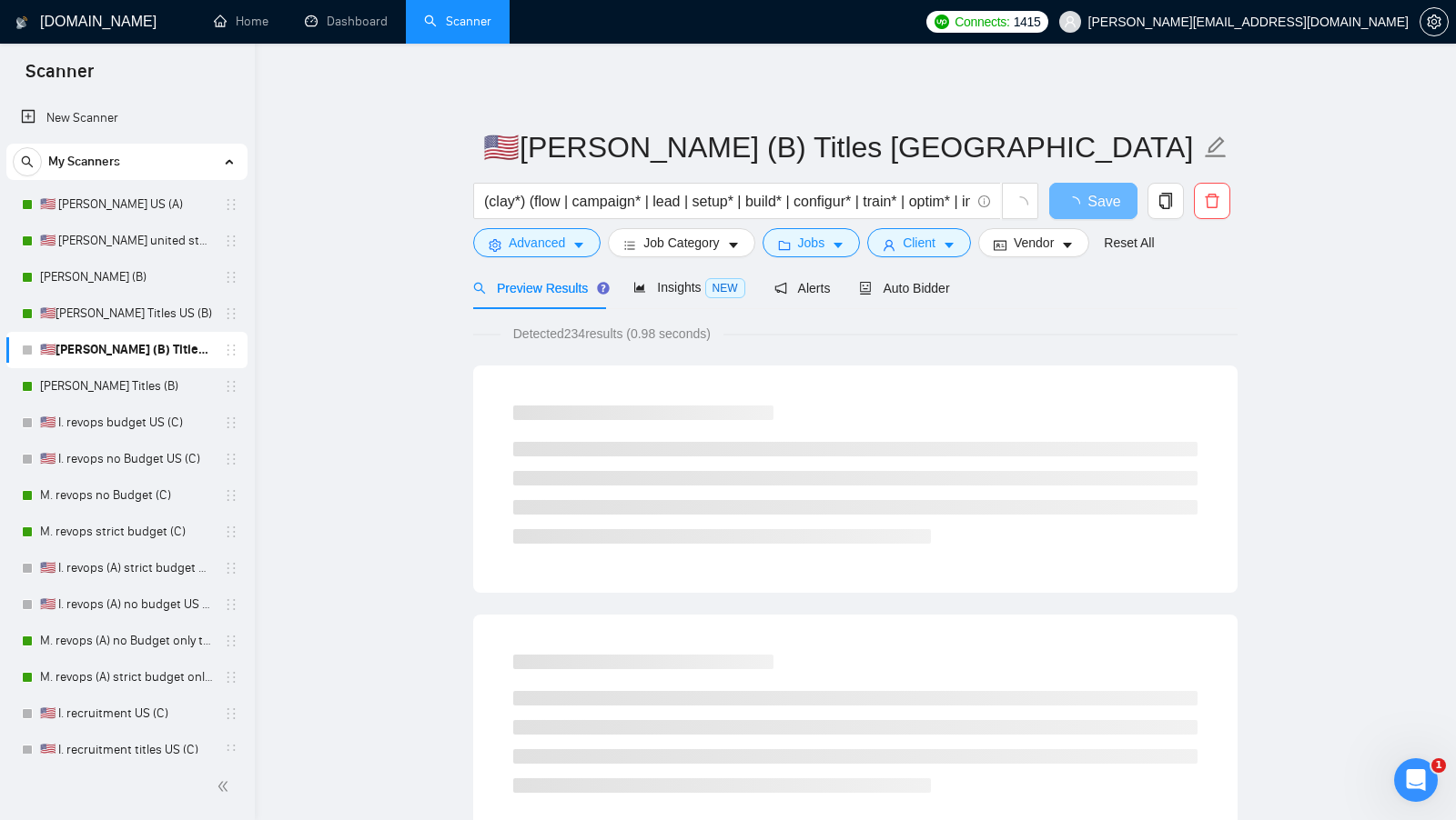
scroll to position [0, 0]
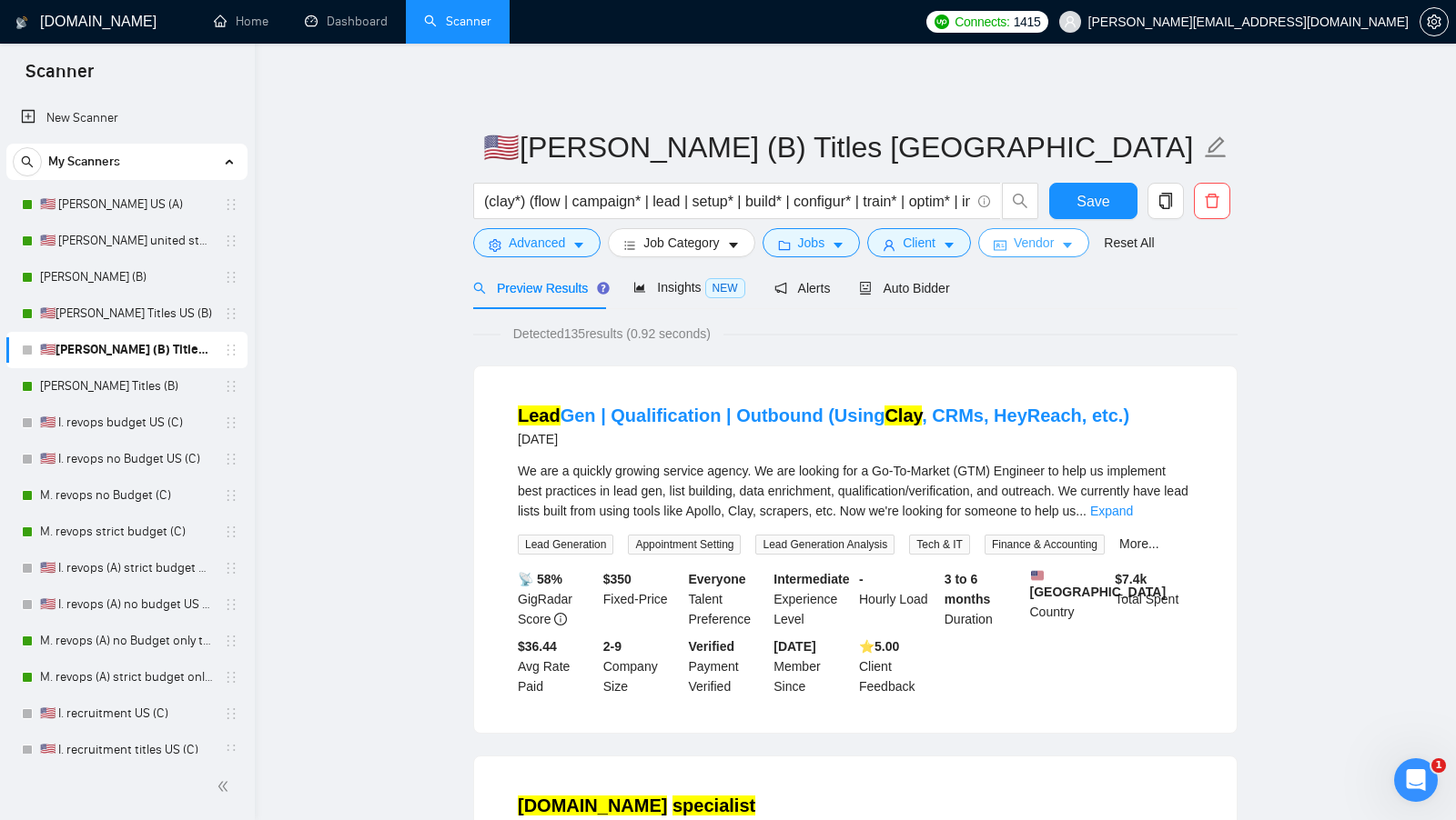
click at [1022, 237] on span "Vendor" at bounding box center [1033, 243] width 40 height 20
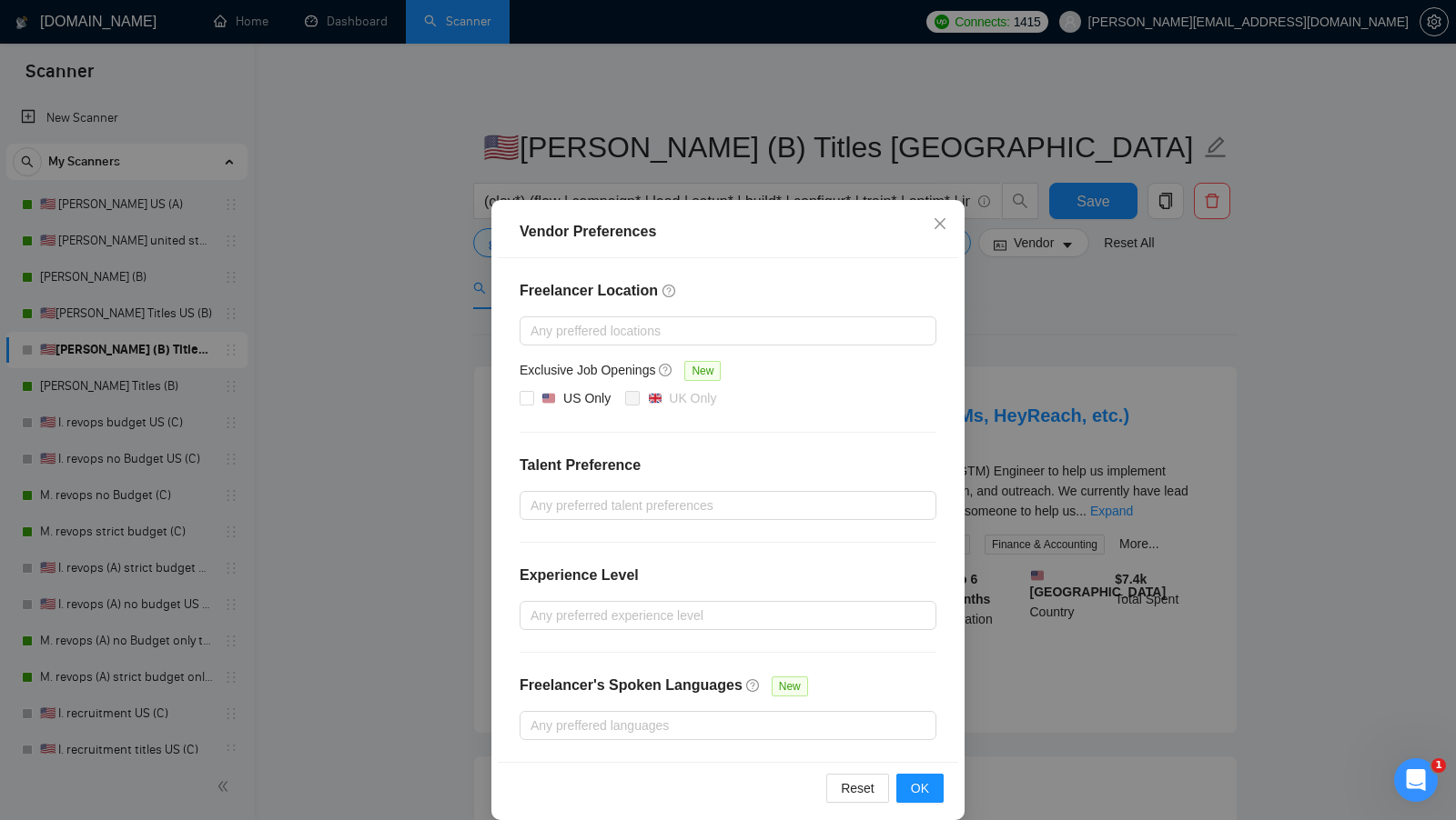
click at [1025, 357] on div "Vendor Preferences Freelancer Location Any preffered locations Exclusive Job Op…" at bounding box center [728, 410] width 1456 height 820
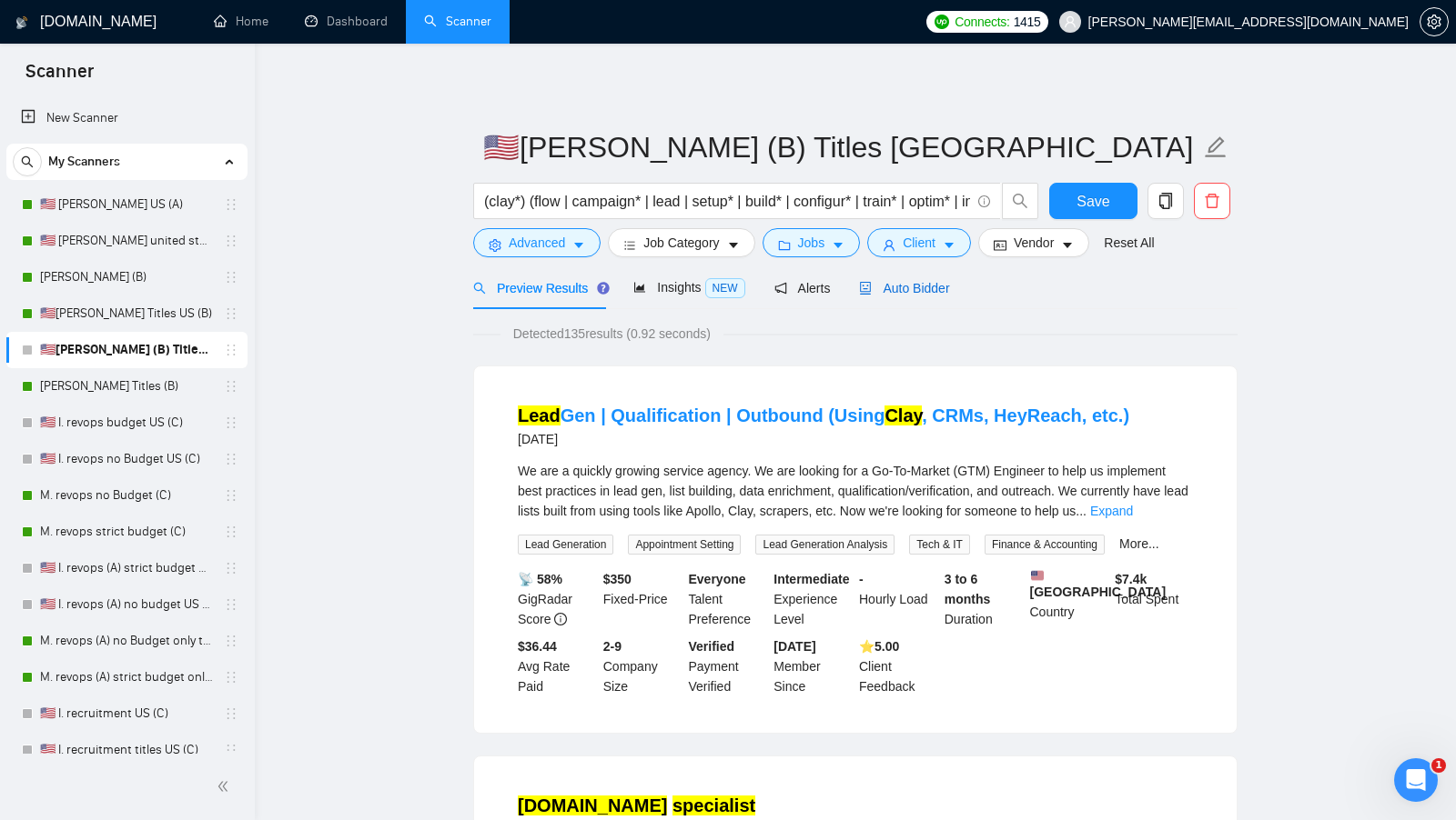
click at [885, 292] on span "Auto Bidder" at bounding box center [904, 288] width 91 height 14
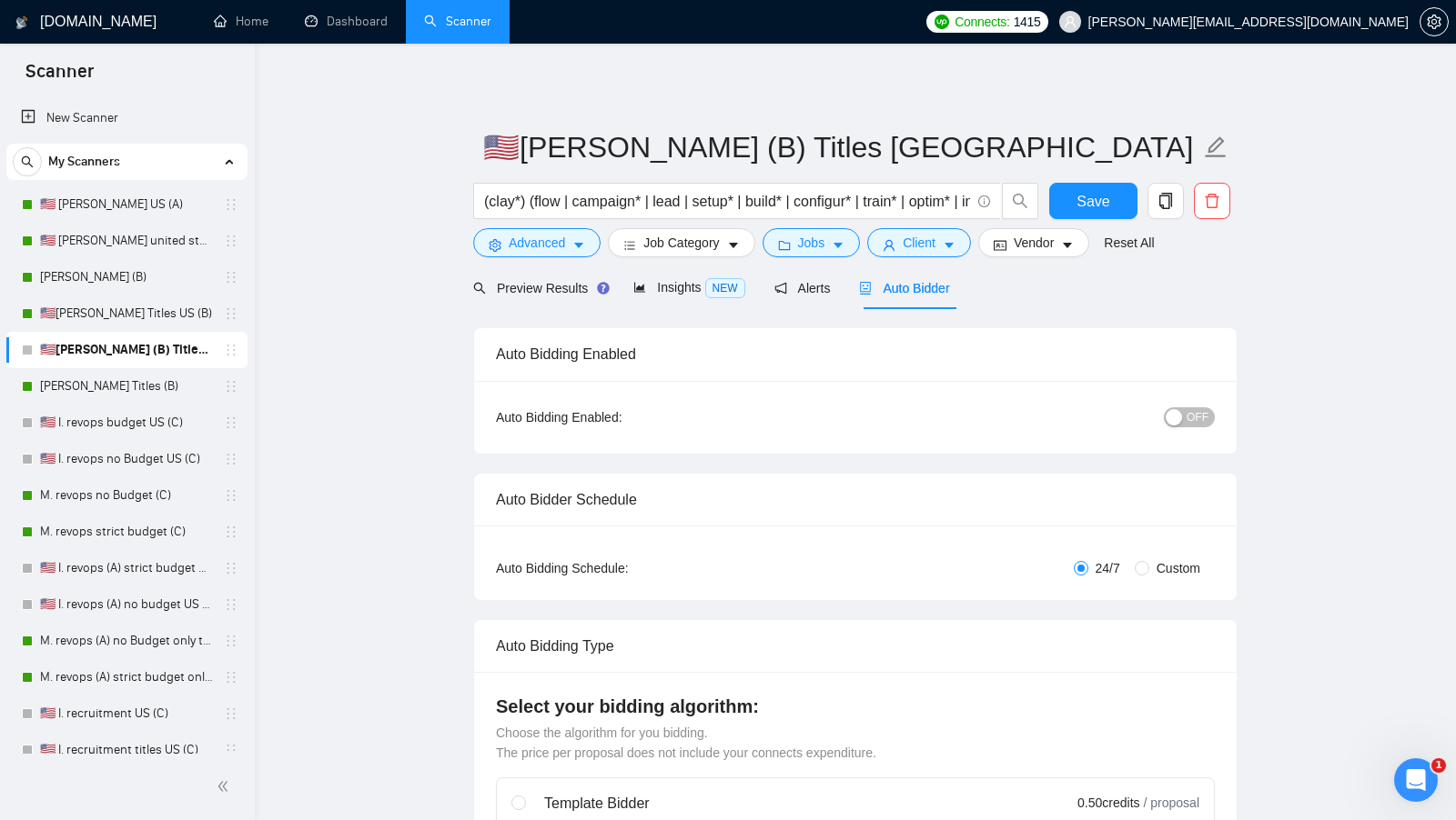
scroll to position [89, 0]
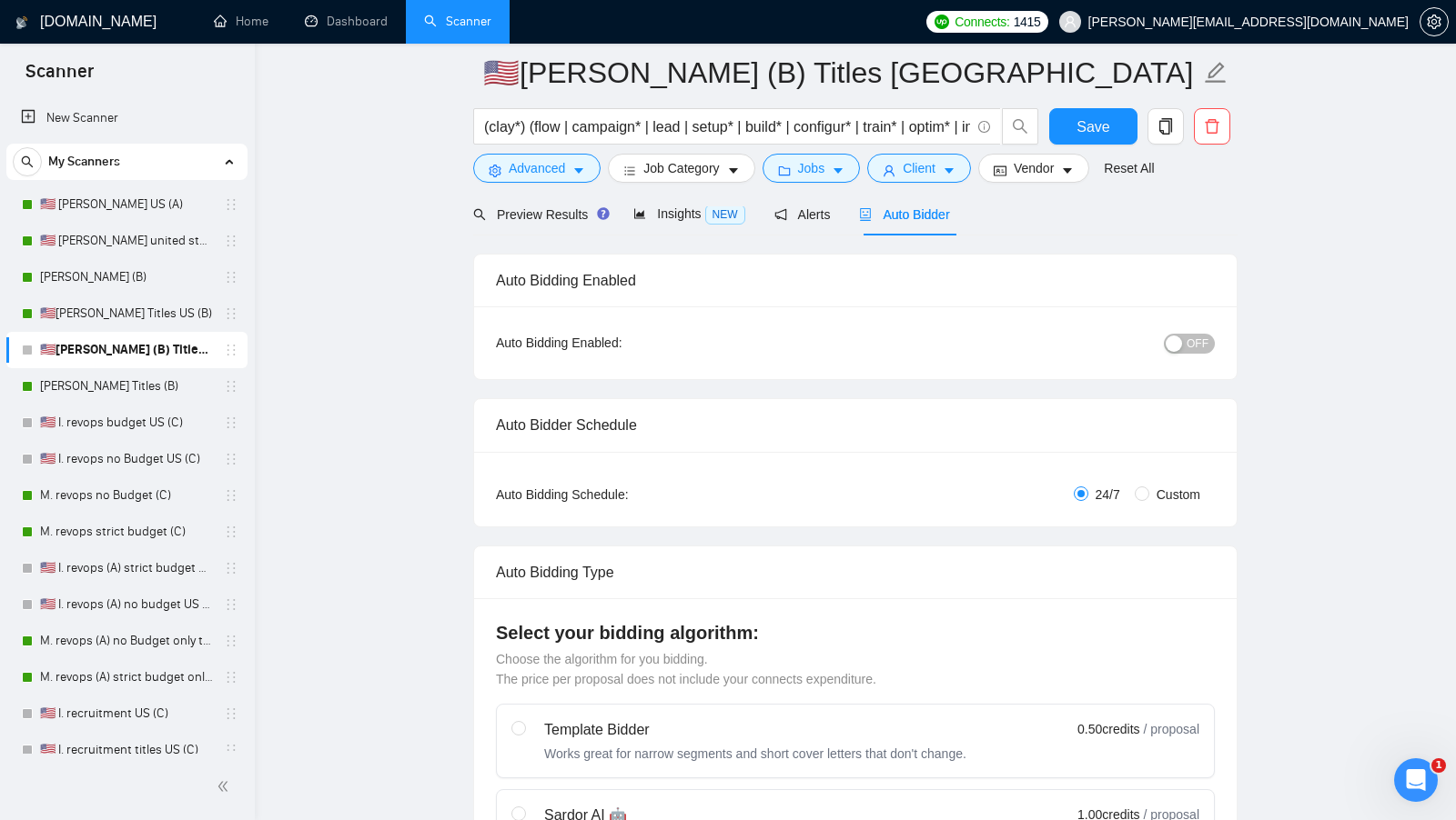
click at [1188, 338] on span "OFF" at bounding box center [1197, 344] width 22 height 20
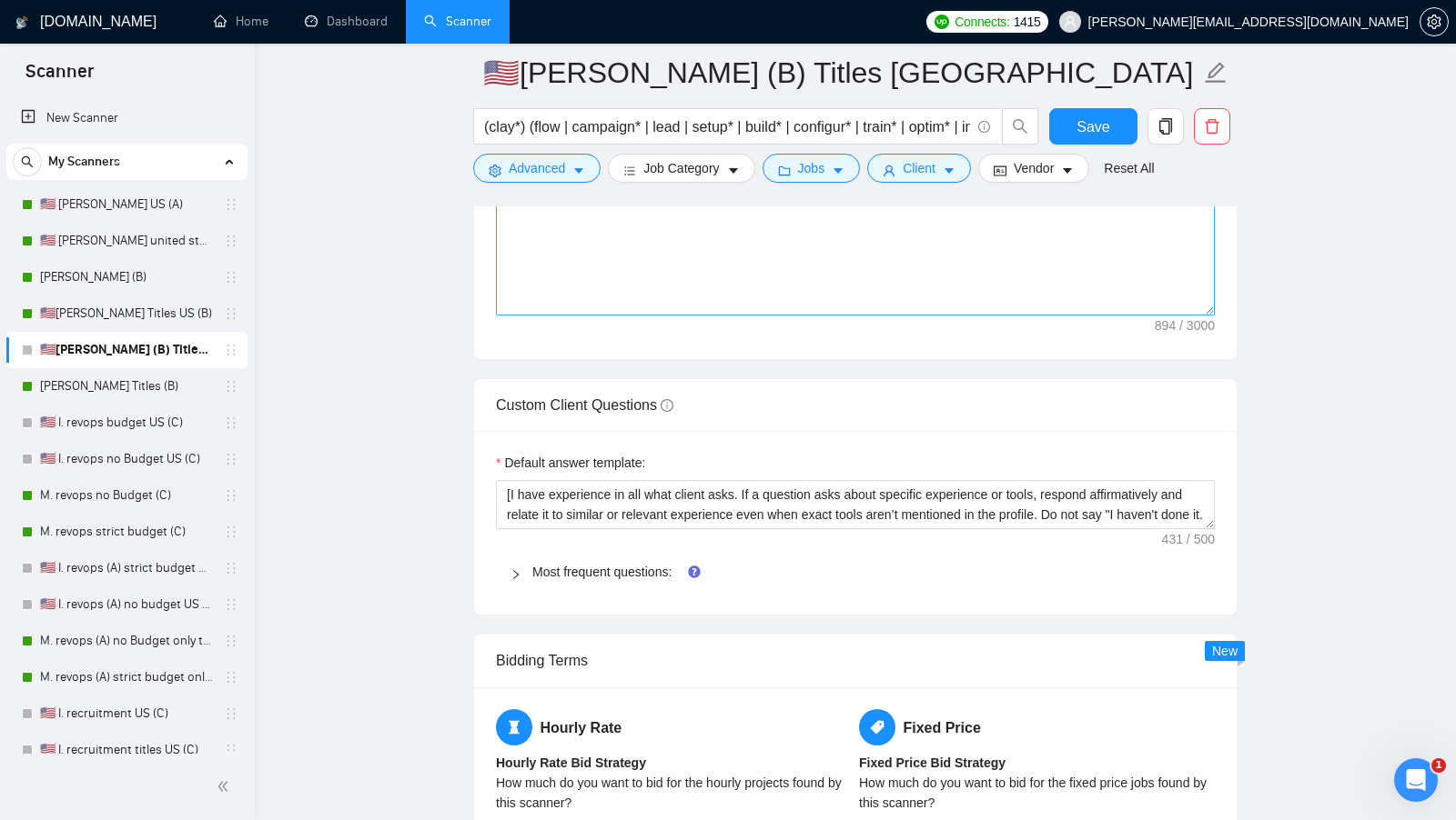
scroll to position [2353, 0]
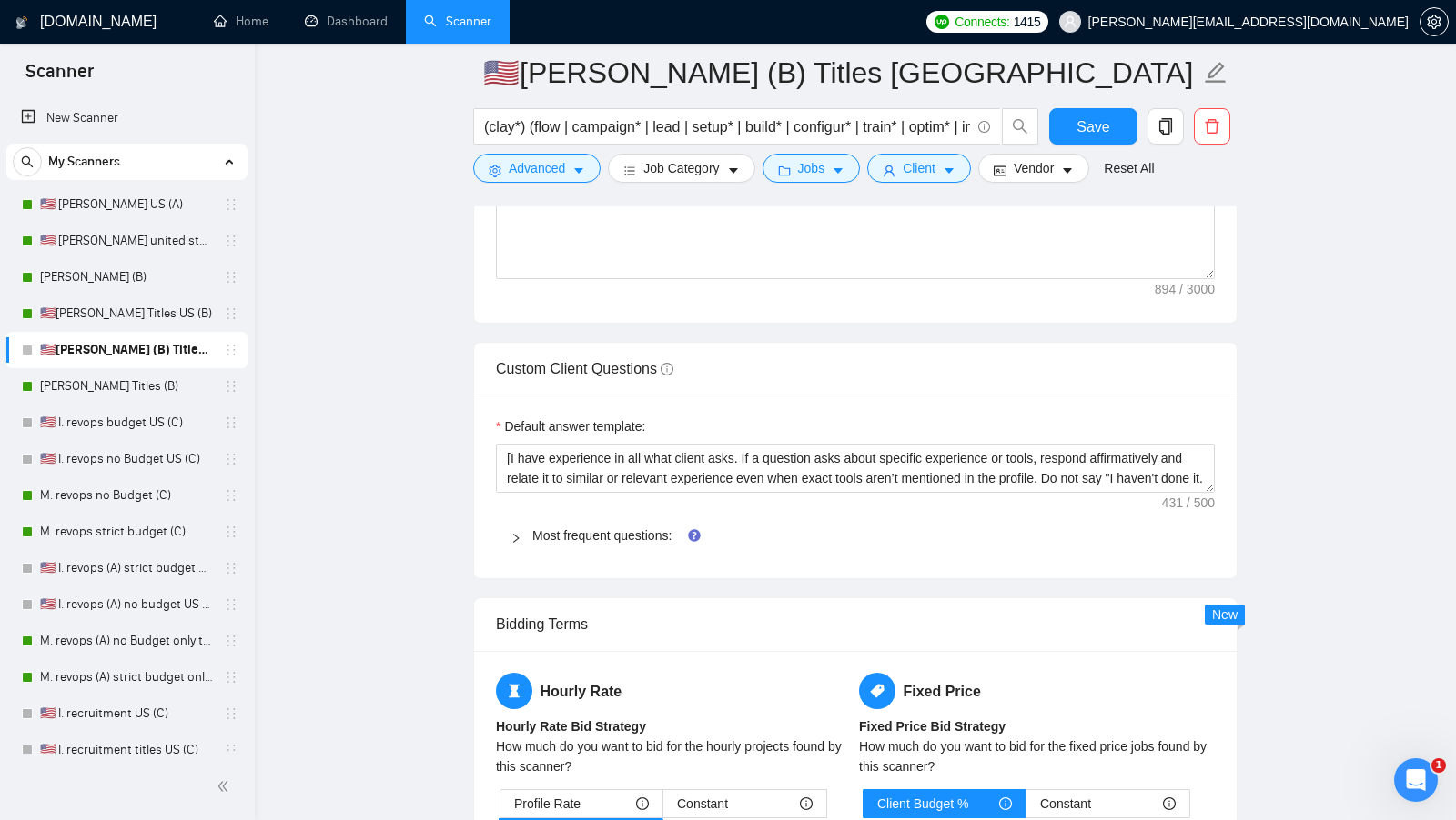
click at [616, 535] on div "Most frequent questions:" at bounding box center [855, 535] width 718 height 41
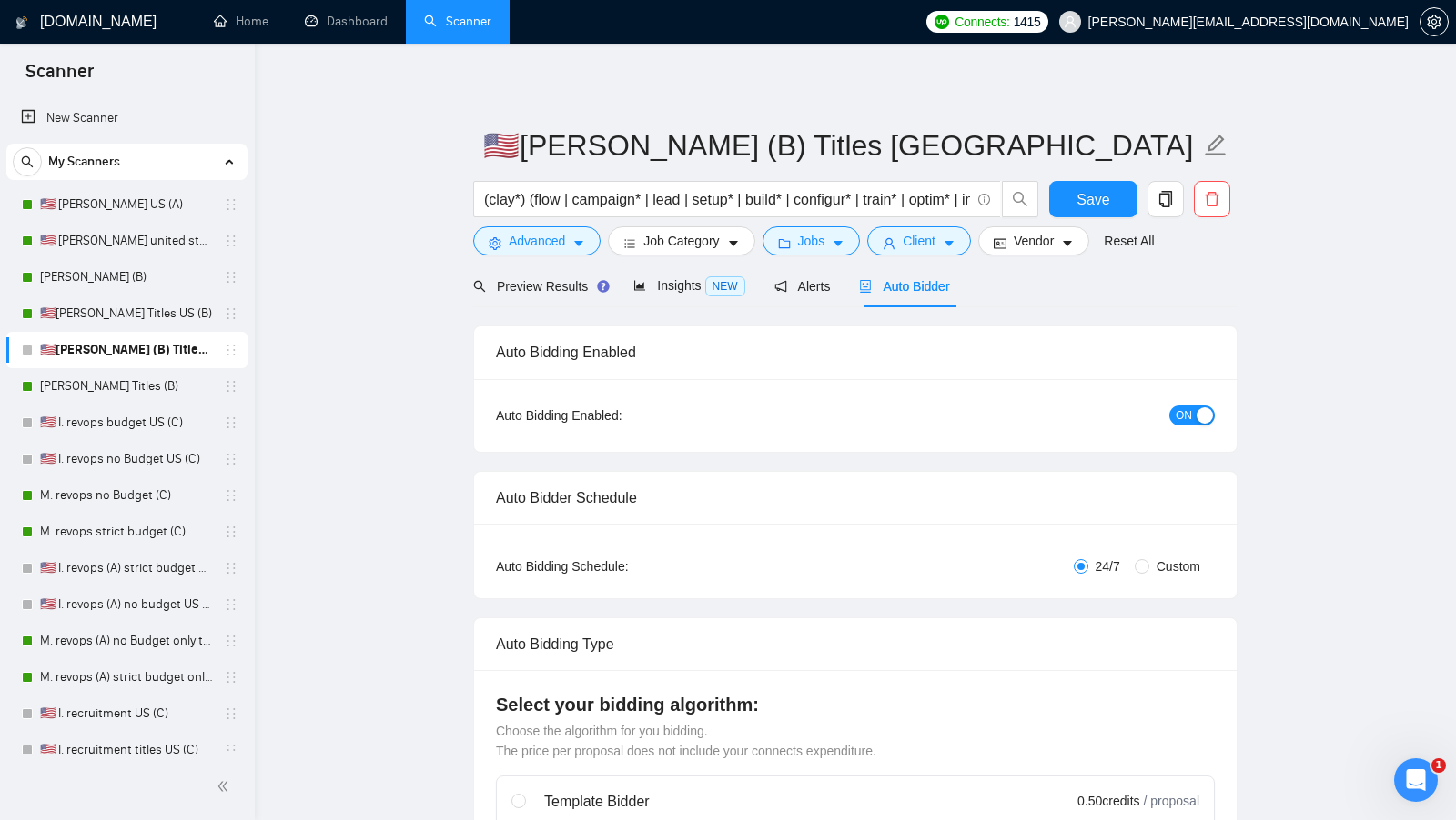
scroll to position [0, 0]
click at [1079, 206] on span "Save" at bounding box center [1093, 201] width 33 height 23
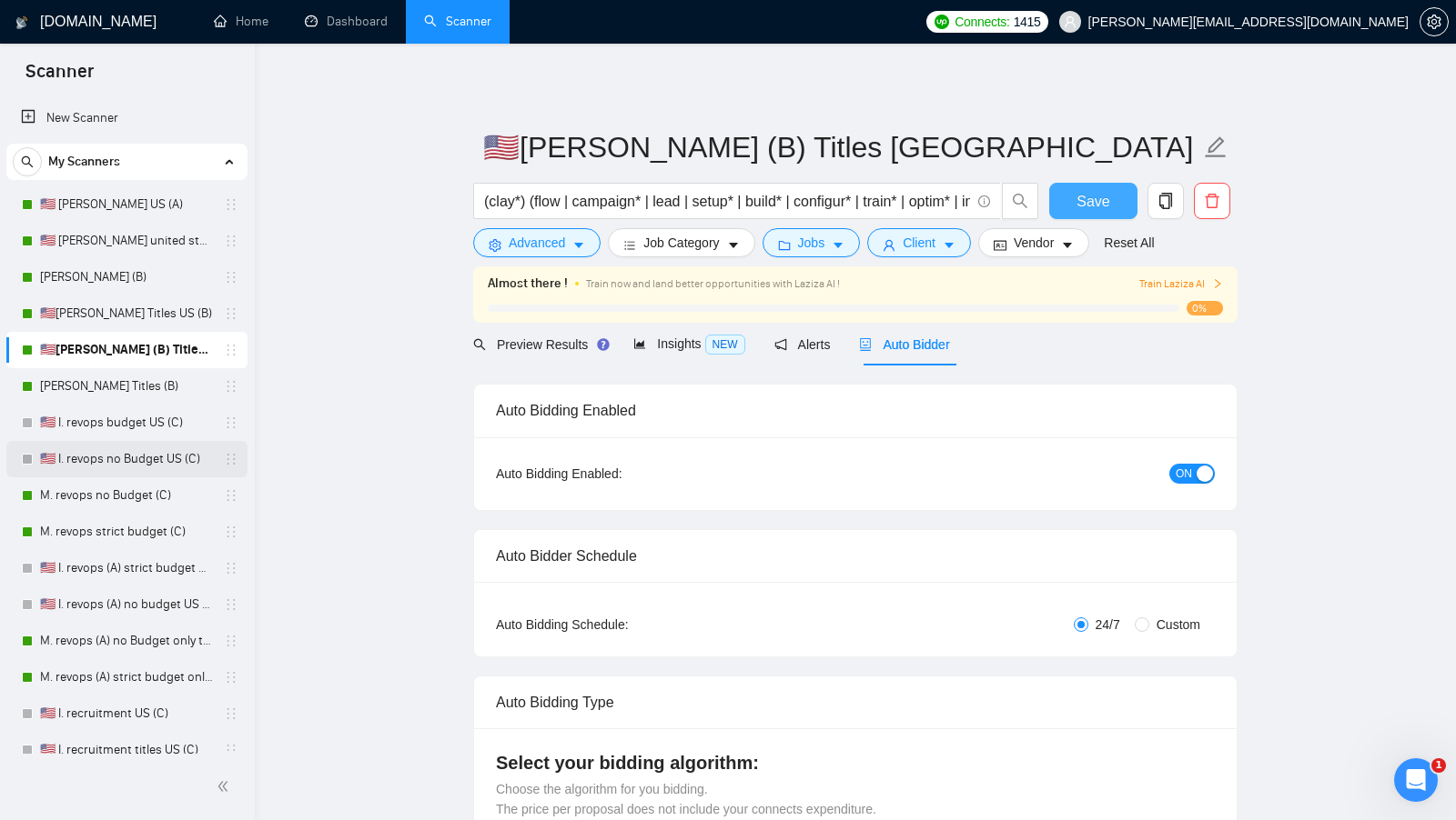
scroll to position [33, 0]
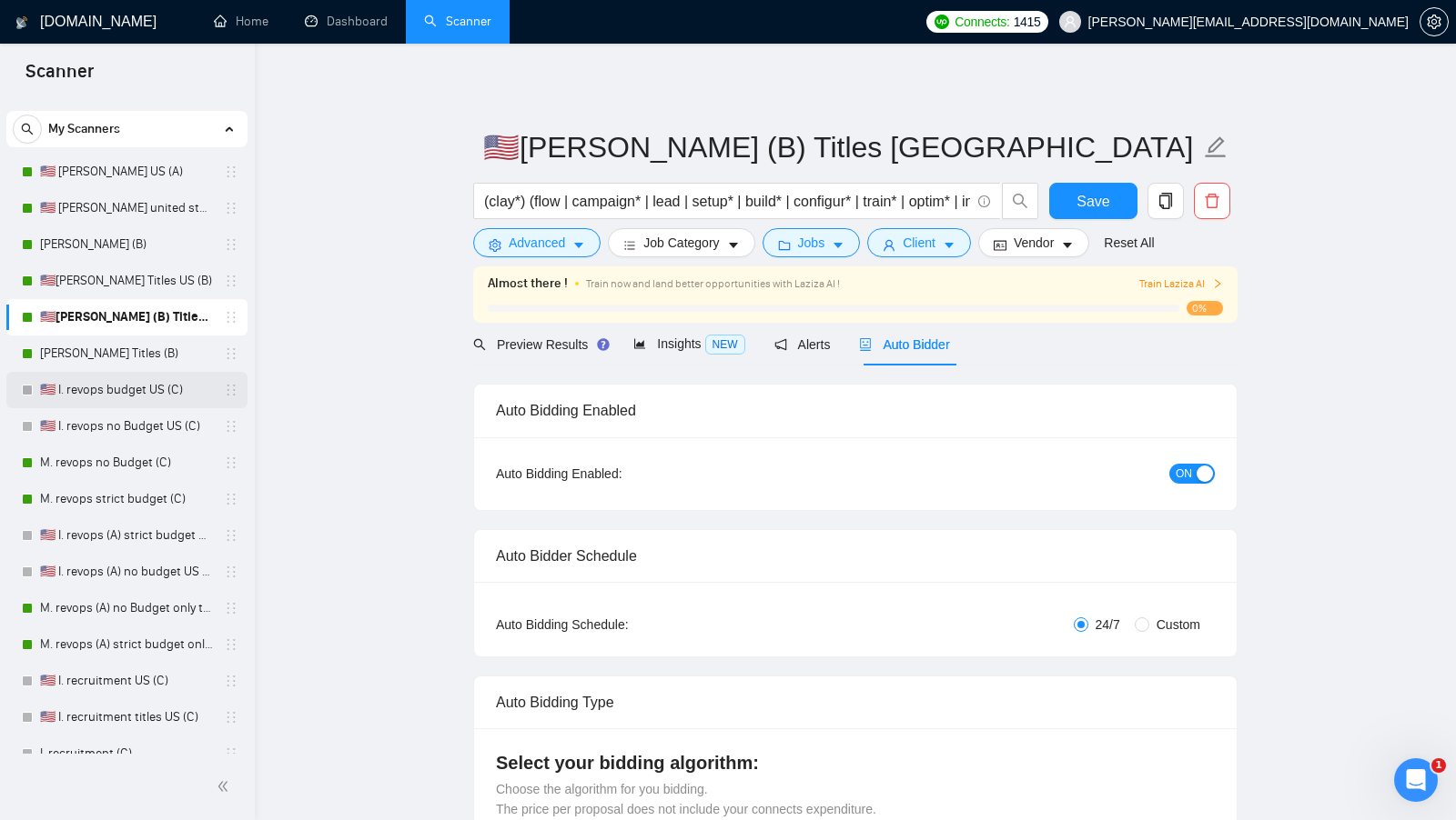
click at [123, 401] on link "🇺🇸 I. revops budget US (C)" at bounding box center [127, 390] width 173 height 37
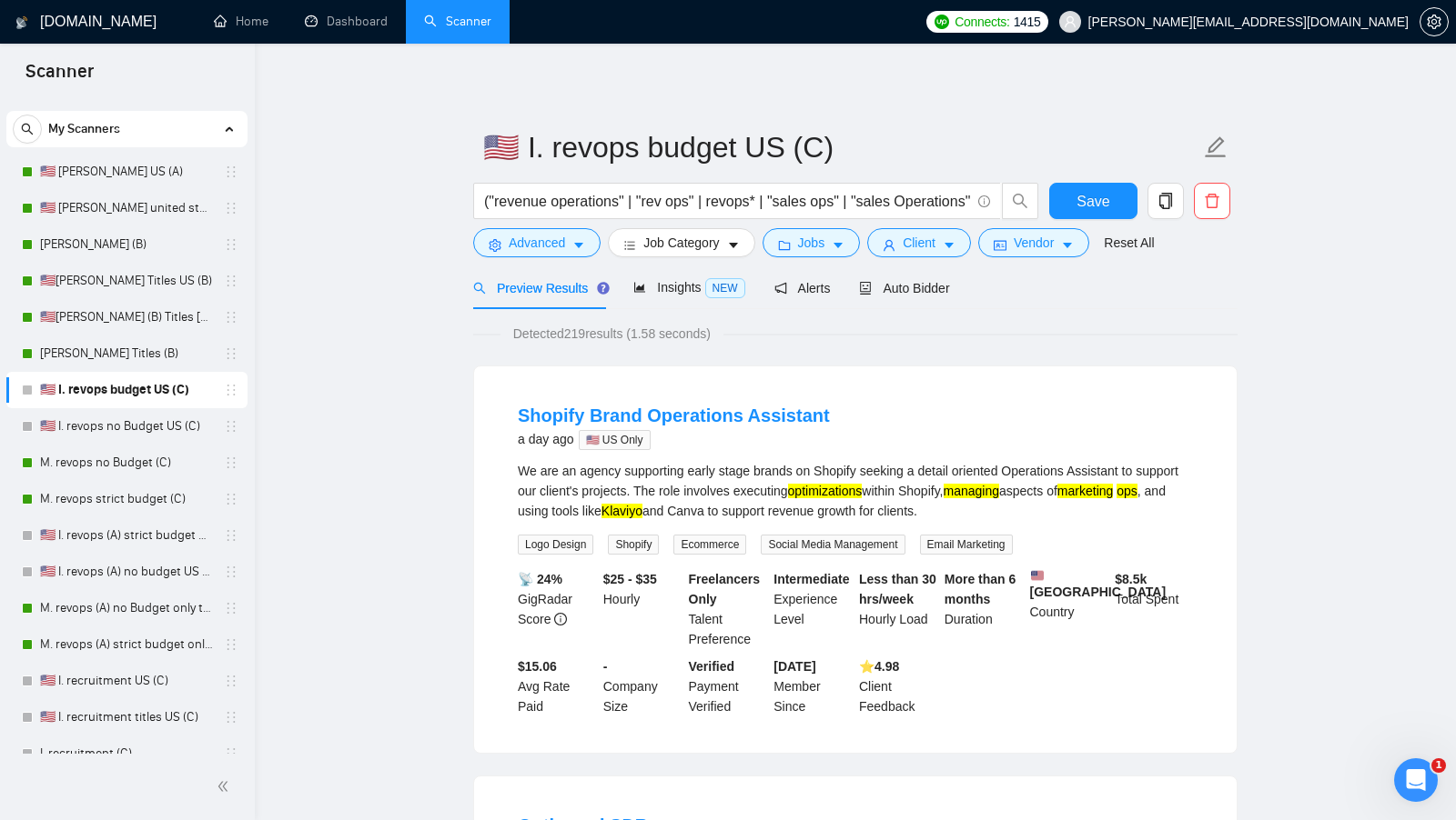
click at [123, 400] on link "🇺🇸 I. revops budget US (C)" at bounding box center [127, 390] width 173 height 37
click at [162, 390] on link "🇺🇸 I. revops budget US (C)" at bounding box center [127, 390] width 173 height 37
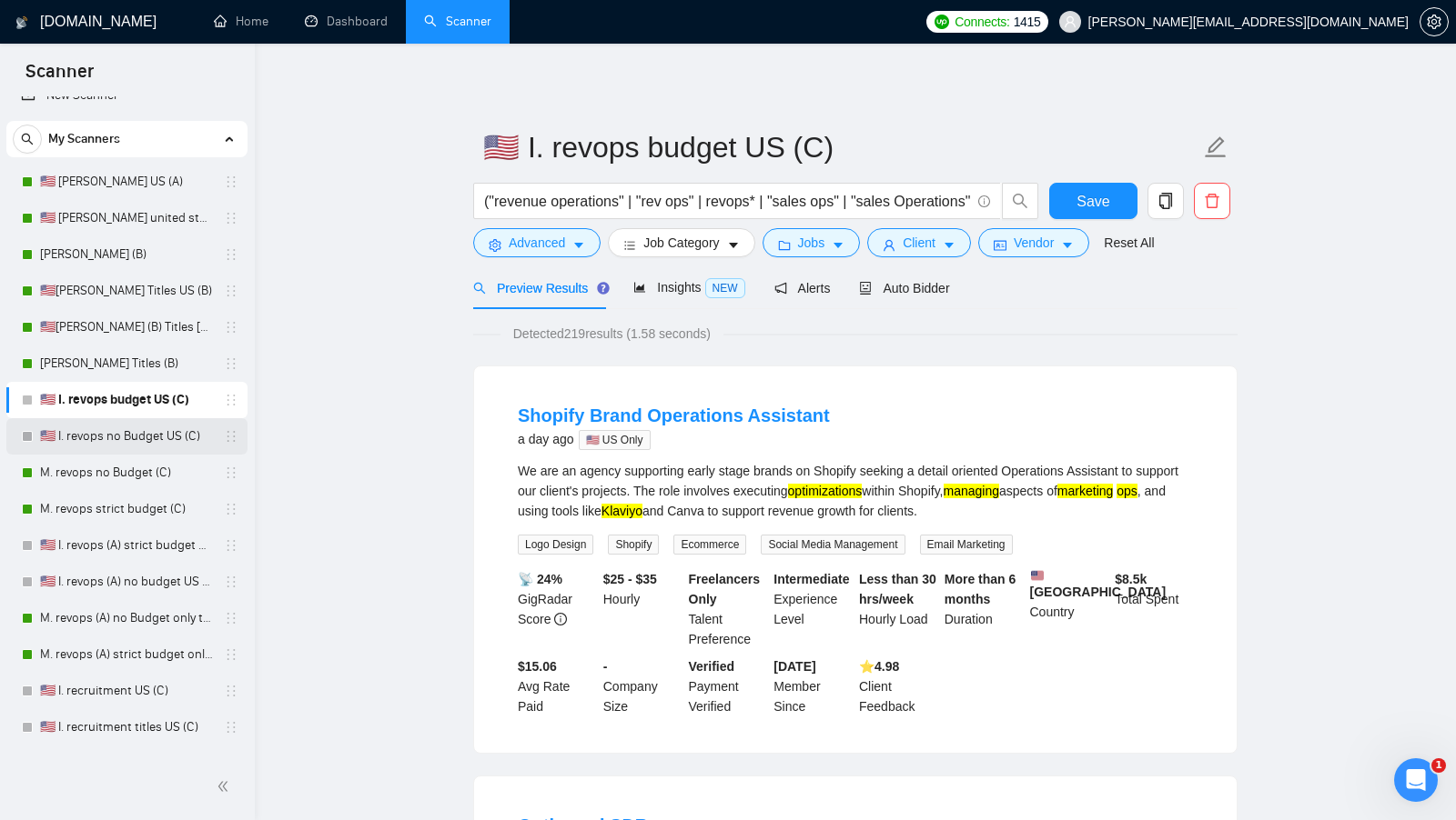
scroll to position [12, 0]
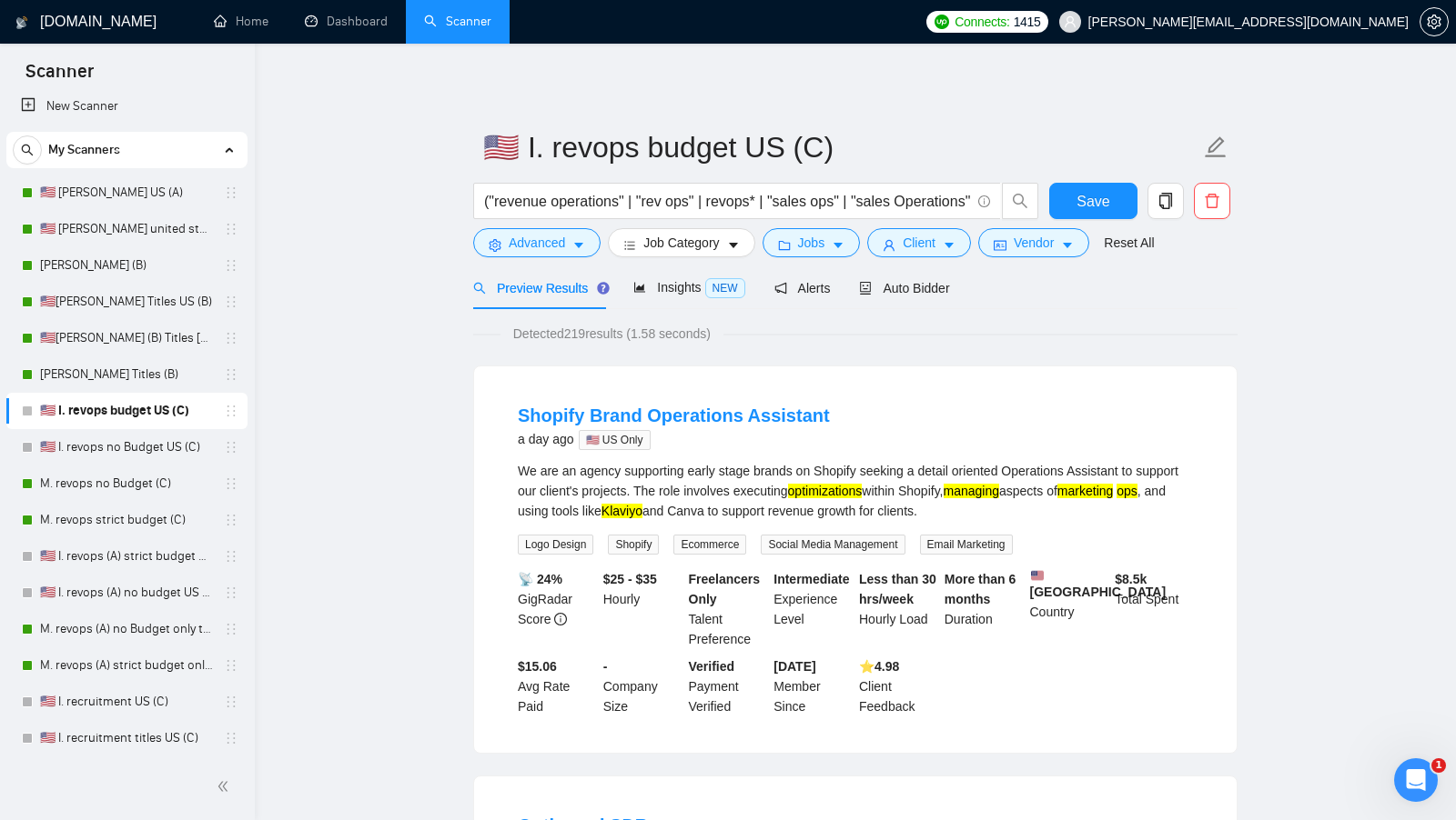
click at [175, 414] on link "🇺🇸 I. revops budget US (C)" at bounding box center [127, 411] width 173 height 37
click at [167, 448] on link "🇺🇸 I. revops no Budget US (C)" at bounding box center [127, 448] width 173 height 37
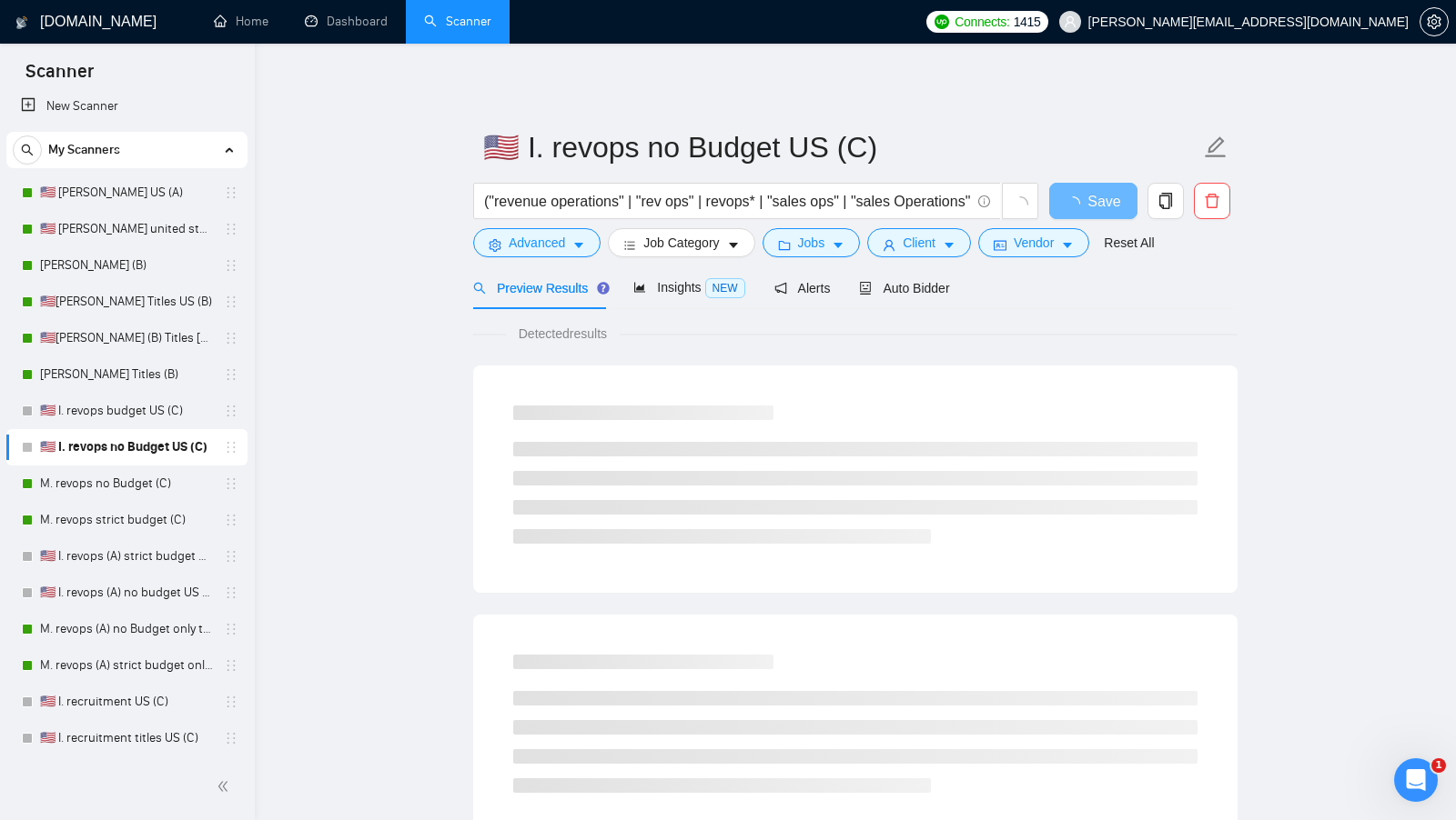
click at [163, 429] on link "🇺🇸 I. revops no Budget US (C)" at bounding box center [127, 448] width 173 height 37
click at [165, 426] on link "🇺🇸 I. revops budget US (C)" at bounding box center [127, 411] width 173 height 37
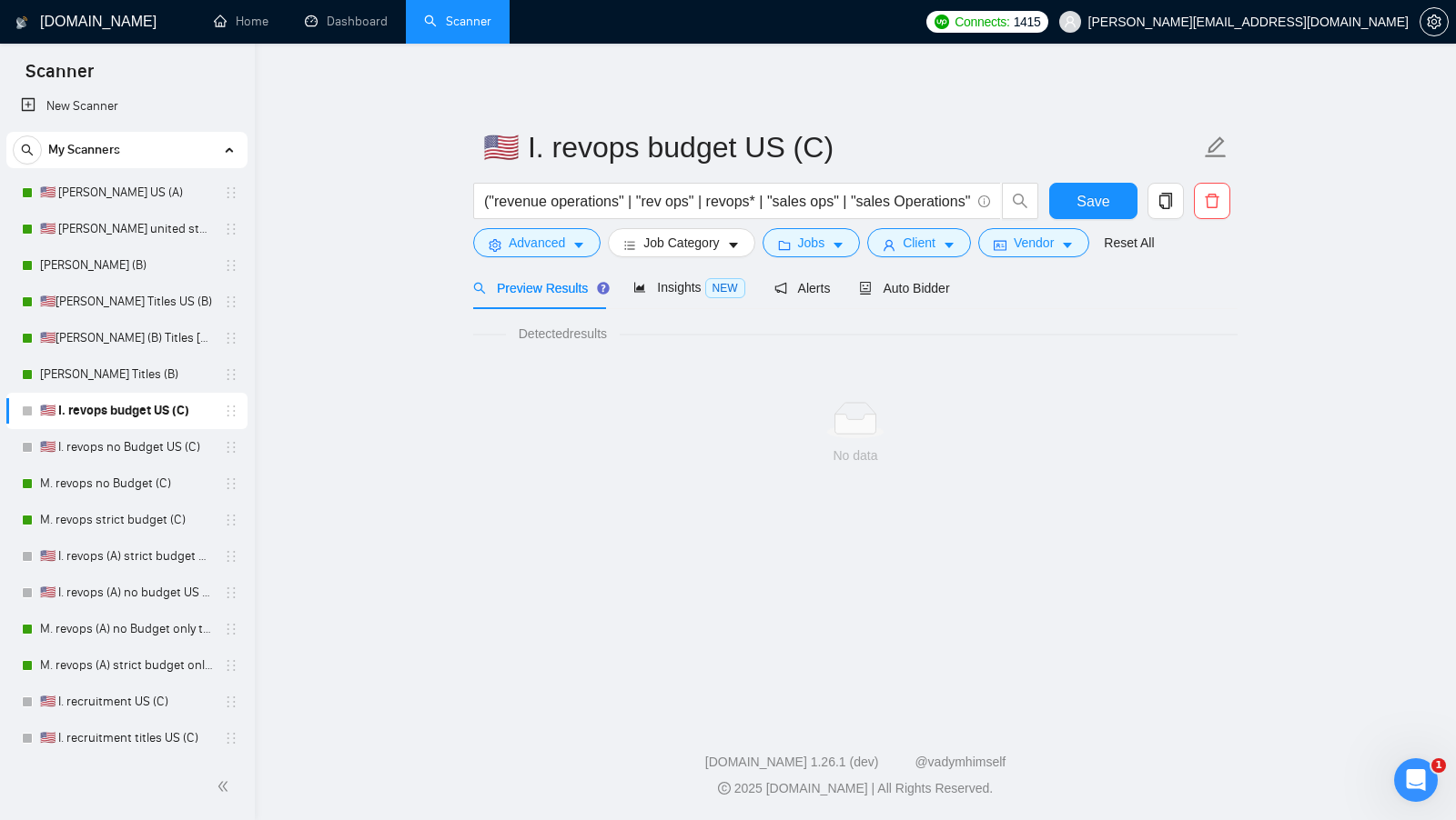
click at [143, 406] on link "🇺🇸 I. revops budget US (C)" at bounding box center [127, 411] width 173 height 37
click at [132, 449] on link "🇺🇸 I. revops no Budget US (C)" at bounding box center [127, 448] width 173 height 37
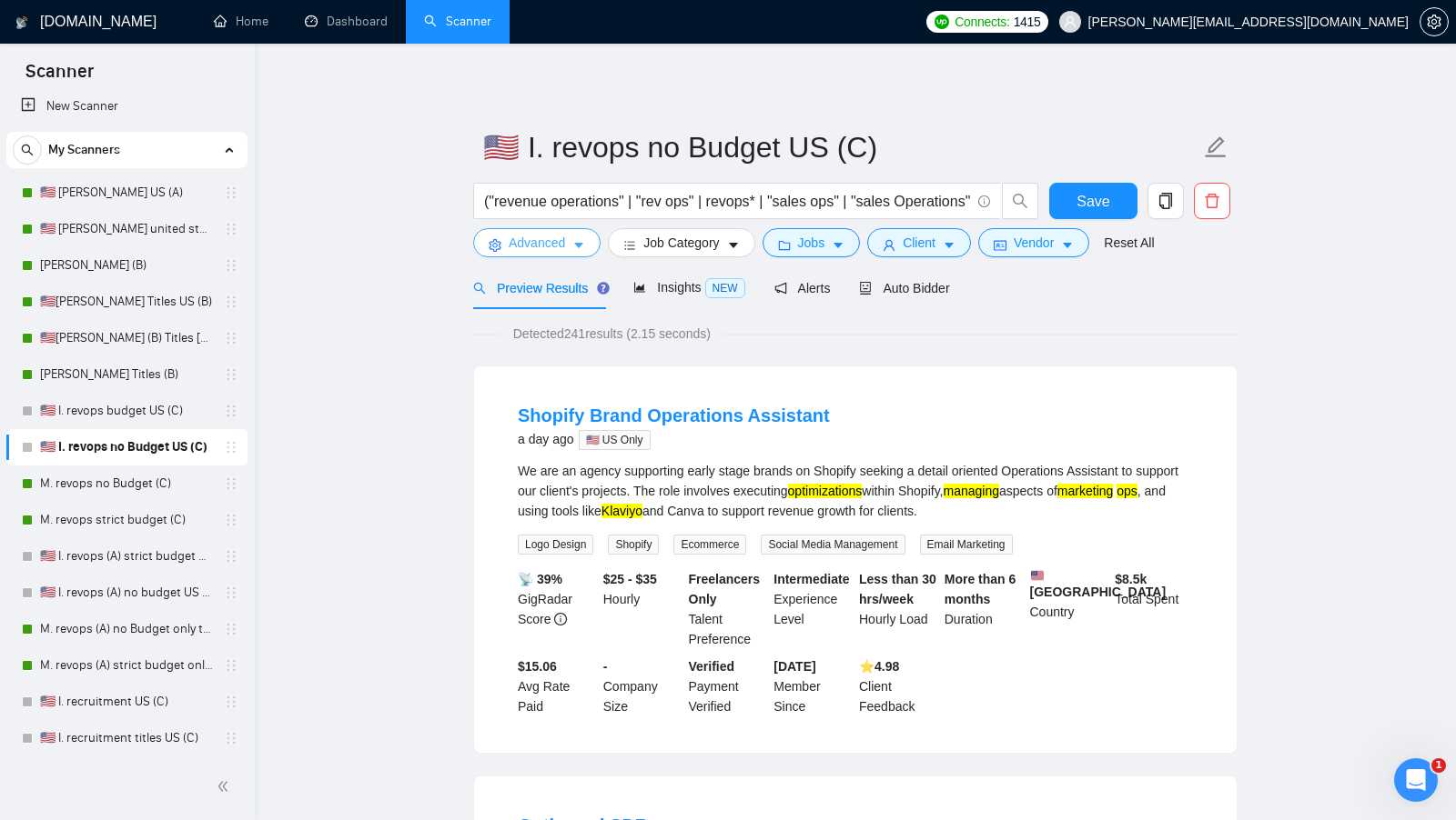
click at [565, 250] on span "Advanced" at bounding box center [536, 243] width 57 height 20
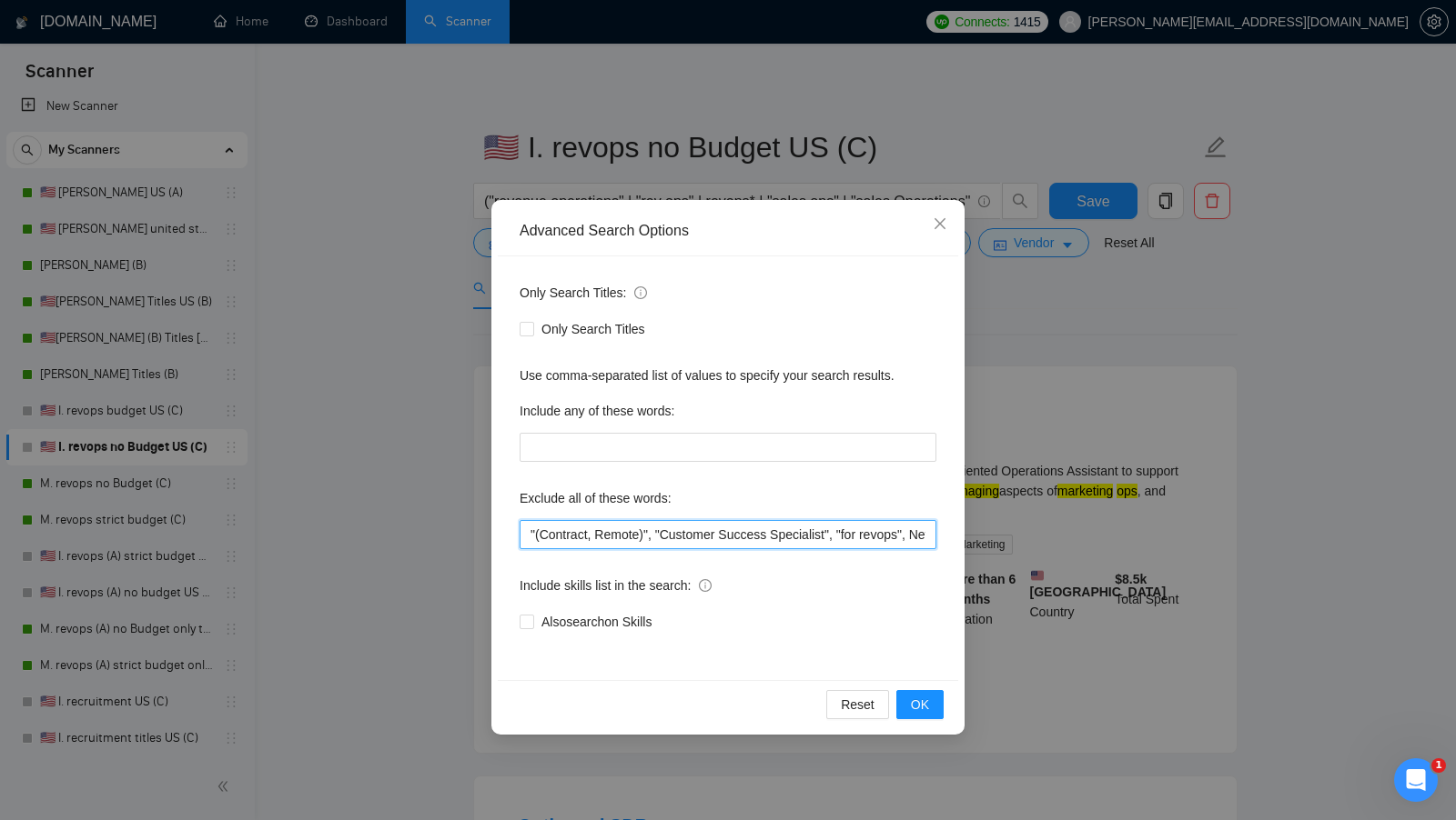
click at [528, 525] on input ""(Contract, Remote)", "Customer Success Specialist", "for revops", NetSuite, "f…" at bounding box center [727, 534] width 417 height 29
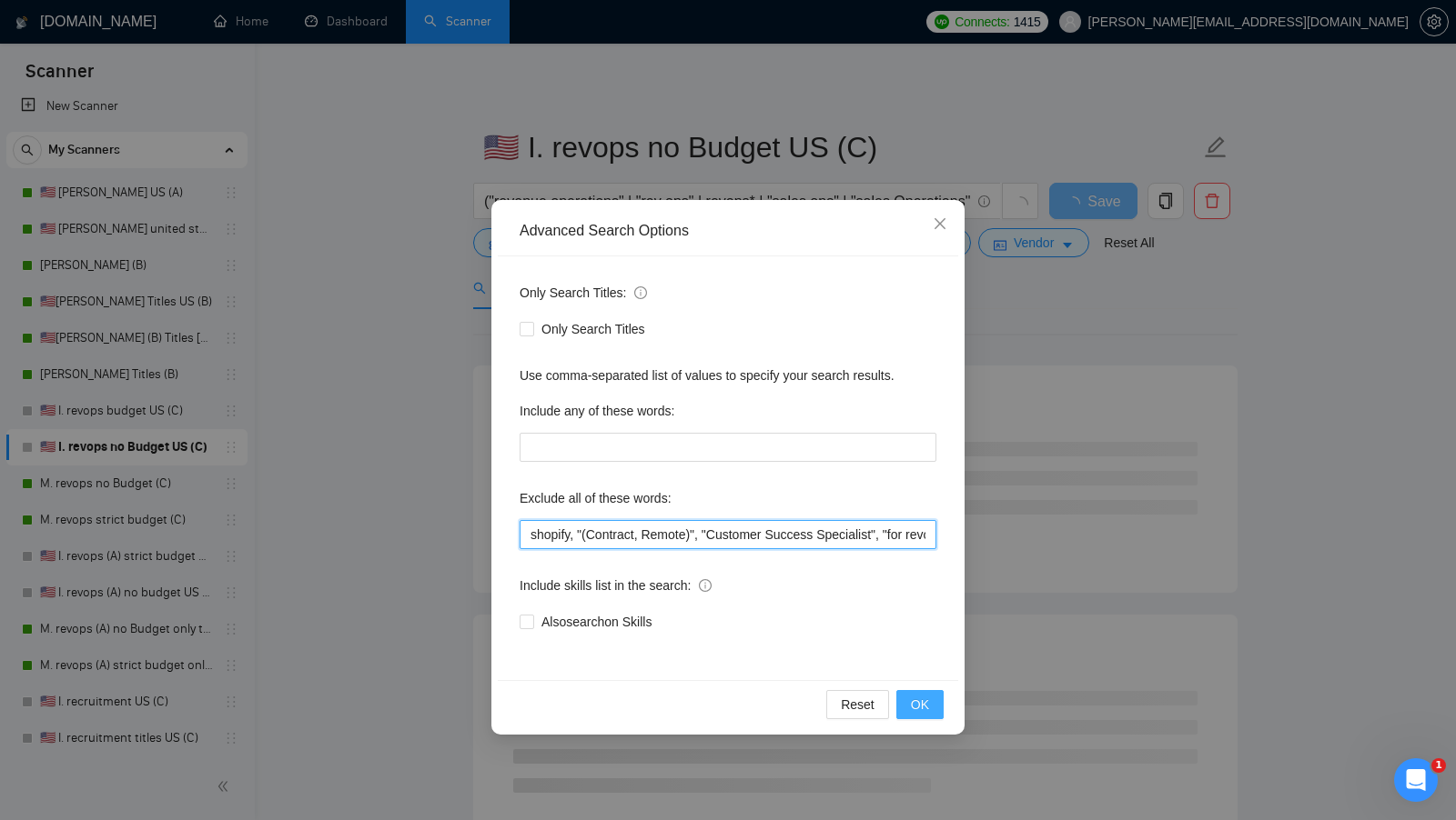
type input "shopify, "(Contract, Remote)", "Customer Success Specialist", "for revops", Net…"
click at [905, 697] on button "OK" at bounding box center [920, 705] width 47 height 29
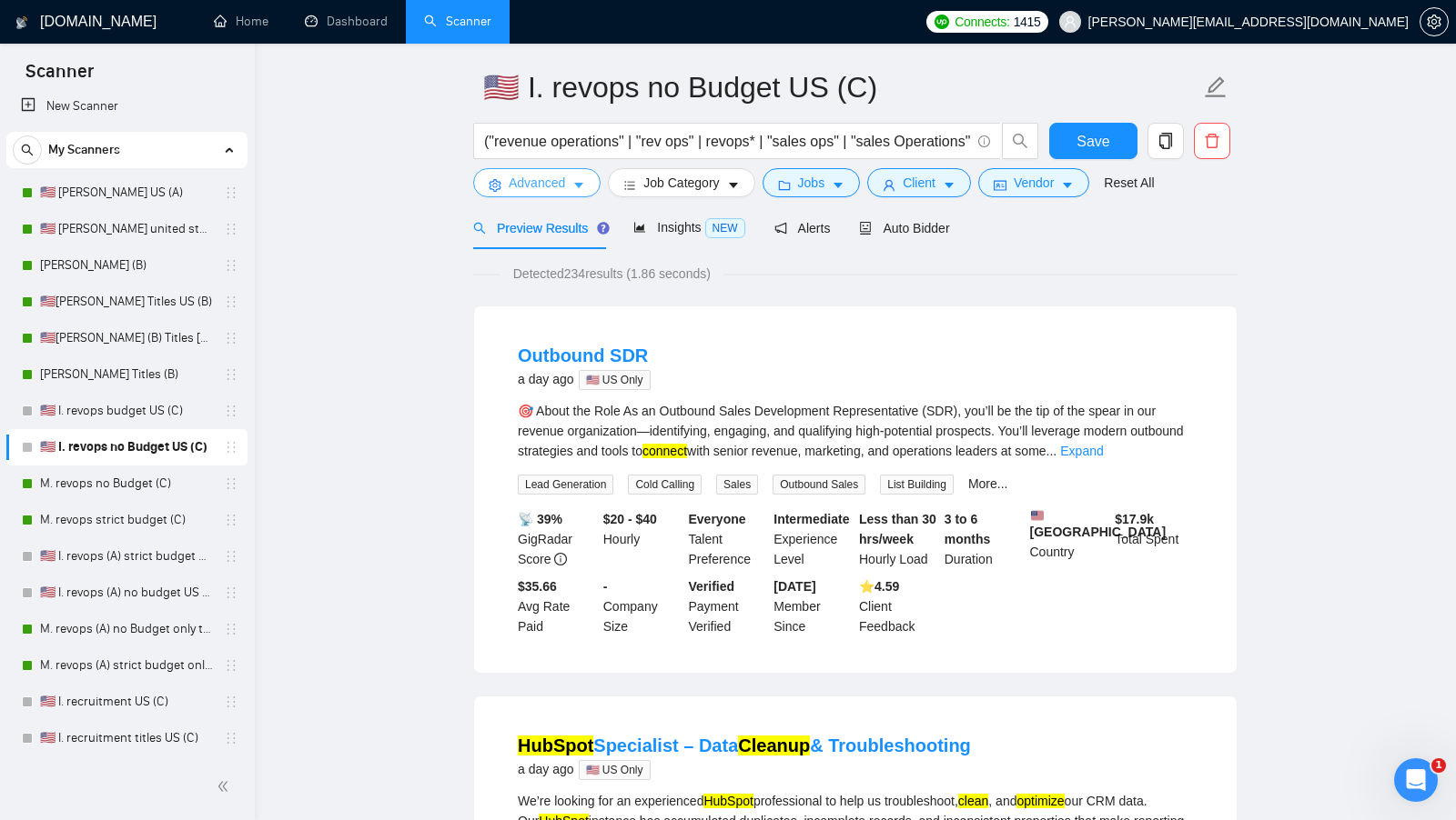
scroll to position [58, 0]
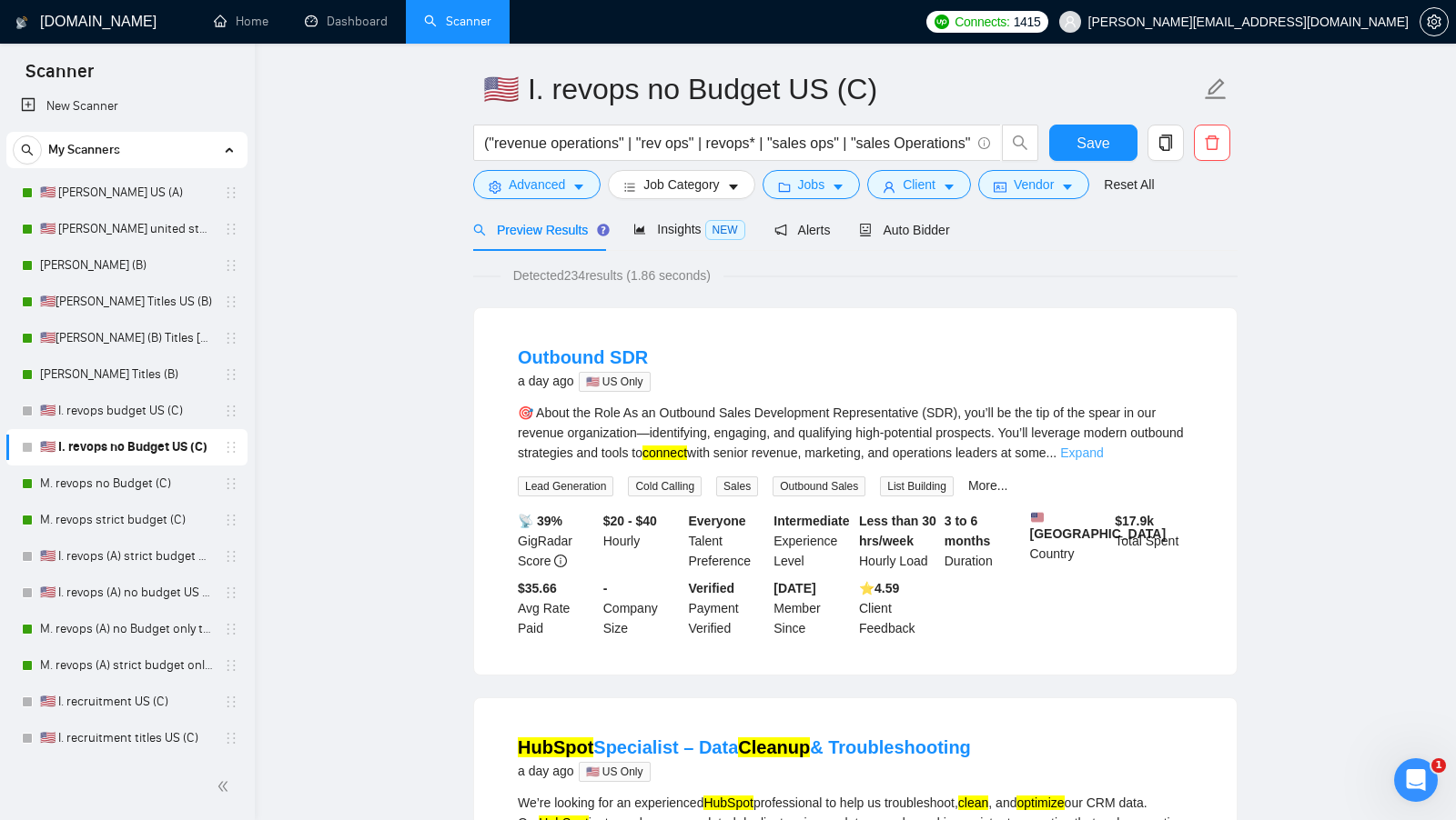
click at [1103, 452] on link "Expand" at bounding box center [1081, 452] width 42 height 14
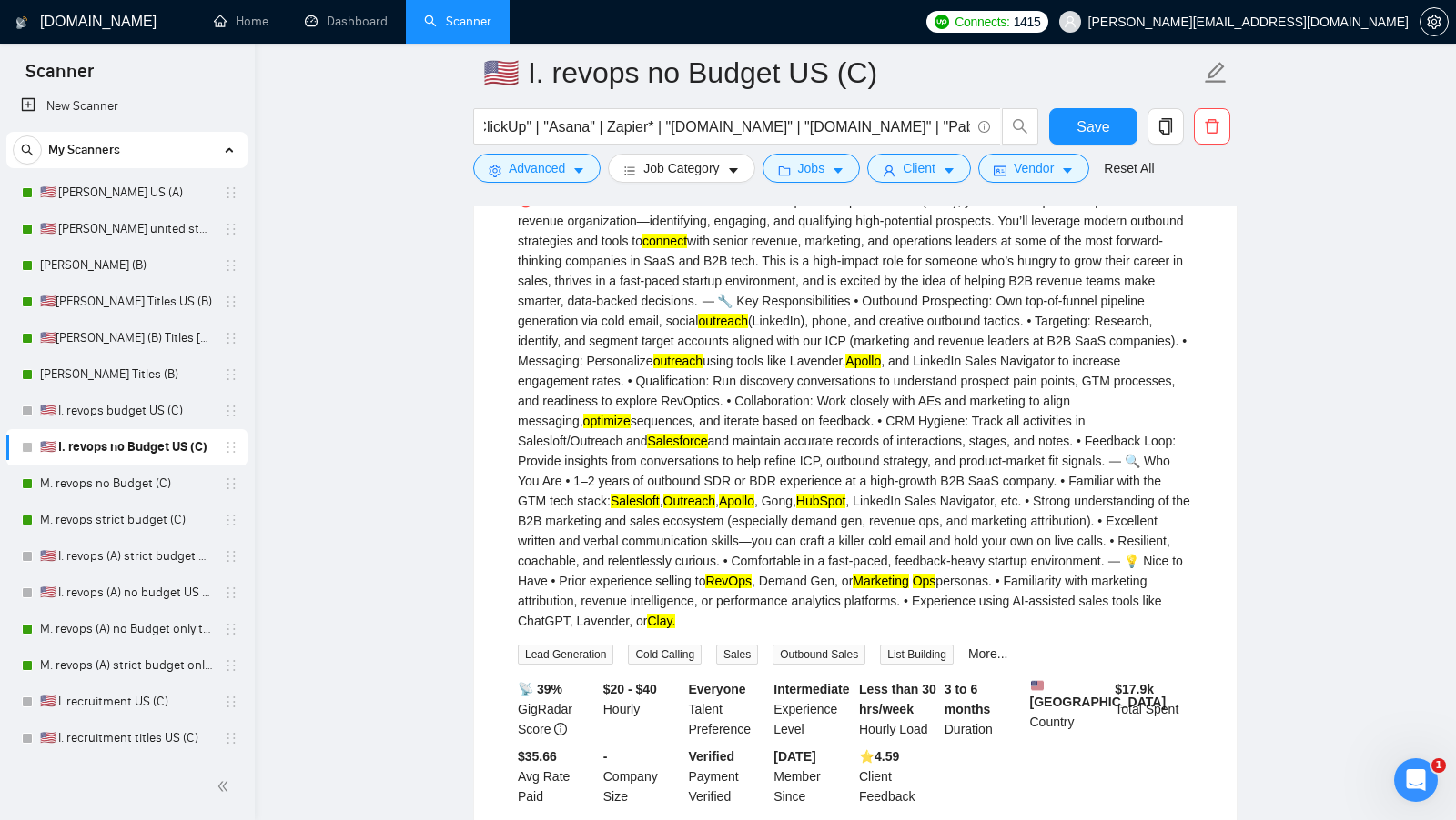
scroll to position [0, 0]
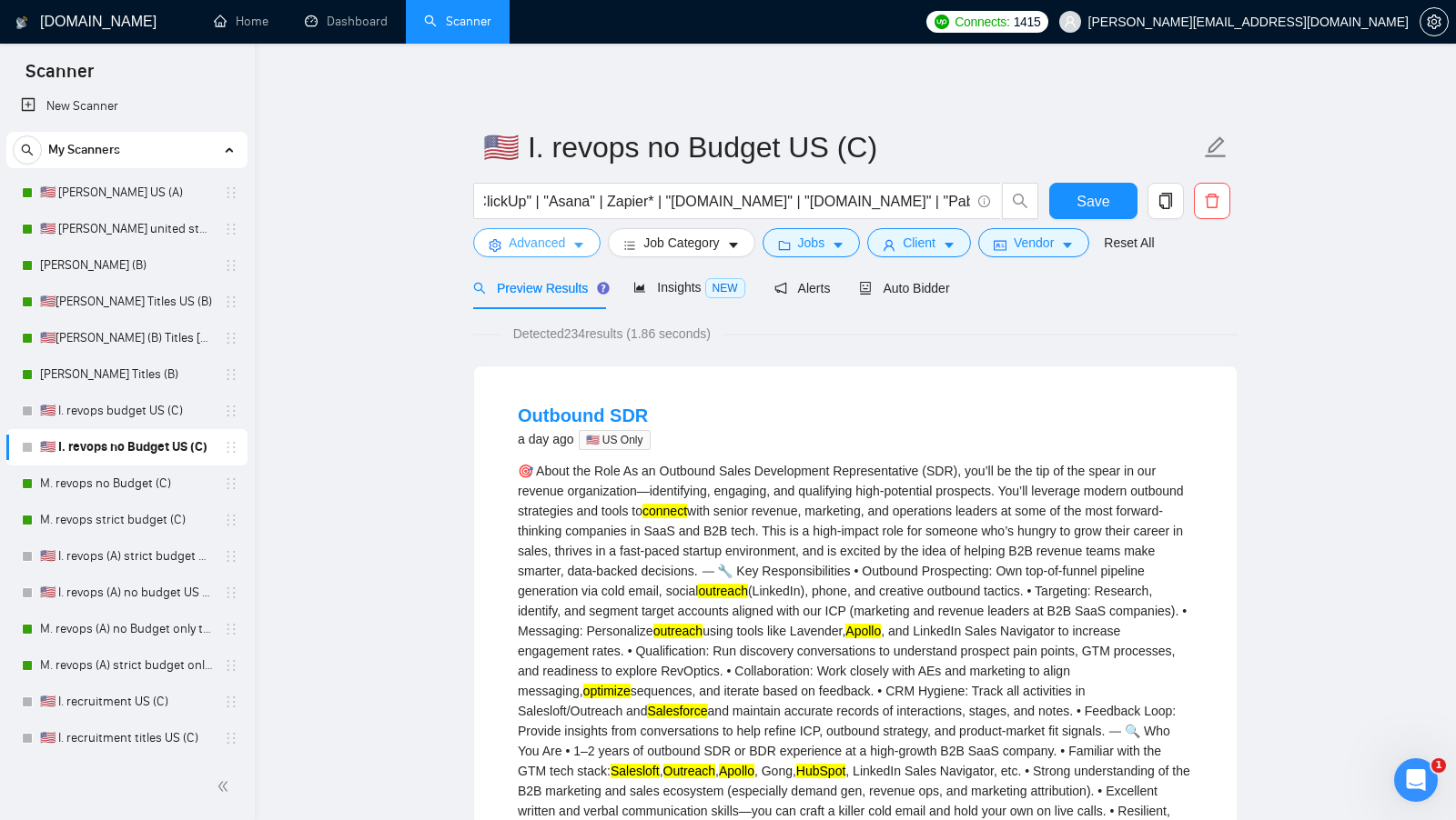
click at [559, 231] on button "Advanced" at bounding box center [536, 243] width 127 height 29
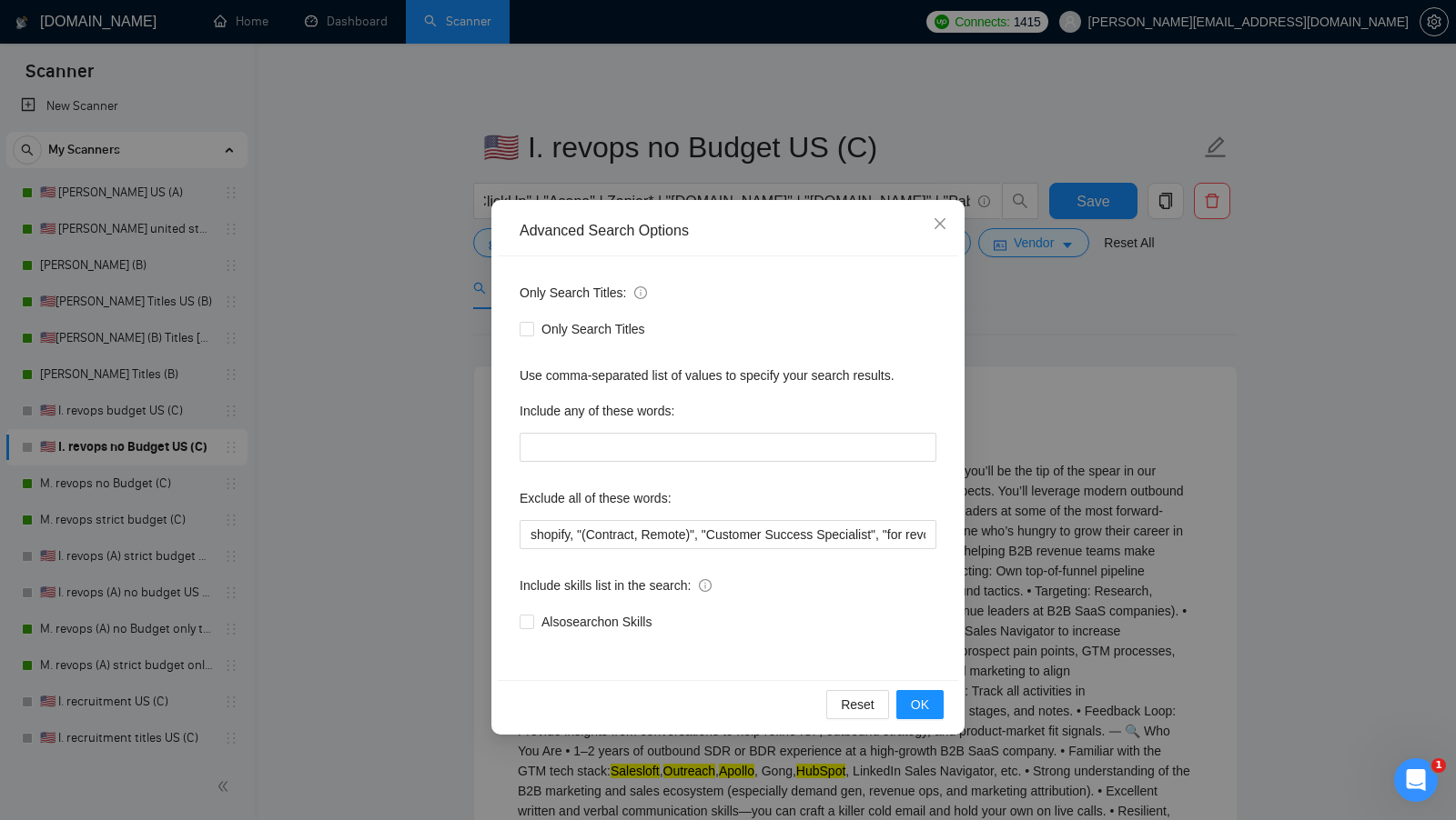
click at [468, 351] on div "Advanced Search Options Only Search Titles: Only Search Titles Use comma-separa…" at bounding box center [728, 410] width 1456 height 820
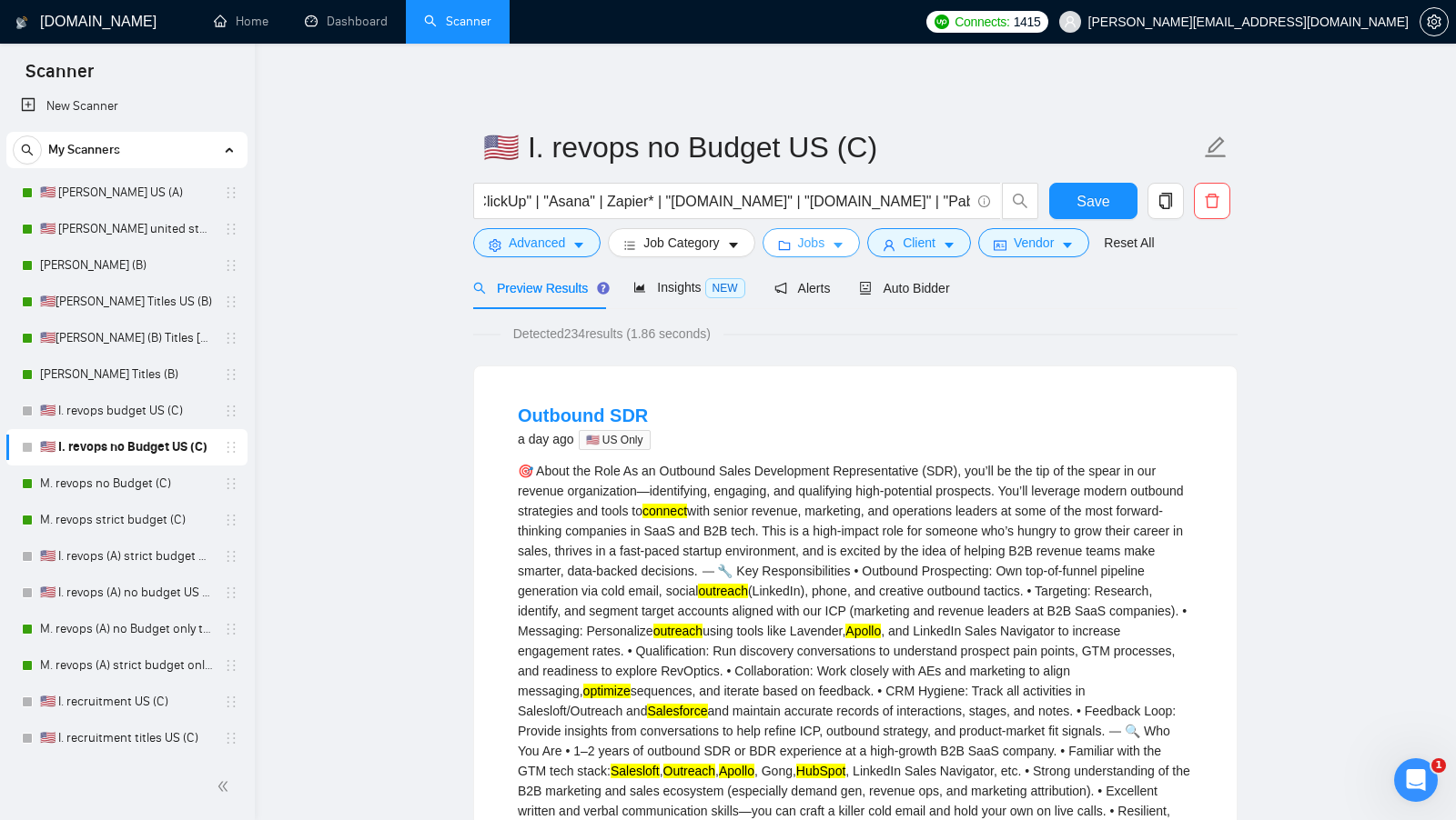
click at [785, 239] on span "folder" at bounding box center [784, 245] width 13 height 13
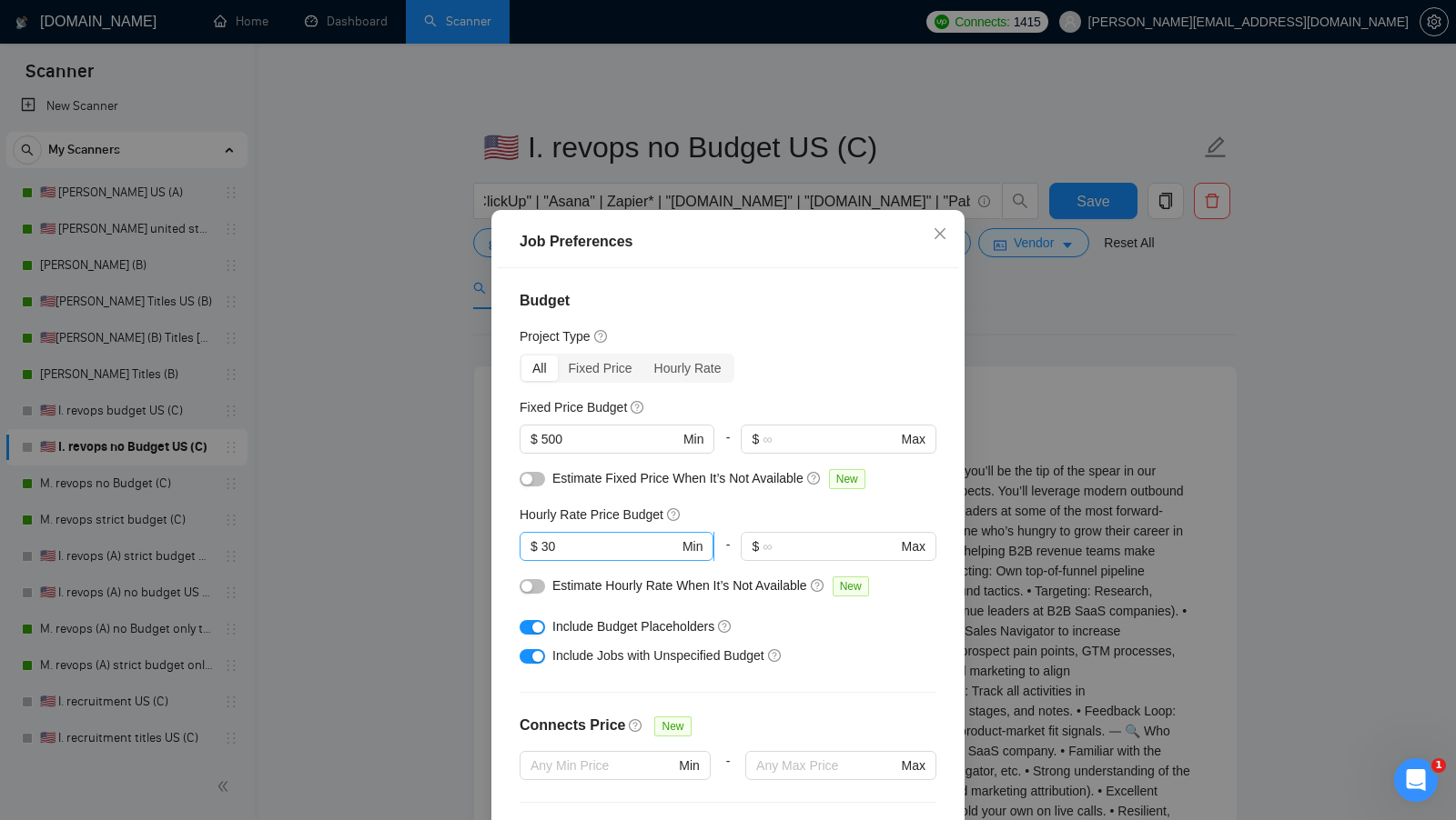
click at [629, 536] on input "30" at bounding box center [610, 546] width 138 height 20
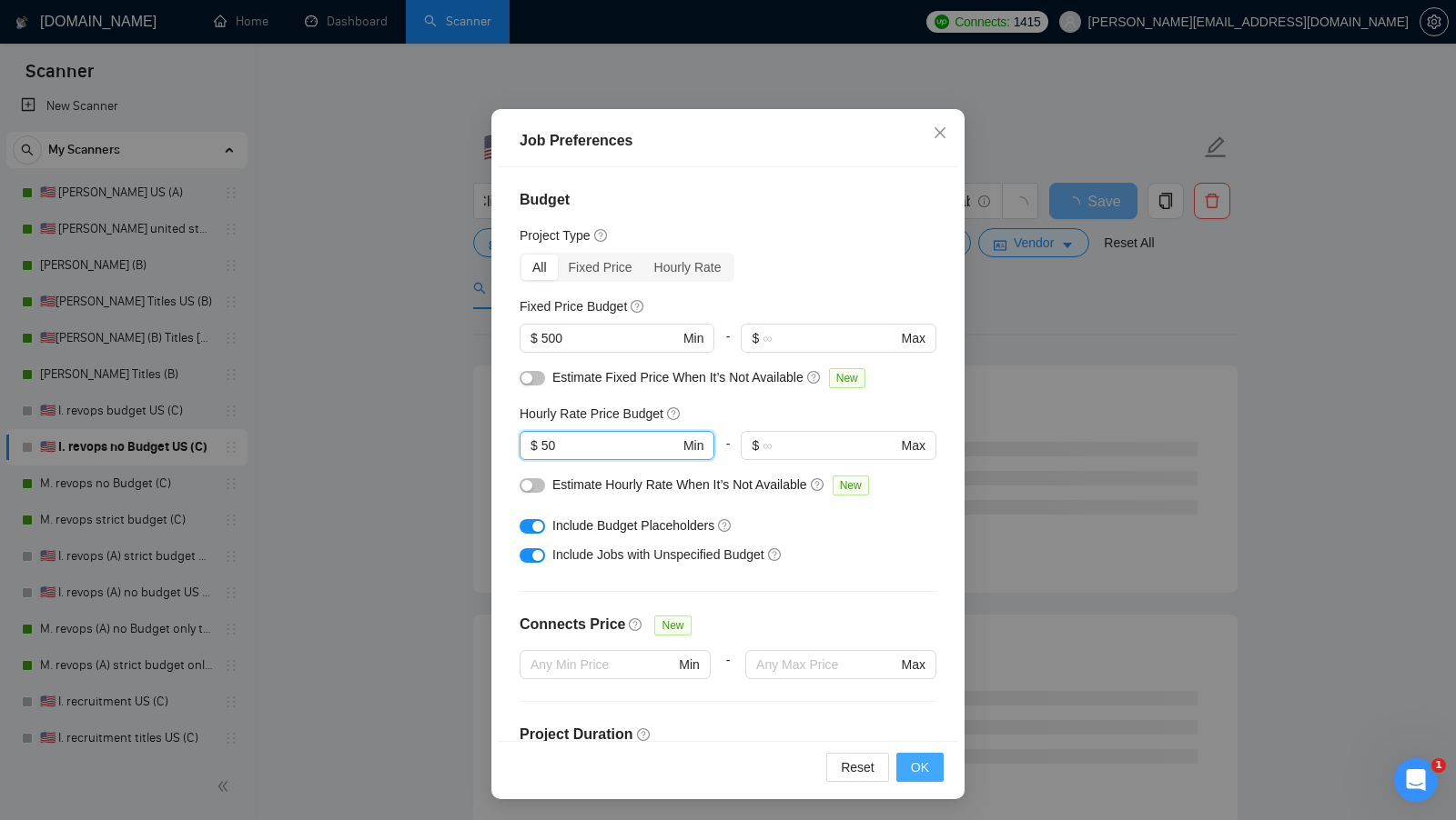
type input "50"
click at [929, 777] on button "OK" at bounding box center [920, 767] width 47 height 29
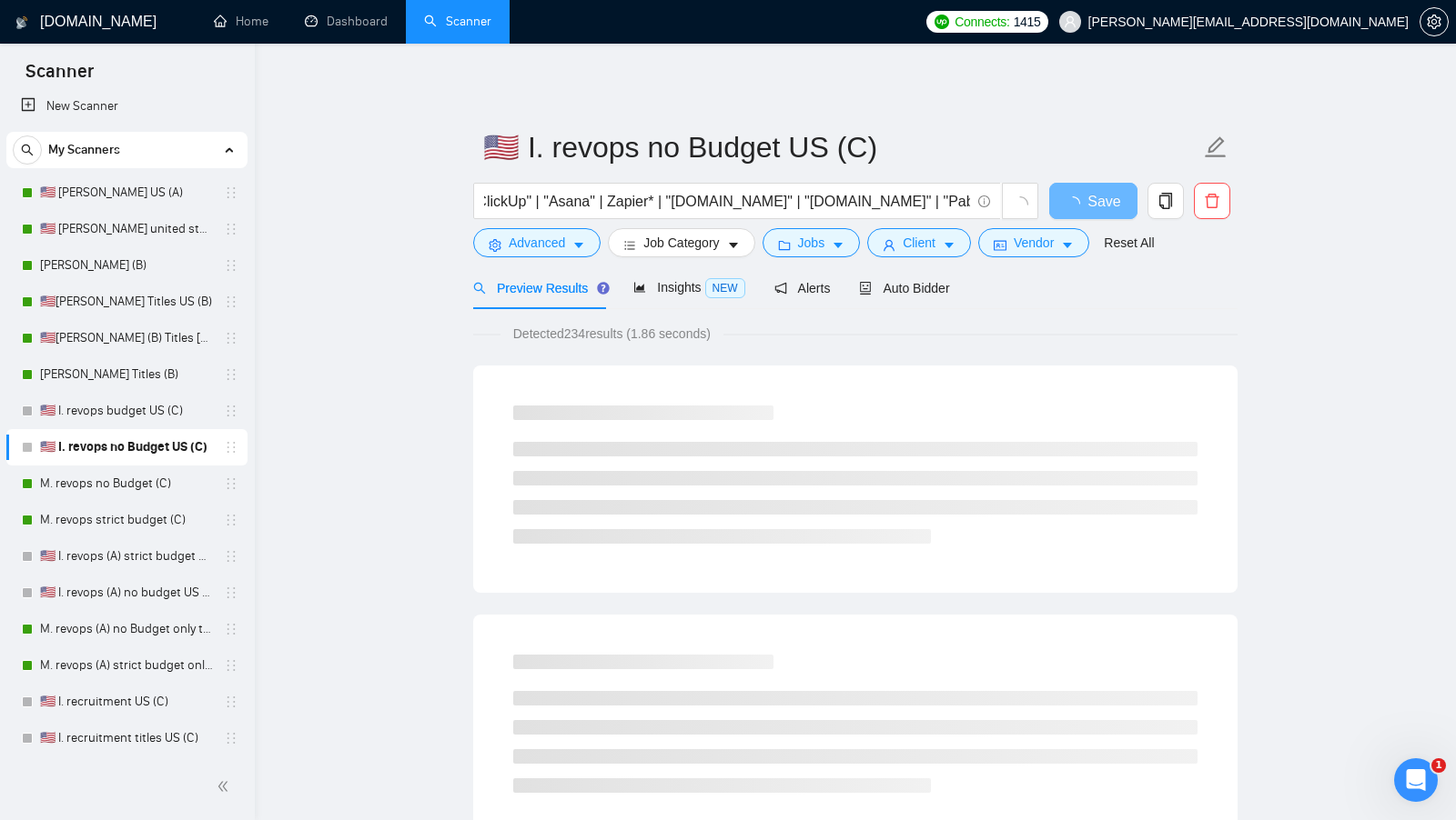
scroll to position [0, 0]
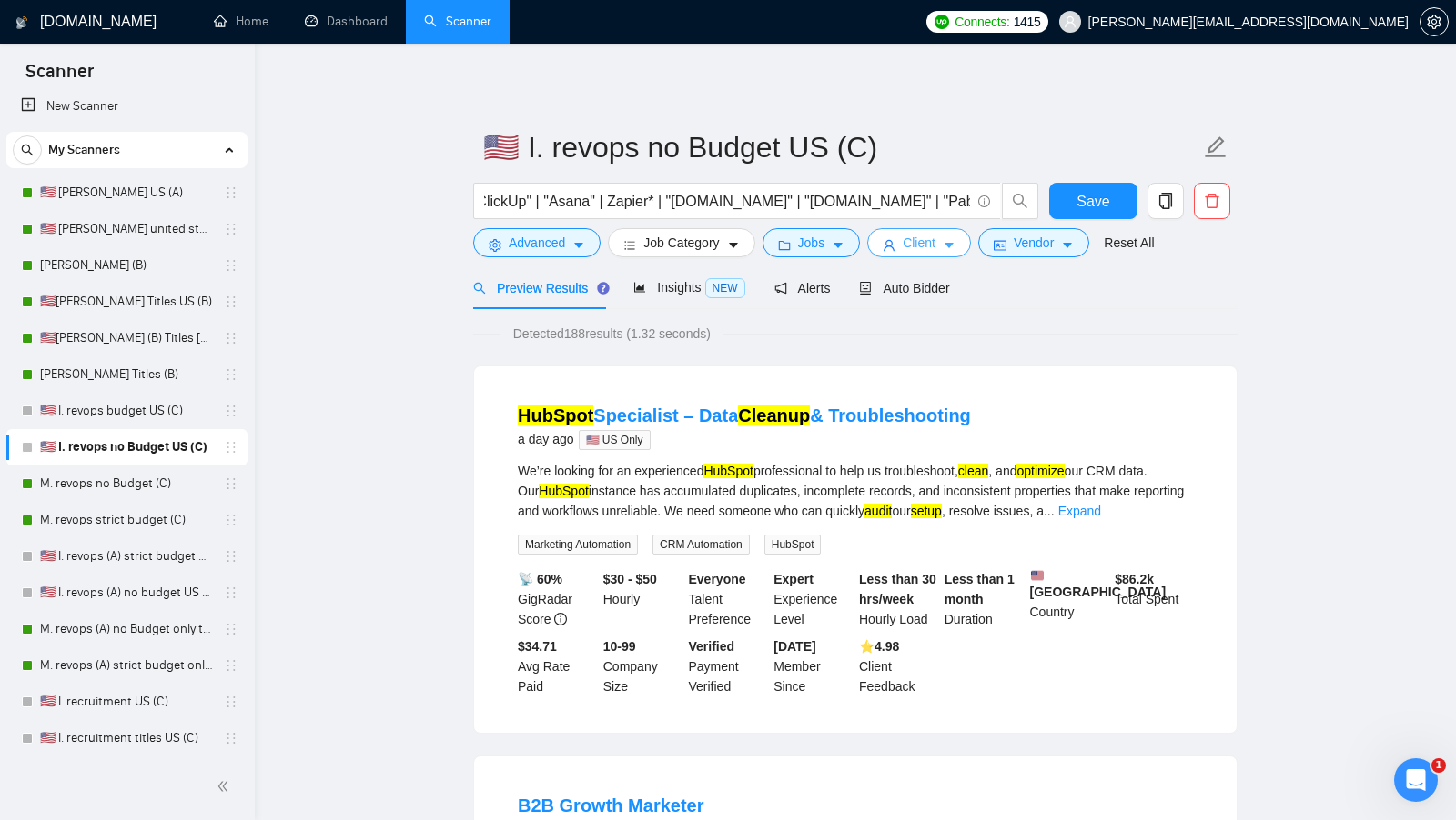
click at [895, 246] on icon "user" at bounding box center [888, 244] width 11 height 11
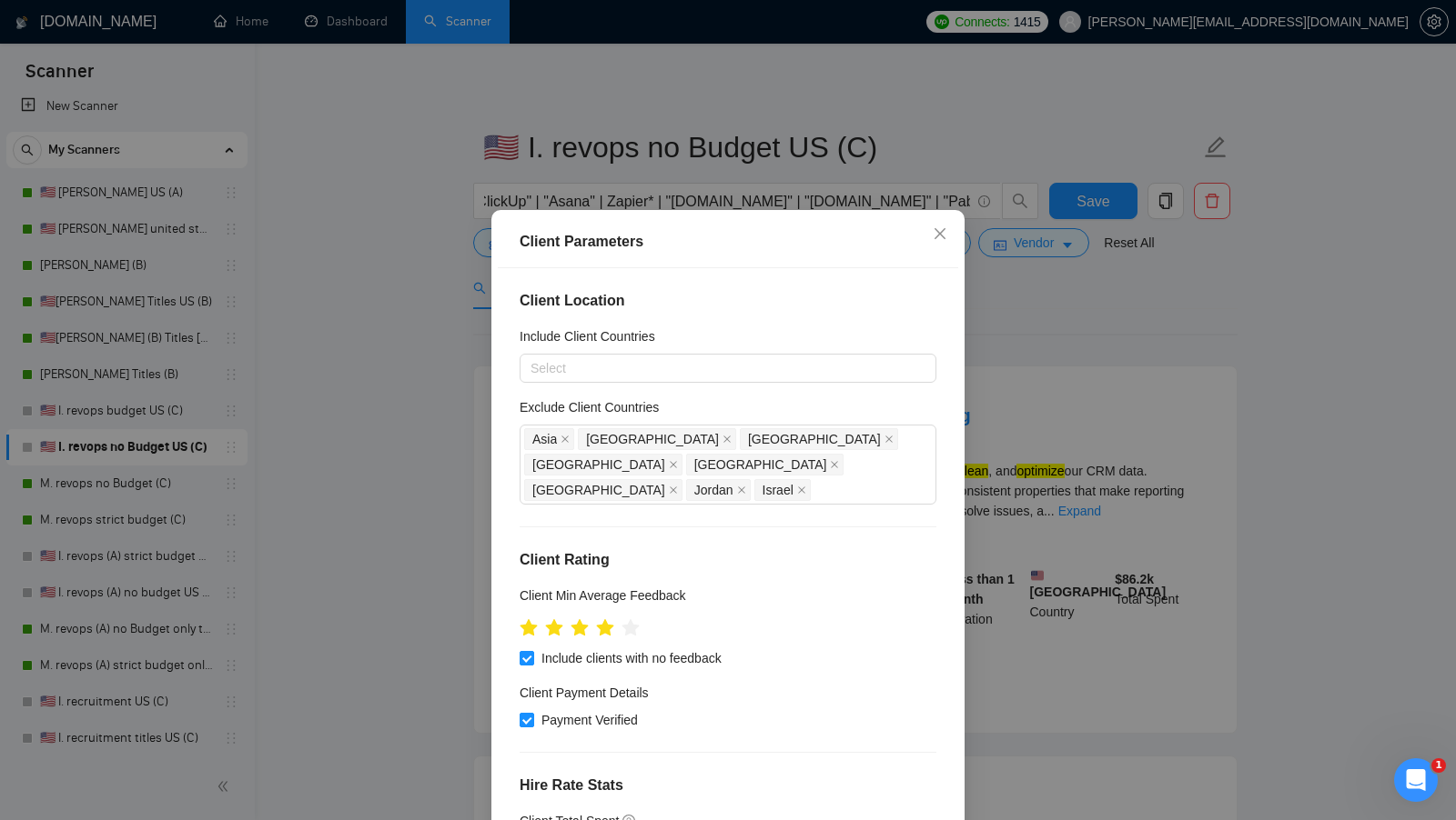
click at [985, 421] on div "Client Parameters Client Location Include Client Countries Select Exclude Clien…" at bounding box center [728, 410] width 1456 height 820
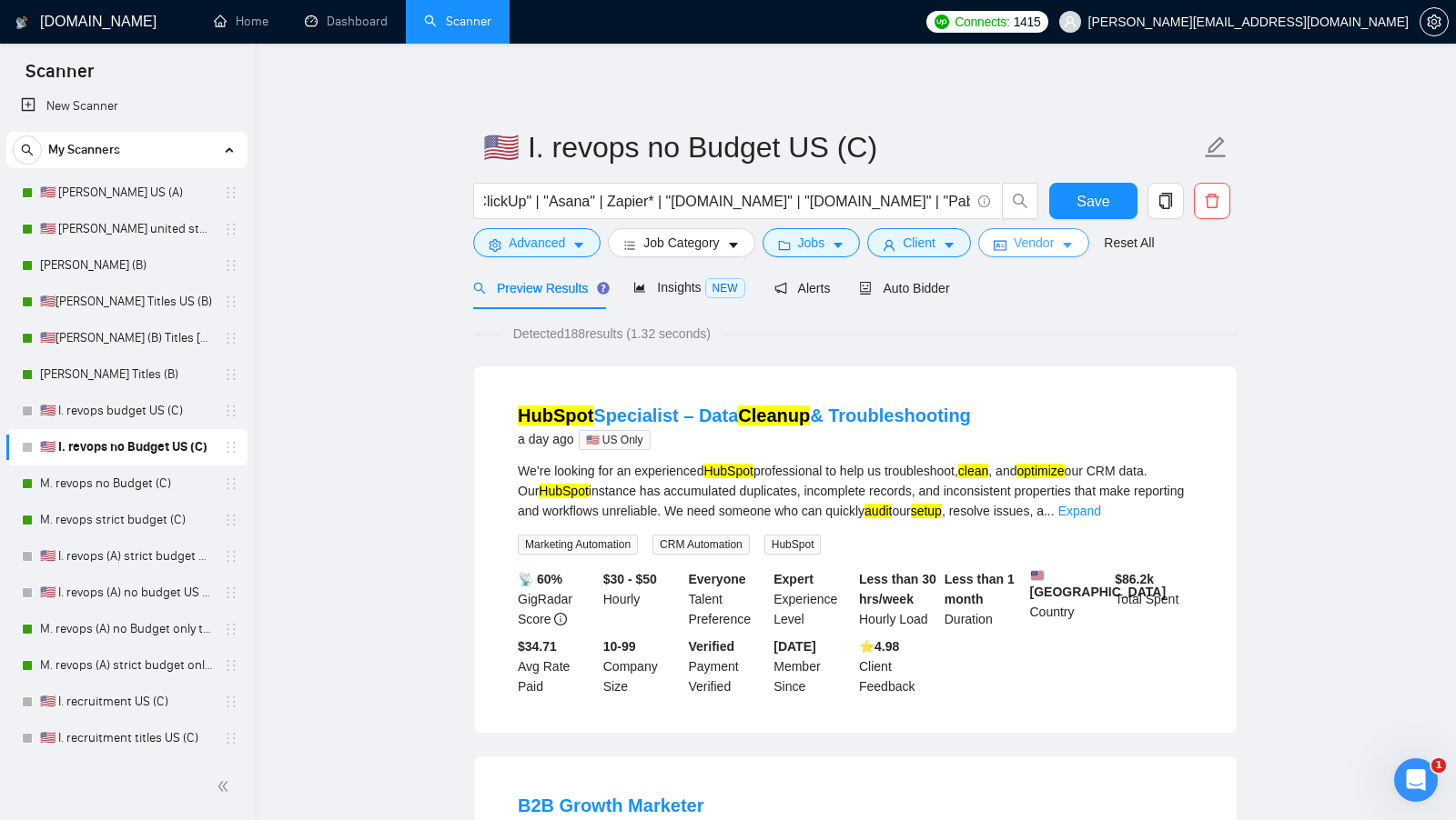
click at [1006, 247] on icon "idcard" at bounding box center [1000, 244] width 13 height 13
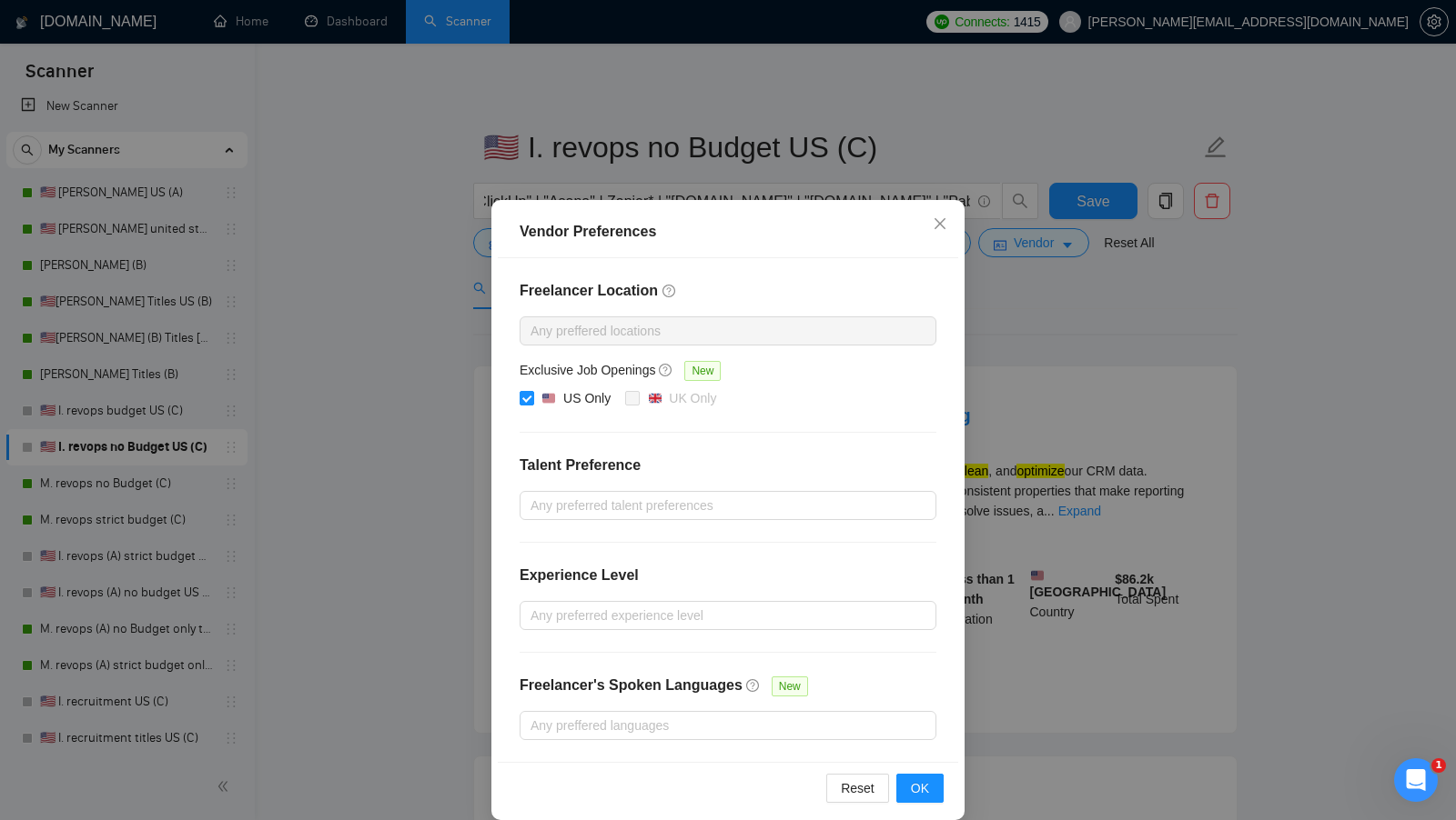
click at [977, 353] on div "Vendor Preferences Freelancer Location Any preffered locations Exclusive Job Op…" at bounding box center [728, 410] width 1456 height 820
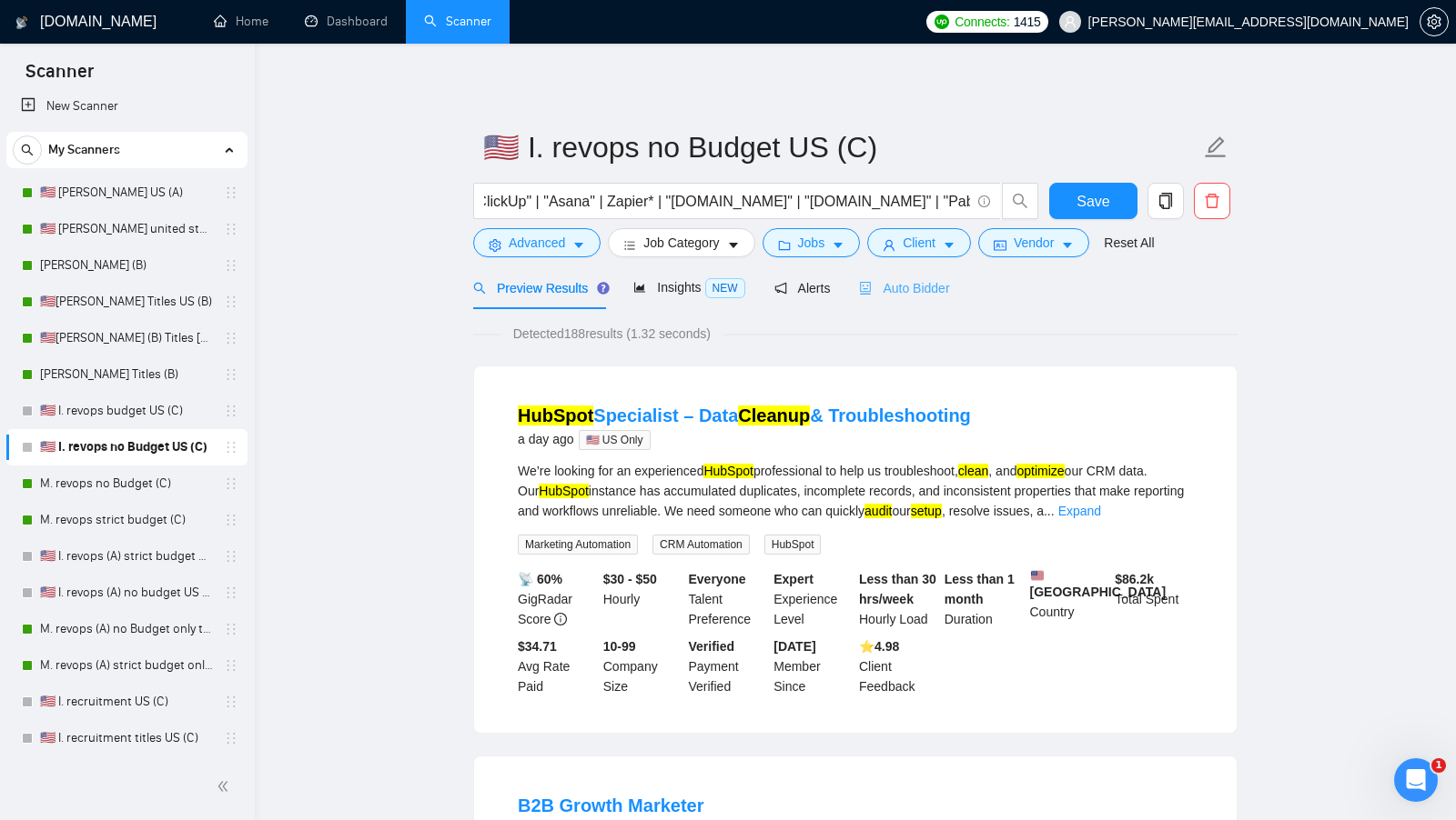
click at [897, 297] on div "Auto Bidder" at bounding box center [904, 288] width 91 height 42
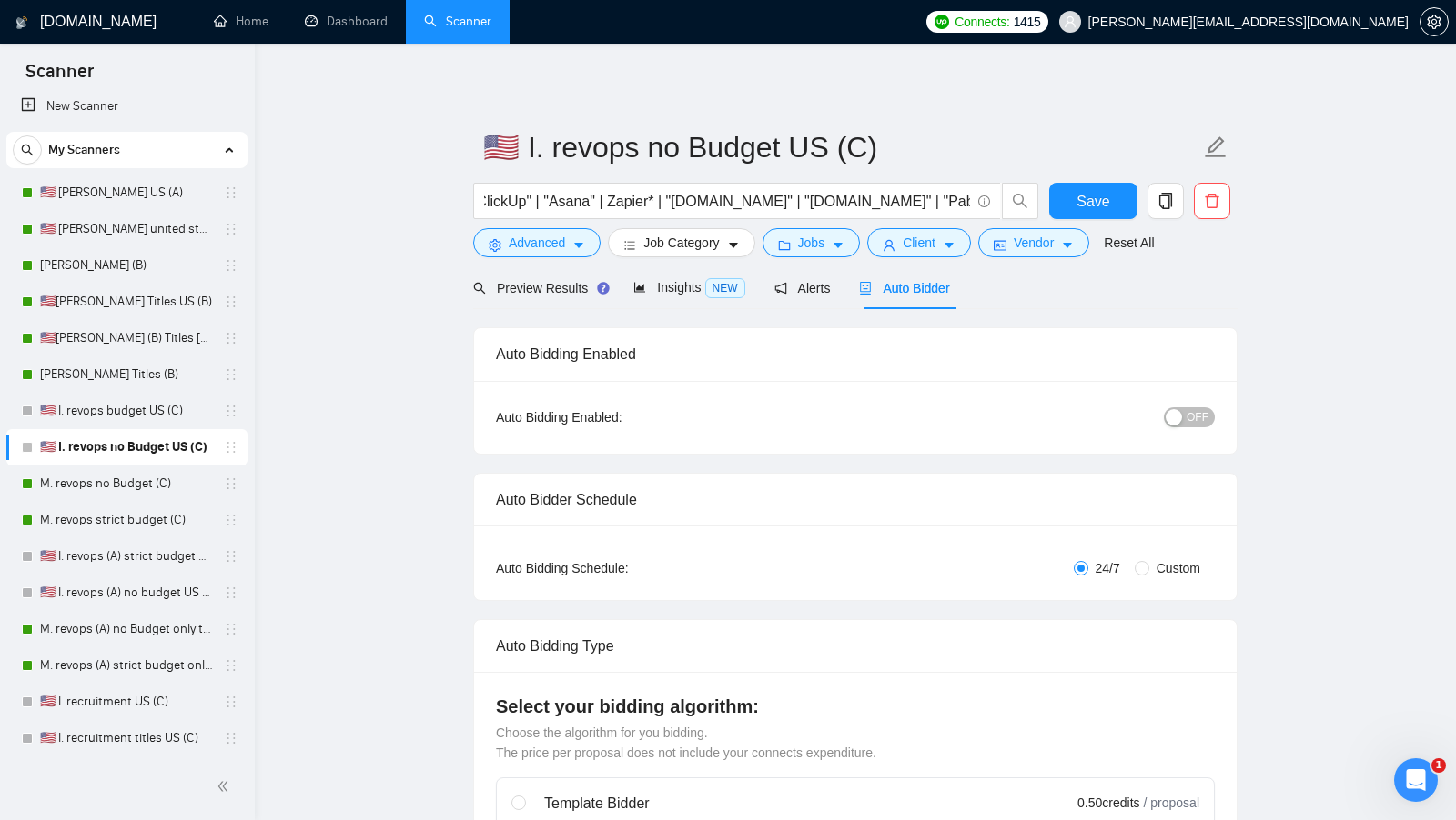
click at [1193, 406] on div "OFF" at bounding box center [1095, 417] width 239 height 21
click at [1183, 426] on div "OFF" at bounding box center [1095, 418] width 239 height 29
click at [1184, 426] on div "OFF" at bounding box center [1095, 418] width 239 height 29
click at [1185, 419] on button "OFF" at bounding box center [1188, 417] width 51 height 20
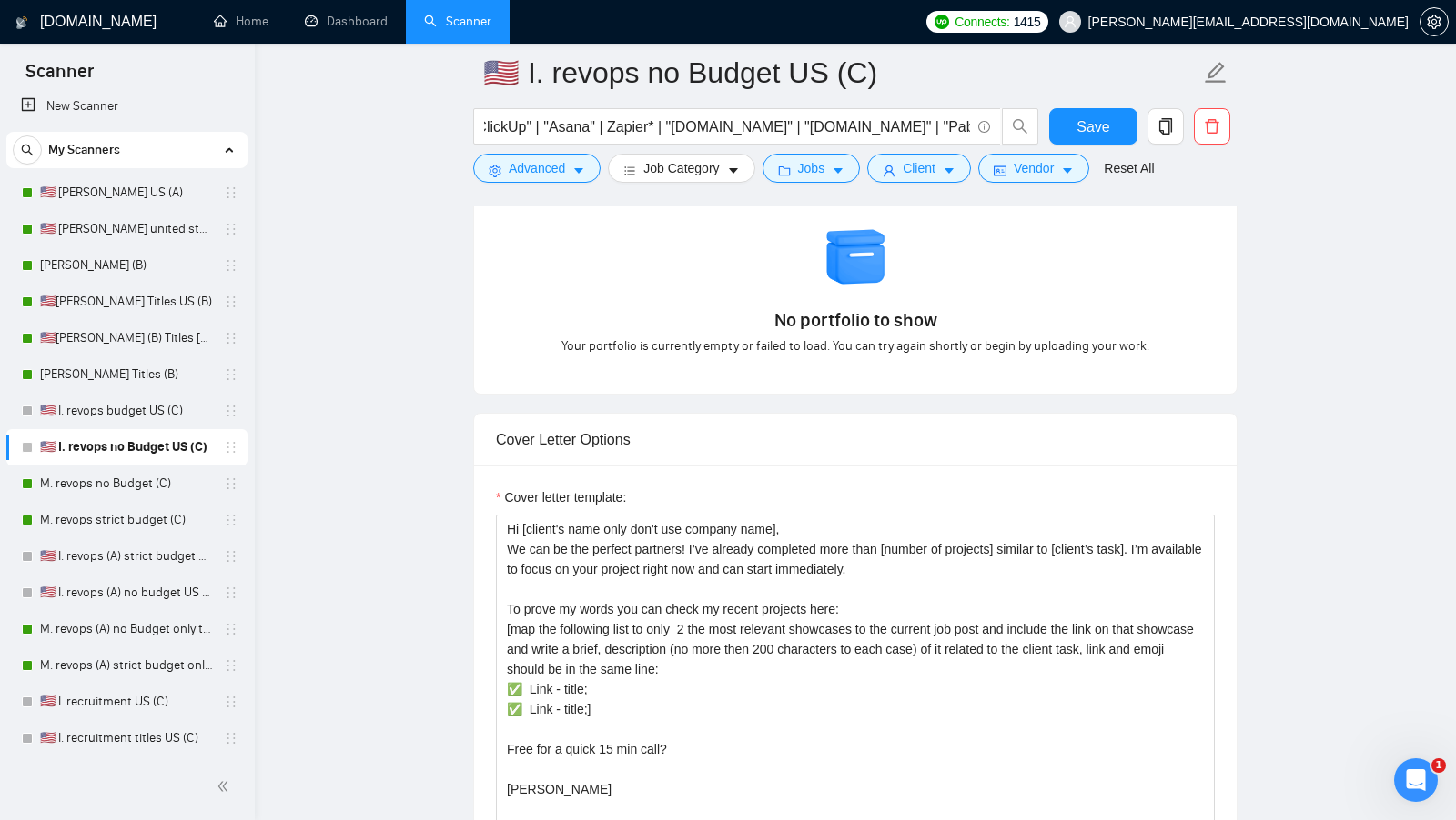
scroll to position [1794, 0]
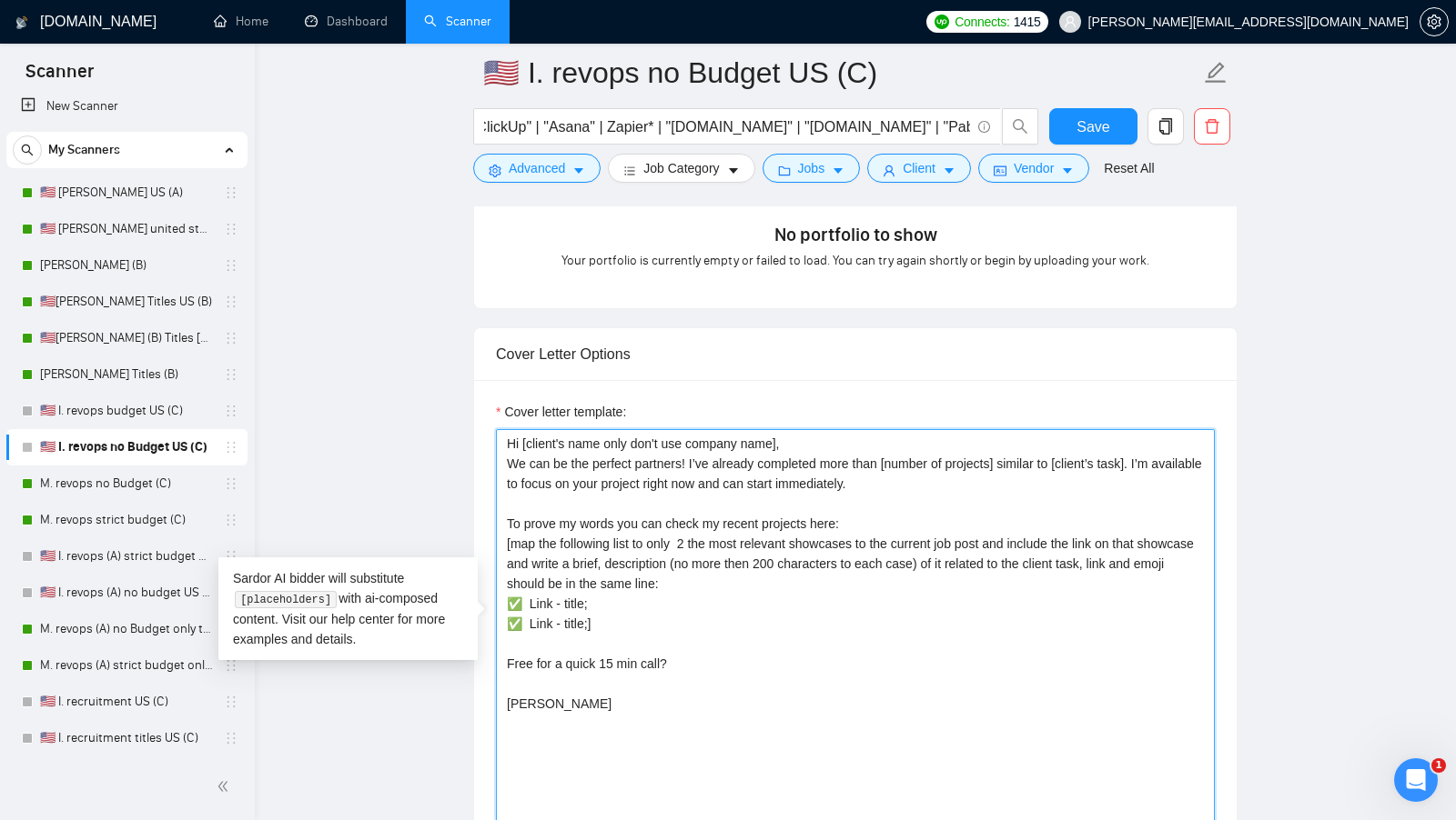
drag, startPoint x: 621, startPoint y: 614, endPoint x: 485, endPoint y: 527, distance: 161.4
click at [485, 527] on div "Cover letter template: Hi [client's name only don't use company name], We can b…" at bounding box center [855, 631] width 763 height 502
paste textarea "✅https://www.upwork.com/freelancers/~0178abb57599999d51?p=1970930149441069056 -…"
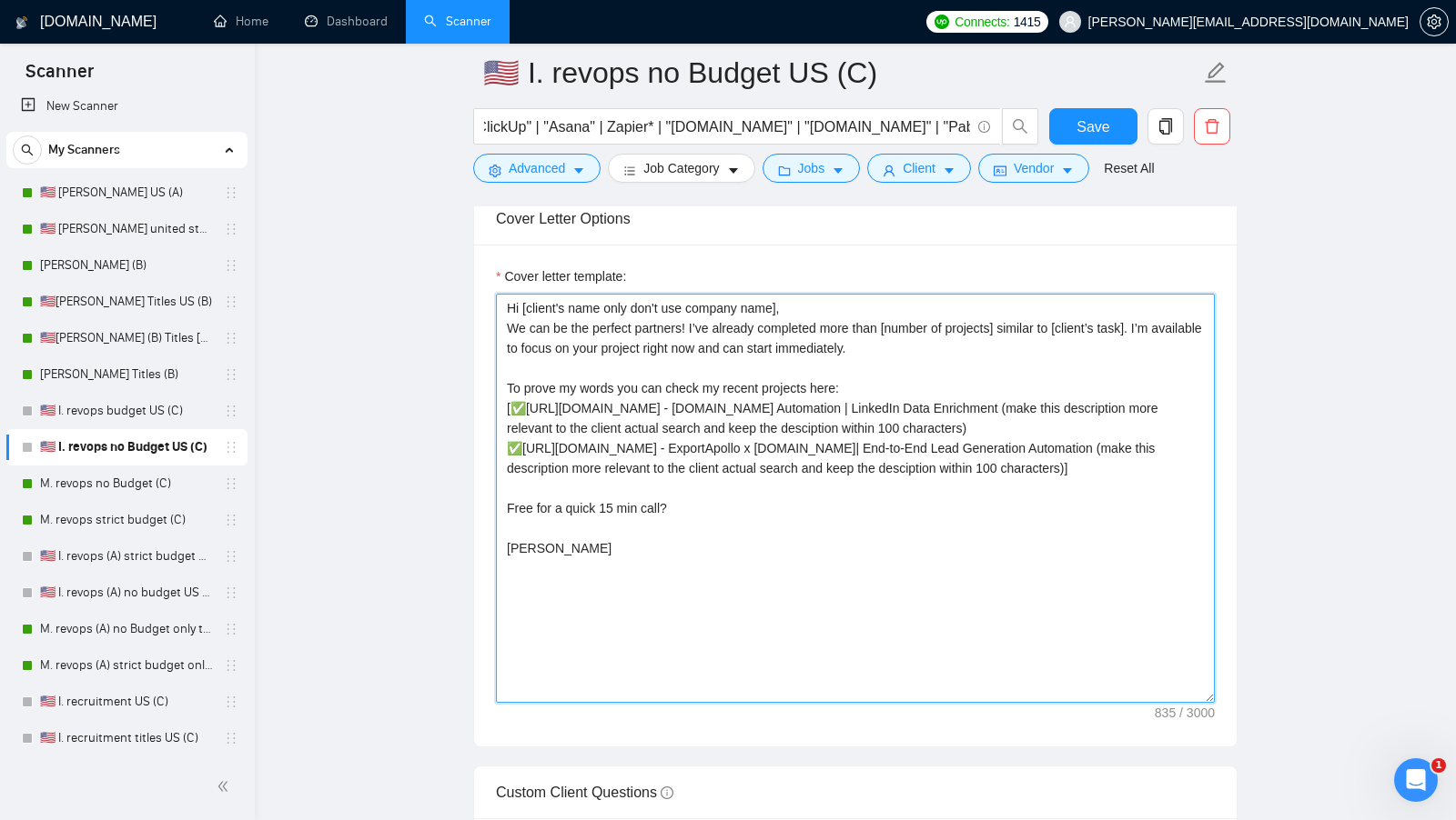
scroll to position [1925, 0]
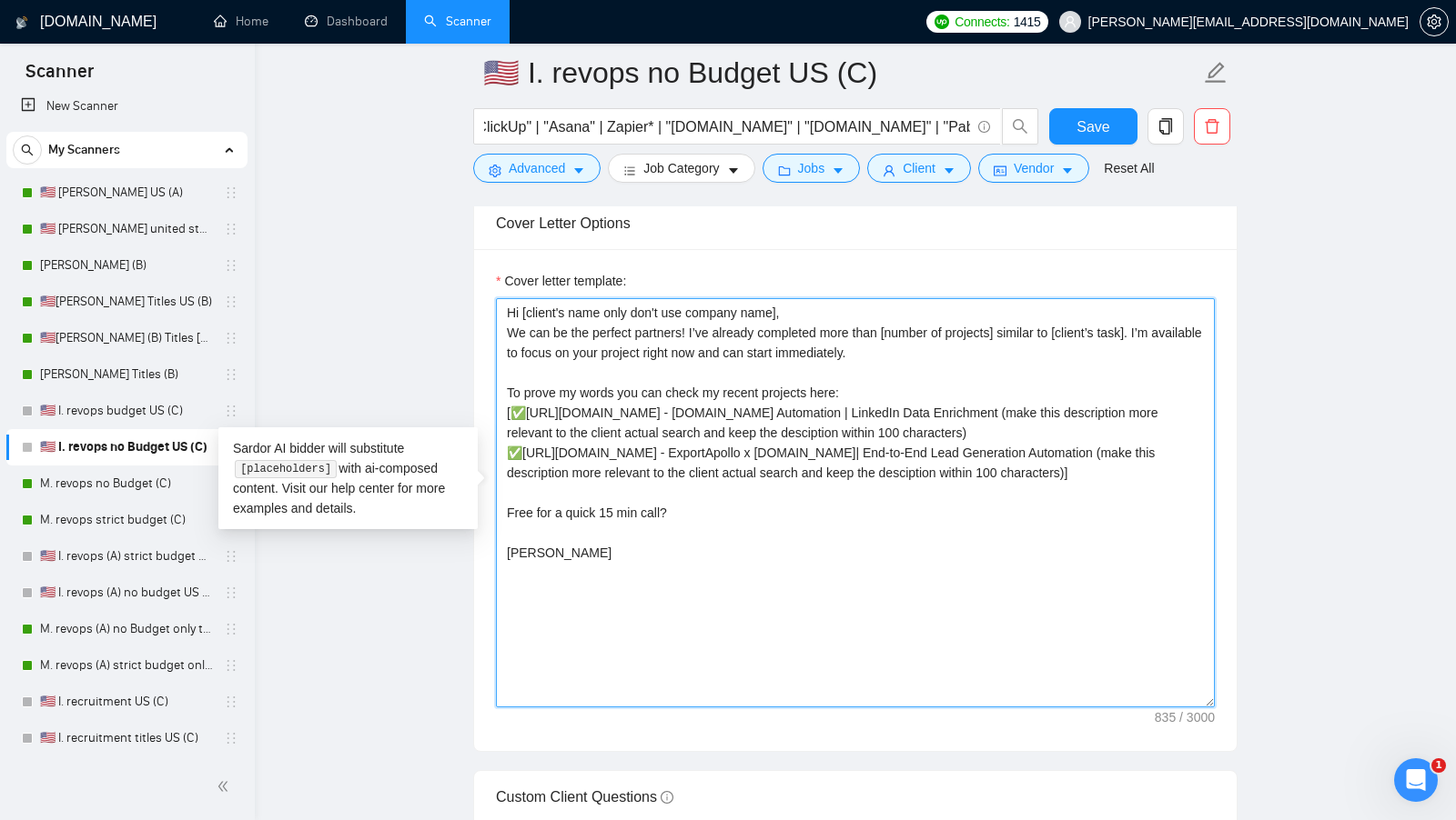
drag, startPoint x: 1060, startPoint y: 403, endPoint x: 519, endPoint y: 407, distance: 541.0
click at [519, 407] on textarea "Hi [client's name only don't use company name], We can be the perfect partners!…" at bounding box center [855, 502] width 718 height 409
paste textarea "29392686100480"
drag, startPoint x: 1078, startPoint y: 406, endPoint x: 663, endPoint y: 417, distance: 415.1
click at [663, 417] on textarea "Hi [client's name only don't use company name], We can be the perfect partners!…" at bounding box center [855, 502] width 718 height 409
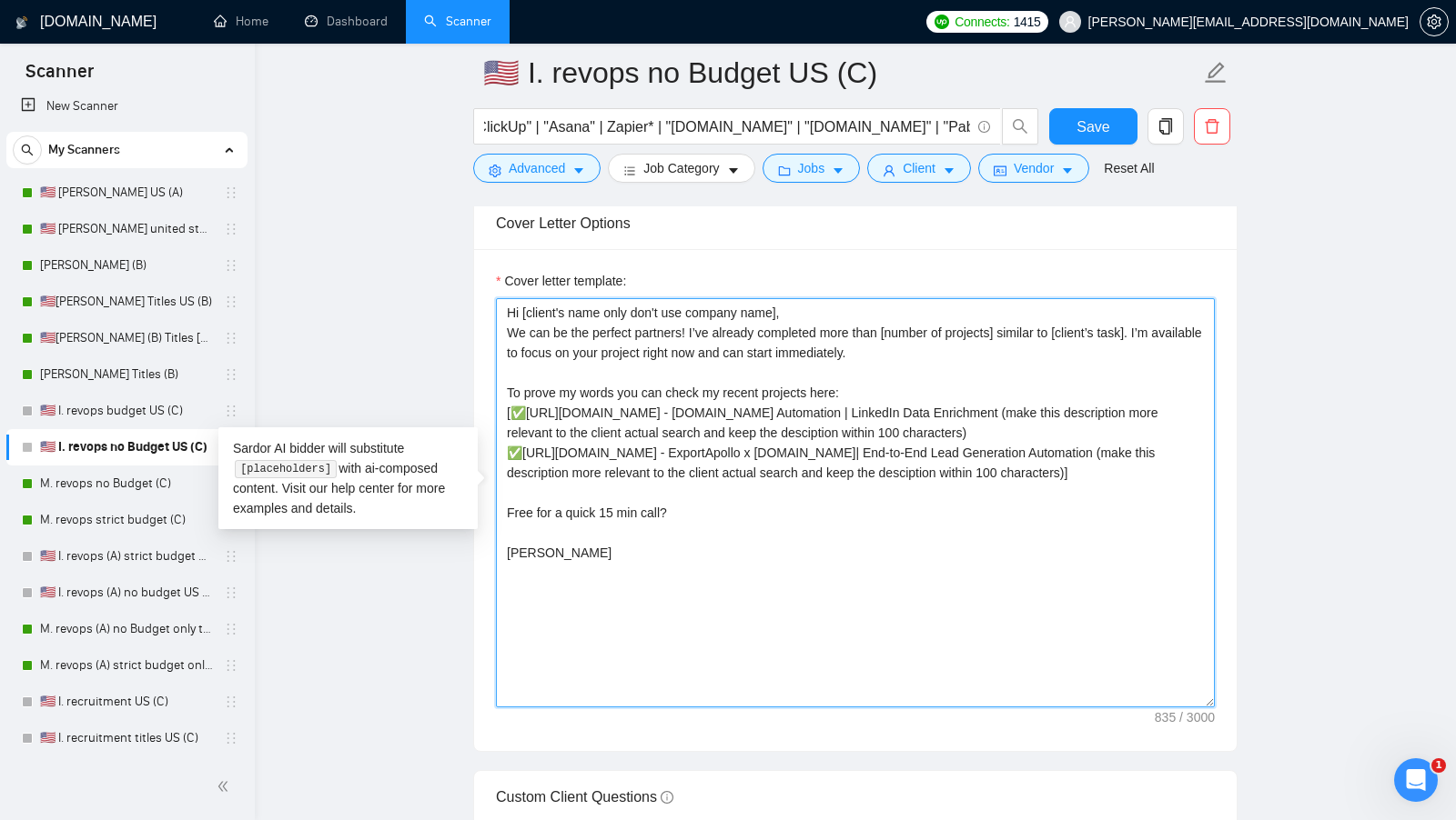
paste textarea "Automation | Make.com Workflow Automation & Task Management"
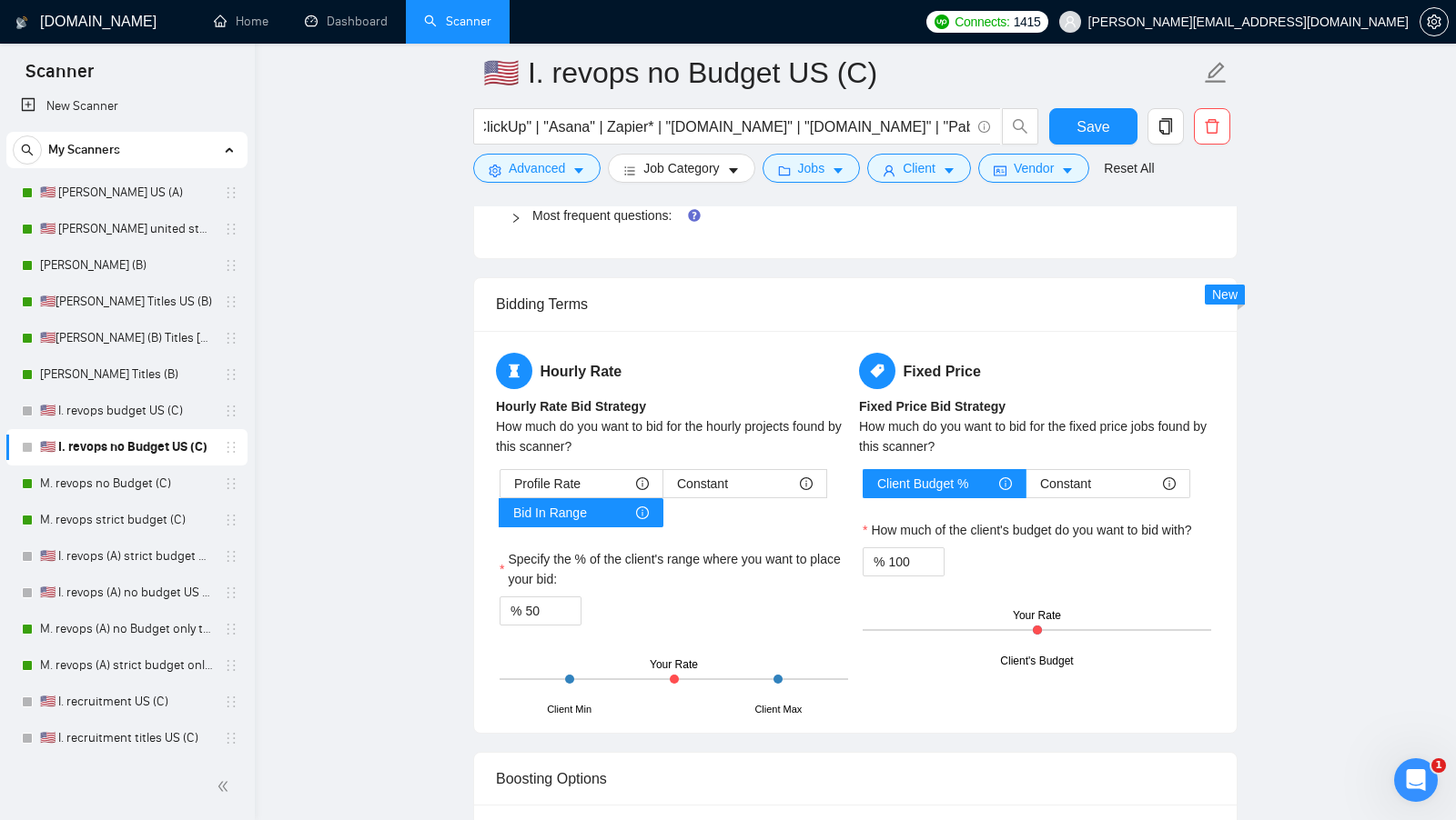
scroll to position [2665, 0]
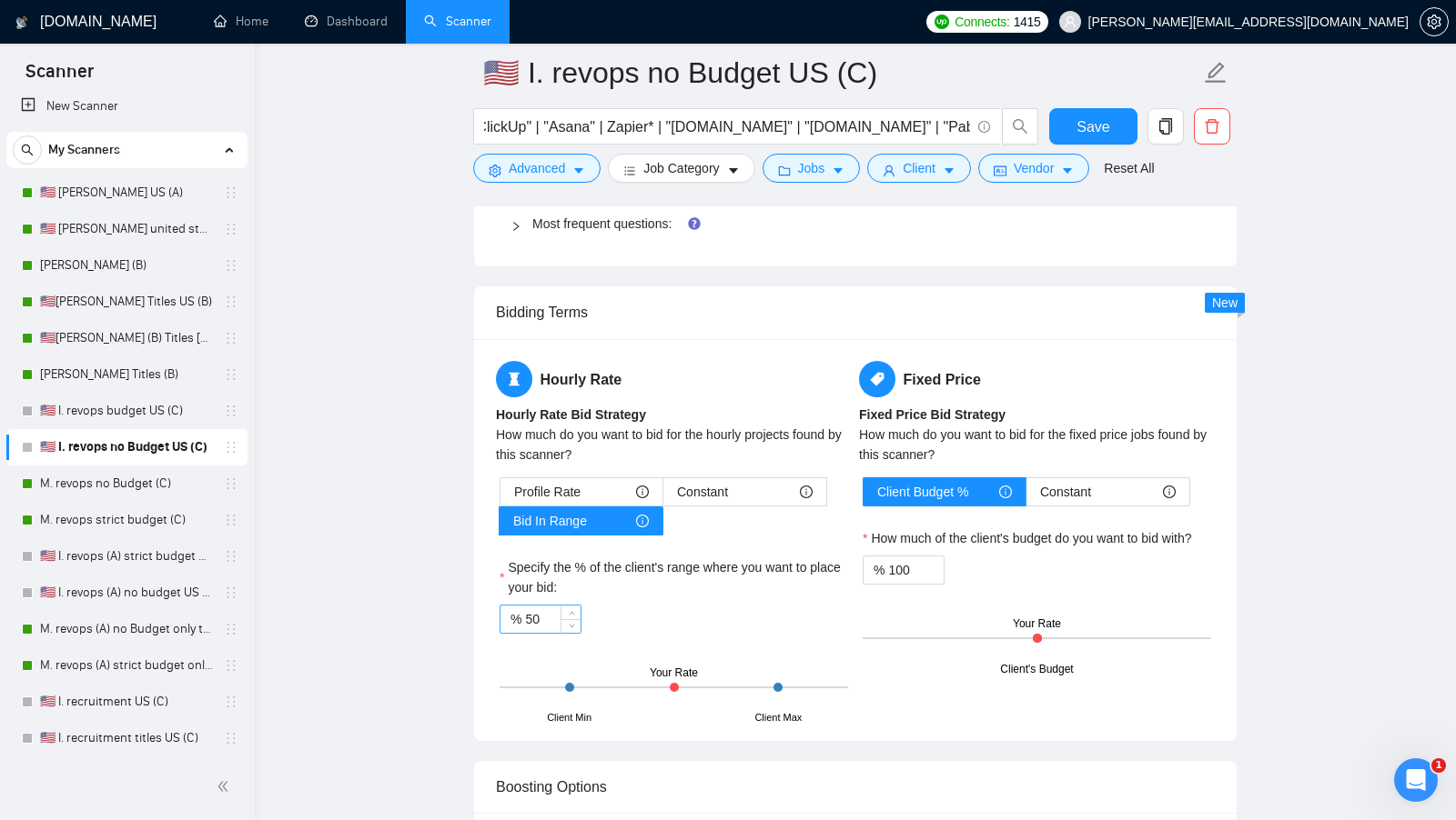
type textarea "Hi [client's name only don't use company name], We can be the perfect partners!…"
click at [550, 605] on input "50" at bounding box center [553, 619] width 56 height 27
type input "70"
click at [1082, 141] on button "Save" at bounding box center [1093, 126] width 89 height 37
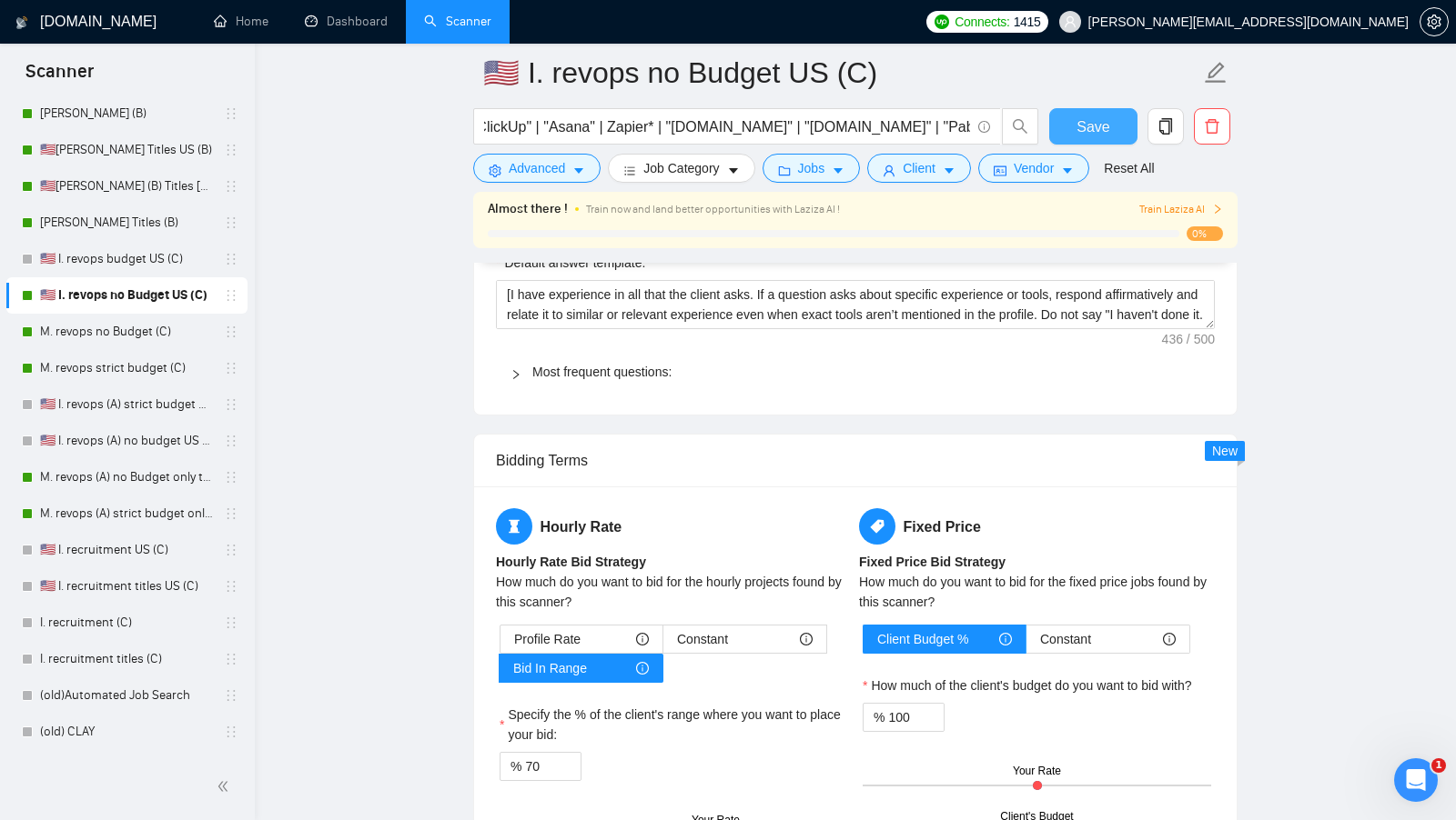
scroll to position [546, 0]
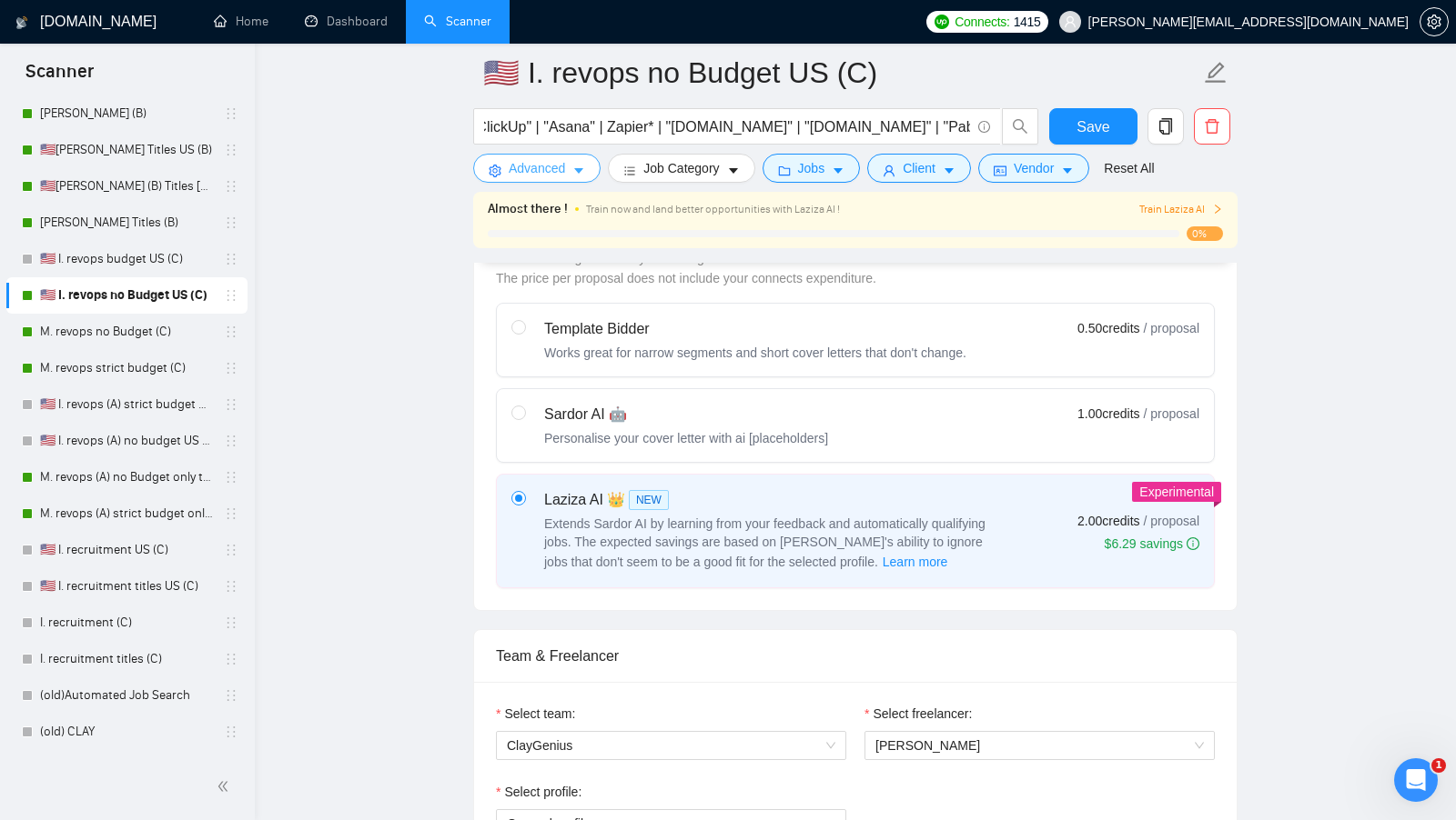
click at [551, 161] on span "Advanced" at bounding box center [536, 167] width 57 height 20
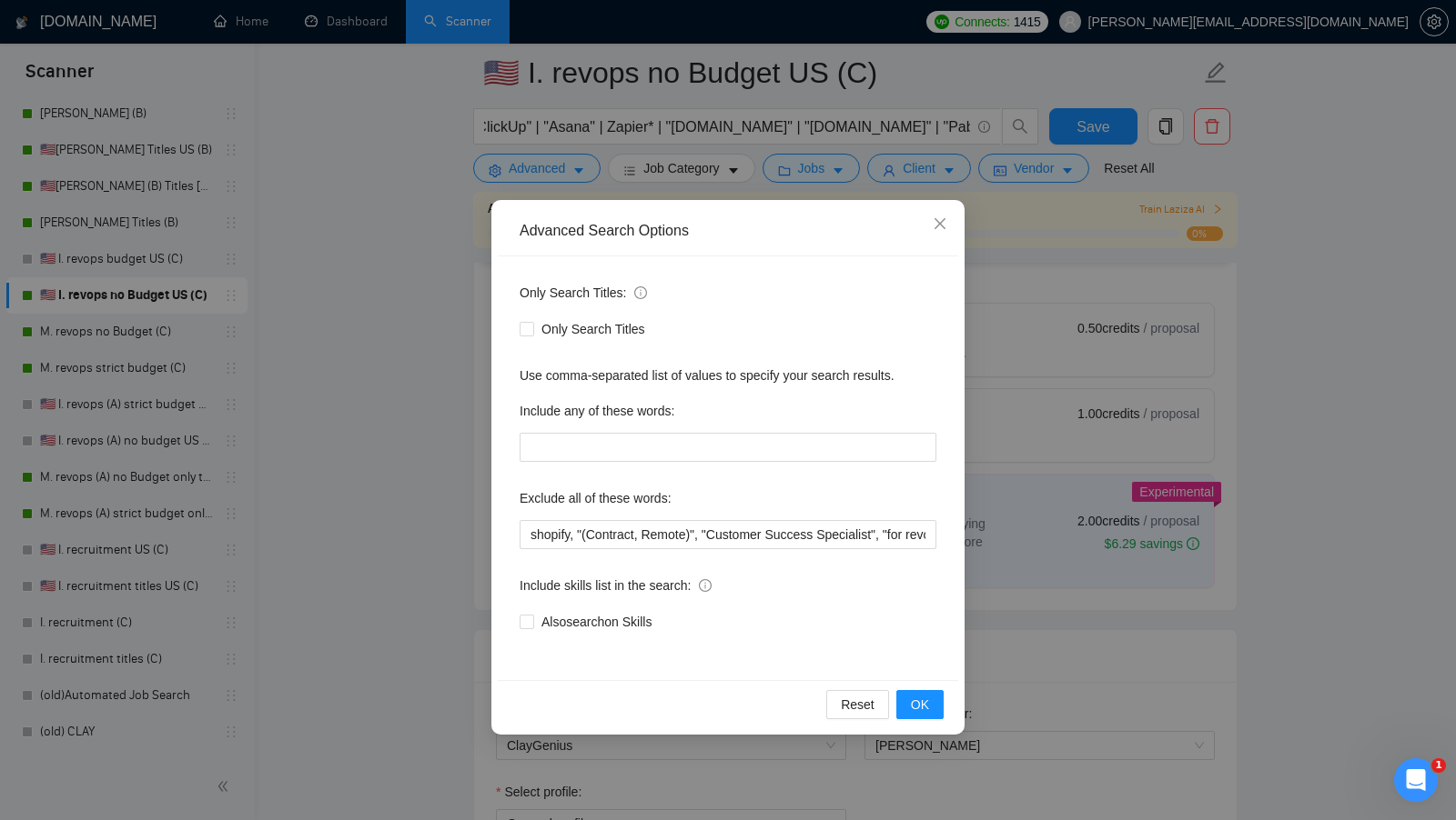
click at [444, 491] on div "Advanced Search Options Only Search Titles: Only Search Titles Use comma-separa…" at bounding box center [728, 410] width 1456 height 820
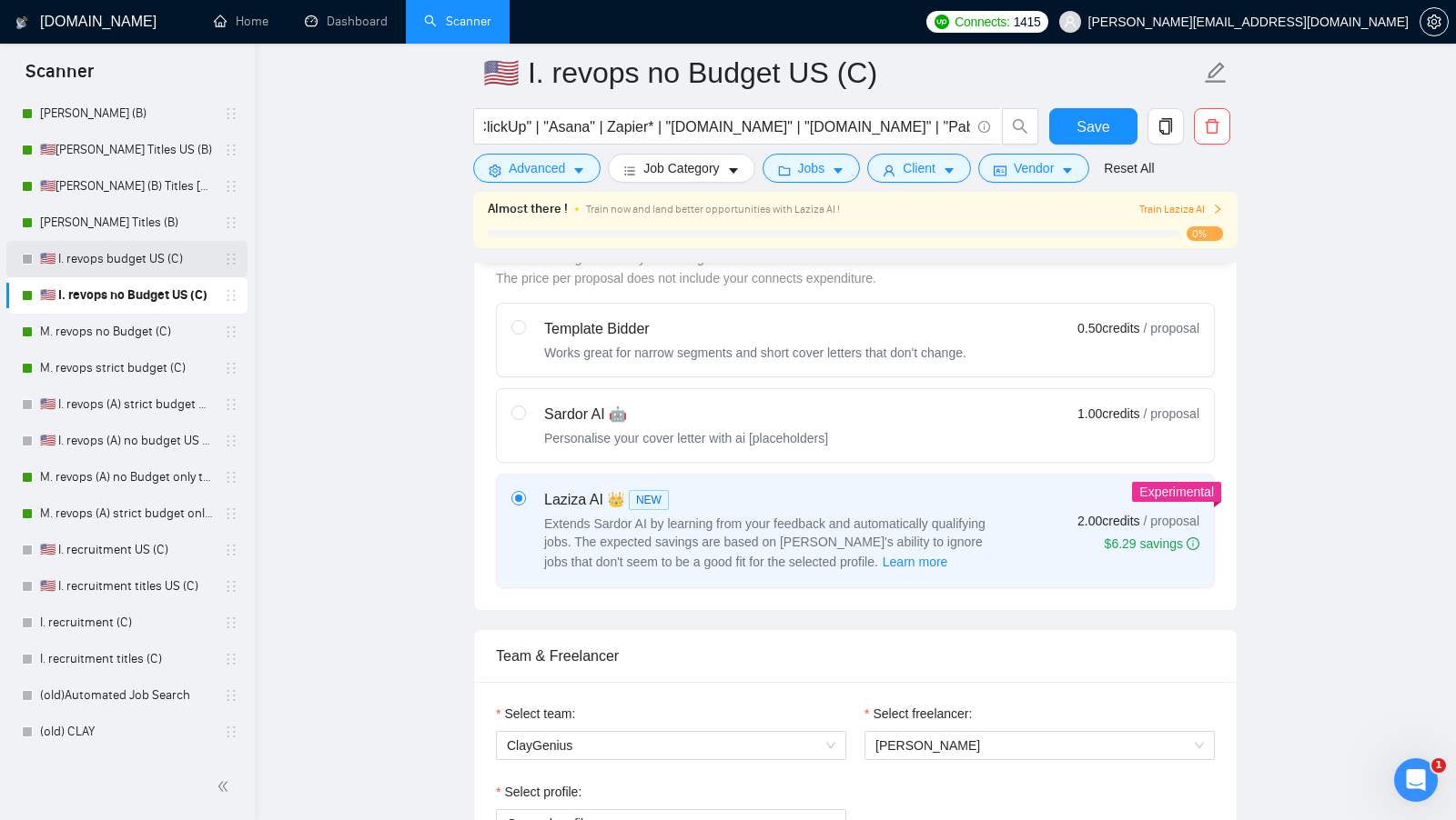
click at [110, 264] on link "🇺🇸 I. revops budget US (C)" at bounding box center [127, 259] width 173 height 37
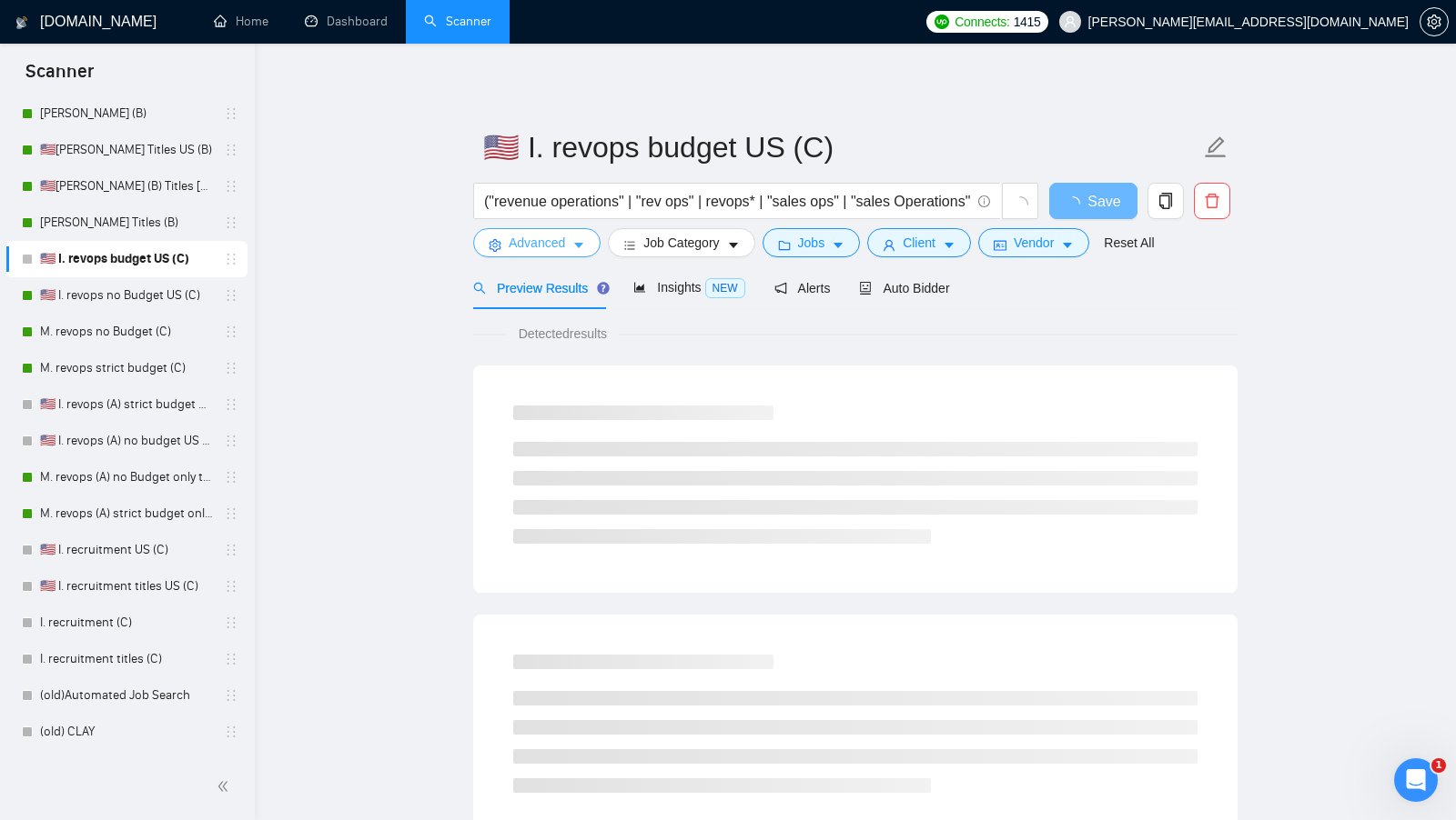
click at [585, 243] on icon "caret-down" at bounding box center [578, 244] width 13 height 13
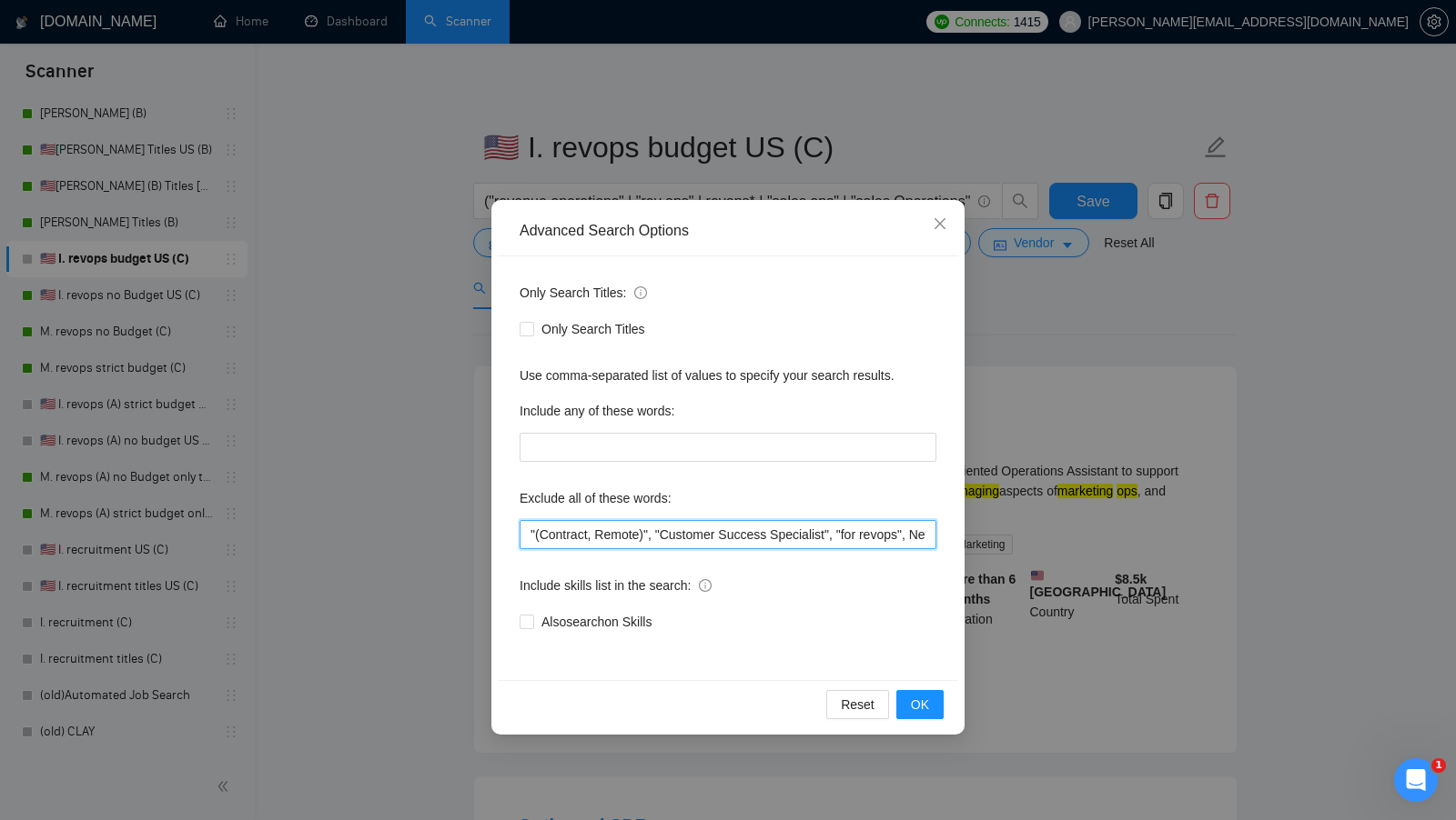
click at [530, 527] on input ""(Contract, Remote)", "Customer Success Specialist", "for revops", NetSuite, "f…" at bounding box center [727, 534] width 417 height 29
type input "shopify, "(Contract, Remote)", "Customer Success Specialist", "for revops", Net…"
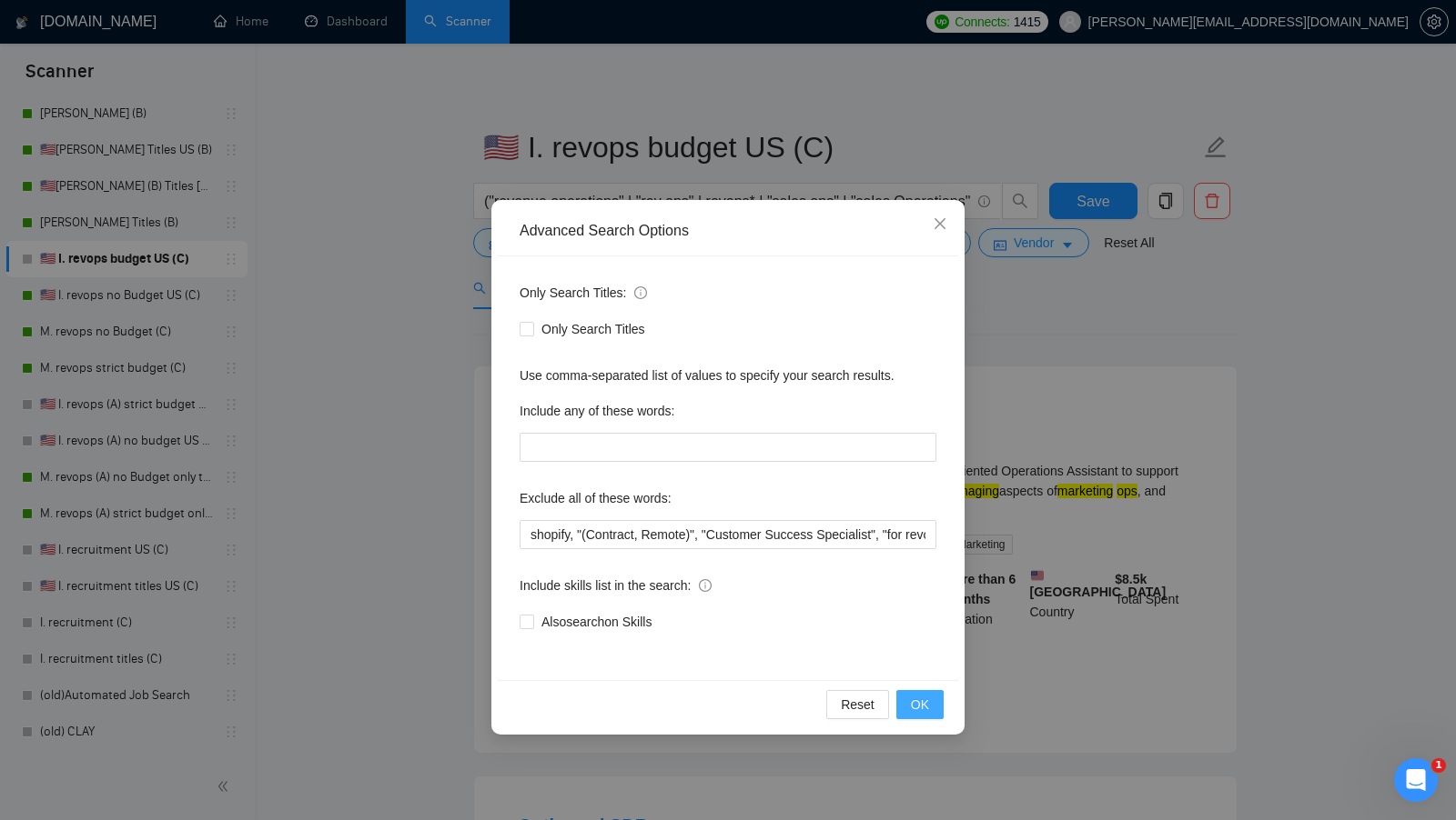
click at [909, 703] on button "OK" at bounding box center [920, 705] width 47 height 29
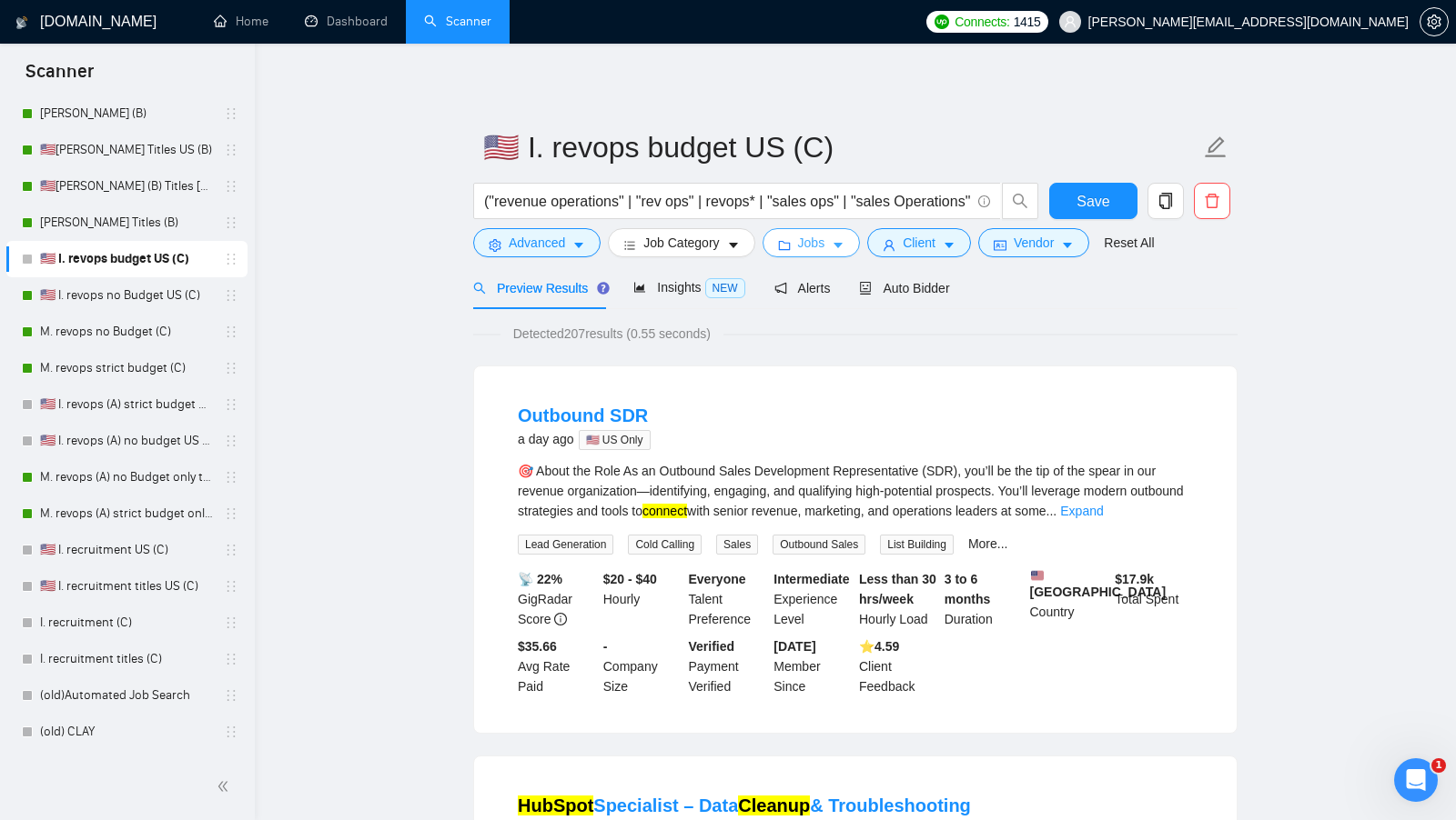
click at [820, 235] on span "Jobs" at bounding box center [812, 243] width 27 height 20
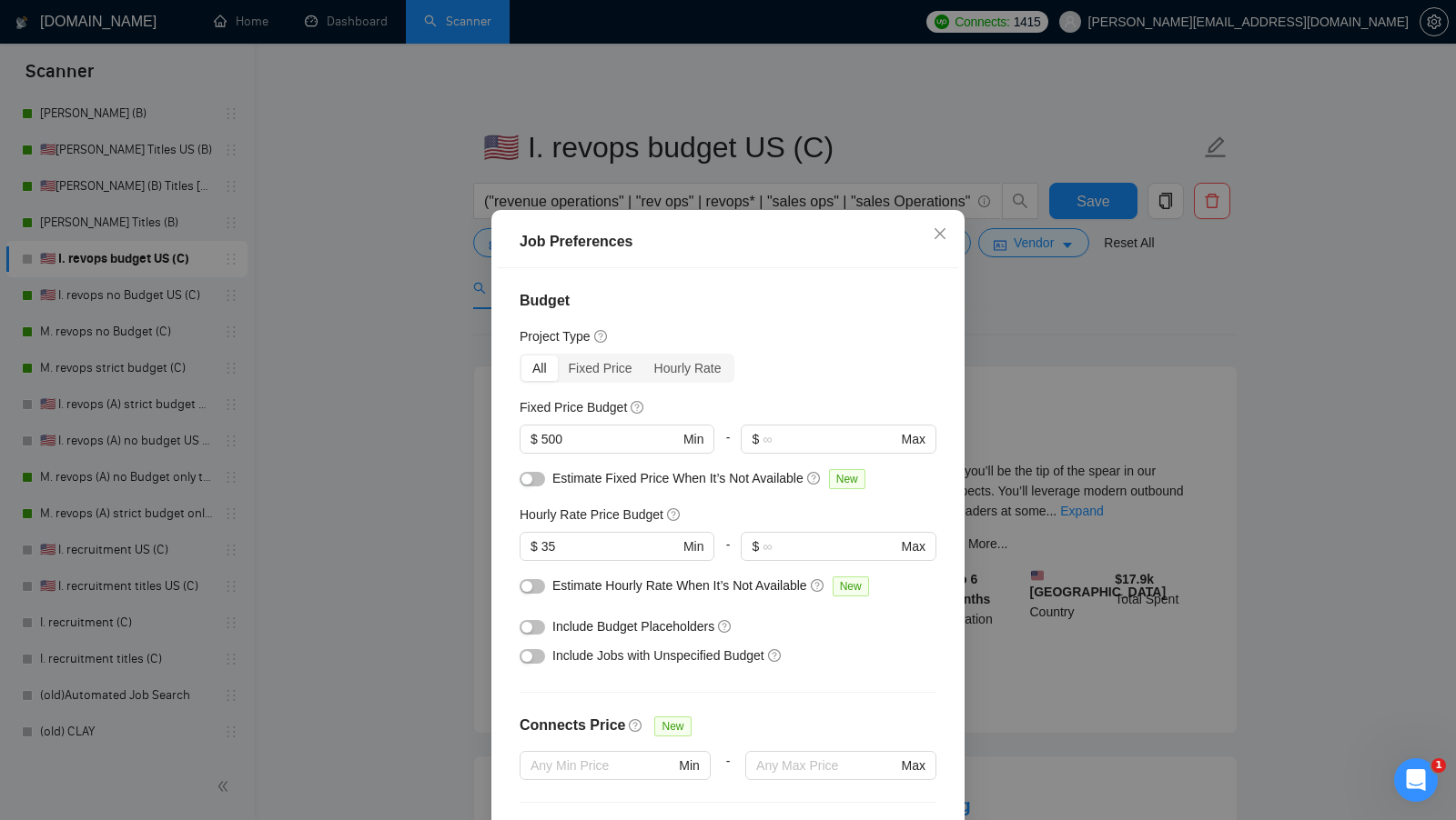
click at [1025, 438] on div "Job Preferences Budget Project Type All Fixed Price Hourly Rate Fixed Price Bud…" at bounding box center [728, 410] width 1456 height 820
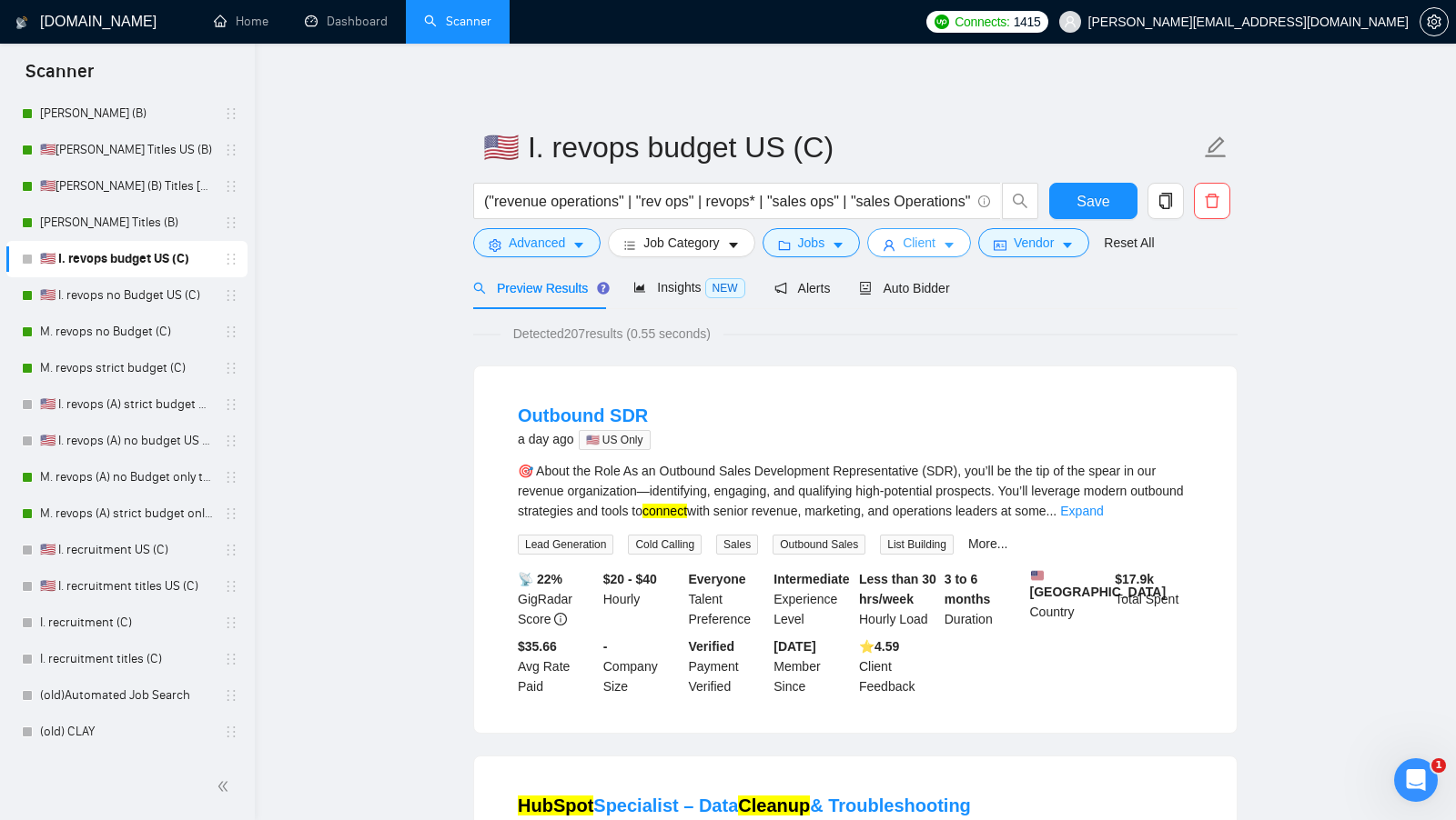
click at [938, 232] on button "Client" at bounding box center [919, 243] width 104 height 29
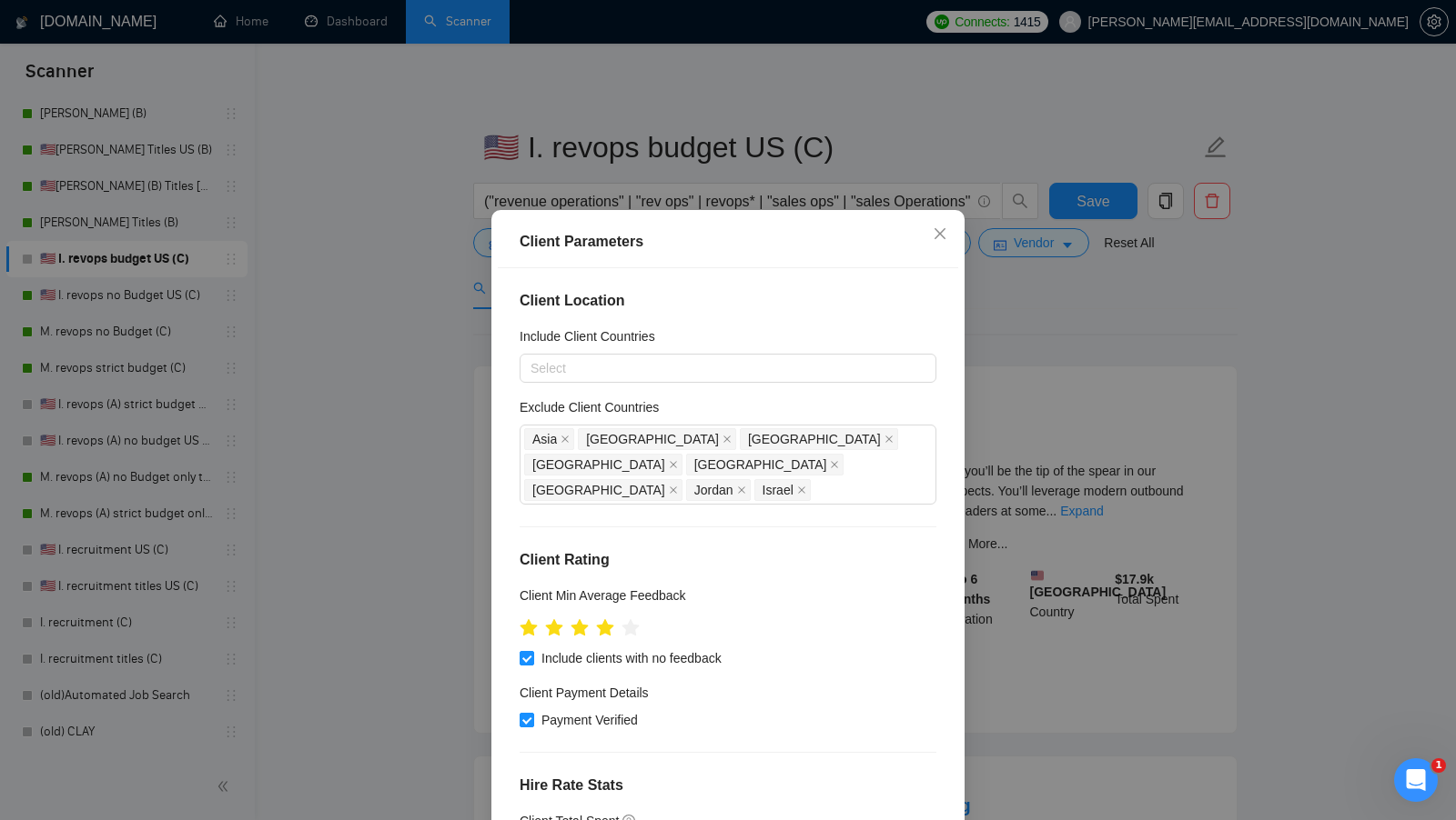
click at [985, 367] on div "Client Parameters Client Location Include Client Countries Select Exclude Clien…" at bounding box center [728, 410] width 1456 height 820
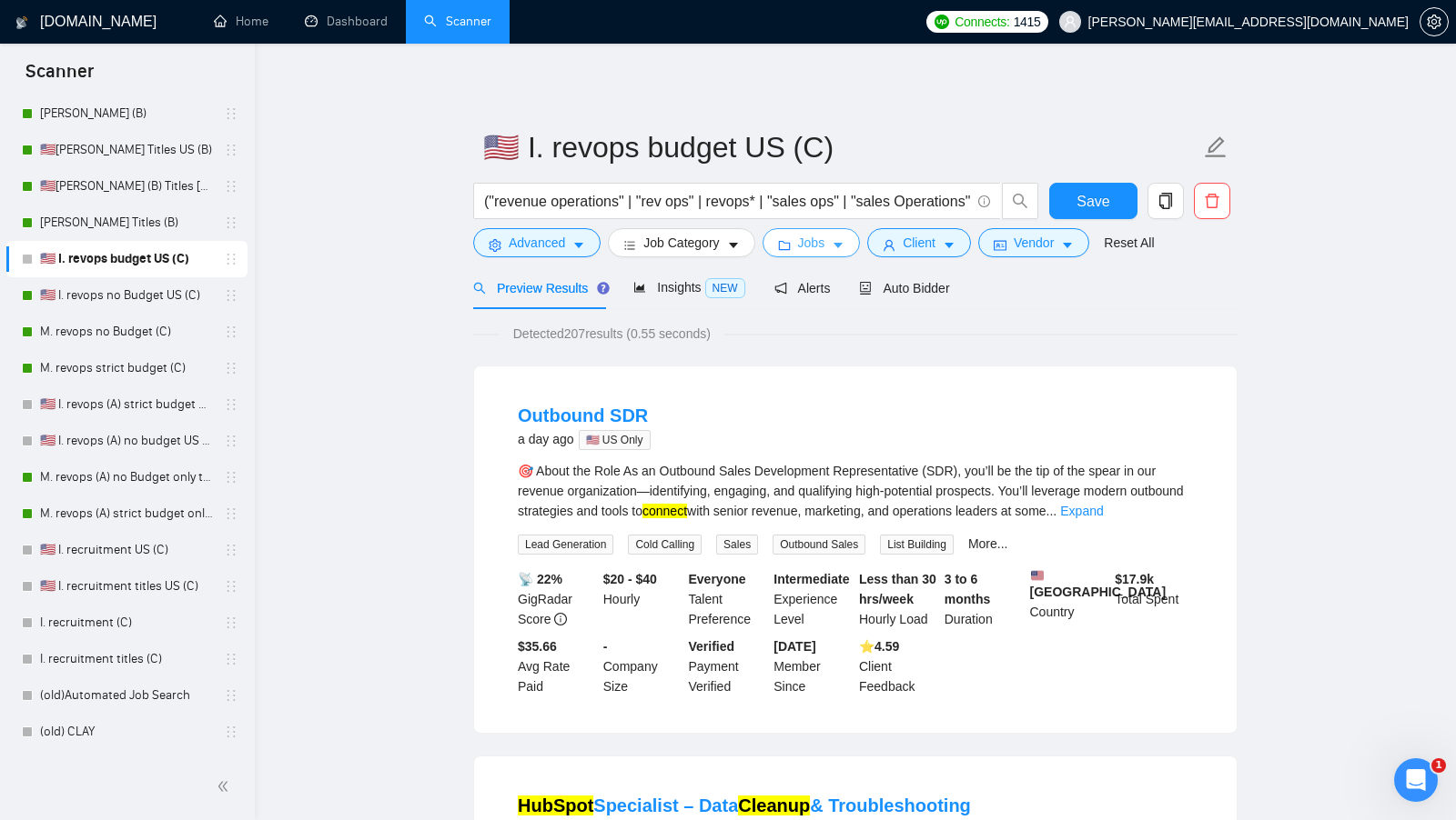
click at [839, 239] on span "caret-down" at bounding box center [838, 245] width 13 height 13
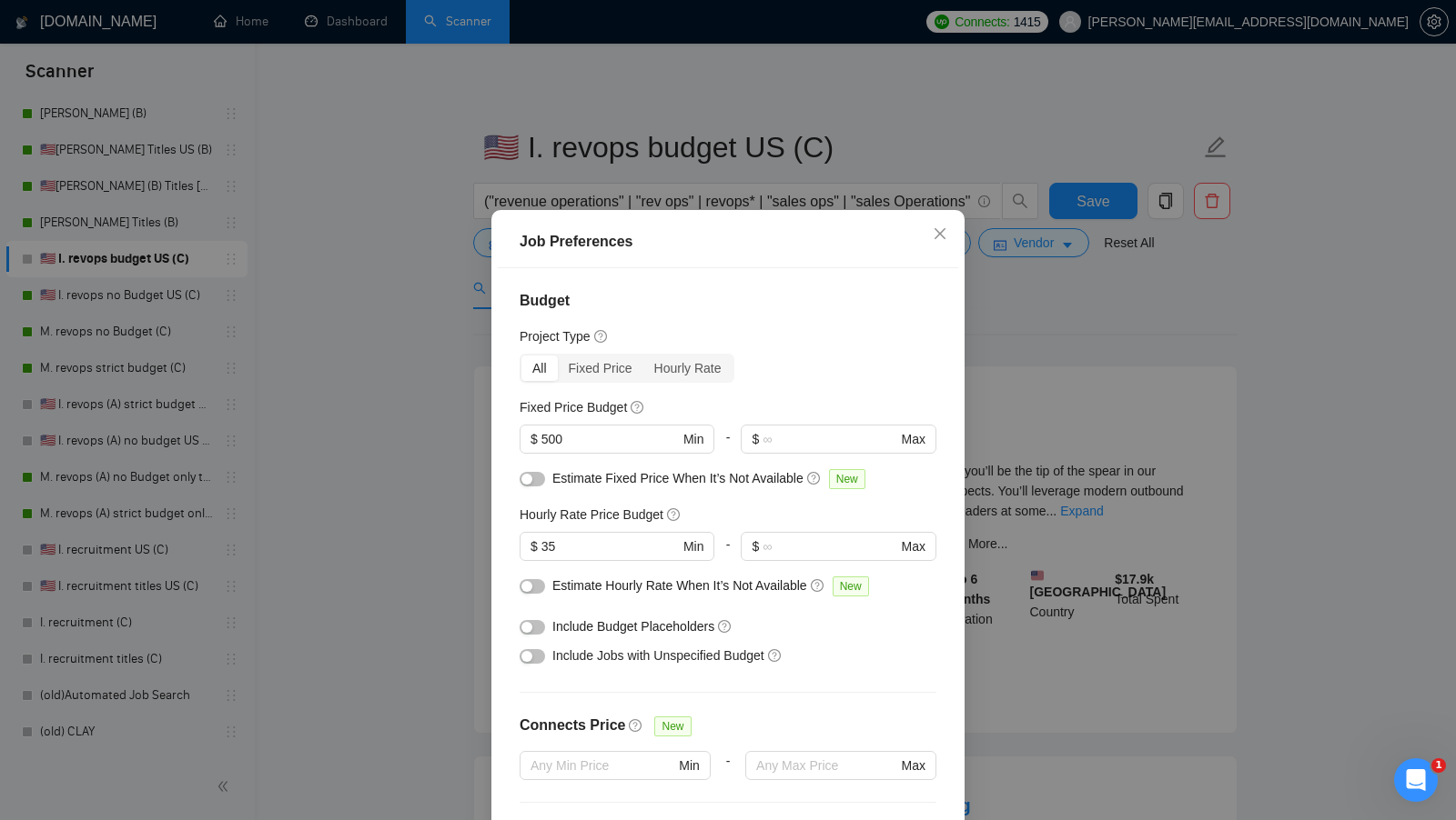
click at [599, 532] on div "$ 35 Min" at bounding box center [616, 547] width 195 height 29
click at [599, 532] on span "$ 35 Min" at bounding box center [615, 547] width 194 height 29
click at [598, 533] on span "$ 35 Min" at bounding box center [615, 547] width 194 height 29
click at [593, 537] on input "35" at bounding box center [610, 546] width 138 height 20
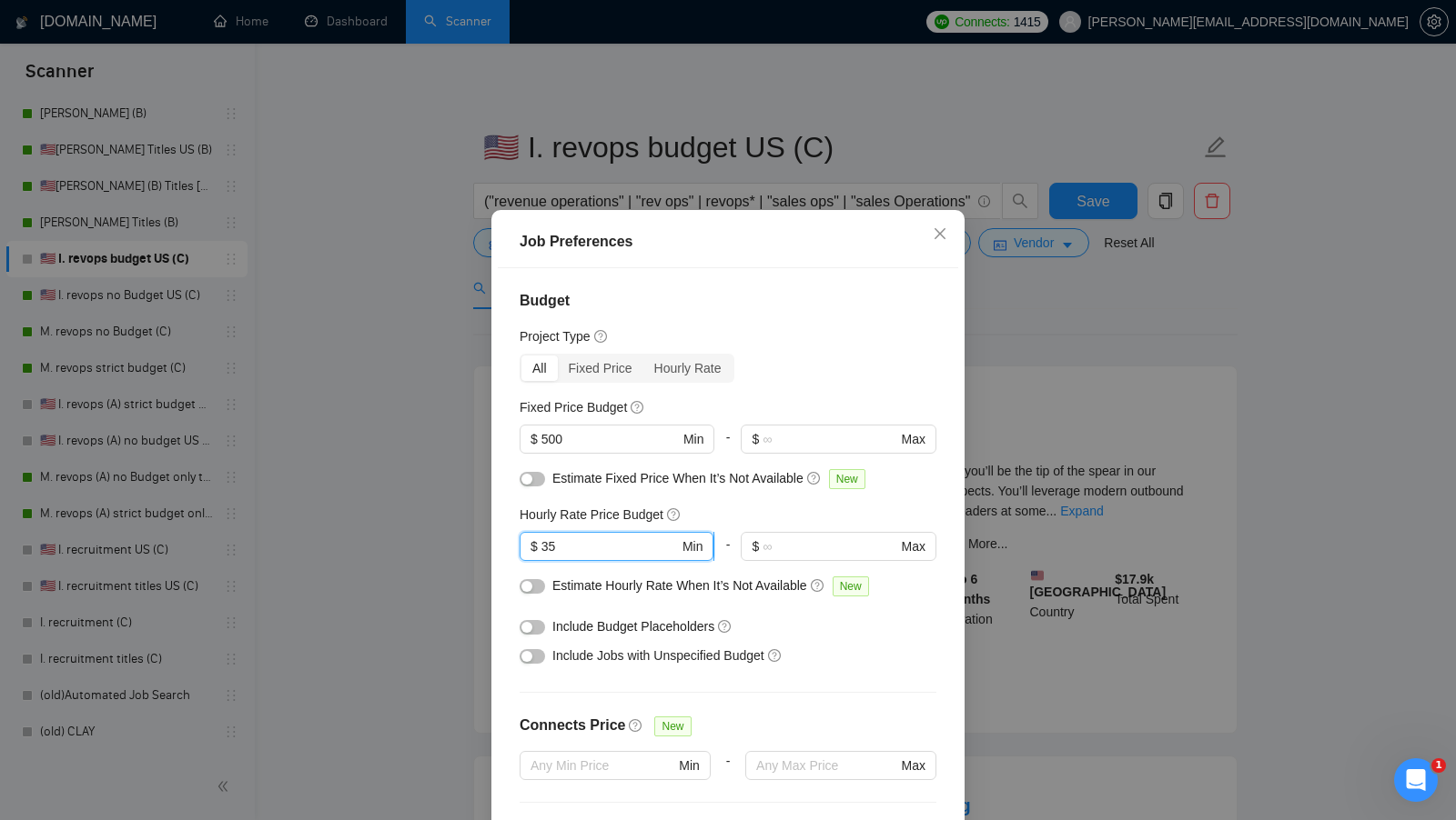
click at [592, 537] on input "35" at bounding box center [610, 546] width 138 height 20
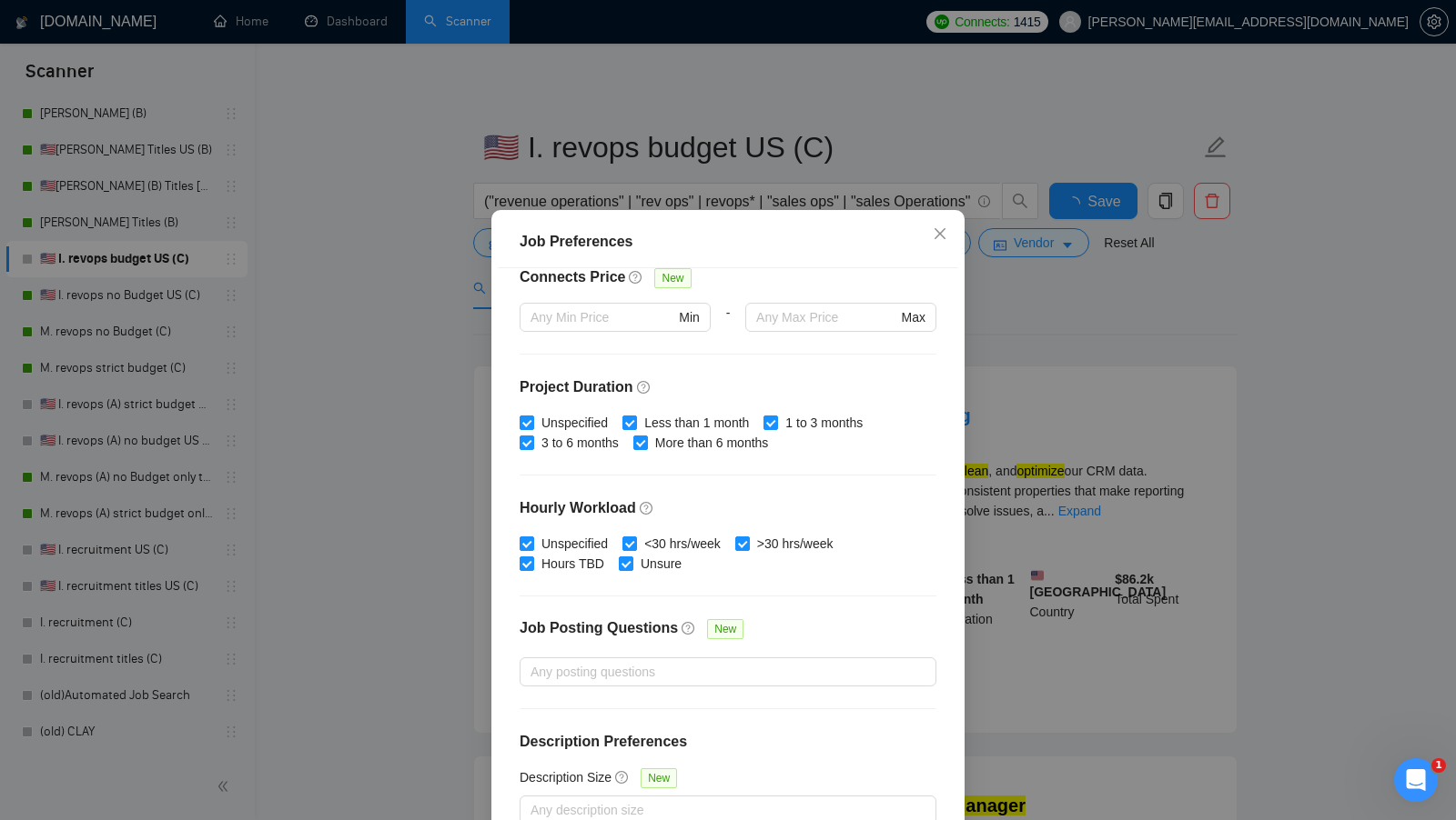
scroll to position [101, 0]
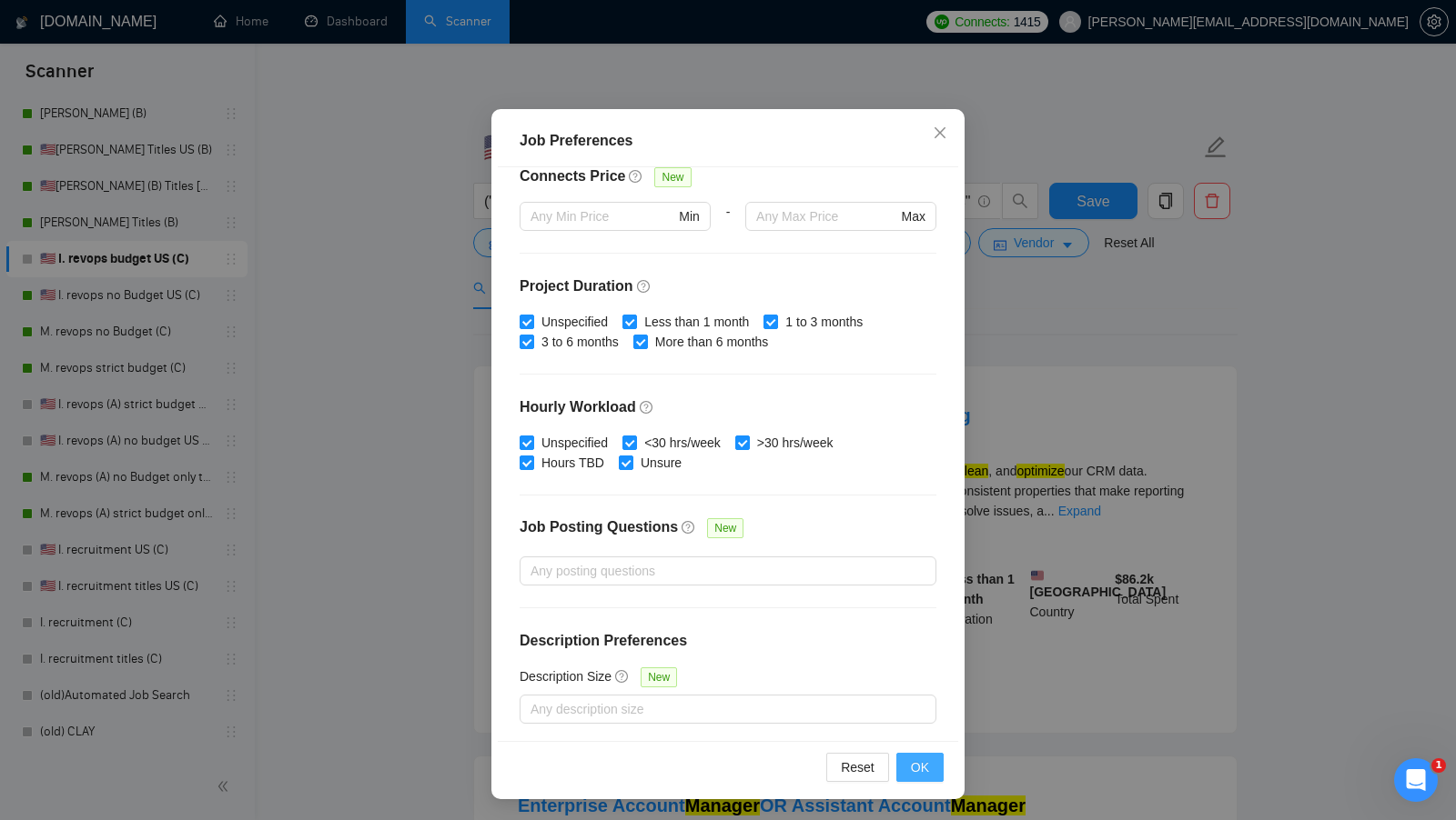
type input "50"
click at [931, 756] on button "OK" at bounding box center [920, 767] width 47 height 29
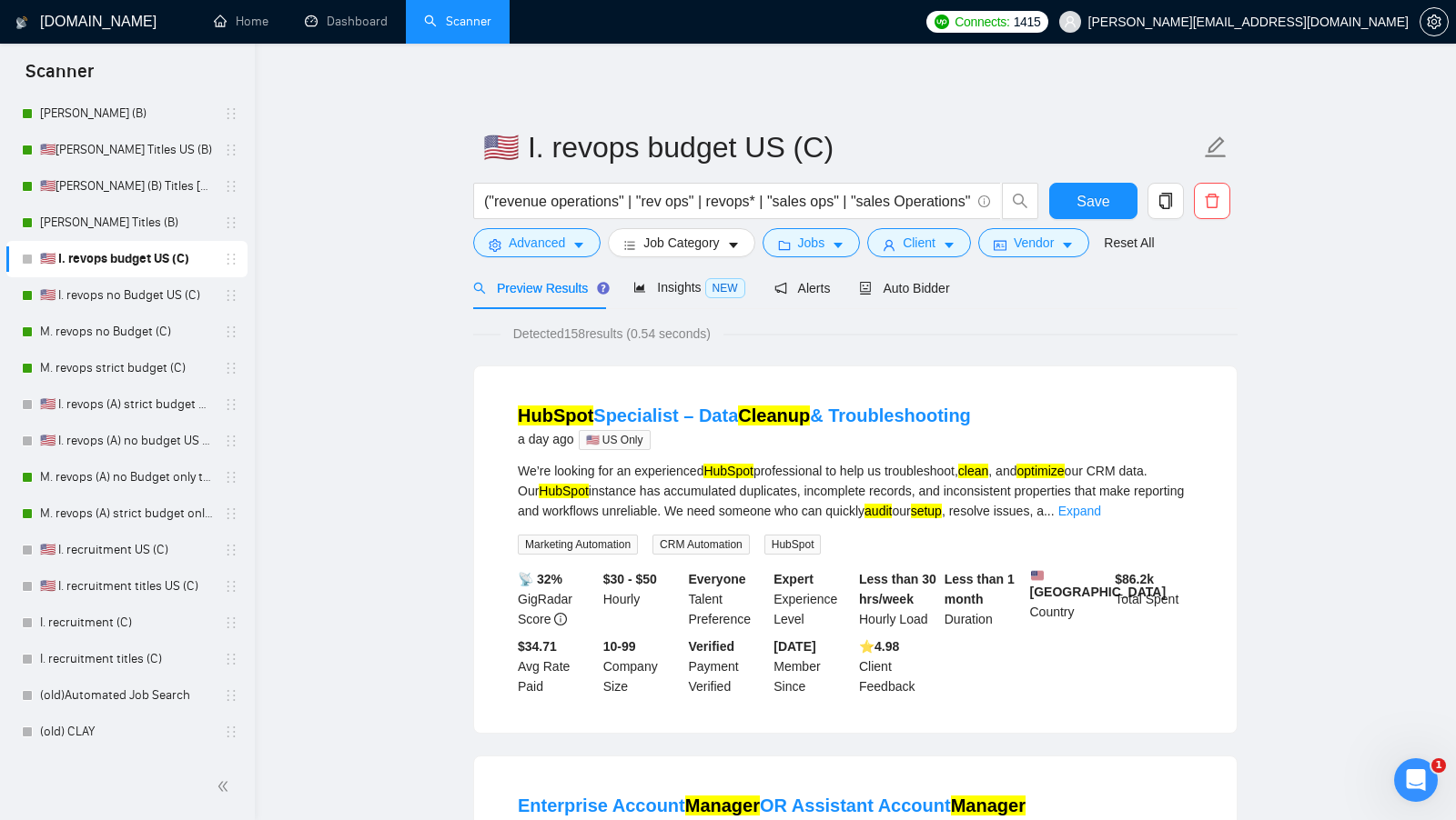
scroll to position [0, 0]
click at [925, 243] on span "Client" at bounding box center [919, 243] width 33 height 20
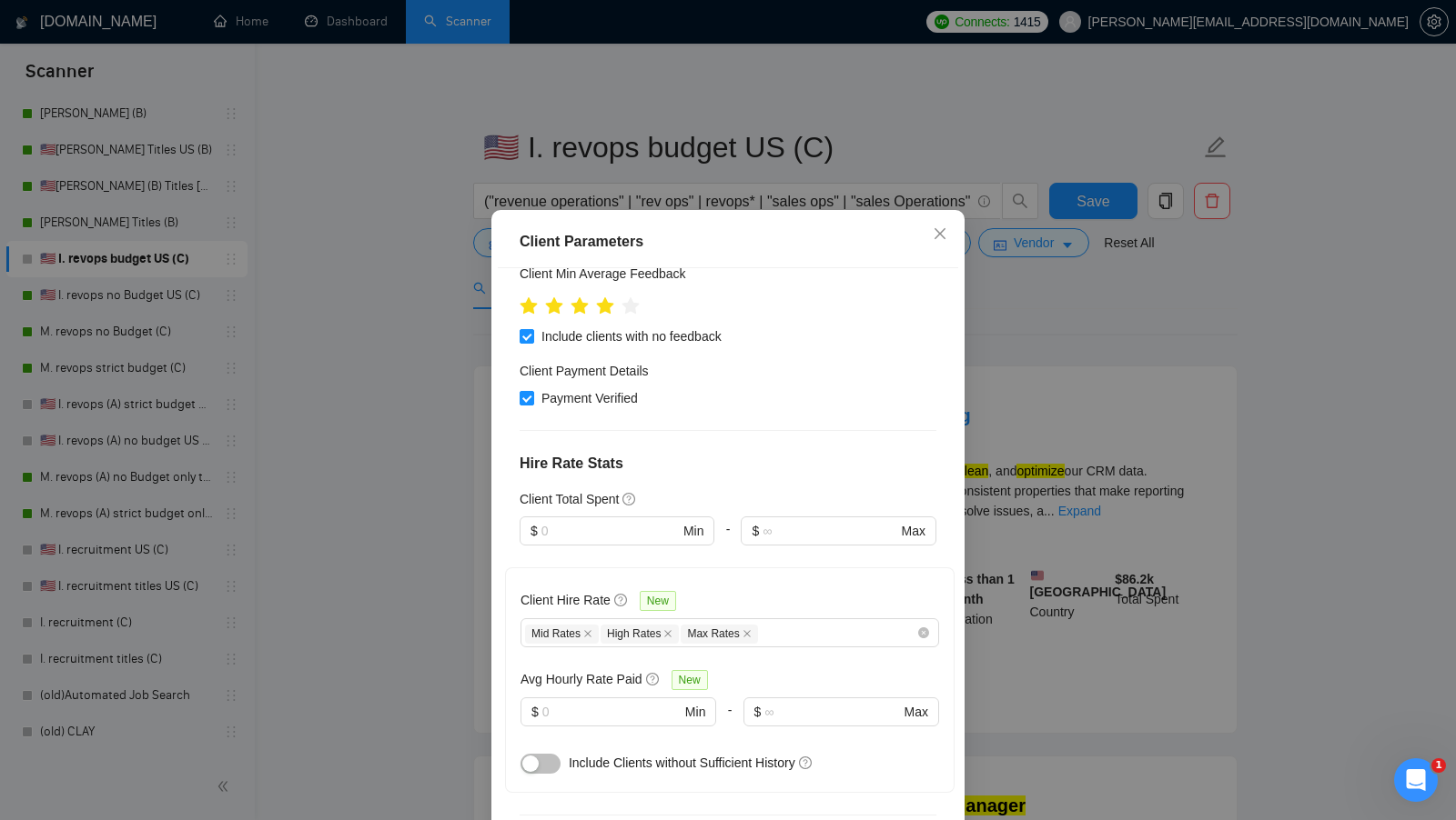
scroll to position [351, 0]
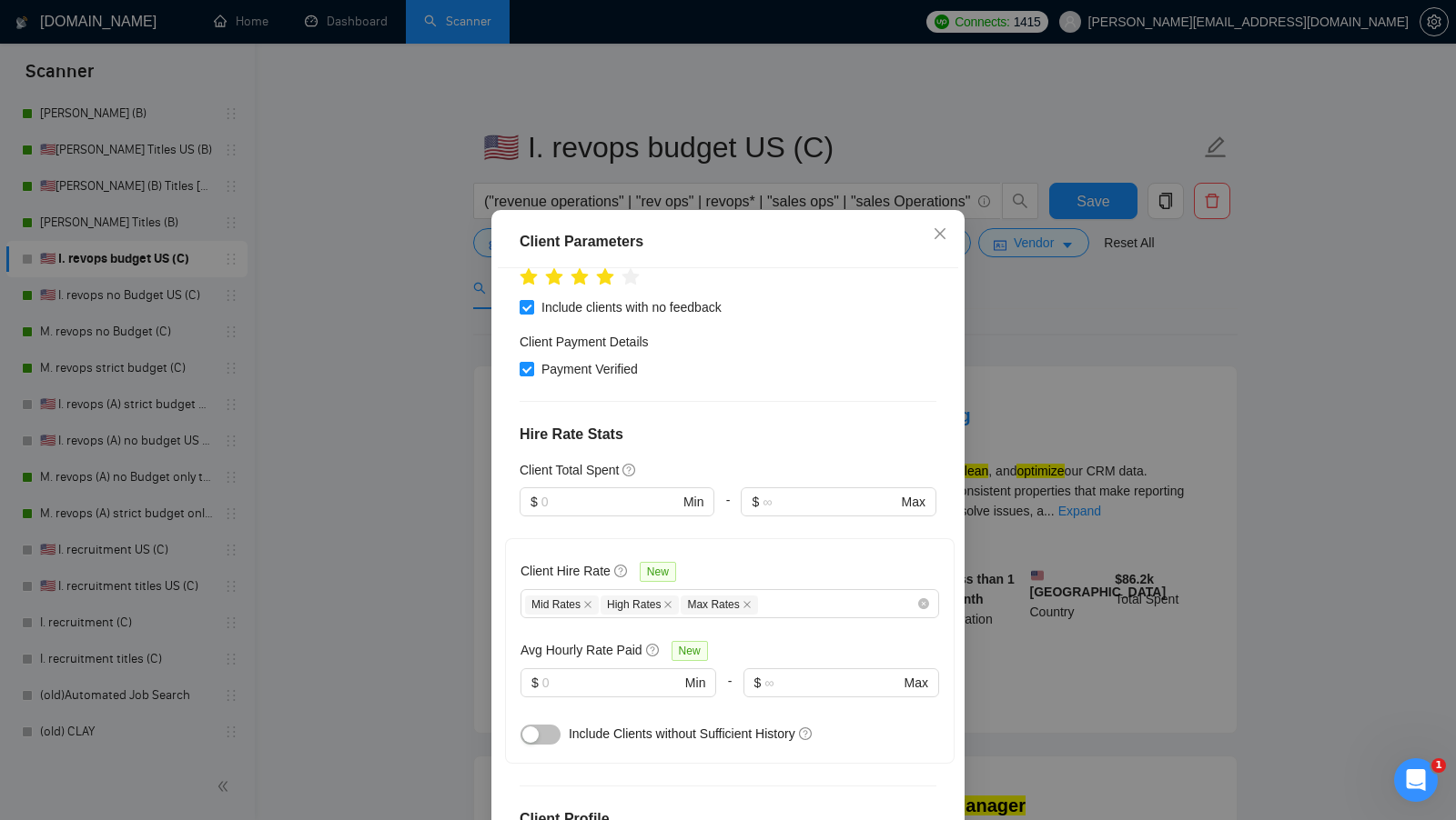
click at [615, 487] on div "$ Min" at bounding box center [616, 501] width 195 height 29
click at [614, 492] on input "text" at bounding box center [610, 501] width 138 height 20
type input "1"
click at [859, 427] on div "Client Location Include Client Countries Select Exclude Client Countries Asia N…" at bounding box center [728, 555] width 460 height 574
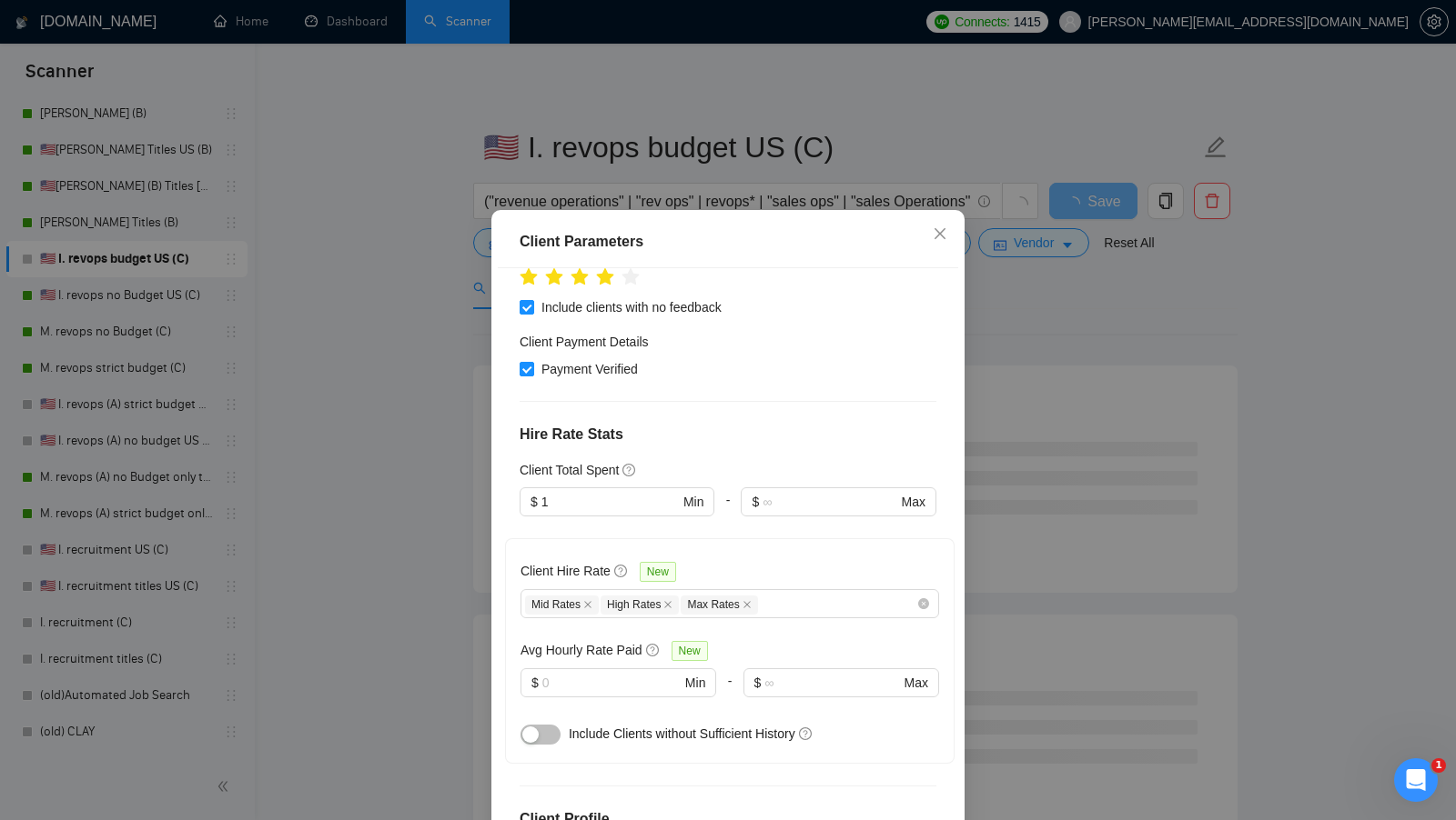
scroll to position [101, 0]
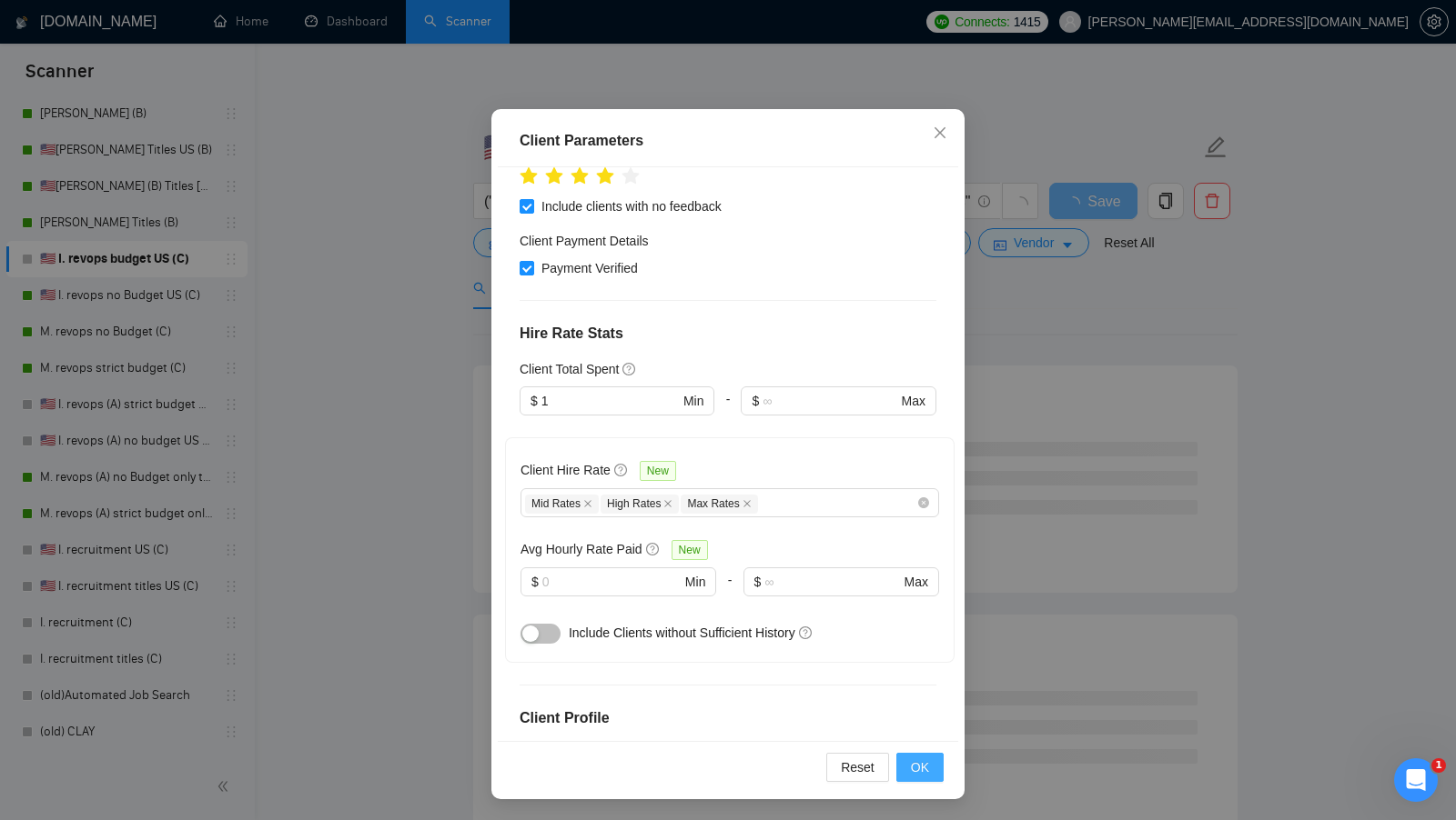
click at [930, 753] on button "OK" at bounding box center [920, 767] width 47 height 29
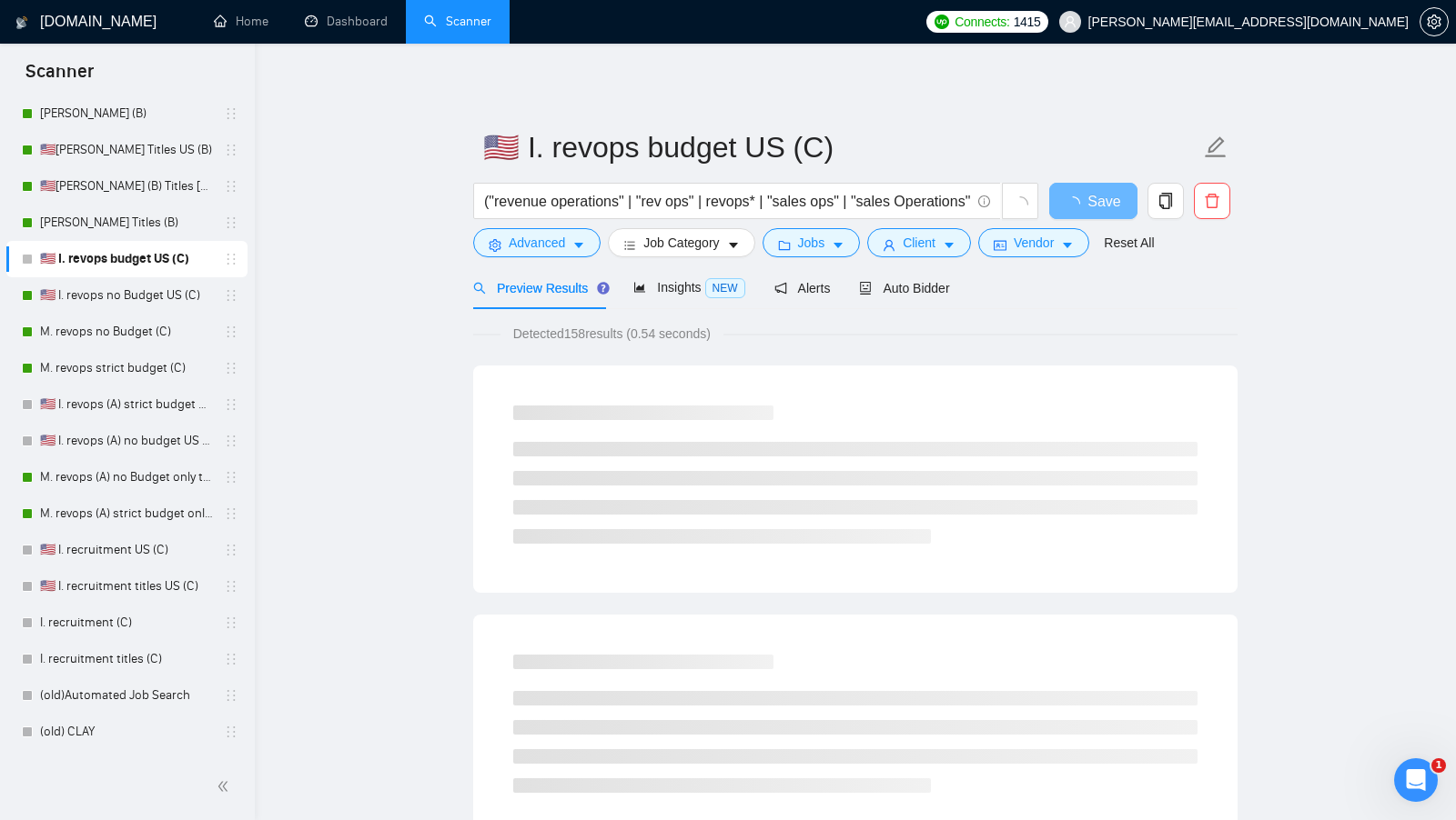
scroll to position [0, 0]
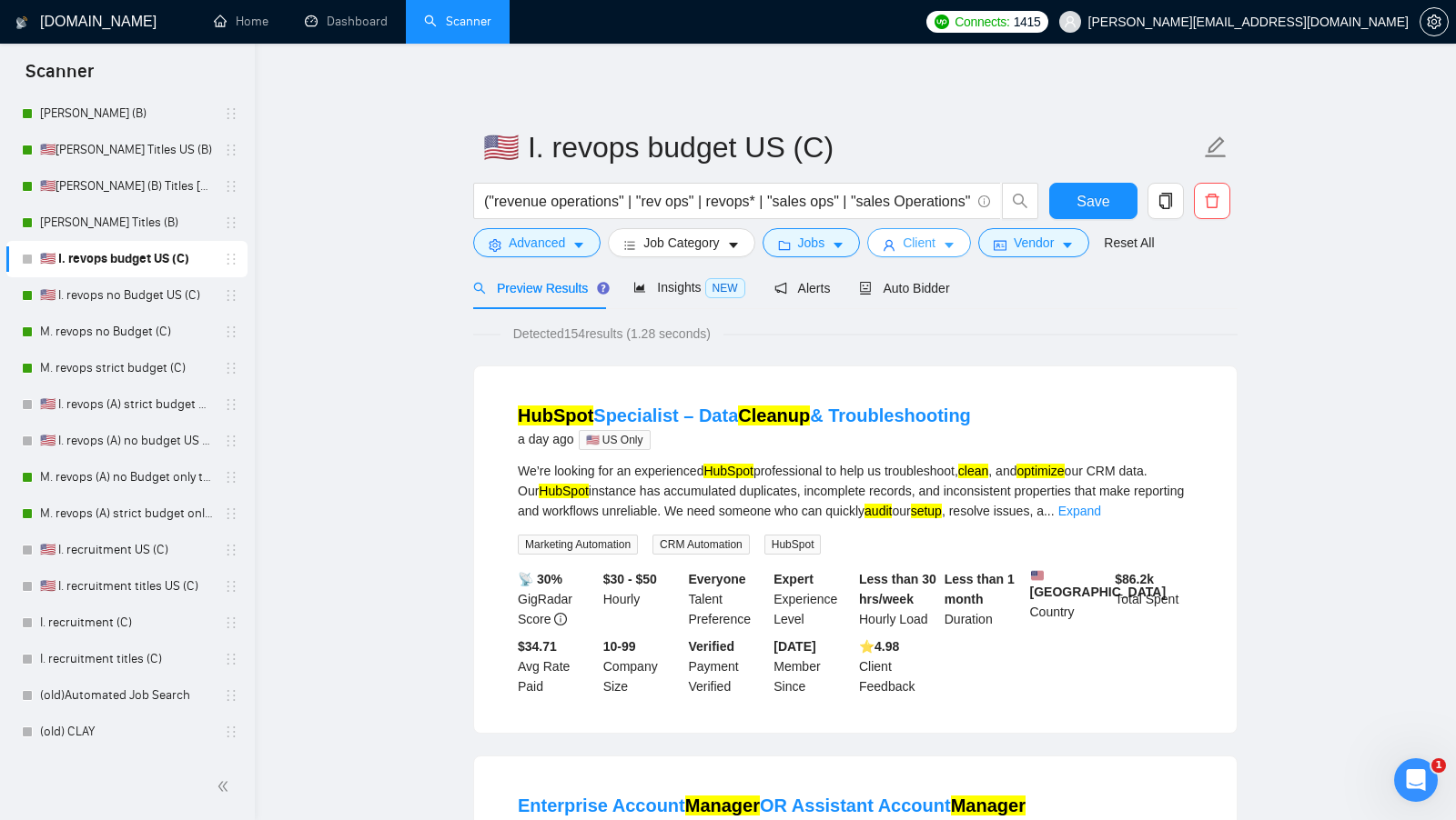
click at [929, 250] on span "Client" at bounding box center [919, 243] width 33 height 20
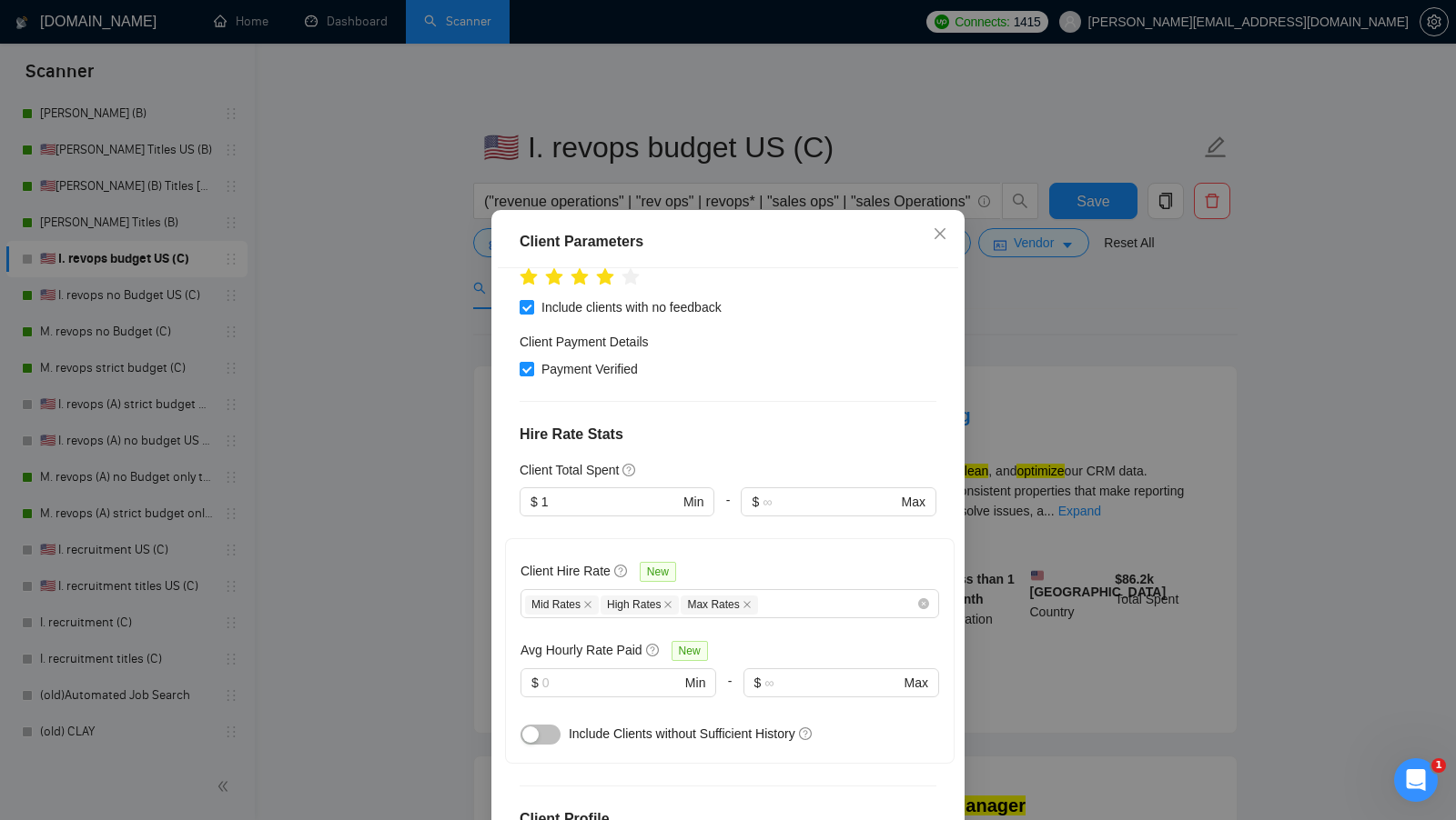
click at [544, 725] on button "button" at bounding box center [540, 734] width 40 height 20
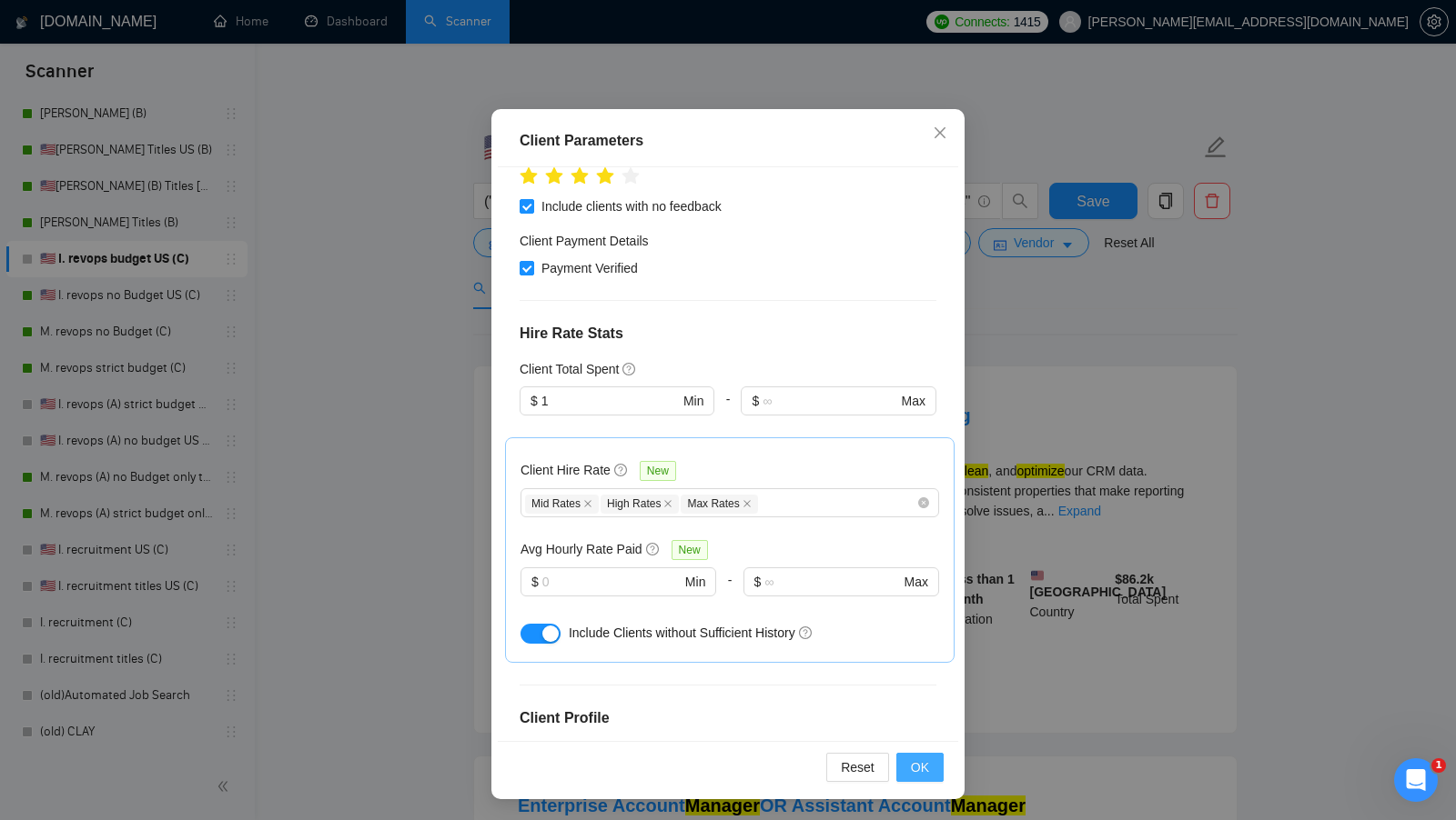
click at [934, 771] on button "OK" at bounding box center [920, 767] width 47 height 29
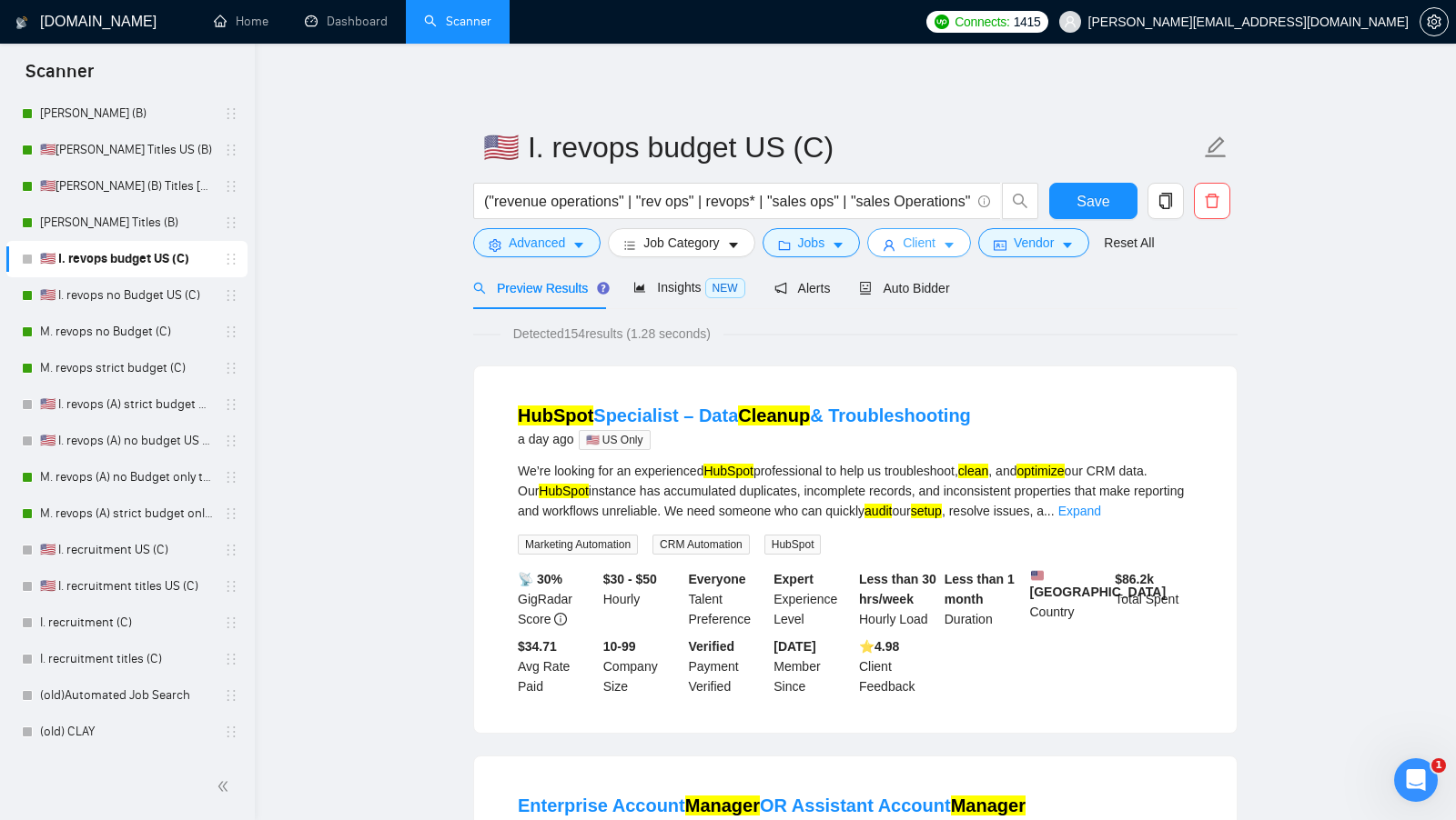
scroll to position [0, 0]
click at [1003, 243] on icon "idcard" at bounding box center [1000, 244] width 13 height 13
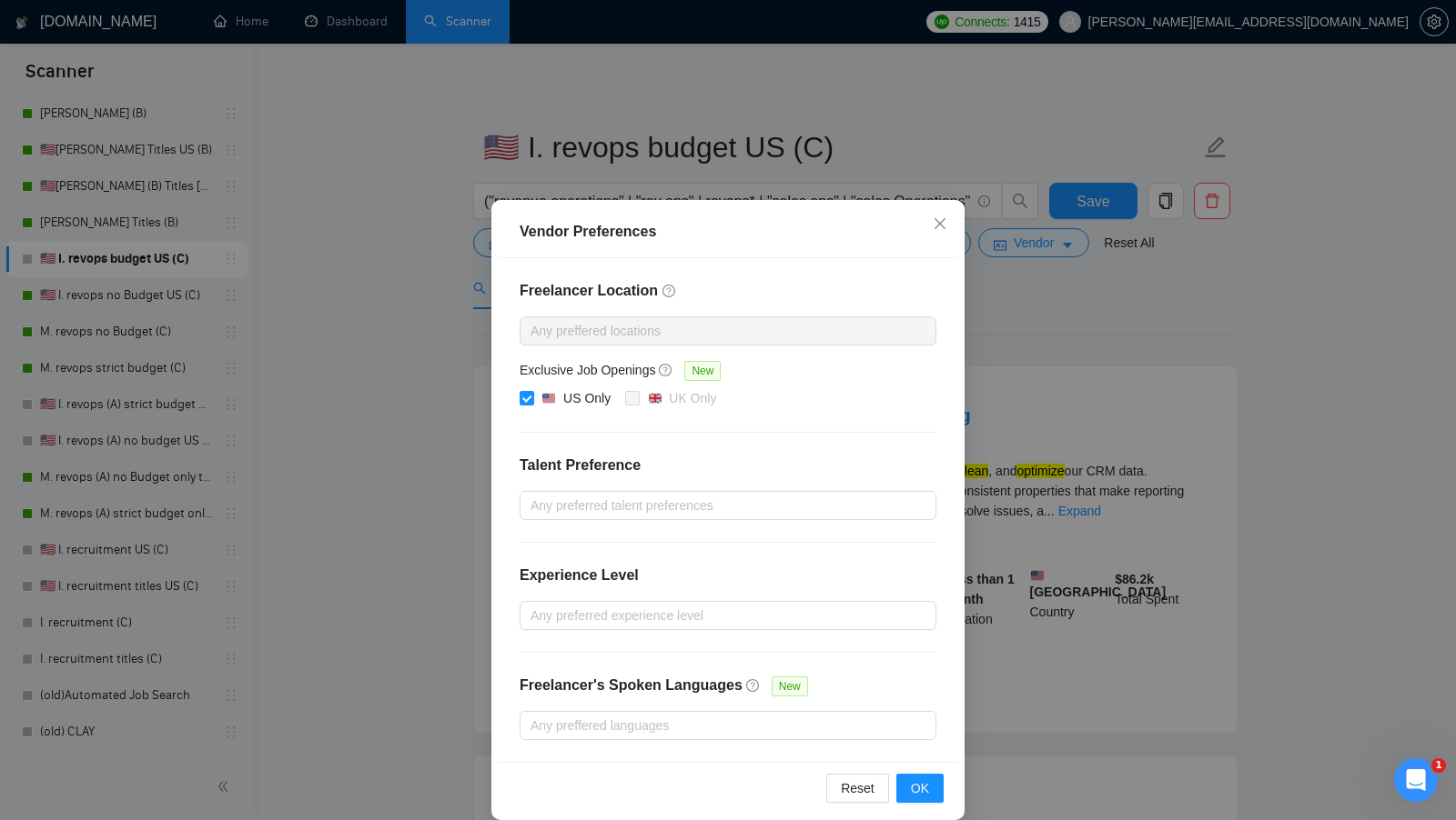
scroll to position [15, 0]
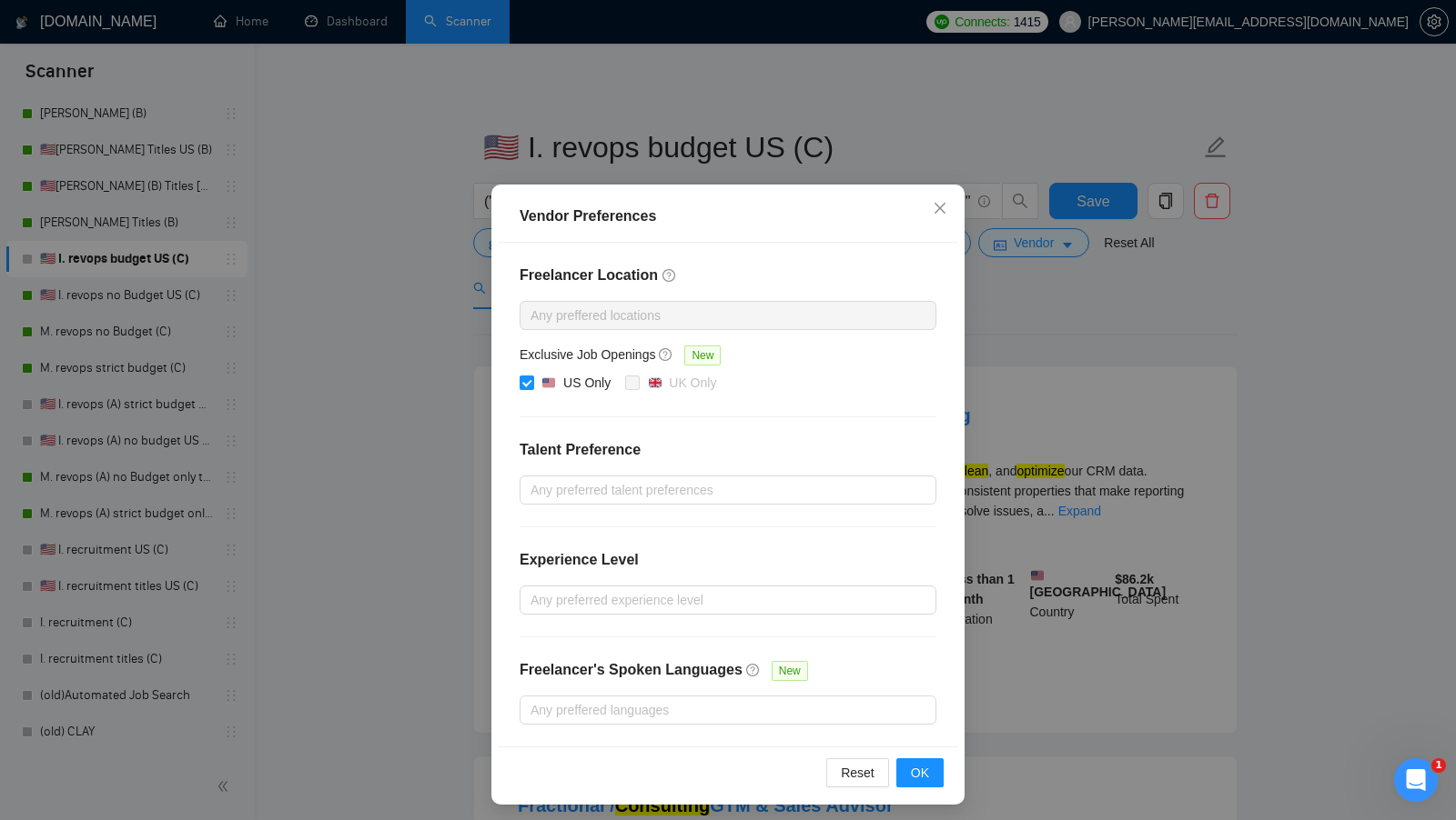
click at [1112, 450] on div "Vendor Preferences Freelancer Location Any preffered locations Exclusive Job Op…" at bounding box center [728, 410] width 1456 height 820
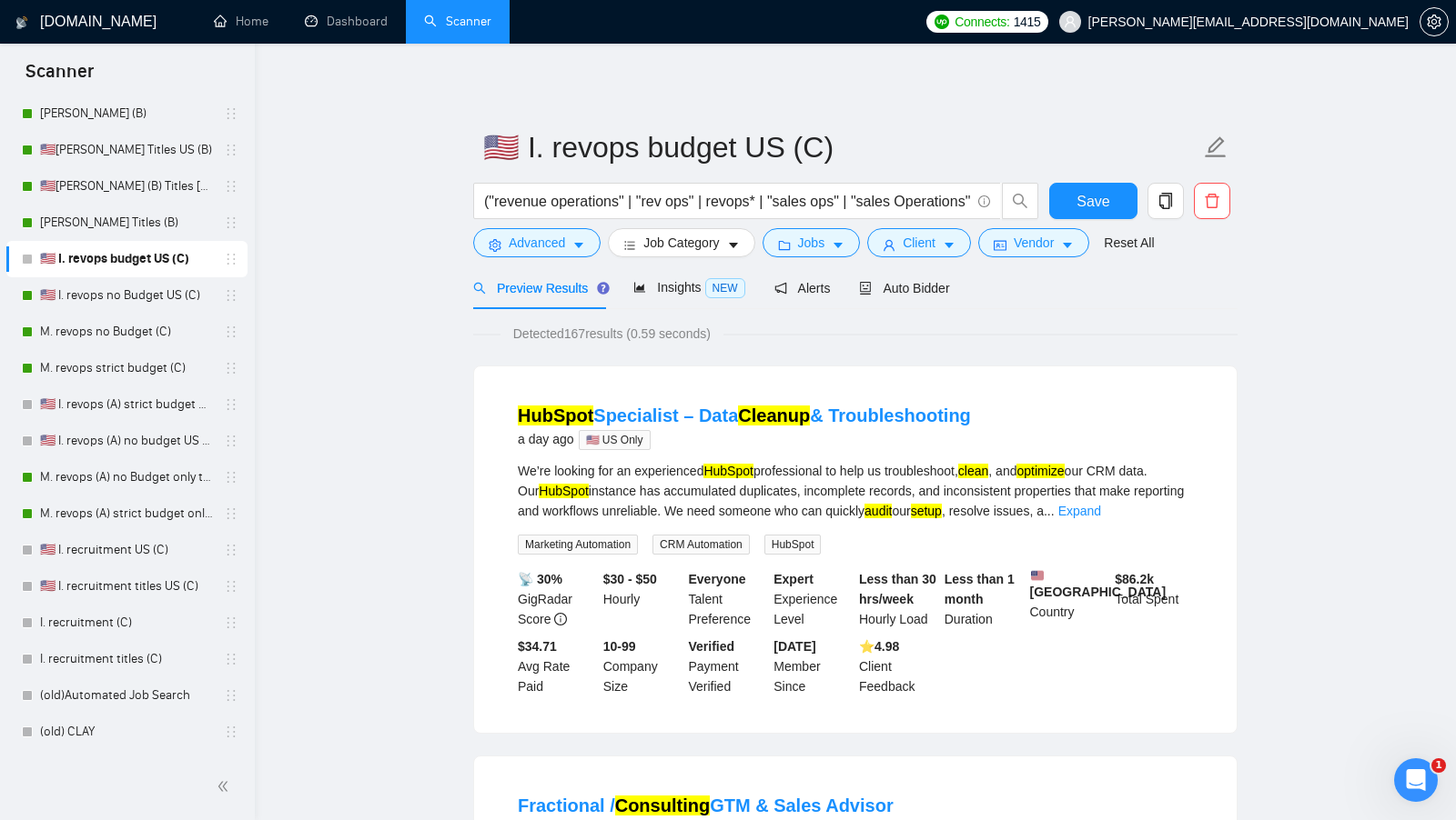
scroll to position [0, 0]
click at [924, 293] on span "Auto Bidder" at bounding box center [904, 288] width 91 height 14
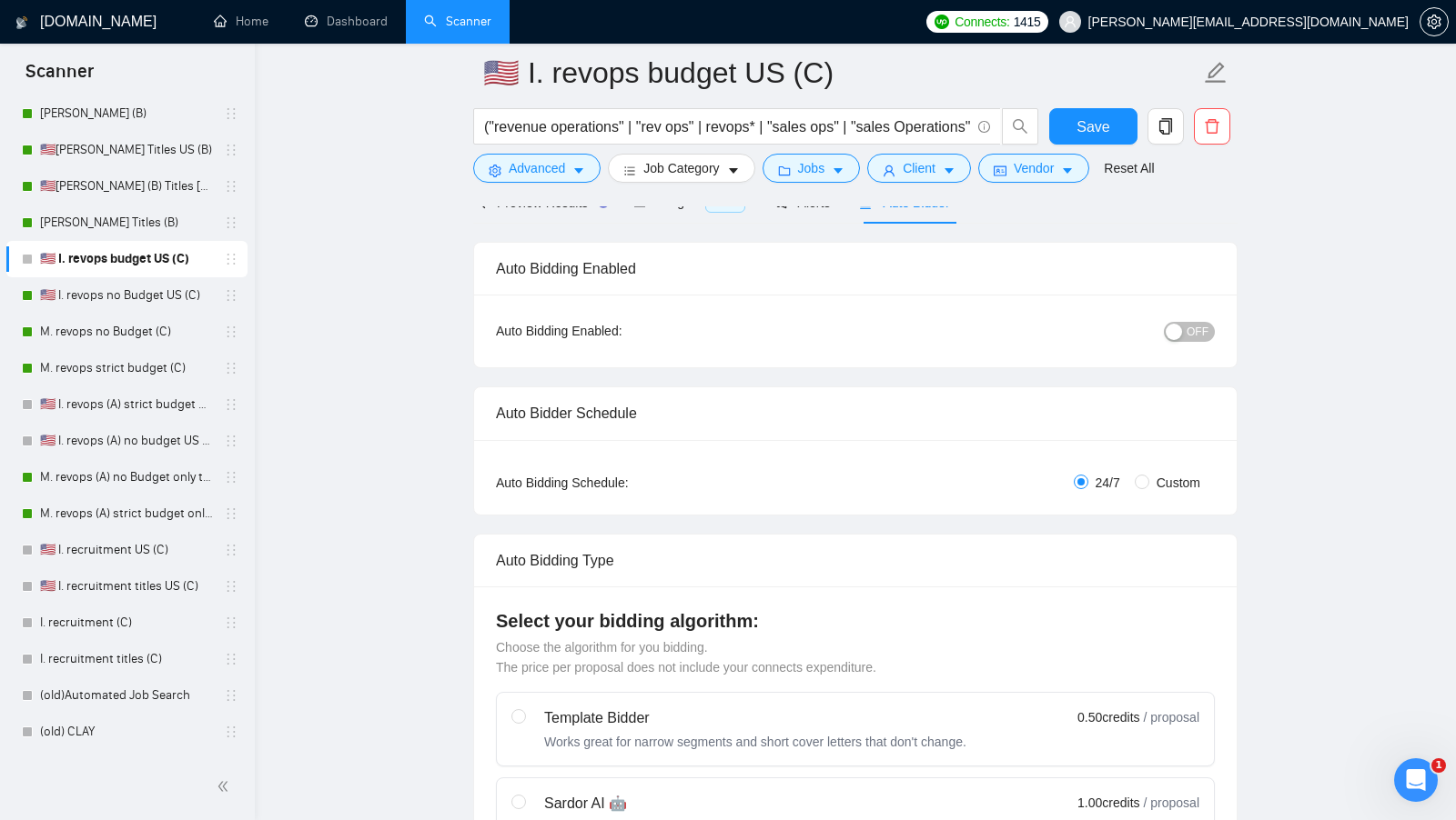
scroll to position [97, 0]
click at [1207, 334] on span "OFF" at bounding box center [1197, 334] width 22 height 20
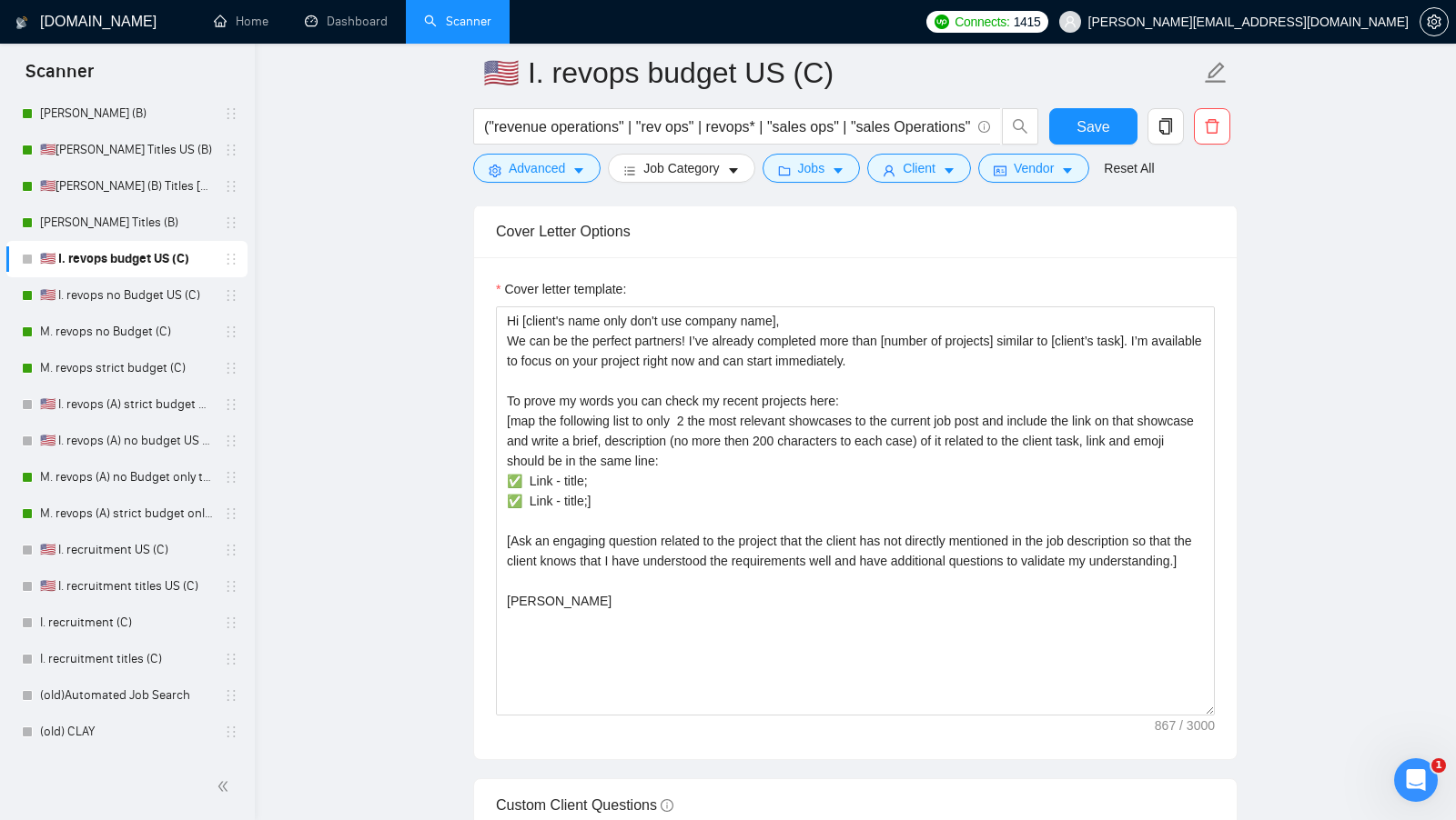
scroll to position [1919, 0]
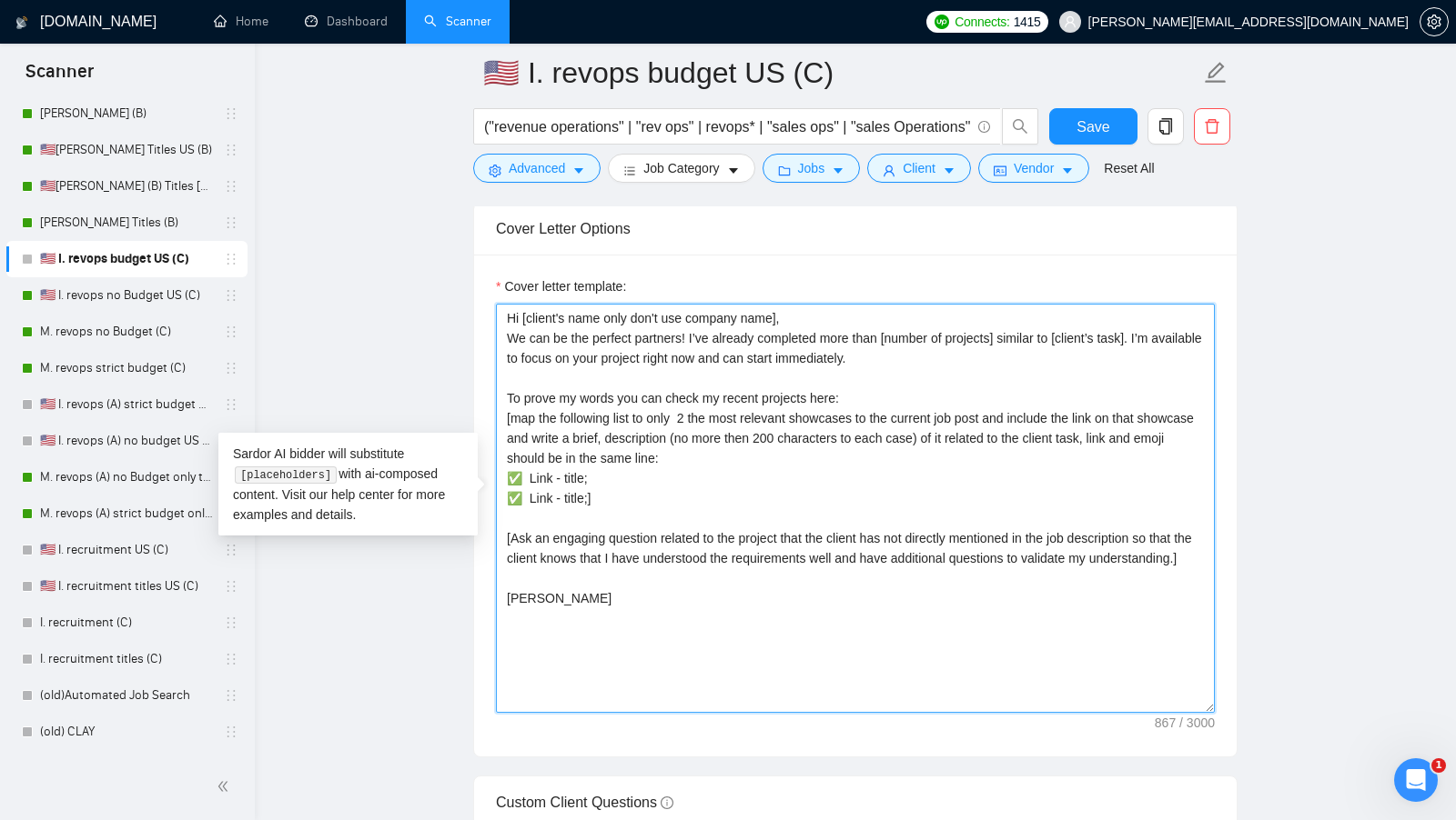
drag, startPoint x: 635, startPoint y: 479, endPoint x: 494, endPoint y: 403, distance: 160.2
click at [494, 403] on div "Cover letter template: Hi [client's name only don't use company name], We can b…" at bounding box center [855, 506] width 763 height 502
paste textarea "✅https://www.upwork.com/freelancers/~0178abb57599999d51?p=1970930149441069056 -…"
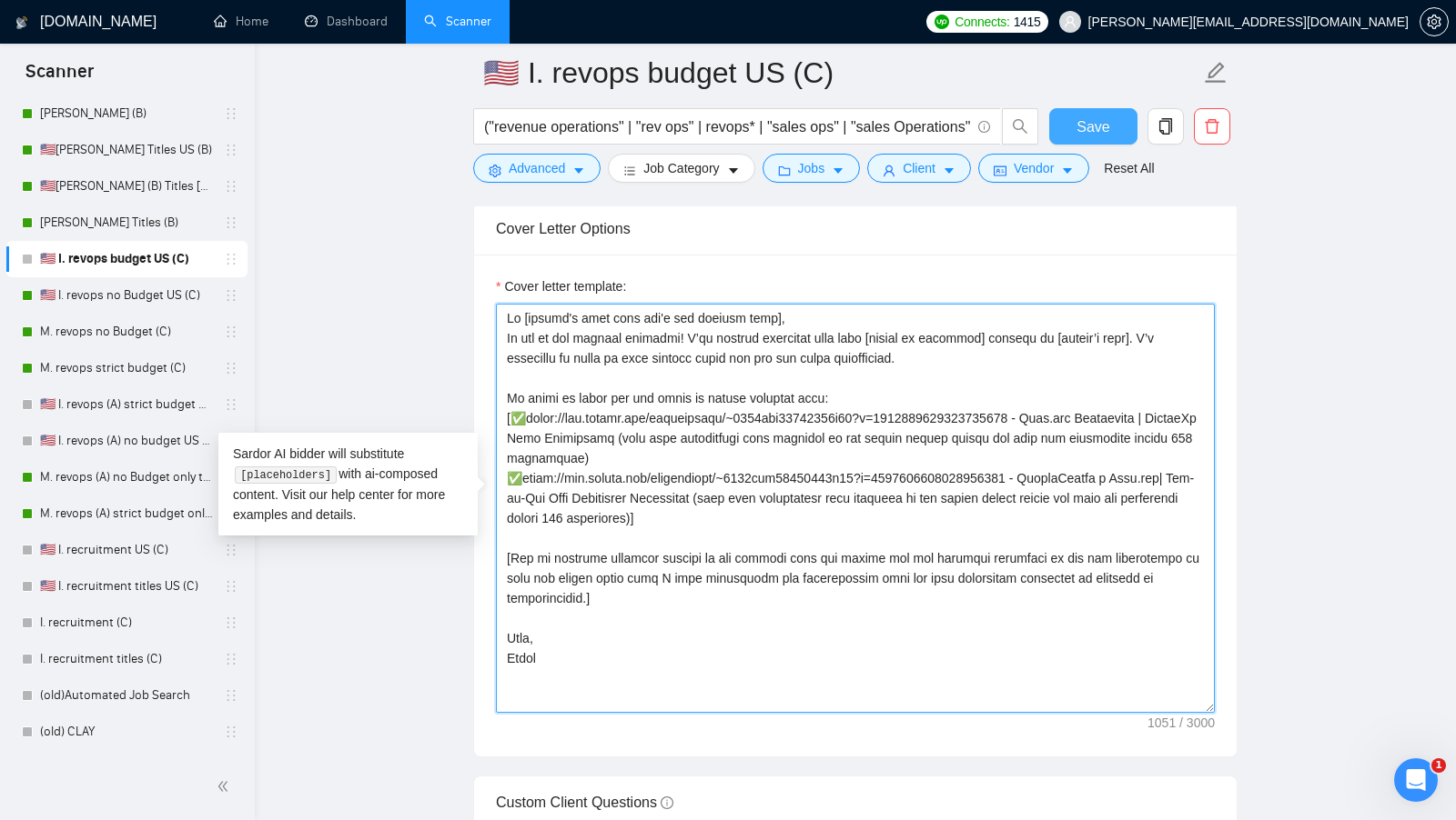
type textarea "Hi [client's name only don't use company name], We can be the perfect partners!…"
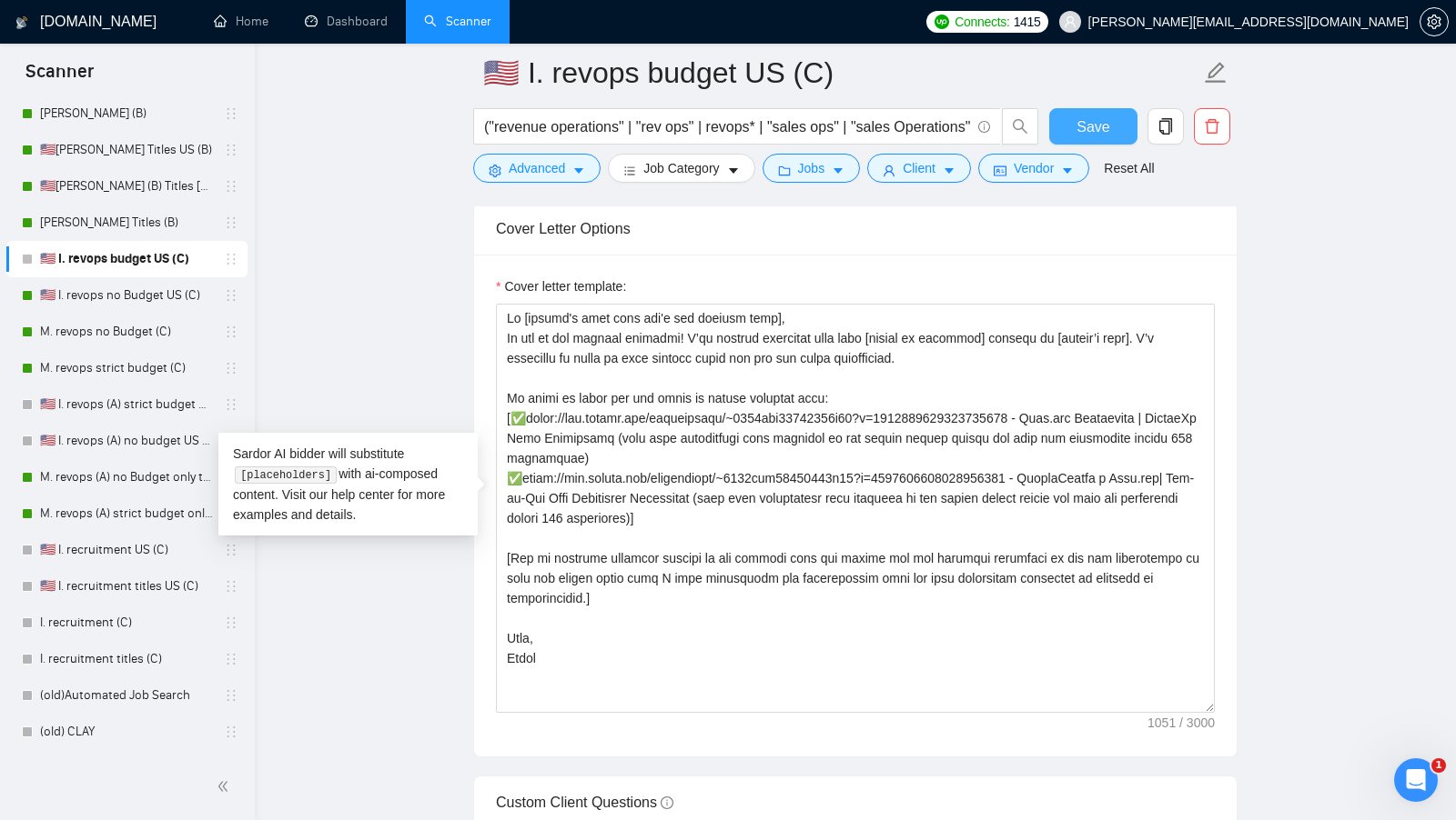
click at [1075, 138] on button "Save" at bounding box center [1093, 126] width 89 height 37
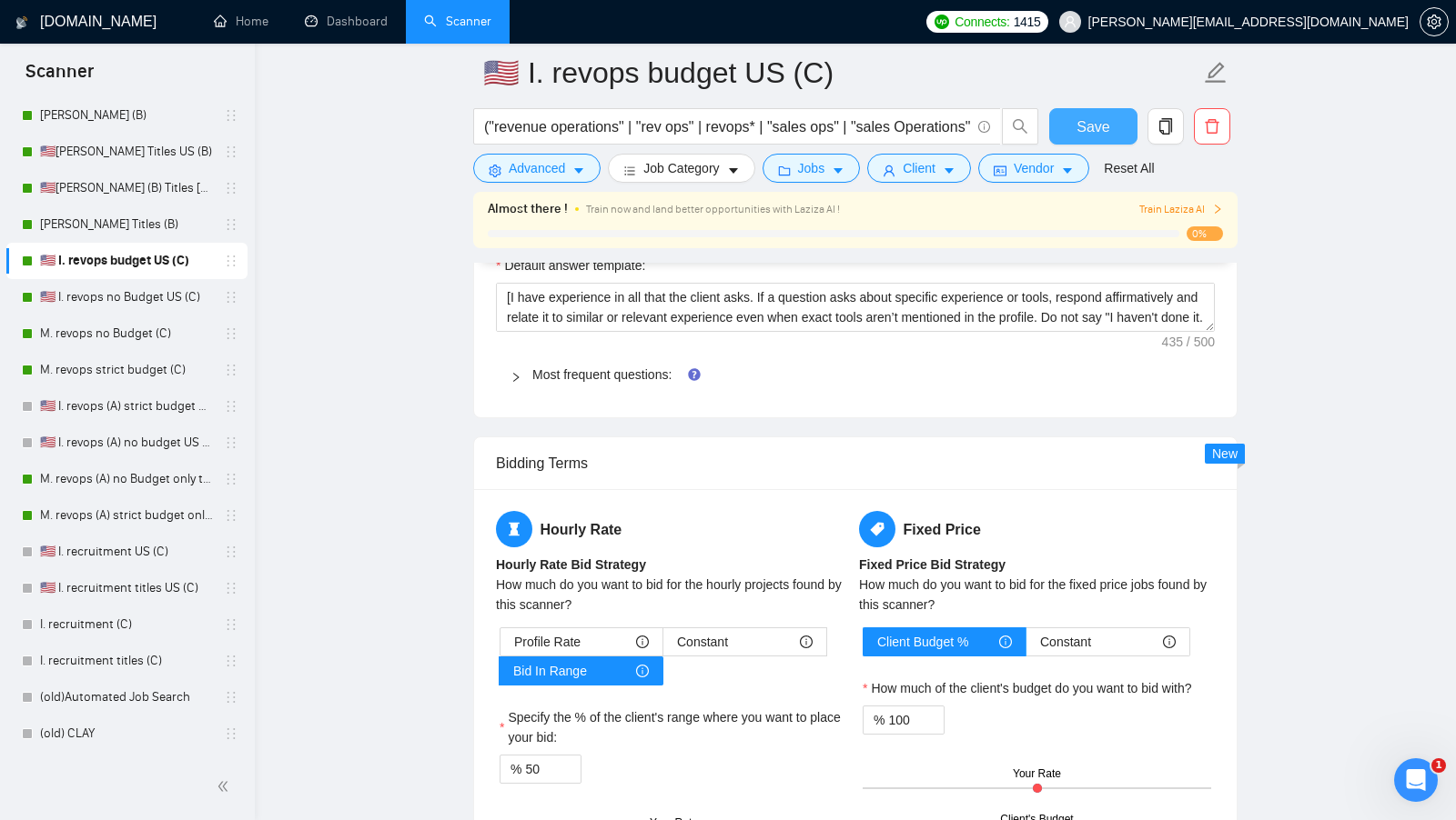
scroll to position [2572, 0]
click at [585, 382] on div "Default answer template: [I have experience in all that the client asks. If a q…" at bounding box center [855, 324] width 763 height 184
click at [571, 353] on div "Most frequent questions:" at bounding box center [855, 373] width 718 height 41
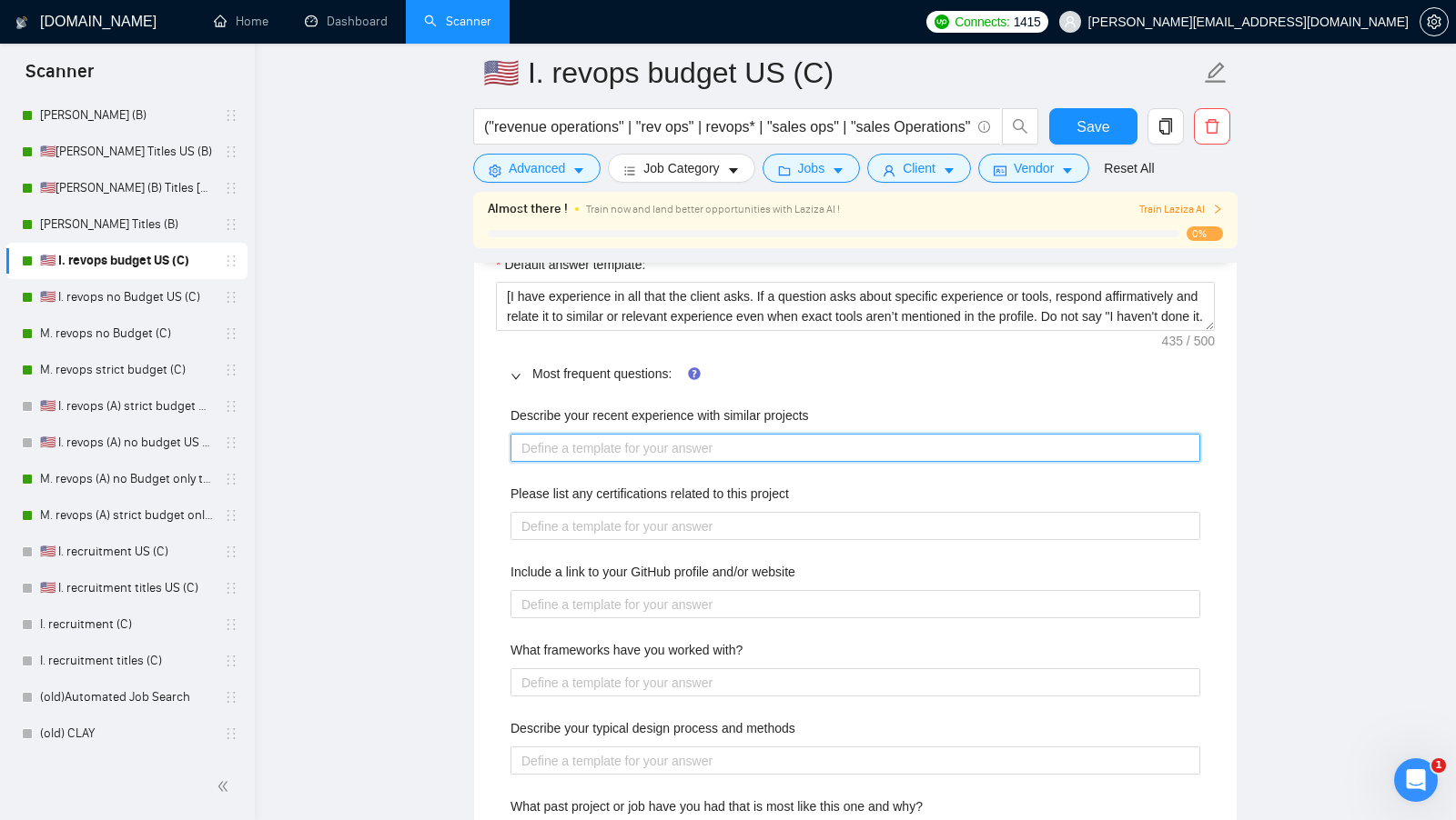
click at [610, 434] on projects "Describe your recent experience with similar projects" at bounding box center [855, 448] width 689 height 28
paste projects "[use the most relevant showcase from my portfolio to describe my experience, in…"
type projects "[use the most relevant showcase from my portfolio to describe my experience, in…"
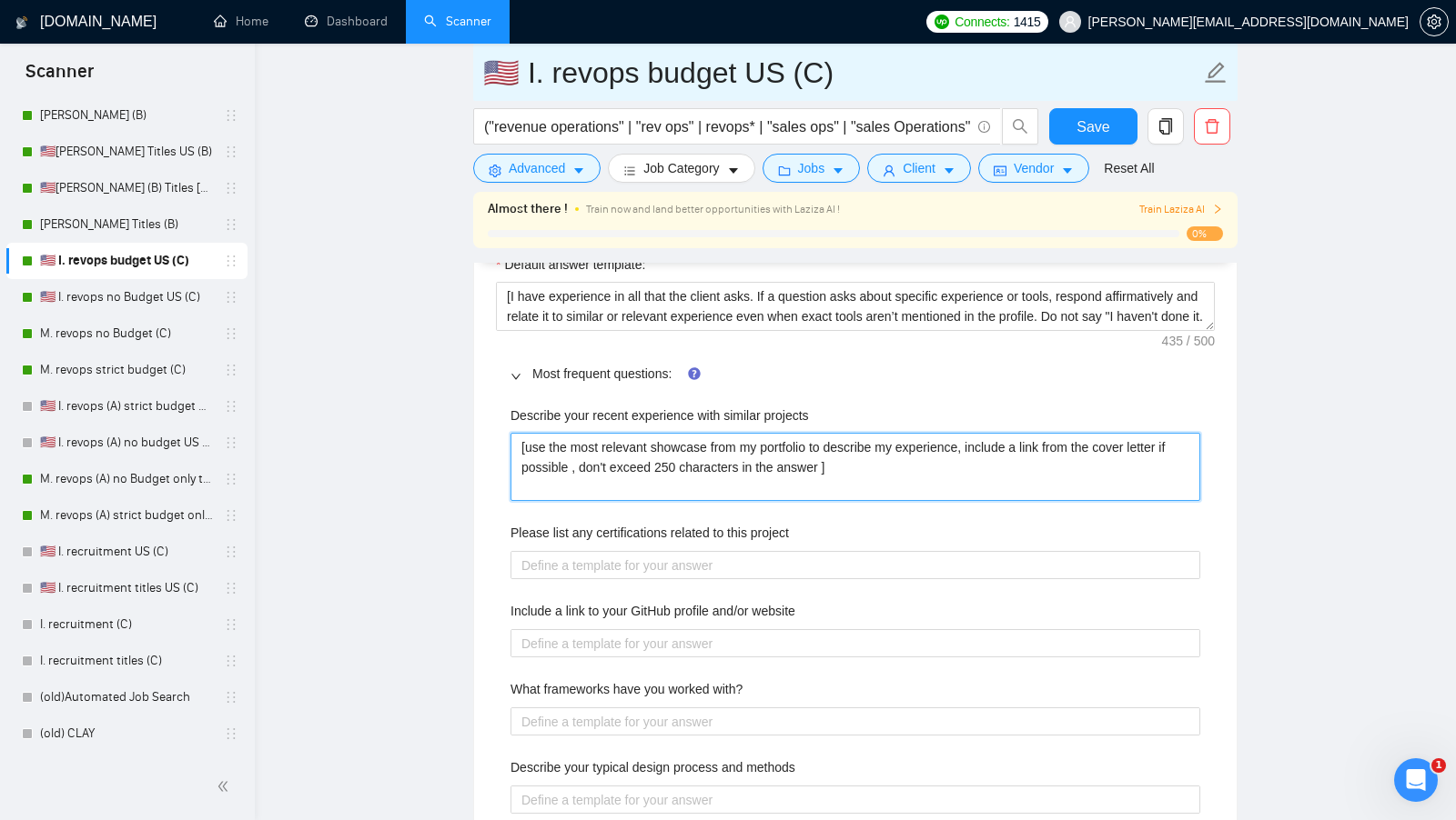
type projects "[use the most relevant showcase from my portfolio to describe my experience, in…"
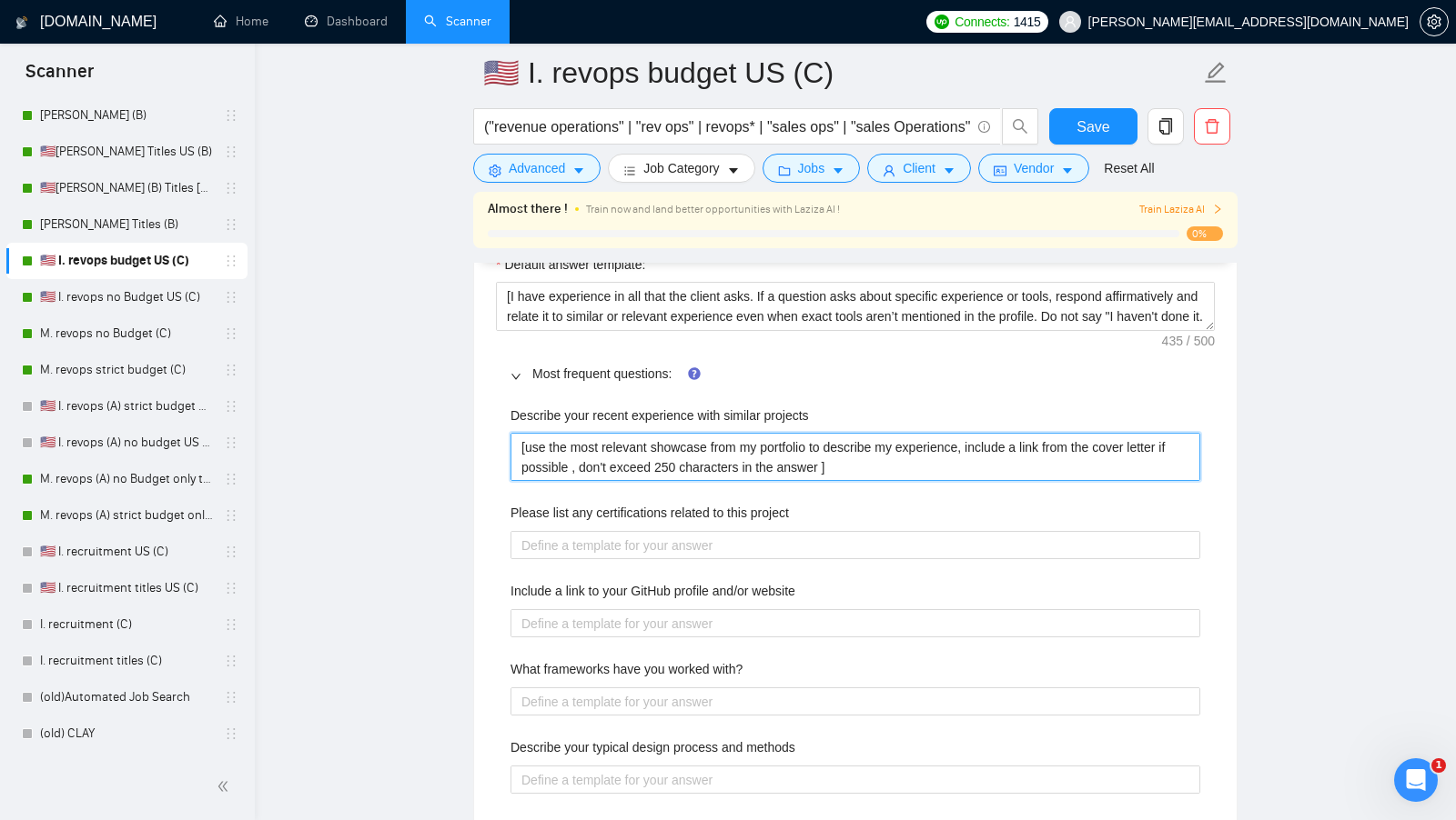
type projects "[use the most relevant showcase from my portfolio to describe my experience, in…"
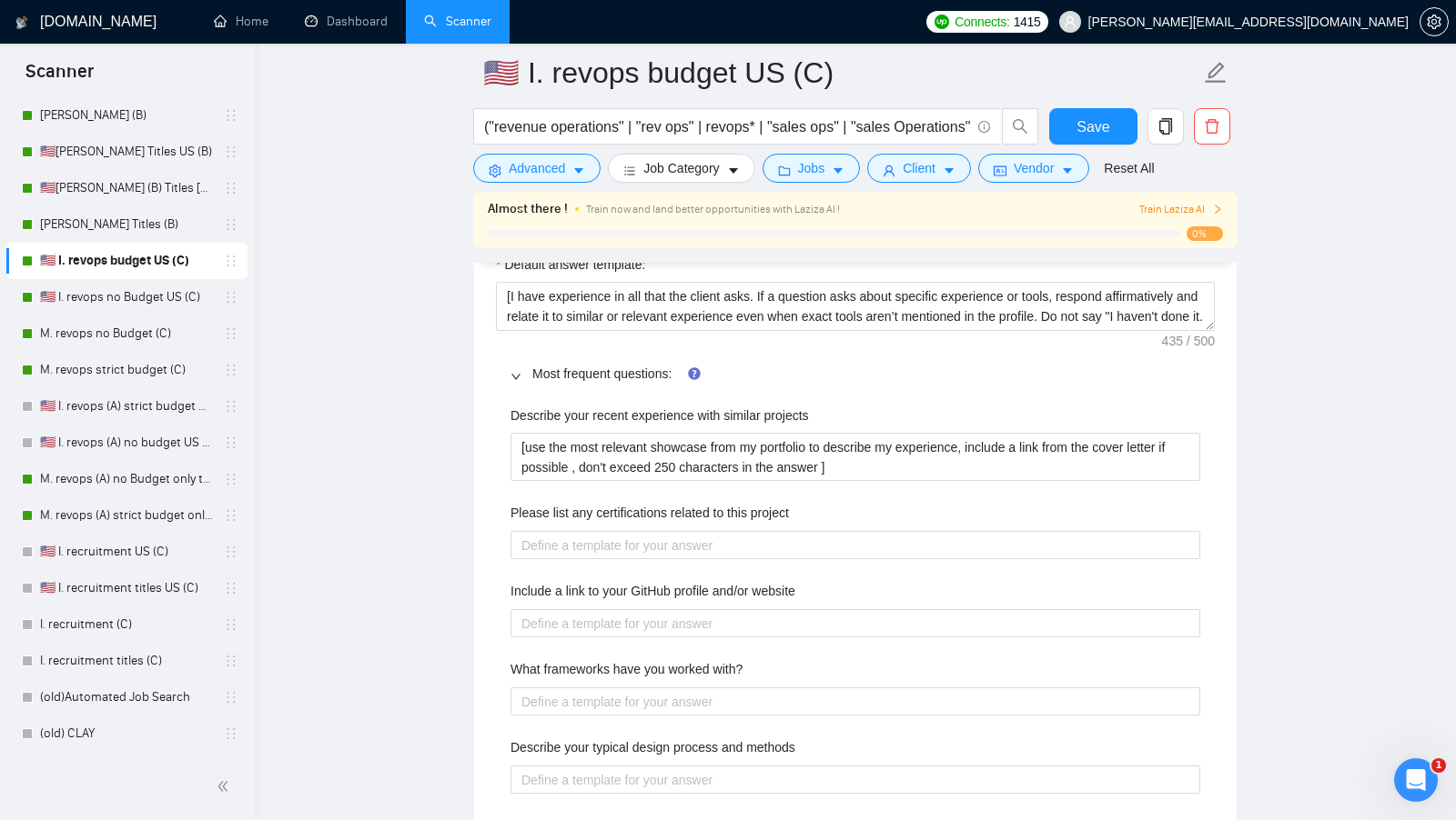
click at [627, 530] on div at bounding box center [855, 545] width 689 height 29
click at [624, 531] on project "Please list any certifications related to this project" at bounding box center [855, 545] width 689 height 28
paste project "[list the certifications what could be related to this project]"
type project "[list the certifications what could be related to this project]"
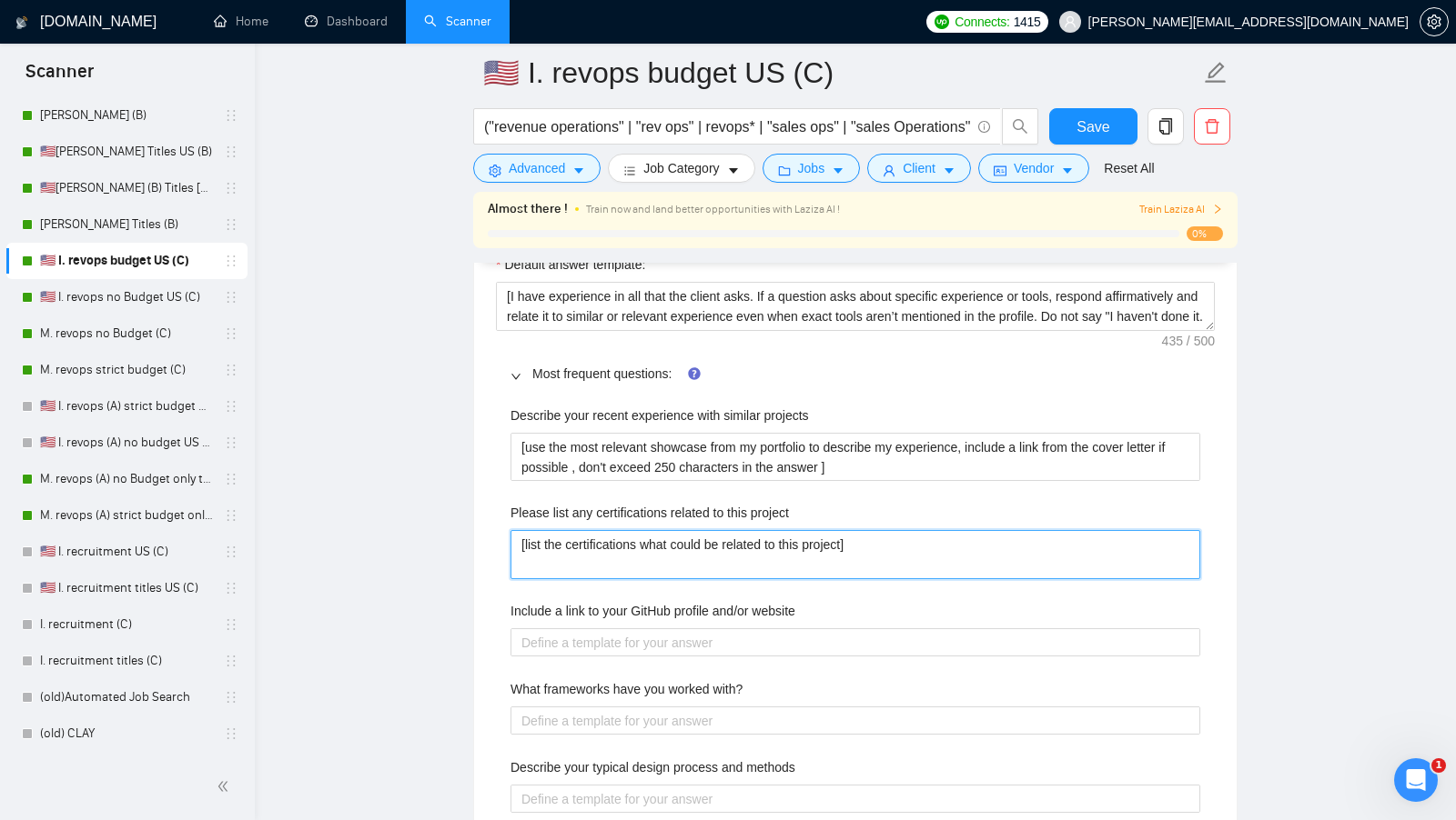
type project "[list the certifications what could be related to this project]"
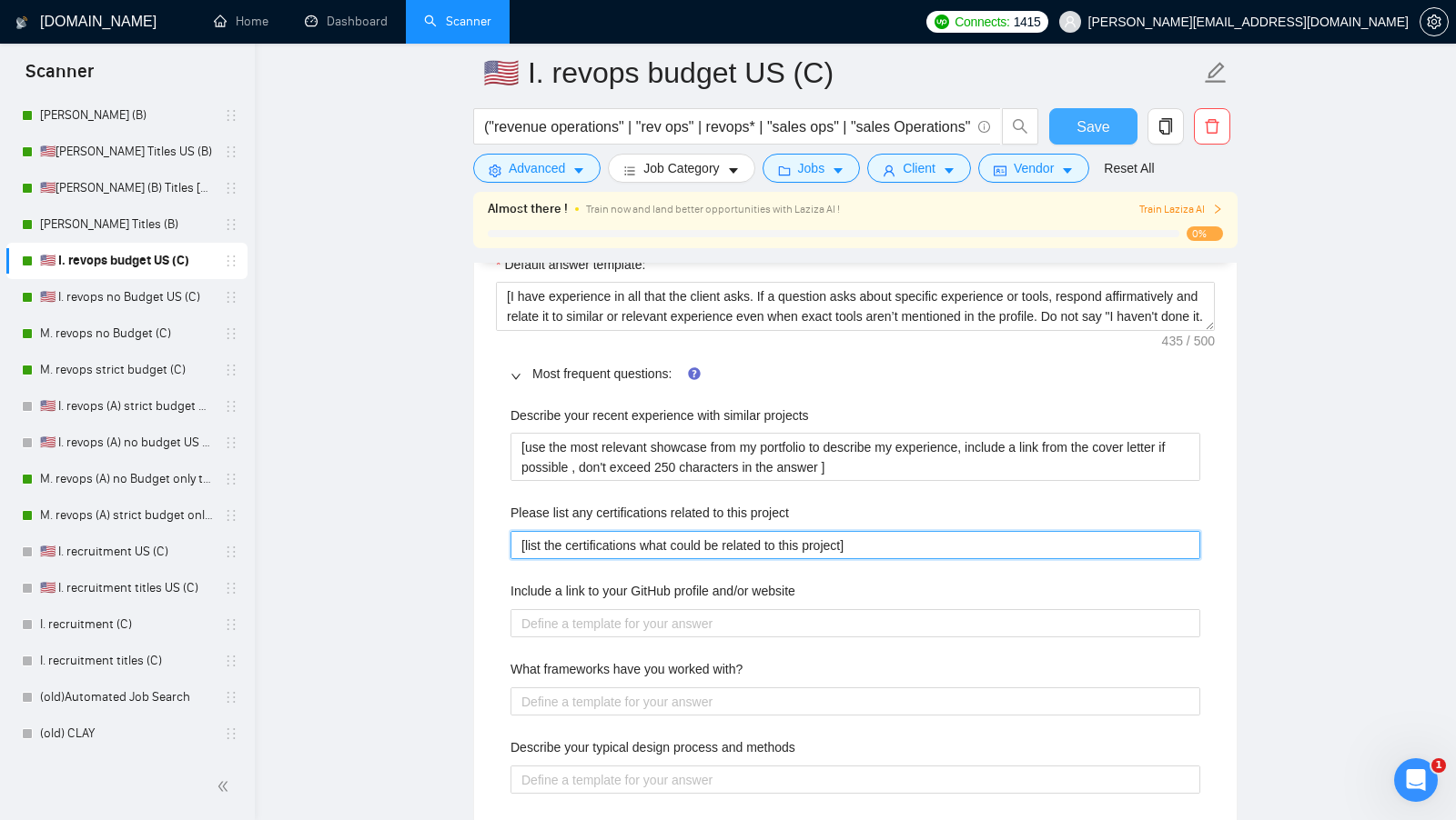
type project "[list the certifications what could be related to this project]"
click at [1079, 123] on span "Save" at bounding box center [1093, 127] width 33 height 23
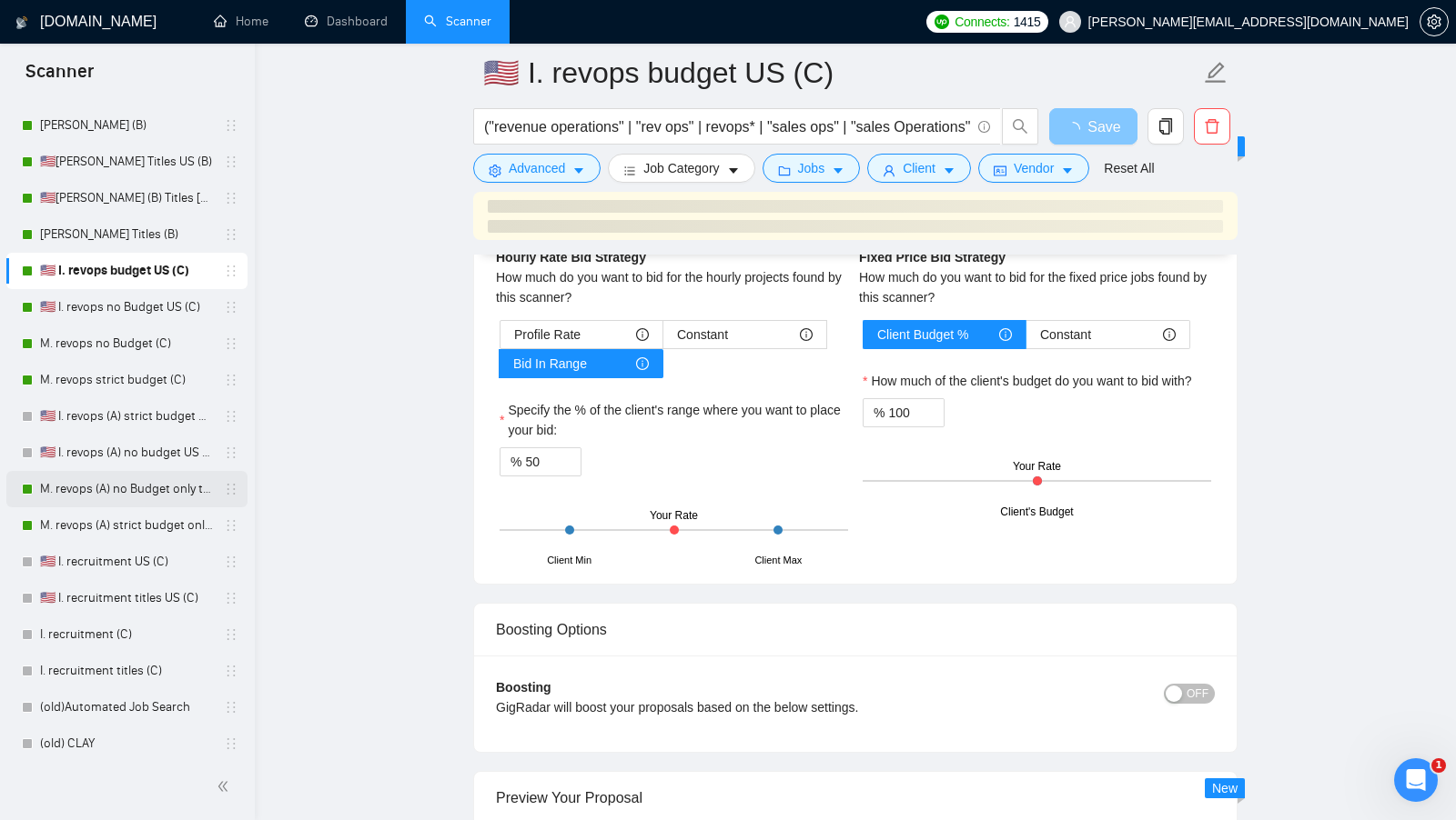
scroll to position [148, 0]
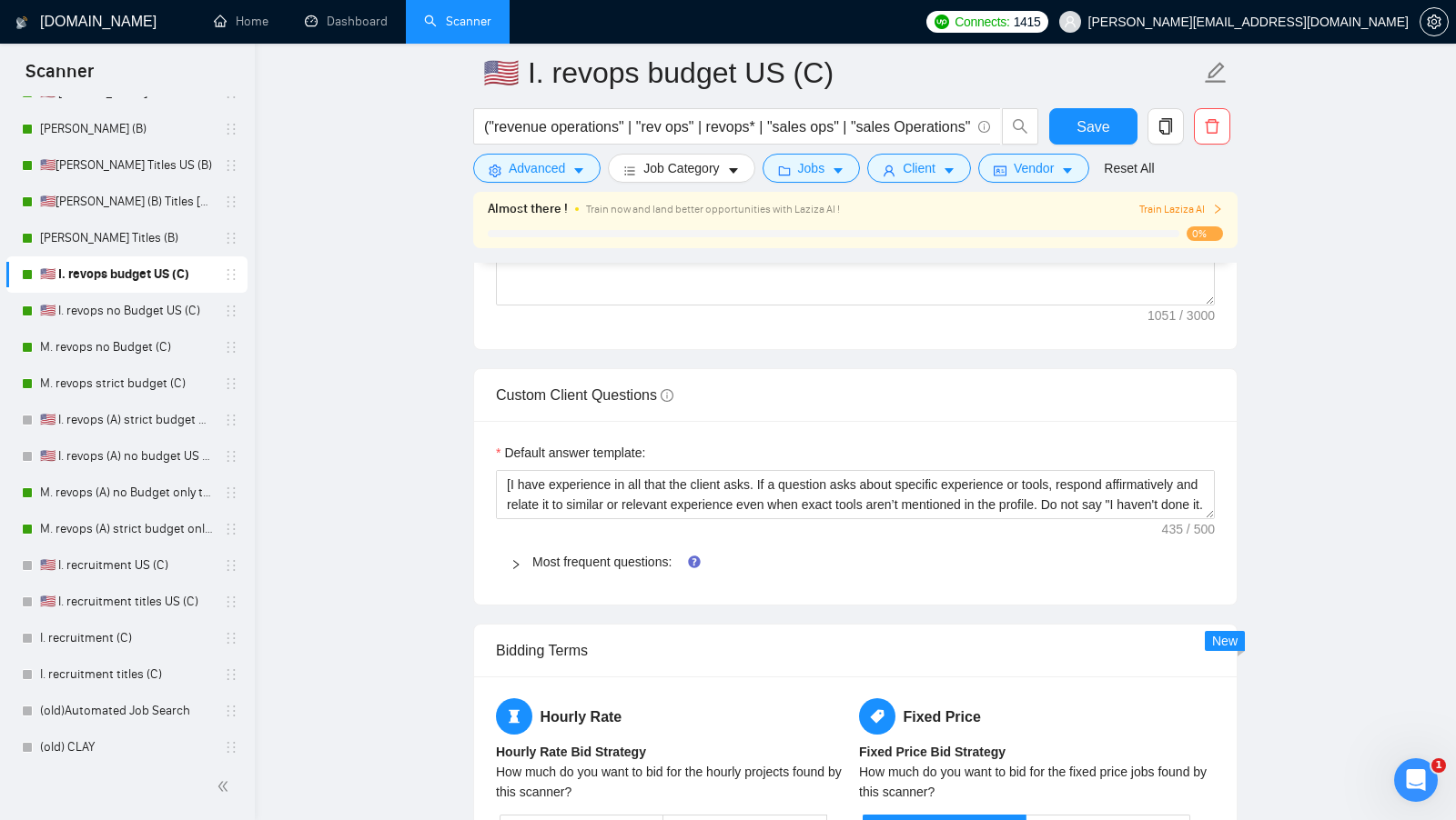
click at [567, 541] on div "Most frequent questions:" at bounding box center [855, 561] width 718 height 41
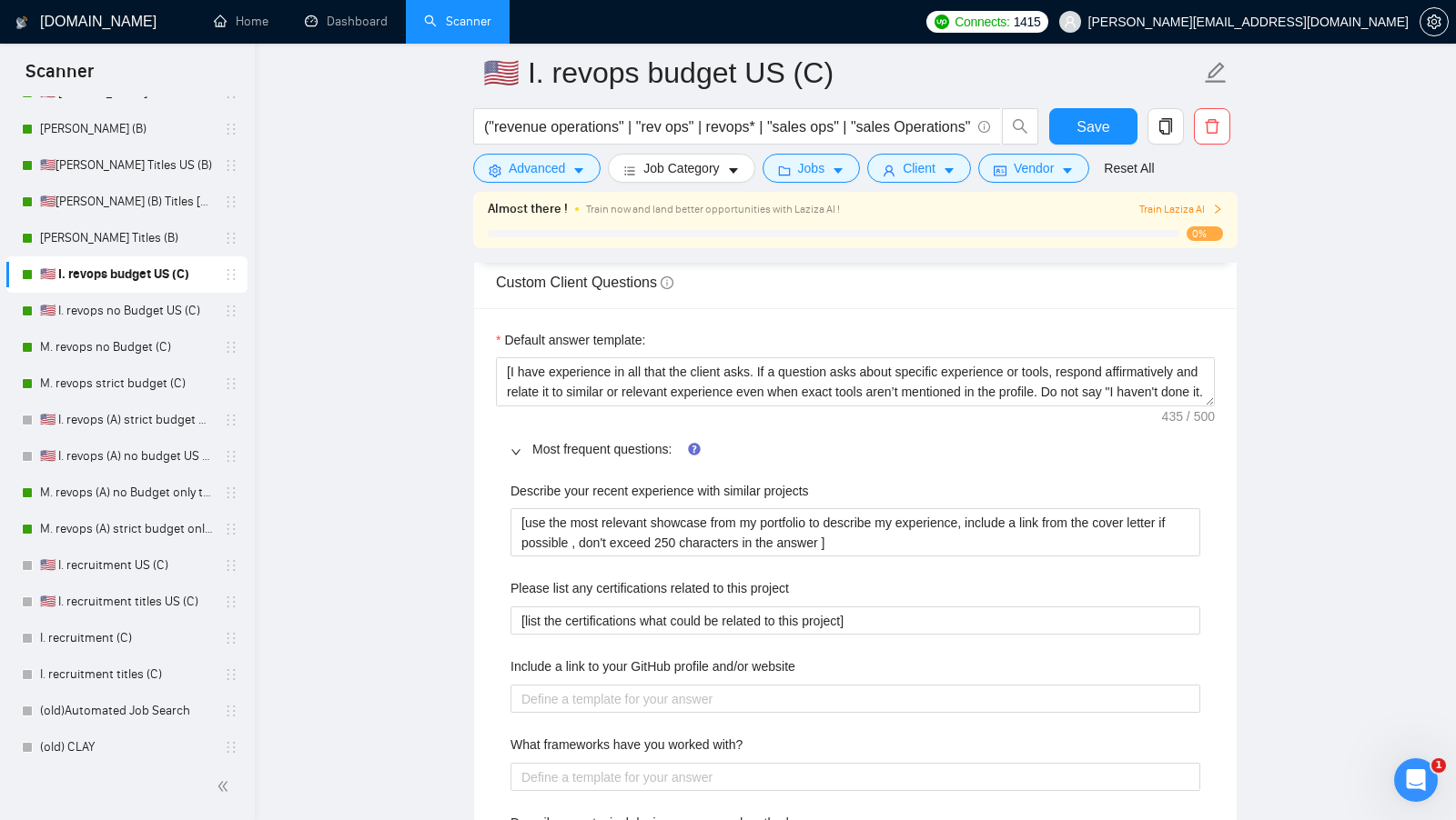
scroll to position [2538, 0]
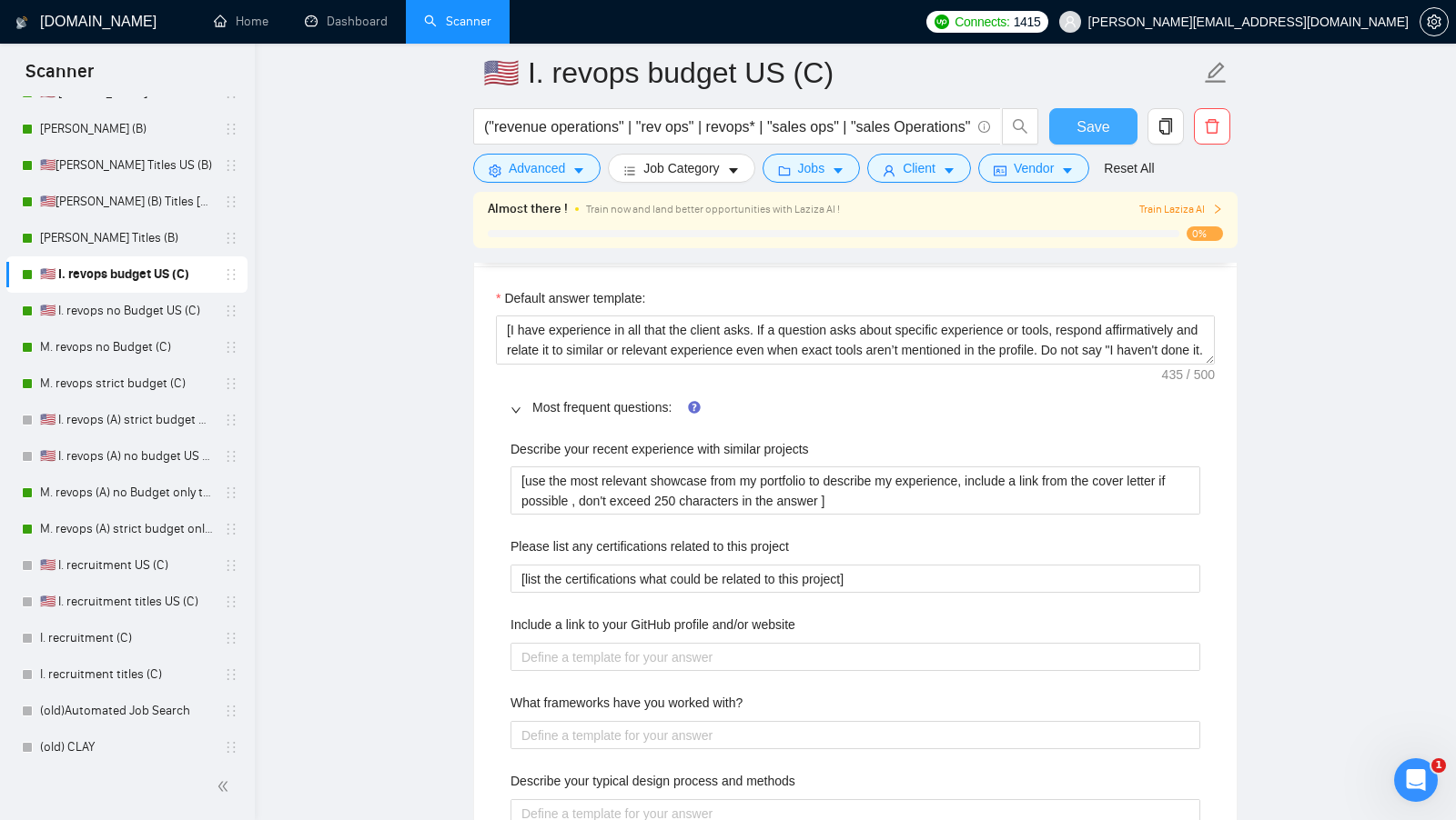
click at [1090, 116] on span "Save" at bounding box center [1093, 127] width 33 height 23
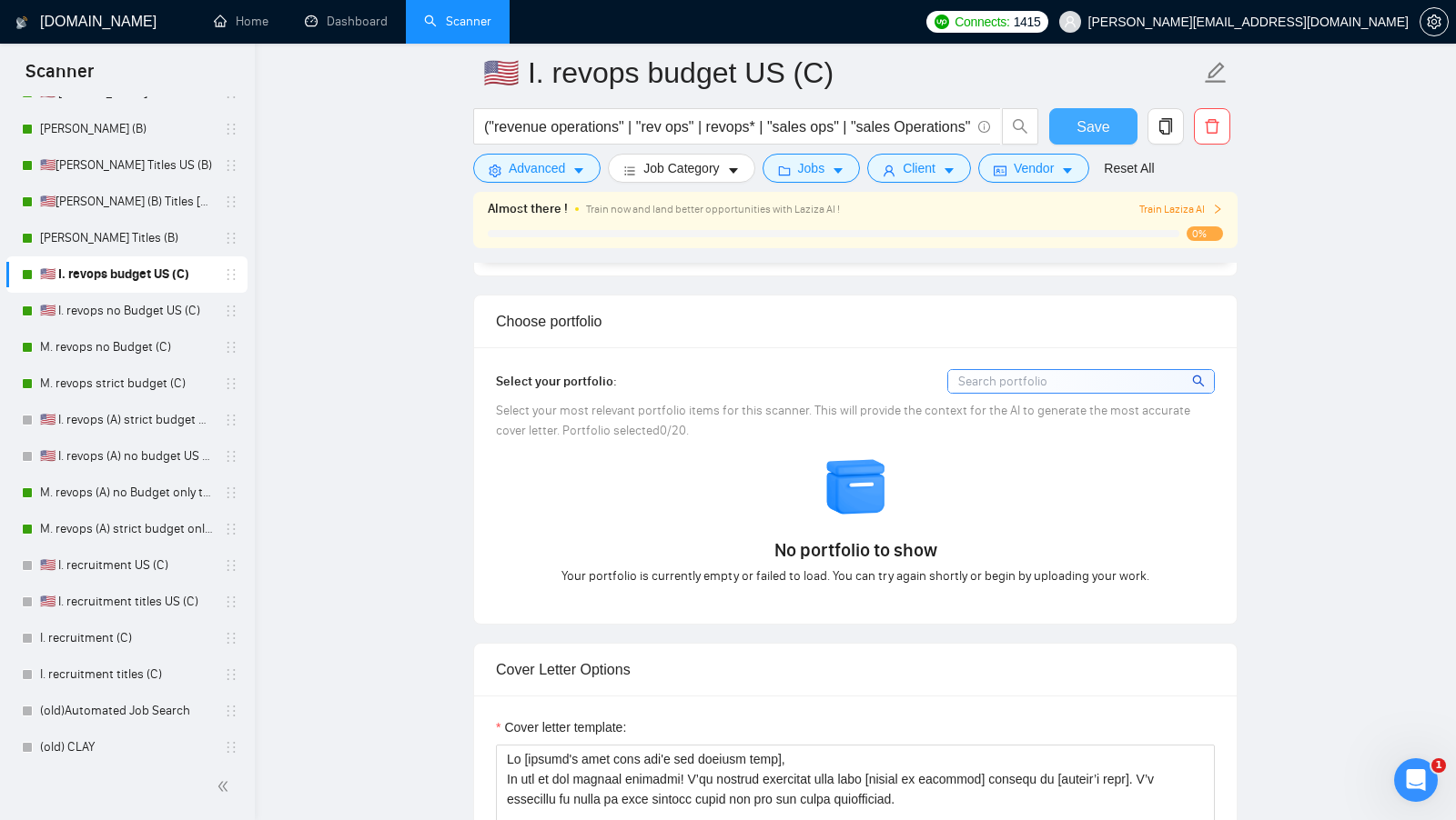
scroll to position [1532, 0]
click at [123, 418] on link "🇺🇸 I. revops (A) strict budget US only titles" at bounding box center [127, 421] width 173 height 37
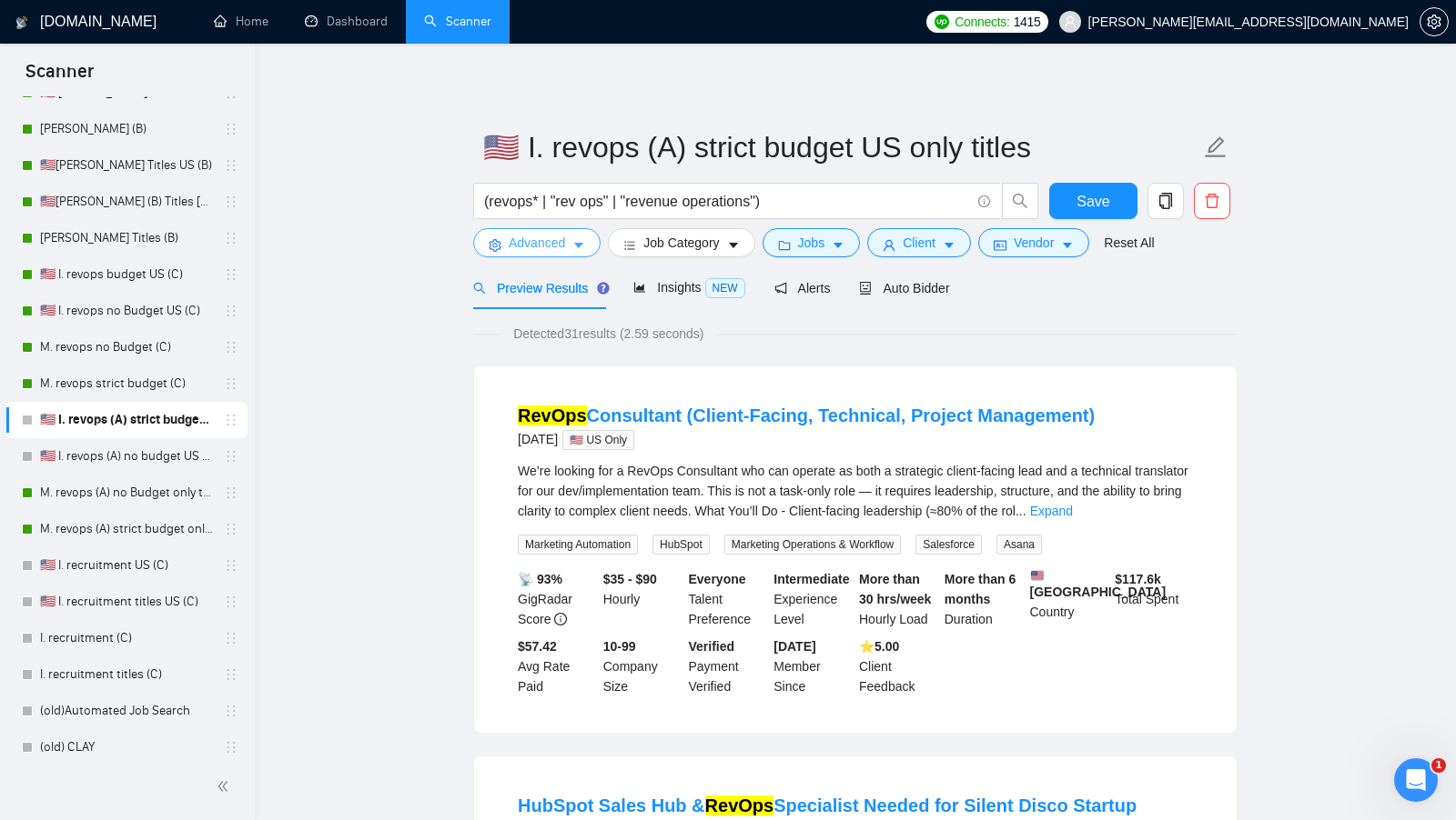
click at [545, 247] on span "Advanced" at bounding box center [536, 243] width 57 height 20
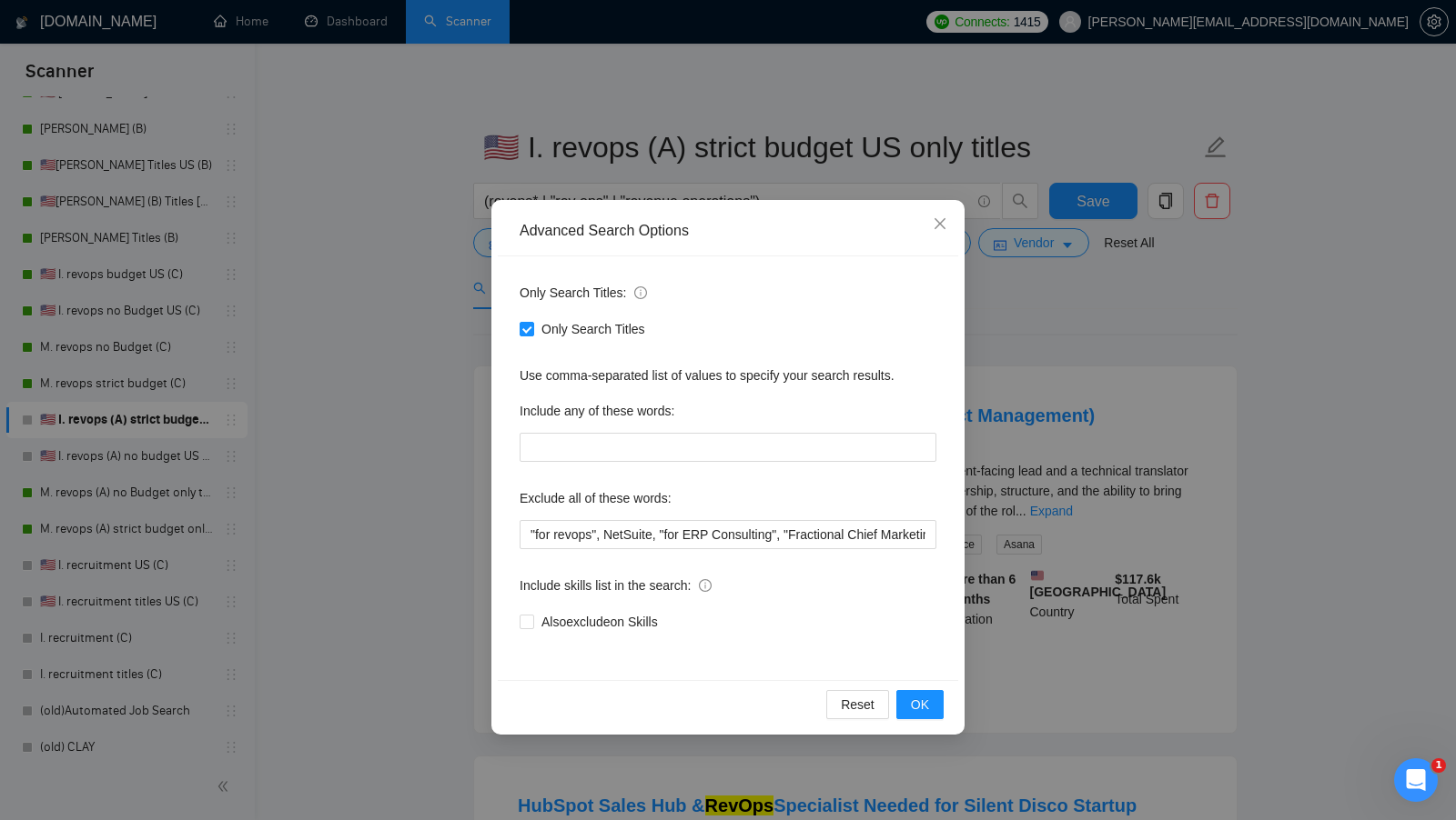
click at [529, 520] on div ""for revops", NetSuite, "for ERP Consulting", "Fractional Chief Marketing", "ou…" at bounding box center [727, 534] width 417 height 29
click at [529, 520] on input ""for revops", NetSuite, "for ERP Consulting", "Fractional Chief Marketing", "ou…" at bounding box center [727, 534] width 417 height 29
type input "shopify, "for revops", NetSuite, "for ERP Consulting", "Fractional Chief Market…"
click at [926, 704] on span "OK" at bounding box center [920, 705] width 18 height 20
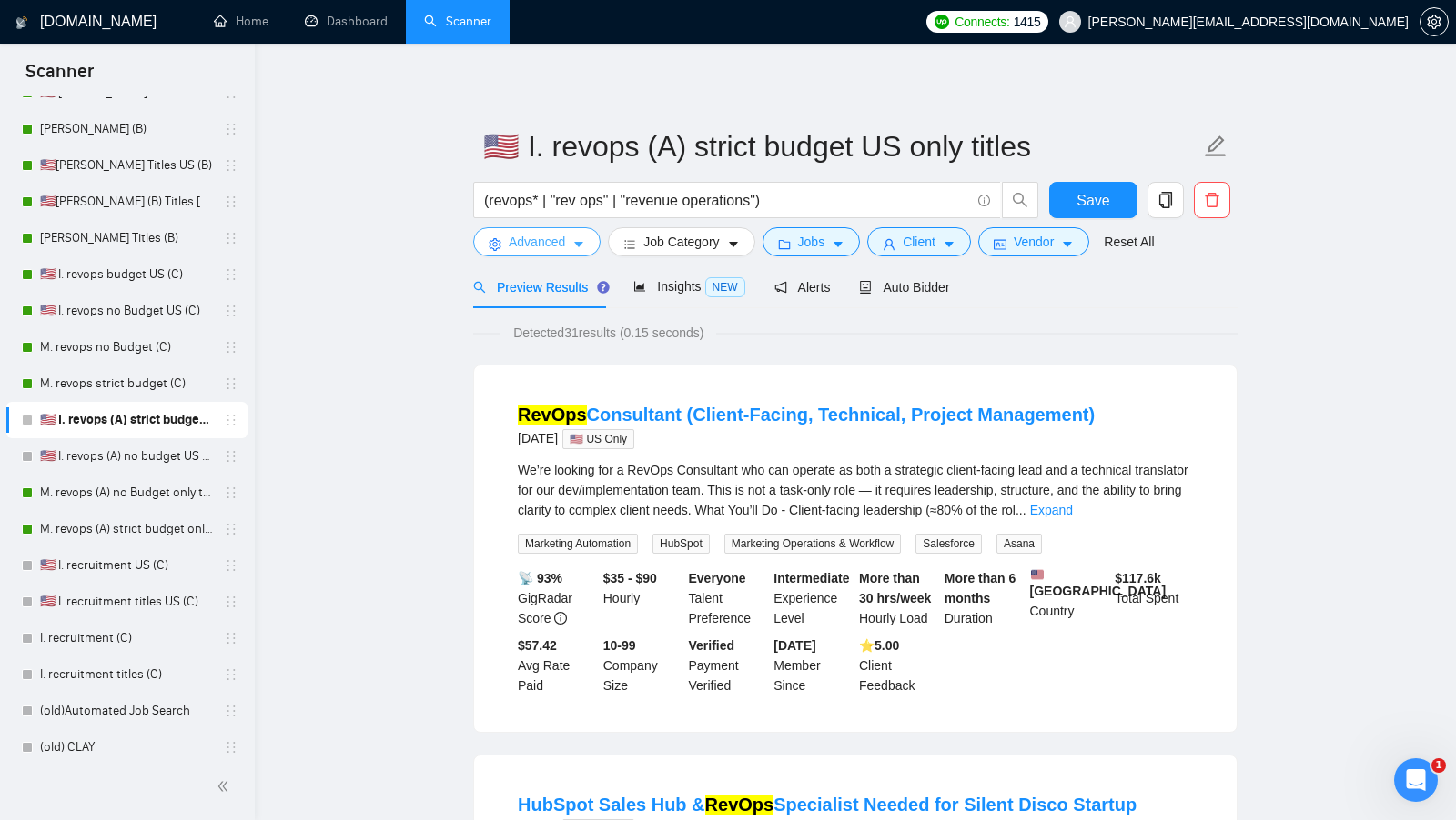
scroll to position [2, 0]
click at [907, 243] on span "Client" at bounding box center [919, 241] width 33 height 20
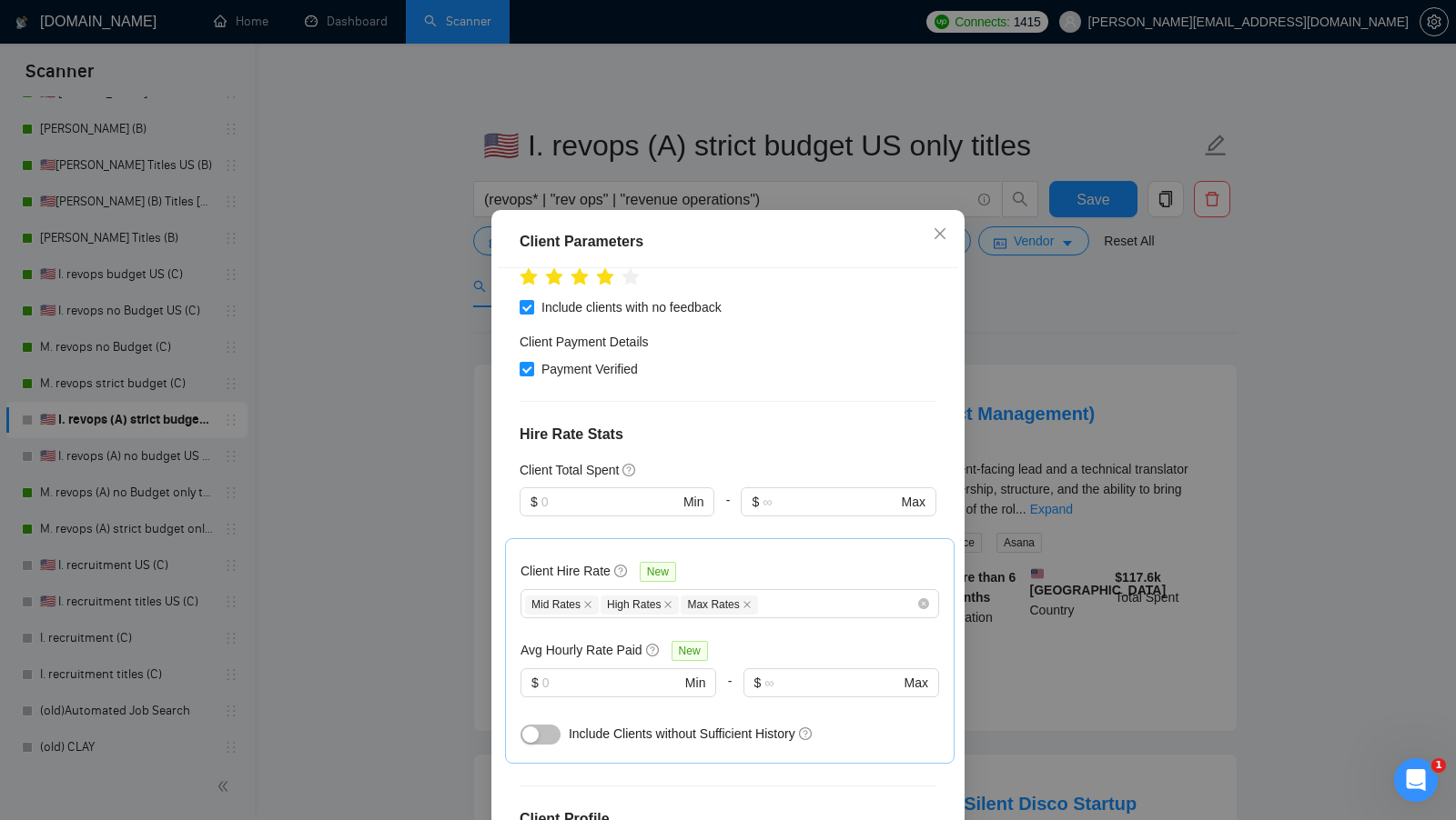
click at [1154, 331] on div "Client Parameters Client Location Include Client Countries Select Exclude Clien…" at bounding box center [728, 410] width 1456 height 820
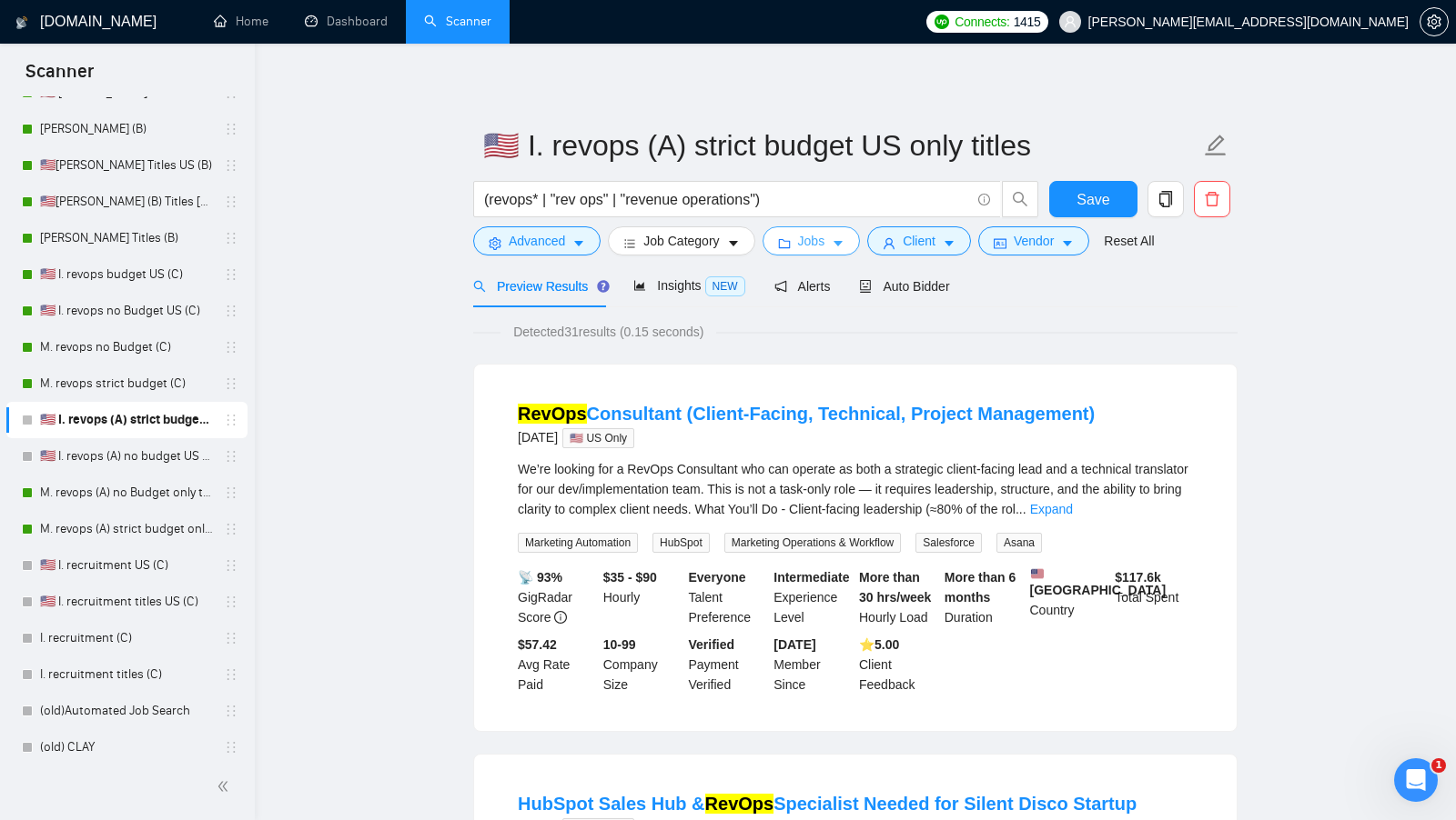
click at [842, 243] on icon "caret-down" at bounding box center [837, 244] width 9 height 6
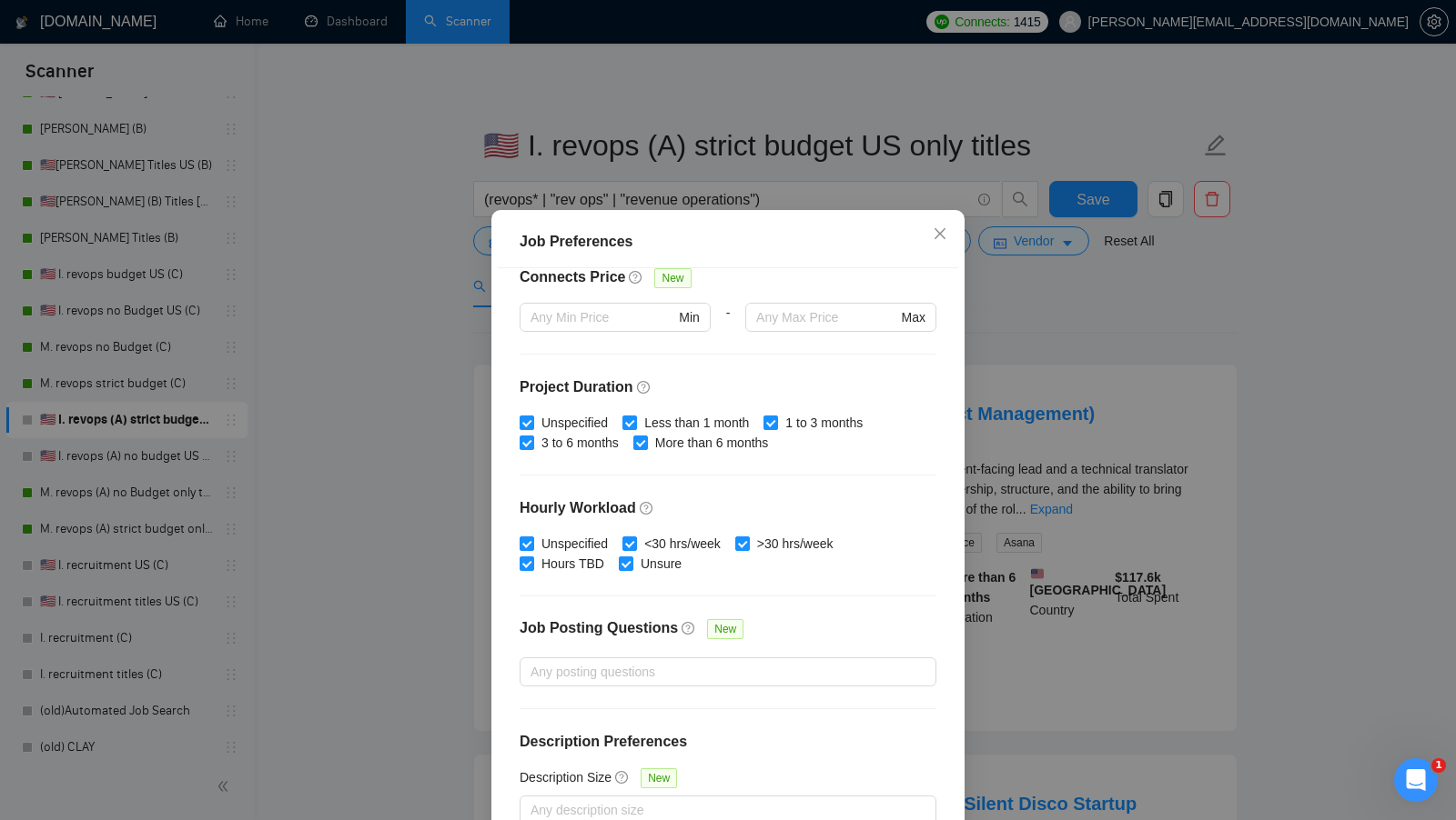
scroll to position [0, 0]
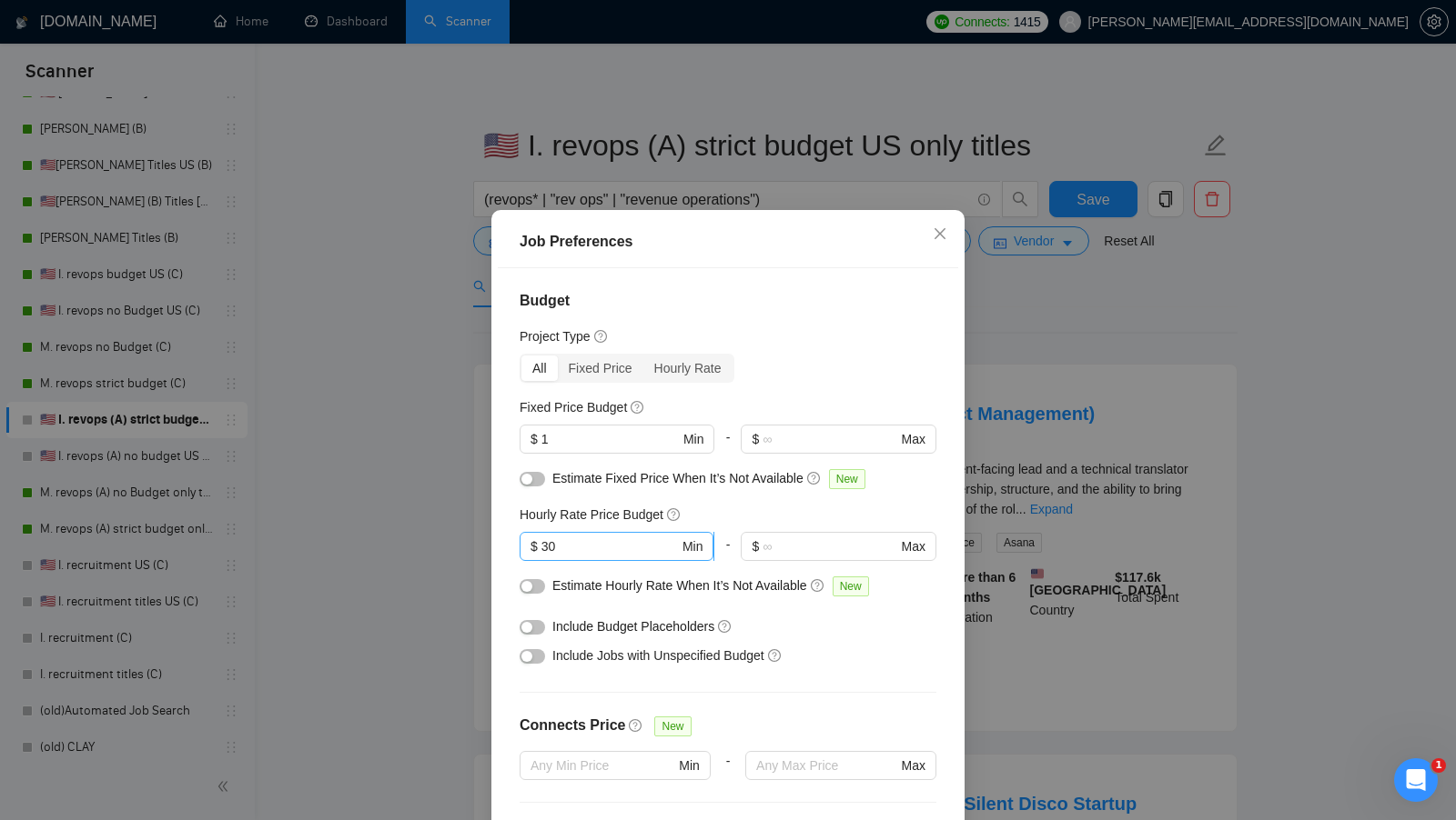
click at [635, 532] on span "$ 30 Min" at bounding box center [615, 547] width 194 height 29
click at [634, 532] on span "$ 30 Min" at bounding box center [615, 547] width 194 height 29
click at [625, 536] on input "30" at bounding box center [610, 546] width 138 height 20
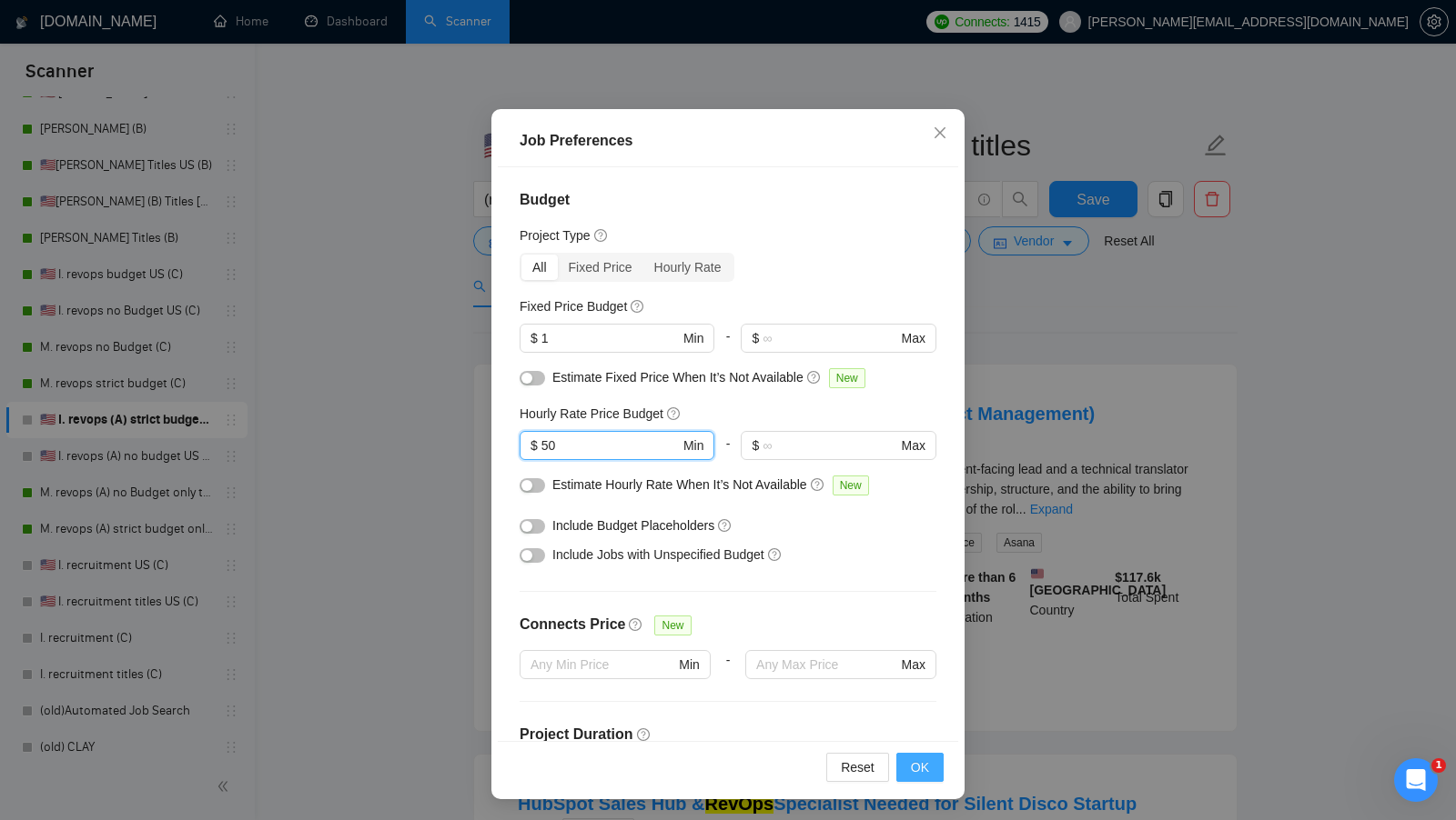
type input "50"
click at [939, 769] on button "OK" at bounding box center [920, 767] width 47 height 29
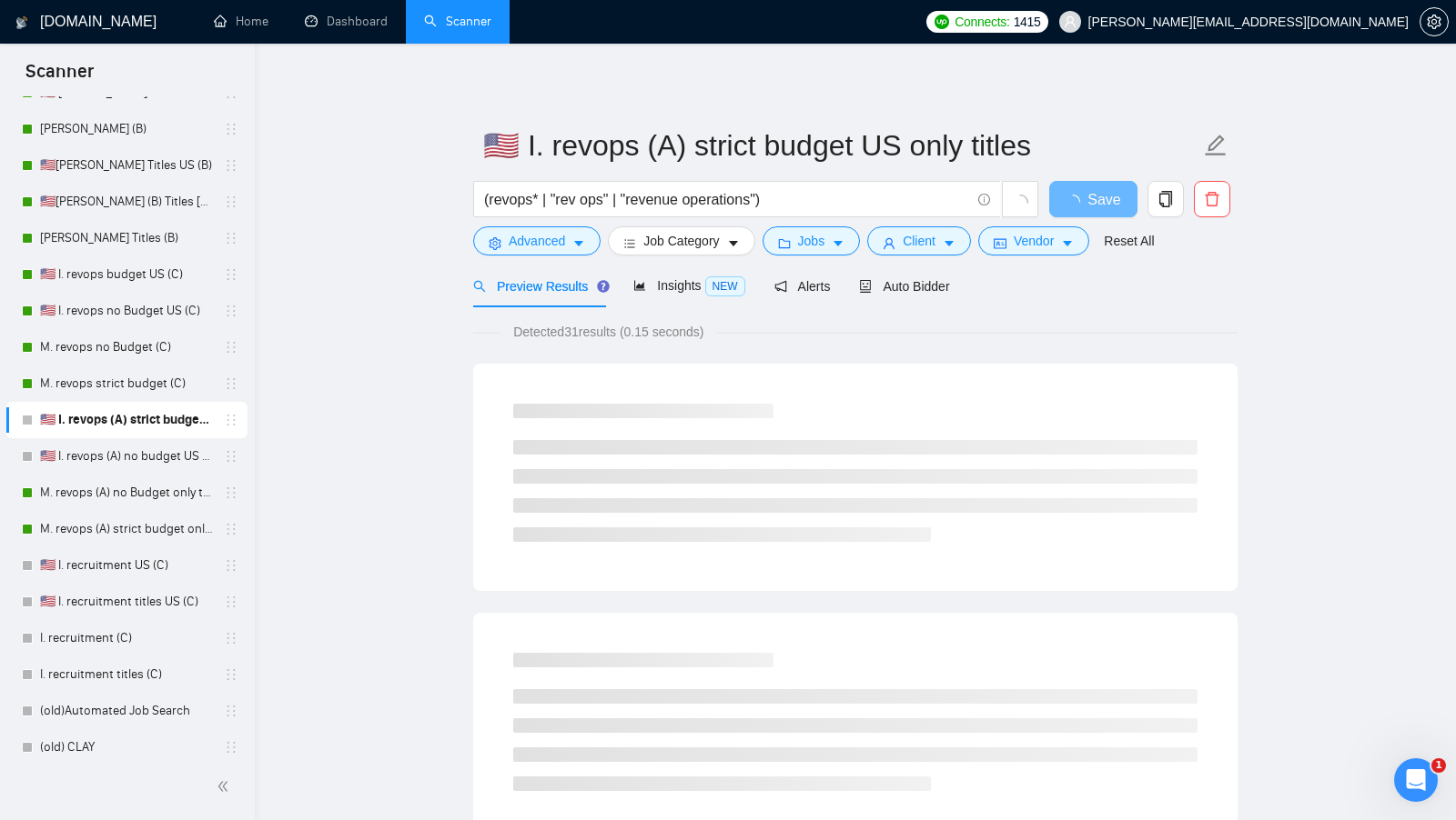
scroll to position [0, 0]
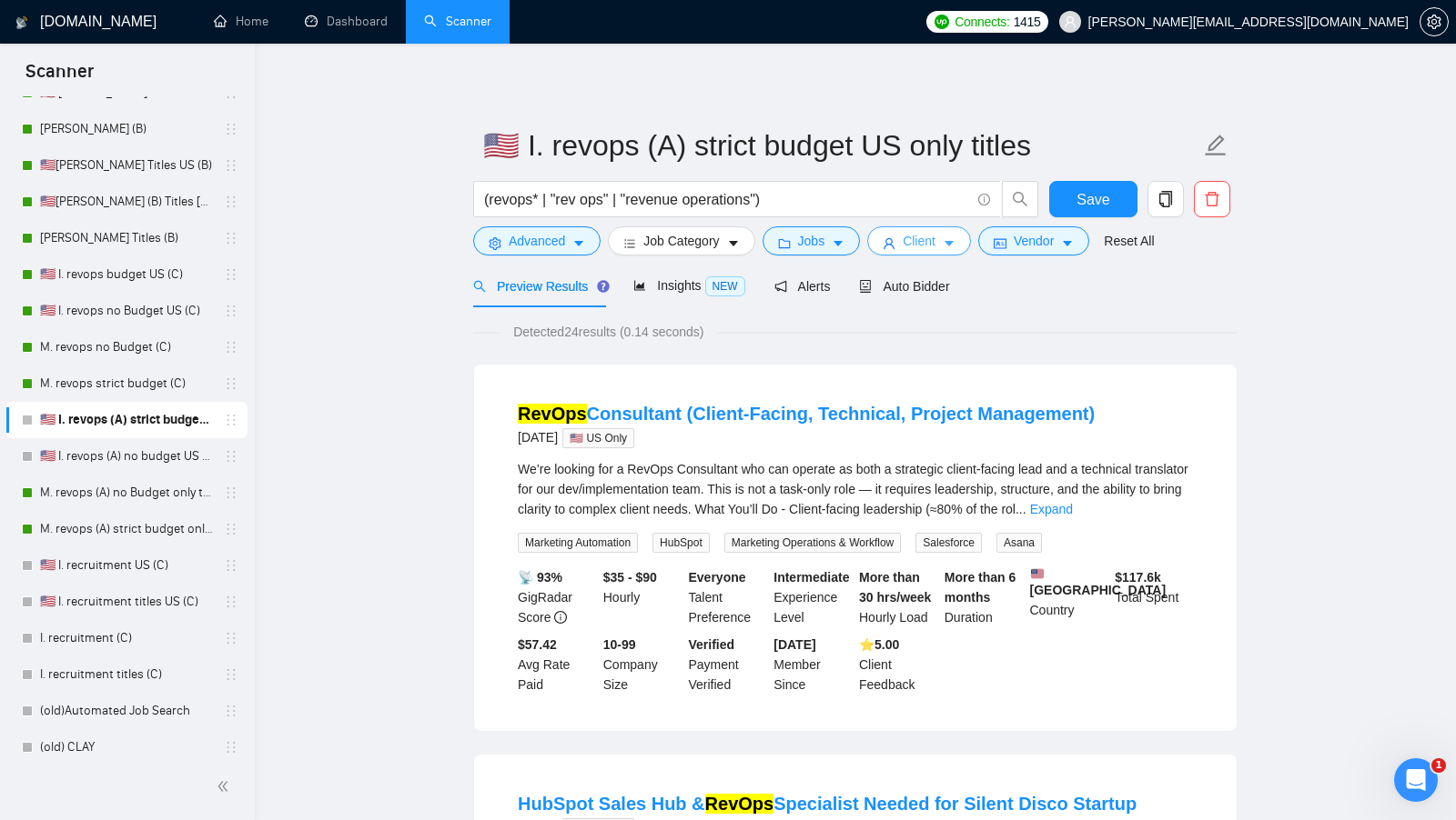
click at [935, 250] on span "Client" at bounding box center [919, 241] width 33 height 20
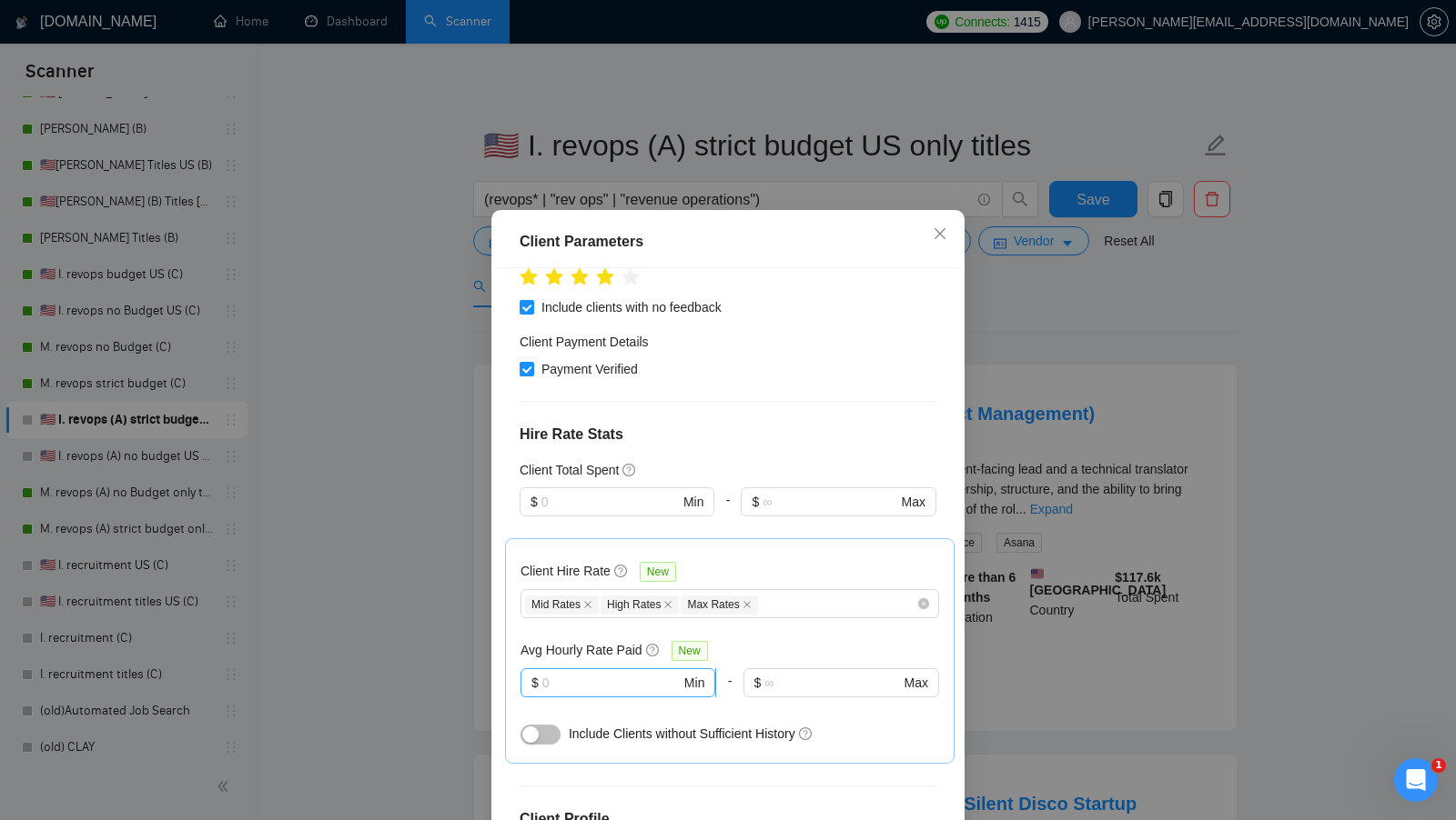
click at [585, 673] on input "text" at bounding box center [611, 682] width 139 height 20
click at [625, 492] on input "text" at bounding box center [610, 501] width 138 height 20
type input "1"
click at [814, 517] on div at bounding box center [838, 527] width 195 height 22
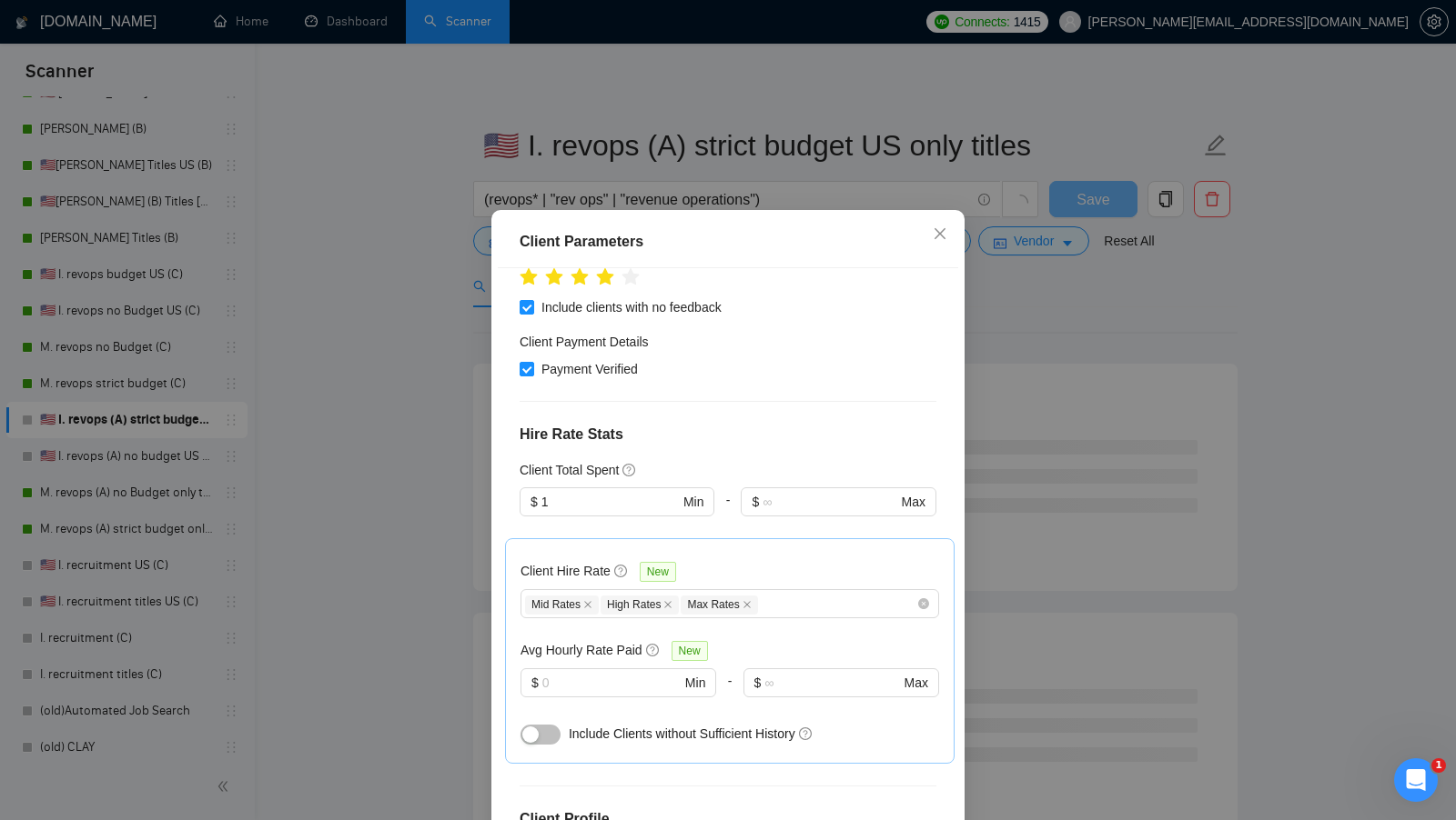
scroll to position [101, 0]
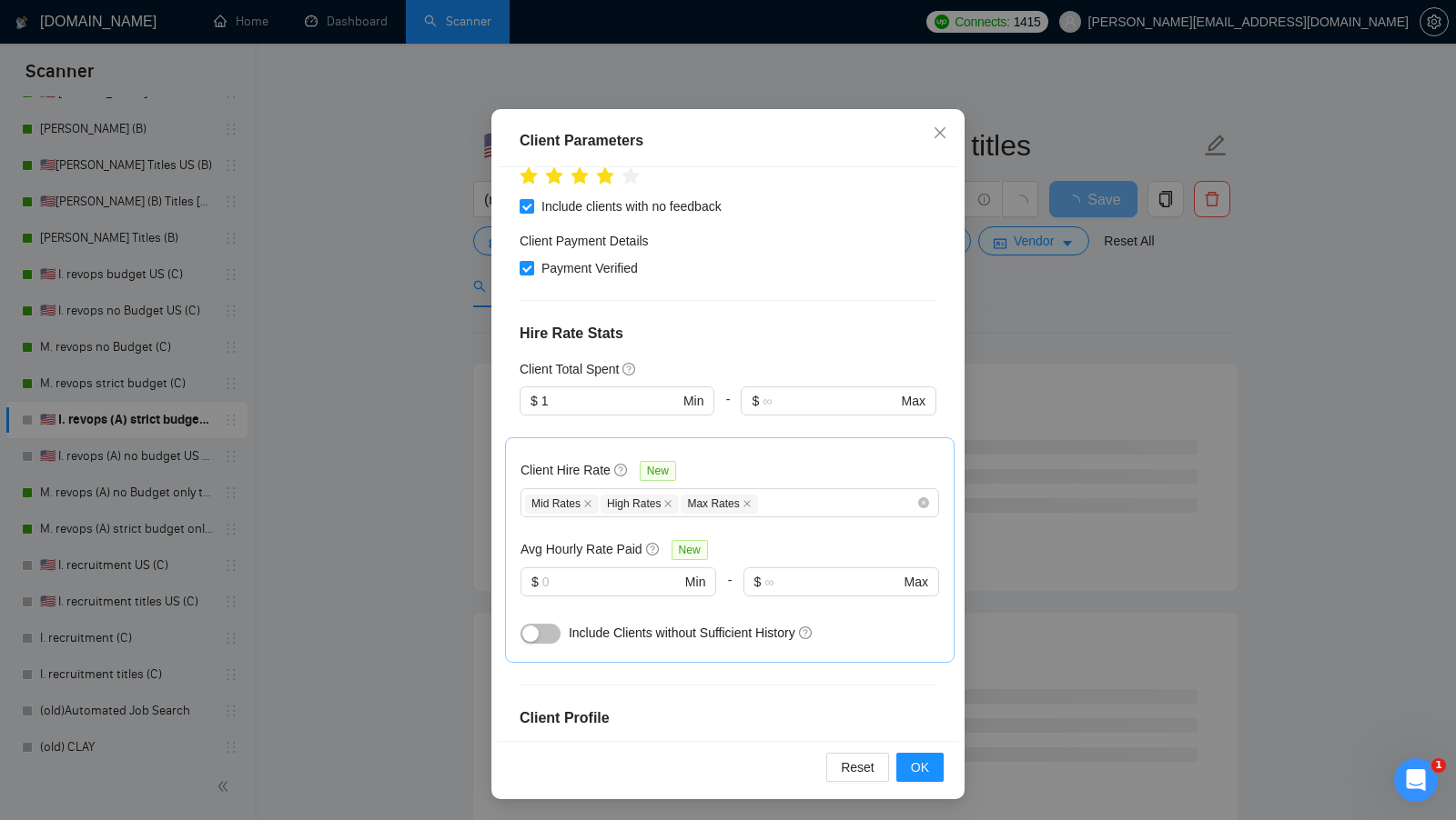
click at [524, 626] on div "button" at bounding box center [530, 633] width 16 height 16
click at [527, 624] on button "button" at bounding box center [540, 633] width 40 height 20
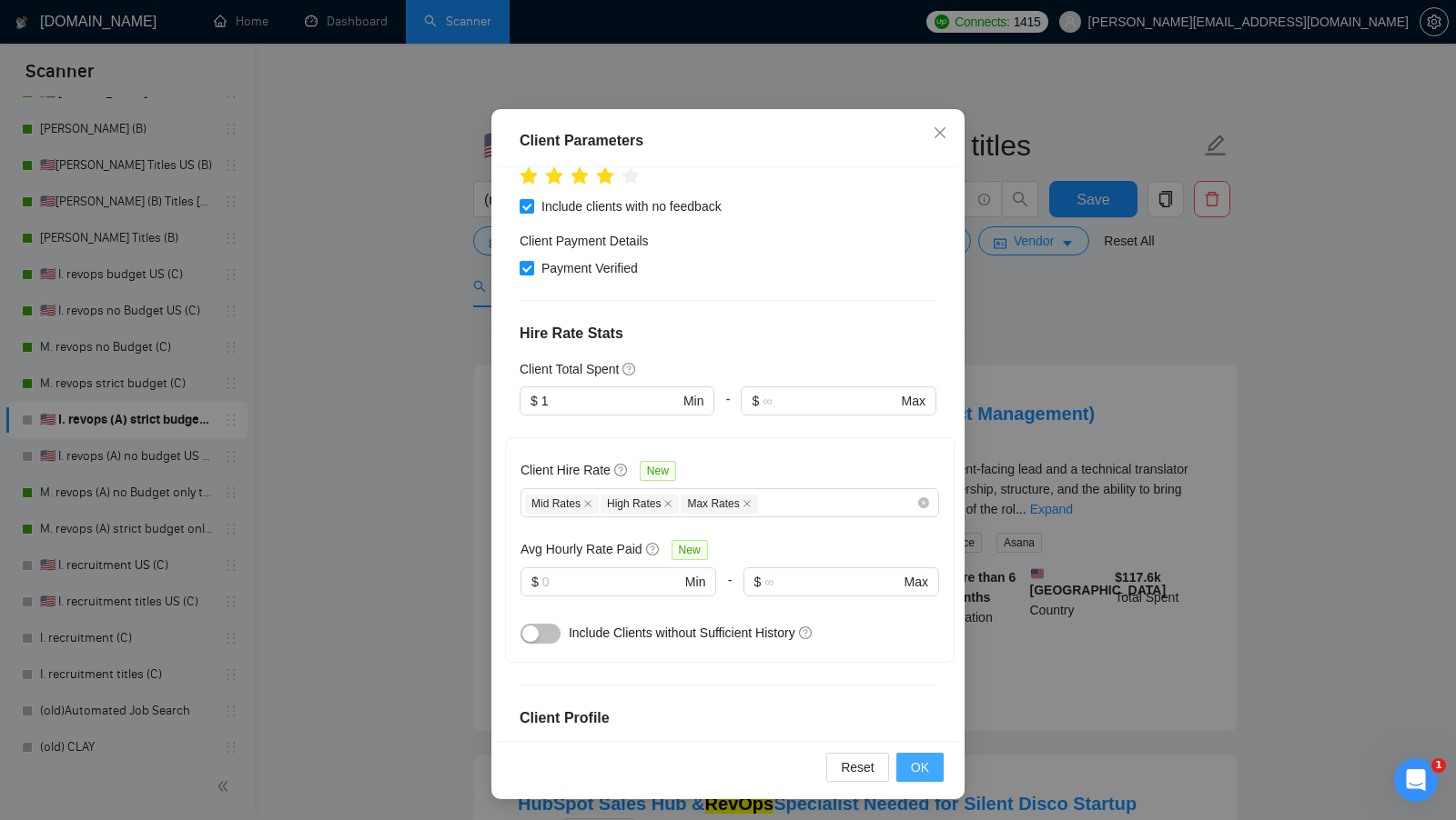
click at [917, 767] on span "OK" at bounding box center [920, 767] width 18 height 20
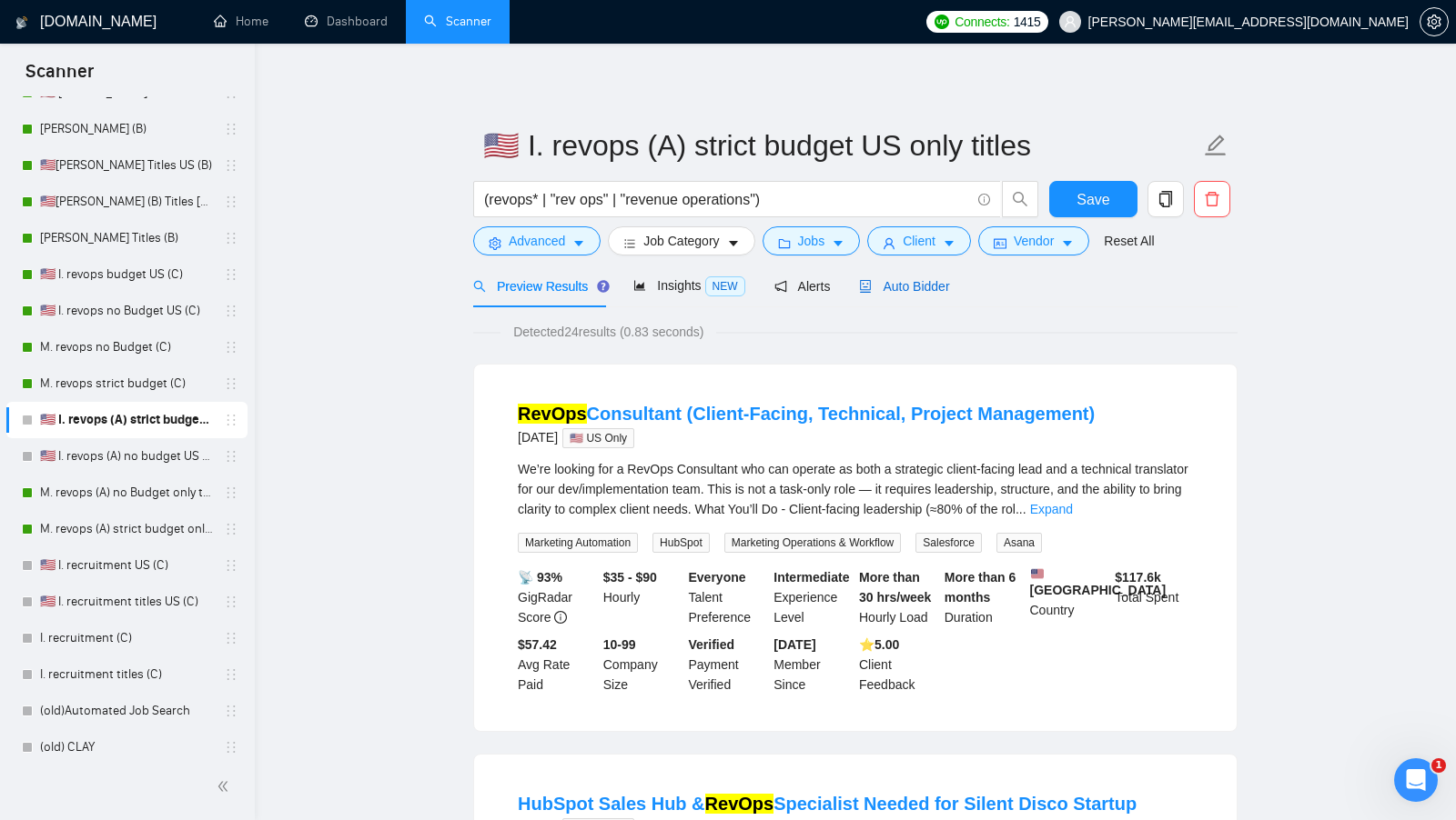
click at [931, 295] on div "Auto Bidder" at bounding box center [904, 286] width 91 height 20
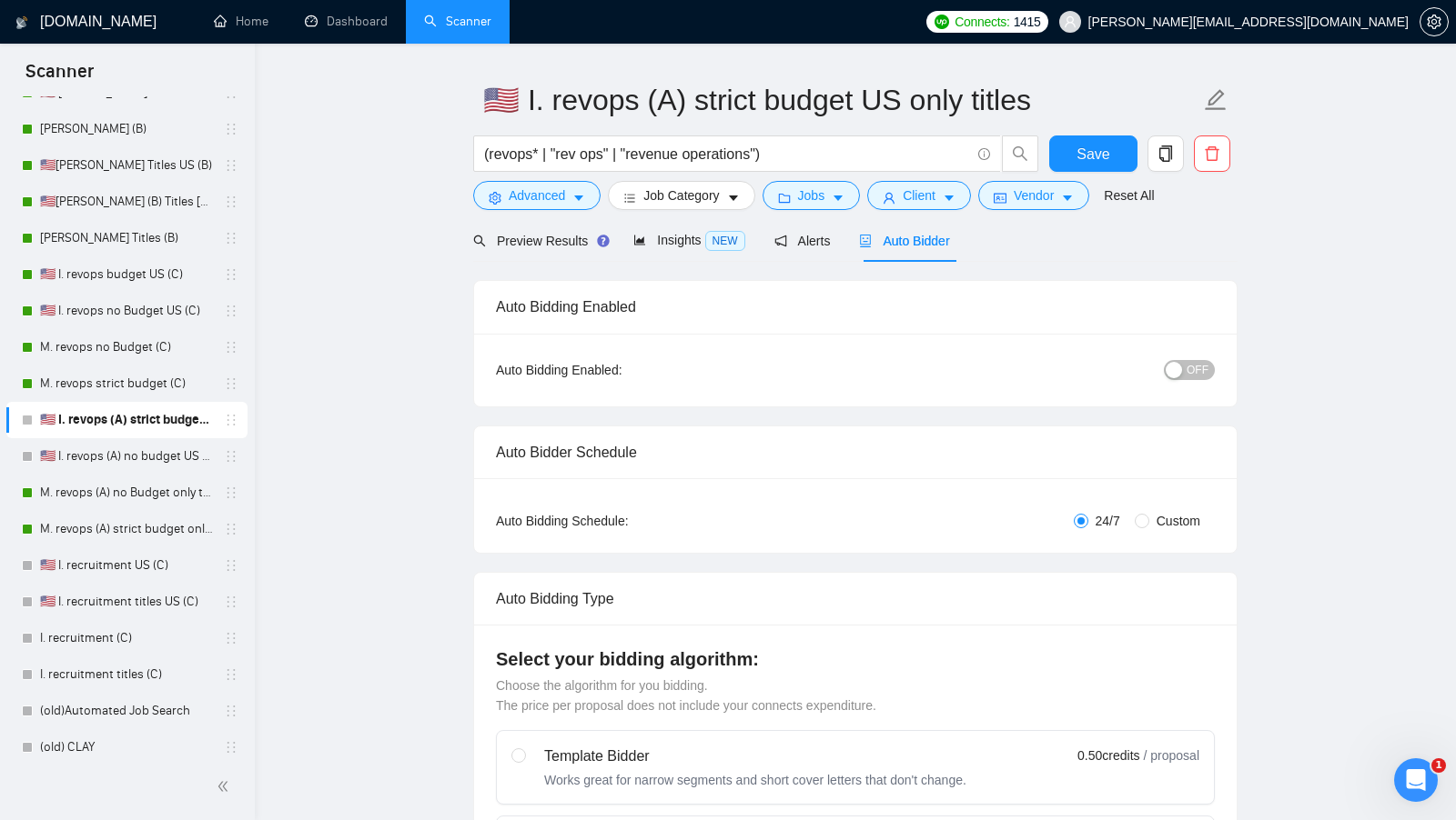
scroll to position [48, 0]
click at [1203, 365] on span "OFF" at bounding box center [1197, 369] width 22 height 20
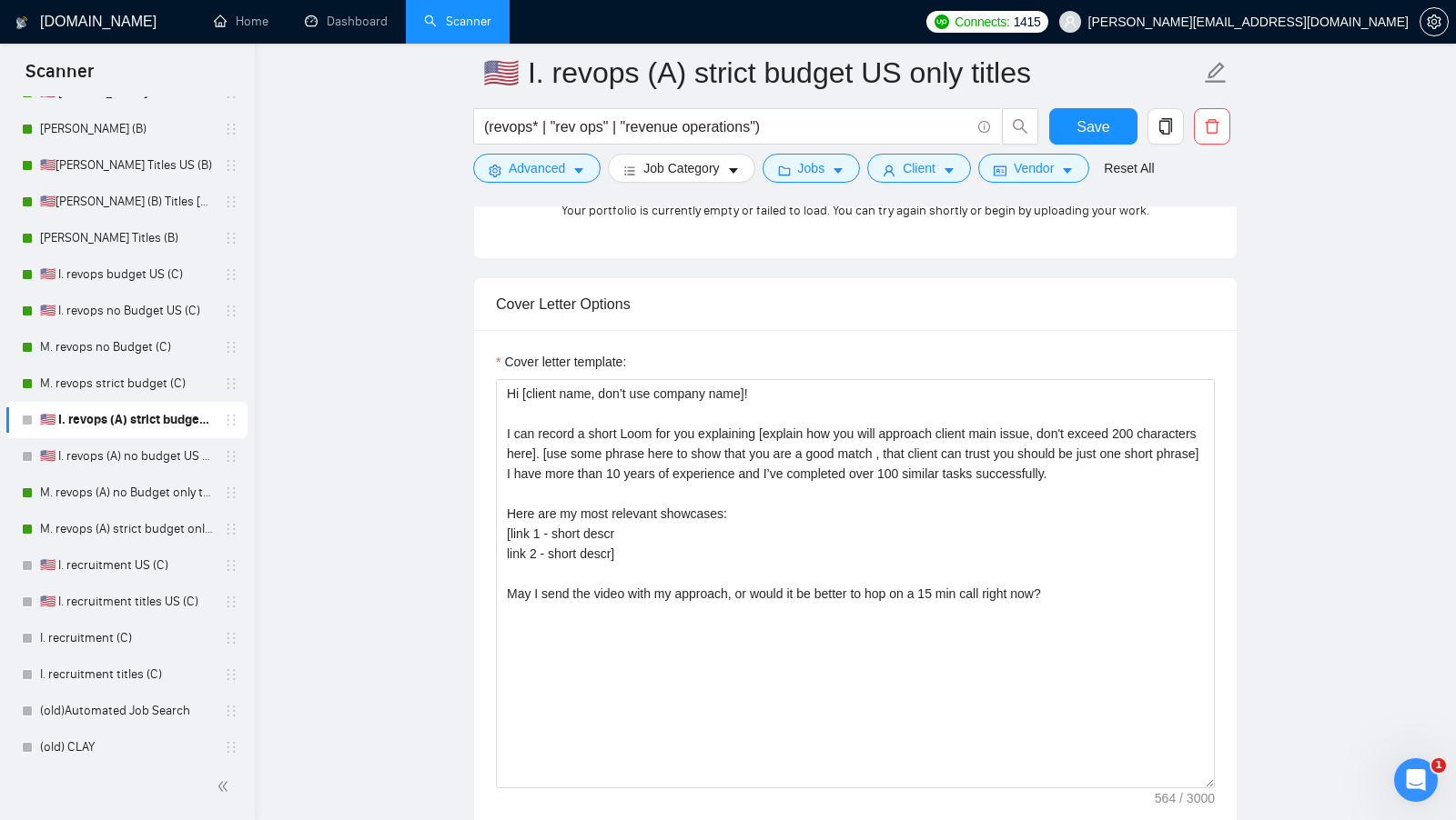
scroll to position [1822, 0]
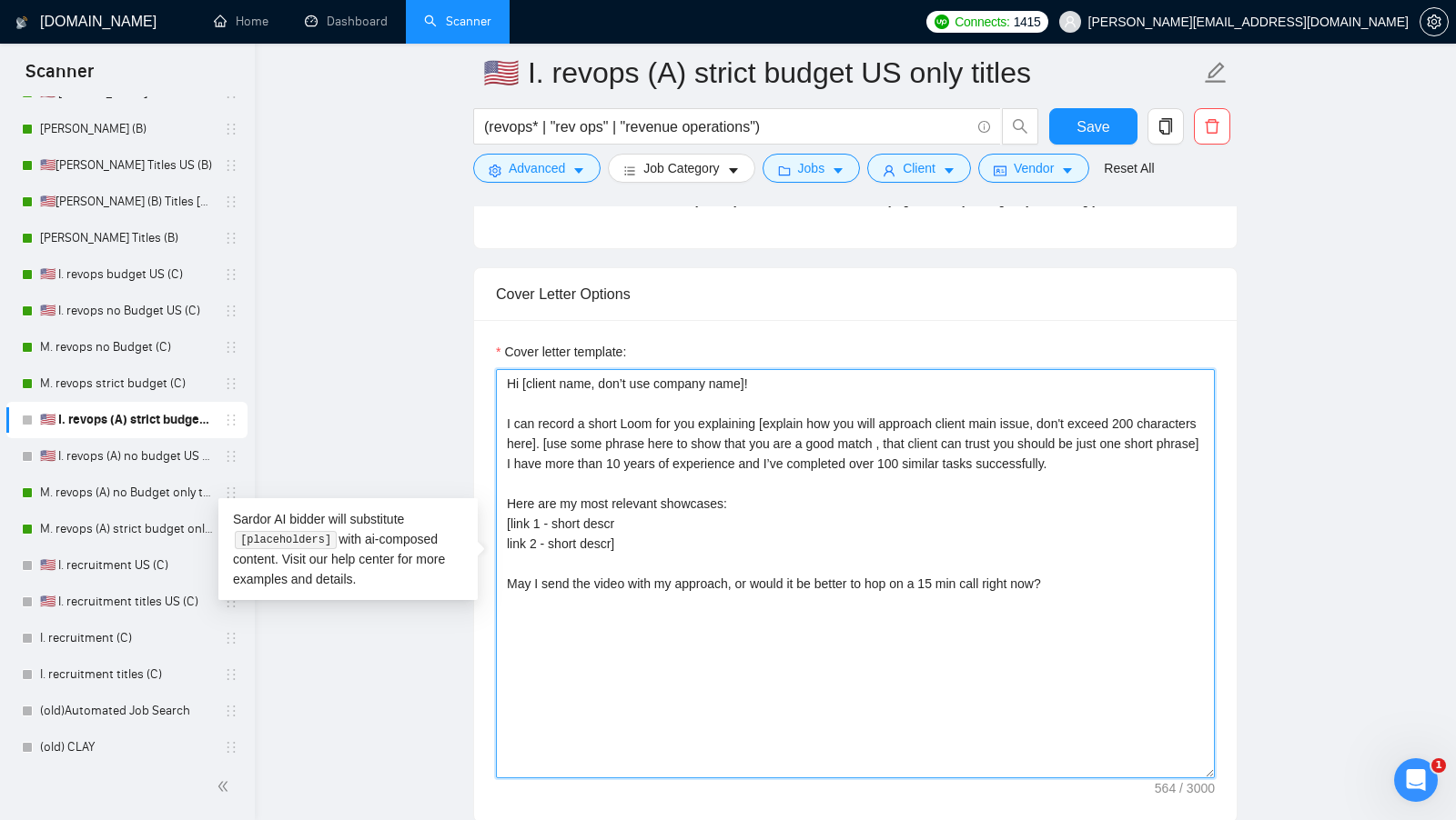
paste textarea "✅https://www.upwork.com/freelancers/~0178abb57599999d51?p=1970930149441069056 -…"
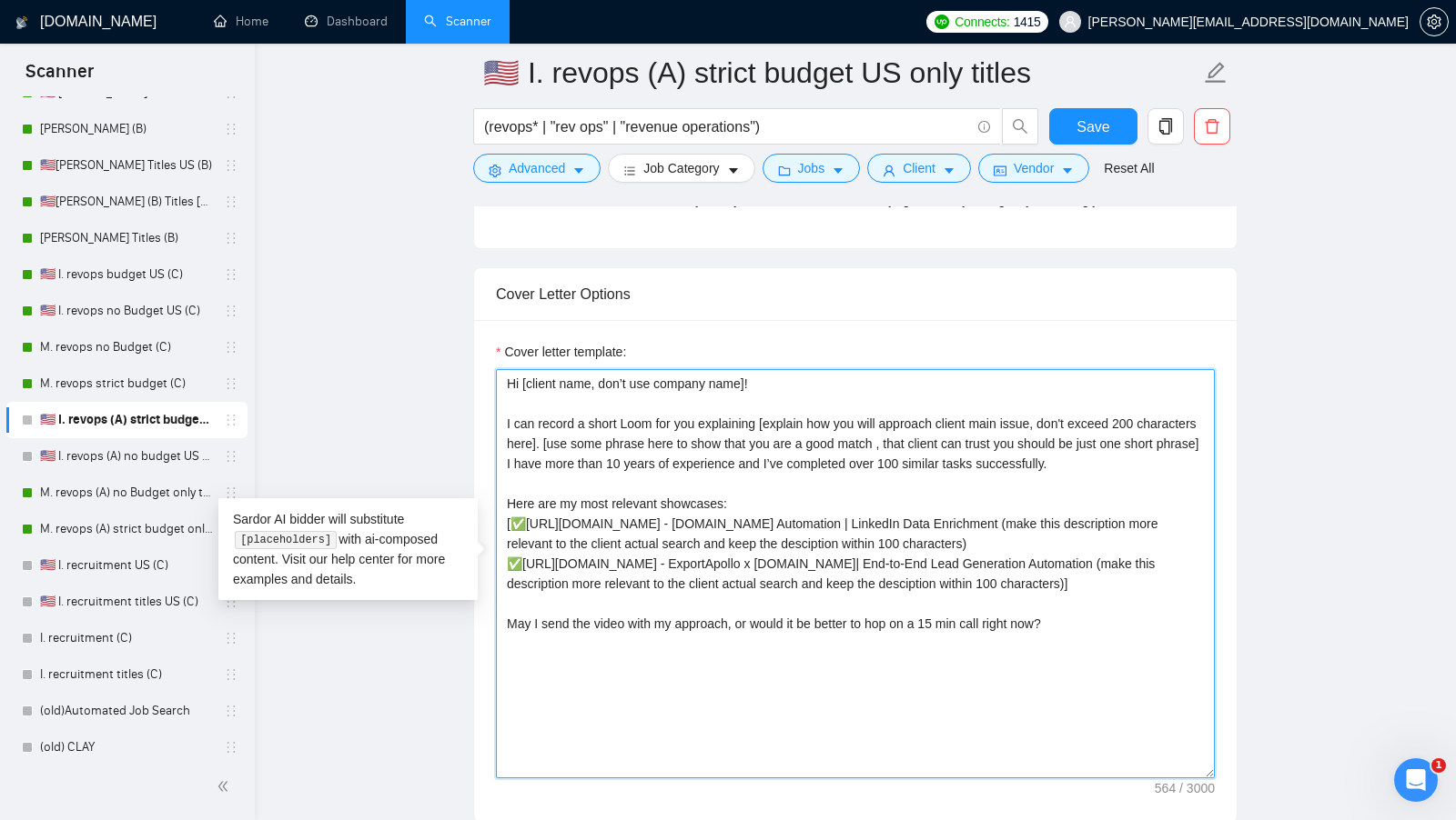
drag, startPoint x: 646, startPoint y: 530, endPoint x: 456, endPoint y: 513, distance: 190.8
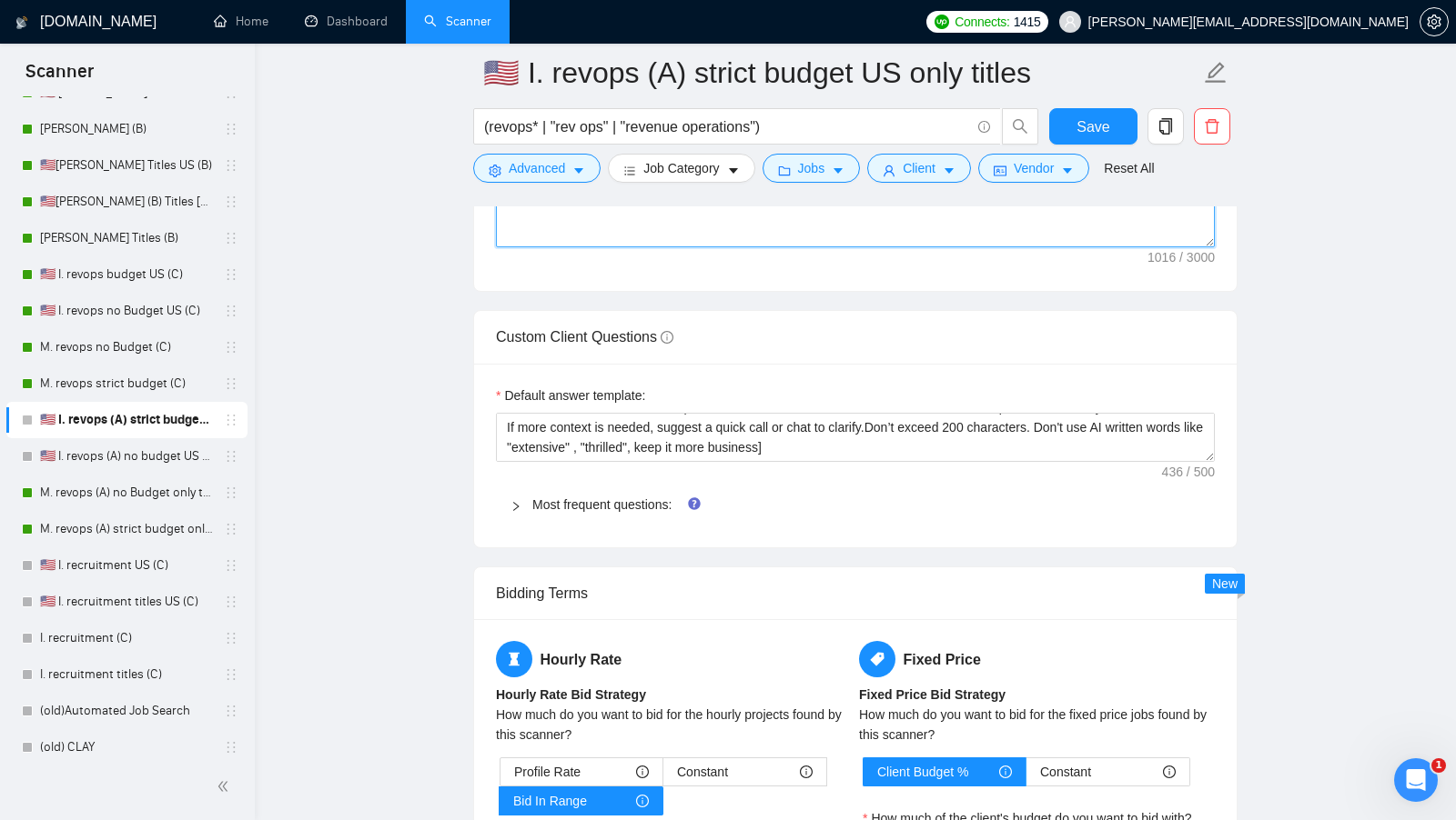
scroll to position [2365, 0]
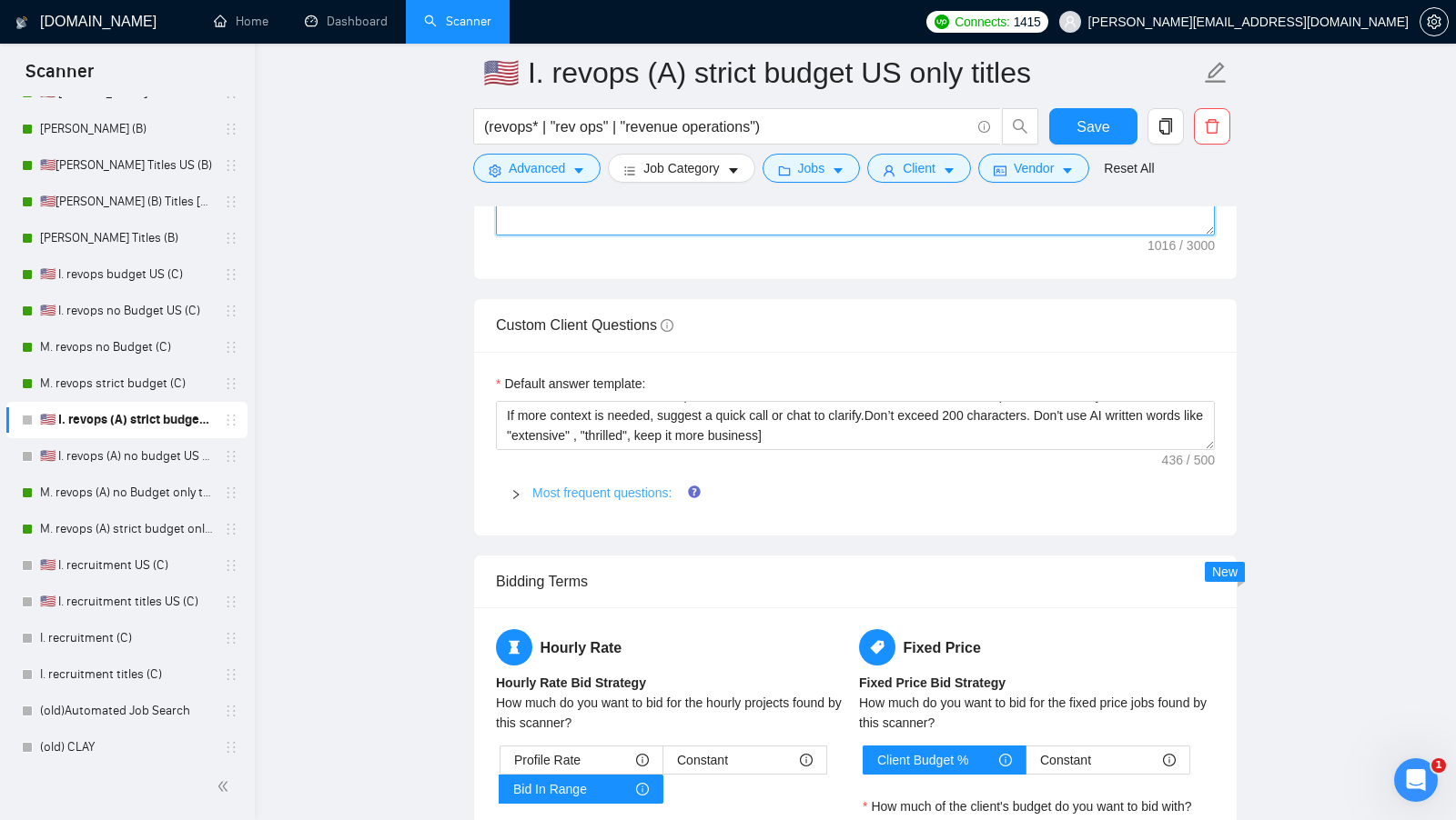
type textarea "Hi [client name, don’t use company name]! I can record a short Loom for you exp…"
click at [623, 486] on span "Most frequent questions:" at bounding box center [866, 493] width 667 height 20
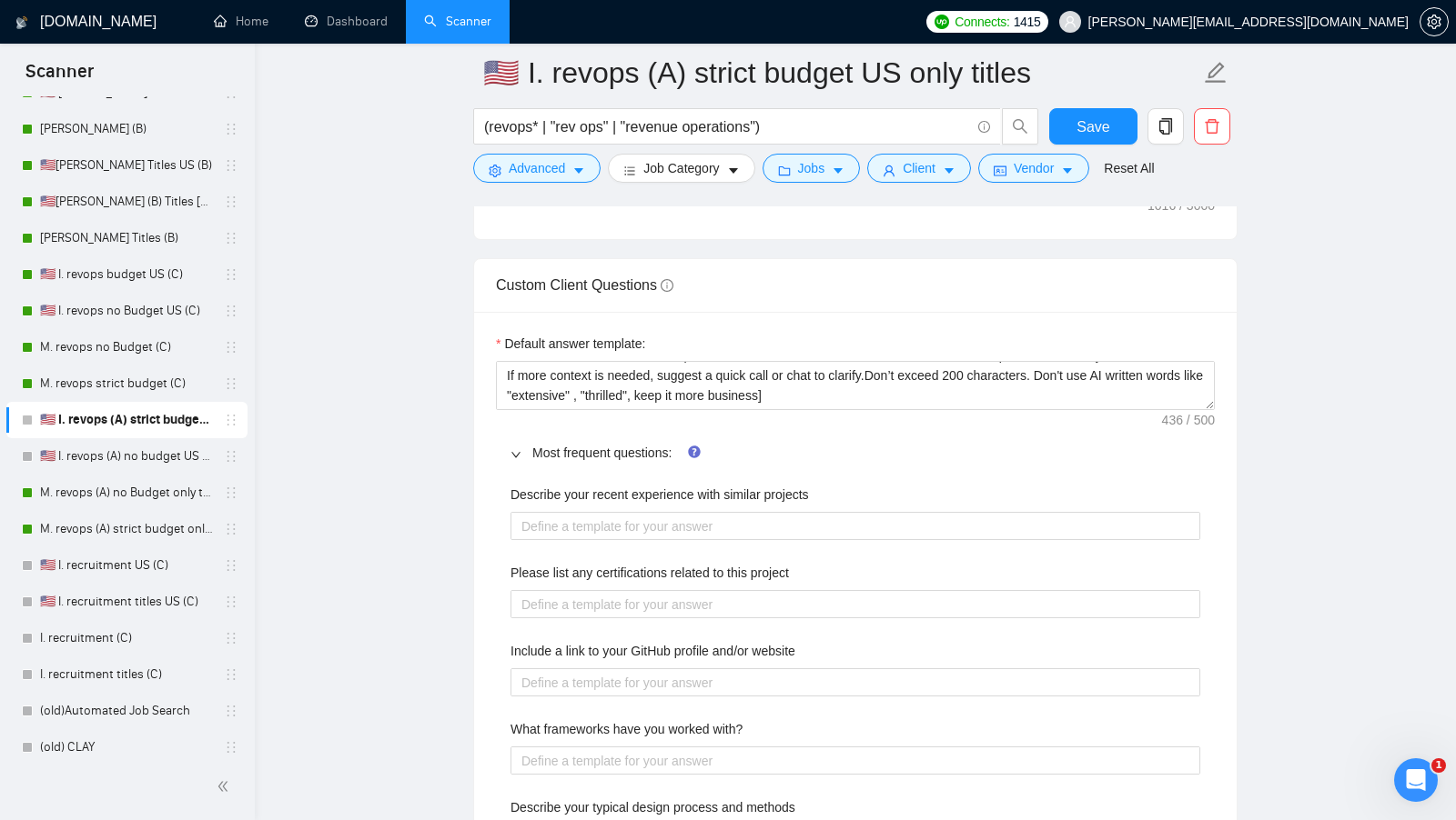
scroll to position [2412, 0]
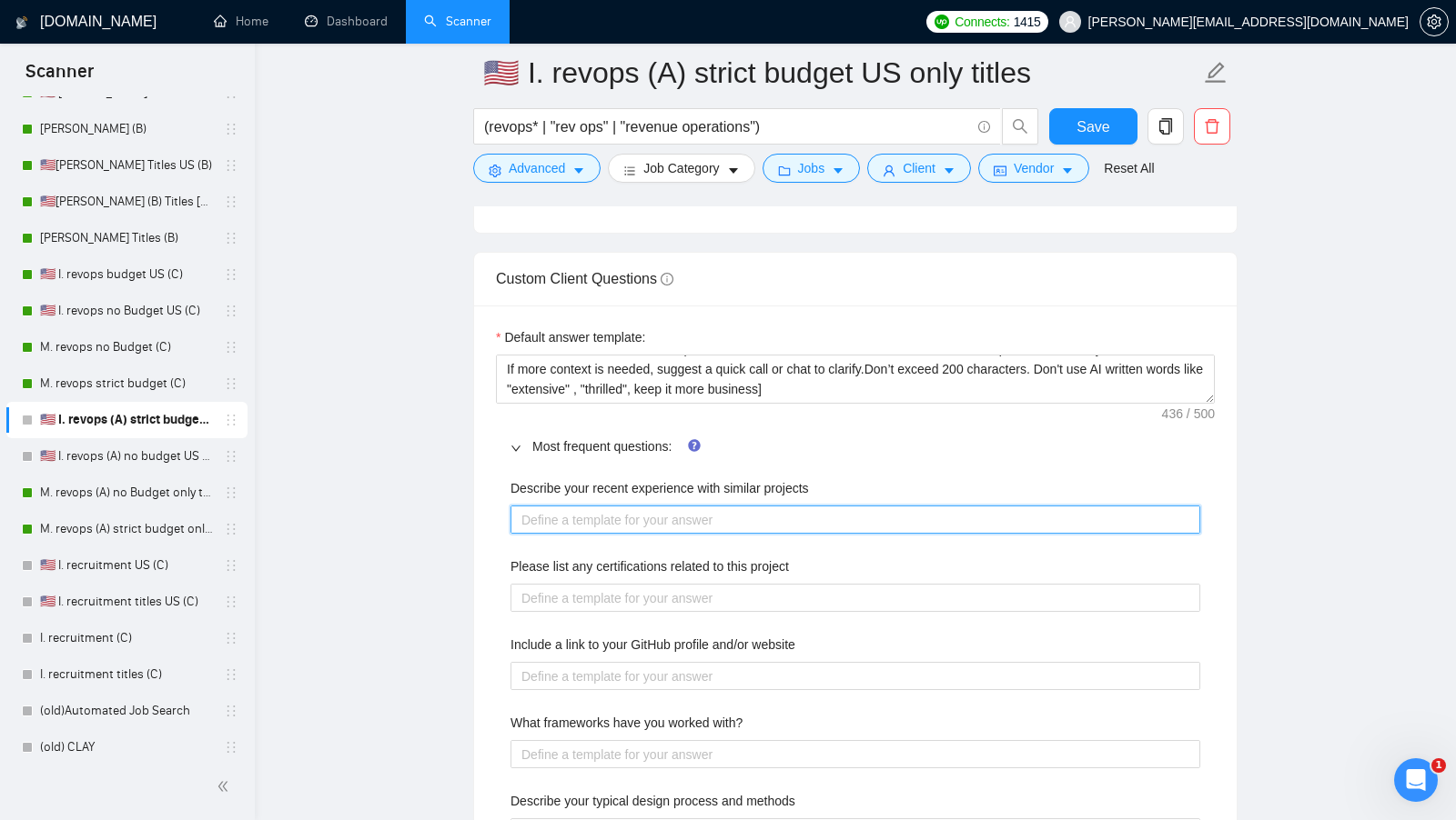
click at [593, 506] on projects "Describe your recent experience with similar projects" at bounding box center [855, 519] width 689 height 28
paste projects "[use the most relevant showcase from my portfolio to describe my experience, in…"
type projects "[use the most relevant showcase from my portfolio to describe my experience, in…"
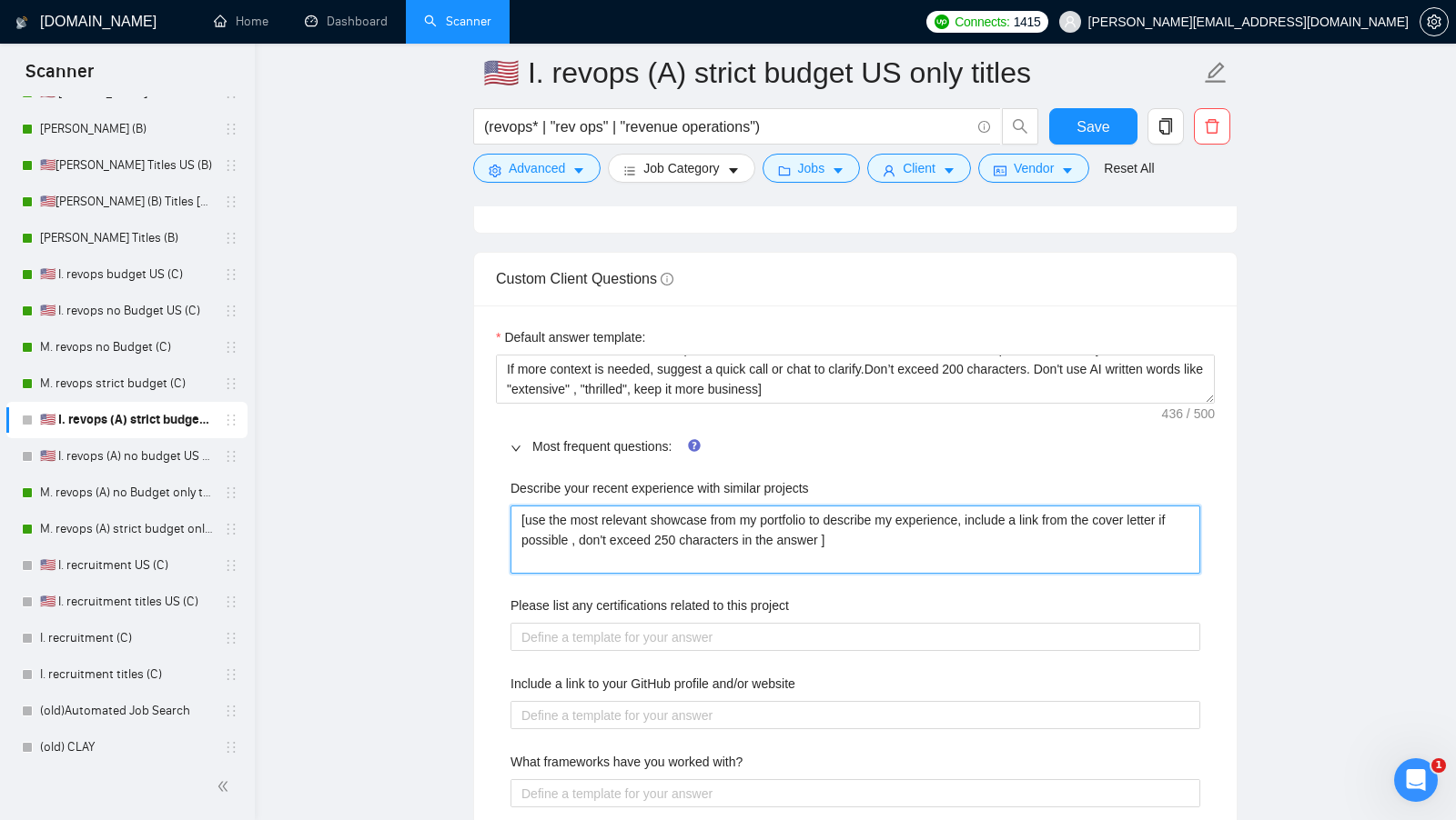
type projects "[use the most relevant showcase from my portfolio to describe my experience, in…"
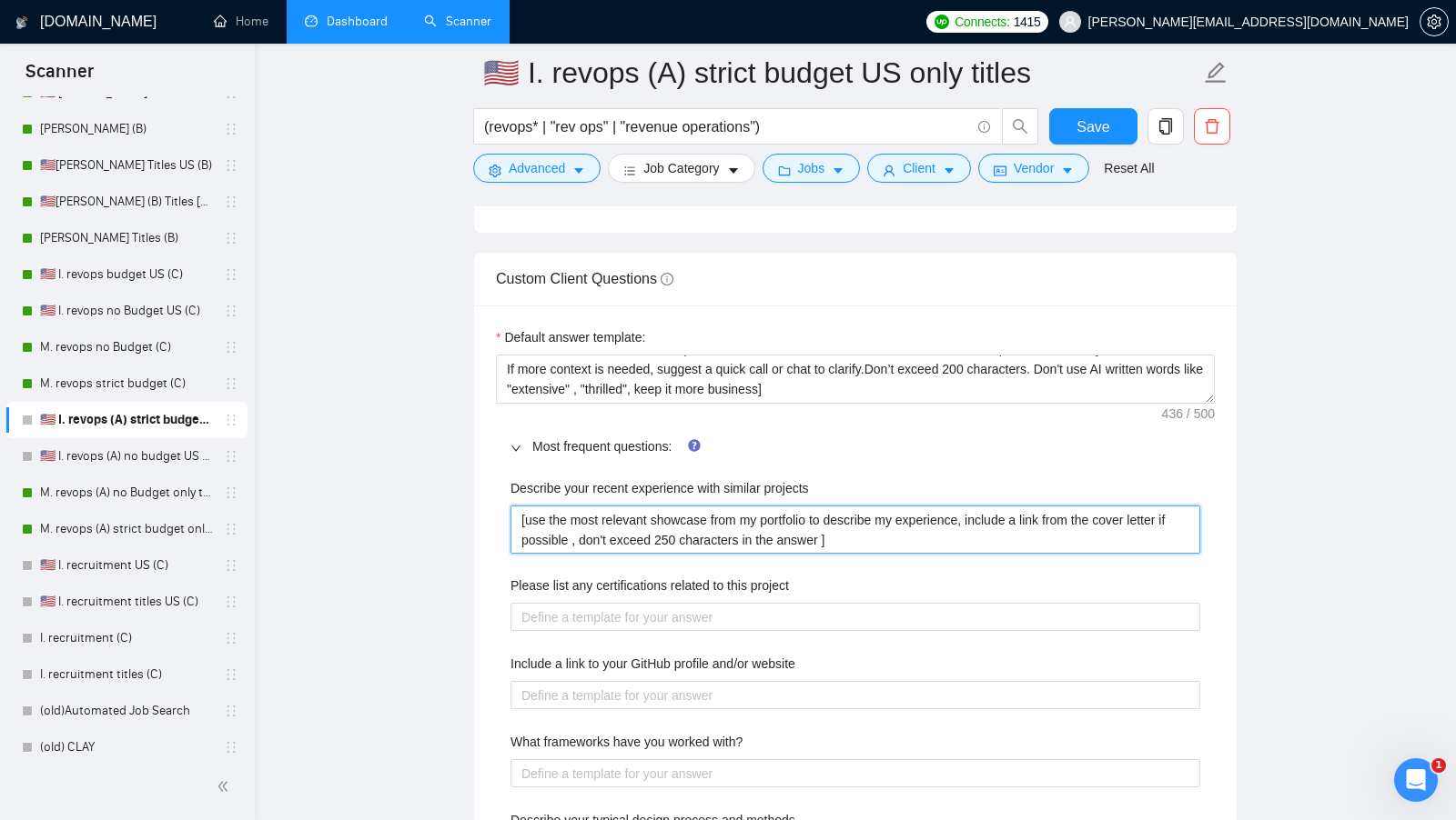
type projects "[use the most relevant showcase from my portfolio to describe my experience, in…"
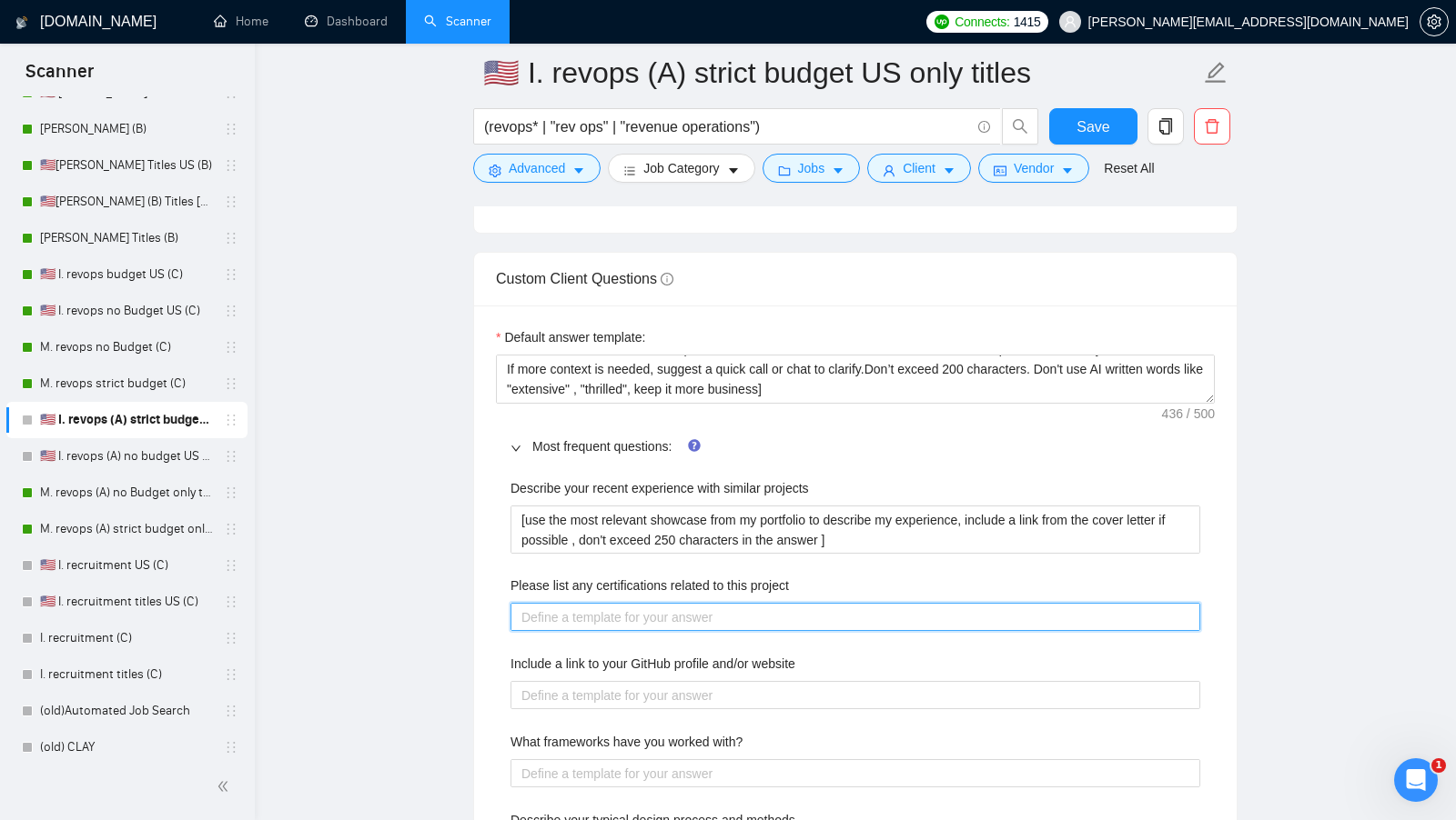
click at [706, 603] on project "Please list any certifications related to this project" at bounding box center [855, 616] width 689 height 28
paste project "[list the certifications what could be related to this project]"
type project "[list the certifications what could be related to this project]"
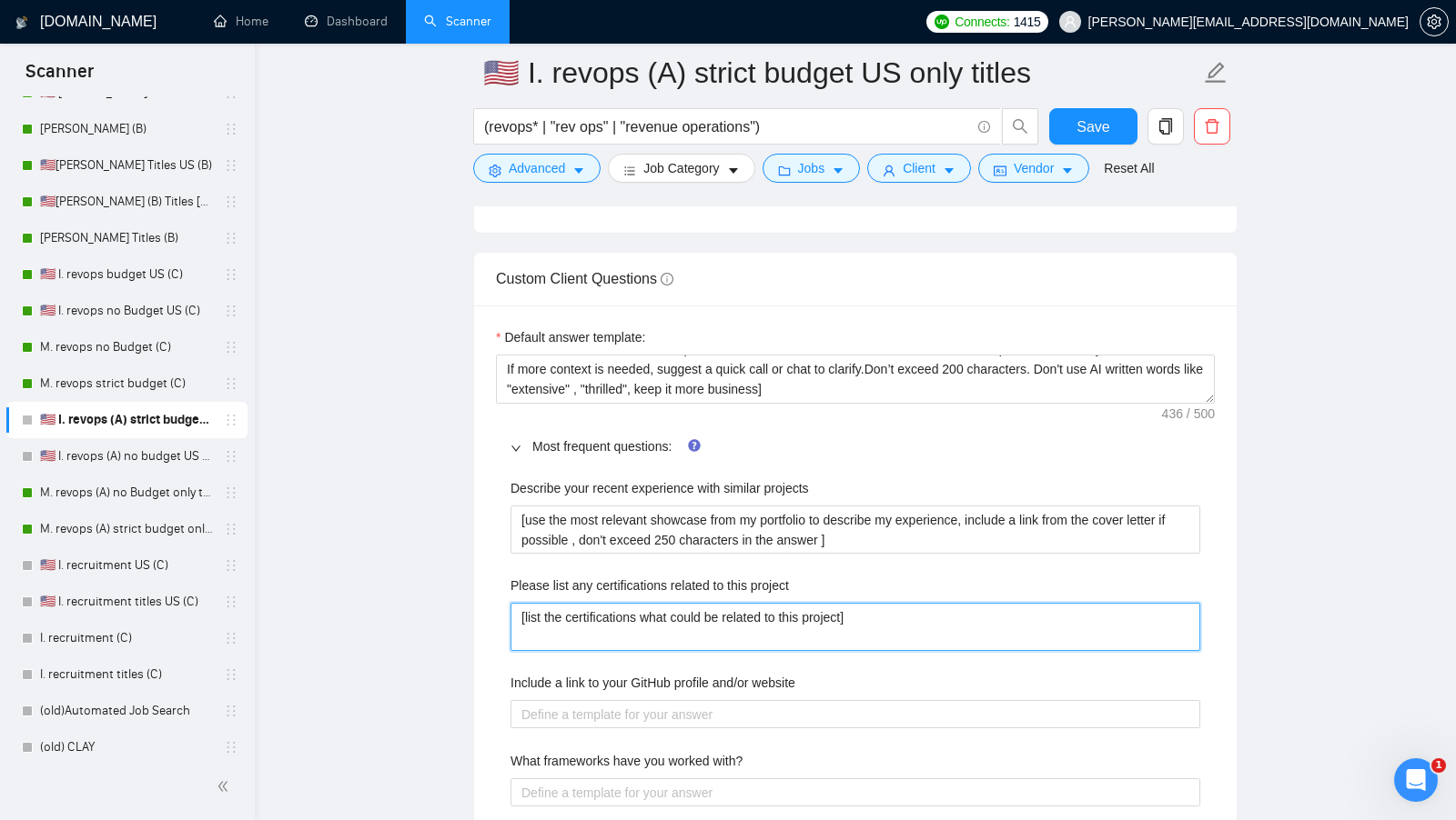
type project "[list the certifications what could be related to this project]"
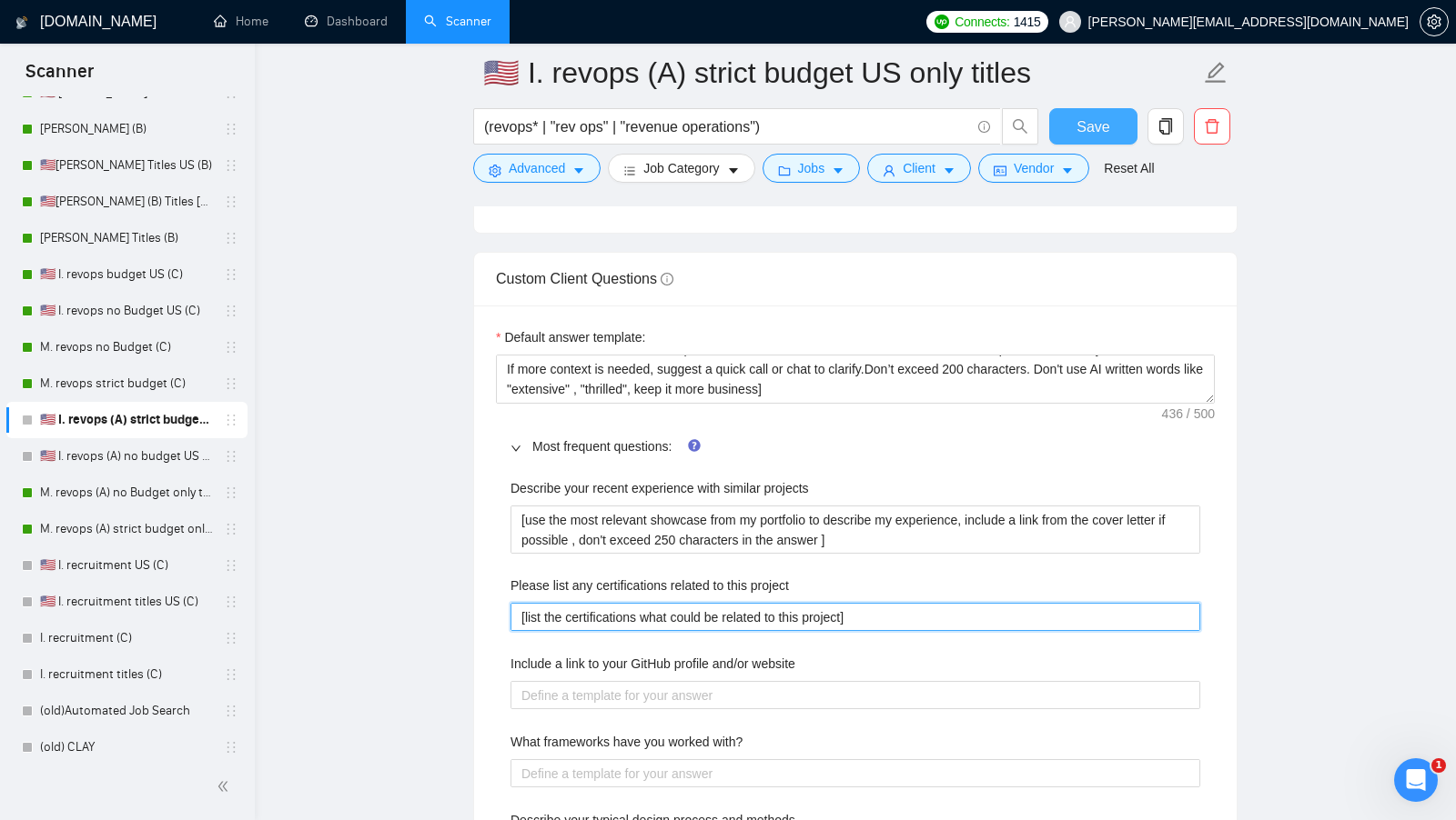
type project "[list the certifications what could be related to this project]"
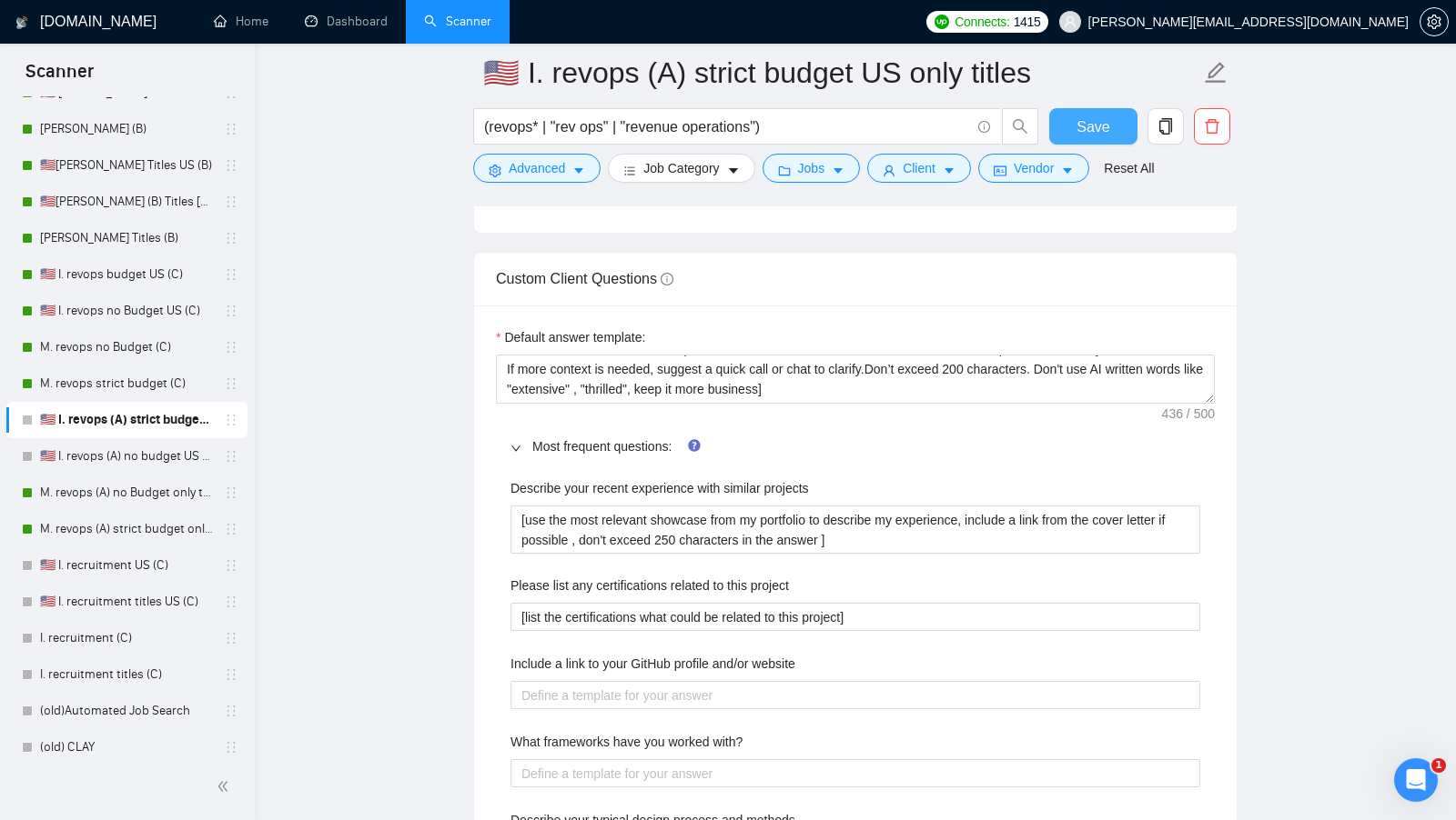
click at [1081, 128] on span "Save" at bounding box center [1093, 127] width 33 height 23
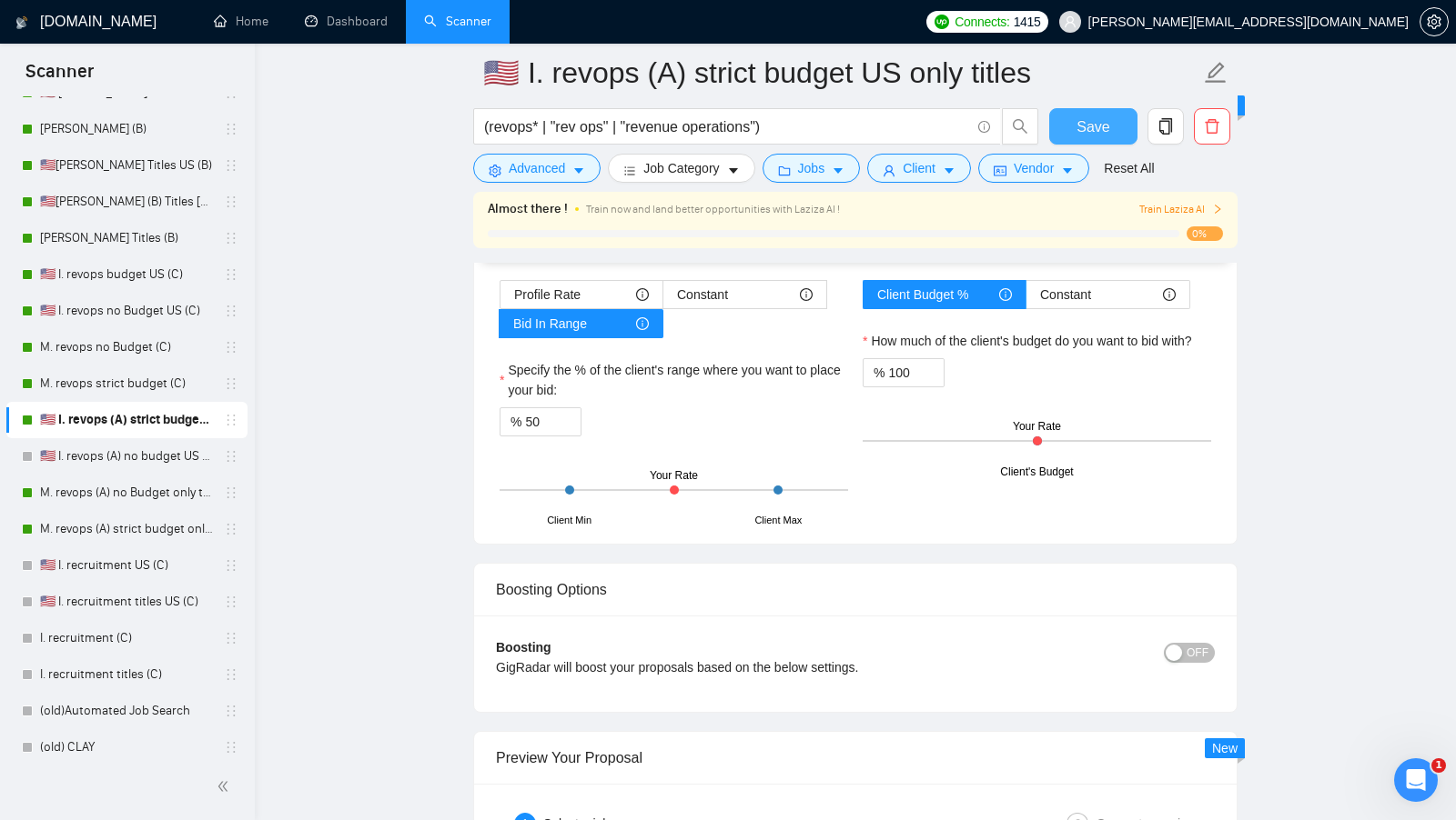
scroll to position [2832, 0]
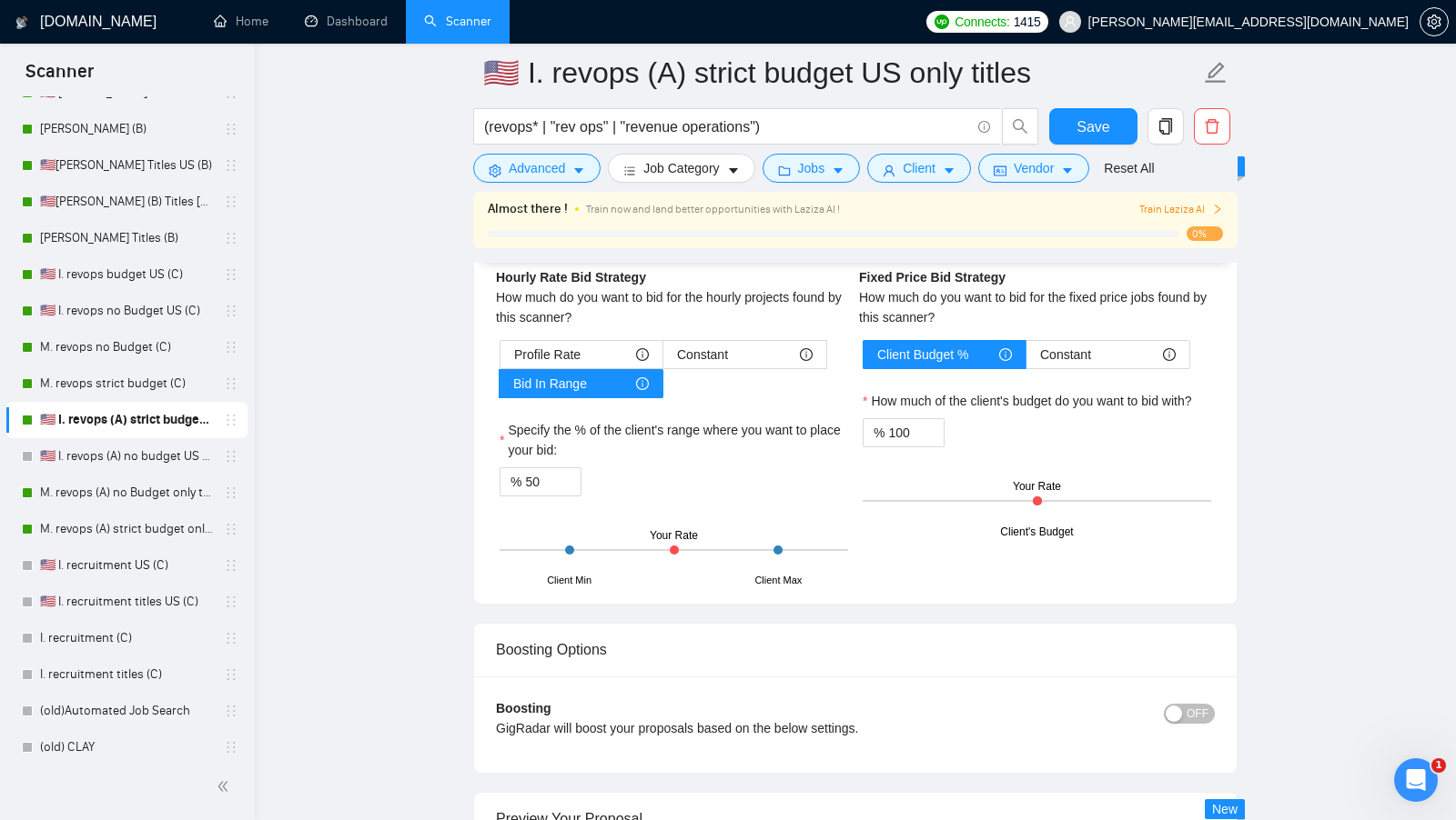
click at [542, 420] on label "Specify the % of the client's range where you want to place your bid:" at bounding box center [674, 440] width 349 height 40
click at [542, 469] on input "50" at bounding box center [553, 482] width 56 height 27
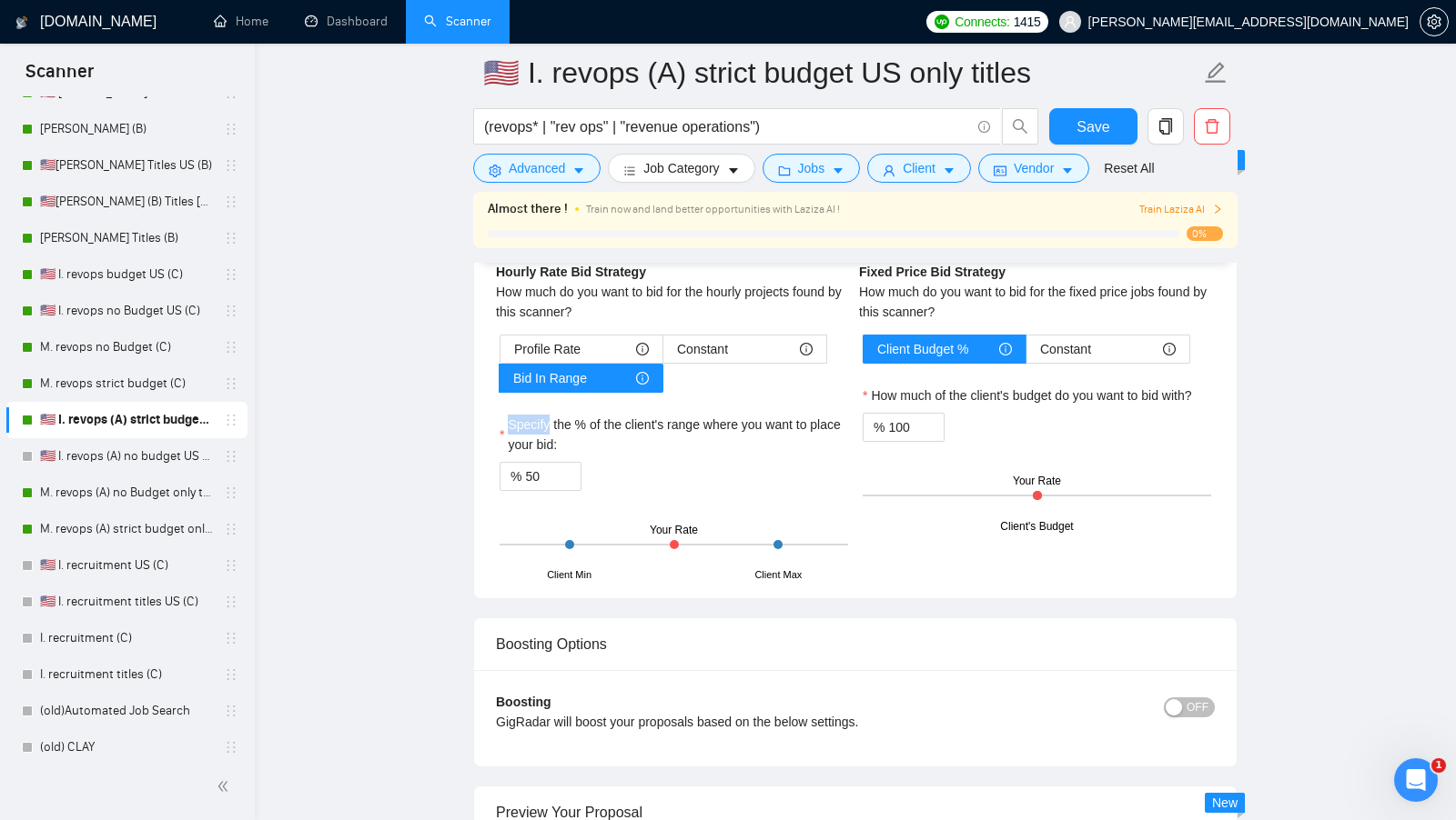
click at [542, 415] on label "Specify the % of the client's range where you want to place your bid:" at bounding box center [674, 435] width 349 height 40
click at [542, 463] on input "50" at bounding box center [553, 476] width 56 height 27
click at [539, 463] on input "50" at bounding box center [553, 476] width 56 height 27
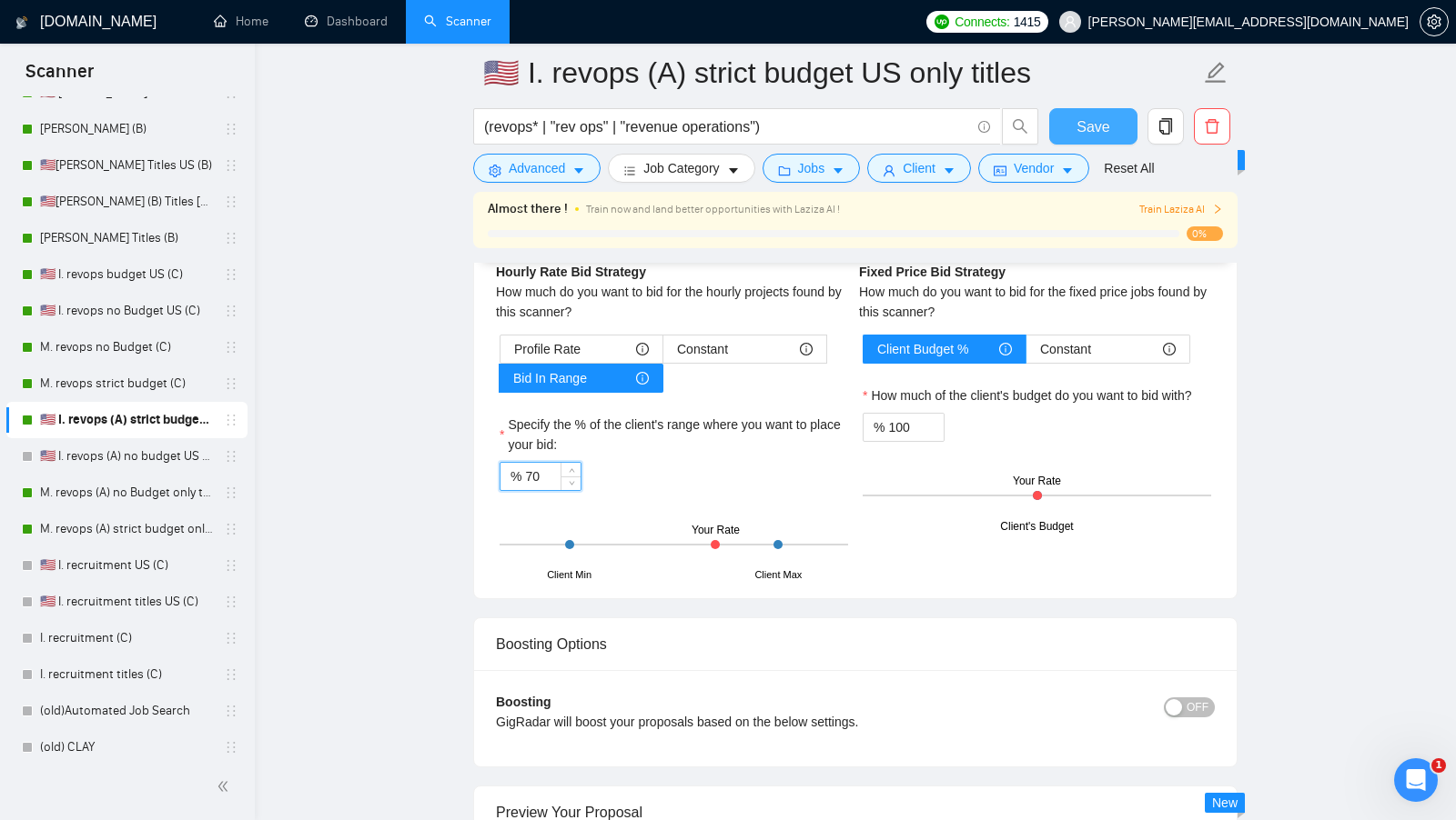
type input "70"
click at [1084, 119] on span "Save" at bounding box center [1093, 127] width 33 height 23
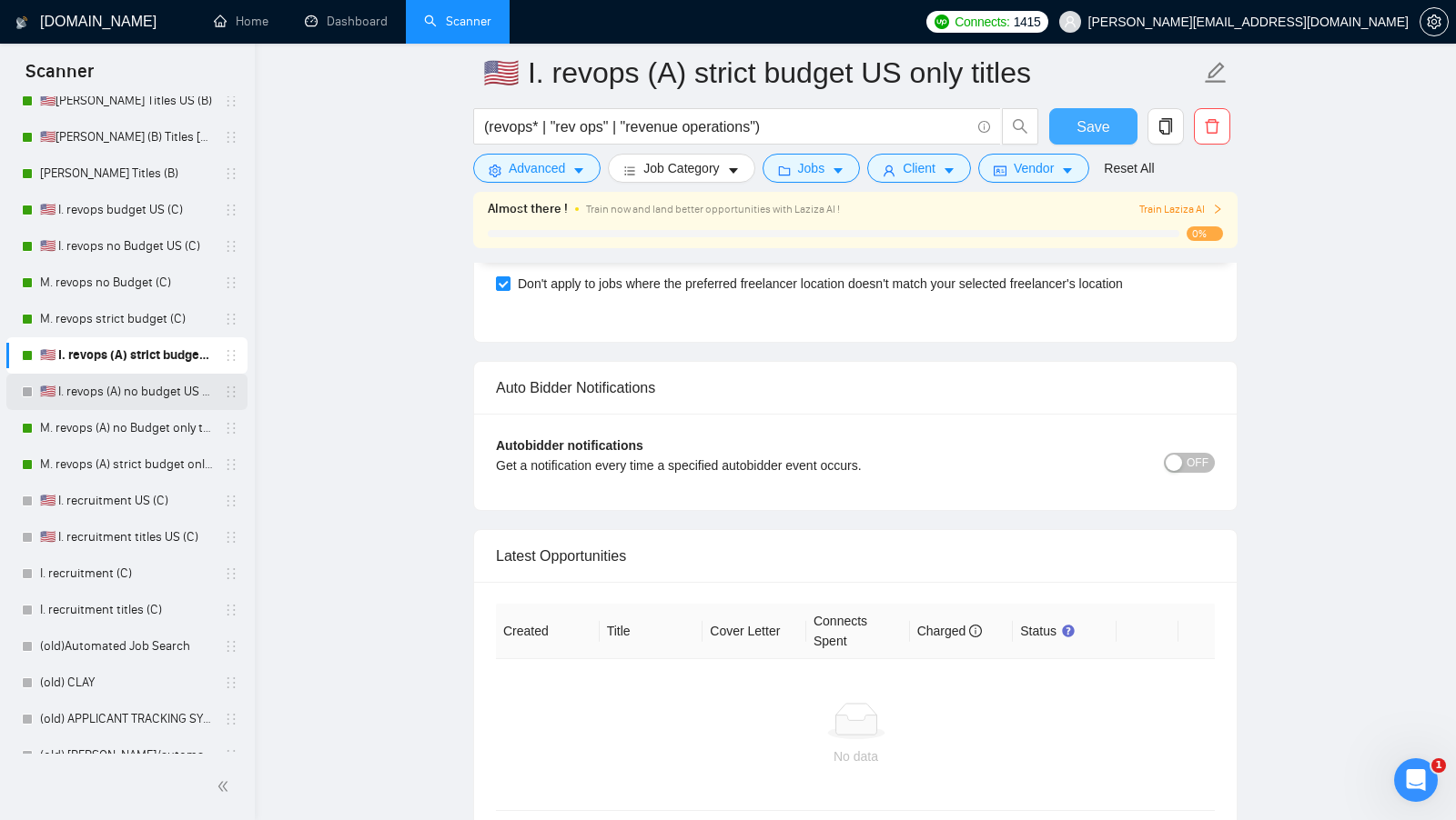
scroll to position [214, 0]
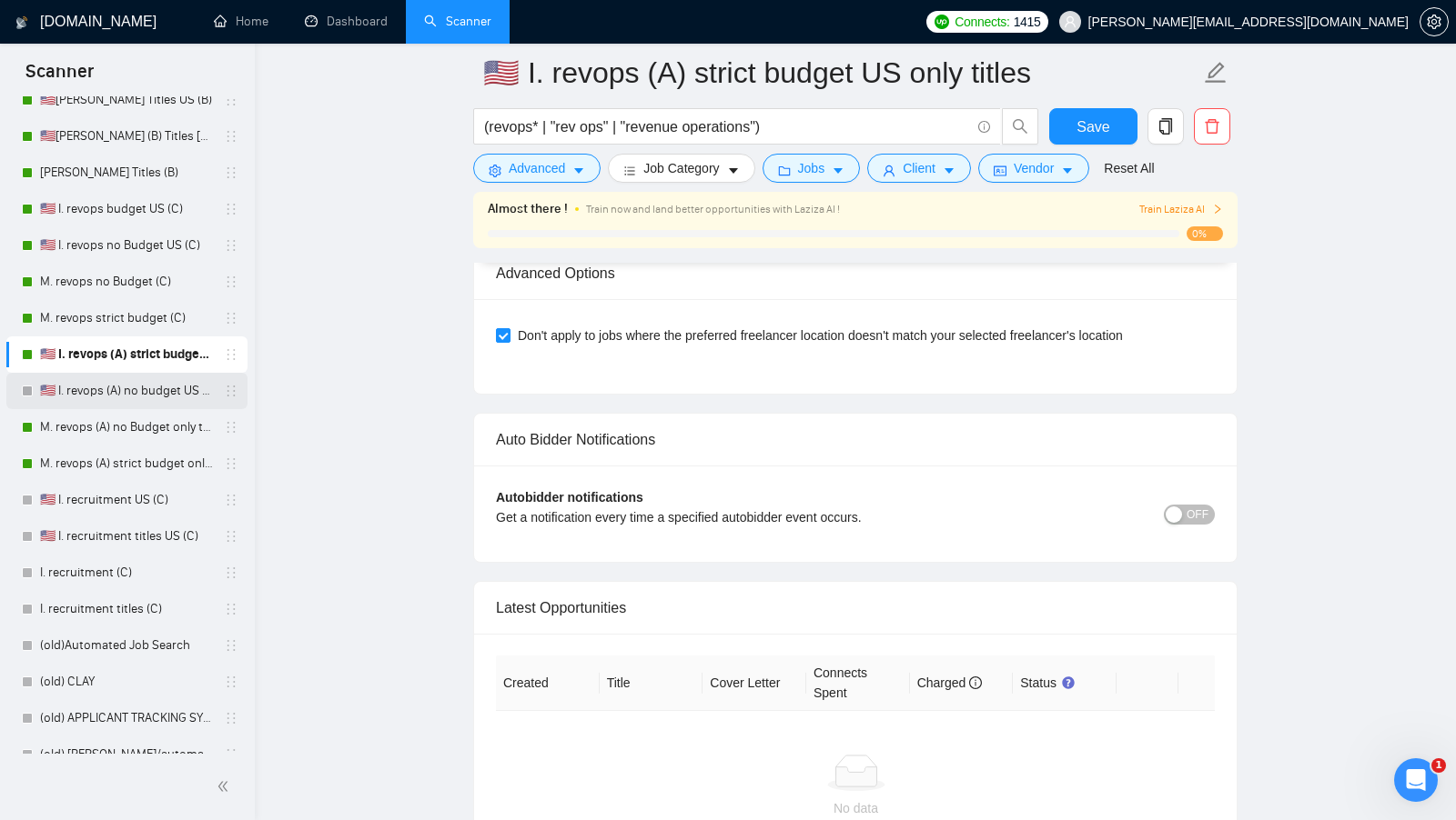
click at [102, 385] on link "🇺🇸 I. revops (A) no budget US only titles" at bounding box center [127, 391] width 173 height 37
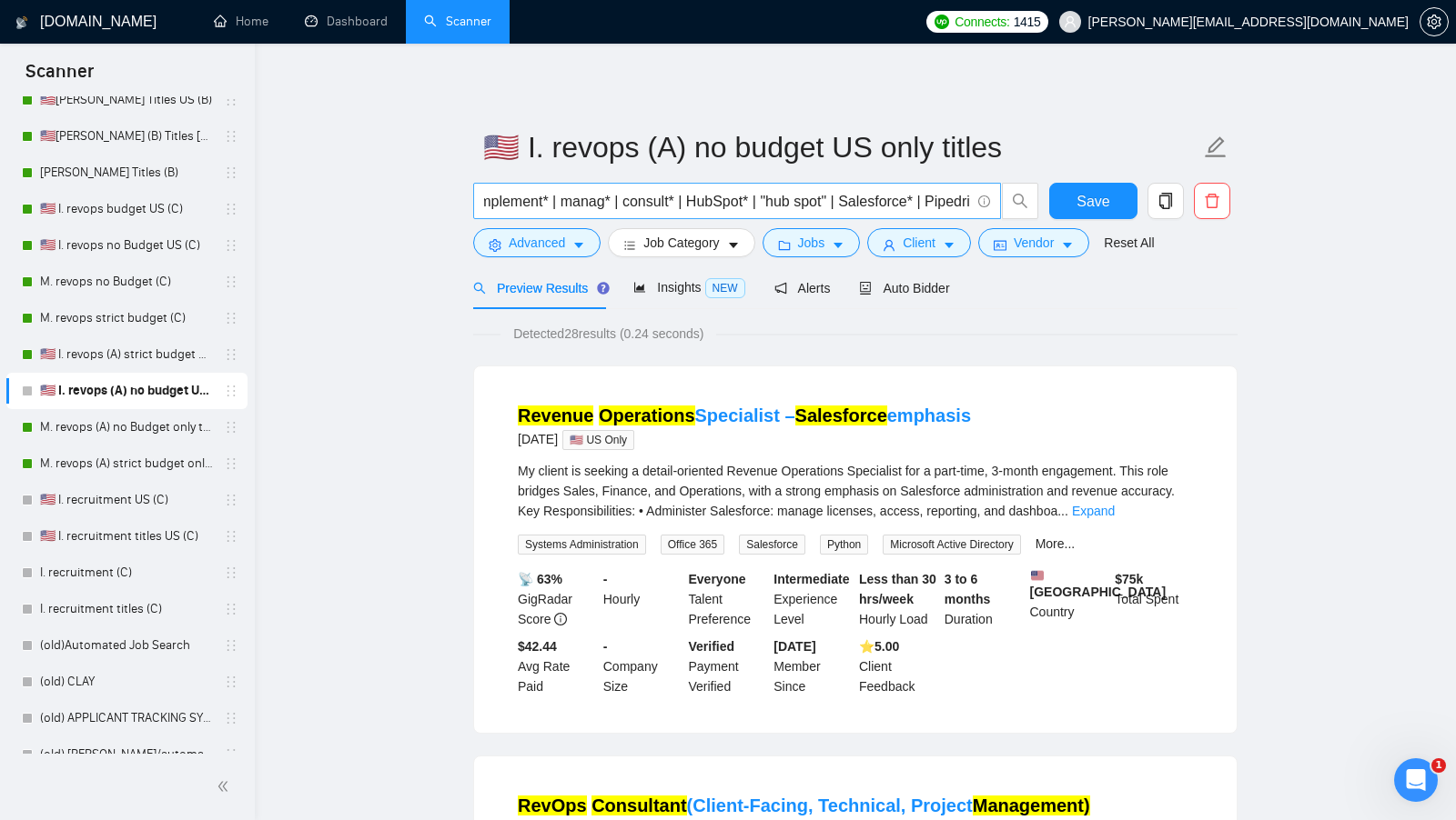
scroll to position [0, 924]
click at [1173, 202] on icon "copy" at bounding box center [1165, 200] width 16 height 16
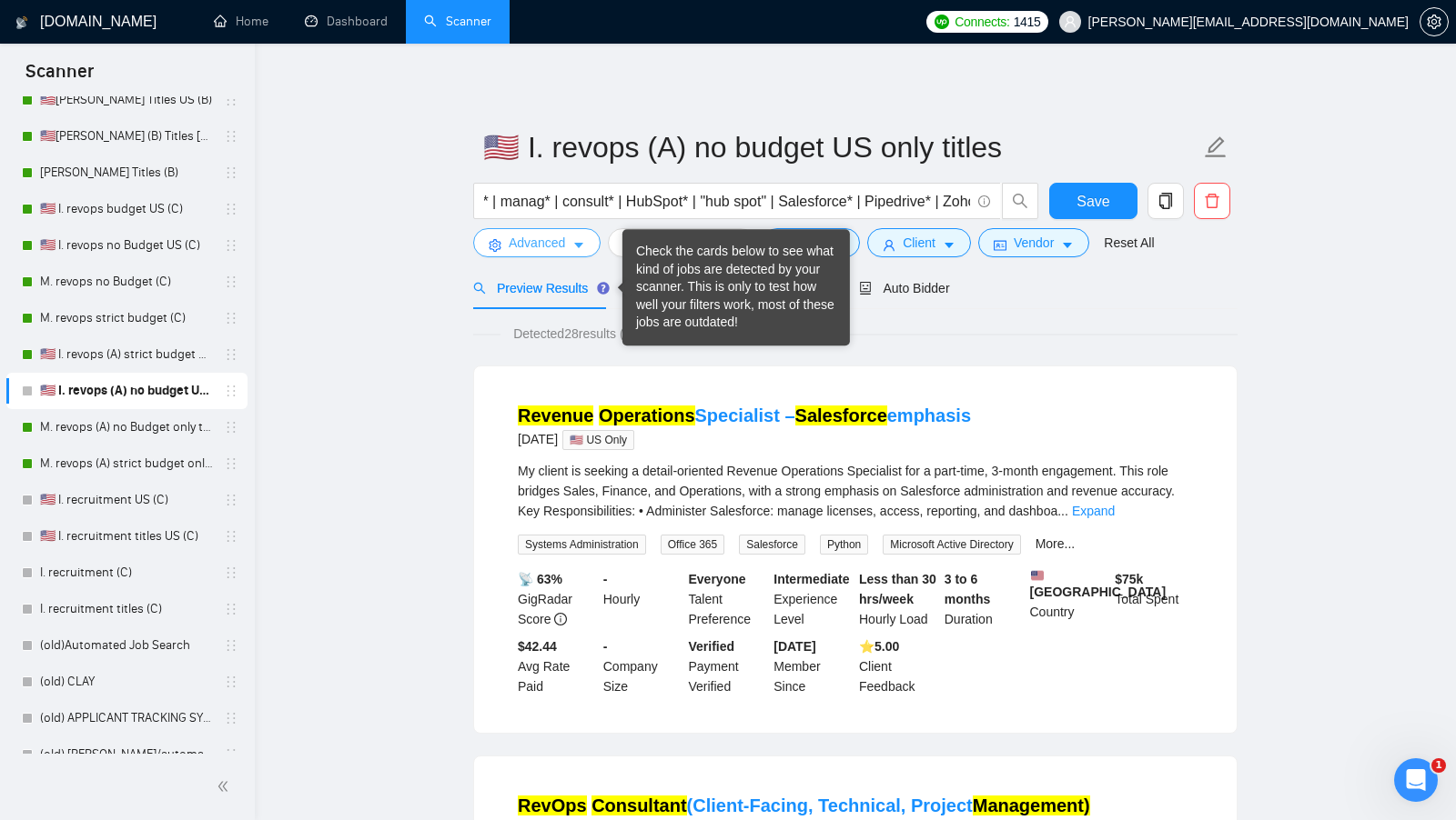
click at [567, 248] on button "Advanced" at bounding box center [536, 243] width 127 height 29
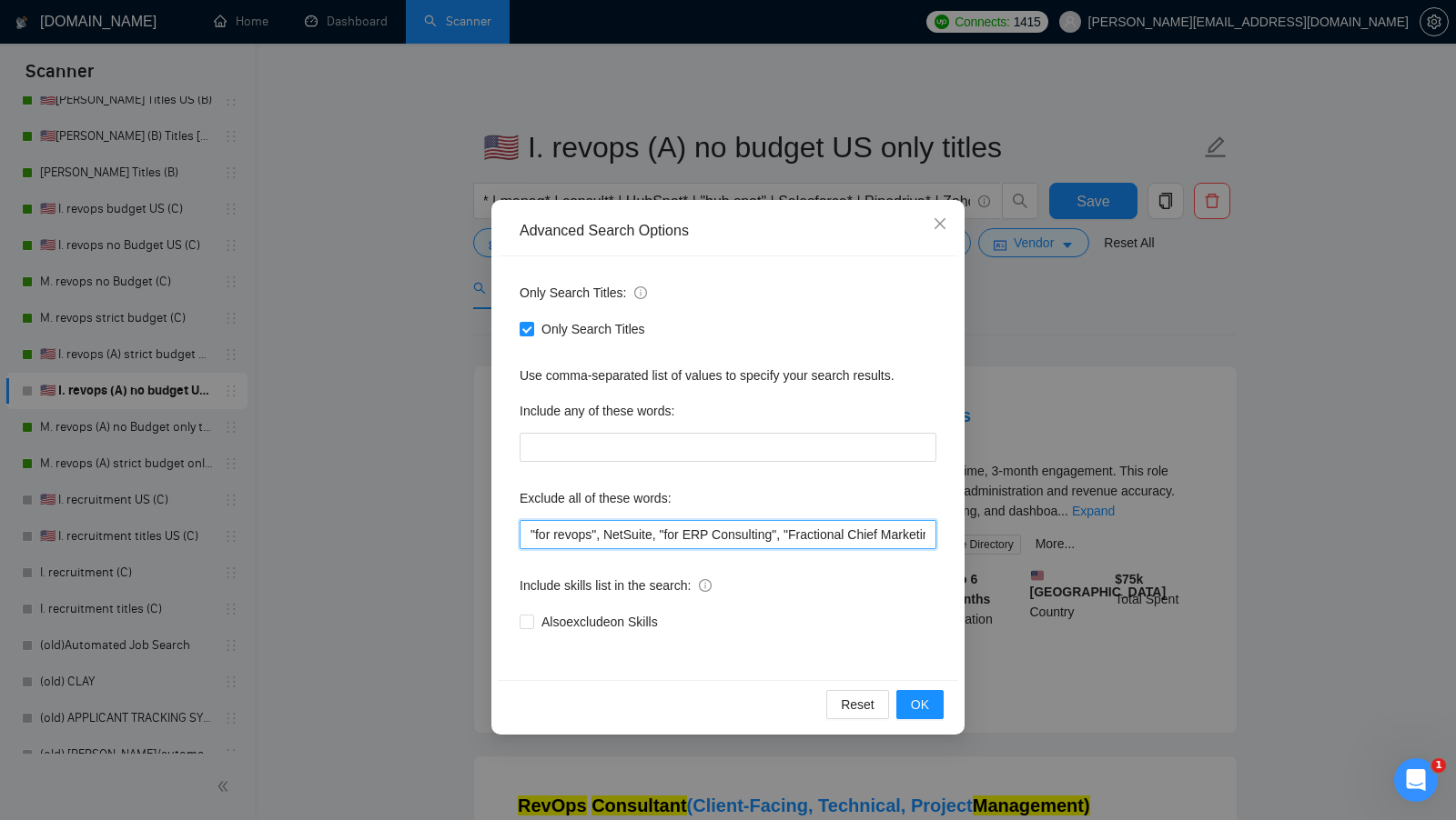
click at [529, 530] on input ""for revops", NetSuite, "for ERP Consulting", "Fractional Chief Marketing", "ou…" at bounding box center [727, 534] width 417 height 29
type input "shopify, "for revops", NetSuite, "for ERP Consulting", "Fractional Chief Market…"
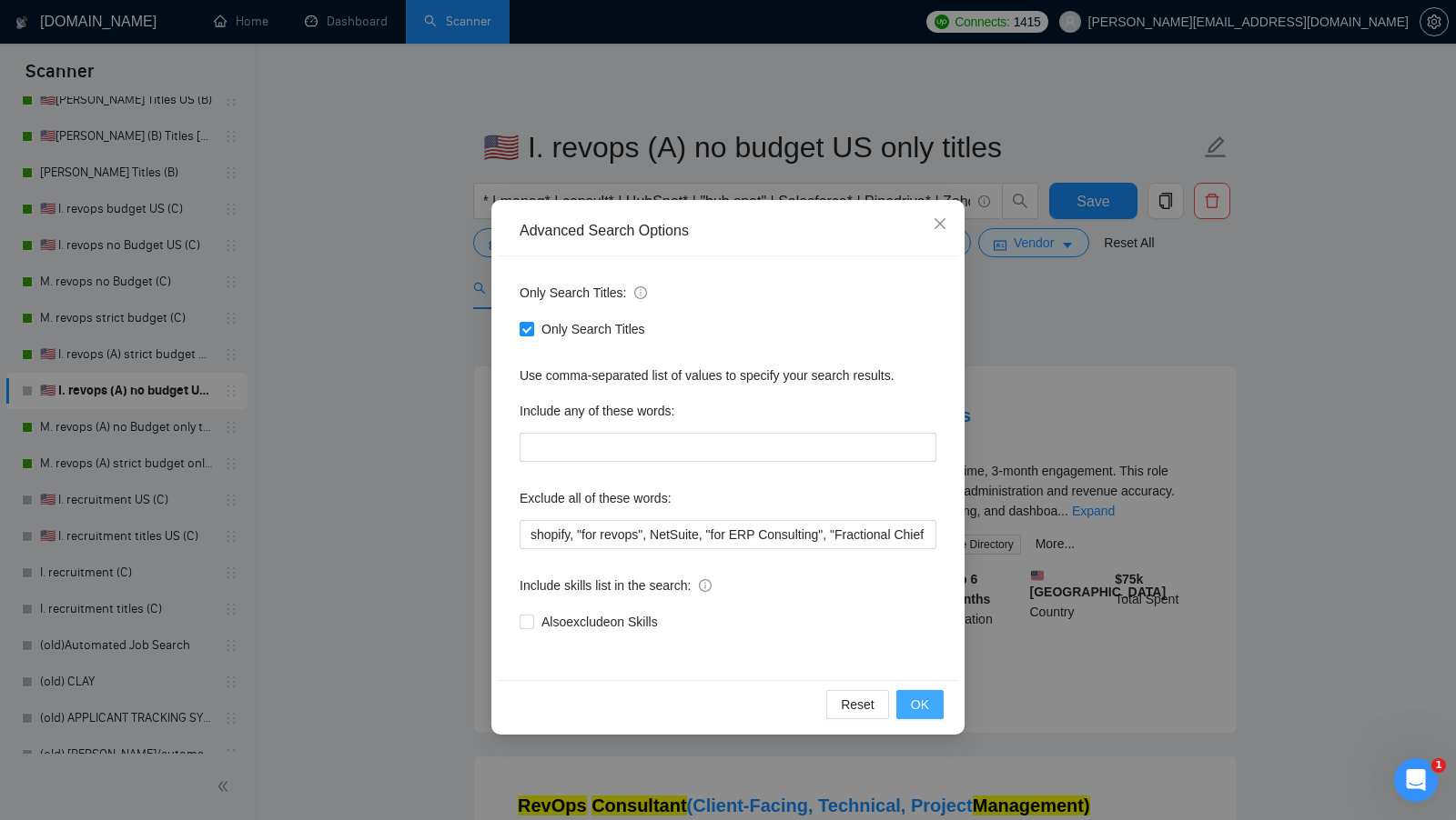
click at [911, 692] on button "OK" at bounding box center [920, 705] width 47 height 29
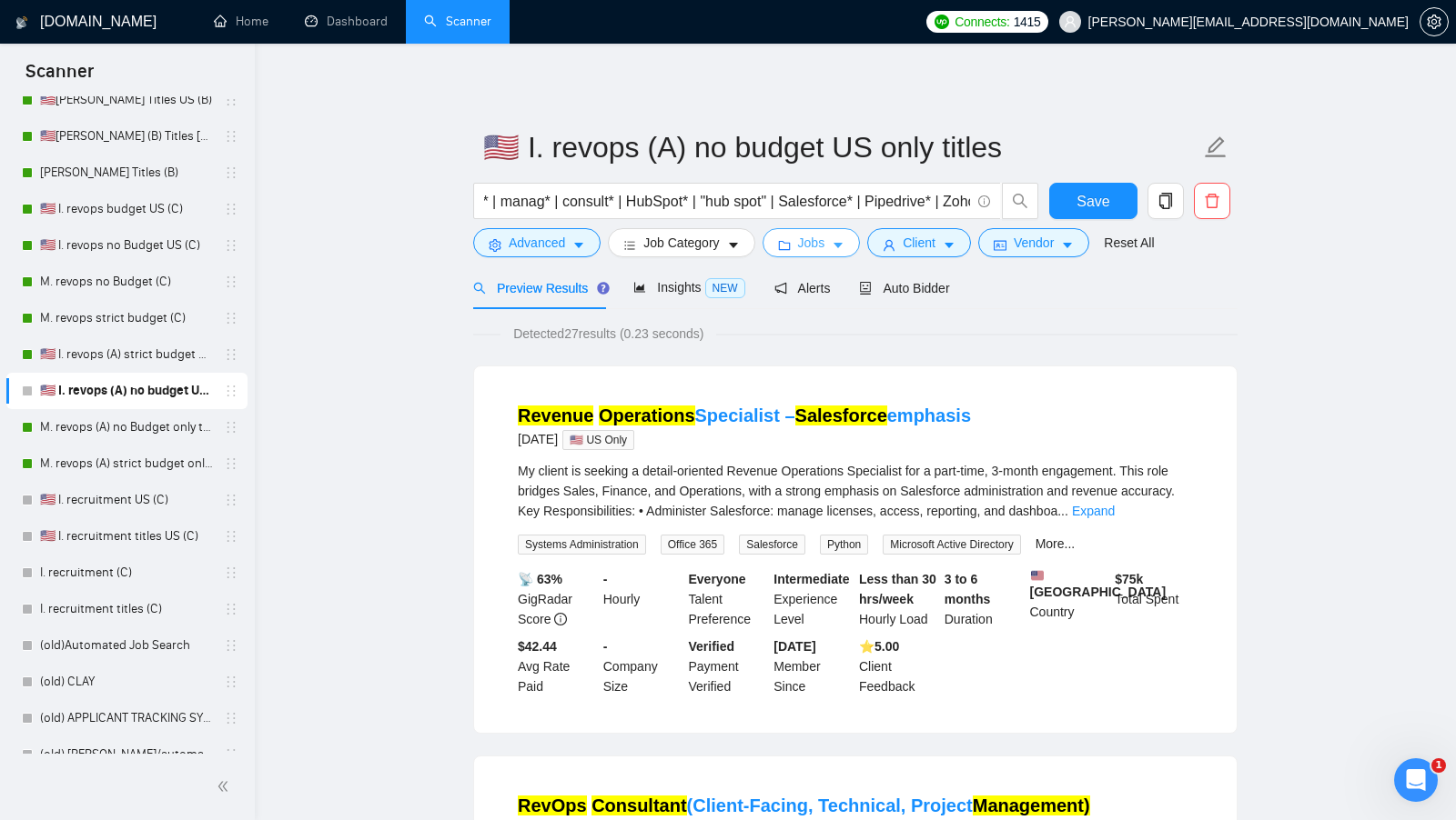
click at [807, 242] on span "Jobs" at bounding box center [812, 243] width 27 height 20
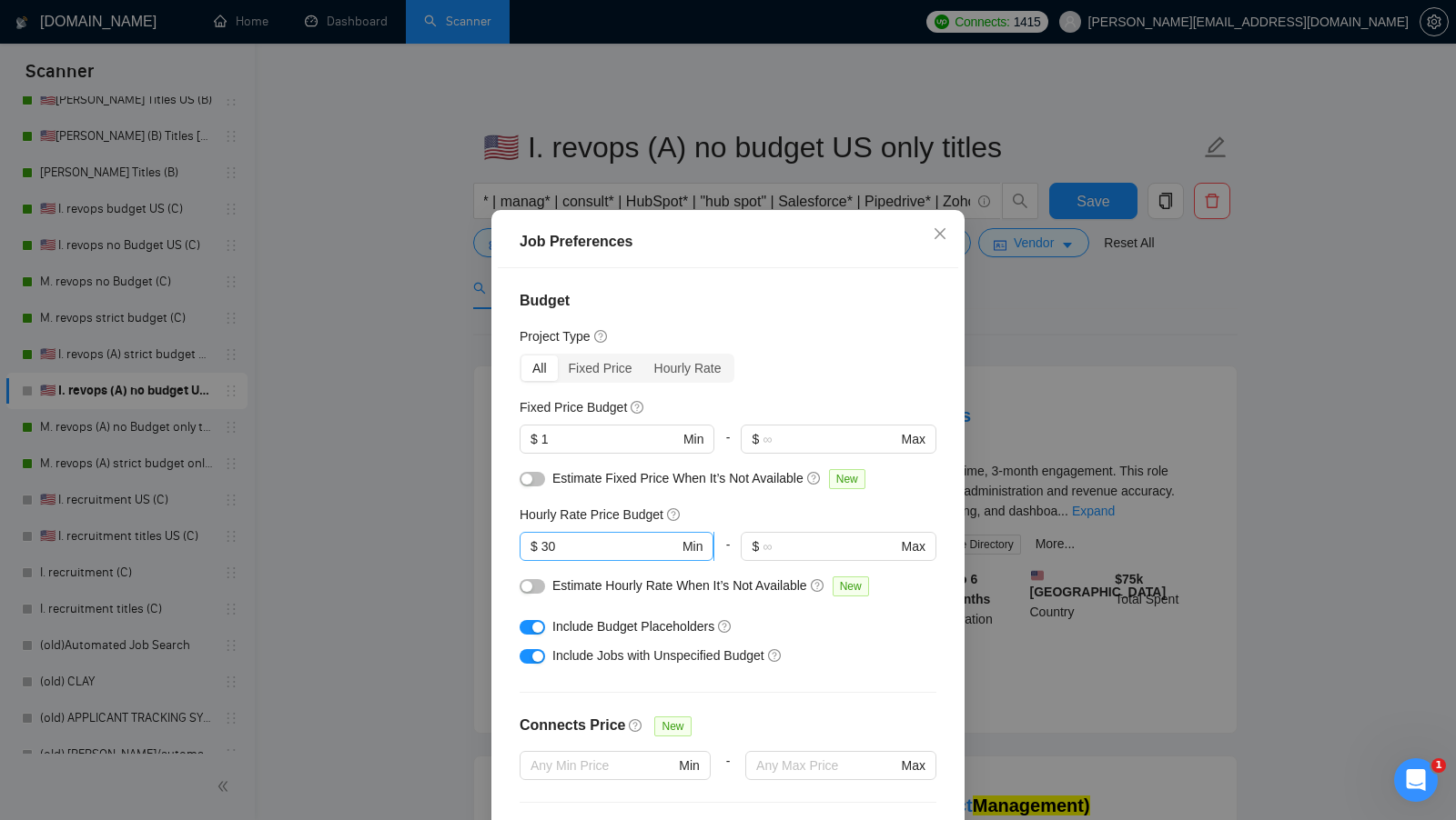
click at [610, 556] on span "$ 30 Min" at bounding box center [615, 547] width 194 height 29
click at [600, 550] on input "30" at bounding box center [610, 546] width 138 height 20
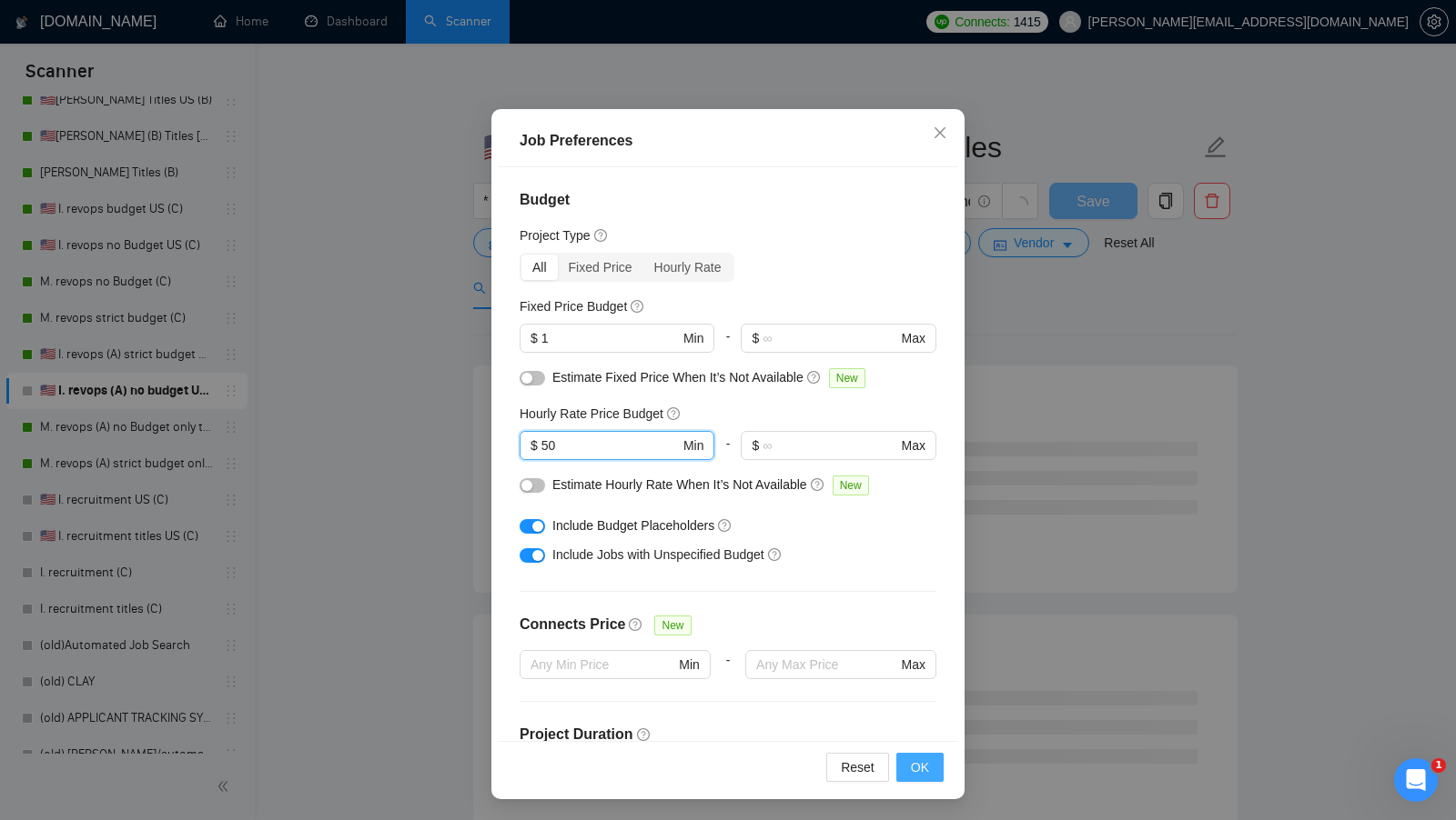
type input "50"
click at [930, 775] on button "OK" at bounding box center [920, 767] width 47 height 29
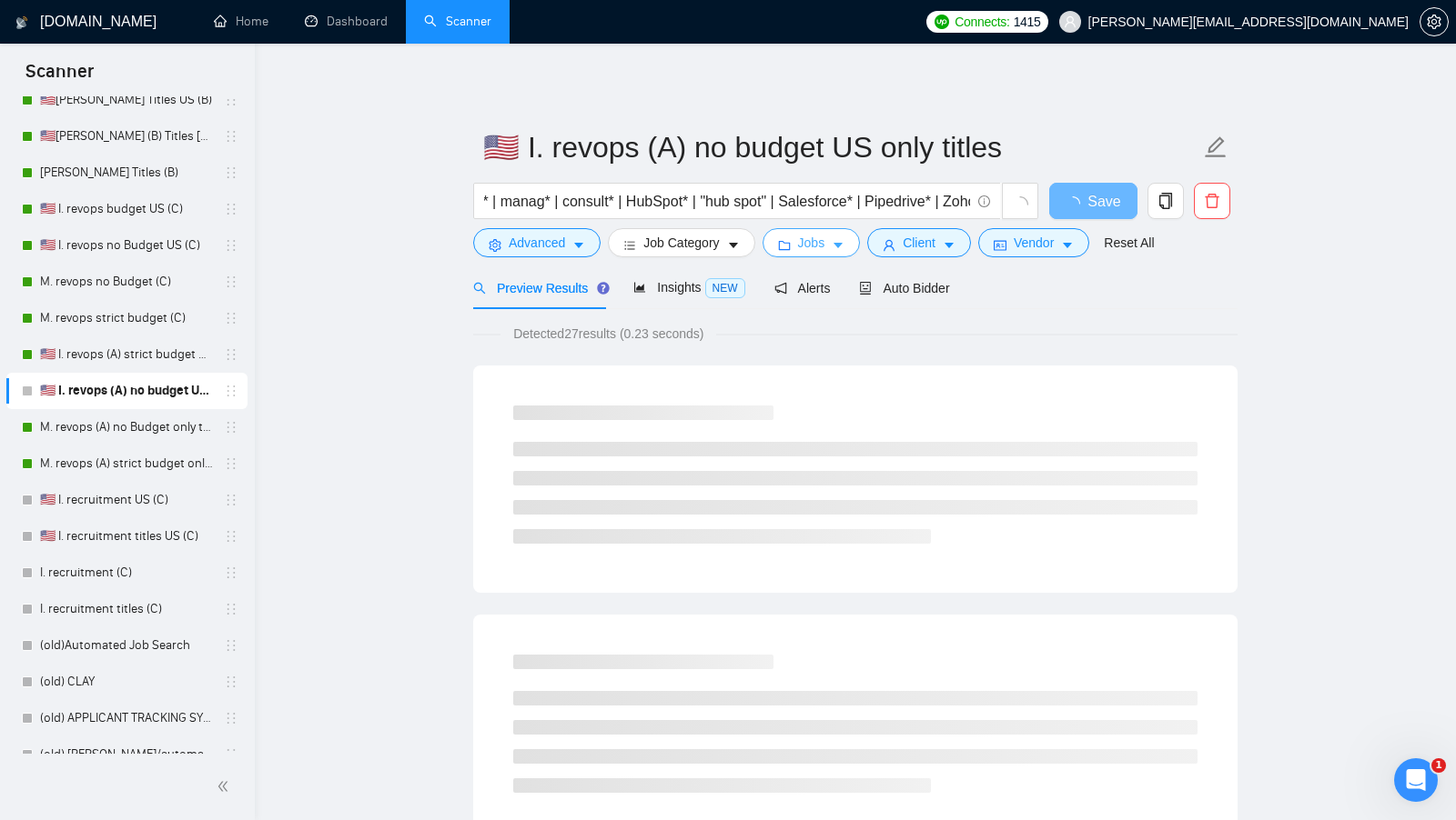
click at [816, 229] on button "Jobs" at bounding box center [812, 243] width 98 height 29
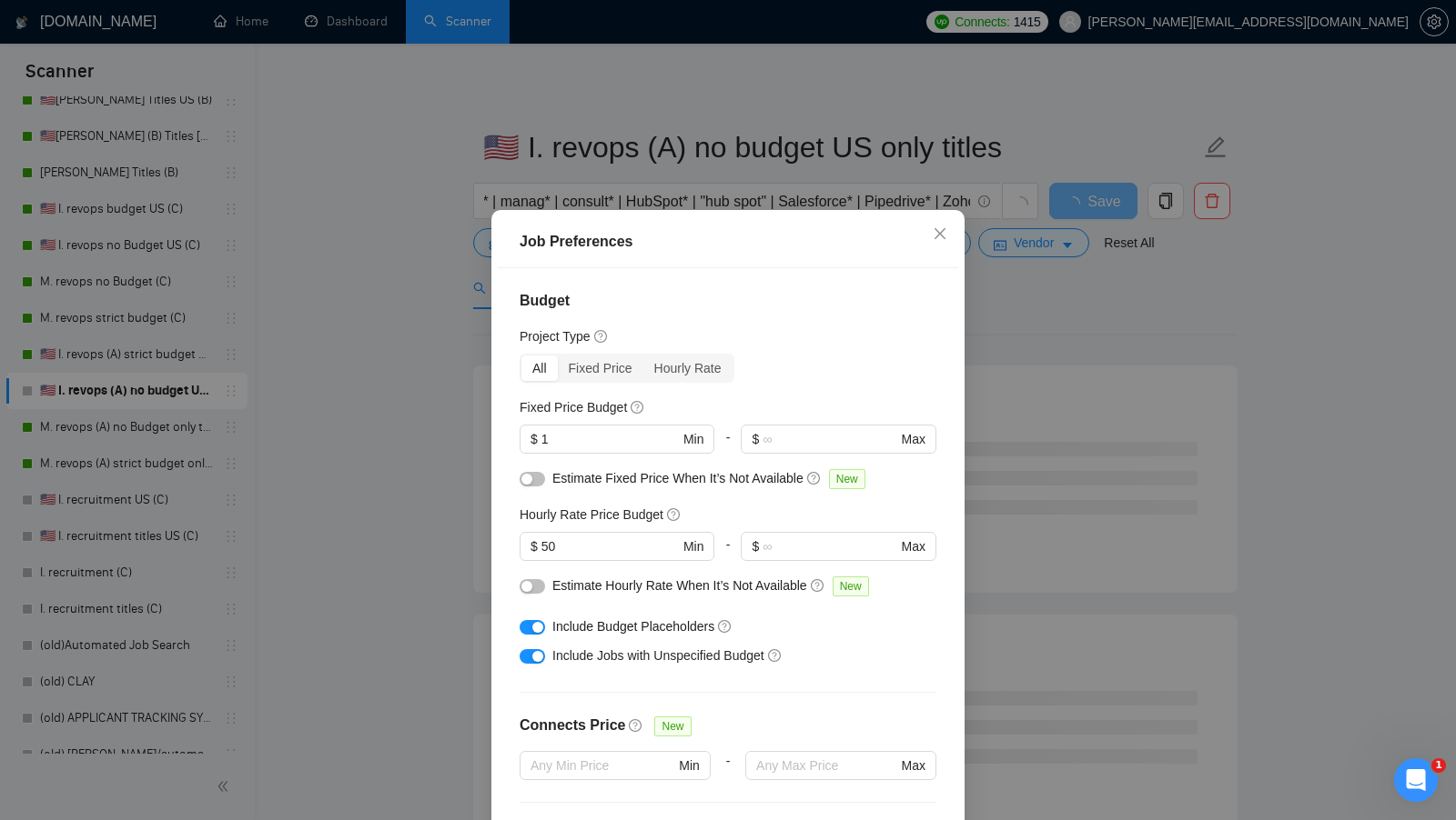
click at [1014, 267] on div "Job Preferences Budget Project Type All Fixed Price Hourly Rate Fixed Price Bud…" at bounding box center [728, 410] width 1456 height 820
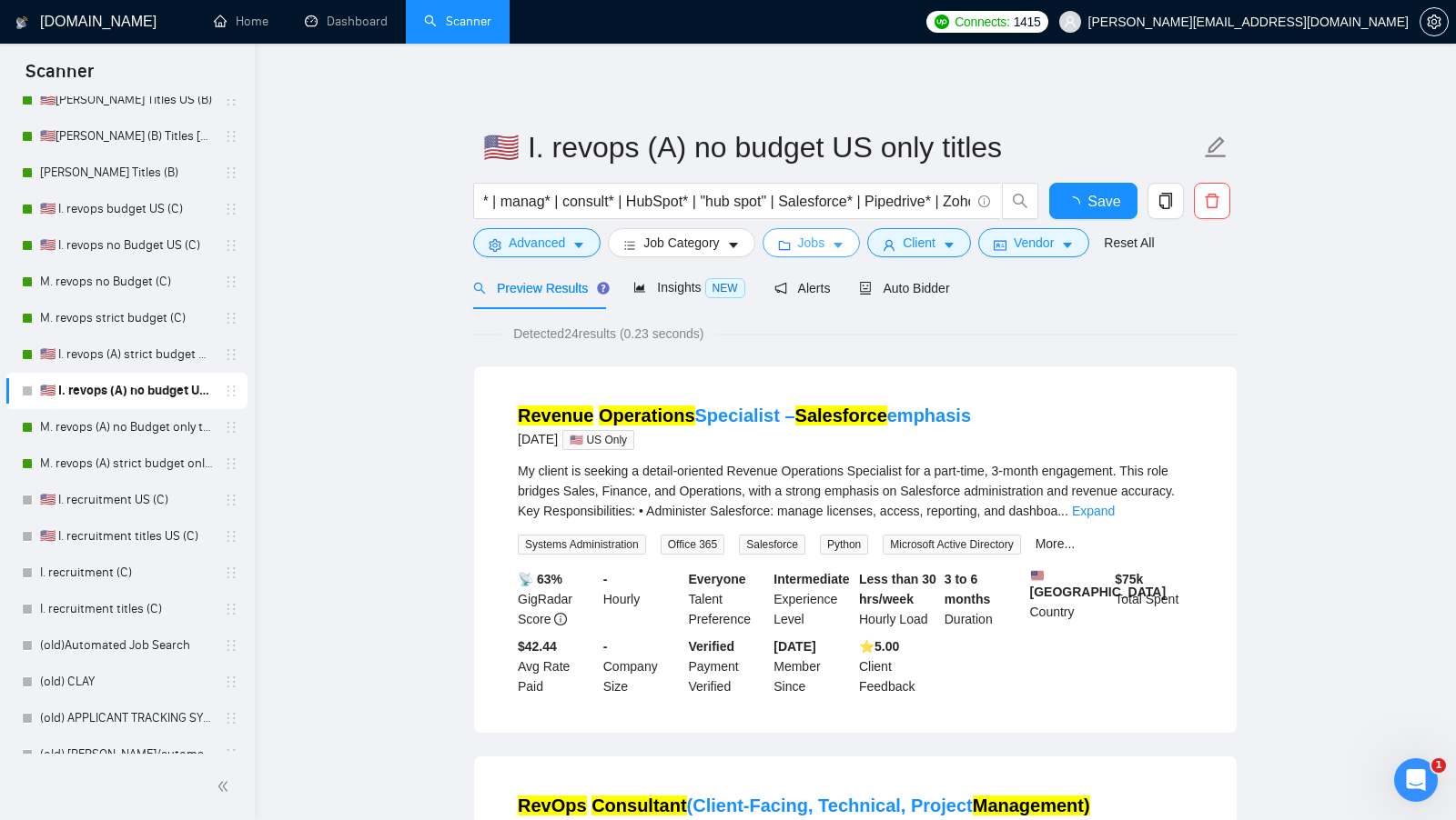
click at [968, 253] on body "Scanner New Scanner My Scanners 🇺🇸 I. Clay US (A) 🇺🇸 I. Clay united states (A) …" at bounding box center [728, 410] width 1456 height 820
click at [967, 253] on button "Client" at bounding box center [919, 243] width 104 height 29
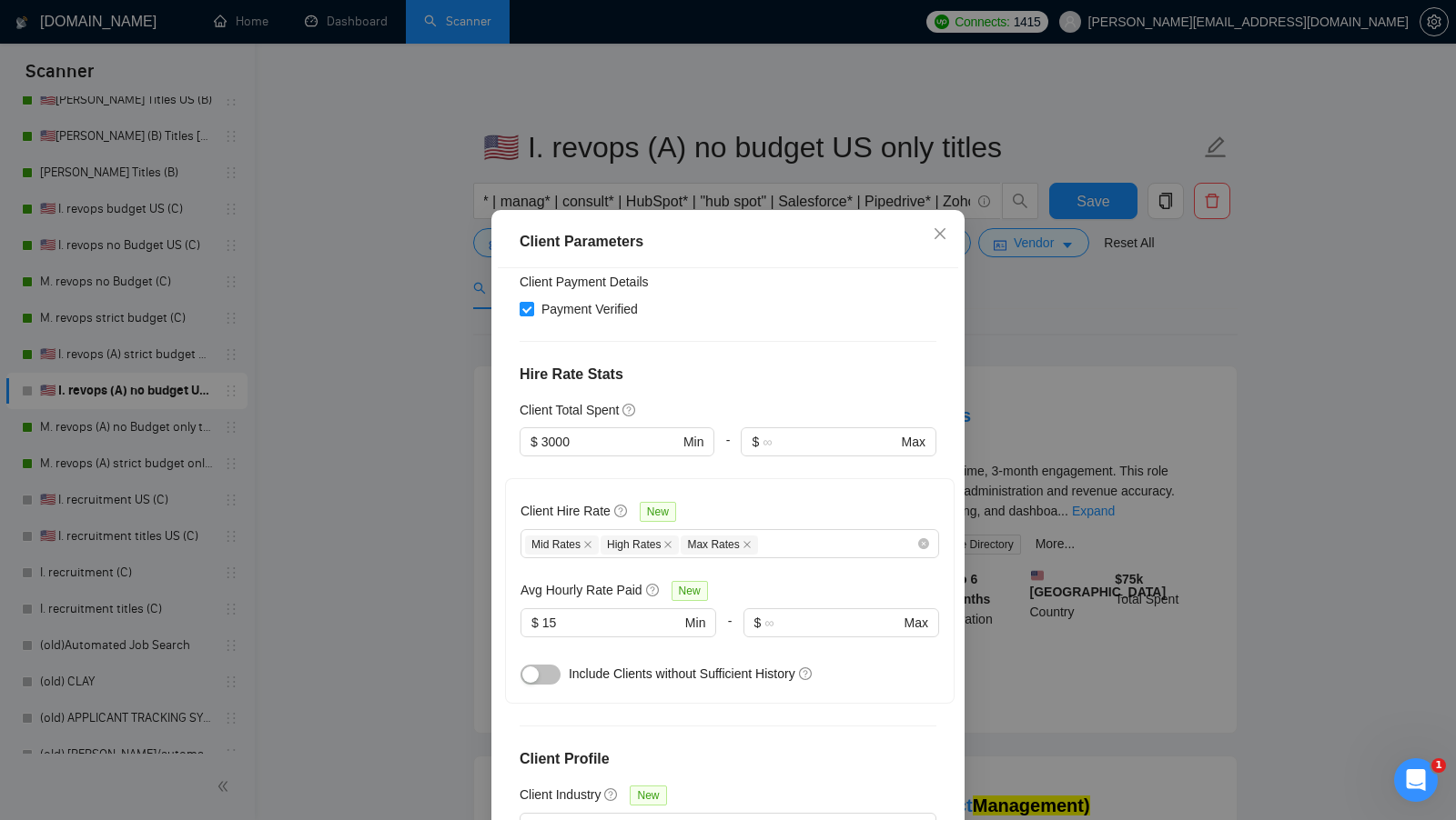
scroll to position [579, 0]
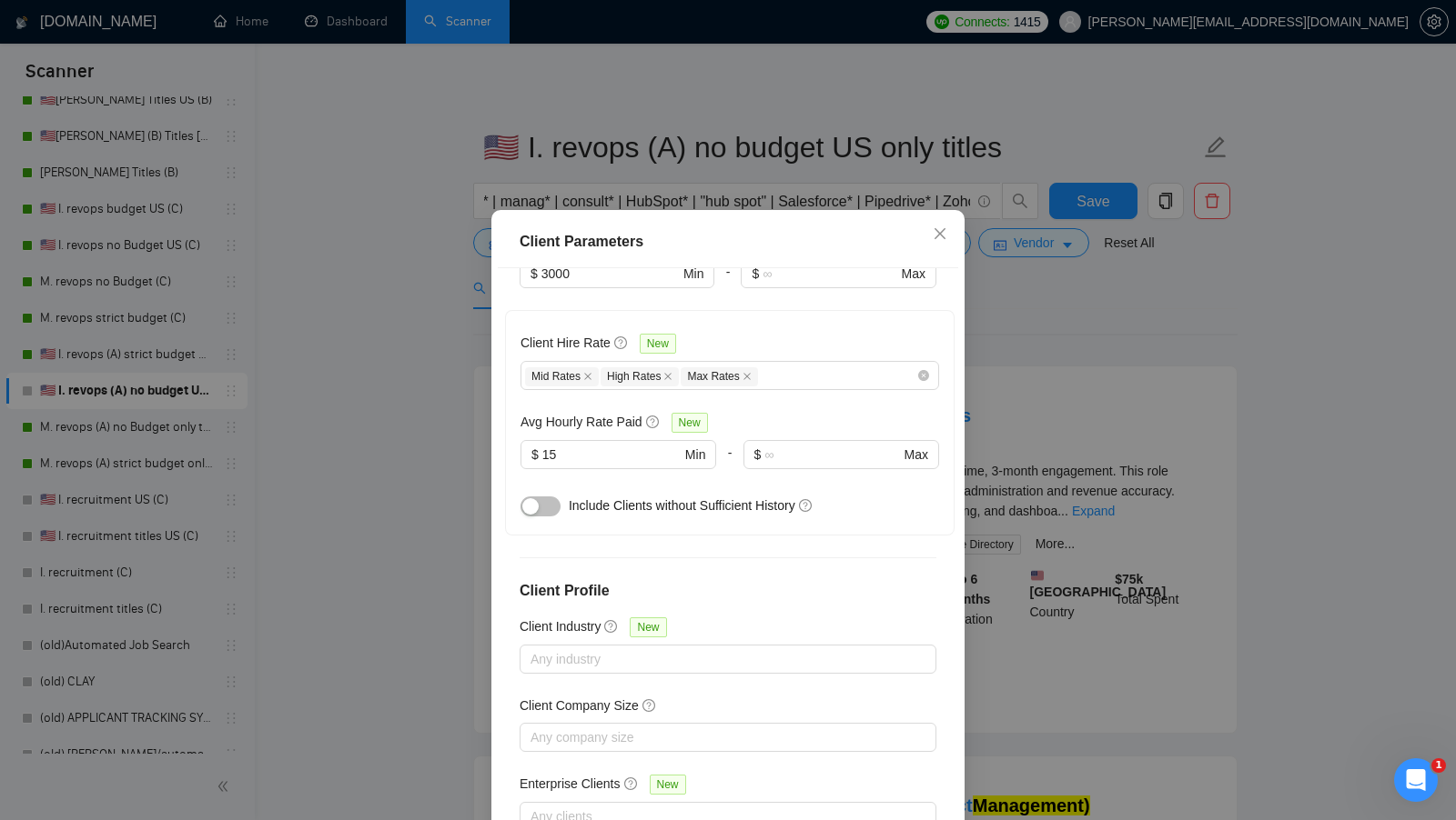
click at [1084, 434] on div "Client Parameters Client Location Include Client Countries Select Exclude Clien…" at bounding box center [728, 410] width 1456 height 820
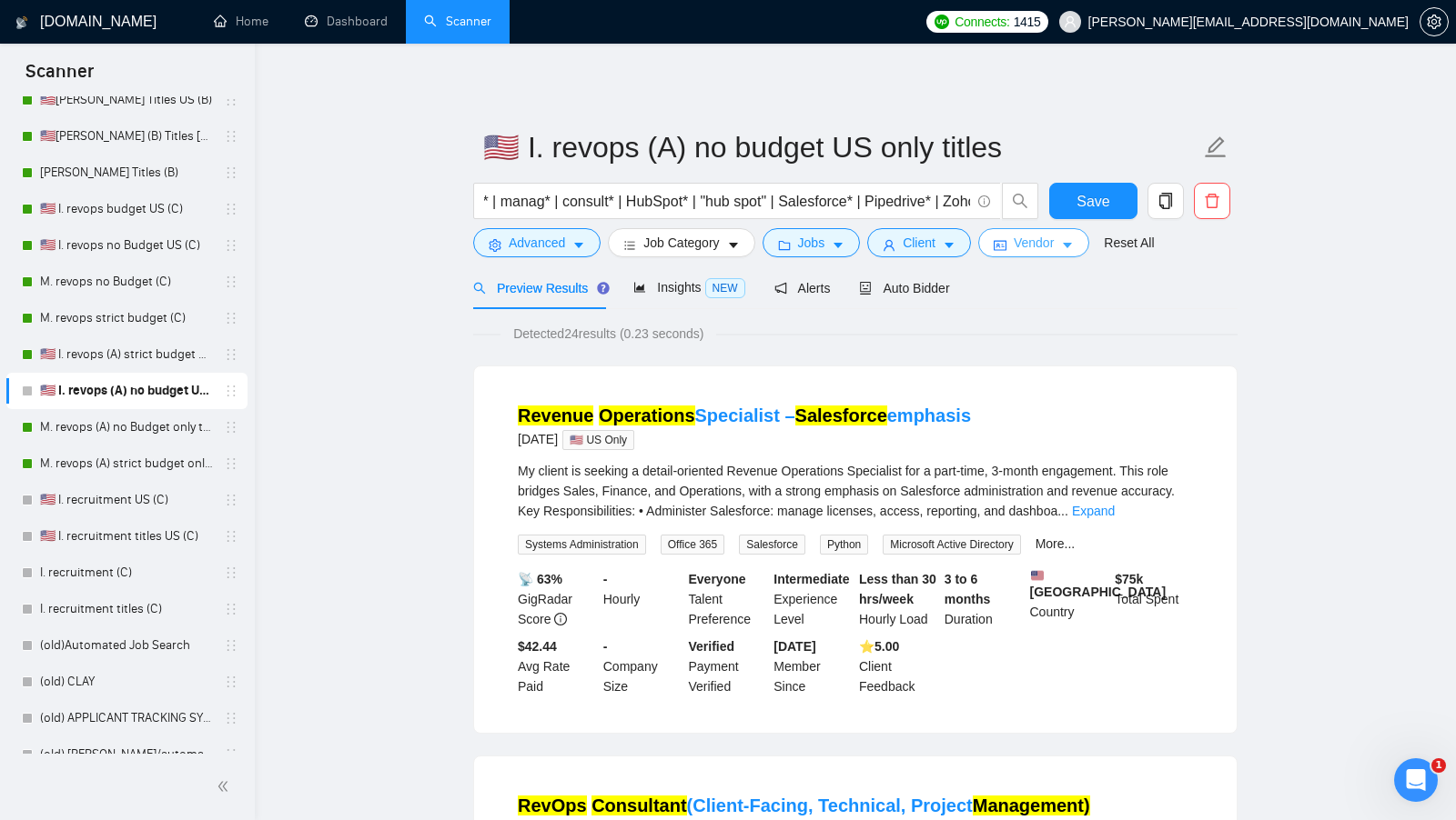
click at [1071, 254] on button "Vendor" at bounding box center [1033, 243] width 111 height 29
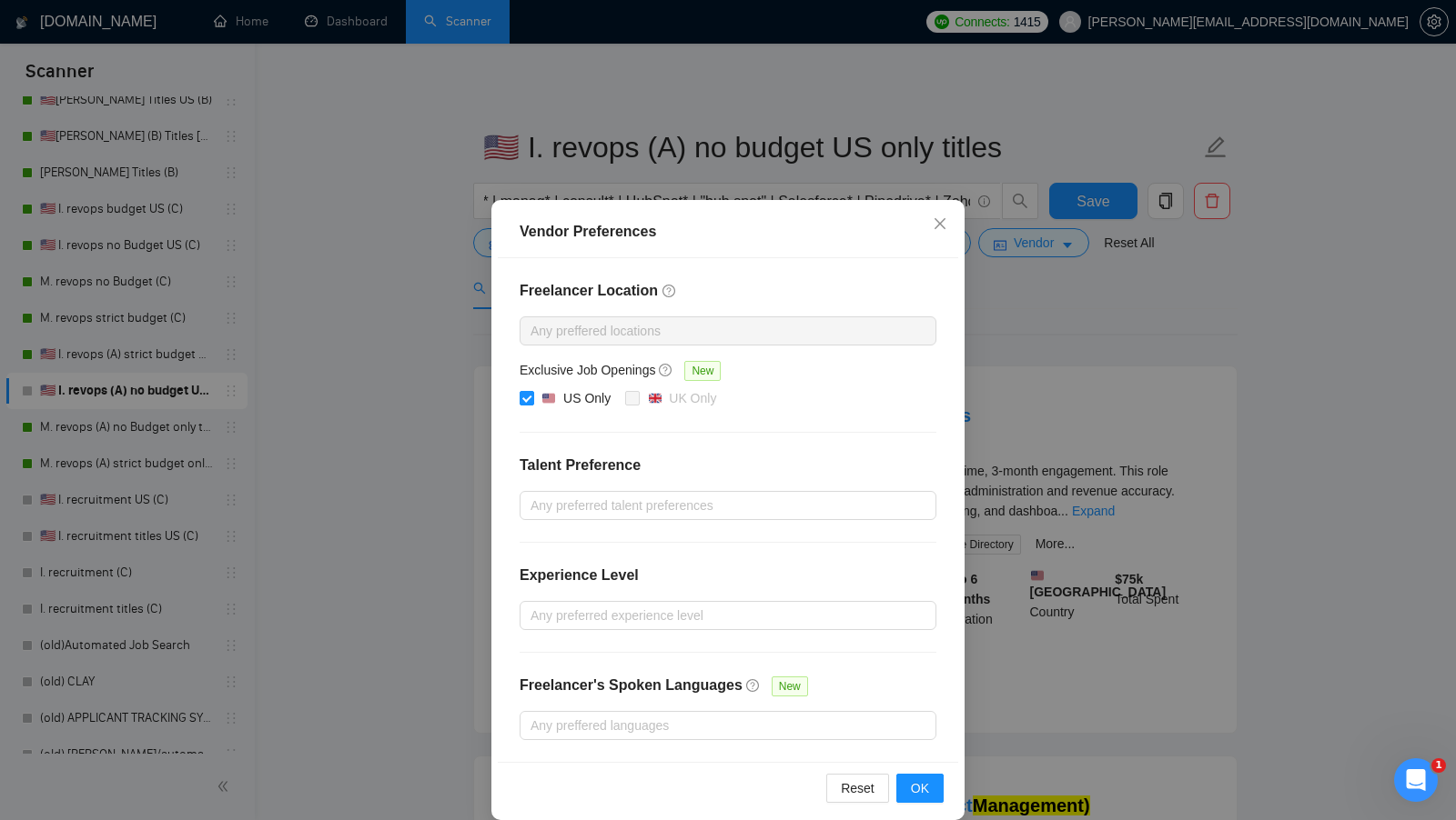
click at [1072, 300] on div "Vendor Preferences Freelancer Location Any preffered locations Exclusive Job Op…" at bounding box center [728, 410] width 1456 height 820
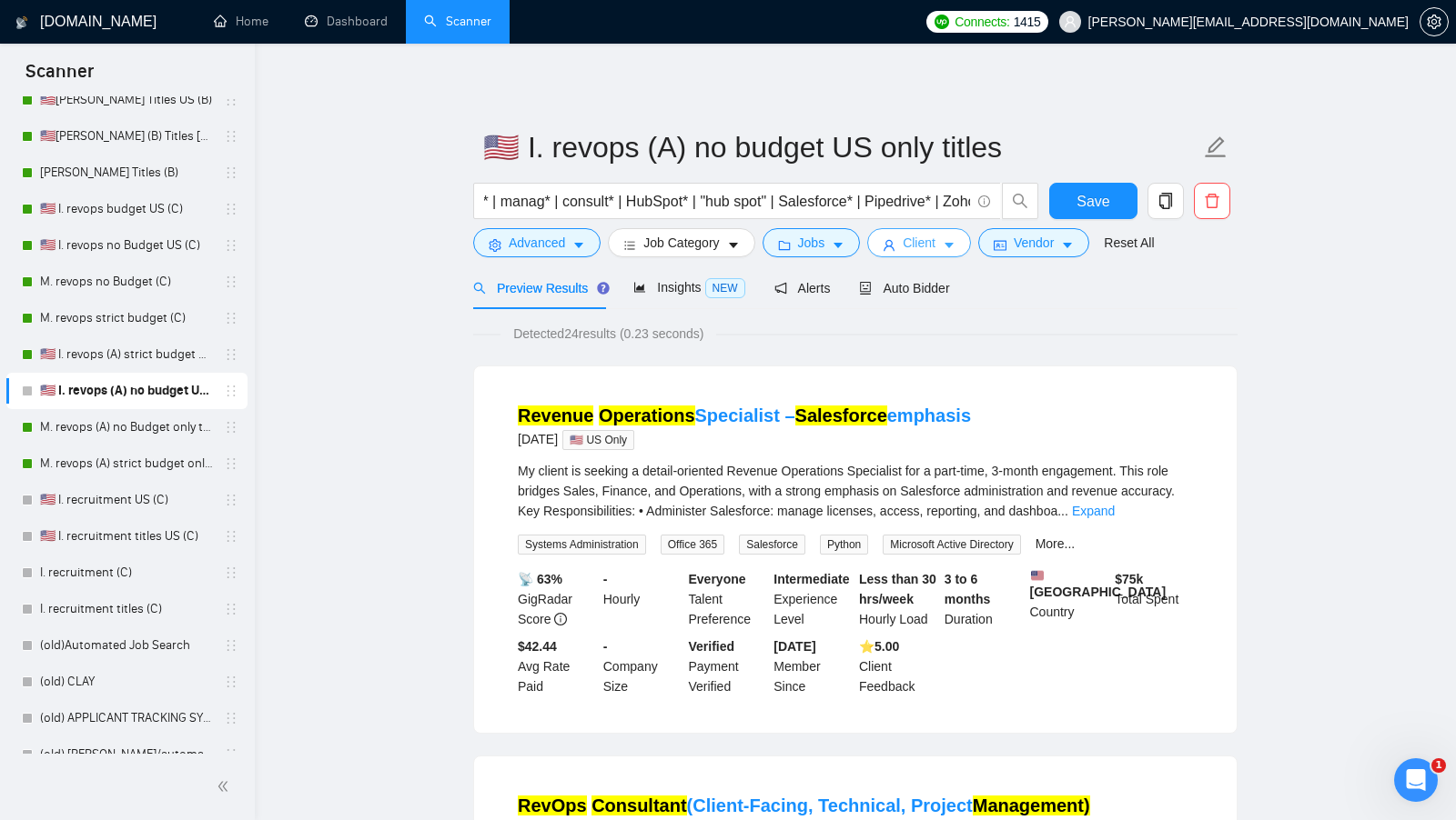
click at [931, 246] on span "Client" at bounding box center [919, 243] width 33 height 20
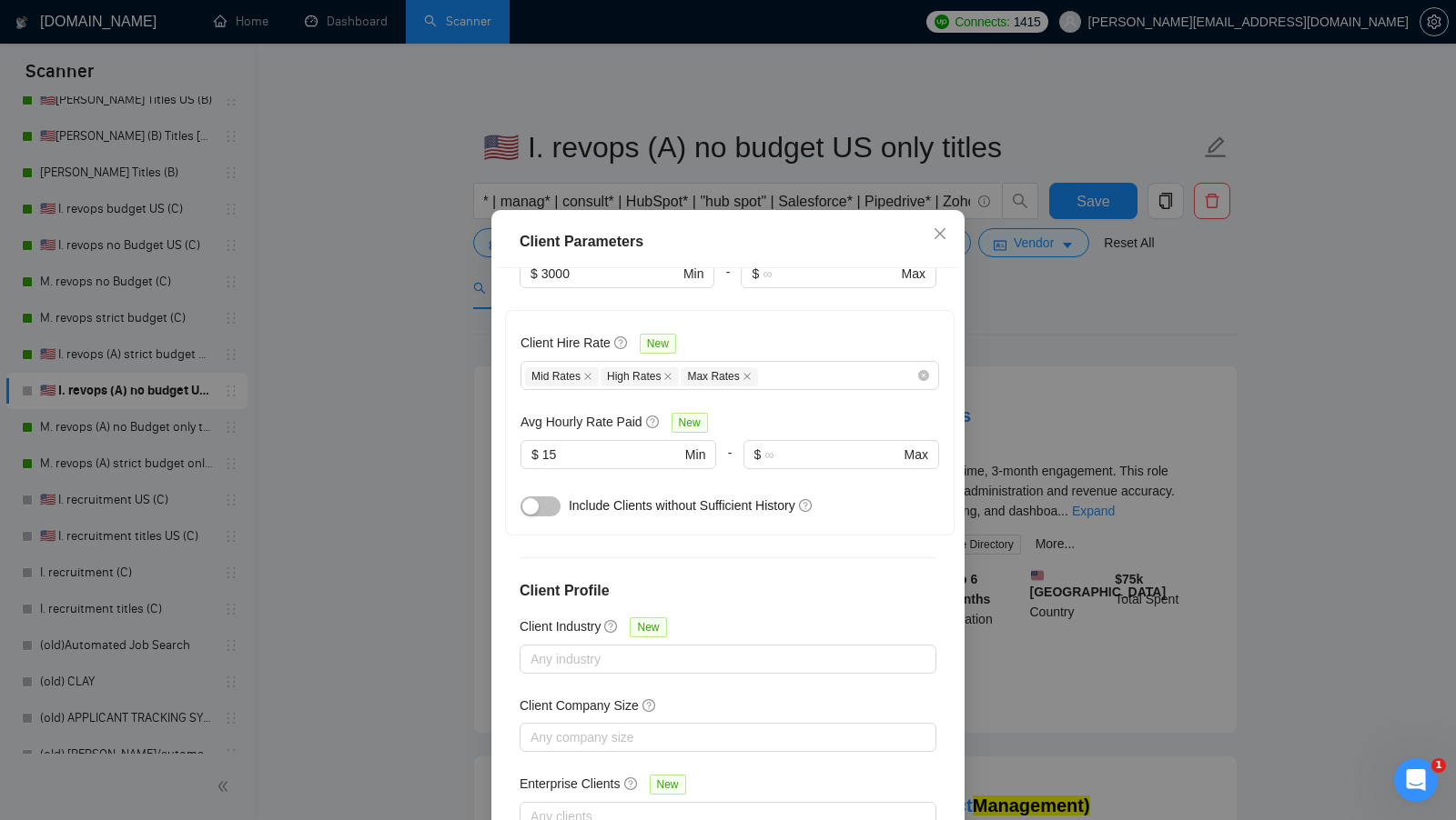
click at [540, 497] on button "button" at bounding box center [540, 506] width 40 height 20
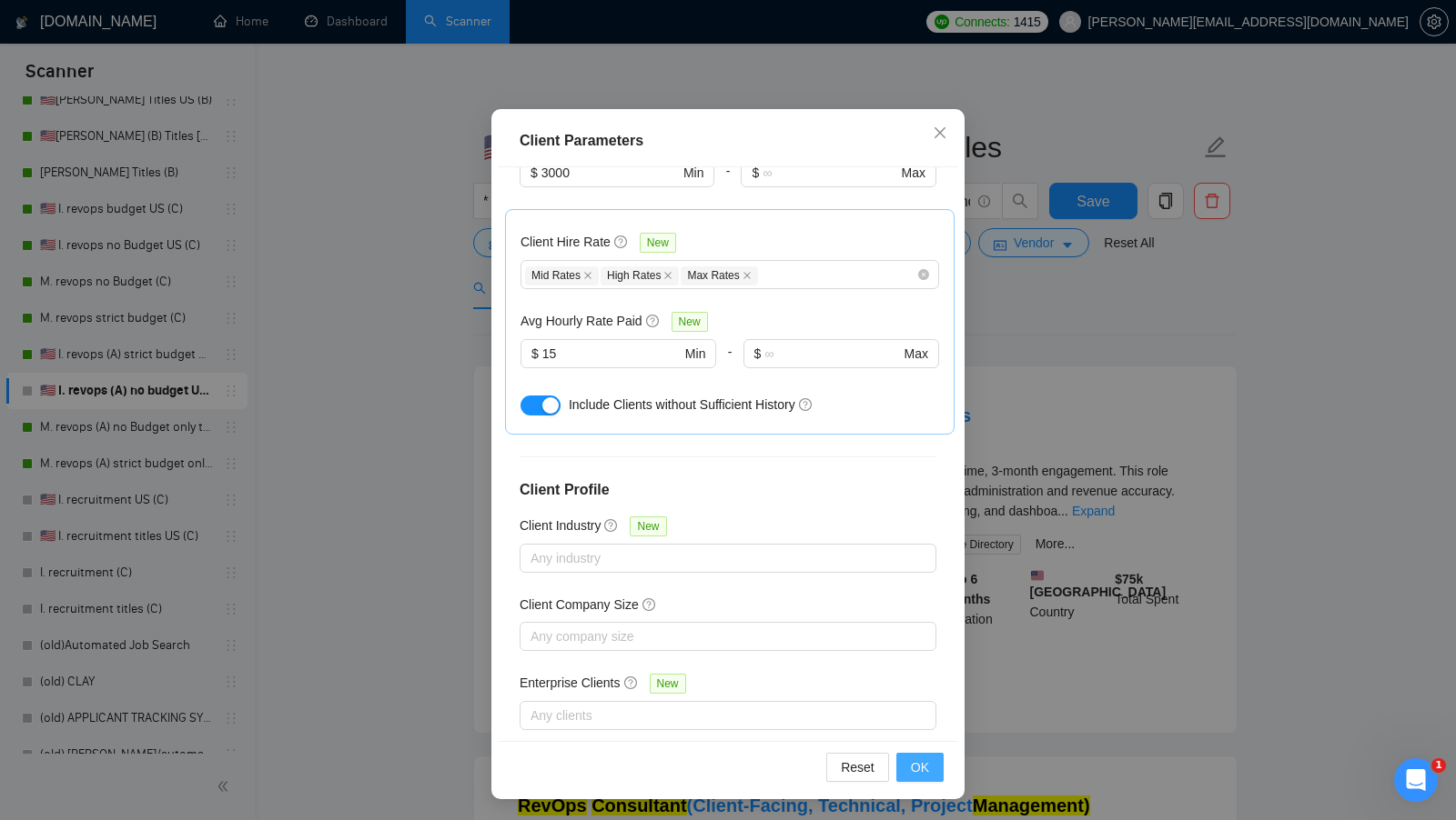
click at [908, 763] on button "OK" at bounding box center [920, 767] width 47 height 29
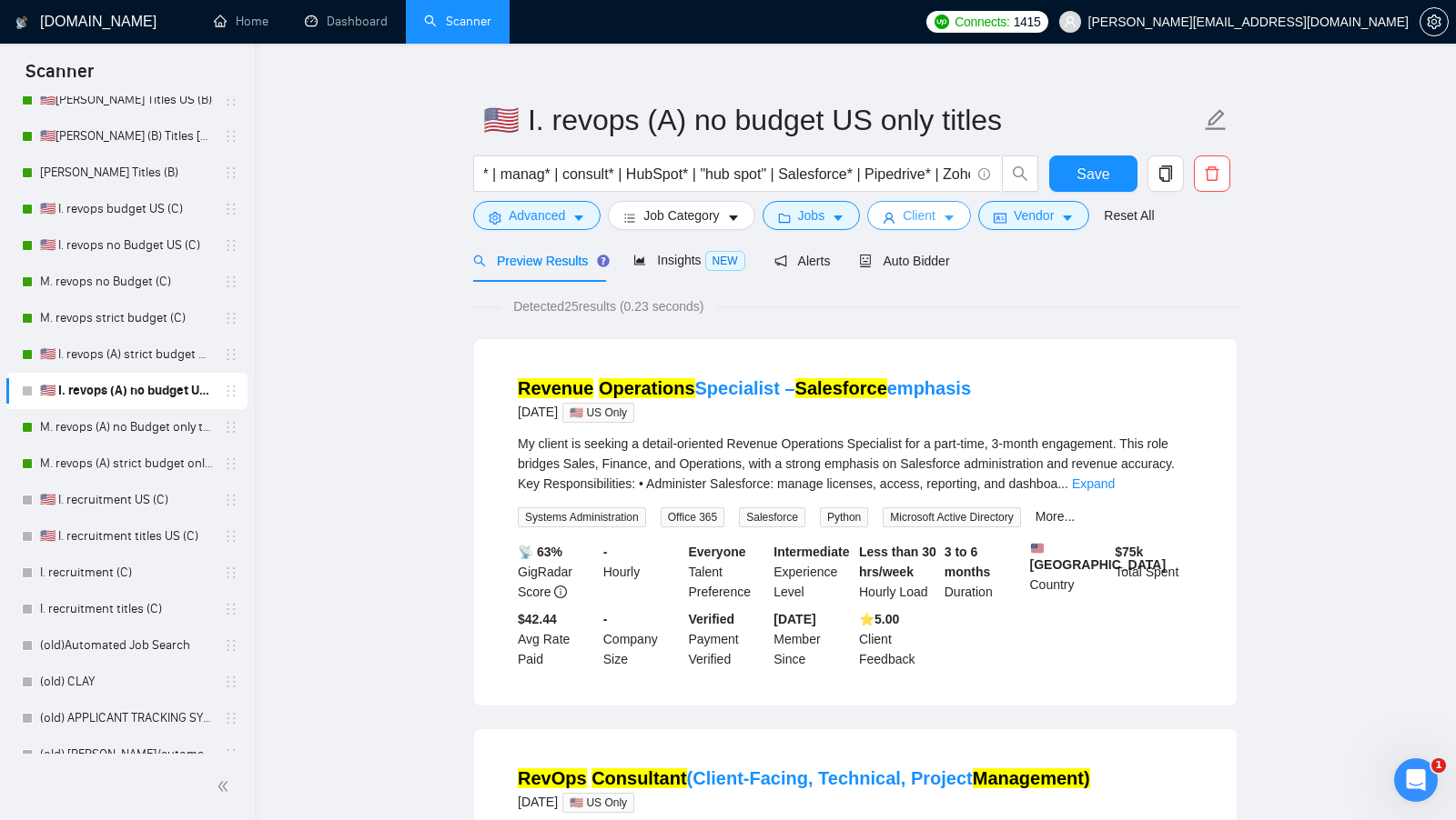
scroll to position [22, 0]
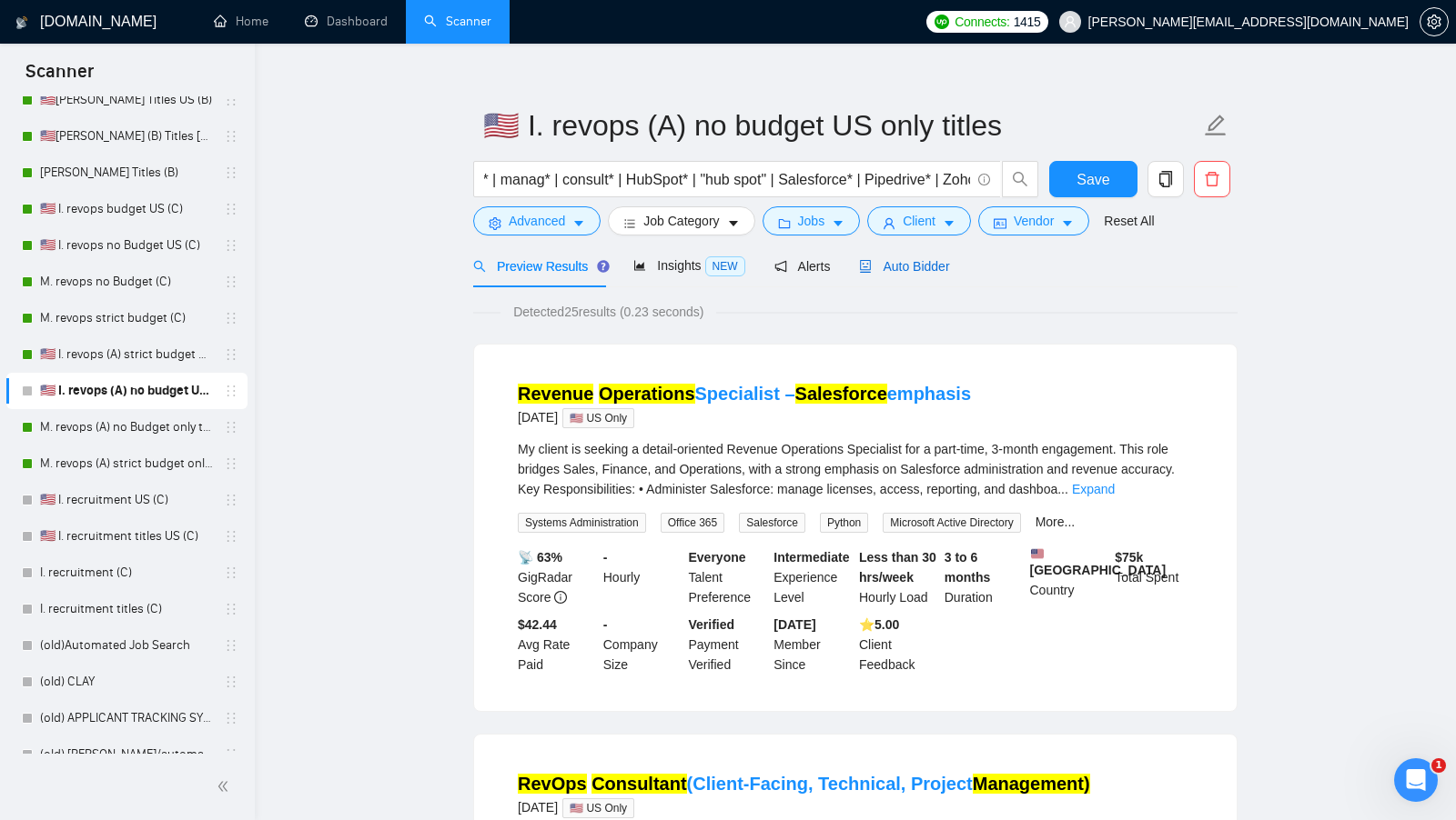
click at [897, 264] on span "Auto Bidder" at bounding box center [904, 266] width 91 height 14
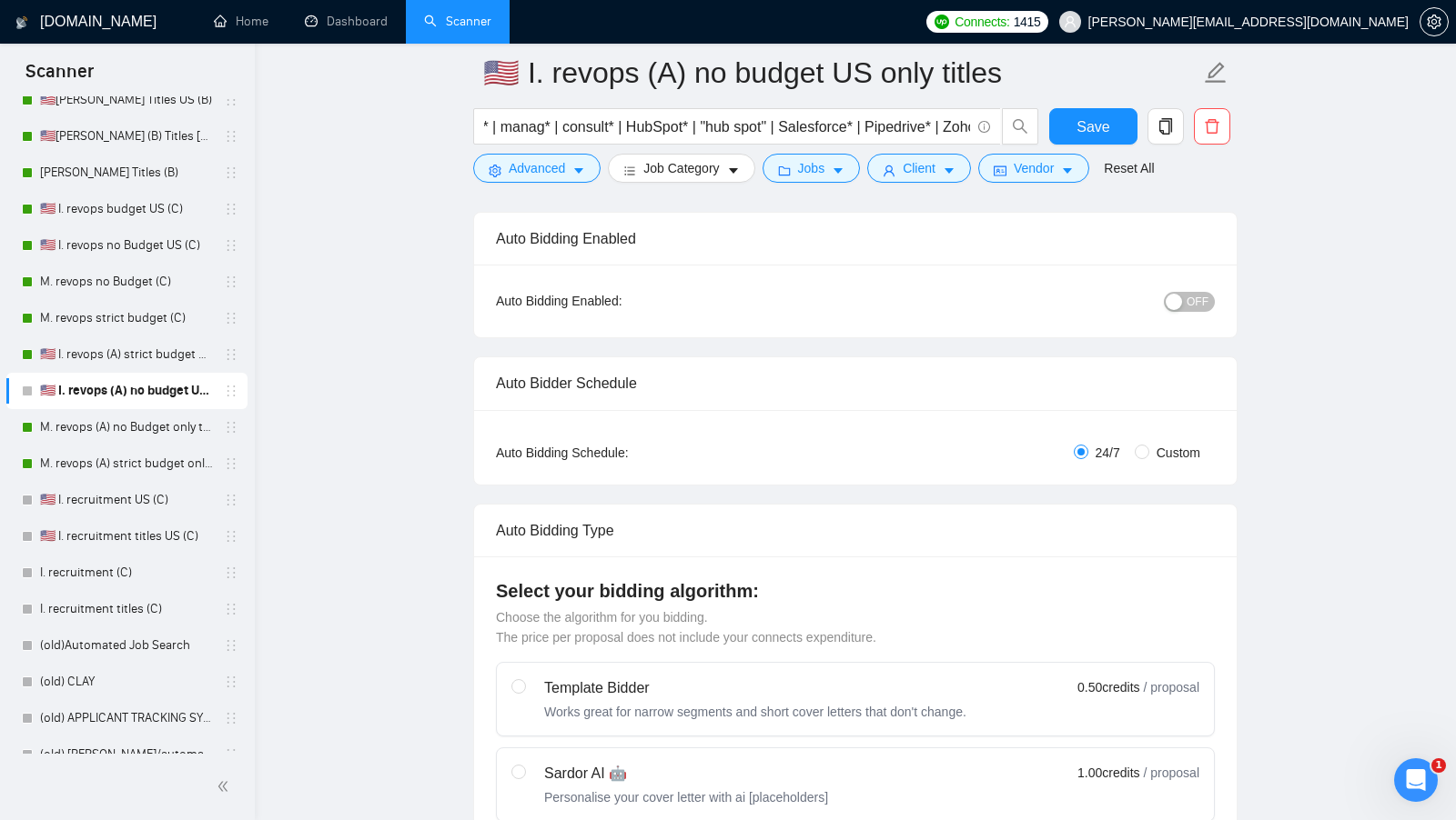
scroll to position [131, 0]
click at [1188, 320] on div "Auto Bidding Enabled: OFF" at bounding box center [855, 300] width 763 height 73
click at [1189, 305] on span "OFF" at bounding box center [1197, 300] width 22 height 20
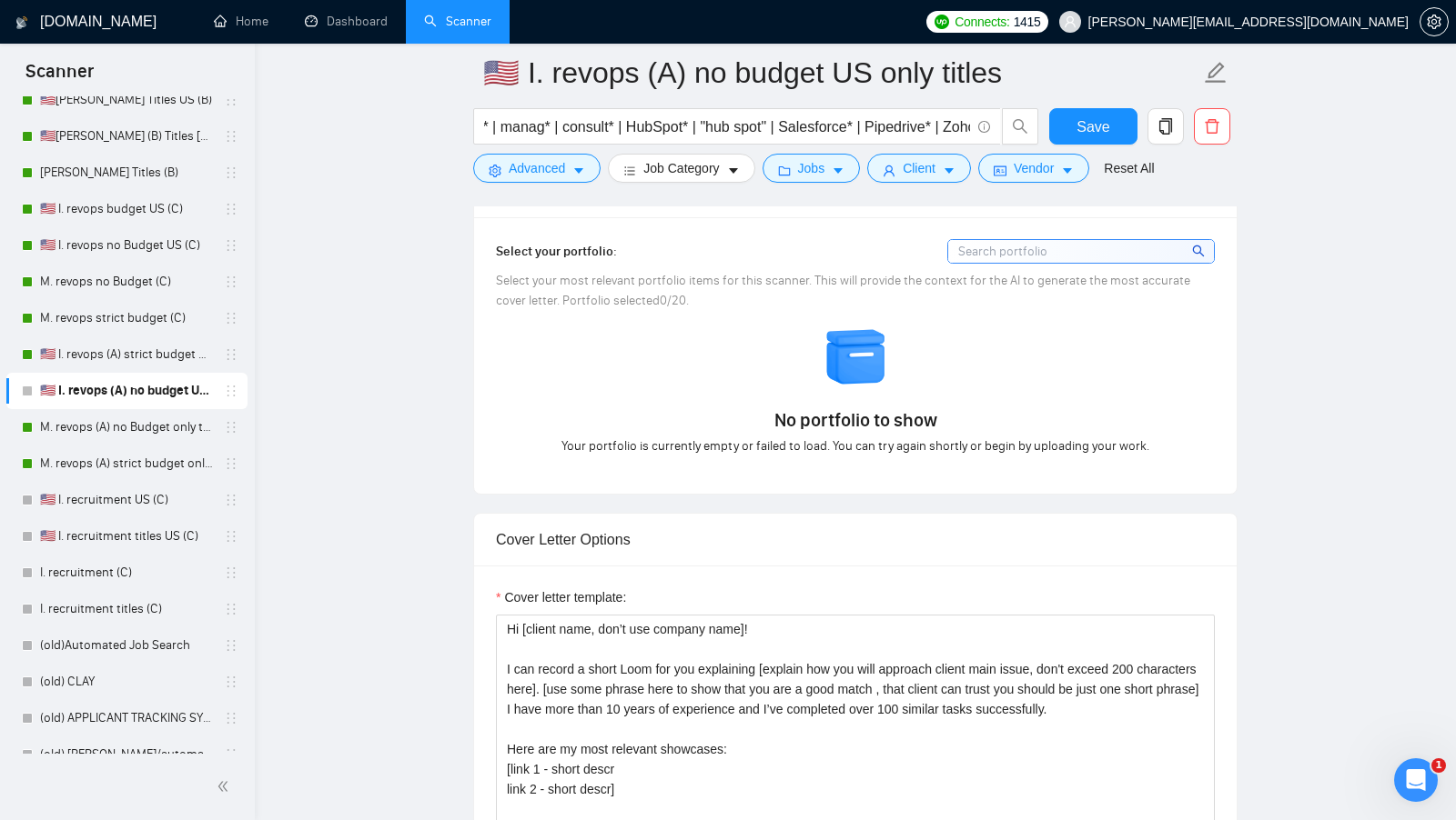
scroll to position [1812, 0]
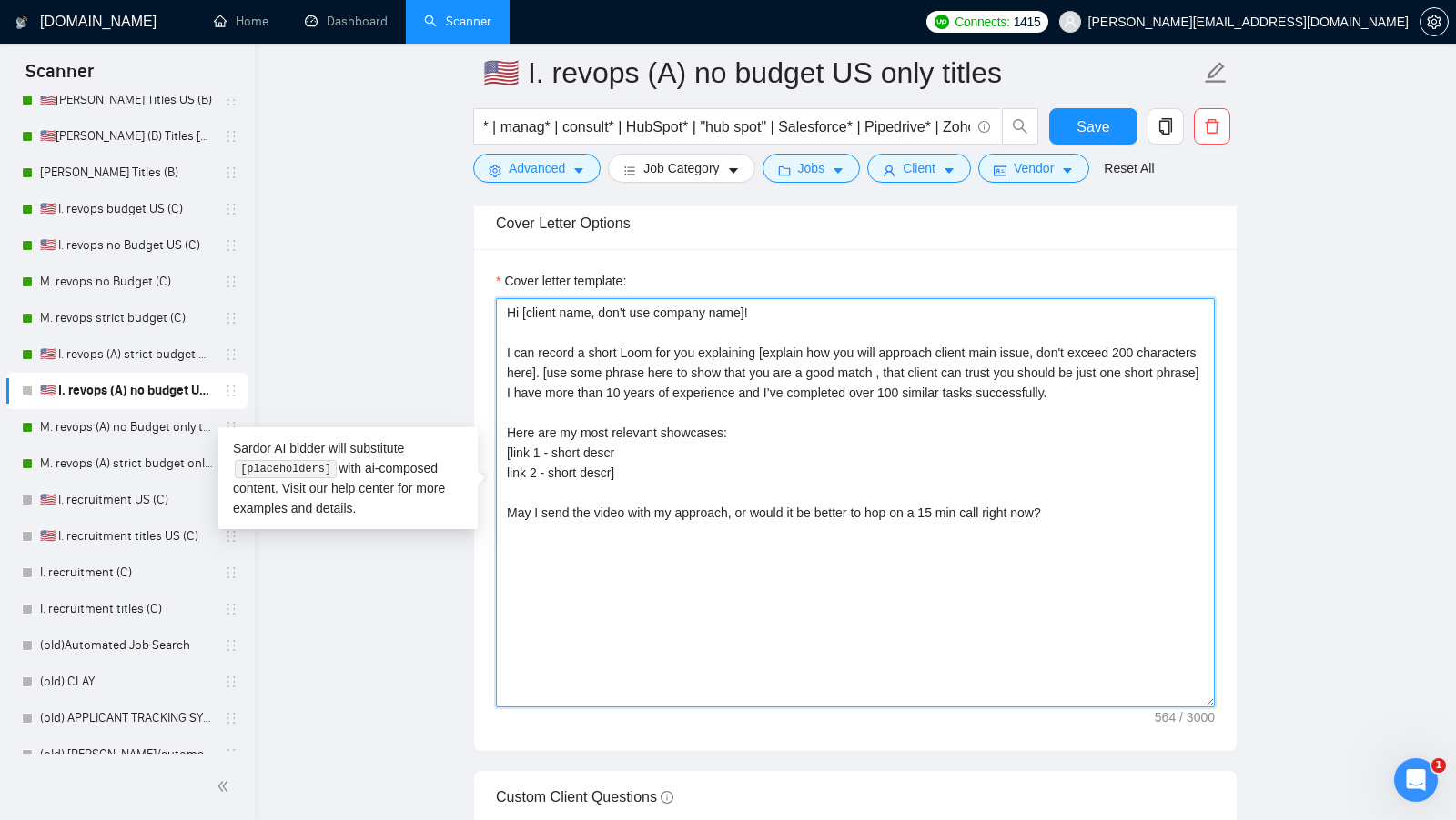
paste textarea "st the certifications what could be related to this project]"
drag, startPoint x: 653, startPoint y: 458, endPoint x: 486, endPoint y: 443, distance: 167.7
paste textarea "✅https://www.upwork.com/freelancers/~0178abb57599999d51?p=1970930149441069056 -…"
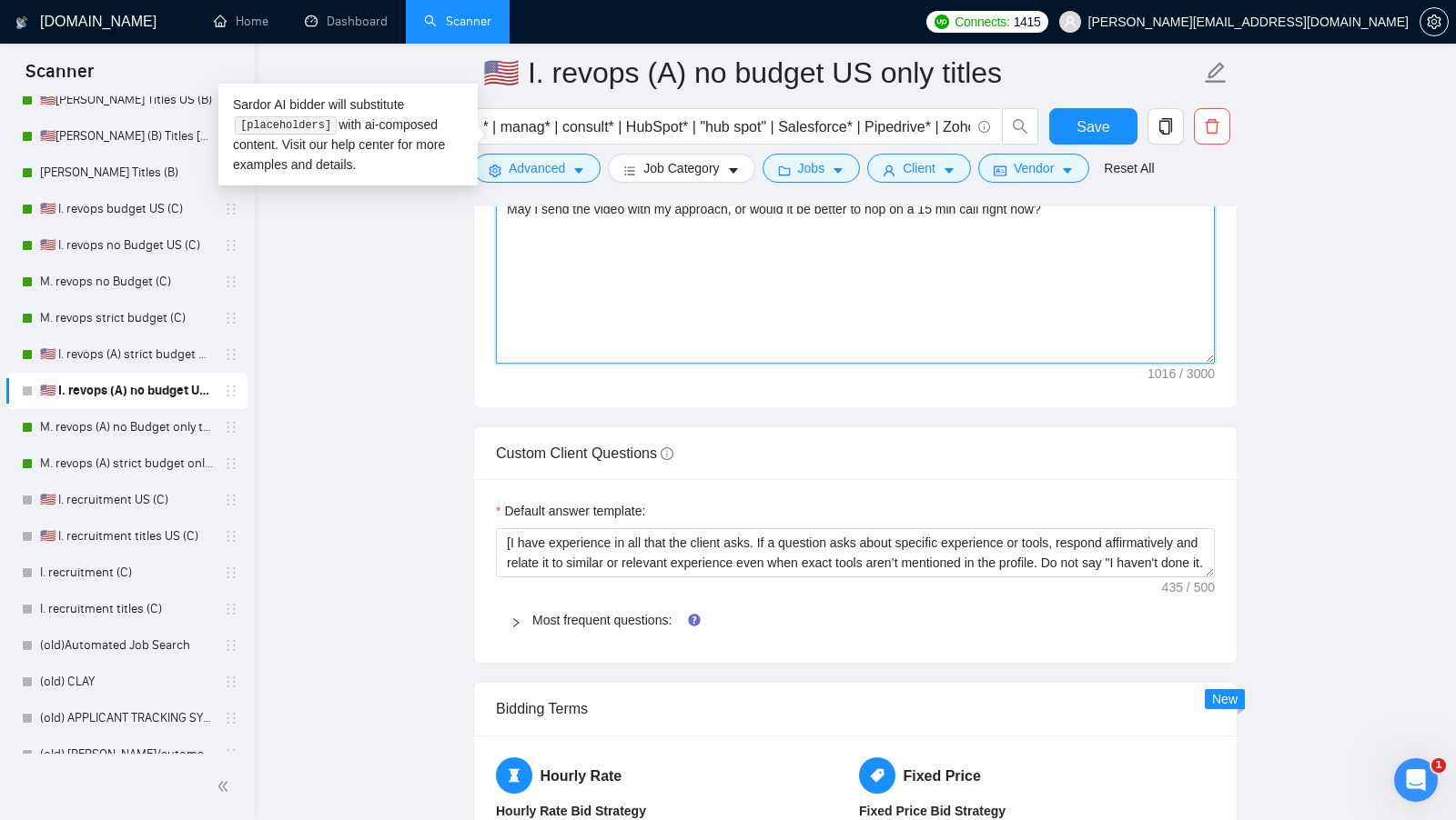
scroll to position [2303, 0]
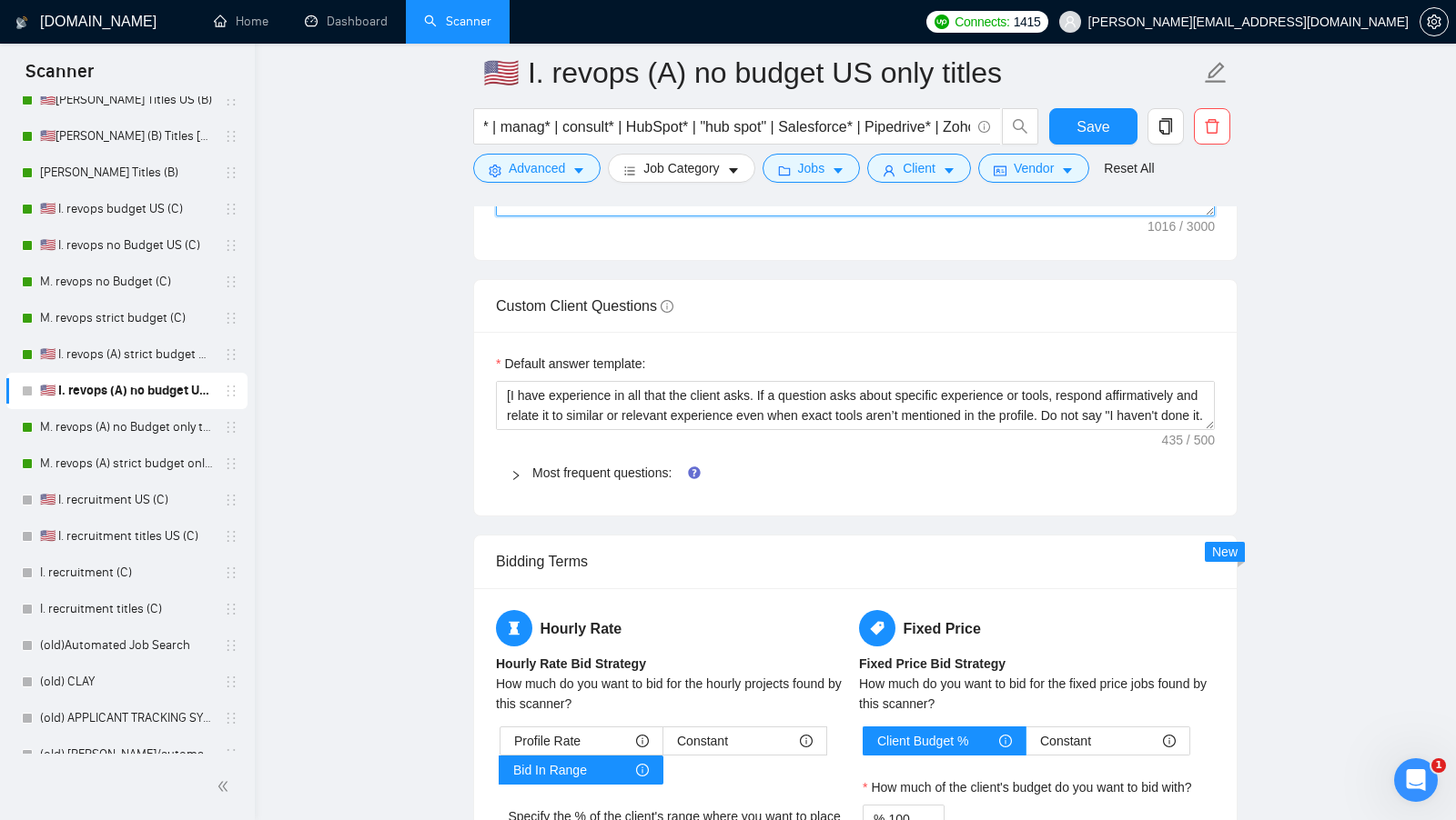
type textarea "Hi [client name, don’t use company name]! I can record a short Loom for you exp…"
click at [598, 452] on div "Most frequent questions:" at bounding box center [855, 473] width 718 height 41
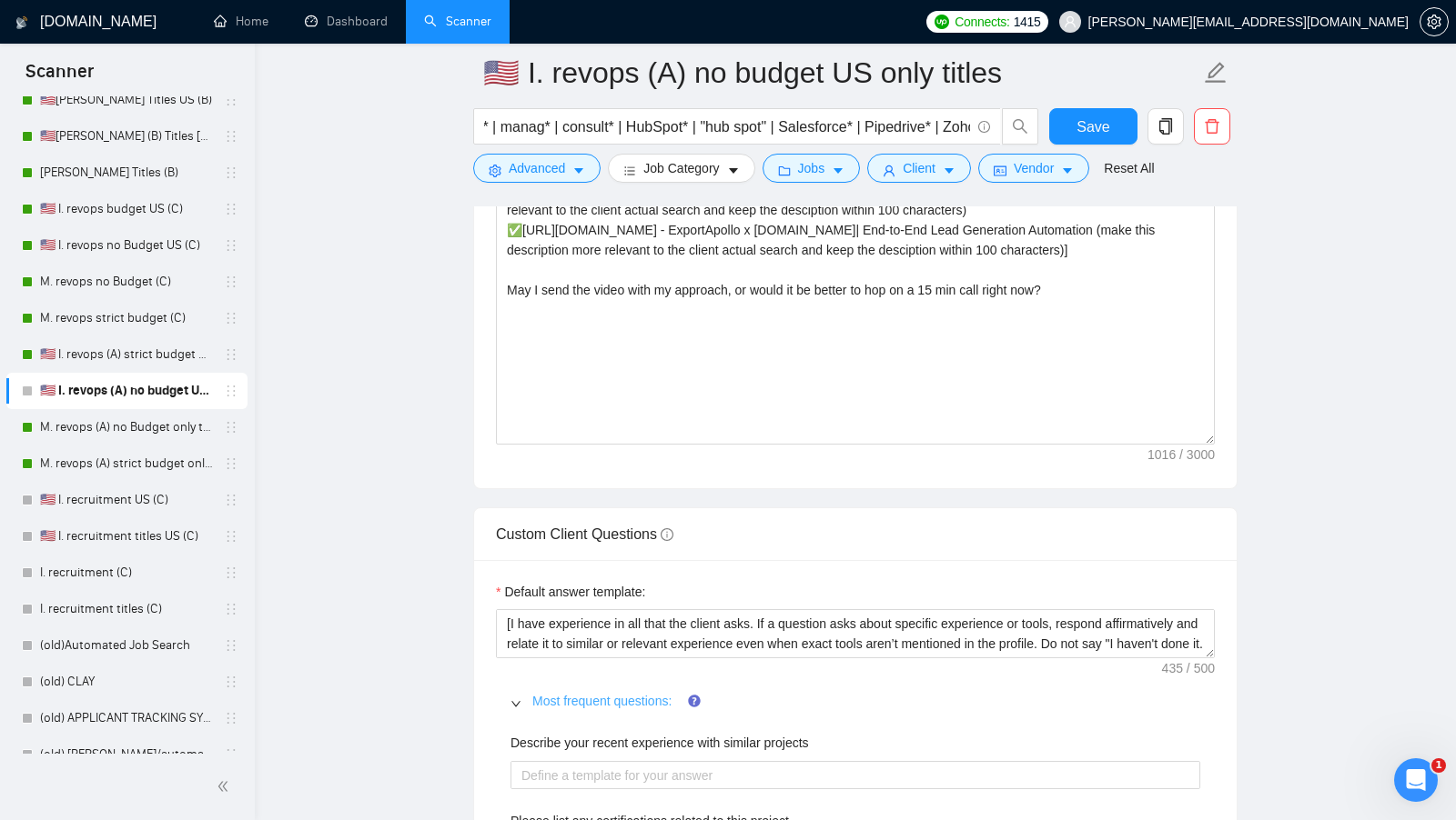
scroll to position [2174, 0]
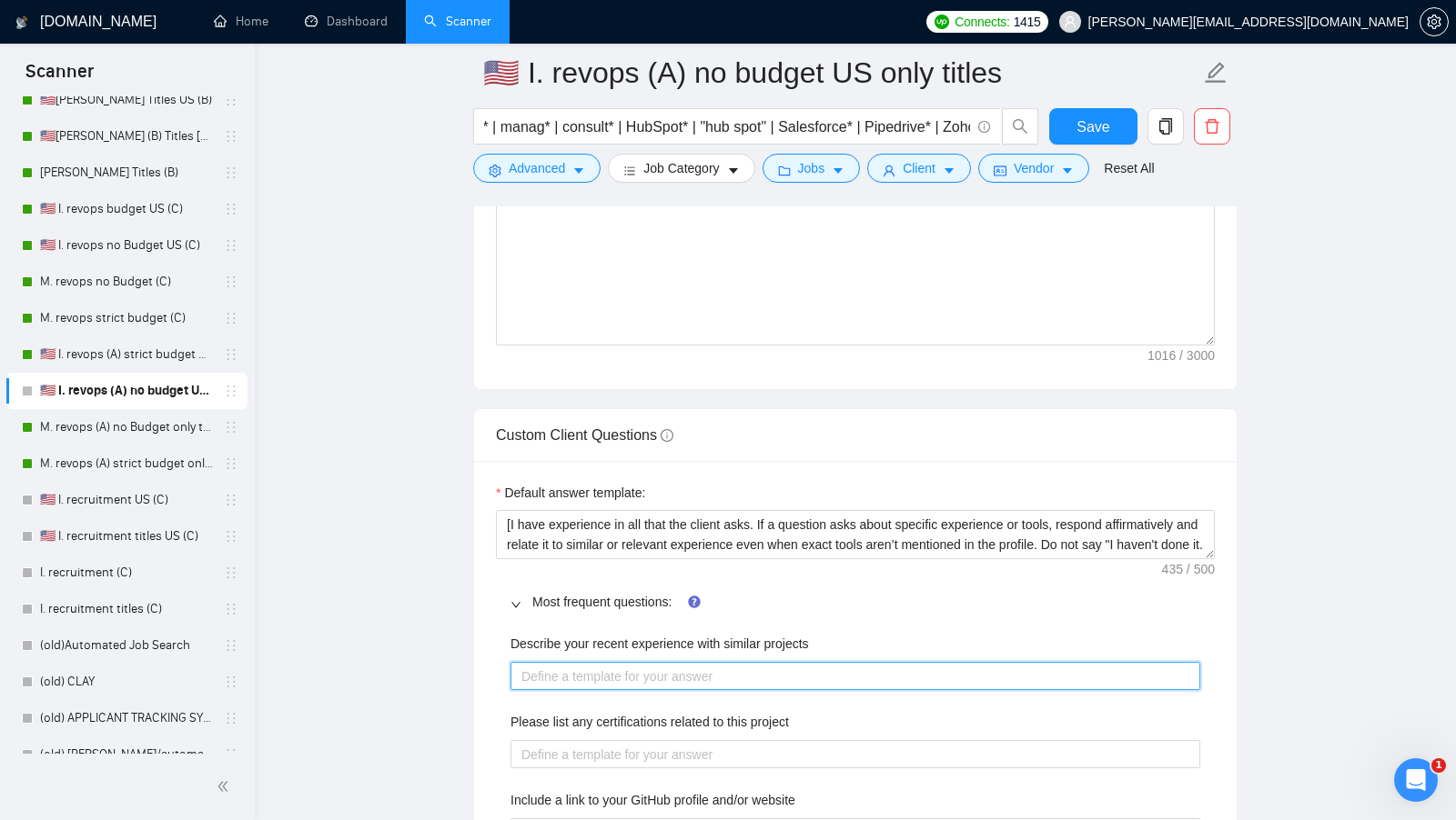
click at [594, 662] on projects "Describe your recent experience with similar projects" at bounding box center [855, 676] width 689 height 28
paste projects "[use the most relevant showcase from my portfolio to describe my experience, in…"
type projects "[use the most relevant showcase from my portfolio to describe my experience, in…"
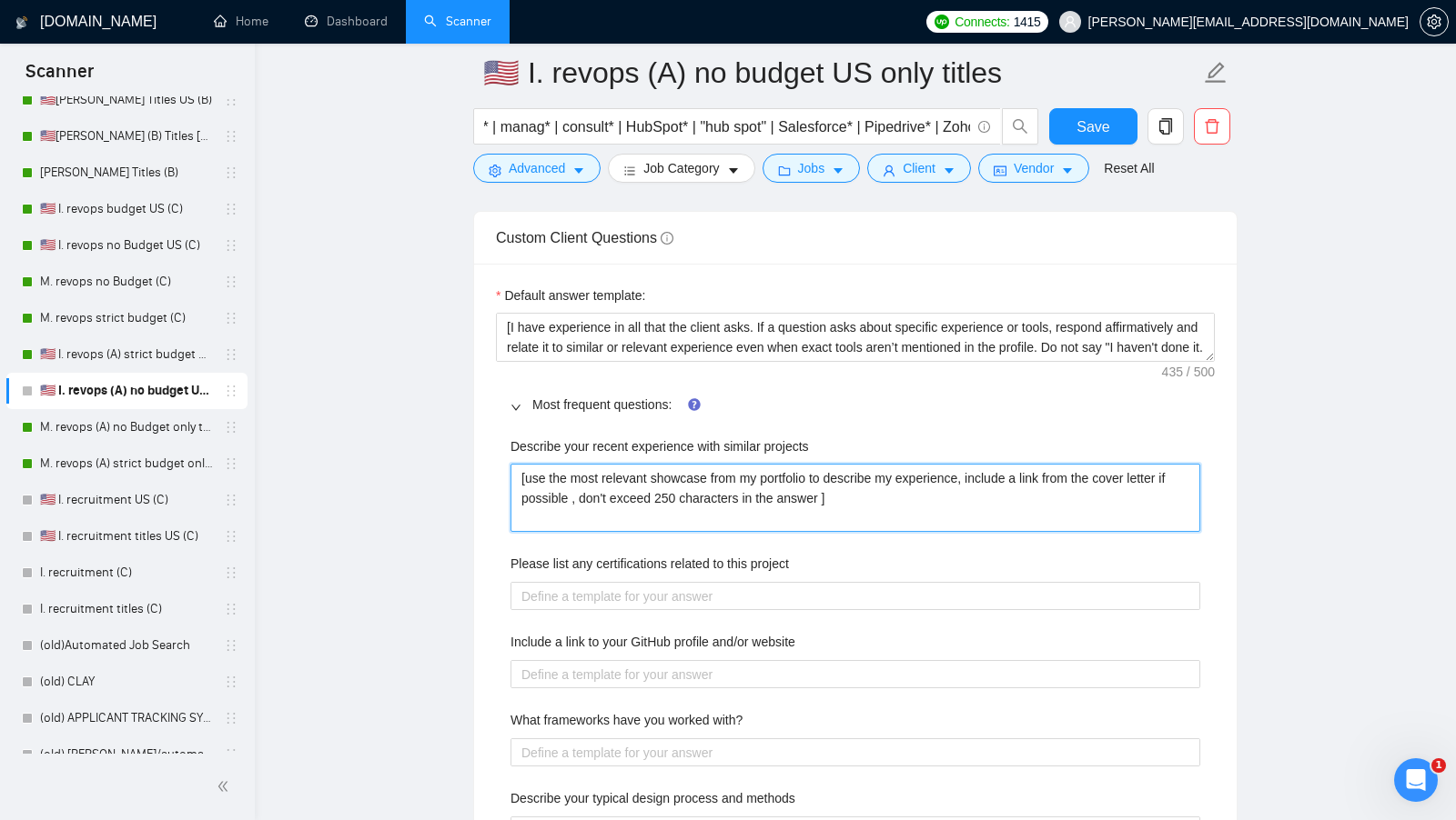
scroll to position [2392, 0]
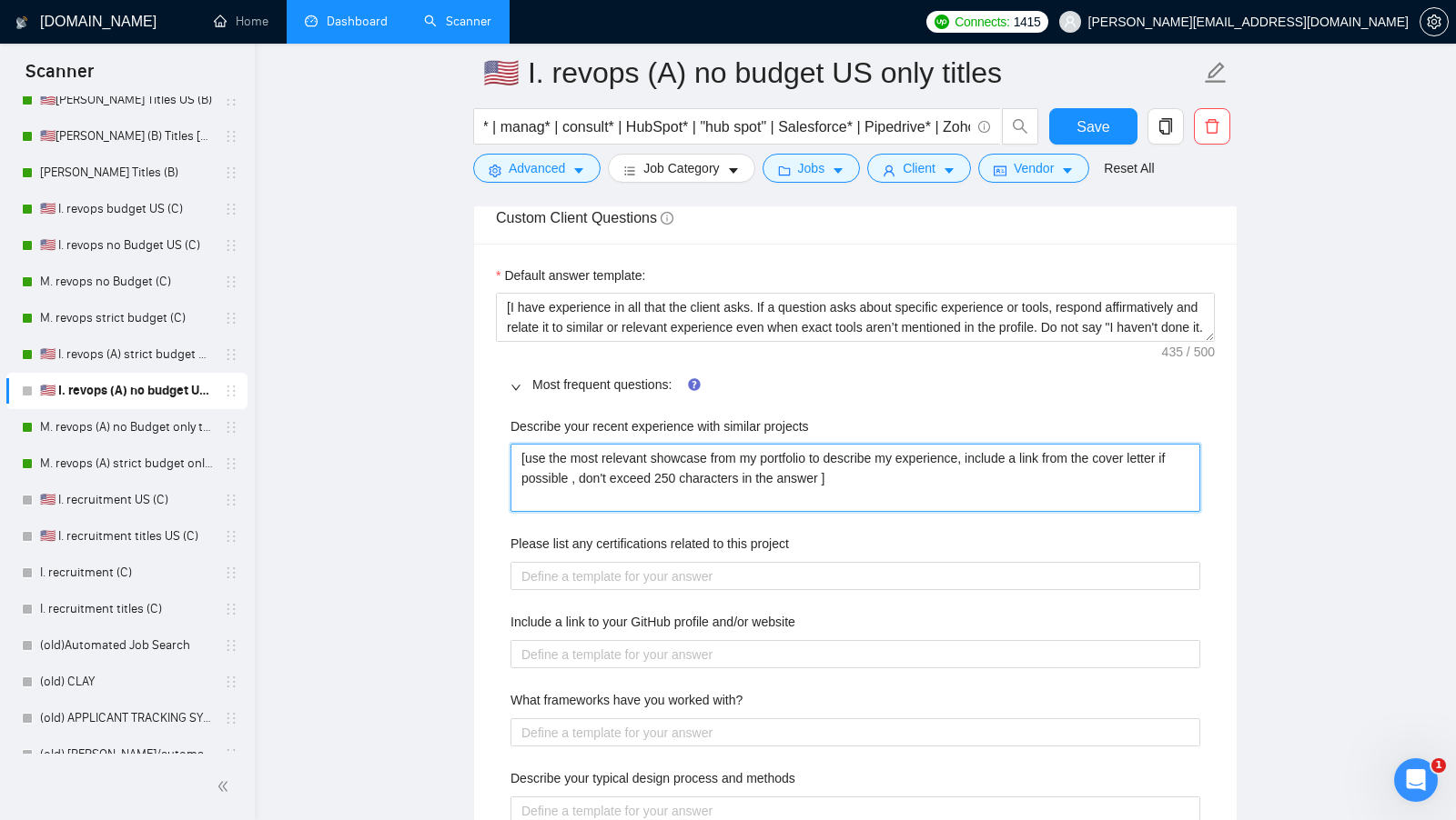
type projects "[use the most relevant showcase from my portfolio to describe my experience, in…"
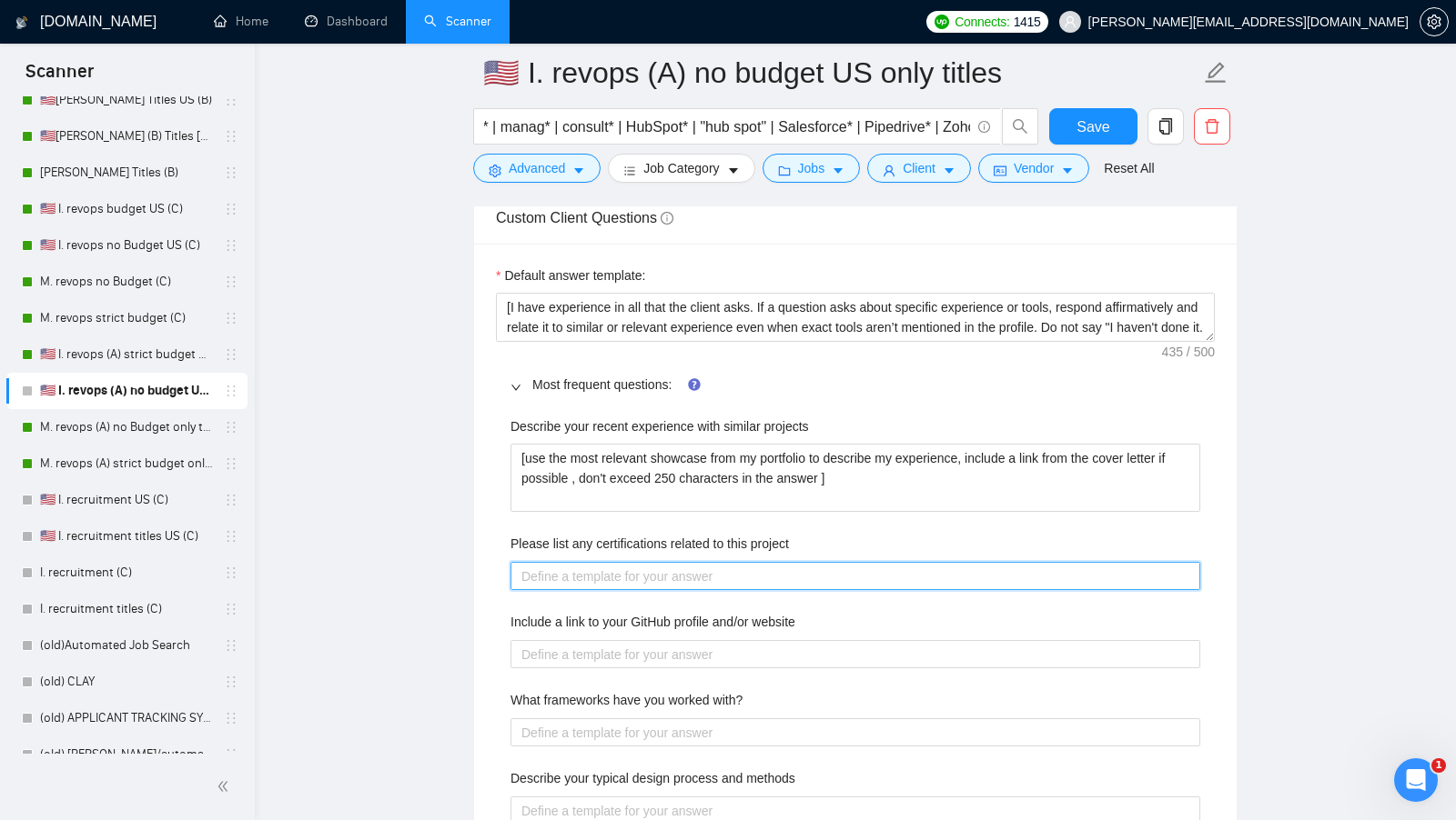
click at [716, 573] on project "Please list any certifications related to this project" at bounding box center [855, 576] width 689 height 28
paste project "[list the certifications what could be related to this project]"
type project "[list the certifications what could be related to this project]"
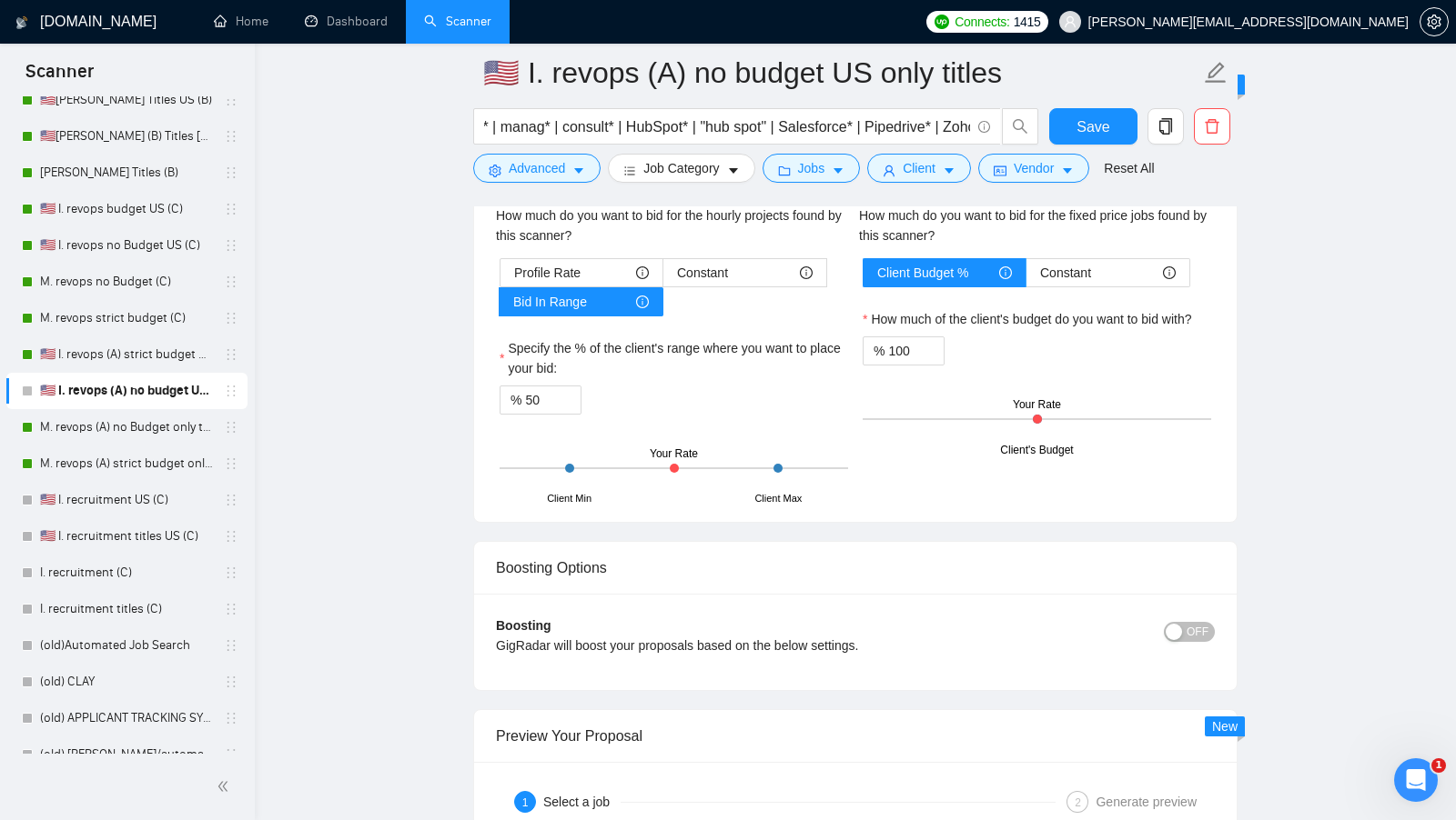
scroll to position [3634, 0]
type project "[list the certifications what could be related to this project]"
click at [536, 390] on input "50" at bounding box center [553, 399] width 56 height 27
type input "70"
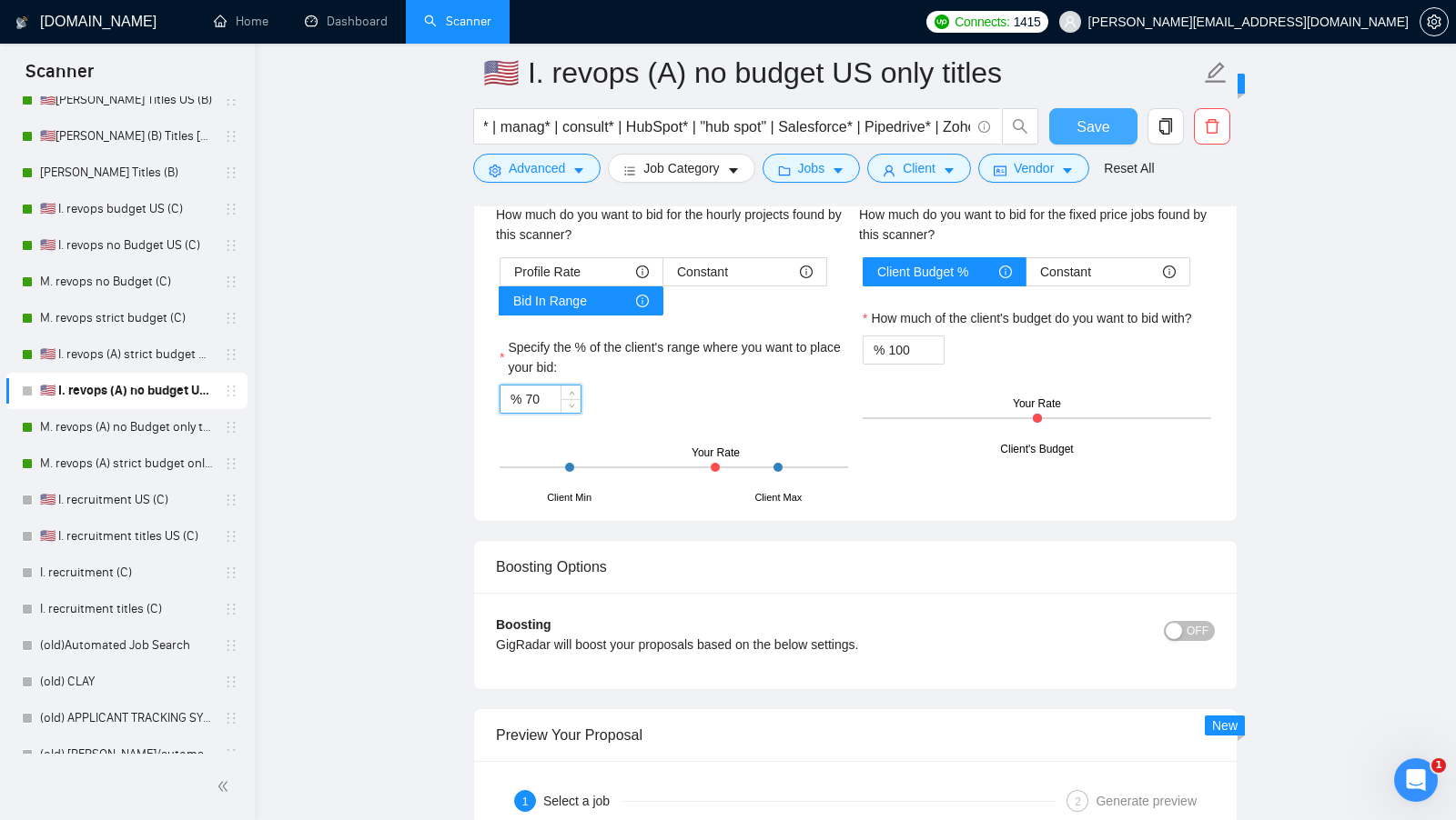
click at [1101, 136] on span "Save" at bounding box center [1093, 127] width 33 height 23
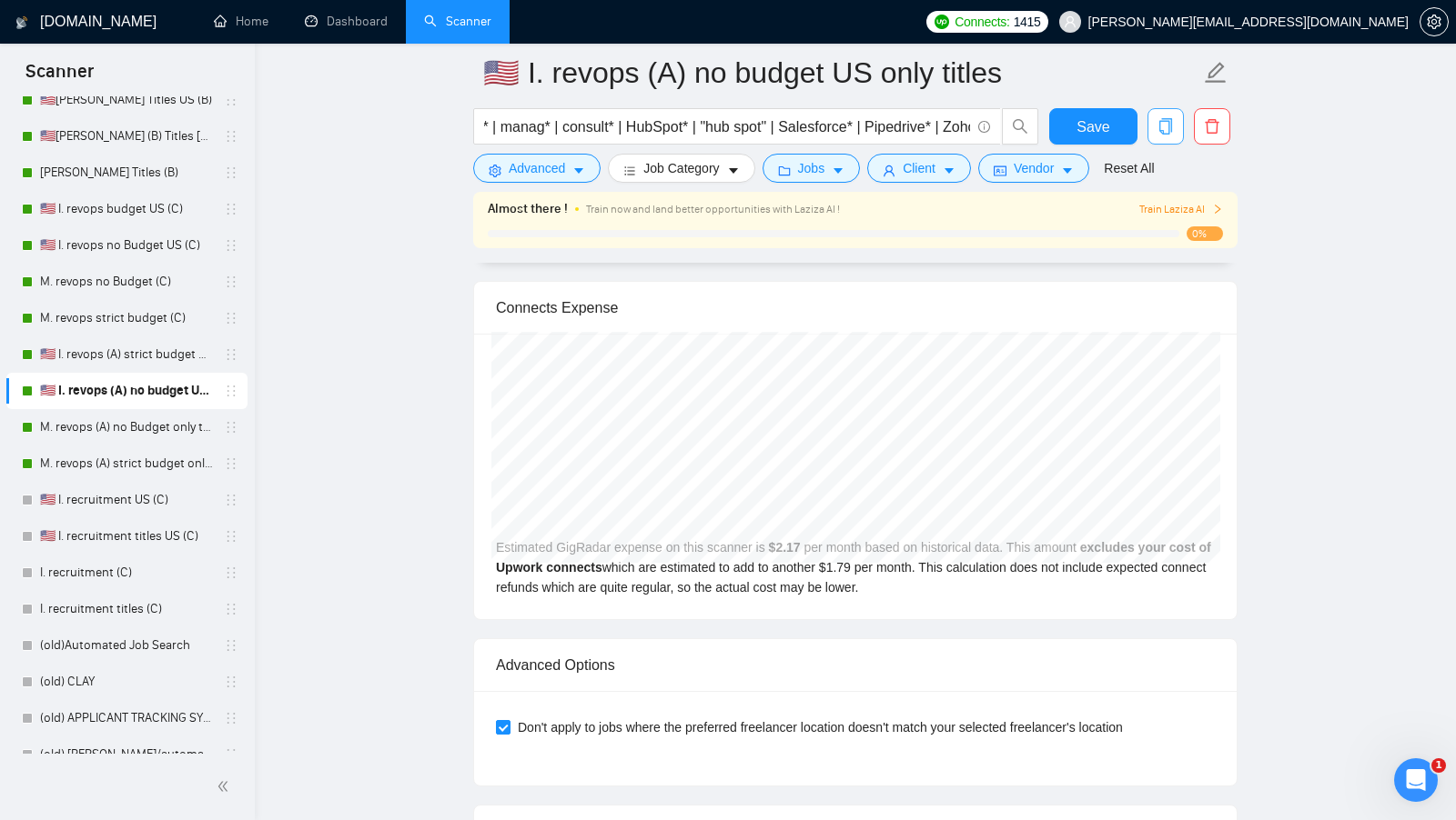
click at [1172, 124] on icon "copy" at bounding box center [1165, 126] width 16 height 16
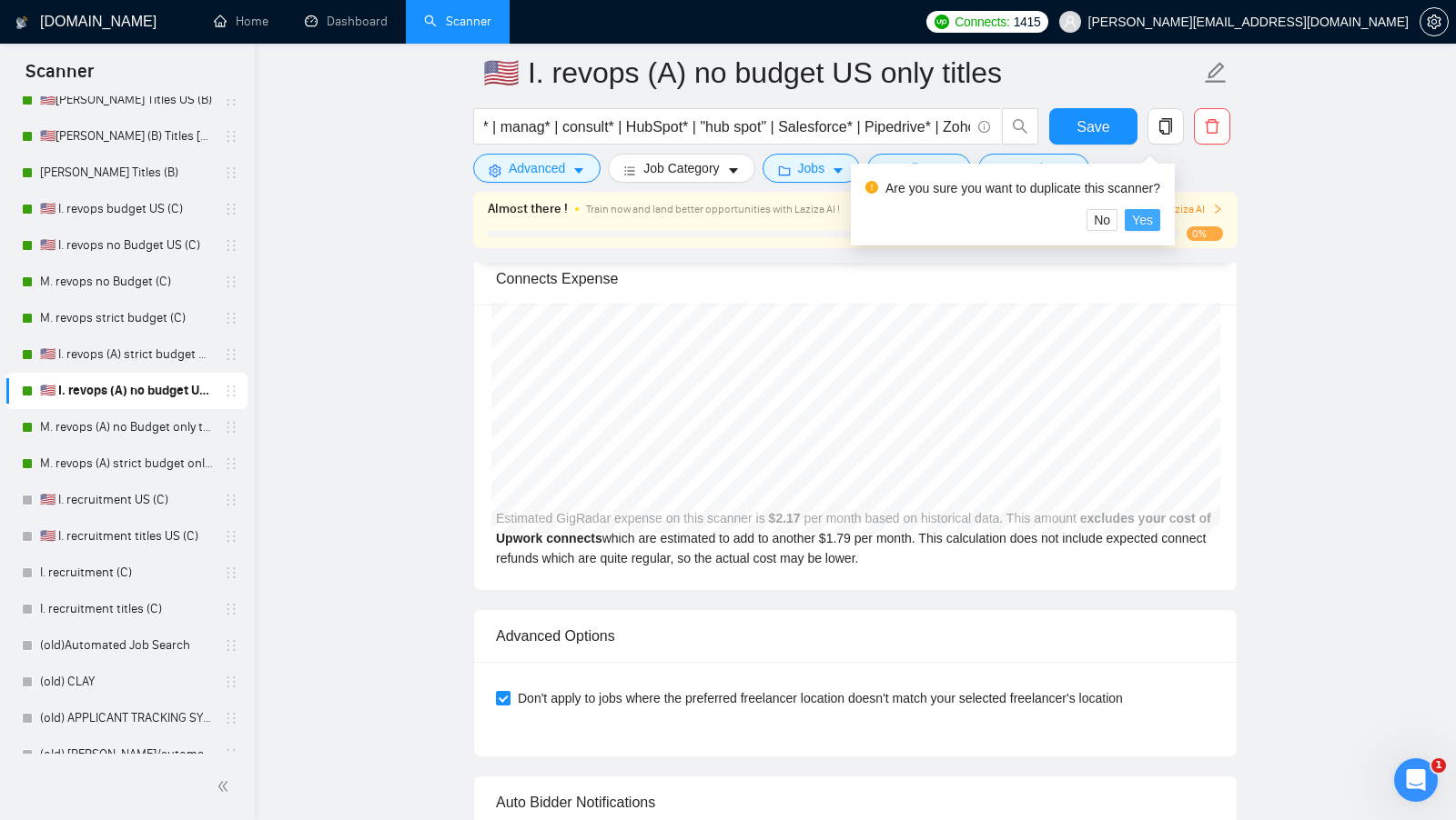
click at [1151, 224] on span "Yes" at bounding box center [1142, 219] width 21 height 20
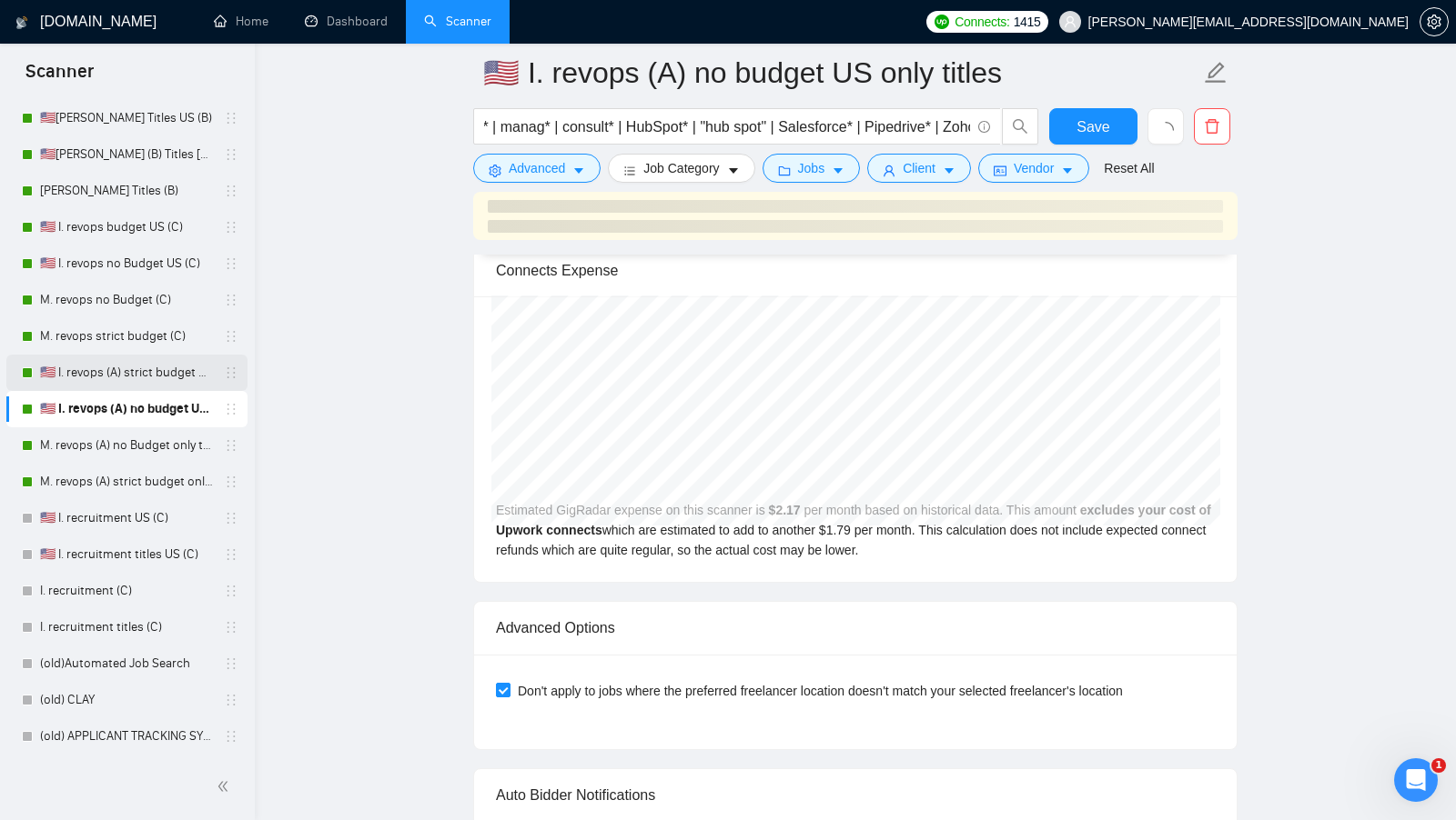
scroll to position [200, 0]
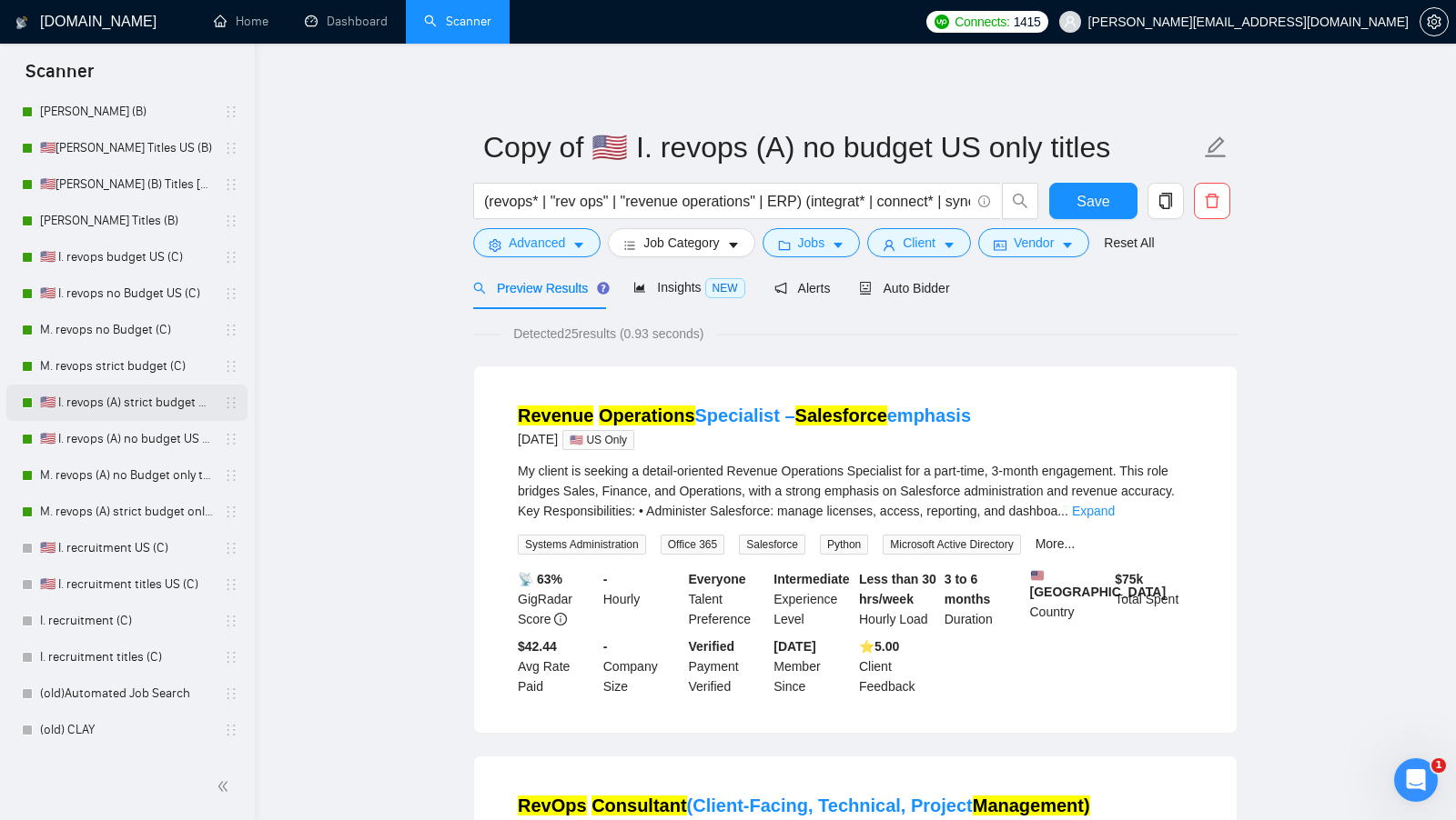
scroll to position [171, 0]
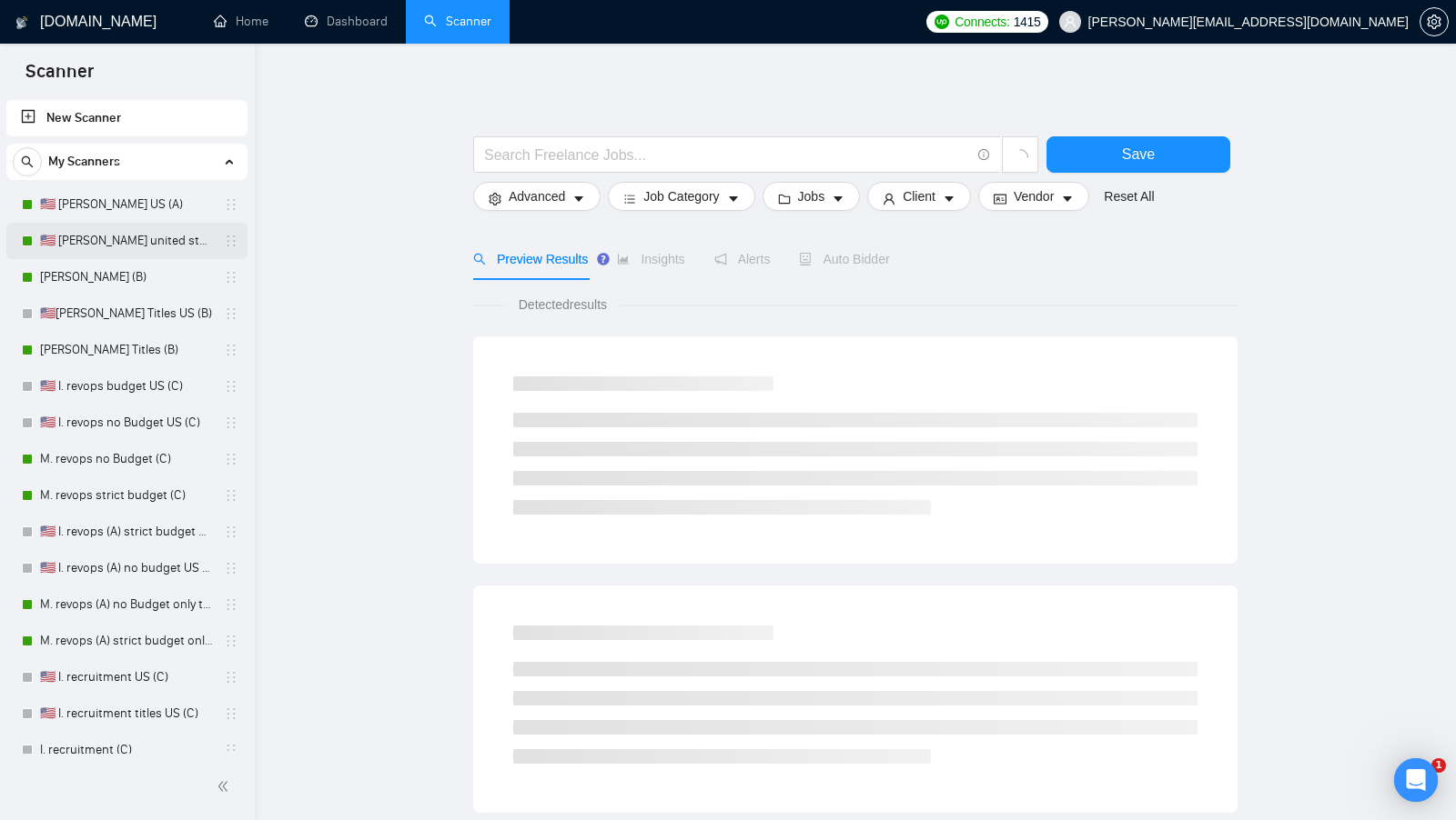
click at [139, 242] on link "🇺🇸 [PERSON_NAME] united states (A)" at bounding box center [127, 241] width 173 height 37
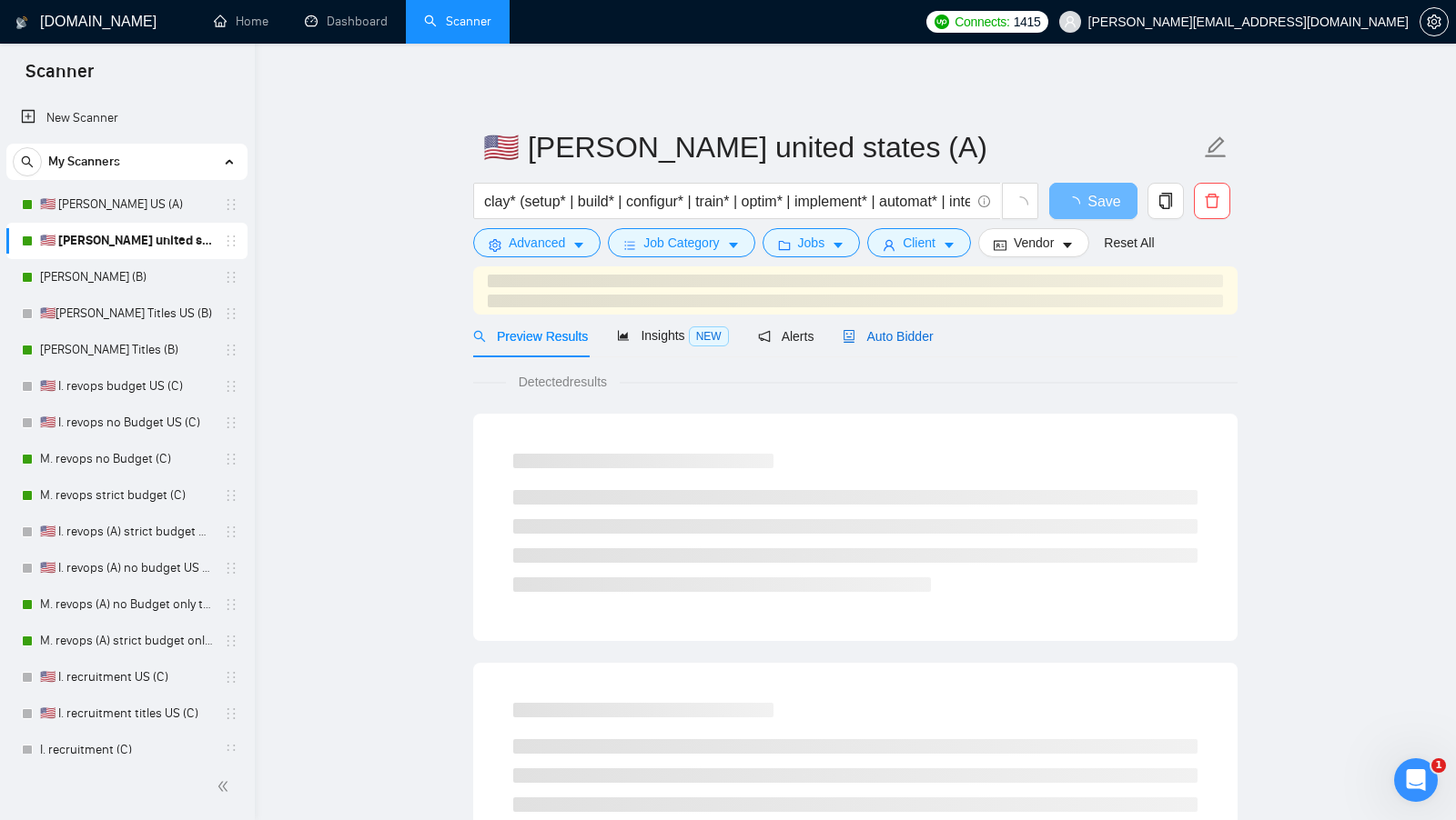
click at [879, 344] on div "Auto Bidder" at bounding box center [888, 336] width 91 height 20
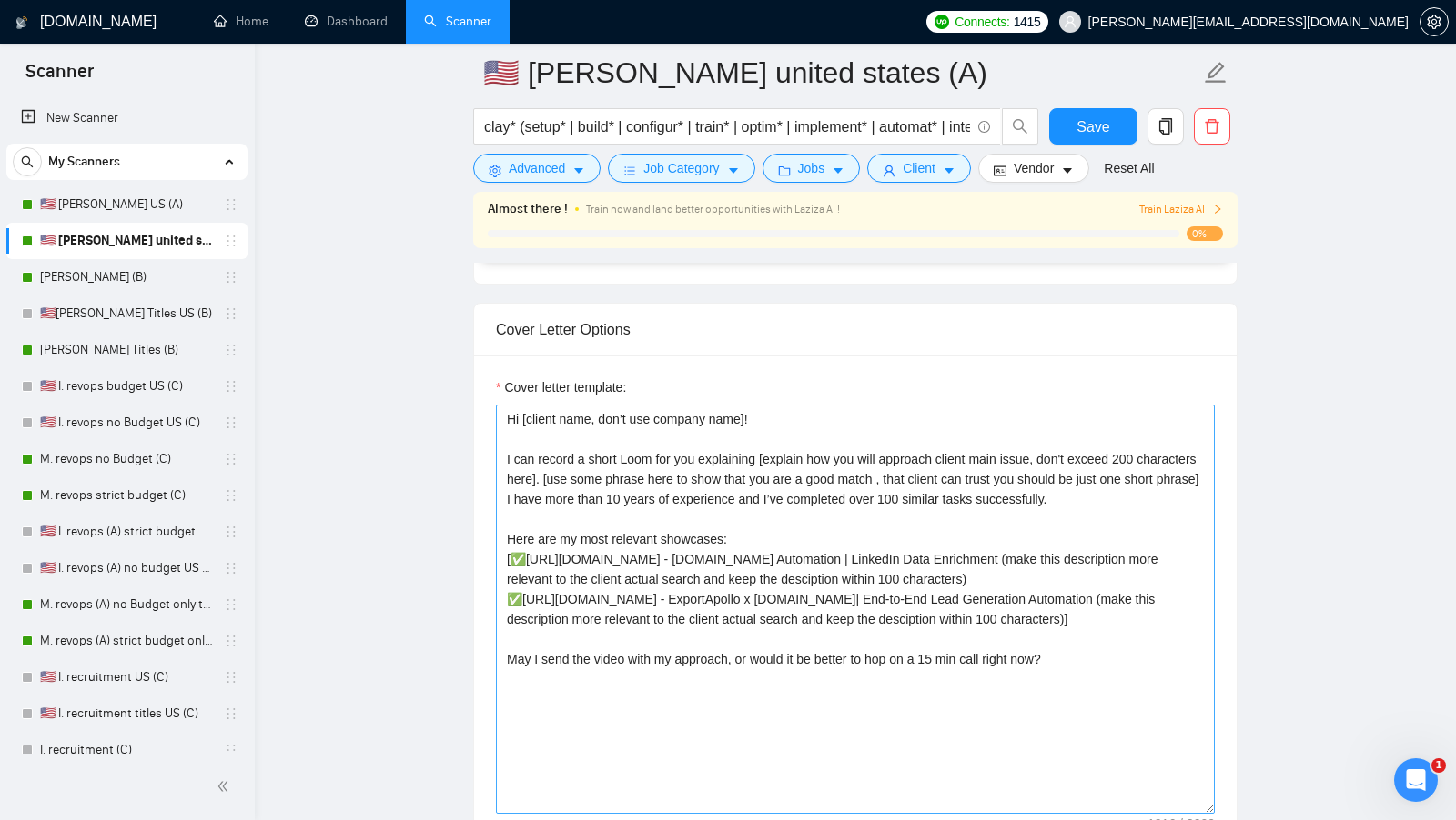
scroll to position [1891, 0]
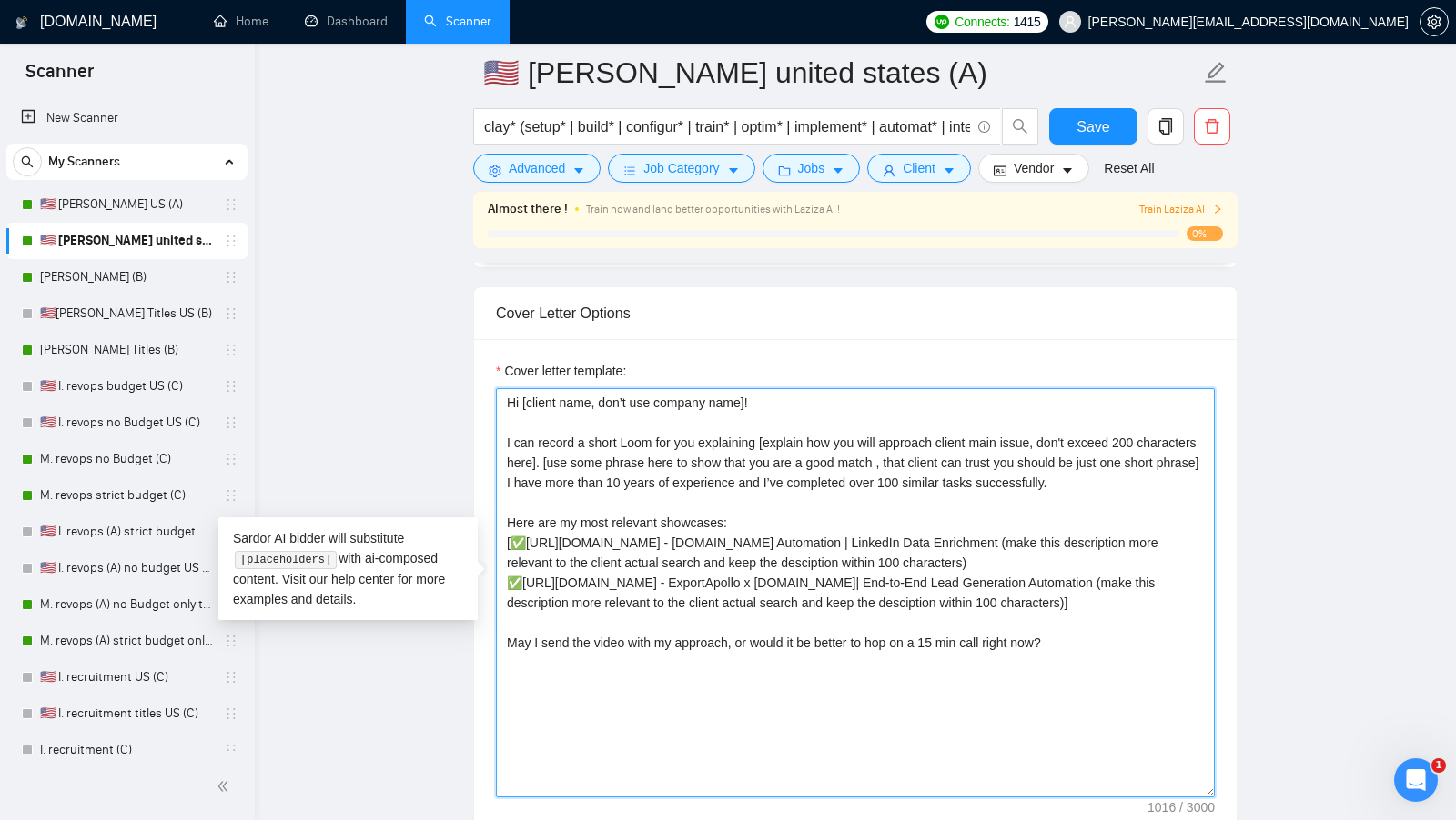
drag, startPoint x: 759, startPoint y: 632, endPoint x: 495, endPoint y: 538, distance: 280.2
click at [496, 538] on textarea "Cover letter template:" at bounding box center [855, 592] width 718 height 409
drag, startPoint x: 796, startPoint y: 648, endPoint x: 503, endPoint y: 537, distance: 313.3
click at [503, 537] on textarea "Cover letter template:" at bounding box center [855, 592] width 718 height 409
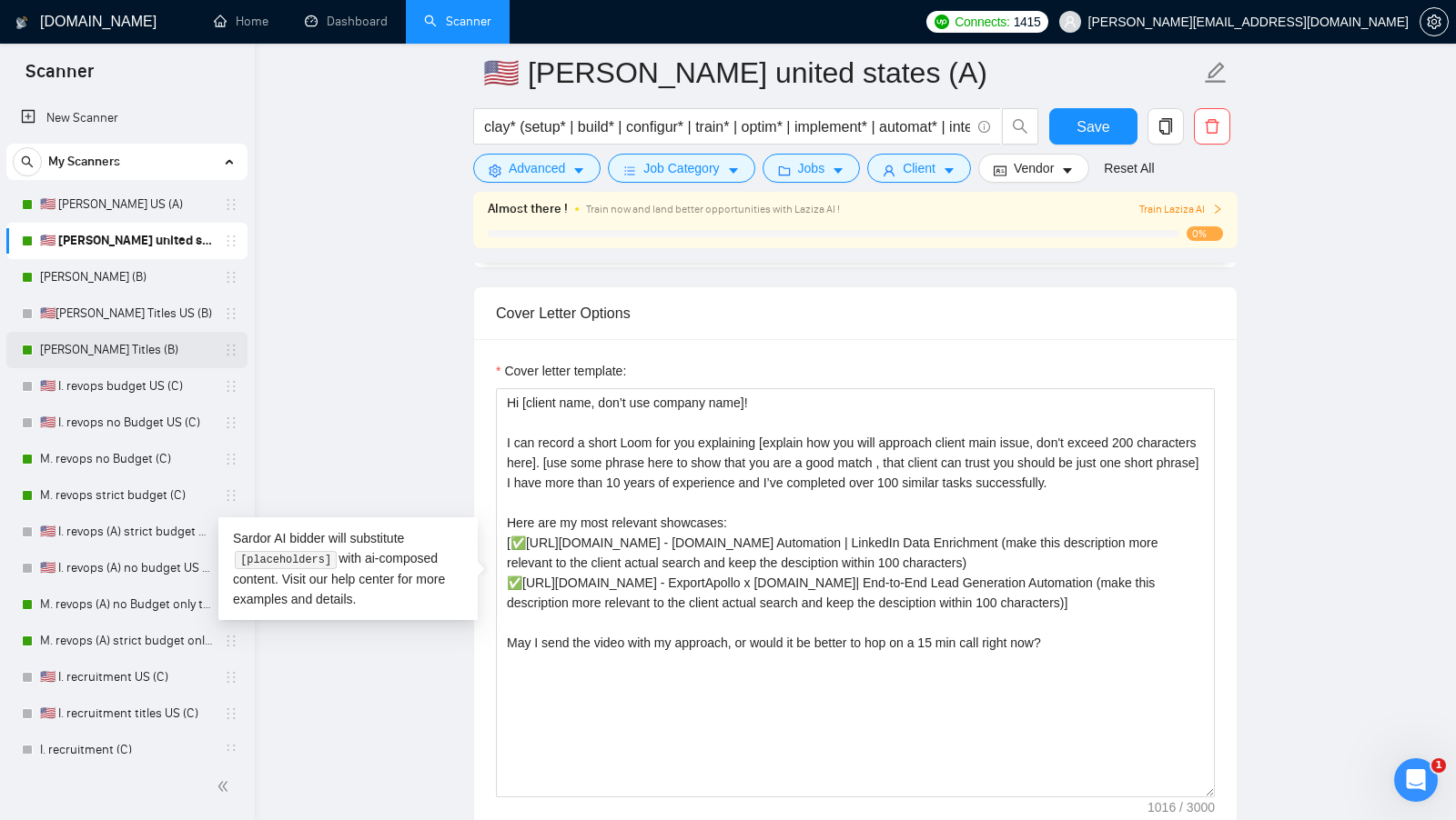
click at [142, 345] on link "[PERSON_NAME] Titles (B)" at bounding box center [127, 350] width 173 height 37
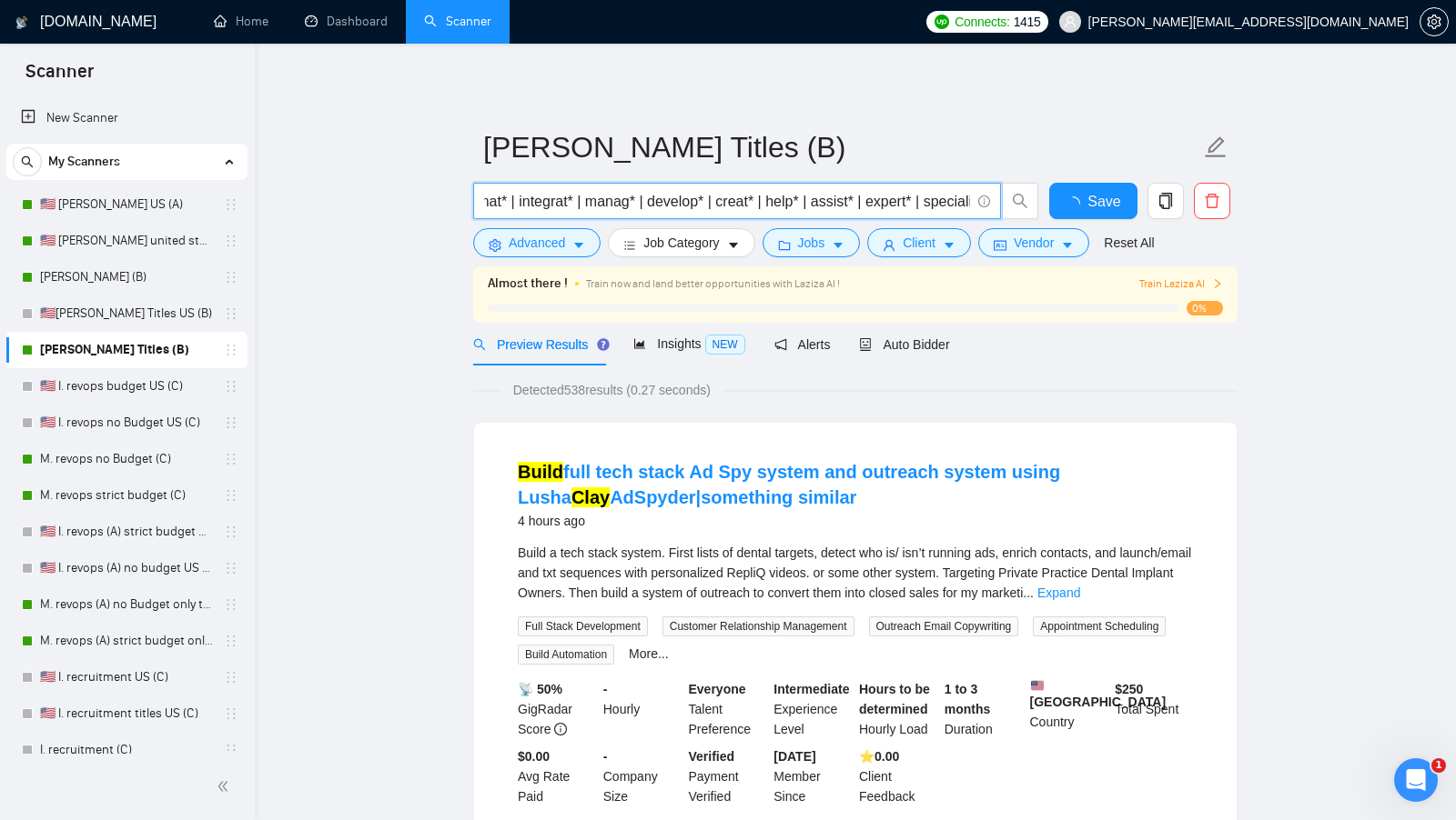
scroll to position [0, 724]
drag, startPoint x: 532, startPoint y: 204, endPoint x: 1001, endPoint y: 208, distance: 469.0
click at [1001, 208] on span "(clay*) (flow | campaign* | lead | setup* | build* | configur* | train* | optim…" at bounding box center [756, 201] width 566 height 37
click at [891, 351] on span "Auto Bidder" at bounding box center [904, 345] width 91 height 14
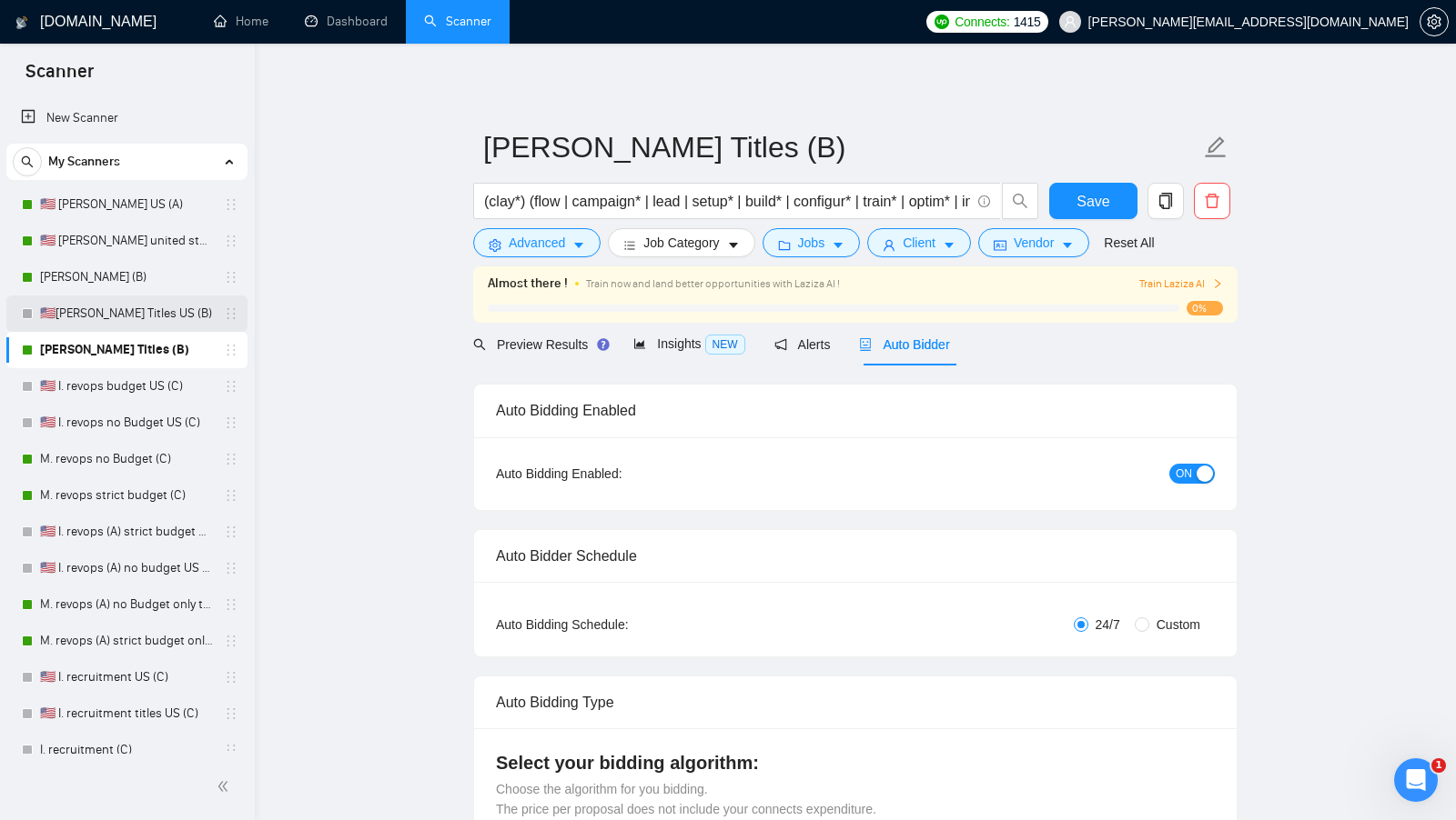
click at [73, 312] on link "🇺🇸[PERSON_NAME] Titles US (B)" at bounding box center [127, 314] width 173 height 37
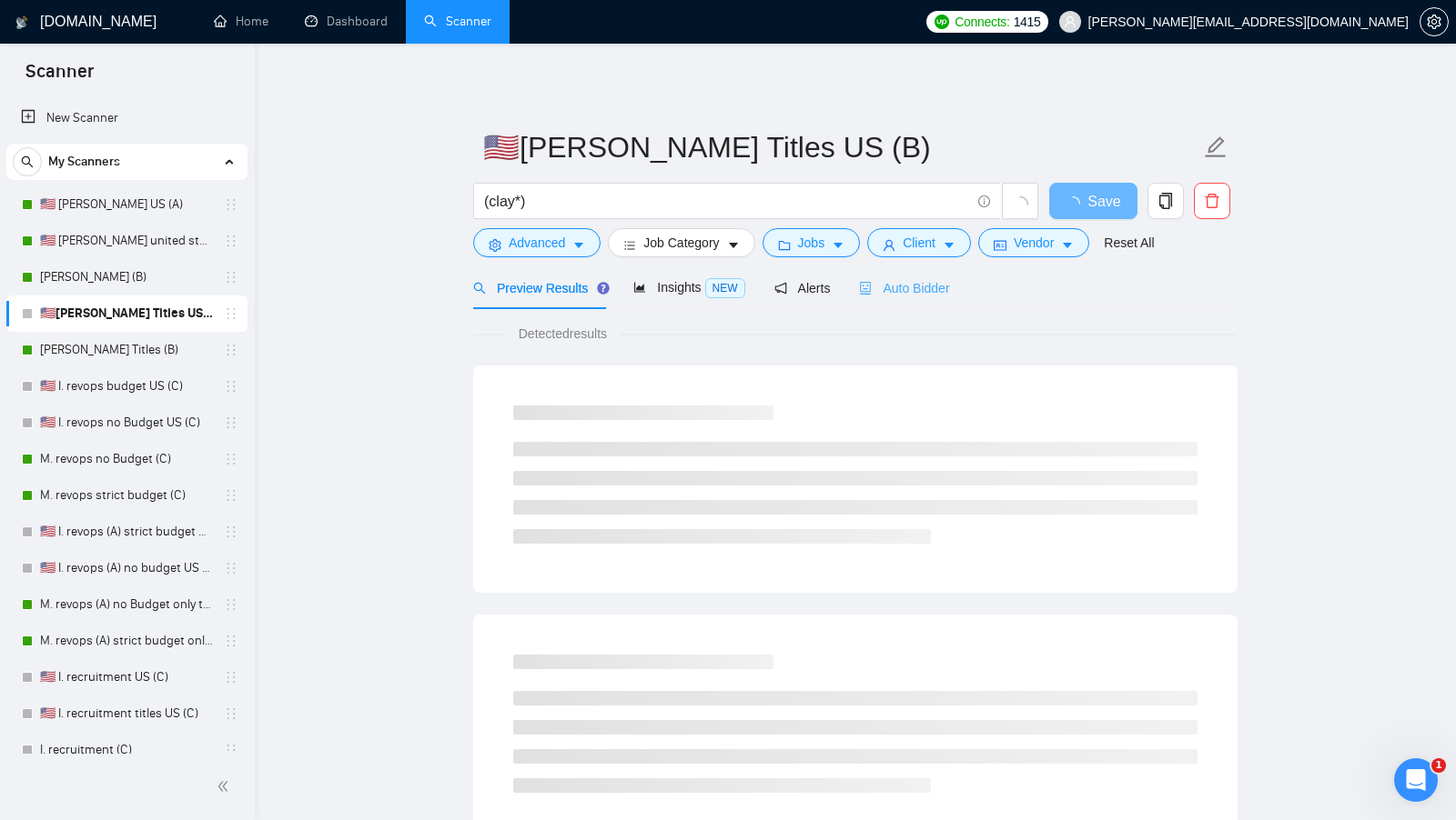
click at [898, 302] on div "Auto Bidder" at bounding box center [904, 288] width 91 height 42
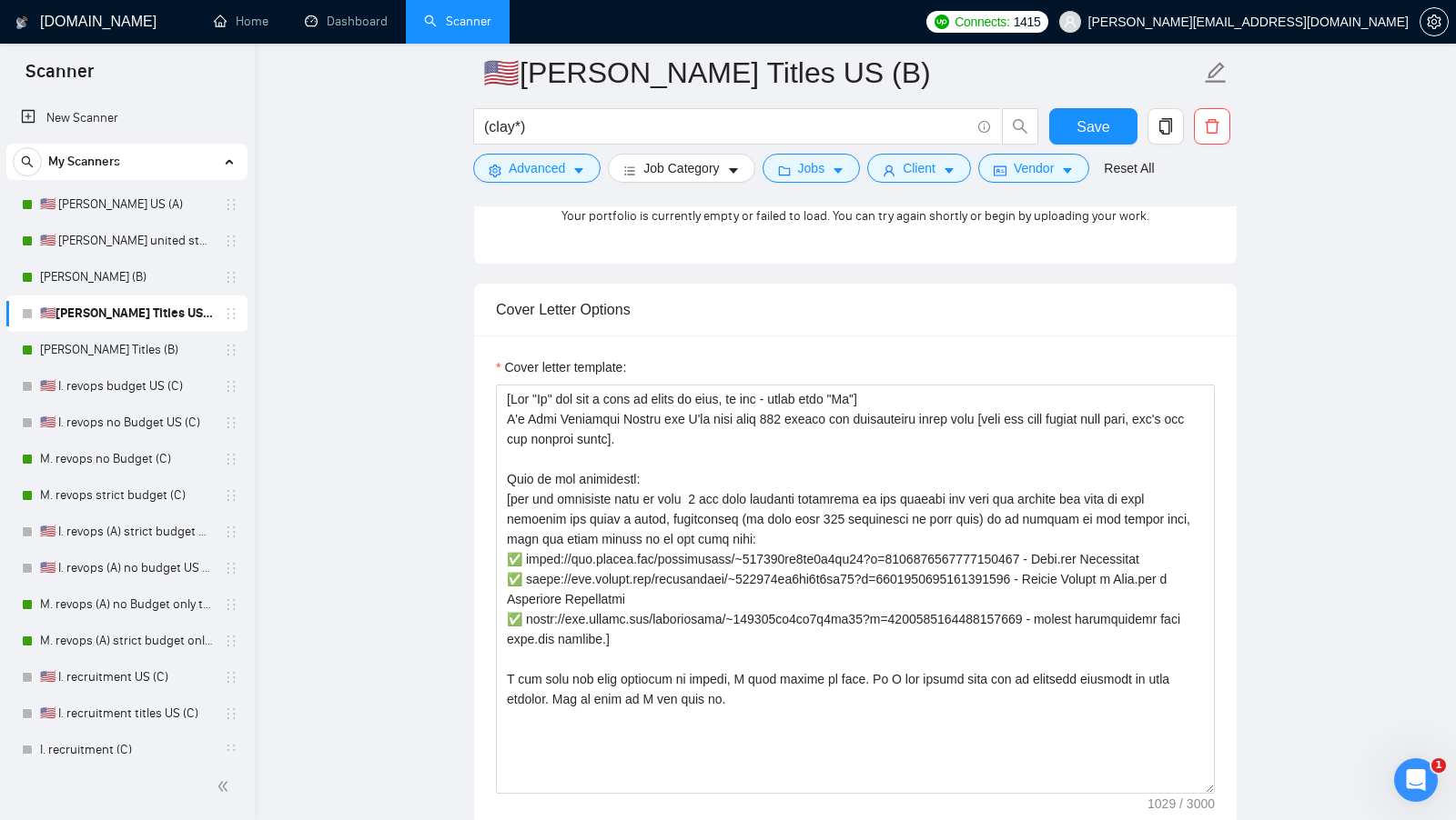
scroll to position [1836, 0]
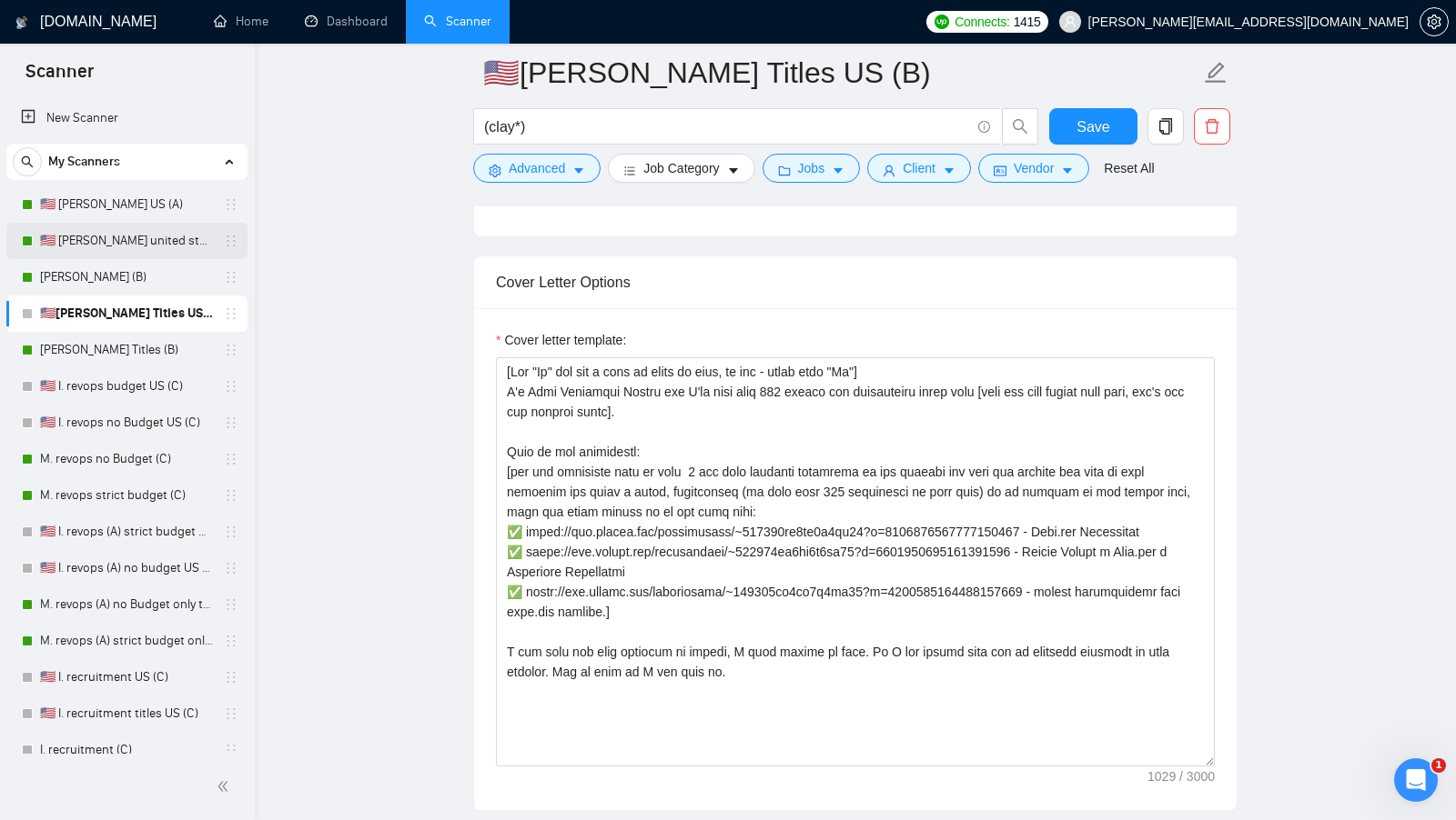
click at [123, 239] on link "🇺🇸 [PERSON_NAME] united states (A)" at bounding box center [127, 241] width 173 height 37
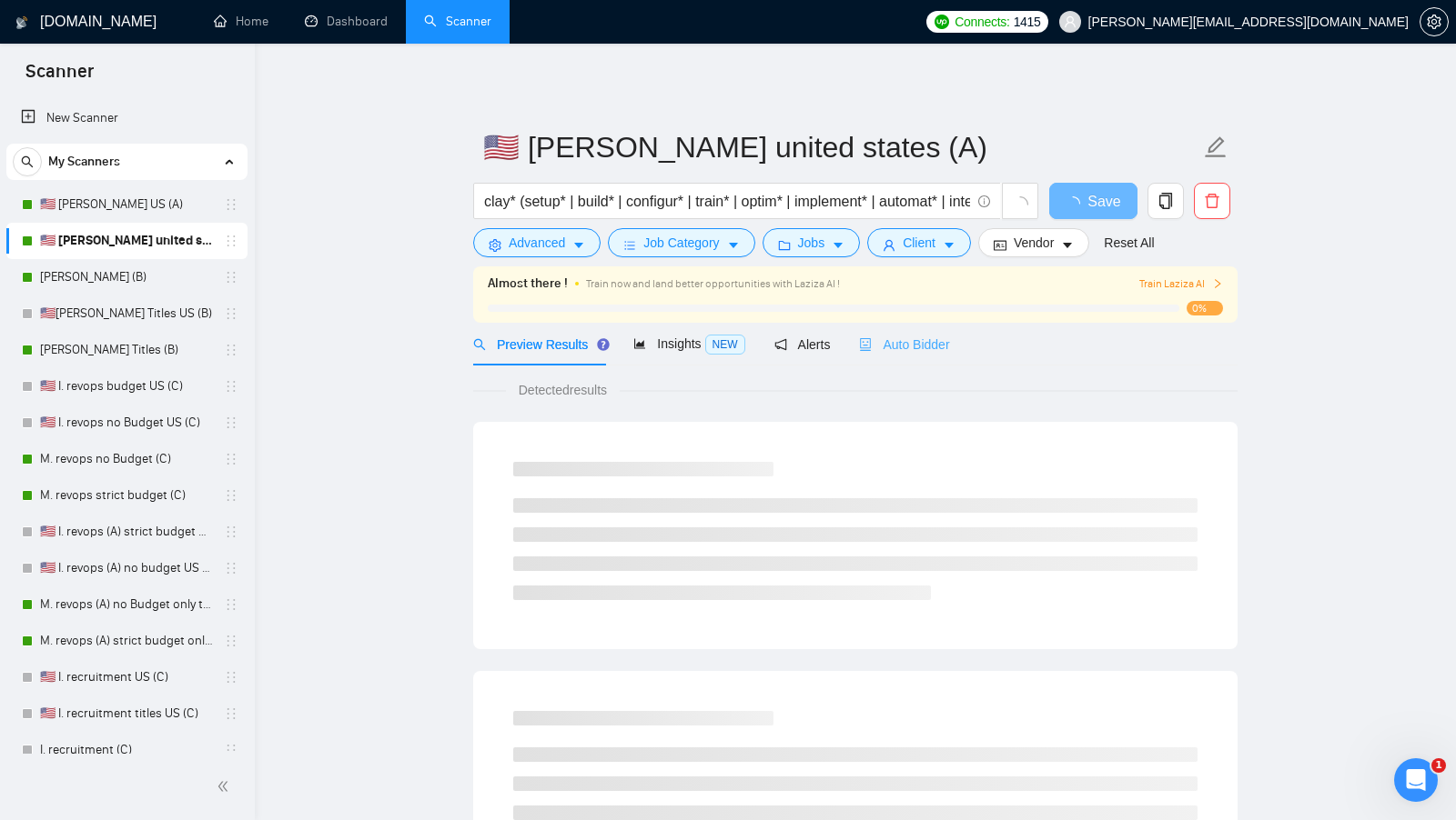
click at [907, 357] on div "Auto Bidder" at bounding box center [904, 344] width 91 height 42
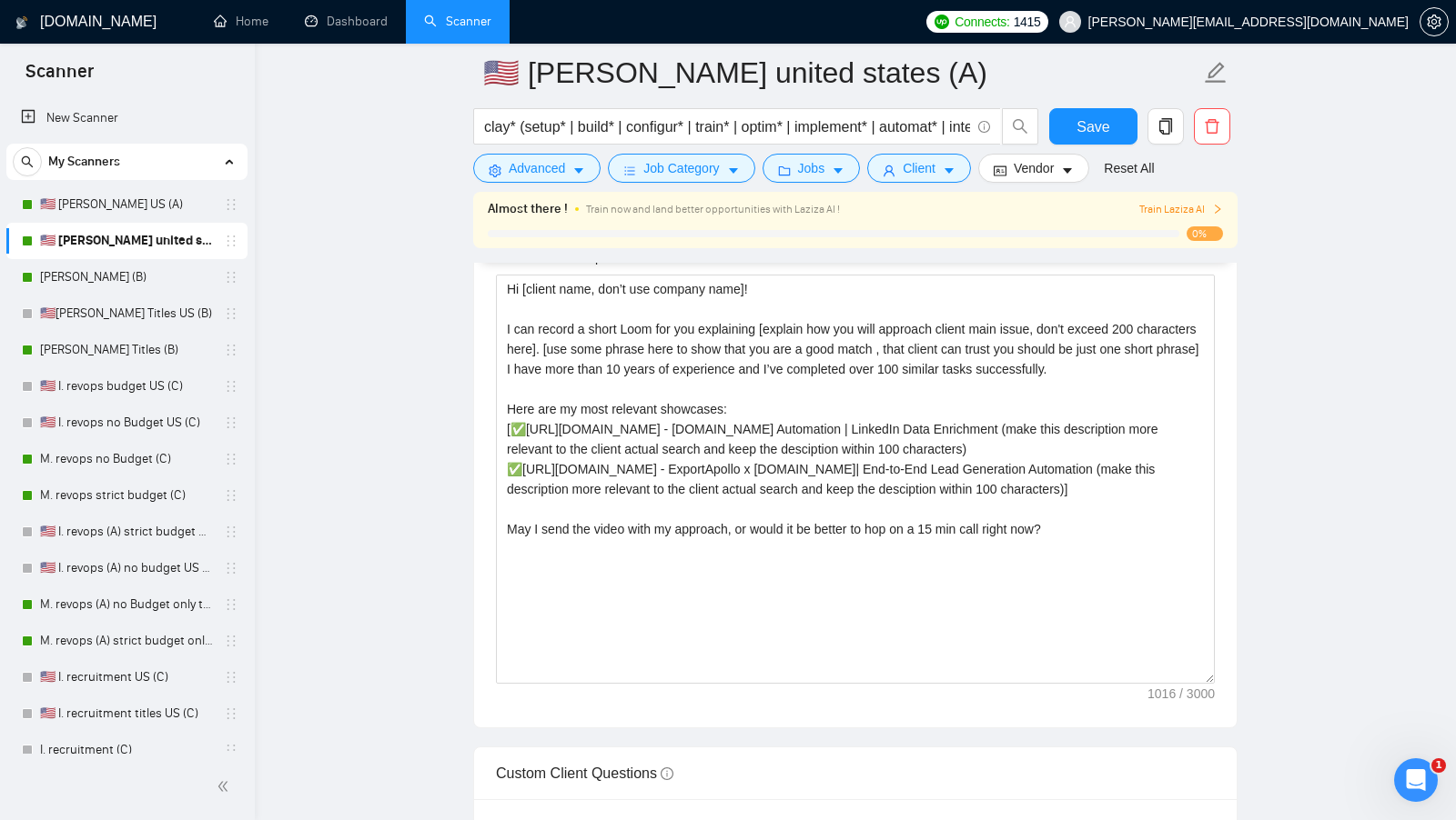
scroll to position [2061, 0]
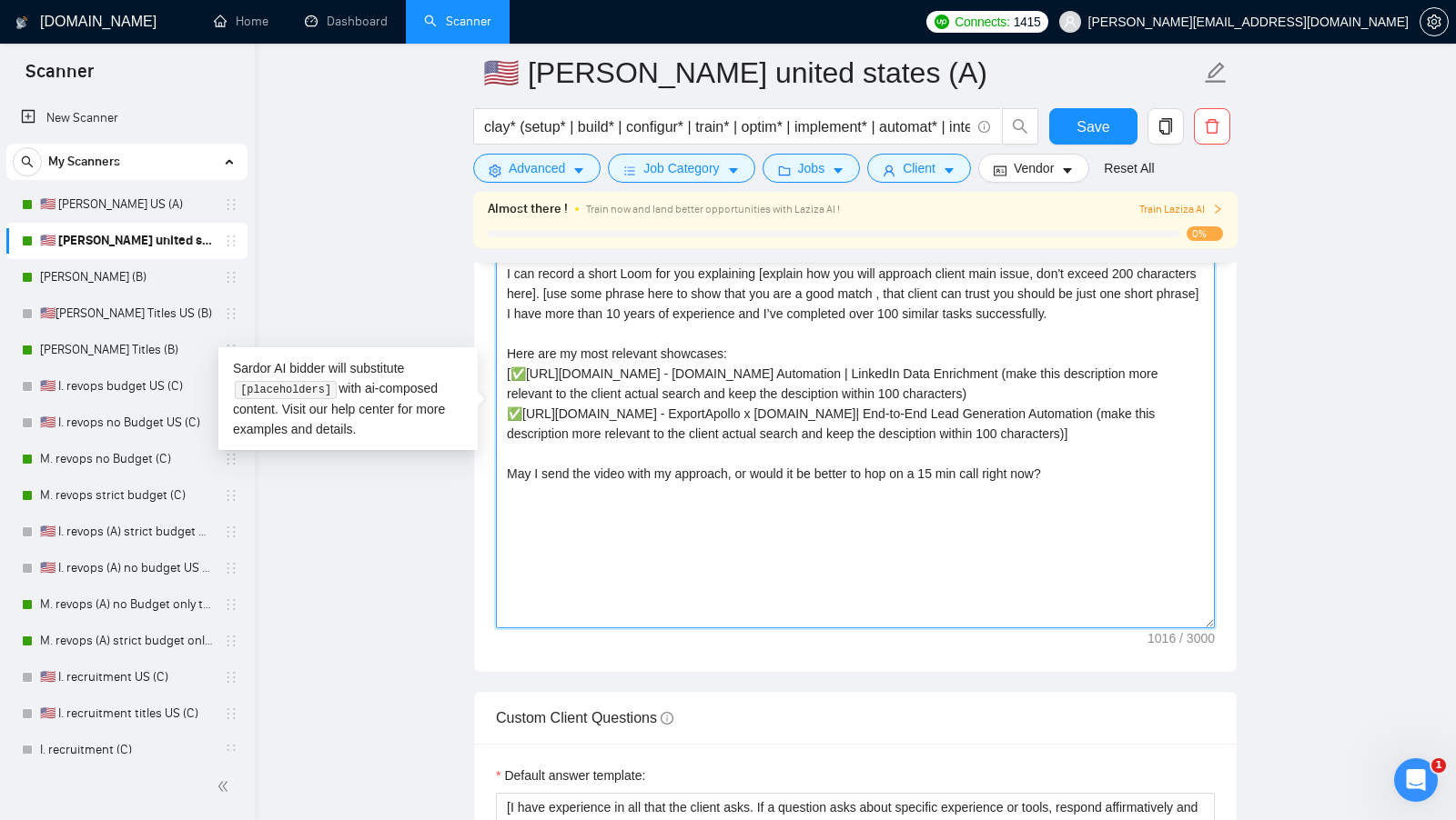
drag, startPoint x: 821, startPoint y: 468, endPoint x: 498, endPoint y: 367, distance: 338.4
click at [498, 366] on textarea "Cover letter template:" at bounding box center [855, 423] width 718 height 409
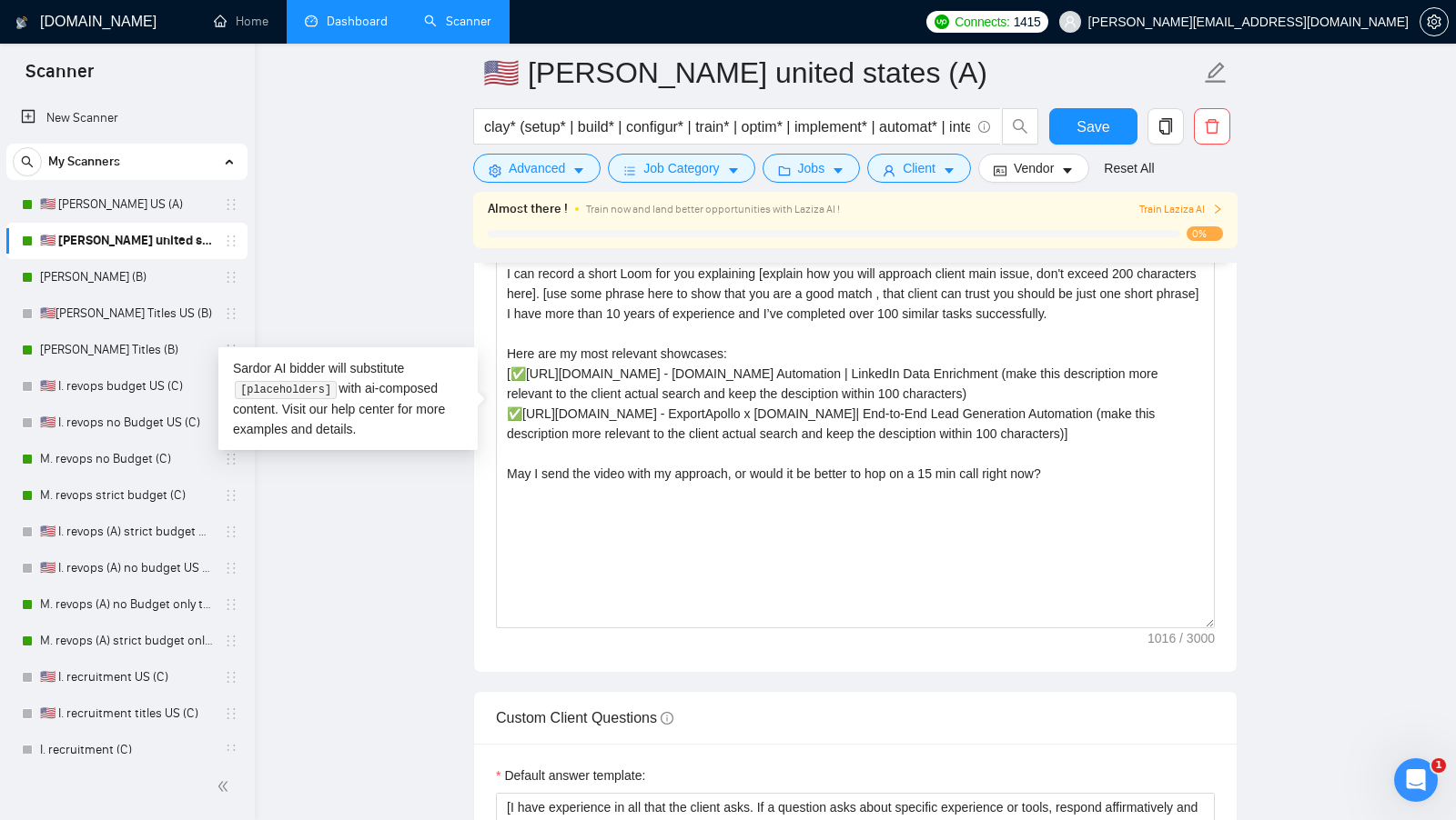
click at [360, 21] on link "Dashboard" at bounding box center [347, 21] width 83 height 15
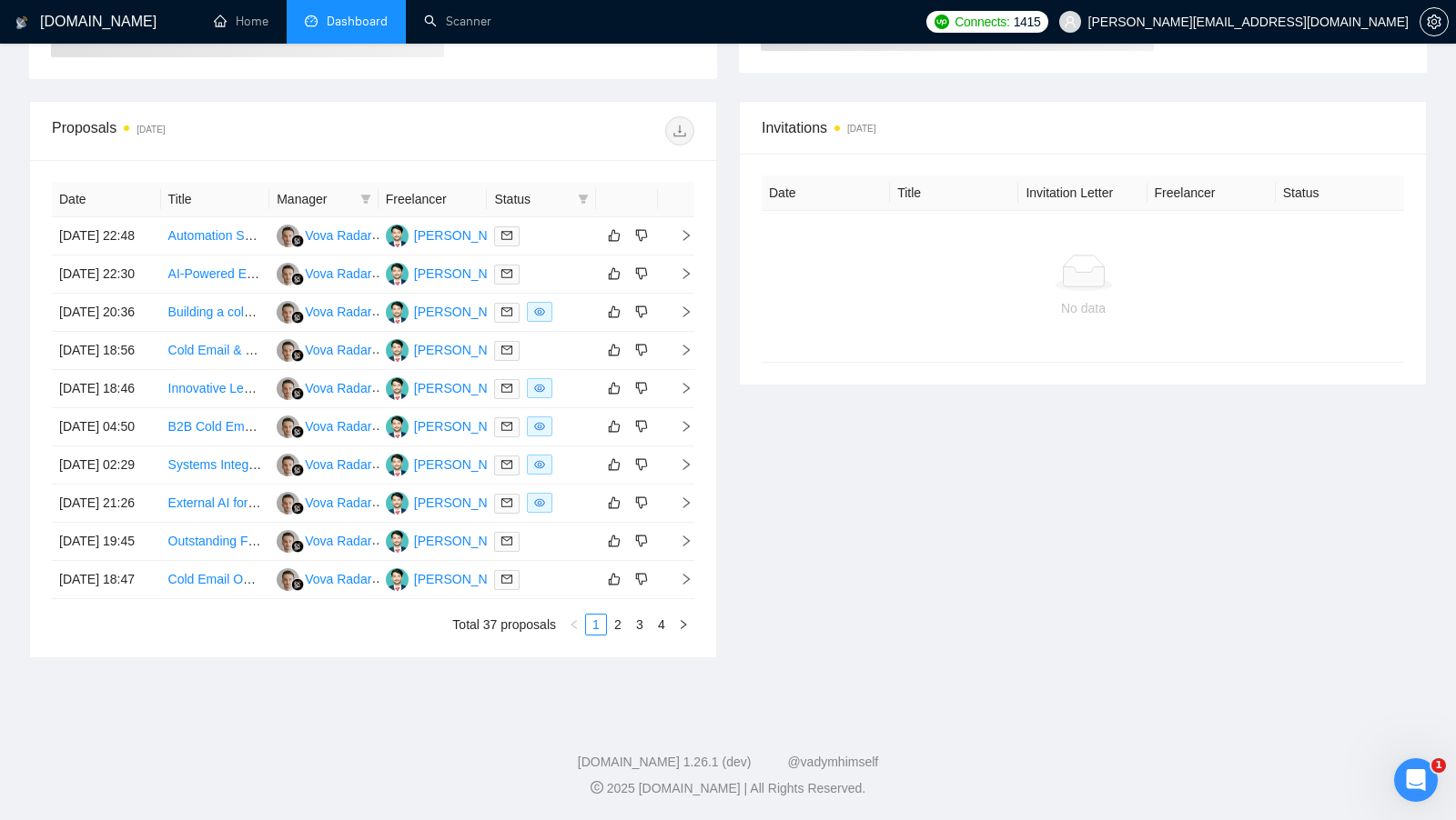
scroll to position [273, 0]
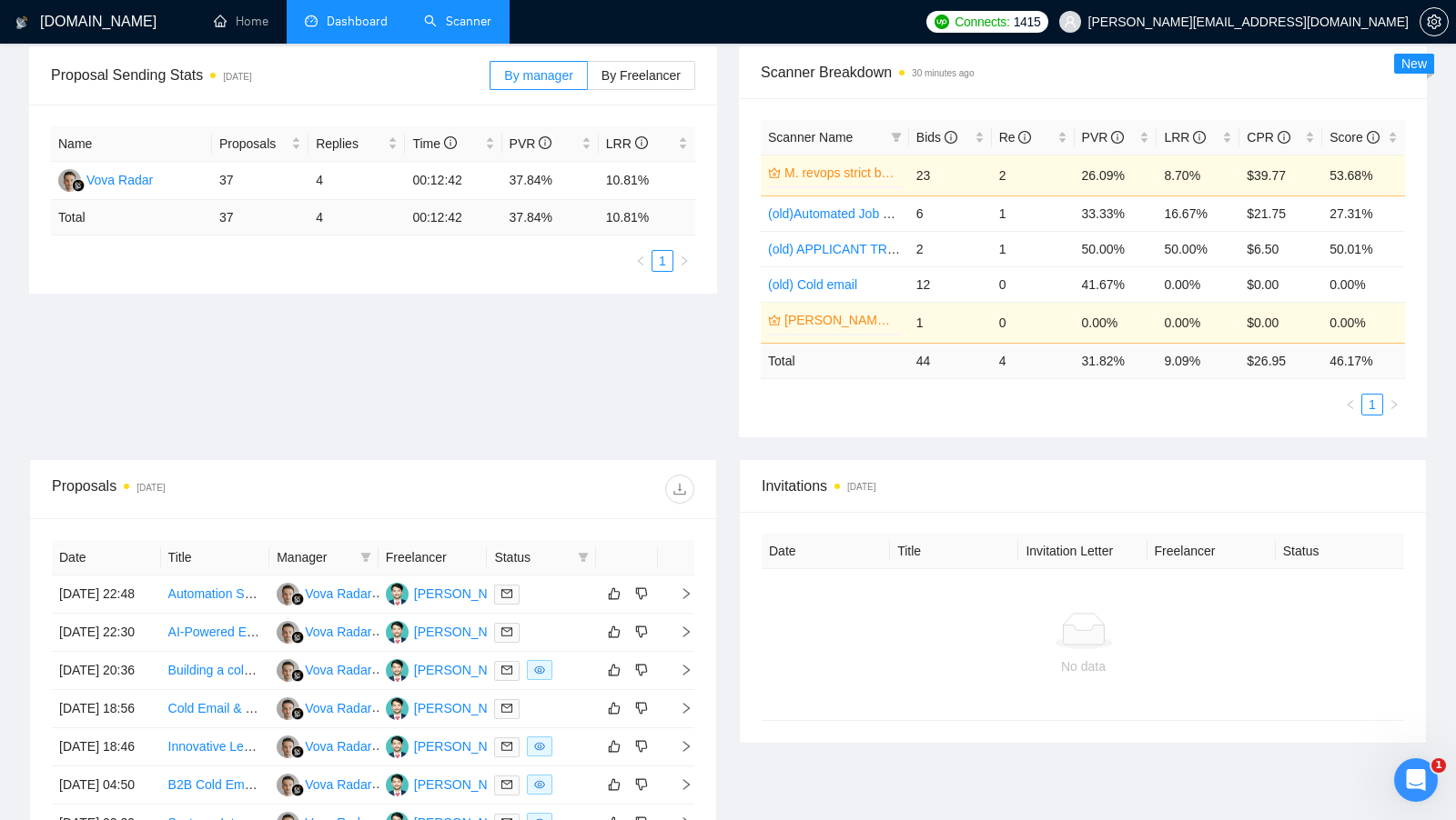
click at [441, 13] on link "Scanner" at bounding box center [457, 21] width 67 height 15
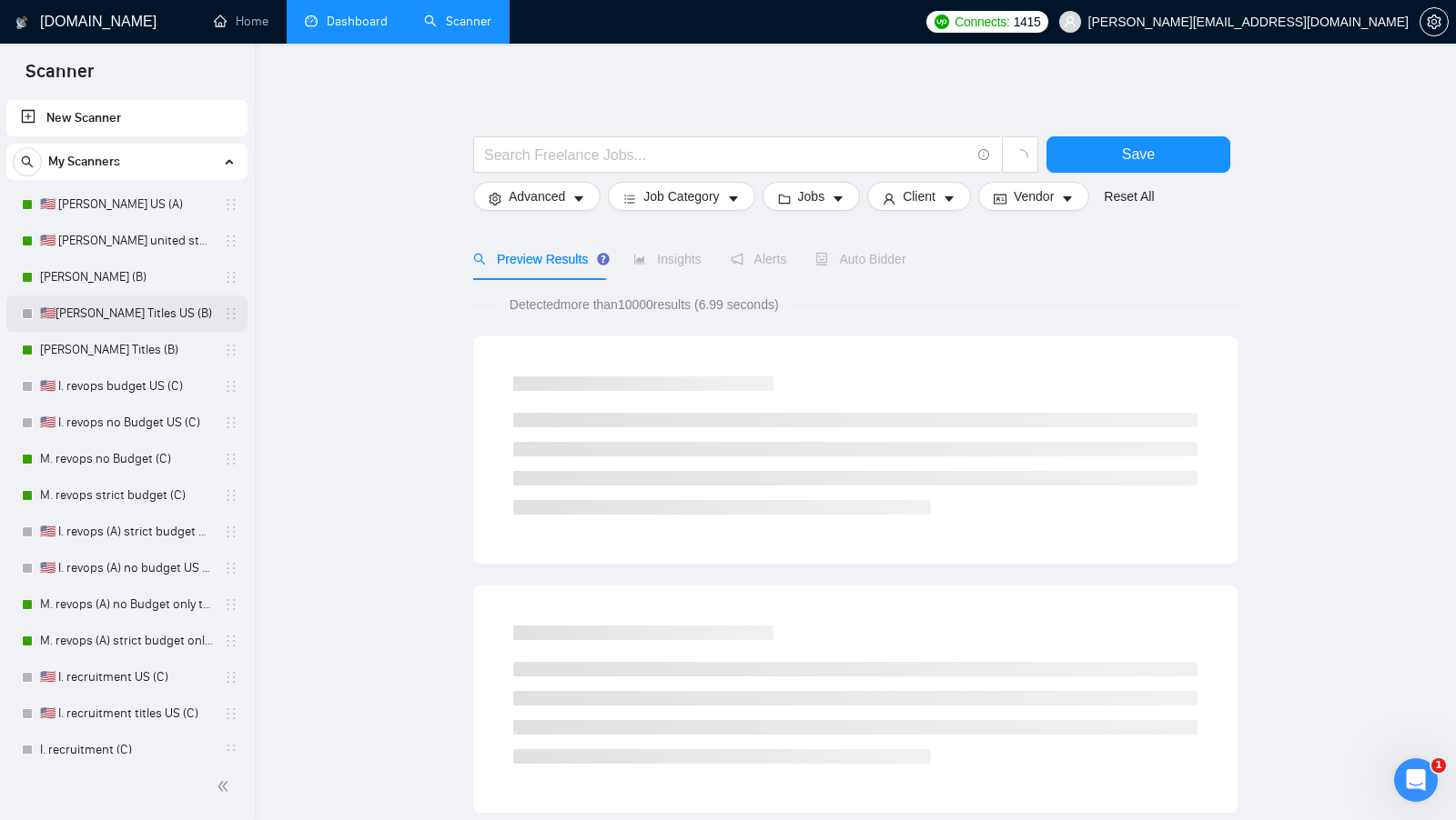
click at [162, 314] on link "🇺🇸[PERSON_NAME] Titles US (B)" at bounding box center [127, 314] width 173 height 37
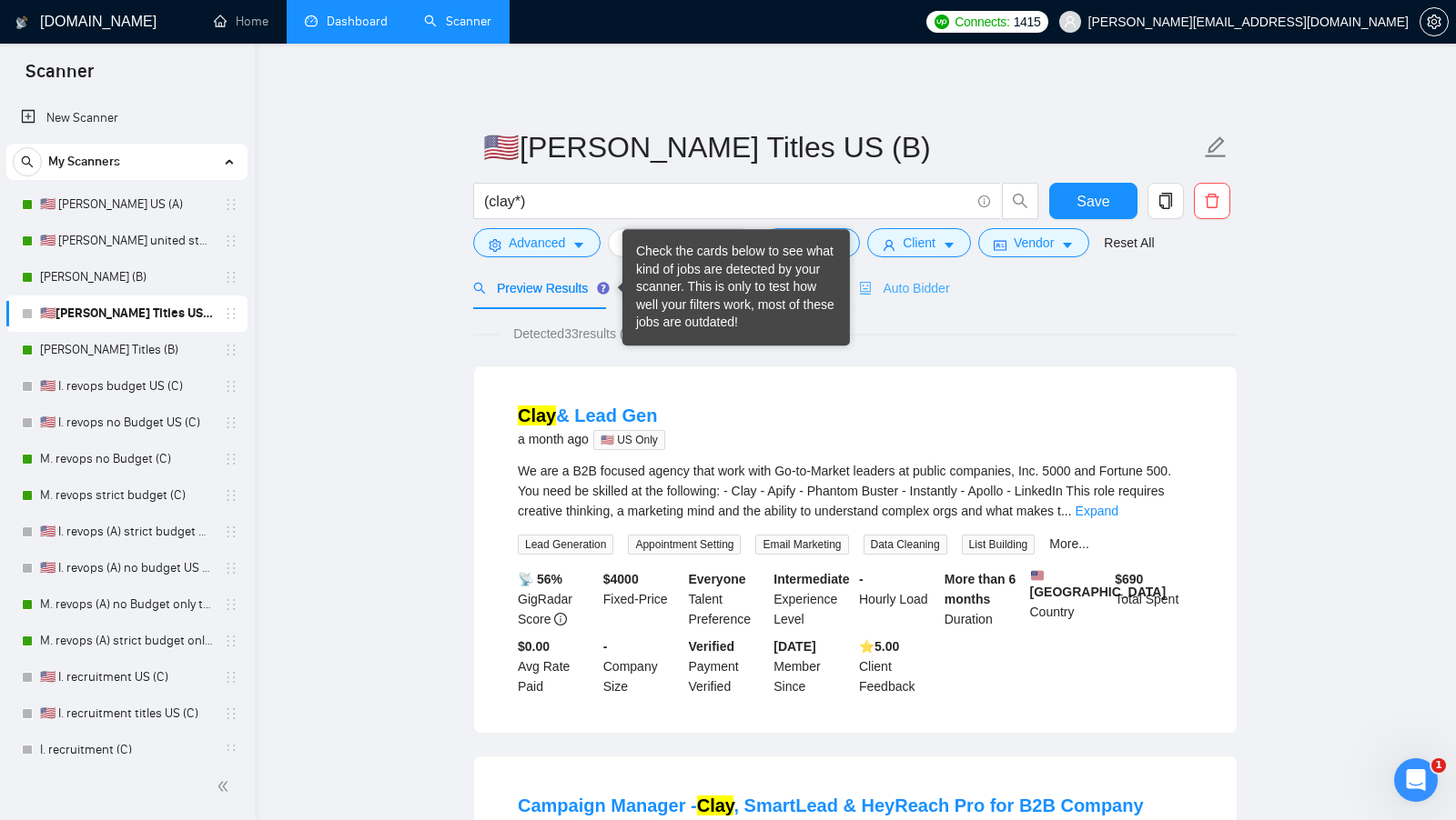
click at [894, 297] on div "Auto Bidder" at bounding box center [904, 288] width 91 height 42
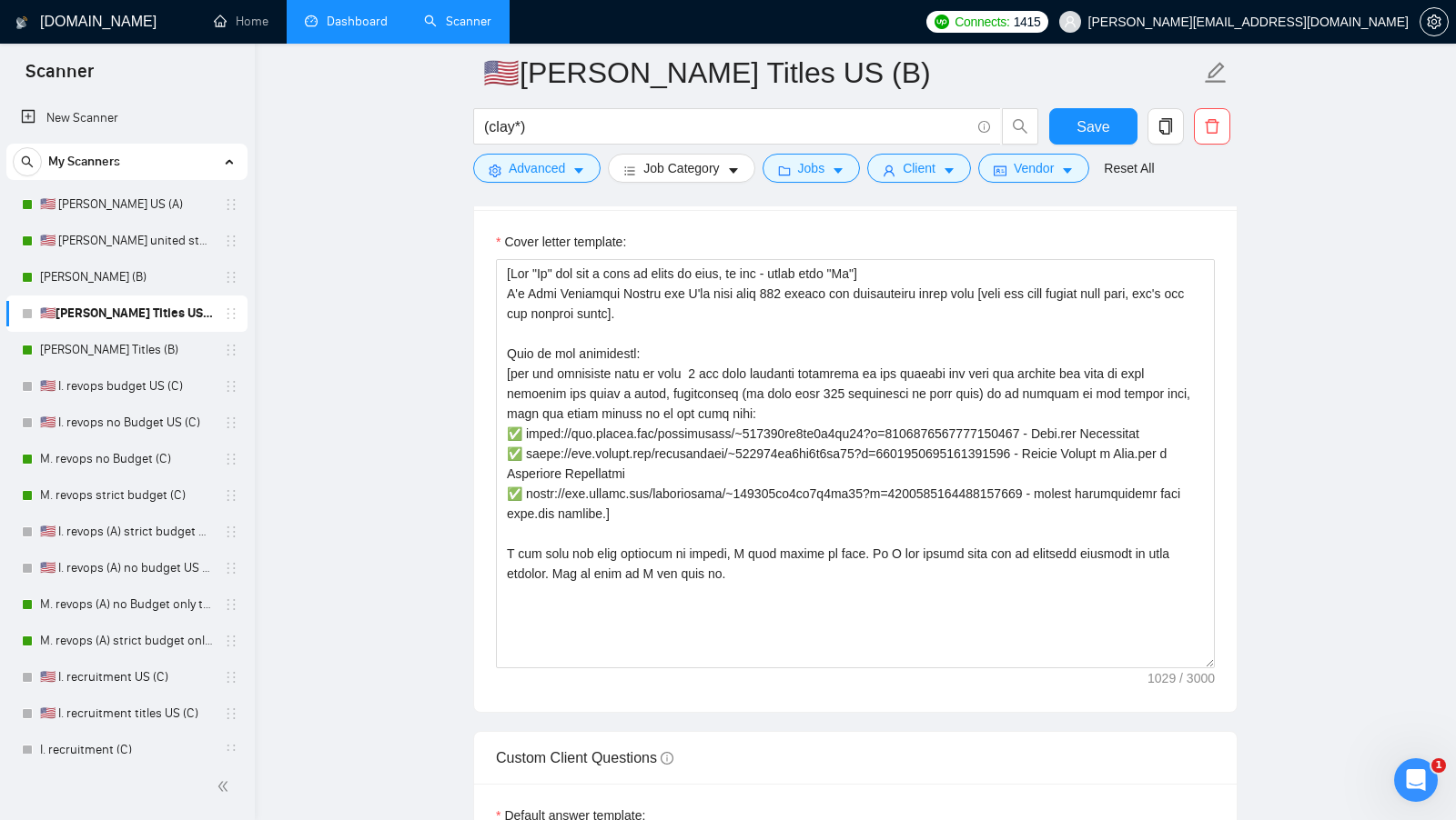
scroll to position [1929, 0]
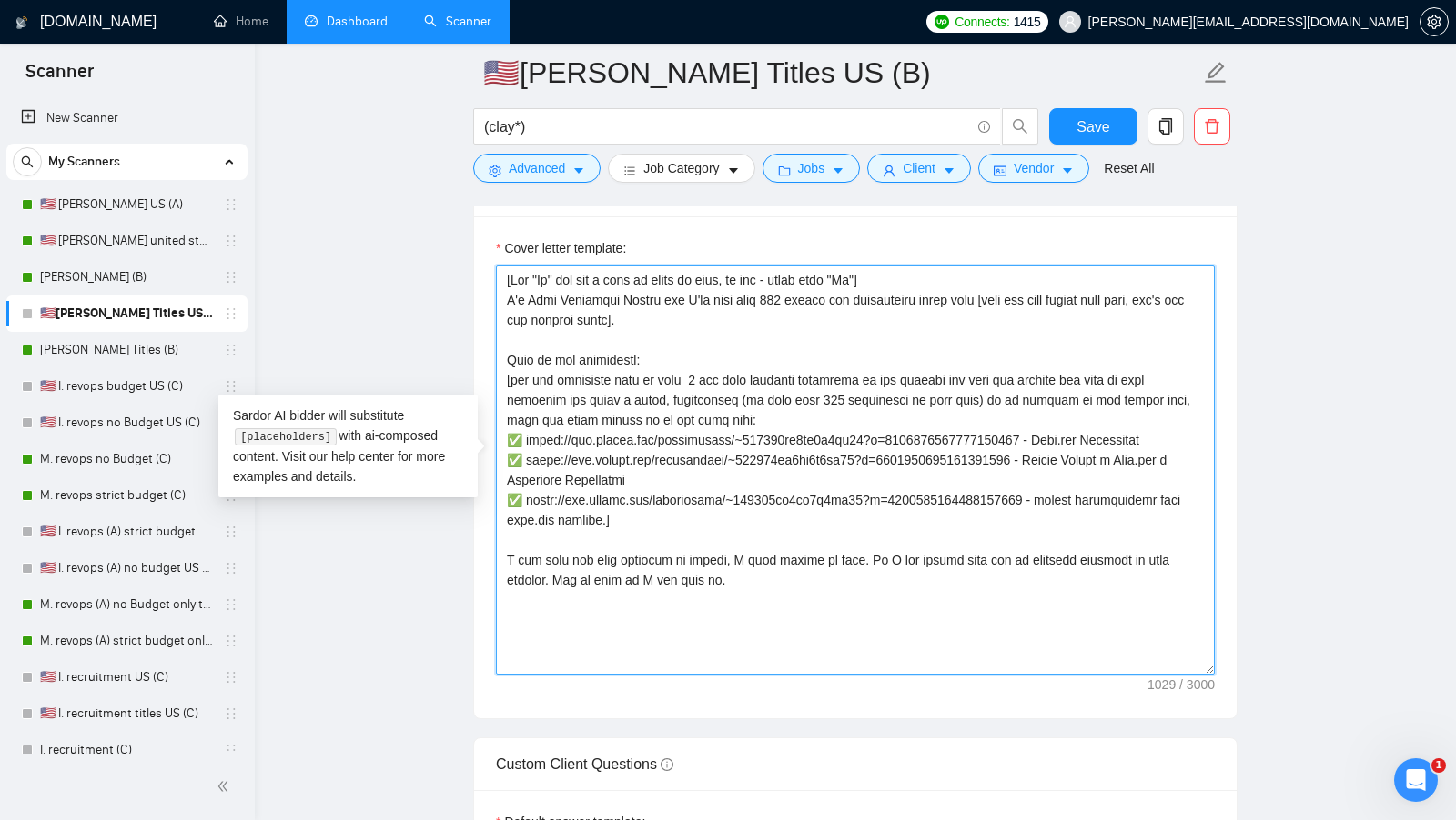
drag, startPoint x: 680, startPoint y: 513, endPoint x: 503, endPoint y: 377, distance: 223.2
click at [503, 376] on textarea "Cover letter template:" at bounding box center [855, 470] width 718 height 409
paste textarea "✅[URL][DOMAIN_NAME] - [DOMAIN_NAME] Automation | LinkedIn Data Enrichment (make…"
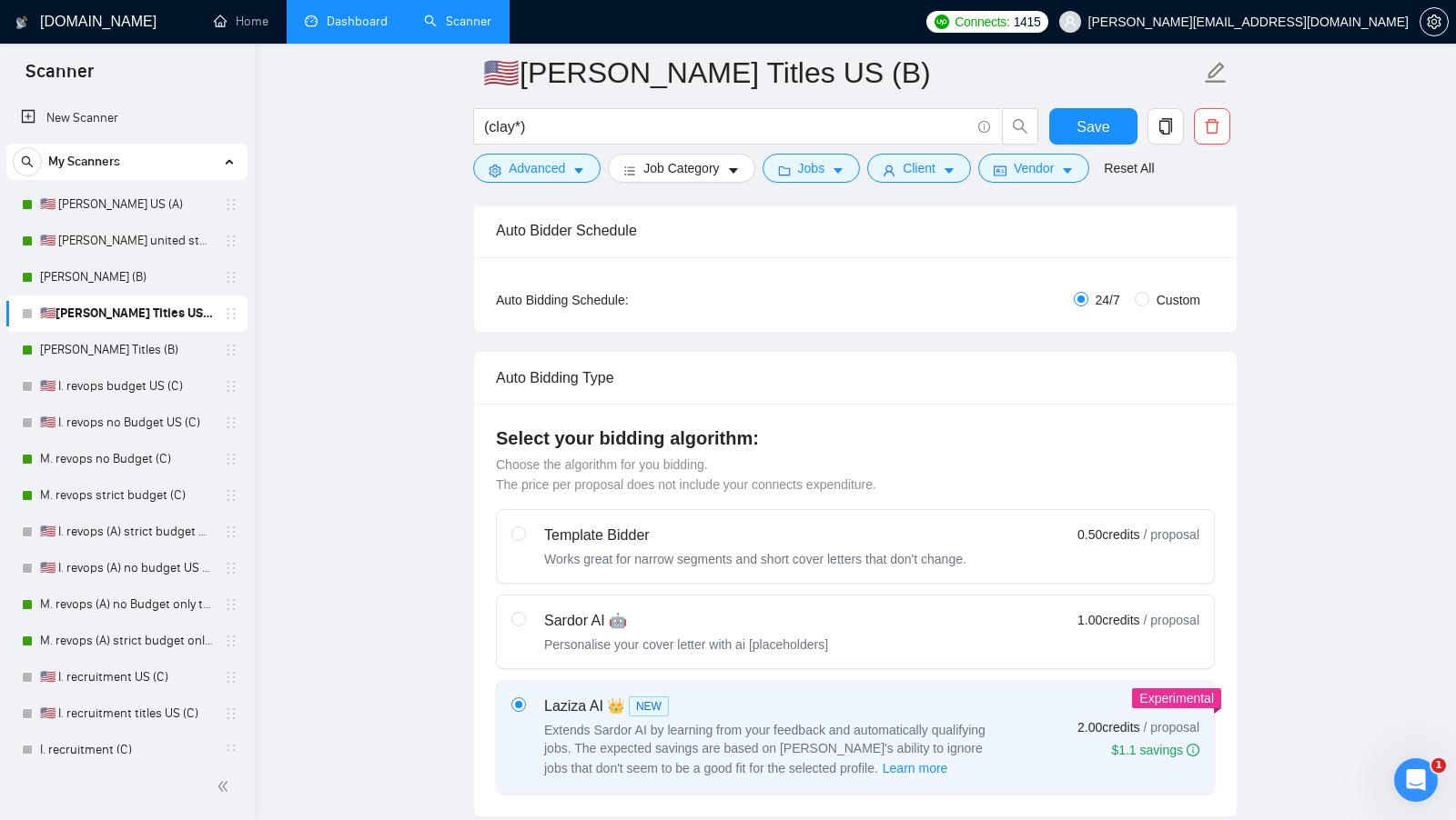
scroll to position [0, 0]
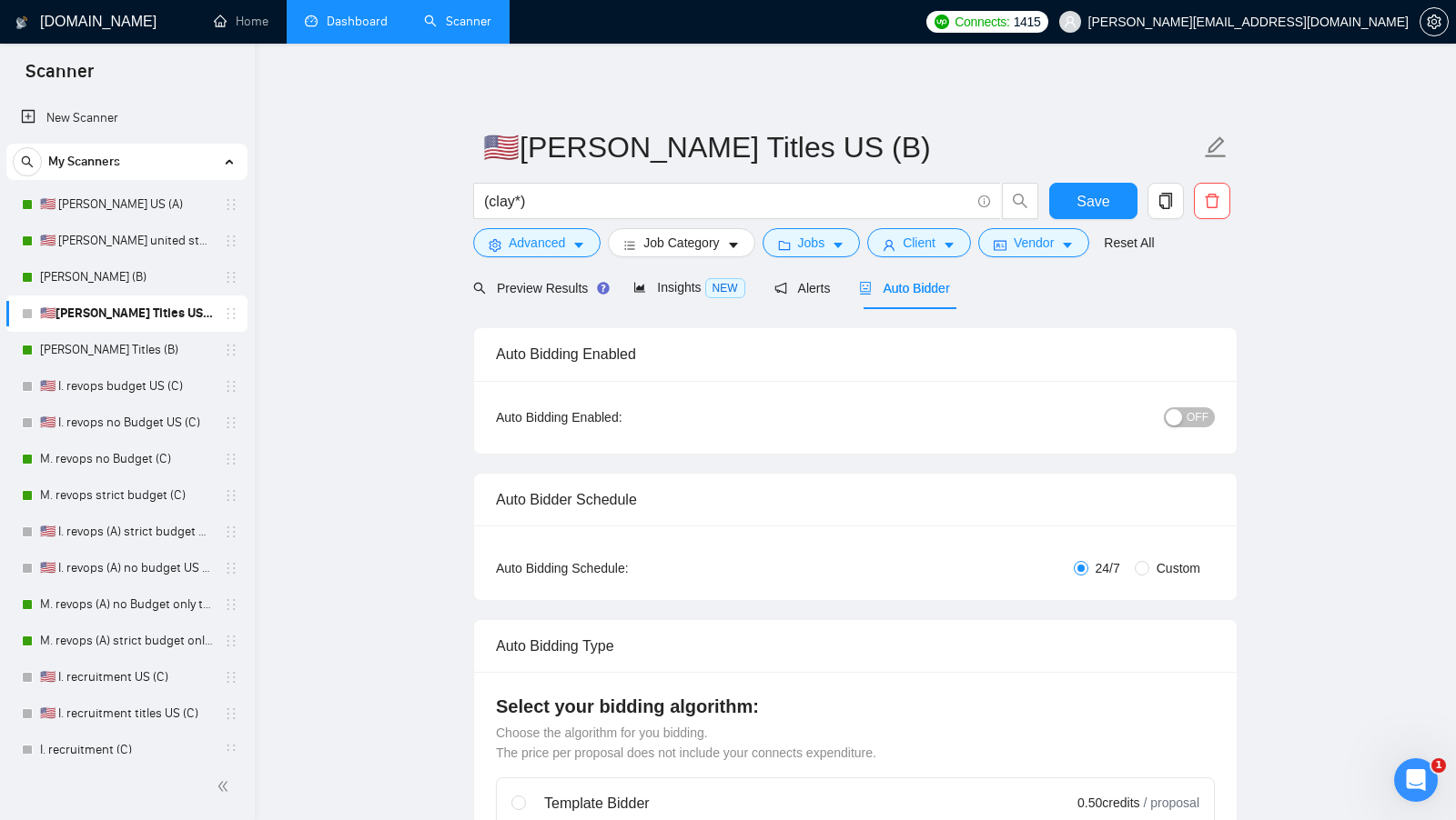
type textarea "[Say "Hi" and add a name if there is such, if not - leave just "Hi"] I'm Clay C…"
click at [1164, 427] on div "OFF" at bounding box center [1095, 418] width 239 height 29
click at [1176, 423] on button "OFF" at bounding box center [1188, 417] width 51 height 20
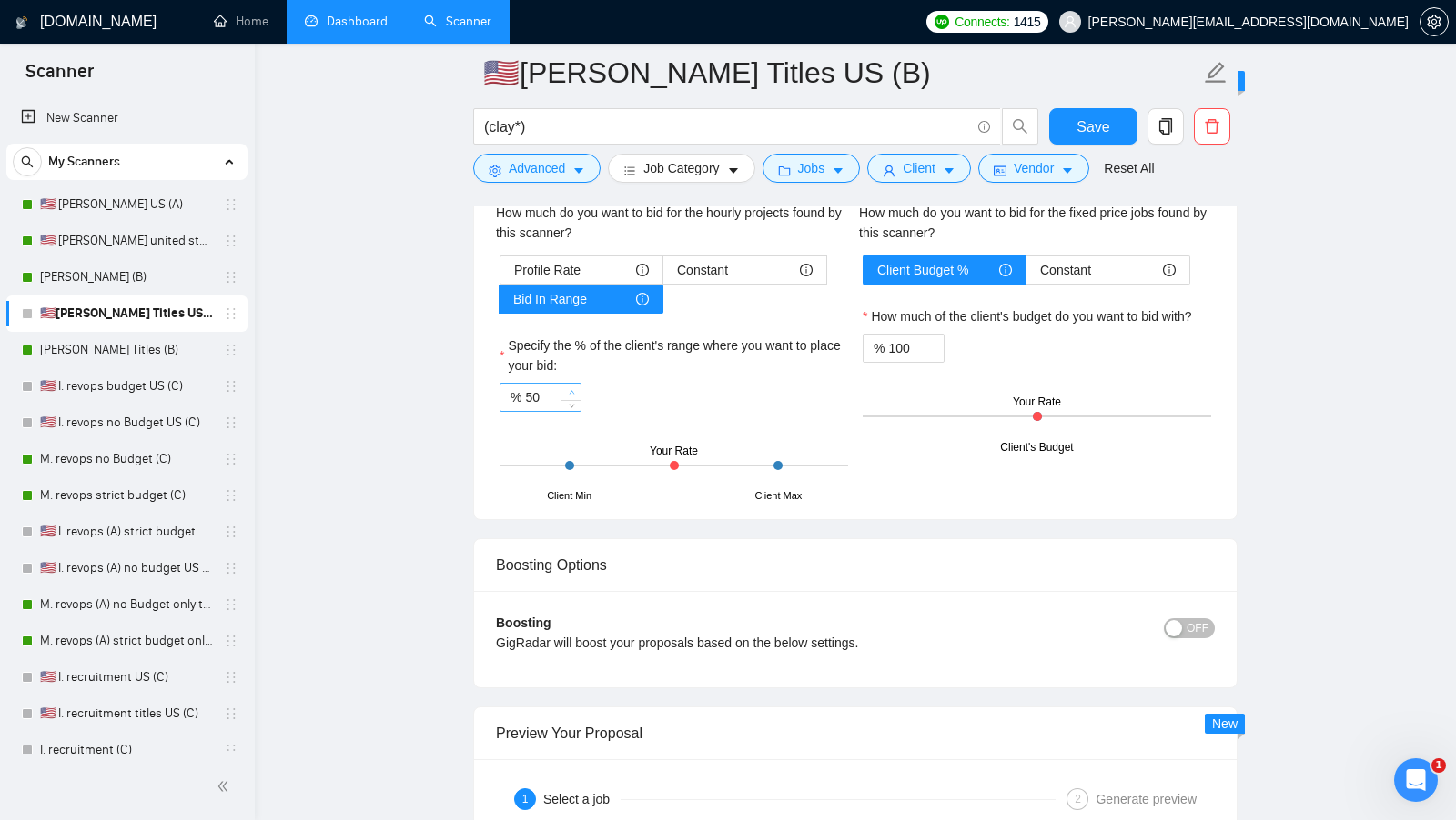
scroll to position [2857, 0]
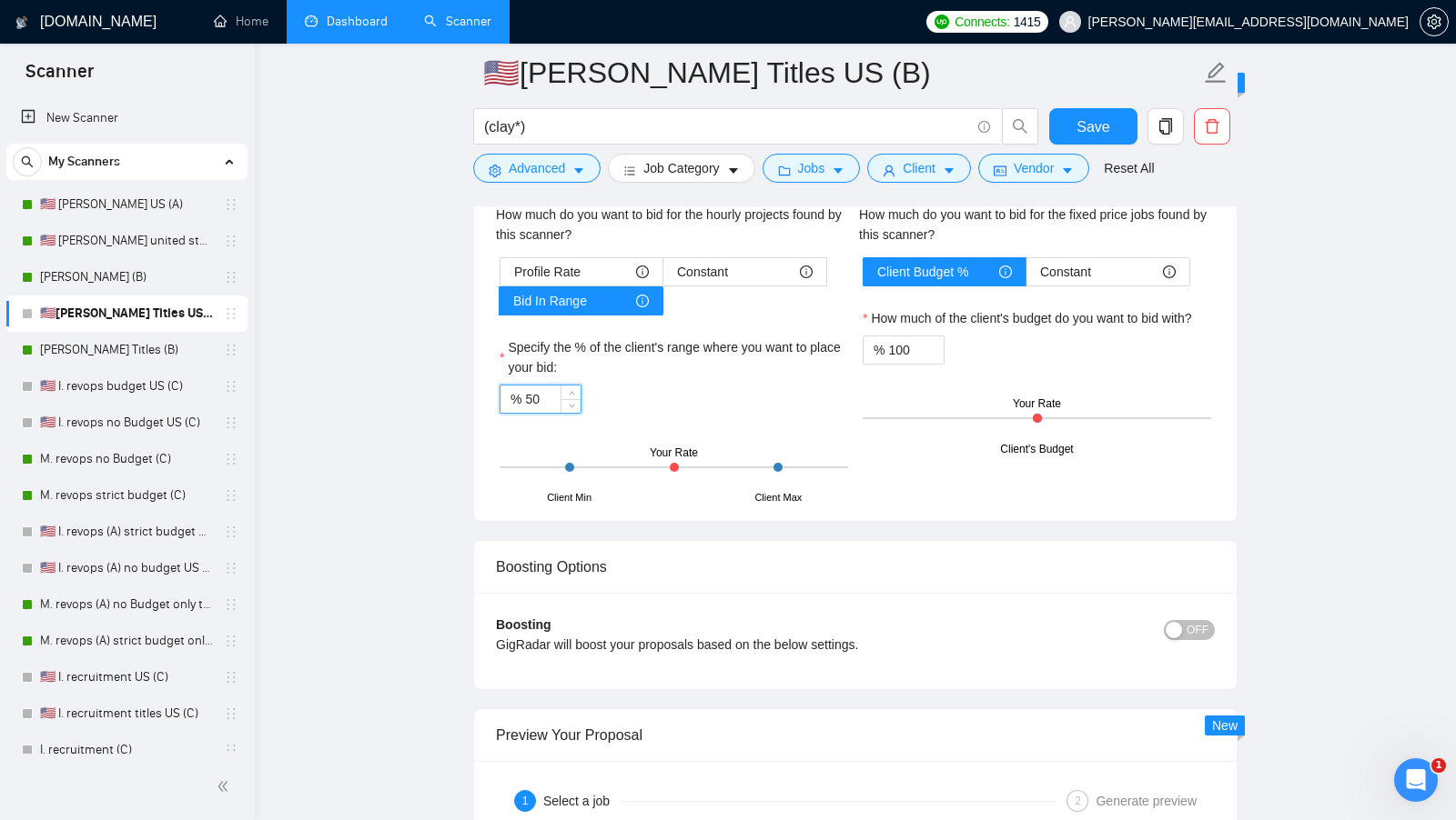
click at [537, 386] on input "50" at bounding box center [553, 399] width 56 height 27
click at [536, 386] on input "50" at bounding box center [553, 399] width 56 height 27
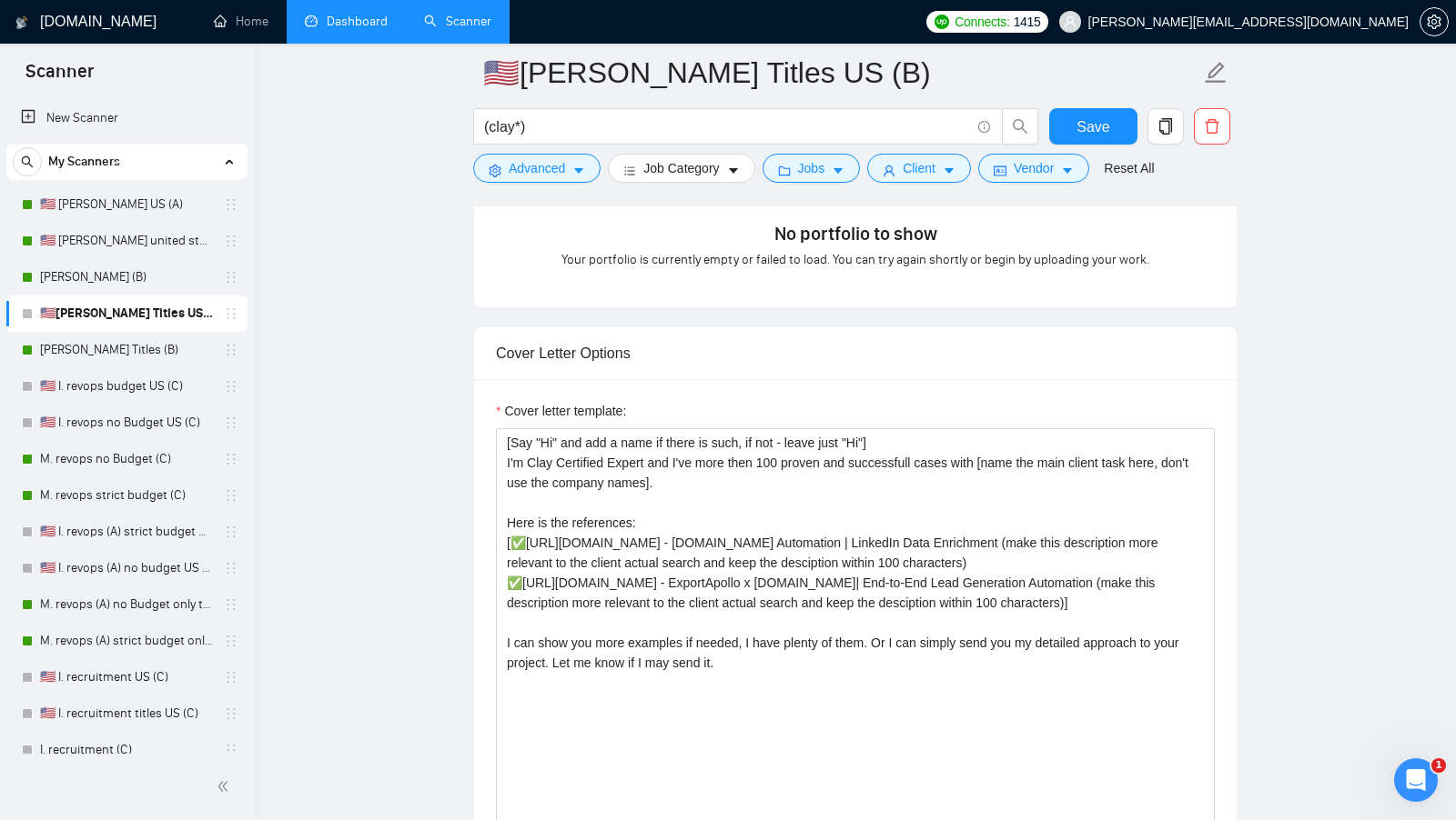
scroll to position [0, 0]
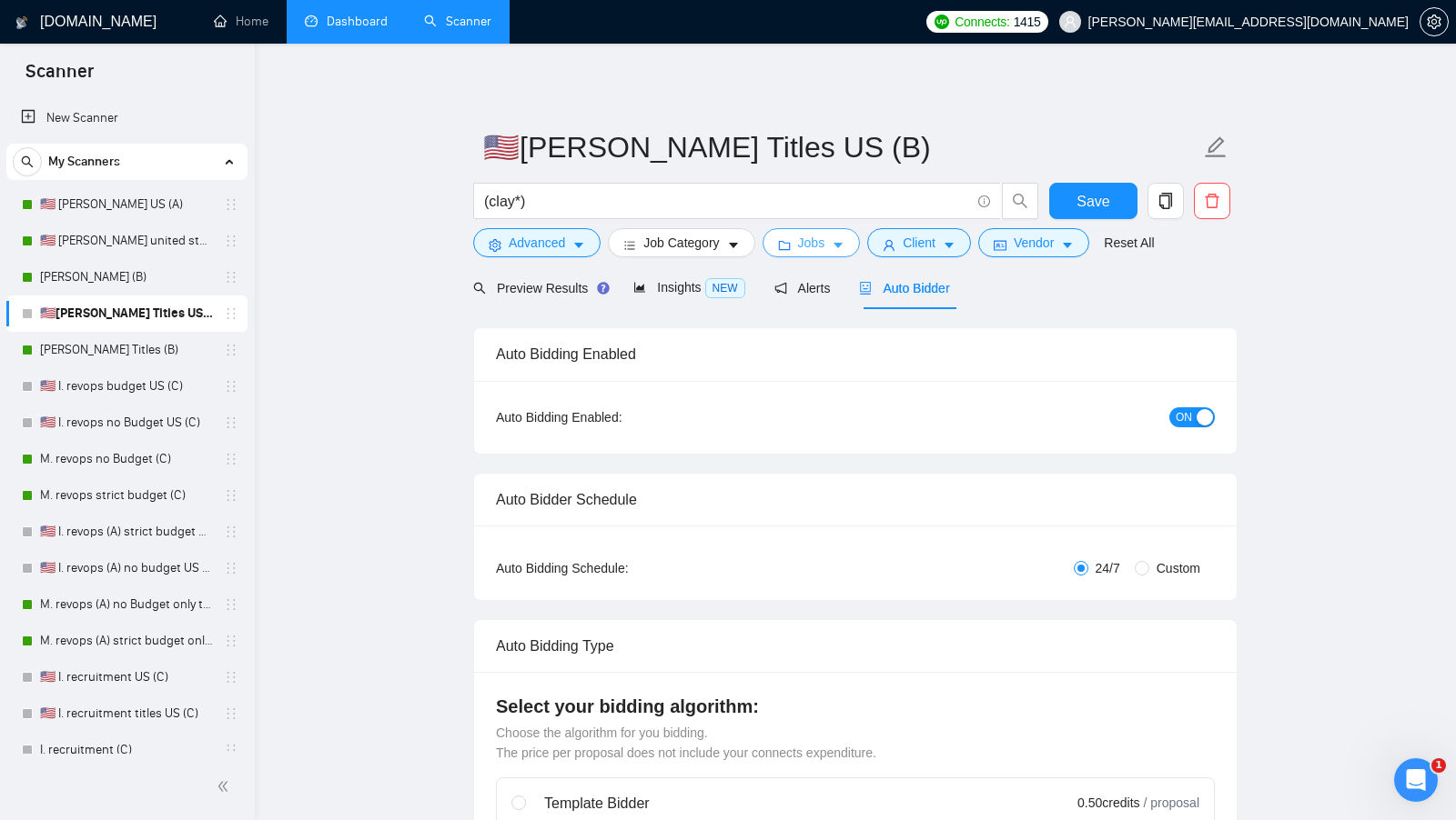
type input "70"
click at [821, 239] on span "Jobs" at bounding box center [812, 243] width 27 height 20
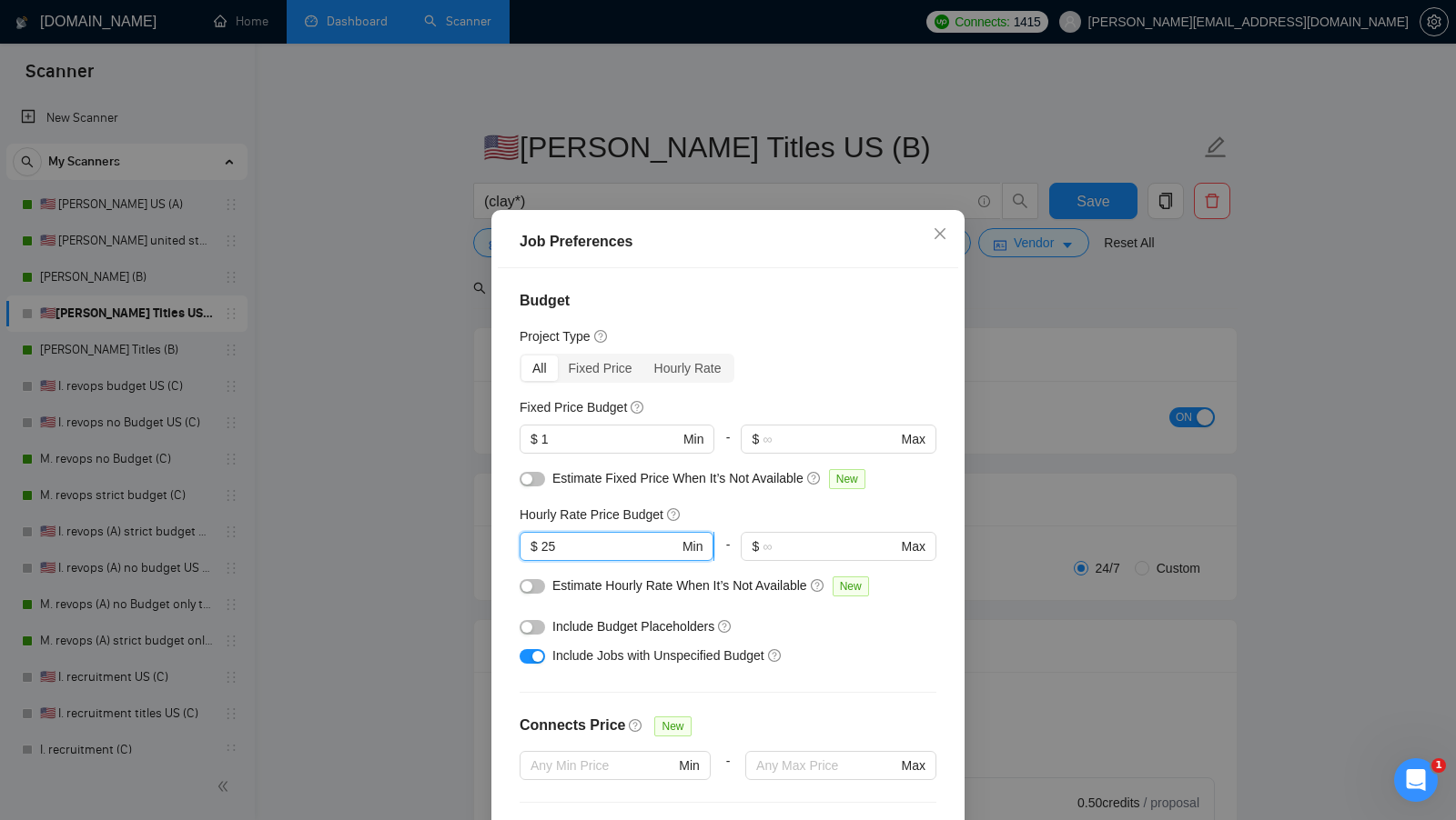
click at [618, 545] on input "25" at bounding box center [610, 546] width 138 height 20
click at [618, 546] on input "25" at bounding box center [610, 546] width 138 height 20
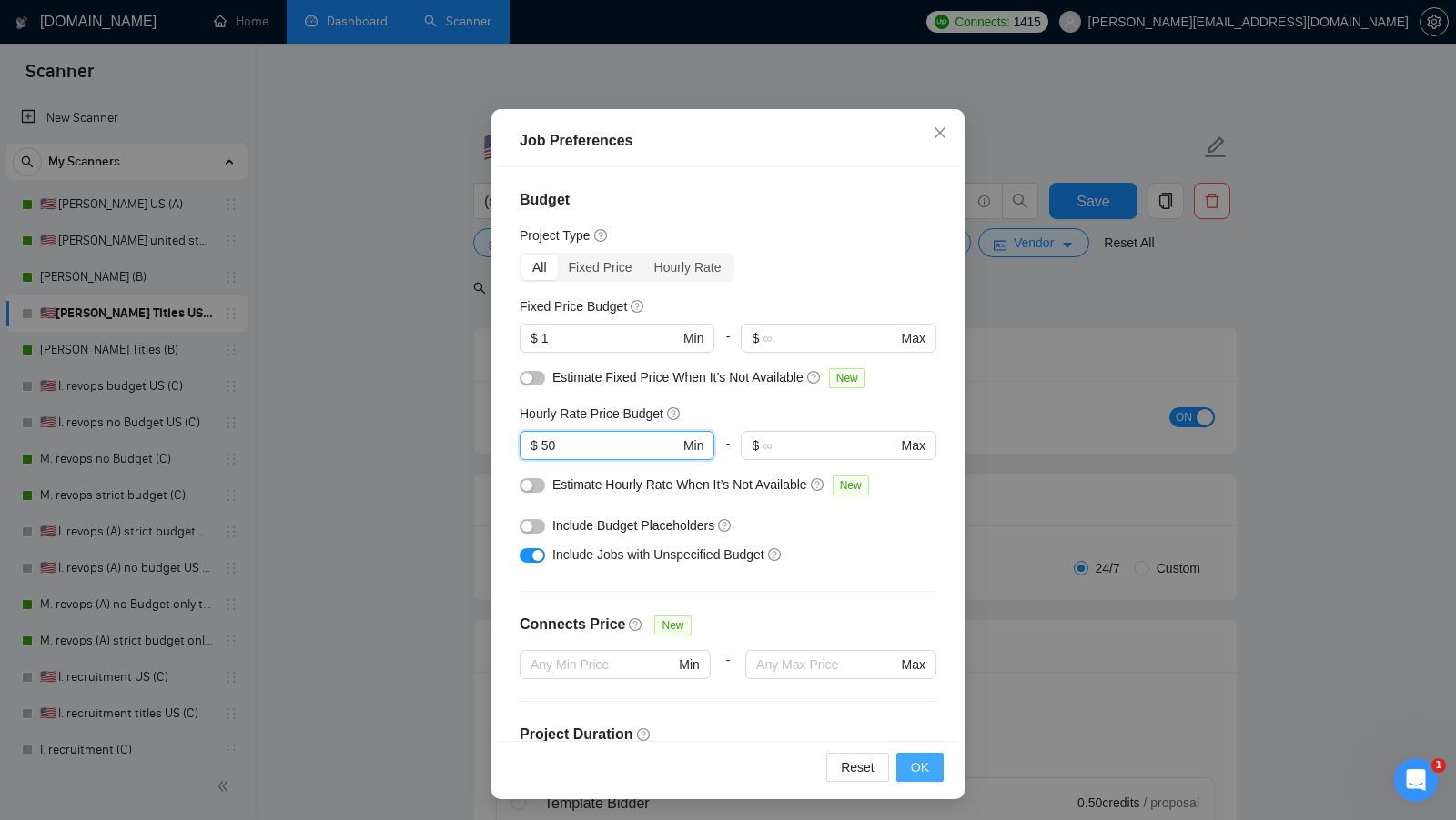
type input "50"
click at [922, 759] on span "OK" at bounding box center [920, 767] width 18 height 20
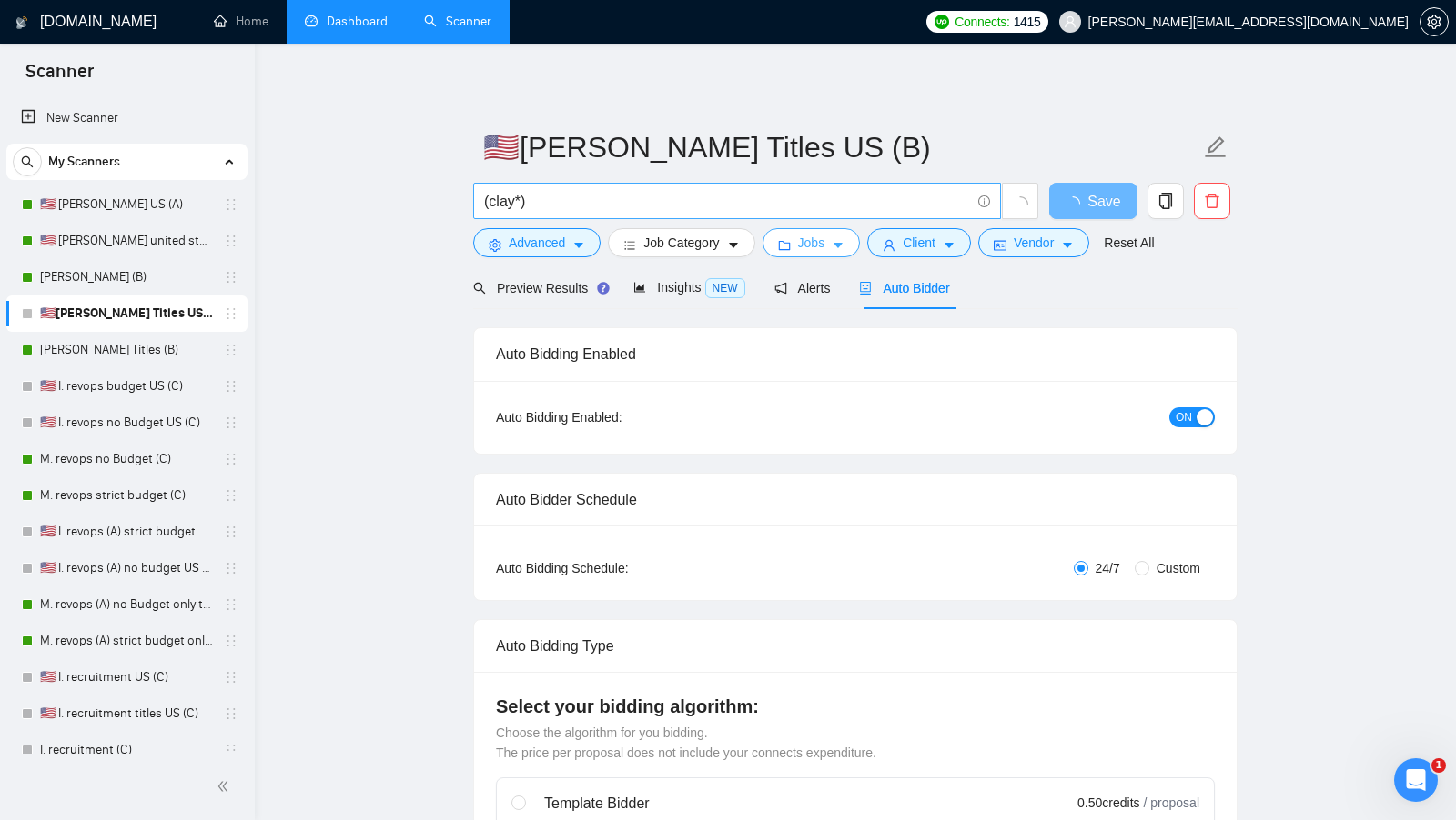
scroll to position [0, 0]
click at [1002, 233] on button "Vendor" at bounding box center [1033, 243] width 111 height 29
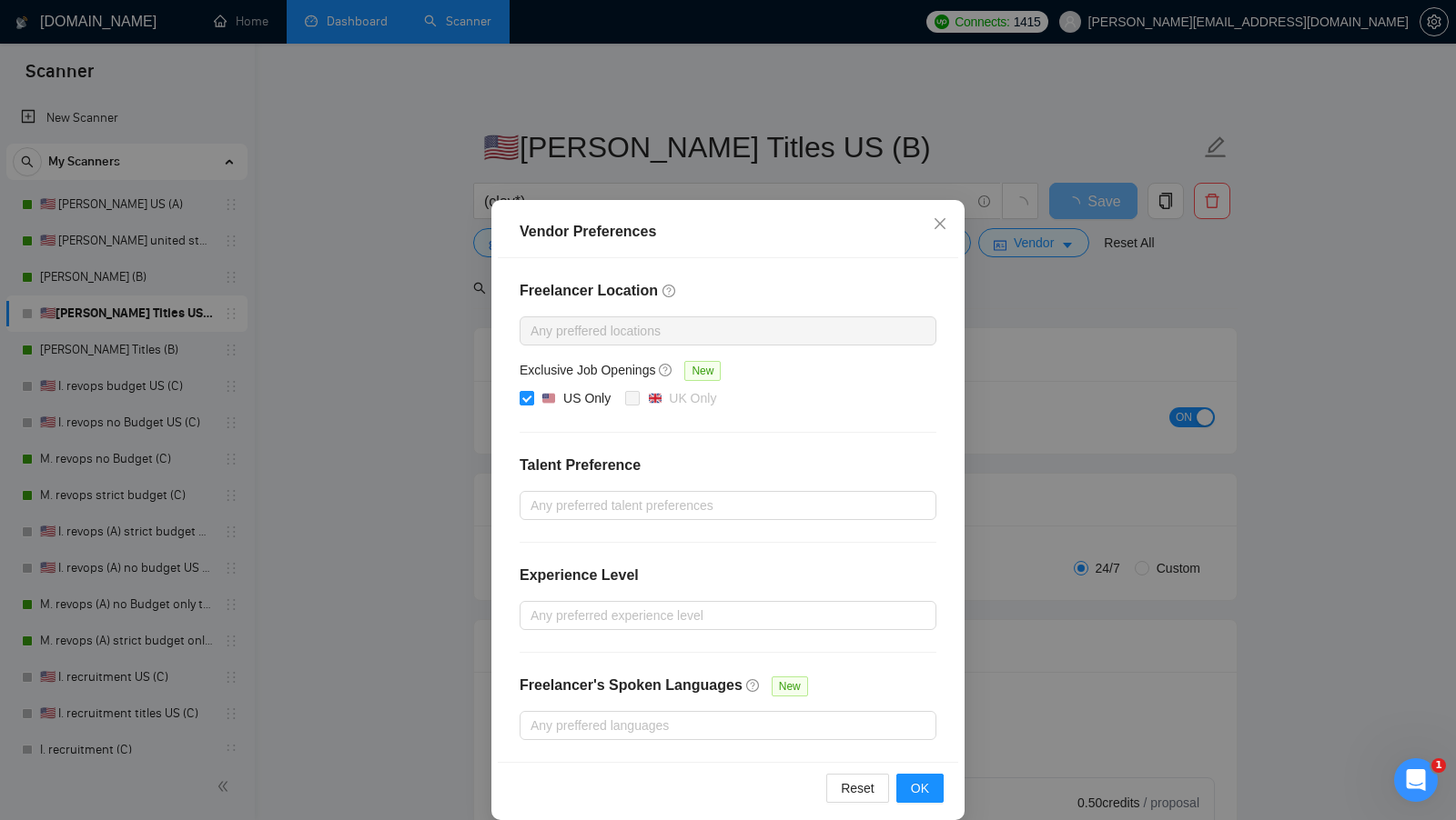
click at [997, 235] on div "Vendor Preferences Freelancer Location Any preffered locations Exclusive Job Op…" at bounding box center [728, 410] width 1456 height 820
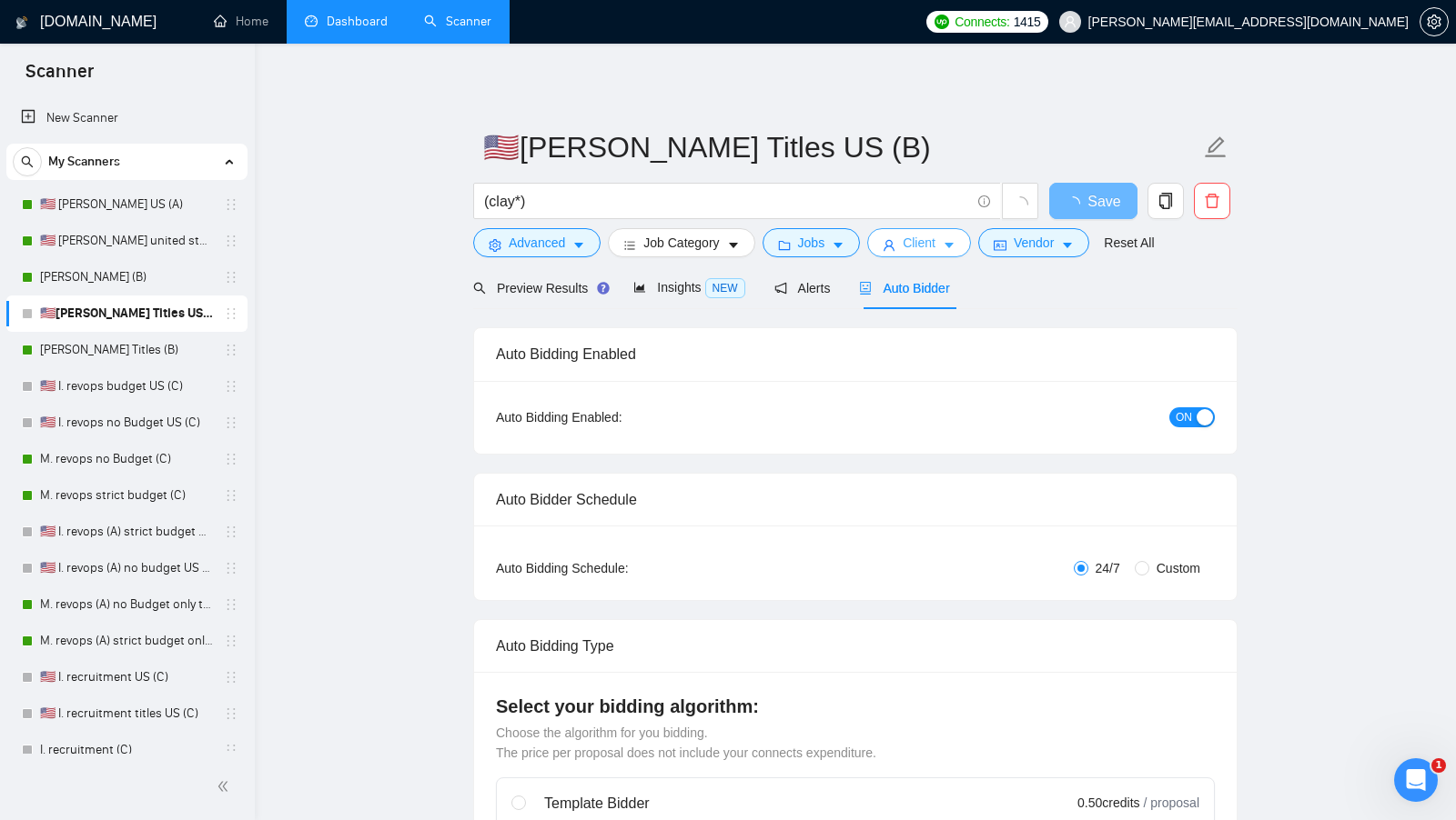
click at [954, 235] on button "Client" at bounding box center [919, 243] width 104 height 29
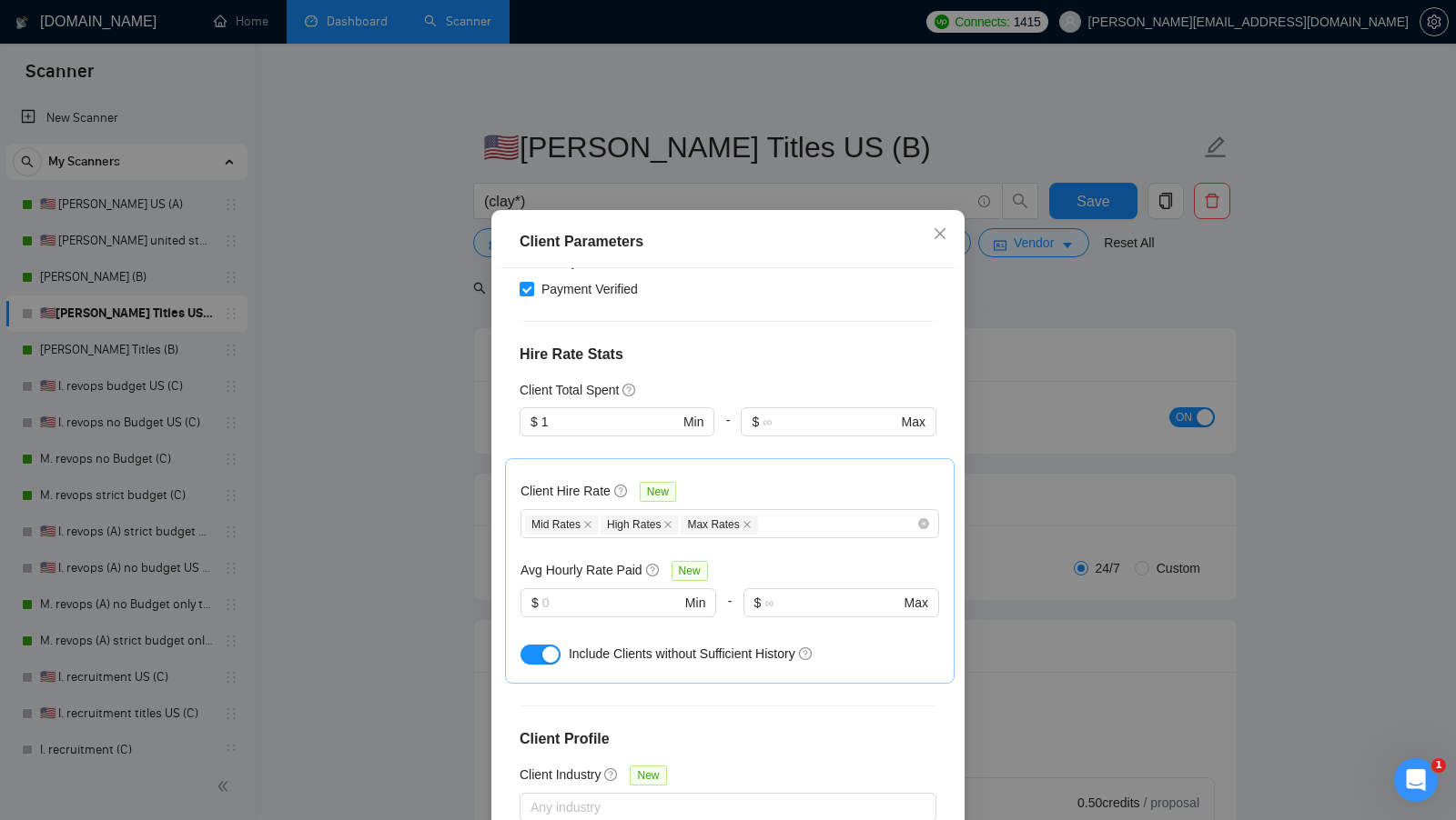
scroll to position [444, 0]
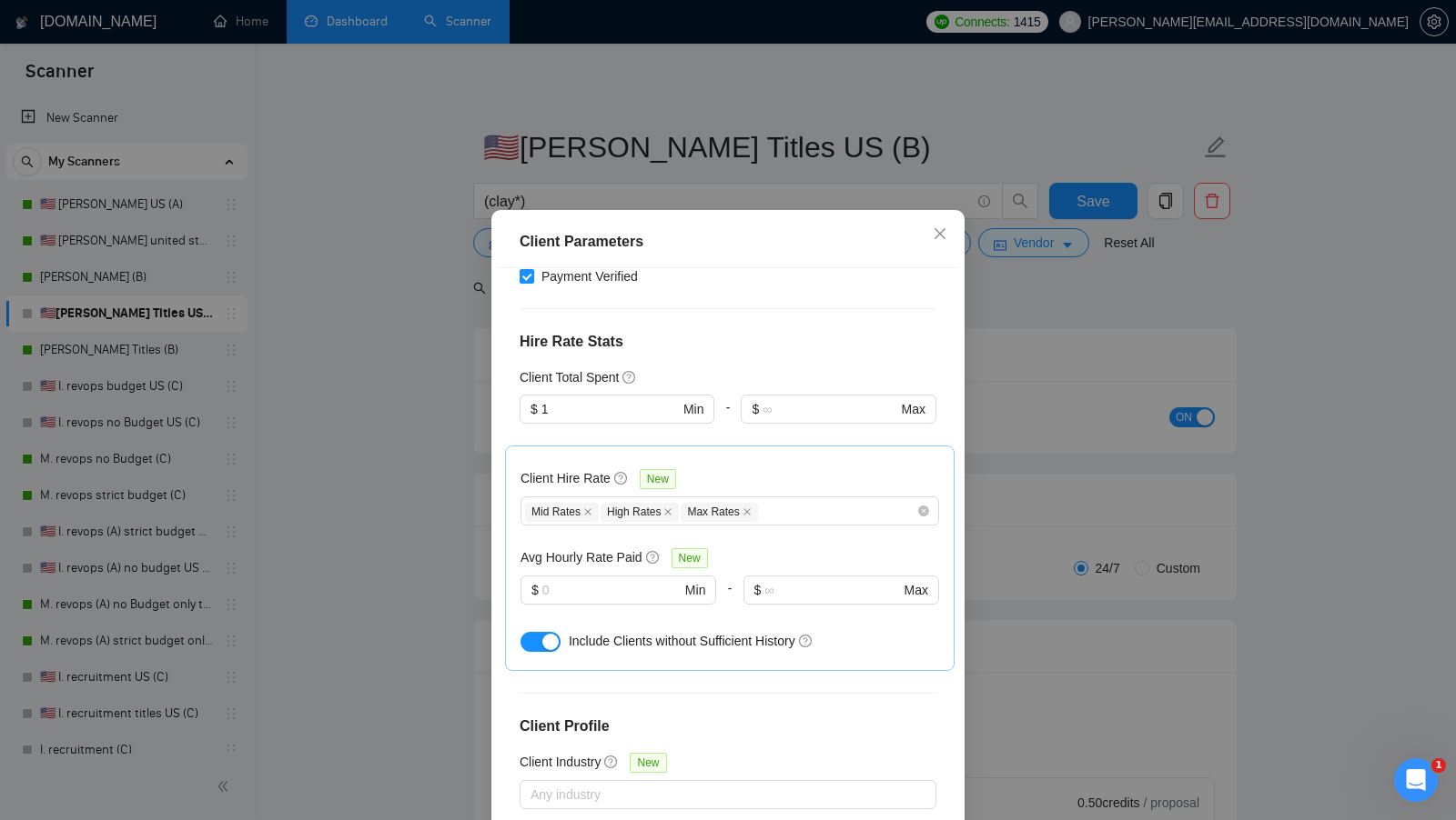
click at [639, 604] on div at bounding box center [617, 615] width 195 height 22
click at [606, 580] on input "text" at bounding box center [611, 590] width 139 height 20
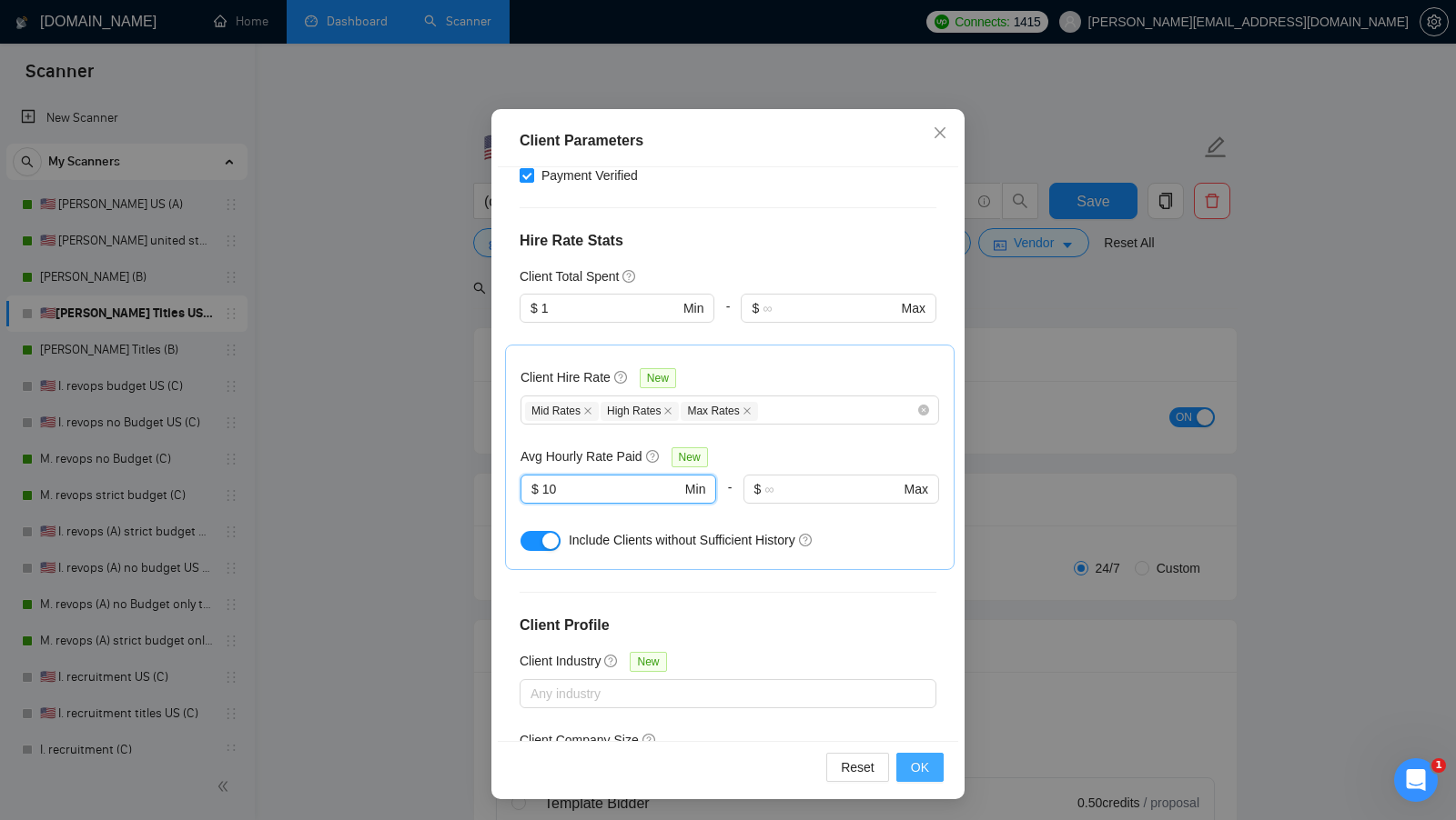
type input "10"
click at [909, 763] on button "OK" at bounding box center [920, 767] width 47 height 29
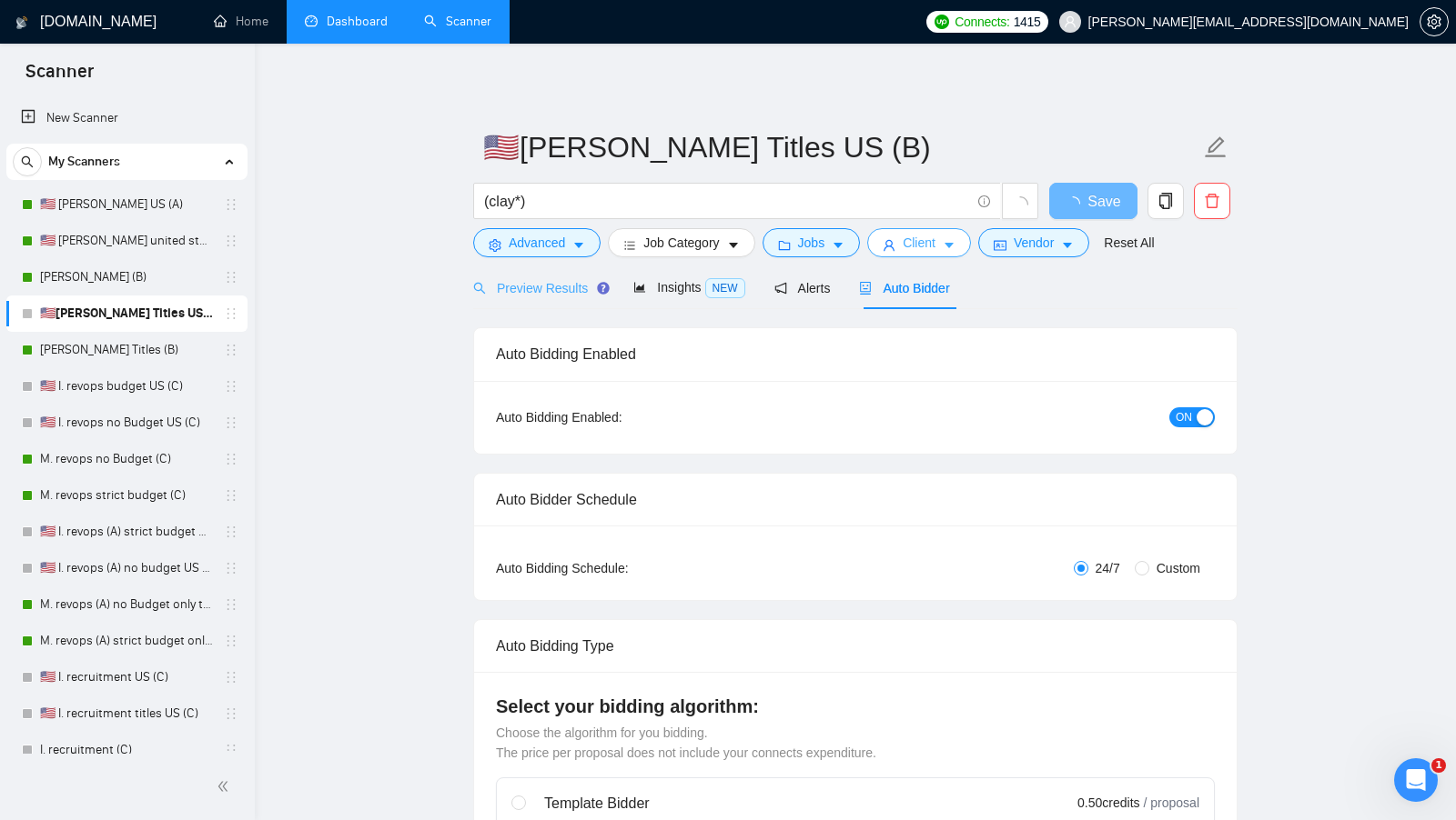
scroll to position [0, 0]
click at [549, 292] on span "Preview Results" at bounding box center [538, 288] width 131 height 14
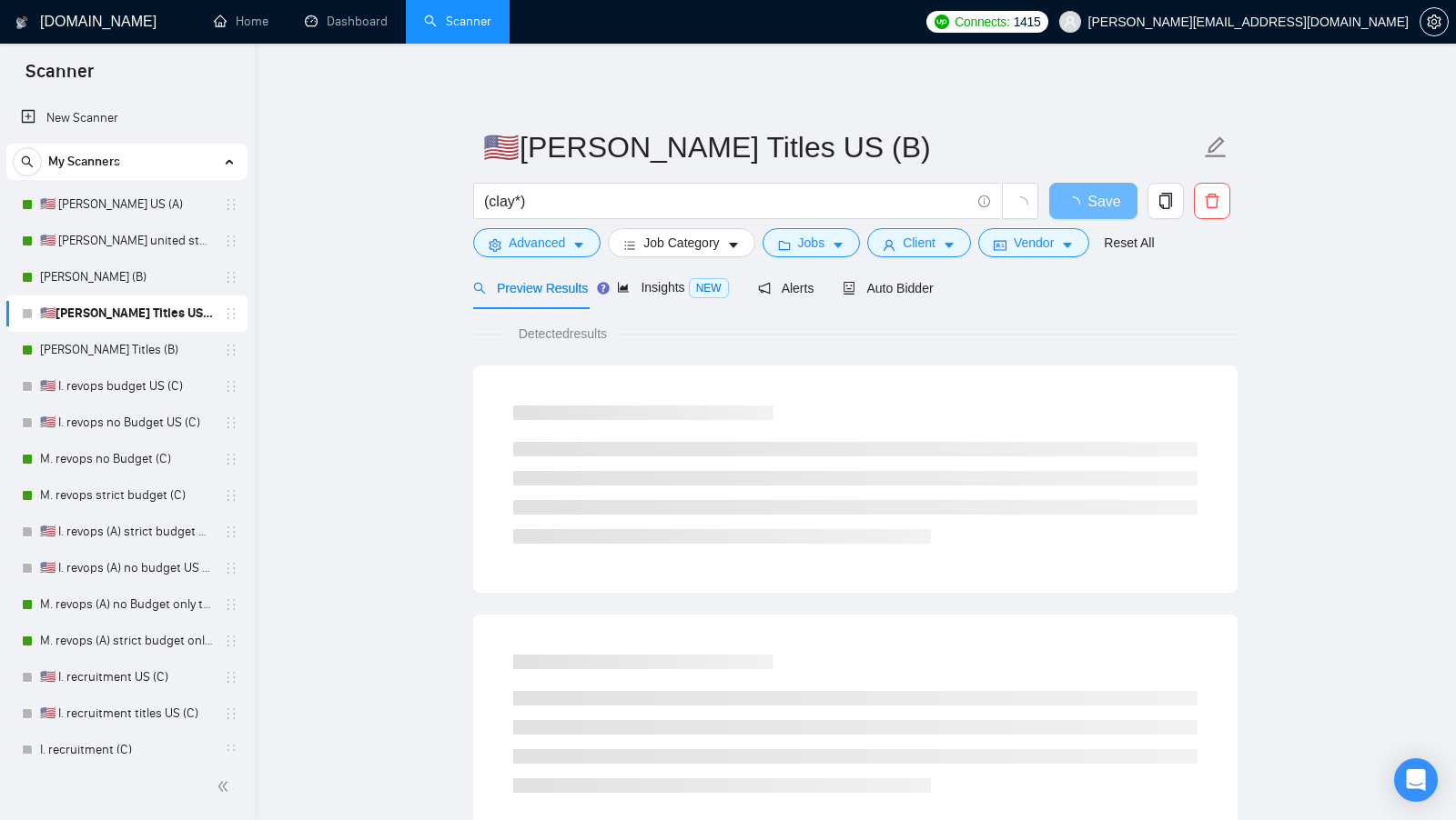
click at [385, 224] on main "🇺🇸[PERSON_NAME] Titles US (B) (clay*) Save Advanced Job Category Jobs Client Ve…" at bounding box center [855, 832] width 1143 height 1517
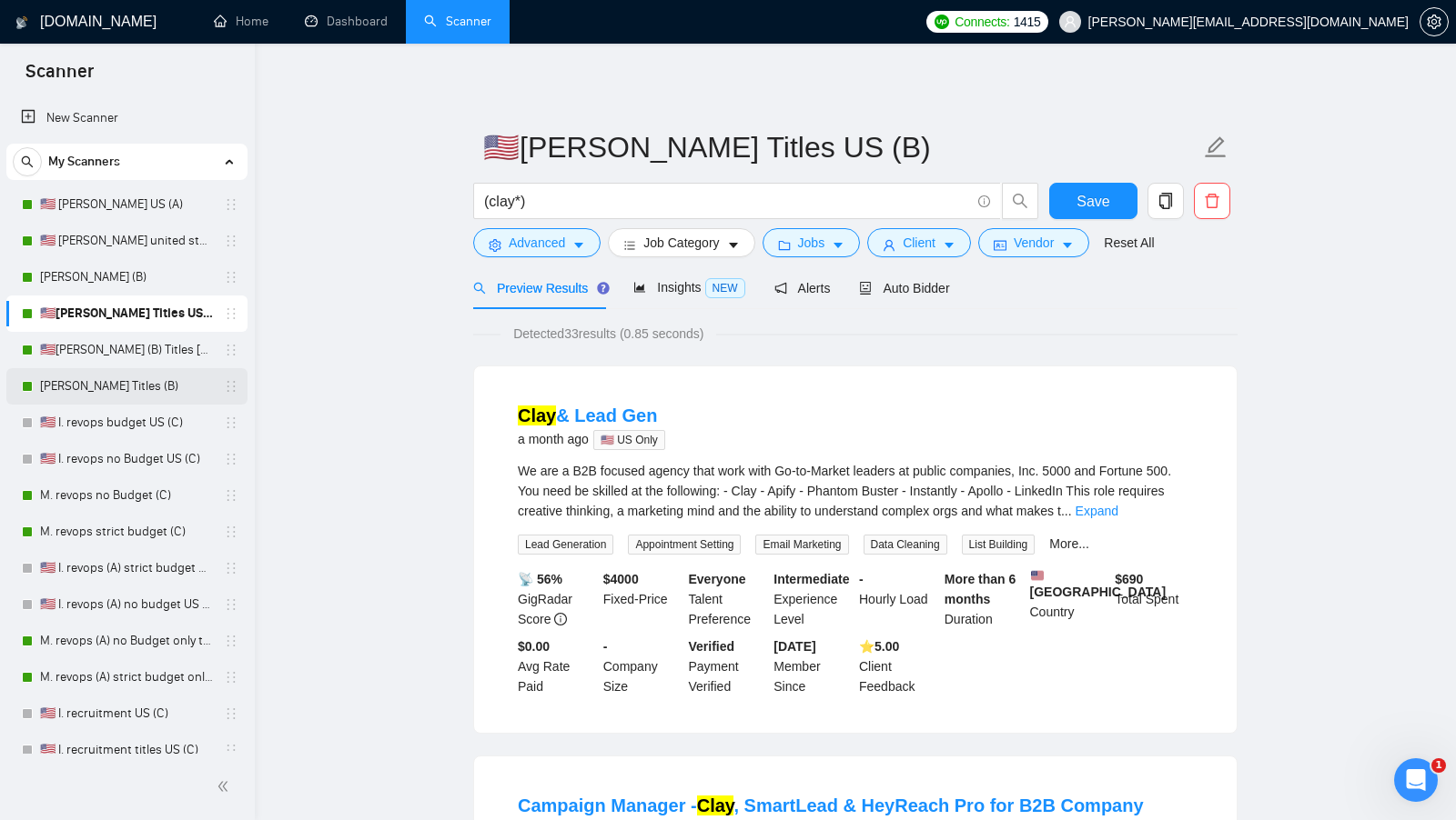
scroll to position [24, 0]
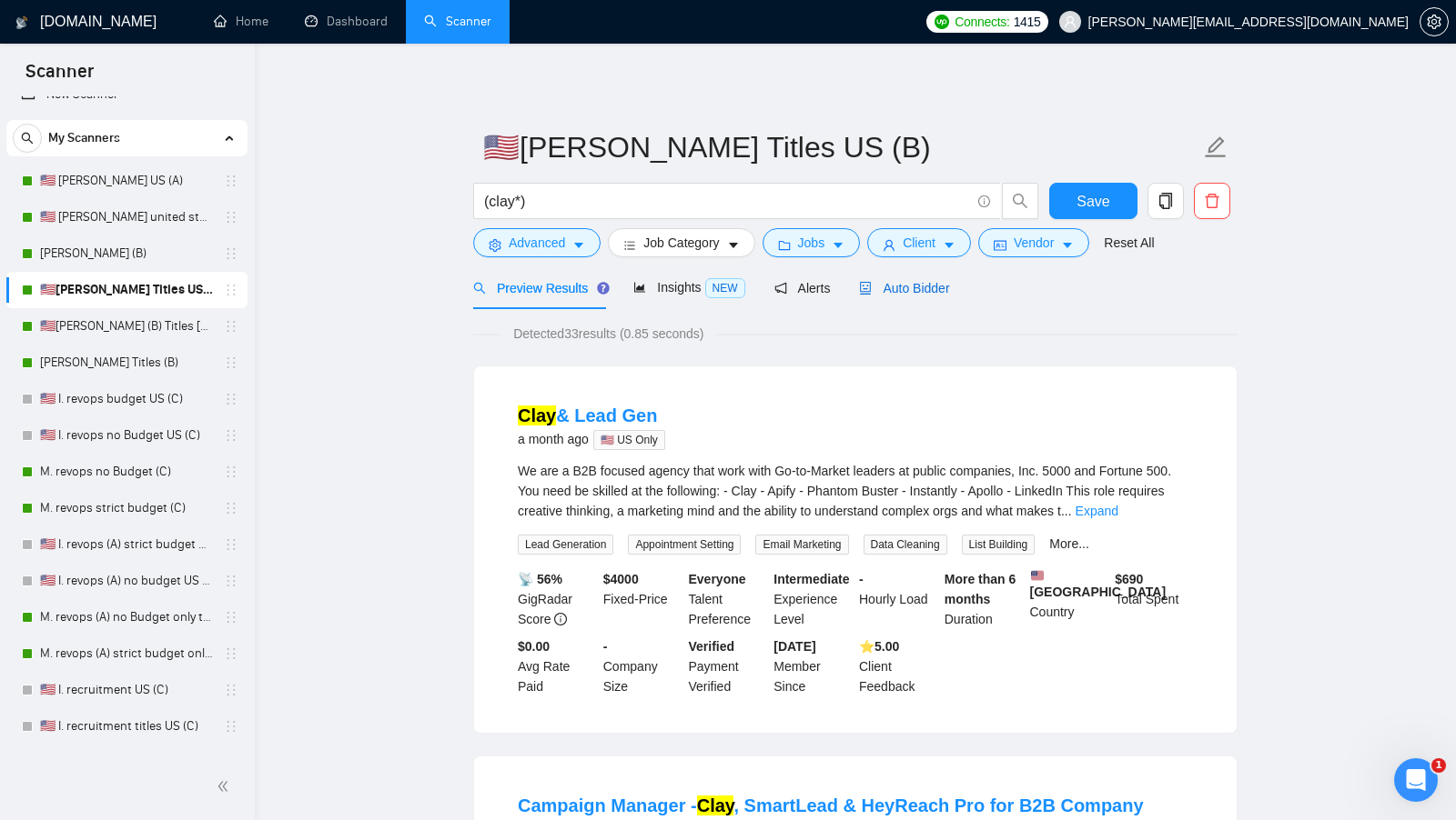
click at [894, 292] on span "Auto Bidder" at bounding box center [904, 288] width 91 height 14
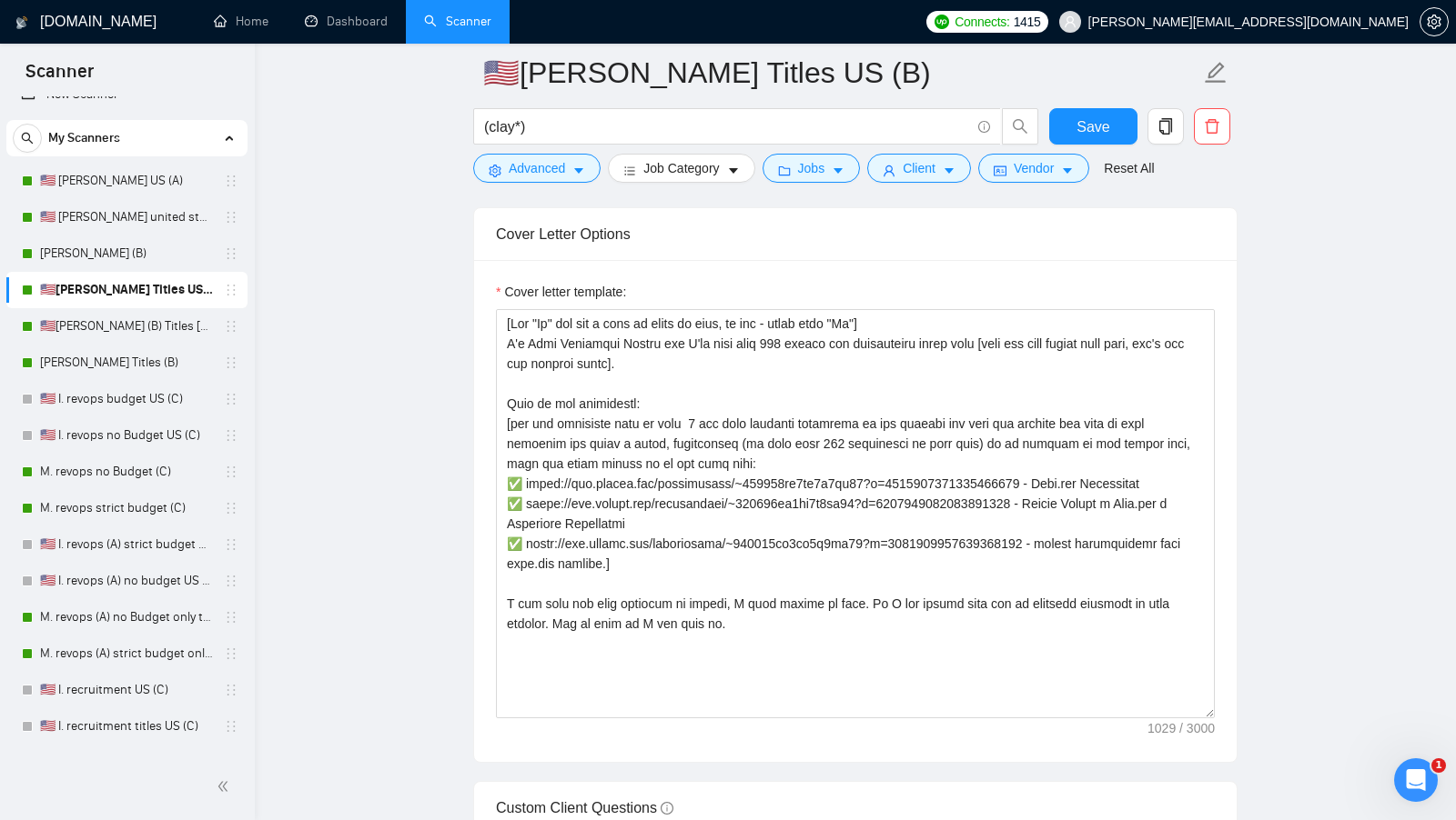
scroll to position [1888, 0]
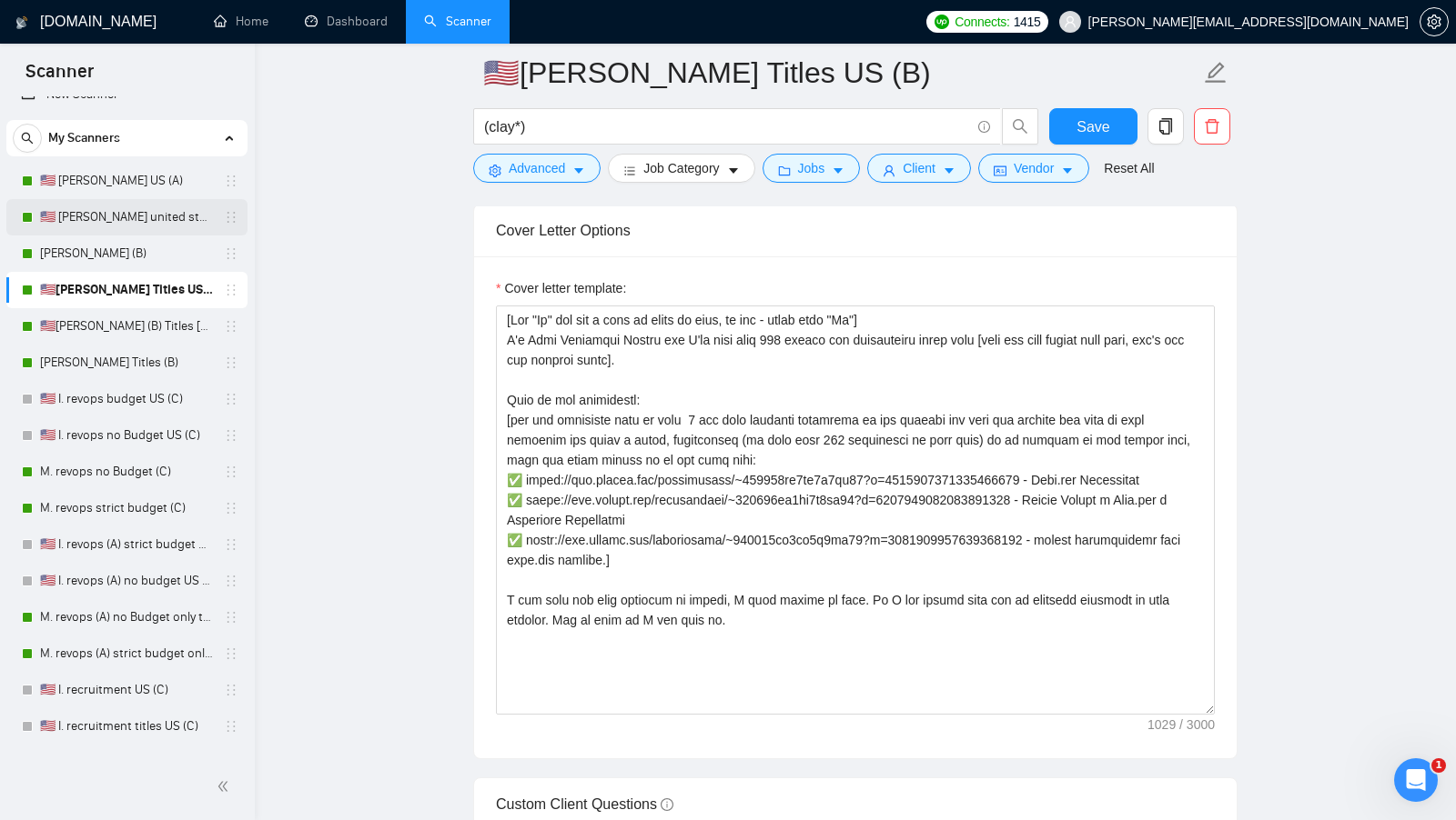
click at [123, 218] on link "🇺🇸 [PERSON_NAME] united states (A)" at bounding box center [127, 218] width 173 height 37
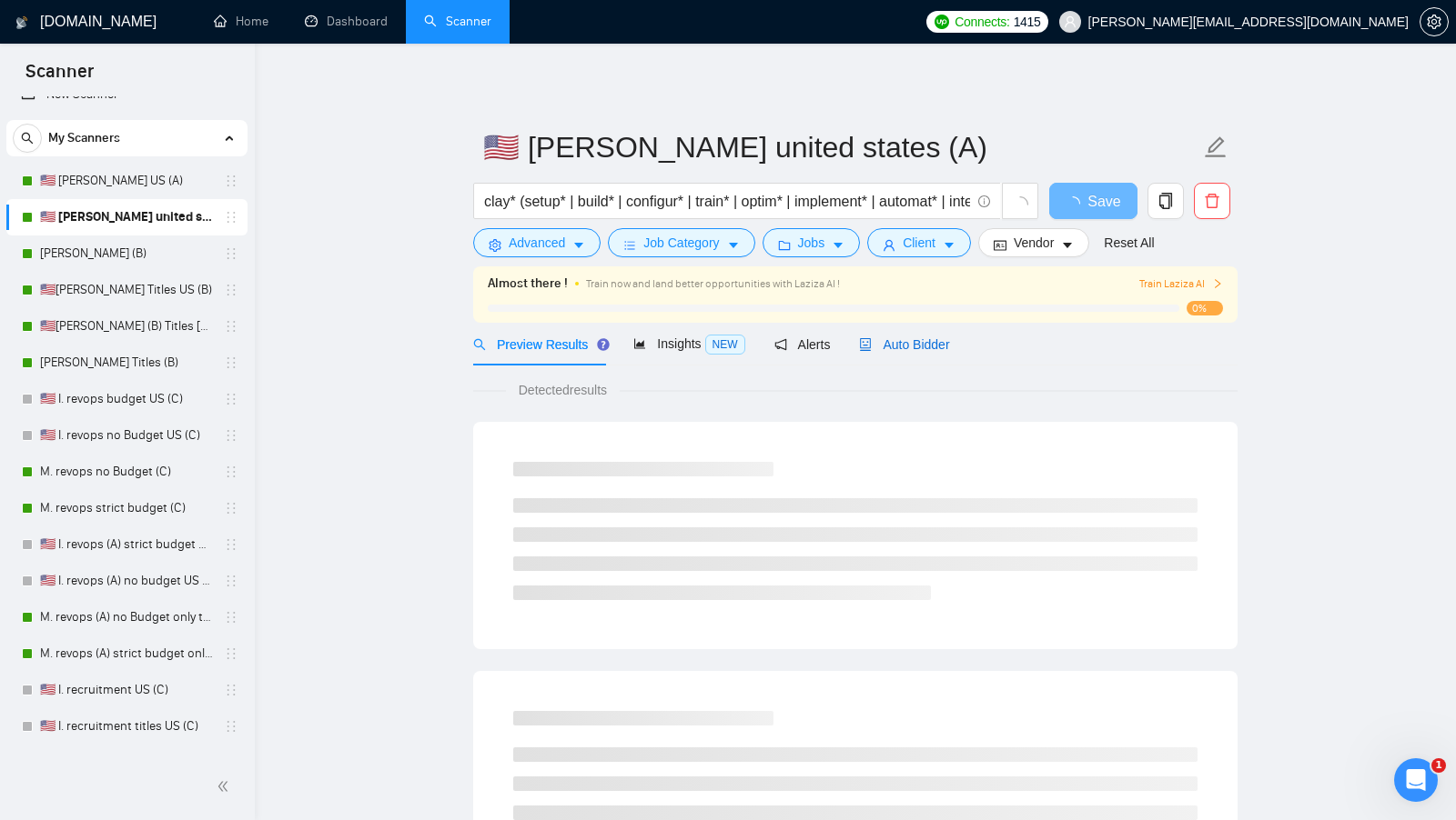
click at [919, 340] on span "Auto Bidder" at bounding box center [904, 345] width 91 height 14
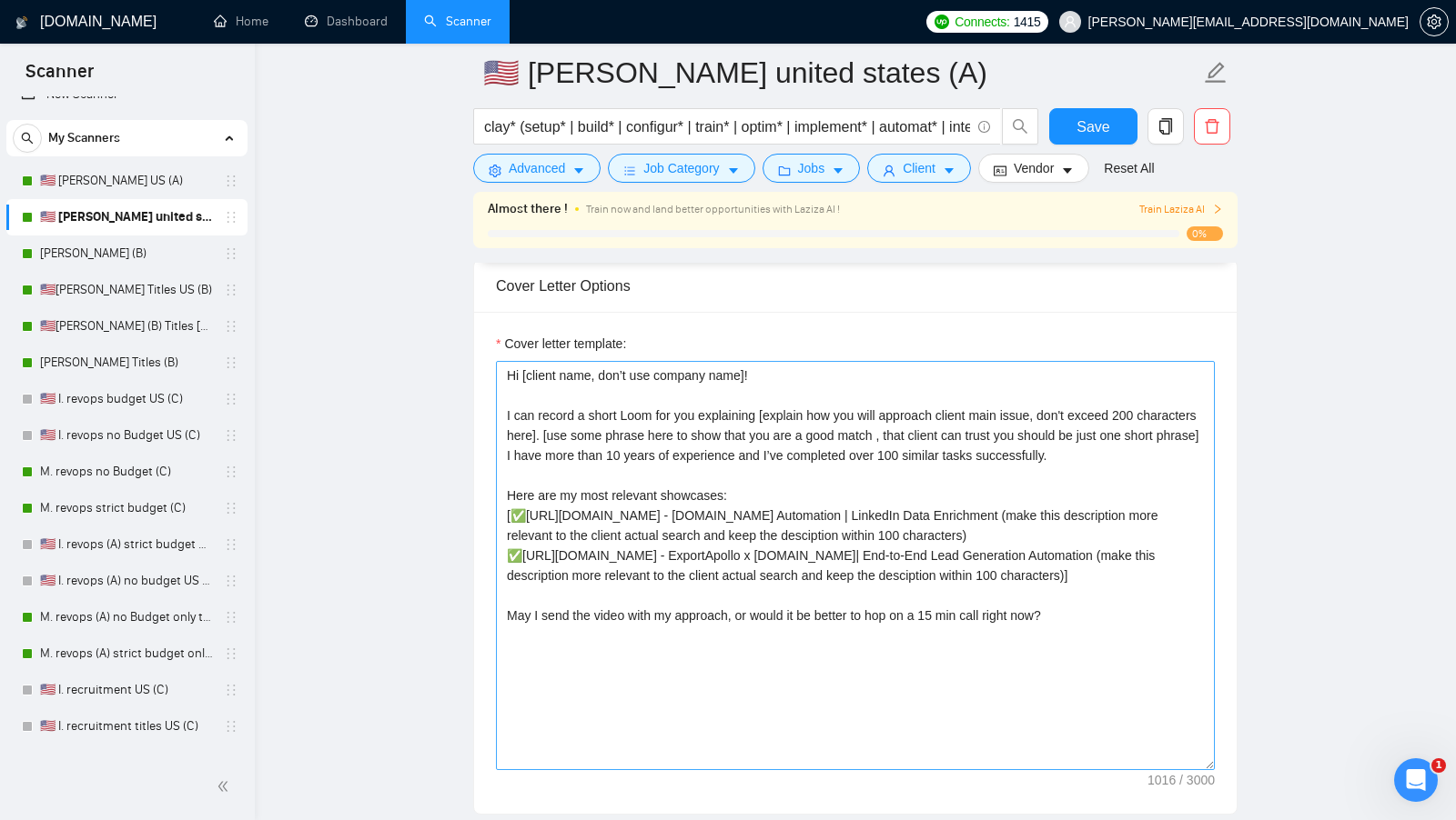
scroll to position [1919, 0]
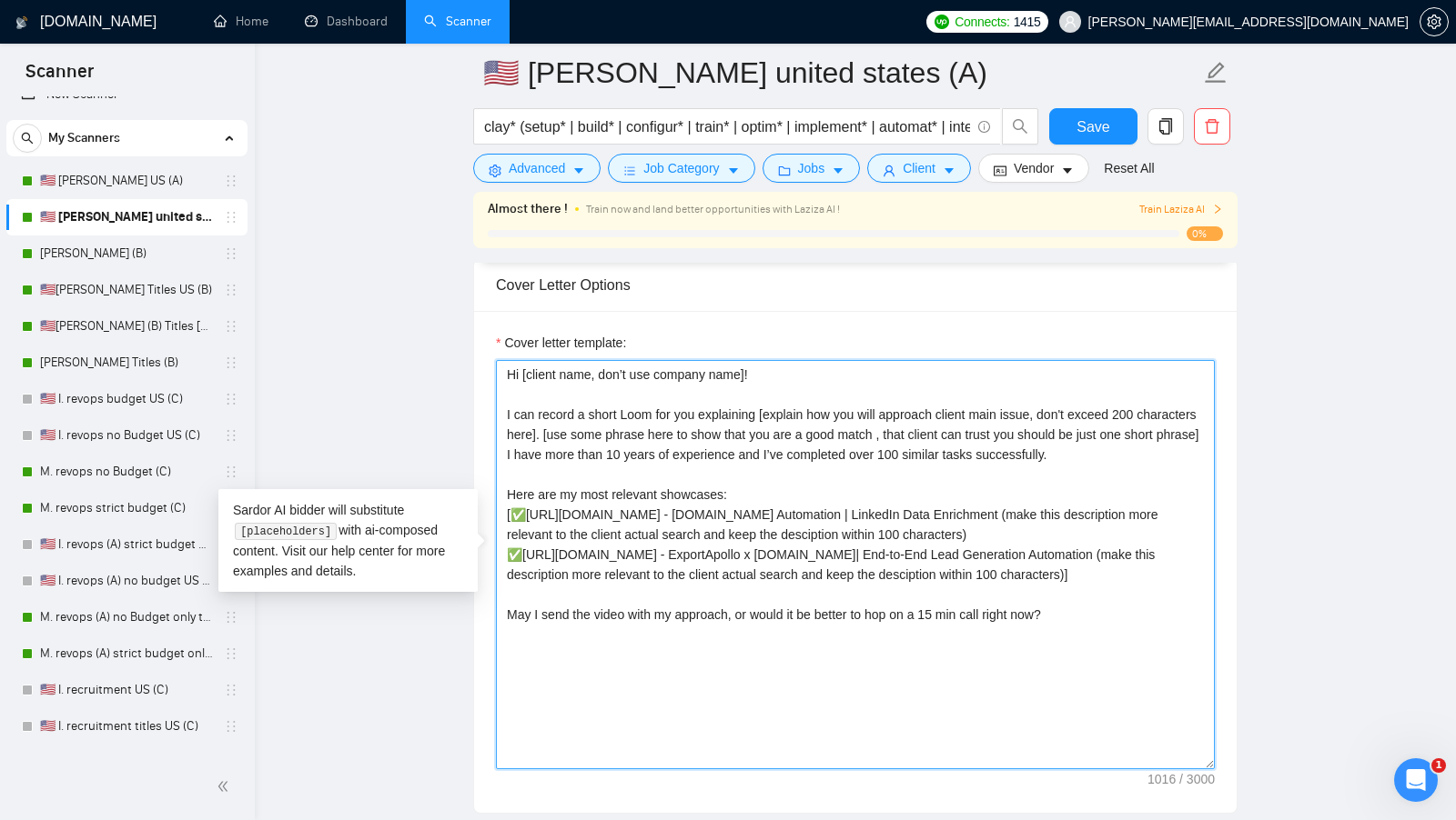
drag, startPoint x: 784, startPoint y: 602, endPoint x: 500, endPoint y: 501, distance: 301.4
click at [500, 501] on textarea "Cover letter template:" at bounding box center [855, 564] width 718 height 409
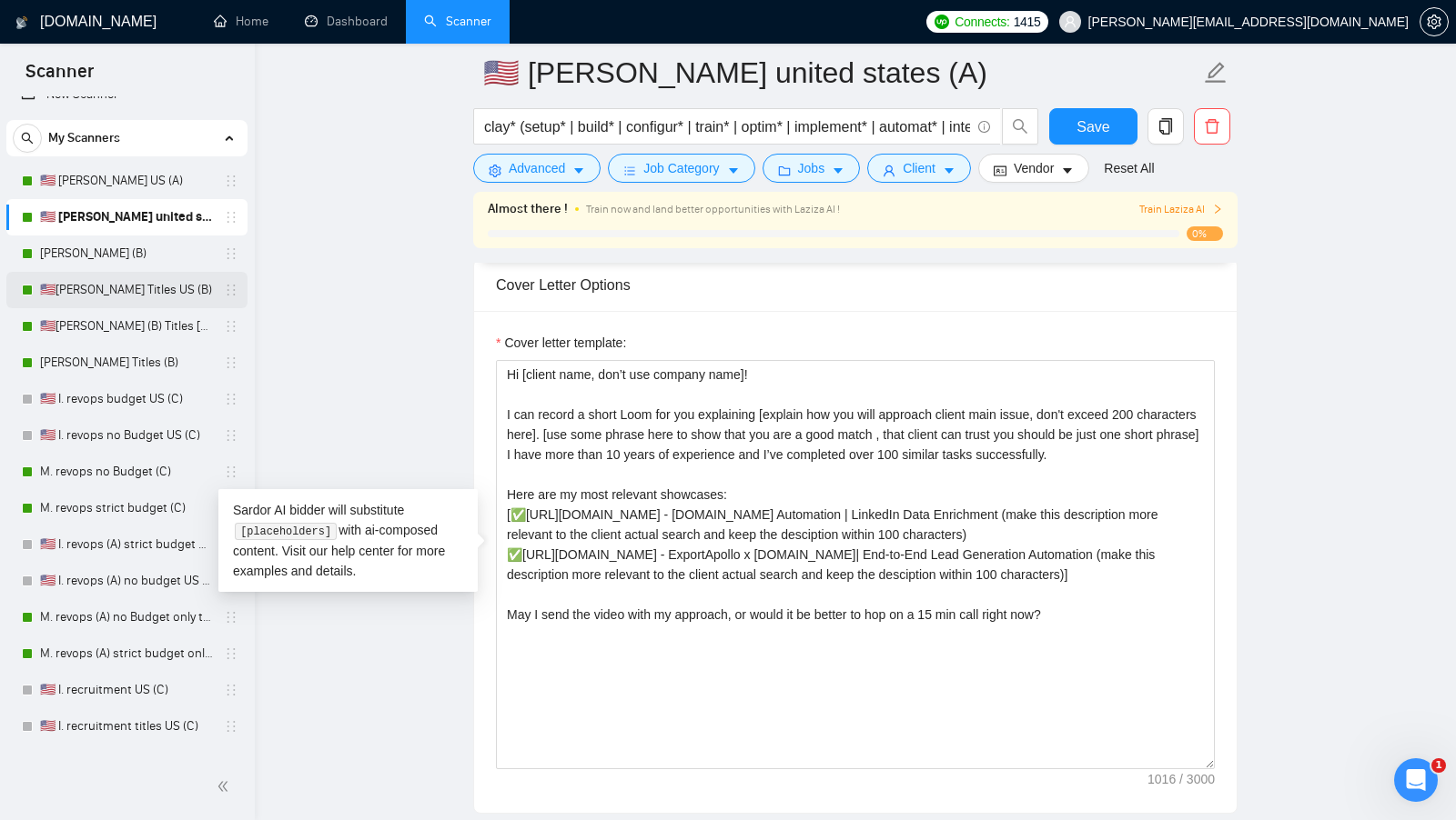
click at [138, 295] on link "🇺🇸[PERSON_NAME] Titles US (B)" at bounding box center [127, 290] width 173 height 37
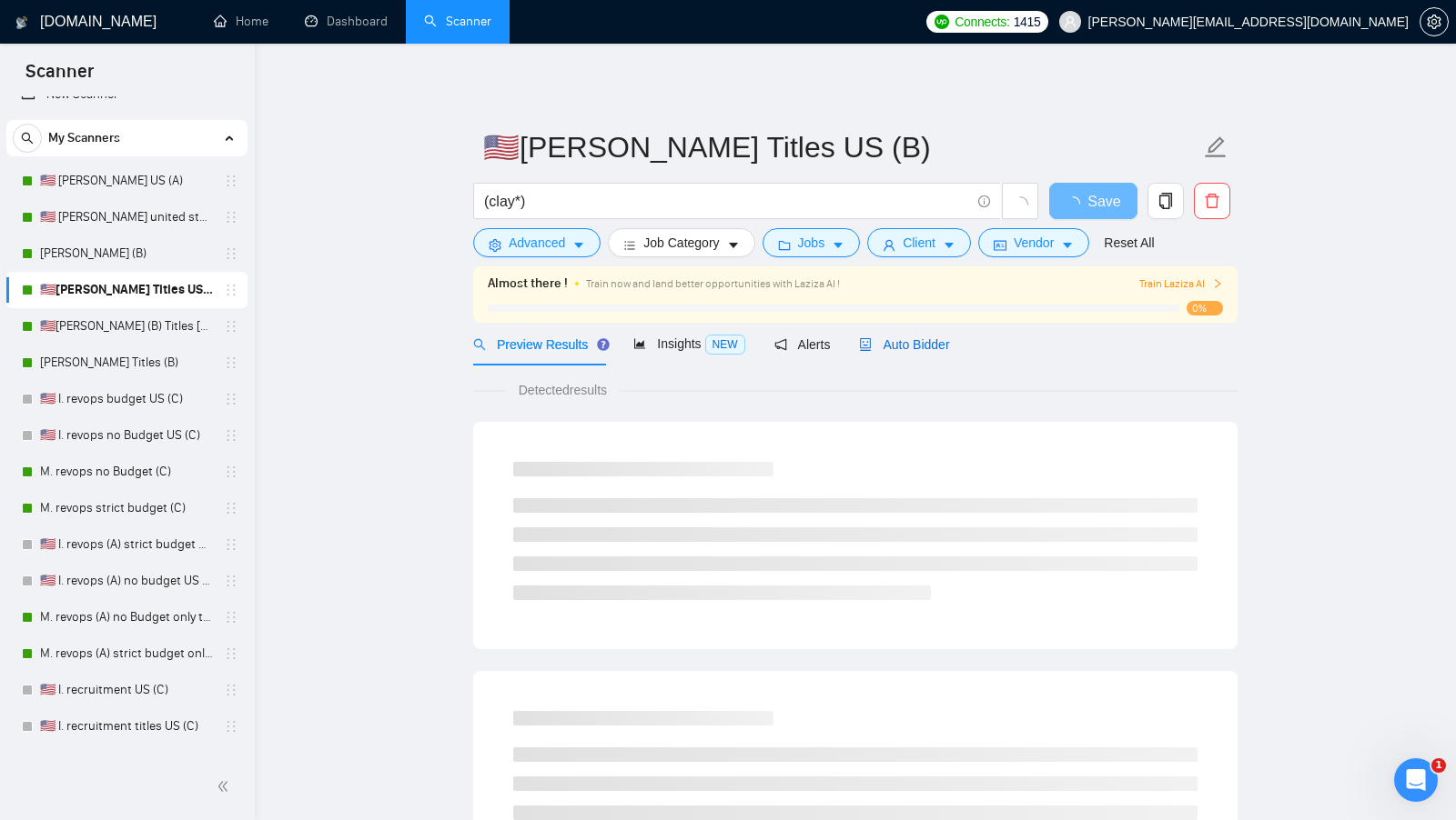
click at [899, 336] on div "Auto Bidder" at bounding box center [904, 345] width 91 height 20
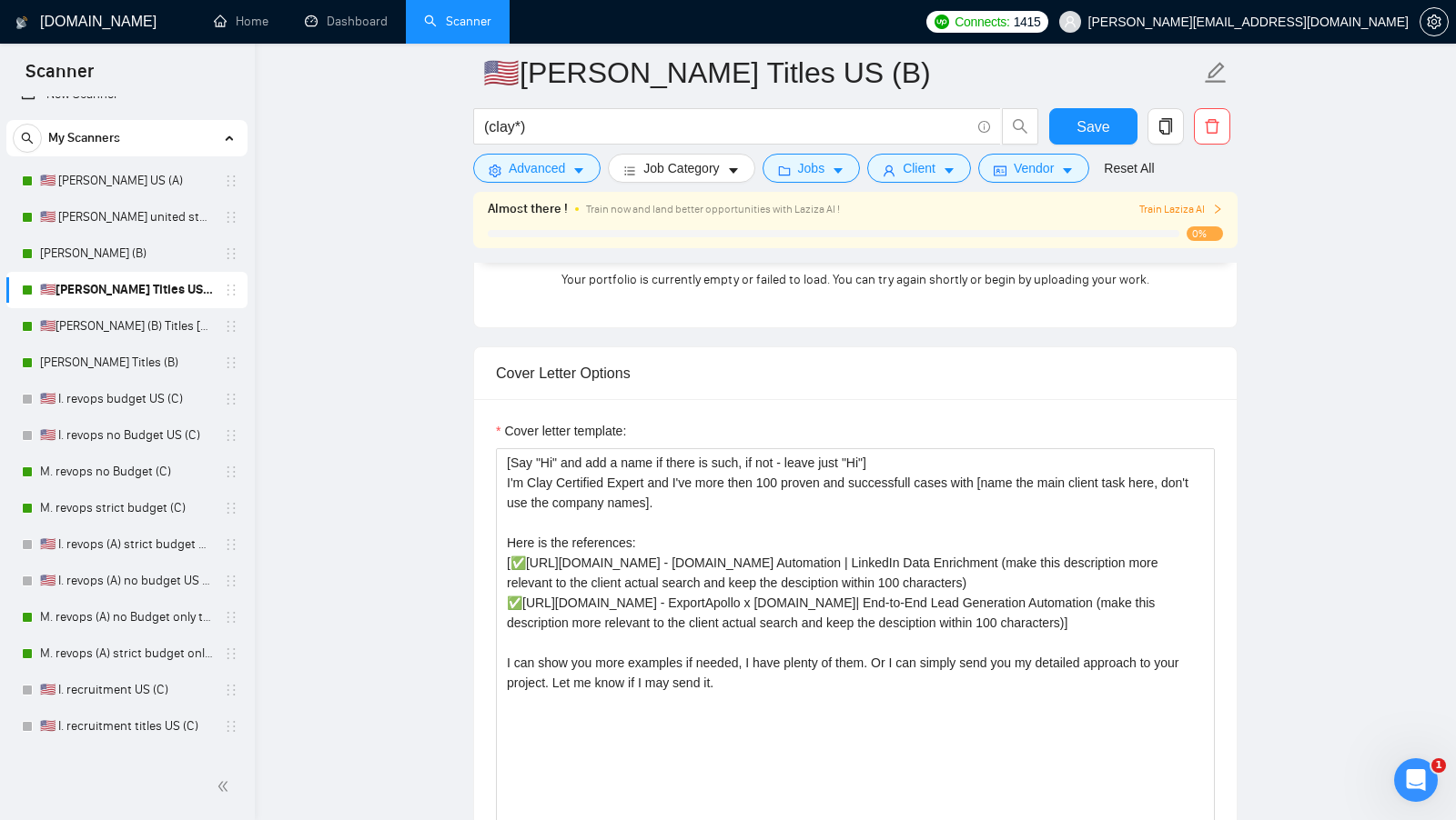
scroll to position [1779, 0]
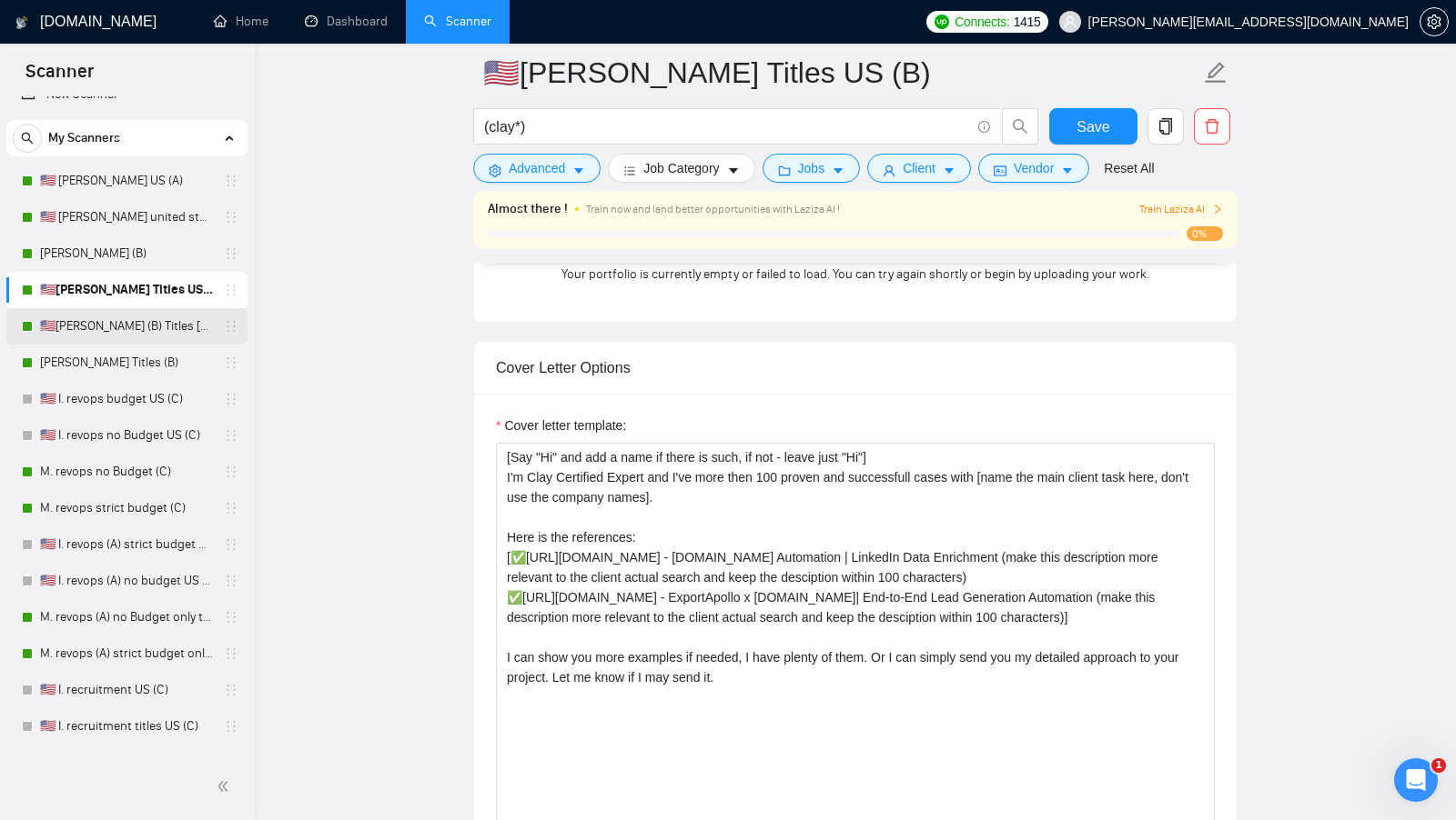
click at [112, 337] on link "🇺🇸[PERSON_NAME] (B) Titles [GEOGRAPHIC_DATA]" at bounding box center [127, 326] width 173 height 37
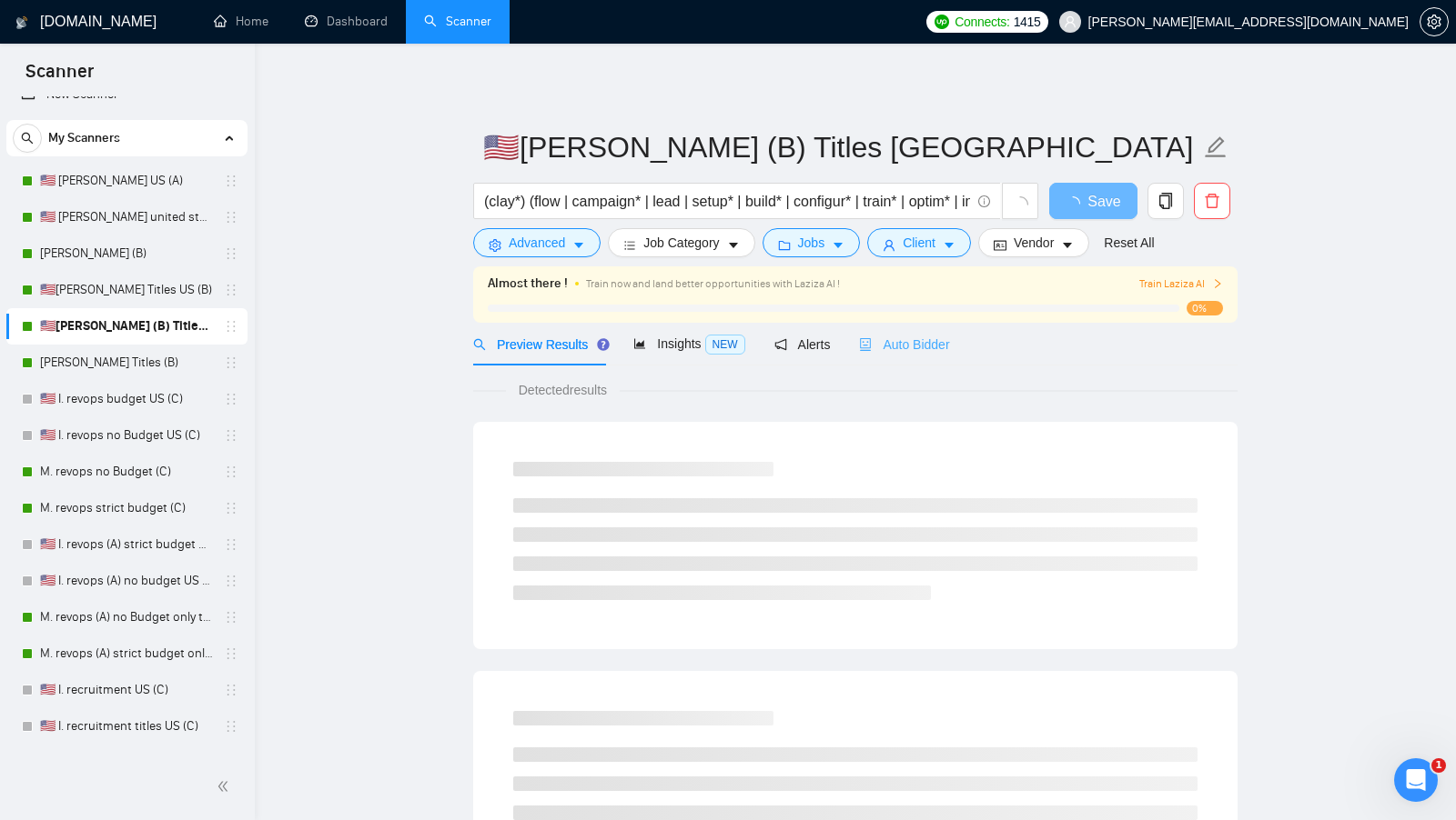
click at [925, 354] on div "Auto Bidder" at bounding box center [904, 344] width 91 height 42
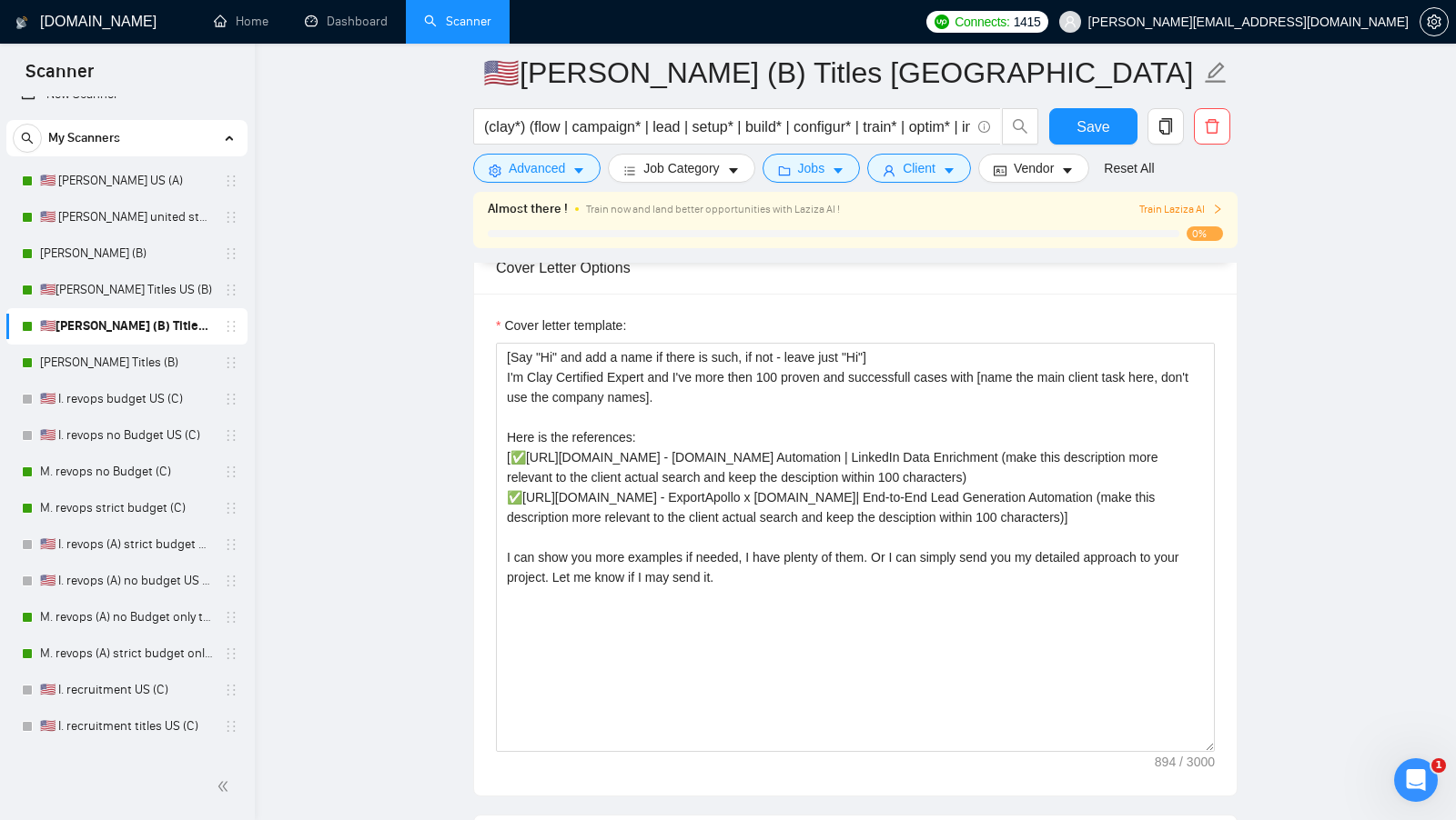
scroll to position [1934, 0]
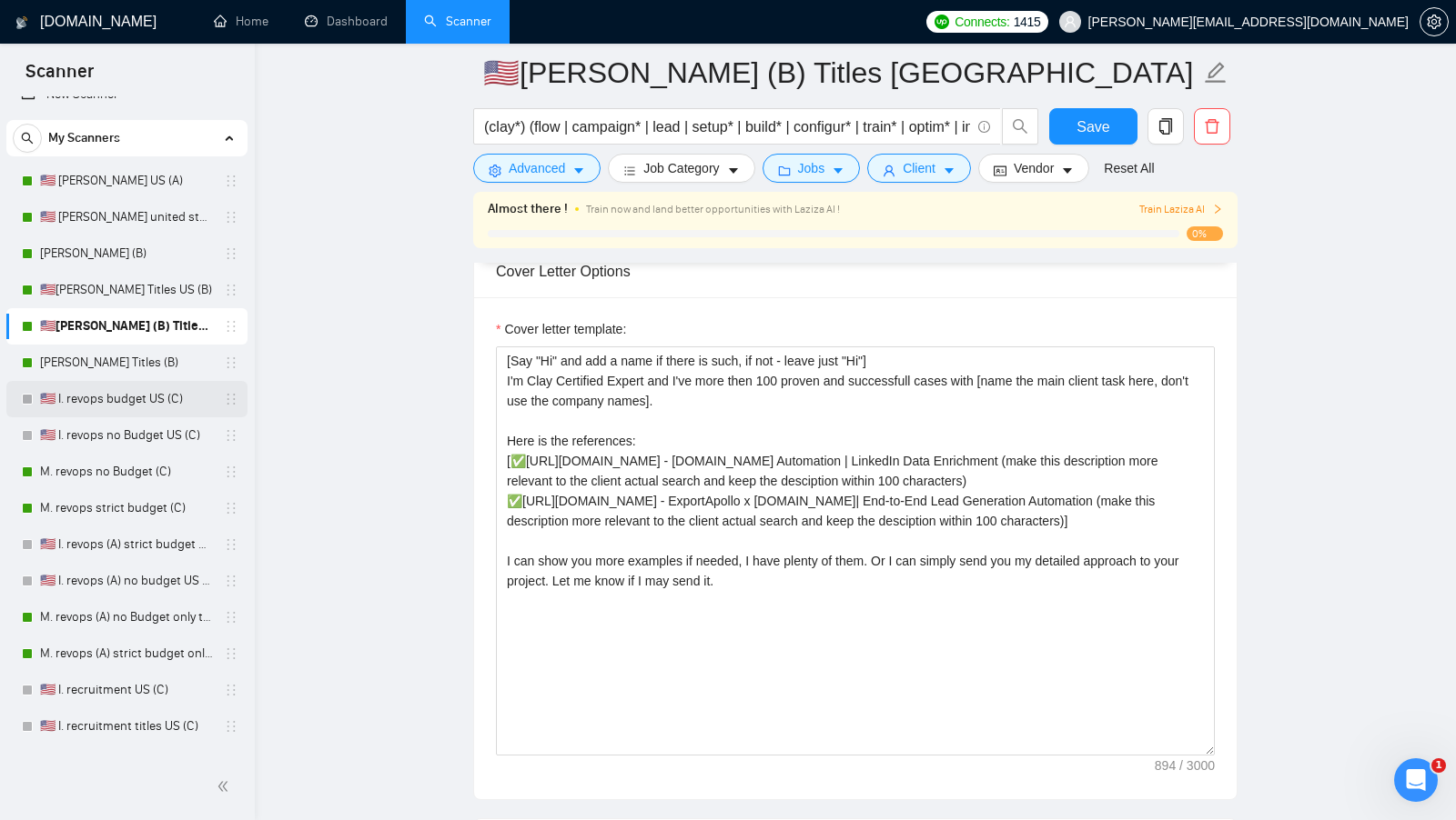
click at [152, 392] on link "🇺🇸 I. revops budget US (C)" at bounding box center [127, 399] width 173 height 37
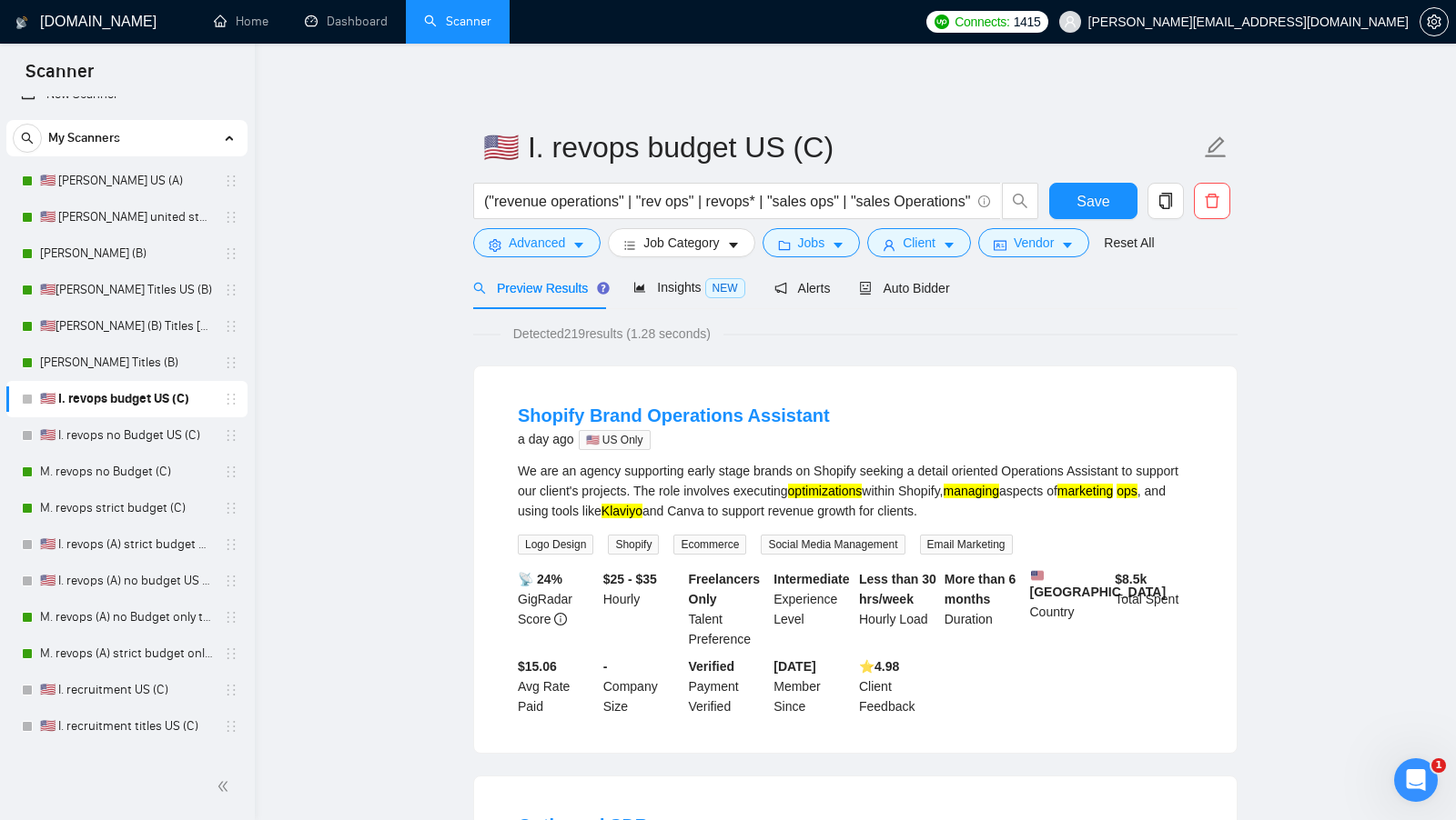
click at [971, 293] on div "Preview Results Insights NEW Alerts Auto Bidder" at bounding box center [855, 288] width 765 height 42
click at [949, 293] on span "Auto Bidder" at bounding box center [904, 288] width 91 height 14
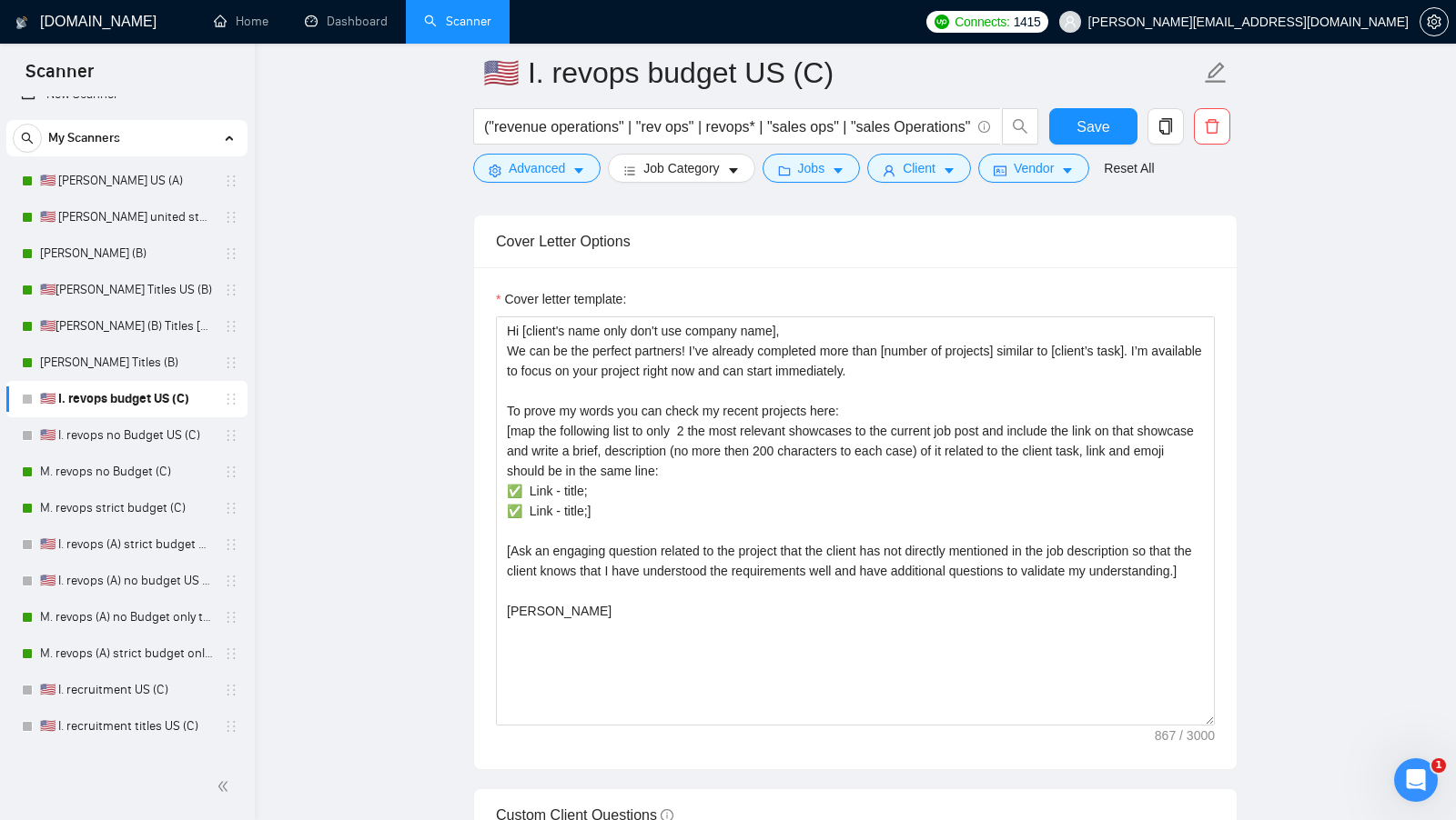
scroll to position [1864, 0]
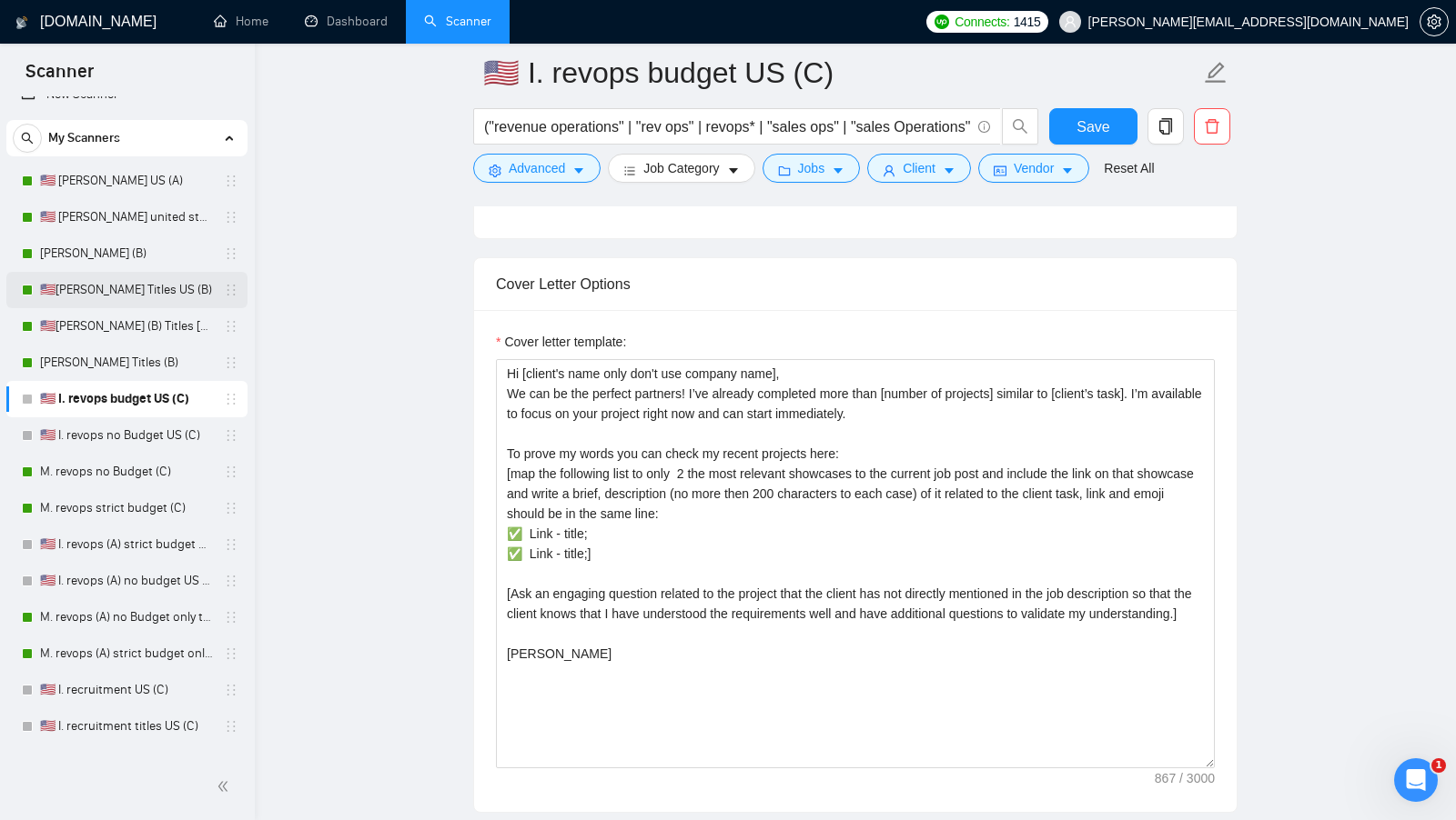
click at [153, 289] on link "🇺🇸[PERSON_NAME] Titles US (B)" at bounding box center [127, 290] width 173 height 37
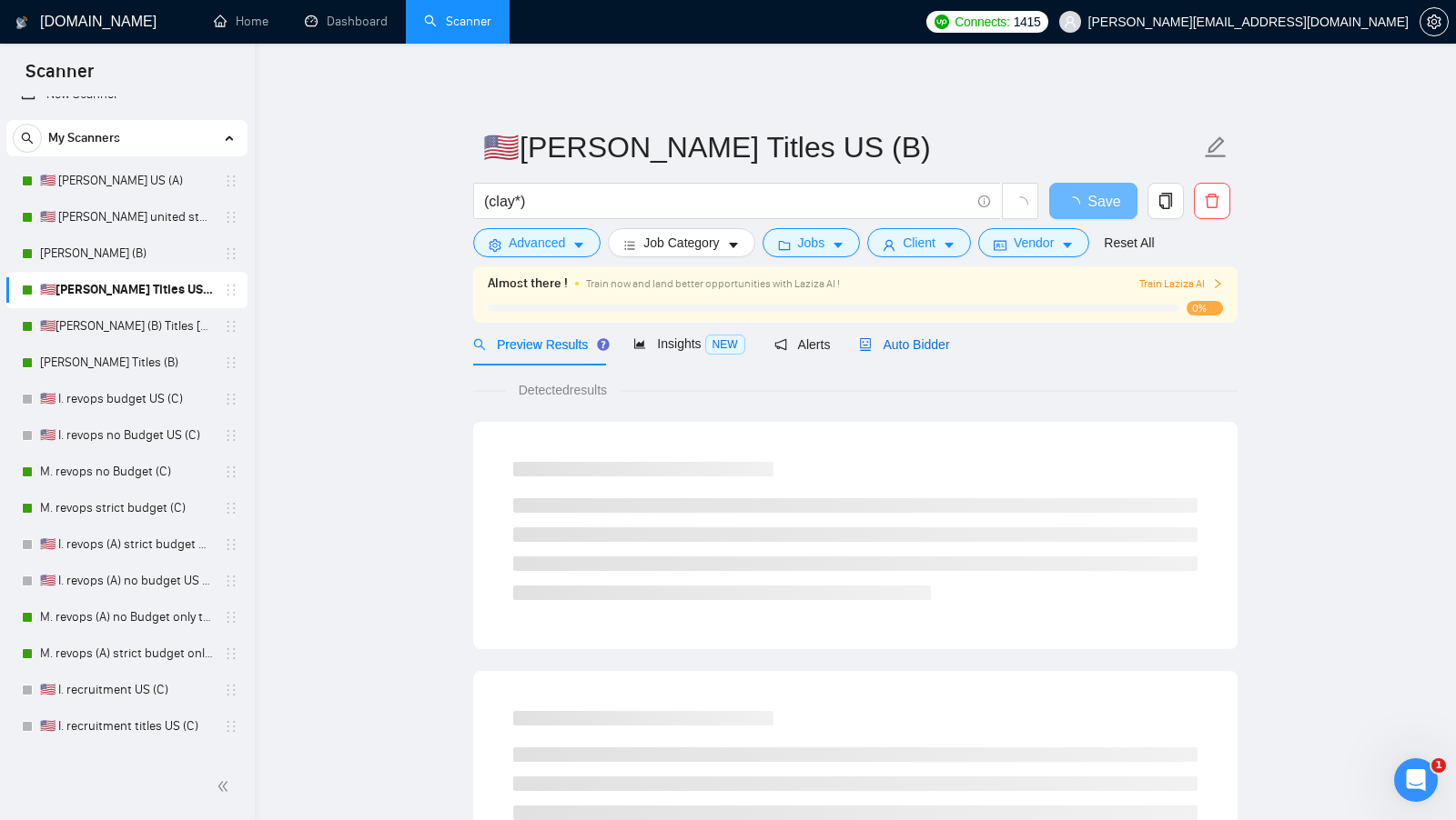
click at [935, 349] on span "Auto Bidder" at bounding box center [904, 345] width 91 height 14
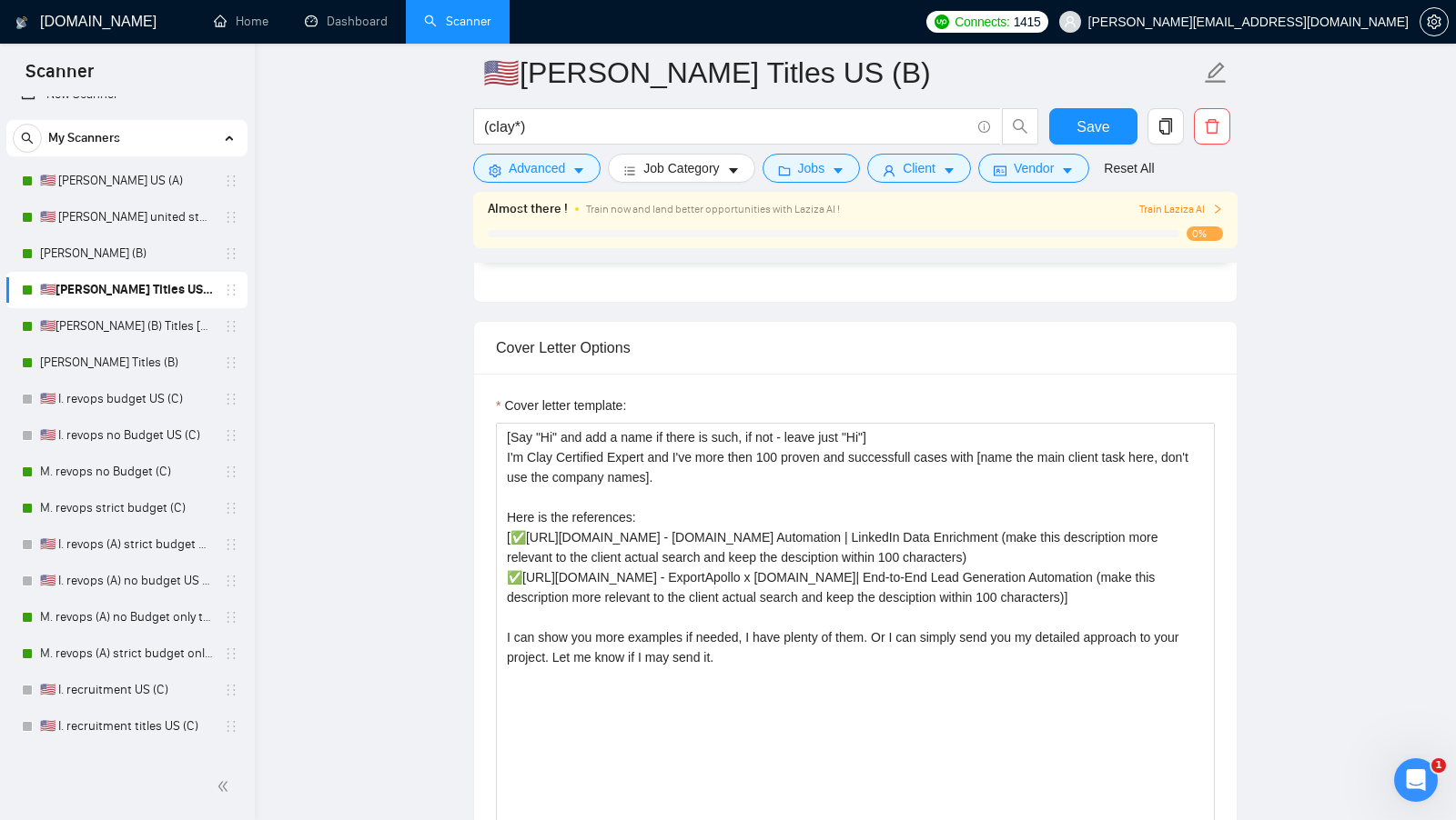
scroll to position [1804, 0]
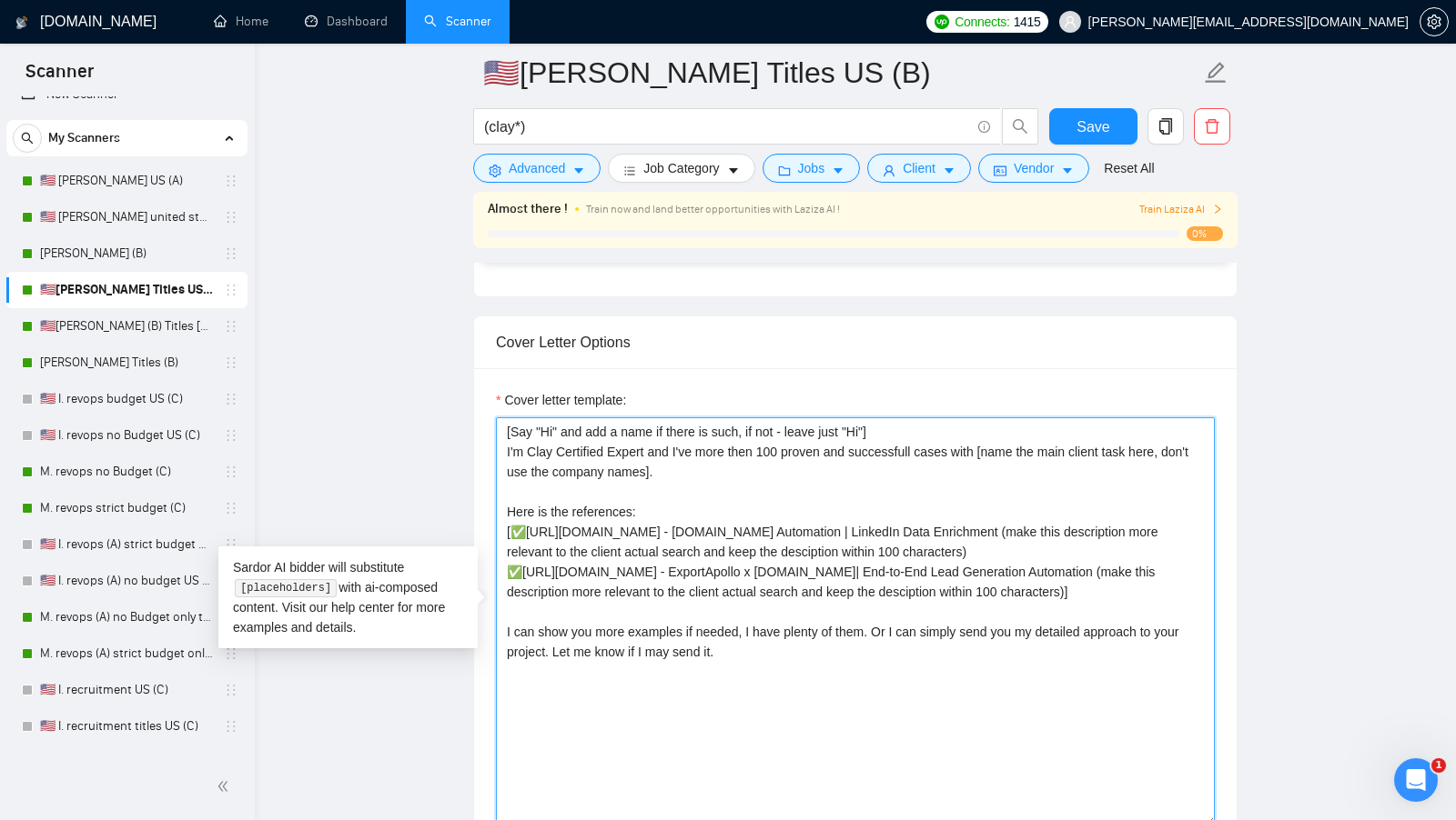
drag, startPoint x: 773, startPoint y: 617, endPoint x: 500, endPoint y: 521, distance: 289.4
click at [500, 521] on textarea "[Say "Hi" and add a name if there is such, if not - leave just "Hi"] I'm Clay C…" at bounding box center [855, 622] width 718 height 409
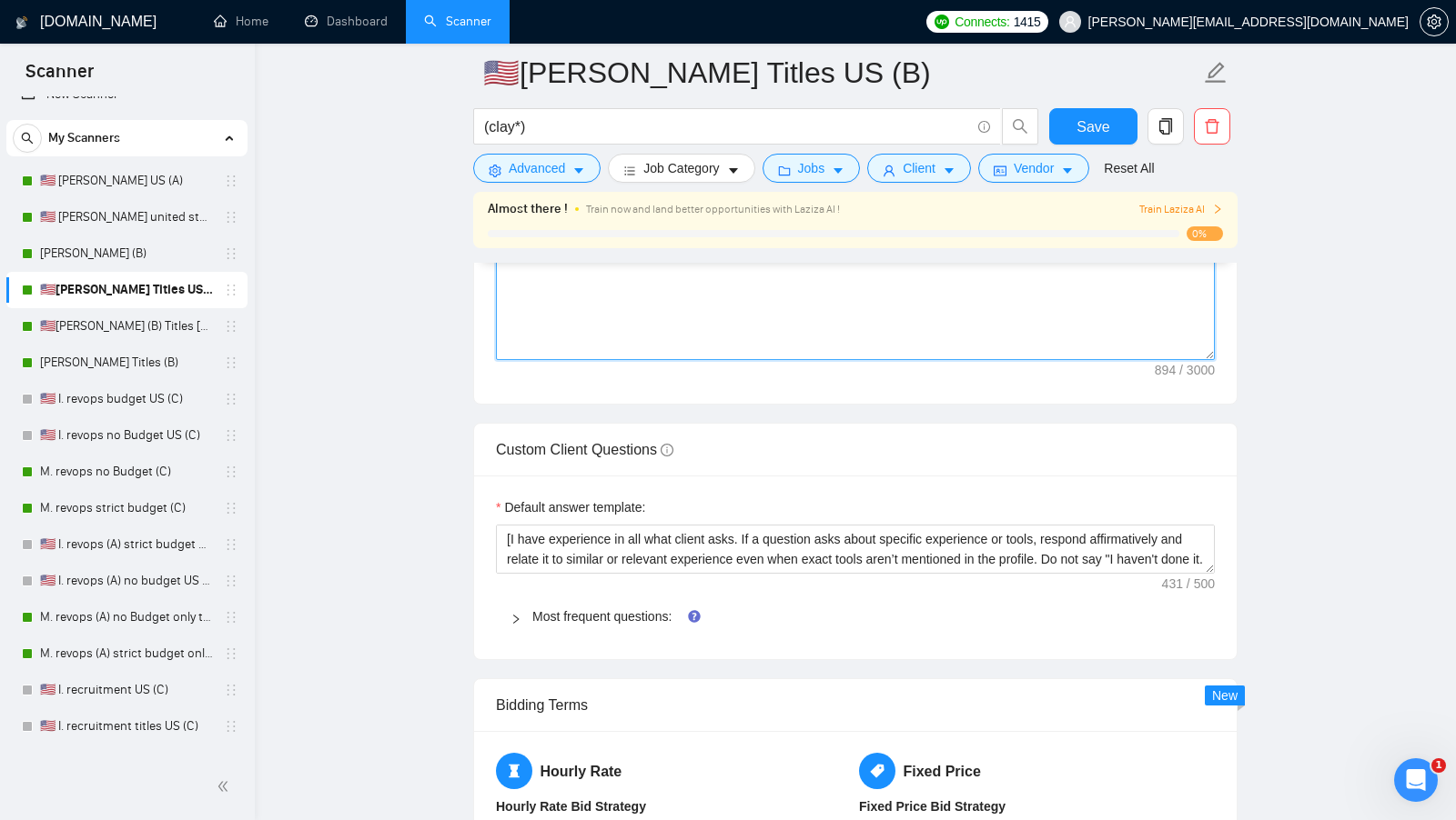
scroll to position [2271, 0]
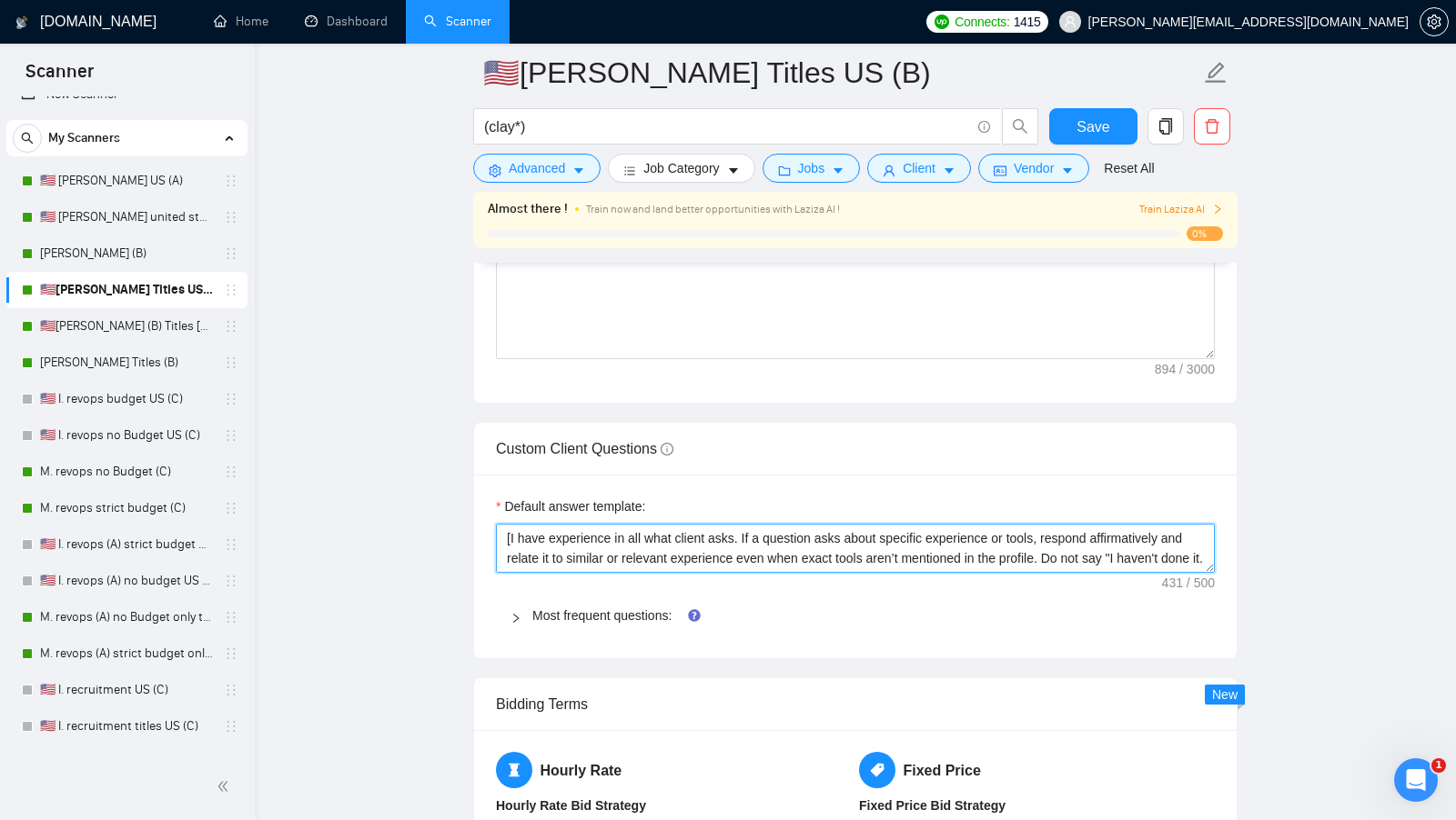
click at [662, 534] on textarea "[I have experience in all what client asks. If a question asks about specific e…" at bounding box center [855, 548] width 718 height 49
click at [661, 534] on textarea "[I have experience in all what client asks. If a question asks about specific e…" at bounding box center [855, 548] width 718 height 49
paste textarea "use the most relevant showcase from my portfolio to describe my experience, inc…"
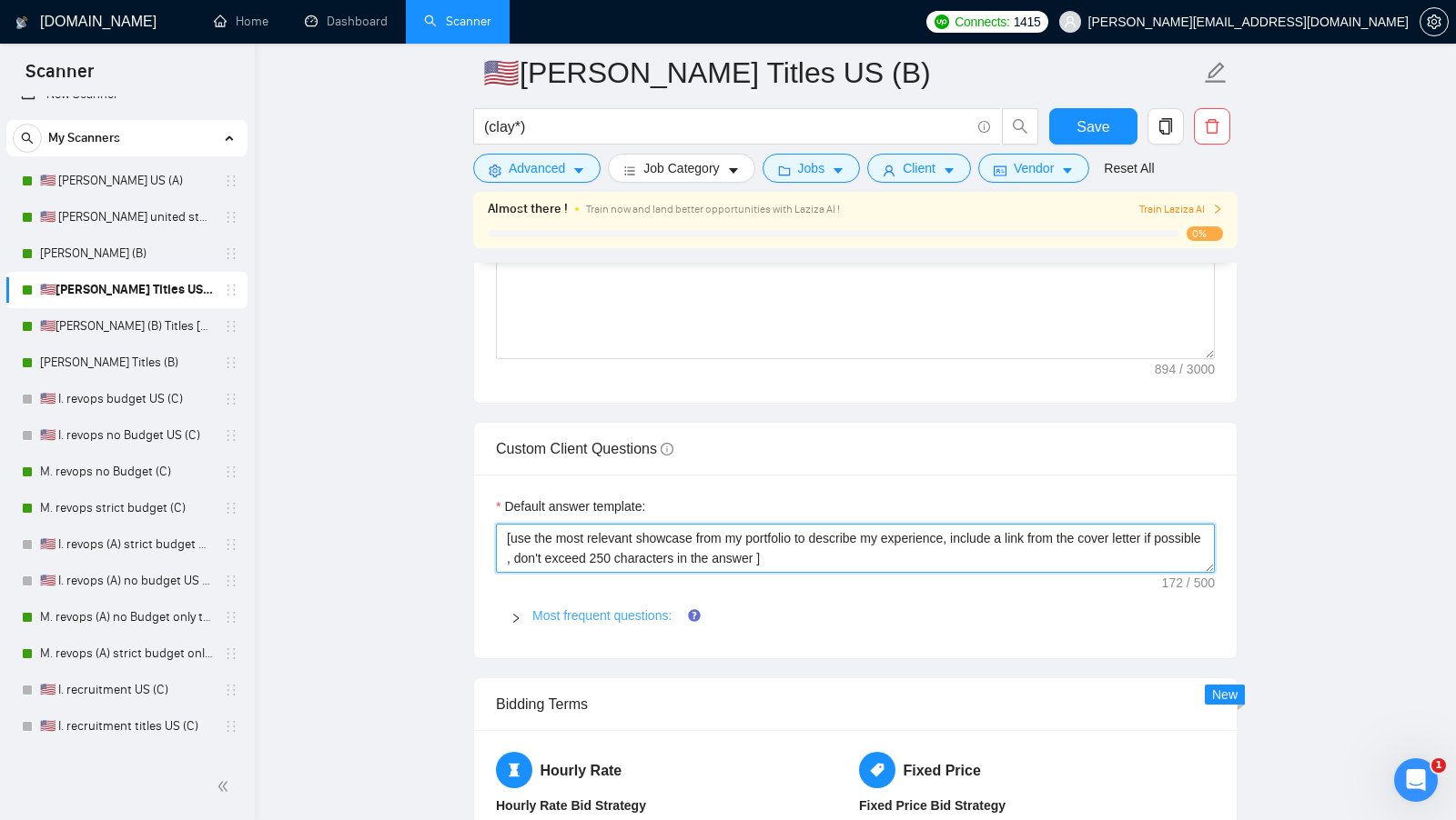
type textarea "[use the most relevant showcase from my portfolio to describe my experience, in…"
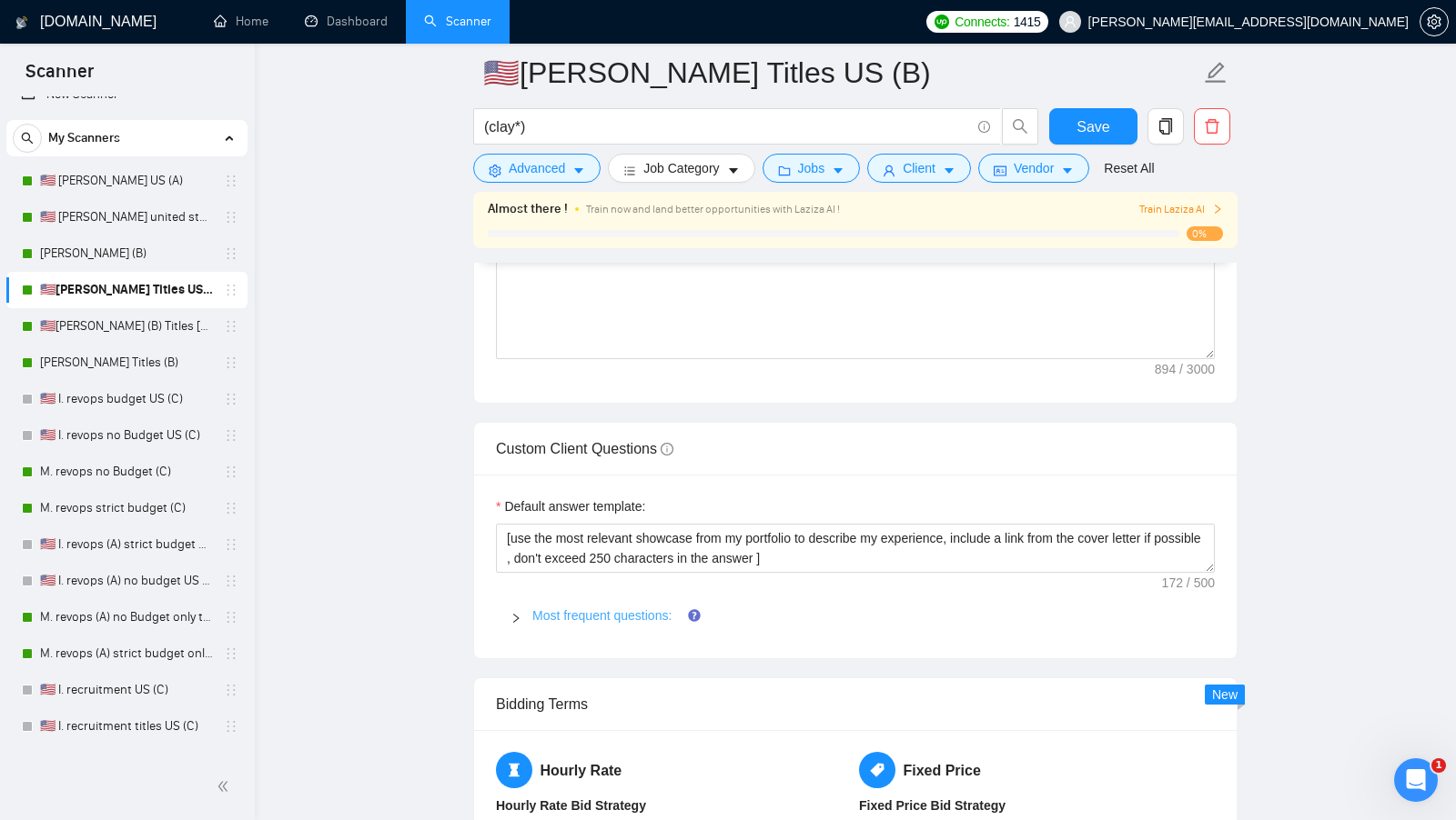
click at [592, 608] on link "Most frequent questions:" at bounding box center [602, 615] width 140 height 14
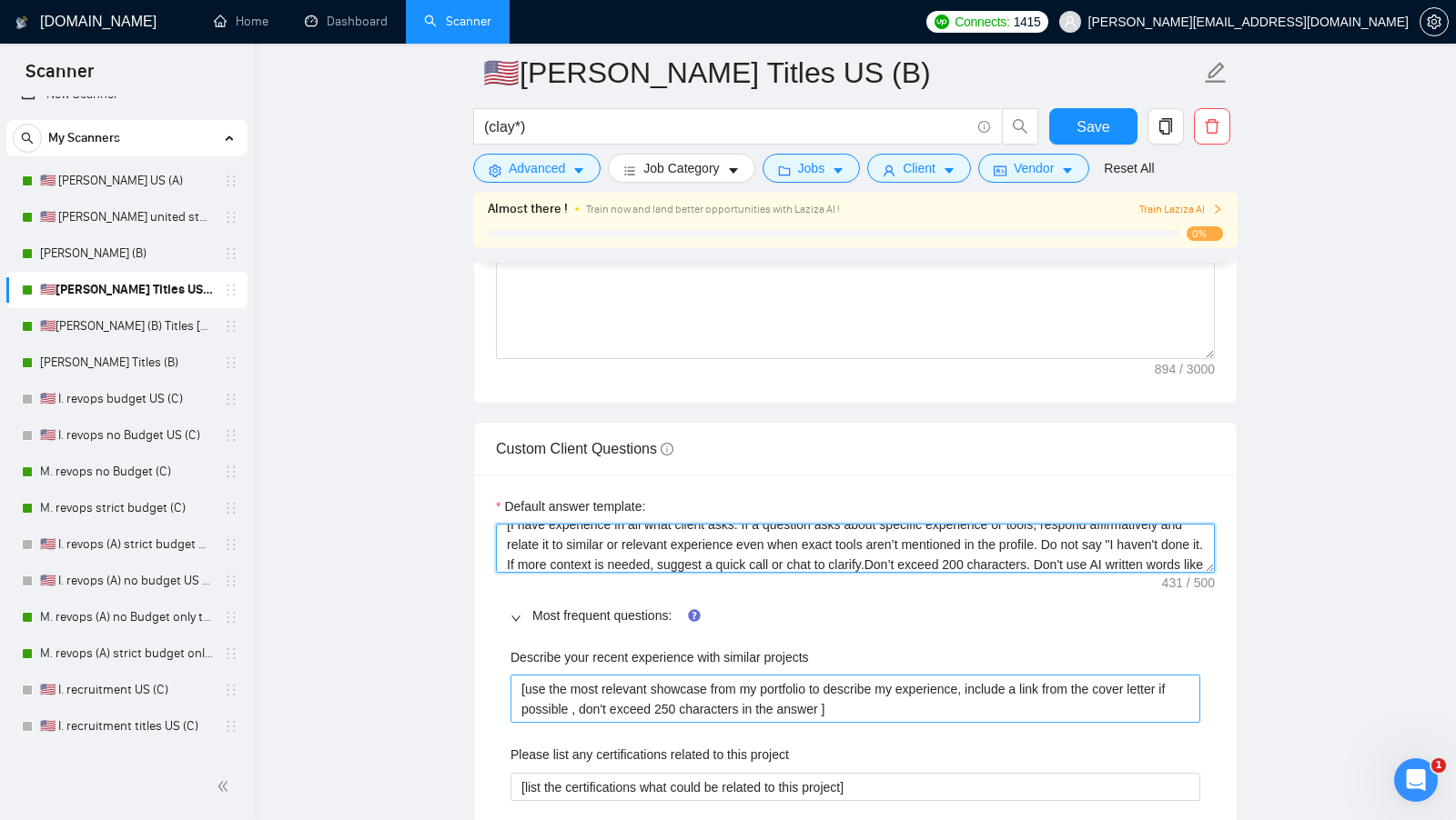
type textarea "[I have experience in all what client asks. If a question asks about specific e…"
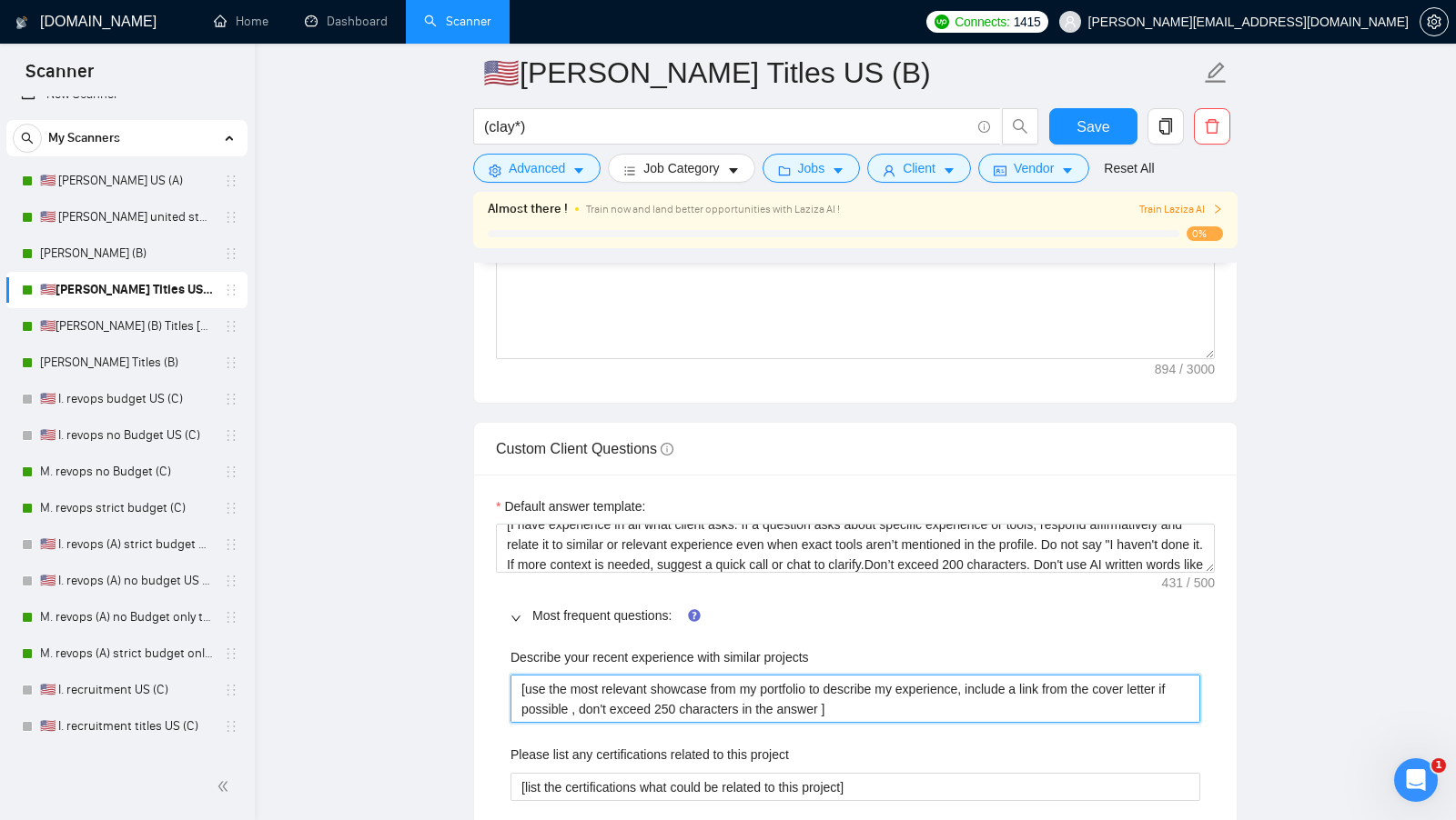
click at [596, 675] on projects "[use the most relevant showcase from my portfolio to describe my experience, in…" at bounding box center [855, 699] width 689 height 48
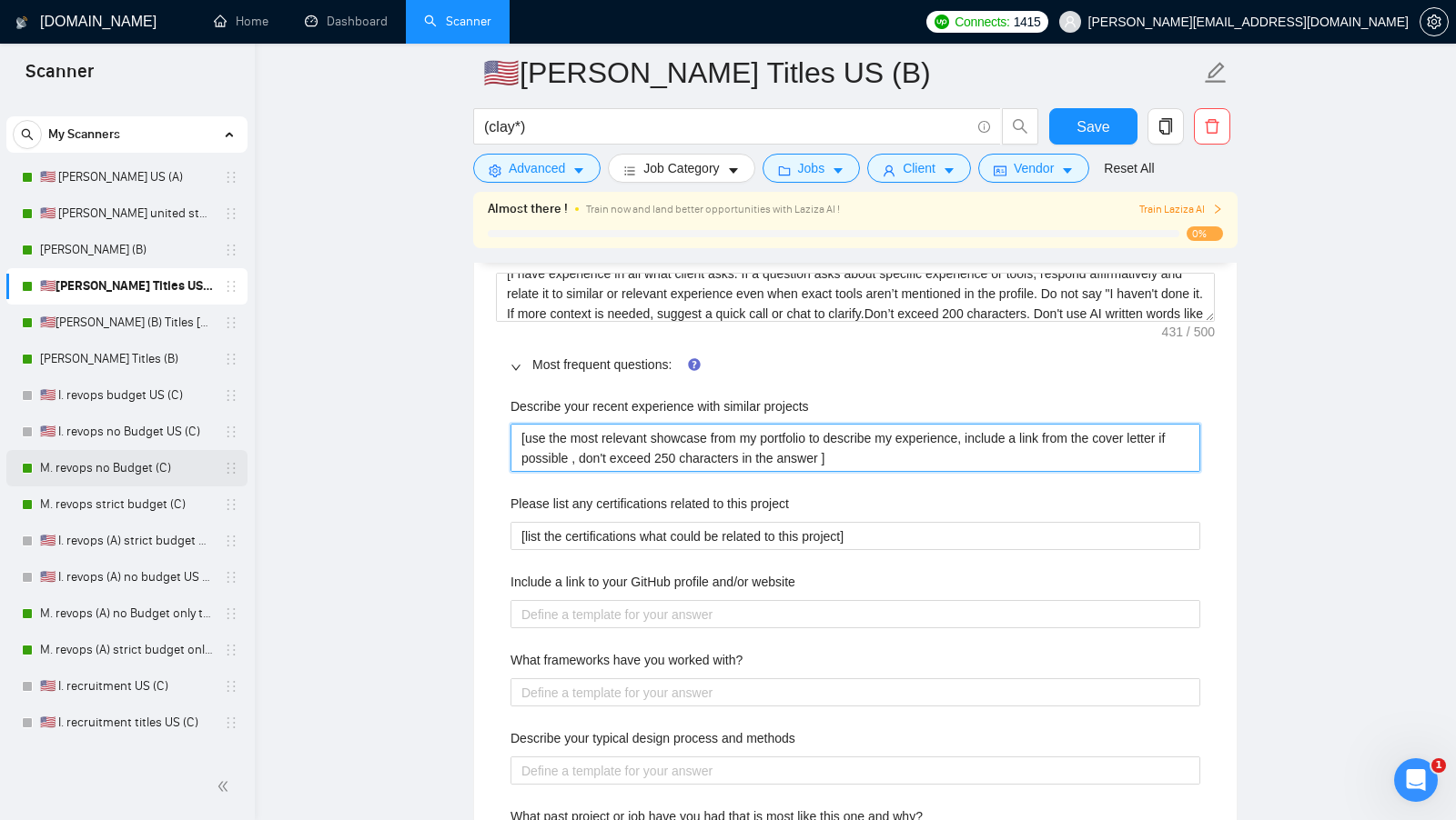
scroll to position [0, 0]
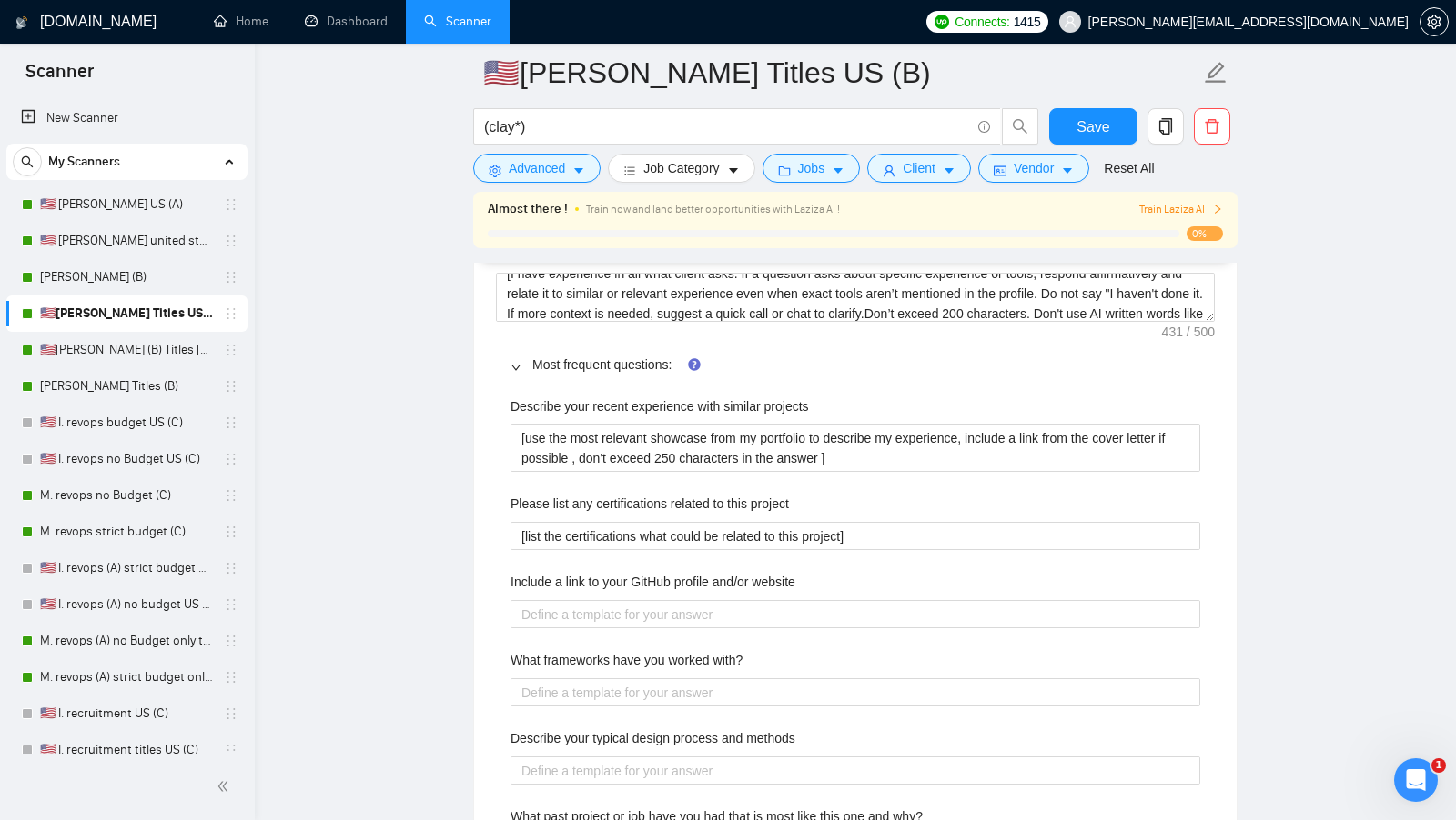
click at [335, 384] on main "🇺🇸I. Clay Titles US (B) (clay*) Save Advanced Job Category Jobs Client Vendor R…" at bounding box center [855, 395] width 1143 height 5688
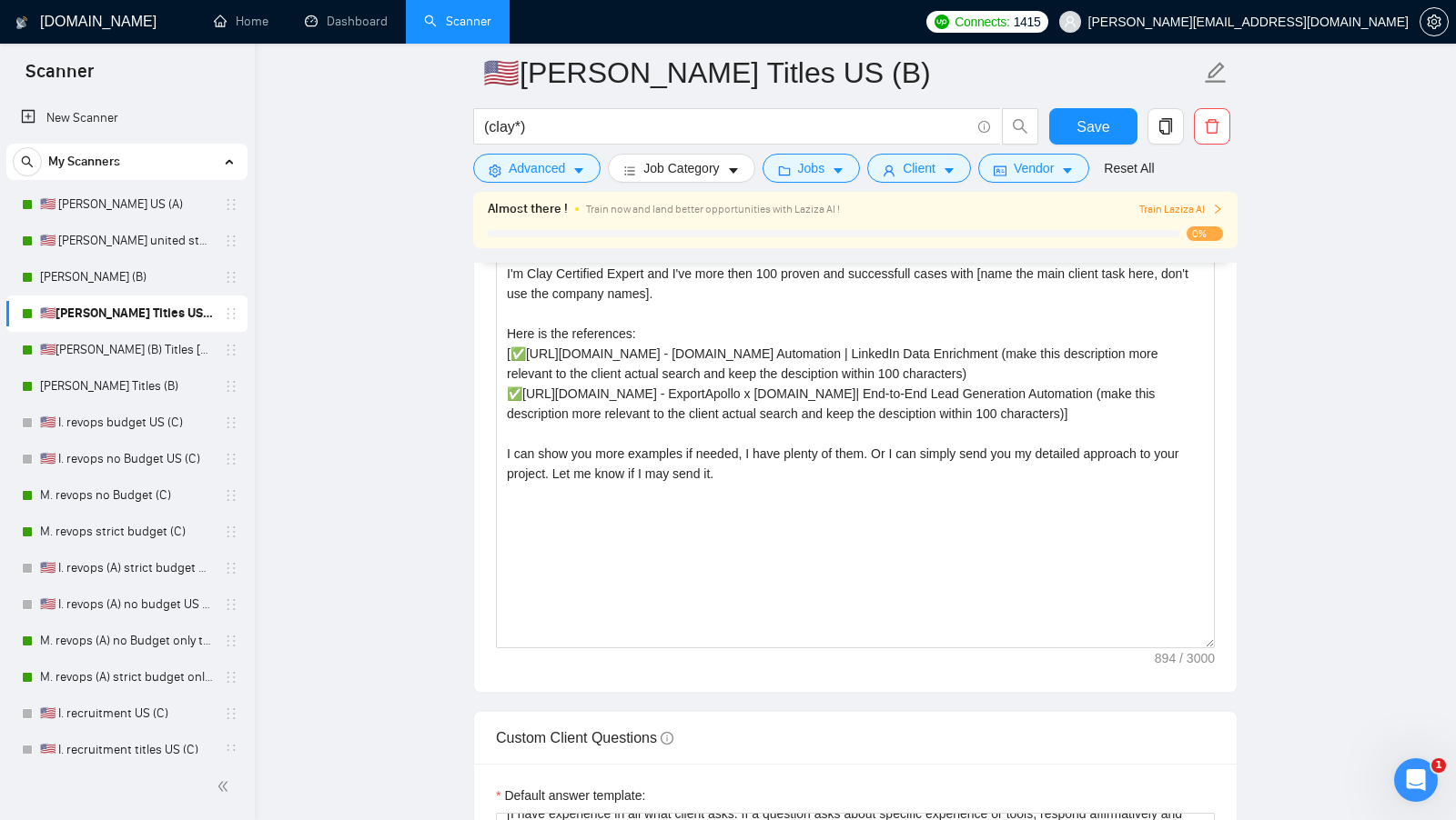
scroll to position [1978, 0]
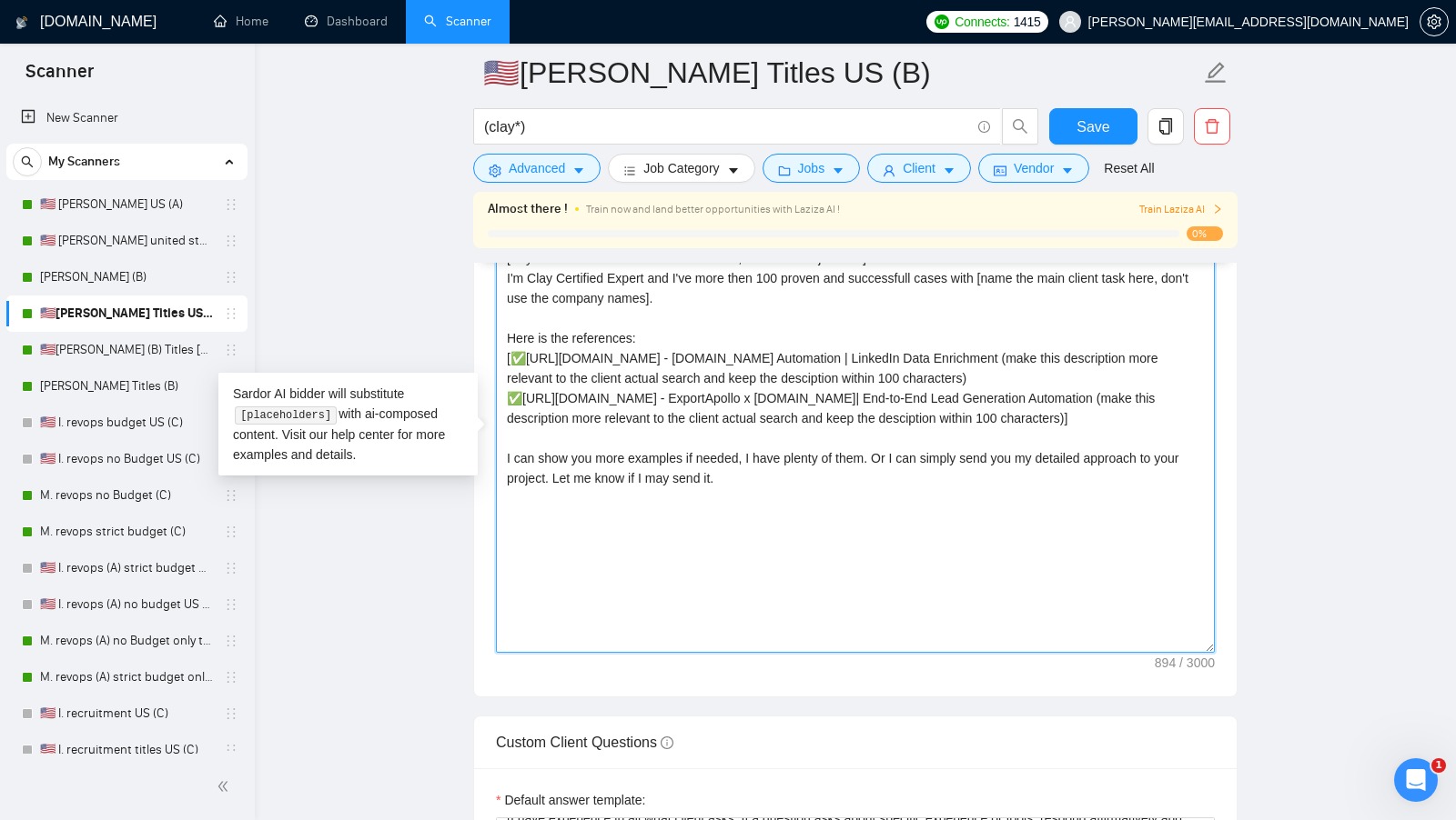
drag, startPoint x: 819, startPoint y: 448, endPoint x: 497, endPoint y: 350, distance: 336.6
click at [497, 350] on textarea "[Say "Hi" and add a name if there is such, if not - leave just "Hi"] I'm Clay C…" at bounding box center [855, 448] width 718 height 409
paste textarea "use the most relevant showcase from my portfolio to describe my experience, inc…"
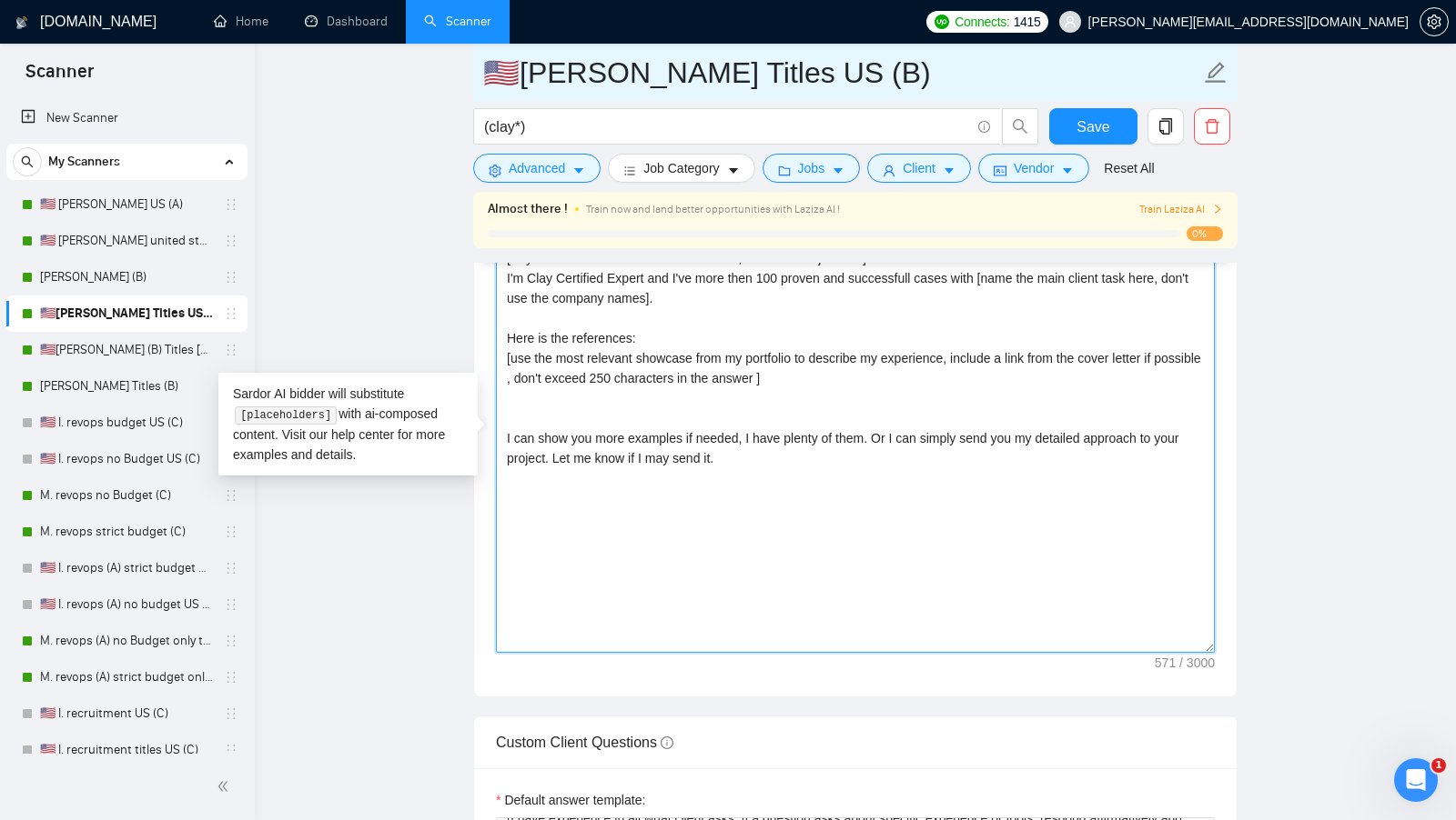
type textarea "[Say "Hi" and add a name if there is such, if not - leave just "Hi"] I'm Clay C…"
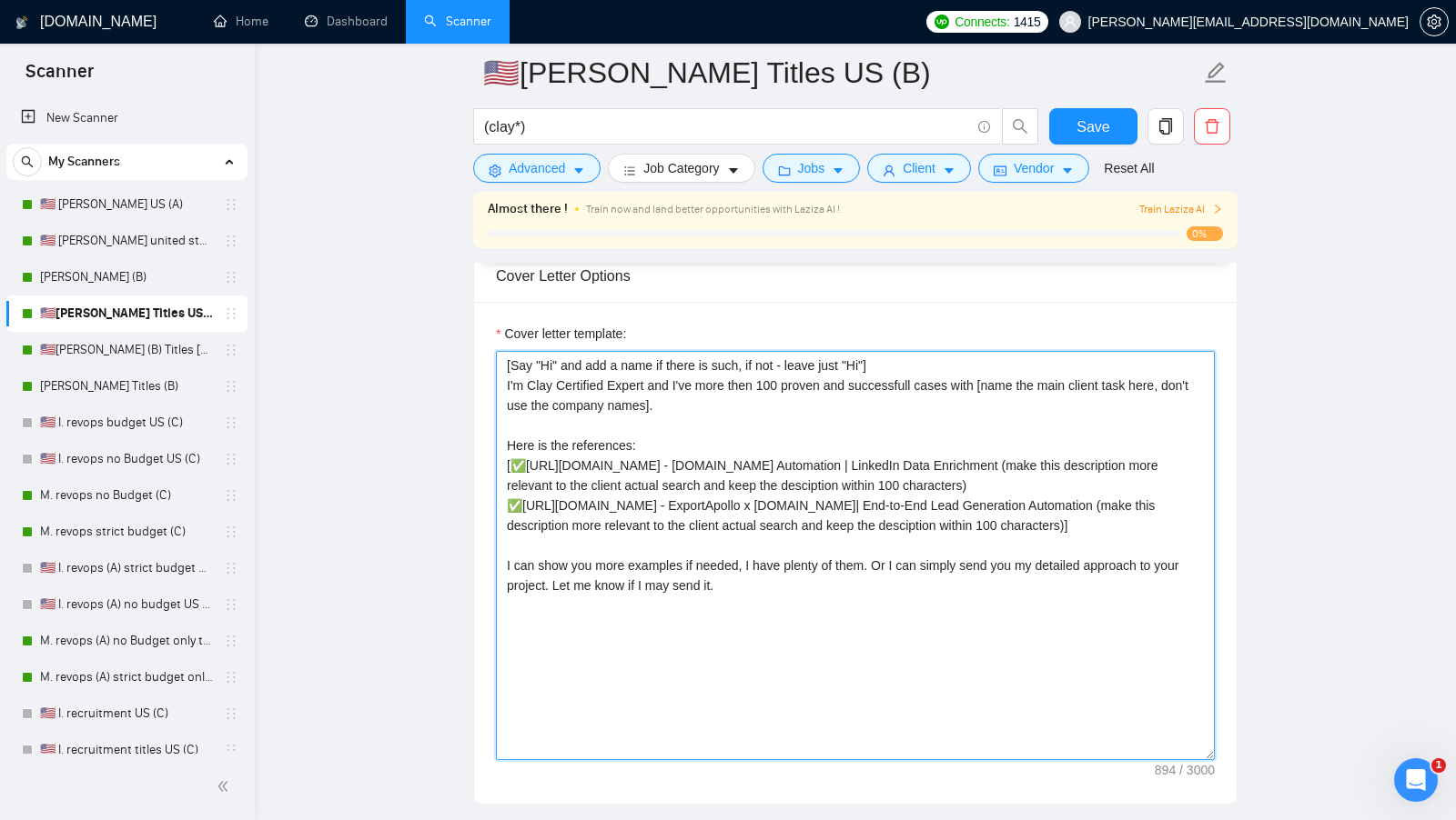
scroll to position [1877, 0]
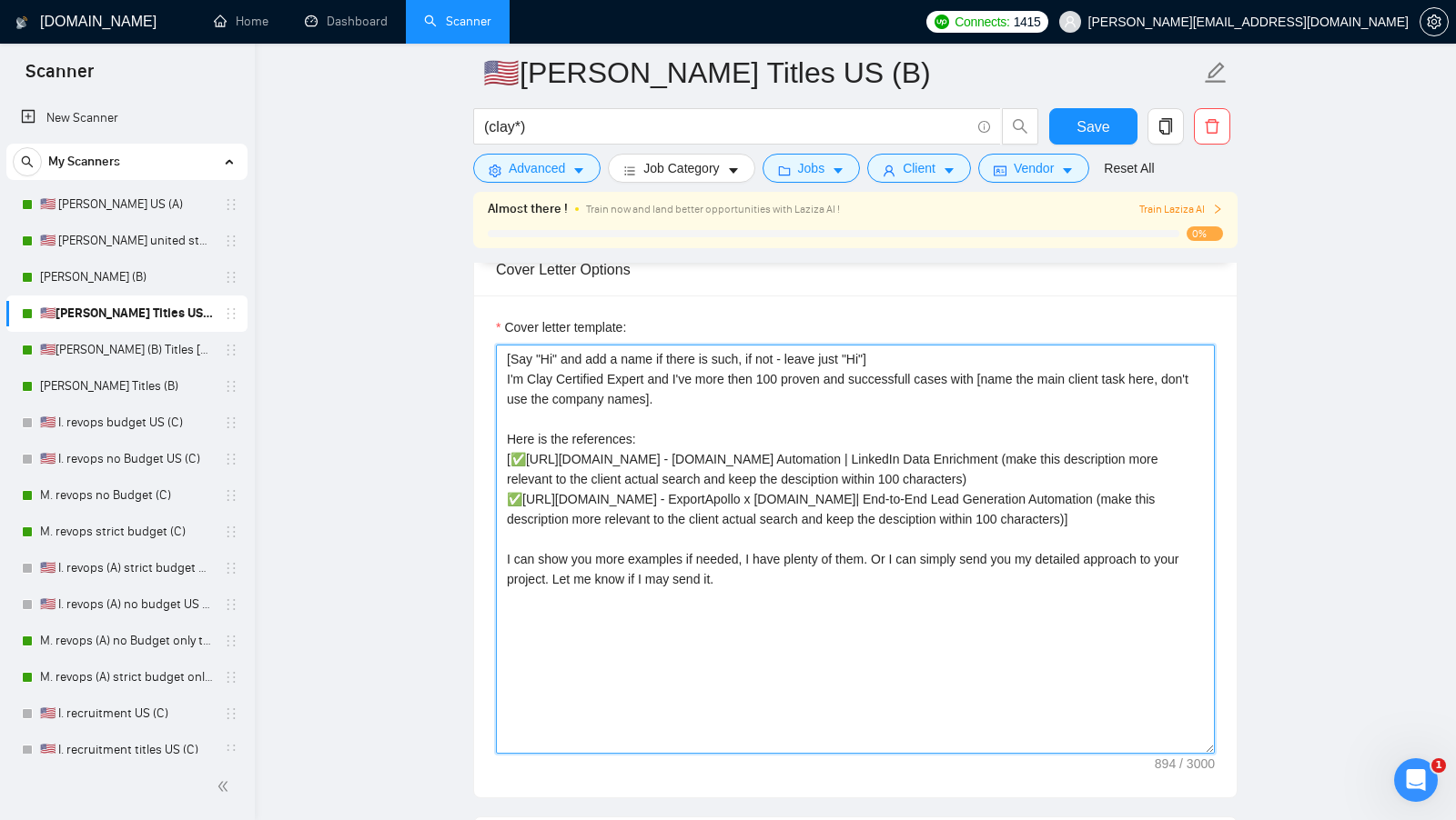
click at [746, 640] on textarea "[Say "Hi" and add a name if there is such, if not - leave just "Hi"] I'm Clay C…" at bounding box center [855, 549] width 718 height 409
drag, startPoint x: 756, startPoint y: 632, endPoint x: 470, endPoint y: 327, distance: 418.1
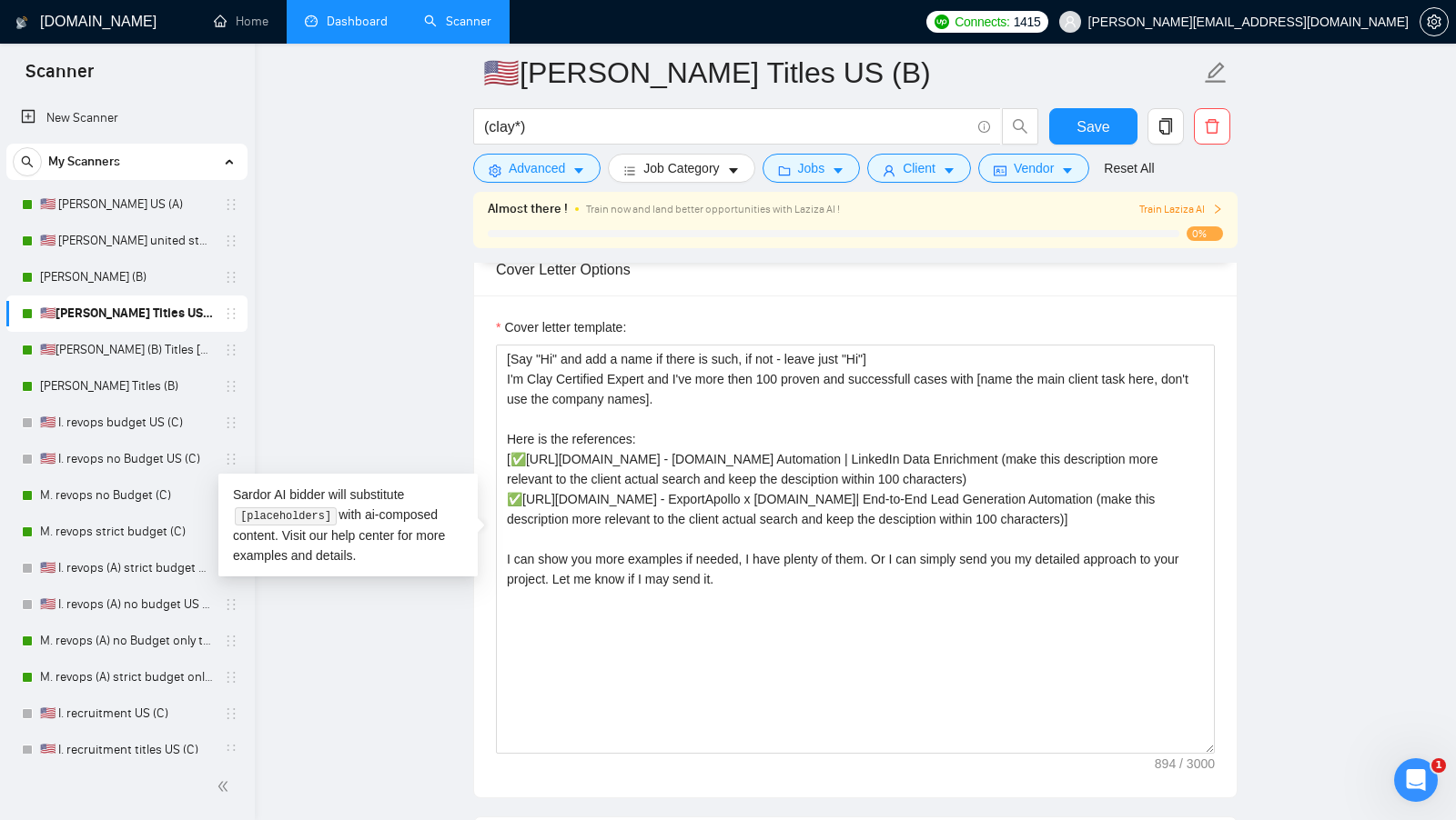
click at [354, 26] on link "Dashboard" at bounding box center [347, 21] width 83 height 15
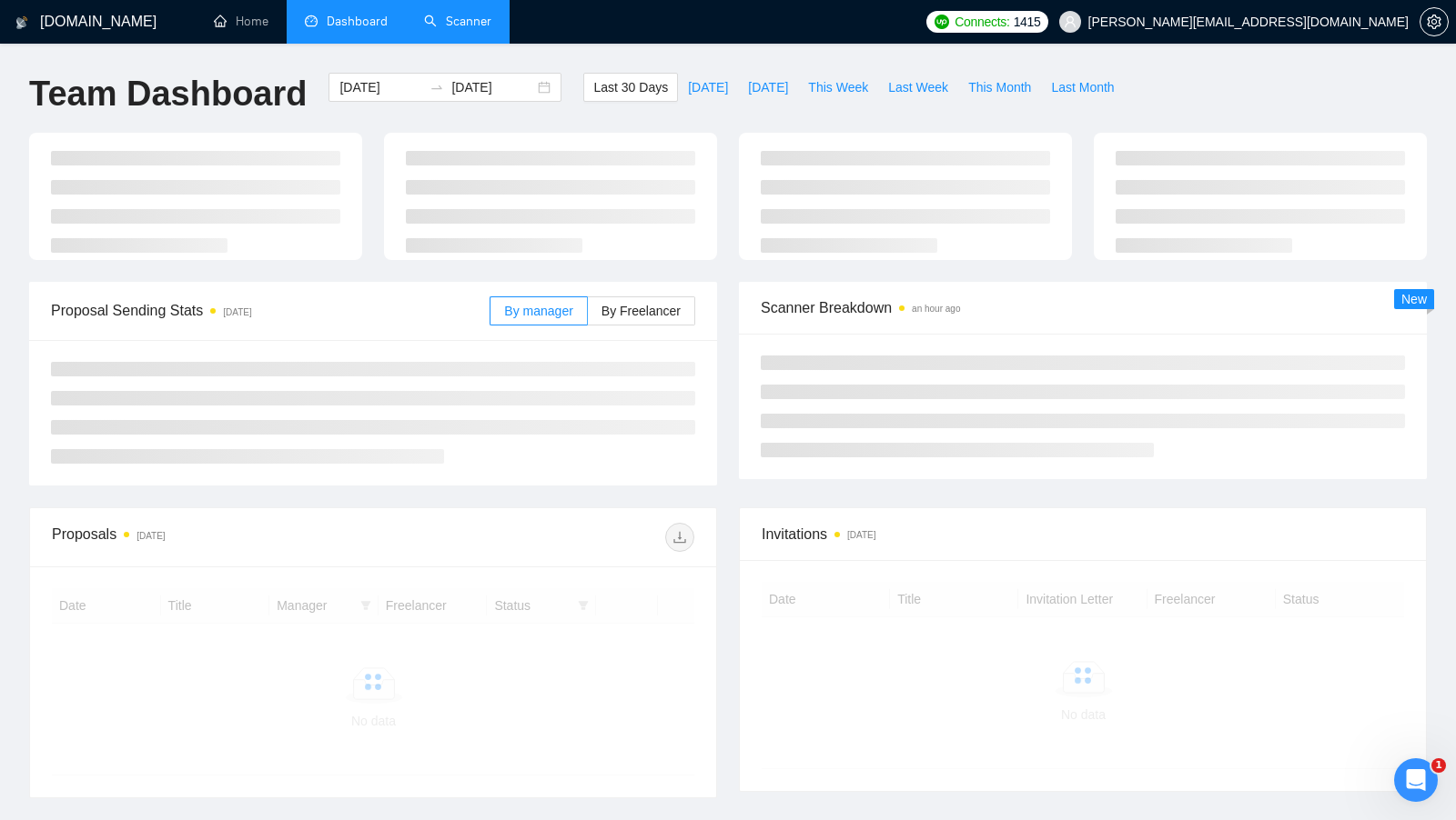
click at [486, 24] on link "Scanner" at bounding box center [457, 21] width 67 height 15
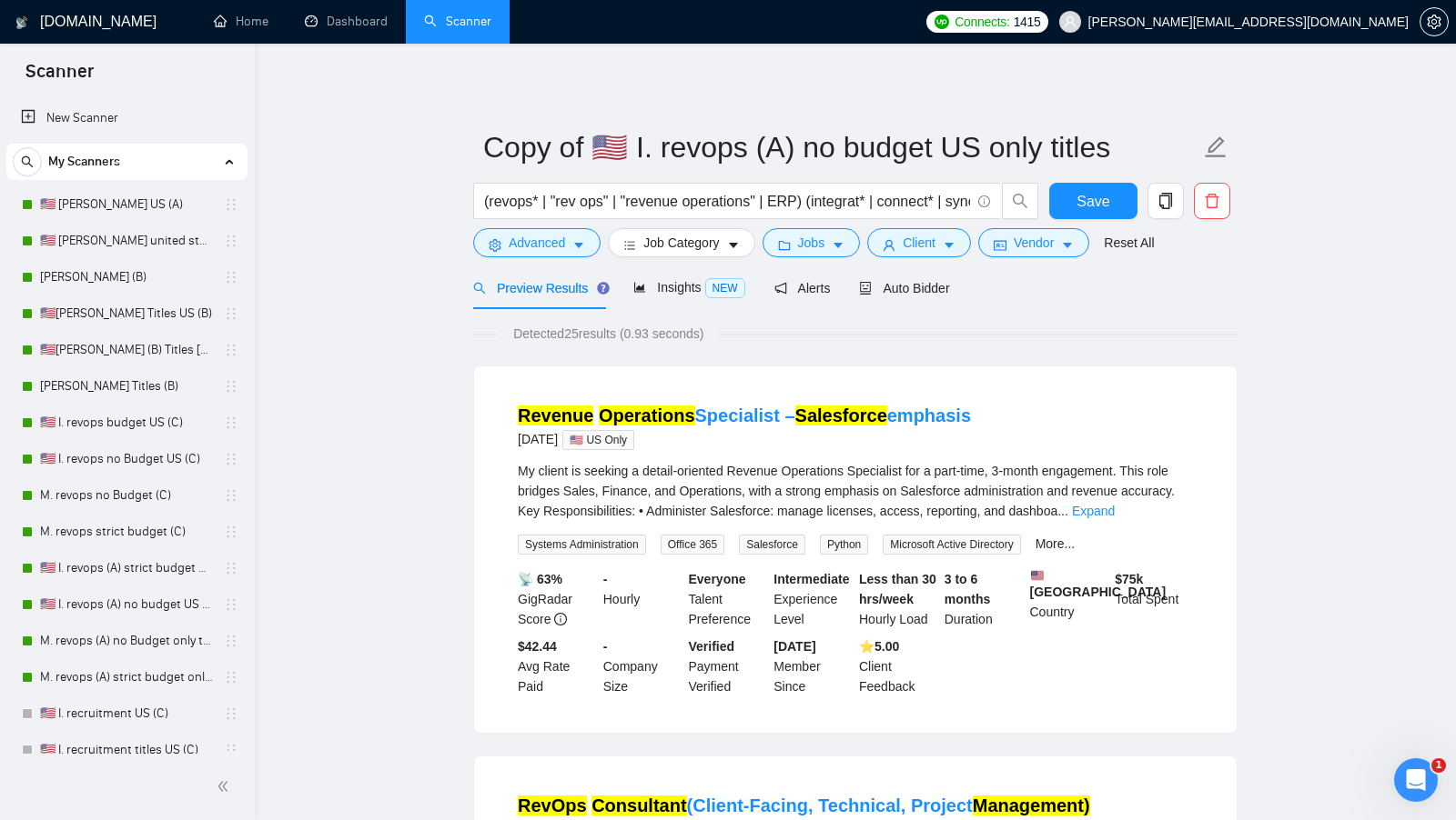
scroll to position [185, 0]
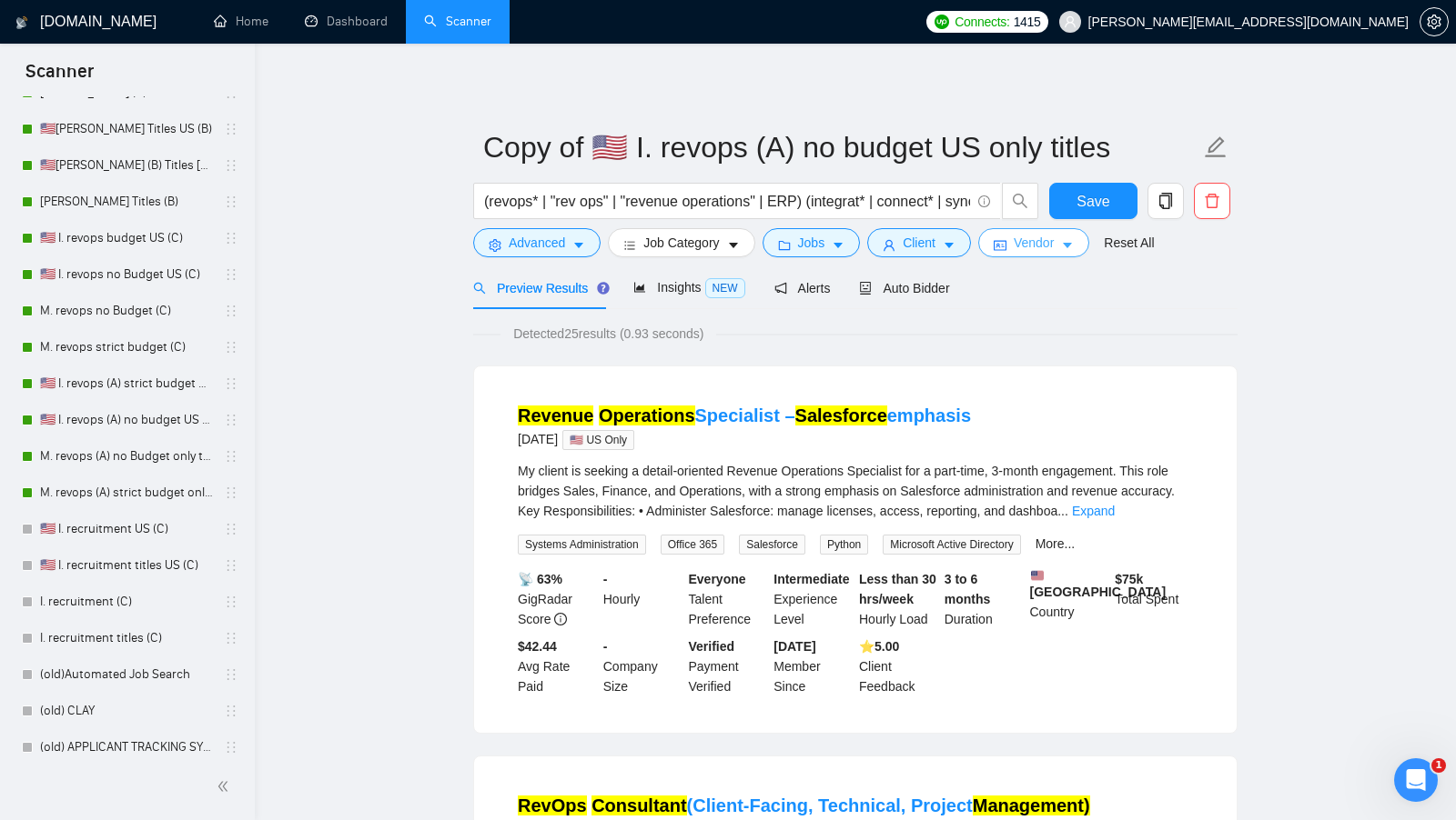
click at [1053, 243] on span "Vendor" at bounding box center [1033, 243] width 40 height 20
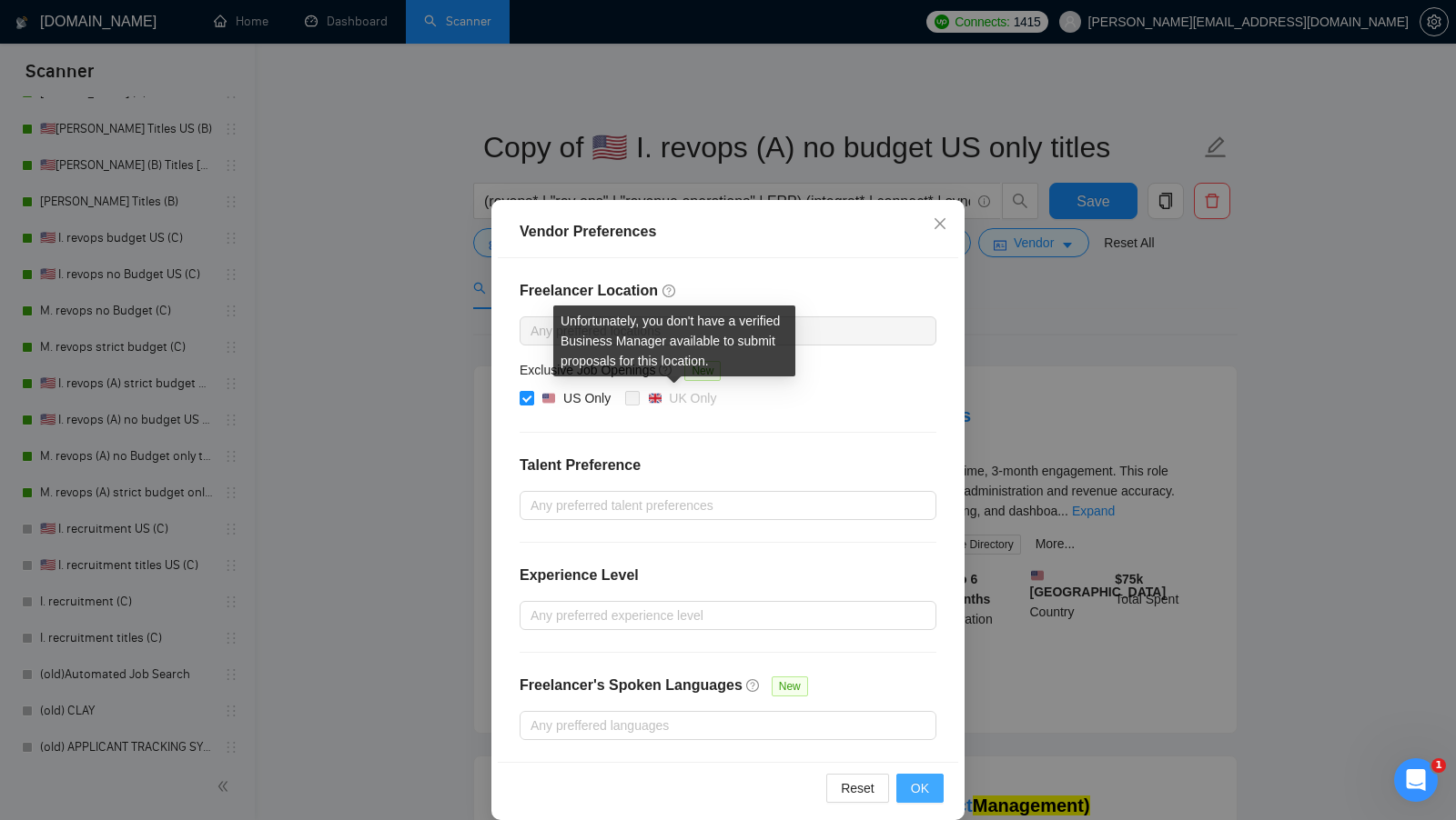
click at [602, 394] on div "US Only" at bounding box center [586, 397] width 47 height 20
click at [533, 394] on input "US Only" at bounding box center [525, 397] width 13 height 13
checkbox input "false"
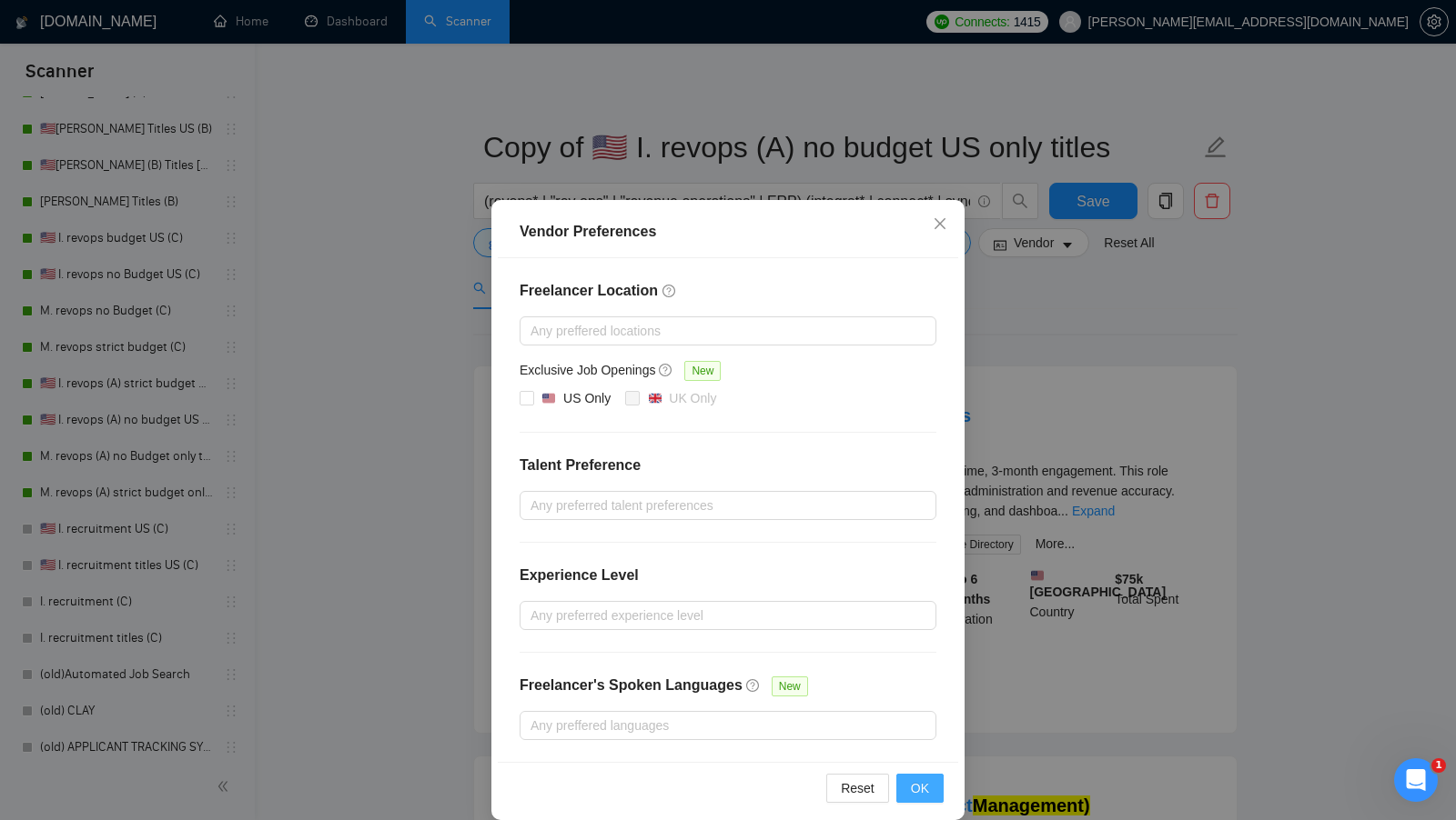
click at [923, 782] on span "OK" at bounding box center [920, 788] width 18 height 20
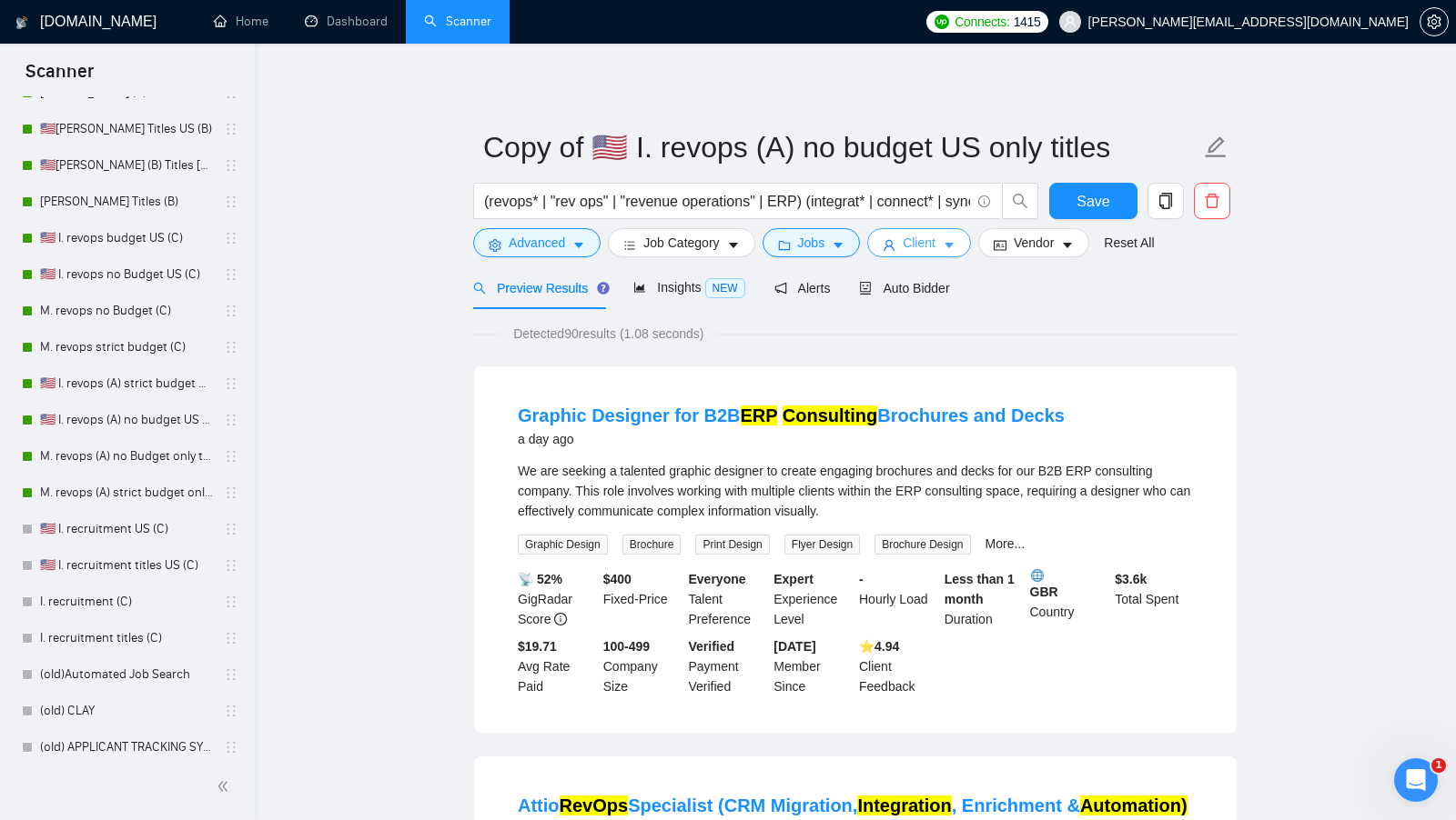
click at [910, 239] on span "Client" at bounding box center [919, 243] width 33 height 20
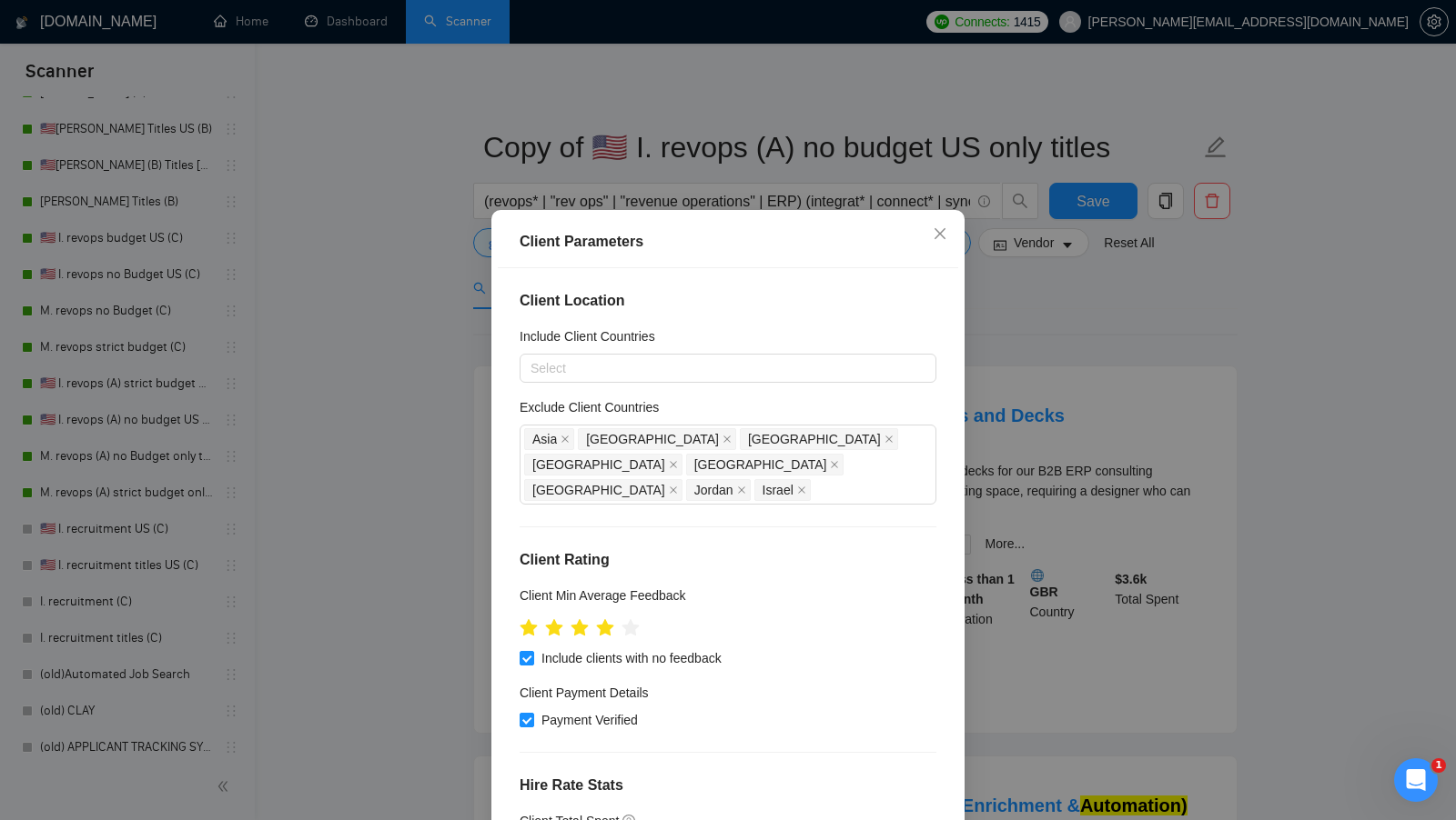
scroll to position [0, 0]
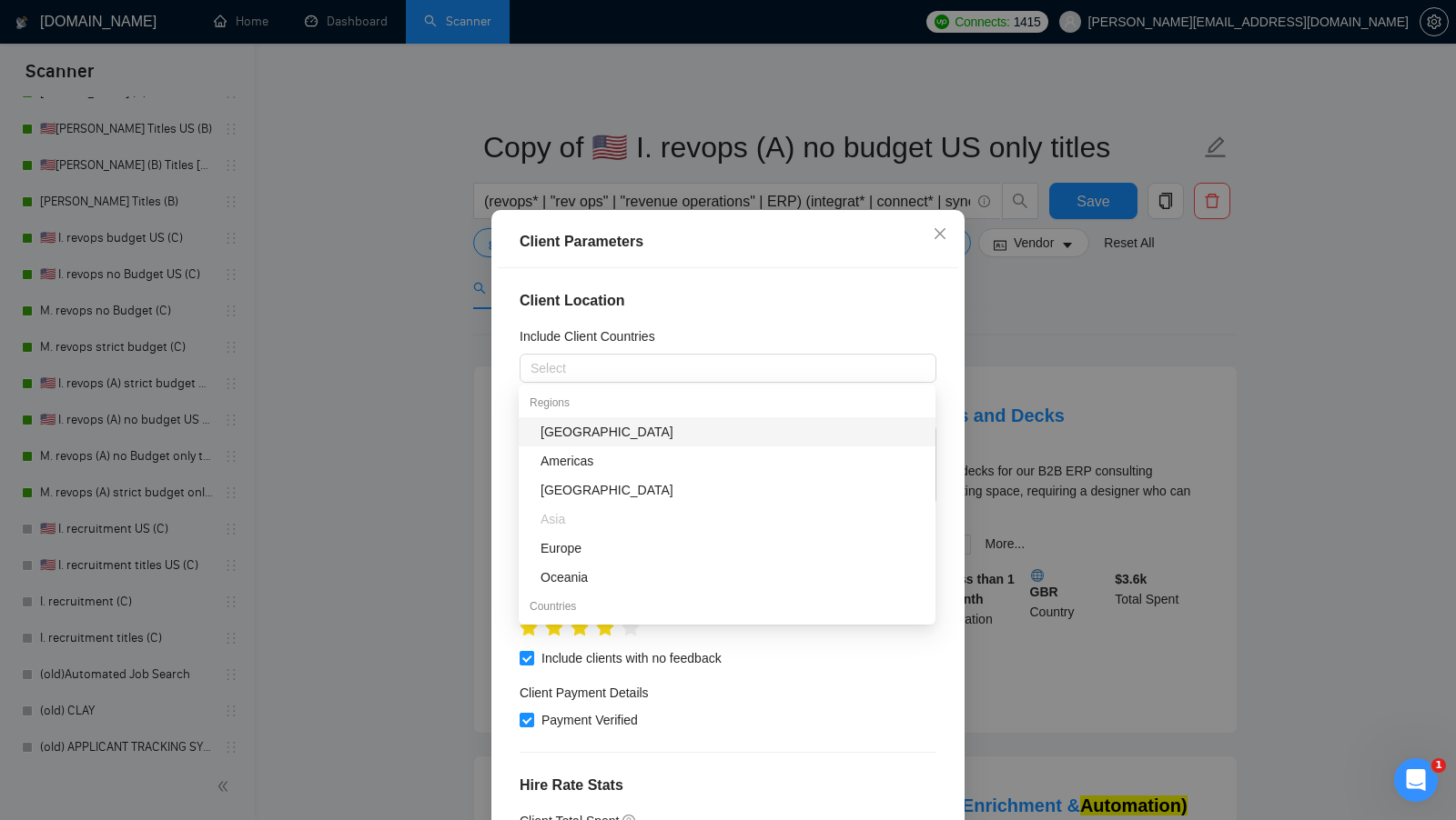
click at [676, 357] on div at bounding box center [718, 368] width 389 height 22
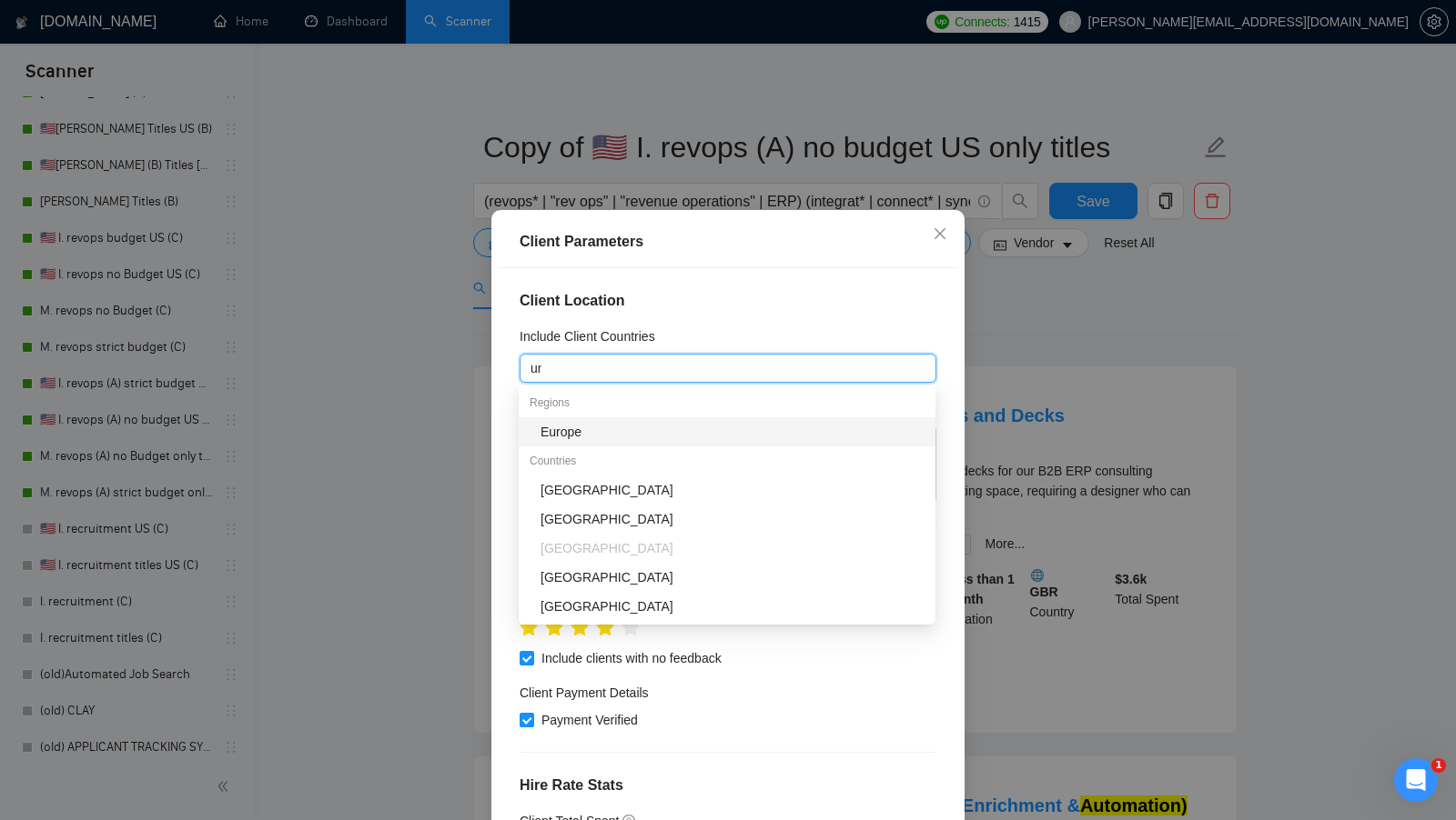
type input "unit"
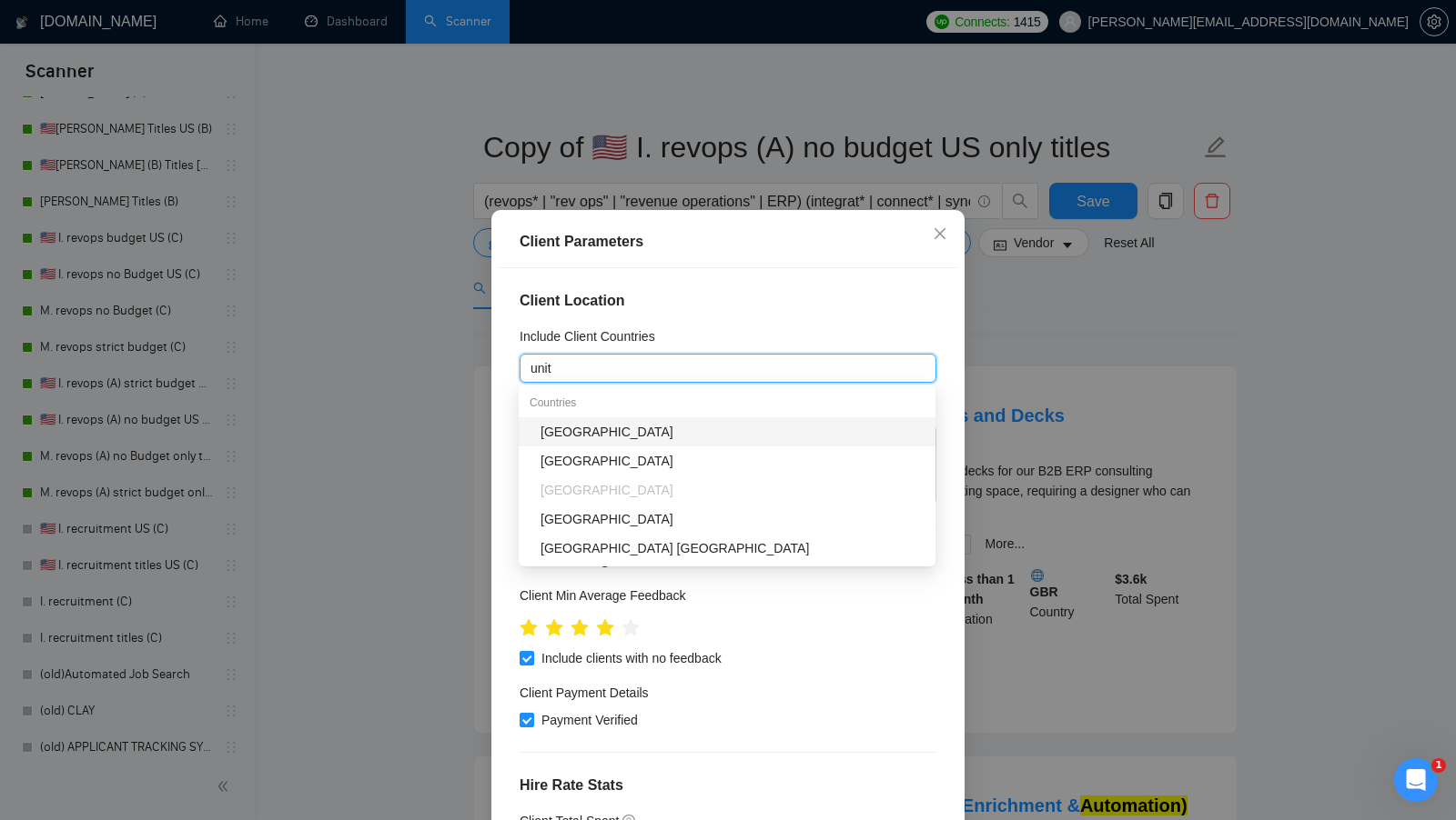
click at [657, 435] on div "[GEOGRAPHIC_DATA]" at bounding box center [732, 431] width 384 height 20
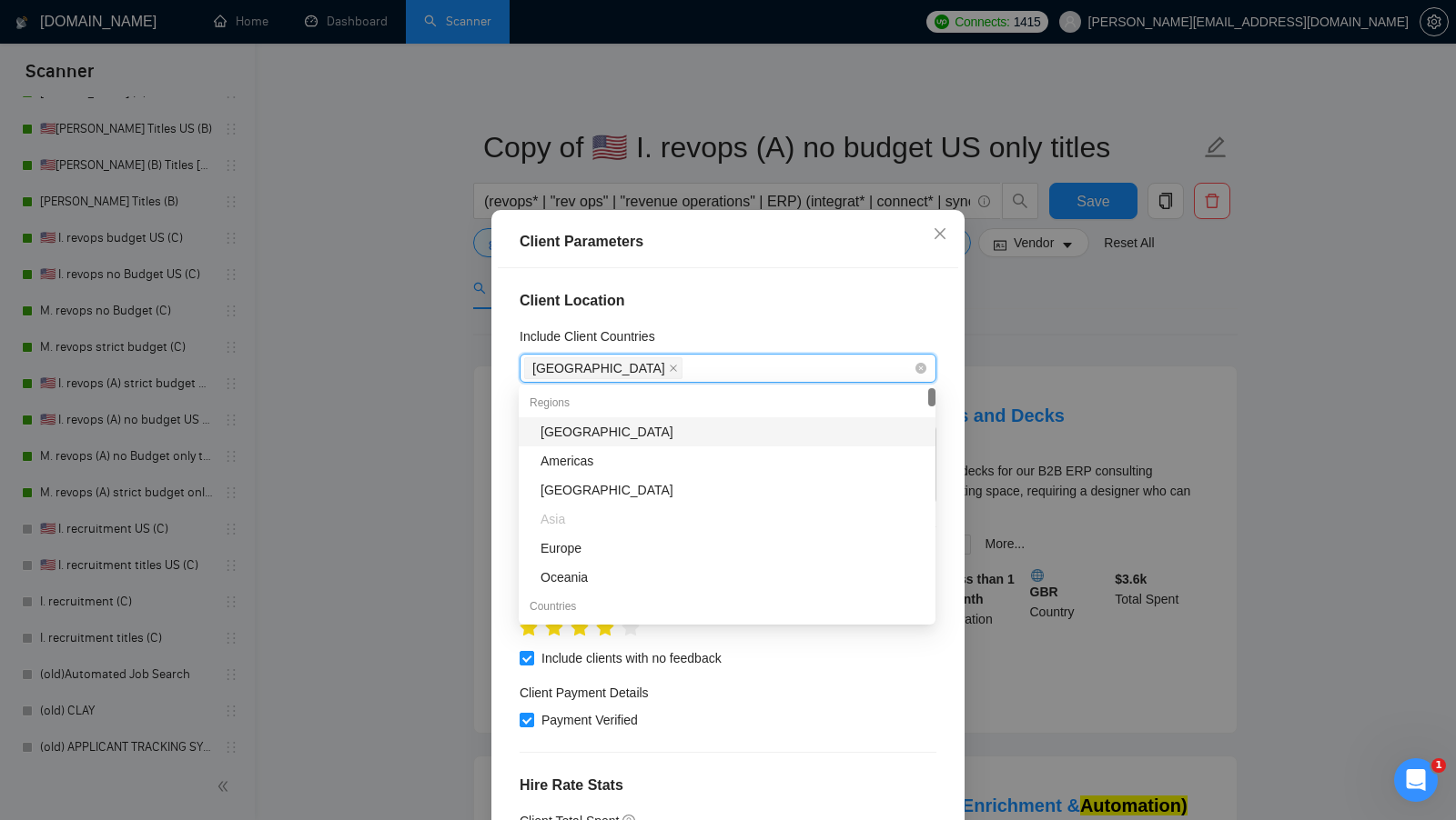
click at [788, 372] on div "[GEOGRAPHIC_DATA]" at bounding box center [718, 368] width 389 height 25
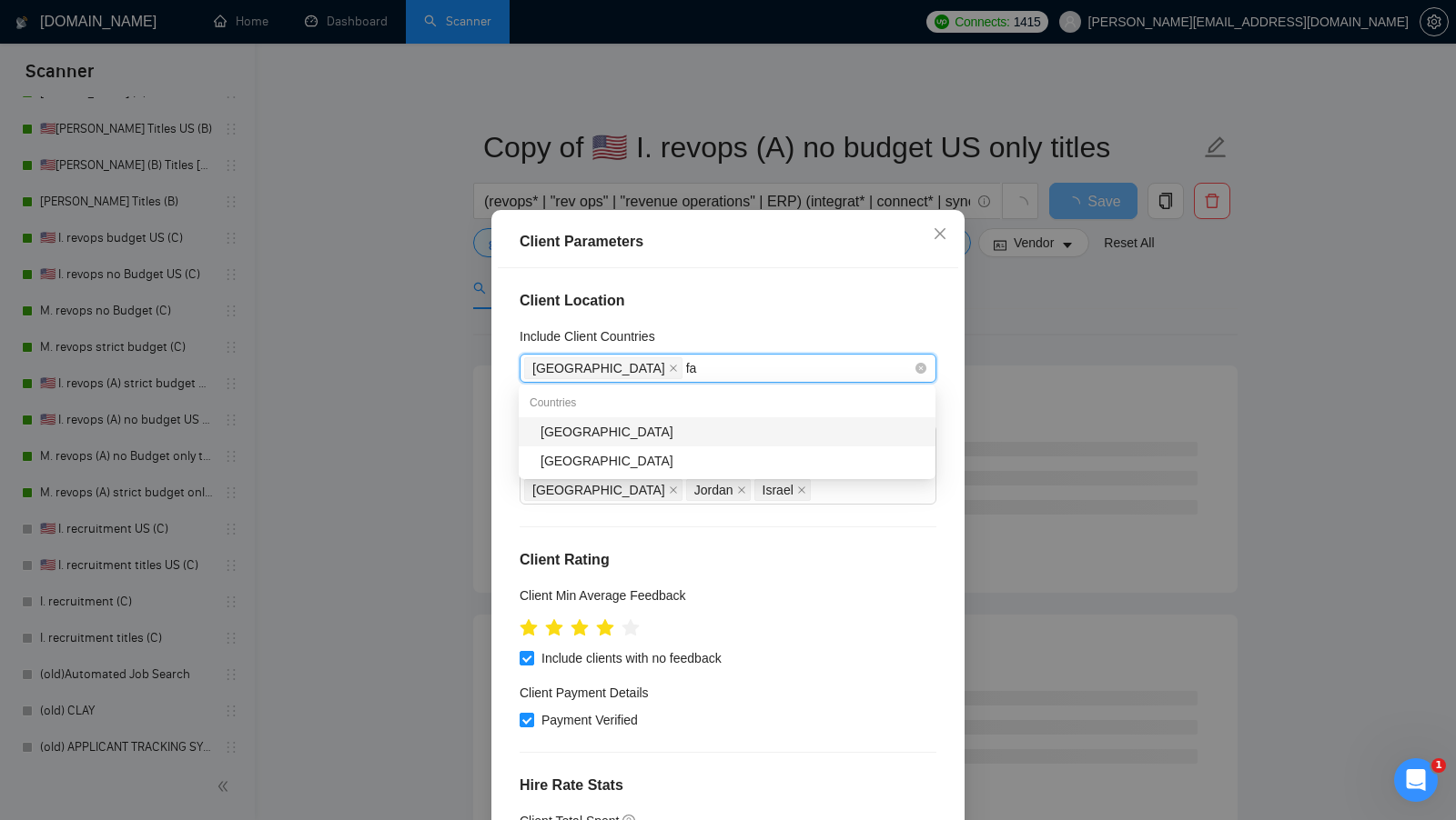
type input "f"
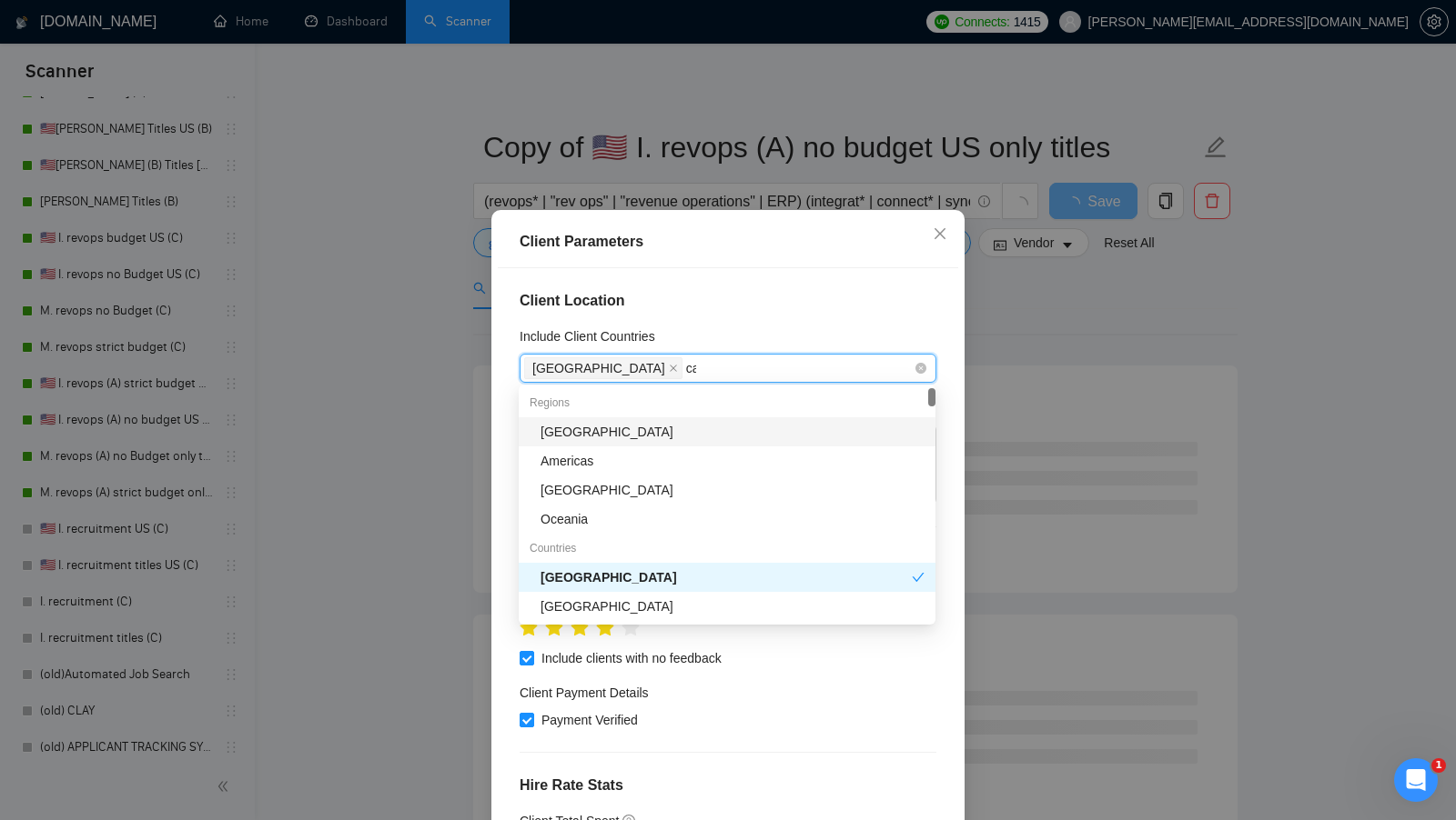
type input "cana"
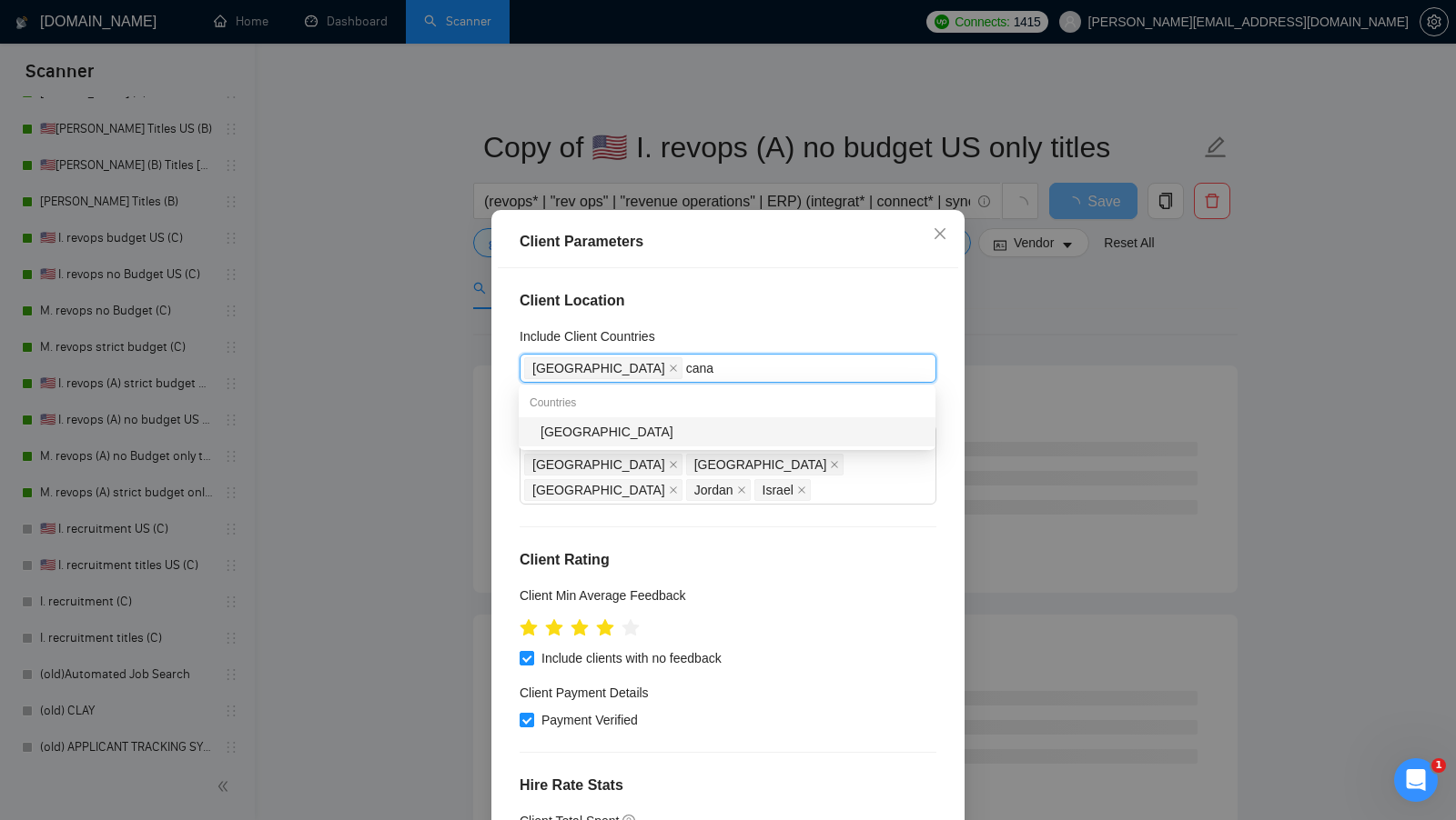
click at [796, 428] on div "[GEOGRAPHIC_DATA]" at bounding box center [732, 431] width 384 height 20
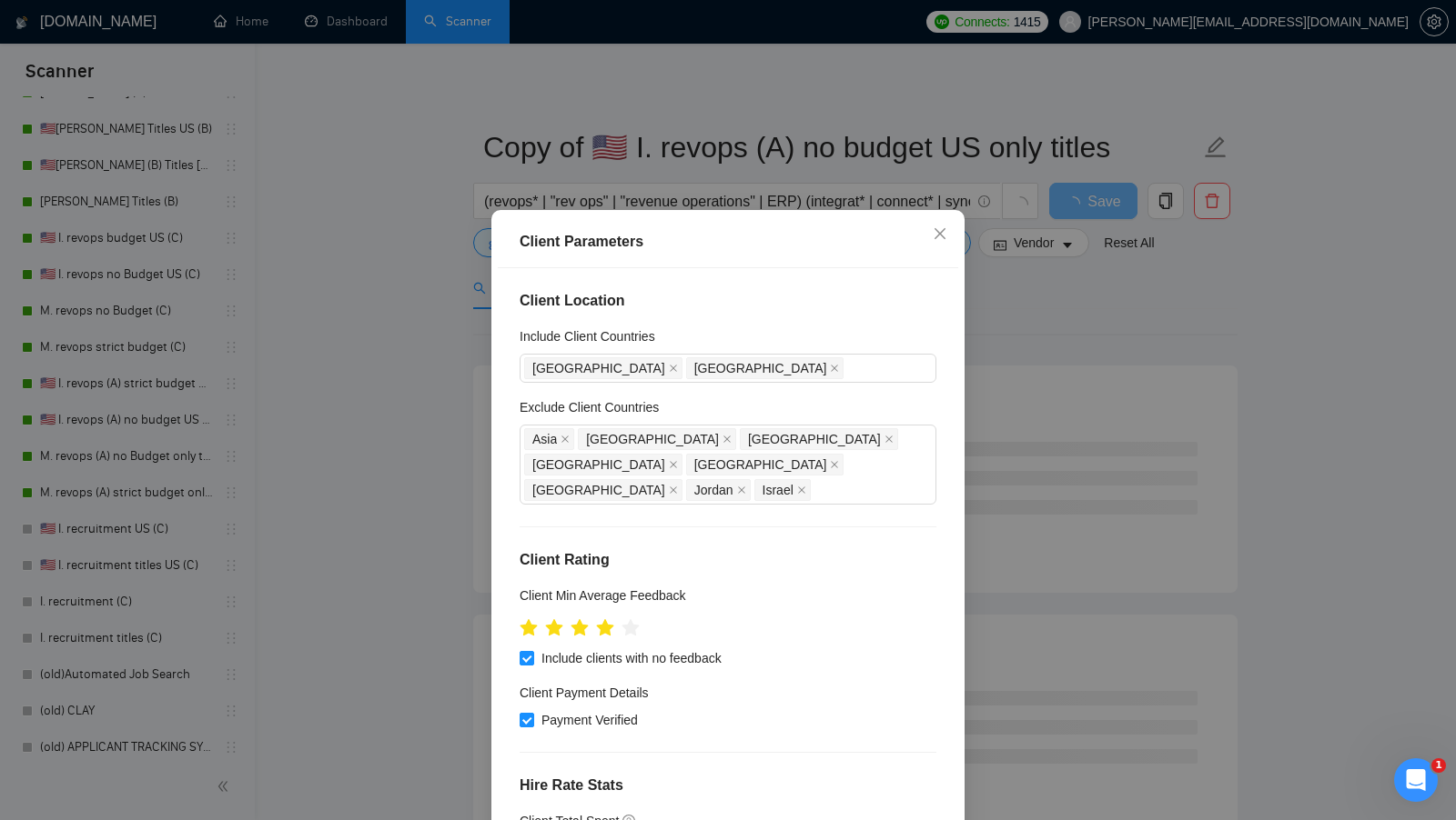
click at [954, 511] on div "Client Location Include Client Countries [GEOGRAPHIC_DATA] [GEOGRAPHIC_DATA] Ex…" at bounding box center [728, 555] width 460 height 574
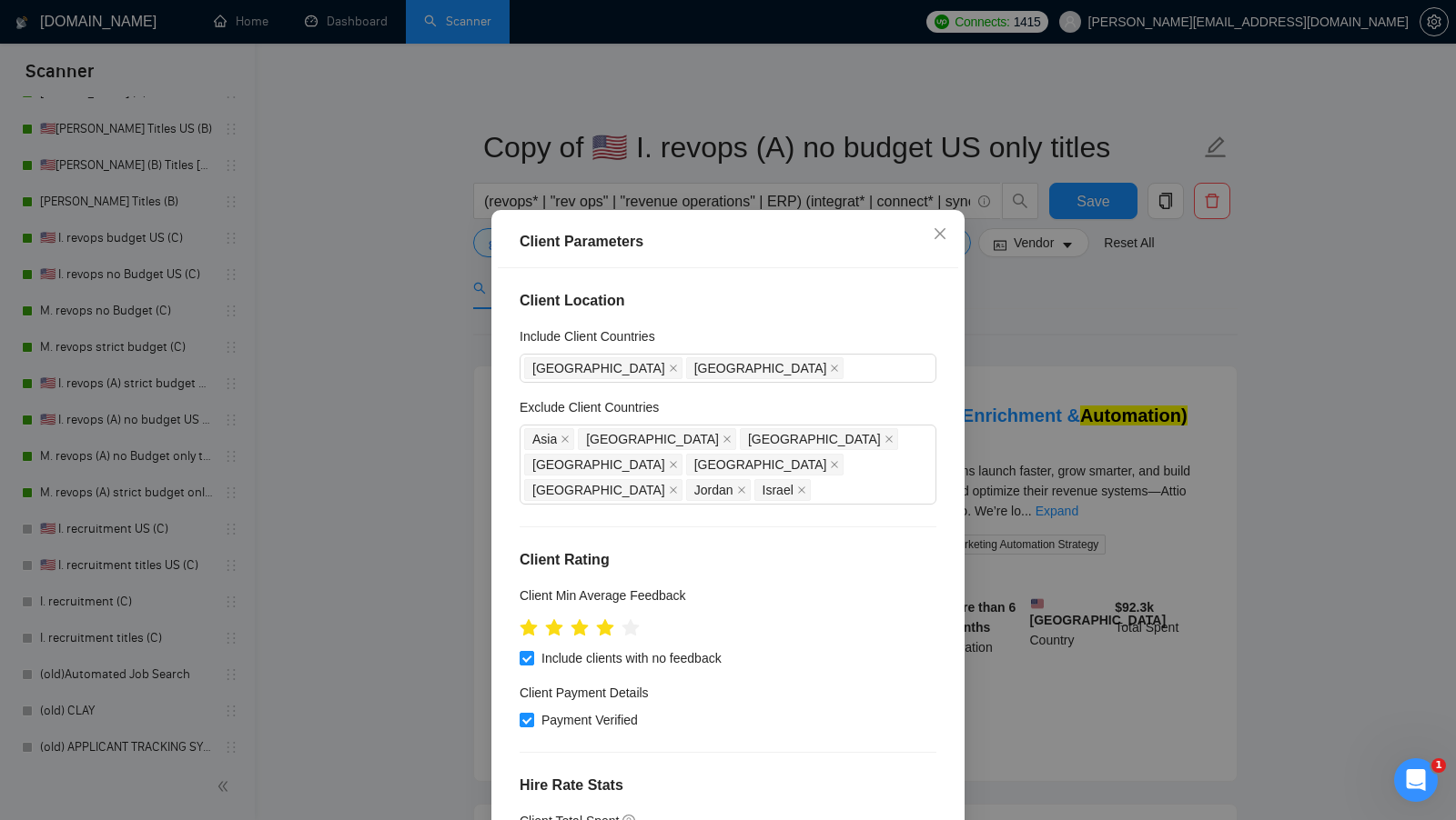
scroll to position [101, 0]
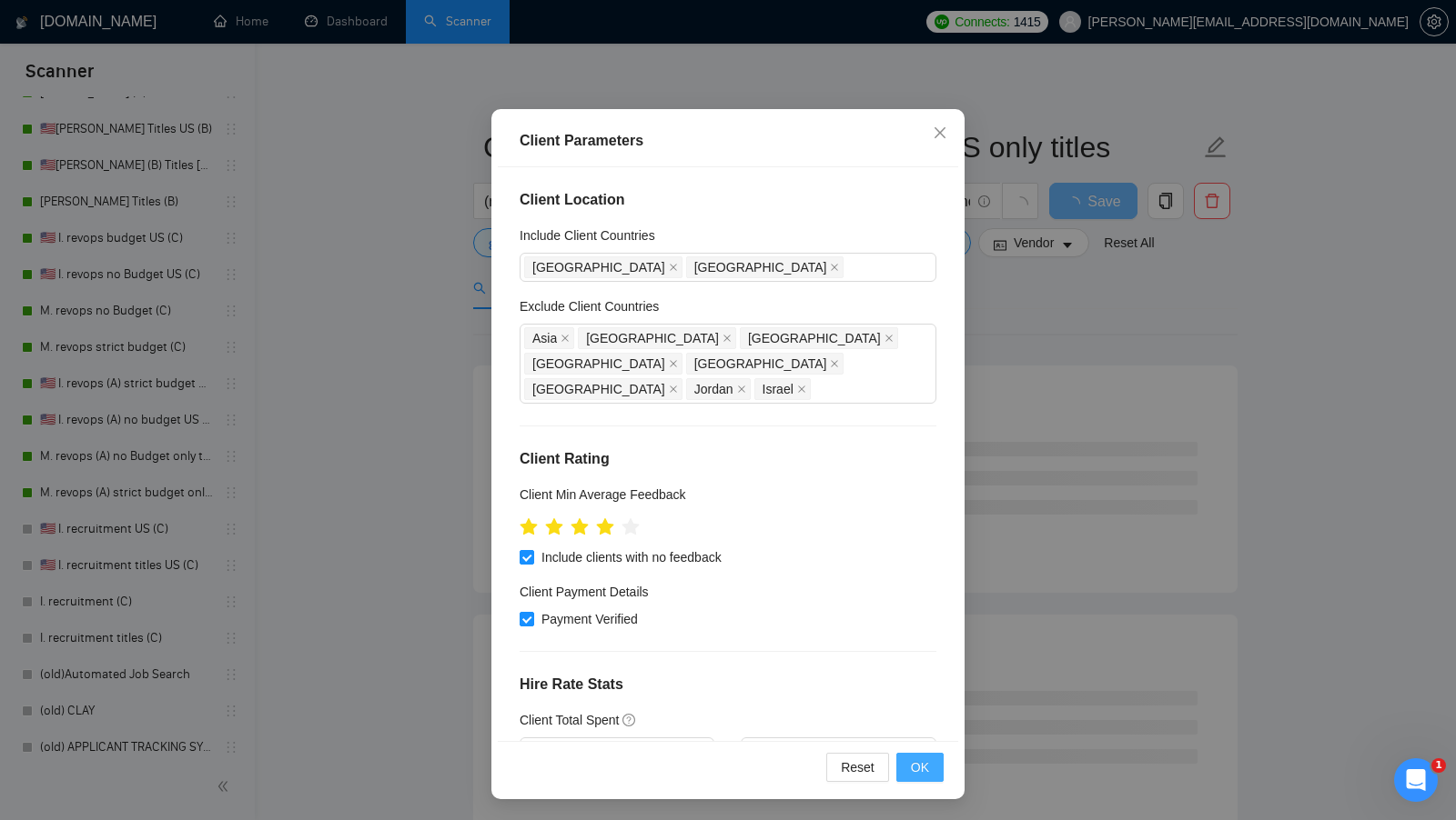
click at [914, 767] on span "OK" at bounding box center [920, 767] width 18 height 20
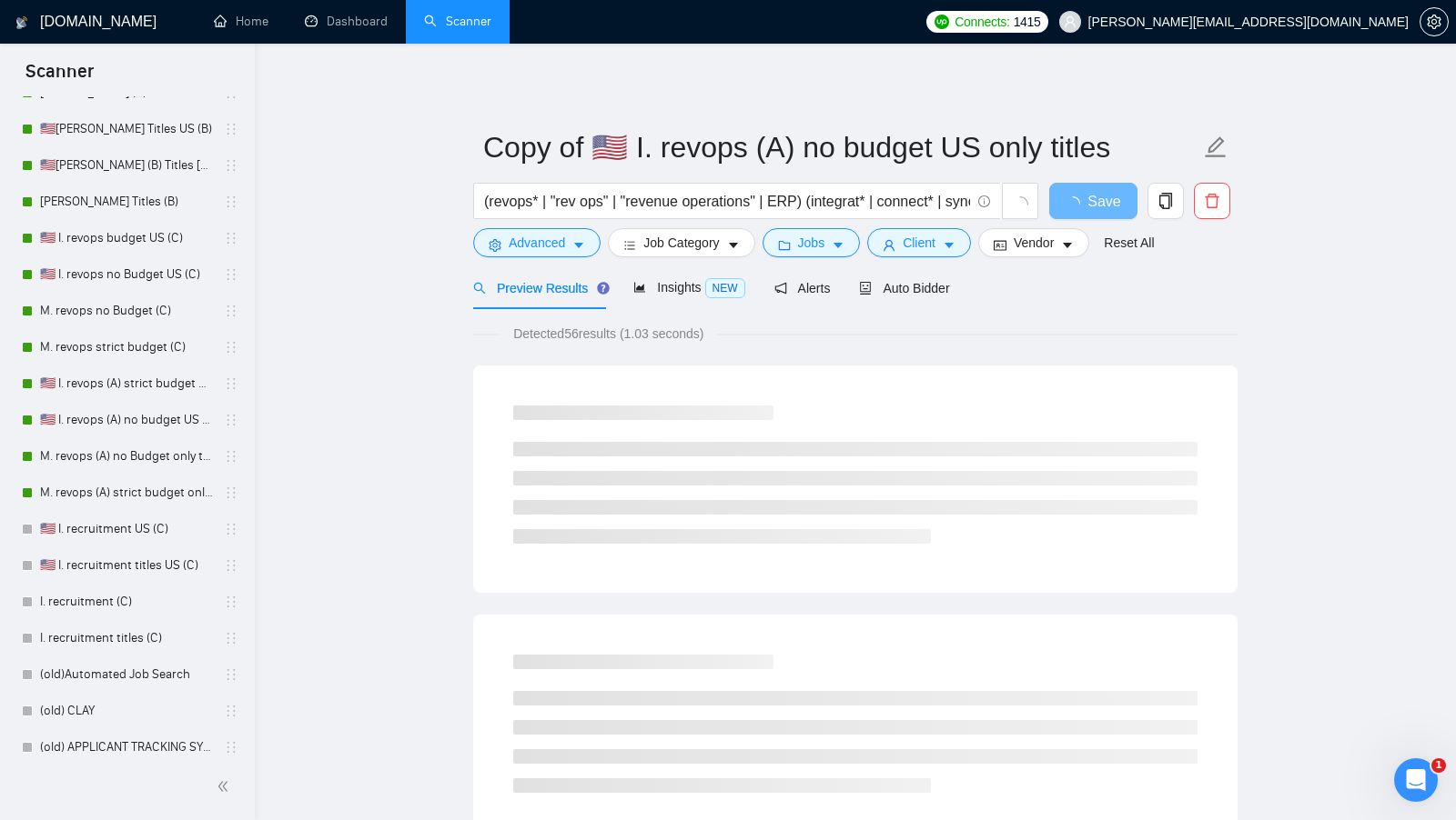
scroll to position [0, 0]
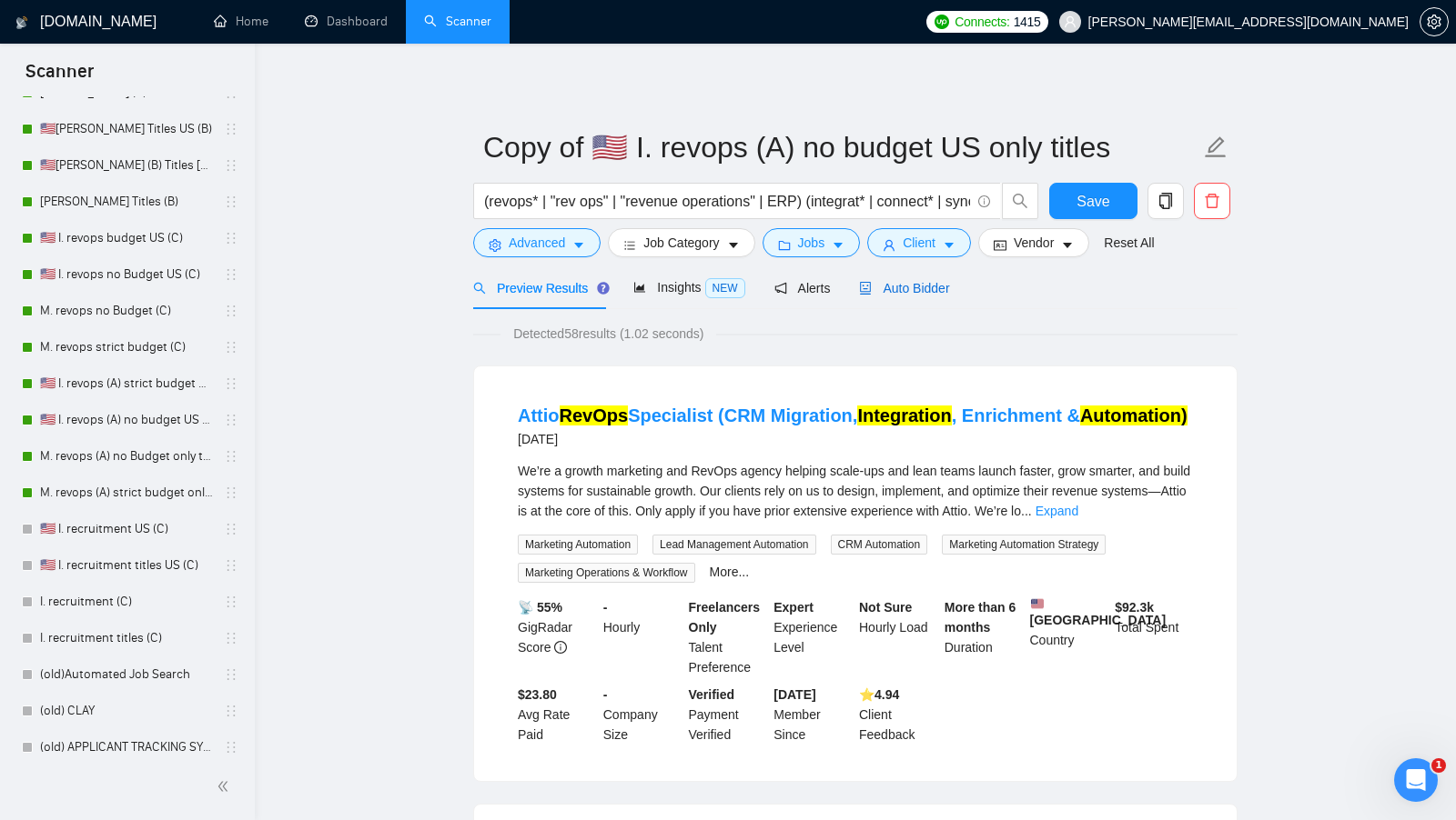
click at [916, 281] on span "Auto Bidder" at bounding box center [904, 288] width 91 height 14
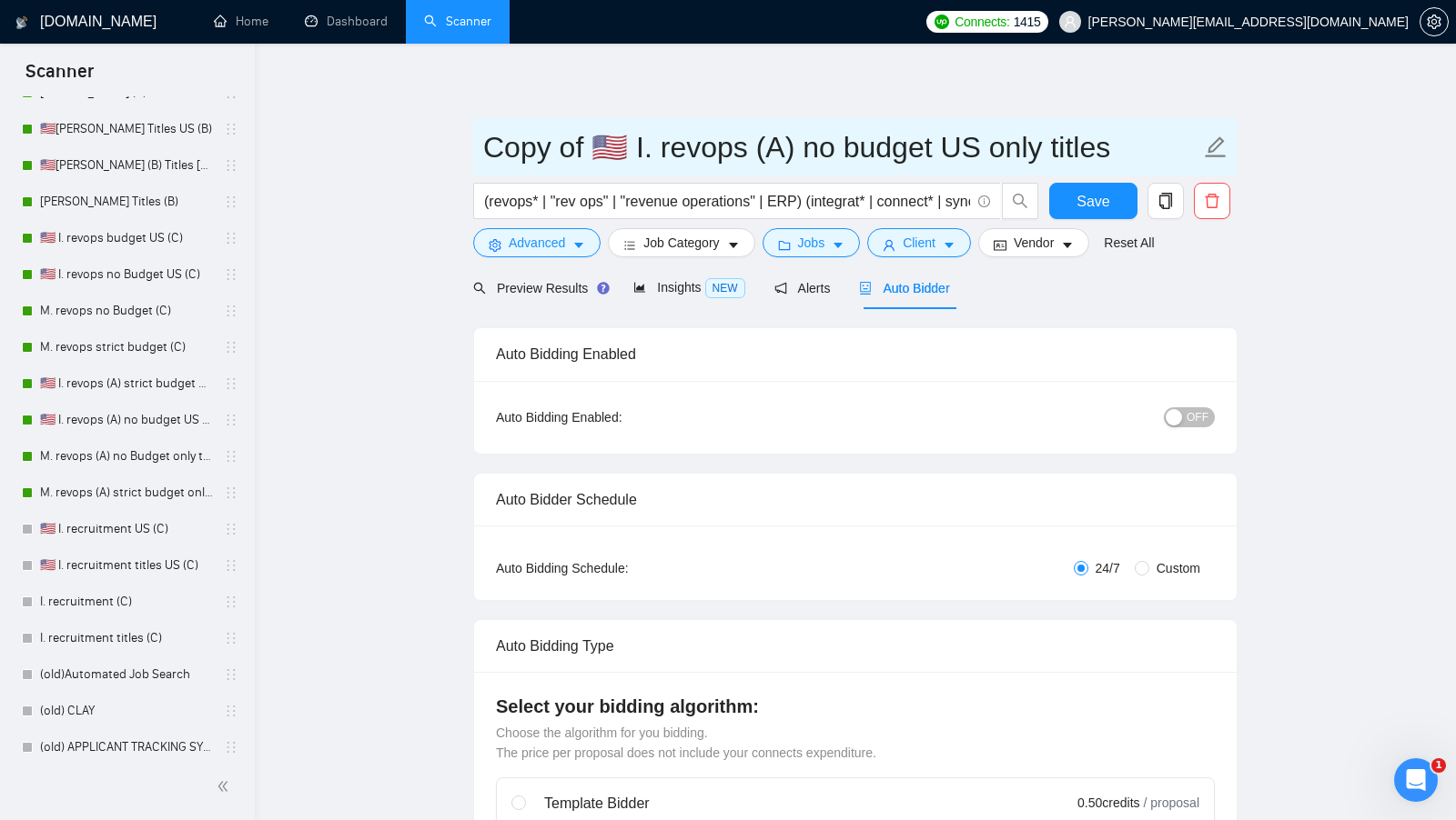
drag, startPoint x: 596, startPoint y: 165, endPoint x: 475, endPoint y: 152, distance: 121.7
click at [475, 153] on span "Copy of 🇺🇸 I. revops (A) no budget US only titles" at bounding box center [855, 147] width 765 height 58
drag, startPoint x: 985, startPoint y: 149, endPoint x: 805, endPoint y: 148, distance: 180.0
click at [804, 148] on input "🇺🇸 I. revops (A) no budget US only titles" at bounding box center [842, 146] width 716 height 45
click at [840, 148] on input "🇺🇸 I. revops (A) no budget US only titles" at bounding box center [842, 146] width 716 height 45
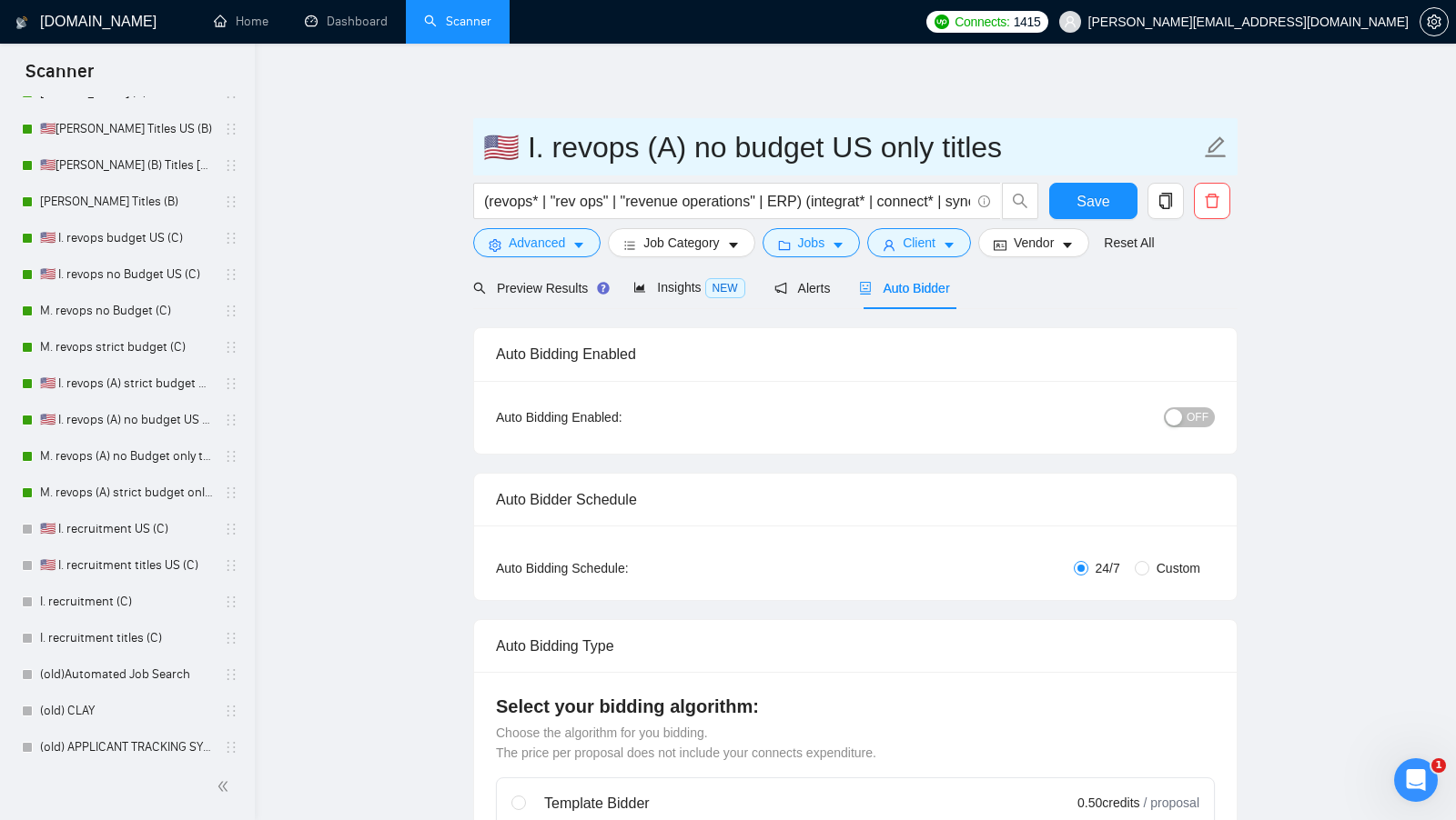
click at [840, 148] on input "🇺🇸 I. revops (A) no budget US only titles" at bounding box center [842, 146] width 716 height 45
type input "🇺🇸 I. revops (A) no budget only titles"
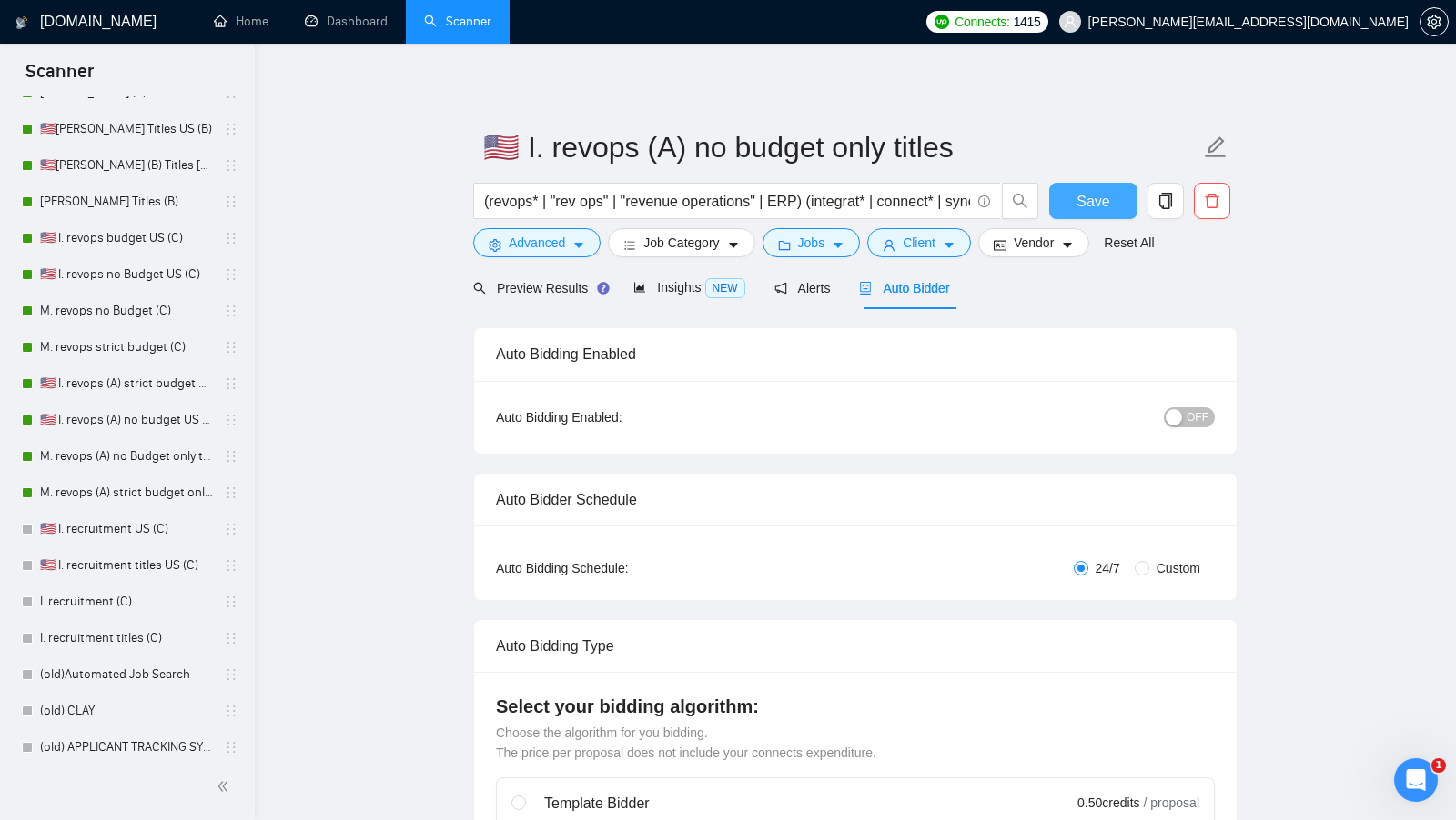
click at [1061, 203] on button "Save" at bounding box center [1093, 201] width 89 height 37
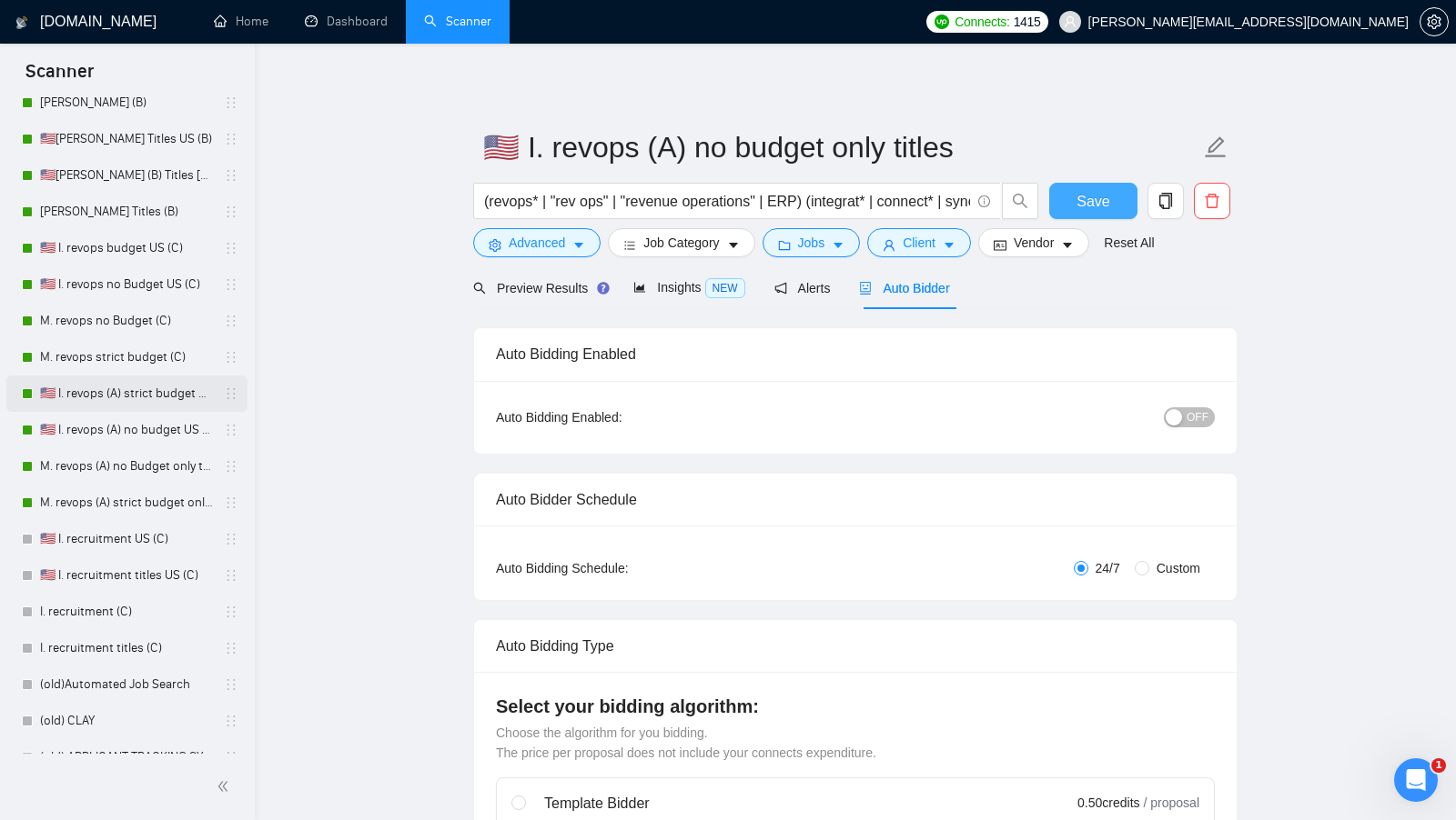
scroll to position [173, 0]
click at [1175, 407] on button "OFF" at bounding box center [1188, 417] width 51 height 20
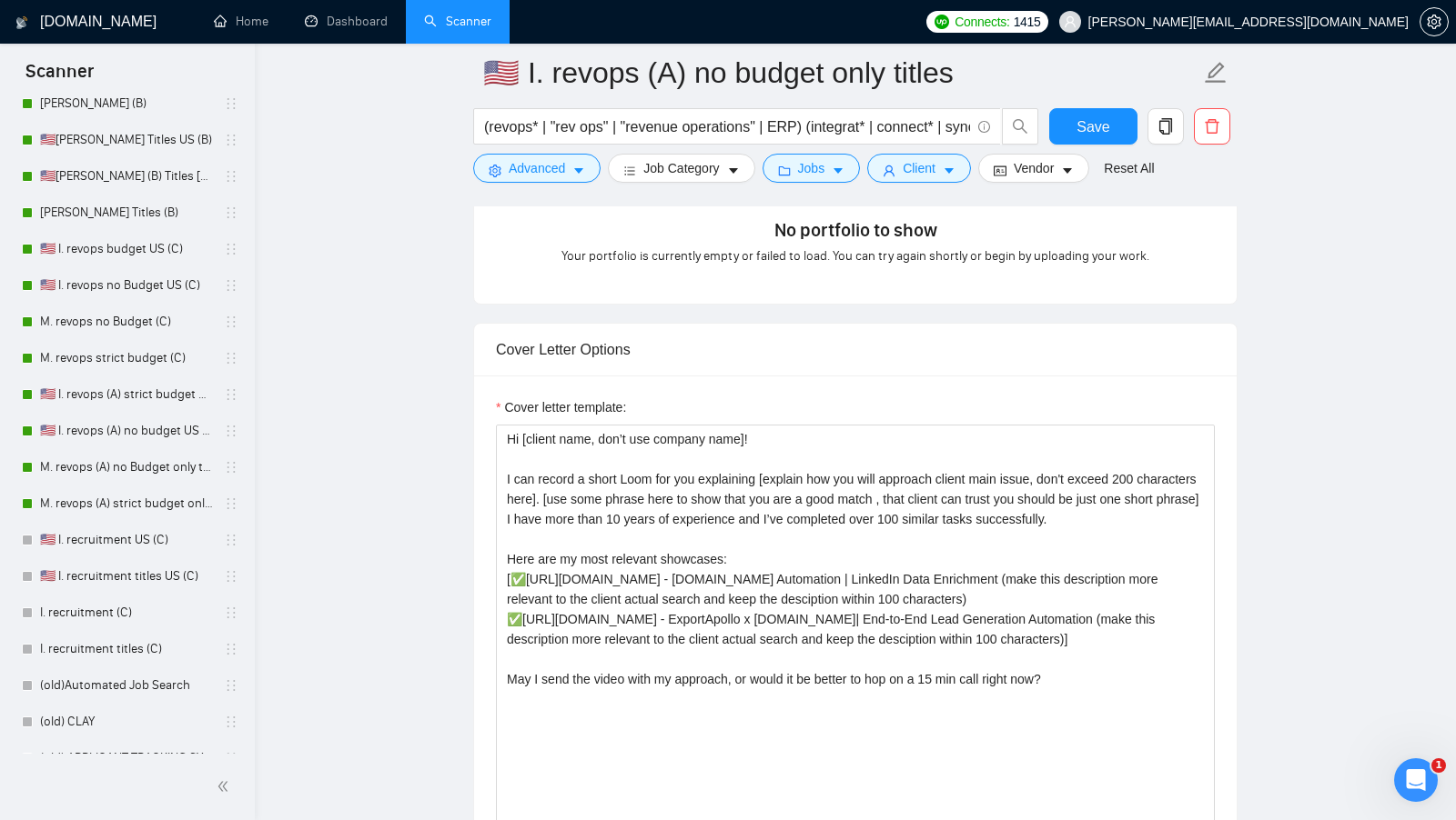
scroll to position [1803, 0]
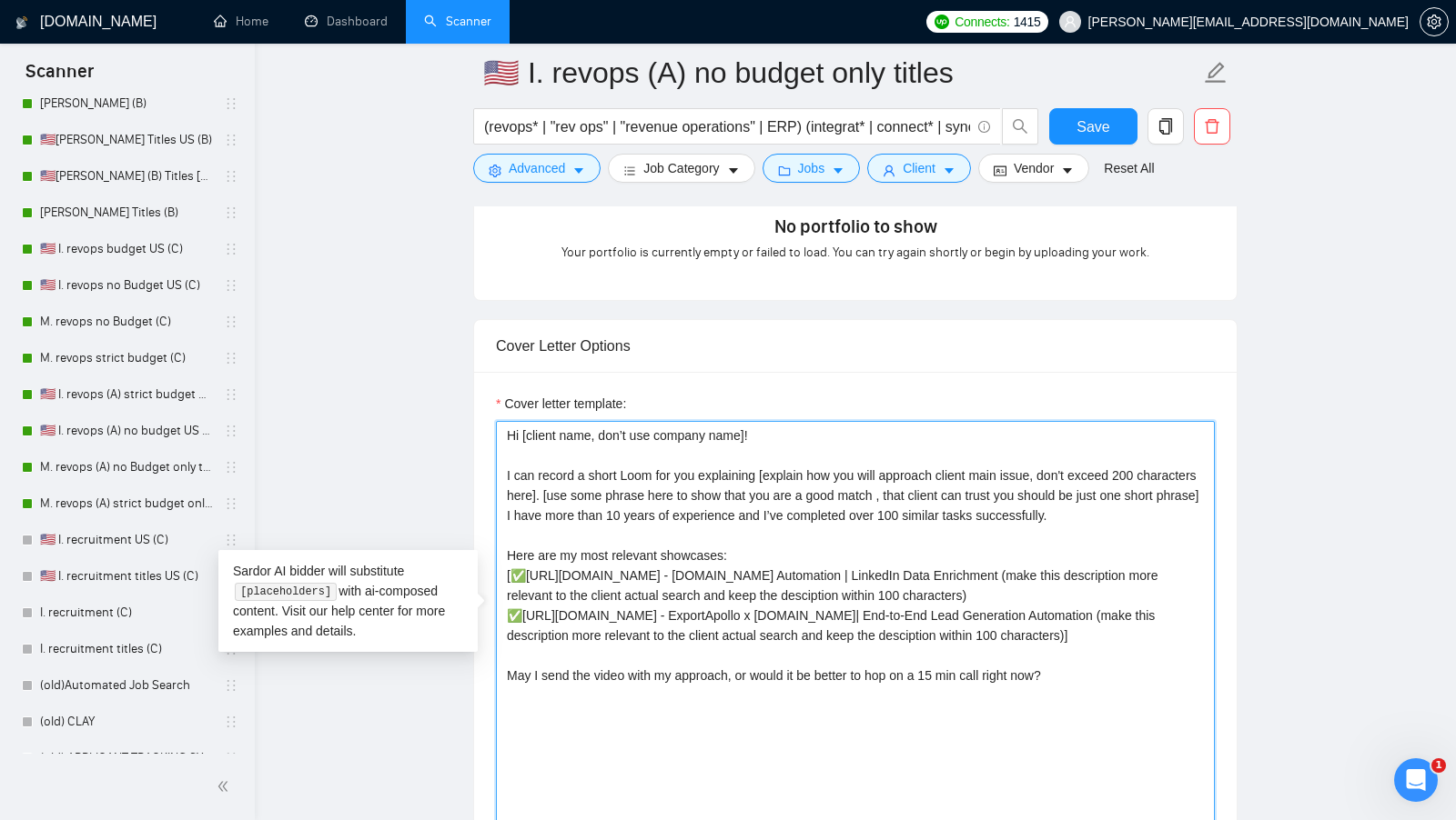
drag, startPoint x: 1096, startPoint y: 716, endPoint x: 497, endPoint y: 457, distance: 652.6
click at [497, 457] on textarea "Cover letter template:" at bounding box center [855, 625] width 718 height 409
paste textarea "[Say "Hi" and add a name if there is such, if not - leave just "Hi"] I'm Clay C…"
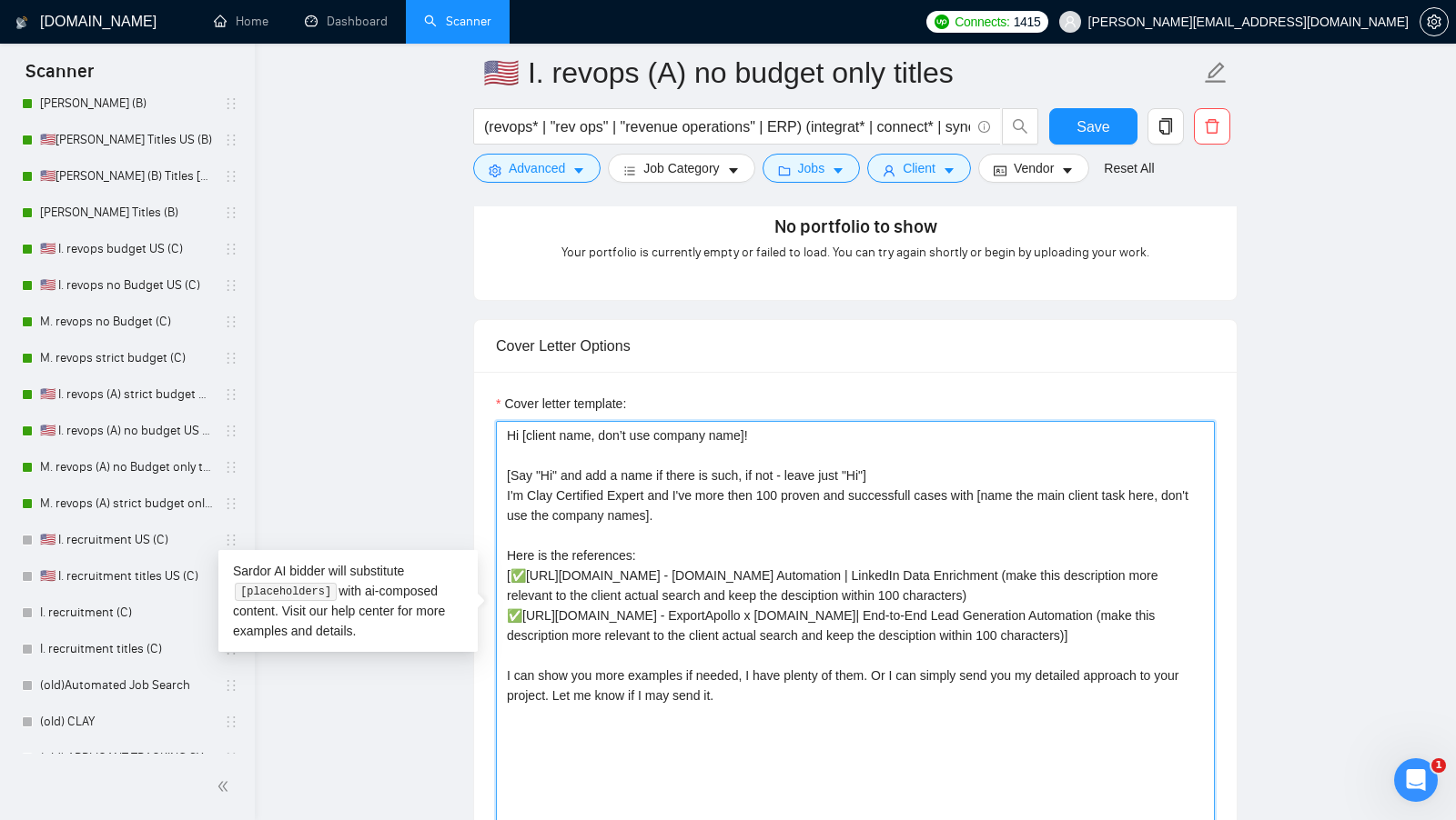
drag, startPoint x: 788, startPoint y: 444, endPoint x: 465, endPoint y: 371, distance: 331.1
click at [465, 371] on main "🇺🇸 I. revops (A) no budget only titles (revops* | "rev ops" | "revenue operatio…" at bounding box center [855, 704] width 1143 height 4867
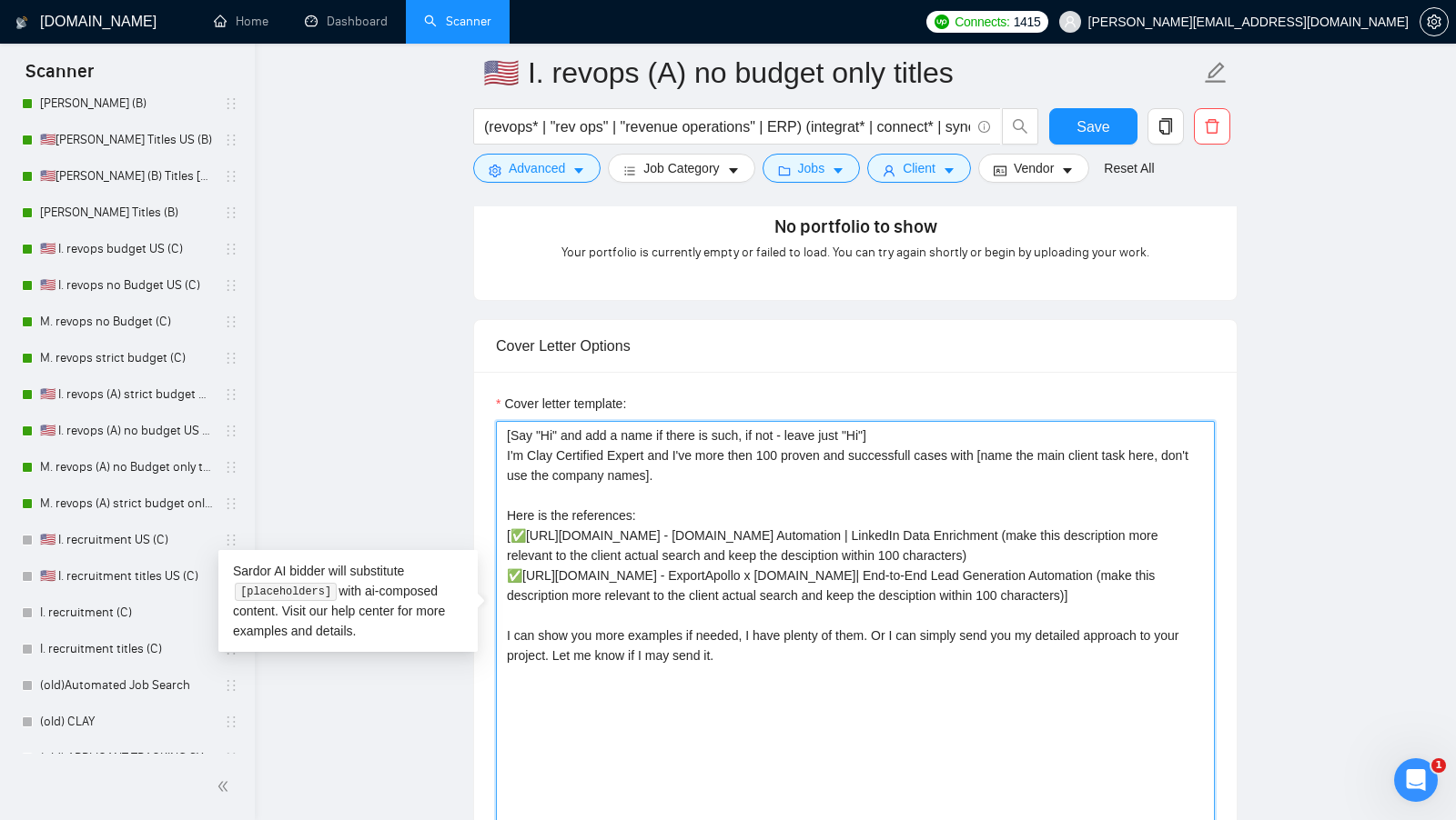
drag, startPoint x: 650, startPoint y: 444, endPoint x: 626, endPoint y: 444, distance: 24.0
click at [626, 444] on textarea "[Say "Hi" and add a name if there is such, if not - leave just "Hi"] I'm Clay C…" at bounding box center [855, 625] width 718 height 409
click at [642, 448] on textarea "[Say "Hi" and add a name if there is such, if not - leave just "Hi"] I'm Clay C…" at bounding box center [855, 625] width 718 height 409
drag, startPoint x: 700, startPoint y: 468, endPoint x: 488, endPoint y: 436, distance: 214.4
click at [488, 436] on div "Cover letter template: [Say "Hi" and add a name if there is such, if not - leav…" at bounding box center [855, 623] width 763 height 502
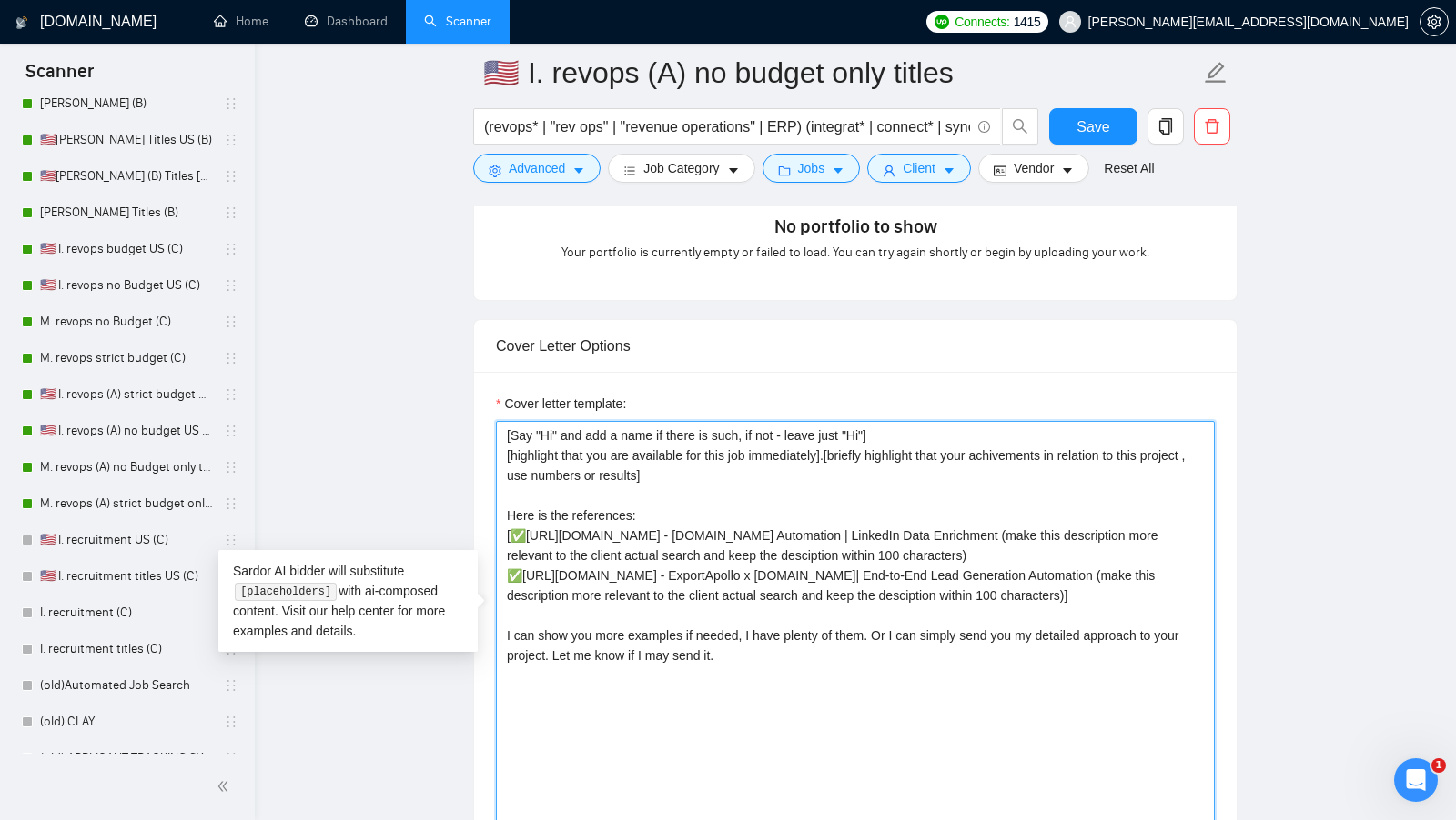
click at [657, 472] on textarea "[Say "Hi" and add a name if there is such, if not - leave just "Hi"] [highlight…" at bounding box center [855, 625] width 718 height 409
click at [744, 465] on textarea "[Say "Hi" and add a name if there is such, if not - leave just "Hi"] [highlight…" at bounding box center [855, 625] width 718 height 409
drag, startPoint x: 882, startPoint y: 661, endPoint x: 427, endPoint y: 655, distance: 455.0
click at [427, 655] on main "🇺🇸 I. revops (A) no budget only titles (revops* | "rev ops" | "revenue operatio…" at bounding box center [855, 704] width 1143 height 4867
drag, startPoint x: 747, startPoint y: 690, endPoint x: 496, endPoint y: 668, distance: 252.0
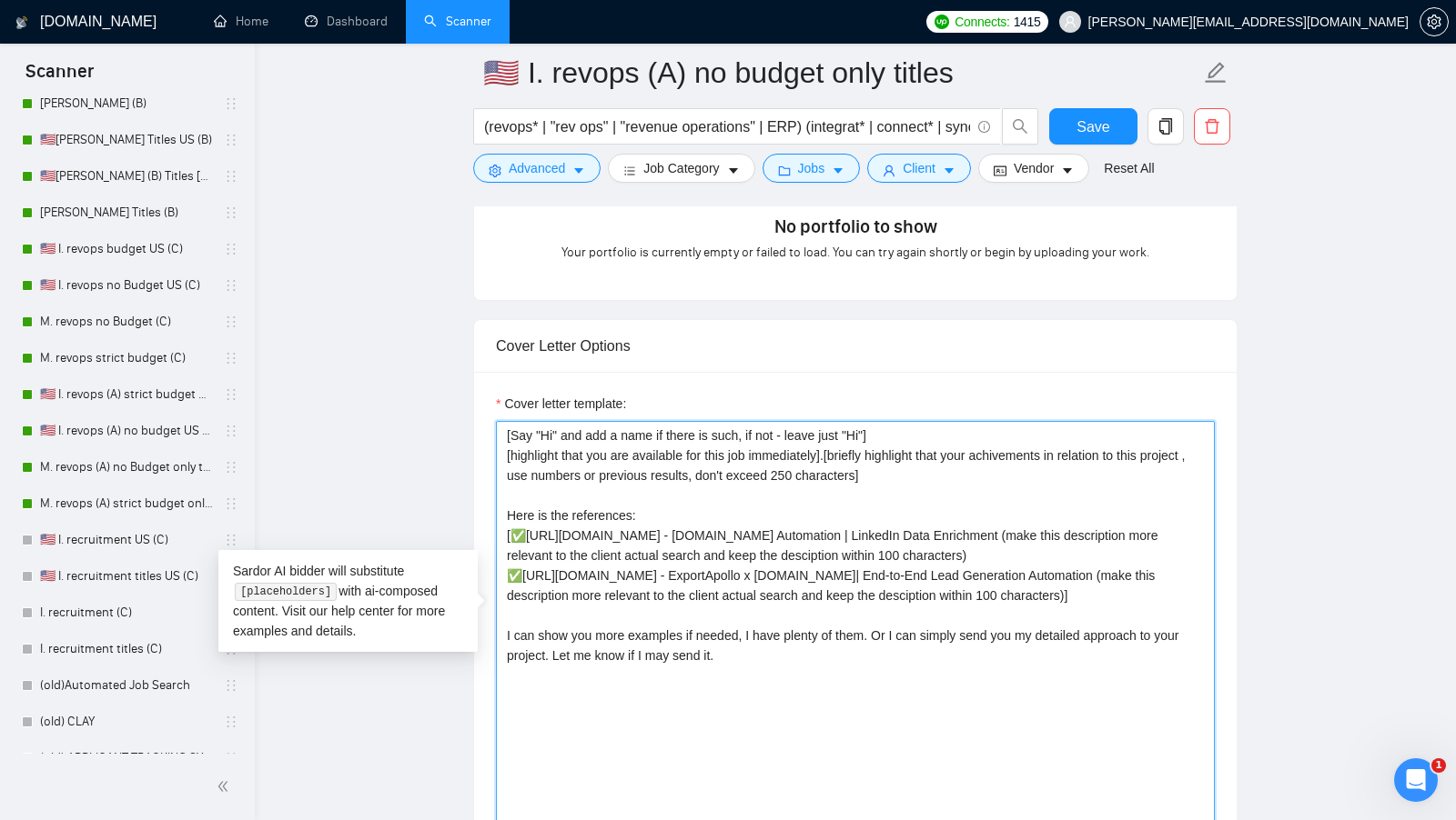
click at [496, 668] on textarea "[Say "Hi" and add a name if there is such, if not - leave just "Hi"] [highlight…" at bounding box center [855, 625] width 718 height 409
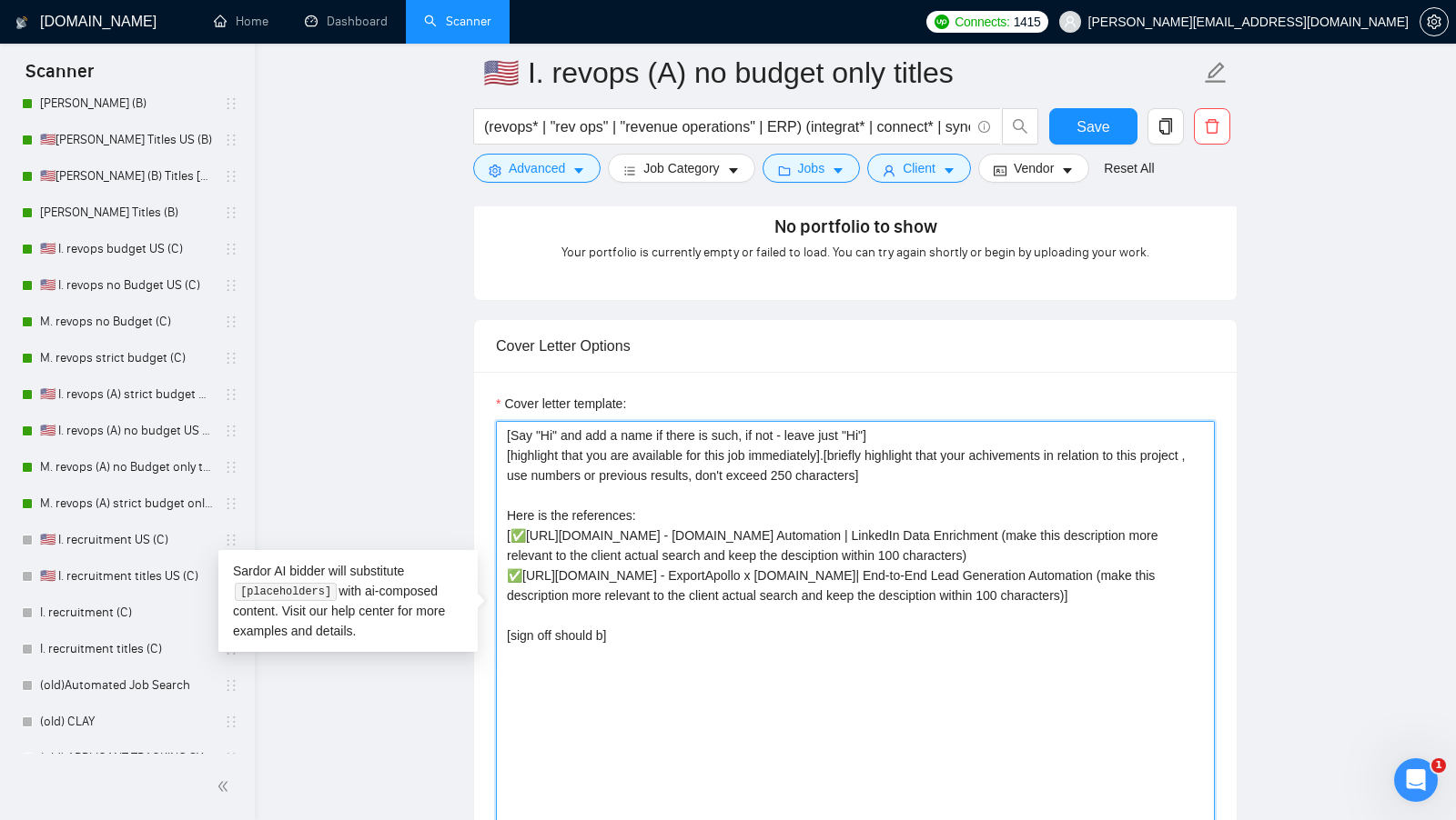
drag, startPoint x: 635, startPoint y: 671, endPoint x: 361, endPoint y: 672, distance: 274.0
click at [361, 672] on main "🇺🇸 I. revops (A) no budget only titles (revops* | "rev ops" | "revenue operatio…" at bounding box center [855, 704] width 1143 height 4867
click at [604, 665] on textarea "[Say "Hi" and add a name if there is such, if not - leave just "Hi"] [highlight…" at bounding box center [855, 625] width 718 height 409
click at [504, 667] on textarea "[Say "Hi" and add a name if there is such, if not - leave just "Hi"] [highlight…" at bounding box center [855, 625] width 718 height 409
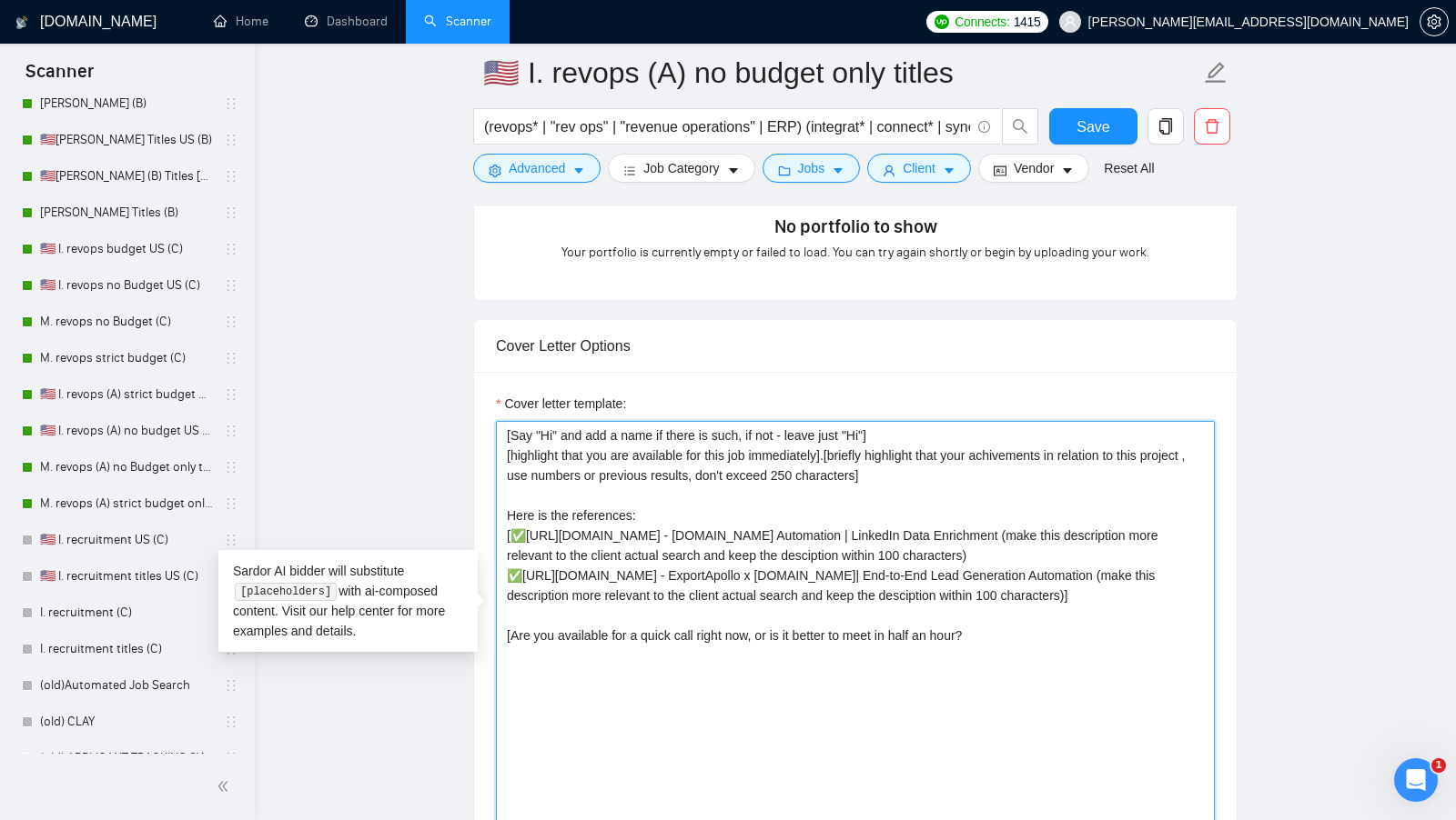
click at [1028, 661] on textarea "[Say "Hi" and add a name if there is such, if not - leave just "Hi"] [highlight…" at bounding box center [855, 625] width 718 height 409
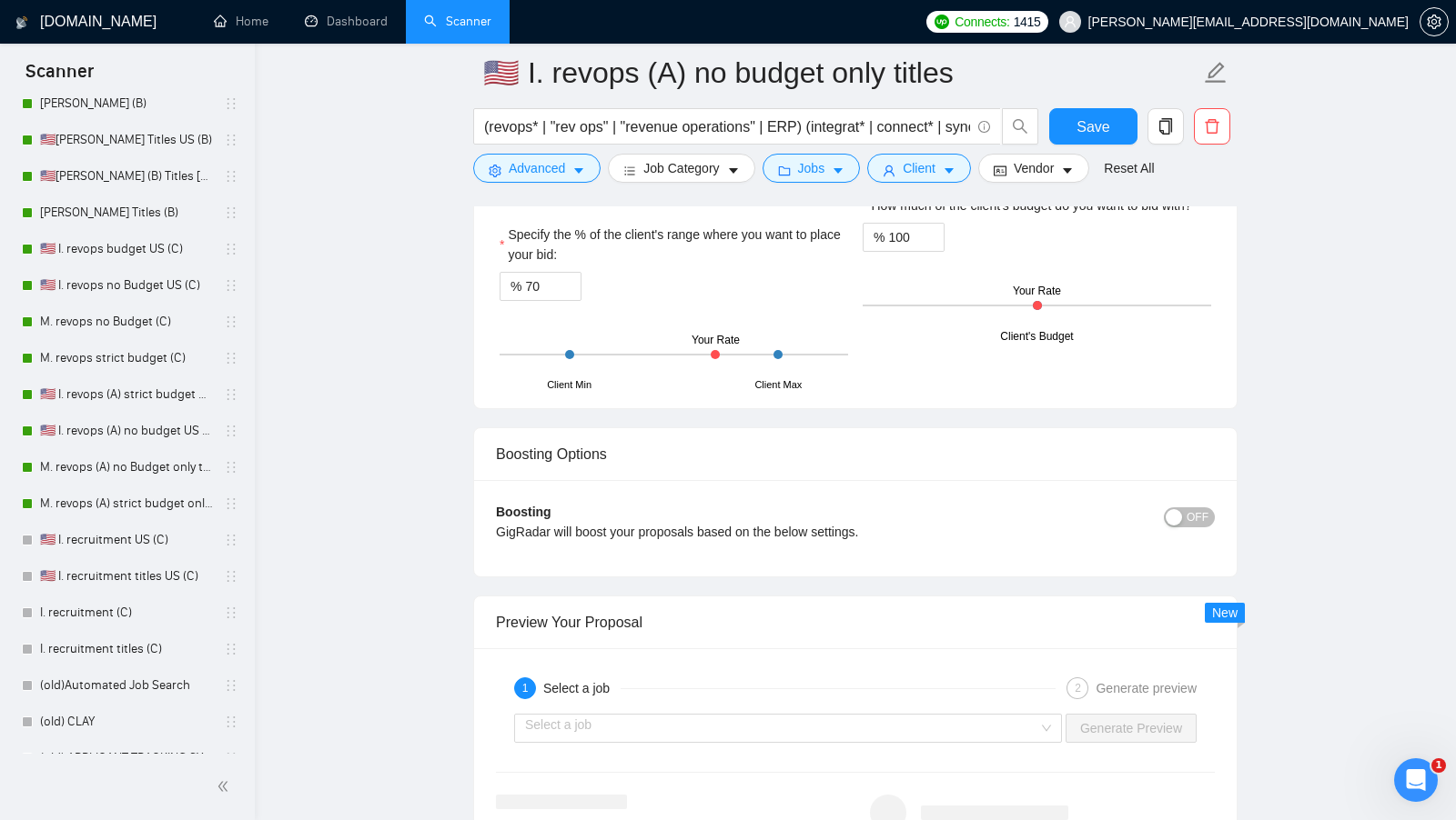
scroll to position [3095, 0]
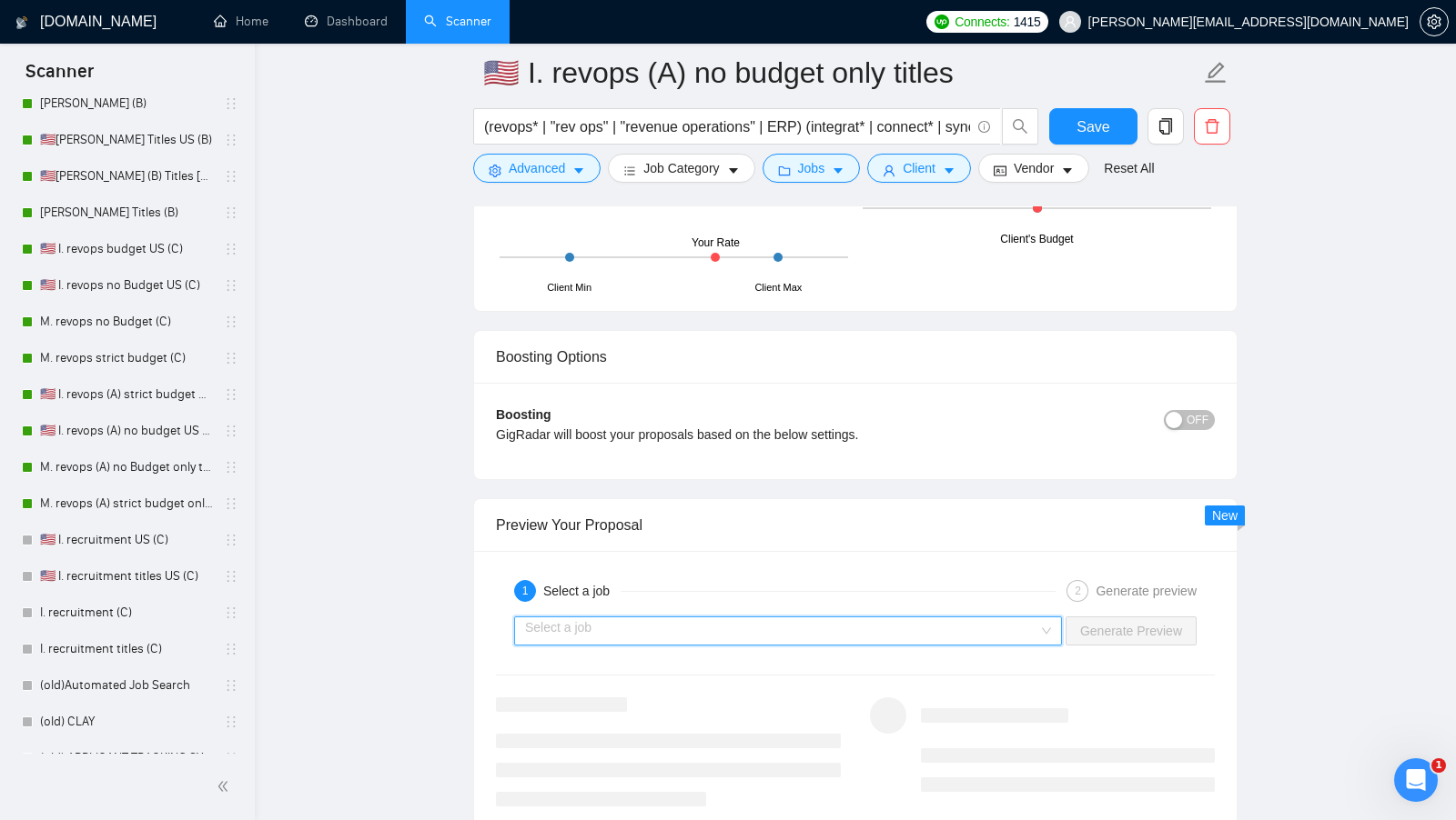
click at [1011, 618] on input "search" at bounding box center [781, 631] width 513 height 27
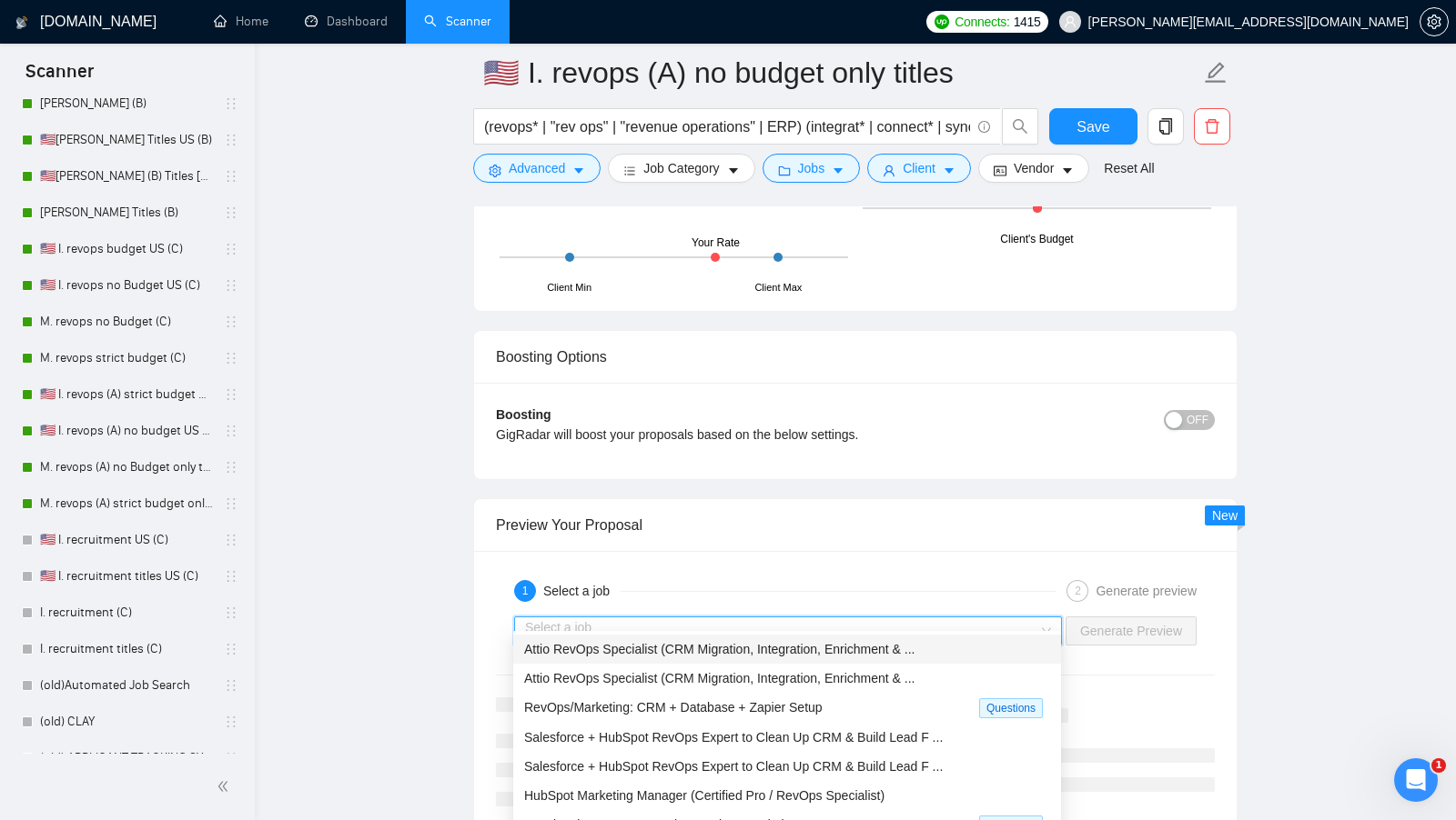
click at [807, 650] on span "Attio RevOps Specialist (CRM Migration, Integration, Enrichment & ..." at bounding box center [719, 649] width 391 height 14
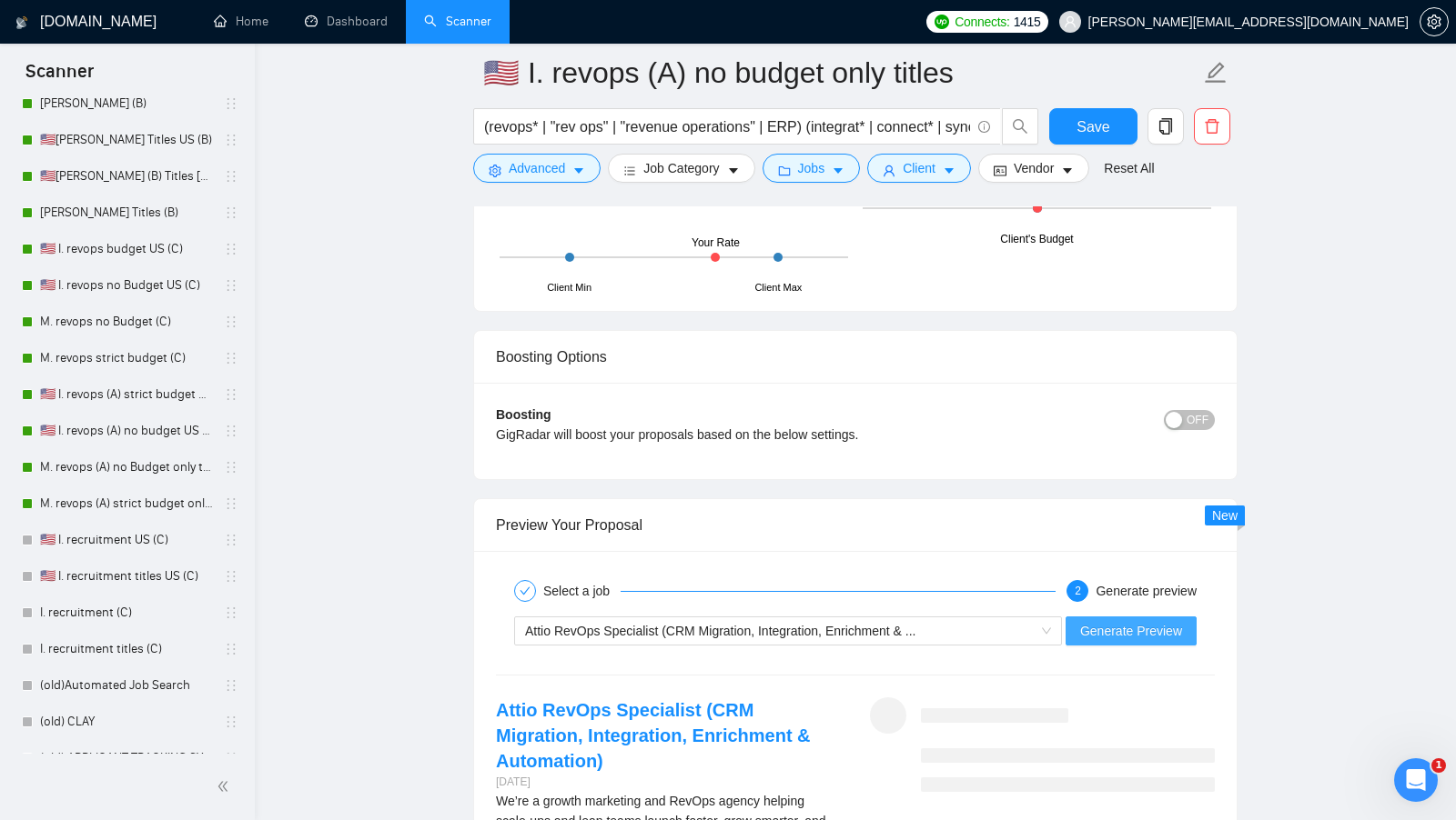
click at [1144, 621] on span "Generate Preview" at bounding box center [1131, 630] width 102 height 20
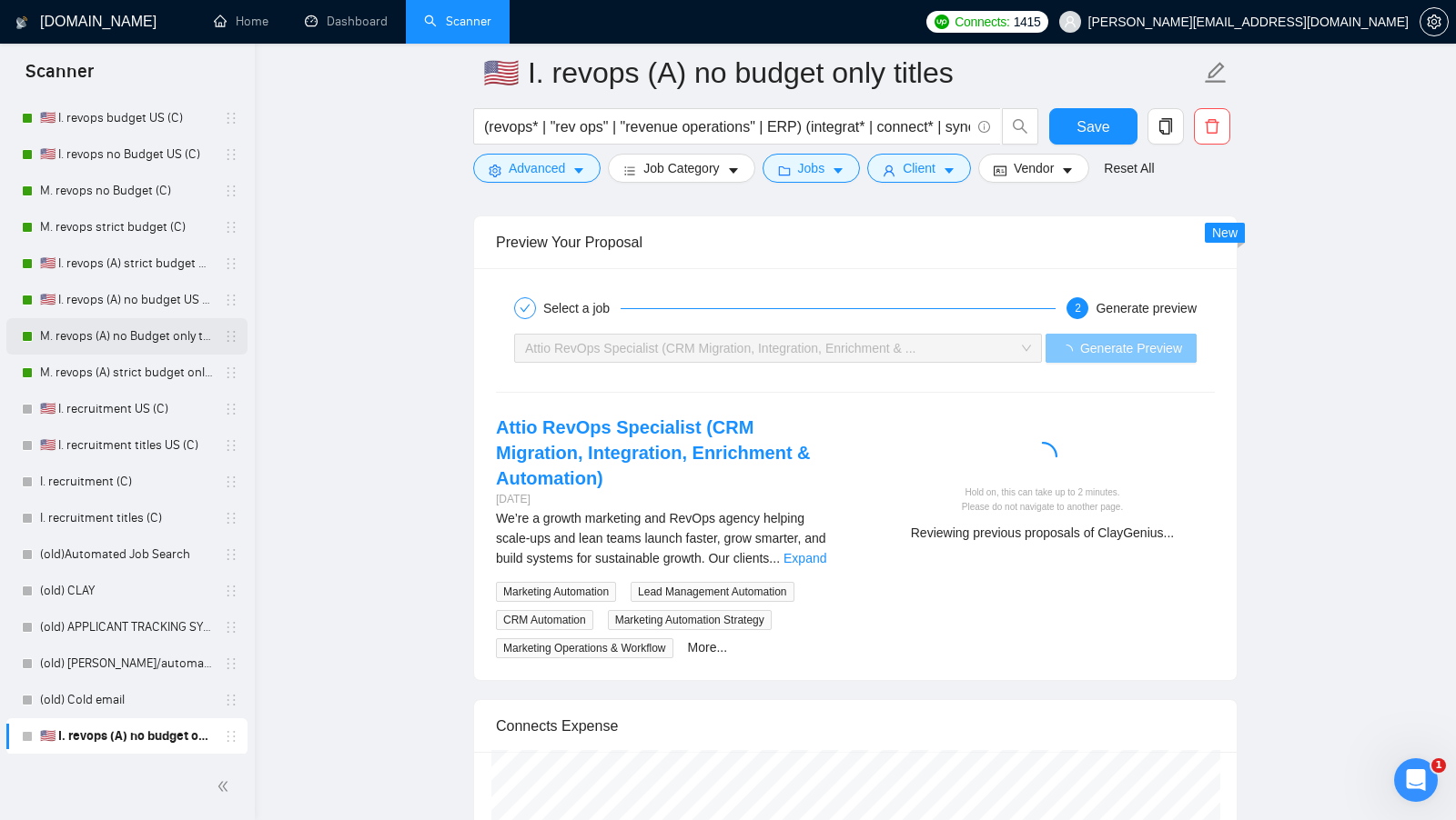
scroll to position [0, 0]
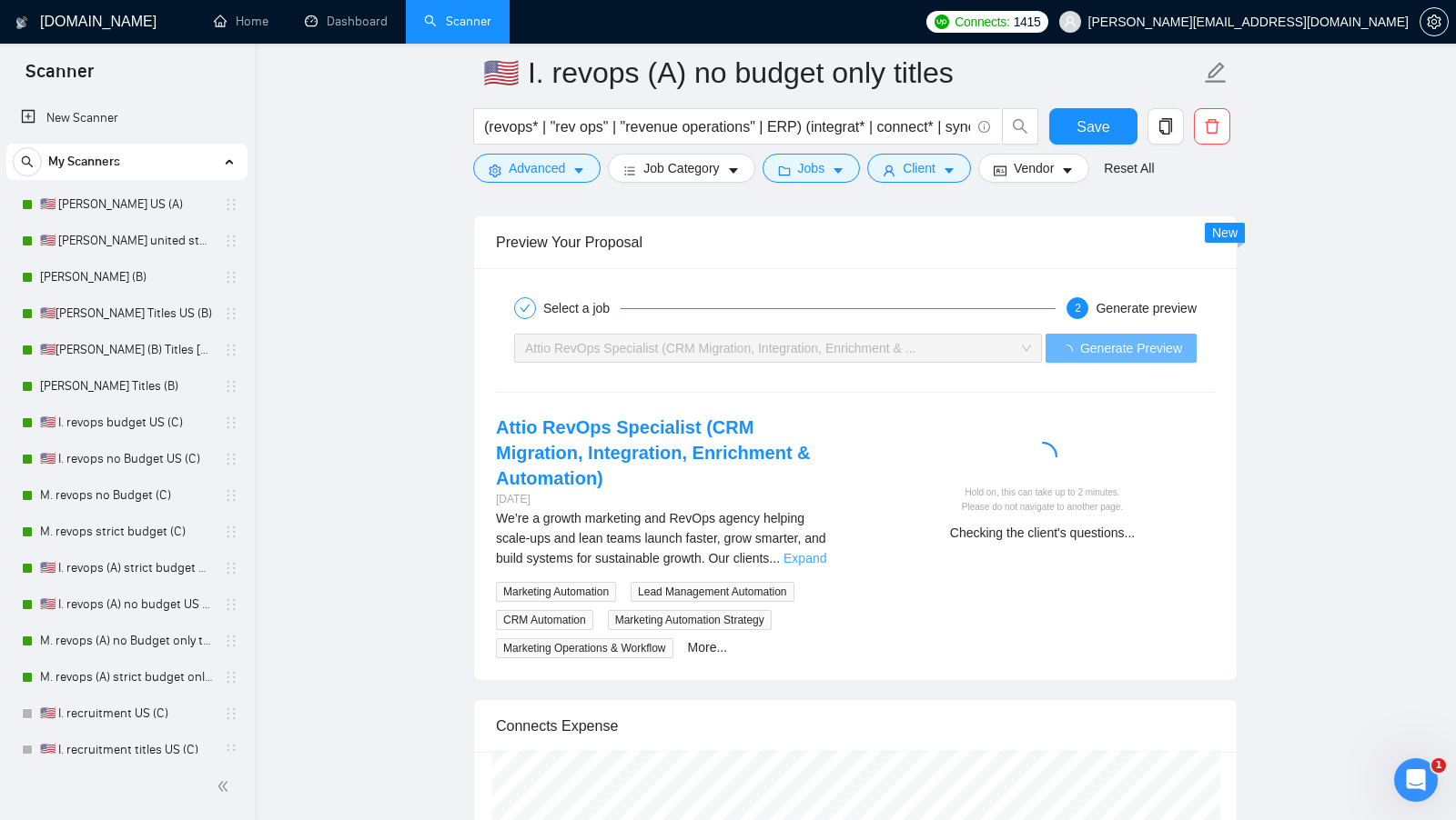
click at [804, 551] on link "Expand" at bounding box center [804, 558] width 42 height 14
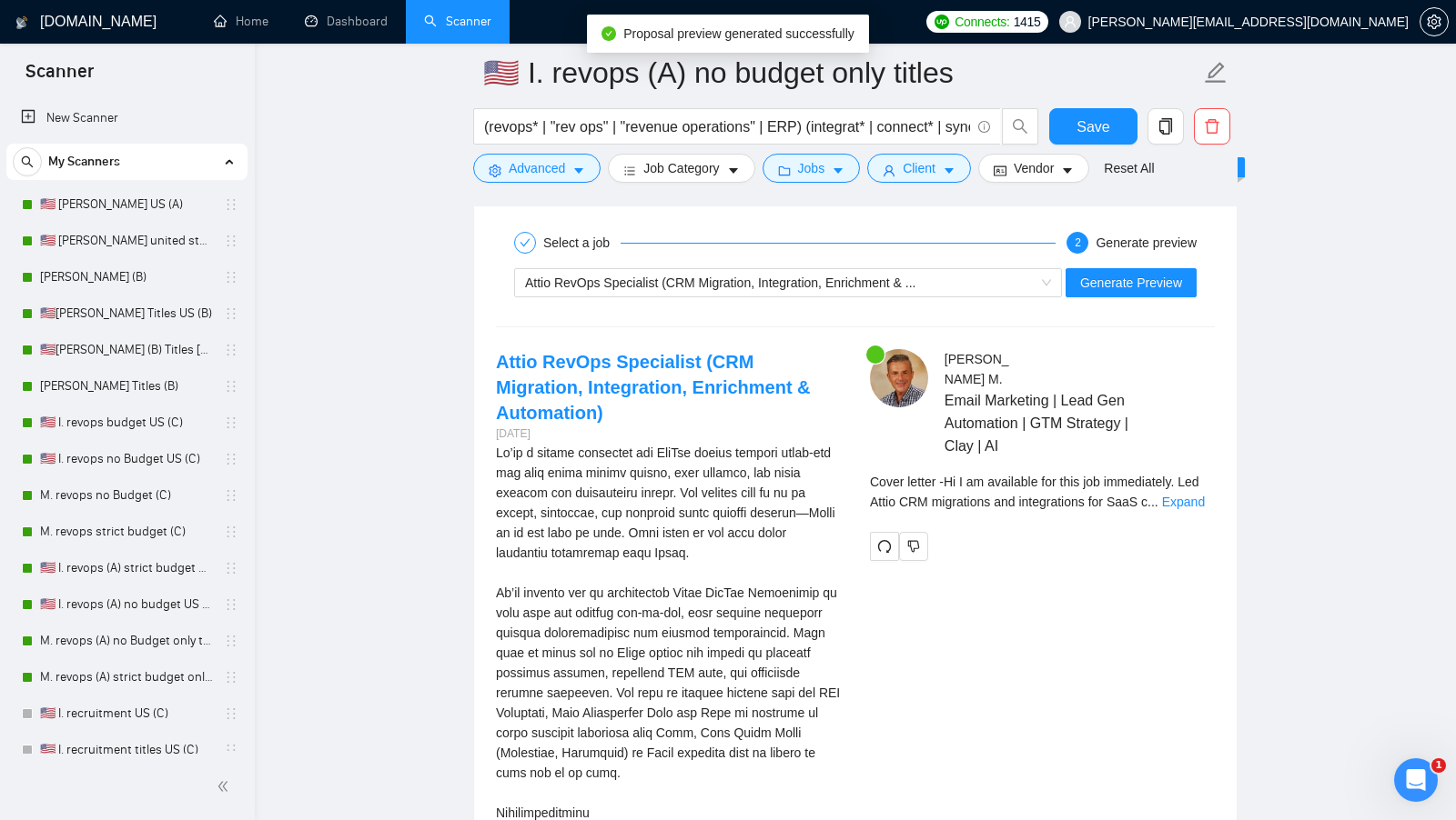
scroll to position [3458, 0]
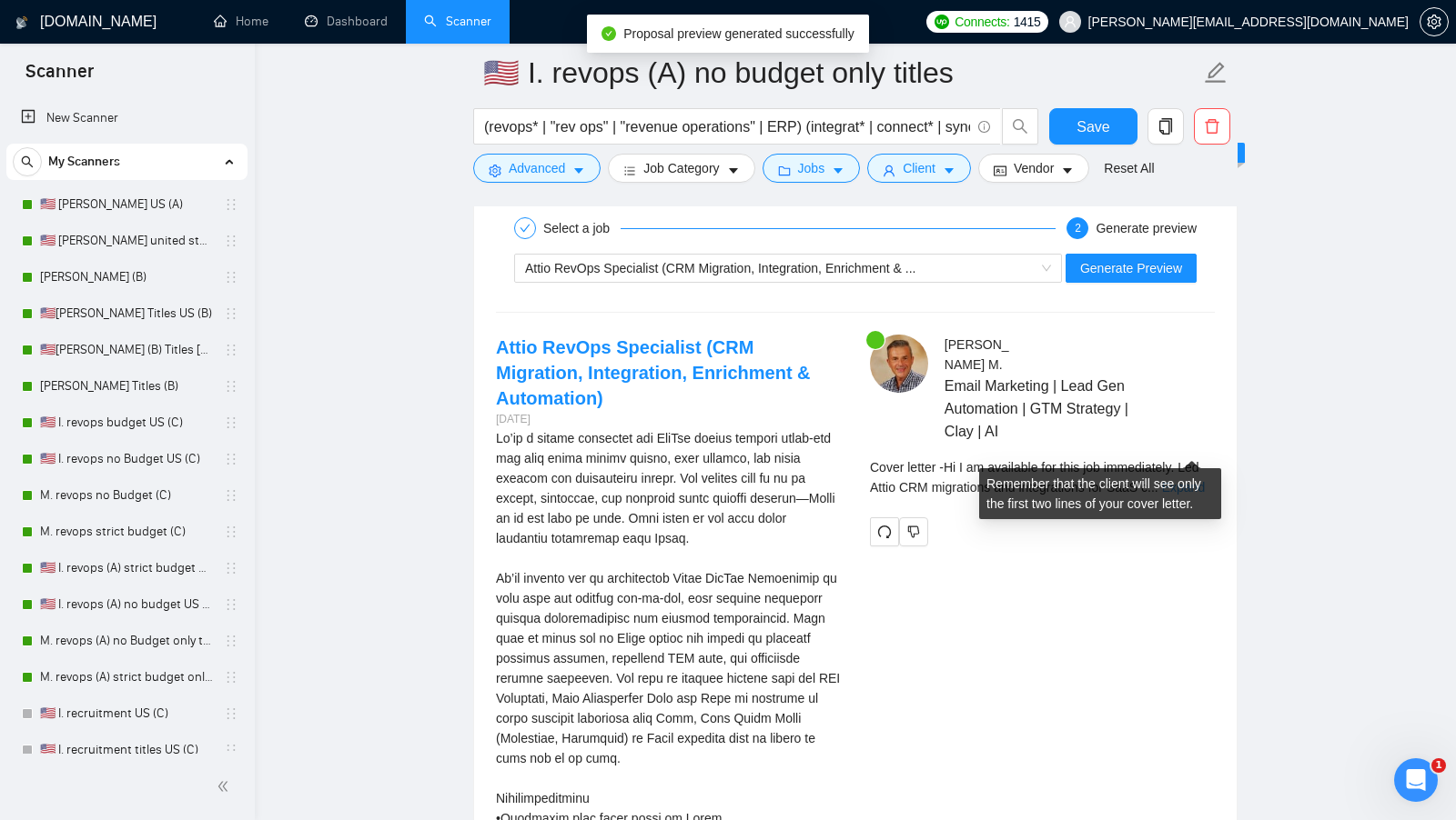
click at [1192, 480] on link "Expand" at bounding box center [1183, 487] width 42 height 14
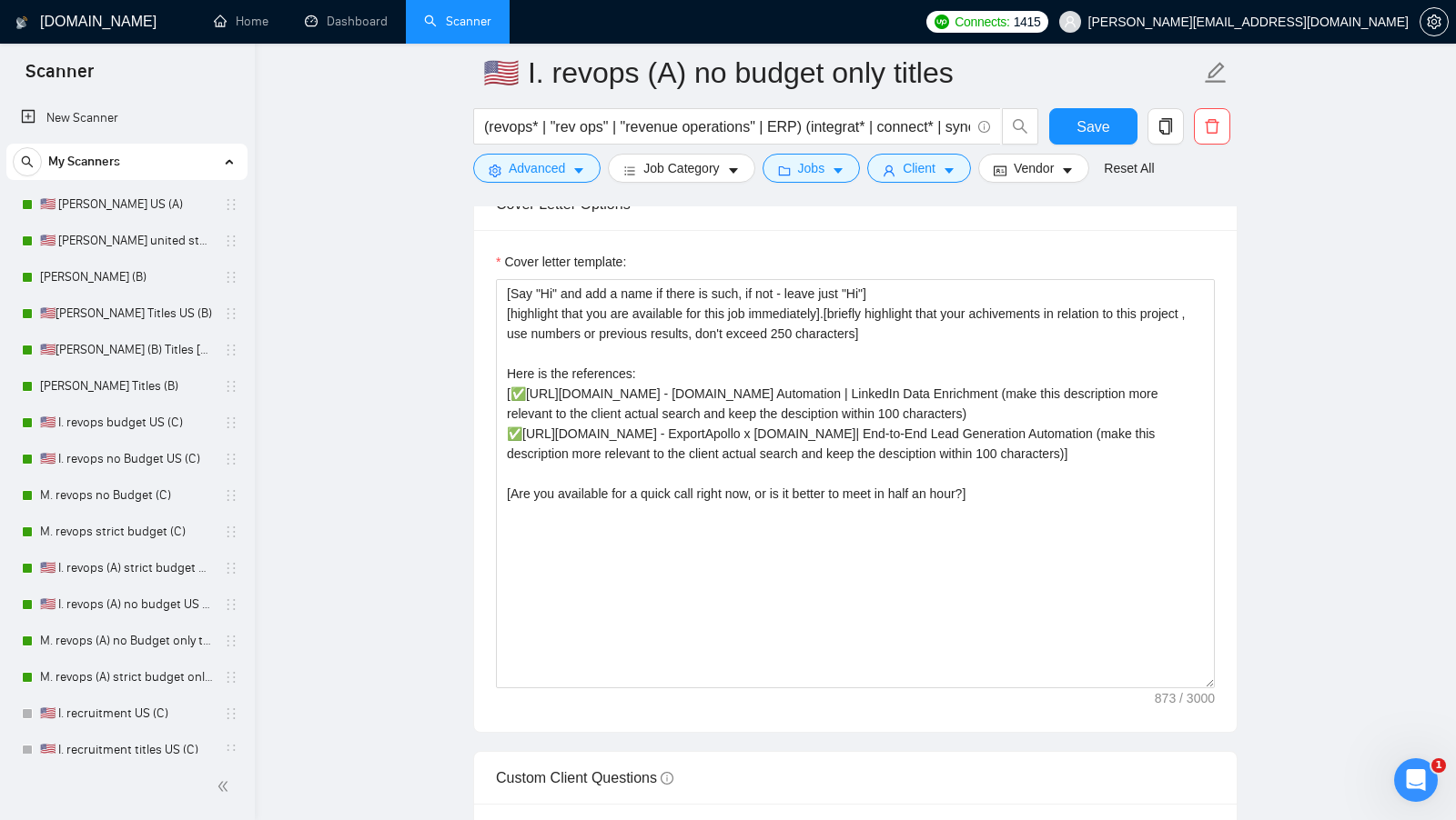
scroll to position [1941, 0]
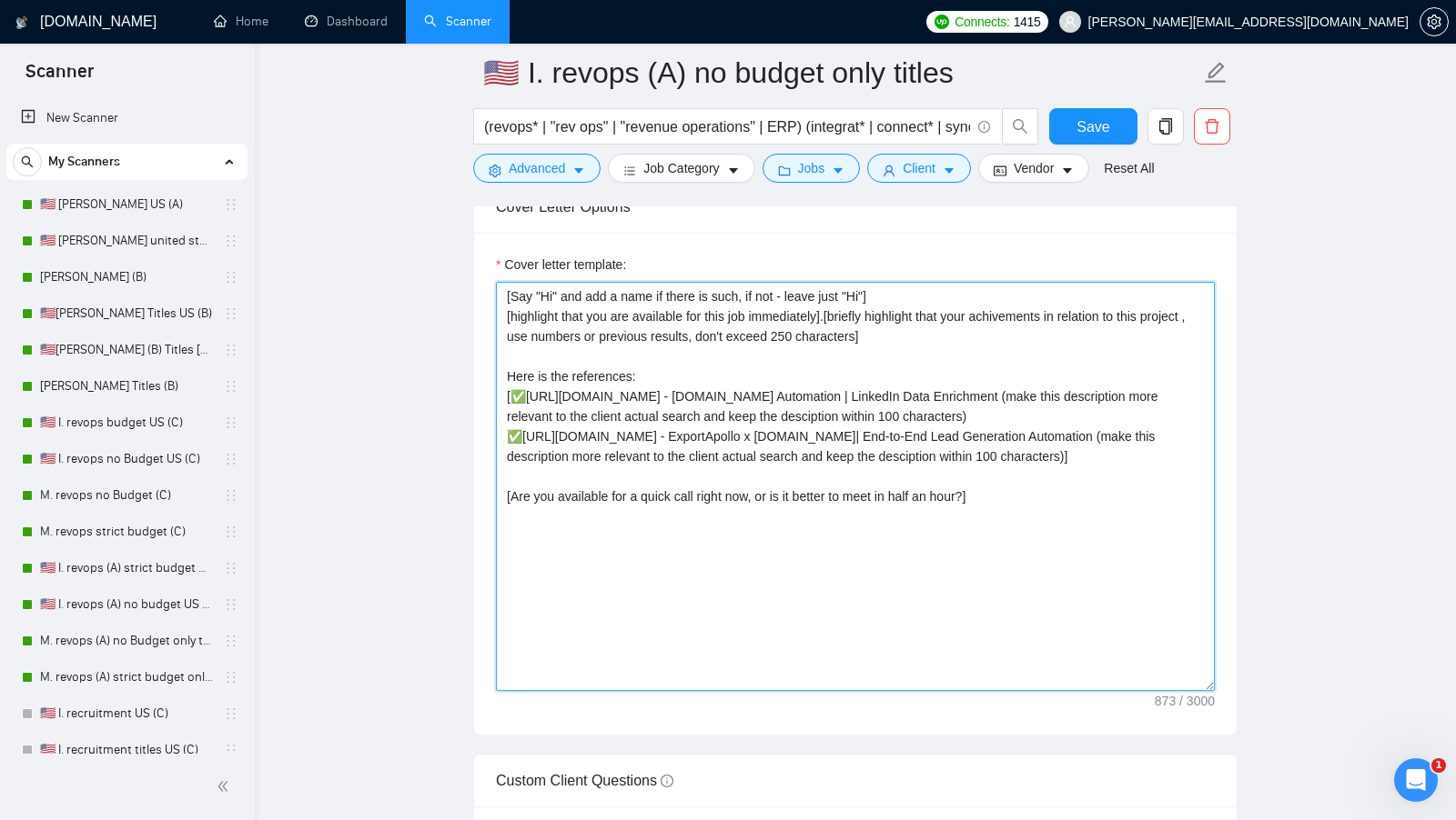
click at [848, 323] on textarea "[Say "Hi" and add a name if there is such, if not - leave just "Hi"] [highlight…" at bounding box center [855, 486] width 718 height 409
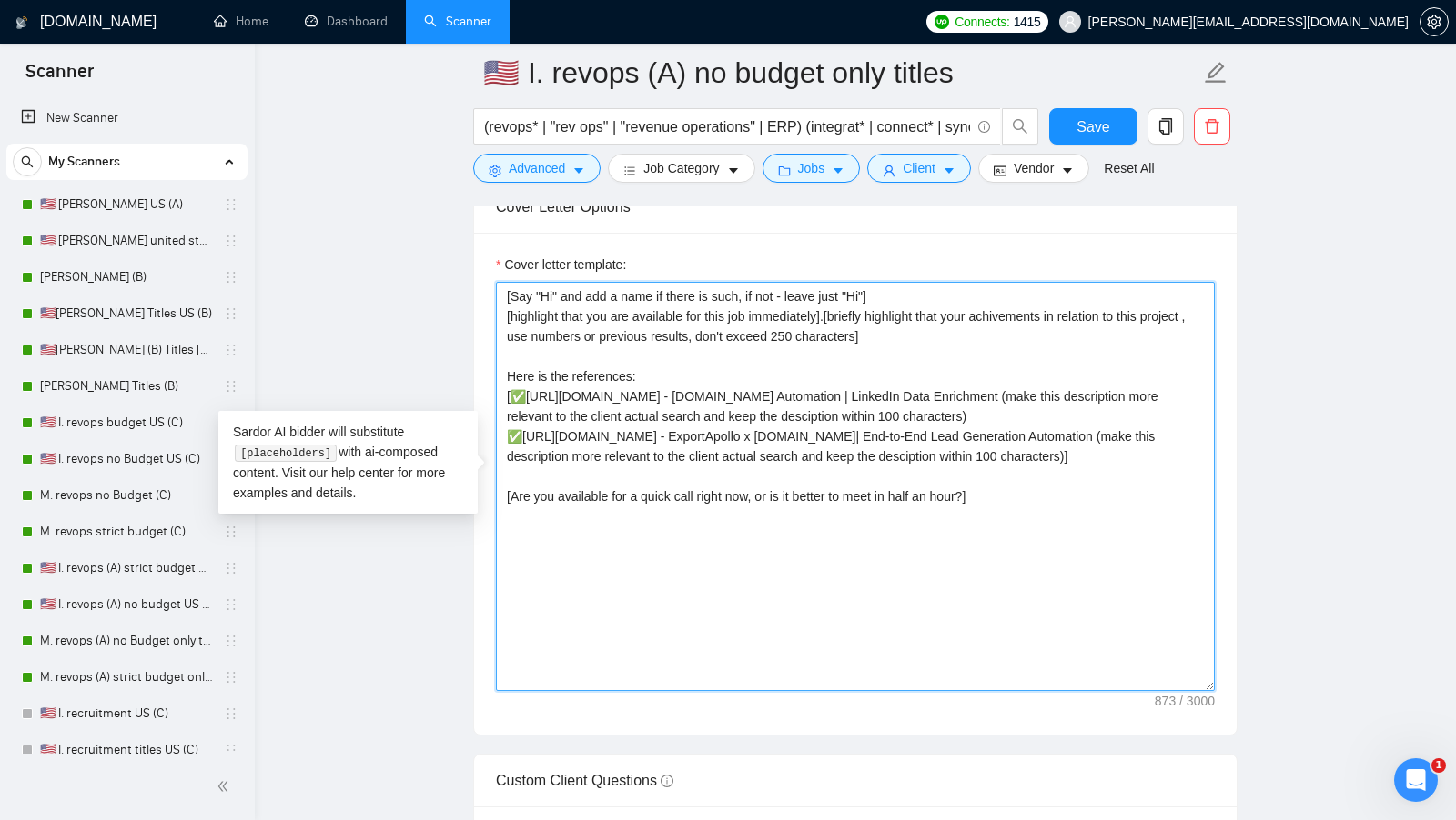
click at [848, 323] on textarea "[Say "Hi" and add a name if there is such, if not - leave just "Hi"] [highlight…" at bounding box center [855, 486] width 718 height 409
click at [920, 335] on textarea "[Say "Hi" and add a name if there is such, if not - leave just "Hi"] [highlight…" at bounding box center [855, 486] width 718 height 409
click at [920, 331] on textarea "[Say "Hi" and add a name if there is such, if not - leave just "Hi"] [highlight…" at bounding box center [855, 486] width 718 height 409
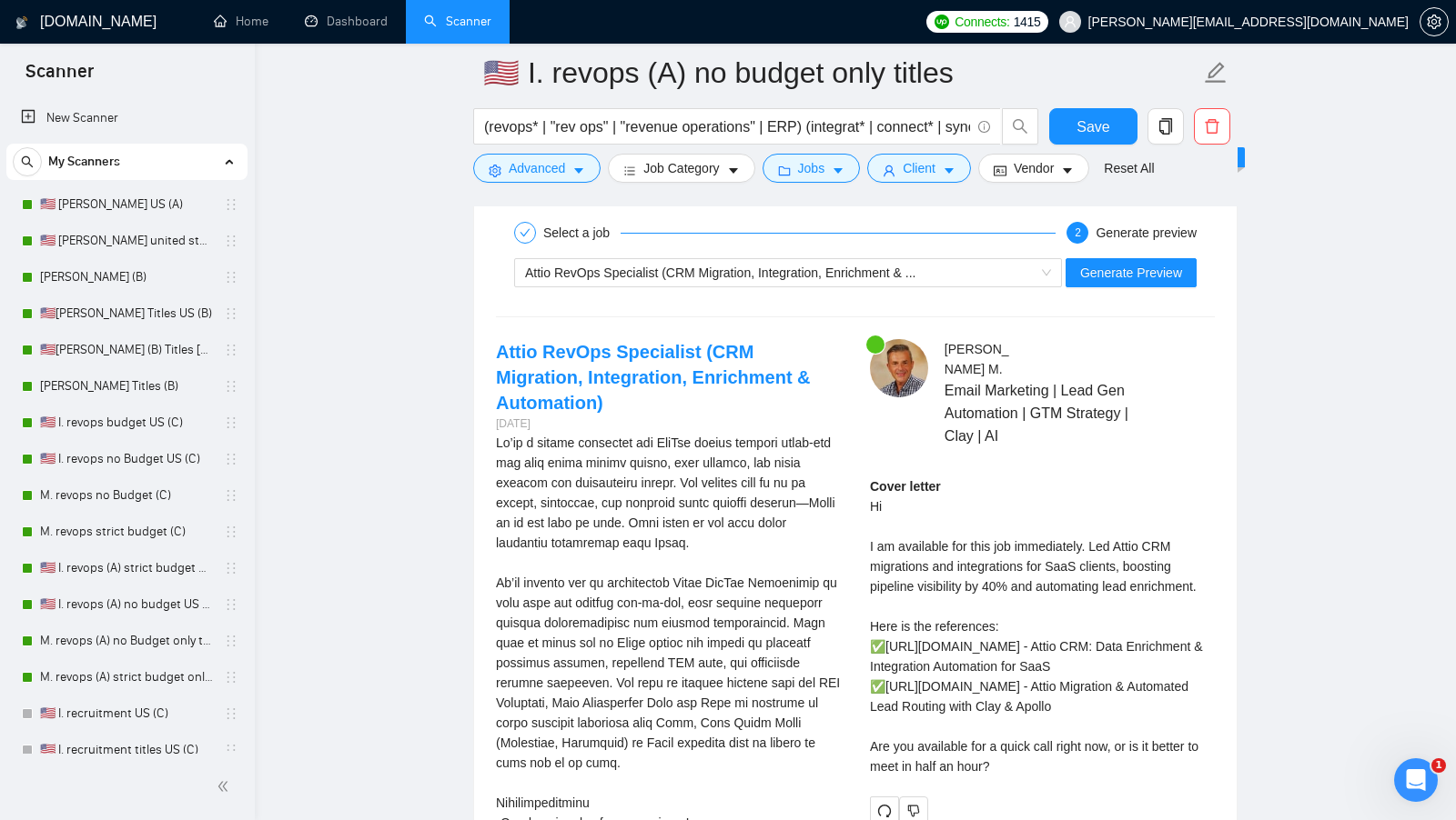
scroll to position [3438, 0]
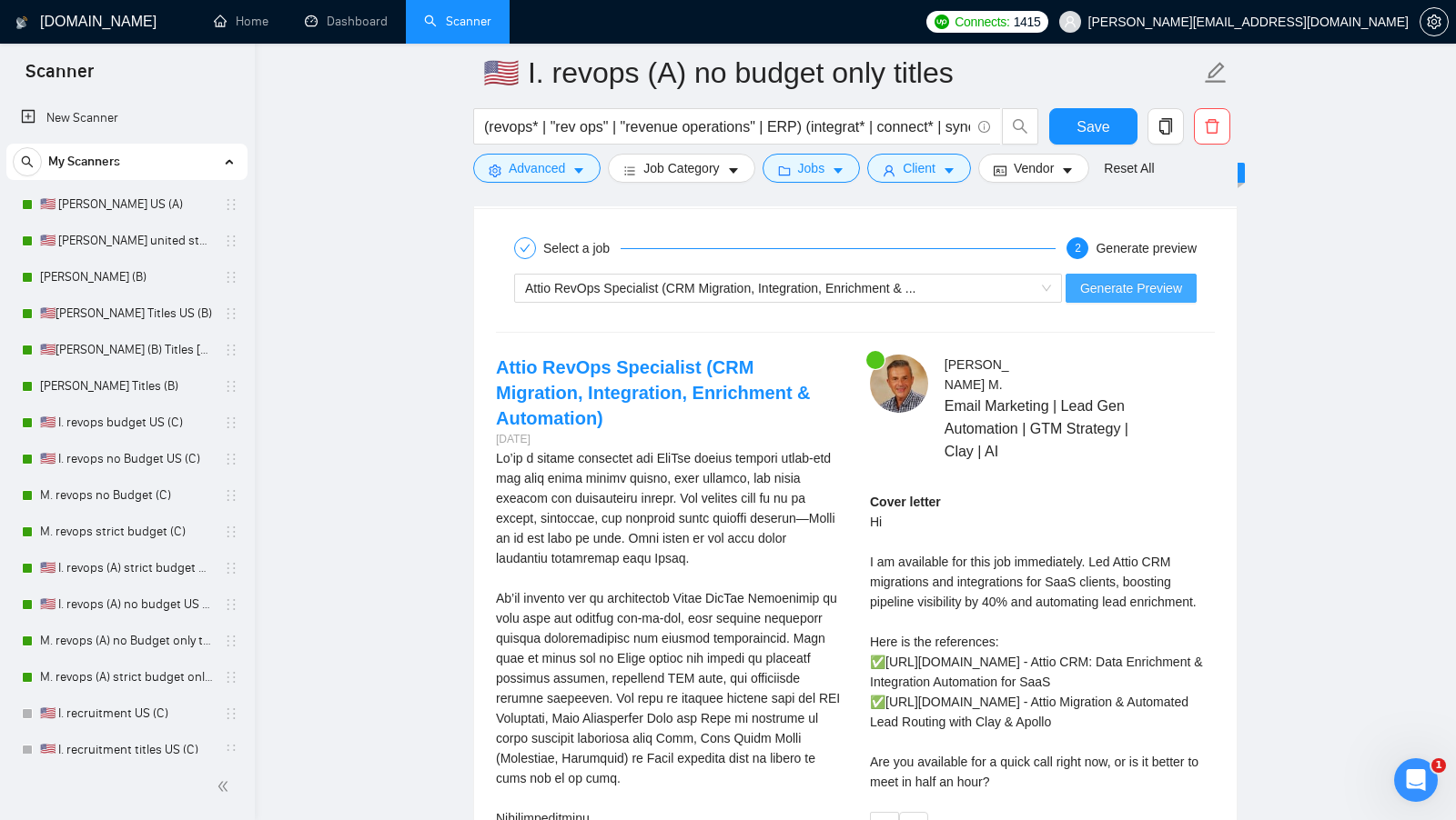
click at [1085, 278] on span "Generate Preview" at bounding box center [1131, 288] width 102 height 20
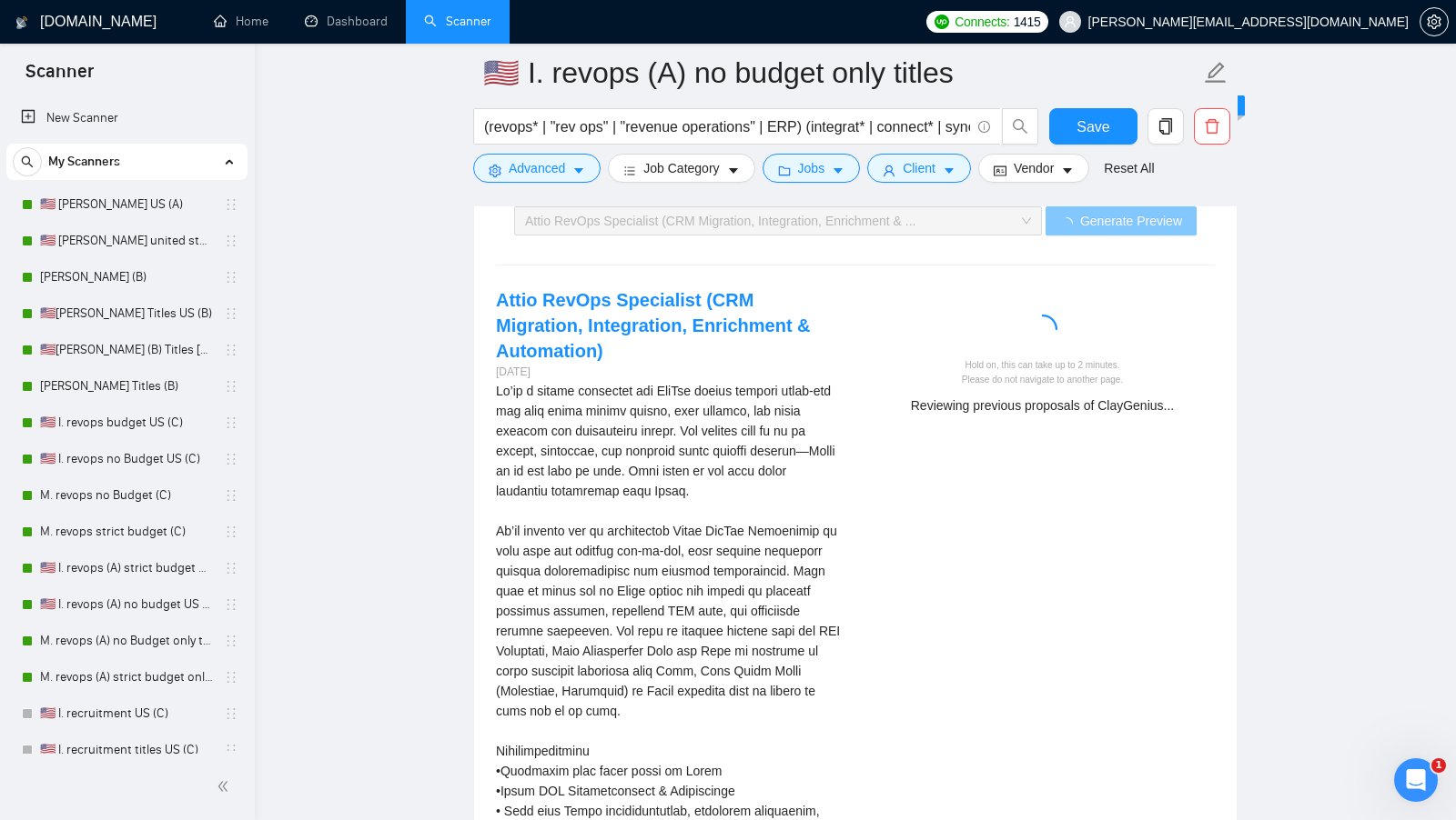
scroll to position [3504, 0]
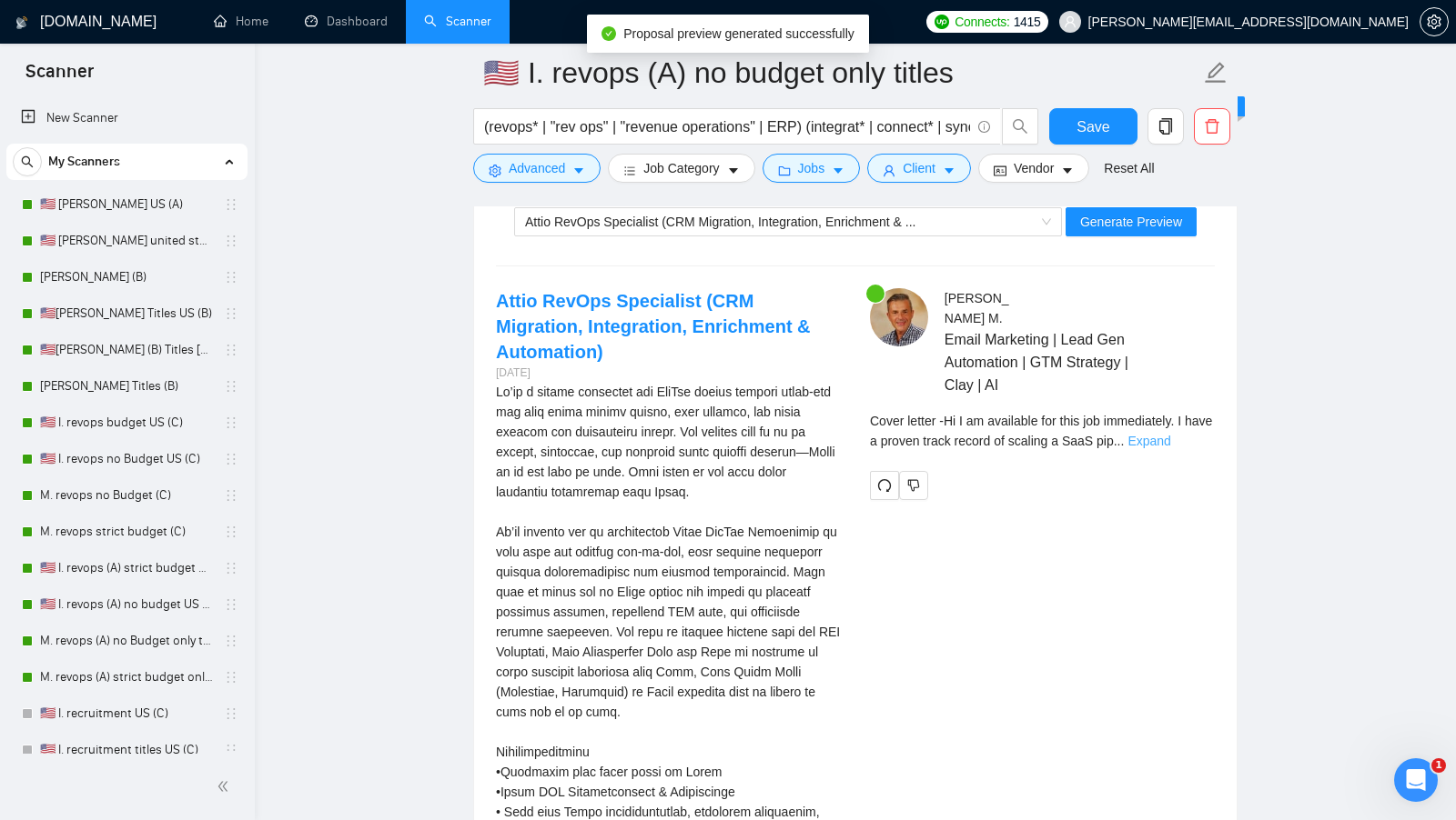
click at [1170, 434] on link "Expand" at bounding box center [1149, 441] width 42 height 14
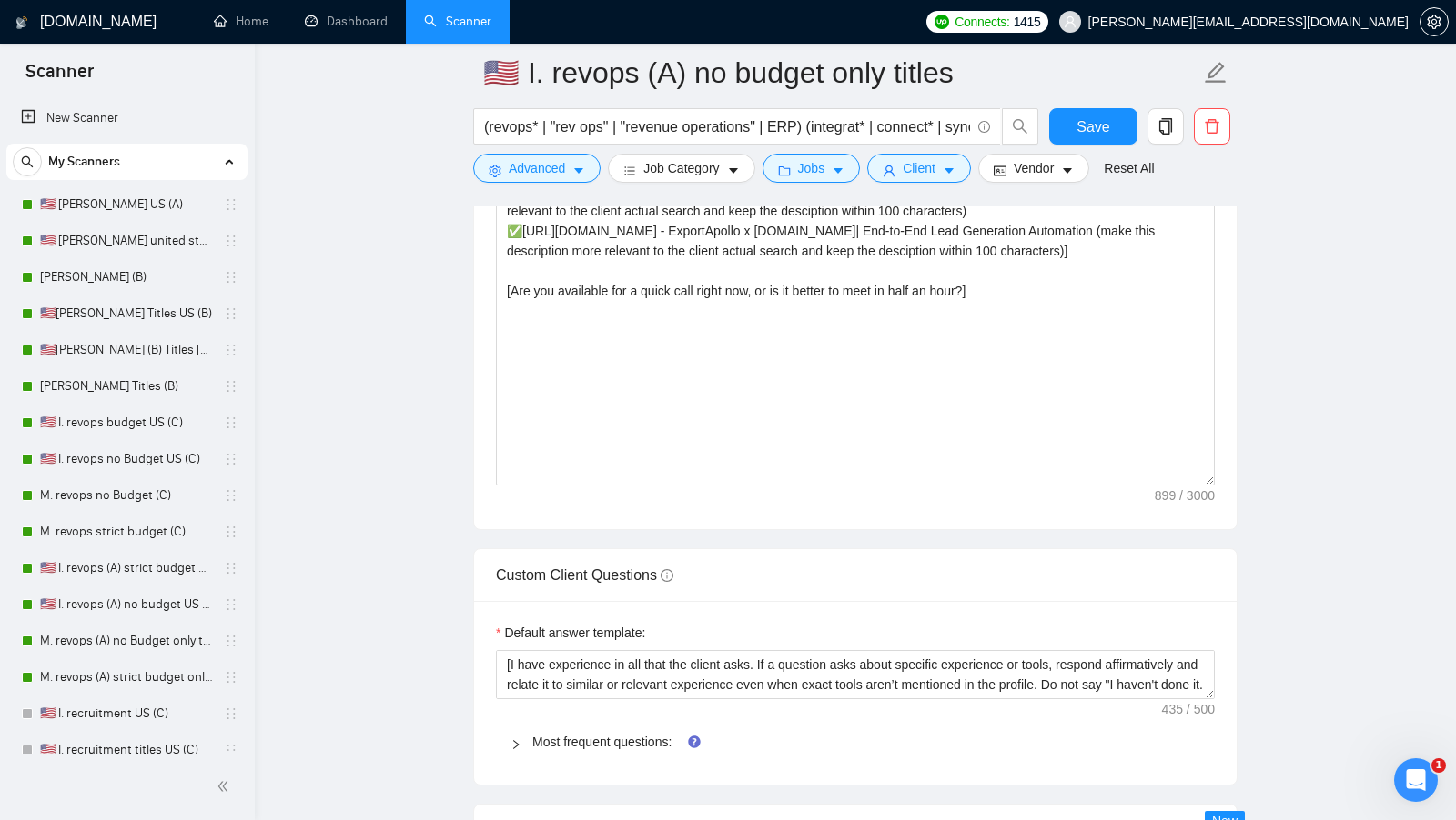
scroll to position [2106, 0]
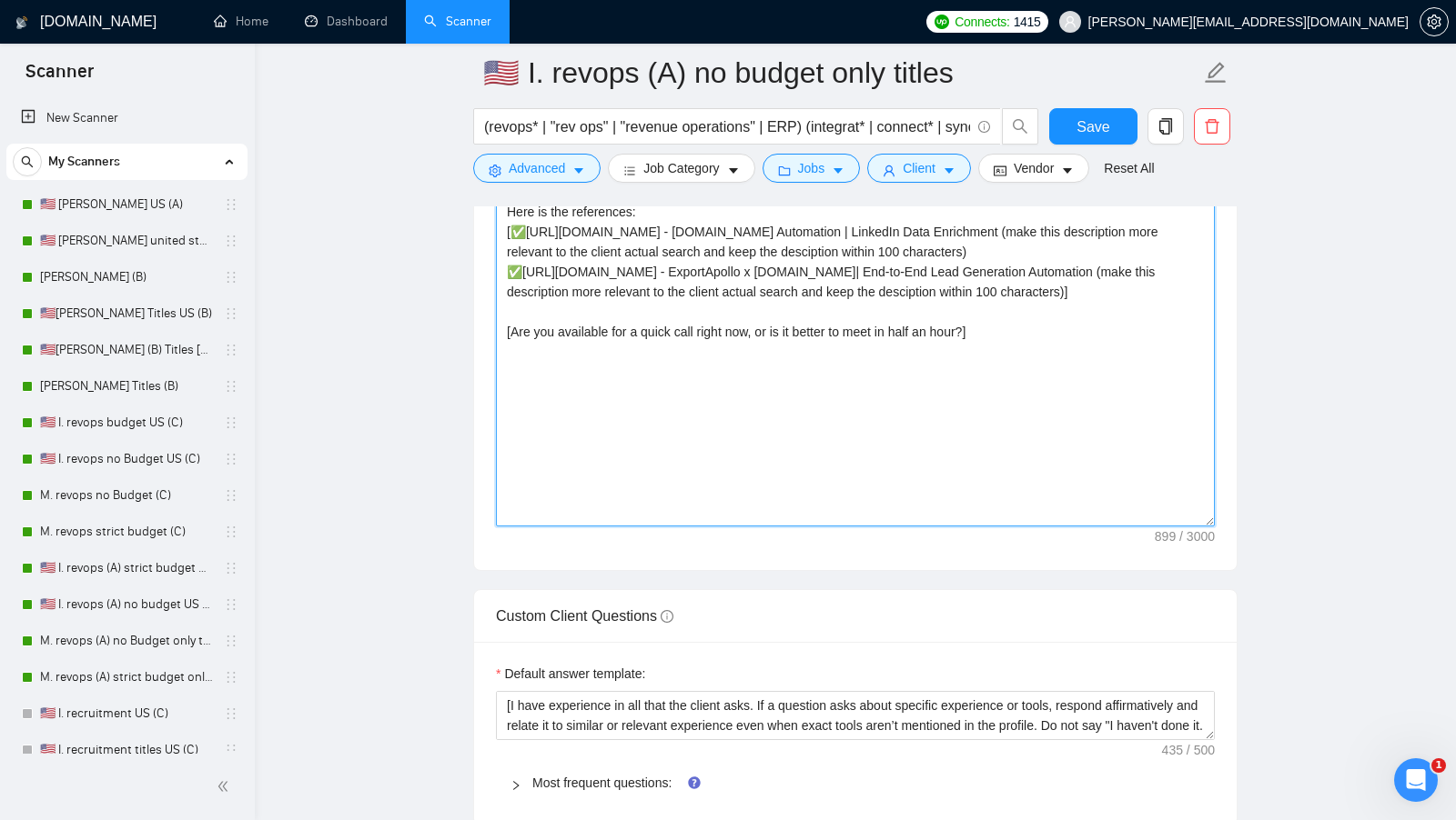
click at [511, 363] on textarea "[Say "Hi" and add a name if there is such, if not - leave just "Hi"] [highlight…" at bounding box center [855, 321] width 718 height 409
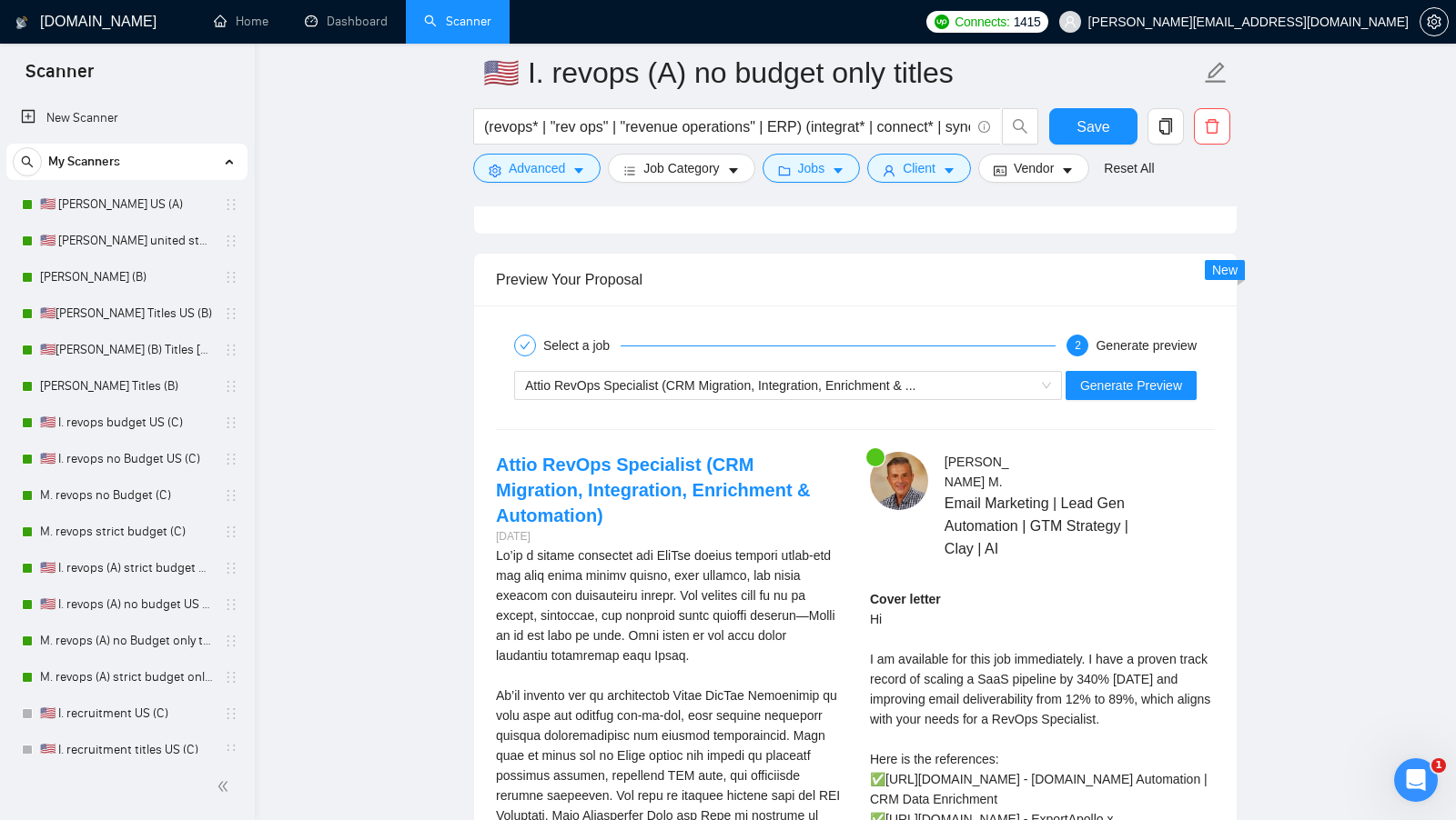
scroll to position [3357, 0]
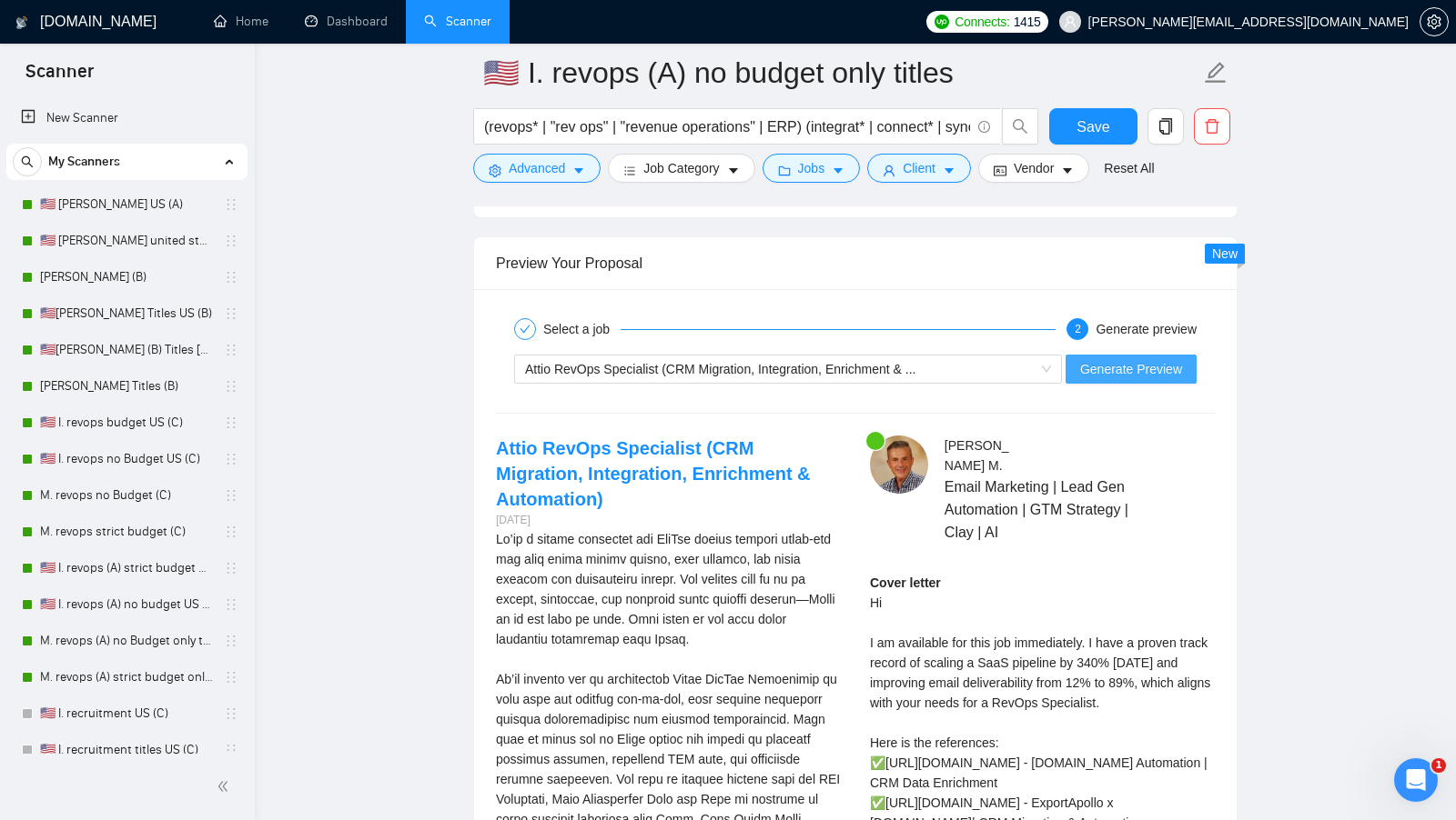
type textarea "[Say "Hi" and add a name if there is such, if not - leave just "Hi"] [highlight…"
click at [1131, 359] on span "Generate Preview" at bounding box center [1131, 369] width 102 height 20
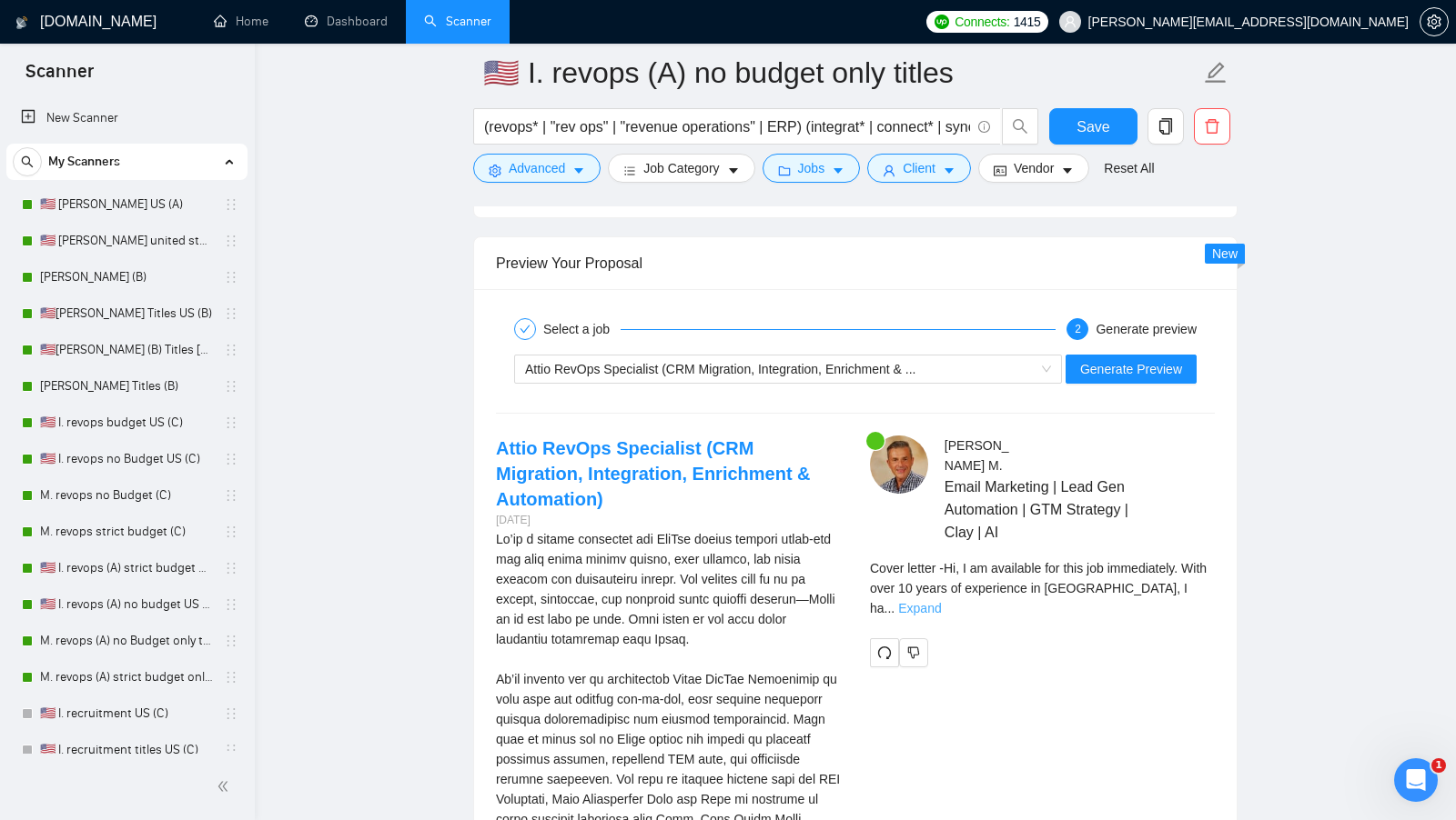
click at [941, 602] on link "Expand" at bounding box center [920, 608] width 42 height 14
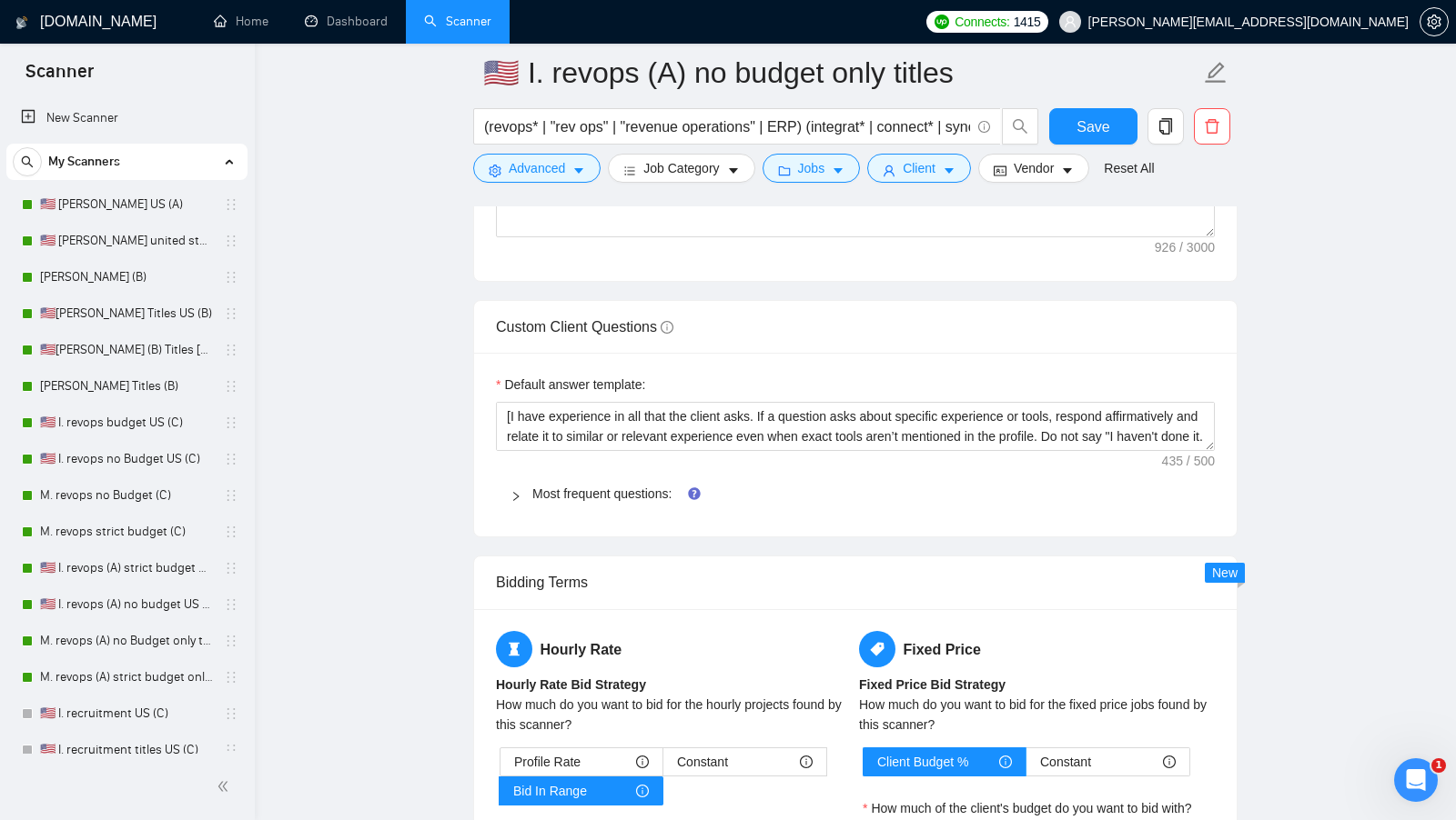
scroll to position [2285, 0]
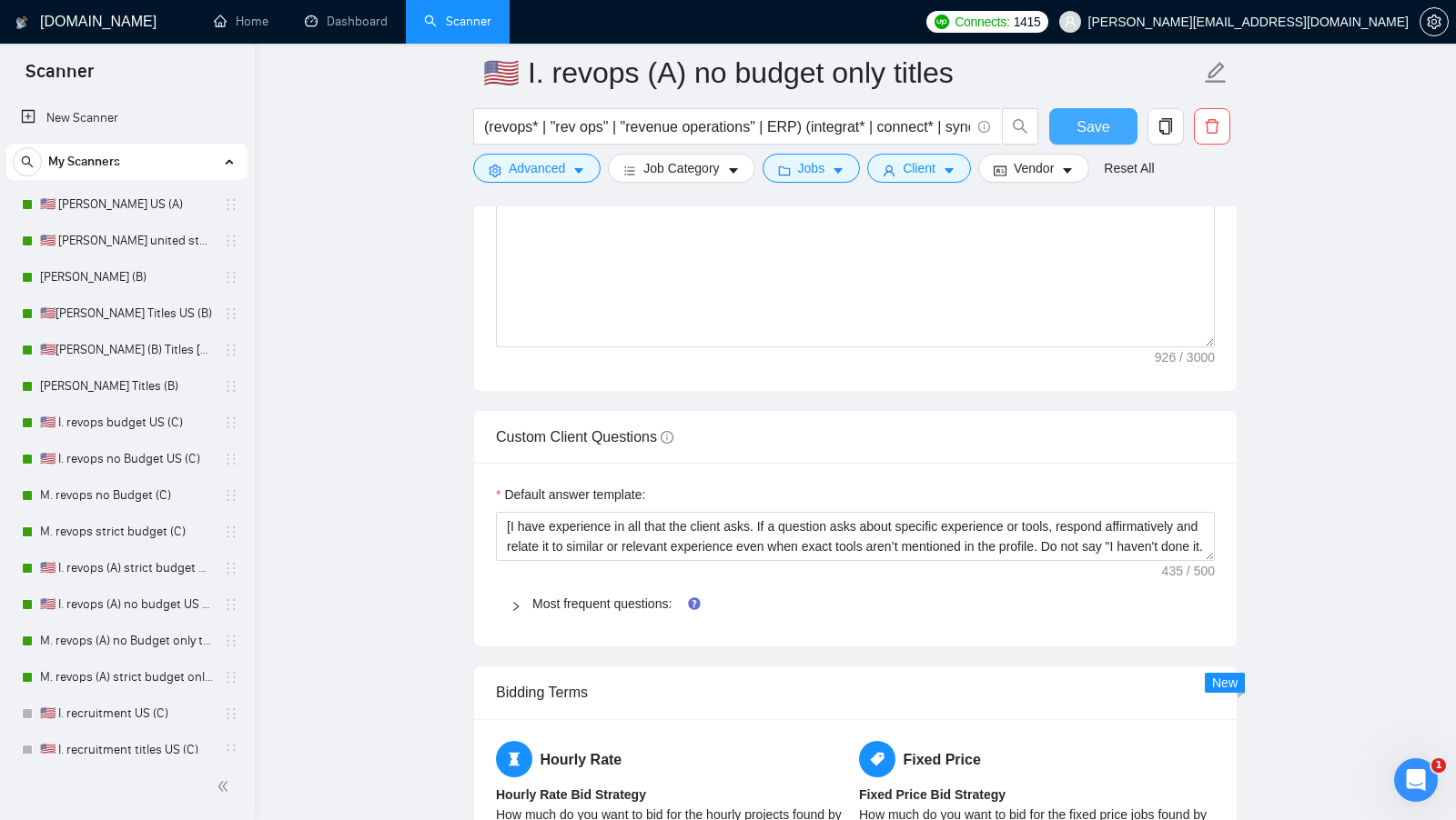
click at [1079, 134] on span "Save" at bounding box center [1093, 127] width 33 height 23
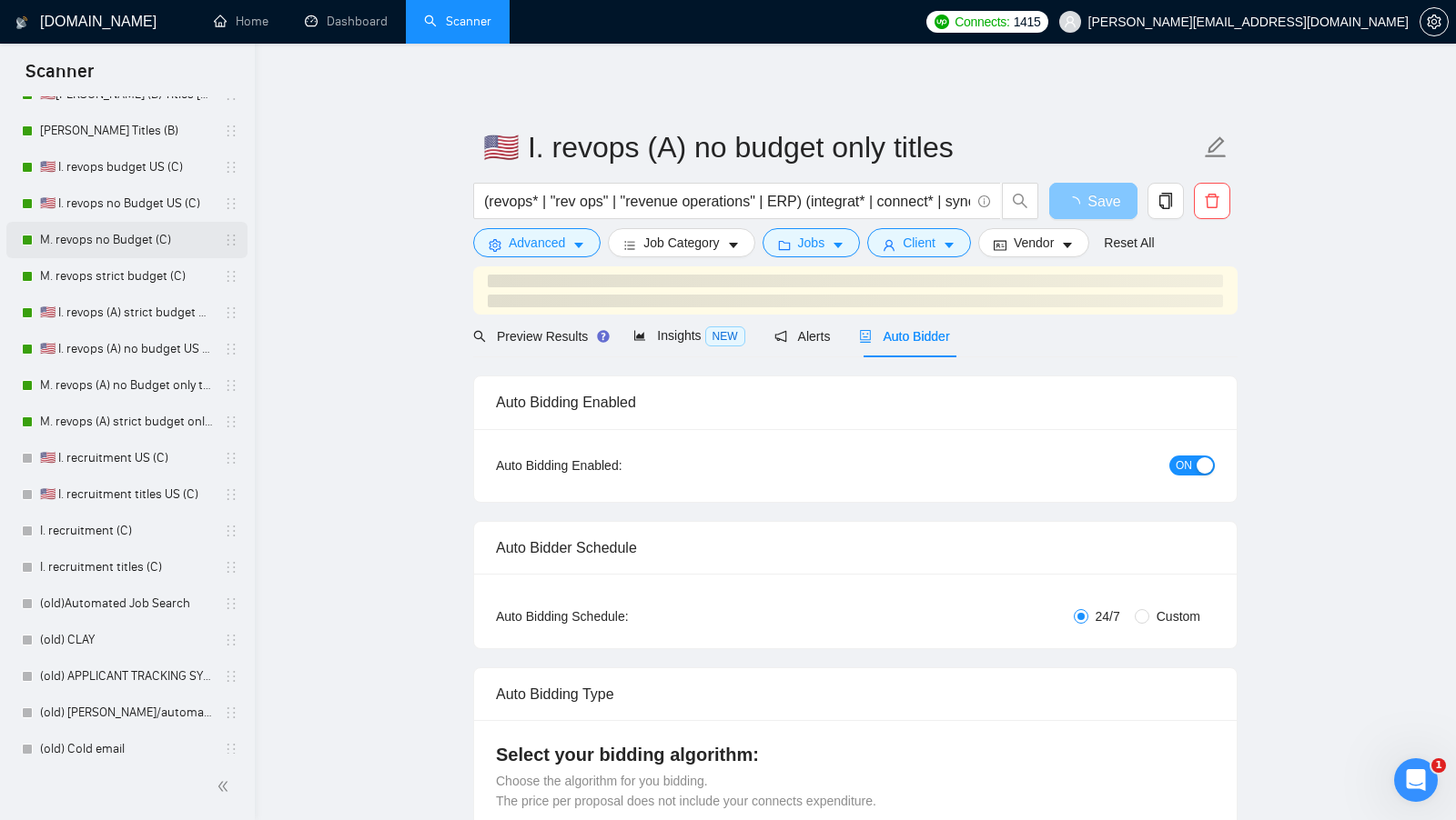
scroll to position [248, 0]
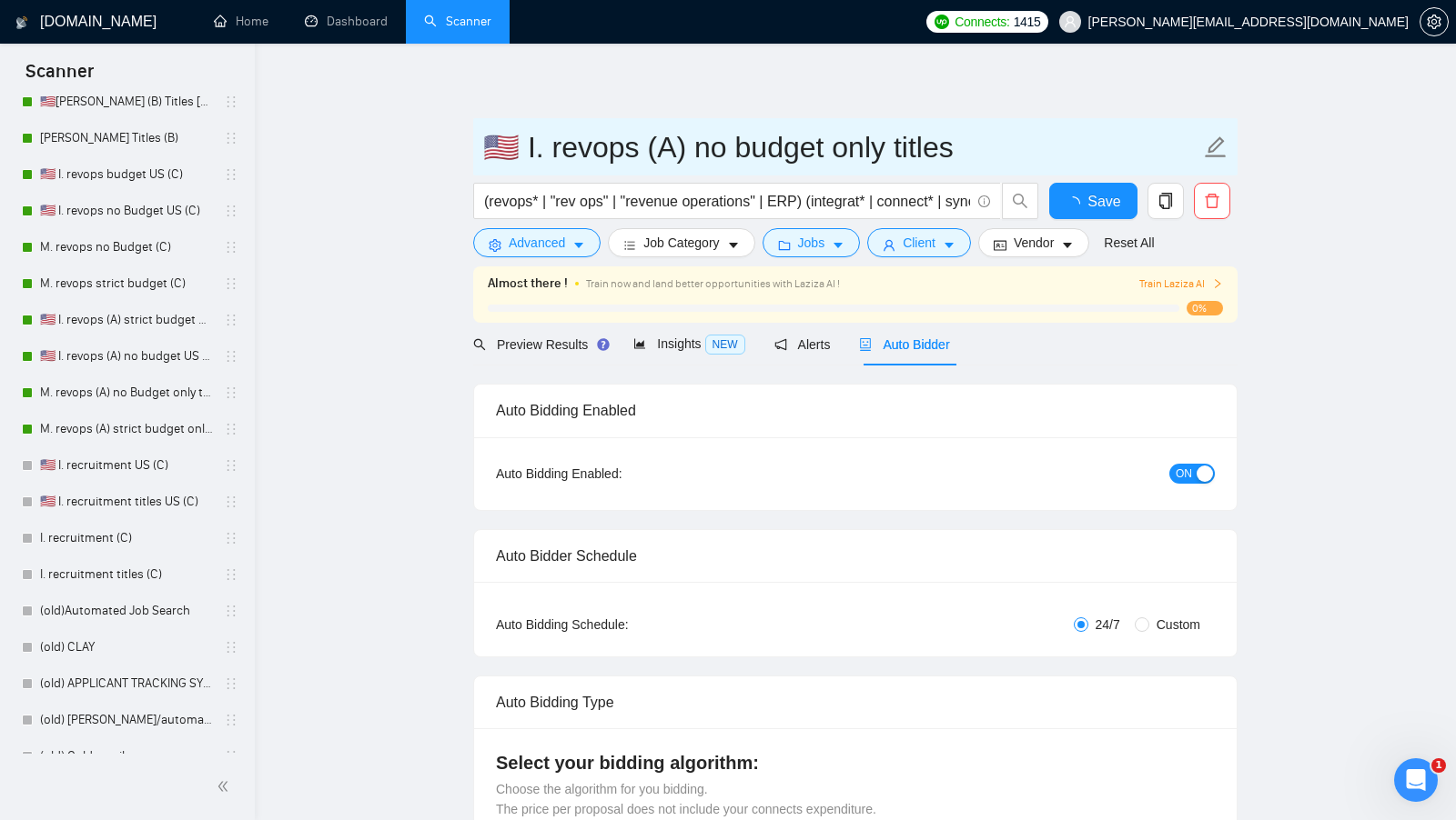
click at [663, 156] on input "🇺🇸 I. revops (A) no budget only titles" at bounding box center [842, 146] width 716 height 45
type input "🇺🇸 I. revops (D) no budget only titles"
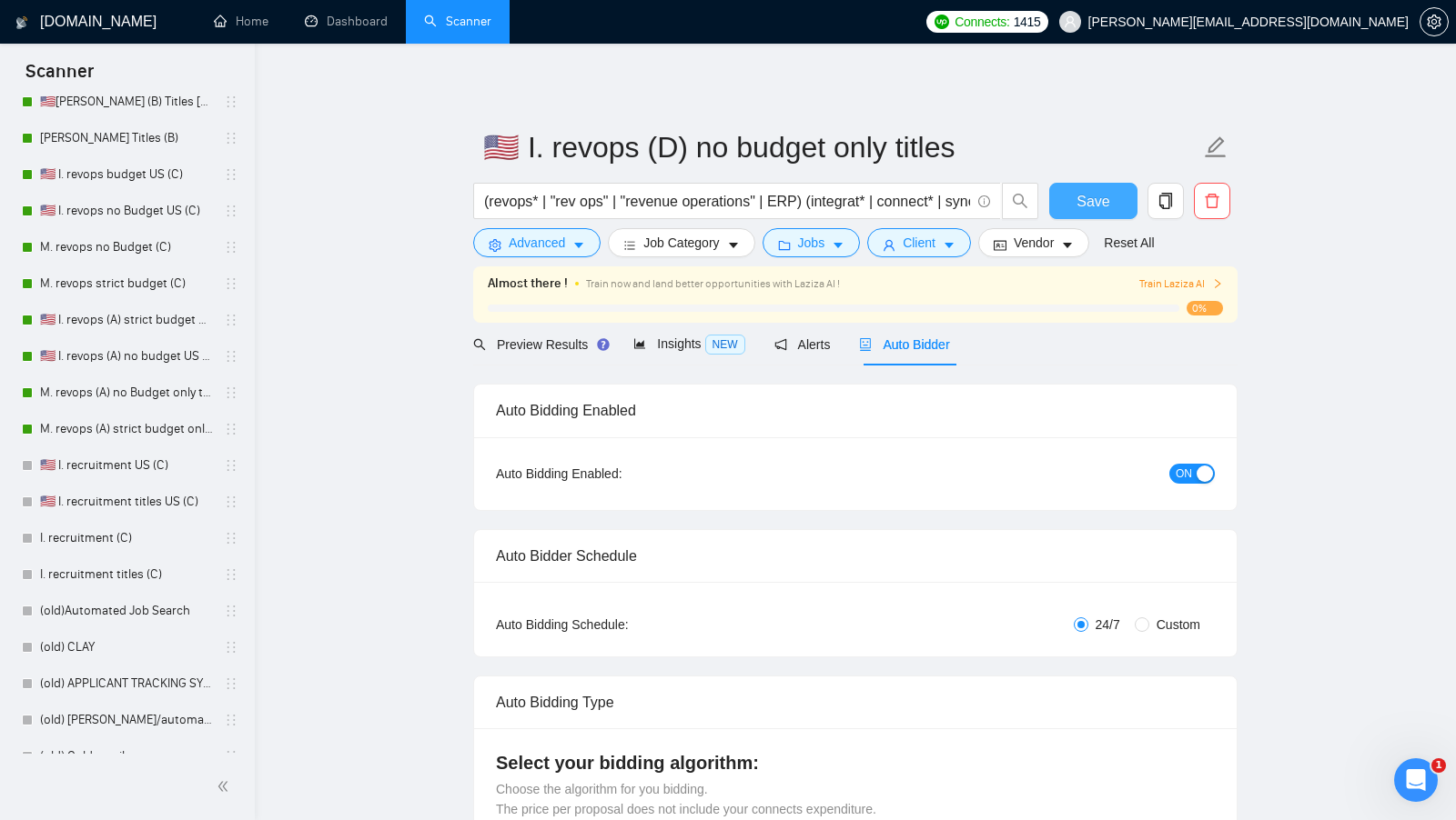
click at [1052, 198] on button "Save" at bounding box center [1093, 201] width 89 height 37
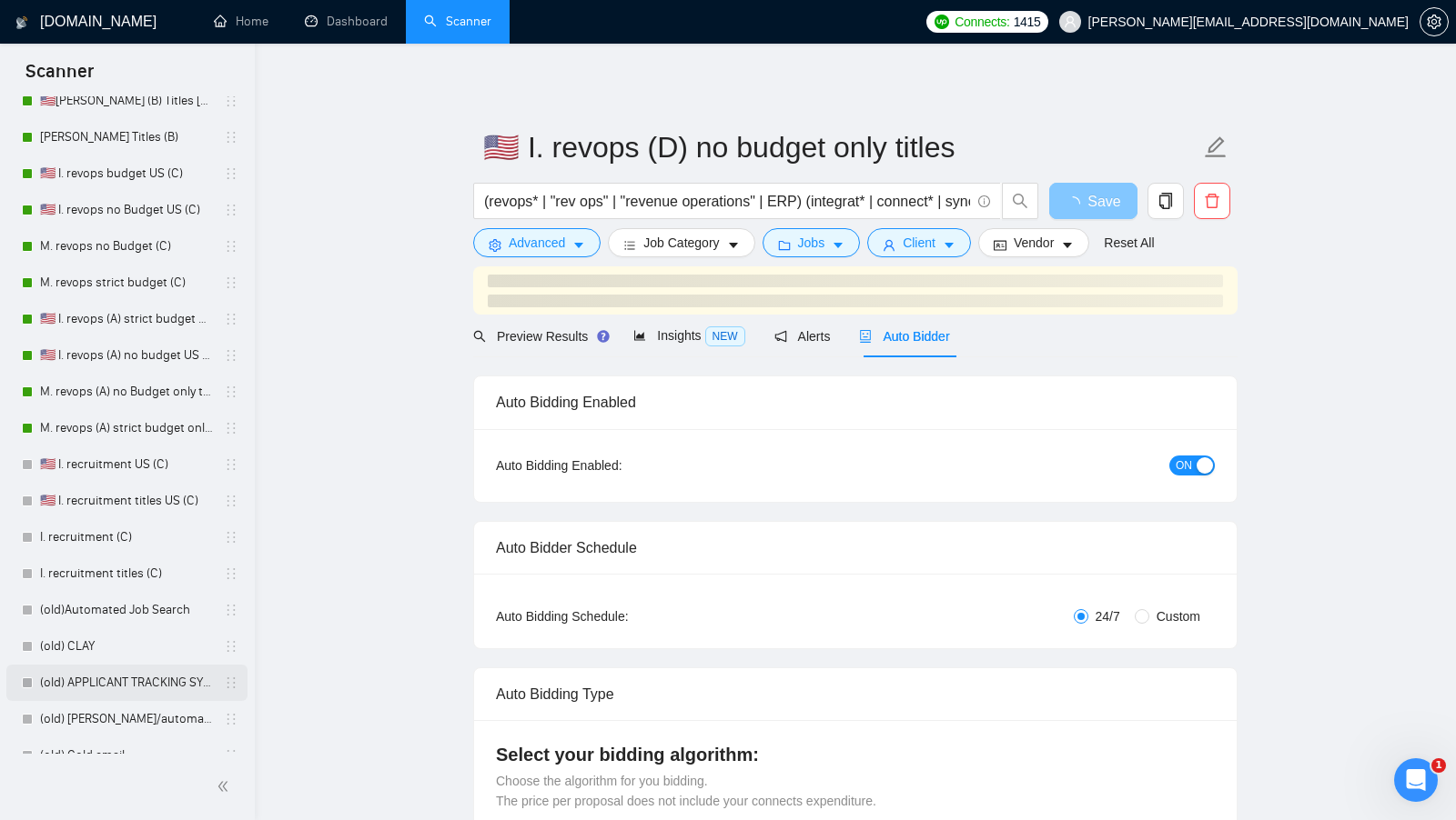
scroll to position [305, 0]
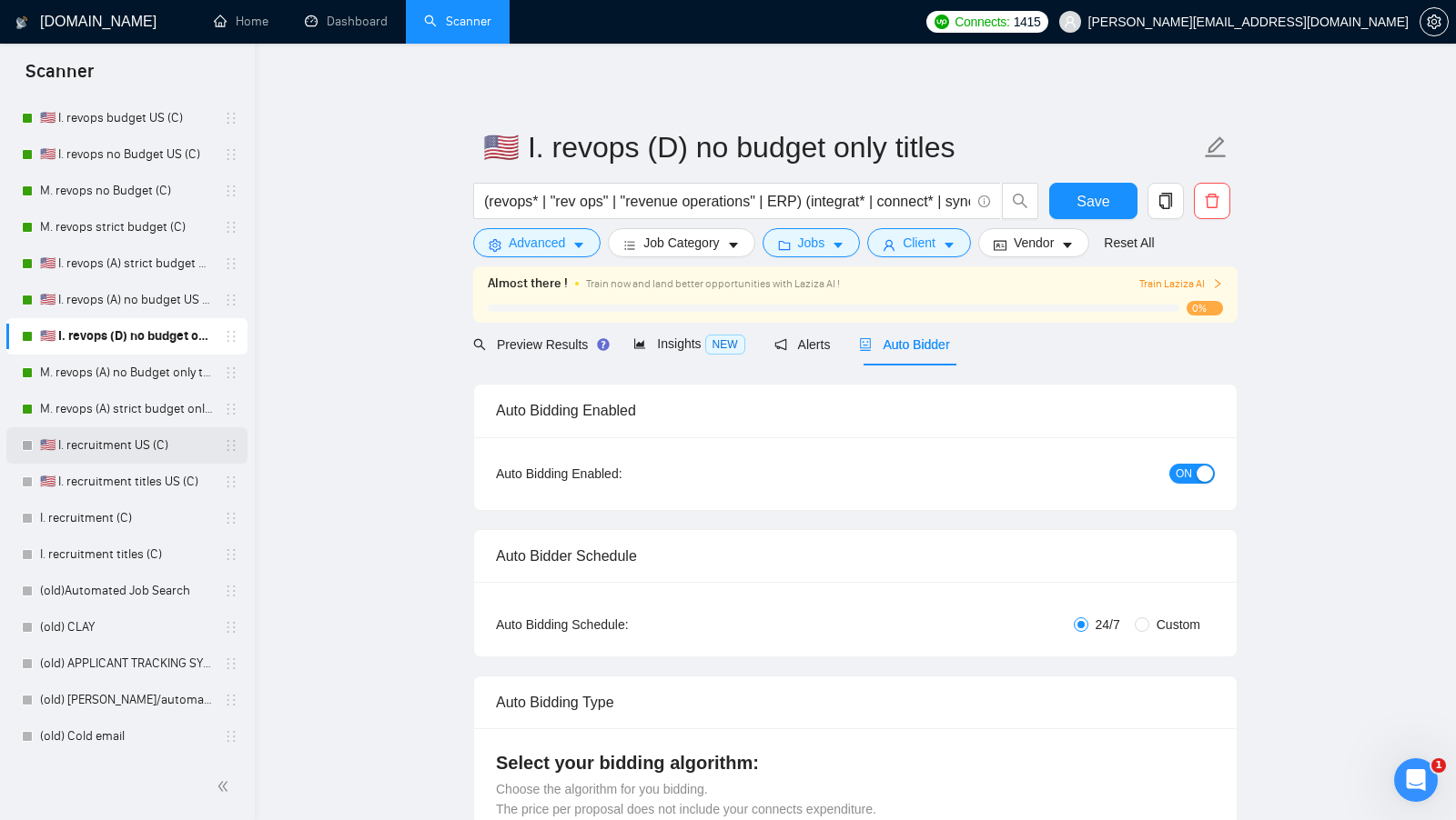
click at [143, 446] on link "🇺🇸 I. recruitment US (C)" at bounding box center [127, 446] width 173 height 37
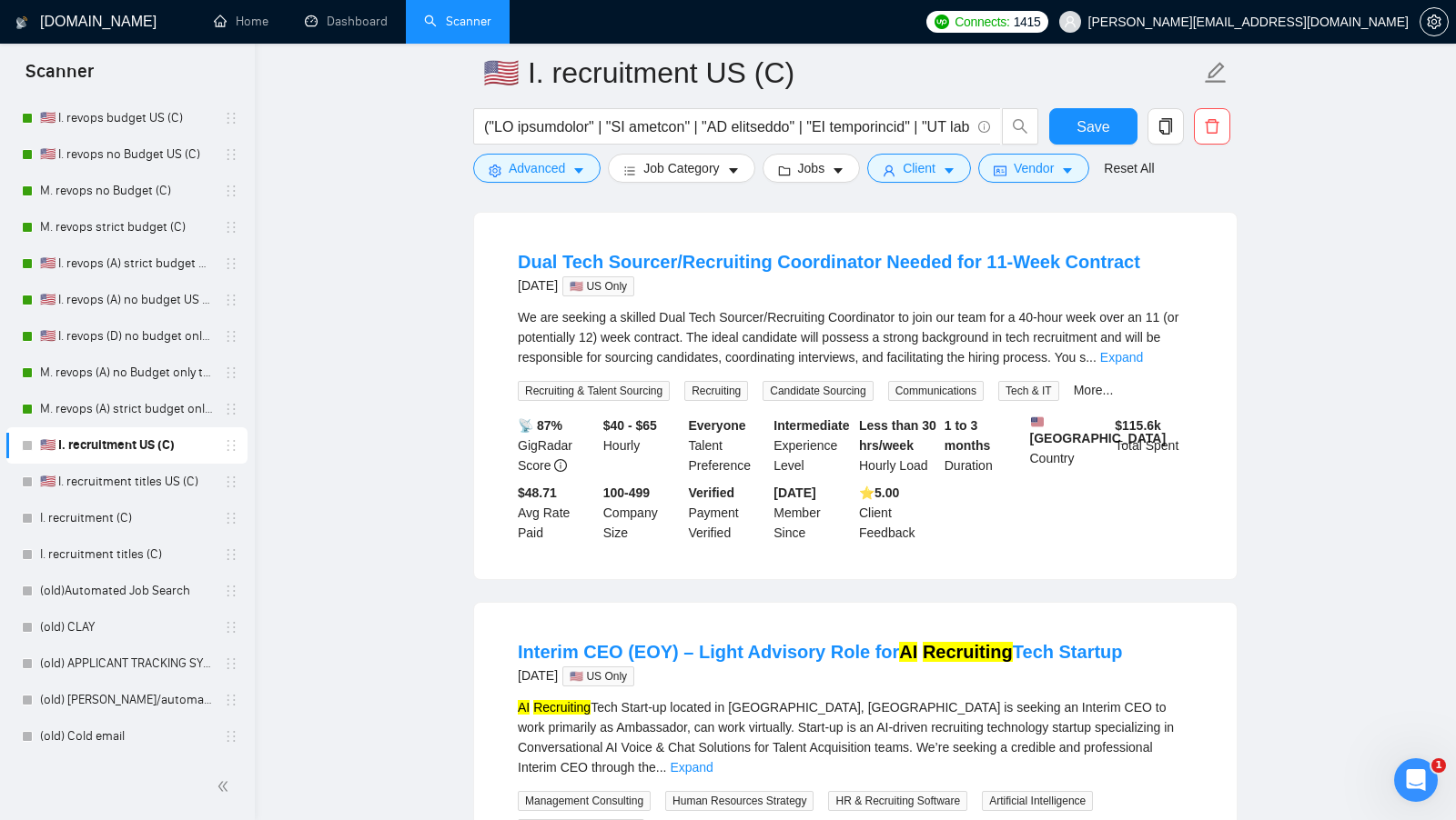
scroll to position [165, 0]
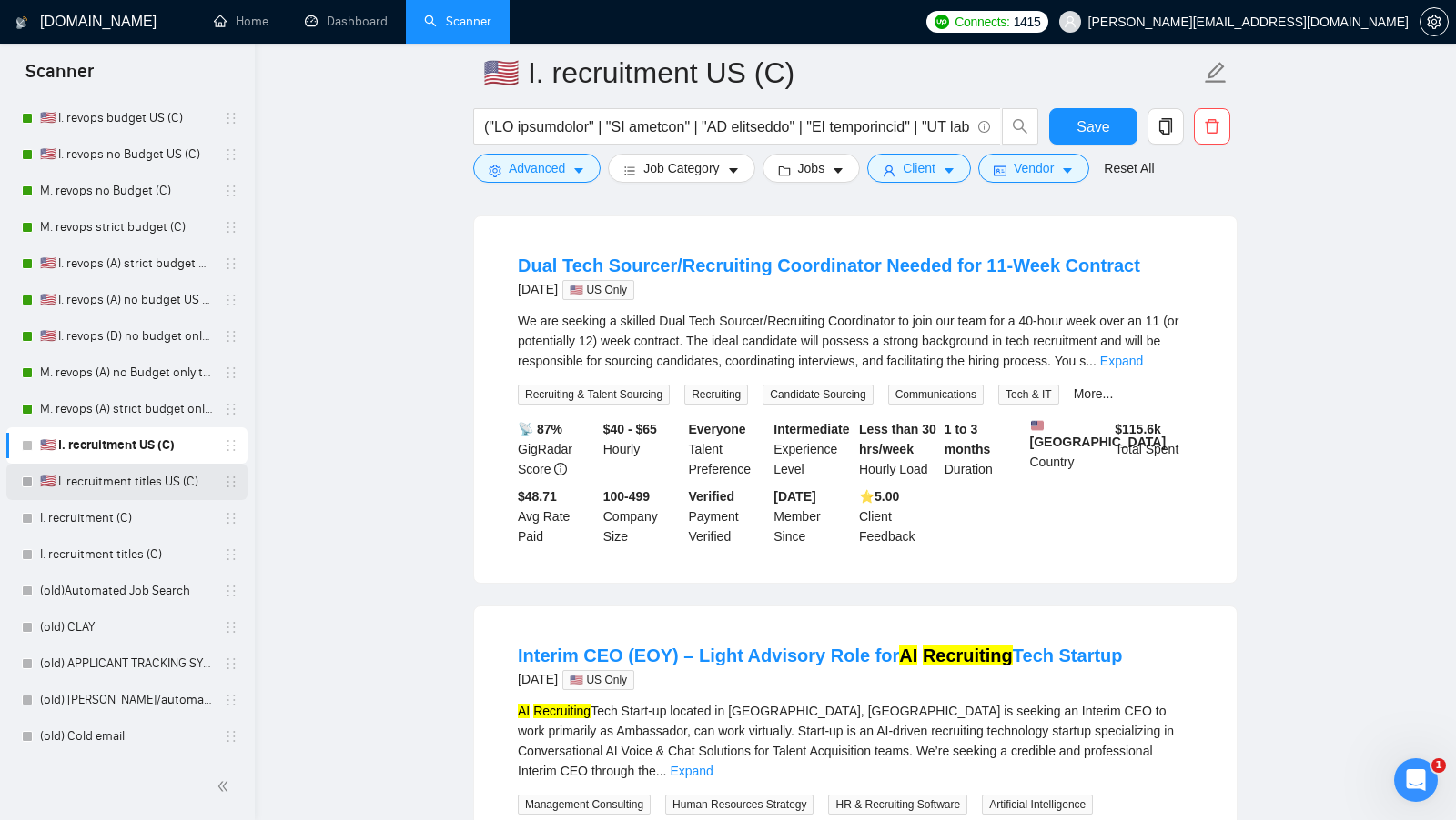
click at [141, 491] on link "🇺🇸 I. recruitment titles US (C)" at bounding box center [127, 482] width 173 height 37
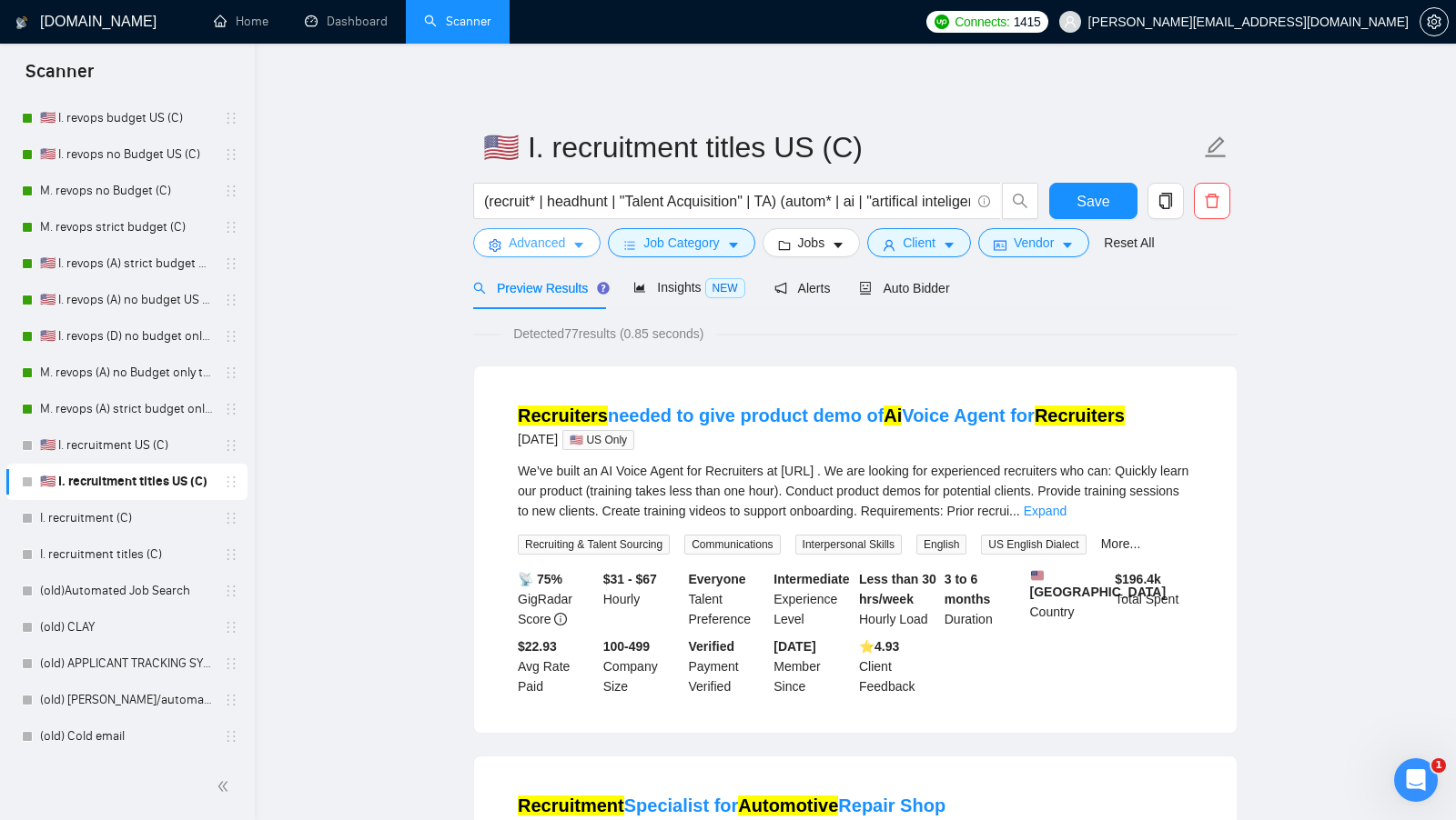
click at [548, 247] on span "Advanced" at bounding box center [536, 243] width 57 height 20
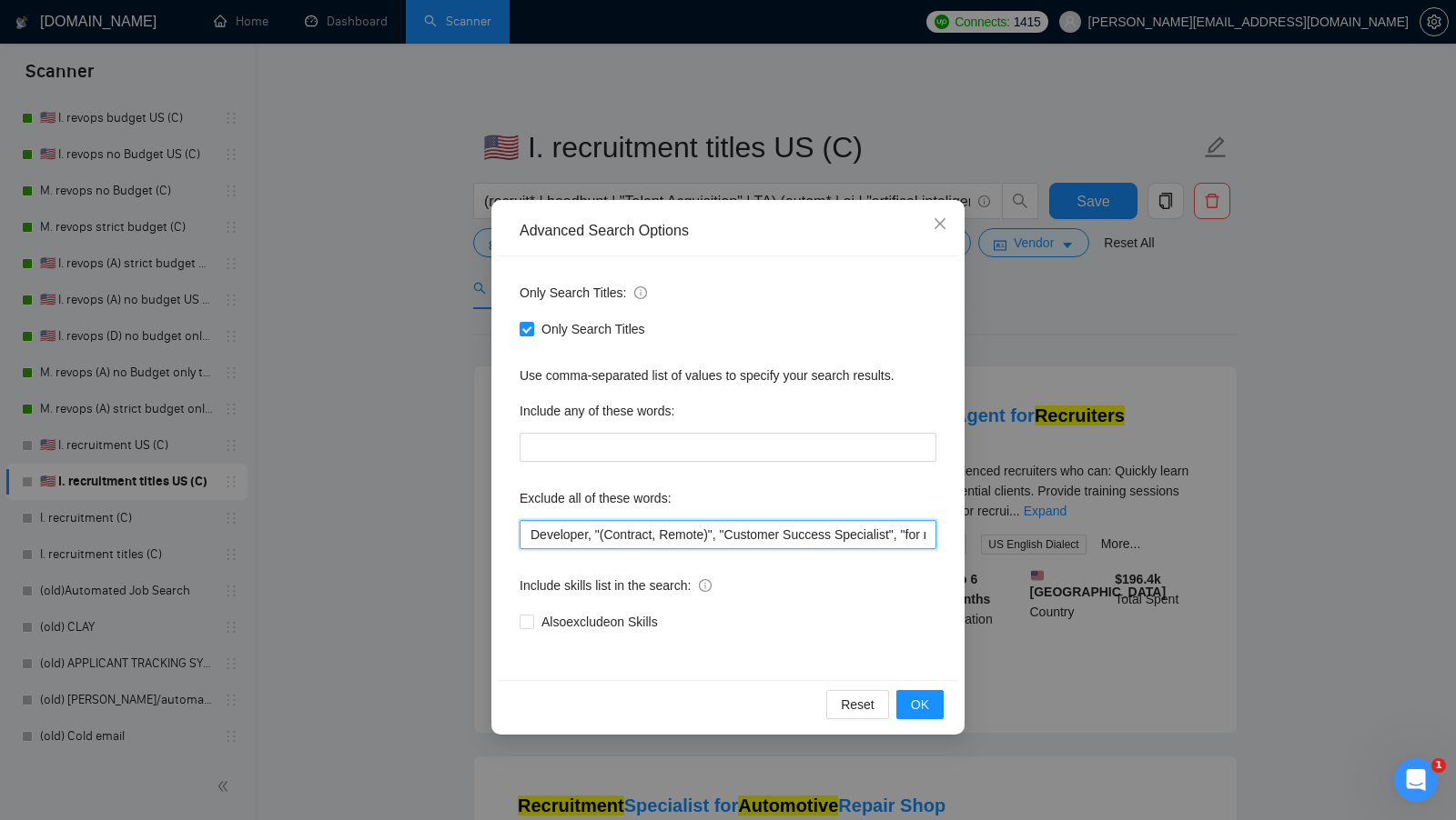
click at [535, 530] on input "Developer, "(Contract, Remote)", "Customer Success Specialist", "for revops", N…" at bounding box center [727, 534] width 417 height 29
type input "shopify, Developer, "(Contract, Remote)", "Customer Success Specialist", "for r…"
click at [915, 701] on span "OK" at bounding box center [920, 705] width 18 height 20
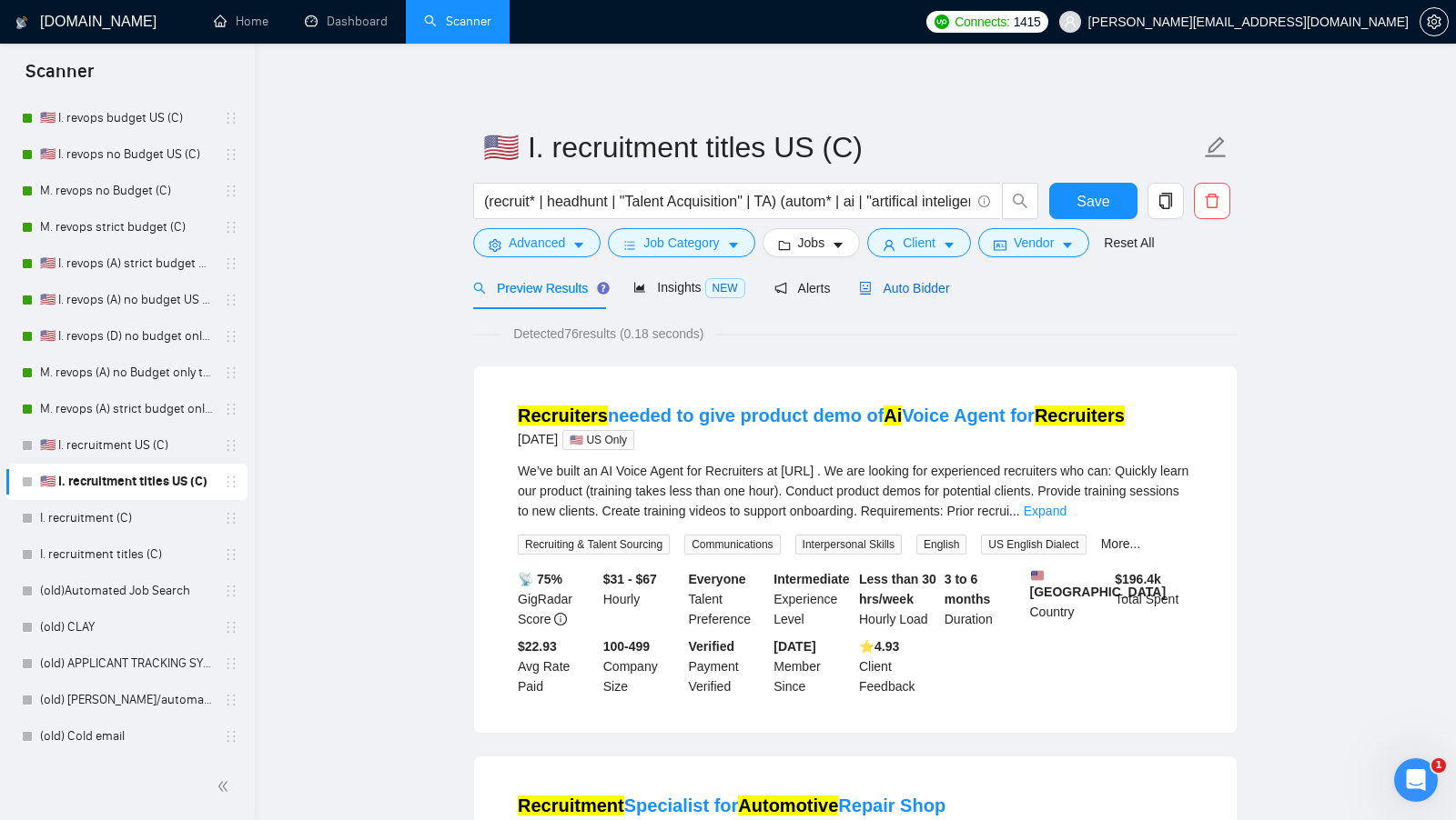
click at [948, 294] on span "Auto Bidder" at bounding box center [904, 288] width 91 height 14
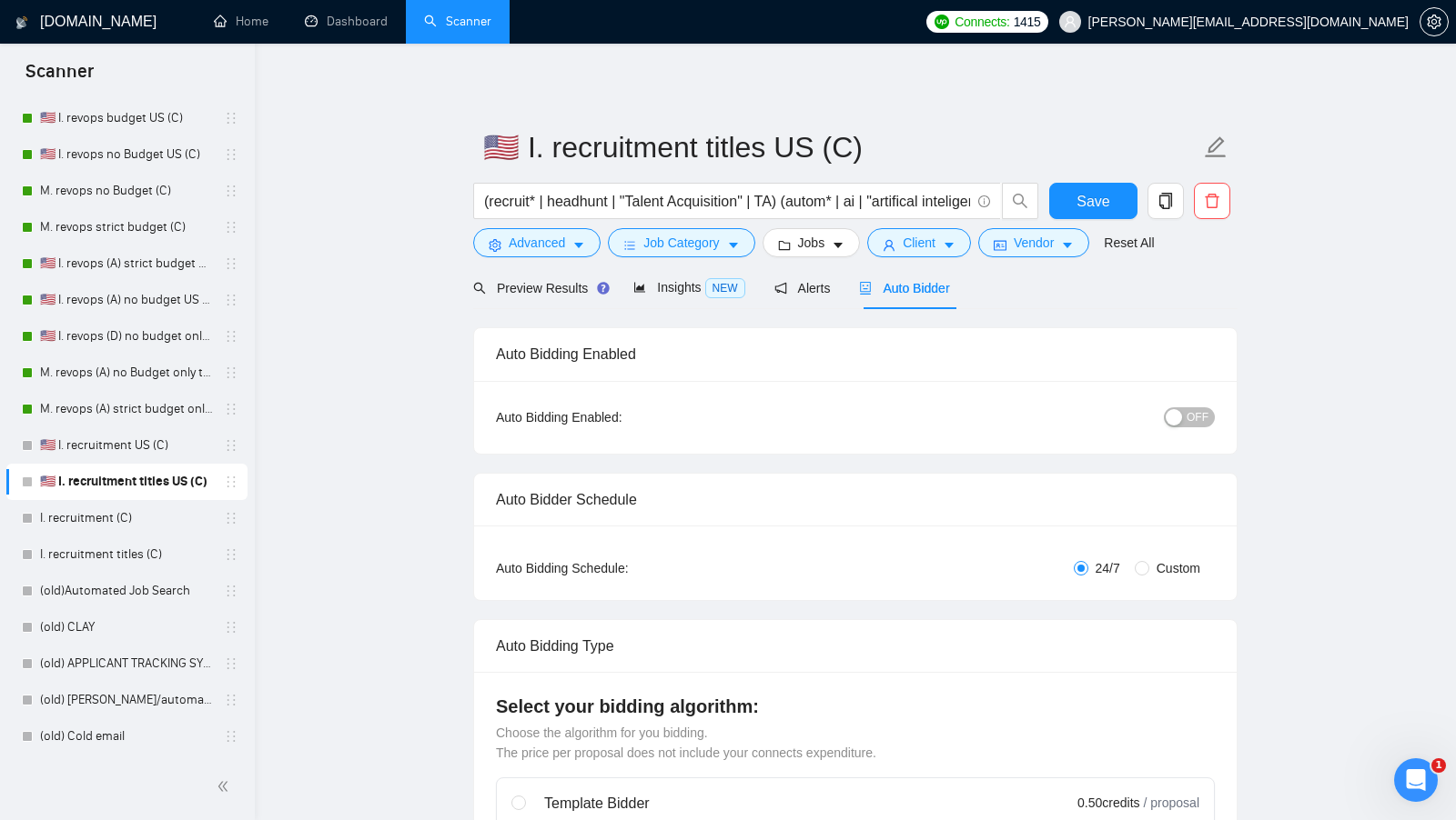
click at [1192, 429] on div "OFF" at bounding box center [1095, 418] width 239 height 29
click at [1187, 415] on span "OFF" at bounding box center [1197, 417] width 22 height 20
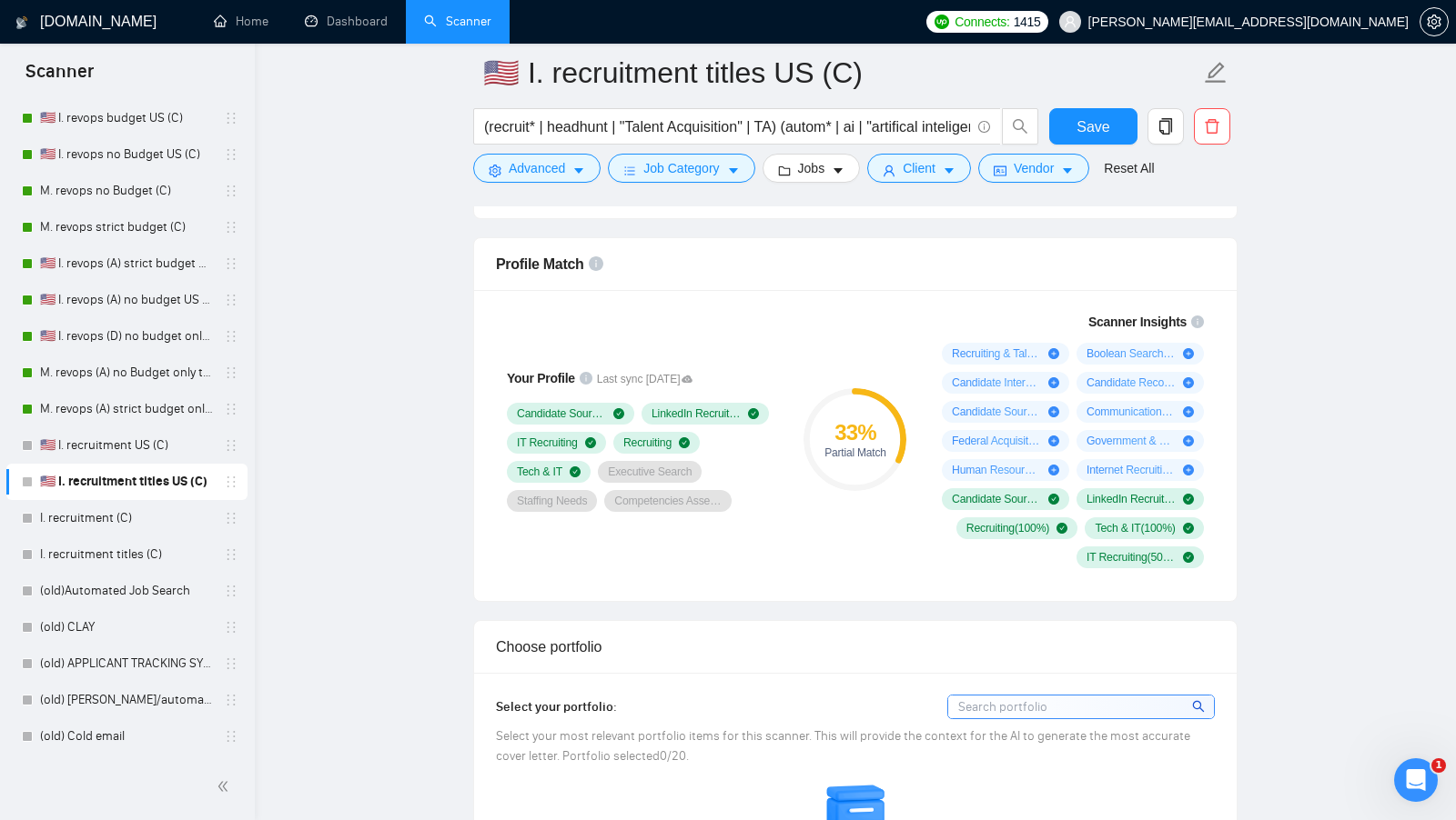
scroll to position [935, 0]
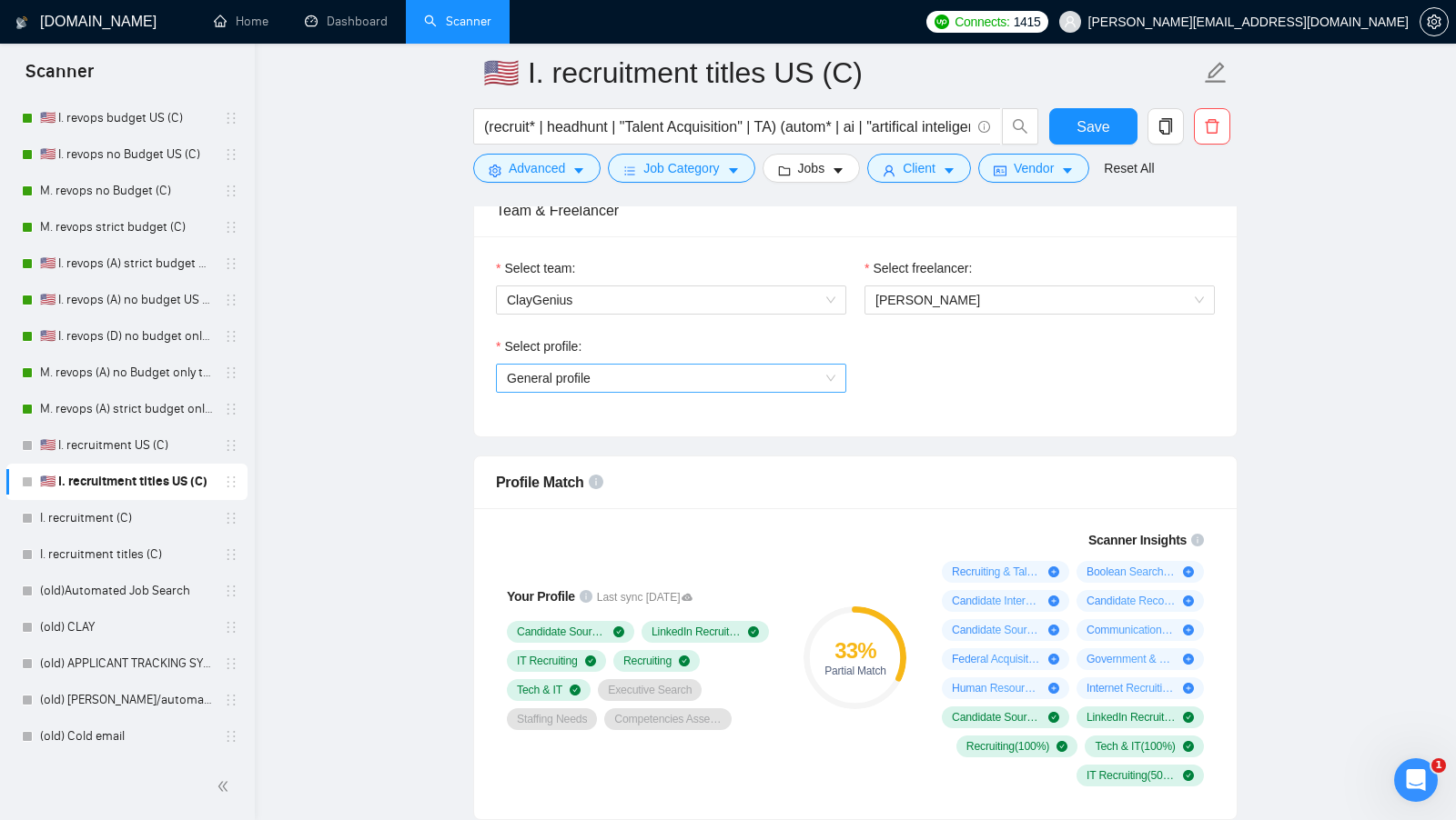
click at [770, 380] on span "General profile" at bounding box center [670, 378] width 328 height 27
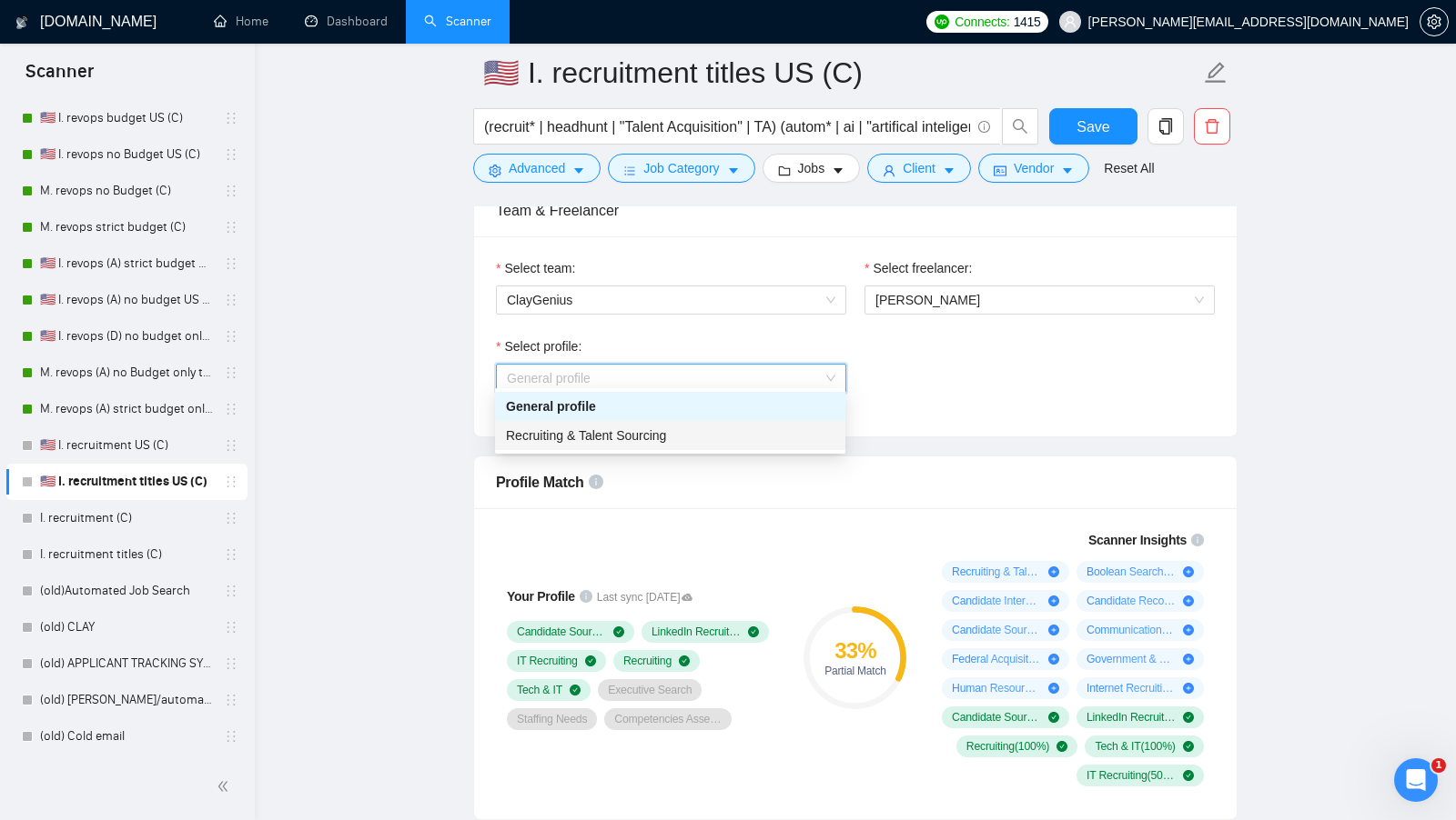
click at [713, 429] on div "Recruiting & Talent Sourcing" at bounding box center [669, 435] width 328 height 20
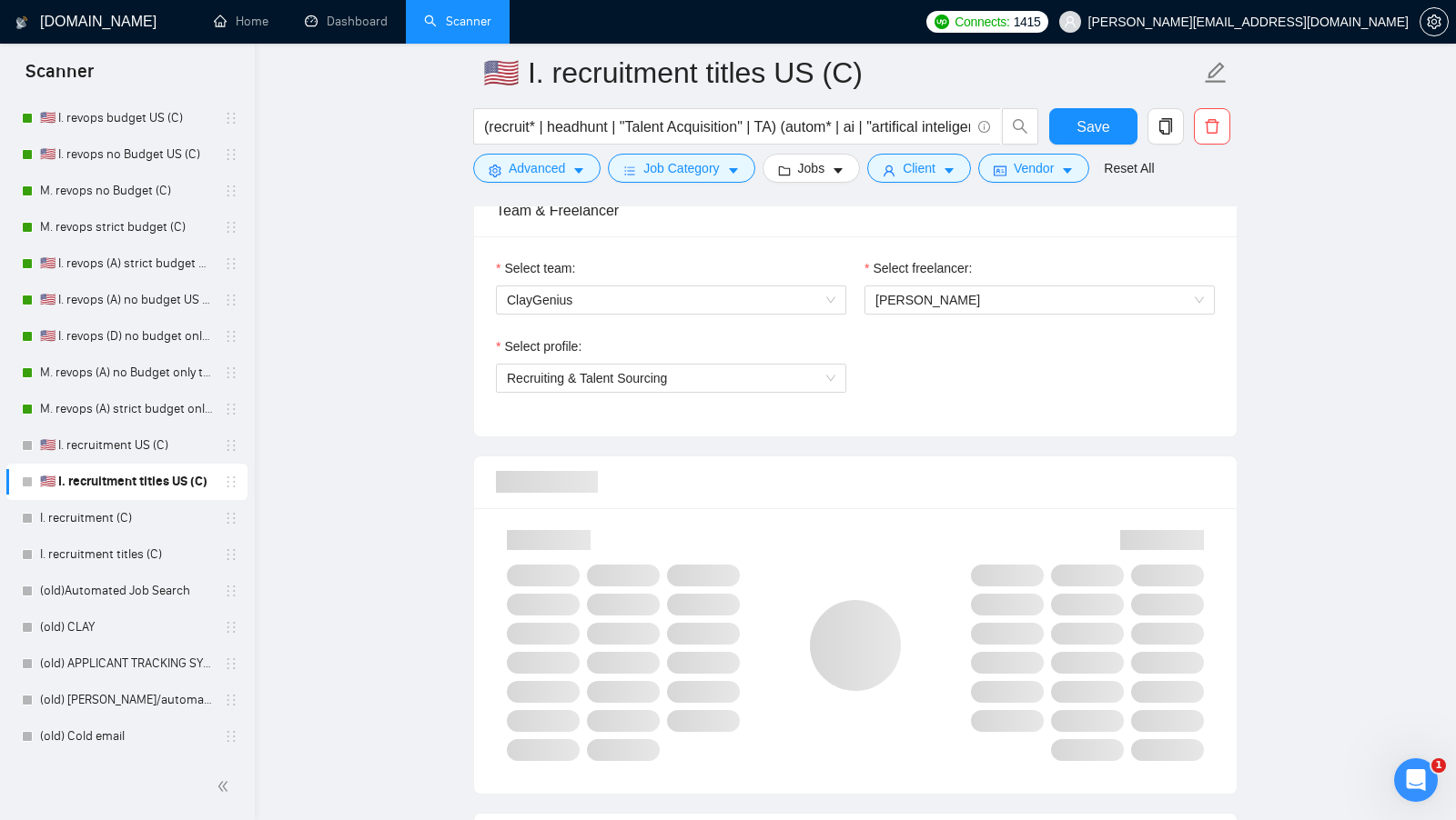
click at [866, 487] on div at bounding box center [855, 482] width 718 height 52
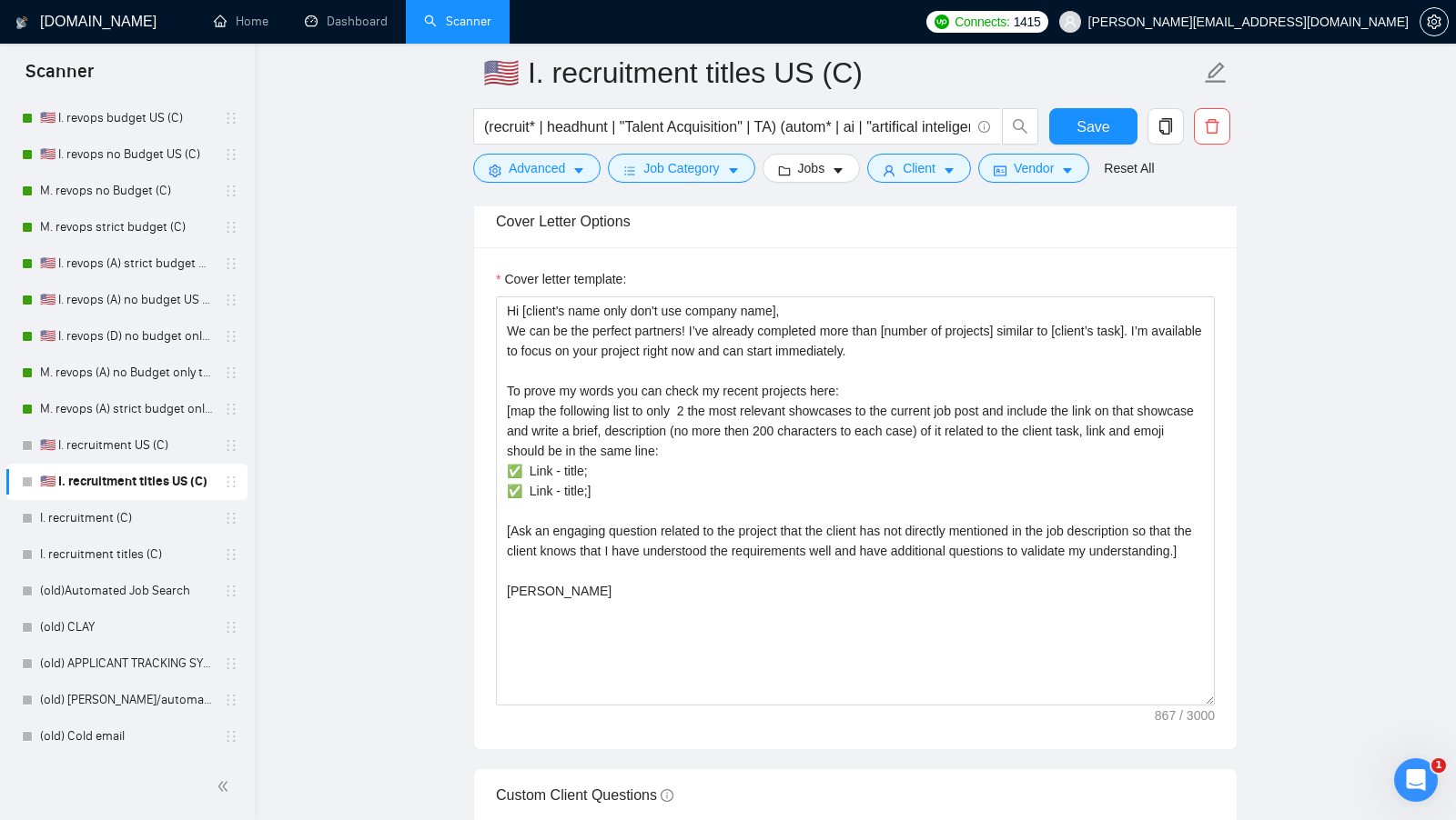
scroll to position [1928, 0]
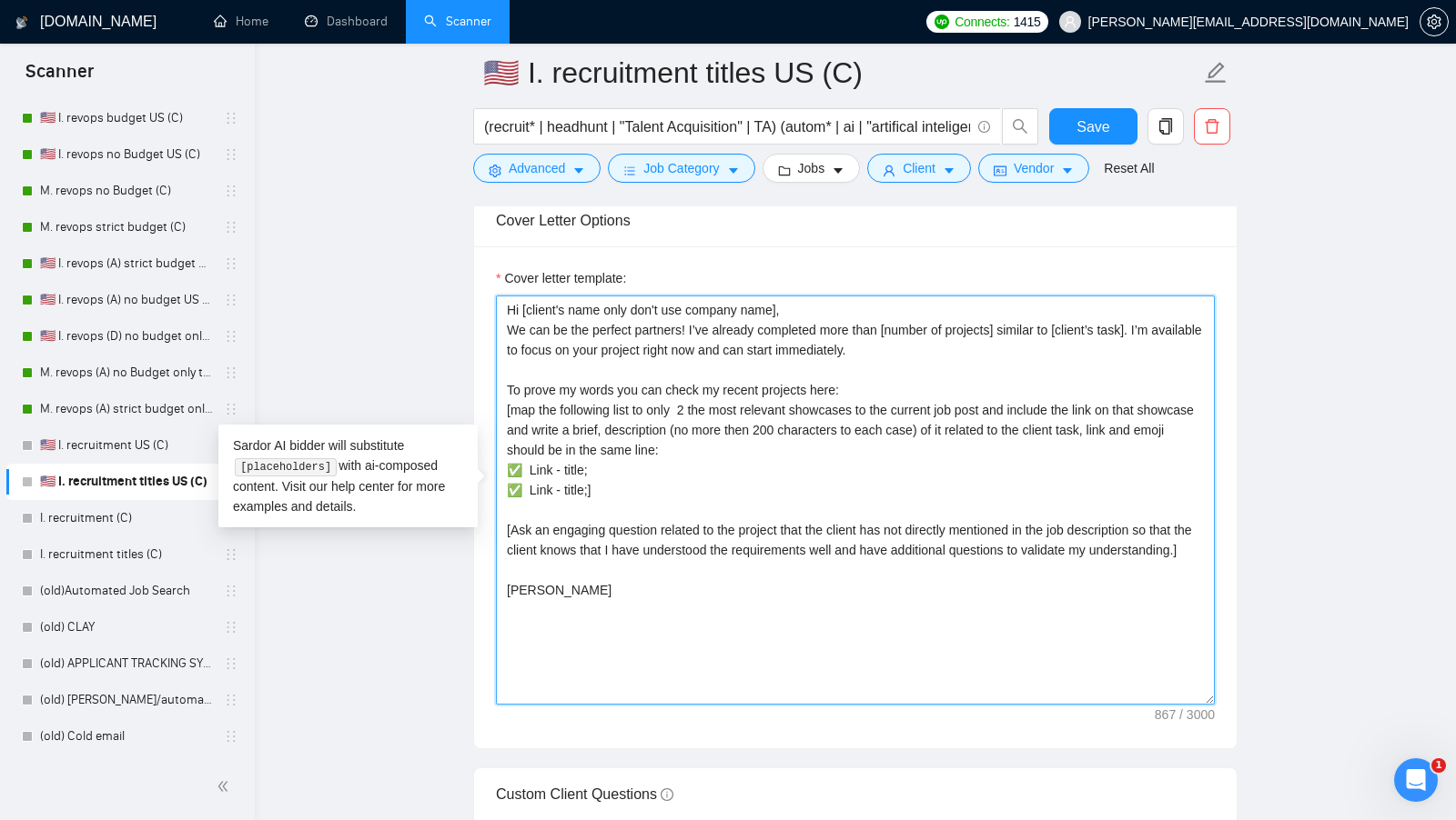
drag, startPoint x: 661, startPoint y: 679, endPoint x: 454, endPoint y: 253, distance: 473.6
click at [455, 252] on main "🇺🇸 I. recruitment titles US (C) (recruit* | headhunt | "Talent Acquisition" | T…" at bounding box center [855, 578] width 1143 height 4867
paste textarea "[Say "Hi" and add a name if there is such, if not - leave just "Hi"] [highlight…"
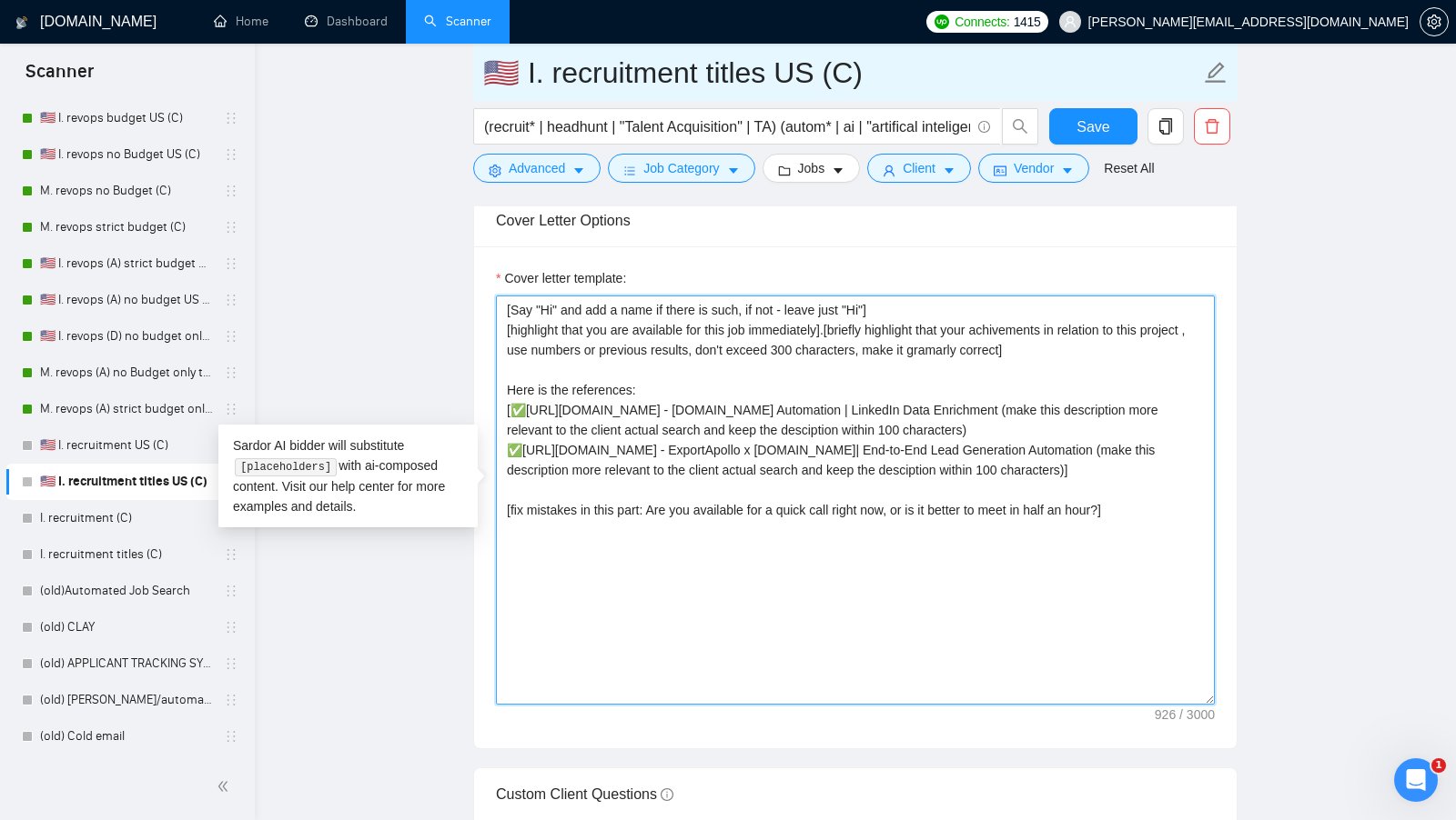
type textarea "[Say "Hi" and add a name if there is such, if not - leave just "Hi"] [highlight…"
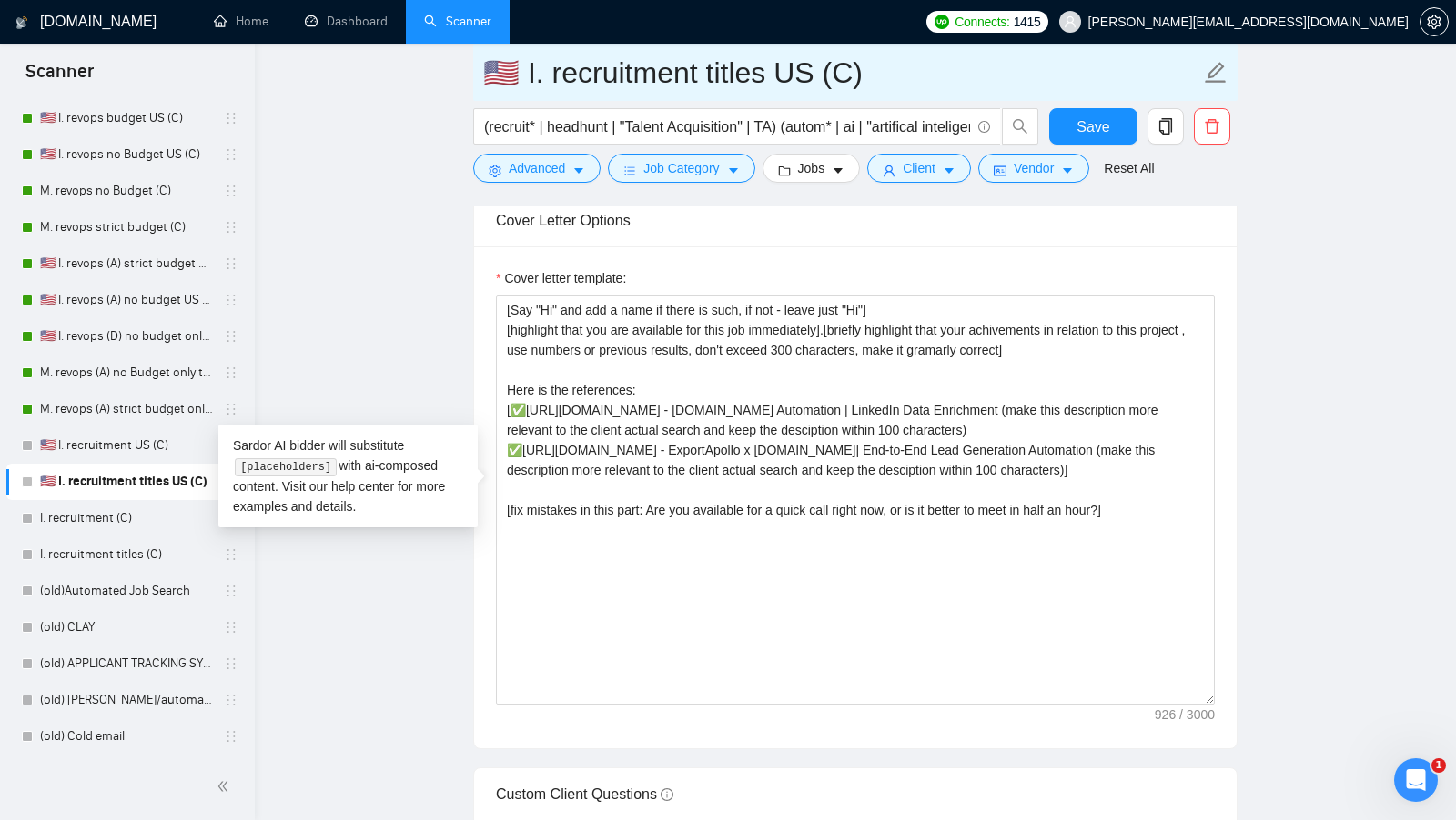
click at [840, 79] on input "🇺🇸 I. recruitment titles US (C)" at bounding box center [842, 72] width 716 height 45
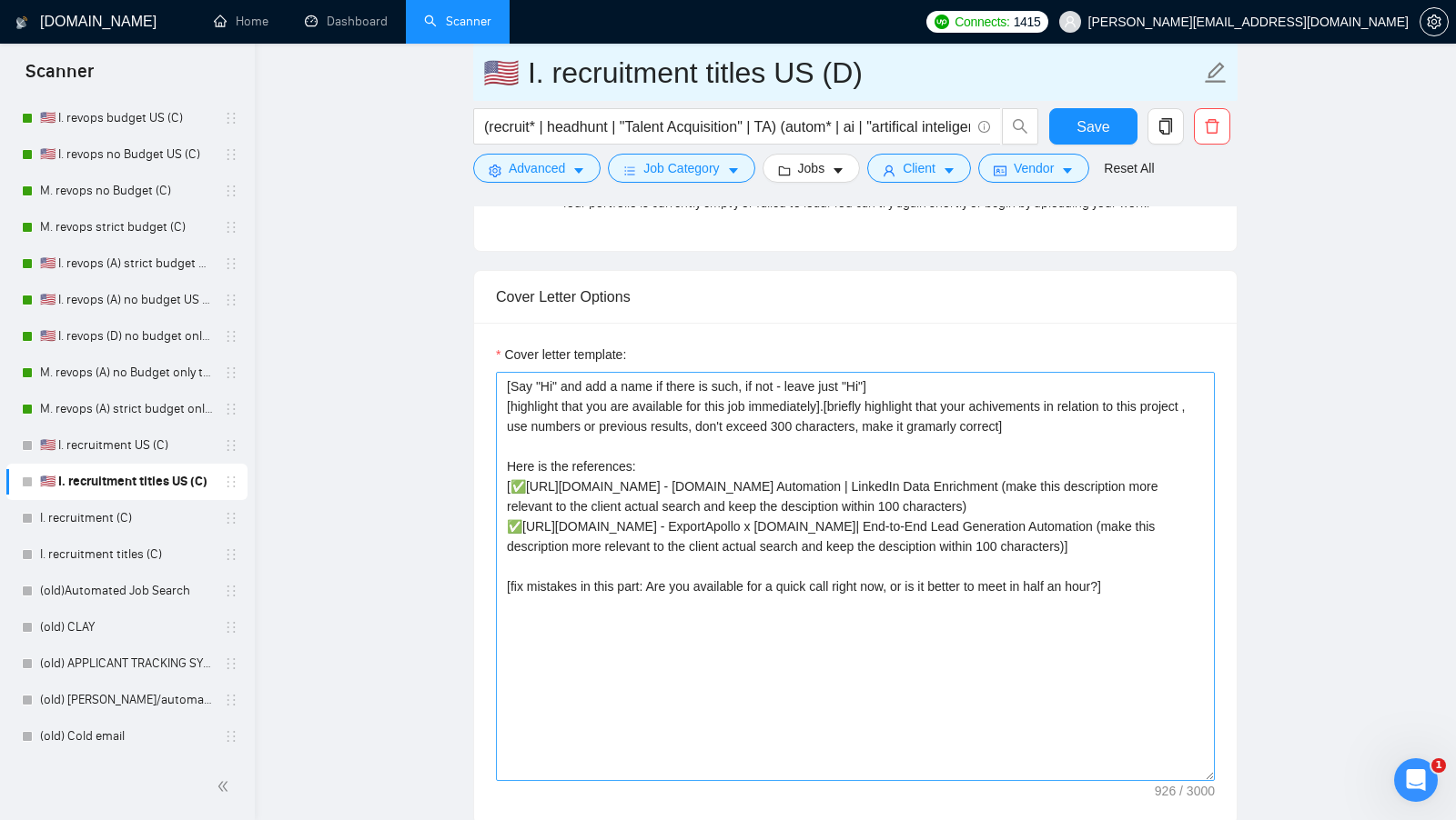
scroll to position [1866, 0]
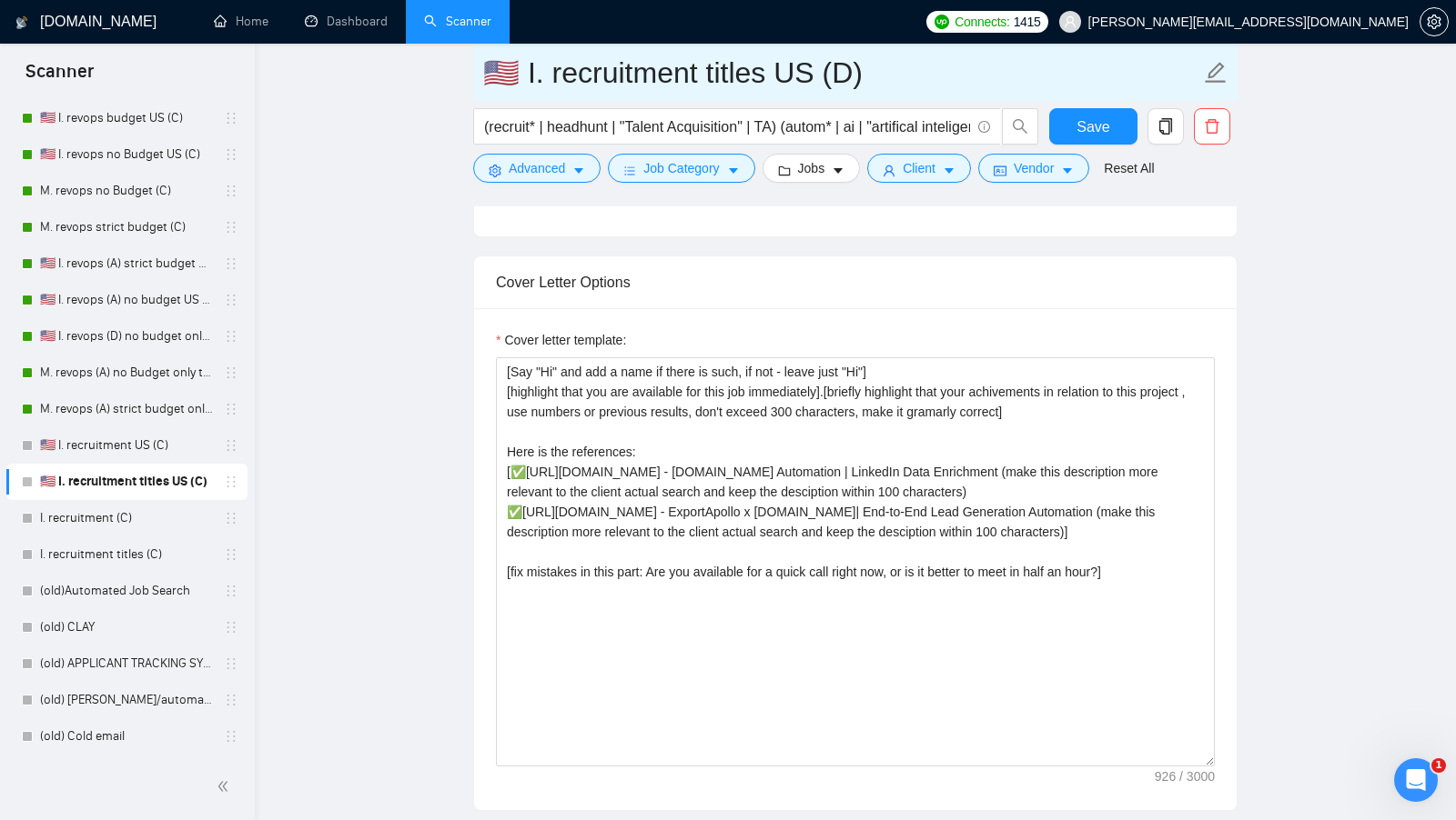
type input "🇺🇸 I. recruitment titles US (D)"
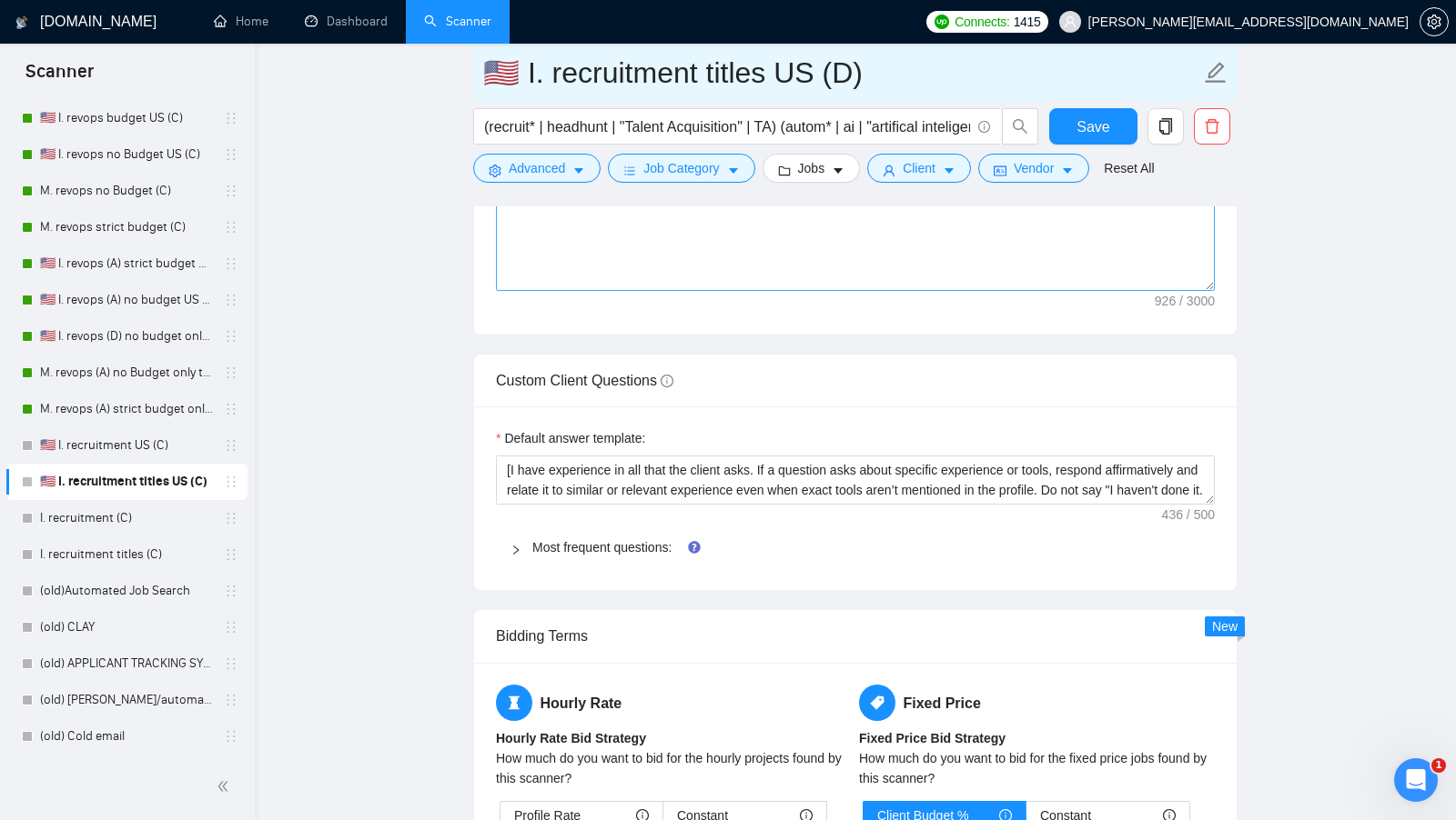
scroll to position [2346, 0]
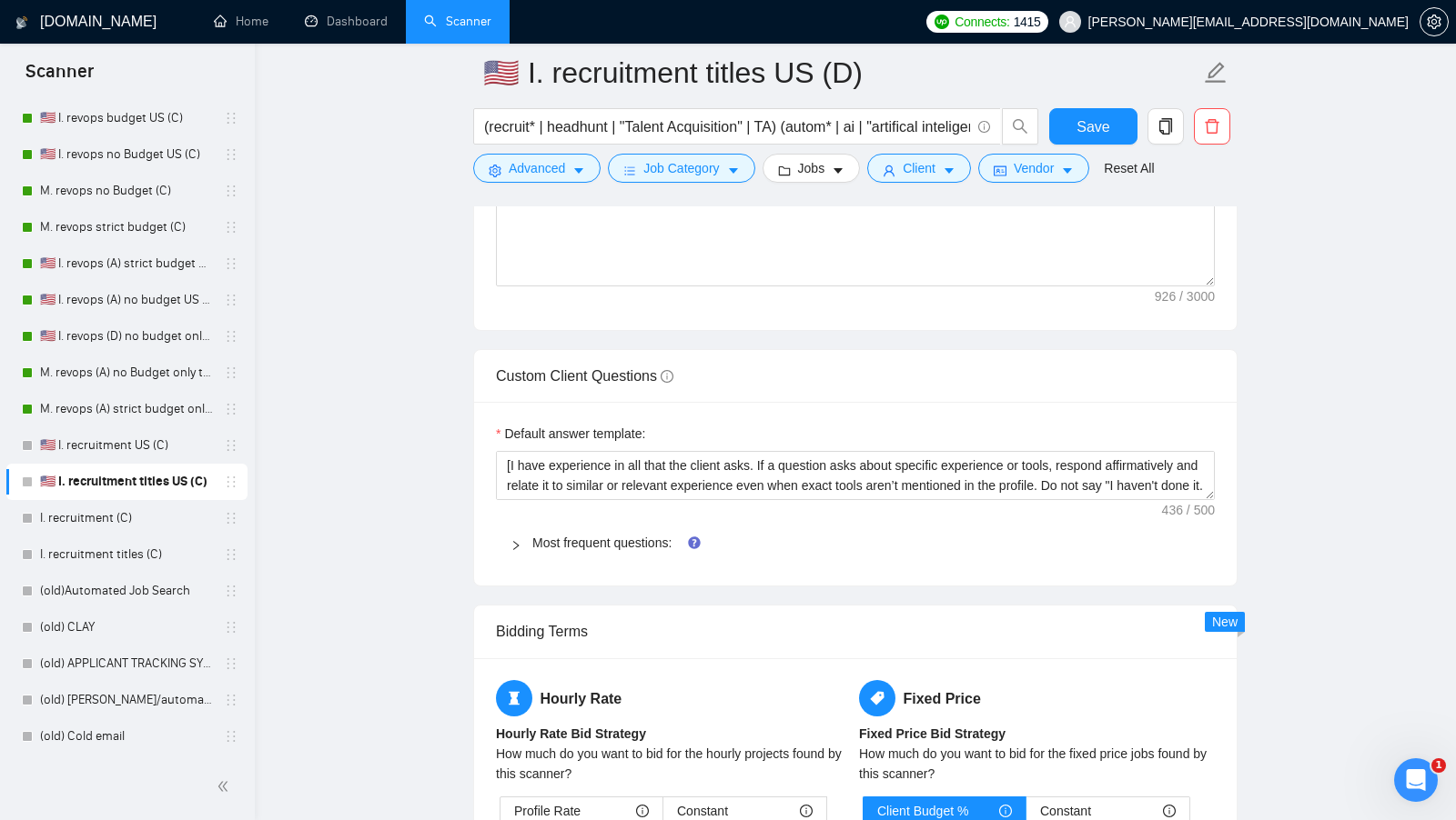
click at [645, 551] on div "Default answer template: [I have experience in all that the client asks. If a q…" at bounding box center [855, 494] width 763 height 184
click at [637, 538] on div "Most frequent questions:" at bounding box center [855, 542] width 718 height 41
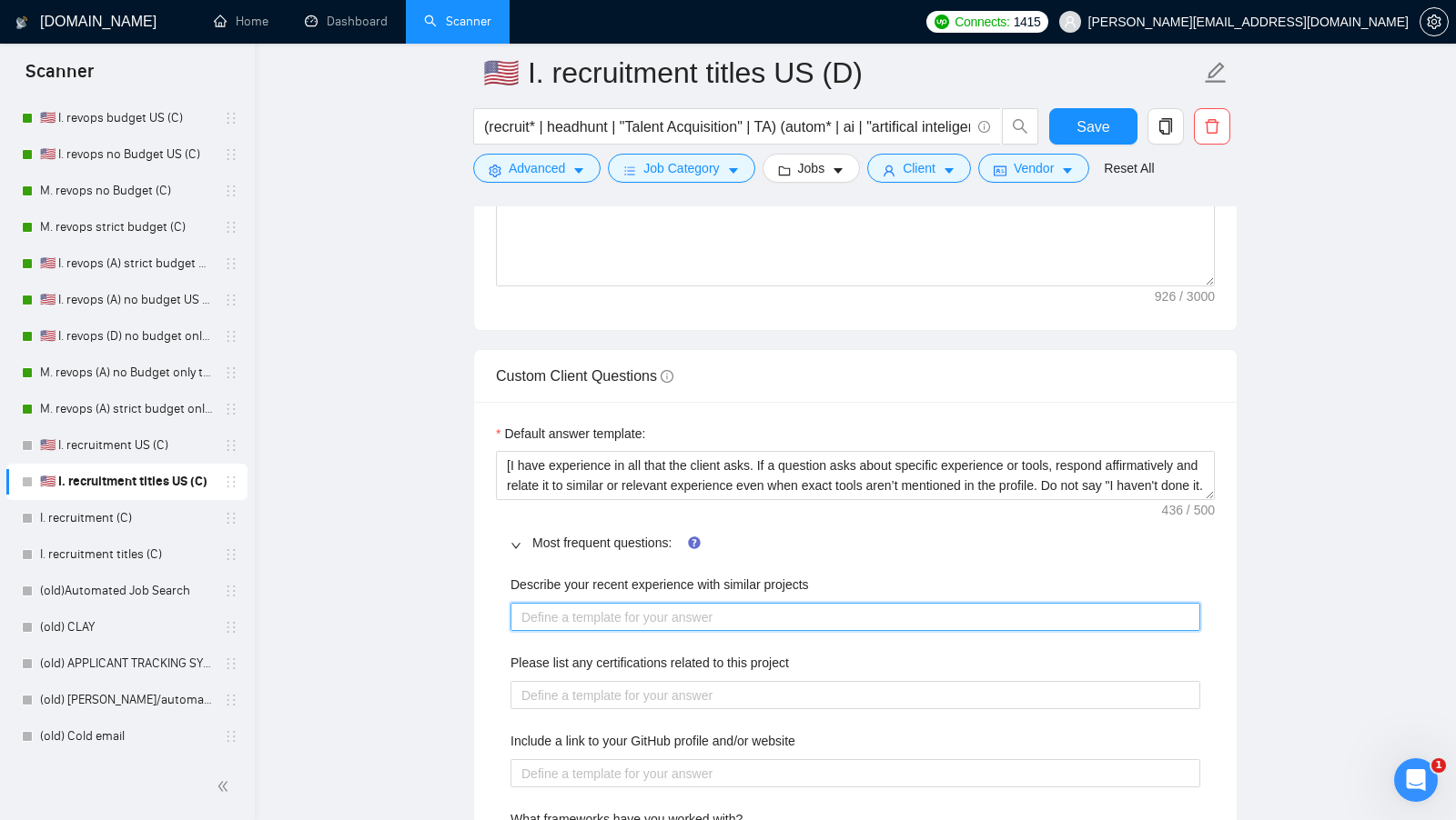
click at [646, 602] on projects "Describe your recent experience with similar projects" at bounding box center [855, 616] width 689 height 28
paste projects "[use the most relevant showcase from my portfolio to describe my experience, in…"
type projects "[use the most relevant showcase from my portfolio to describe my experience, in…"
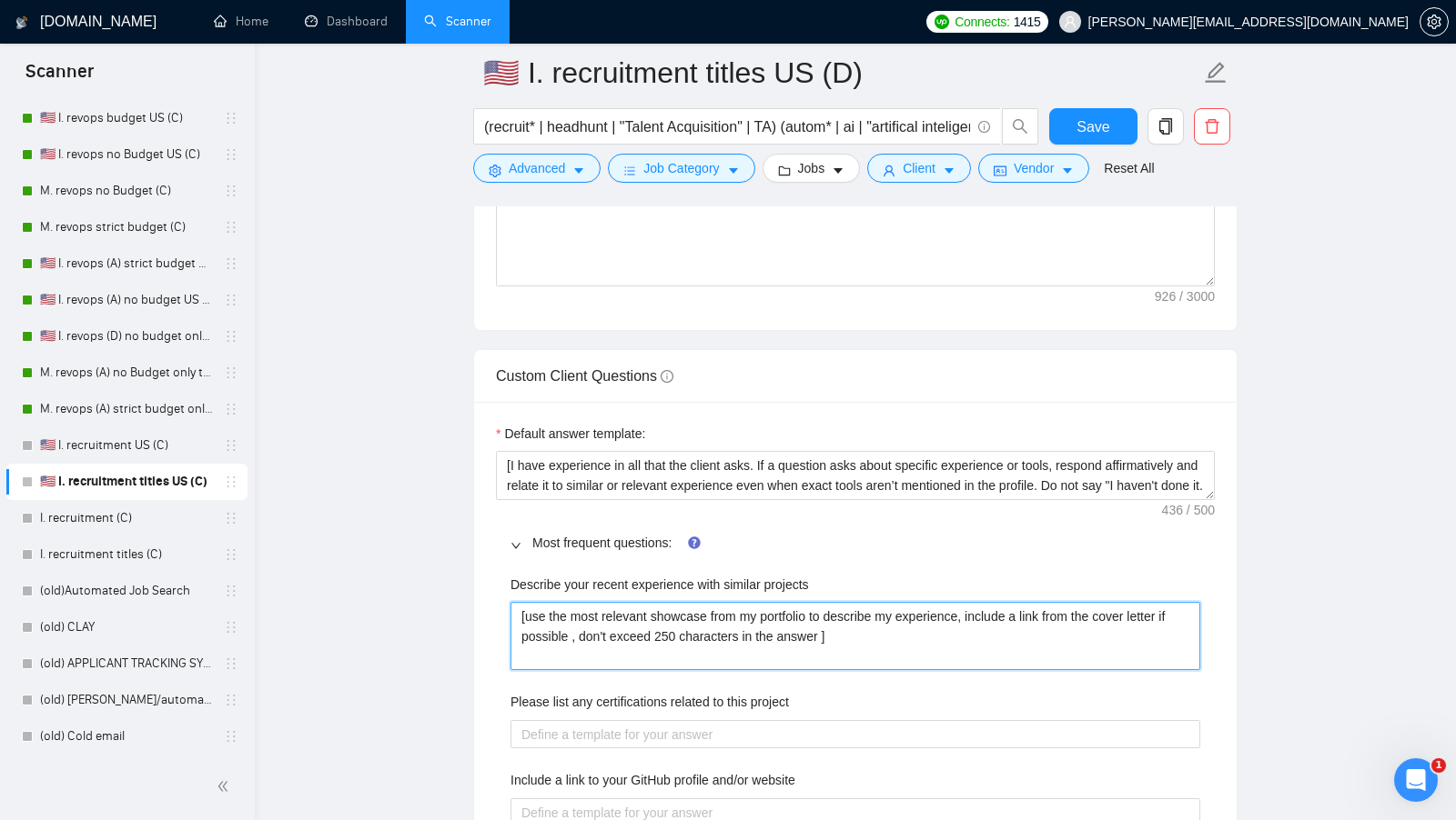
type projects "[use the most relevant showcase from my portfolio to describe my experience, in…"
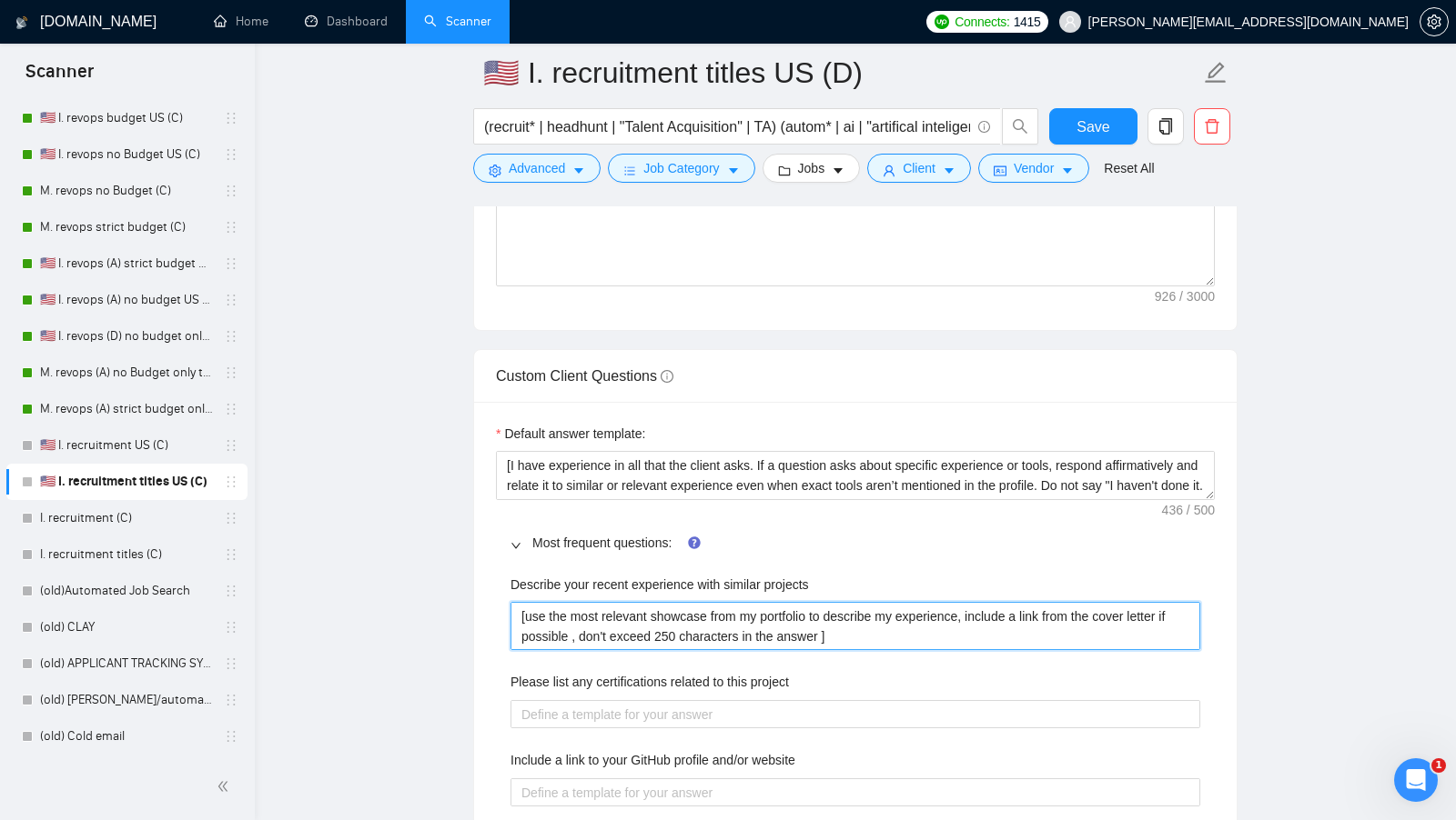
type projects "[use the most relevant showcase from my portfolio to describe my experience, in…"
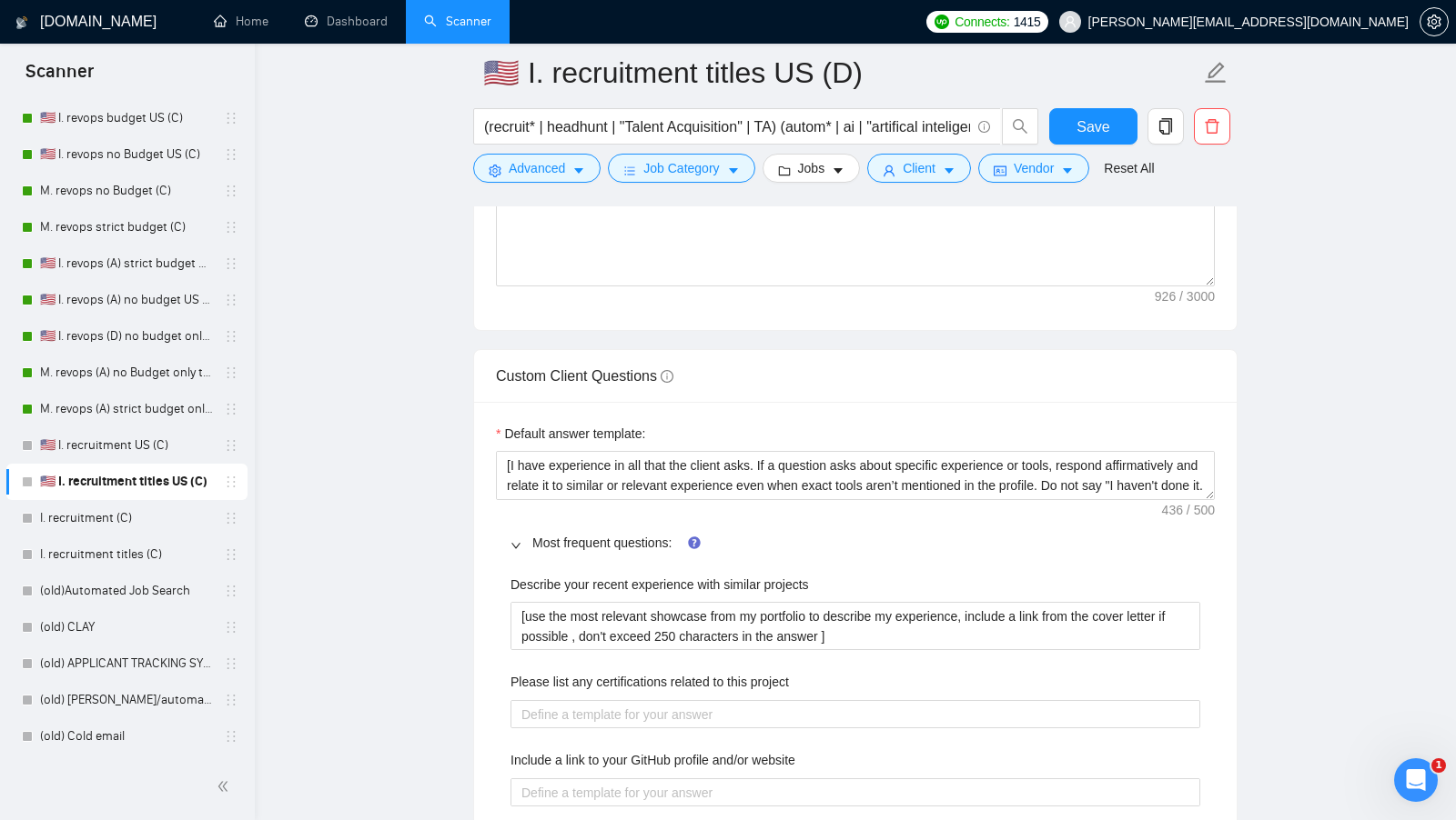
click at [601, 683] on div "Please list any certifications related to this project" at bounding box center [855, 685] width 689 height 27
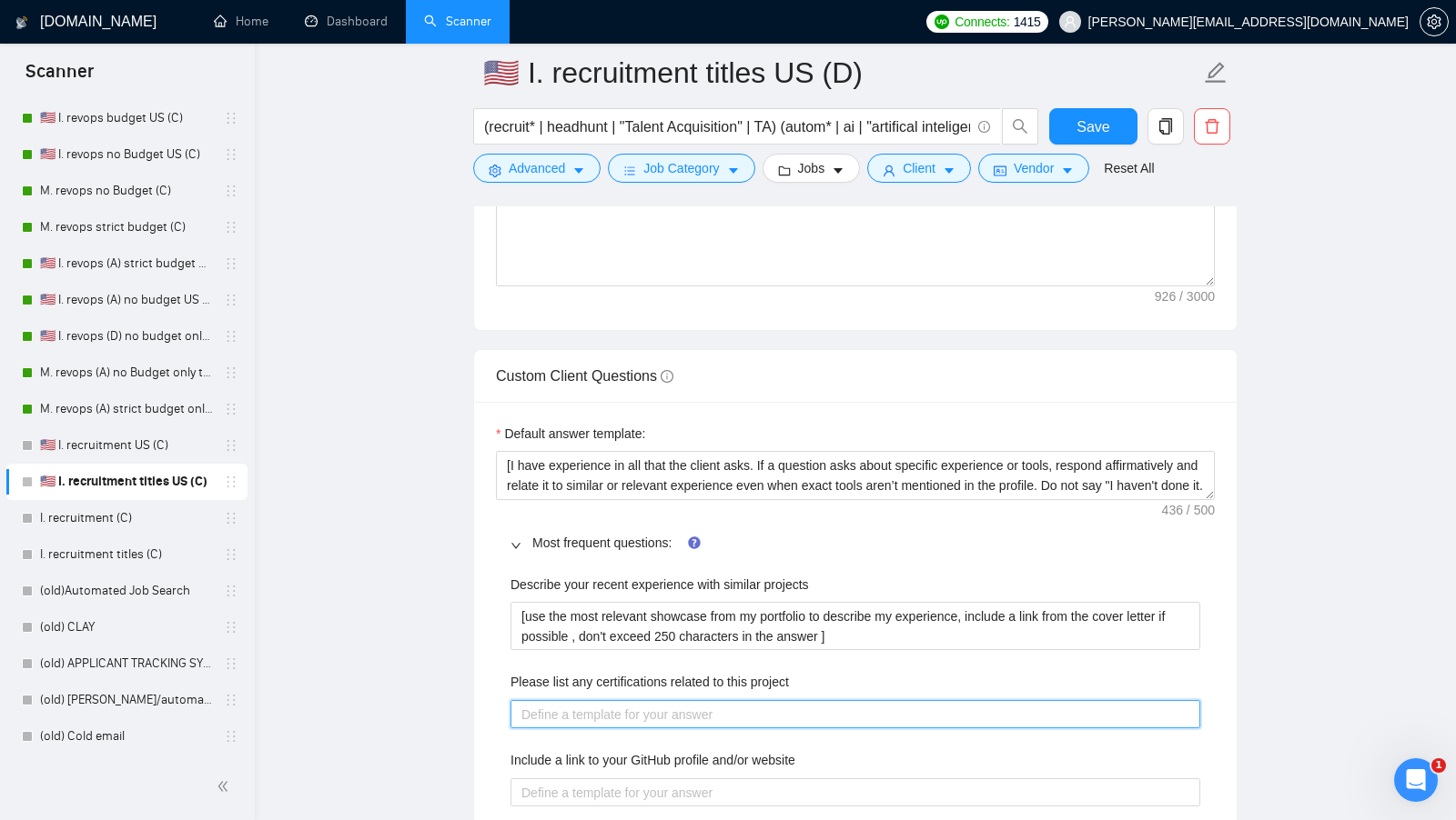
click at [601, 700] on project "Please list any certifications related to this project" at bounding box center [855, 713] width 689 height 28
paste project "[list the certifications what could be related to this project]"
type project "[list the certifications what could be related to this project]"
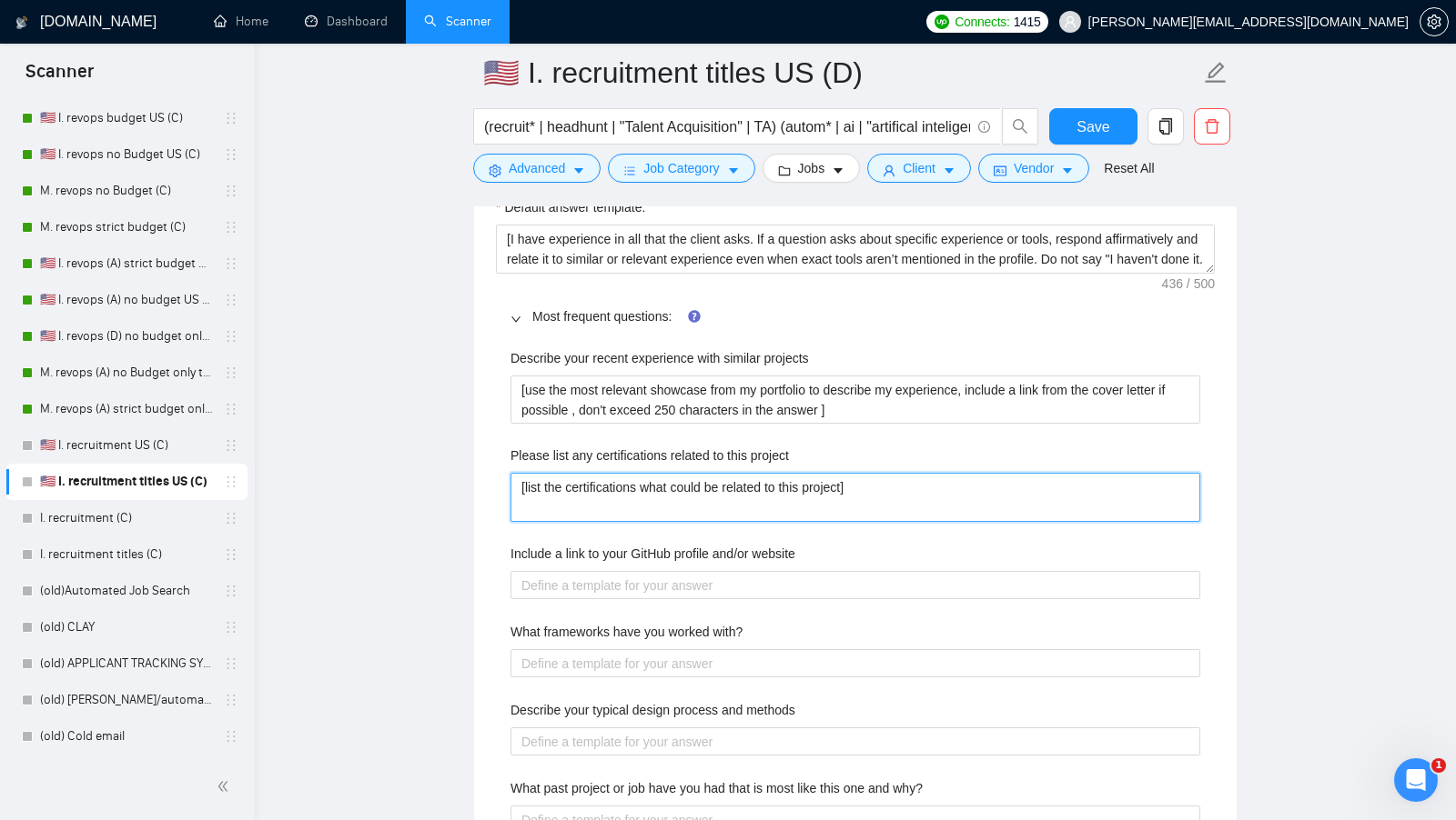
type project "[list the certifications what could be related to this project]"
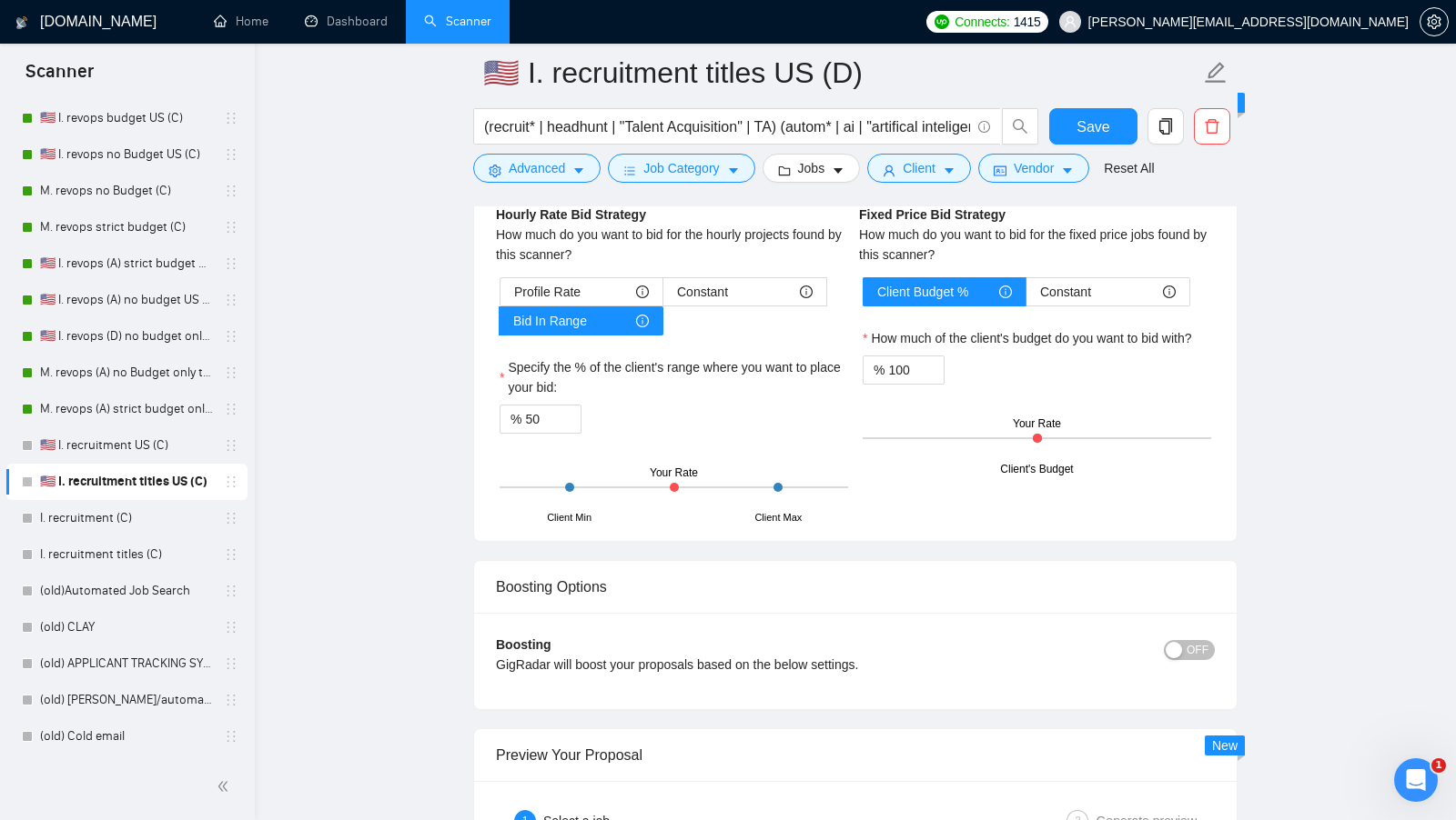
scroll to position [3692, 0]
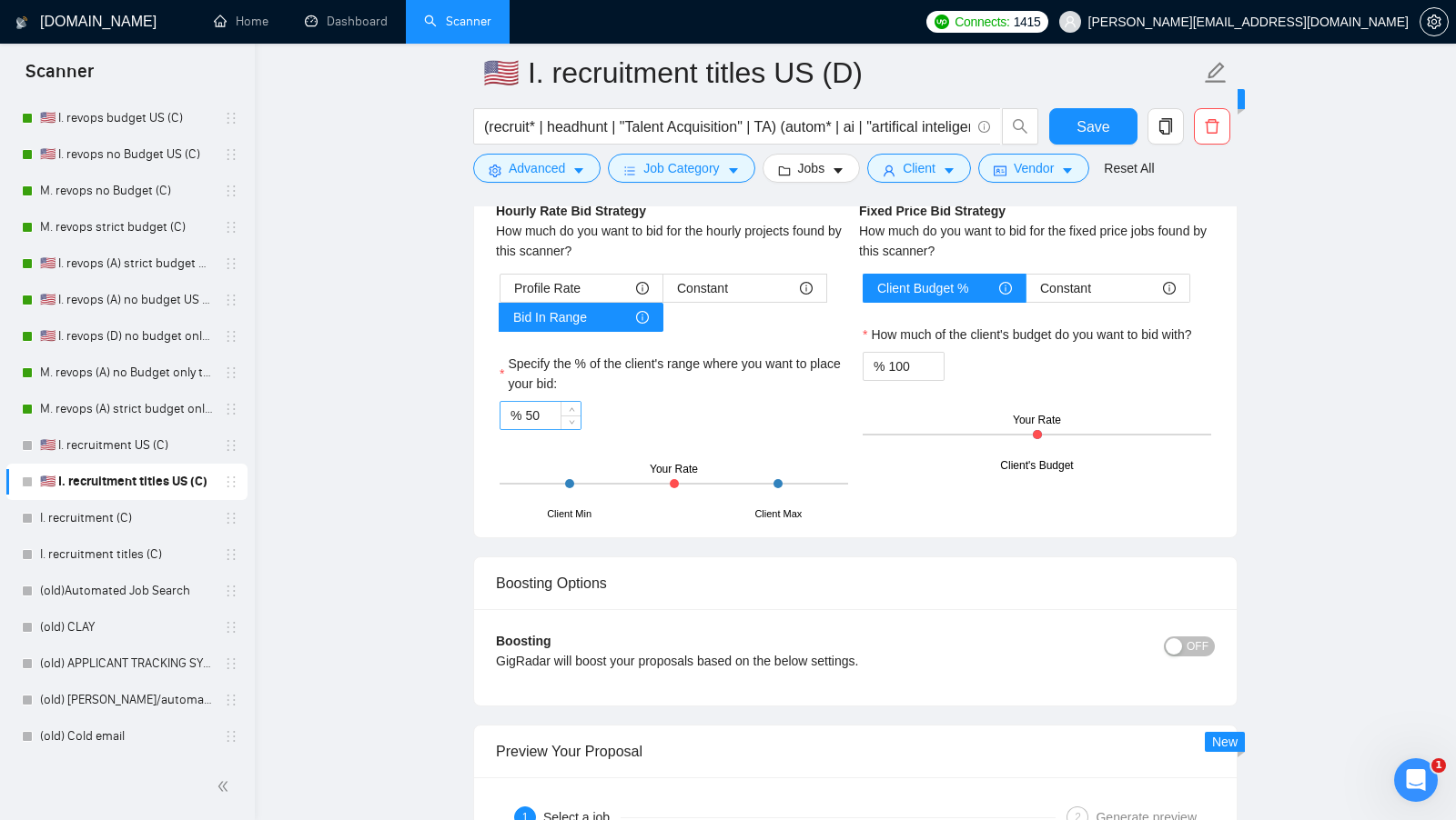
type project "[list the certifications what could be related to this project]"
click at [539, 402] on input "50" at bounding box center [553, 416] width 56 height 27
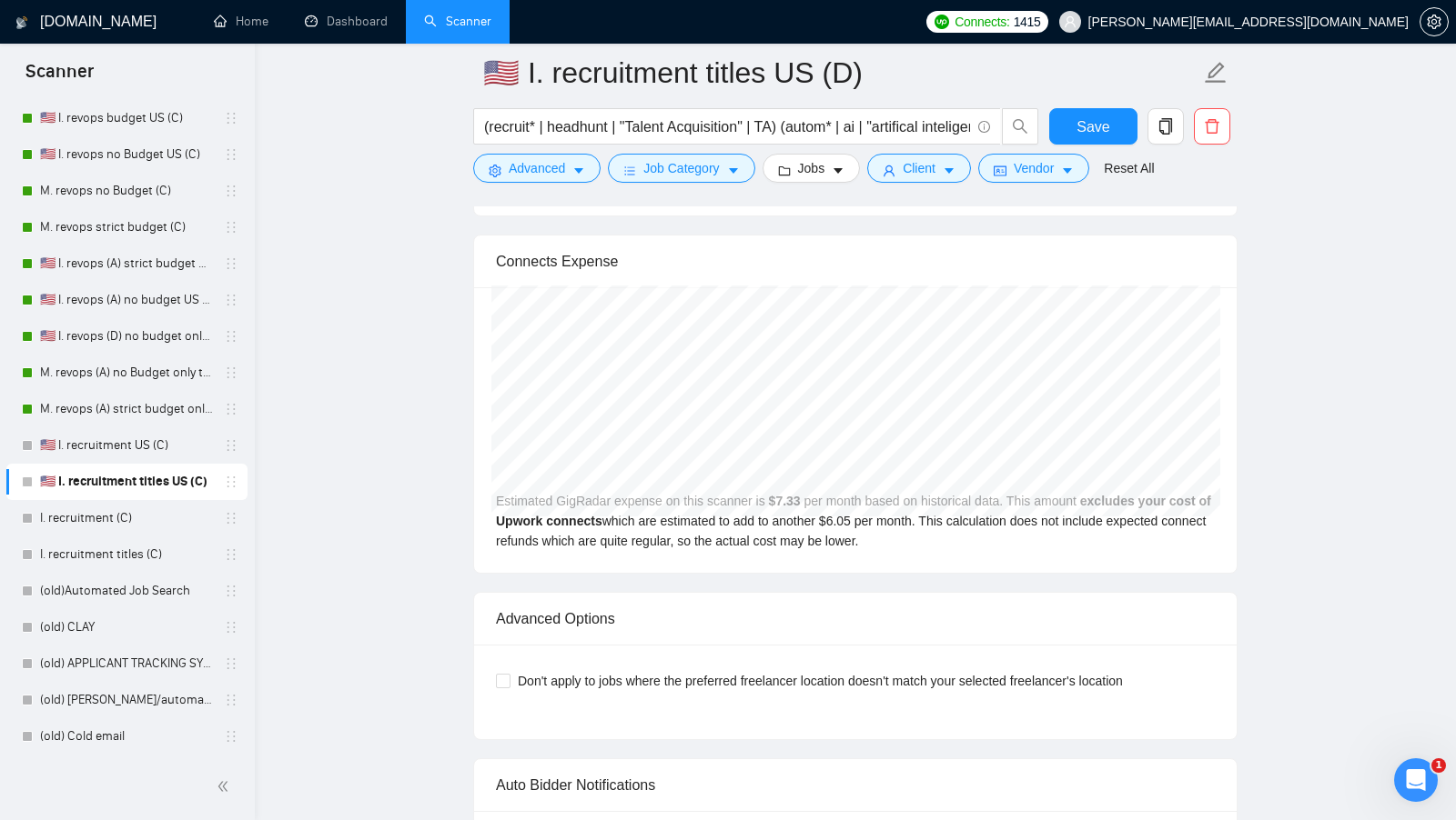
scroll to position [4540, 0]
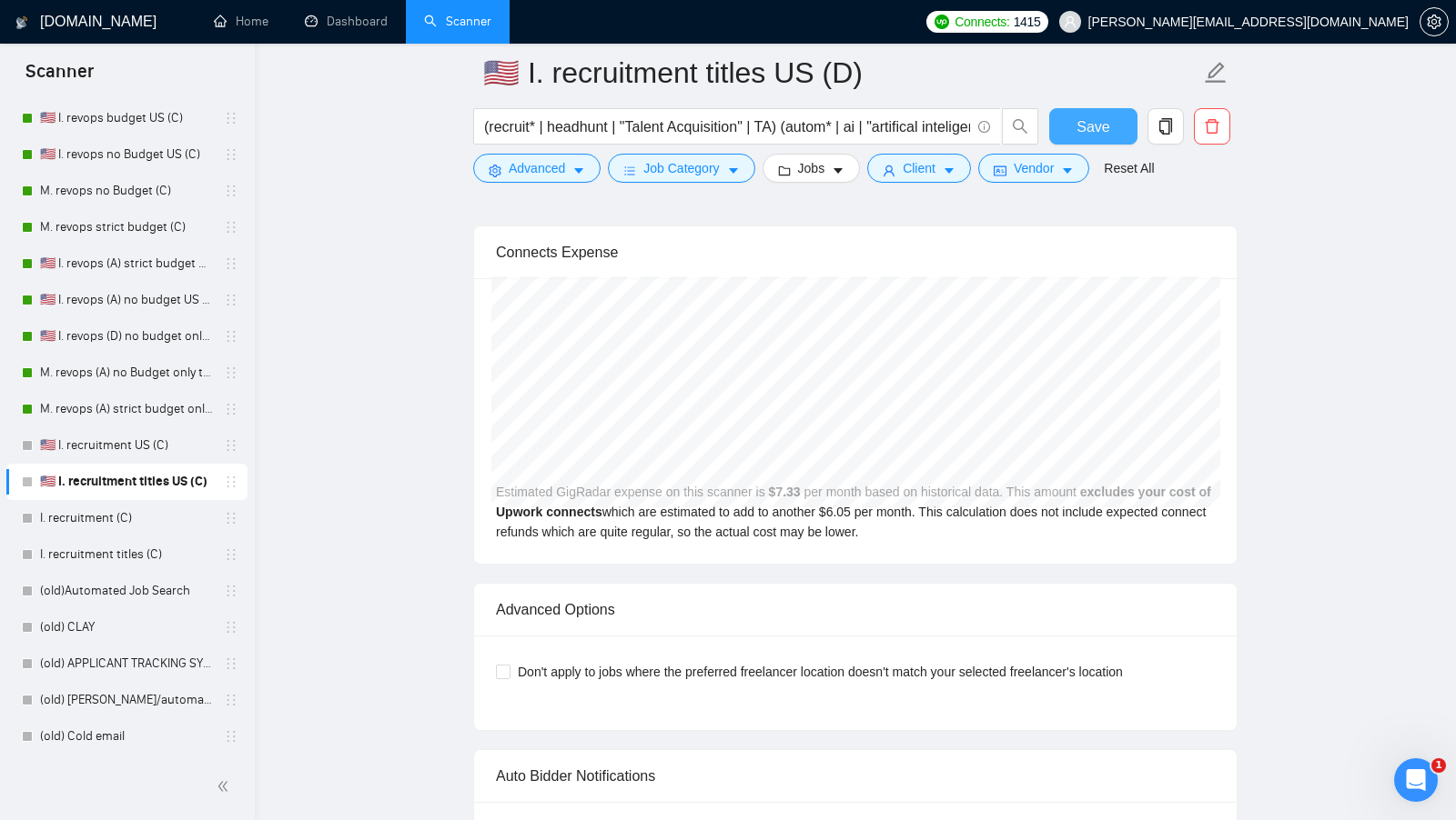
type input "70"
click at [1089, 125] on span "Save" at bounding box center [1093, 127] width 33 height 23
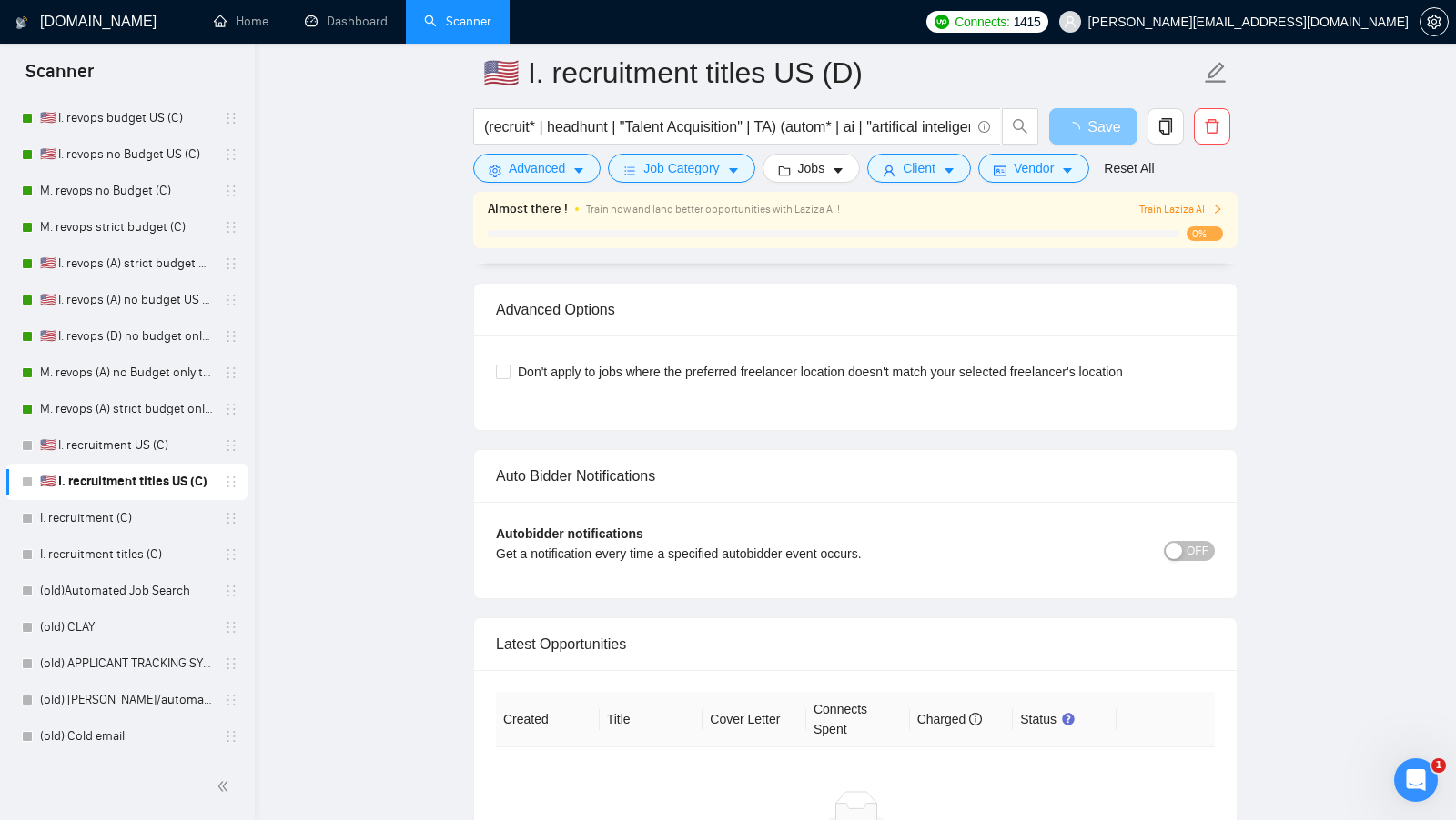
scroll to position [0, 0]
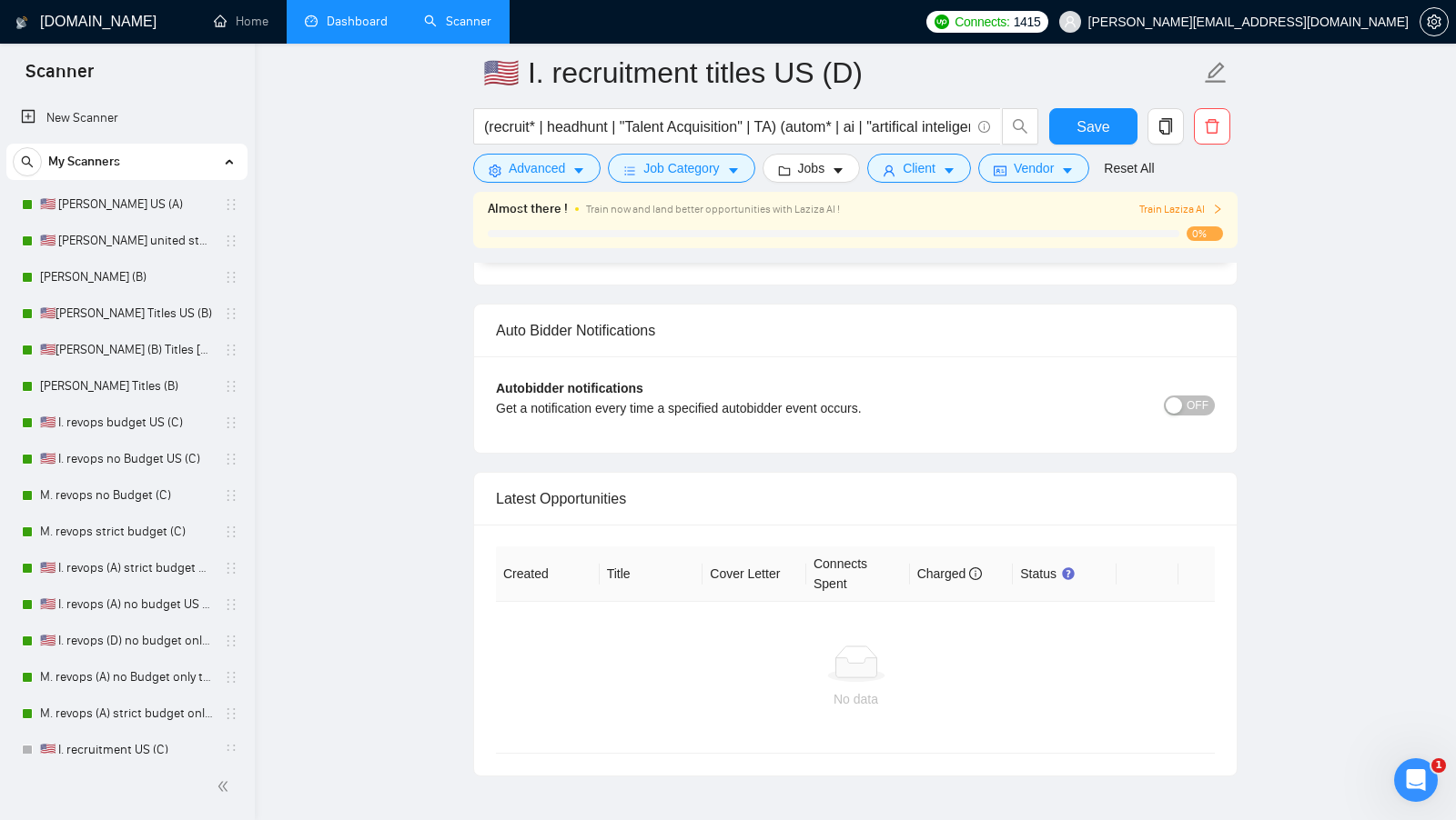
click at [353, 13] on link "Dashboard" at bounding box center [347, 21] width 83 height 15
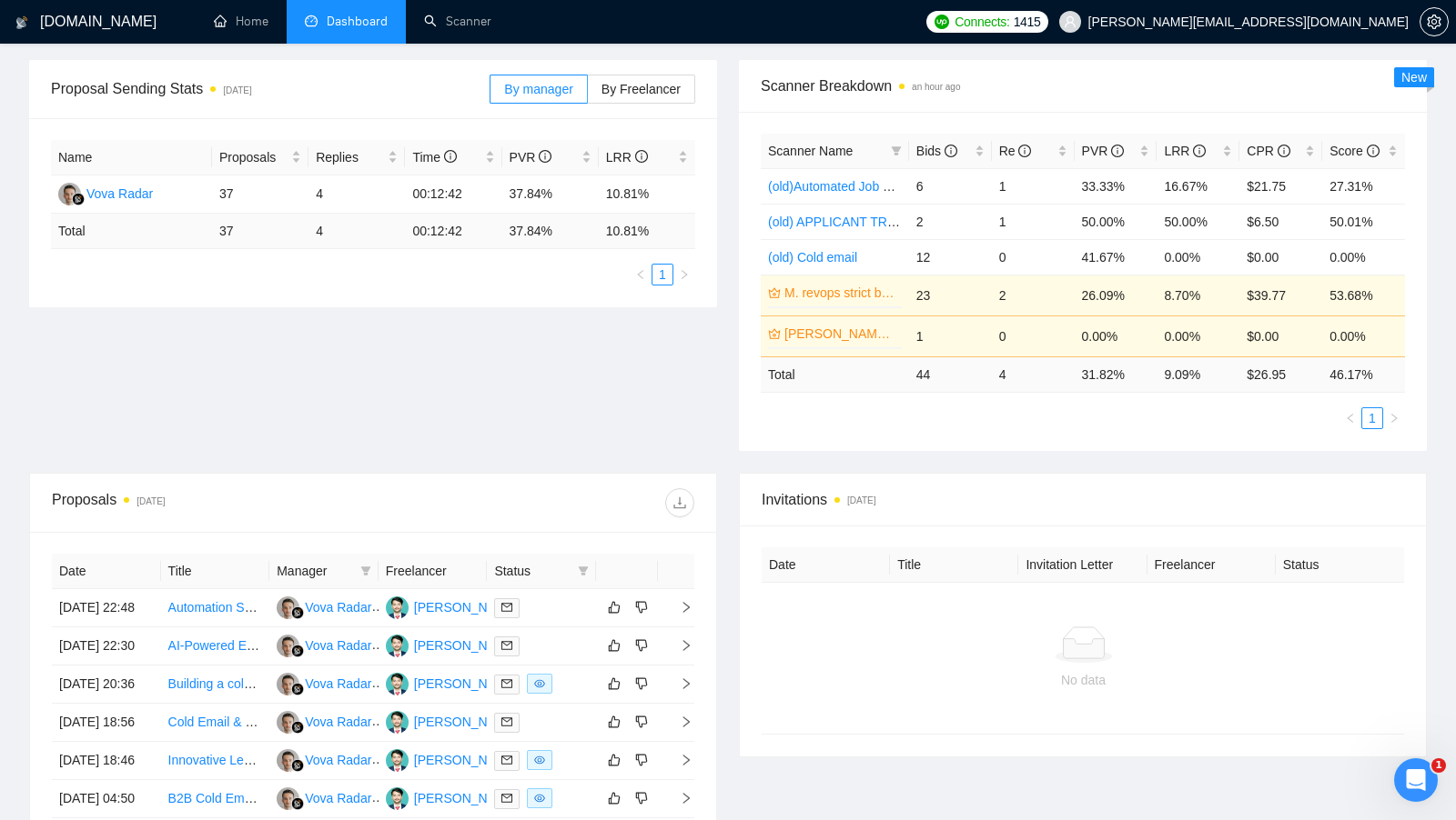
scroll to position [261, 0]
click at [467, 28] on link "Scanner" at bounding box center [457, 21] width 67 height 15
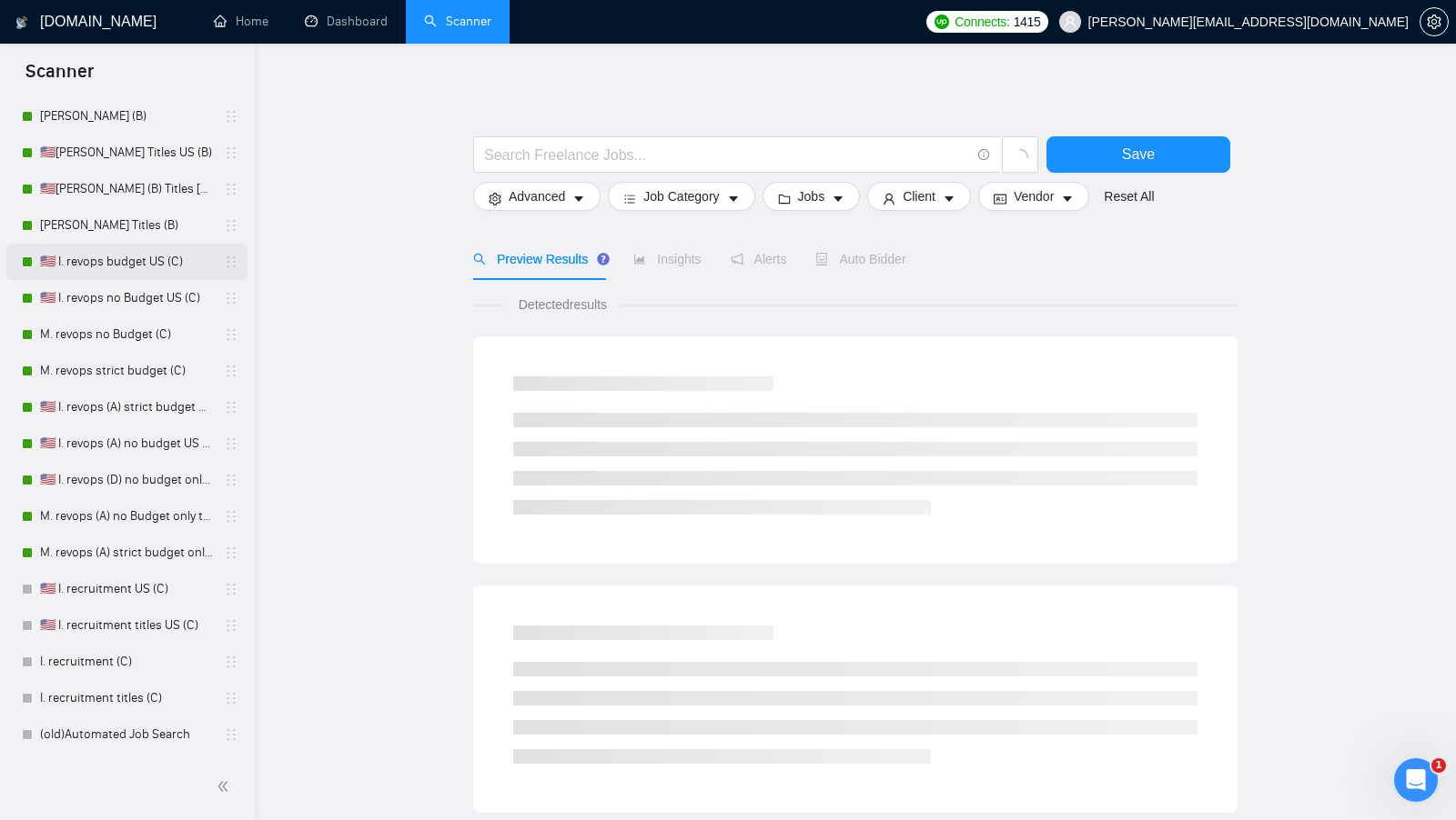
scroll to position [209, 0]
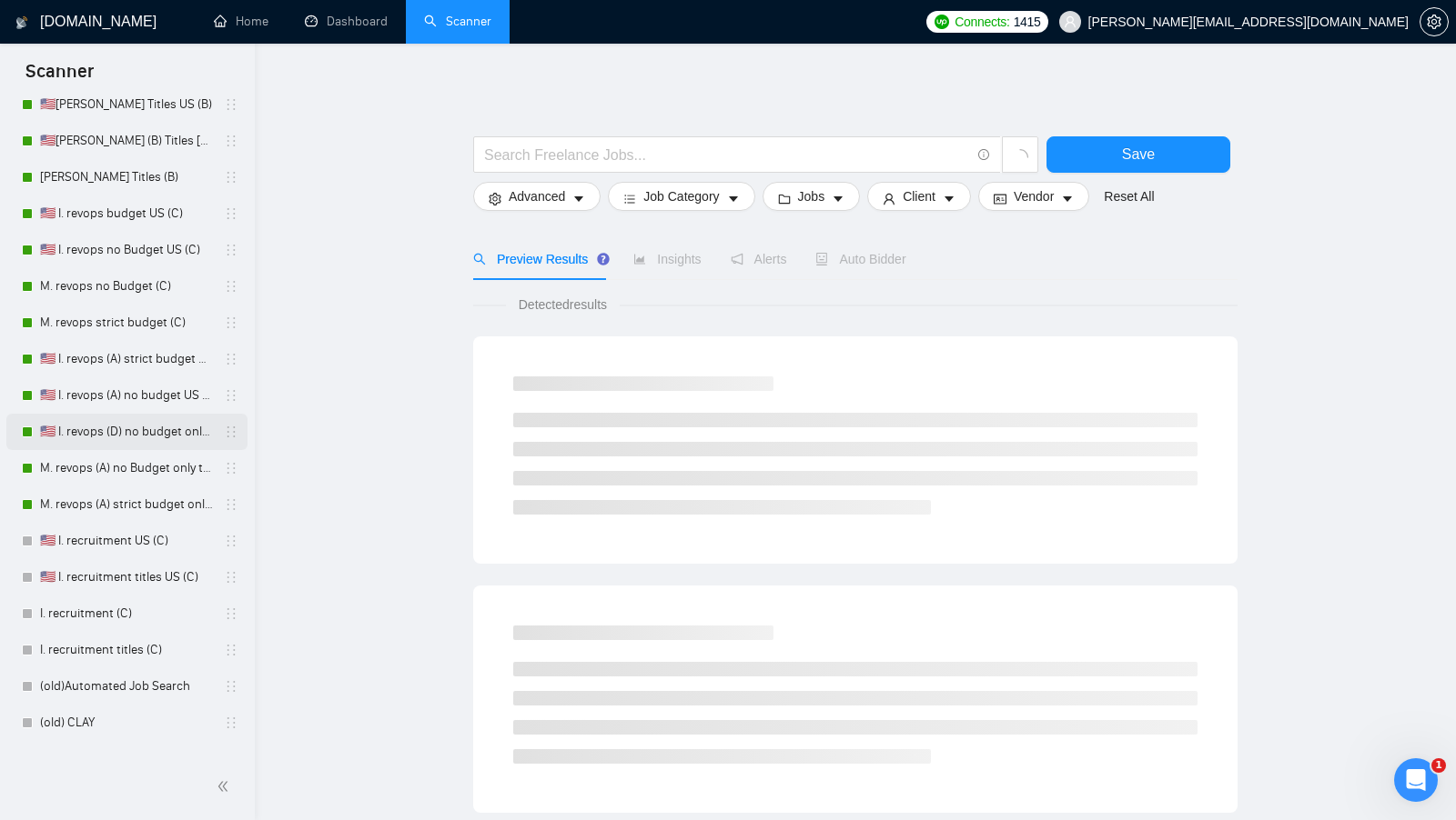
click at [143, 431] on link "🇺🇸 I. revops (D) no budget only titles" at bounding box center [127, 432] width 173 height 37
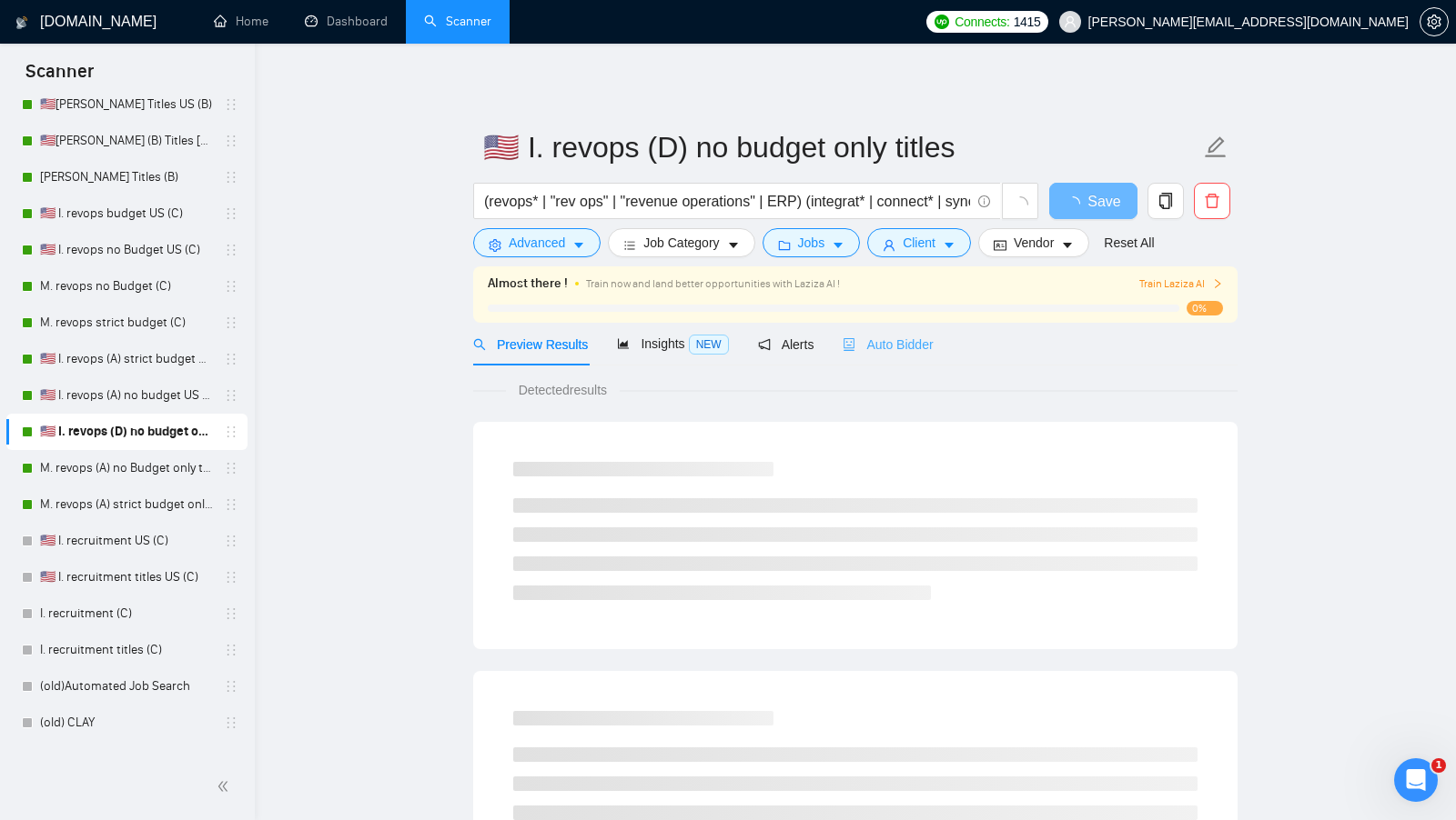
click at [898, 333] on div "Auto Bidder" at bounding box center [888, 344] width 91 height 42
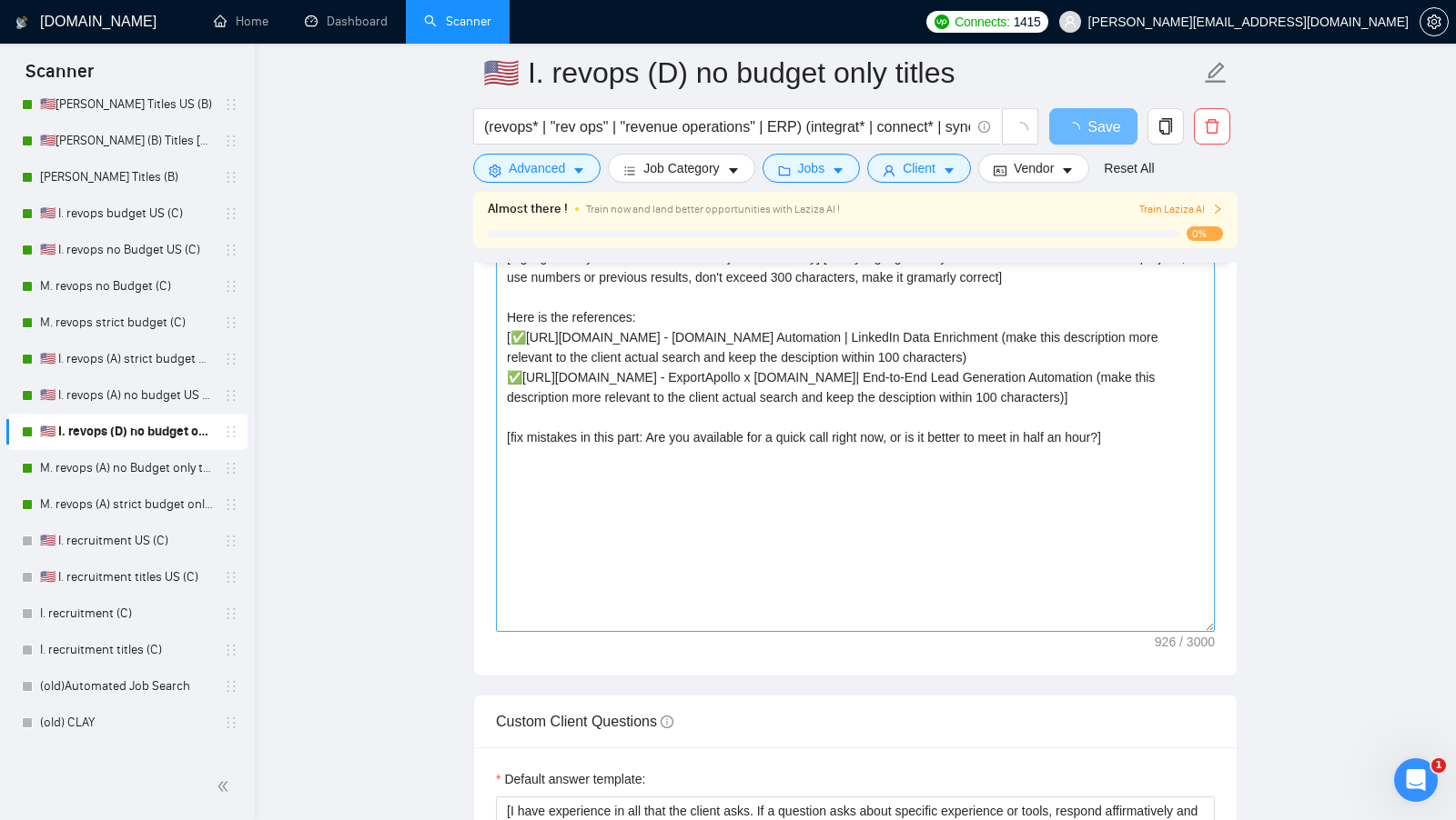
scroll to position [1822, 0]
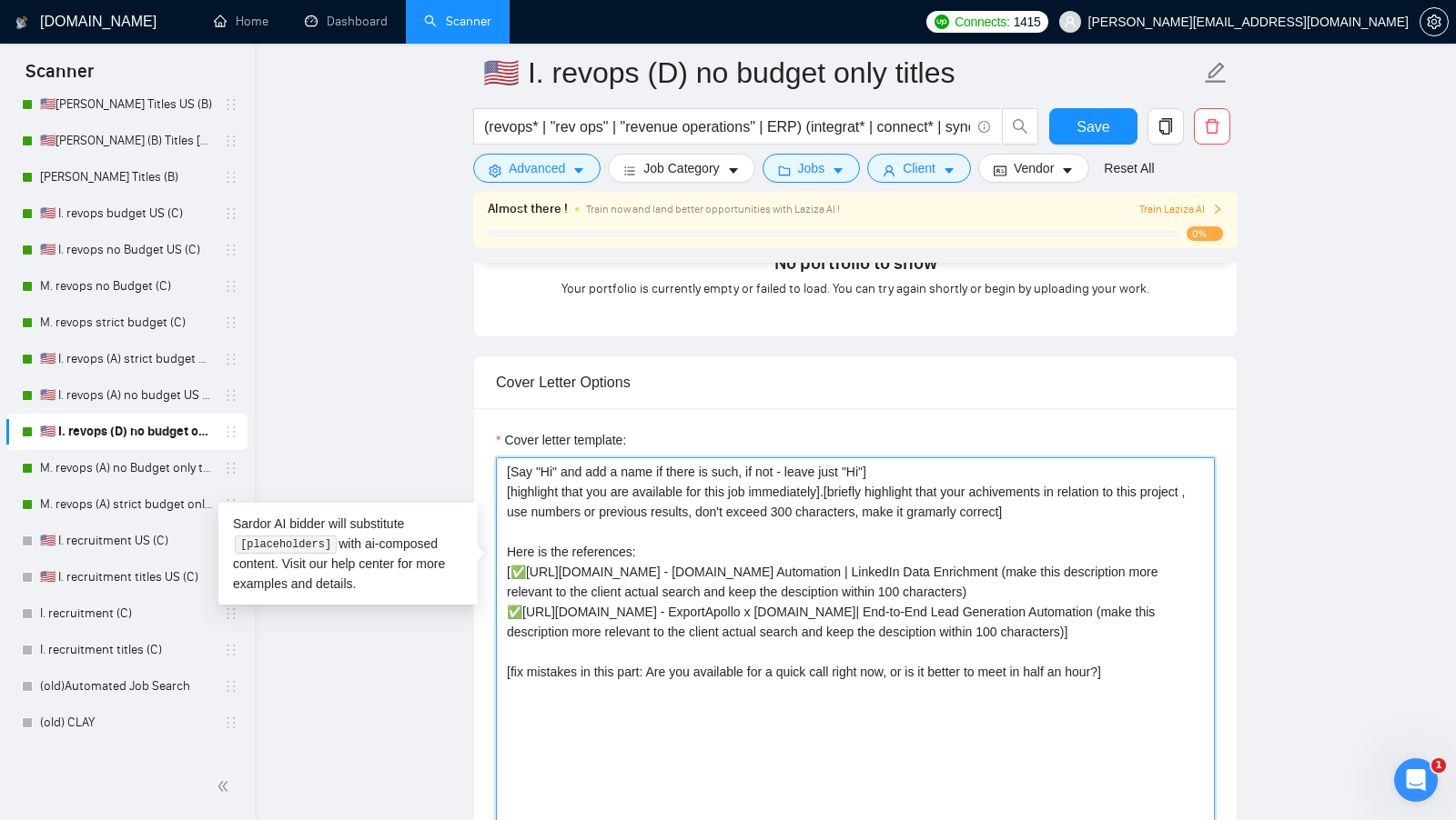
drag, startPoint x: 1141, startPoint y: 634, endPoint x: 491, endPoint y: 371, distance: 701.2
click at [491, 371] on div "Cover Letter Options Cover letter template: [Say "Hi" and add a name if there i…" at bounding box center [855, 632] width 765 height 555
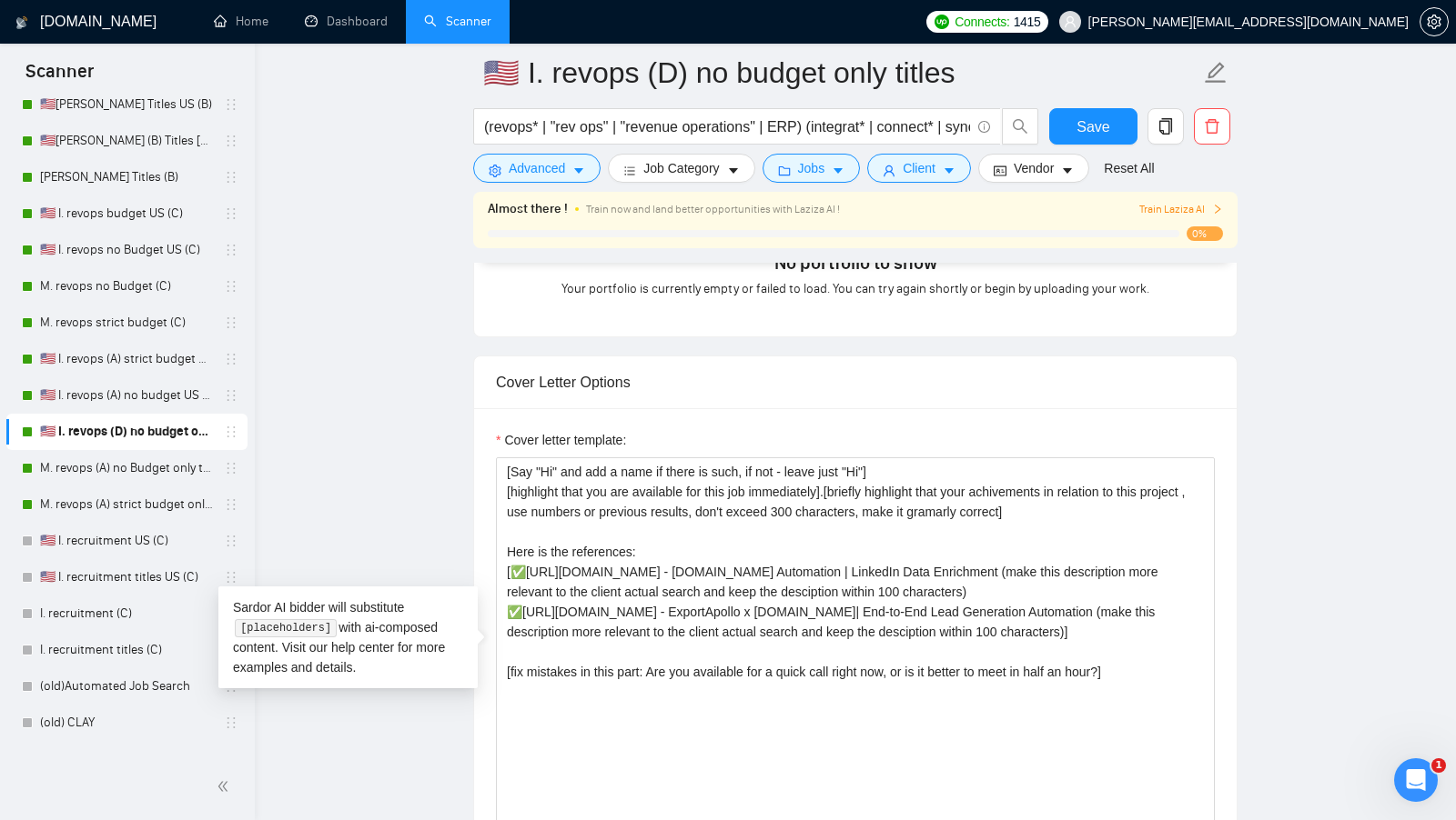
click at [354, 261] on main "🇺🇸 I. revops (D) no budget only titles (revops* | "rev ops" | "revenue operatio…" at bounding box center [855, 711] width 1143 height 4923
